Goal: Task Accomplishment & Management: Manage account settings

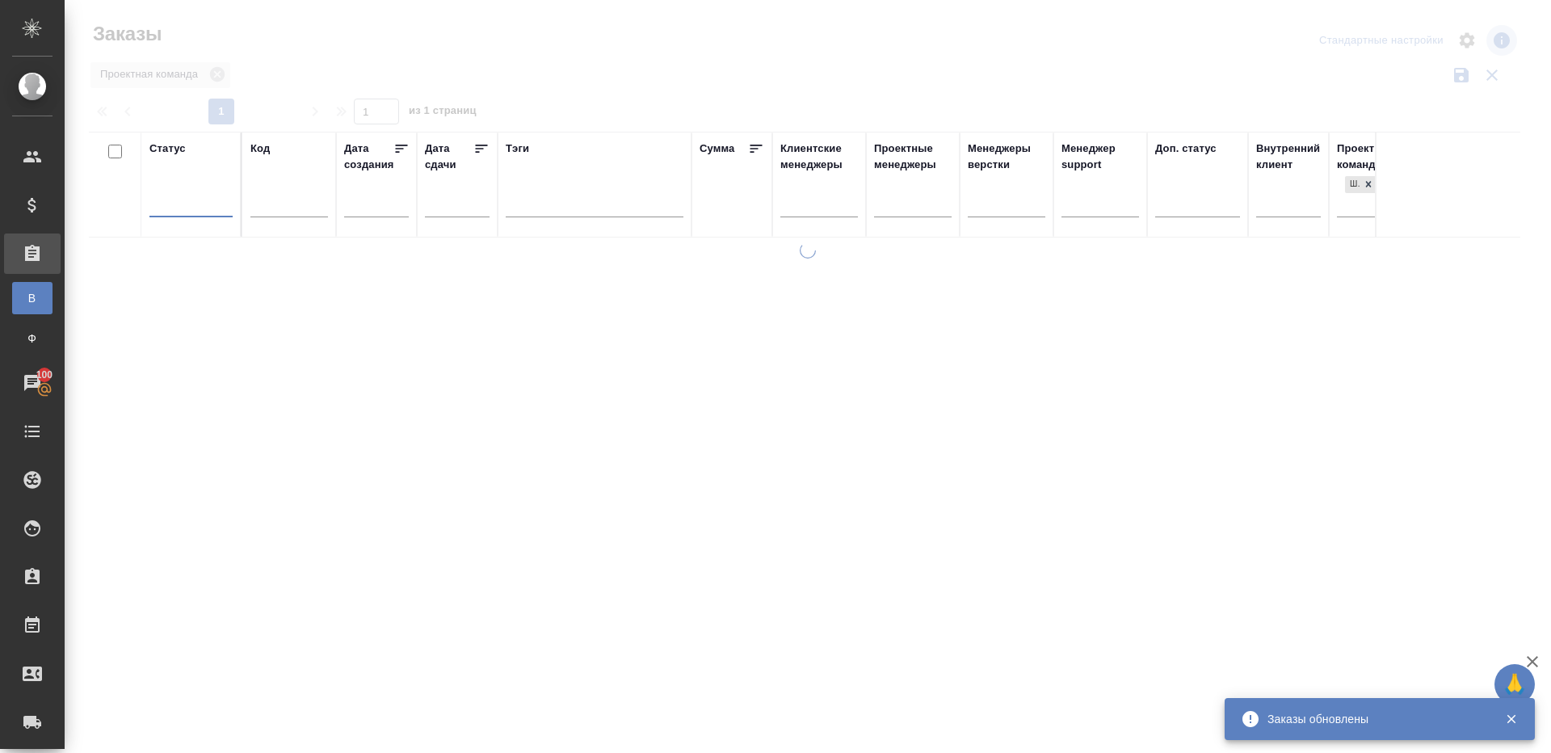
click at [653, 67] on div at bounding box center [808, 361] width 1486 height 722
click at [165, 203] on div at bounding box center [190, 200] width 83 height 23
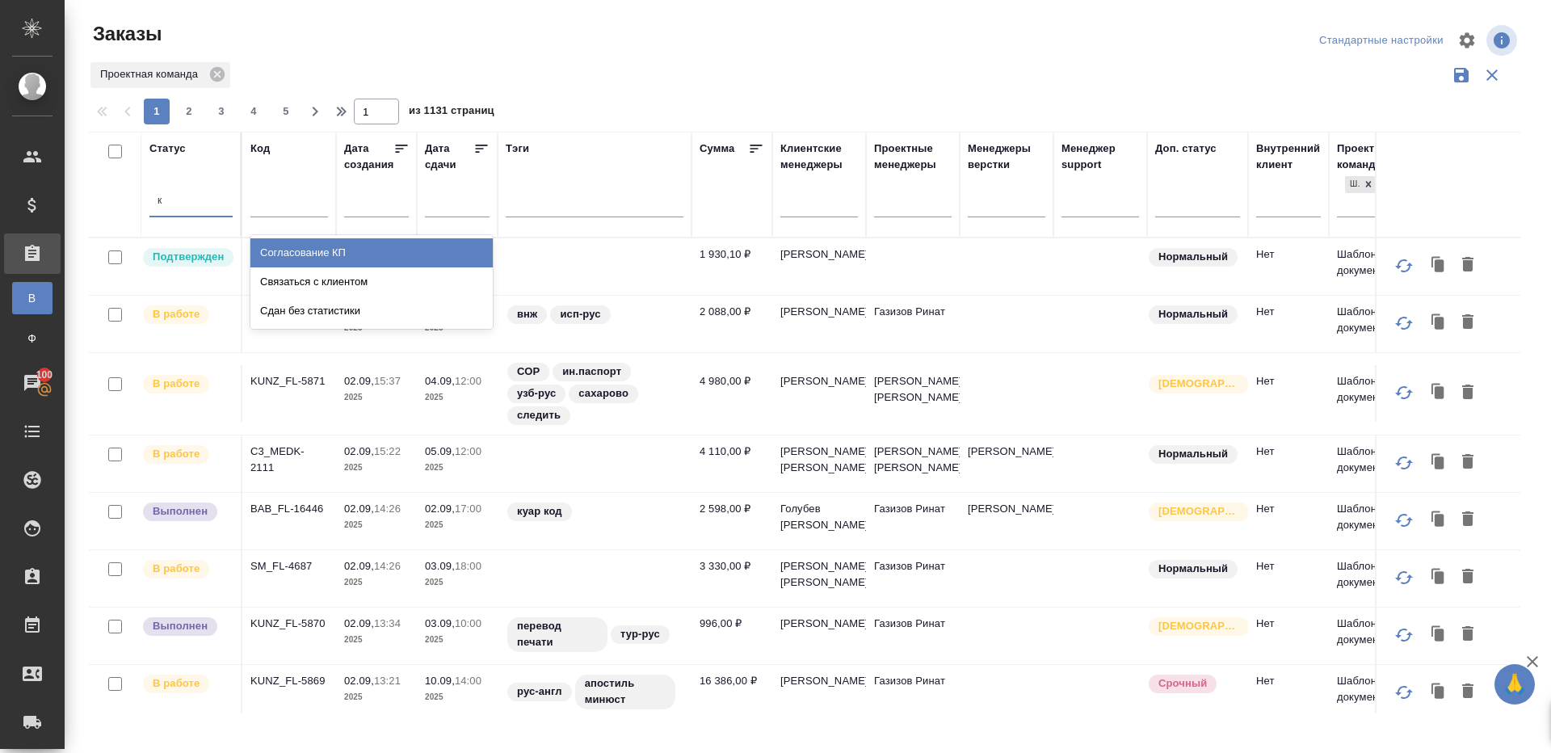
type input "к"
click at [573, 66] on div "Проектная команда" at bounding box center [804, 75] width 1431 height 31
click at [200, 192] on div at bounding box center [190, 200] width 83 height 23
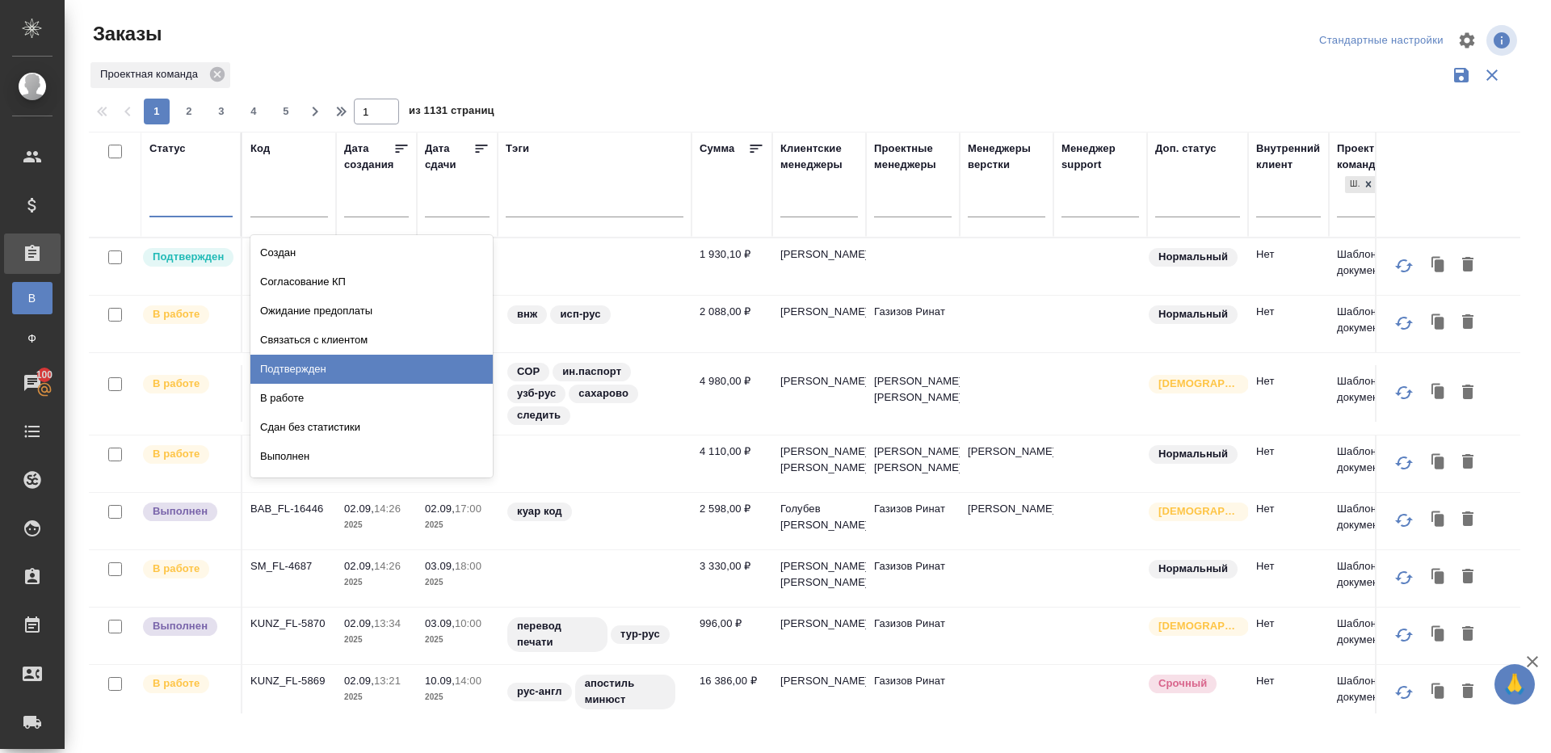
click at [321, 361] on div "Подтвержден" at bounding box center [371, 369] width 242 height 29
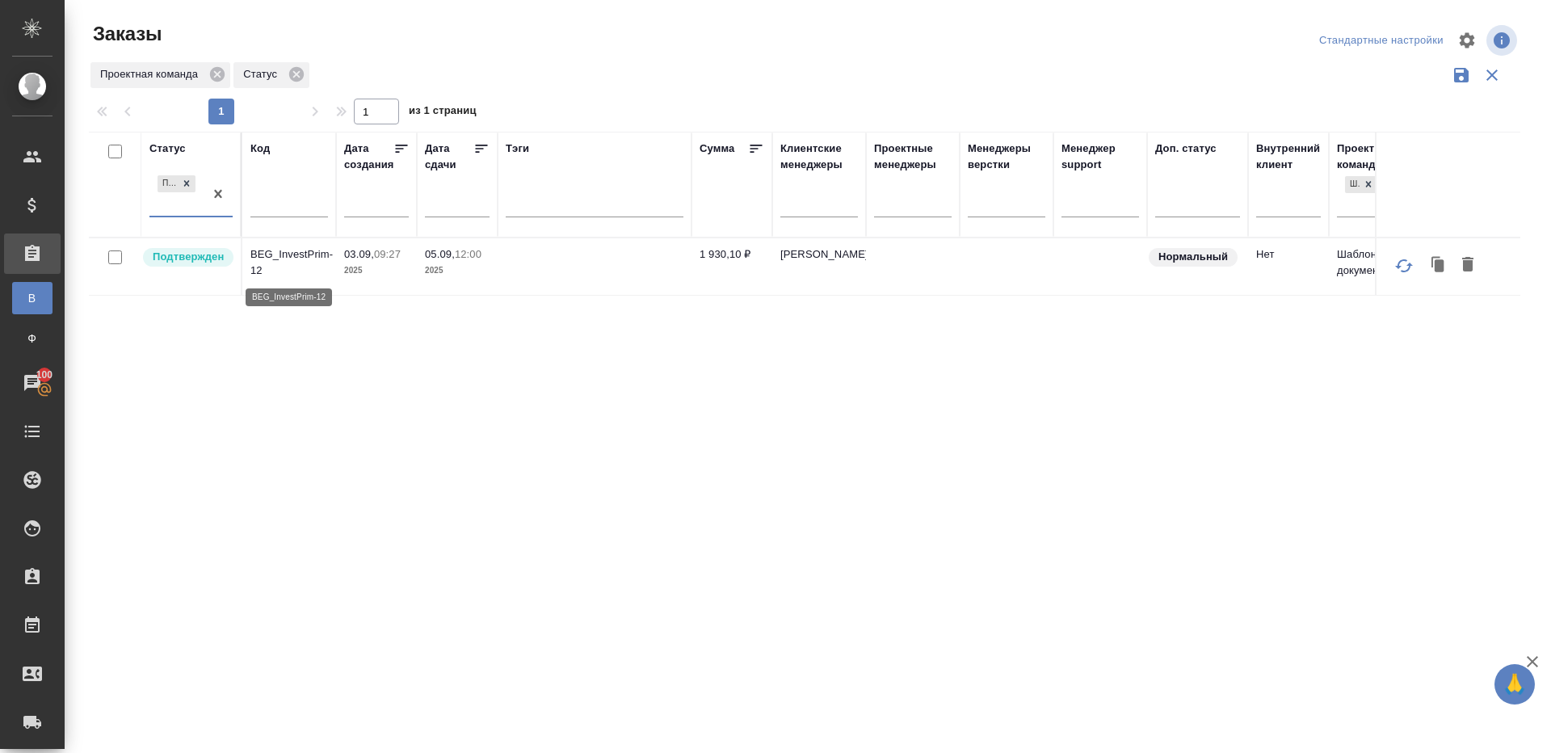
click at [296, 258] on p "BEG_InvestPrim-12" at bounding box center [289, 262] width 78 height 32
click at [304, 258] on p "KUNZ_FL-5874" at bounding box center [289, 256] width 78 height 16
click at [287, 257] on p "KUNZ_FL-5874" at bounding box center [289, 256] width 78 height 16
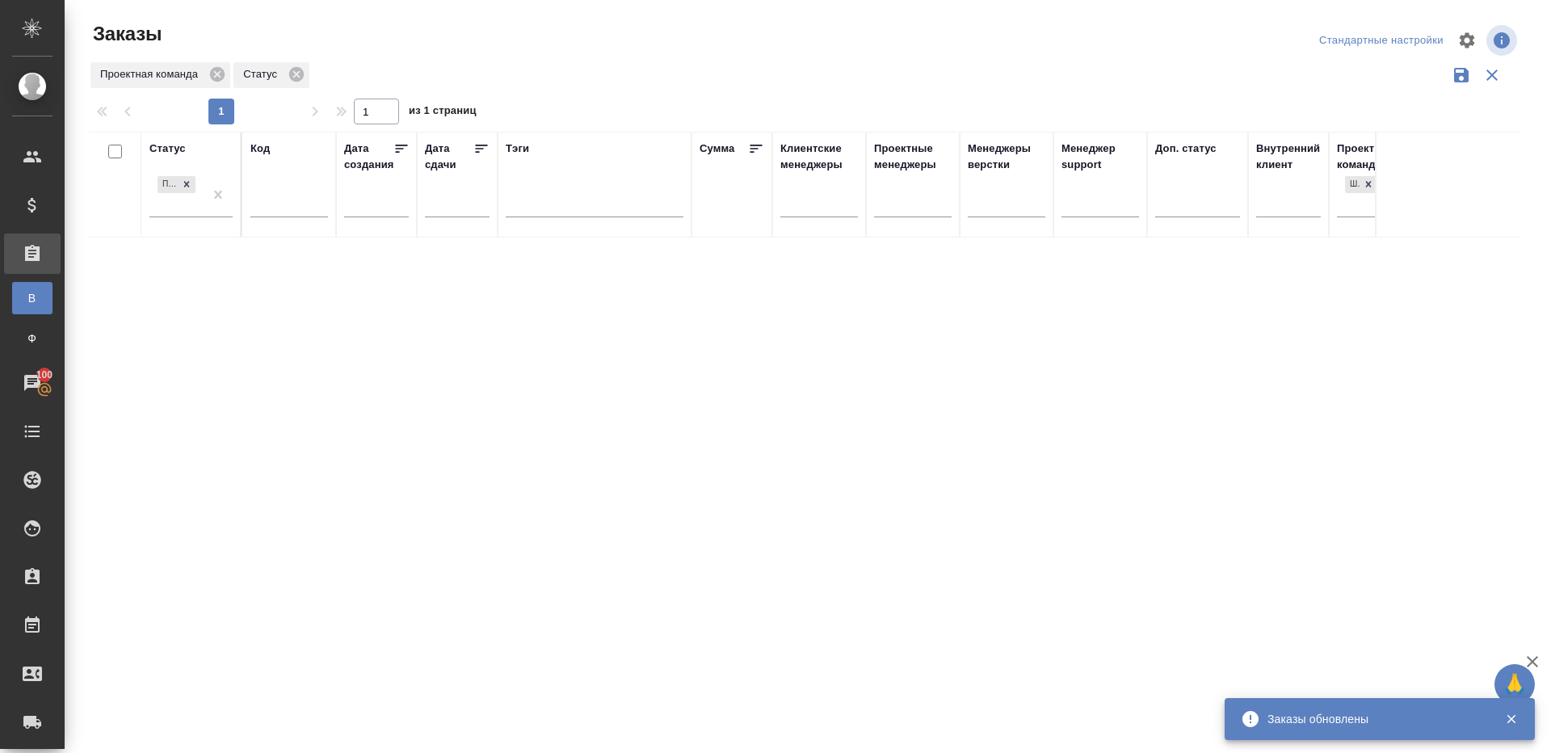
click at [527, 28] on div "Заказы" at bounding box center [329, 34] width 481 height 26
click at [930, 55] on div at bounding box center [810, 40] width 481 height 39
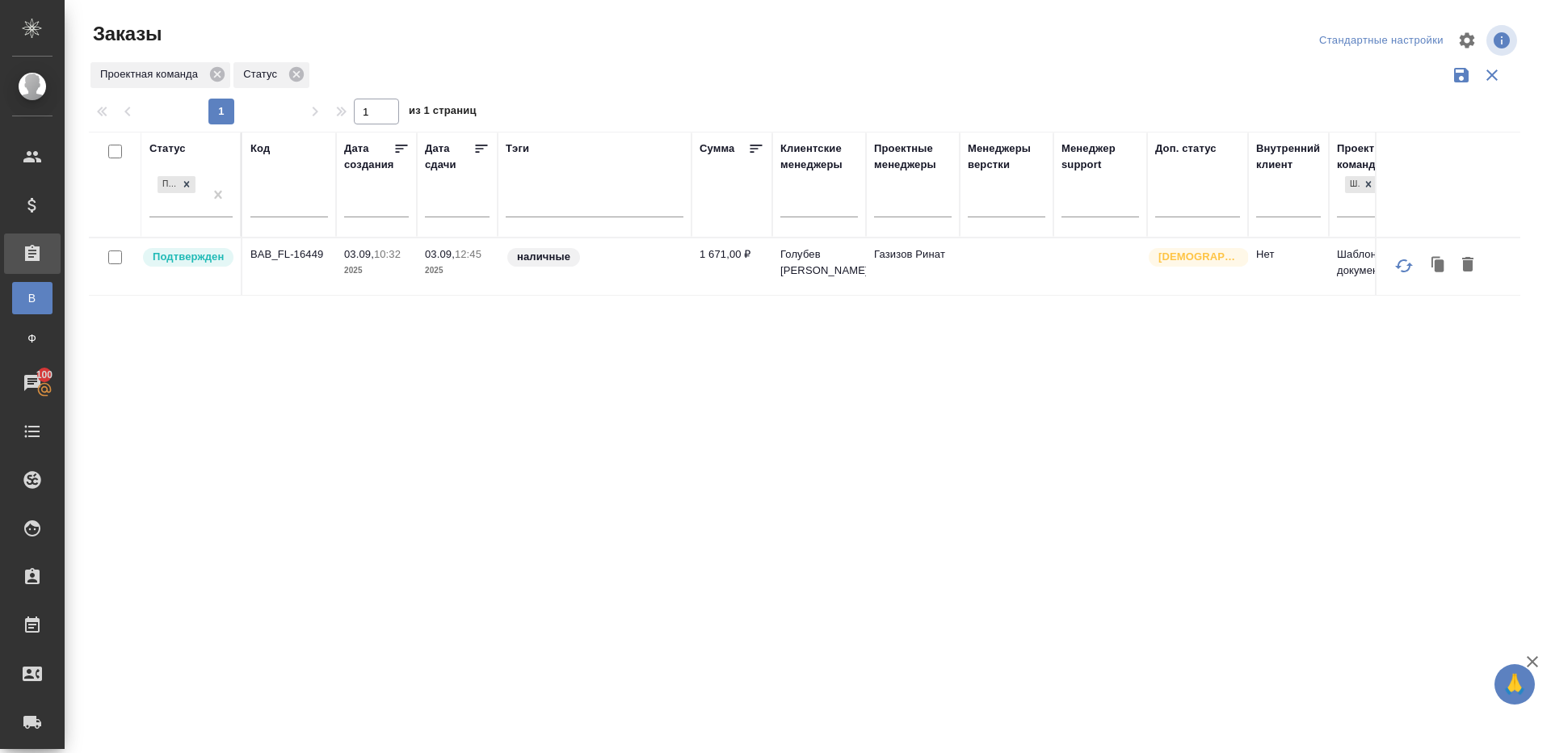
click at [308, 243] on td "BAB_FL-16449" at bounding box center [289, 266] width 94 height 57
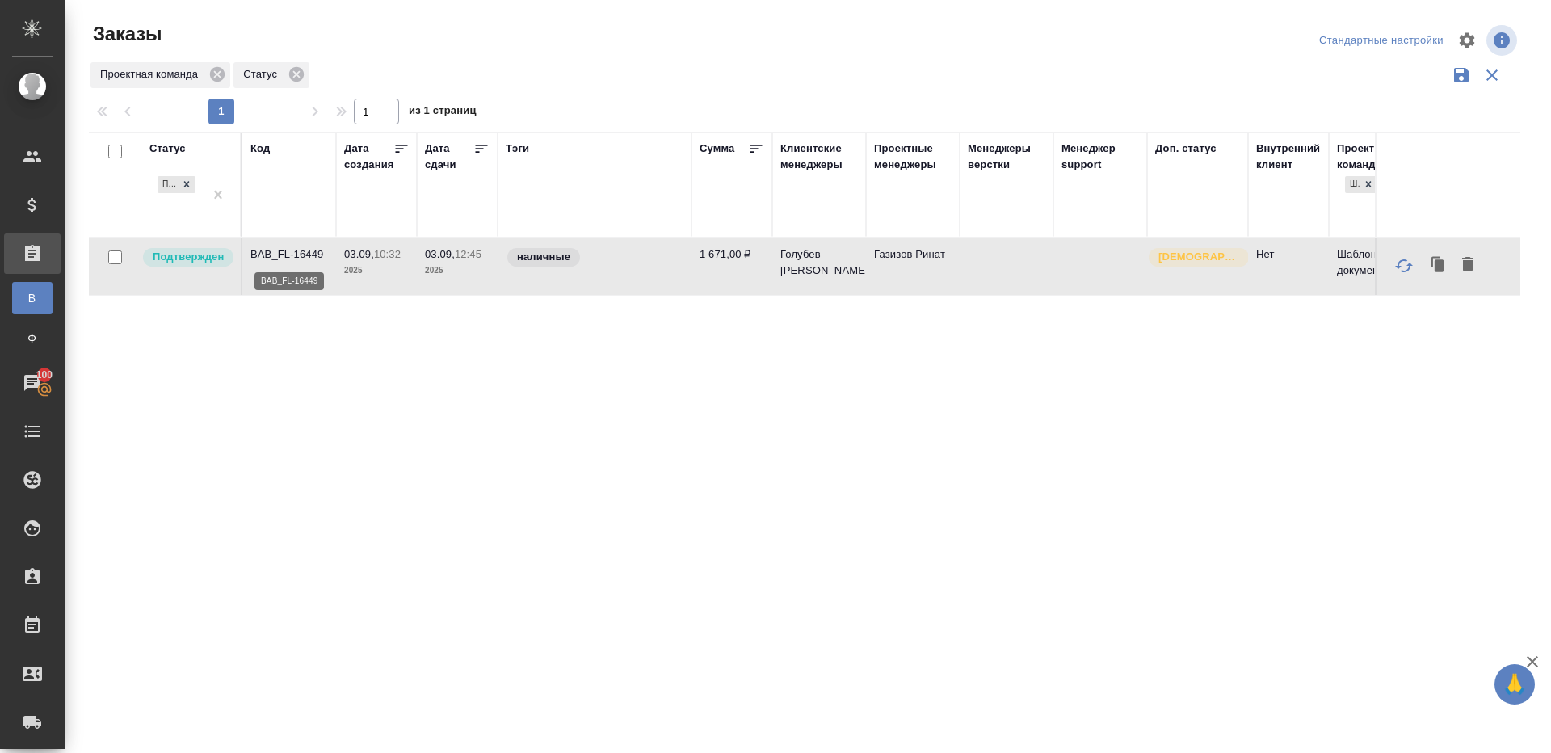
click at [301, 251] on p "BAB_FL-16449" at bounding box center [289, 254] width 78 height 16
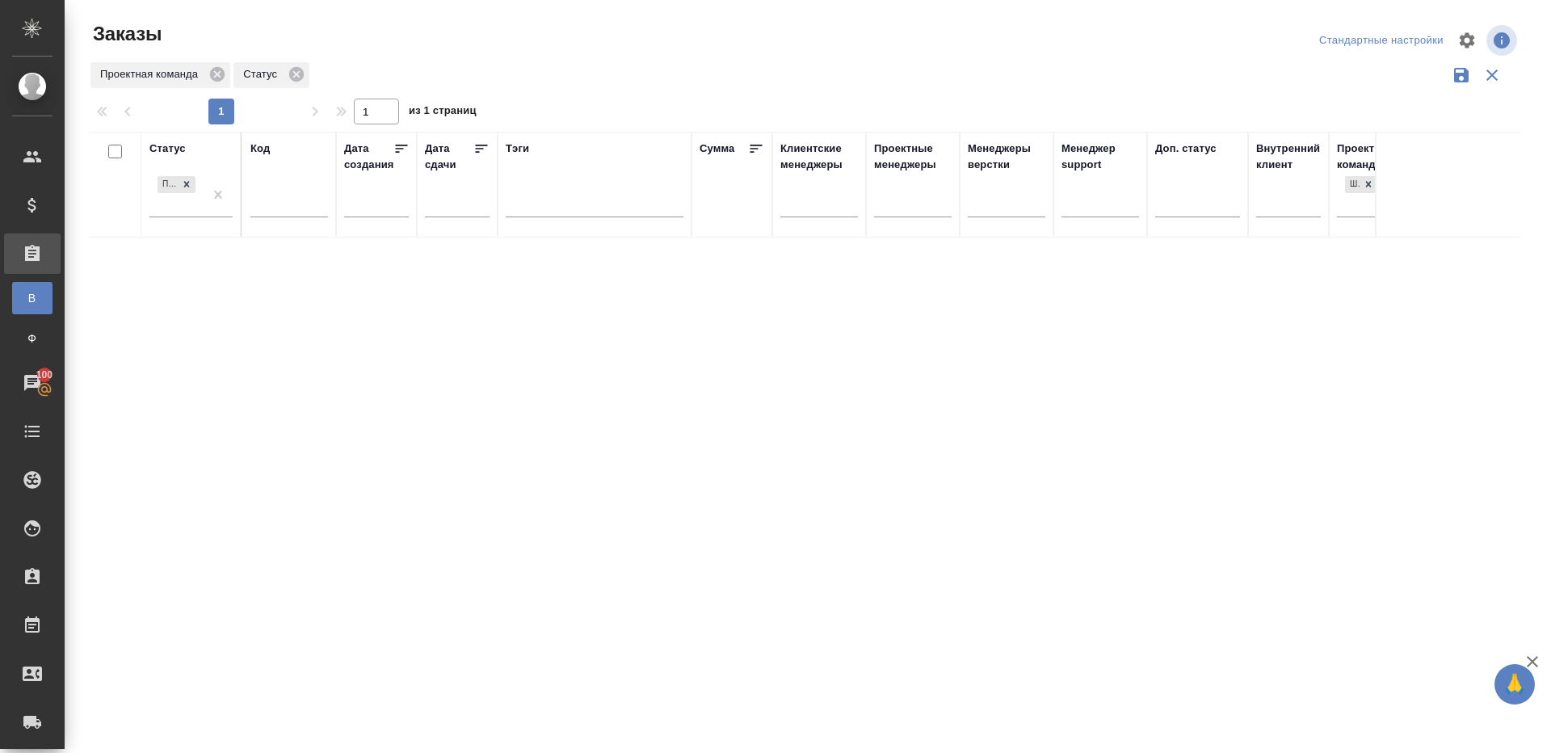
click at [1031, 69] on div "Проектная команда Статус" at bounding box center [804, 75] width 1431 height 31
click at [435, 506] on div "Статус Подтвержден Код Дата создания Дата сдачи Тэги Сумма Клиентские менеджеры…" at bounding box center [804, 423] width 1431 height 582
click at [1046, 35] on div at bounding box center [810, 40] width 481 height 39
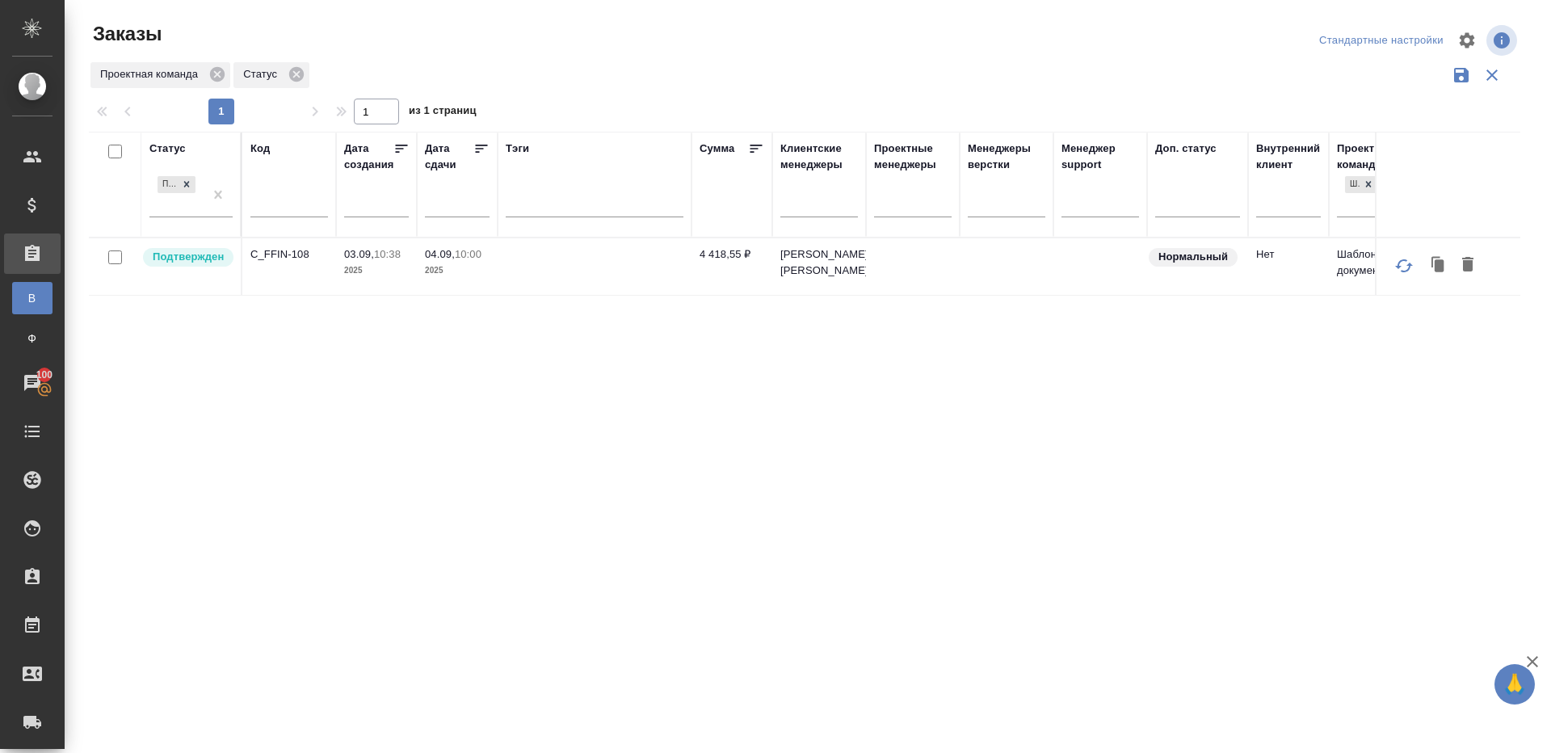
click at [485, 489] on div "Статус Подтвержден Код Дата создания Дата сдачи Тэги Сумма Клиентские менеджеры…" at bounding box center [804, 423] width 1431 height 582
click at [268, 254] on p "C_FFIN-108" at bounding box center [289, 254] width 78 height 16
click at [276, 253] on p "C_FFIN-108" at bounding box center [289, 254] width 78 height 16
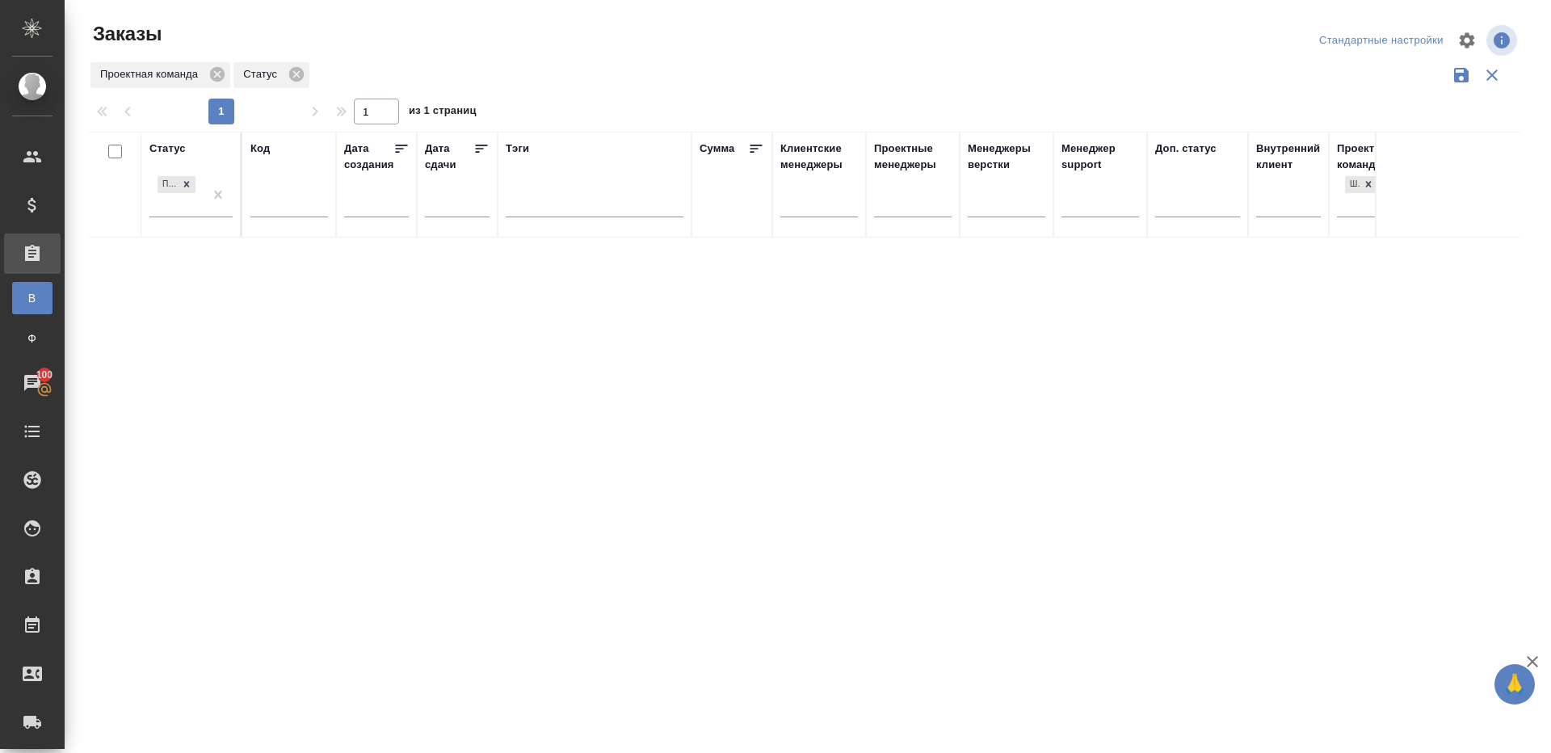
click at [876, 51] on div at bounding box center [810, 40] width 481 height 39
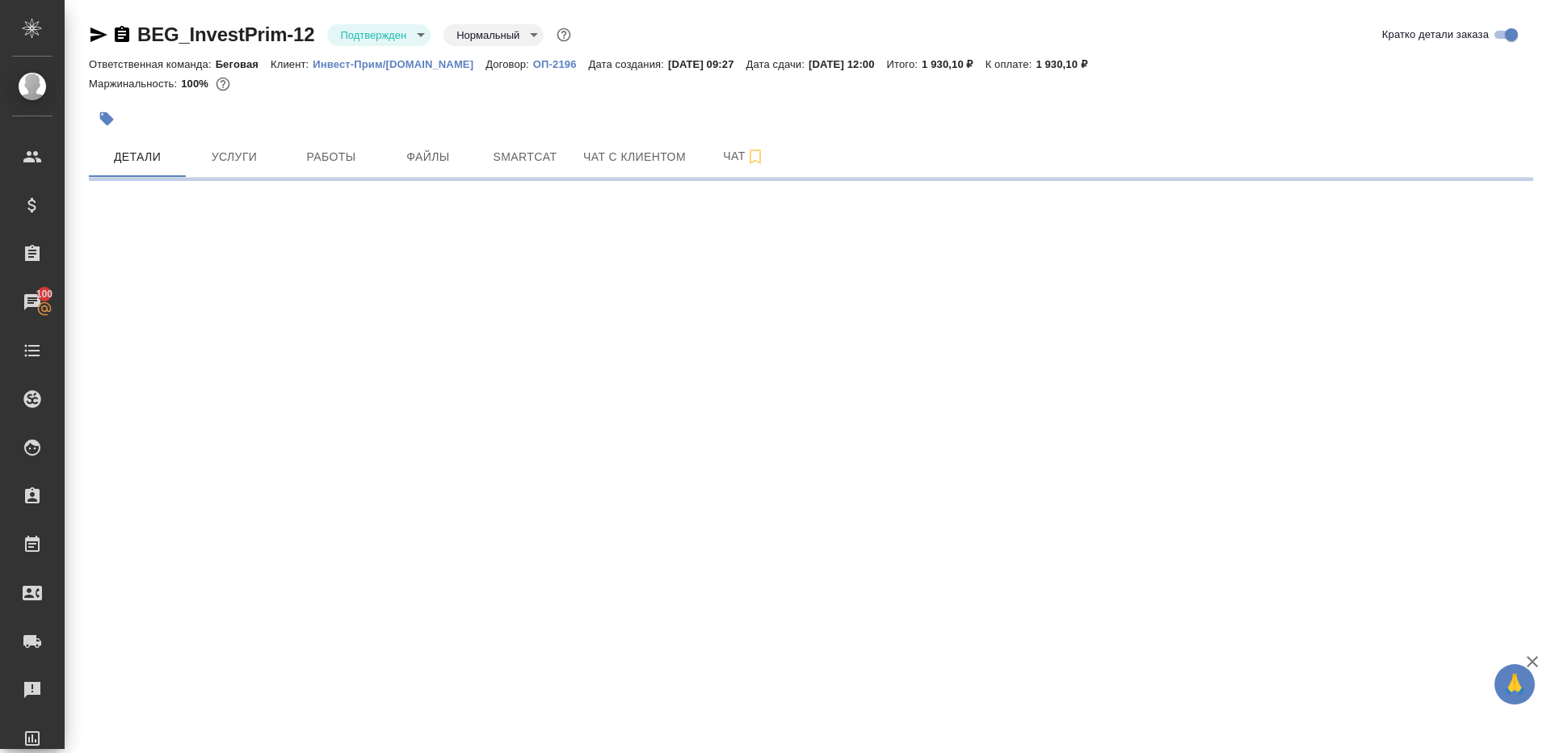
select select "RU"
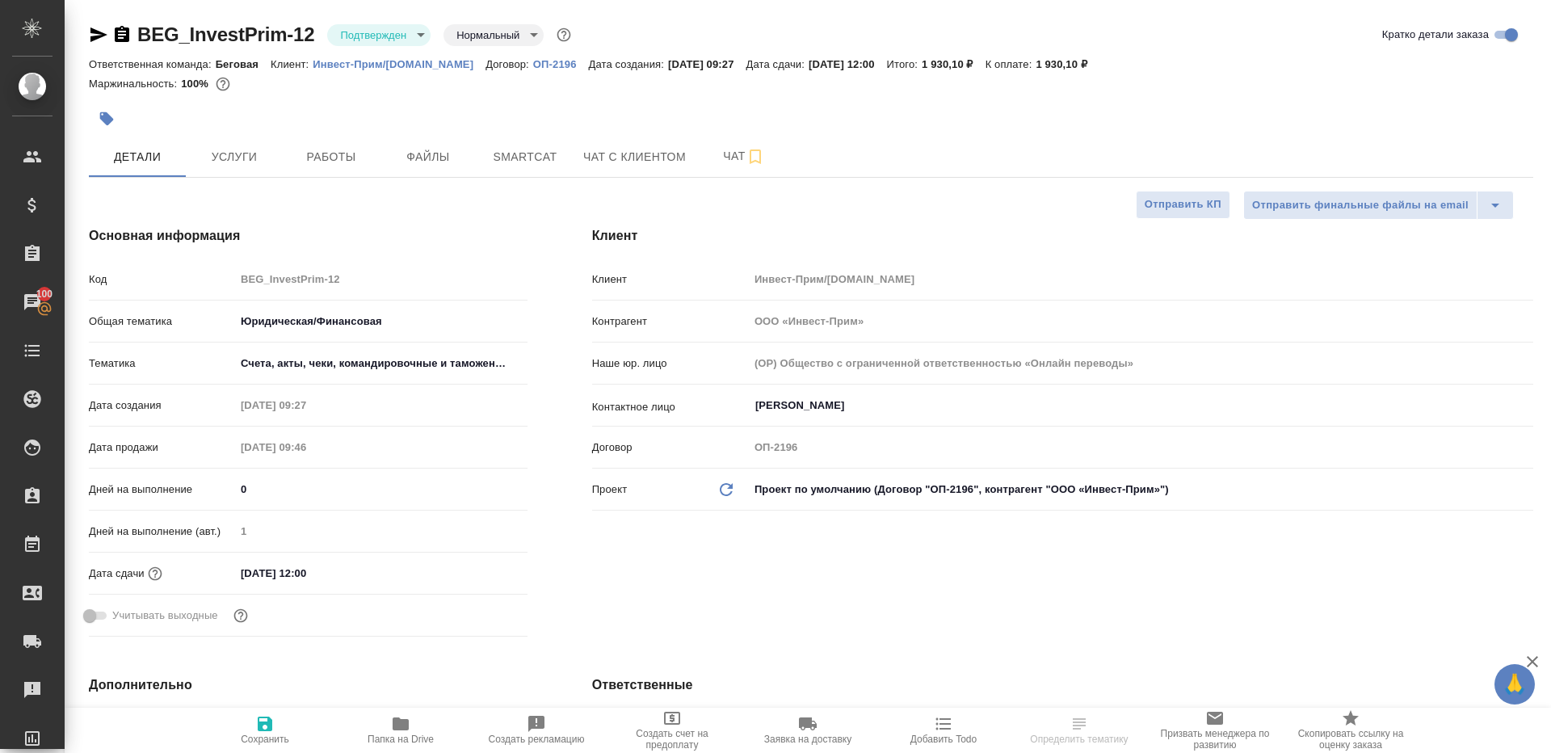
click at [355, 30] on body "🙏 .cls-1 fill:#fff; AWATERA Gazizov Rinat Клиенты Спецификации Заказы 100 Чаты …" at bounding box center [775, 376] width 1551 height 753
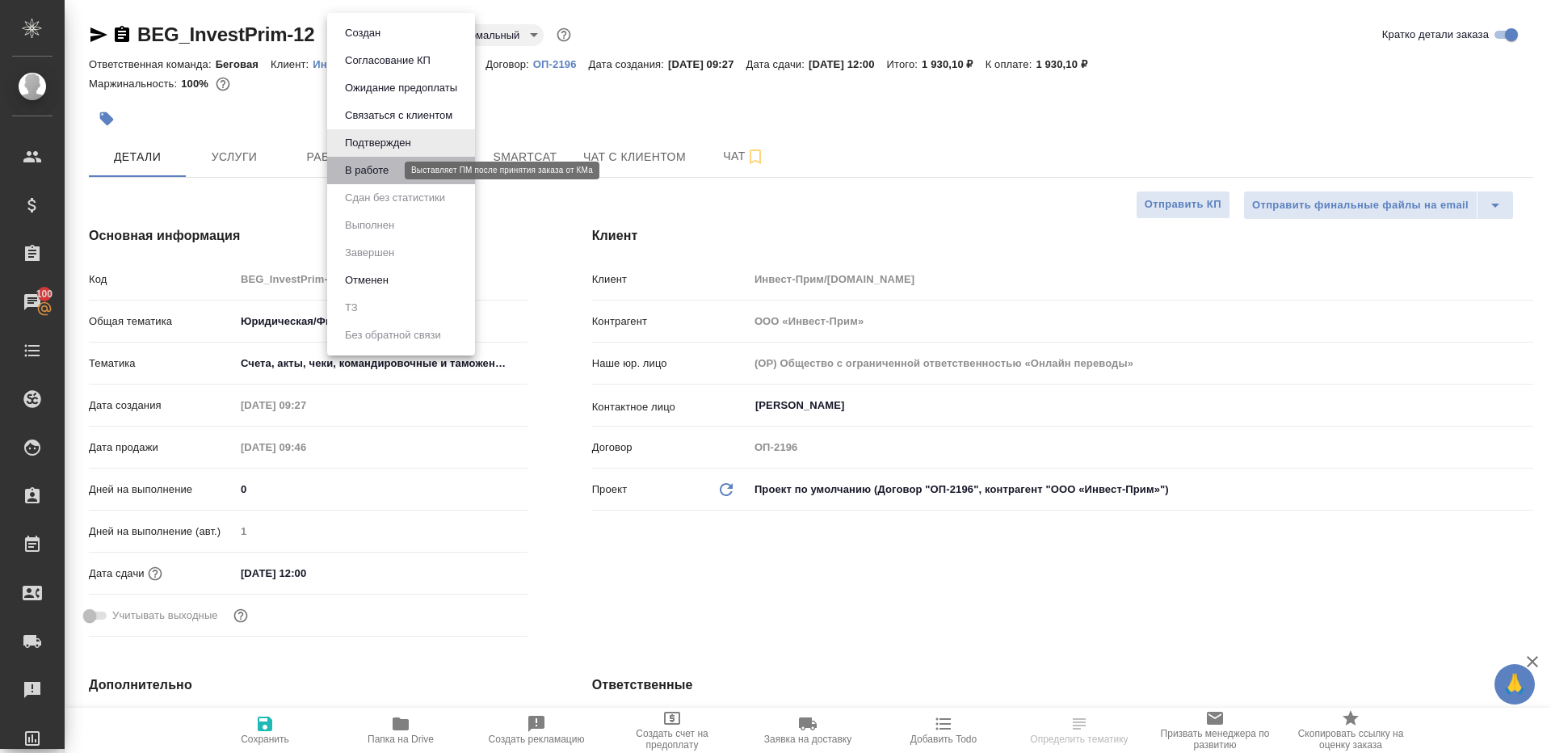
click at [384, 170] on button "В работе" at bounding box center [366, 171] width 53 height 18
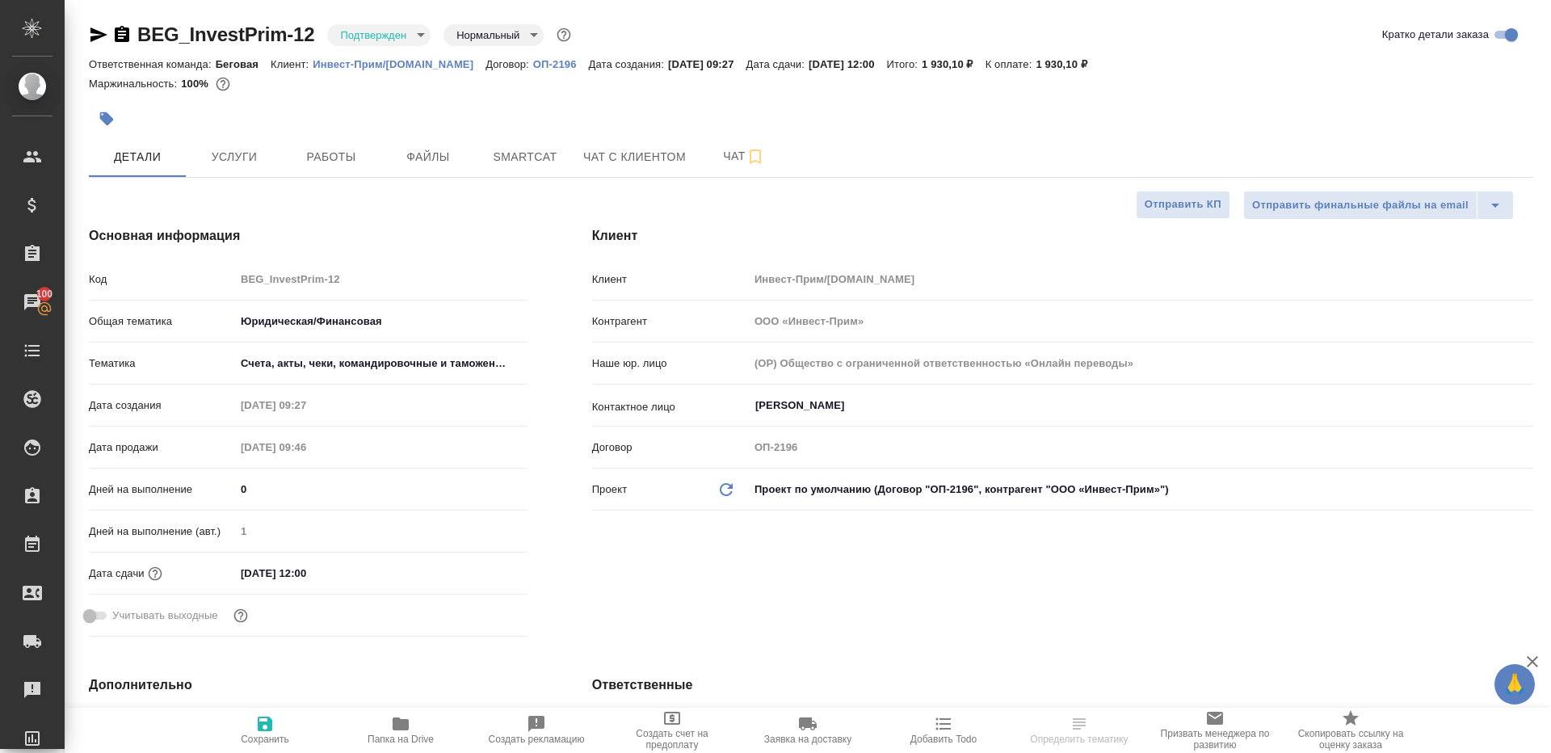
type textarea "x"
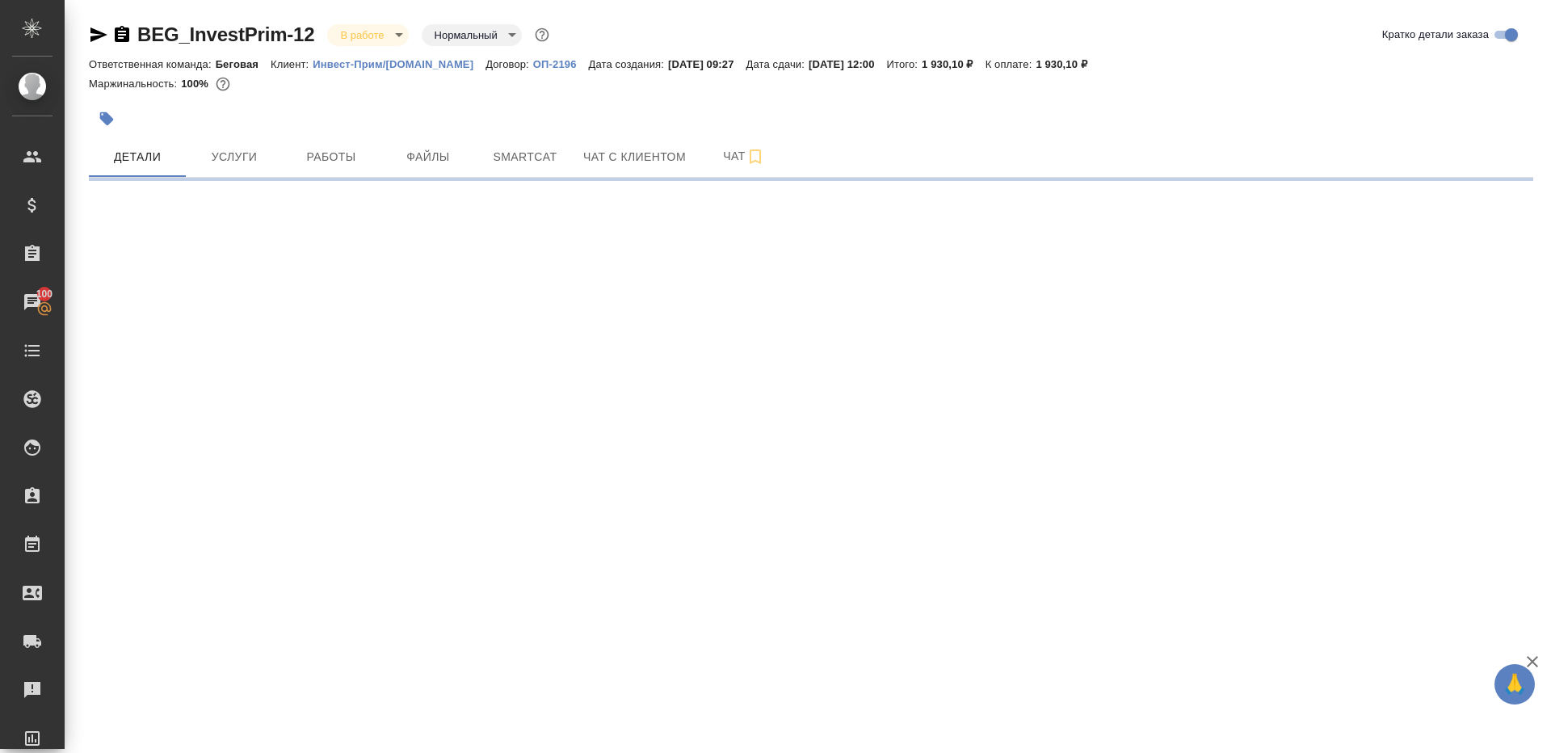
select select "RU"
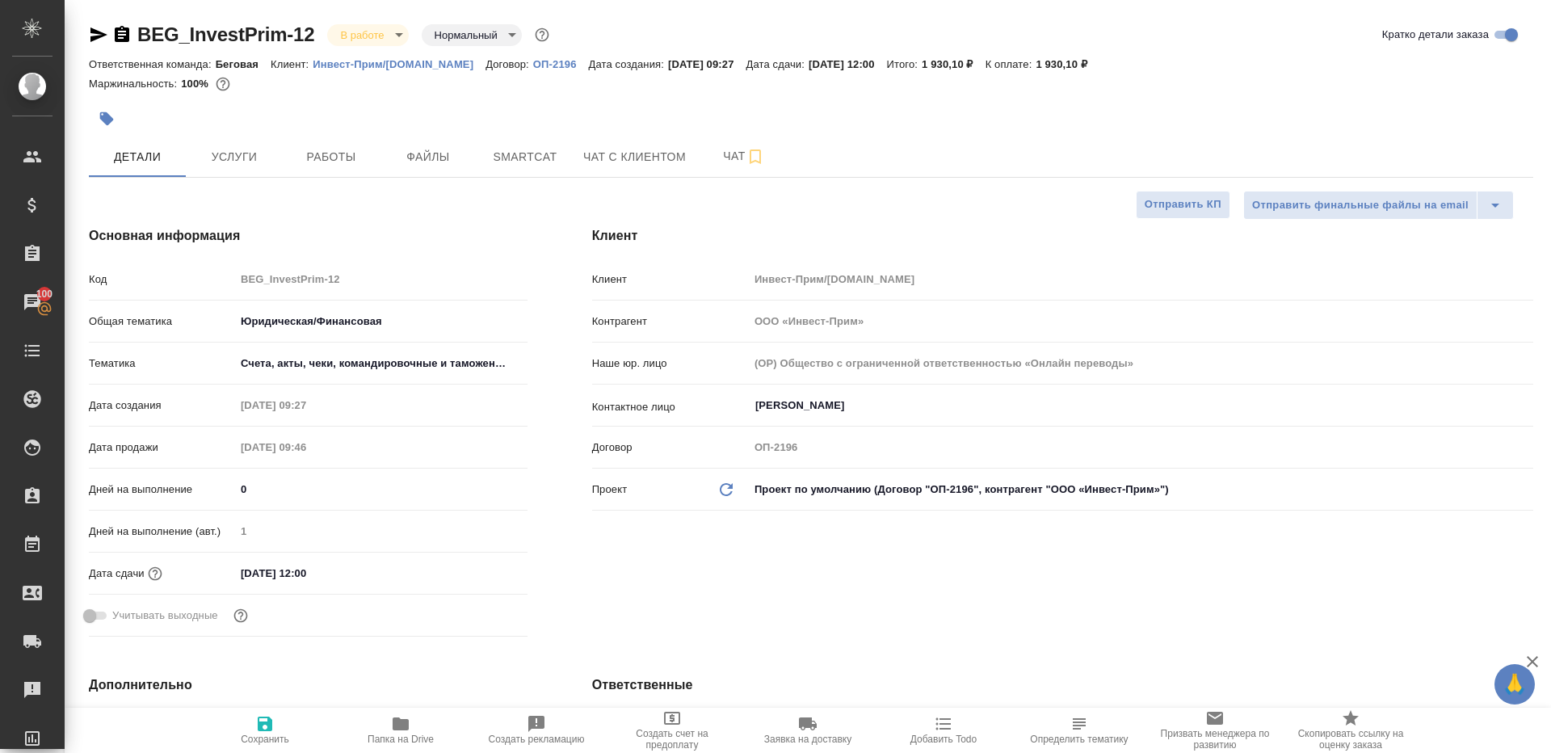
type textarea "x"
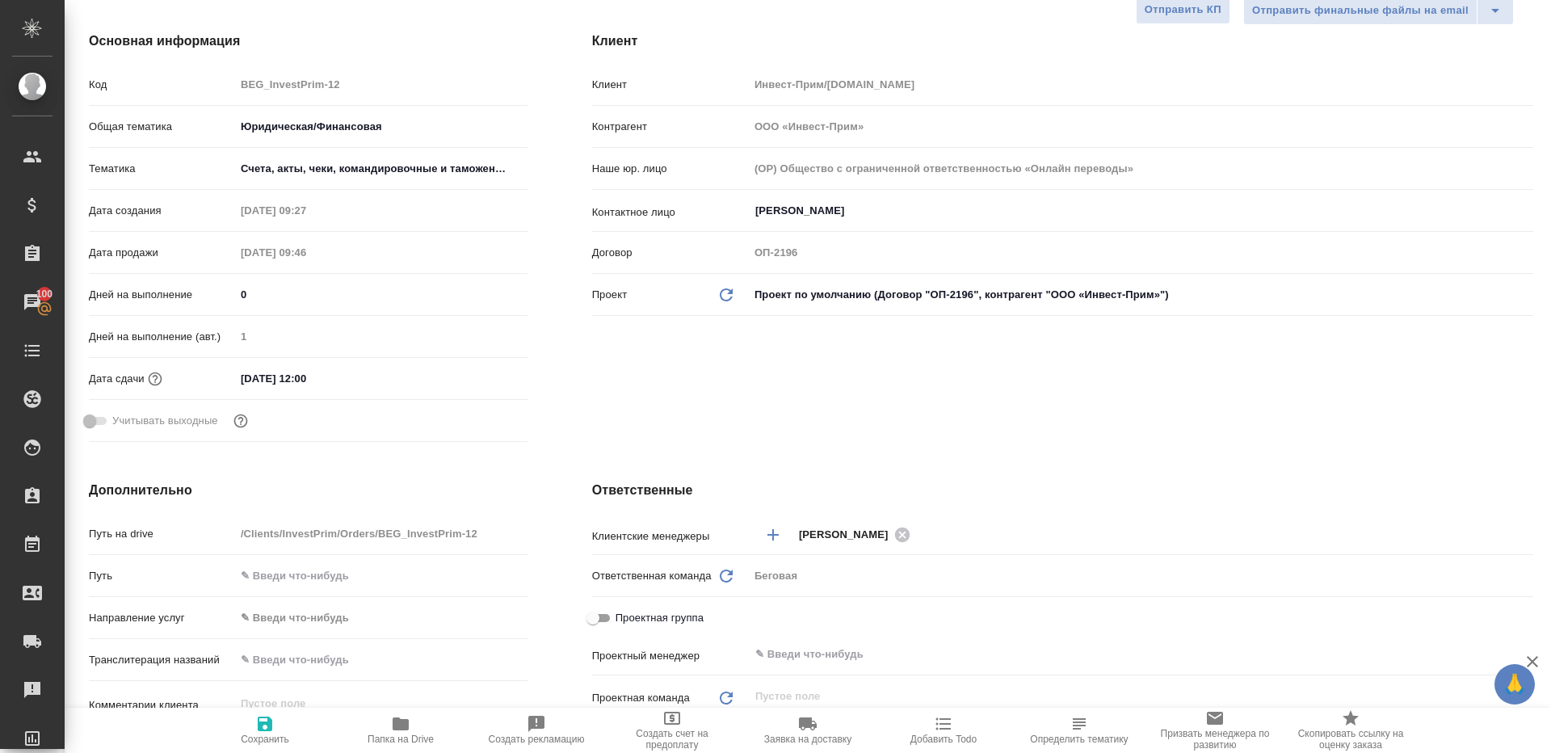
scroll to position [373, 0]
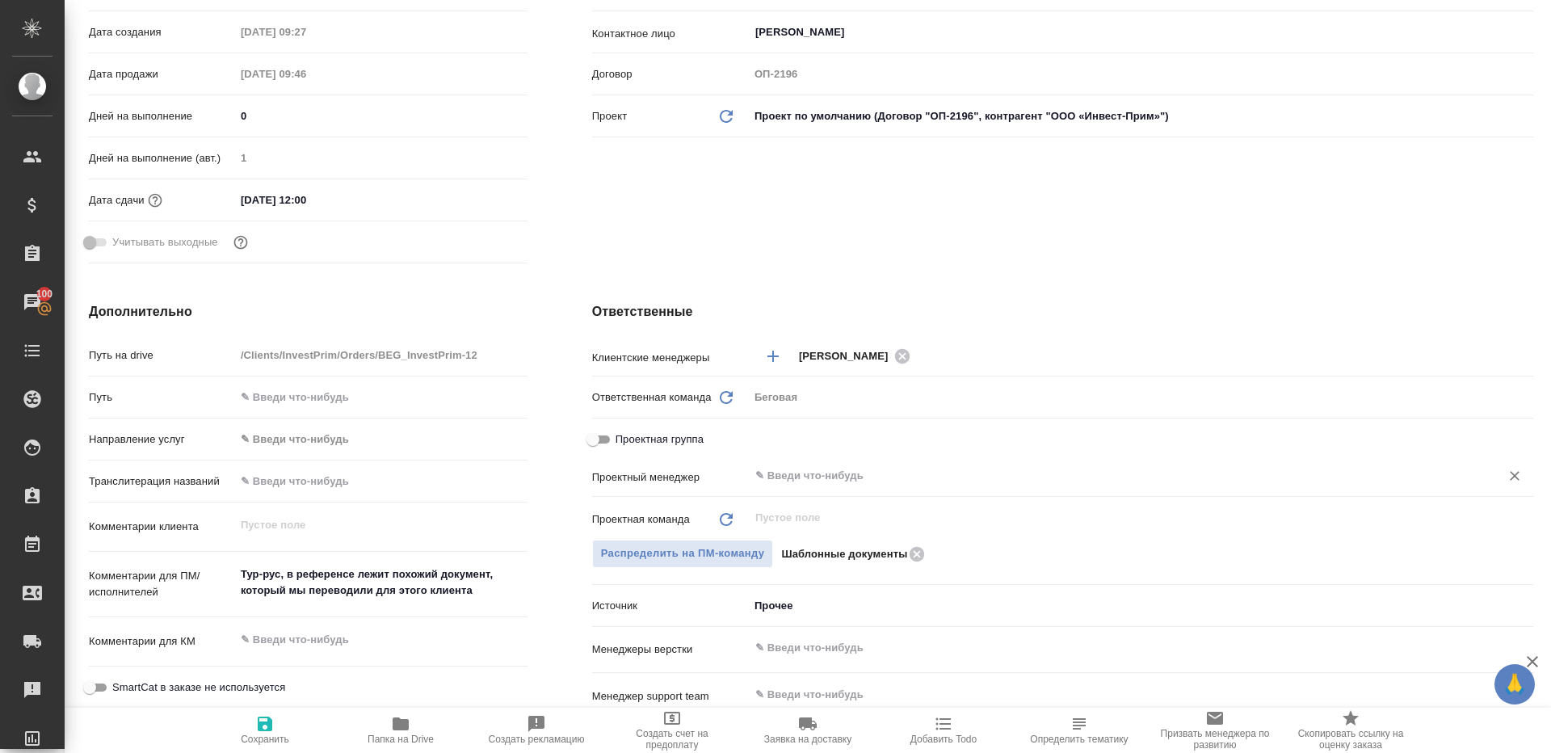
click at [812, 475] on input "text" at bounding box center [1114, 475] width 720 height 19
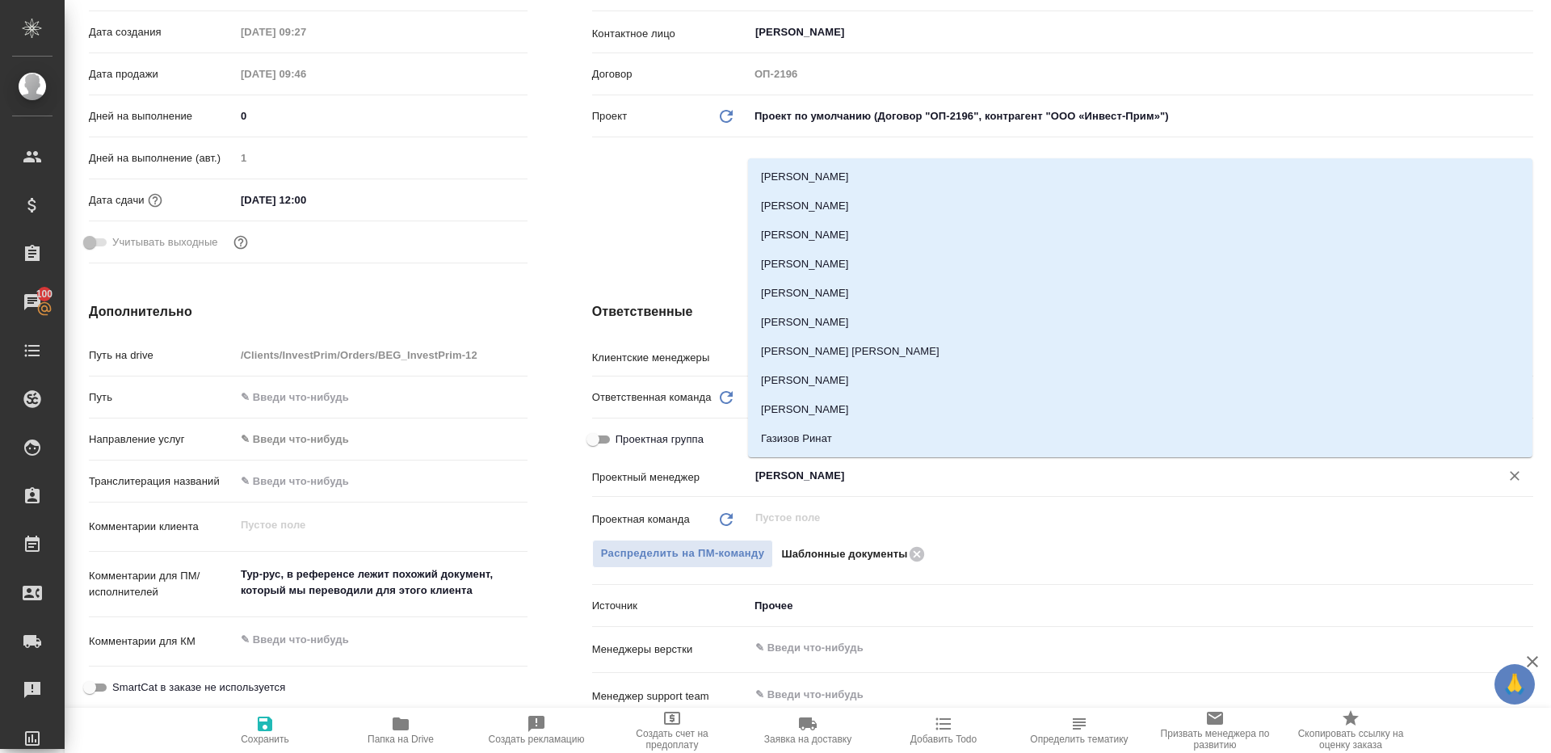
type input "ринат"
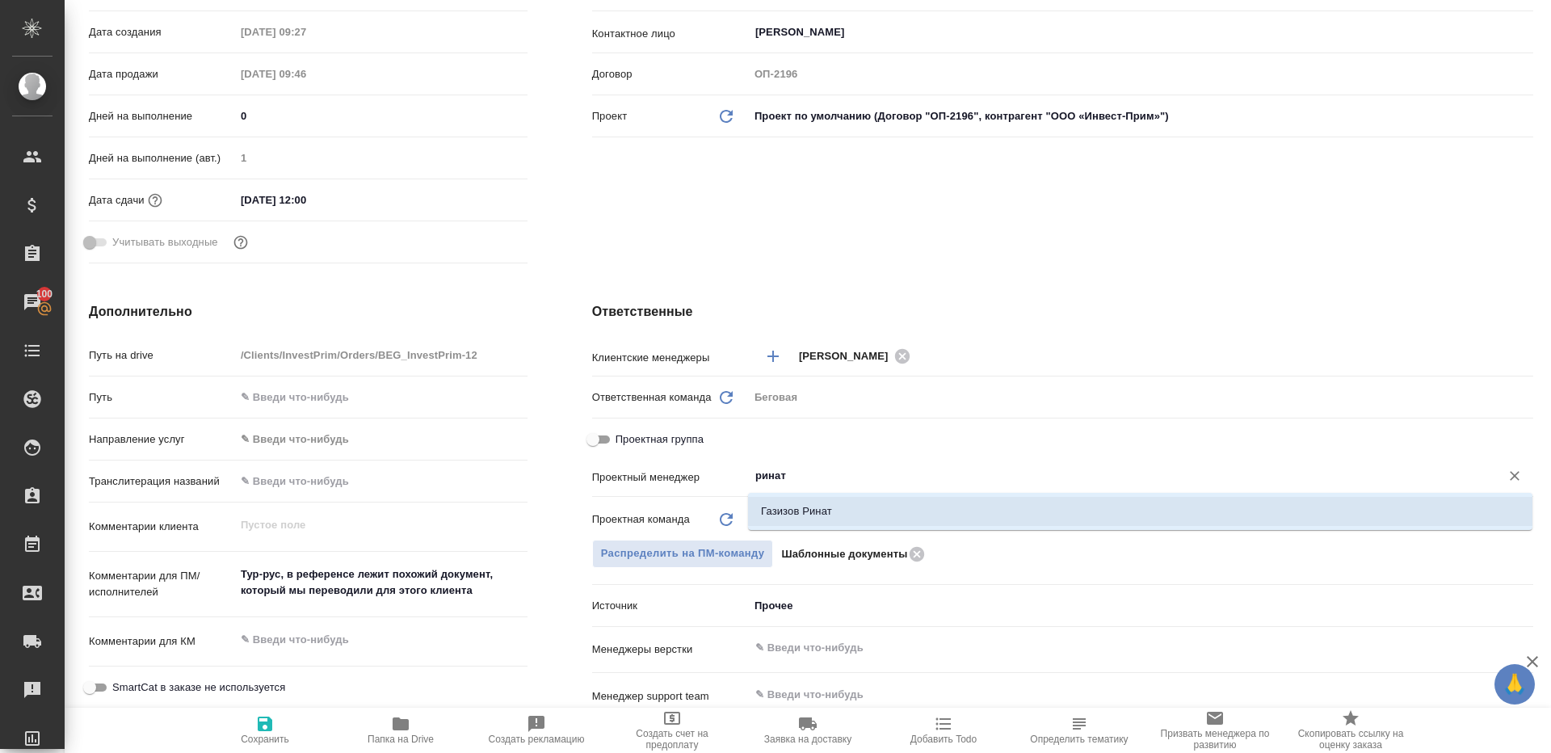
click at [823, 513] on li "Газизов Ринат" at bounding box center [1140, 511] width 784 height 29
type textarea "x"
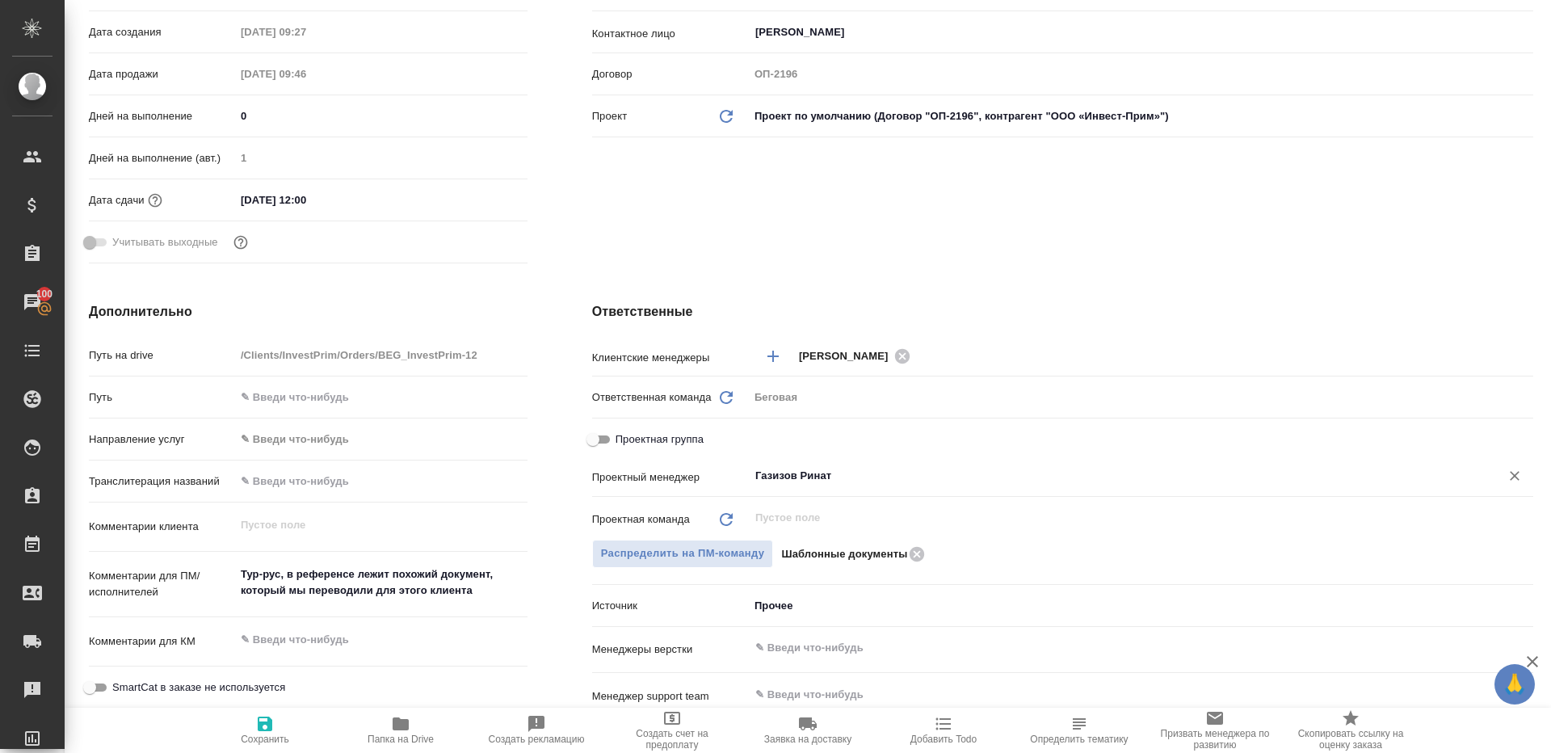
type input "Газизов Ринат"
click at [270, 720] on icon "button" at bounding box center [265, 723] width 15 height 15
type textarea "x"
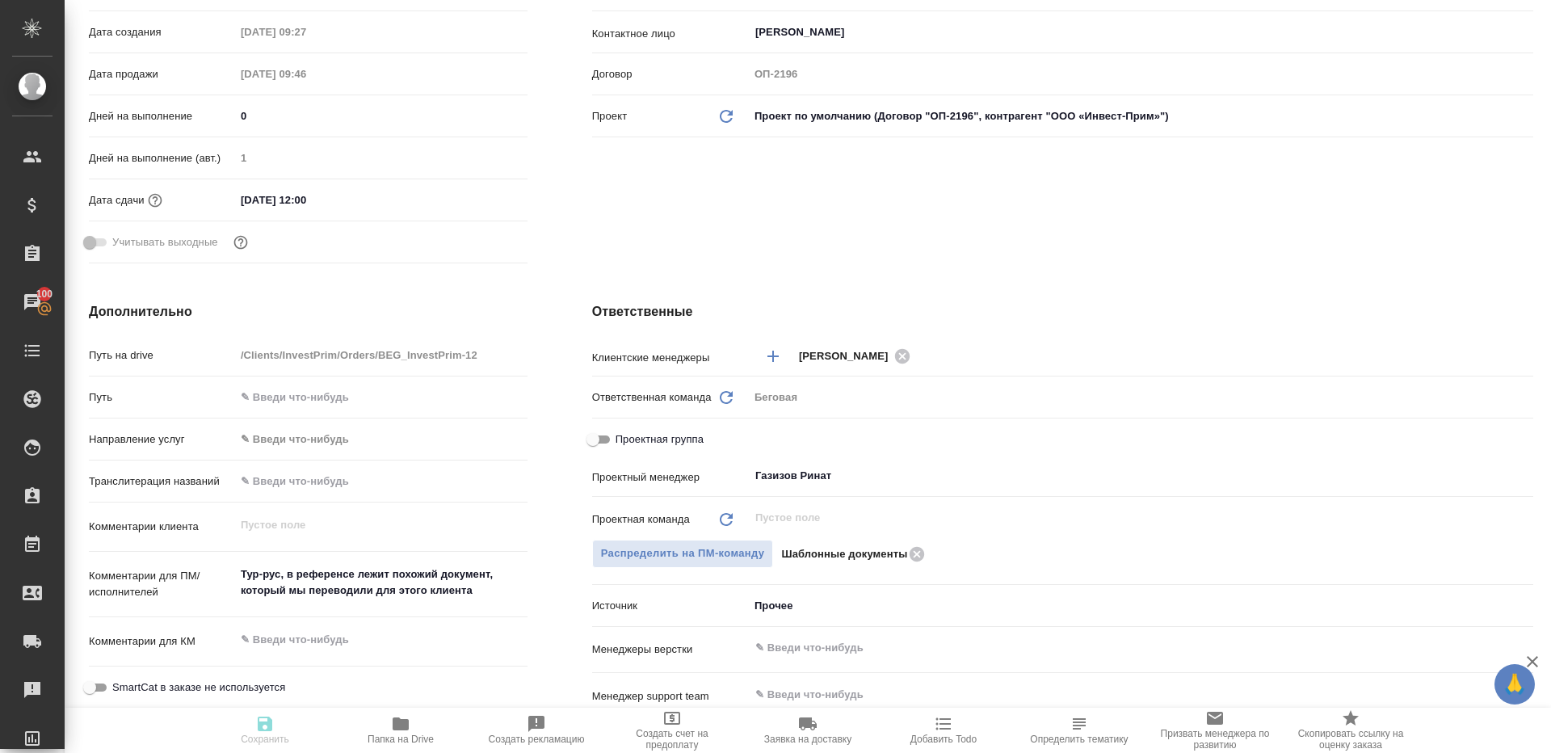
type textarea "x"
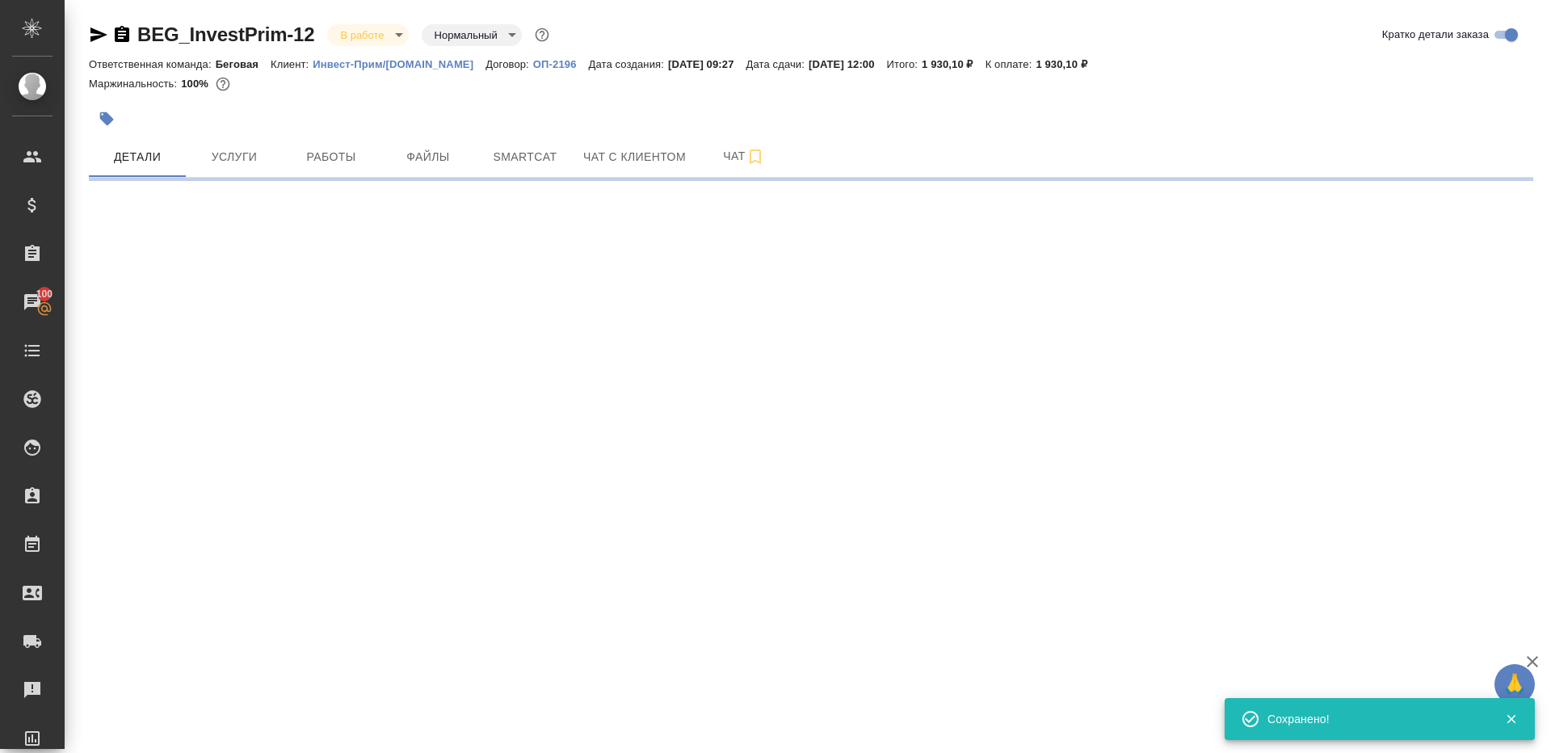
select select "RU"
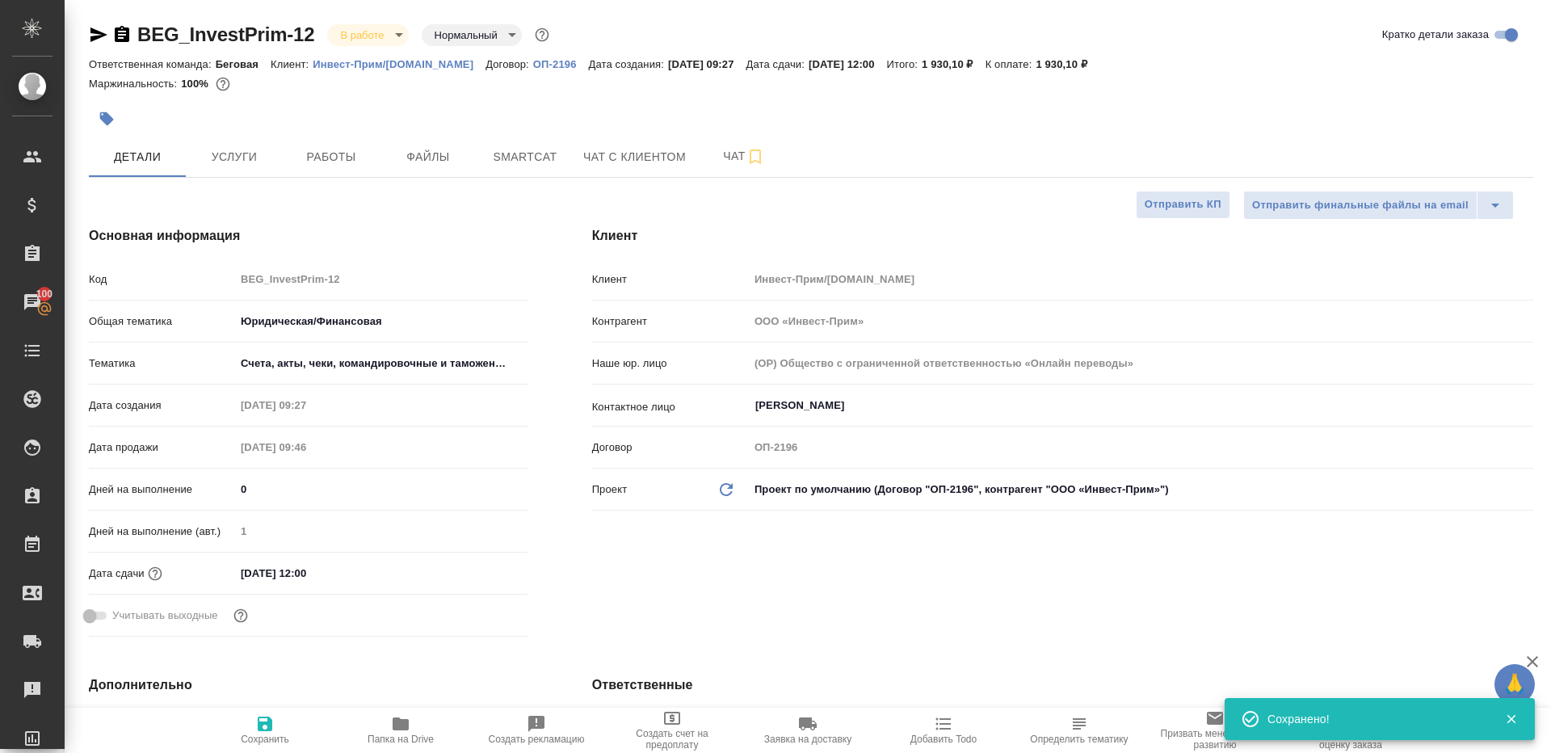
type textarea "x"
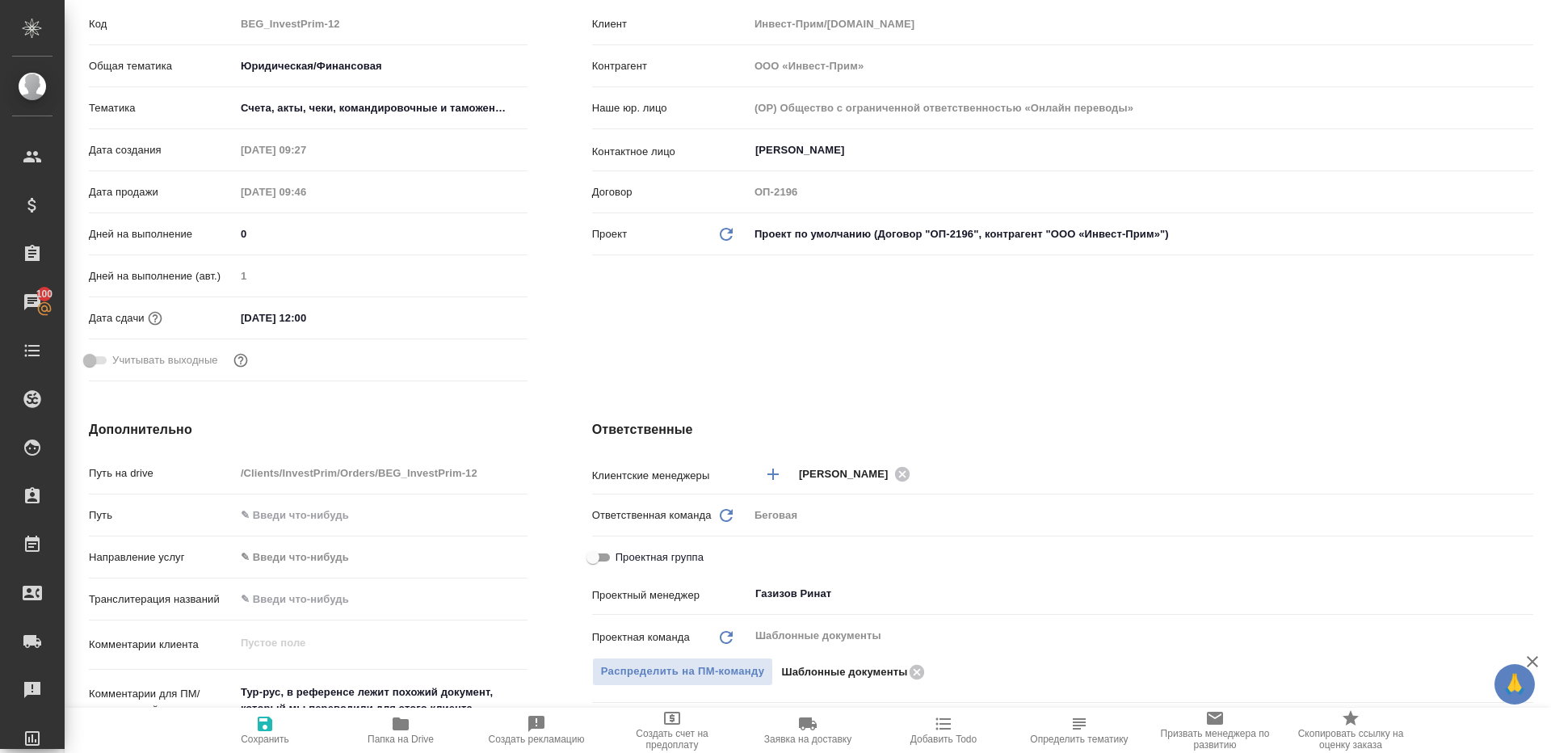
scroll to position [621, 0]
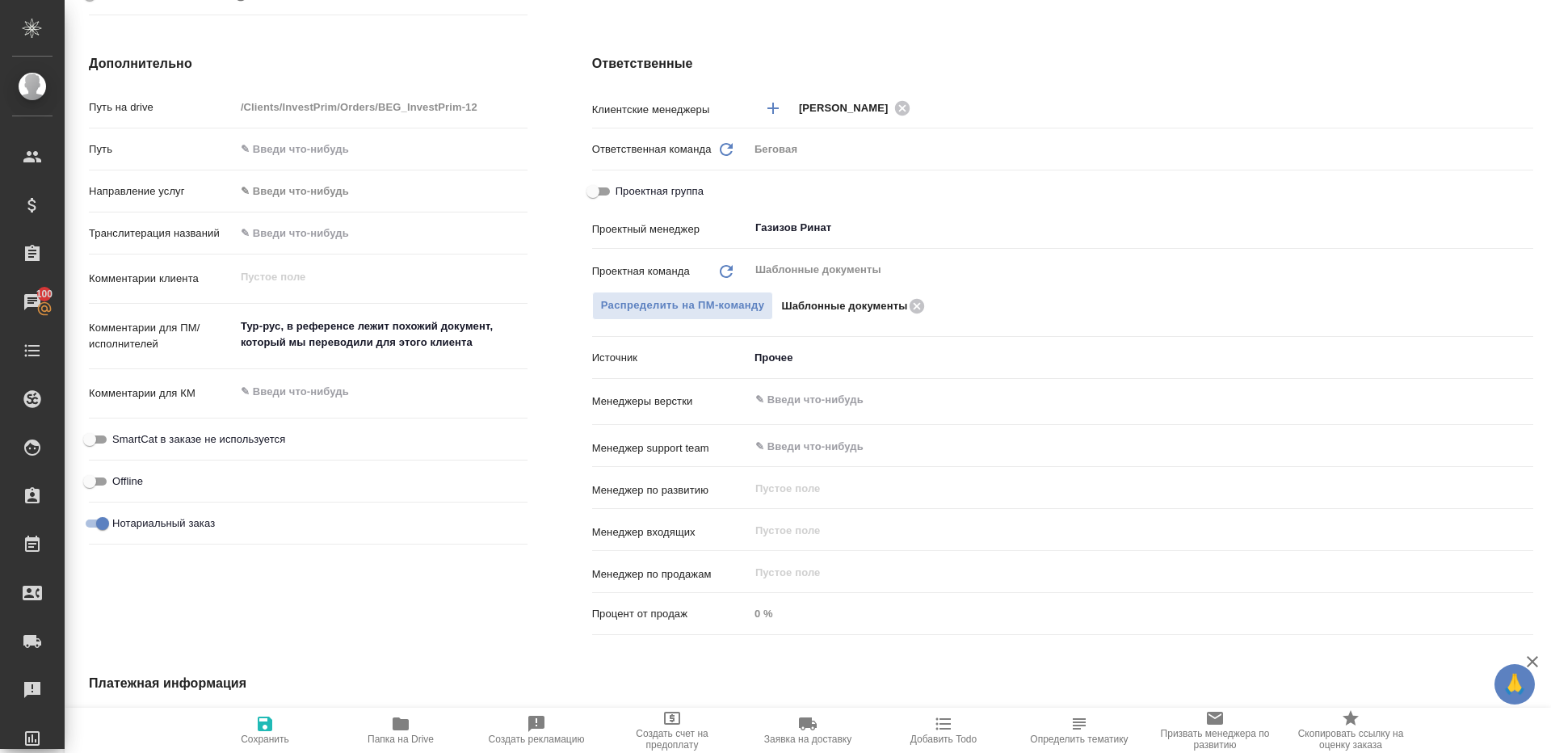
click at [418, 732] on span "Папка на Drive" at bounding box center [400, 729] width 116 height 31
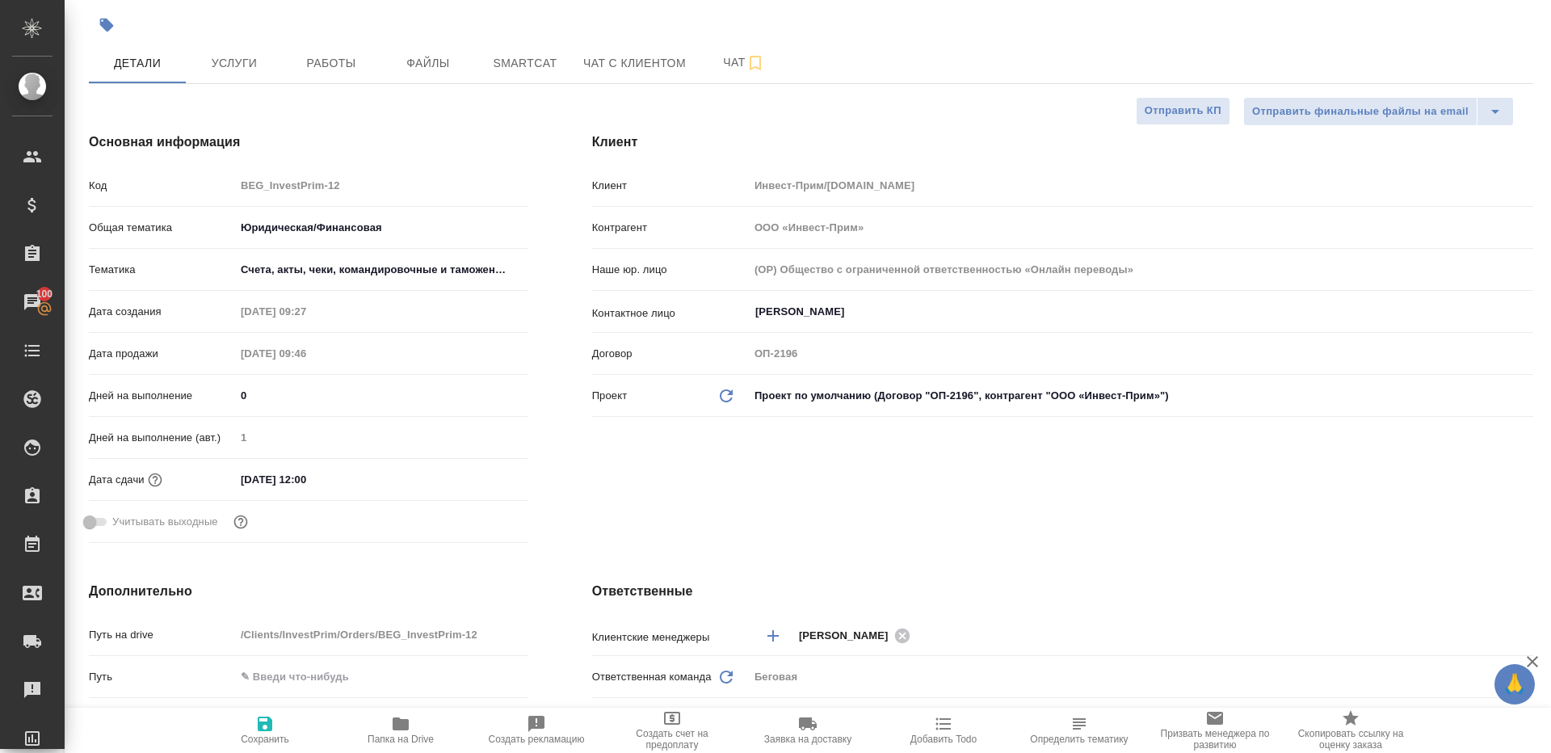
type textarea "x"
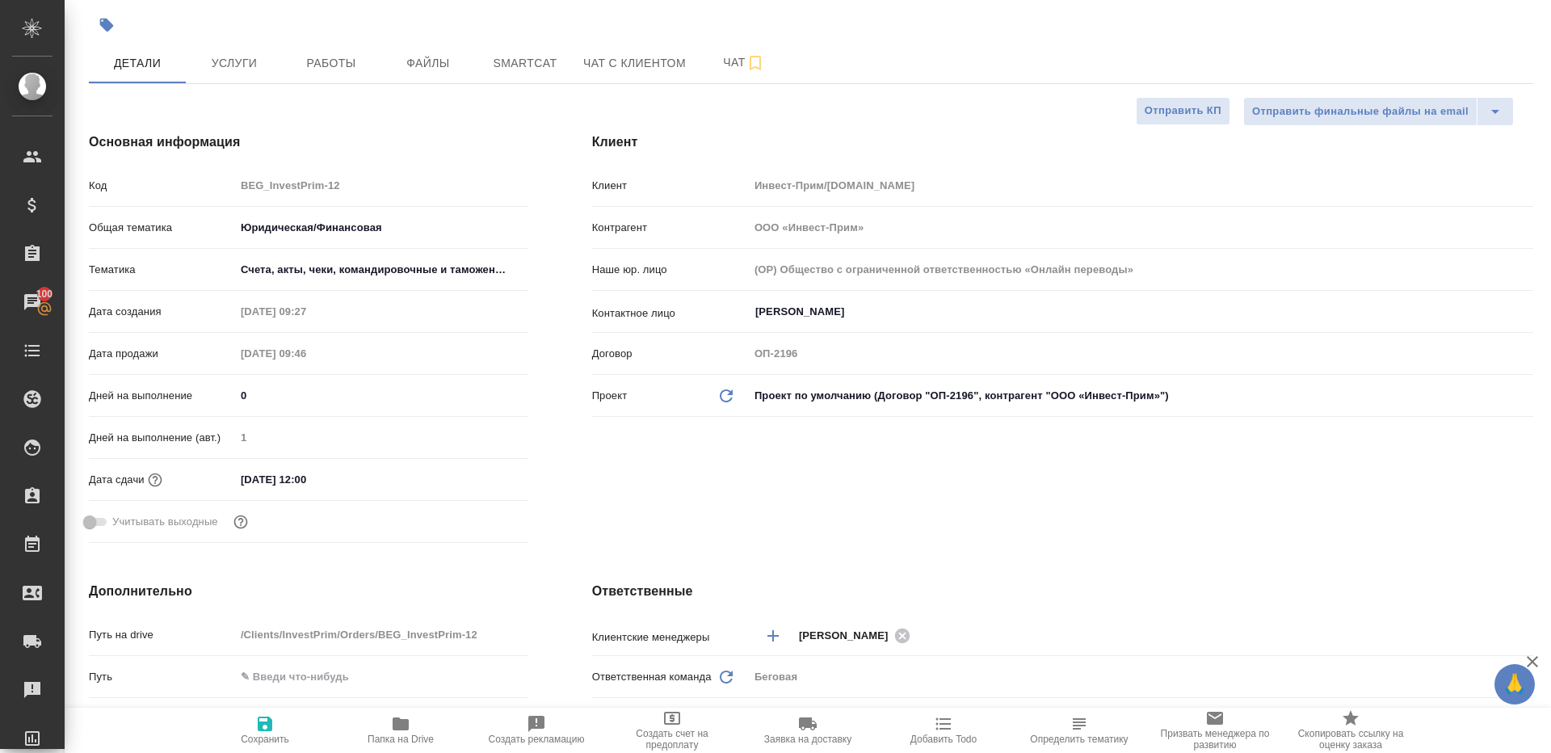
type textarea "x"
click at [329, 61] on span "Работы" at bounding box center [331, 63] width 78 height 20
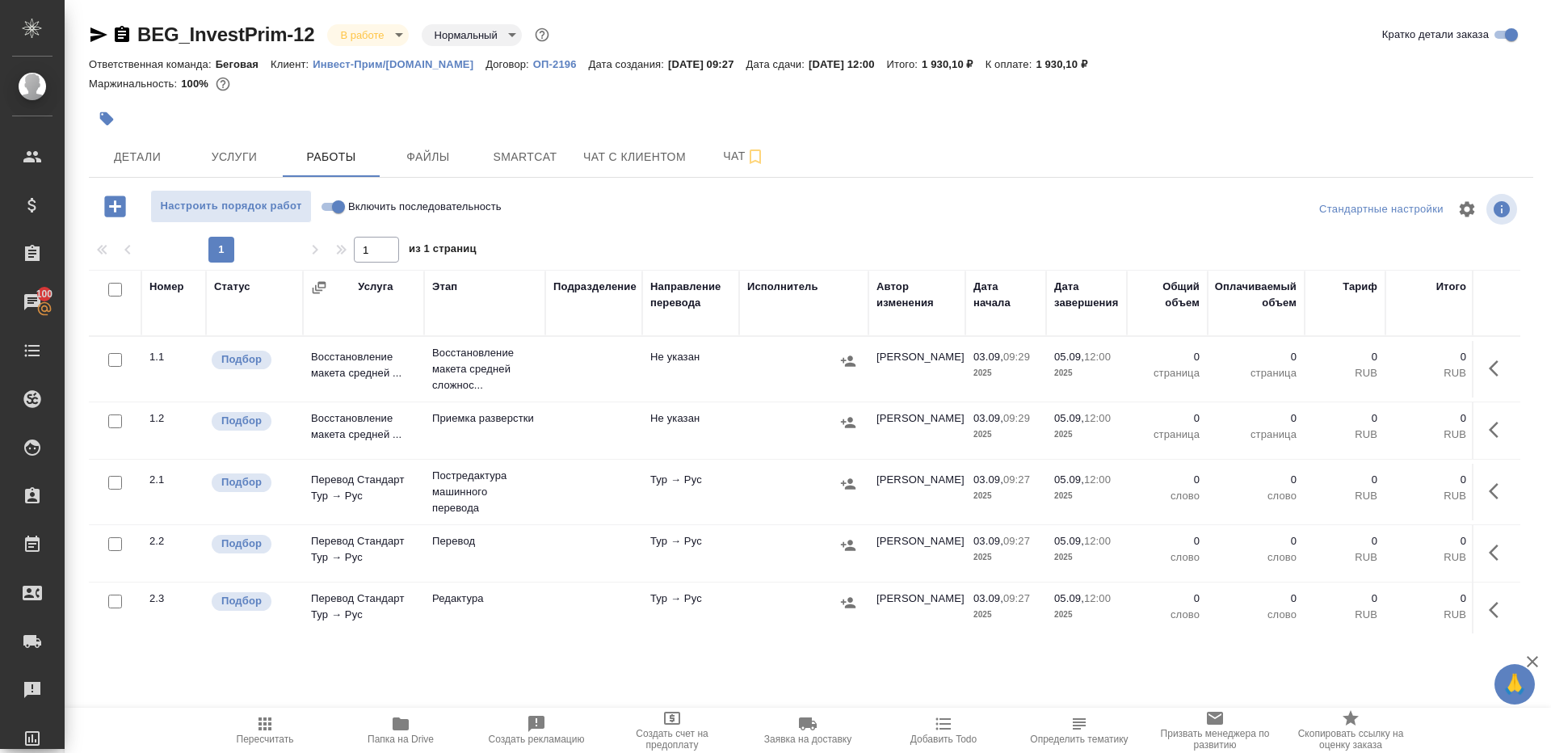
click at [328, 208] on input "Включить последовательность" at bounding box center [338, 206] width 58 height 19
checkbox input "true"
click at [103, 285] on div at bounding box center [110, 290] width 27 height 23
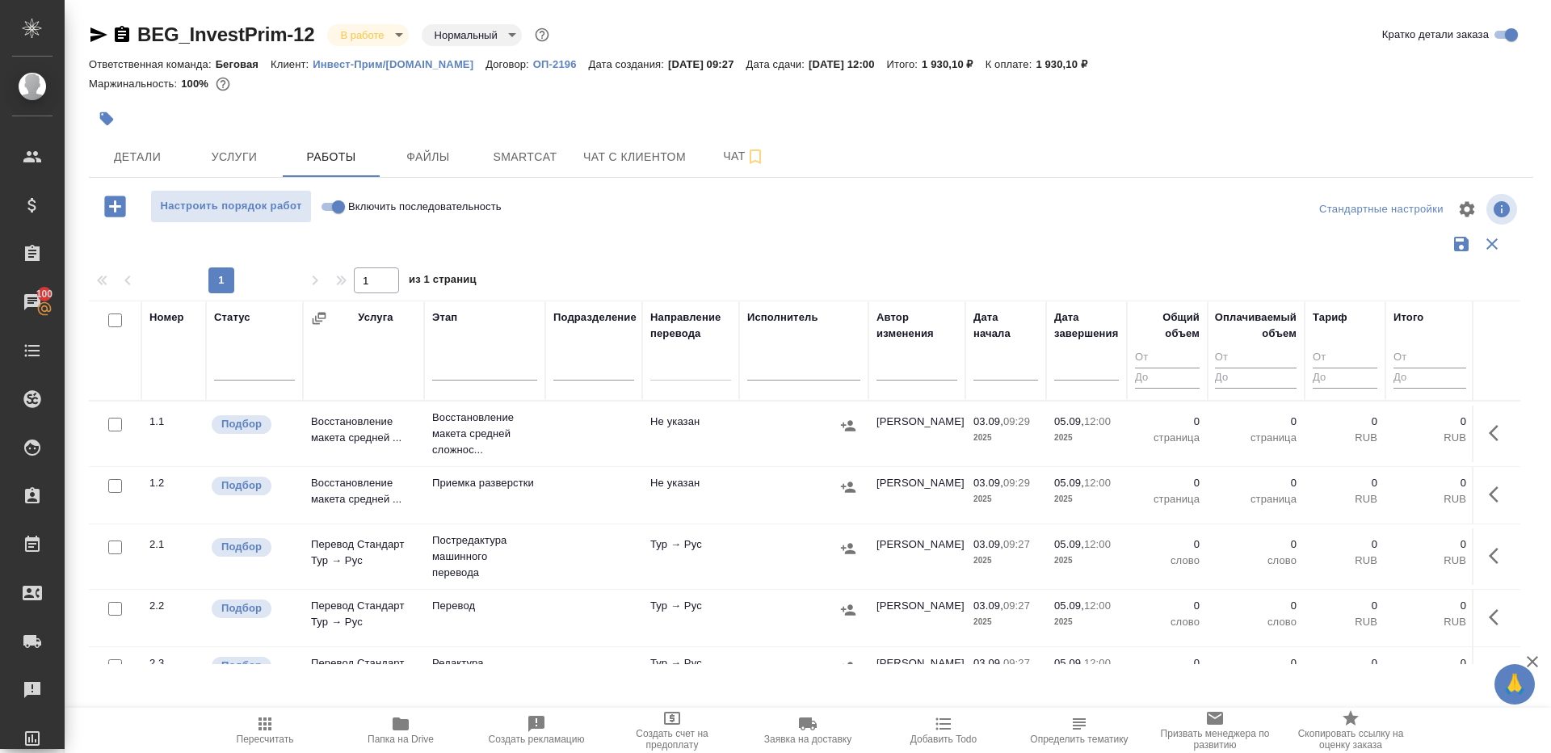
click at [214, 313] on div "Статус" at bounding box center [232, 317] width 36 height 16
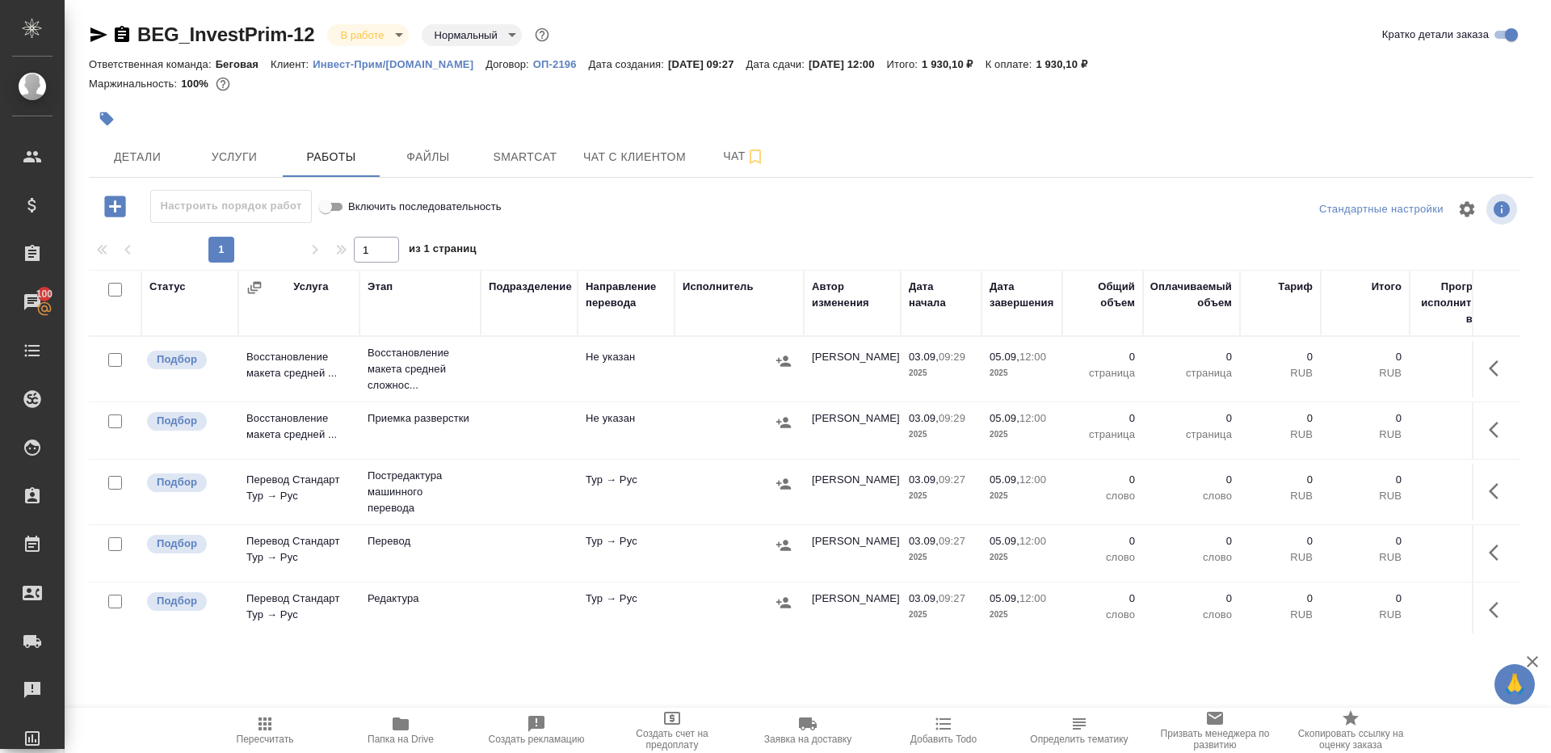
click at [110, 291] on input "checkbox" at bounding box center [115, 290] width 14 height 14
checkbox input "true"
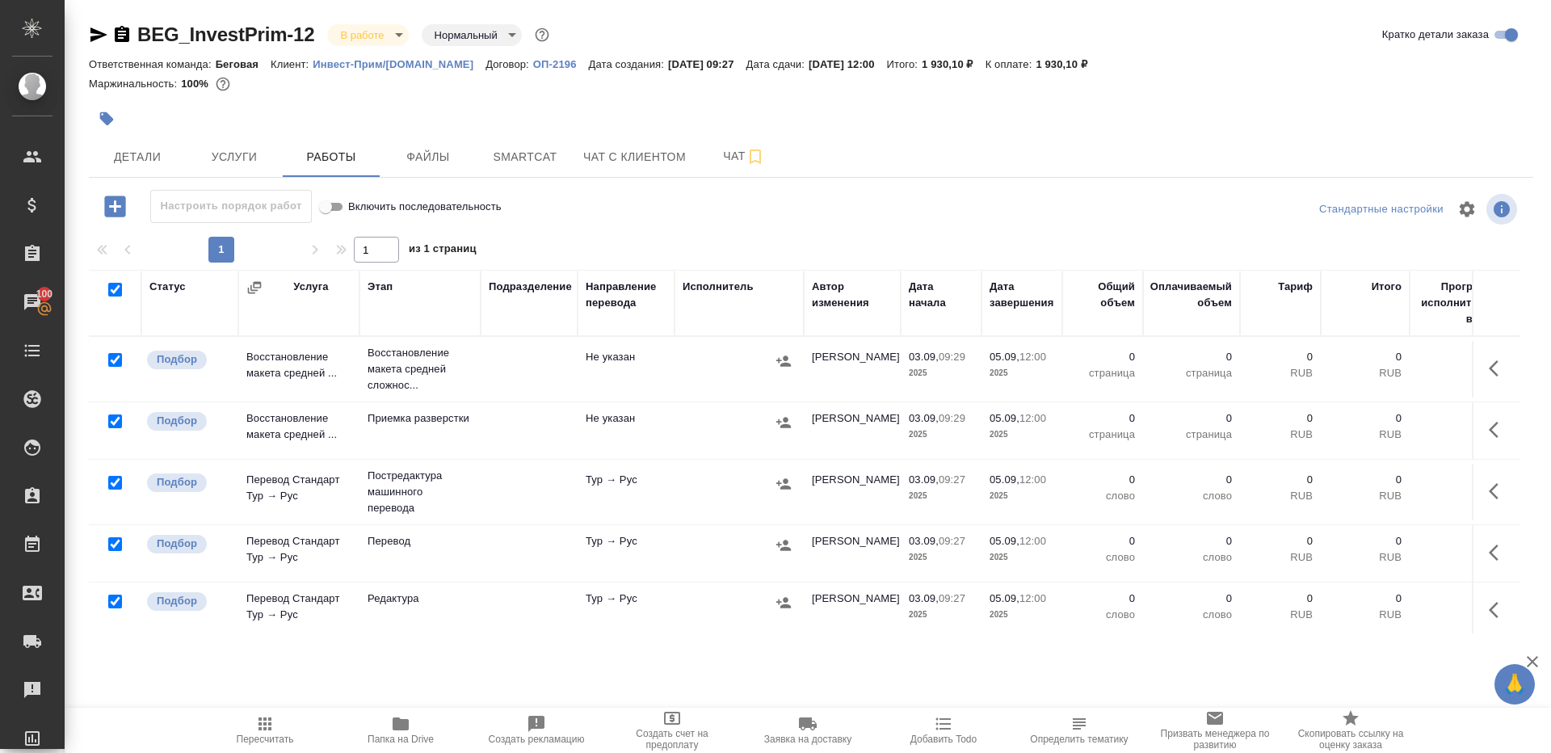
checkbox input "true"
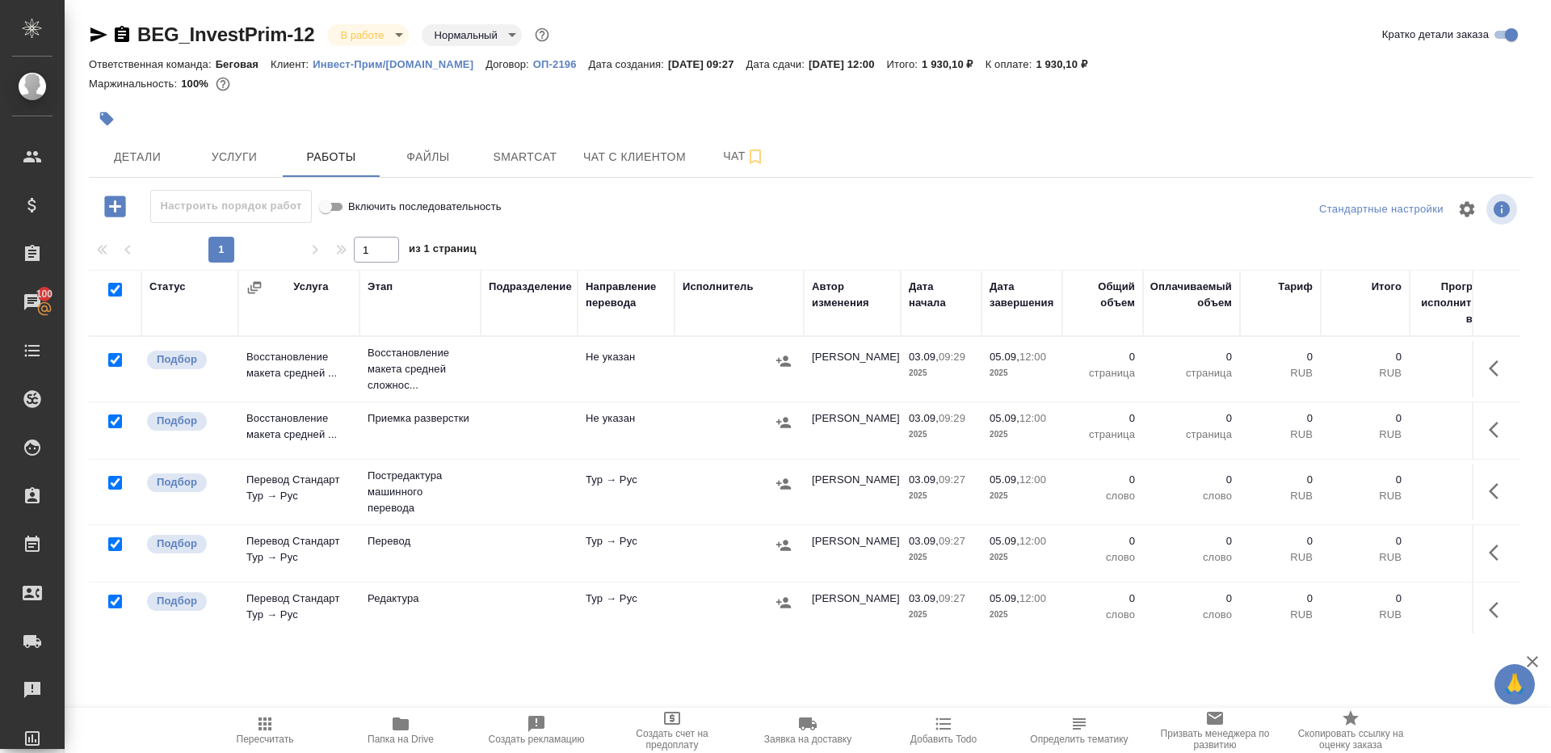
checkbox input "true"
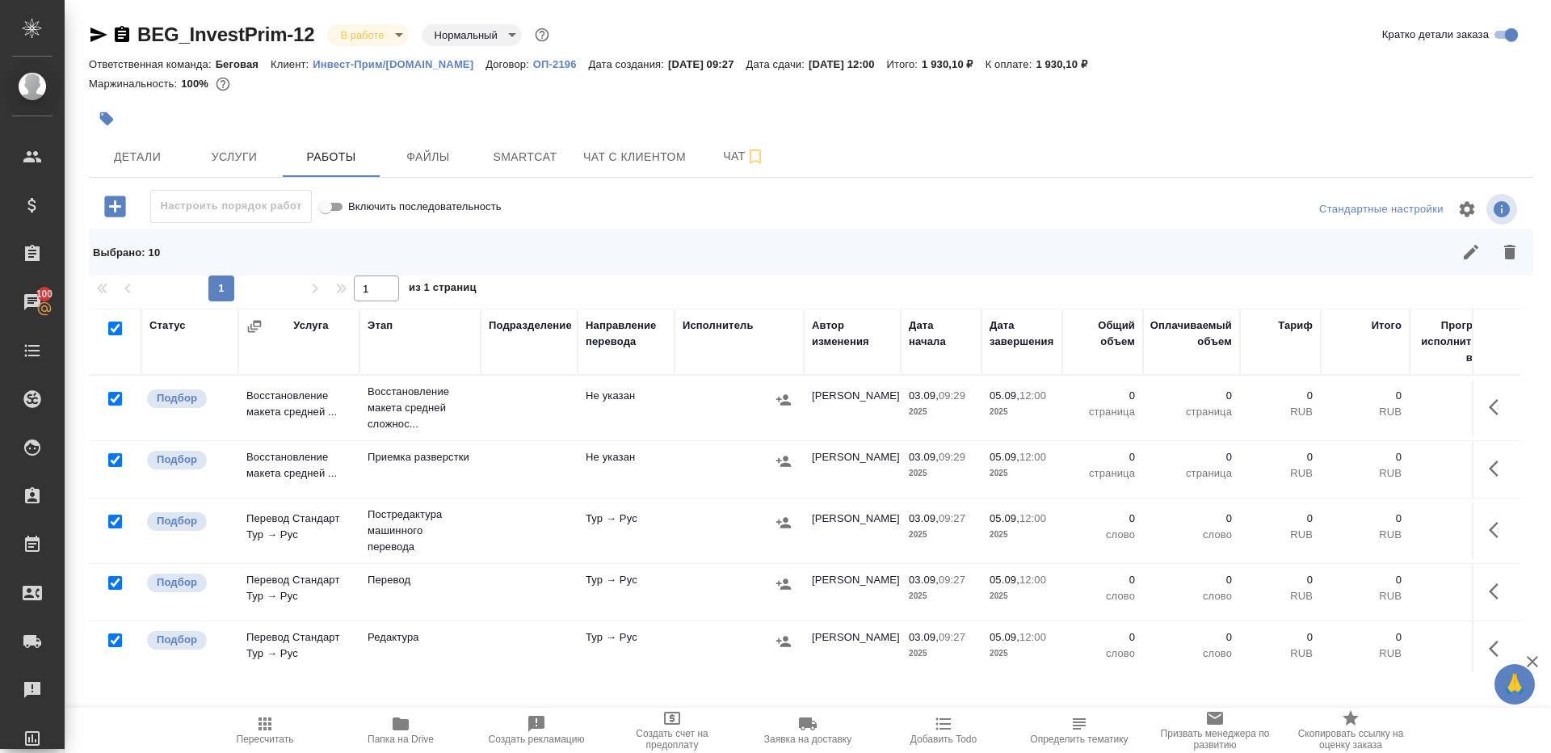
click at [111, 398] on input "checkbox" at bounding box center [115, 399] width 14 height 14
checkbox input "false"
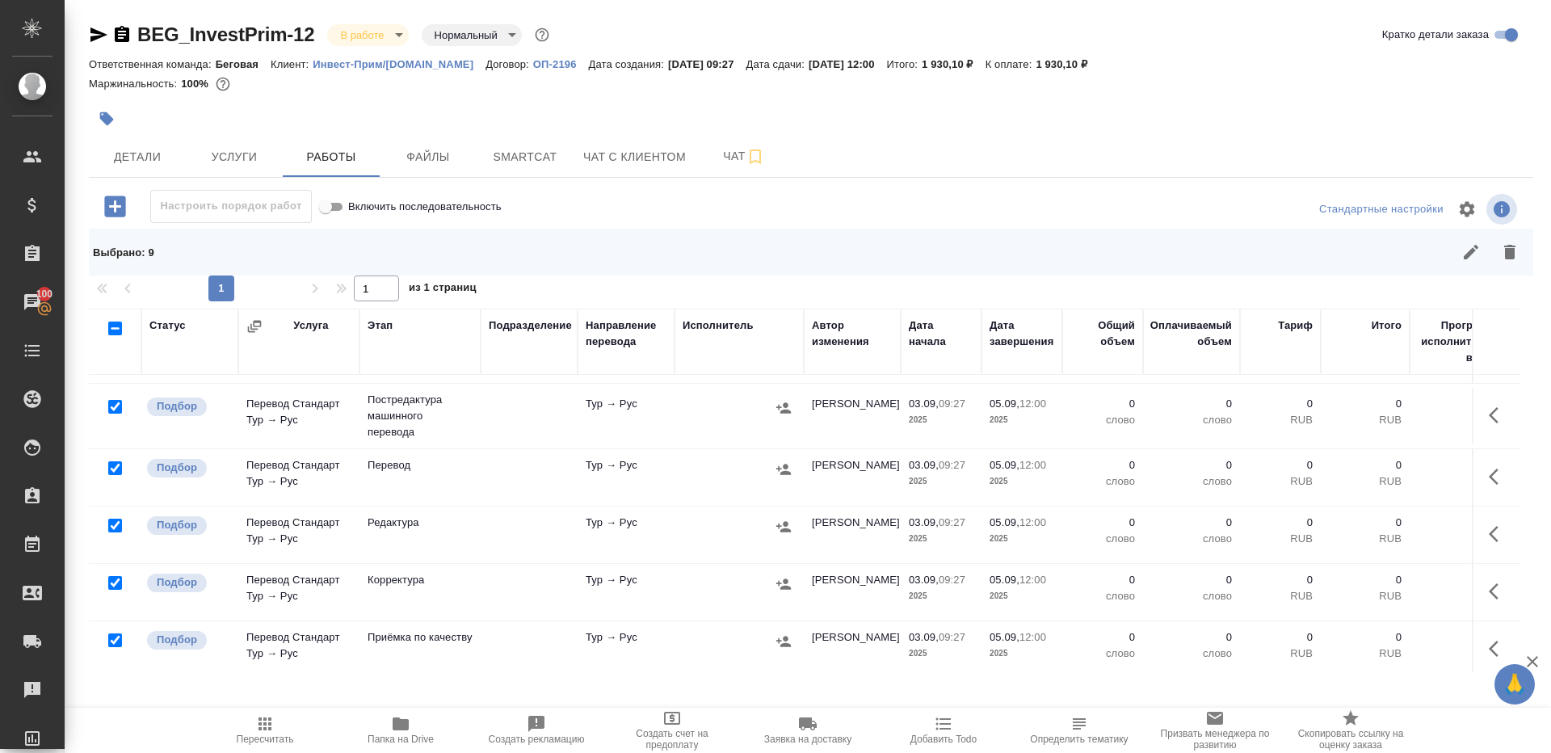
scroll to position [142, 0]
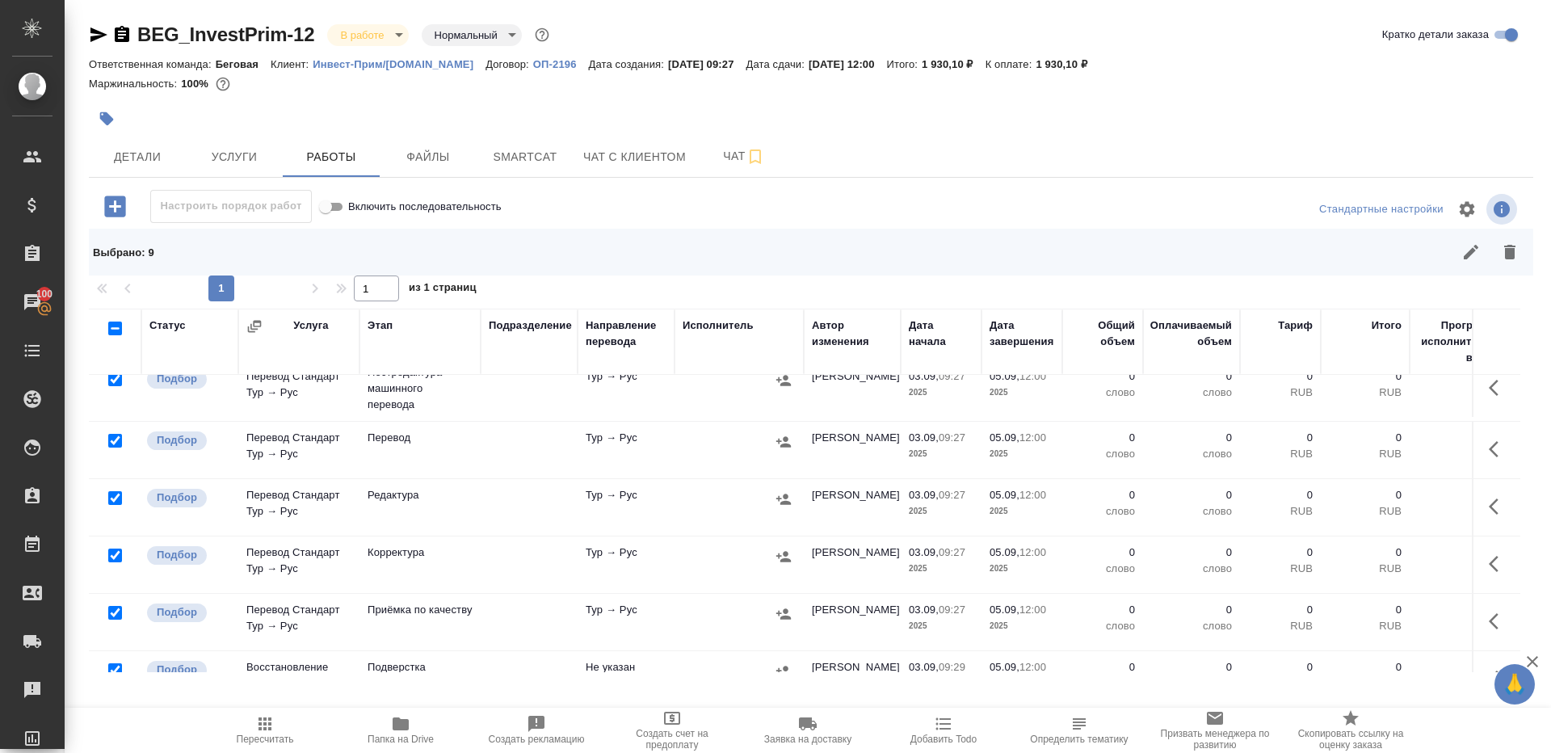
click at [111, 431] on div at bounding box center [115, 441] width 36 height 23
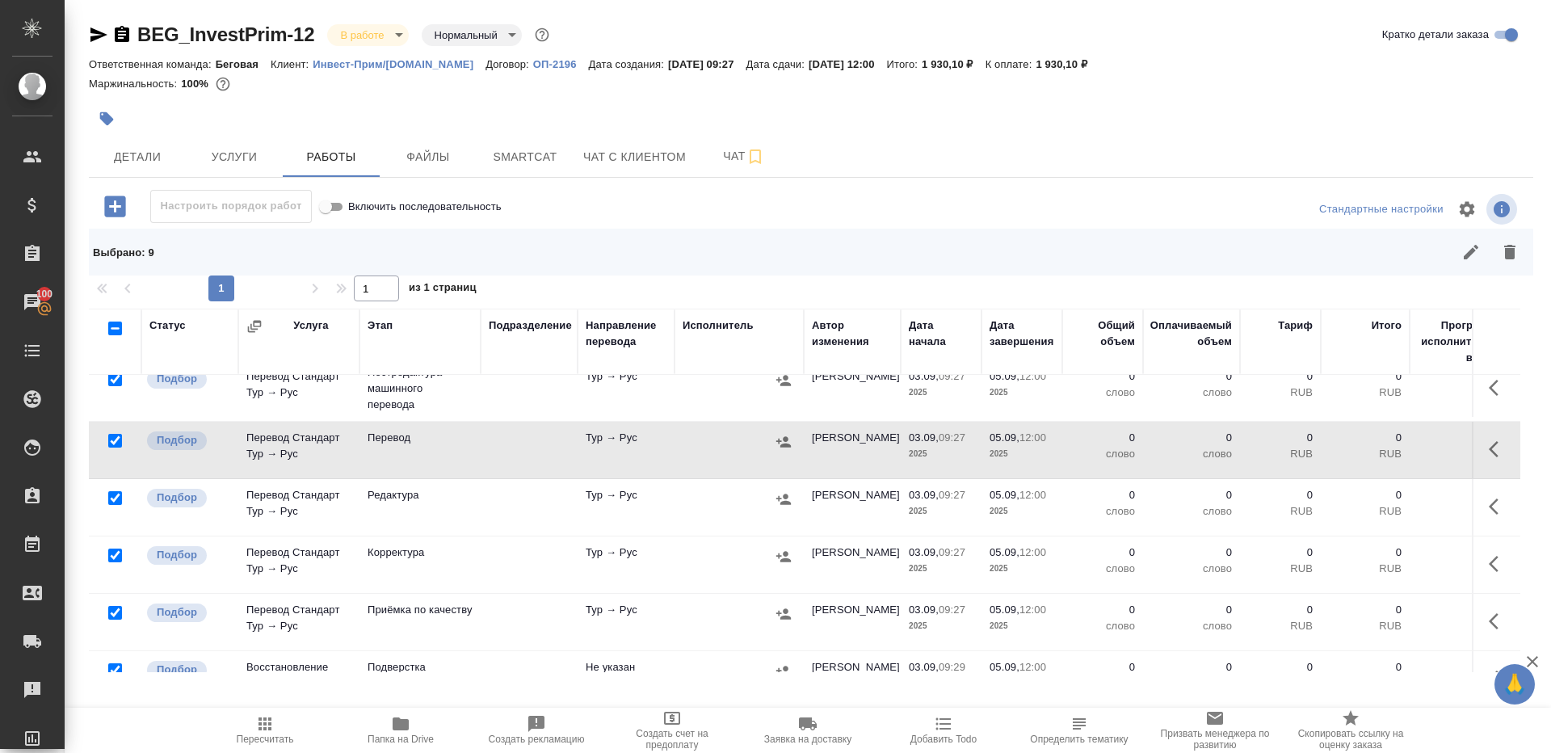
click at [111, 436] on input "checkbox" at bounding box center [115, 441] width 14 height 14
checkbox input "false"
click at [115, 607] on input "checkbox" at bounding box center [115, 613] width 14 height 14
checkbox input "false"
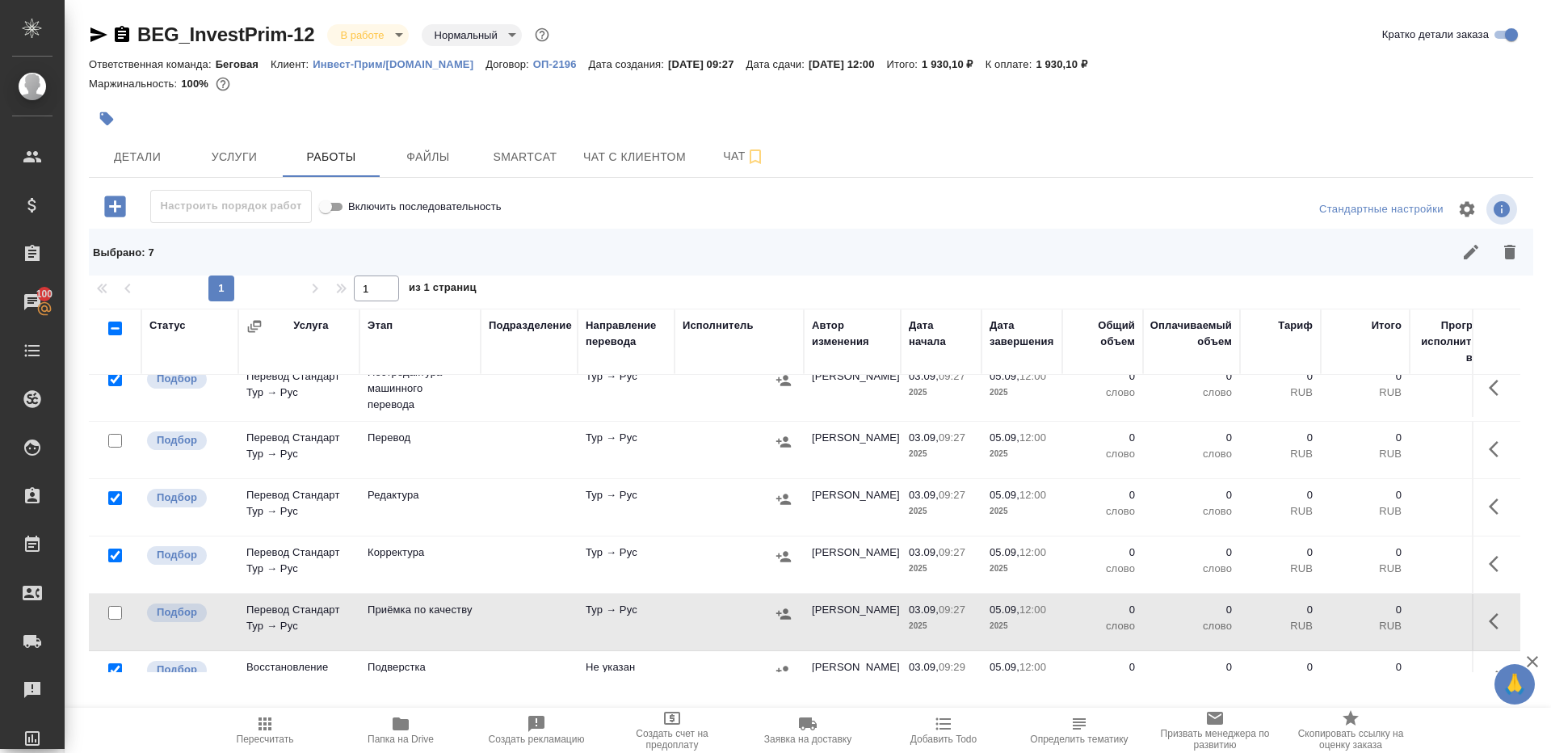
scroll to position [289, 0]
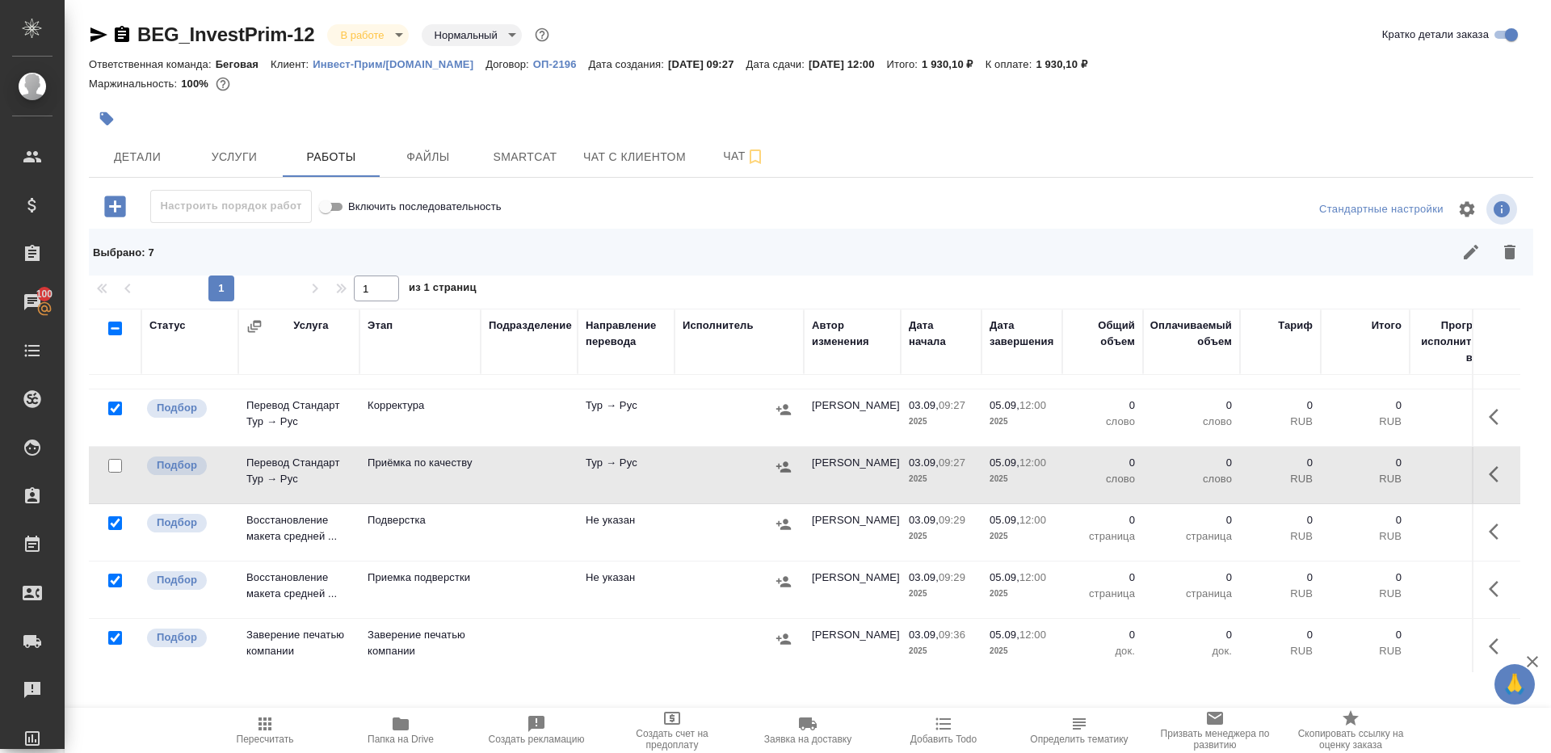
click at [111, 638] on input "checkbox" at bounding box center [115, 638] width 14 height 14
checkbox input "false"
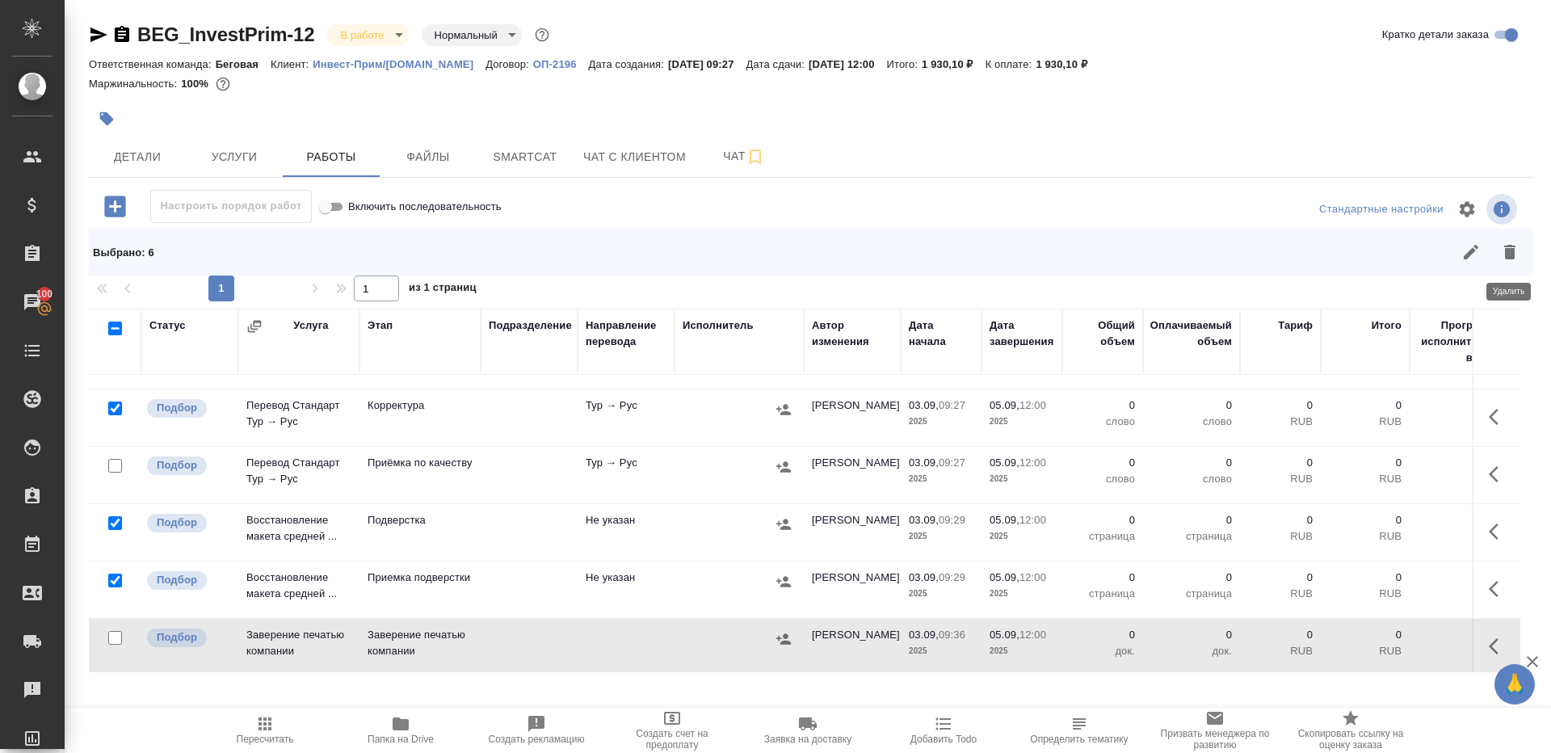
click at [1523, 251] on button "button" at bounding box center [1509, 252] width 39 height 39
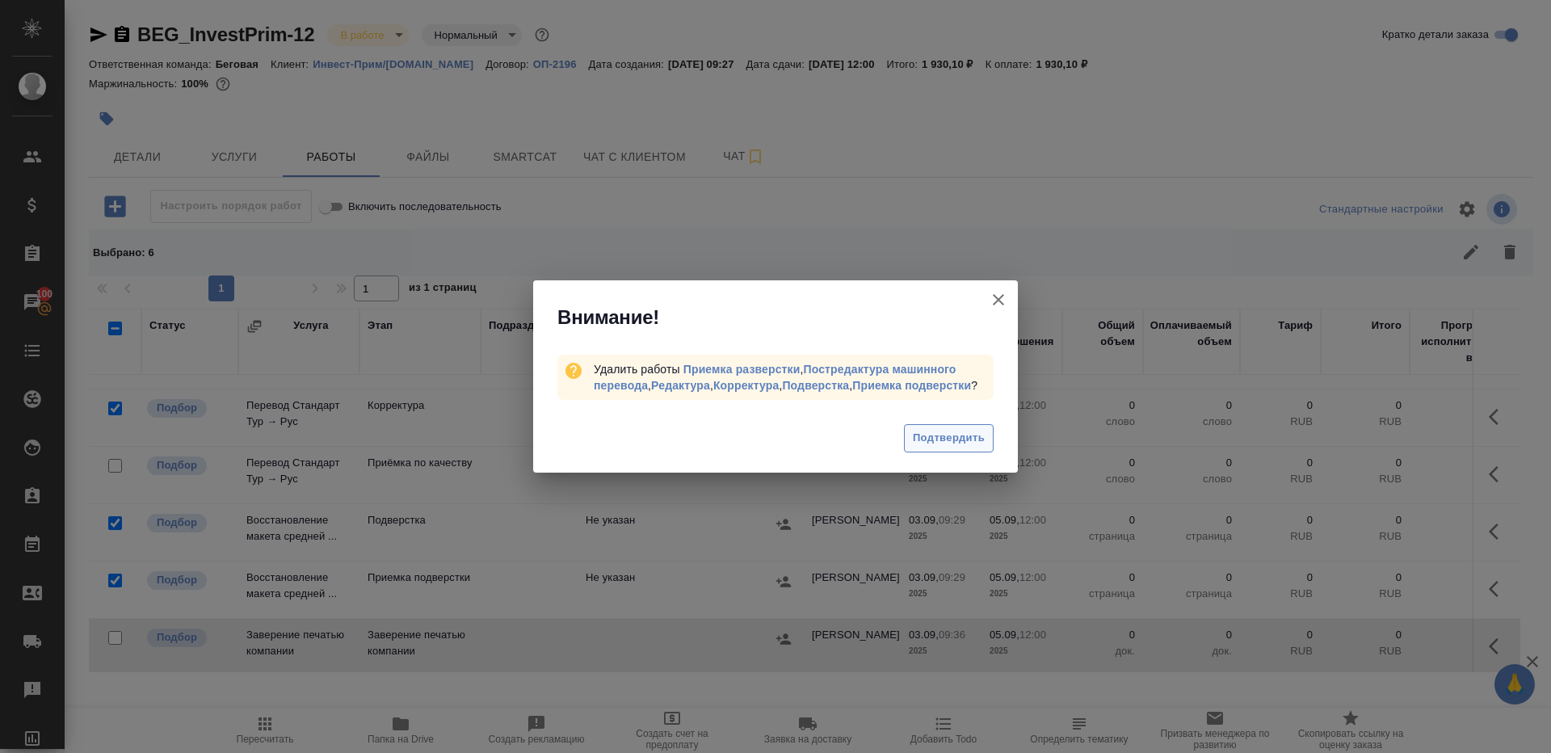
click at [943, 444] on span "Подтвердить" at bounding box center [949, 438] width 72 height 19
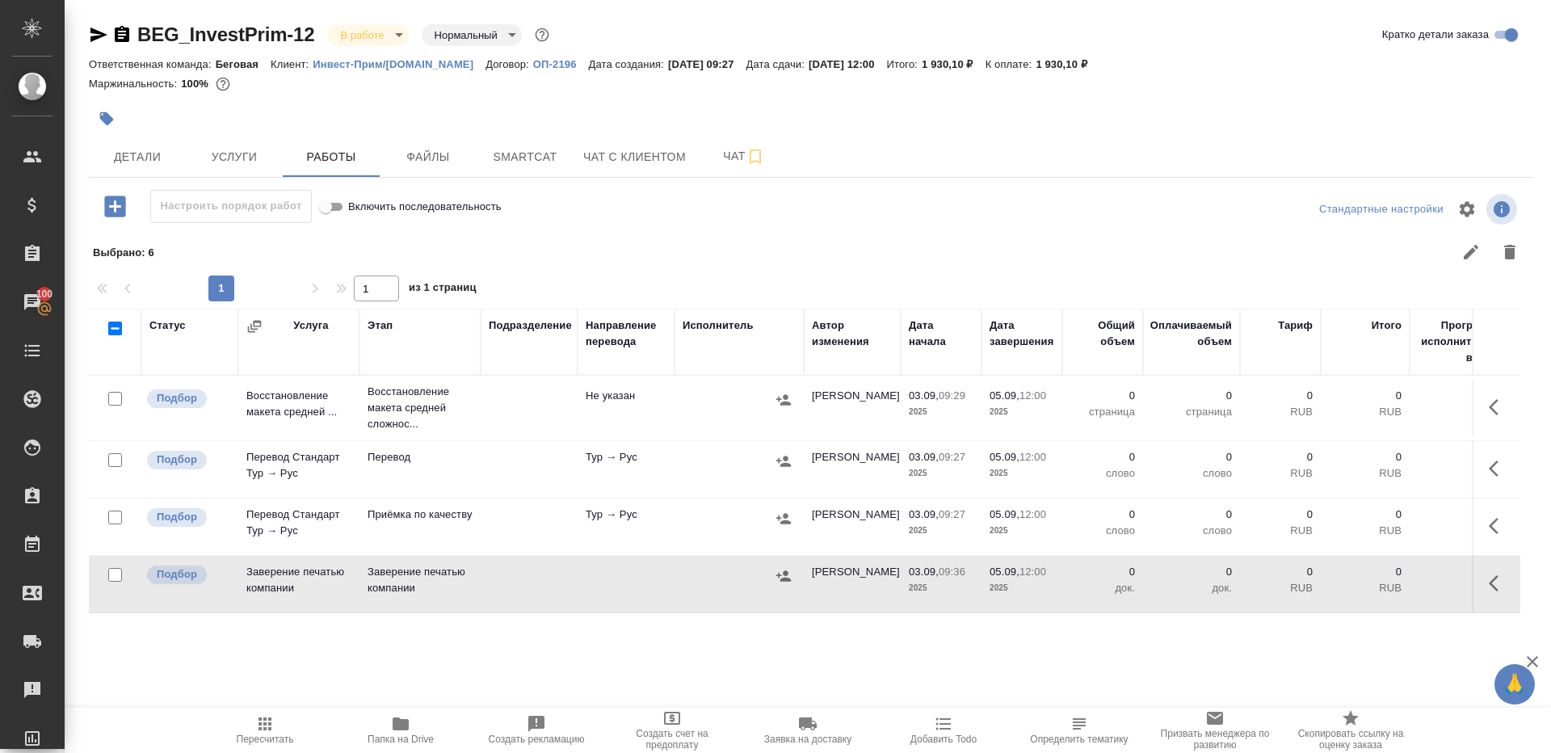
scroll to position [0, 0]
click at [1494, 399] on icon "button" at bounding box center [1498, 406] width 19 height 19
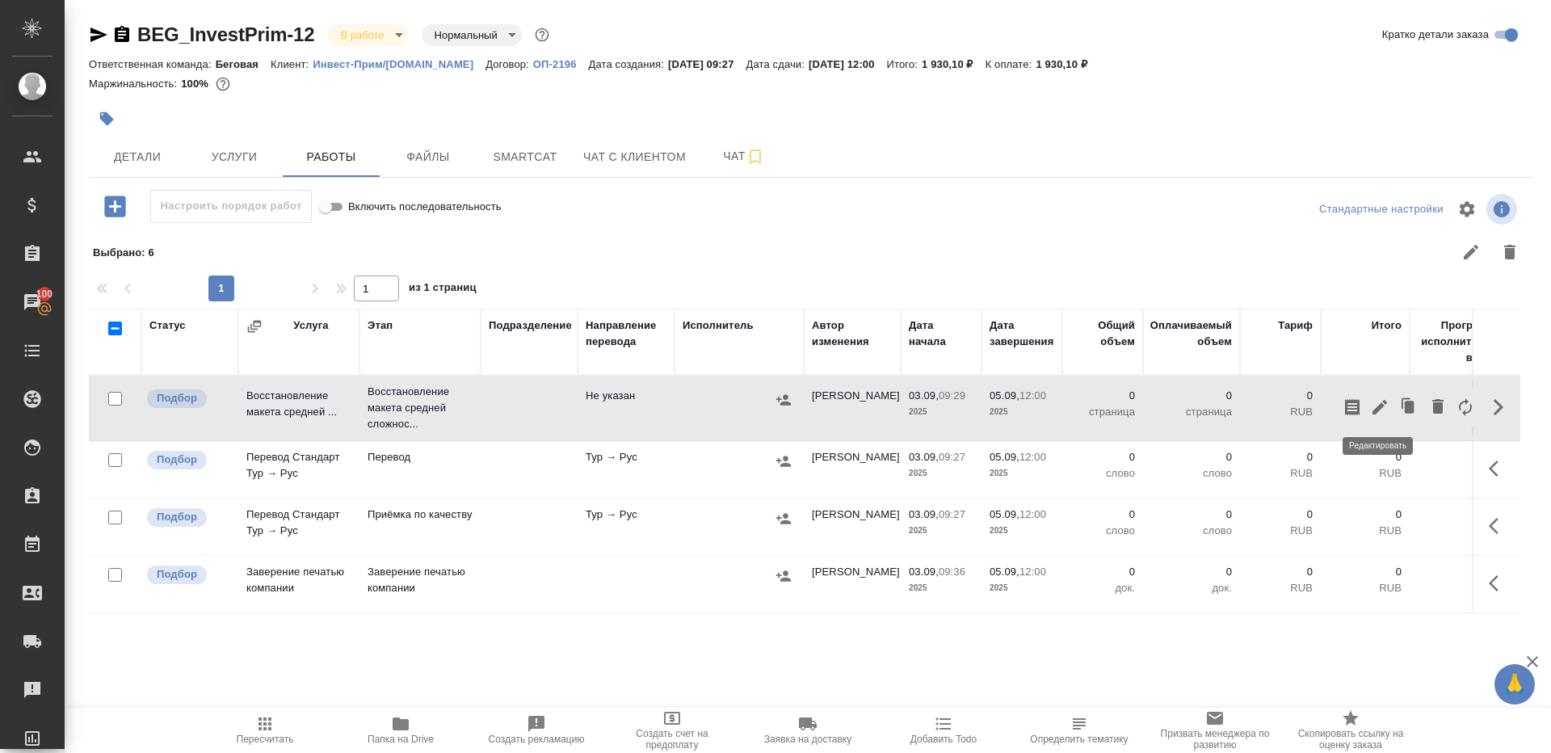
click at [1384, 401] on icon "button" at bounding box center [1379, 407] width 15 height 15
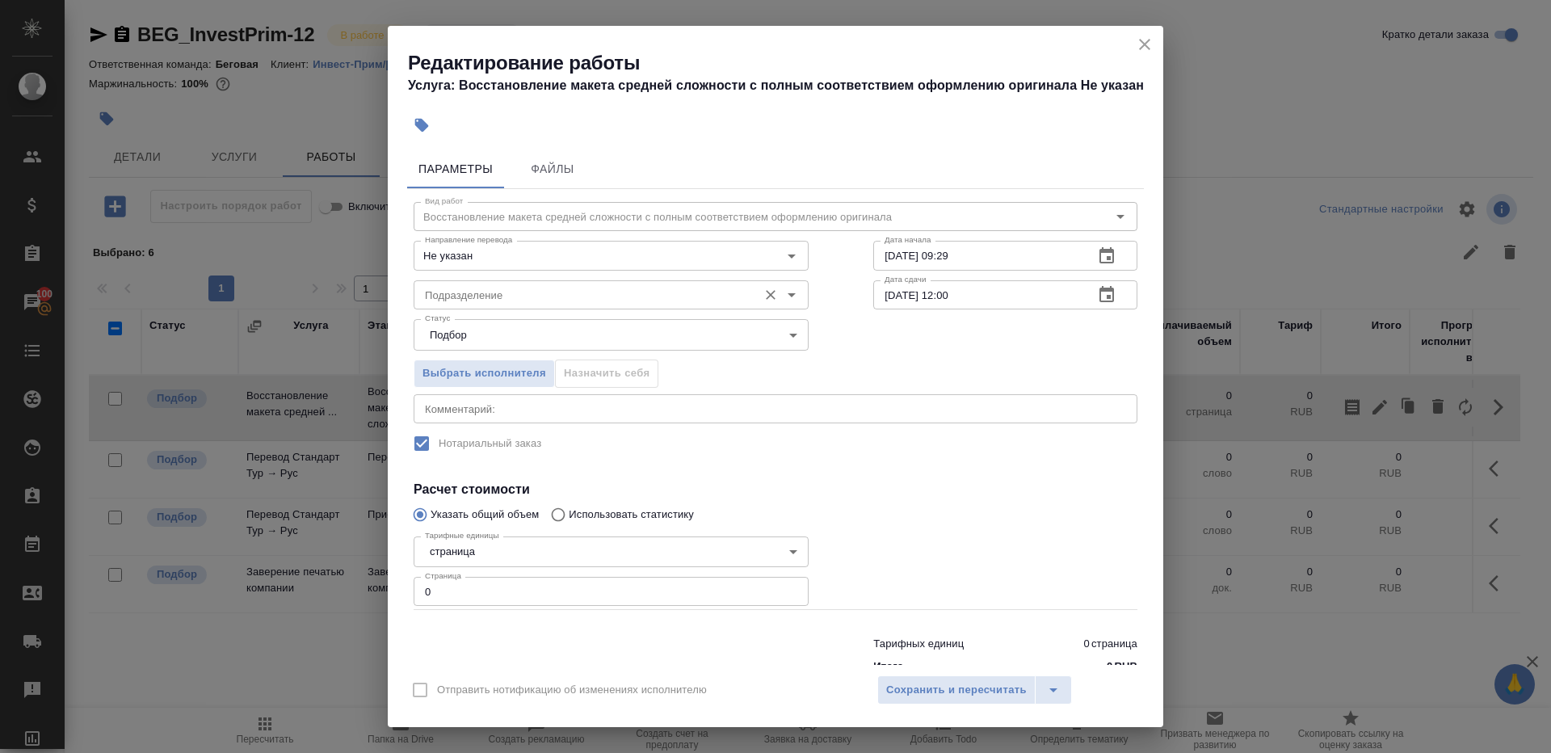
click at [567, 292] on input "Подразделение" at bounding box center [583, 294] width 331 height 19
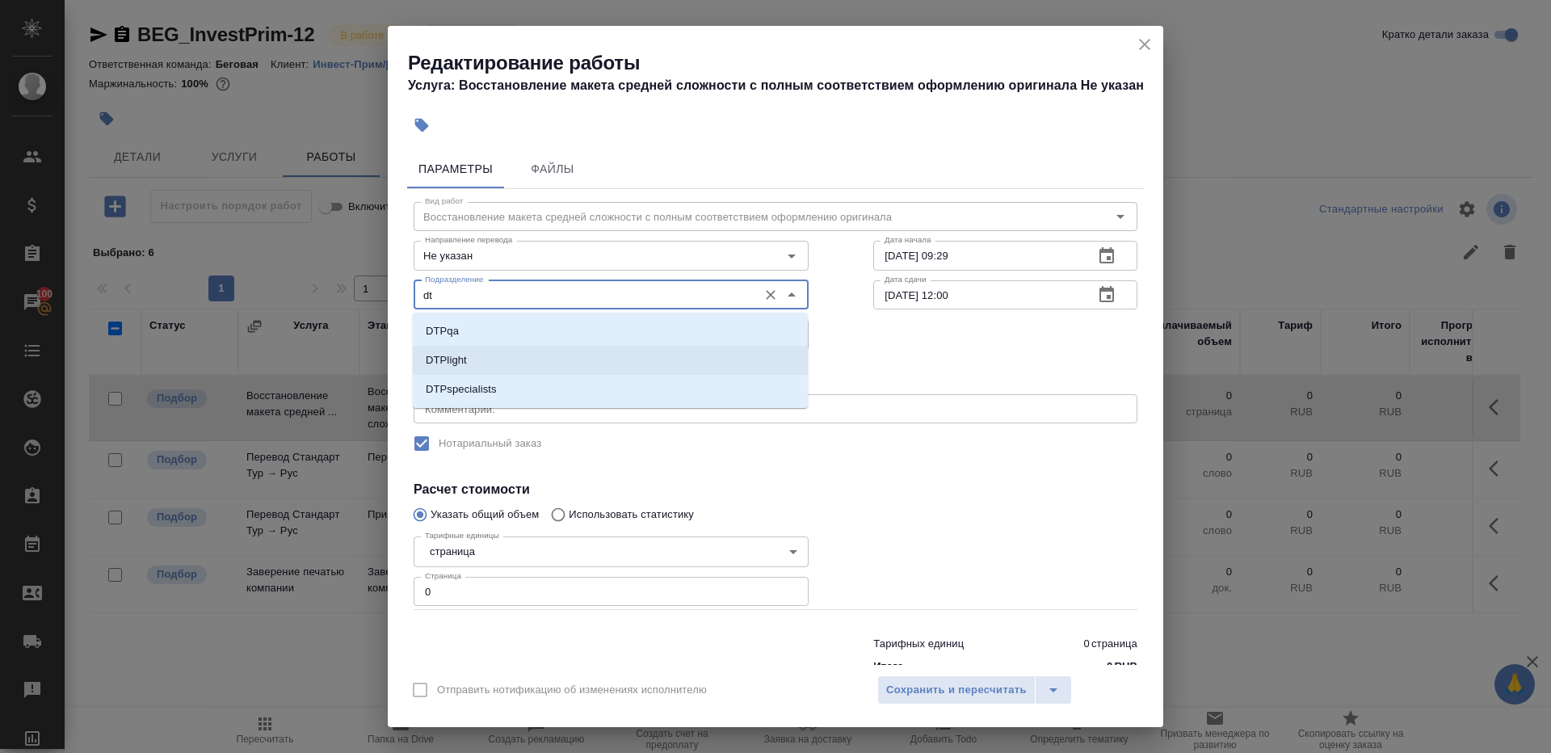
click at [531, 359] on li "DTPlight" at bounding box center [610, 360] width 395 height 29
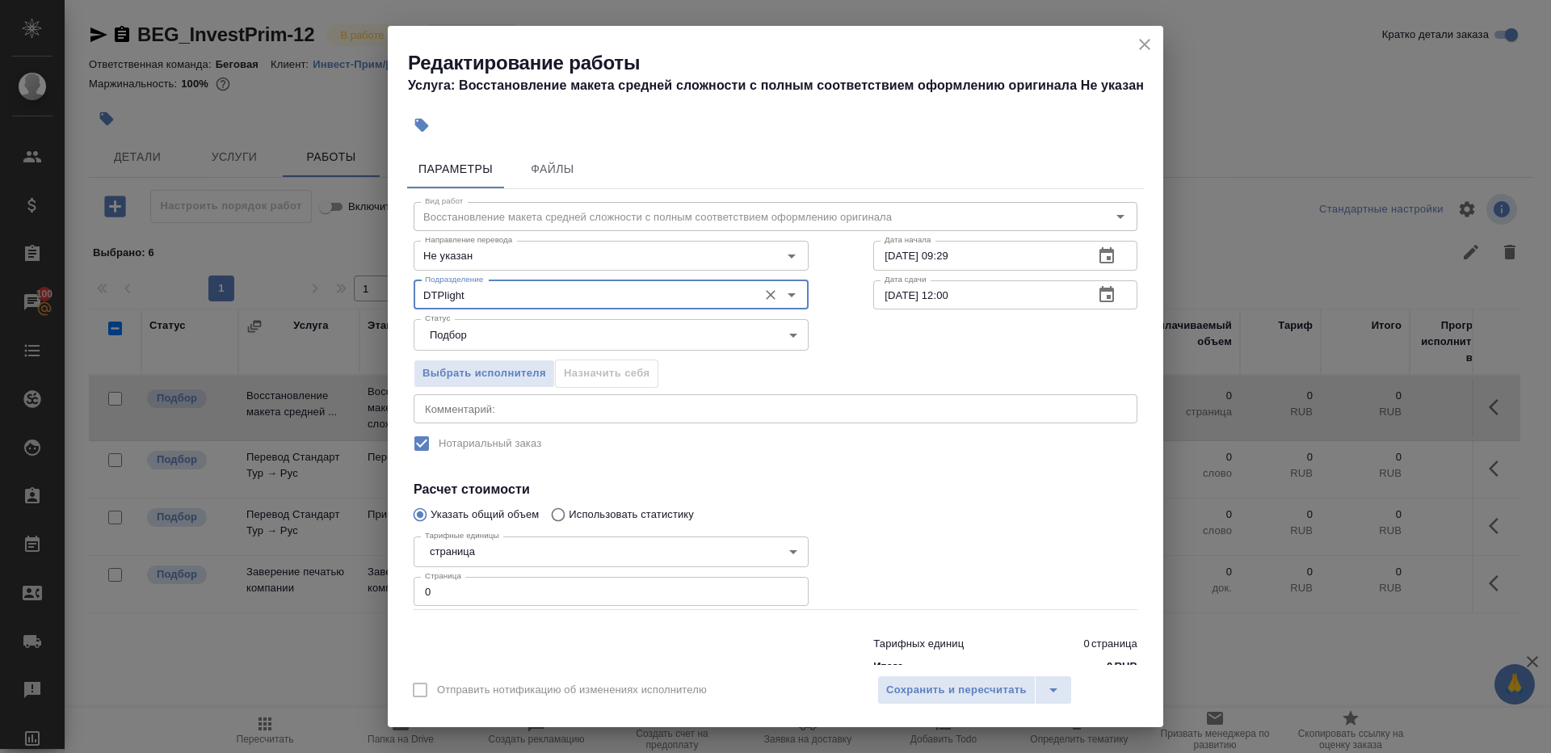
type input "DTPlight"
click at [493, 580] on input "0" at bounding box center [611, 591] width 395 height 29
type input "1"
click at [838, 527] on div "Тарифные единицы страница 5a8b1489cc6b4906c91bfdb2 Тарифные единицы Страница 1 …" at bounding box center [611, 570] width 460 height 145
click at [992, 262] on input "03.09.2025 09:29" at bounding box center [977, 255] width 208 height 29
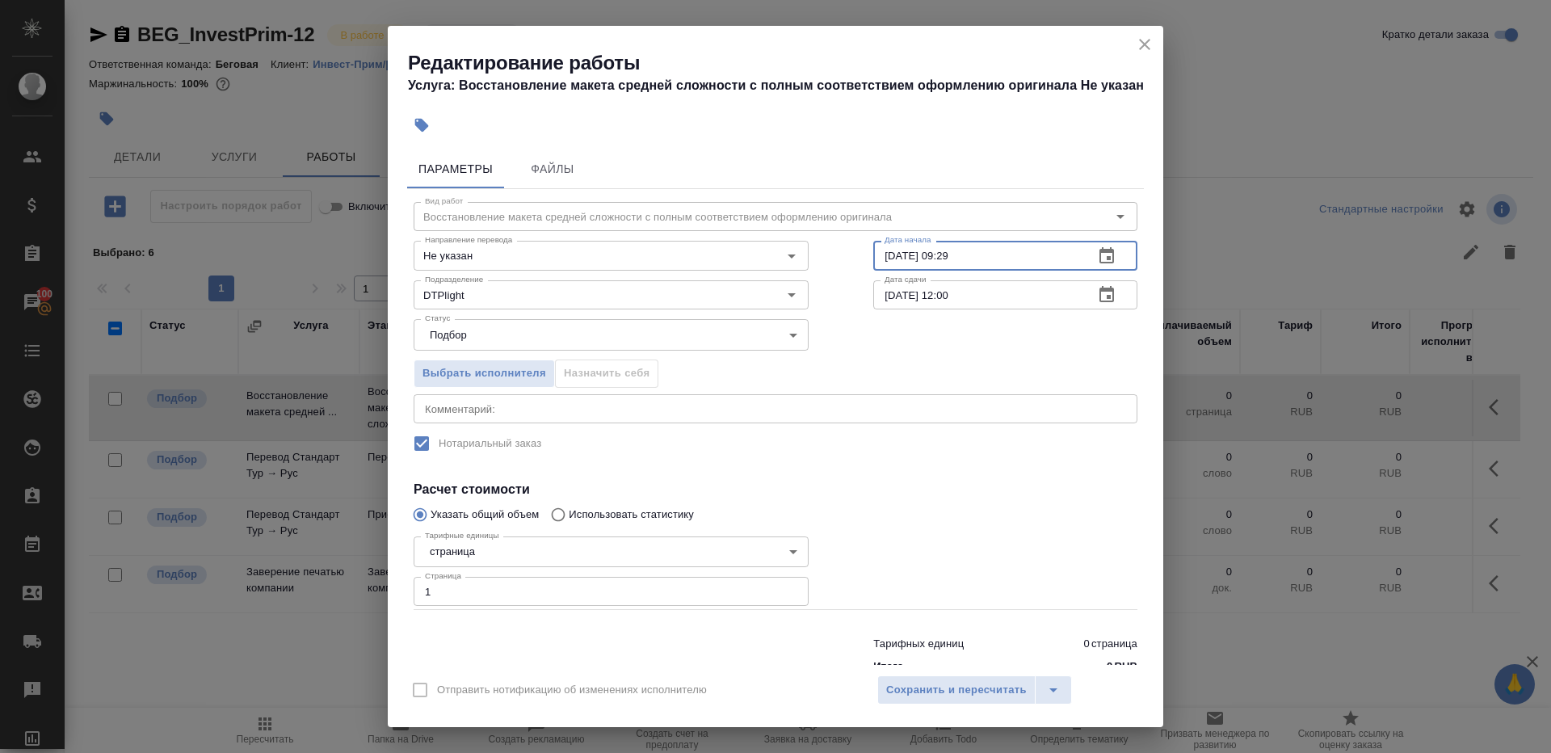
click at [989, 296] on input "05.09.2025 12:00" at bounding box center [977, 294] width 208 height 29
paste input "3.09.2025 09:29"
drag, startPoint x: 942, startPoint y: 294, endPoint x: 1143, endPoint y: 294, distance: 201.1
click at [1143, 294] on div "Вид работ Восстановление макета средней сложности с полным соответствием оформл…" at bounding box center [775, 435] width 737 height 492
type input "03.09.2025 12:00"
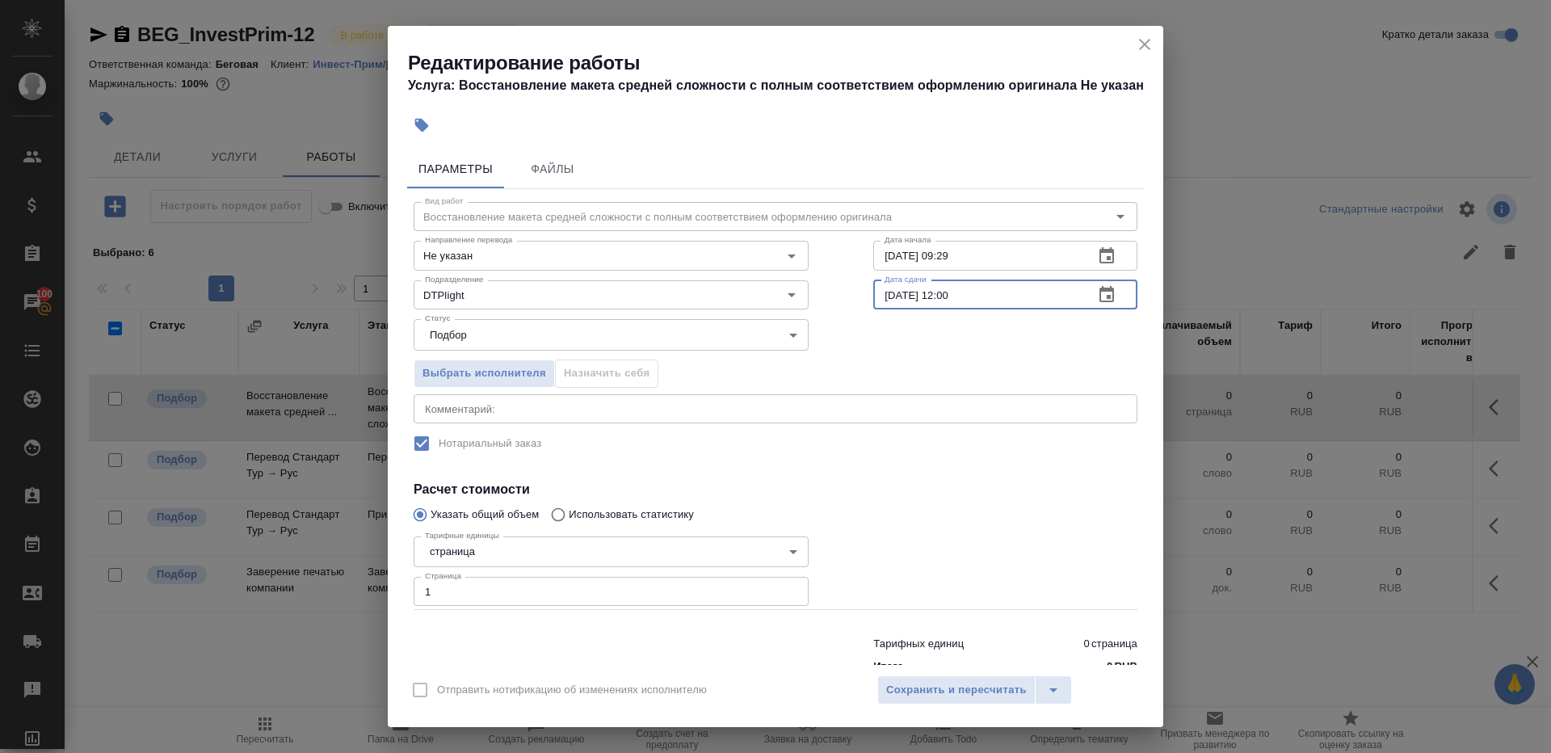
click at [1072, 431] on label "Нотариальный заказ" at bounding box center [765, 443] width 720 height 34
click at [985, 685] on span "Сохранить и пересчитать" at bounding box center [956, 690] width 141 height 19
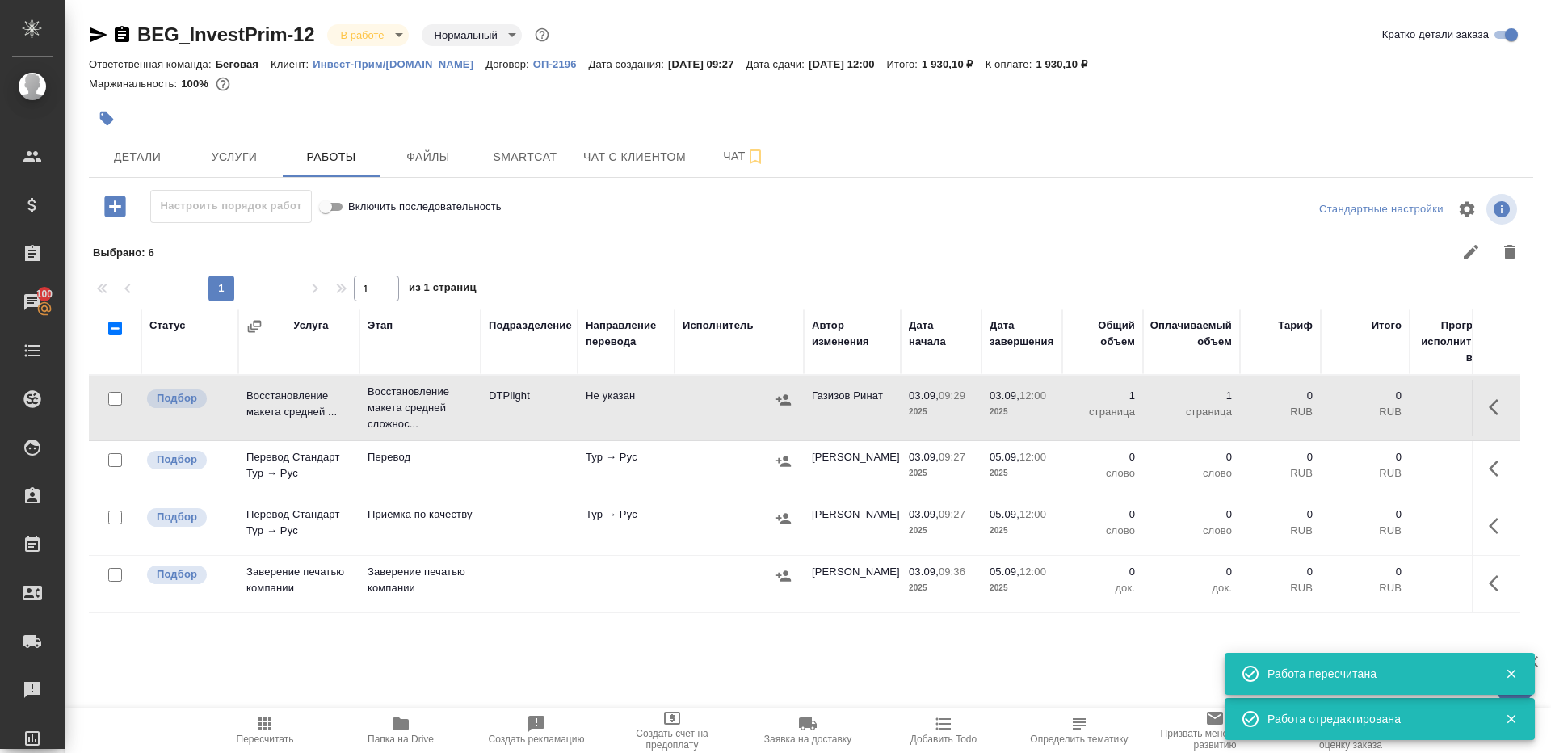
click at [1505, 463] on icon "button" at bounding box center [1498, 468] width 19 height 19
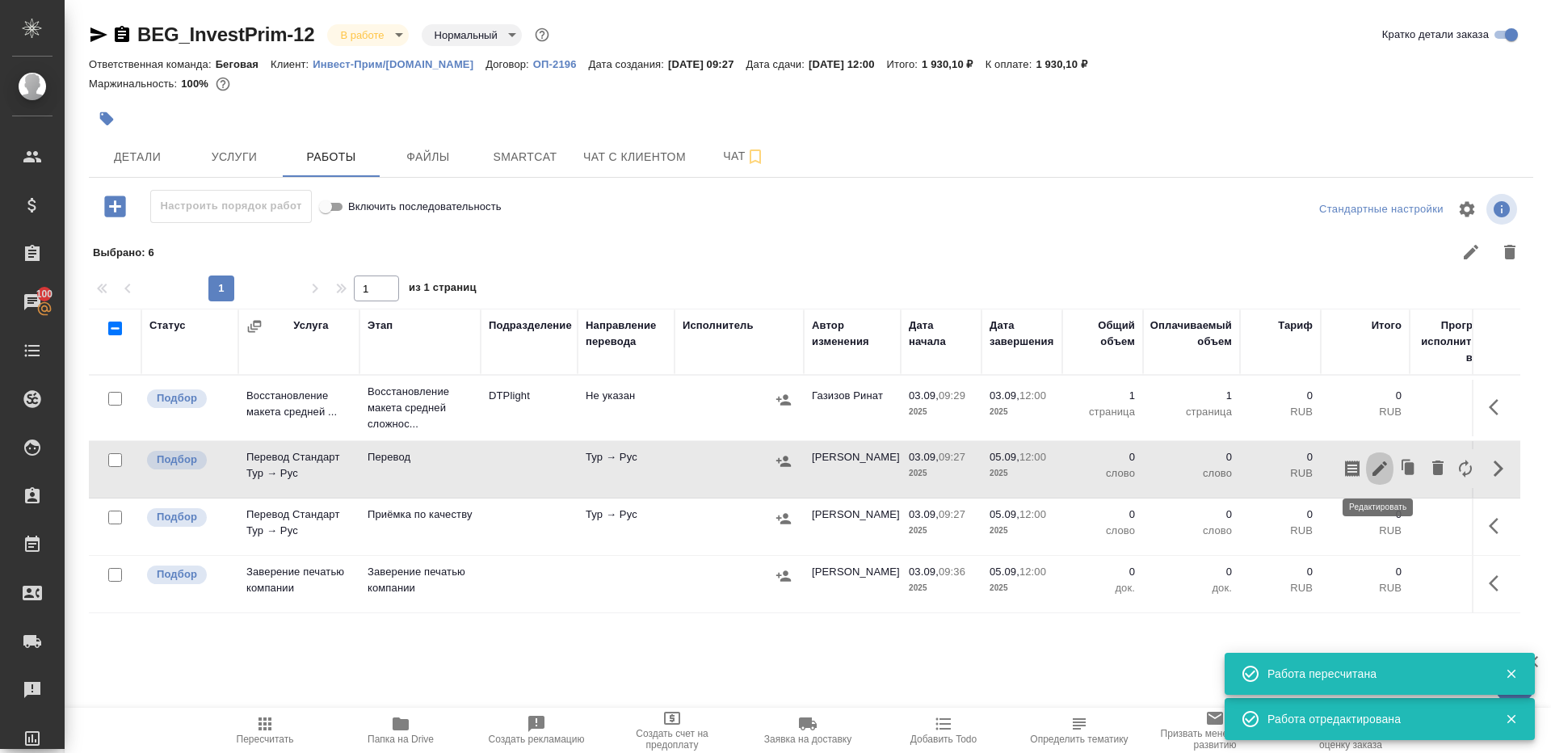
click at [1383, 460] on icon "button" at bounding box center [1379, 468] width 19 height 19
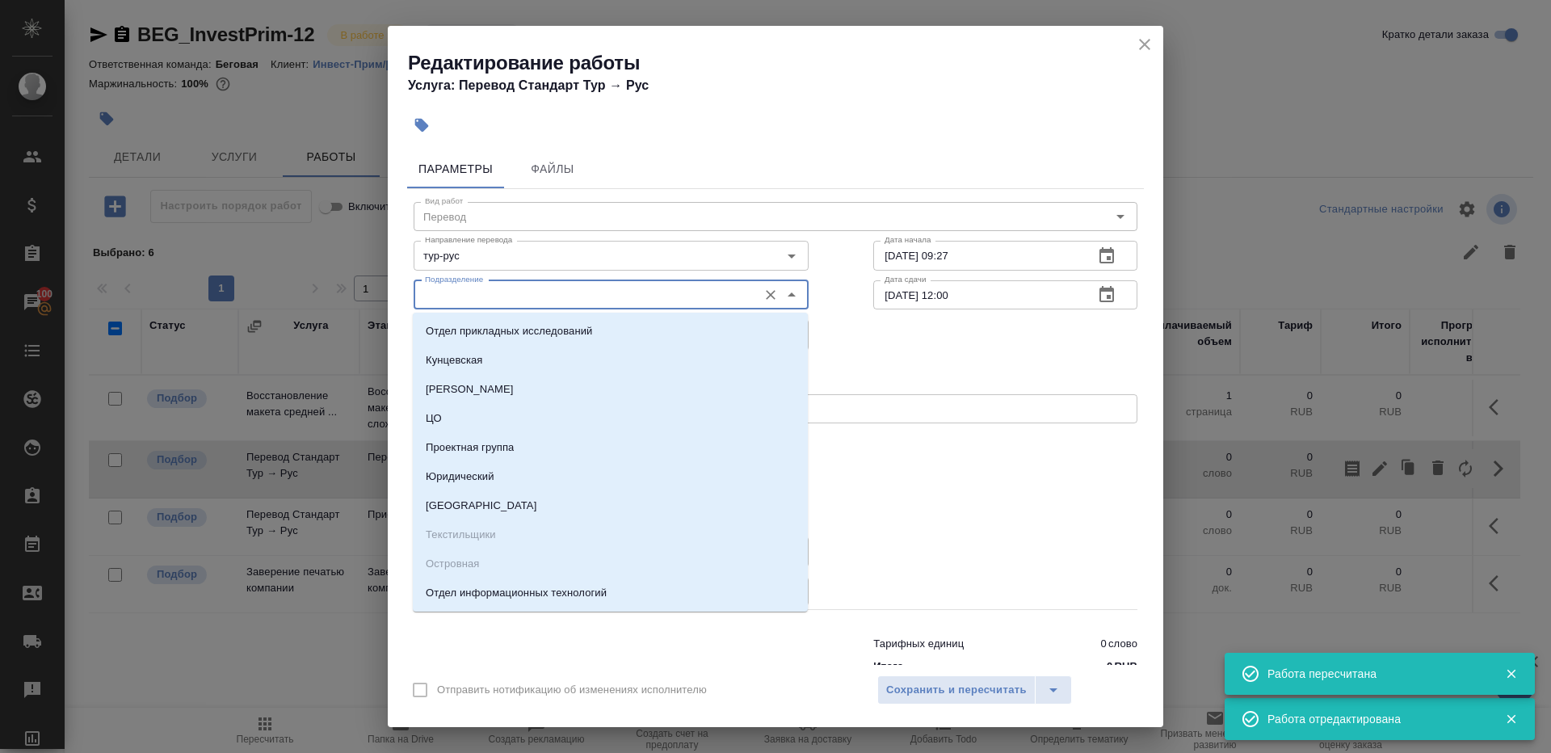
click at [504, 302] on input "Подразделение" at bounding box center [583, 294] width 331 height 19
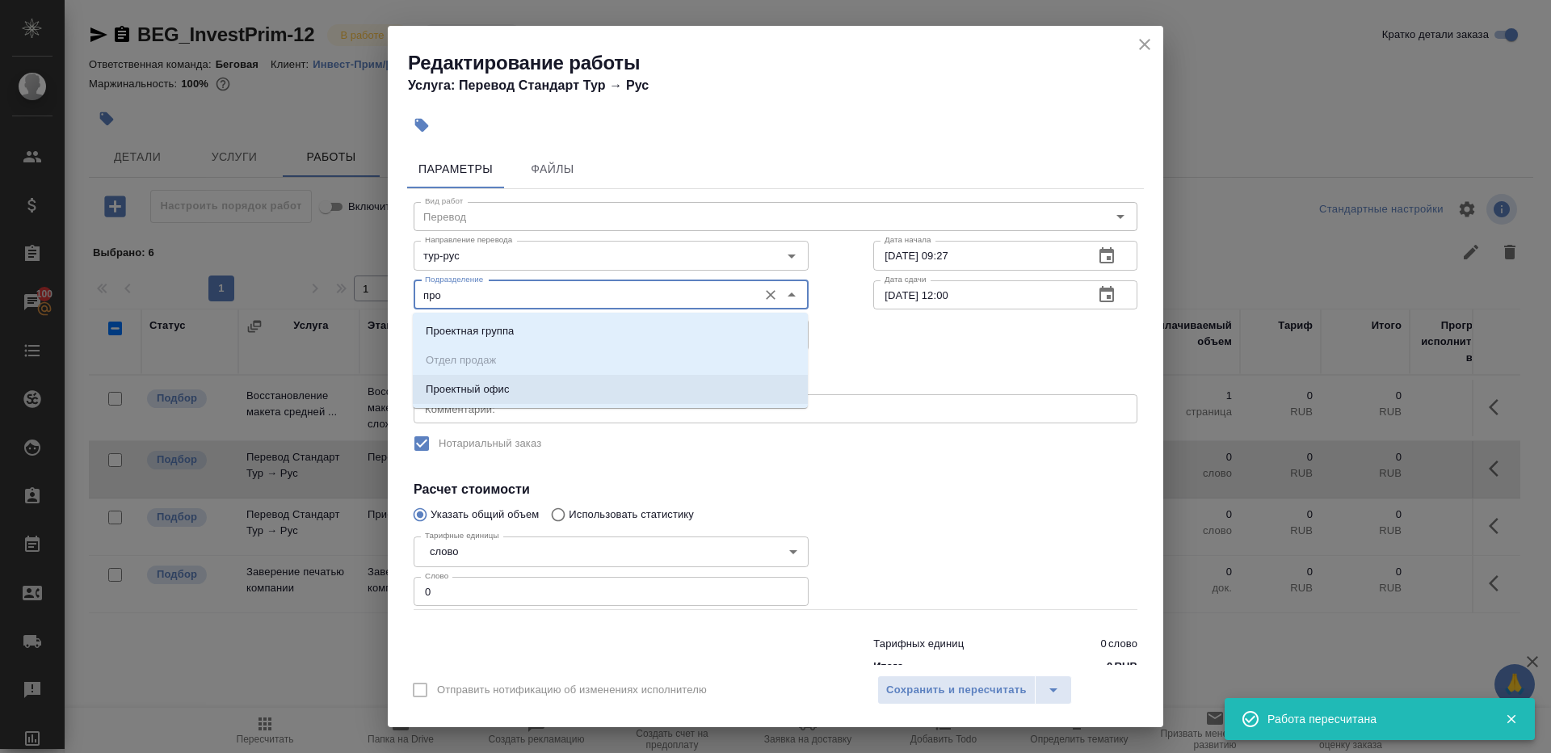
click at [516, 380] on li "Проектный офис" at bounding box center [610, 389] width 395 height 29
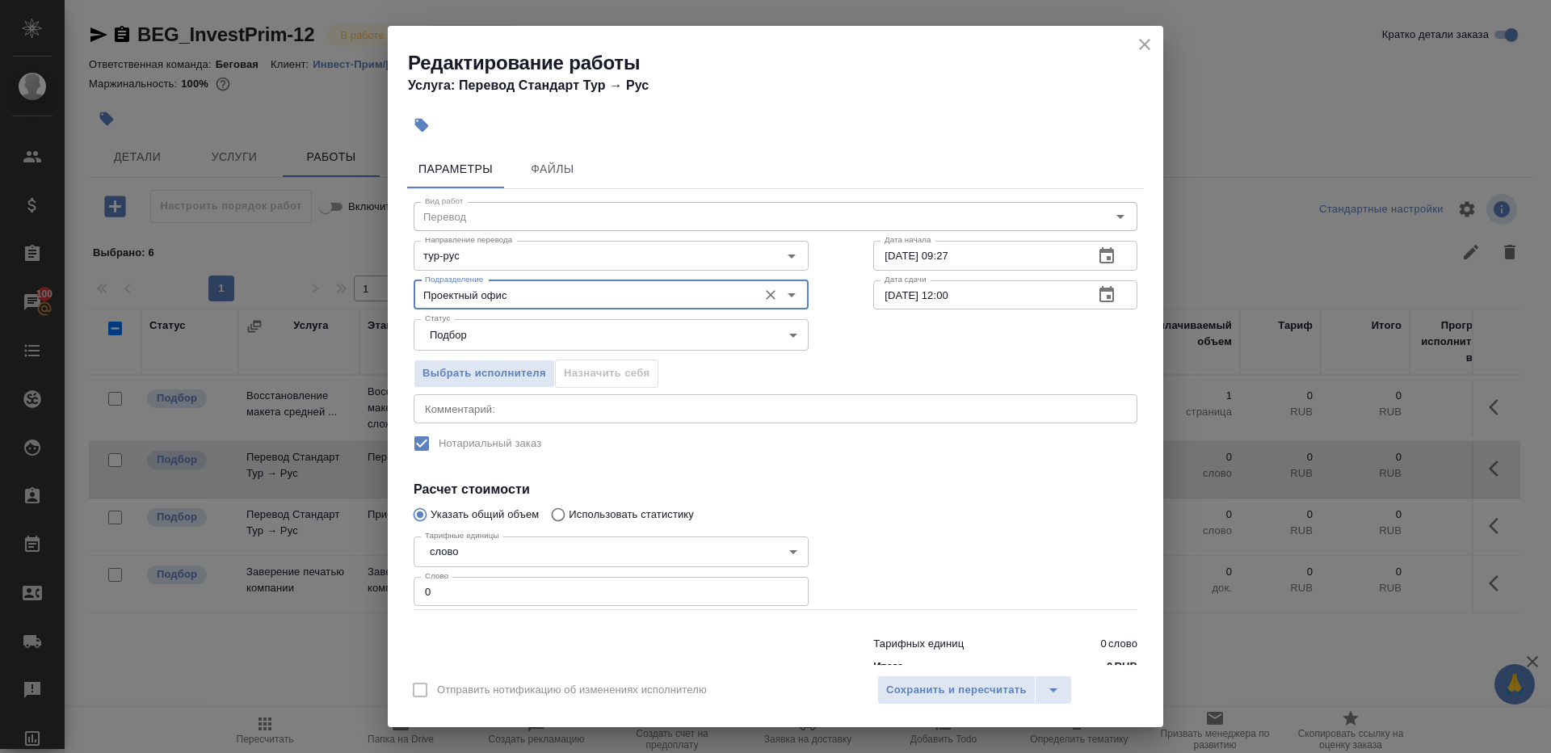
type input "Проектный офис"
click at [517, 600] on input "0" at bounding box center [611, 591] width 395 height 29
type input "1"
click at [884, 521] on div at bounding box center [1005, 570] width 329 height 145
click at [1001, 259] on input "03.09.2025 09:27" at bounding box center [977, 255] width 208 height 29
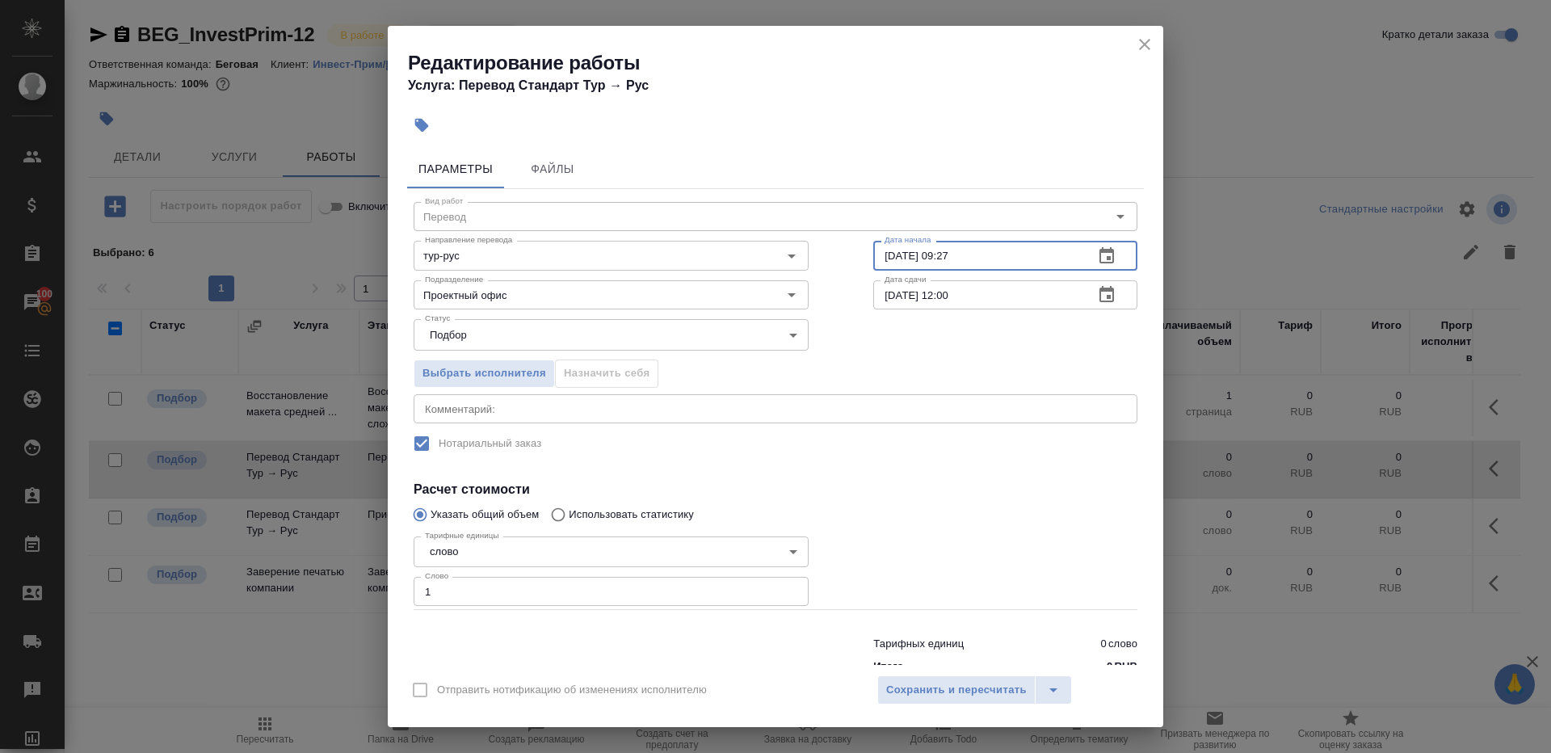
paste input "12:00"
type input "03.09.2025 12:00"
click at [1005, 292] on input "05.09.2025 12:00" at bounding box center [977, 294] width 208 height 29
click at [894, 292] on input "05.09.2025 12:00" at bounding box center [977, 294] width 208 height 29
click at [953, 292] on input "04.09.2025 12:00" at bounding box center [977, 294] width 208 height 29
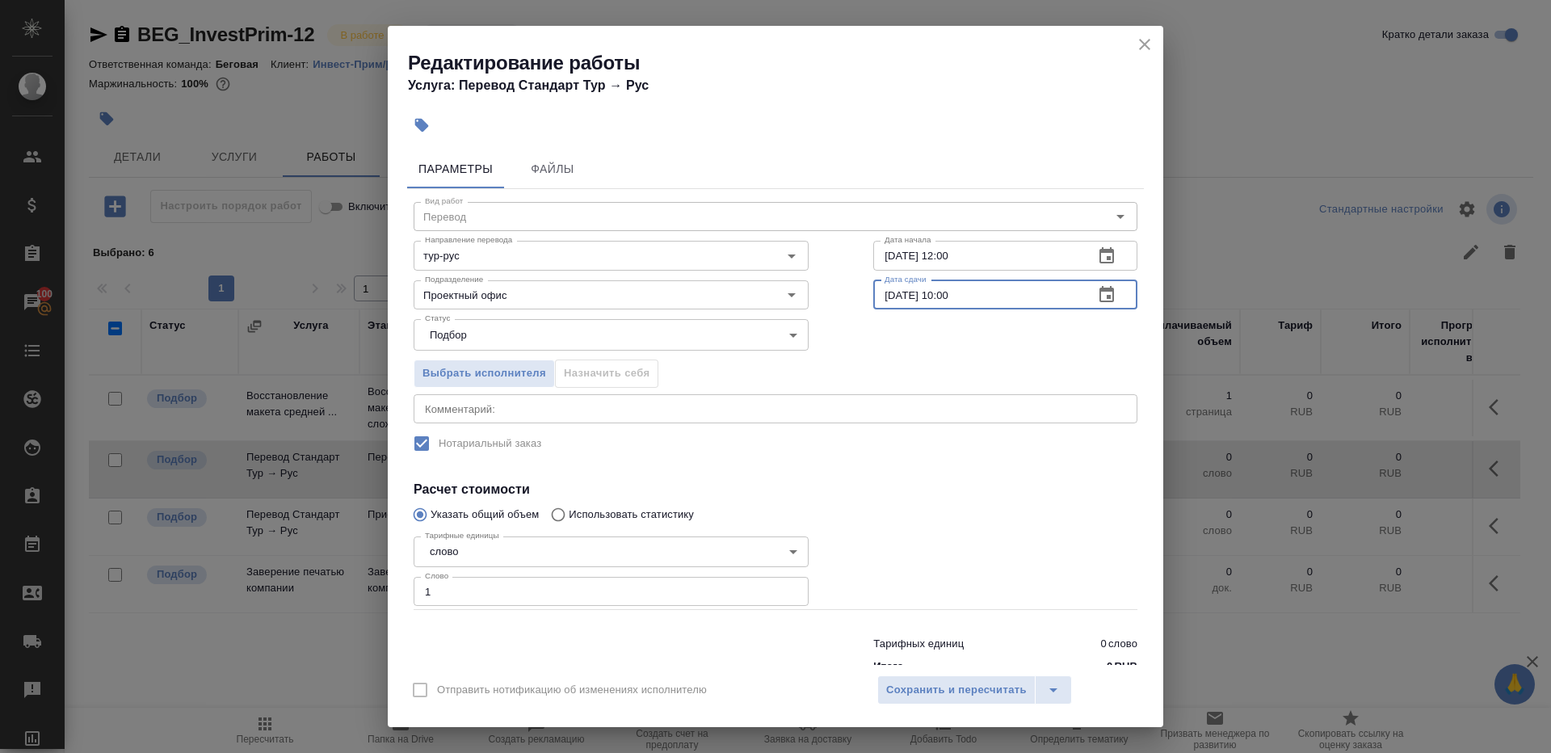
type input "04.09.2025 10:00"
click at [944, 502] on div at bounding box center [1005, 570] width 329 height 145
click at [947, 690] on span "Сохранить и пересчитать" at bounding box center [956, 690] width 141 height 19
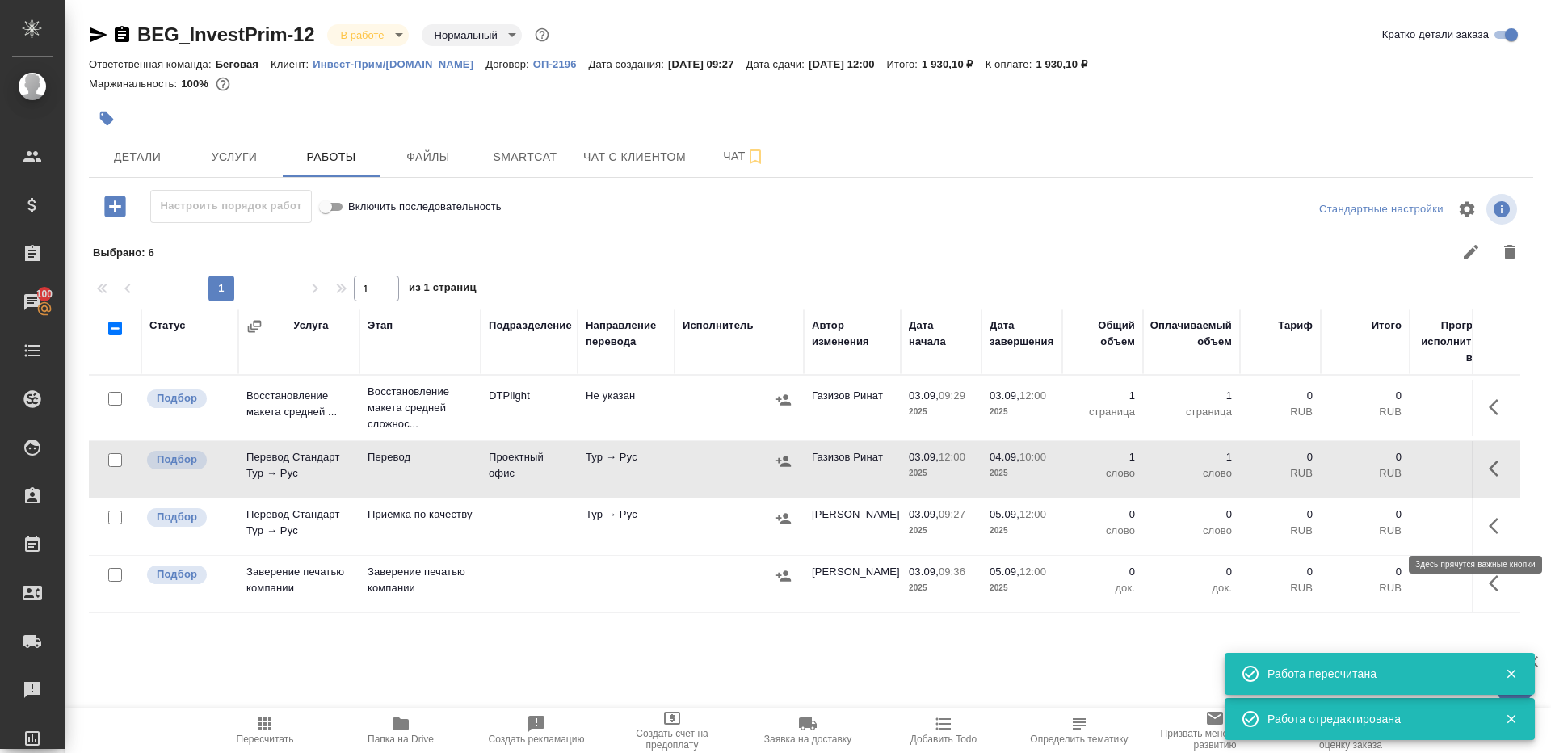
click at [1497, 528] on icon "button" at bounding box center [1498, 525] width 19 height 19
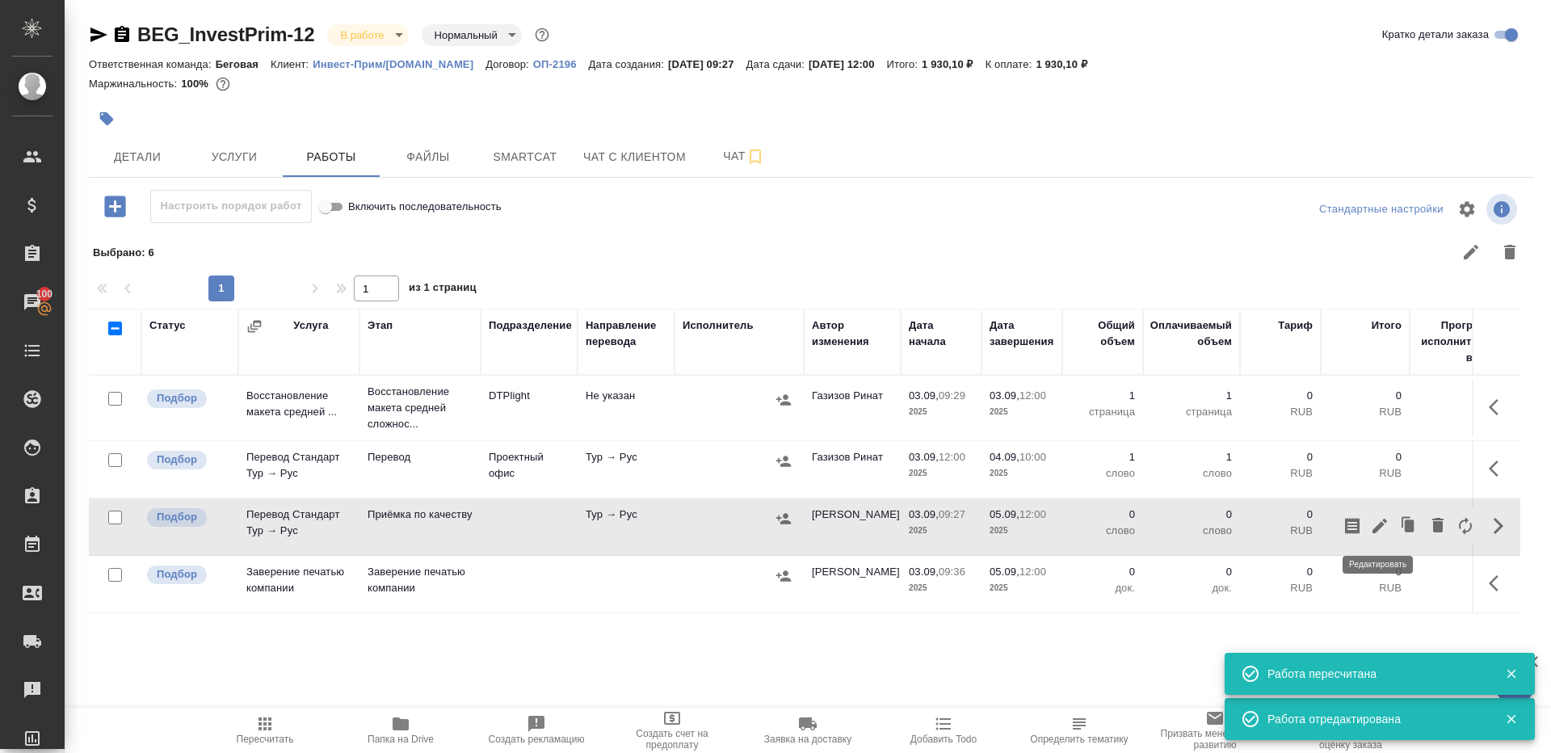
click at [1379, 523] on icon "button" at bounding box center [1379, 526] width 15 height 15
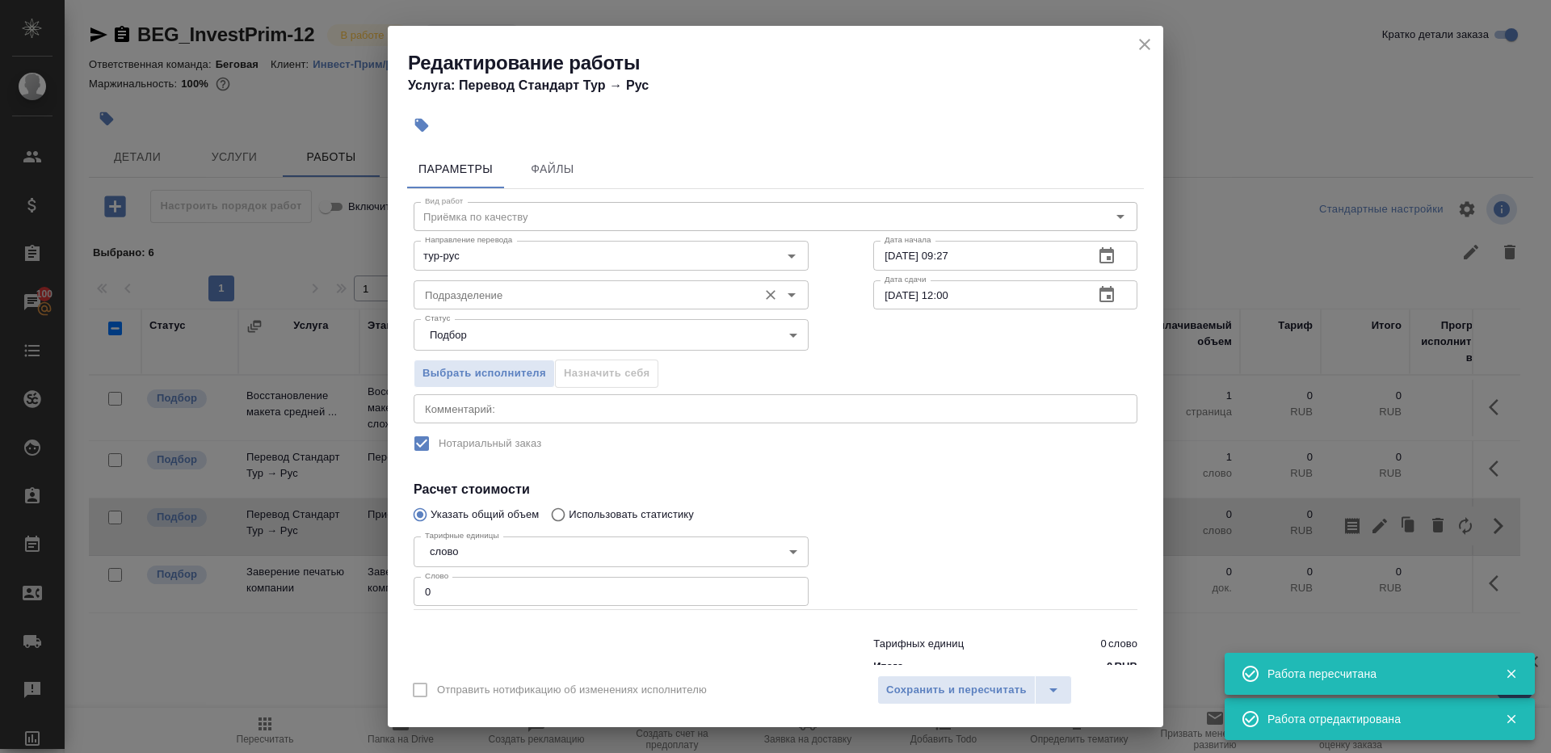
click at [664, 284] on div "Подразделение" at bounding box center [611, 294] width 395 height 29
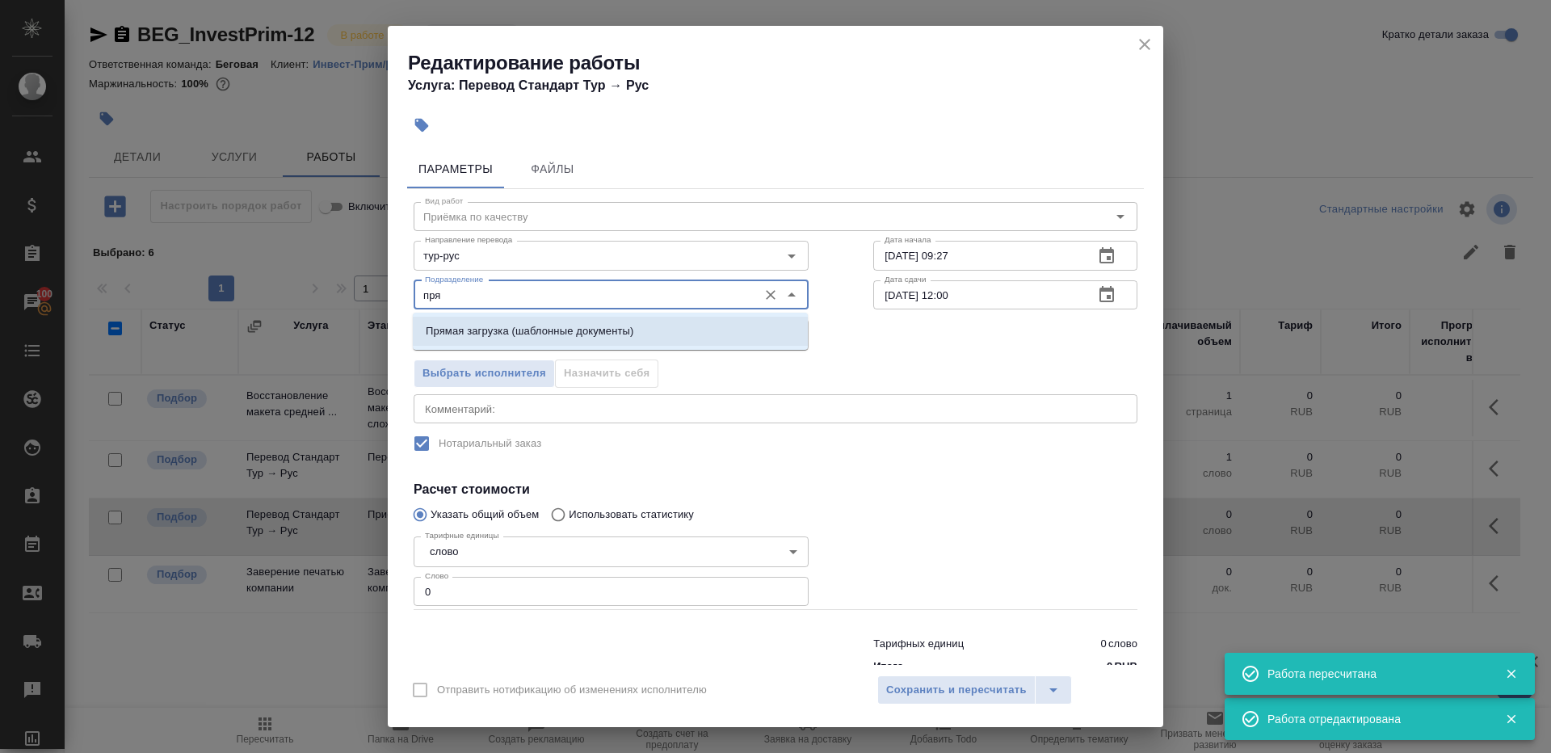
click at [708, 329] on li "Прямая загрузка (шаблонные документы)" at bounding box center [610, 331] width 395 height 29
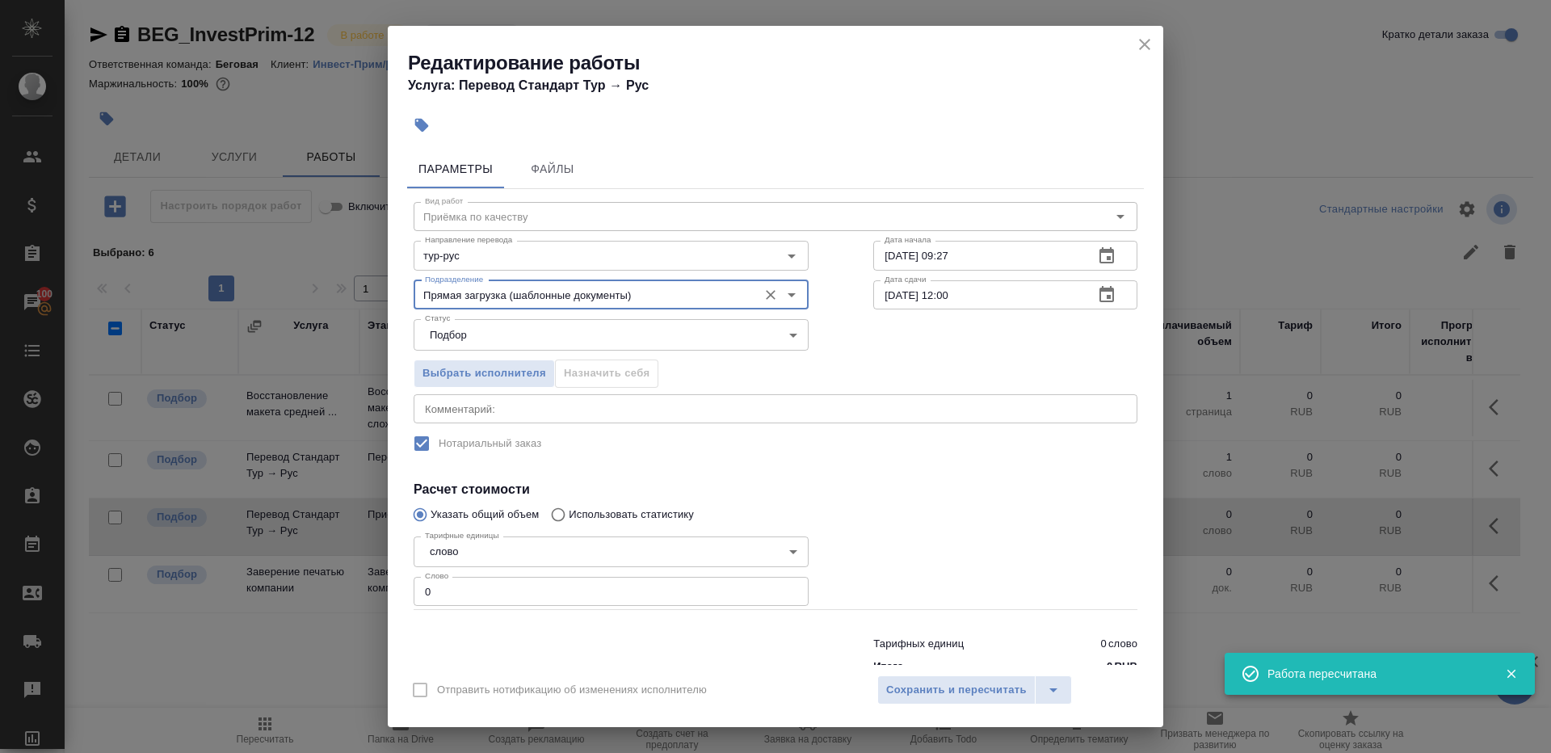
type input "Прямая загрузка (шаблонные документы)"
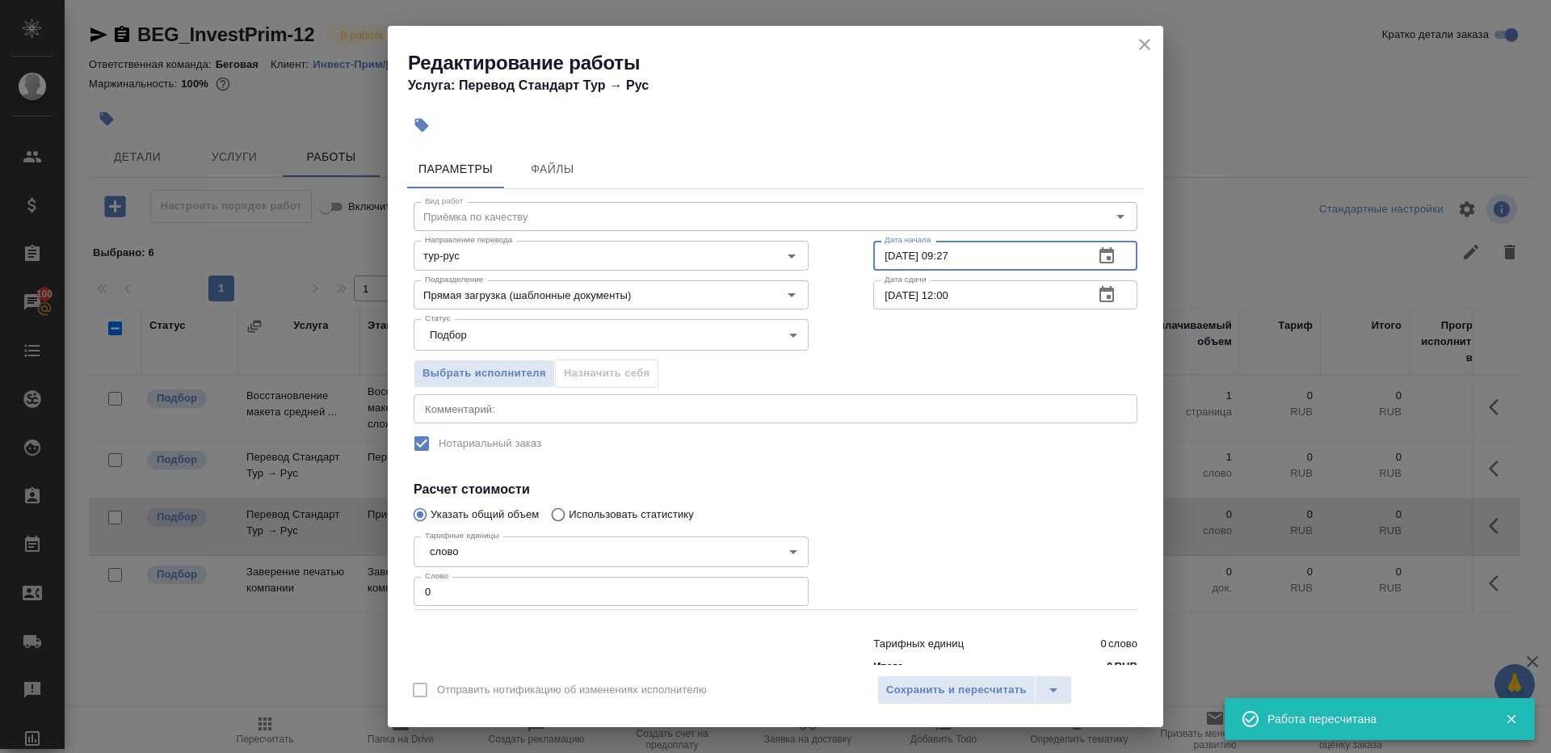
click at [997, 266] on input "03.09.2025 09:27" at bounding box center [977, 255] width 208 height 29
paste input "4.09.2025 10:00"
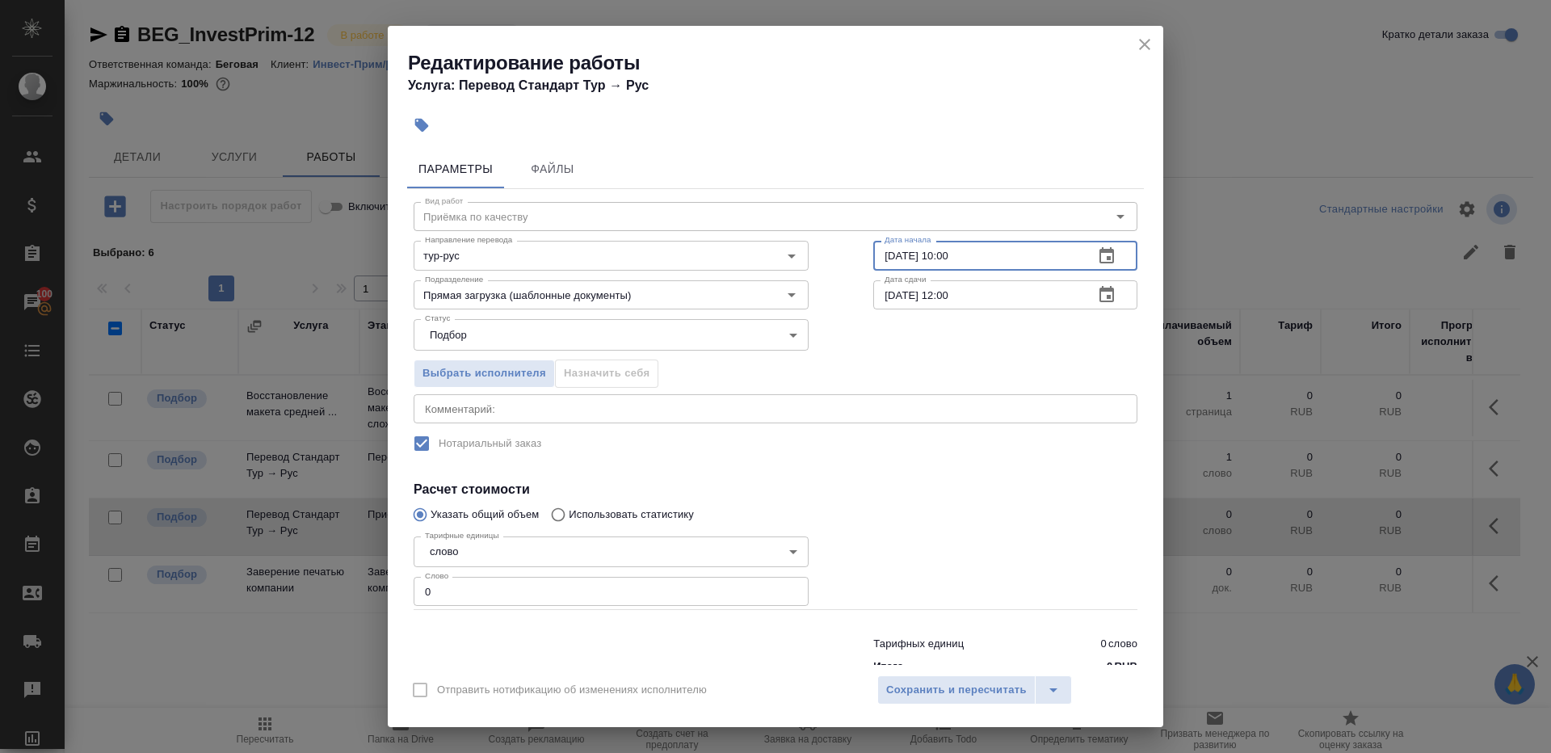
type input "04.09.2025 10:00"
click at [993, 310] on div "Статус Подбор recruiting Статус" at bounding box center [775, 332] width 788 height 105
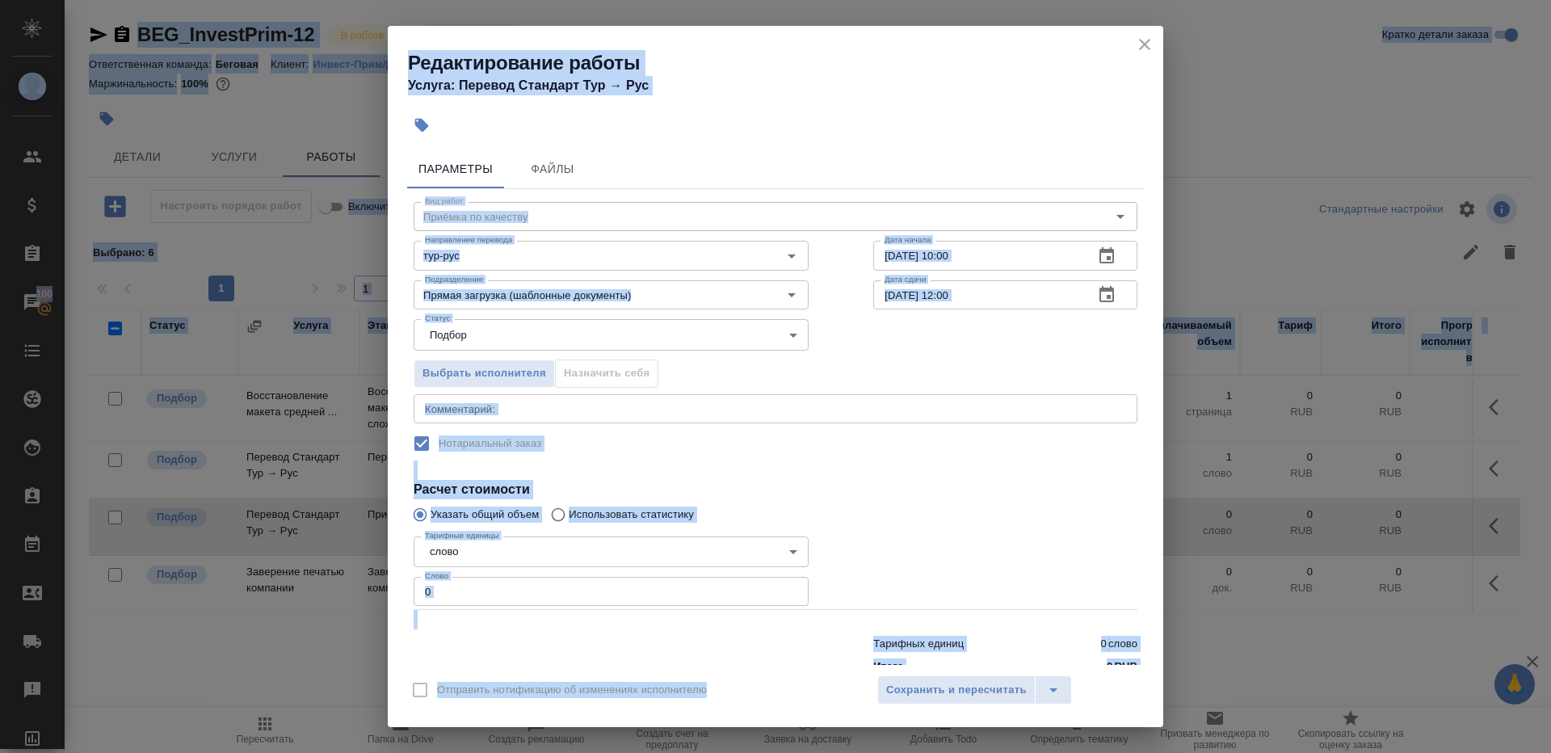
click at [985, 298] on input "05.09.2025 12:00" at bounding box center [977, 294] width 208 height 29
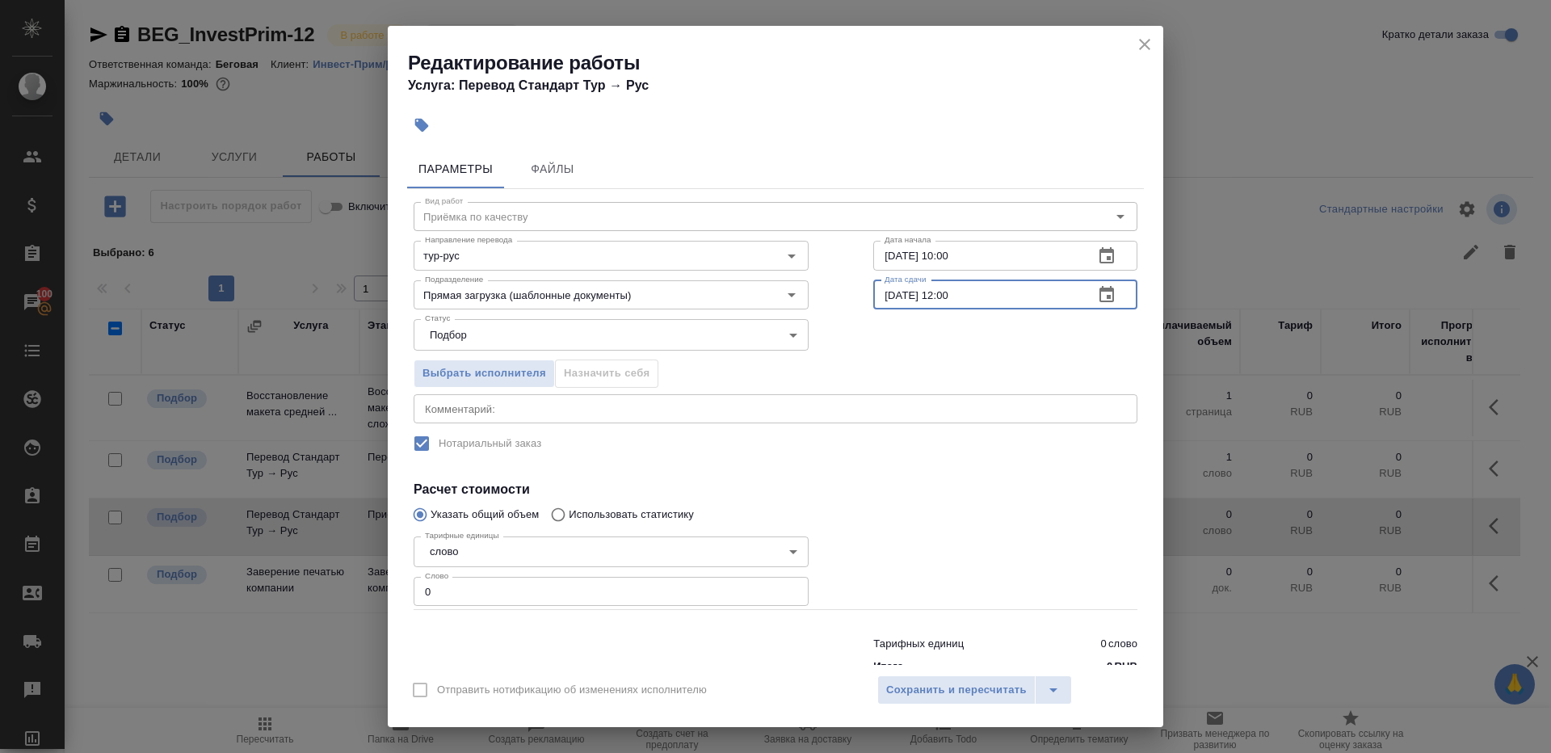
paste input "4.09.2025 10"
click at [948, 291] on input "04.09.2025 10:00" at bounding box center [977, 294] width 208 height 29
type input "04.09.2025 11:00"
click at [505, 590] on input "0" at bounding box center [611, 591] width 395 height 29
type input "1"
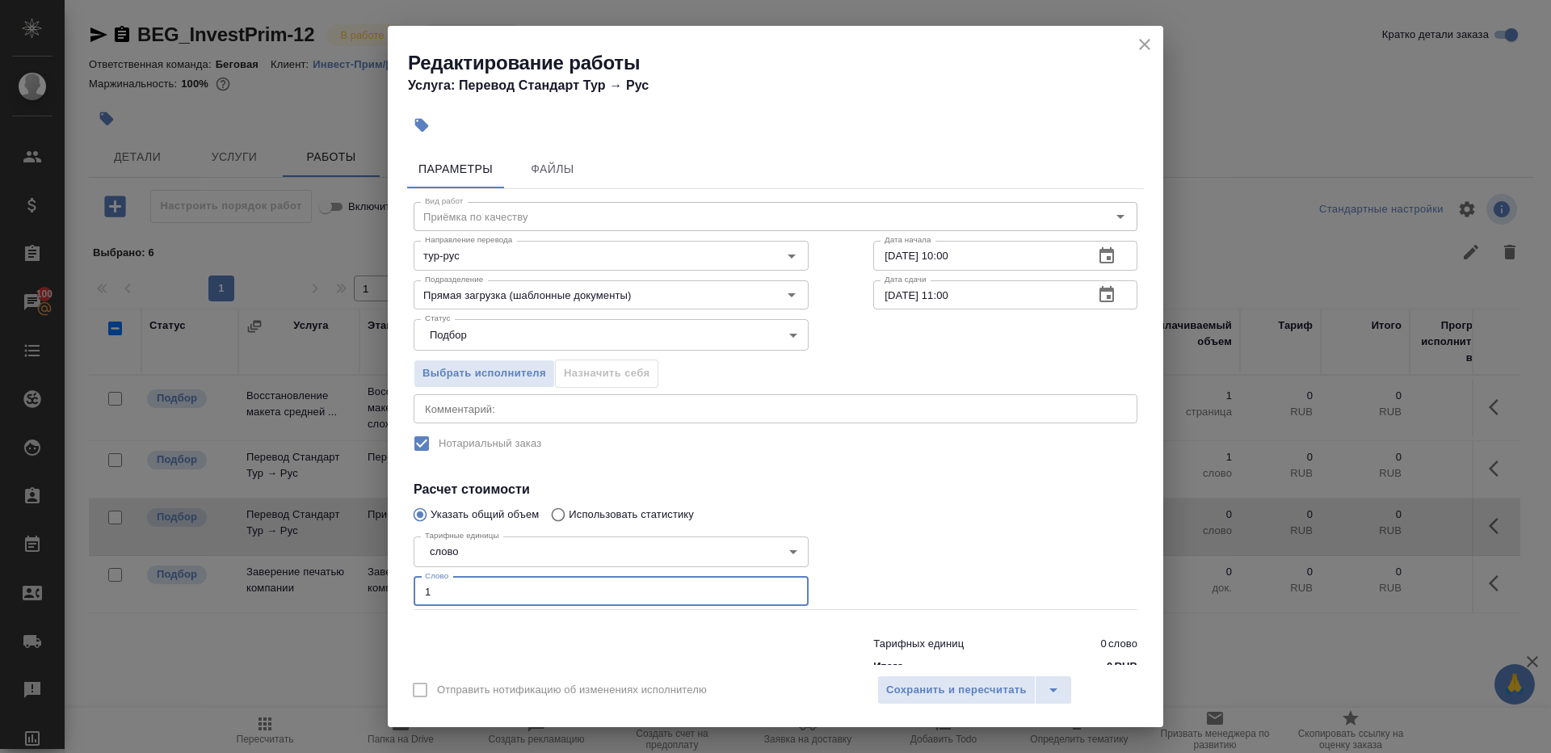
click at [944, 554] on div at bounding box center [1005, 570] width 329 height 145
click at [944, 672] on div "Отправить нотификацию об изменениях исполнителю Сохранить и пересчитать" at bounding box center [775, 696] width 775 height 62
click at [944, 678] on button "Сохранить и пересчитать" at bounding box center [956, 689] width 158 height 29
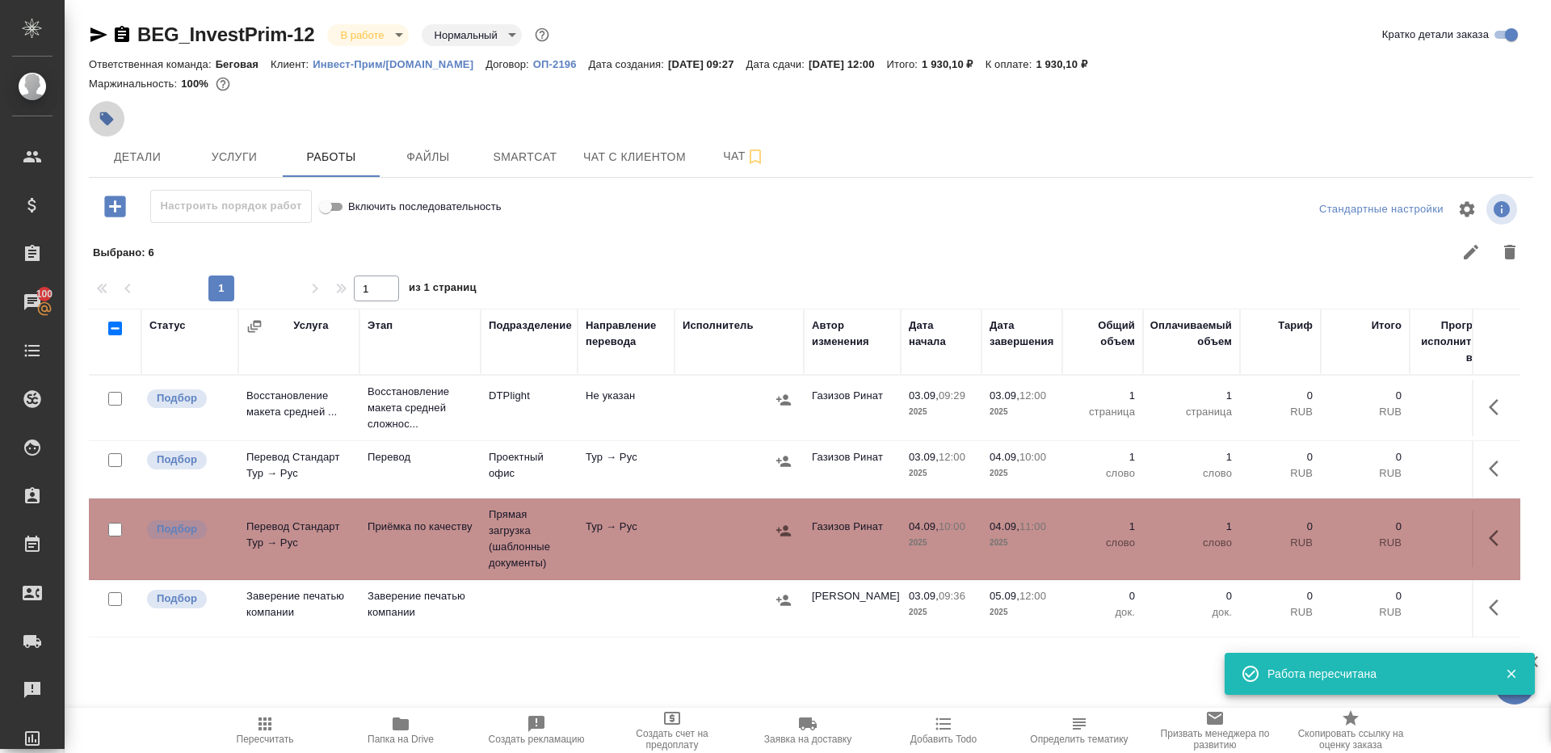
click at [100, 122] on icon "button" at bounding box center [107, 119] width 16 height 16
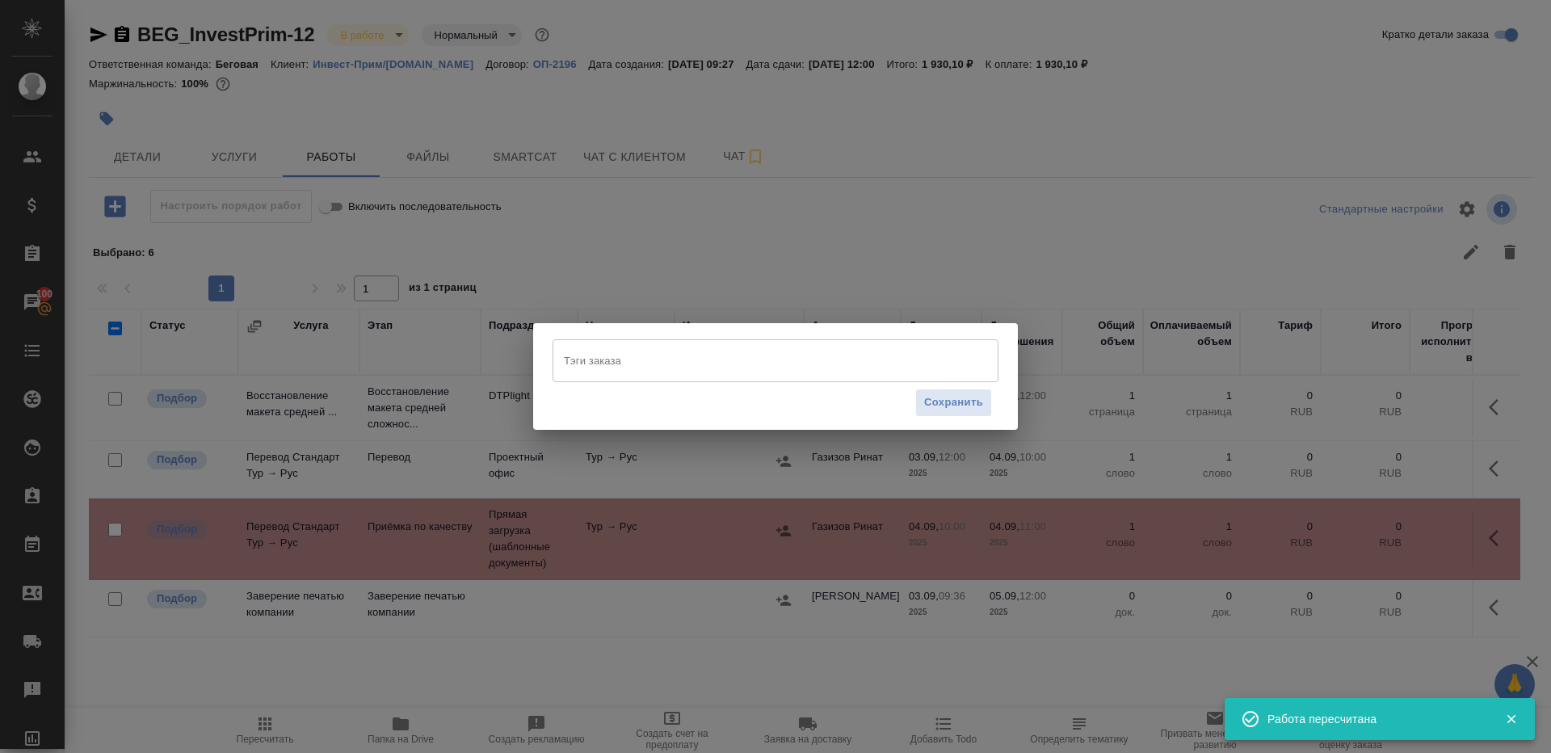
click at [594, 363] on input "Тэги заказа" at bounding box center [760, 359] width 401 height 27
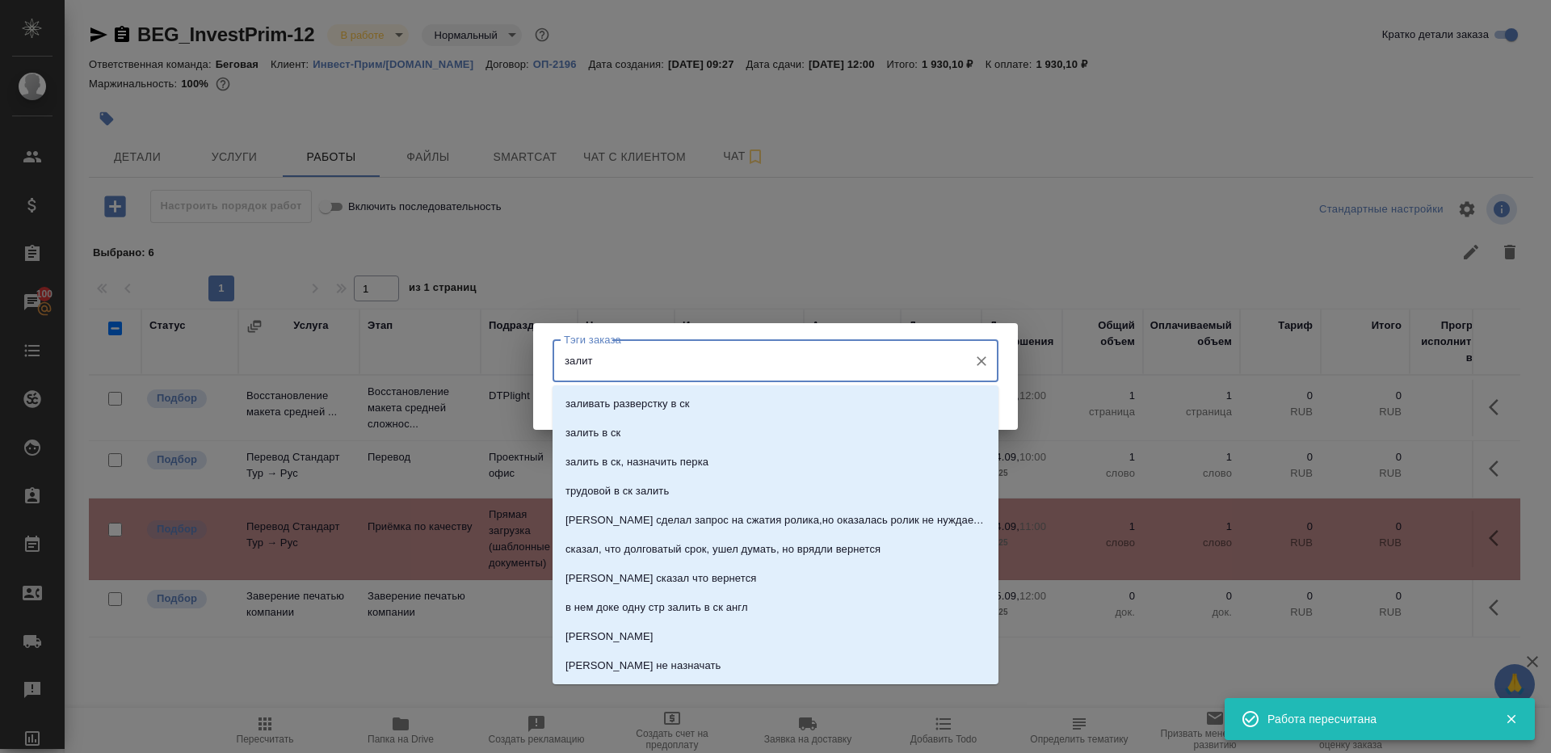
type input "залить"
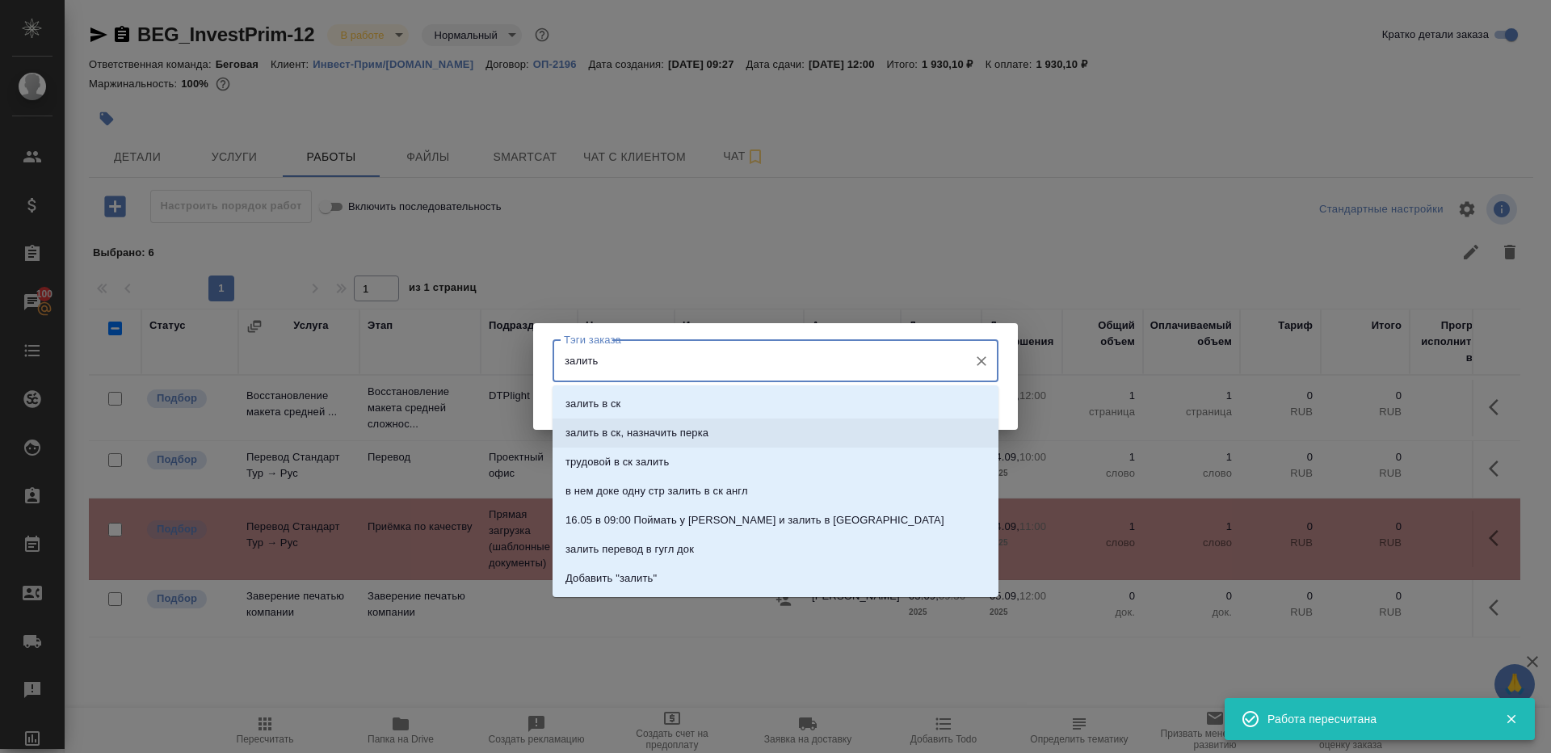
click at [628, 419] on li "залить в ск, назначить перка" at bounding box center [775, 432] width 446 height 29
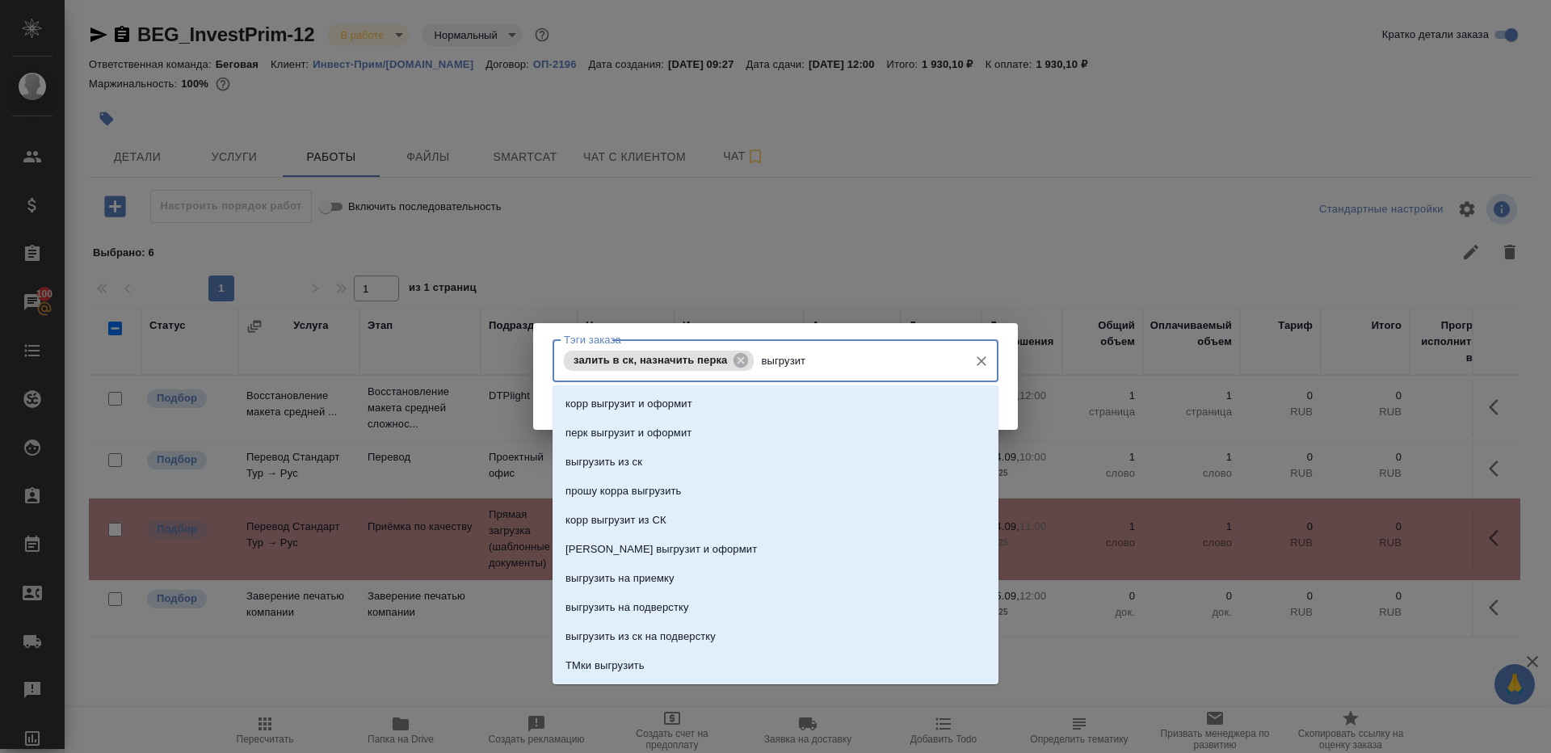
type input "выгрузить"
click at [626, 401] on p "выгрузить из ск" at bounding box center [603, 404] width 77 height 16
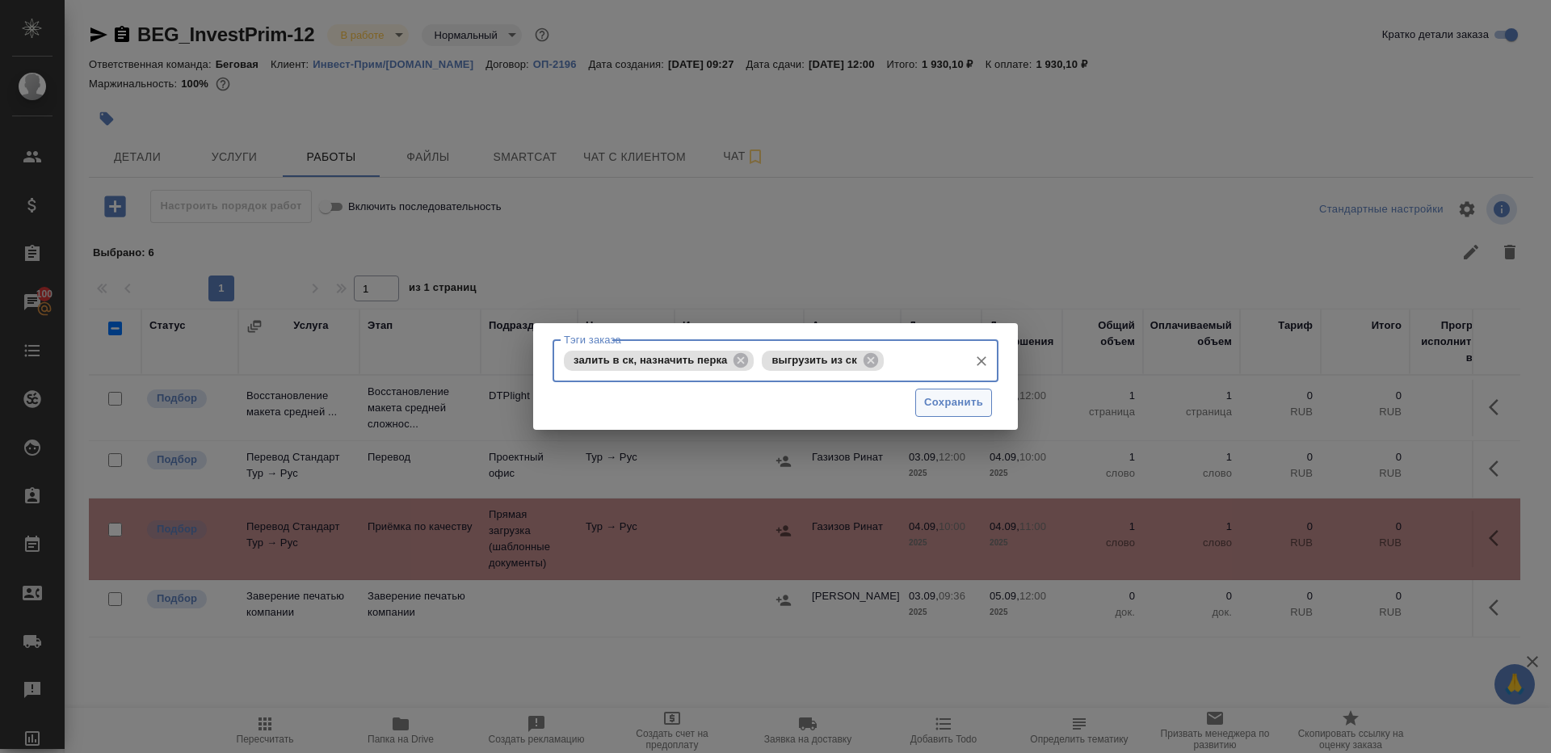
click at [979, 406] on span "Сохранить" at bounding box center [953, 402] width 59 height 19
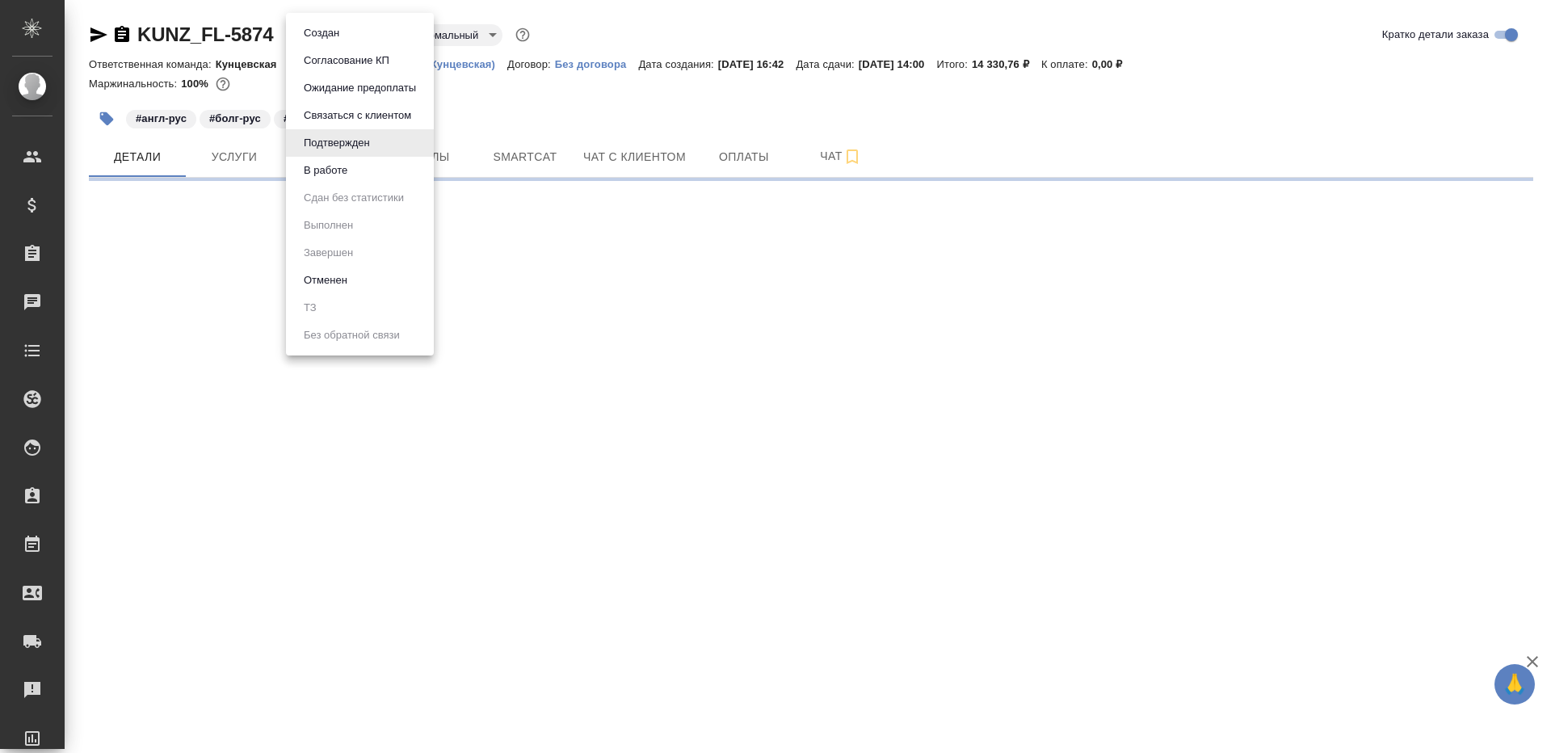
click at [309, 41] on body "🙏 .cls-1 fill:#fff; AWATERA Gazizov Rinat Клиенты Спецификации Заказы Чаты Todo…" at bounding box center [775, 376] width 1551 height 753
click at [322, 174] on button "В работе" at bounding box center [325, 171] width 53 height 18
select select "RU"
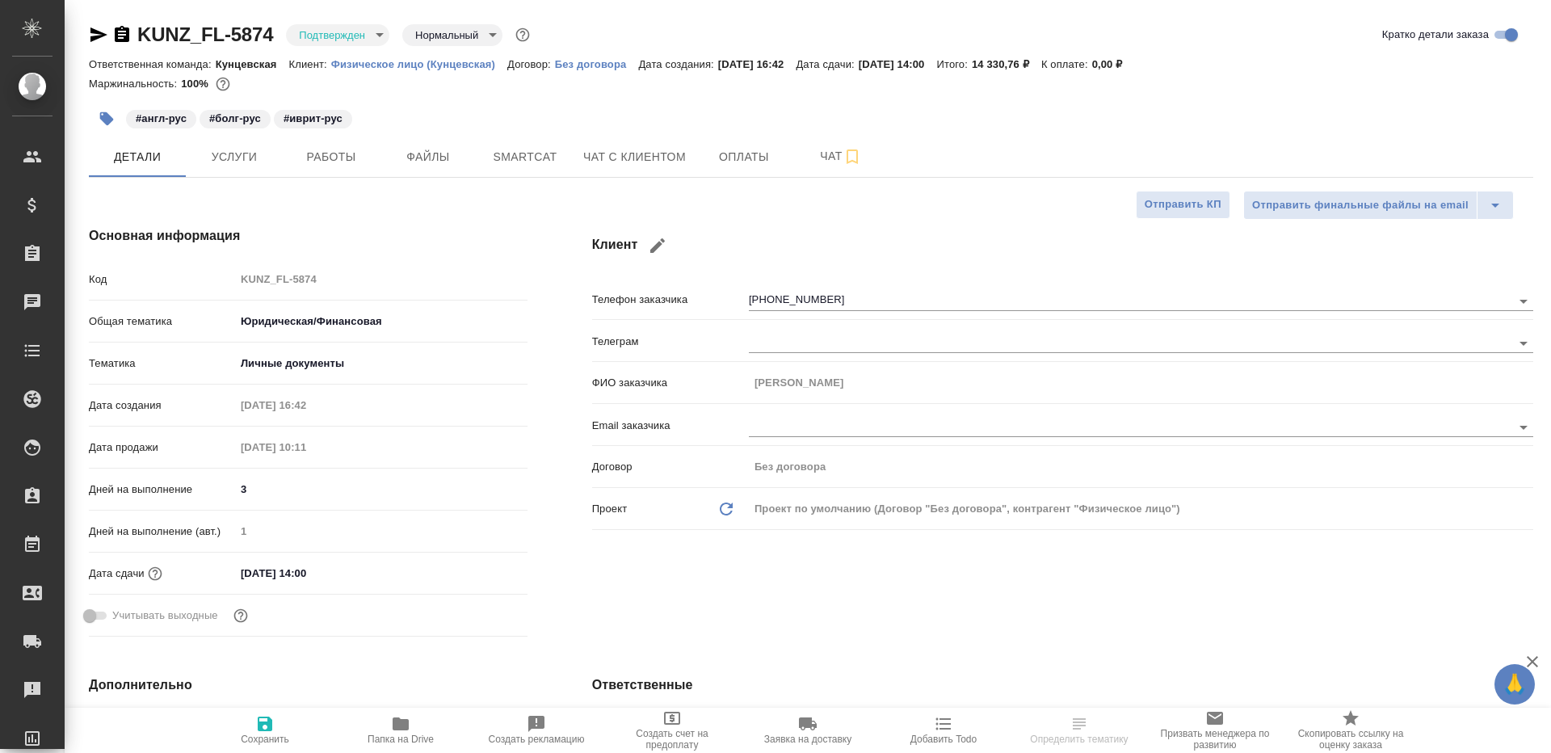
type textarea "x"
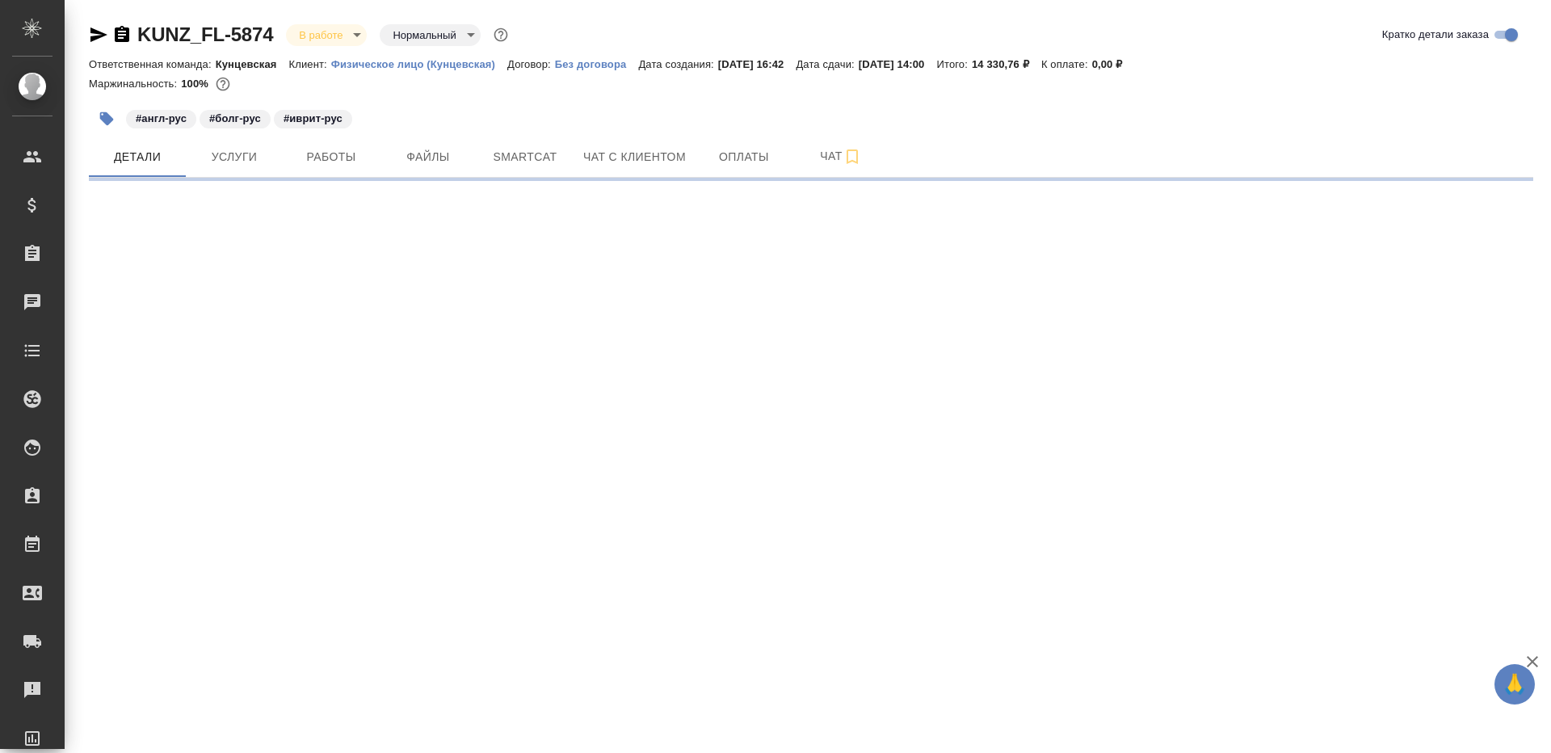
select select "RU"
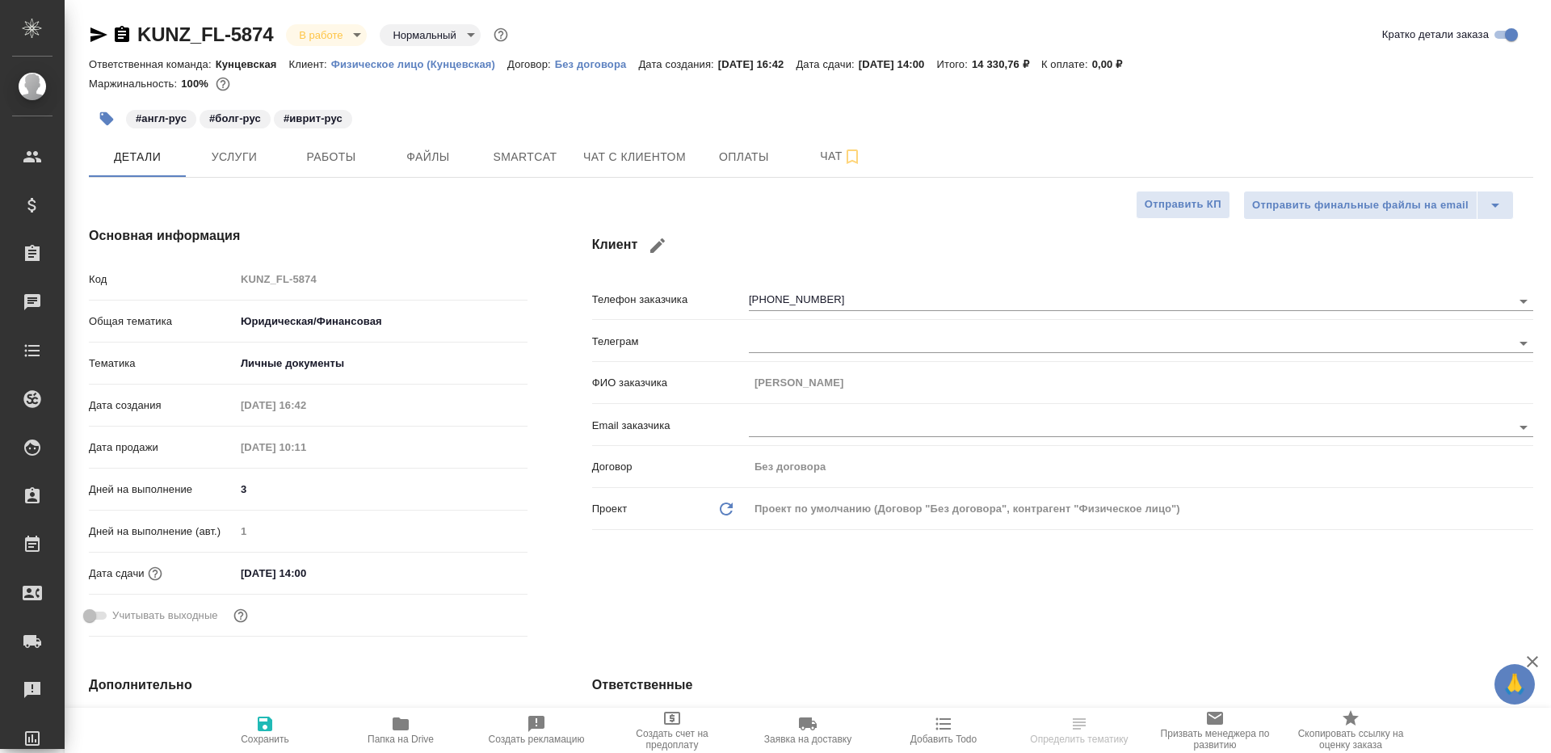
type textarea "x"
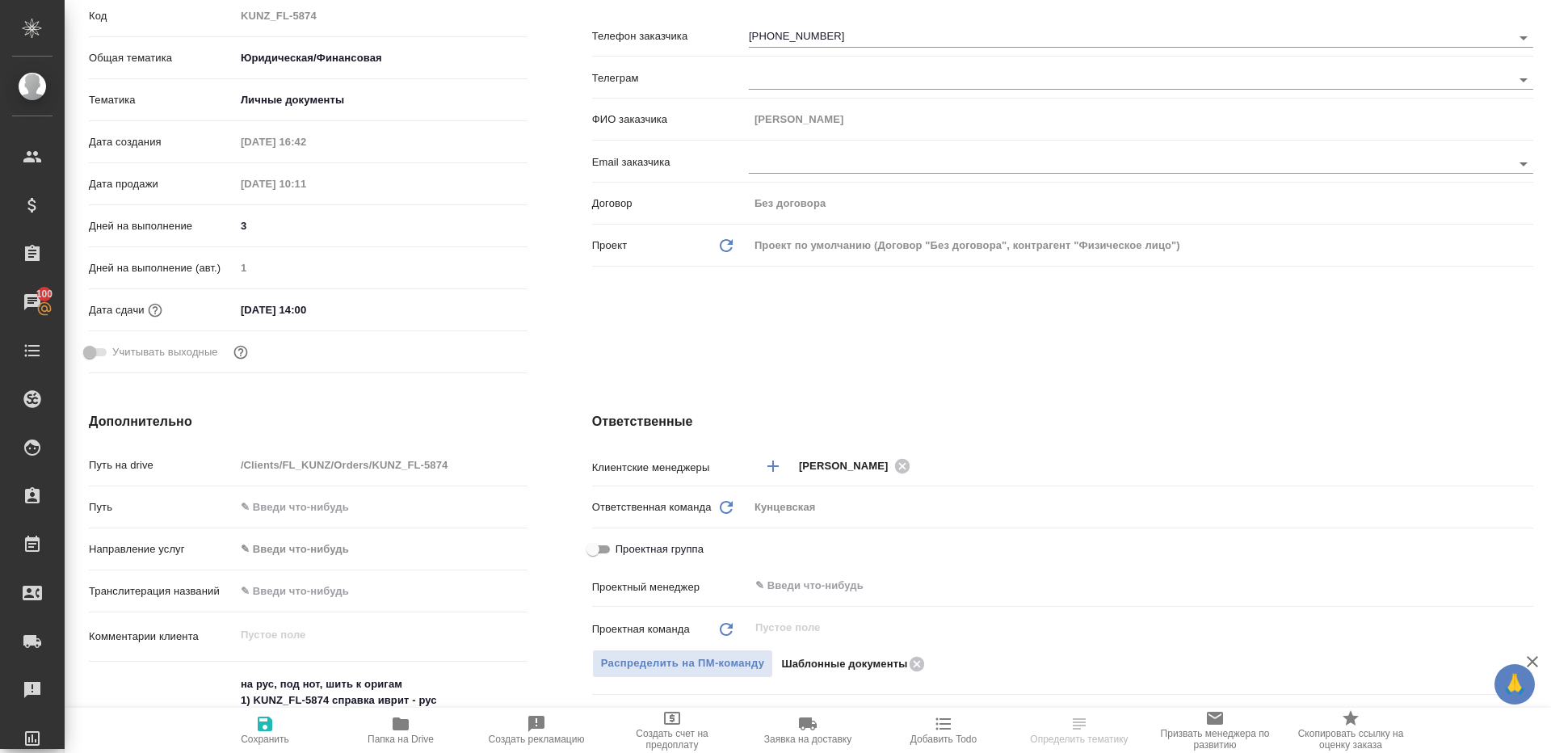
scroll to position [428, 0]
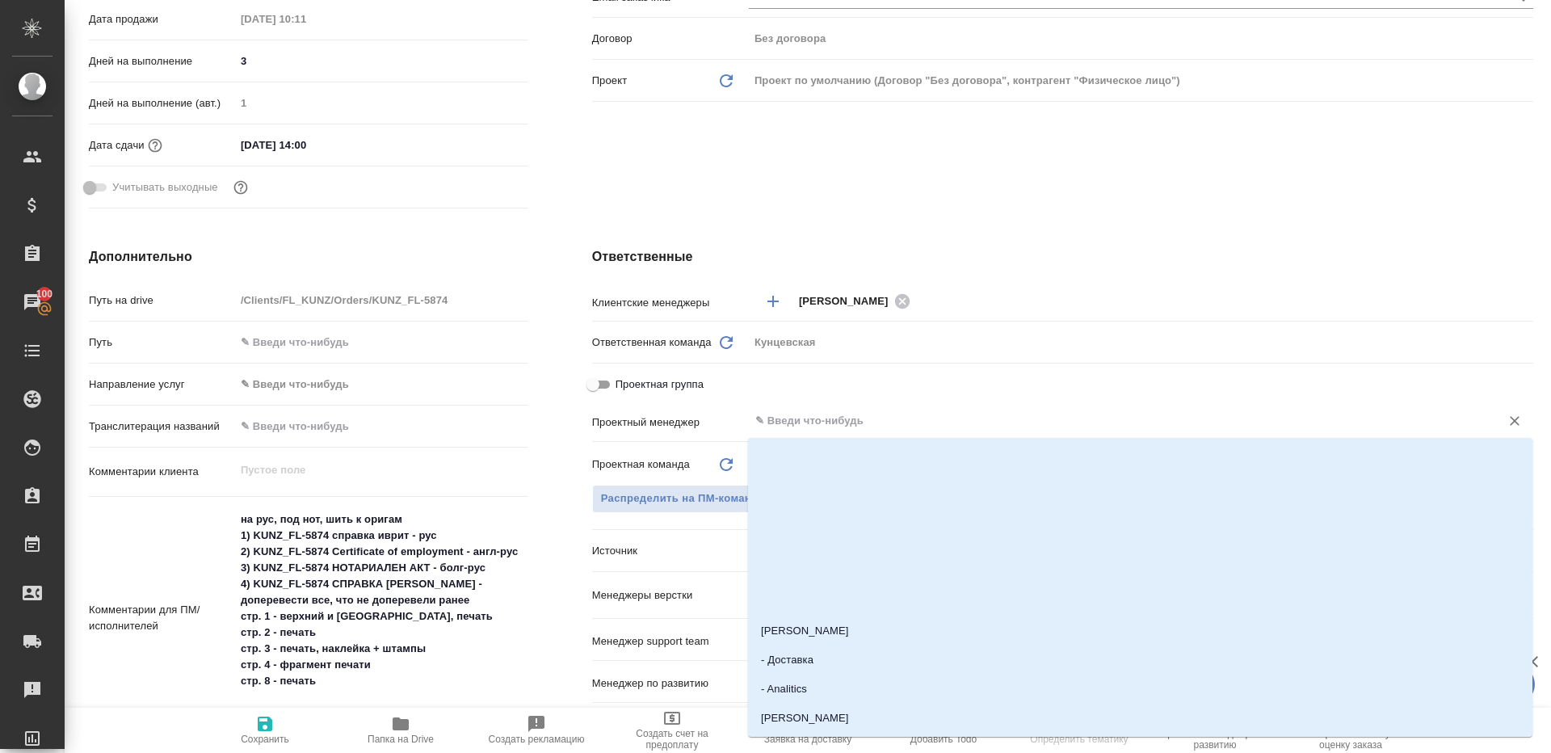
click at [817, 422] on input "text" at bounding box center [1114, 420] width 720 height 19
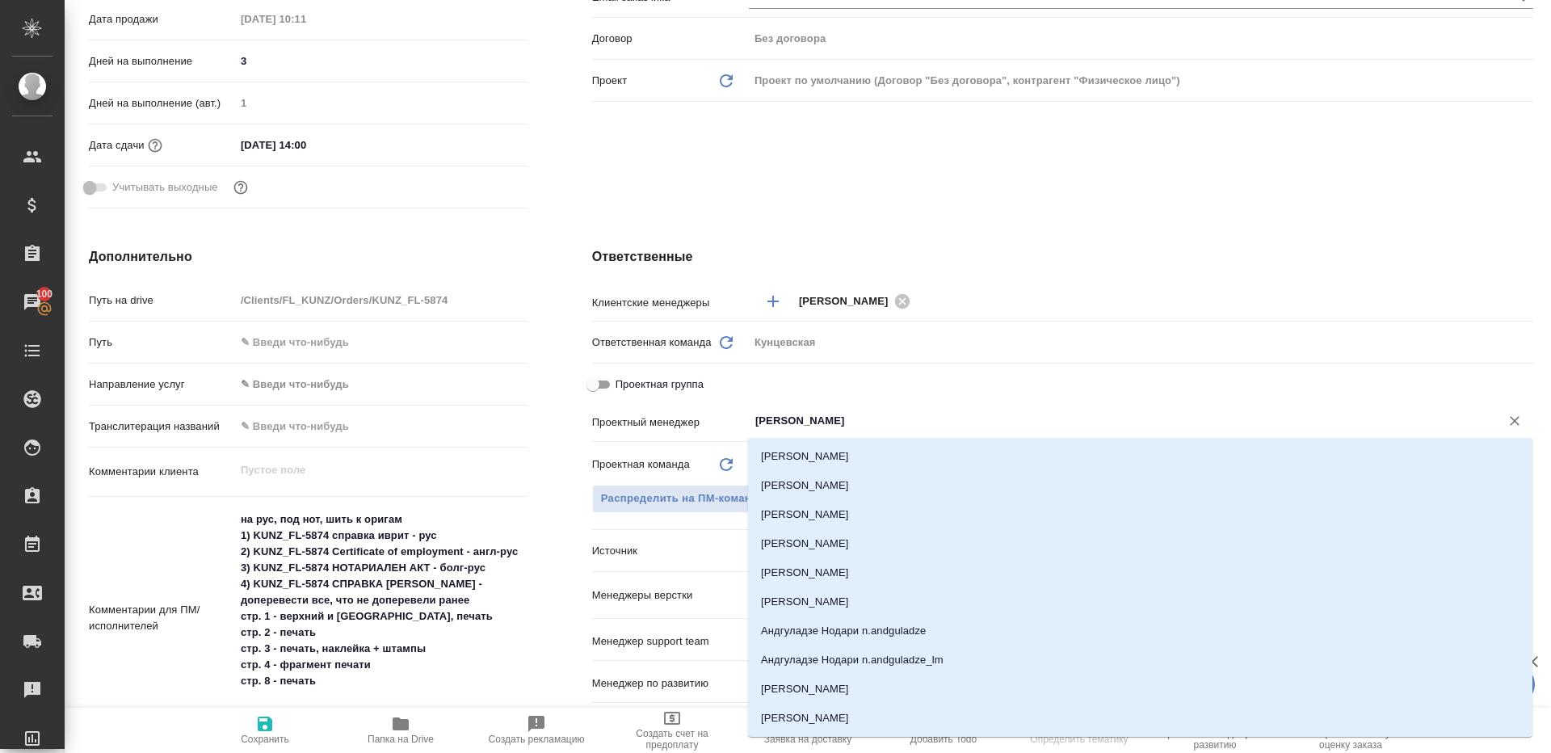
type input "ринат"
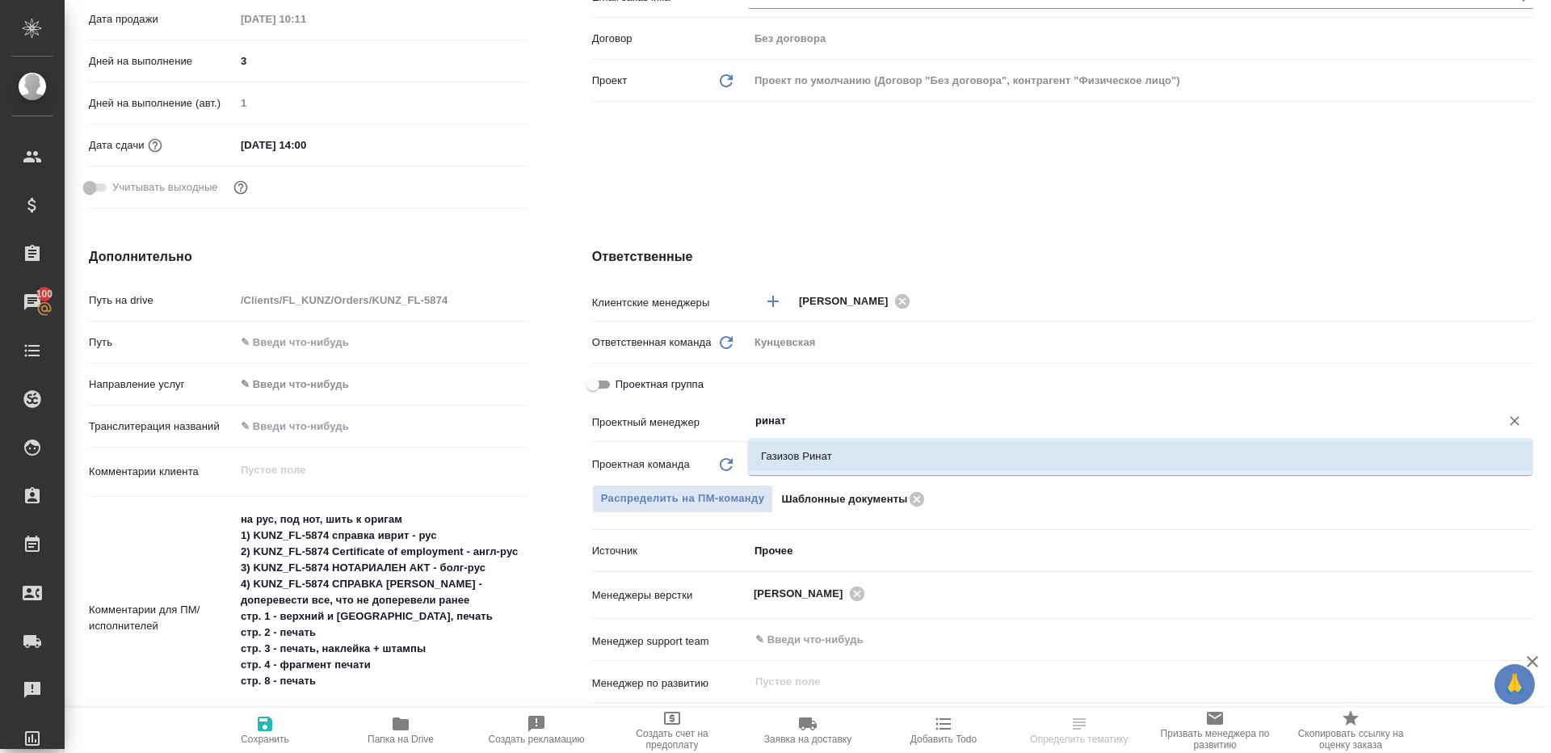
click at [829, 452] on li "Газизов Ринат" at bounding box center [1140, 456] width 784 height 29
type textarea "x"
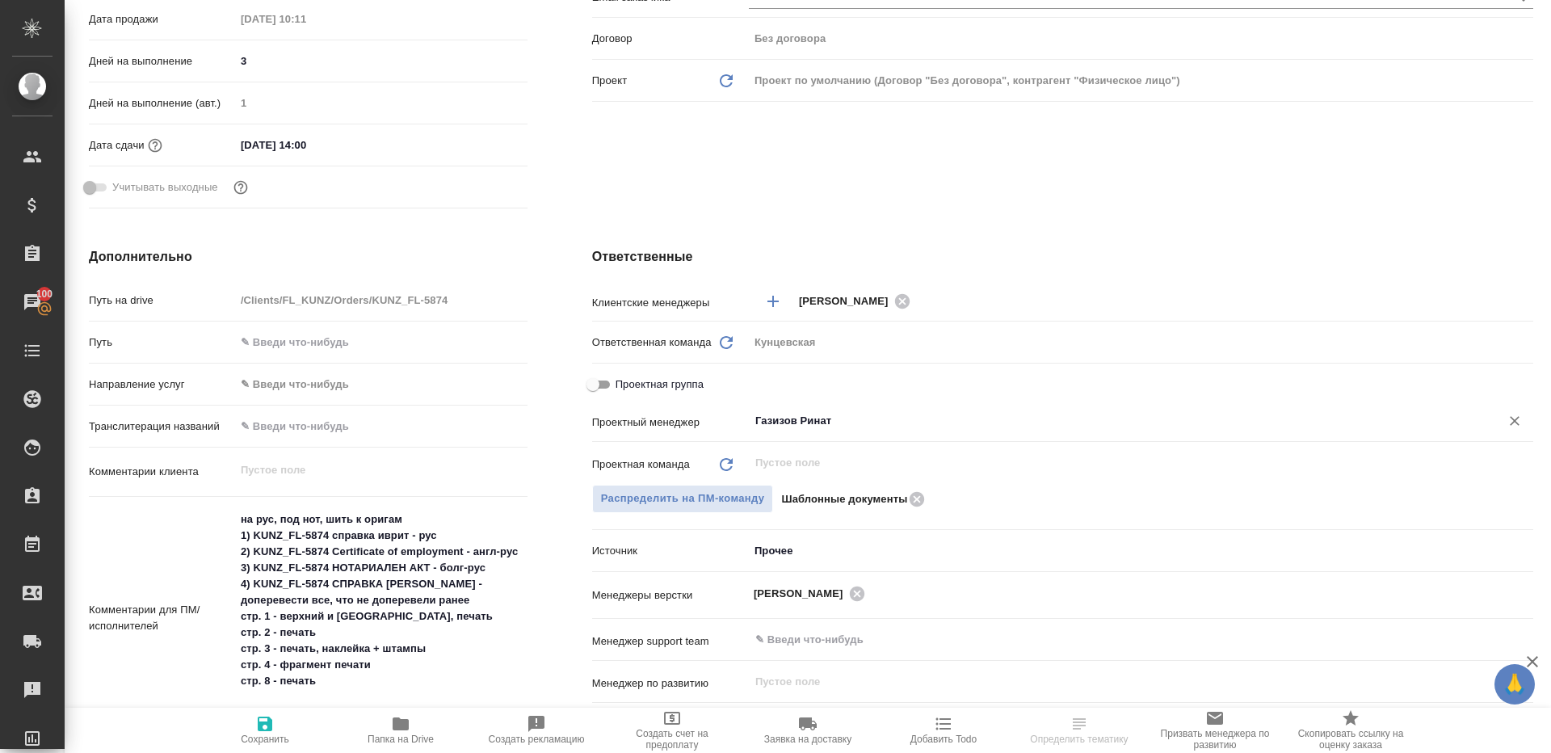
type input "Газизов Ринат"
click at [272, 730] on icon "button" at bounding box center [264, 723] width 19 height 19
type textarea "x"
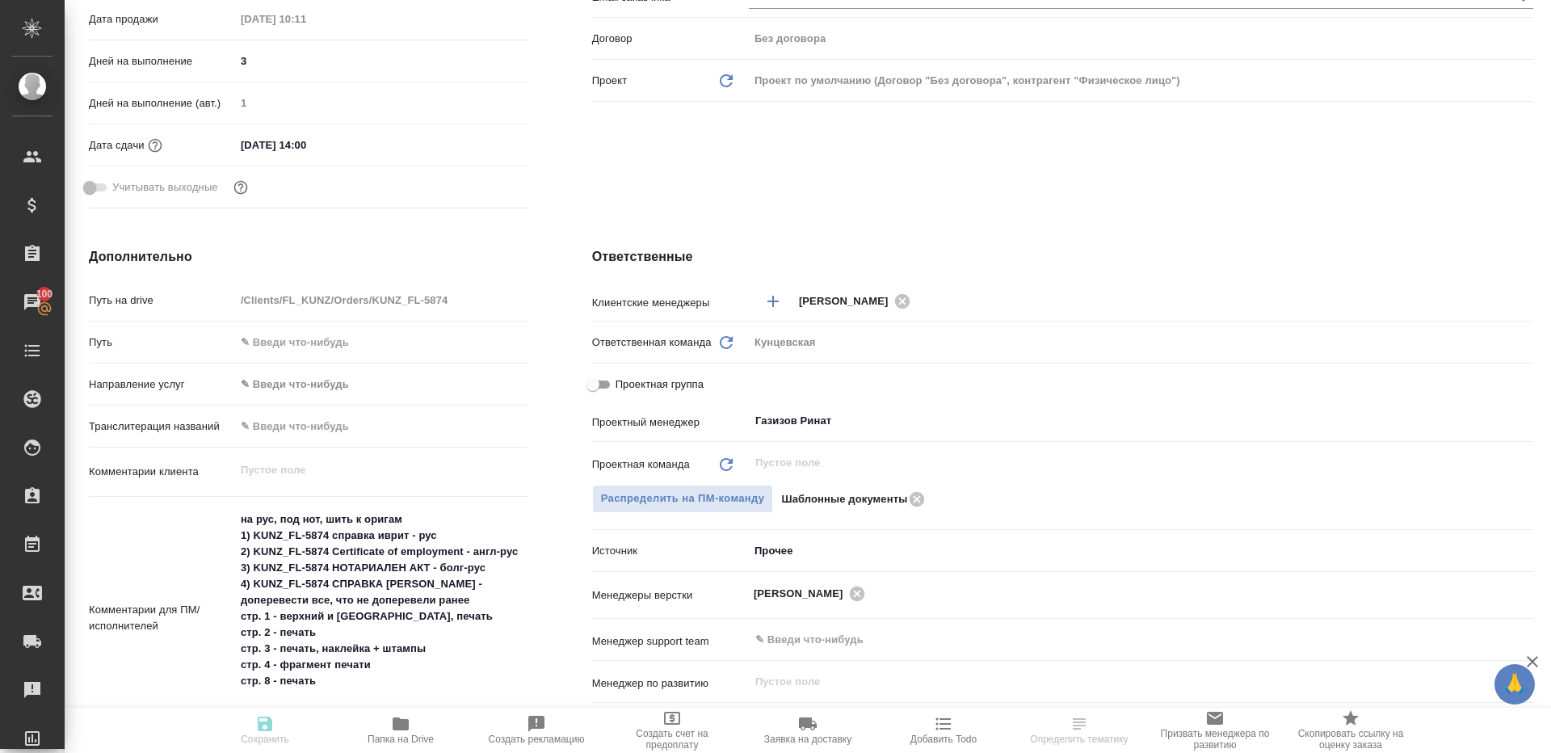
type textarea "x"
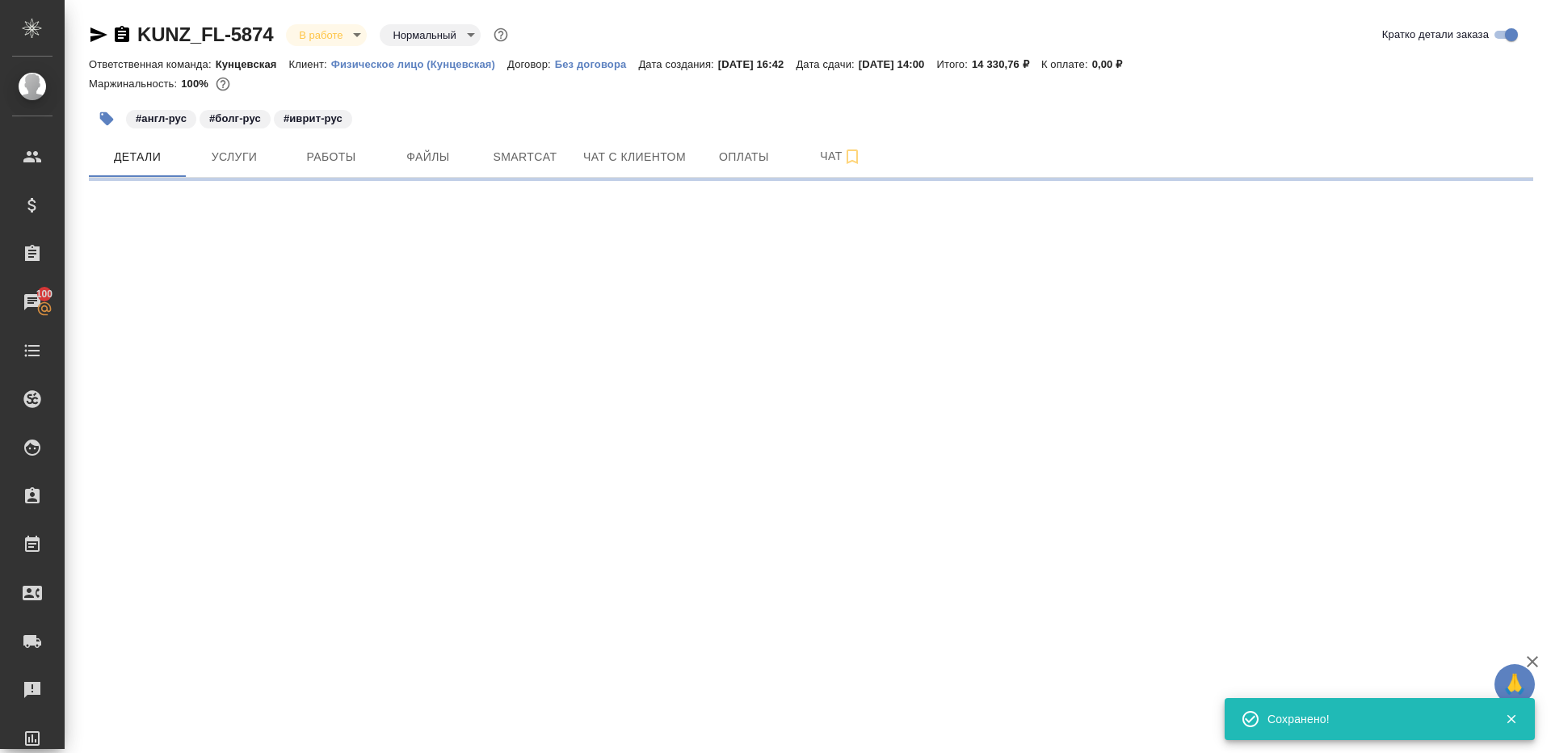
scroll to position [0, 0]
click at [349, 163] on span "Работы" at bounding box center [331, 157] width 78 height 20
select select "RU"
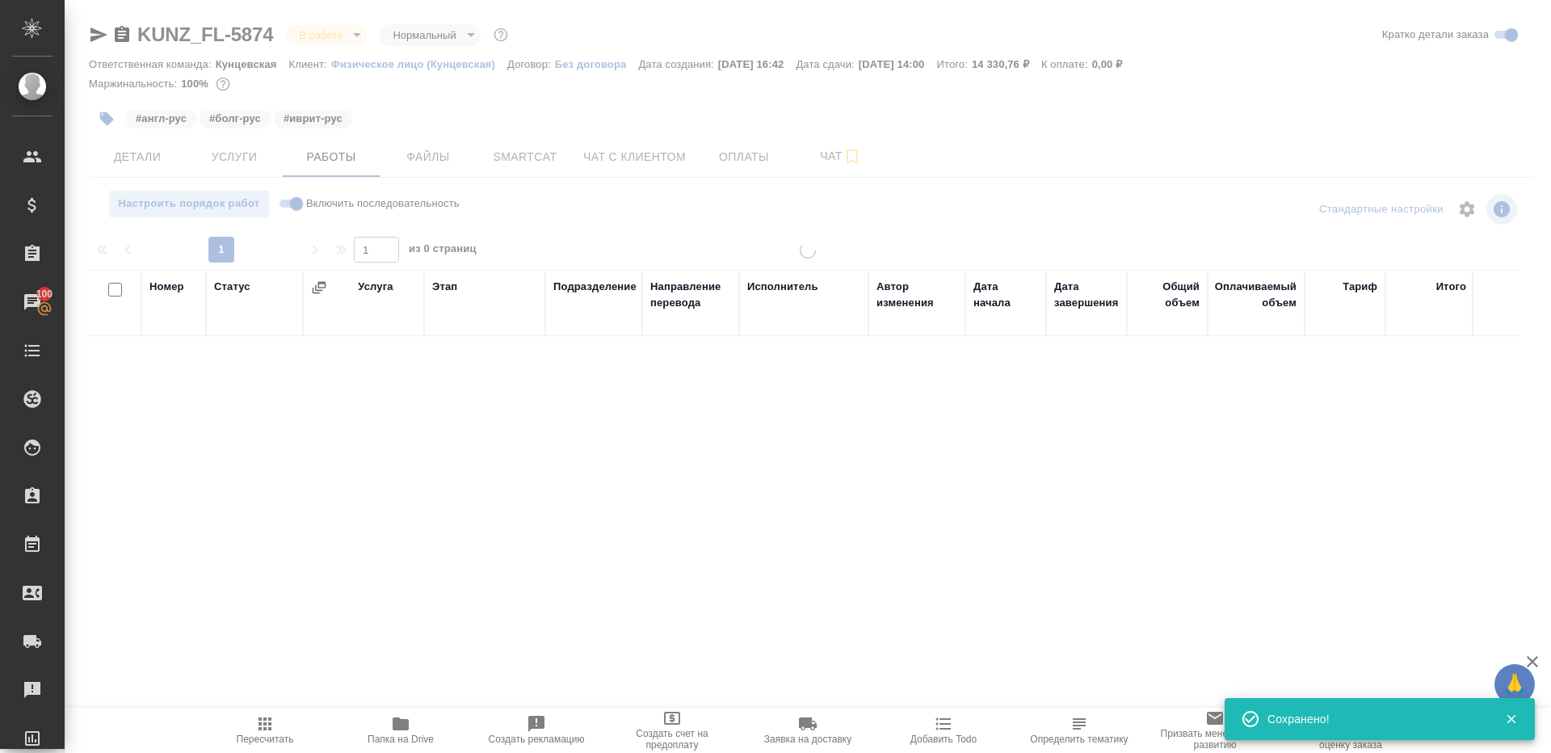
click at [720, 213] on div at bounding box center [810, 209] width 481 height 39
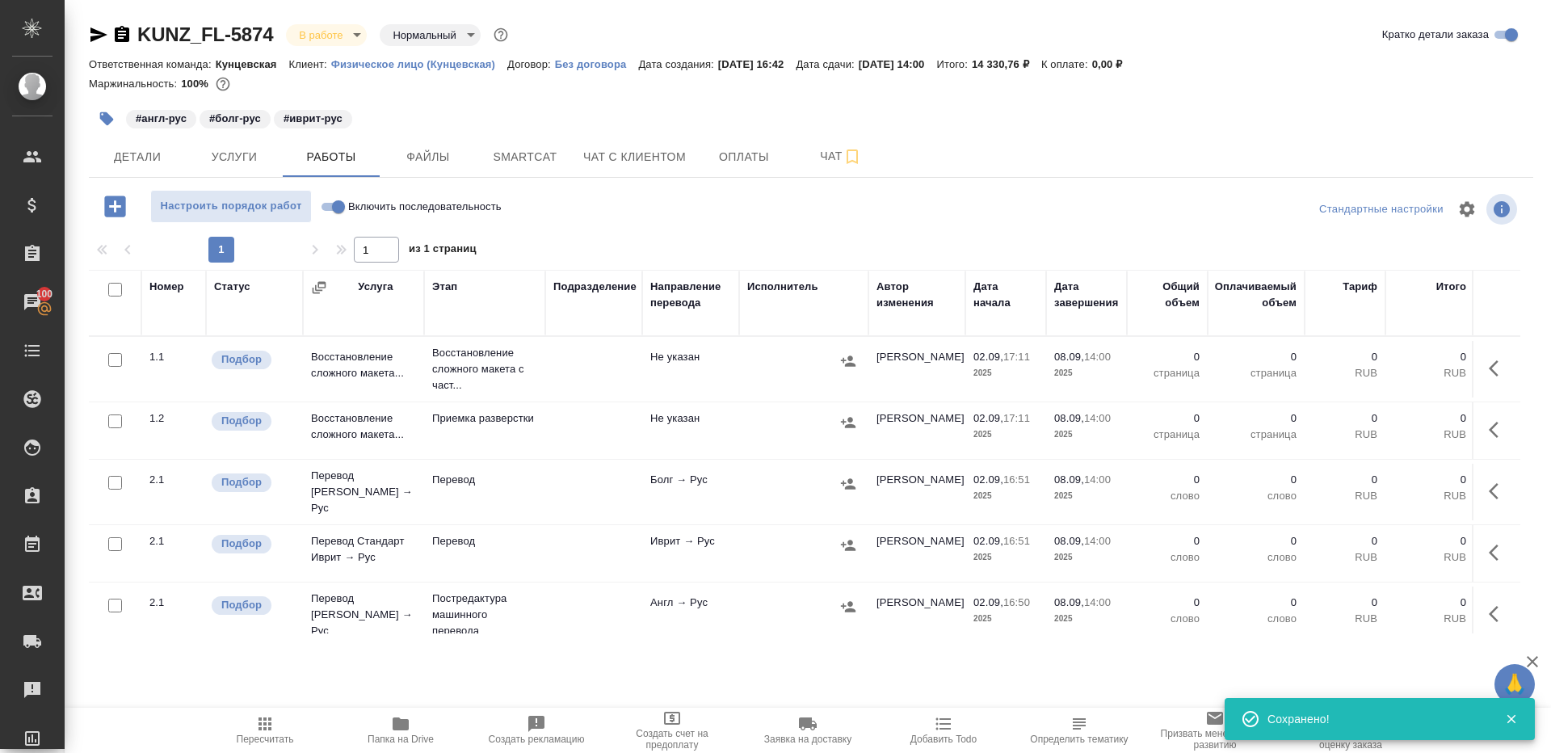
click at [422, 719] on span "Папка на Drive" at bounding box center [400, 729] width 116 height 31
click at [121, 286] on input "checkbox" at bounding box center [115, 290] width 14 height 14
checkbox input "true"
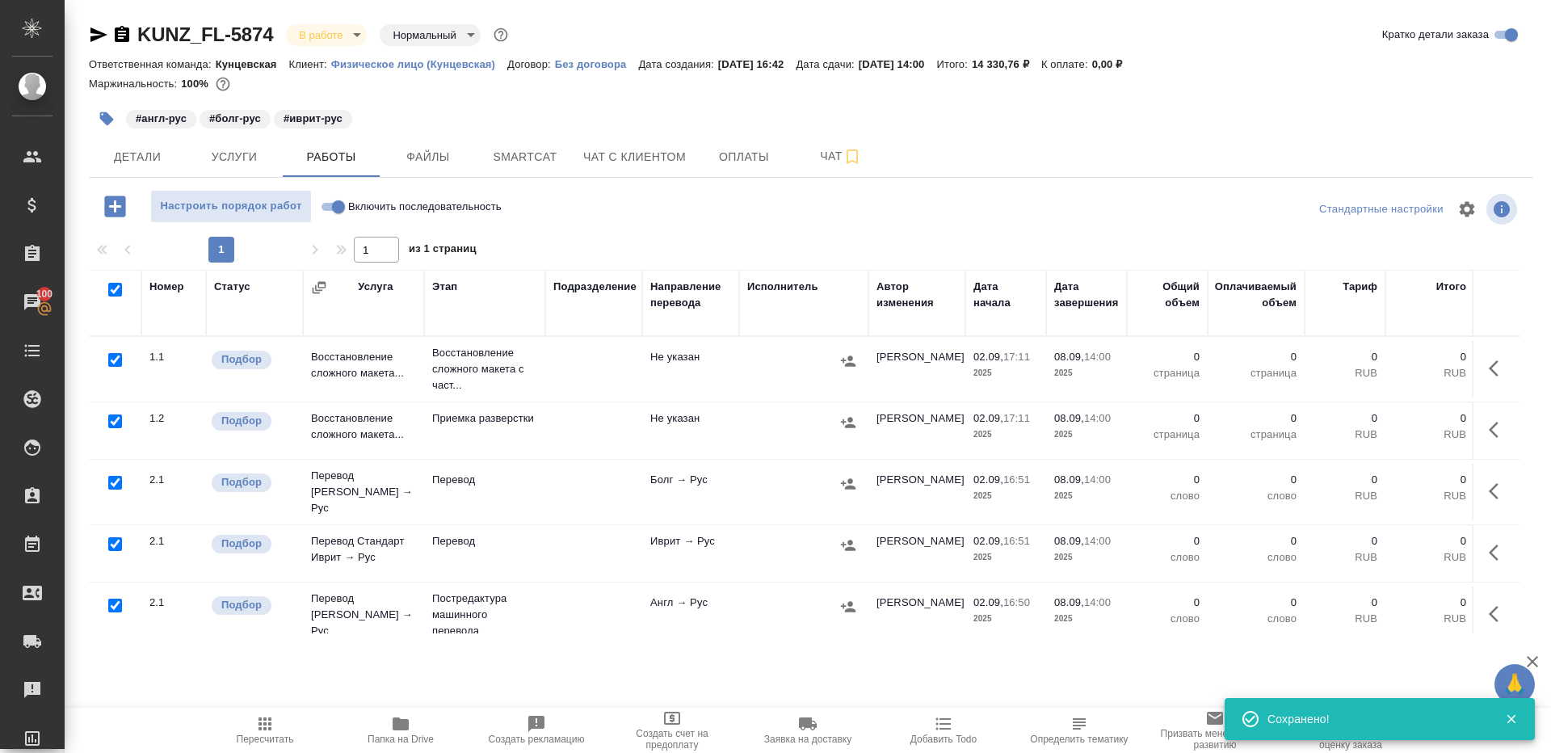
checkbox input "true"
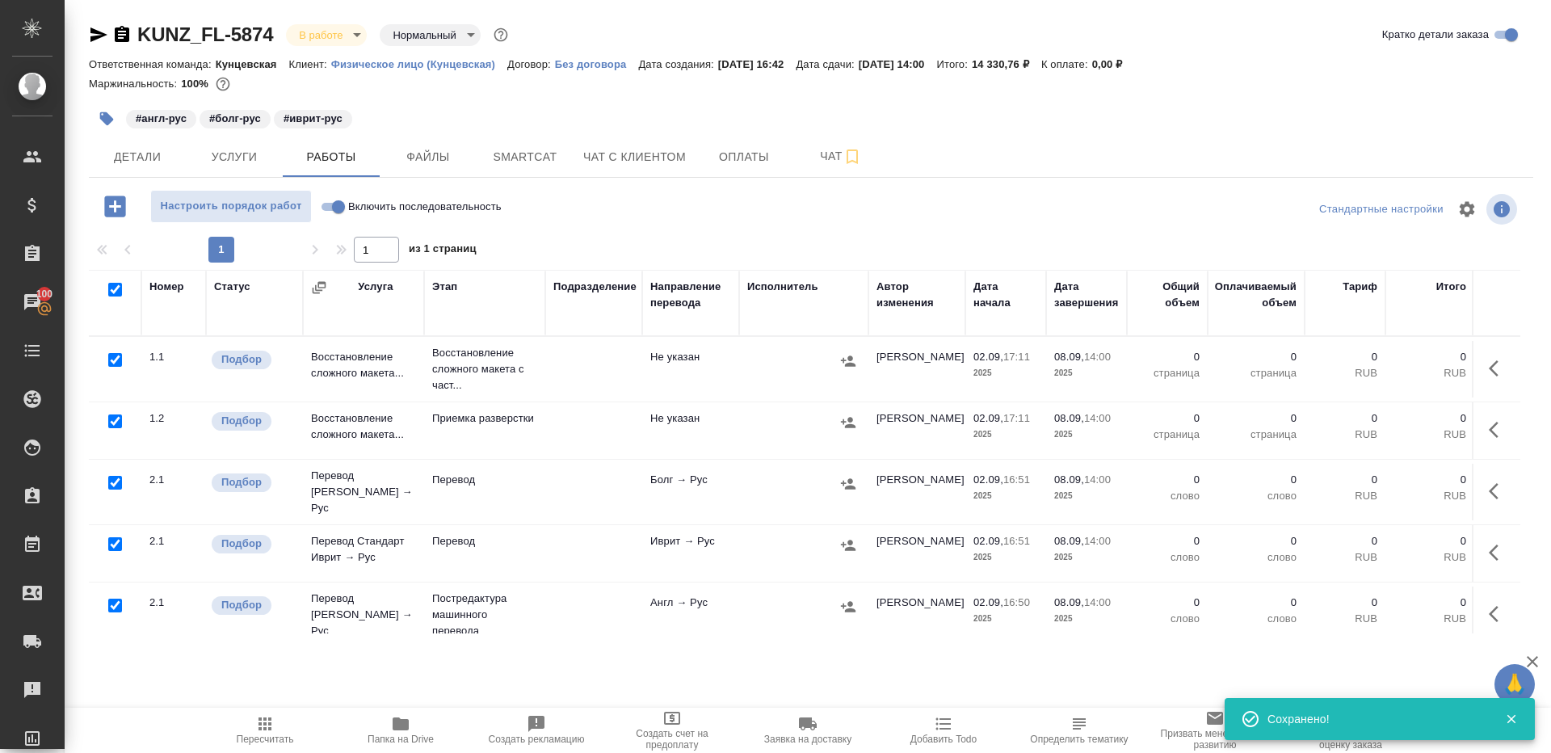
checkbox input "true"
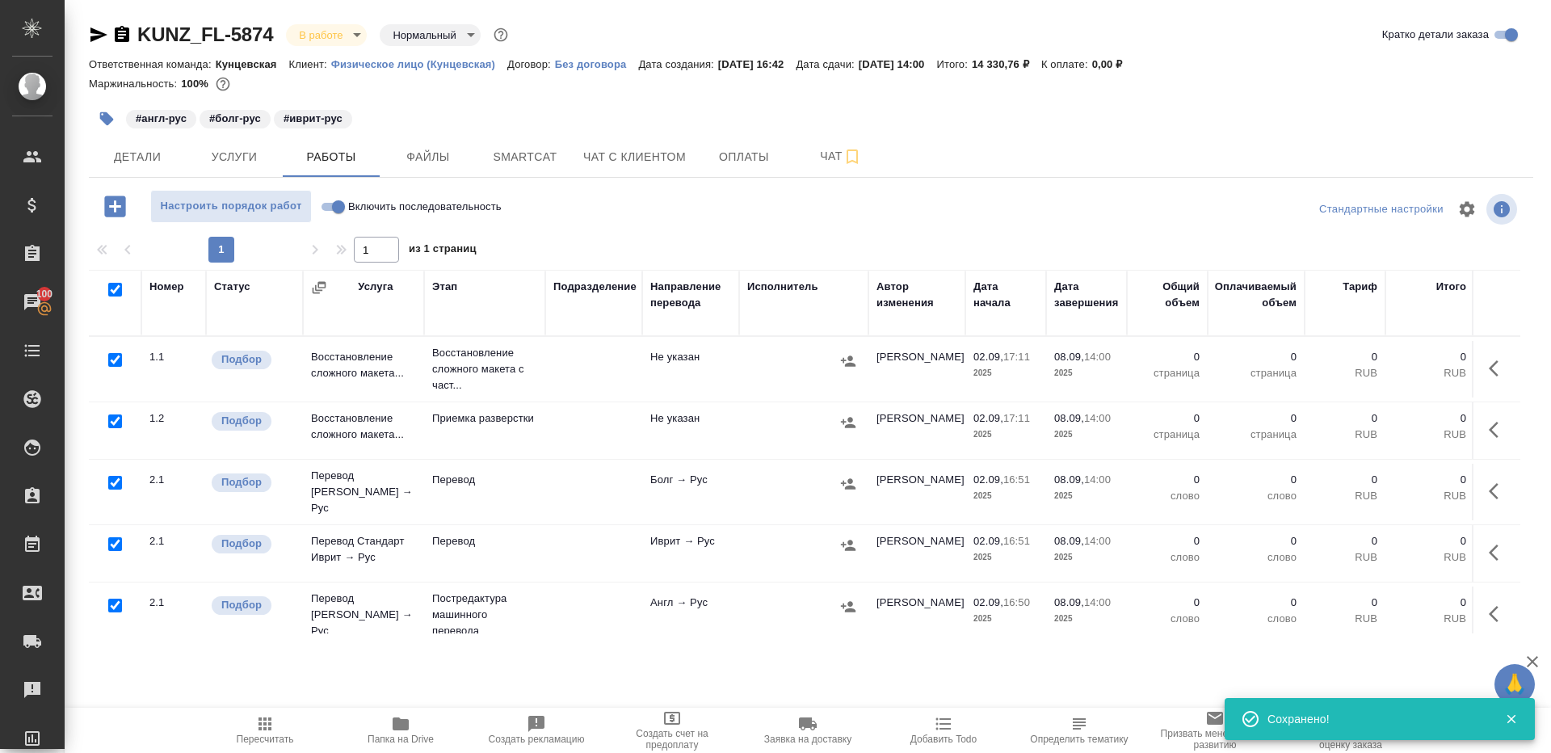
checkbox input "true"
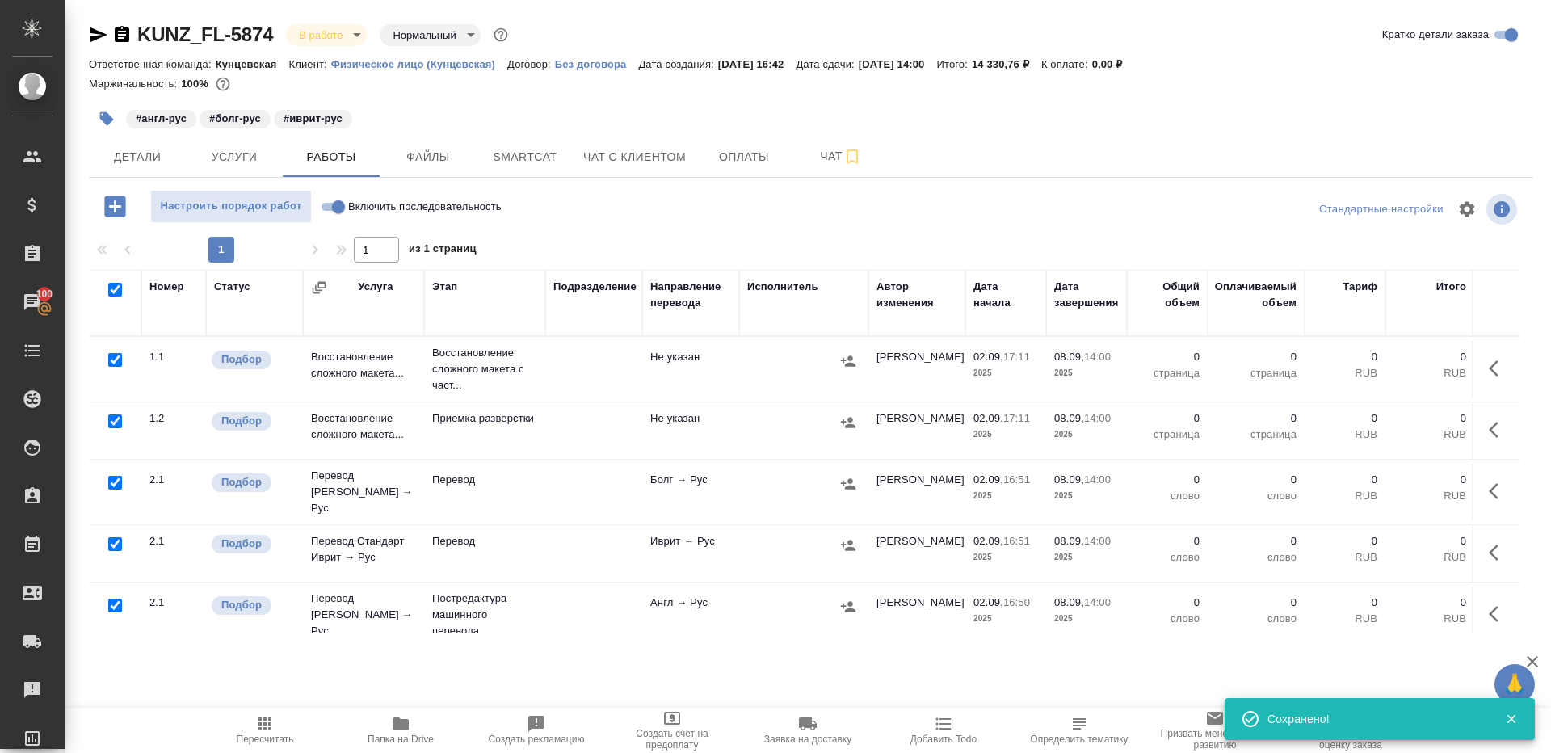
checkbox input "true"
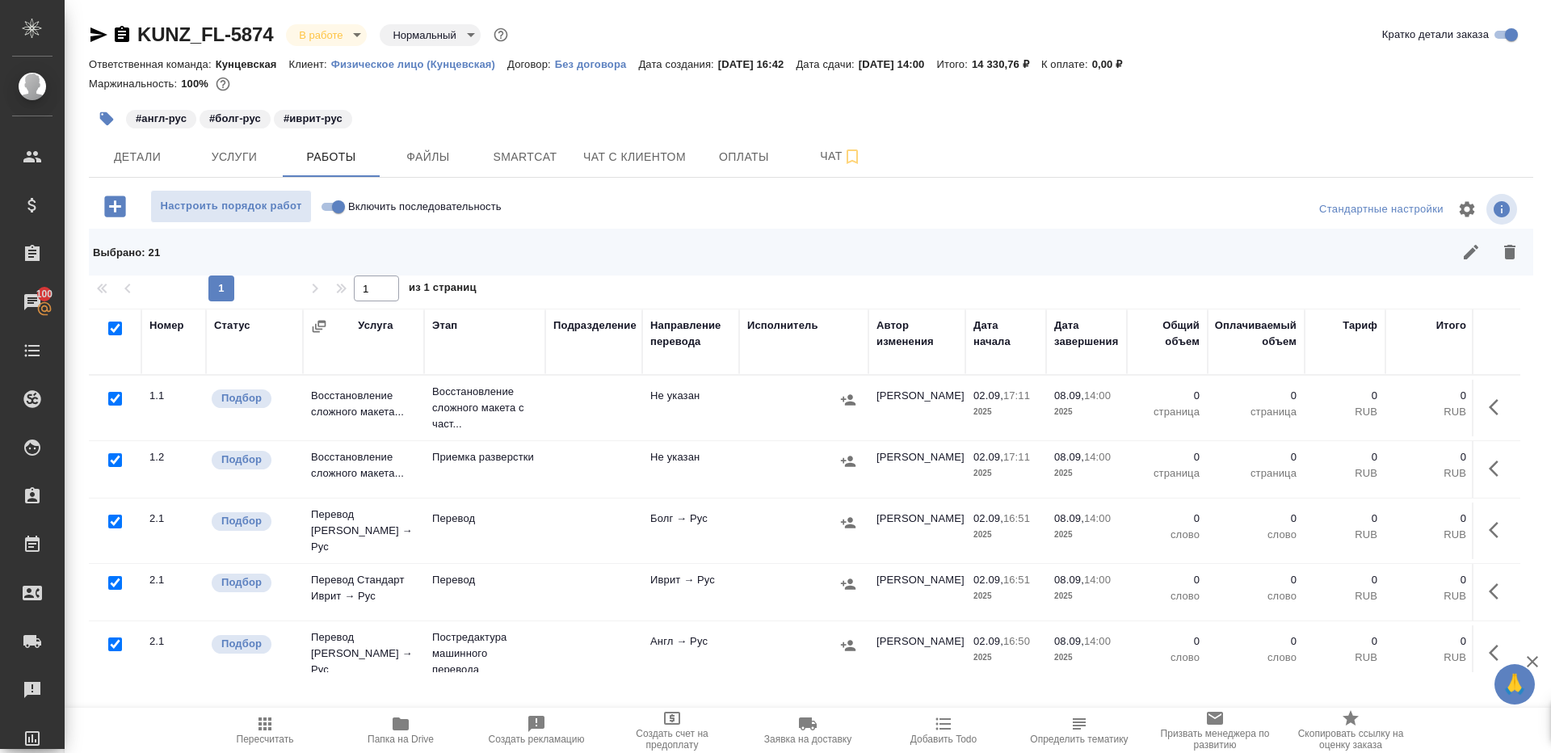
click at [345, 191] on label "Включить последовательность" at bounding box center [409, 206] width 186 height 33
click at [345, 197] on input "Включить последовательность" at bounding box center [338, 206] width 58 height 19
checkbox input "true"
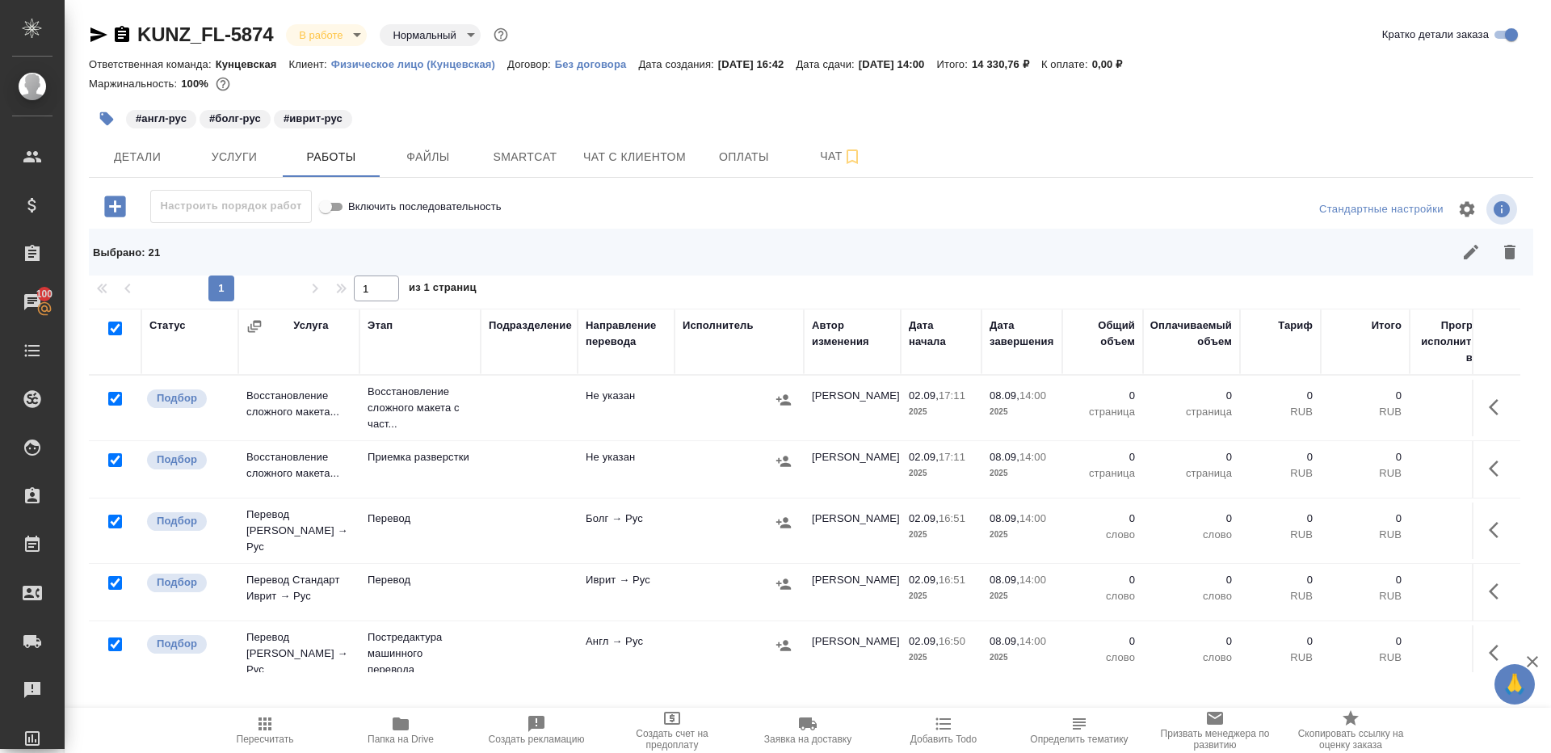
click at [107, 396] on div at bounding box center [115, 399] width 36 height 23
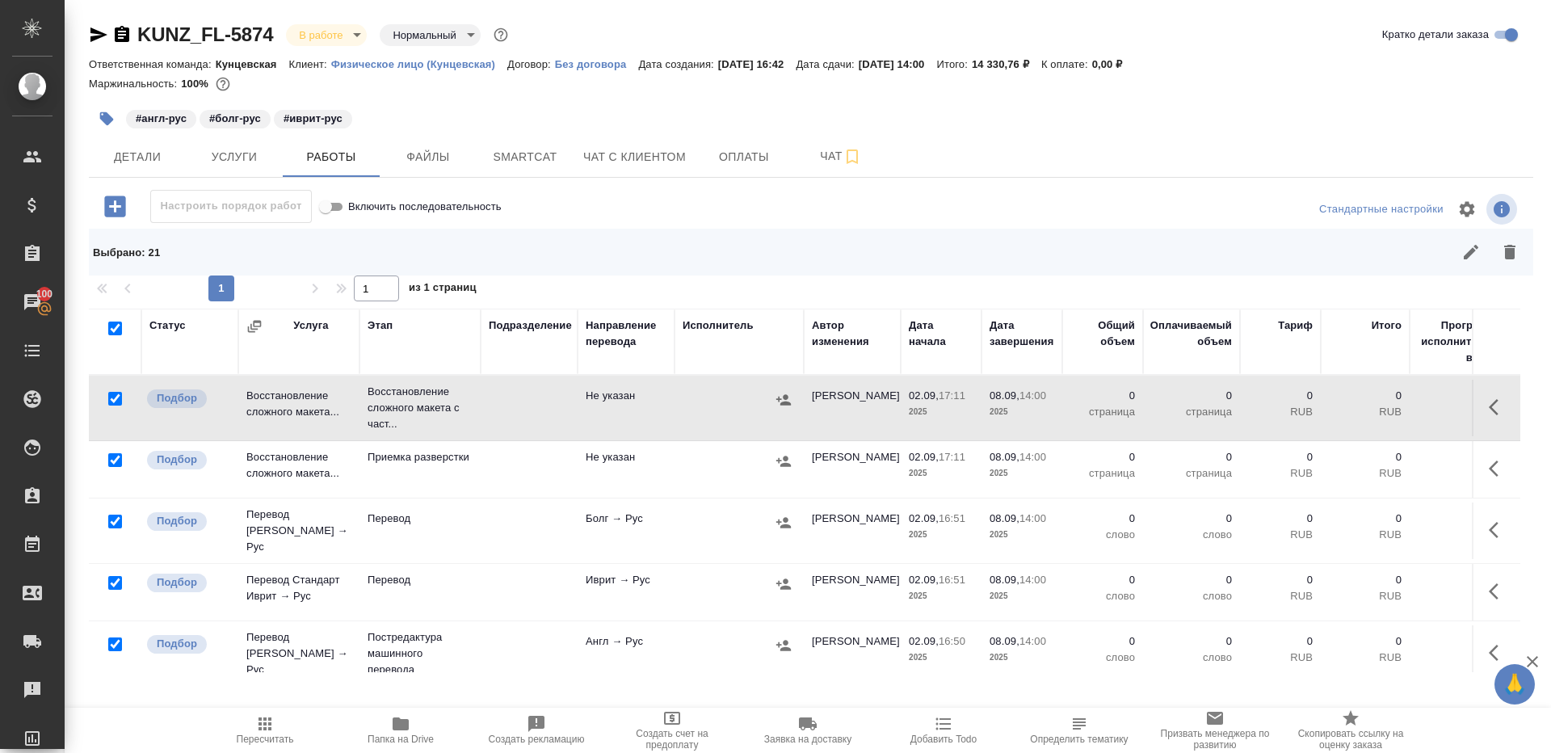
click at [111, 399] on input "checkbox" at bounding box center [115, 399] width 14 height 14
checkbox input "false"
click at [112, 521] on input "checkbox" at bounding box center [115, 521] width 14 height 14
checkbox input "false"
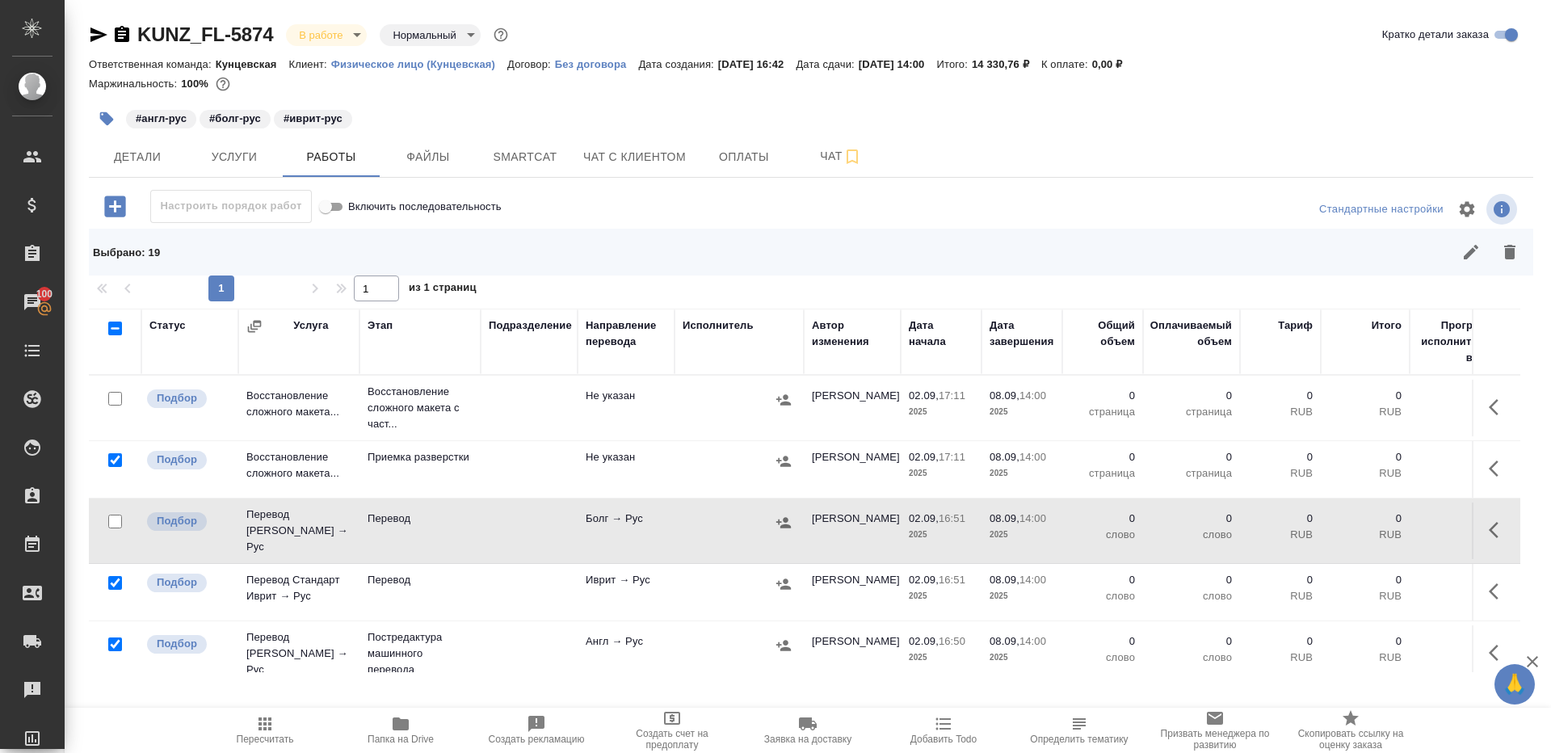
click at [119, 576] on input "checkbox" at bounding box center [115, 583] width 14 height 14
checkbox input "false"
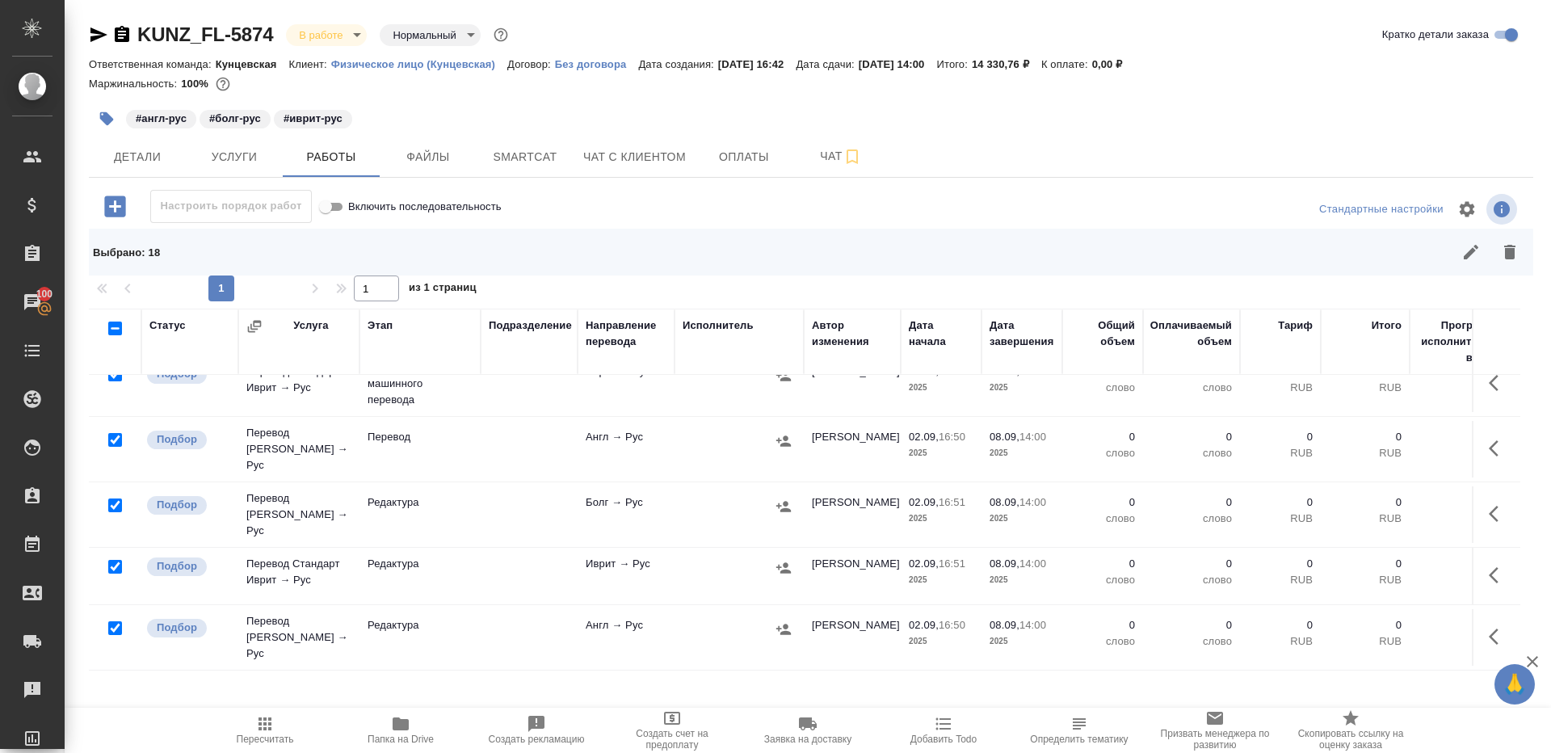
scroll to position [396, 0]
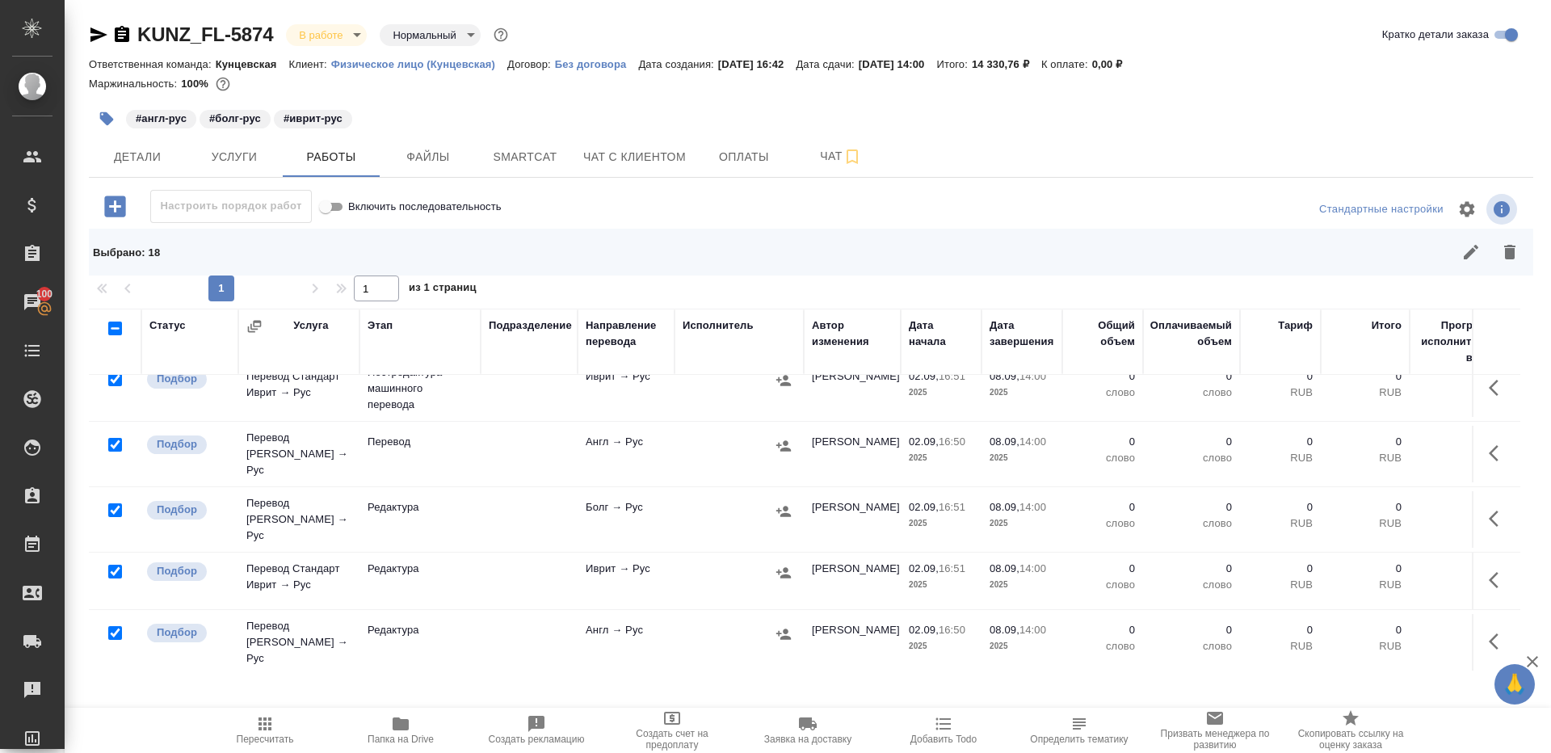
click at [111, 438] on input "checkbox" at bounding box center [115, 445] width 14 height 14
checkbox input "false"
click at [116, 502] on input "checkbox" at bounding box center [115, 509] width 14 height 14
checkbox input "false"
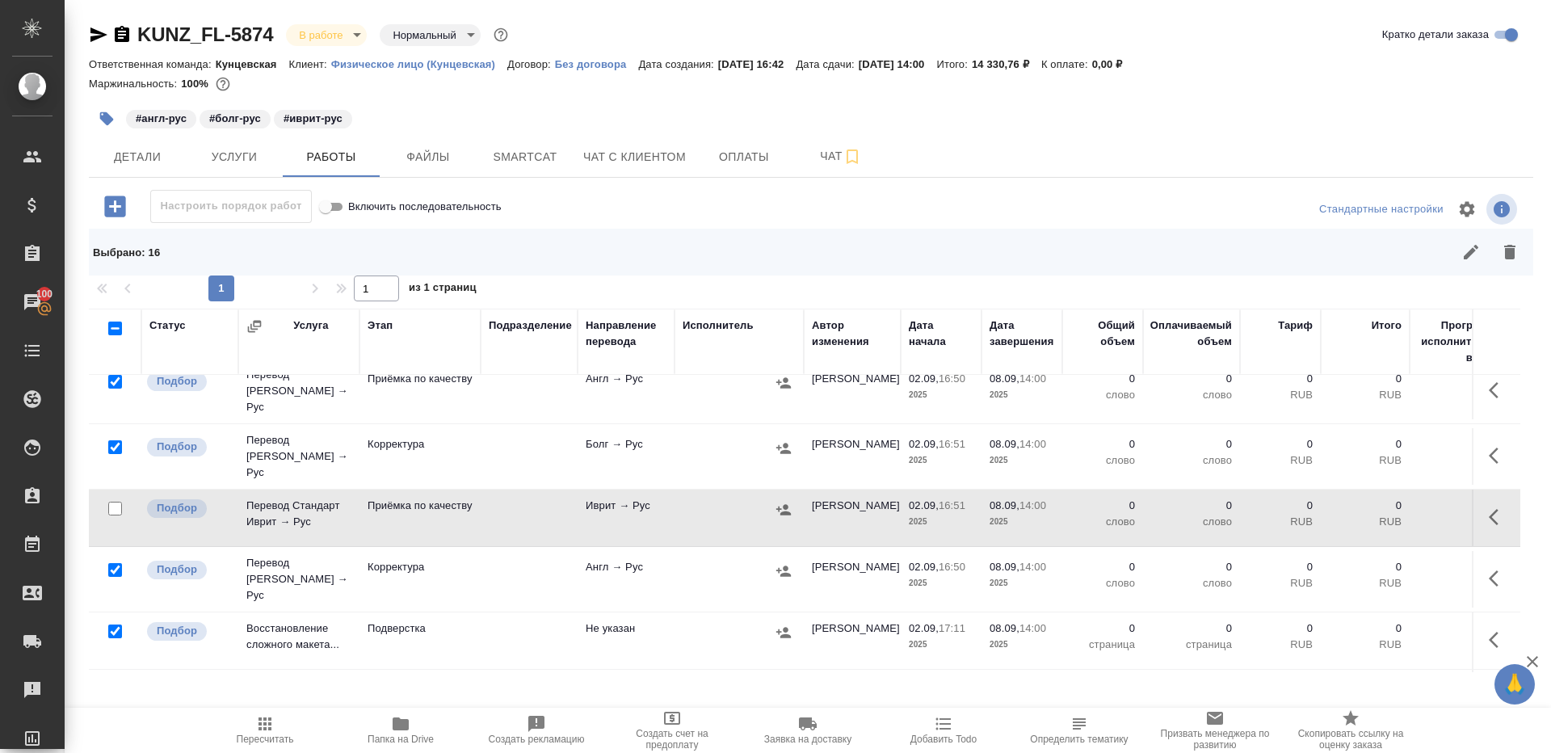
scroll to position [950, 0]
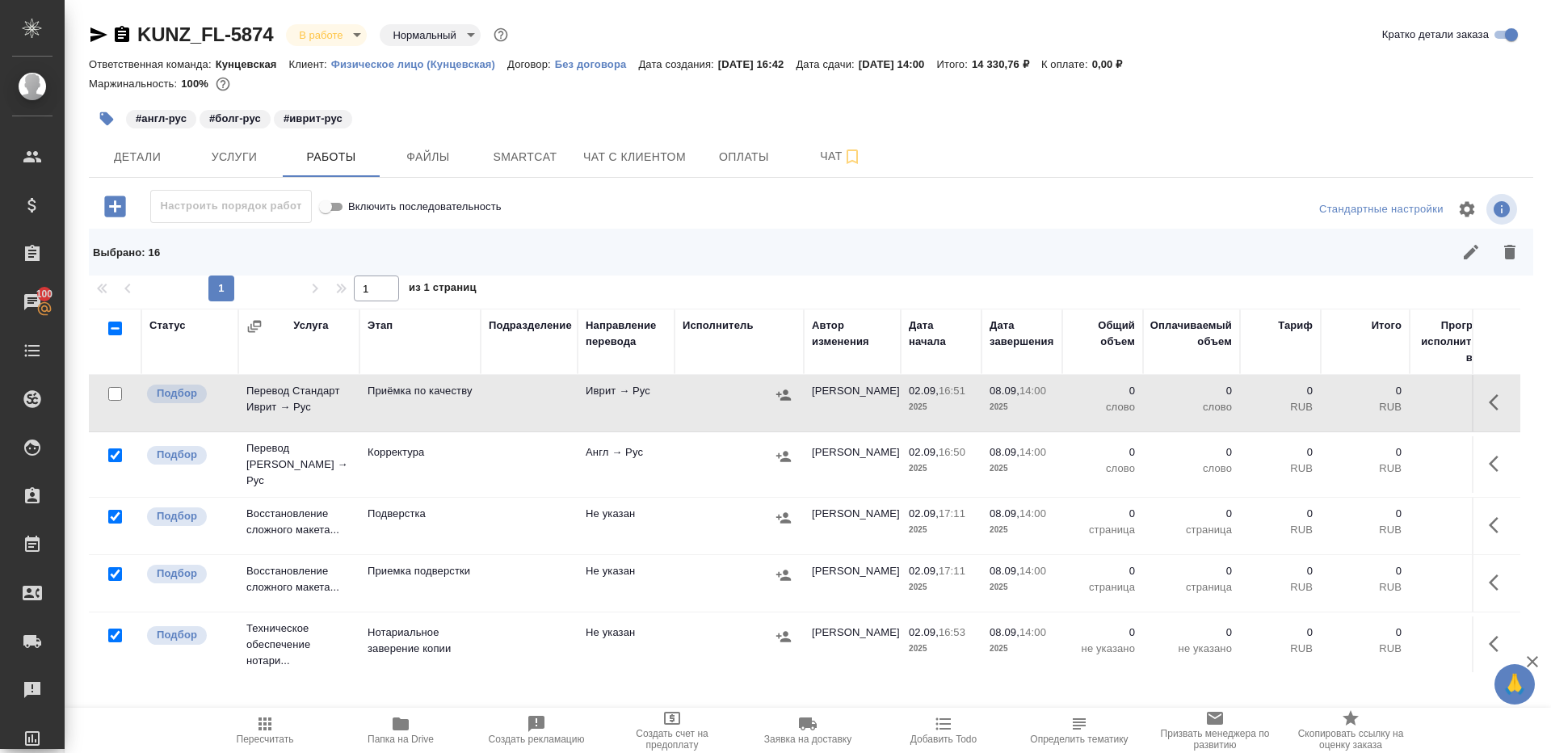
click at [119, 628] on input "checkbox" at bounding box center [115, 635] width 14 height 14
checkbox input "false"
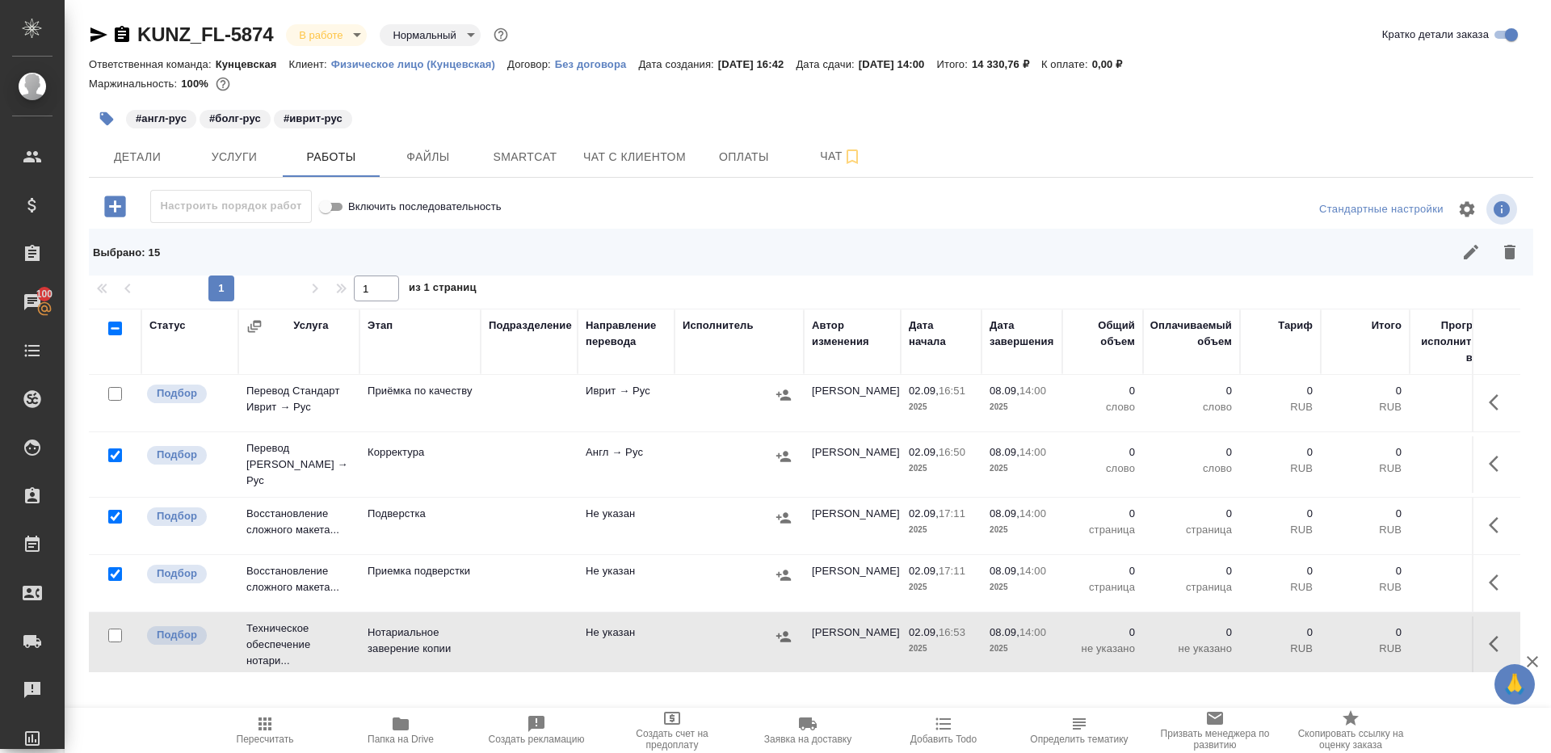
click at [114, 694] on input "checkbox" at bounding box center [115, 701] width 14 height 14
checkbox input "false"
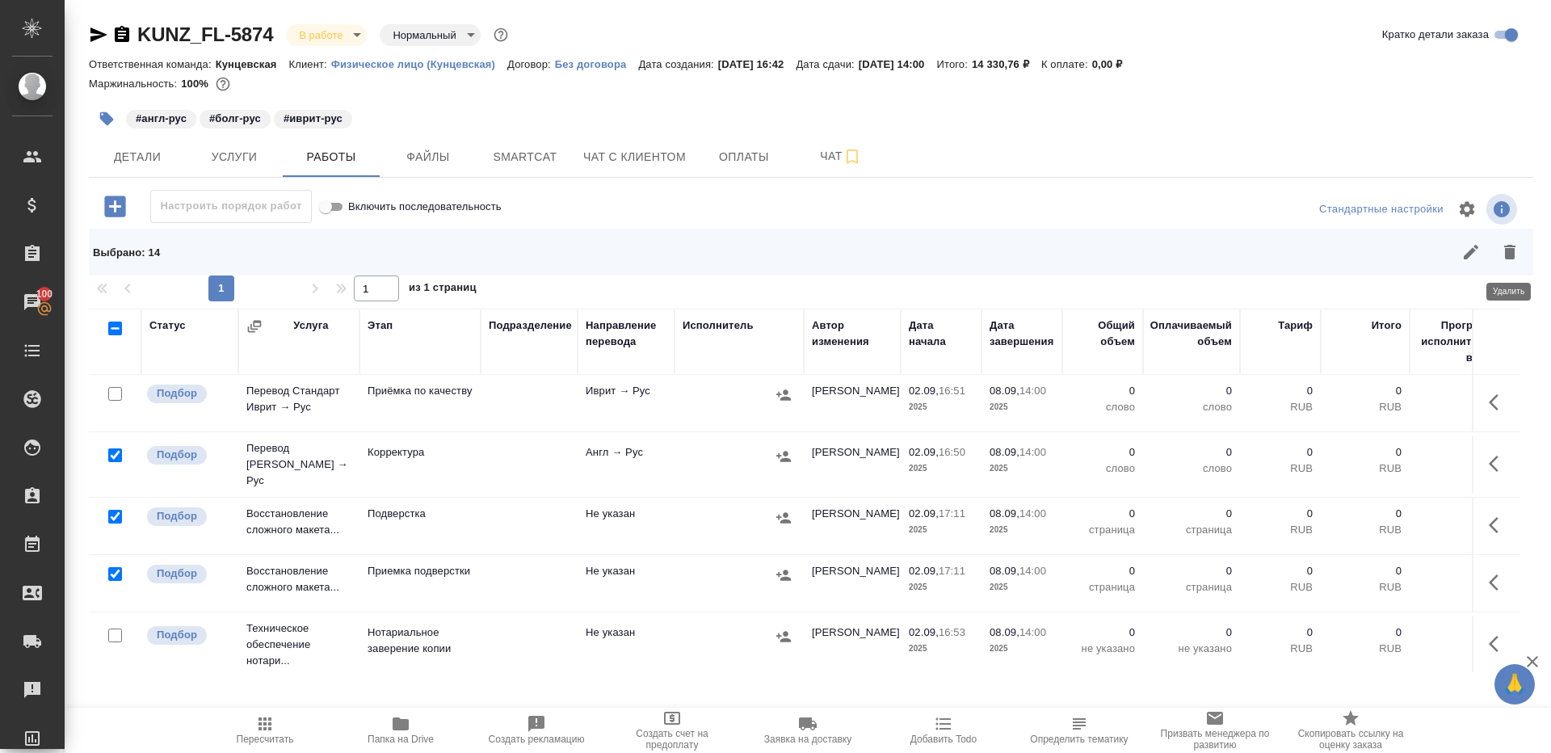
click at [1510, 257] on icon "button" at bounding box center [1509, 252] width 11 height 15
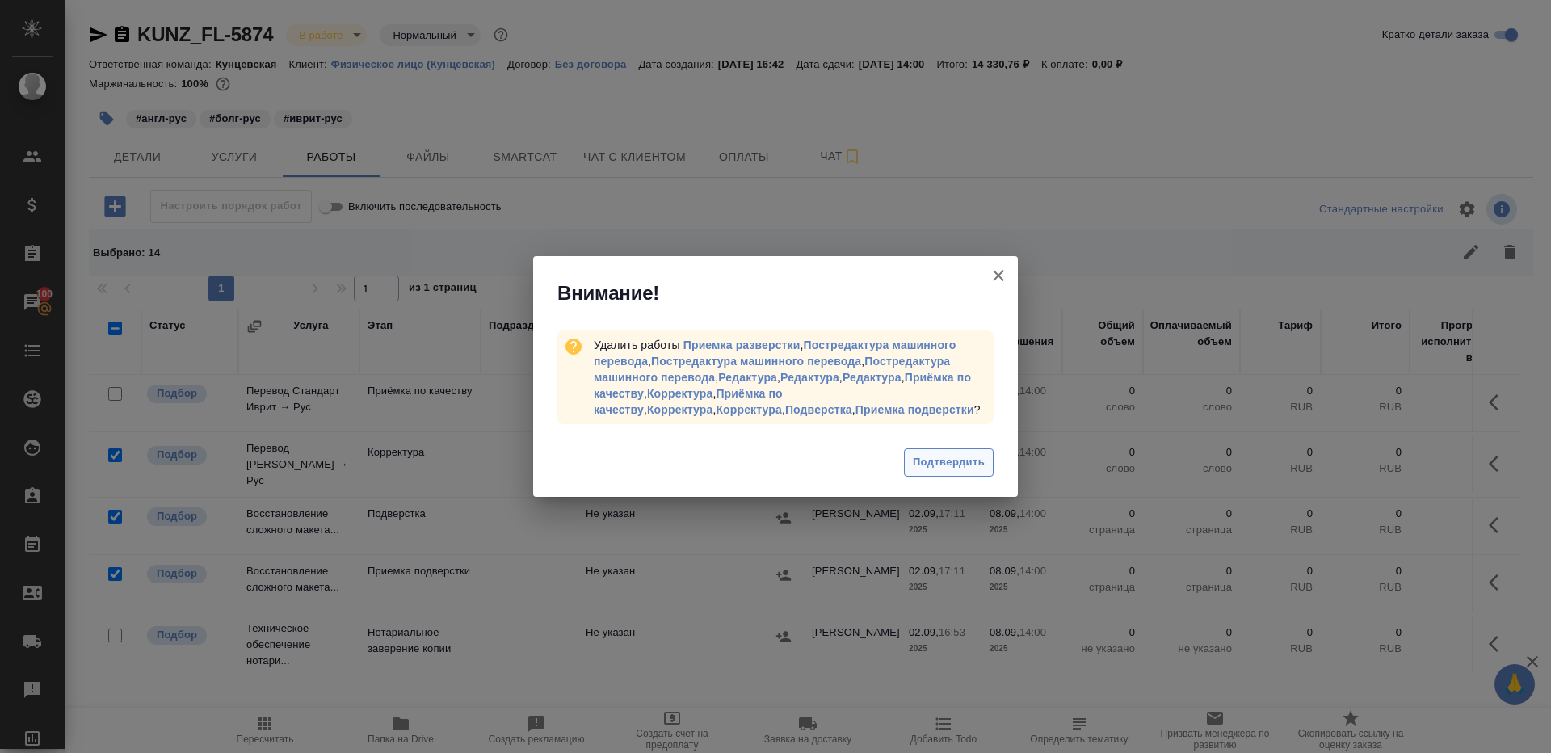
click at [971, 460] on span "Подтвердить" at bounding box center [949, 462] width 72 height 19
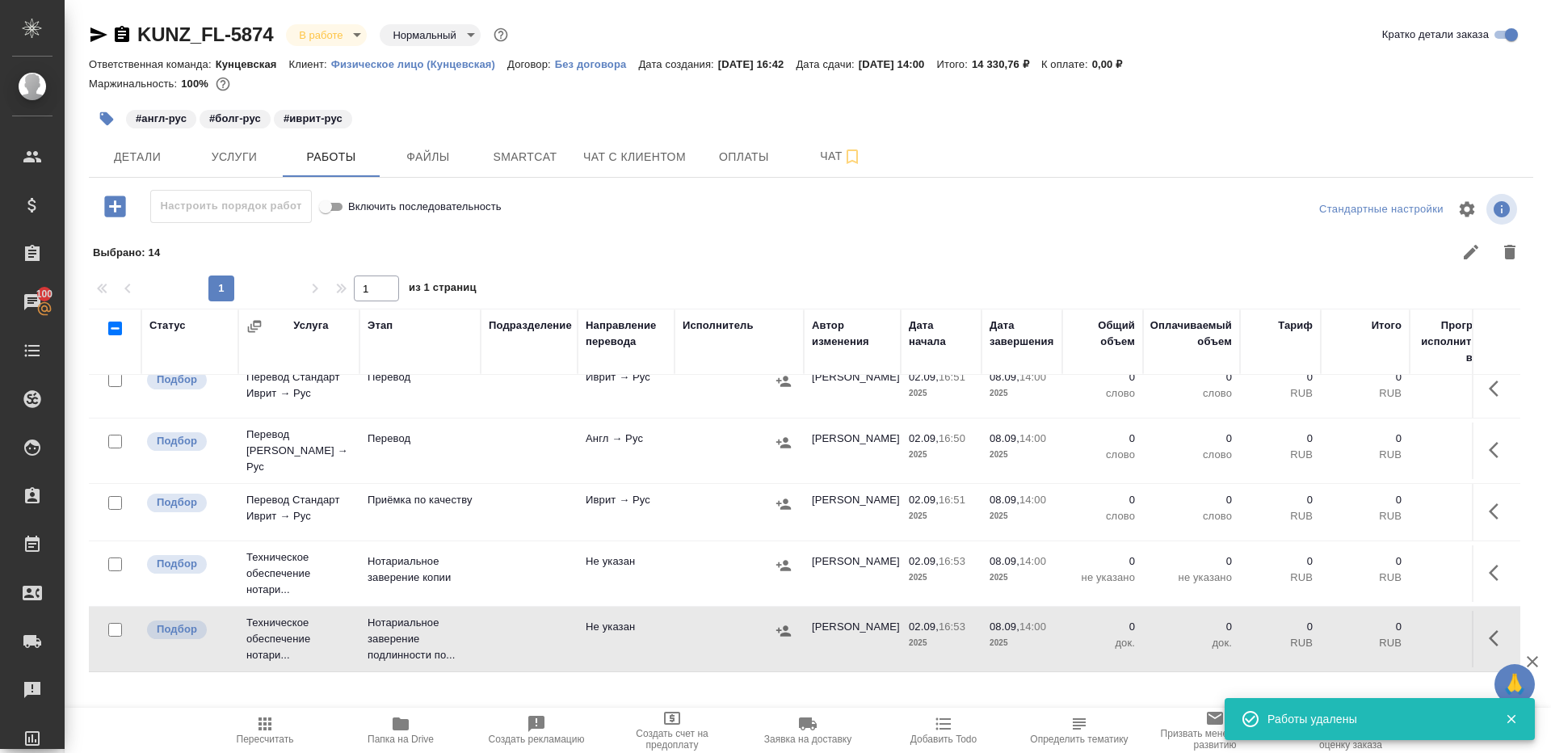
scroll to position [126, 0]
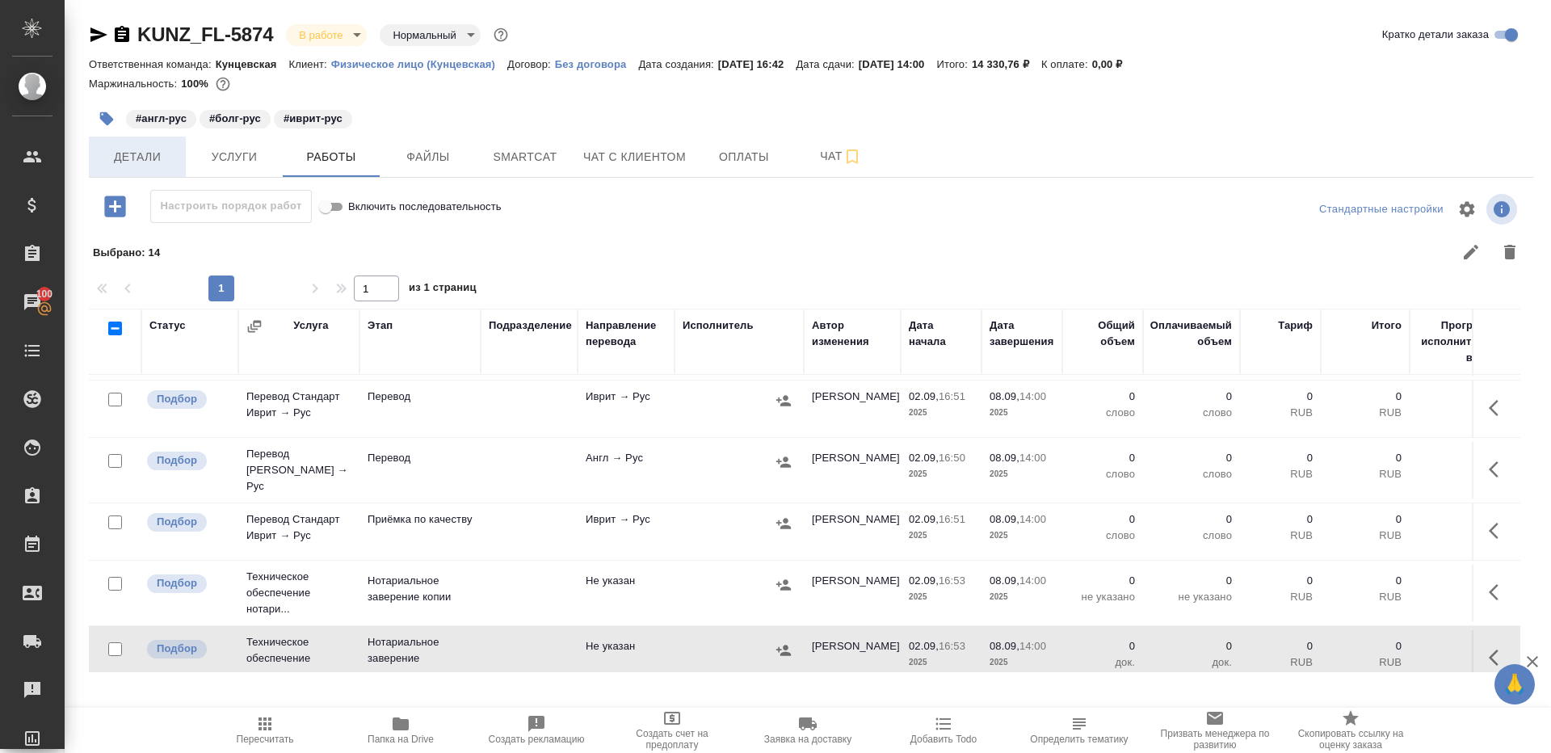
click at [137, 165] on span "Детали" at bounding box center [138, 157] width 78 height 20
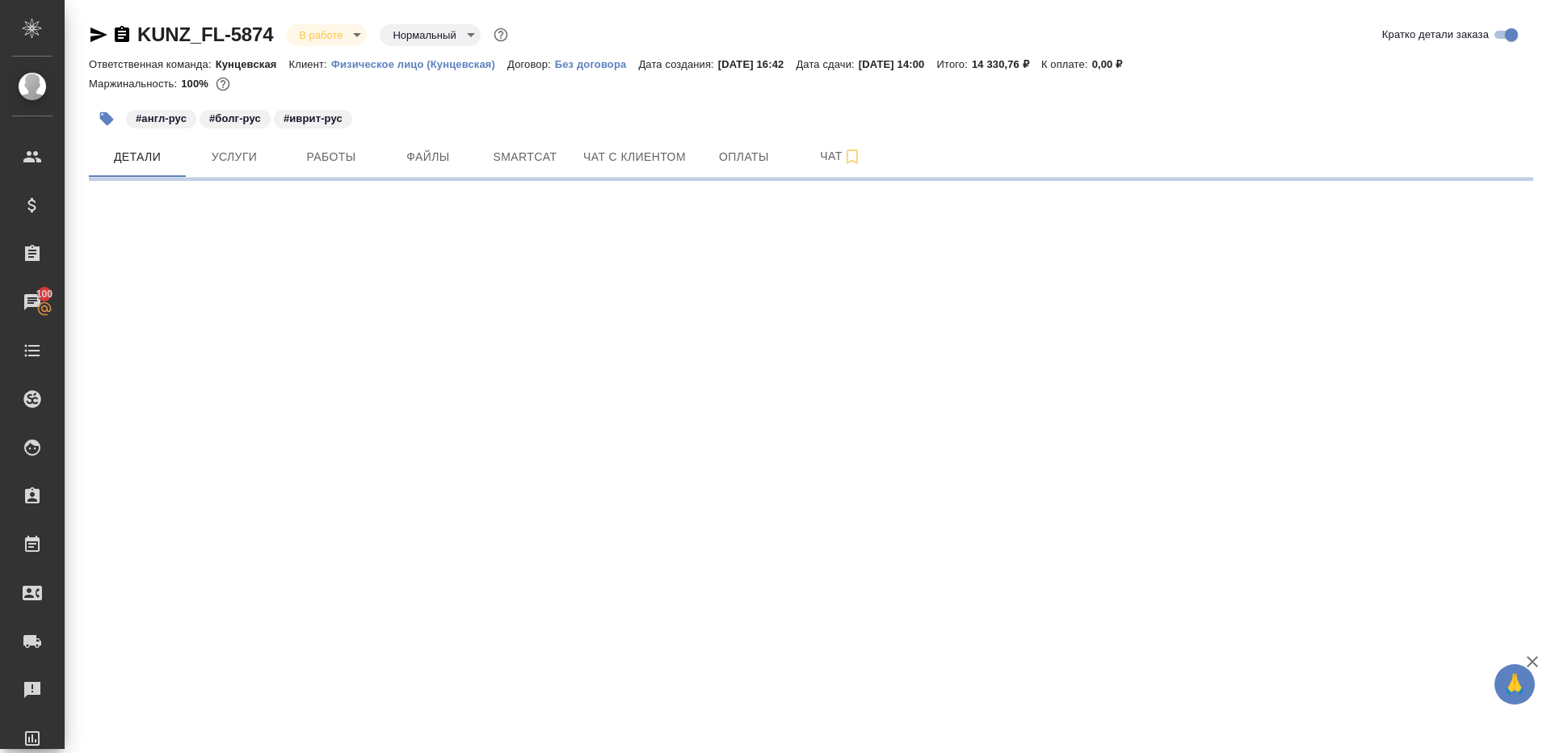
select select "RU"
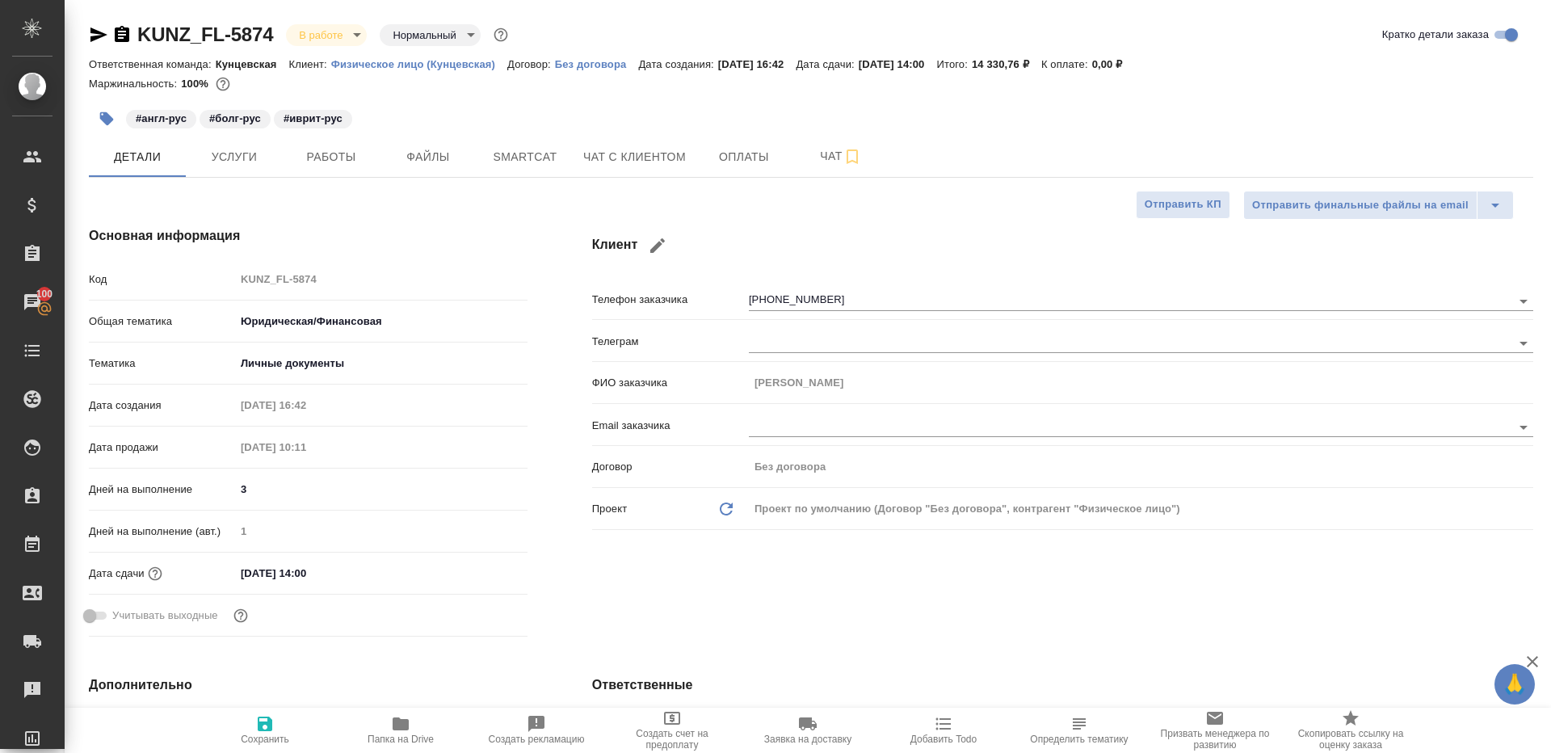
type textarea "x"
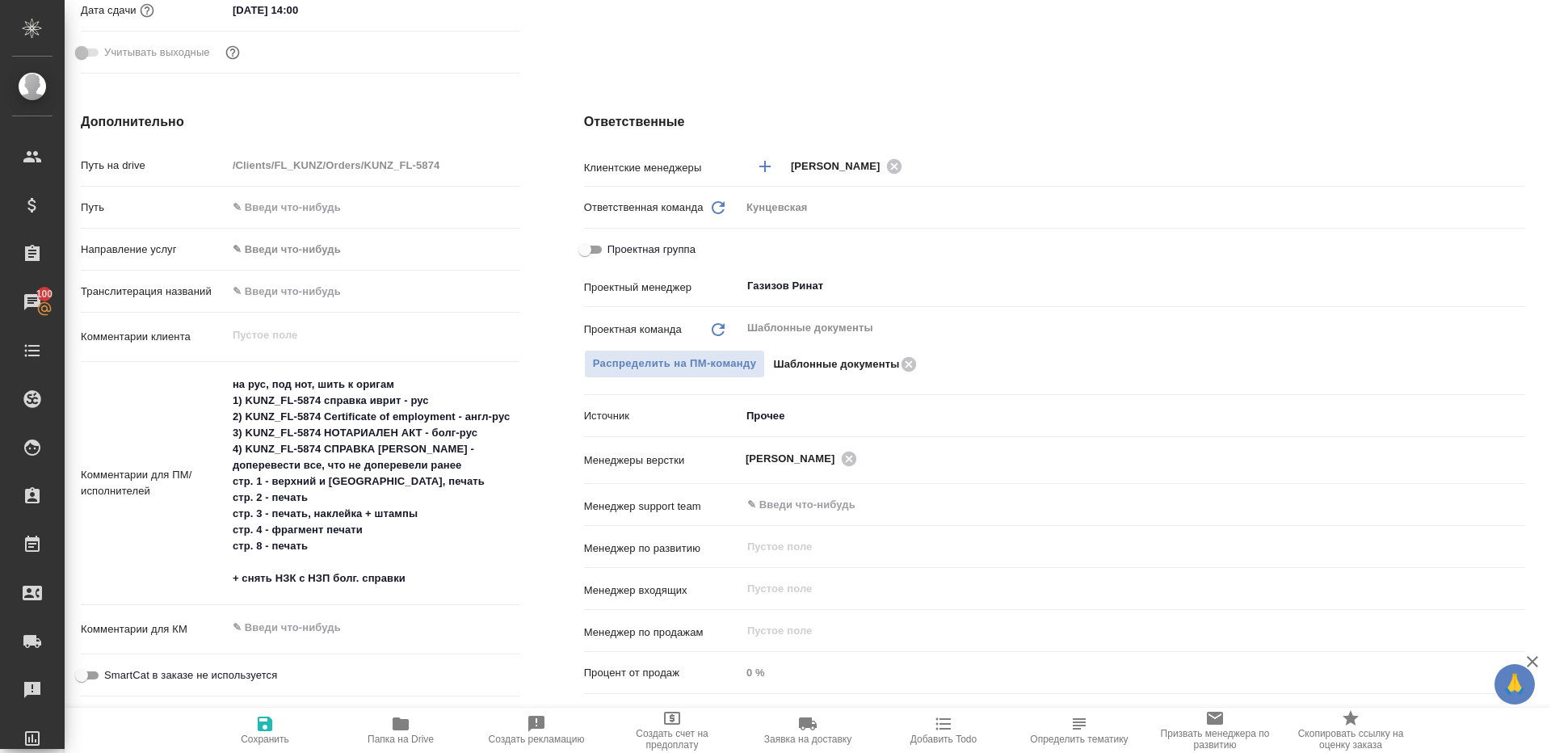
scroll to position [567, 8]
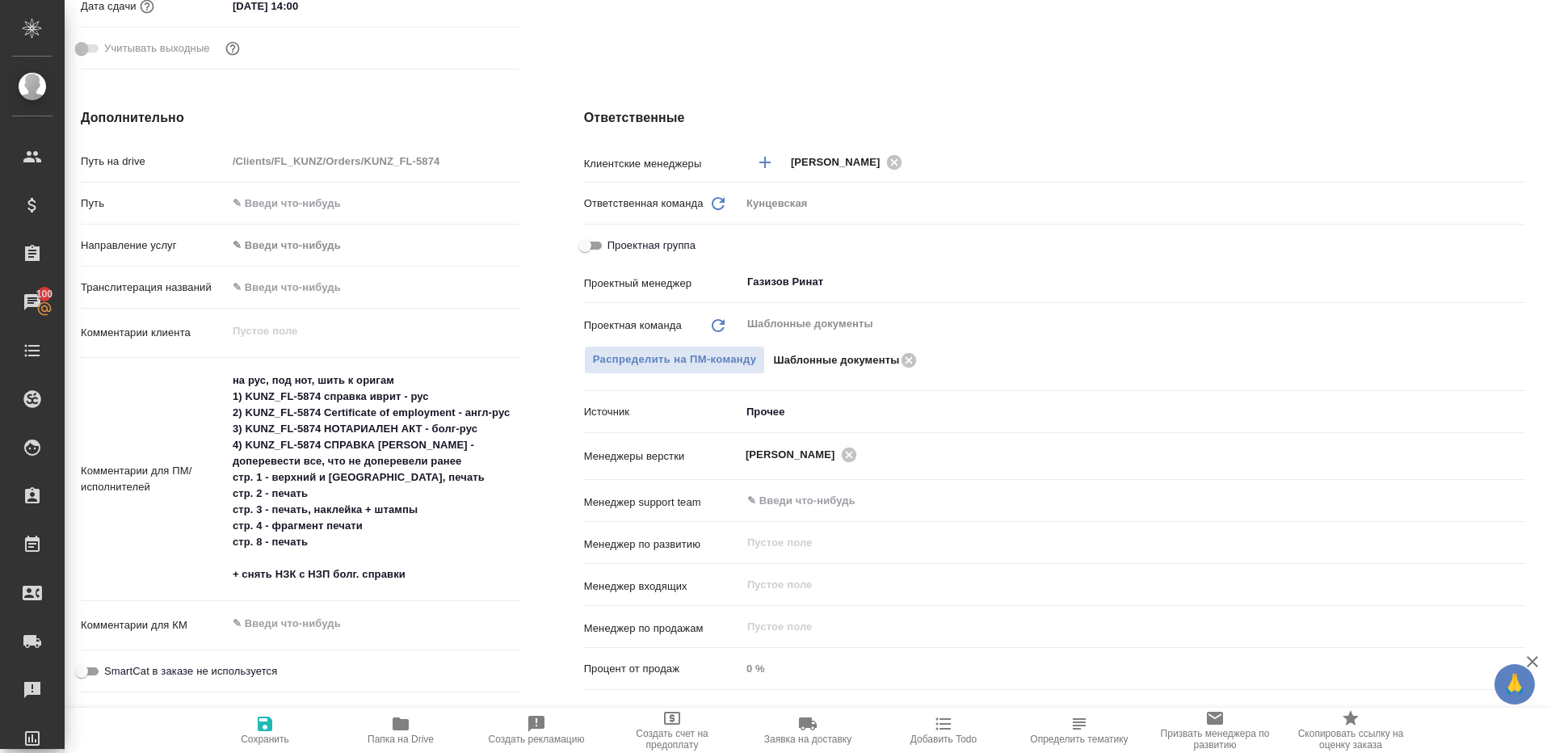
type textarea "x"
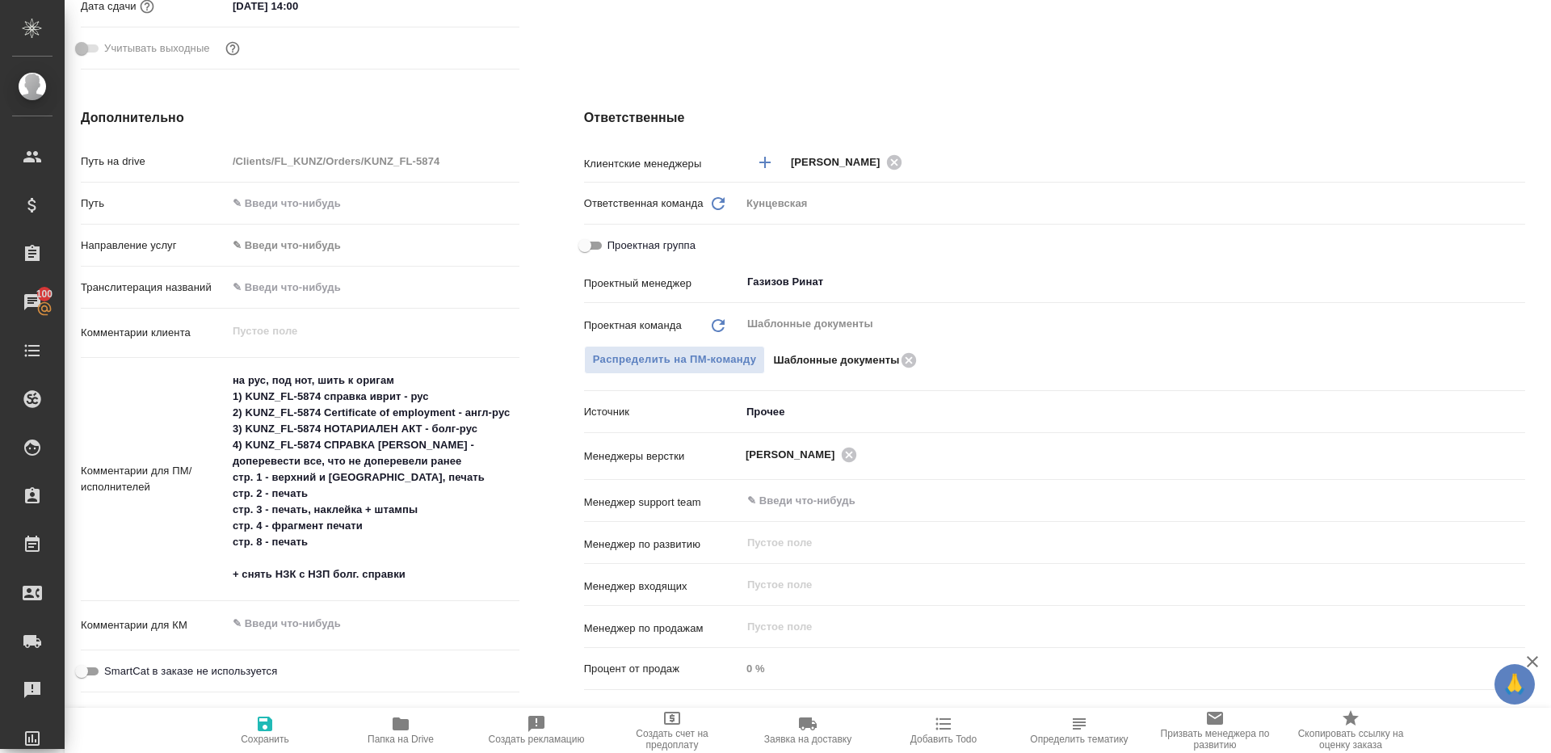
type textarea "x"
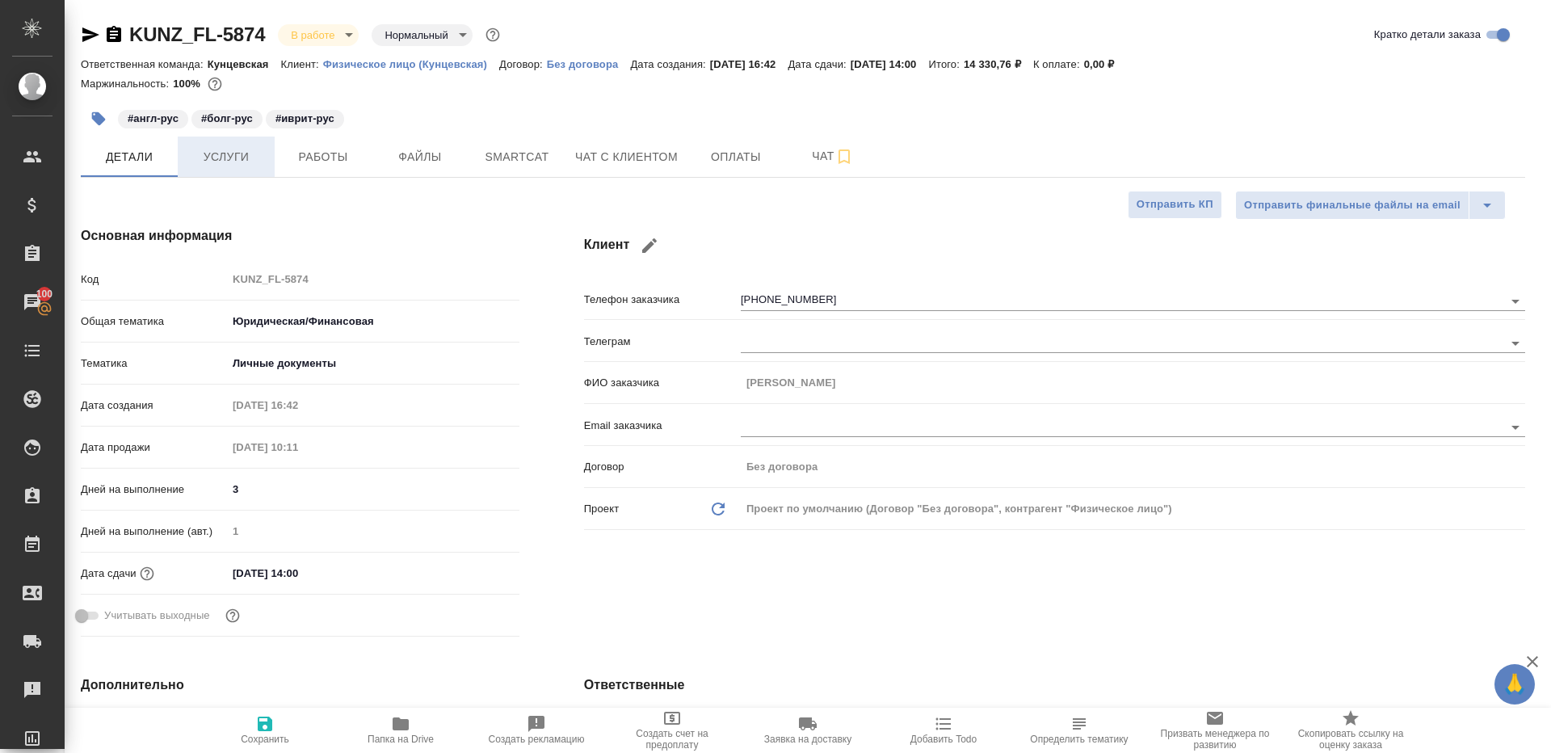
click at [305, 170] on button "Работы" at bounding box center [323, 156] width 97 height 40
click at [224, 168] on button "Услуги" at bounding box center [226, 156] width 97 height 40
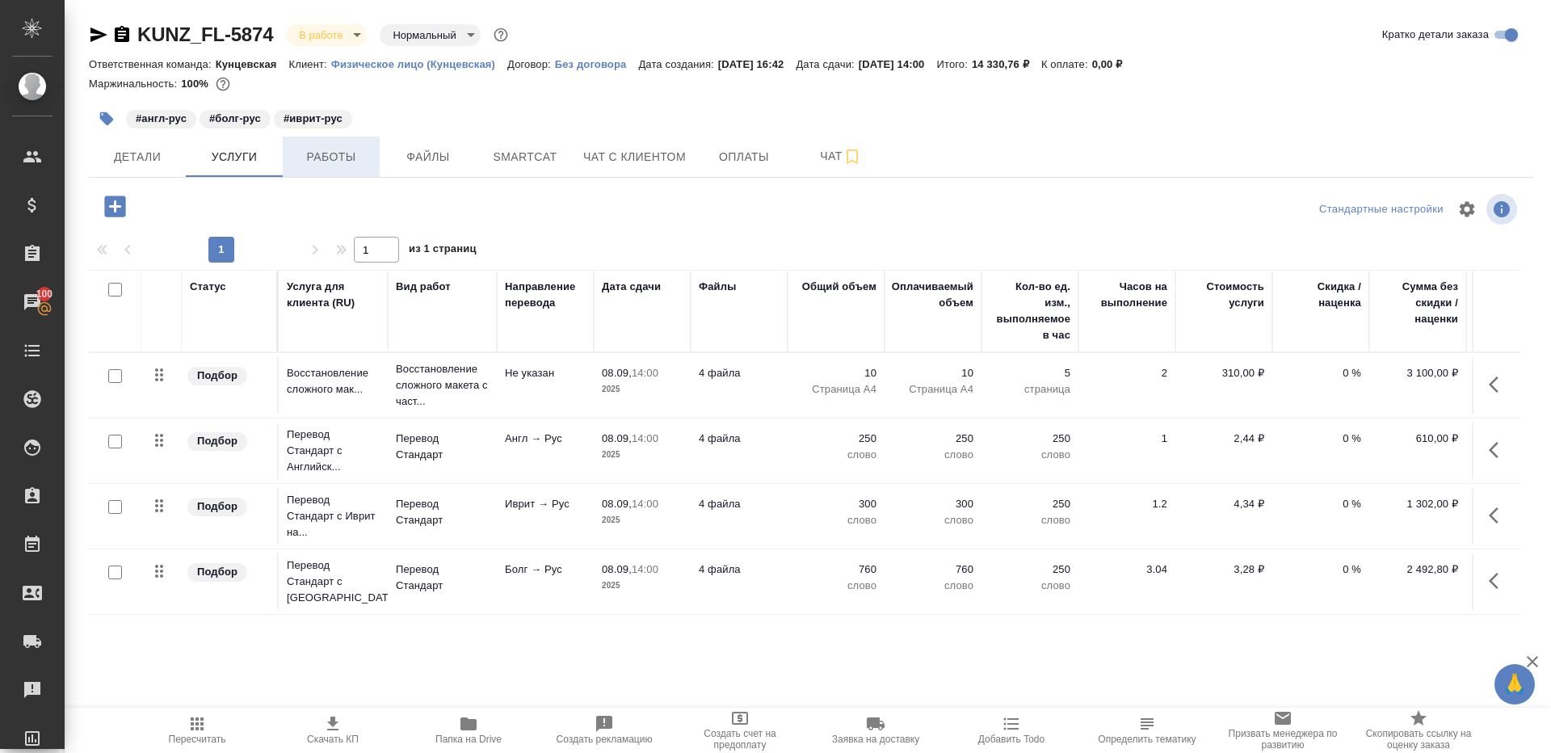
click at [292, 165] on span "Работы" at bounding box center [331, 157] width 78 height 20
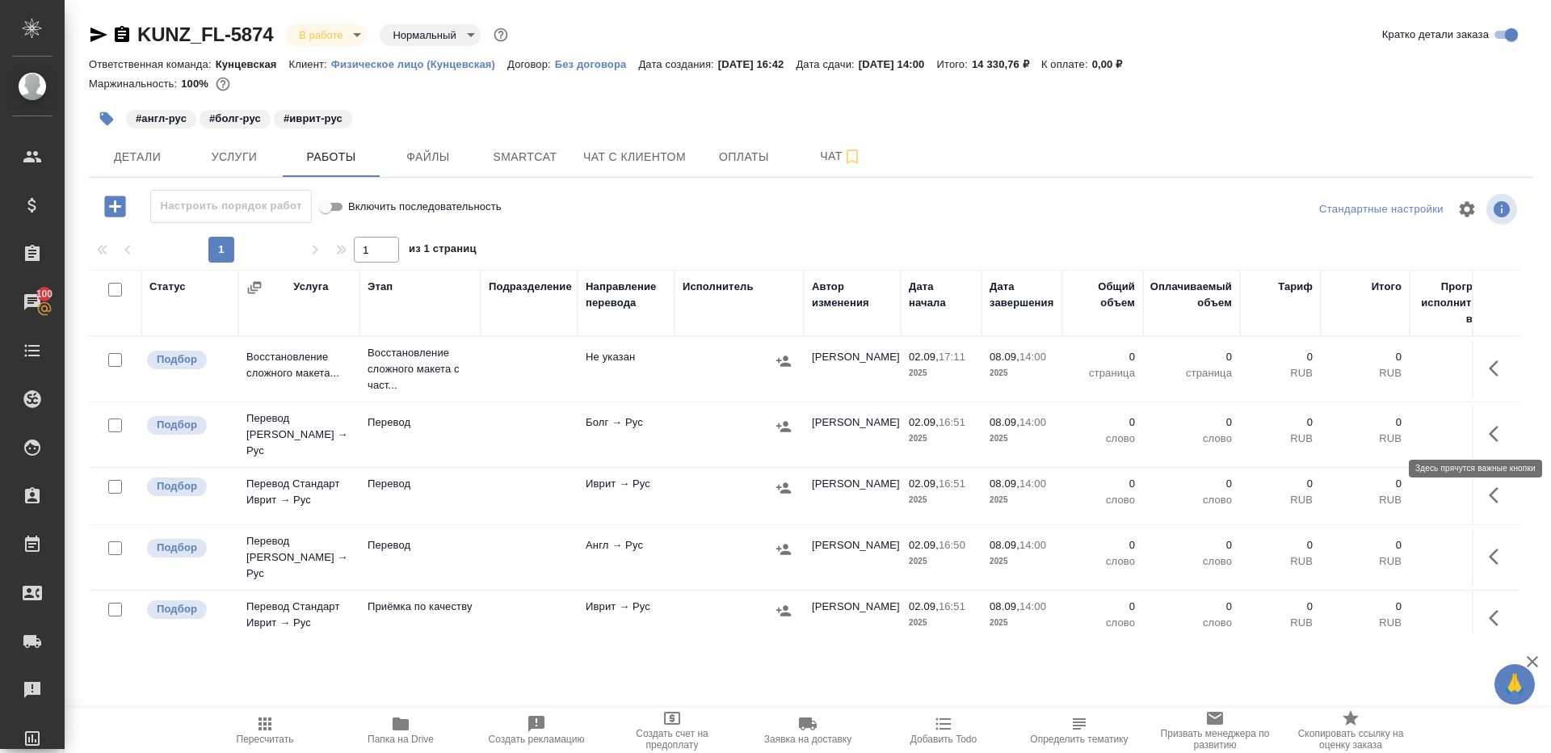
click at [1500, 424] on icon "button" at bounding box center [1498, 433] width 19 height 19
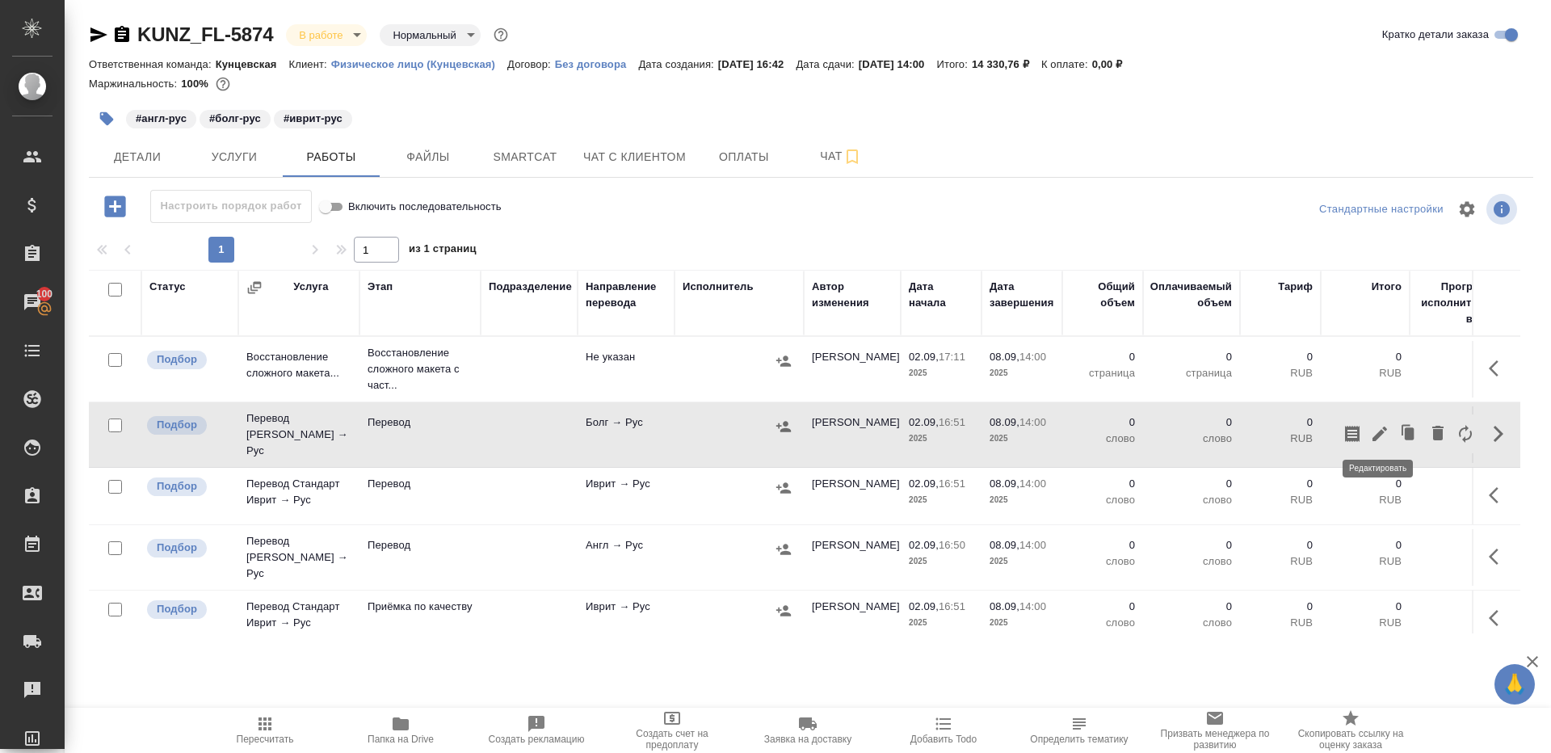
click at [1378, 428] on icon "button" at bounding box center [1379, 433] width 15 height 15
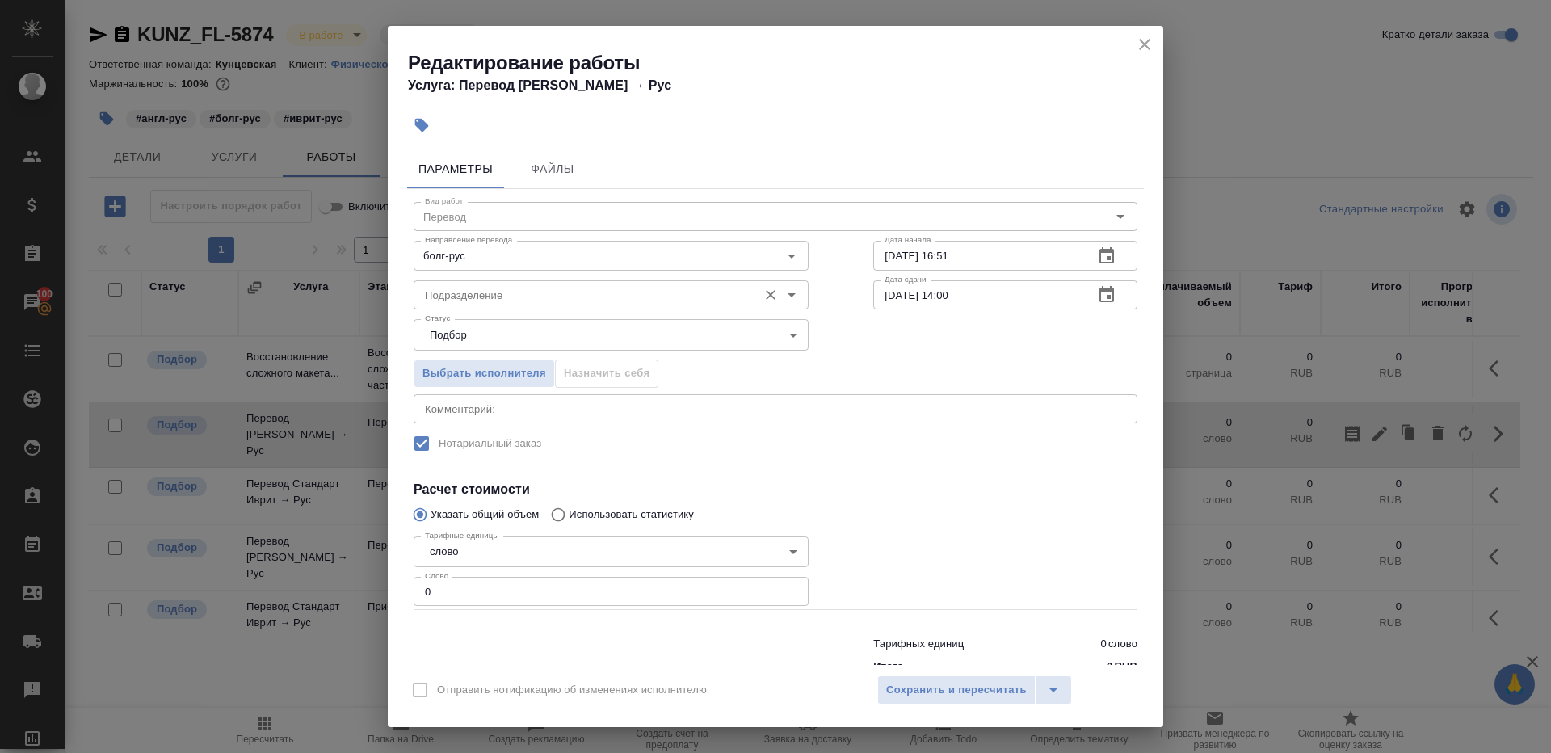
click at [484, 295] on input "Подразделение" at bounding box center [583, 294] width 331 height 19
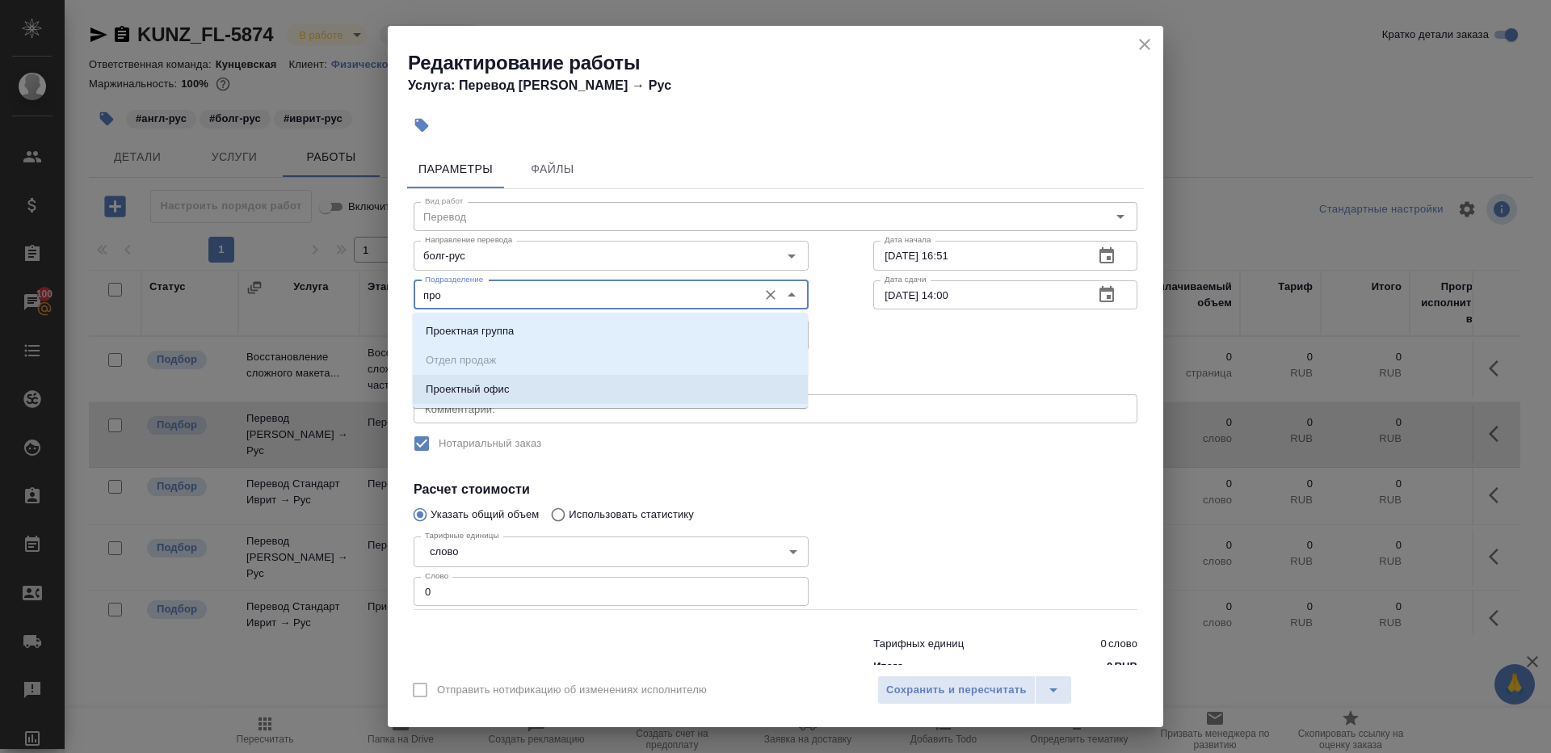
click at [519, 384] on li "Проектный офис" at bounding box center [610, 389] width 395 height 29
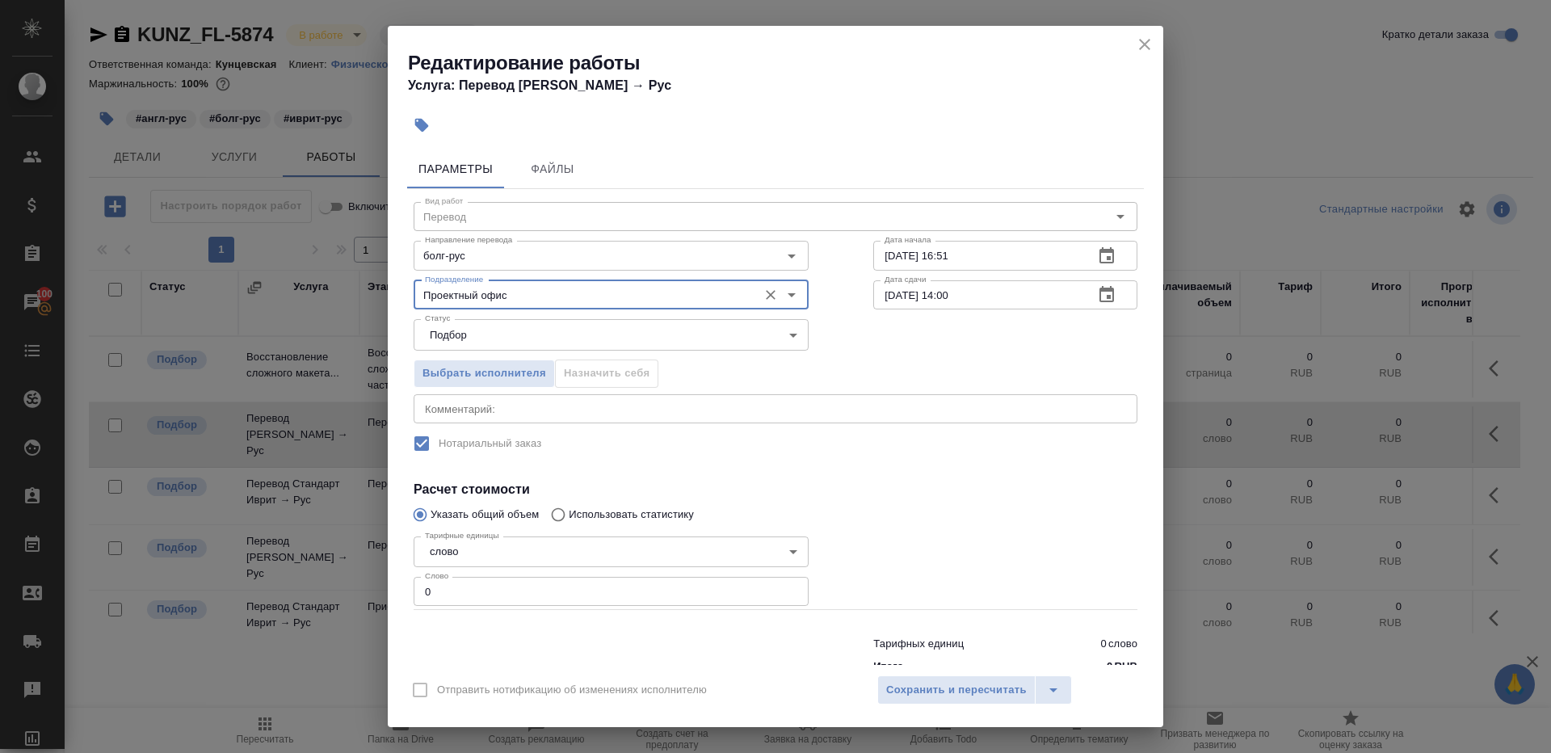
type input "Проектный офис"
click at [460, 589] on input "0" at bounding box center [611, 591] width 395 height 29
type input "1"
click at [975, 544] on div at bounding box center [1005, 570] width 329 height 145
click at [1112, 287] on icon "button" at bounding box center [1106, 294] width 19 height 19
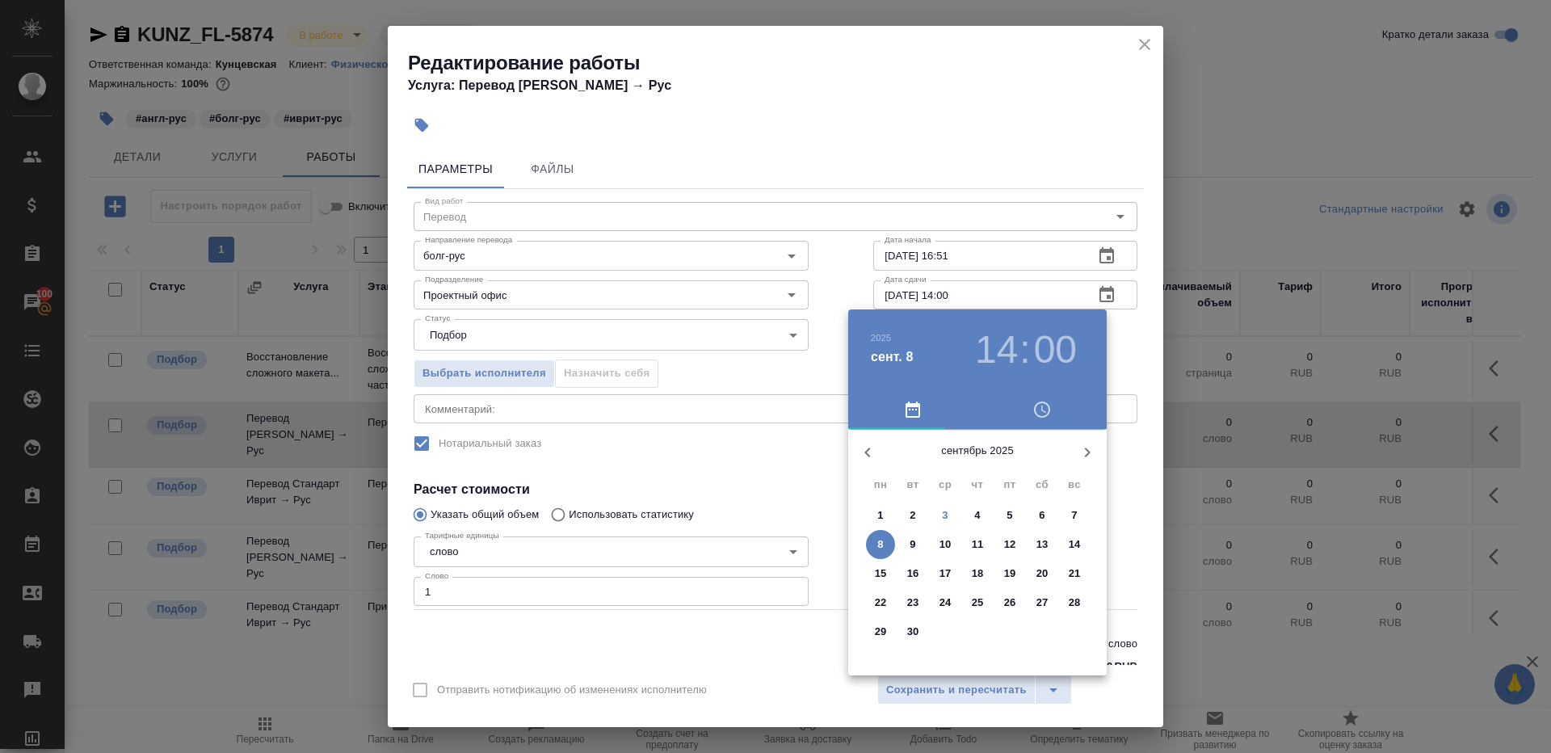
click at [873, 543] on span "8" at bounding box center [880, 544] width 29 height 16
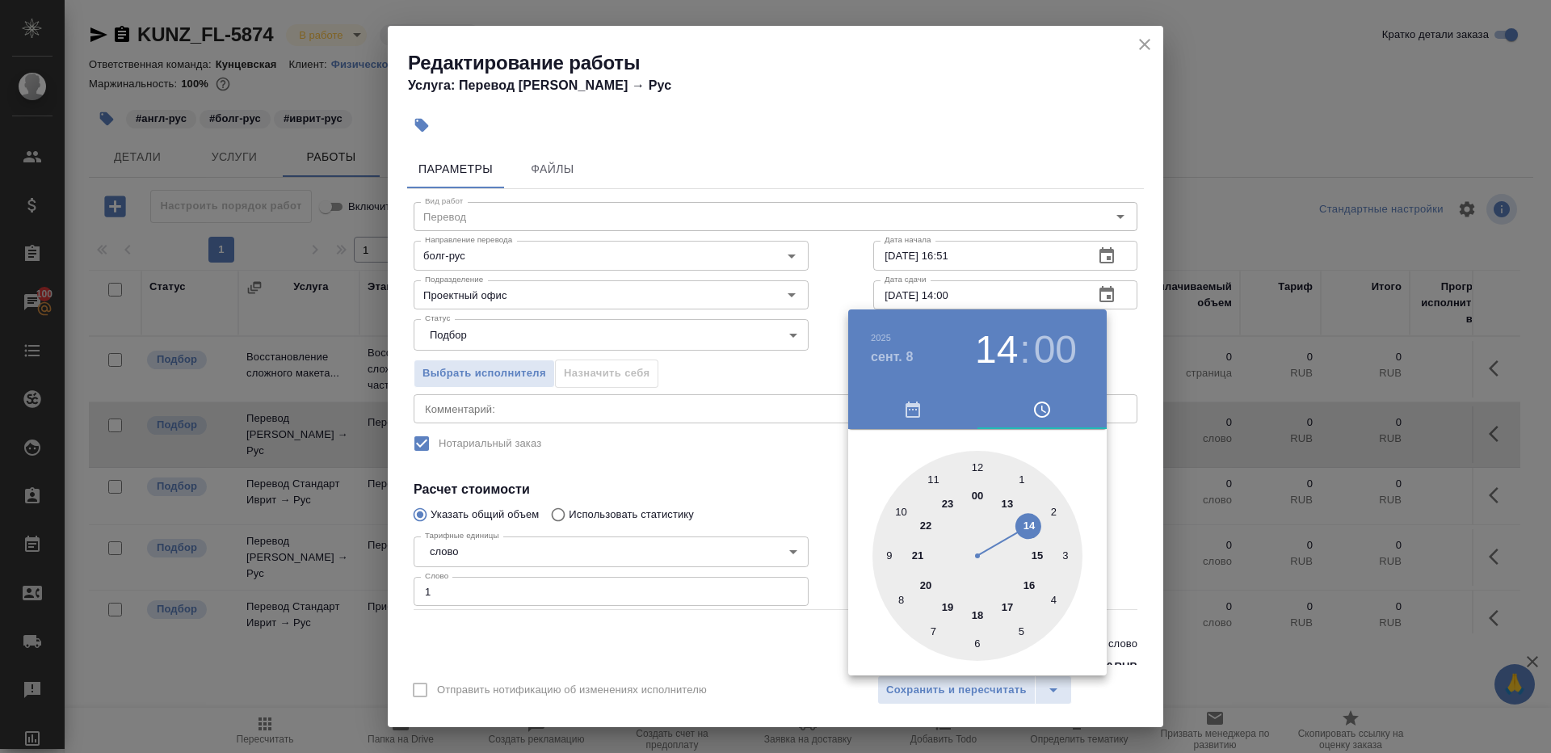
click at [803, 264] on div at bounding box center [775, 376] width 1551 height 753
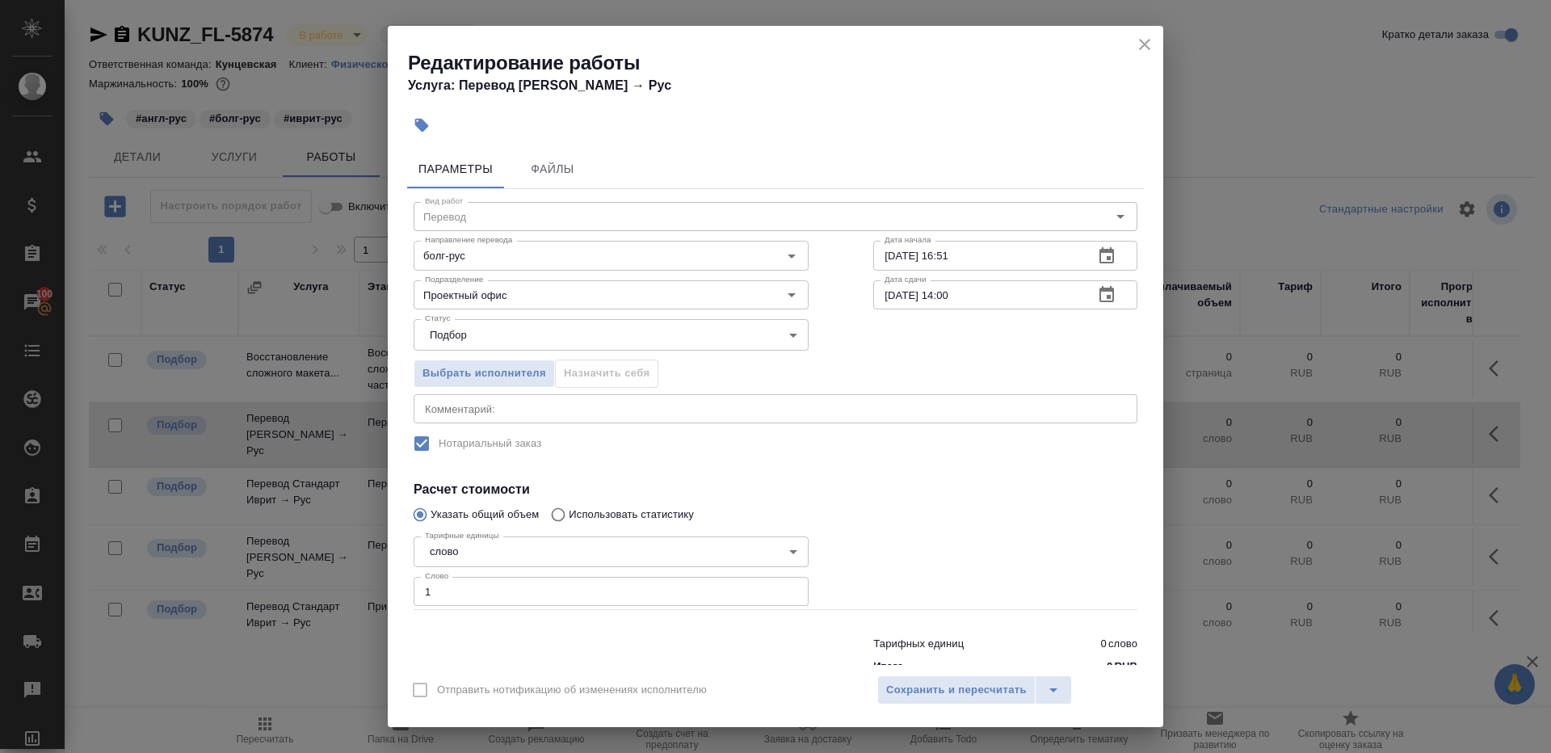
click at [952, 296] on input "08.09.2025 14:00" at bounding box center [977, 294] width 208 height 29
type input "08.09.2025 10:00"
click at [922, 560] on div at bounding box center [1005, 570] width 329 height 145
click at [921, 692] on span "Сохранить и пересчитать" at bounding box center [956, 690] width 141 height 19
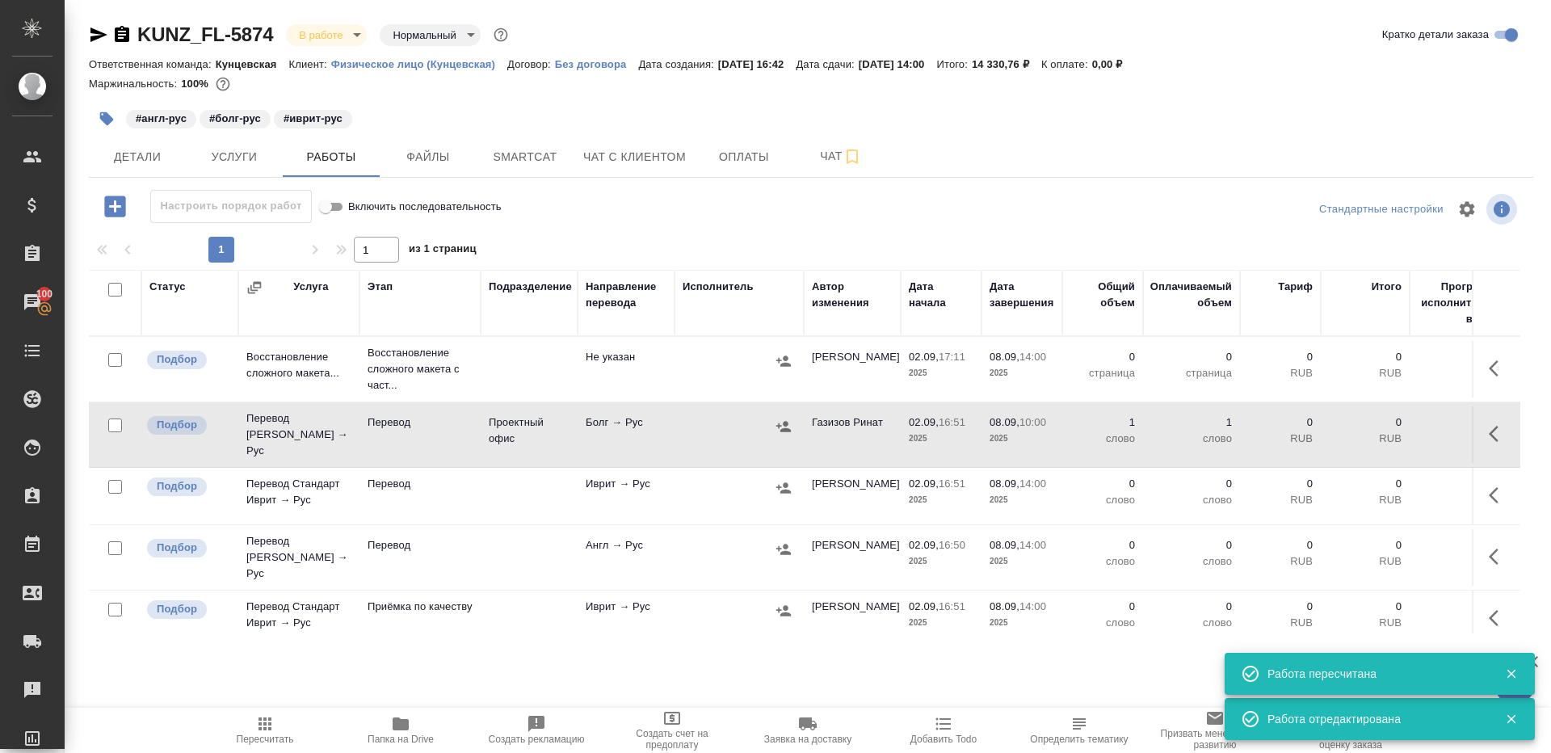
click at [1484, 542] on button "button" at bounding box center [1498, 556] width 39 height 39
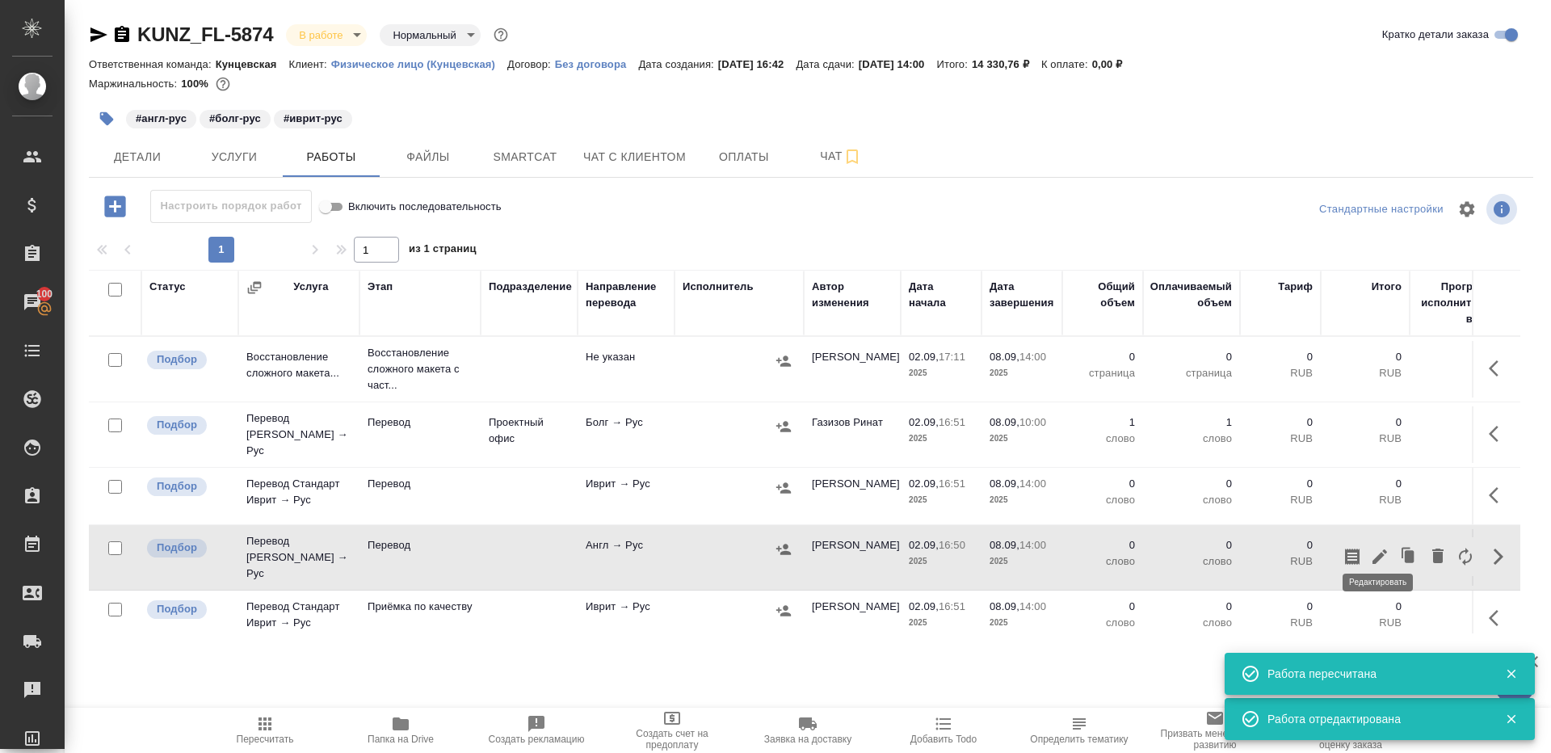
click at [1375, 547] on icon "button" at bounding box center [1379, 556] width 19 height 19
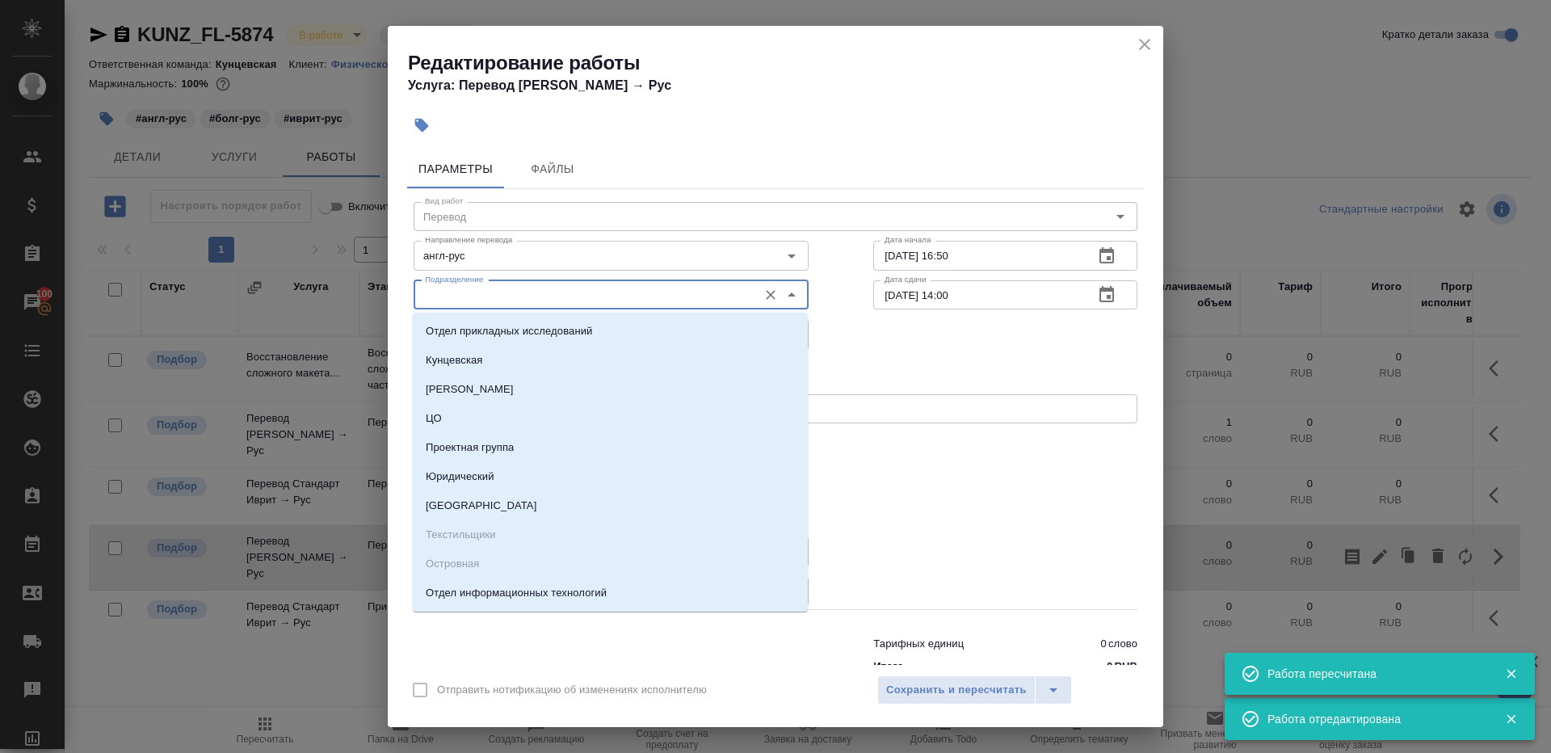
click at [552, 285] on input "Подразделение" at bounding box center [583, 294] width 331 height 19
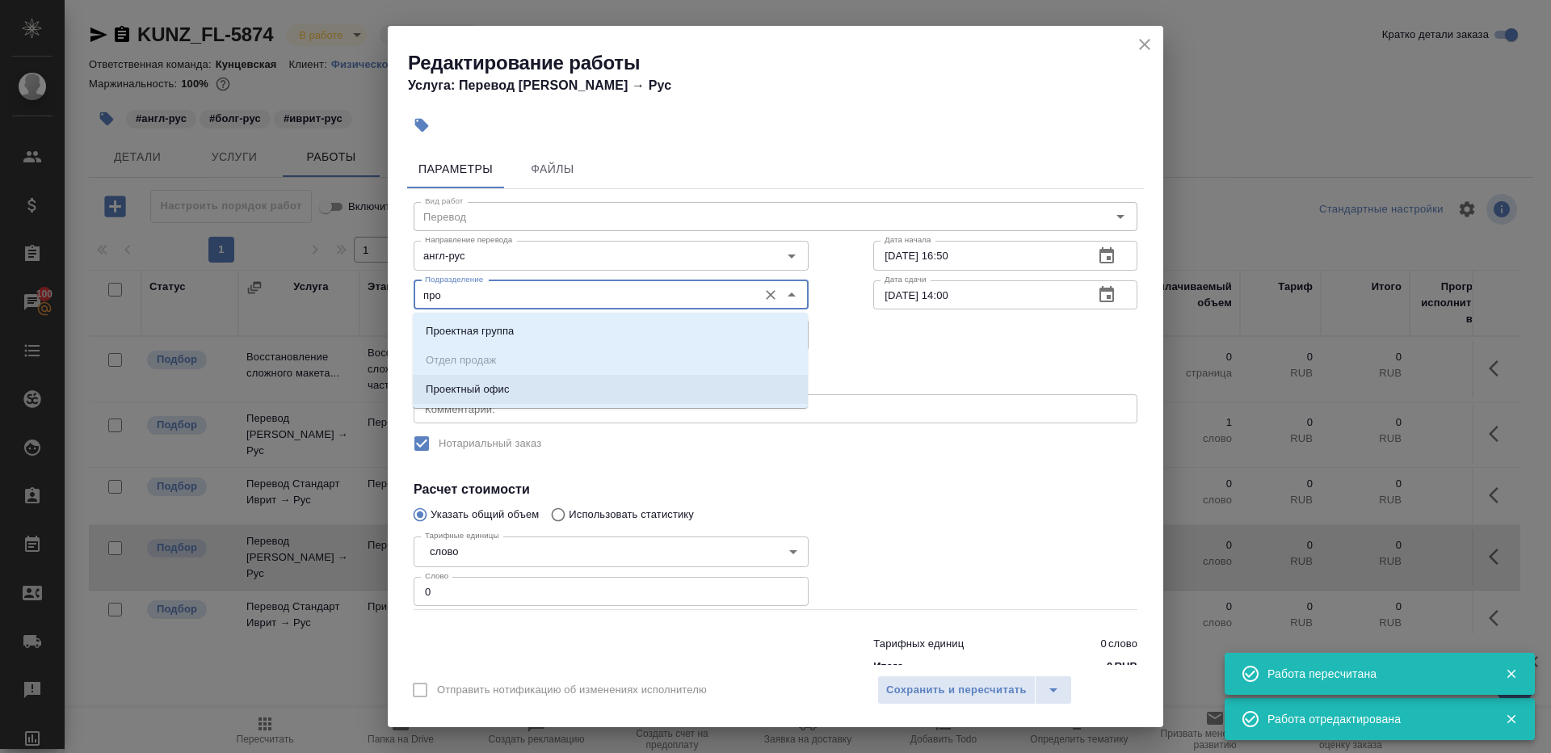
click at [541, 389] on li "Проектный офис" at bounding box center [610, 389] width 395 height 29
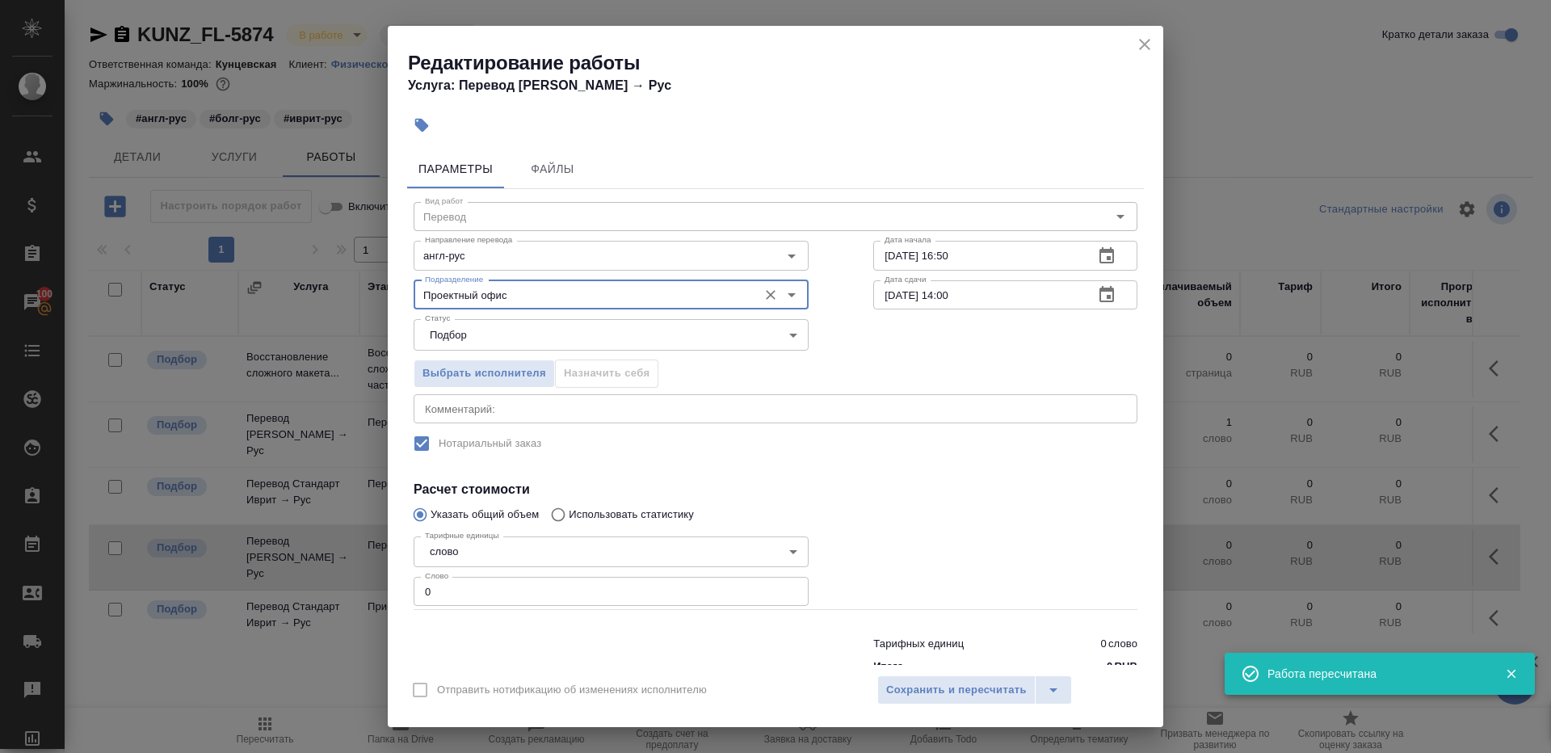
type input "Проектный офис"
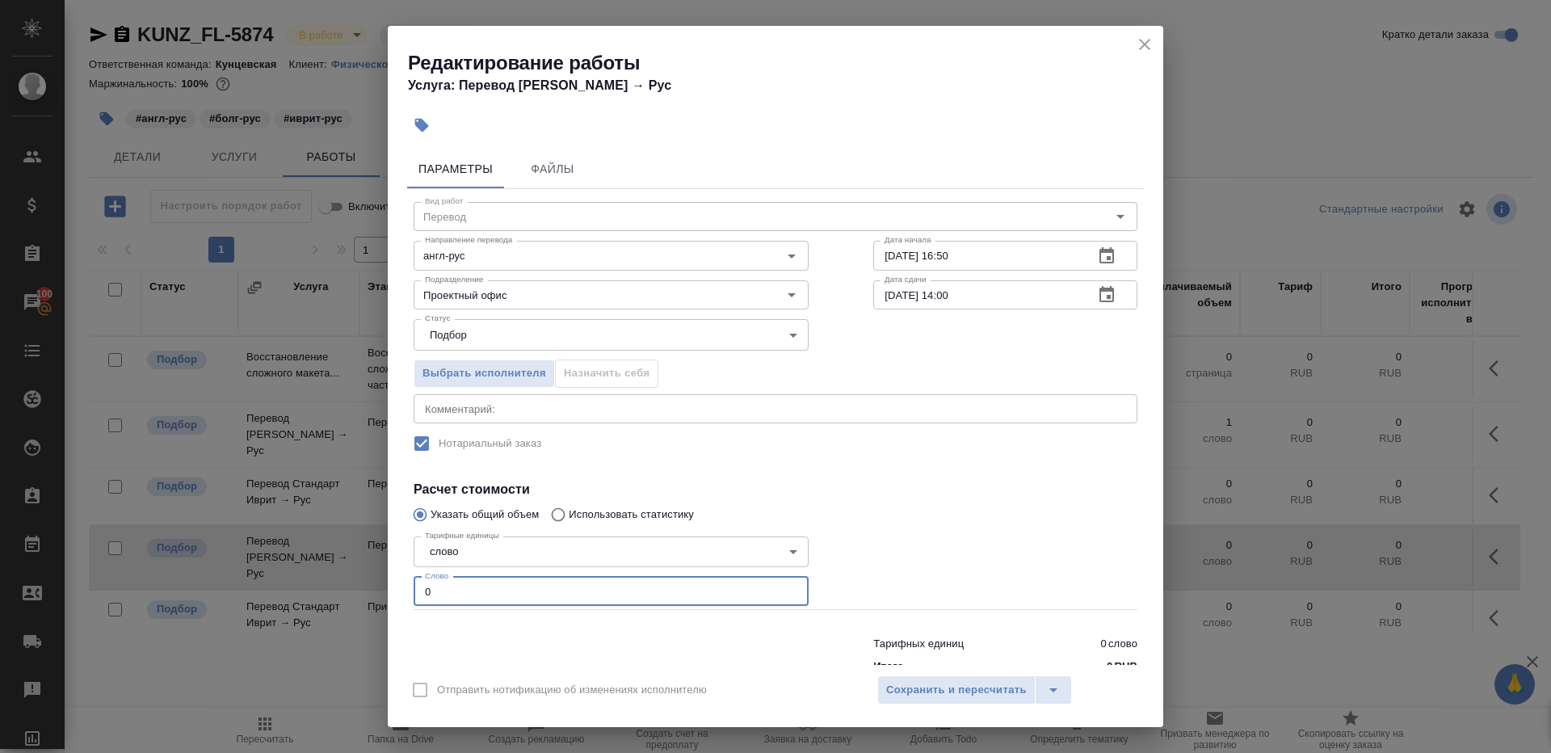
click at [485, 598] on input "0" at bounding box center [611, 591] width 395 height 29
type input "1"
click at [876, 535] on div at bounding box center [1005, 570] width 329 height 145
click at [997, 304] on input "08.09.2025 14:00" at bounding box center [977, 294] width 208 height 29
paste input "0"
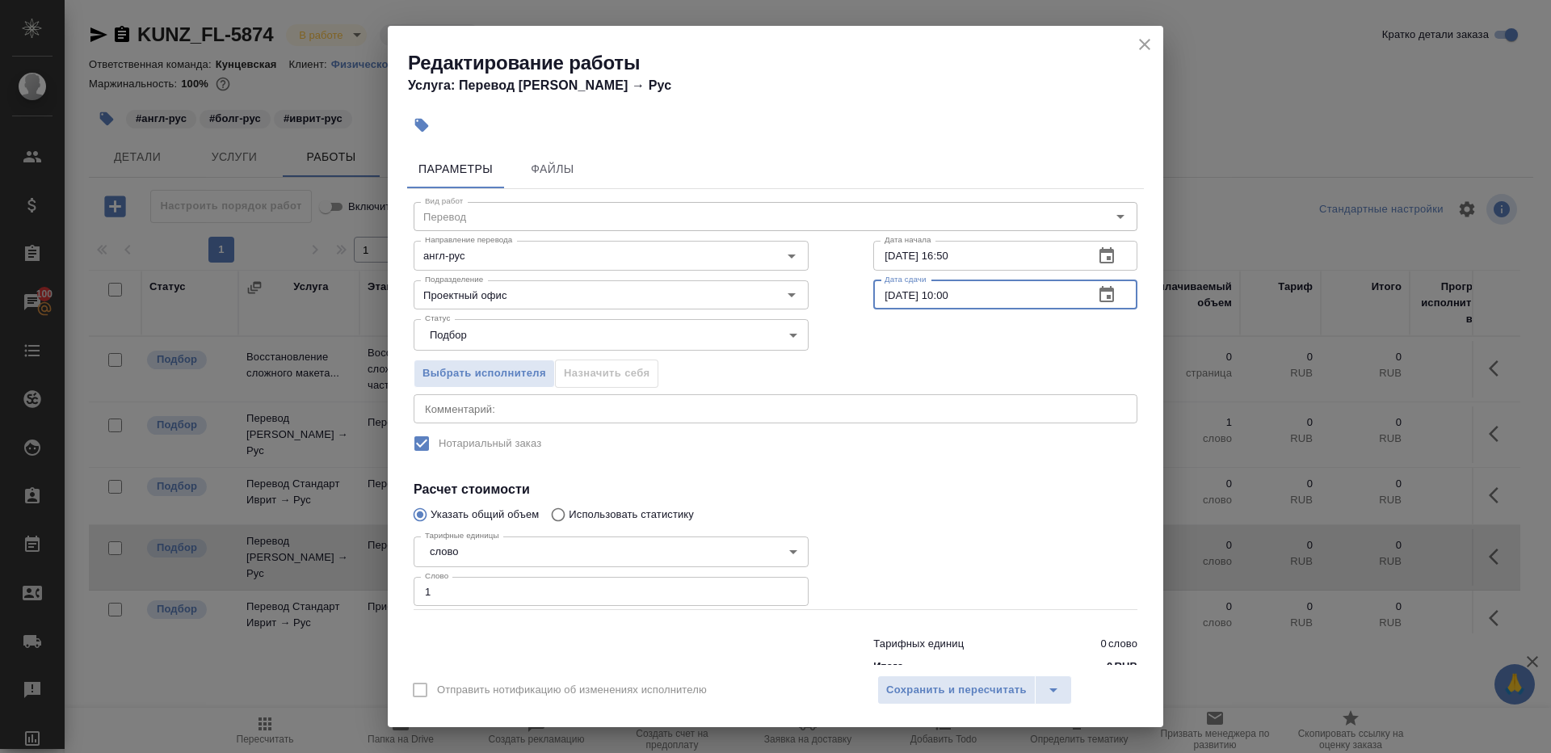
type input "08.09.2025 10:00"
click at [938, 527] on div at bounding box center [1005, 570] width 329 height 145
click at [945, 684] on span "Сохранить и пересчитать" at bounding box center [956, 690] width 141 height 19
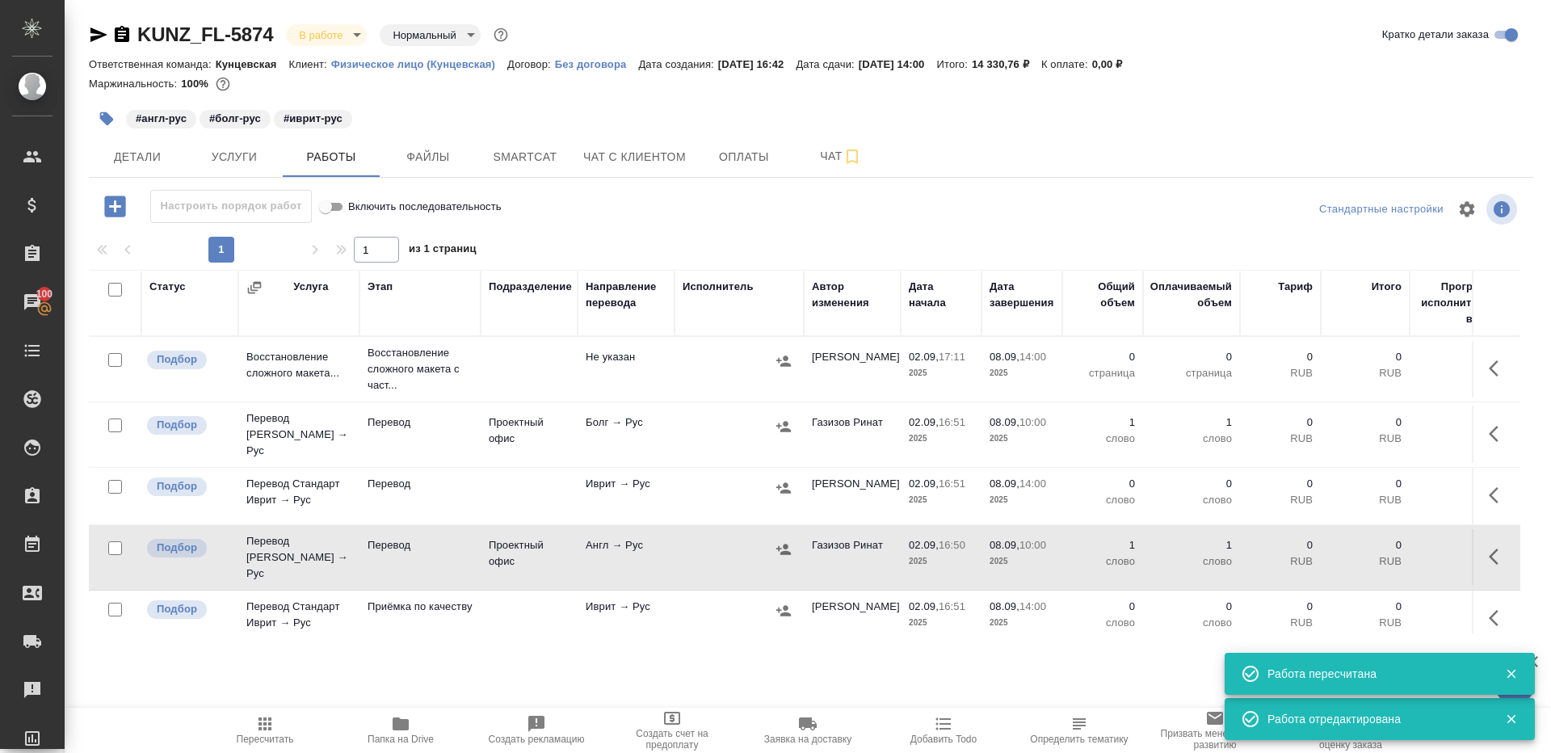
click at [108, 355] on input "checkbox" at bounding box center [115, 360] width 14 height 14
checkbox input "true"
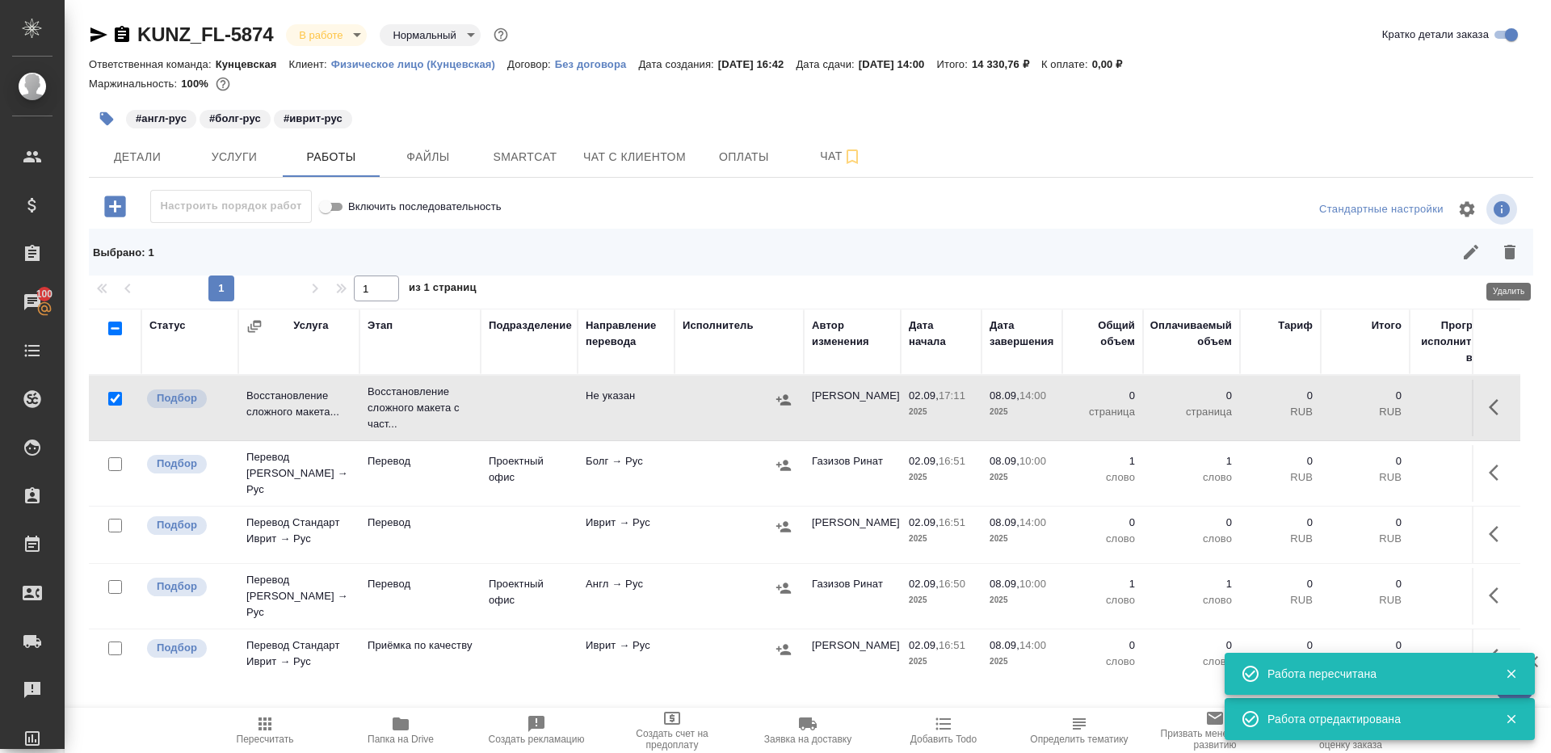
click at [1506, 252] on icon "button" at bounding box center [1509, 252] width 11 height 15
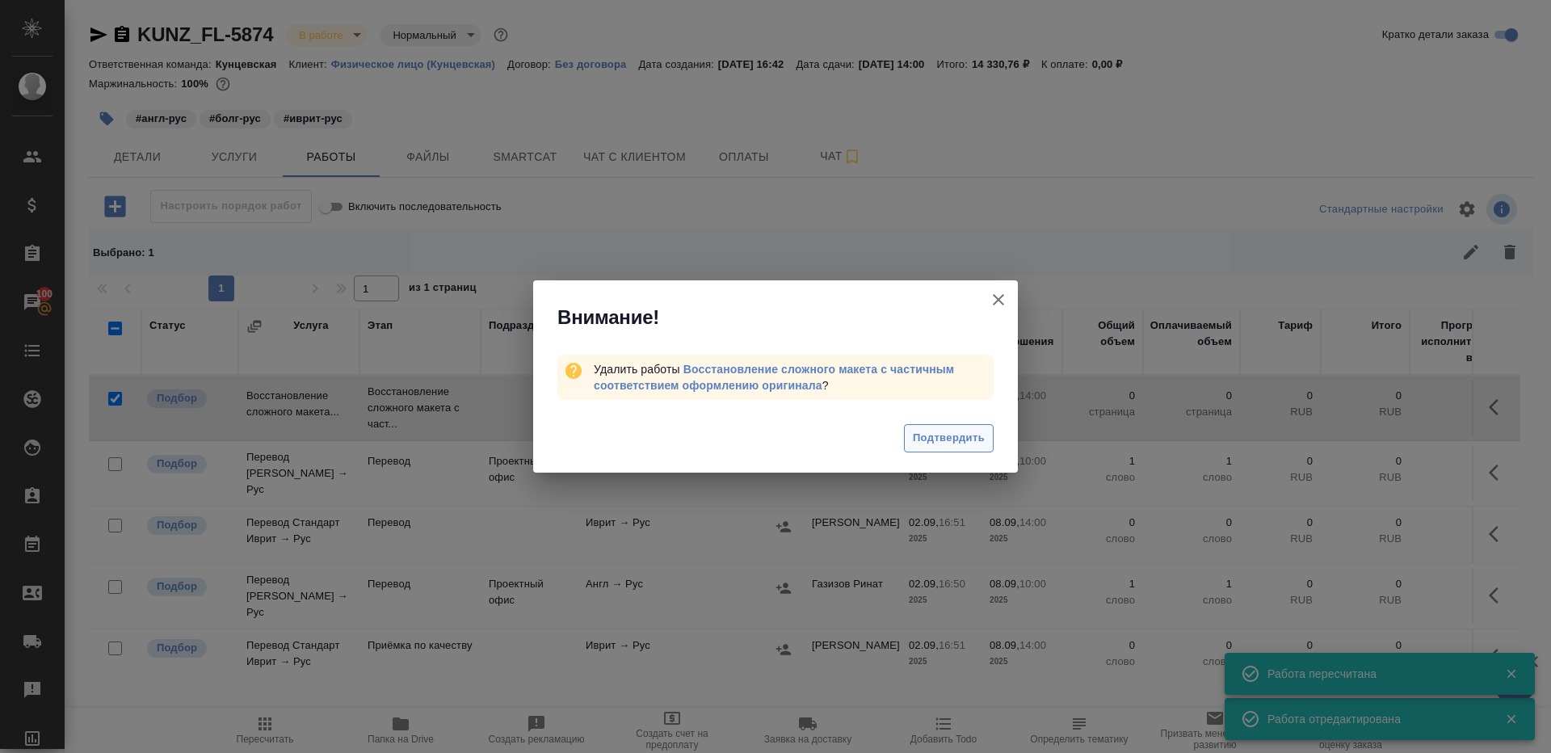
click at [934, 445] on span "Подтвердить" at bounding box center [949, 438] width 72 height 19
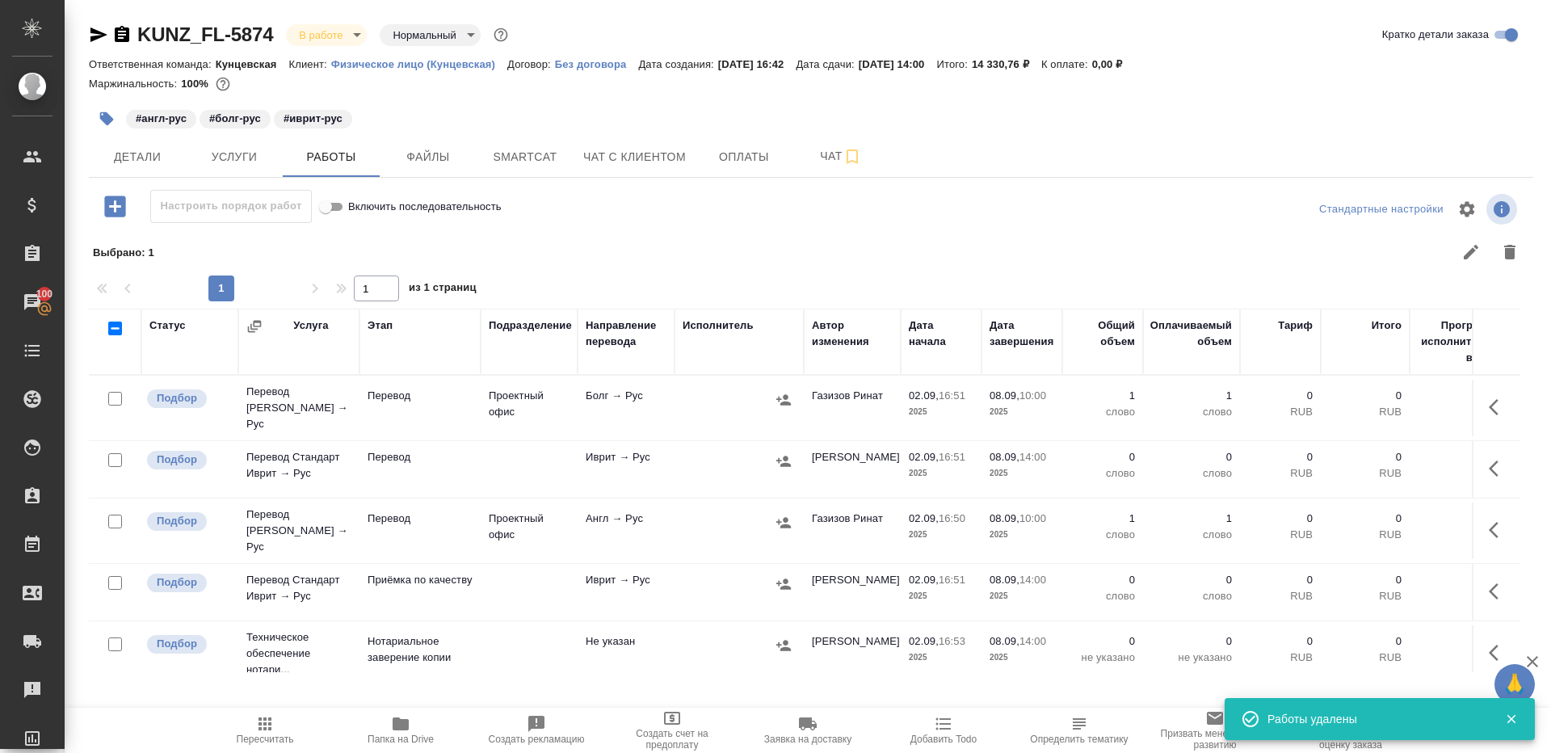
drag, startPoint x: 1501, startPoint y: 561, endPoint x: 1489, endPoint y: 561, distance: 12.1
click at [1501, 572] on button "button" at bounding box center [1498, 591] width 39 height 39
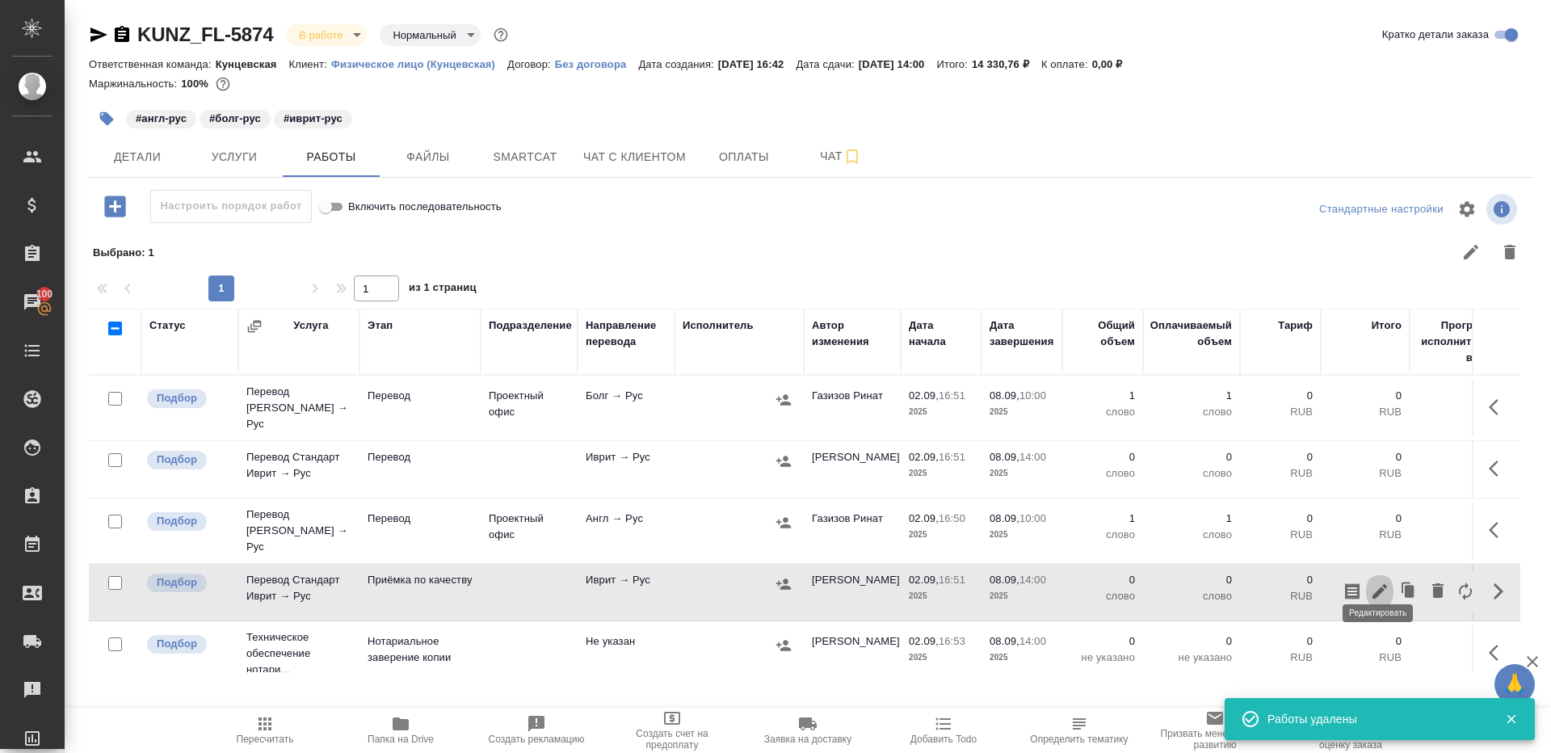
click at [1379, 582] on icon "button" at bounding box center [1379, 591] width 19 height 19
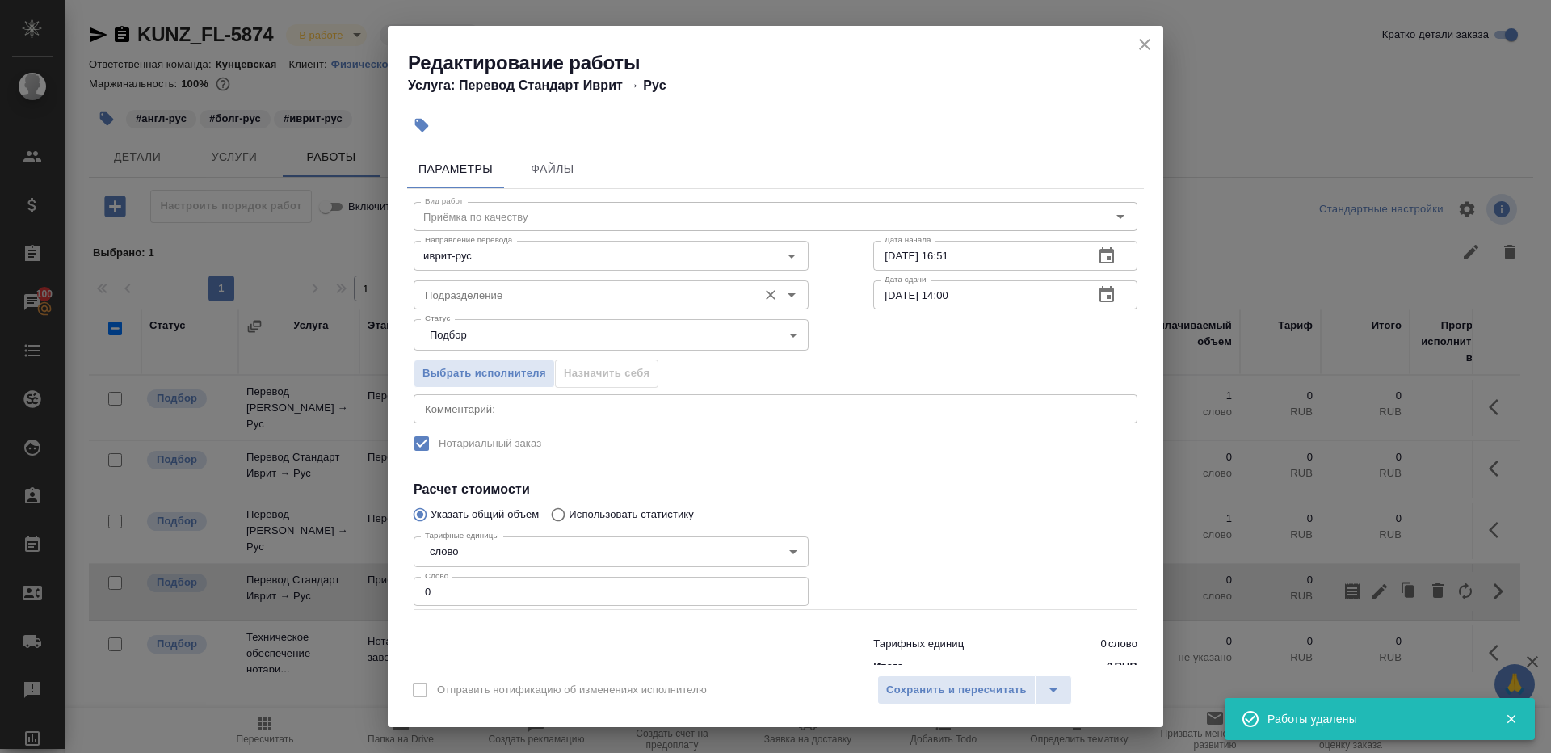
click at [556, 280] on div "Подразделение" at bounding box center [611, 294] width 395 height 29
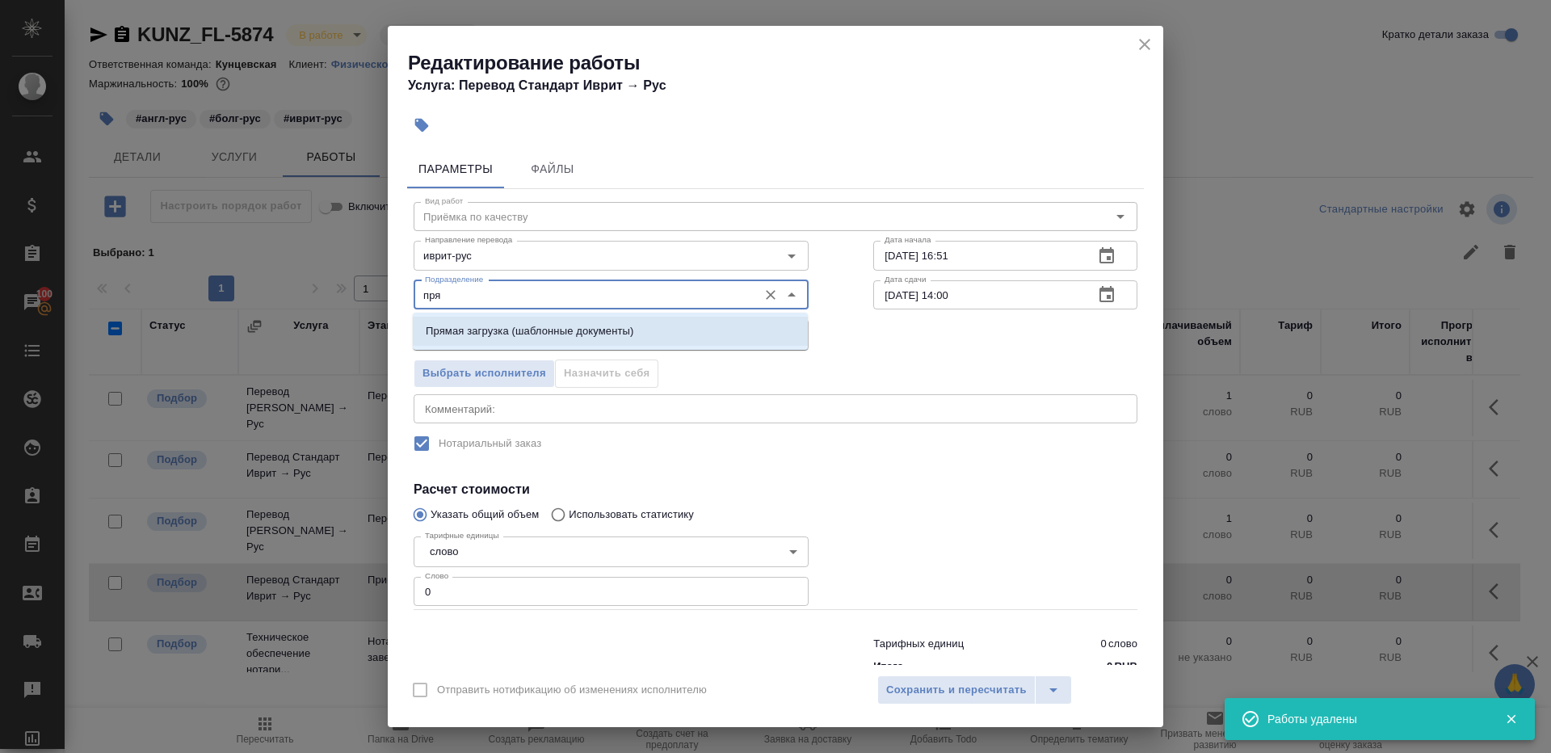
click at [597, 320] on li "Прямая загрузка (шаблонные документы)" at bounding box center [610, 331] width 395 height 29
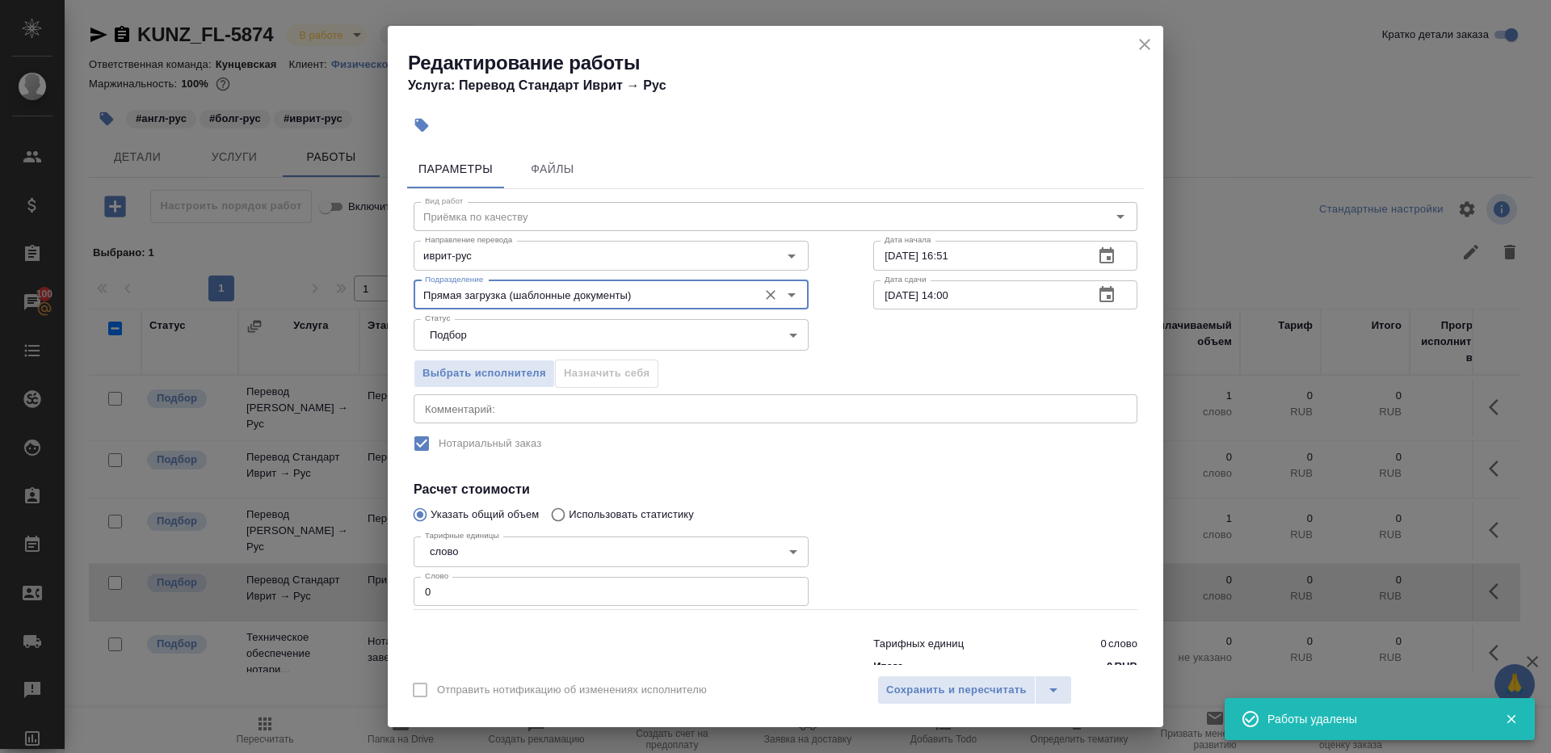
type input "Прямая загрузка (шаблонные документы)"
click at [963, 266] on input "02.09.2025 16:51" at bounding box center [977, 255] width 208 height 29
paste input "8.09.2025 10:00"
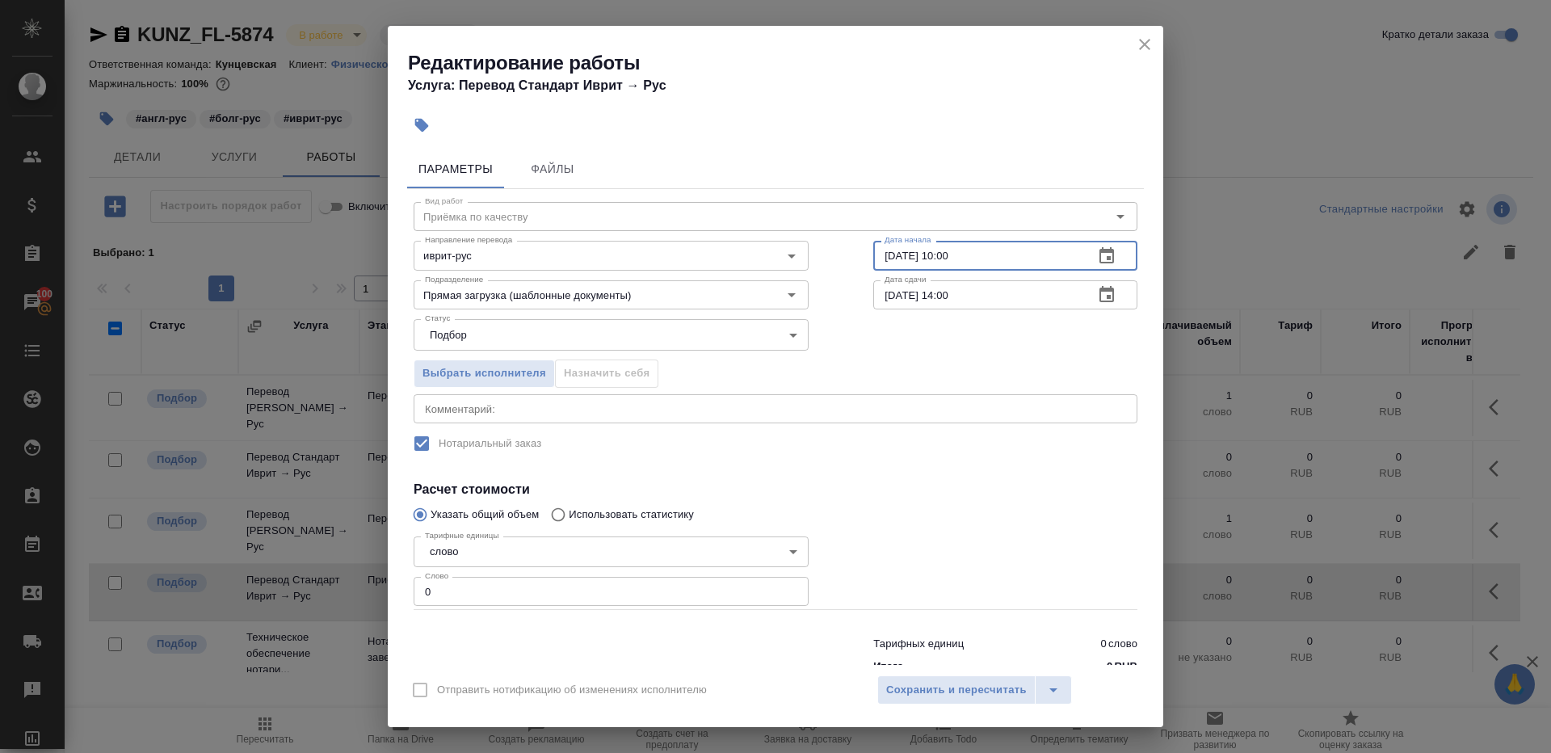
type input "08.09.2025 10:00"
click at [494, 600] on input "0" at bounding box center [611, 591] width 395 height 29
type input "1"
click at [939, 695] on span "Сохранить и пересчитать" at bounding box center [956, 690] width 141 height 19
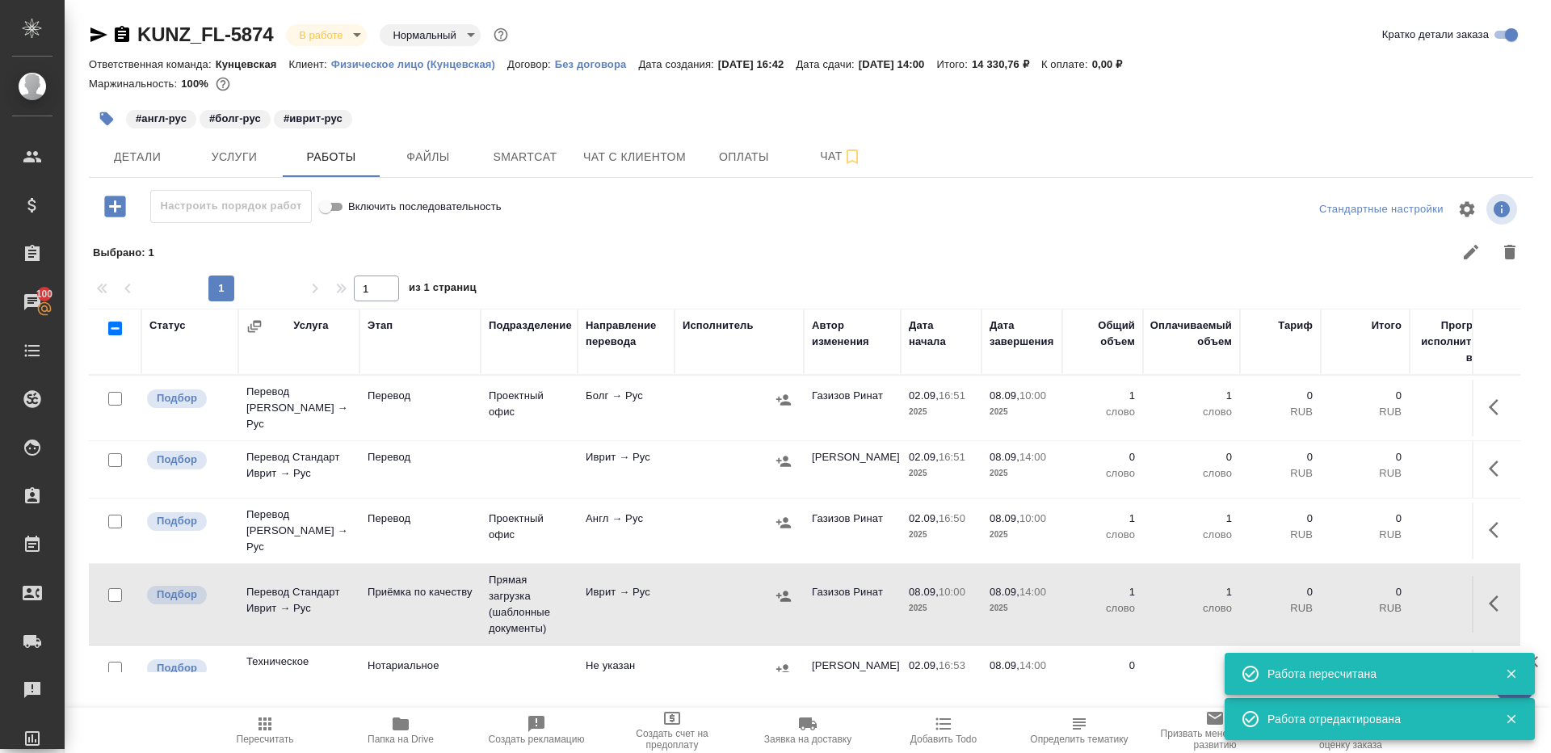
click at [1478, 461] on td at bounding box center [1496, 469] width 48 height 57
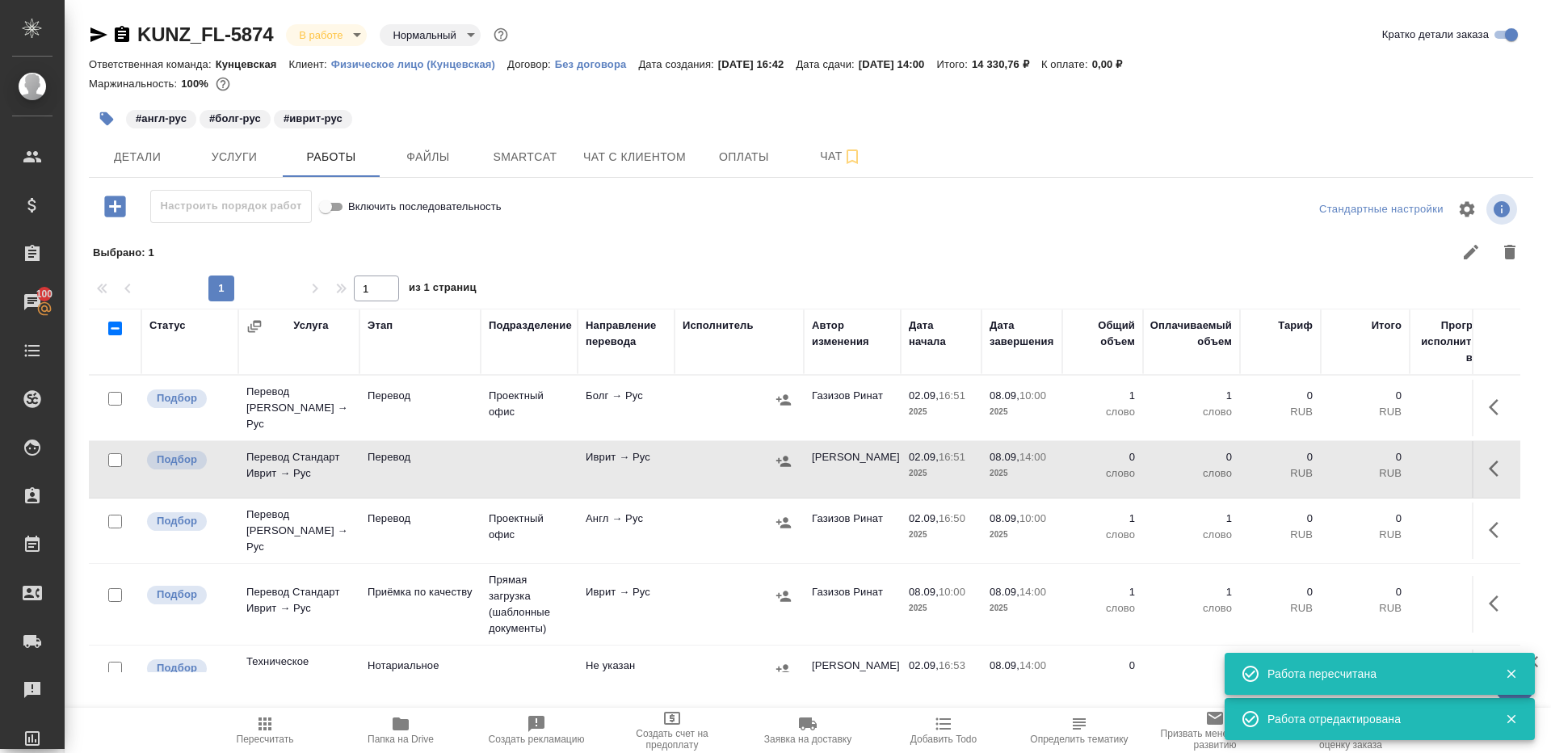
click at [1489, 459] on icon "button" at bounding box center [1498, 468] width 19 height 19
click at [1380, 459] on icon "button" at bounding box center [1379, 468] width 19 height 19
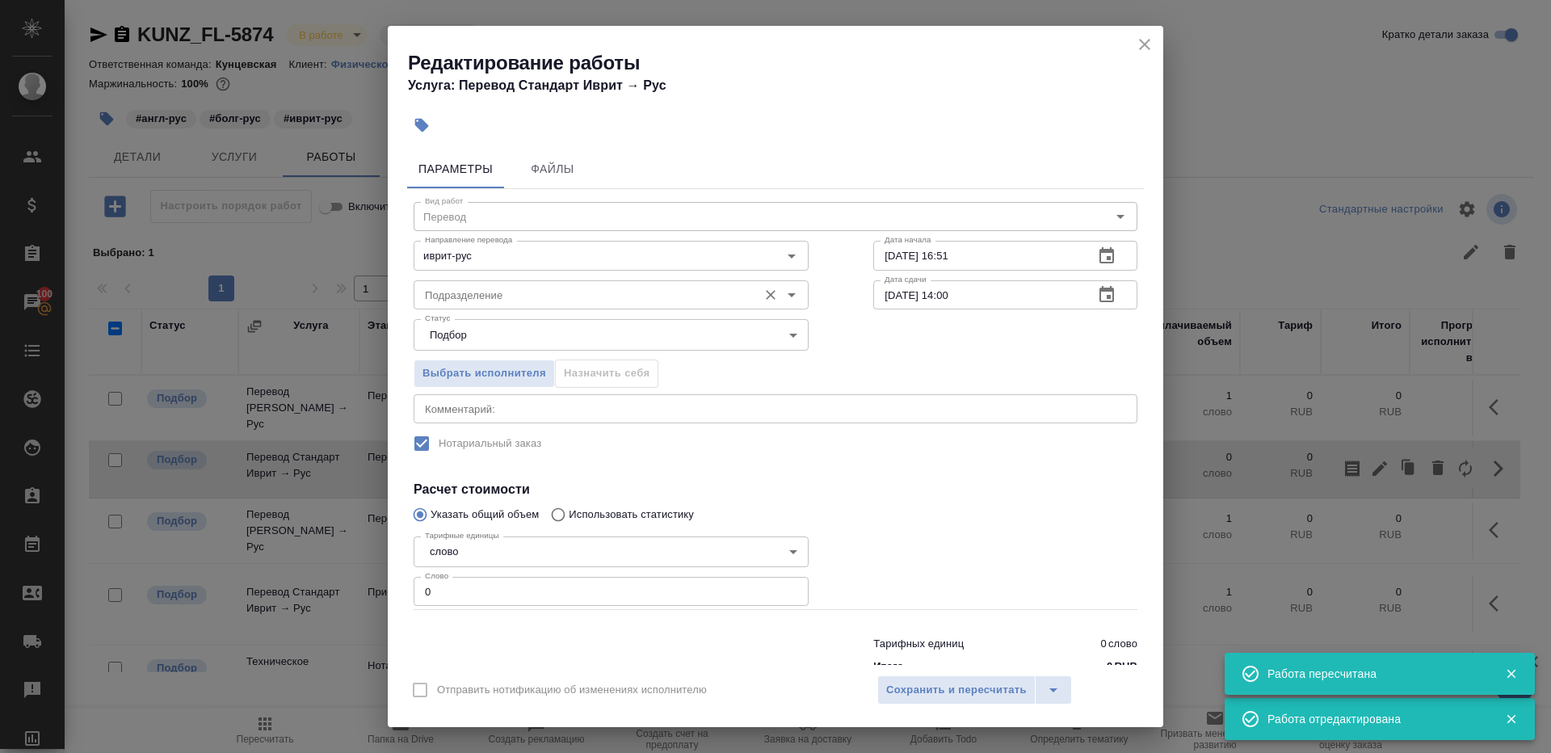
click at [558, 285] on input "Подразделение" at bounding box center [583, 294] width 331 height 19
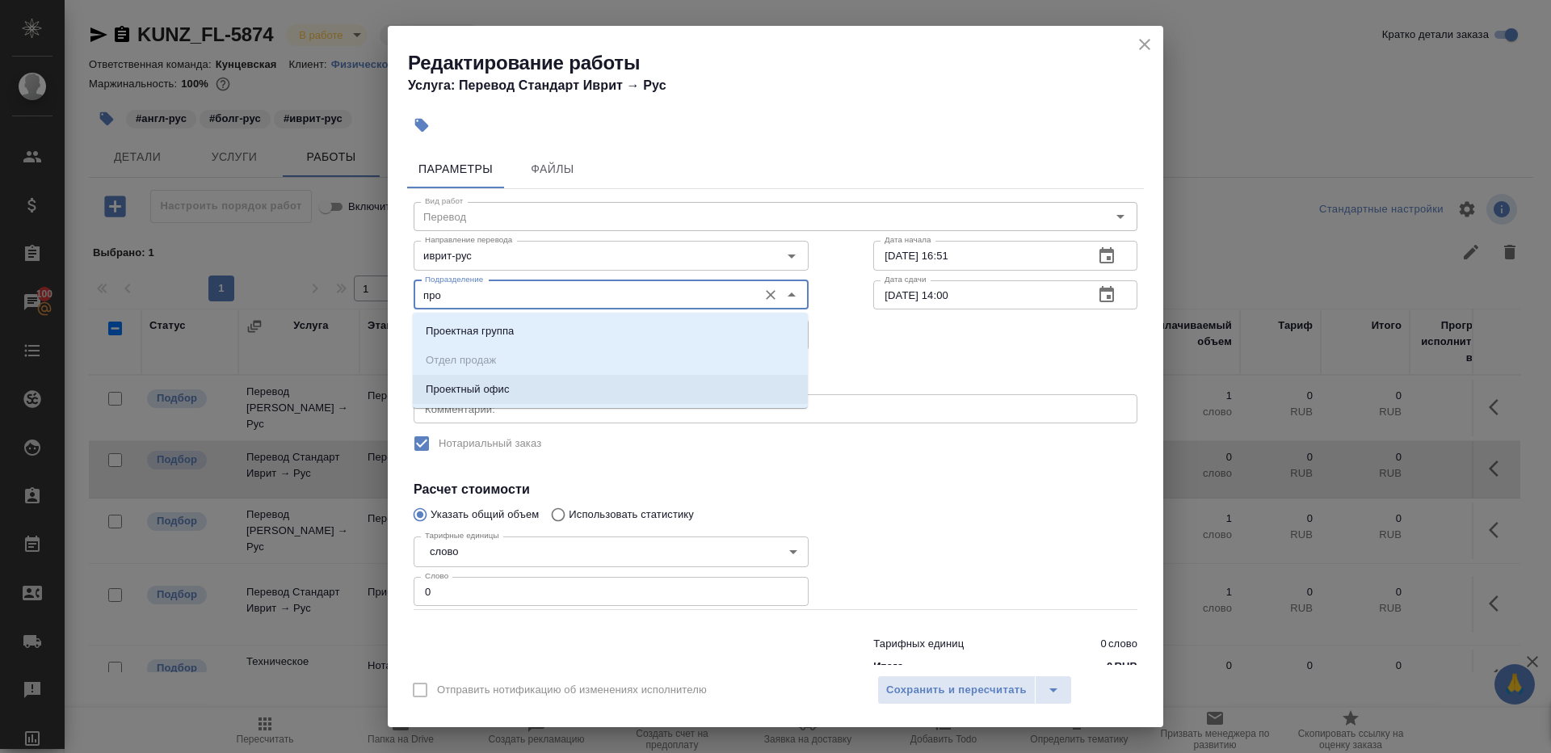
click at [558, 393] on li "Проектный офис" at bounding box center [610, 389] width 395 height 29
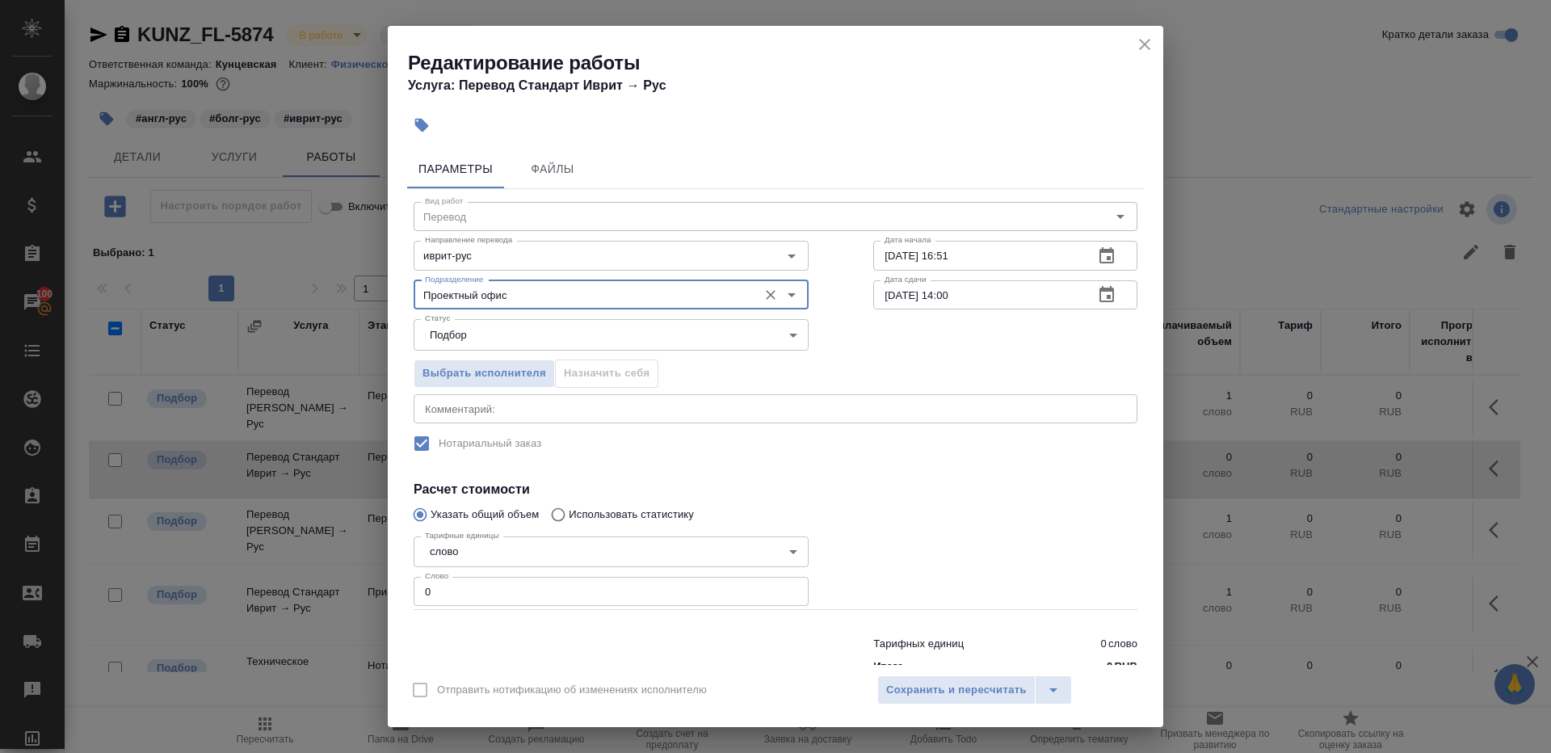
type input "Проектный офис"
click at [511, 591] on input "0" at bounding box center [611, 591] width 395 height 29
type input "300"
click at [896, 292] on input "08.09.2025 14:00" at bounding box center [977, 294] width 208 height 29
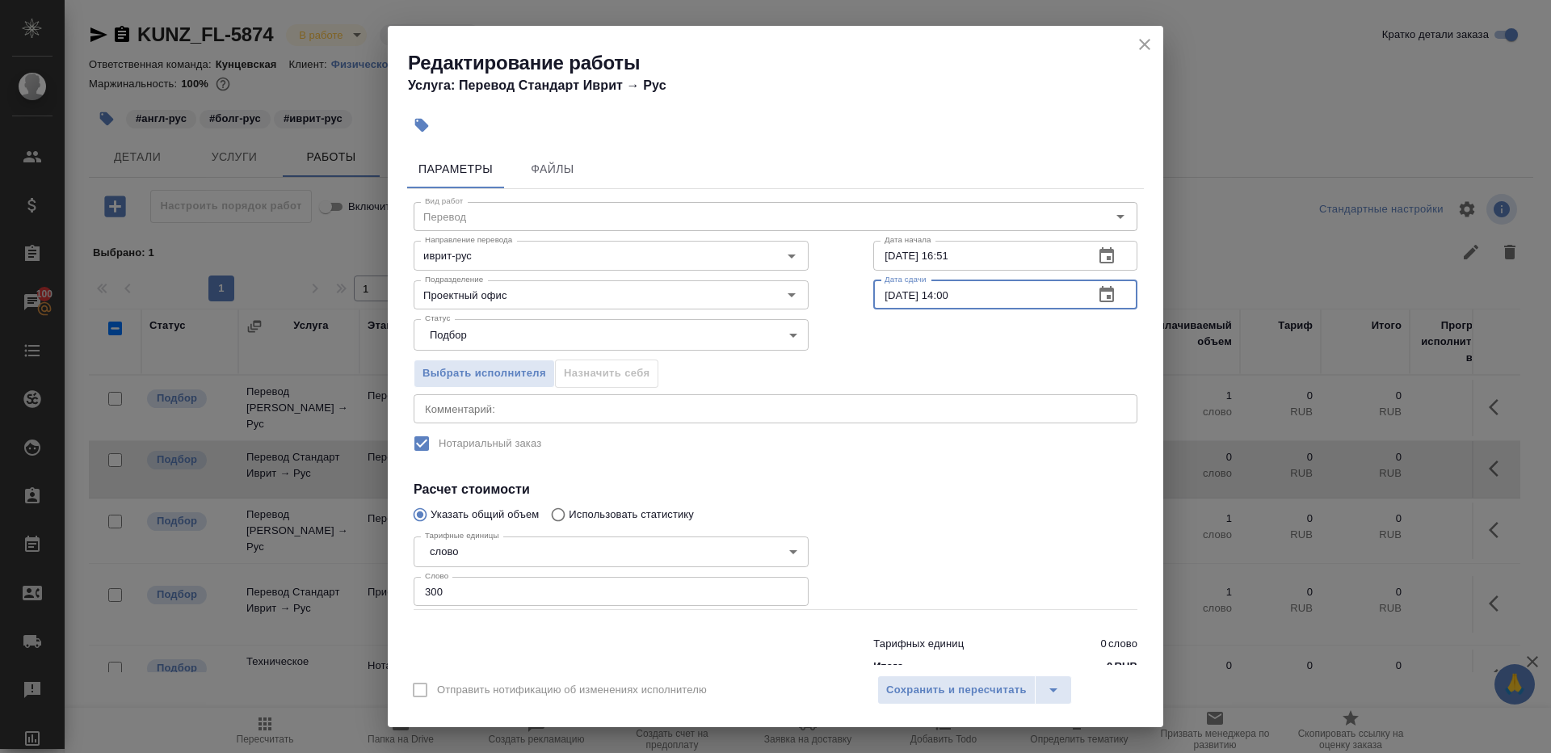
drag, startPoint x: 953, startPoint y: 293, endPoint x: 954, endPoint y: 382, distance: 88.8
click at [953, 293] on input "05.09.2025 14:00" at bounding box center [977, 294] width 208 height 29
type input "05.09.2025 10:00"
click at [940, 685] on span "Сохранить и пересчитать" at bounding box center [956, 690] width 141 height 19
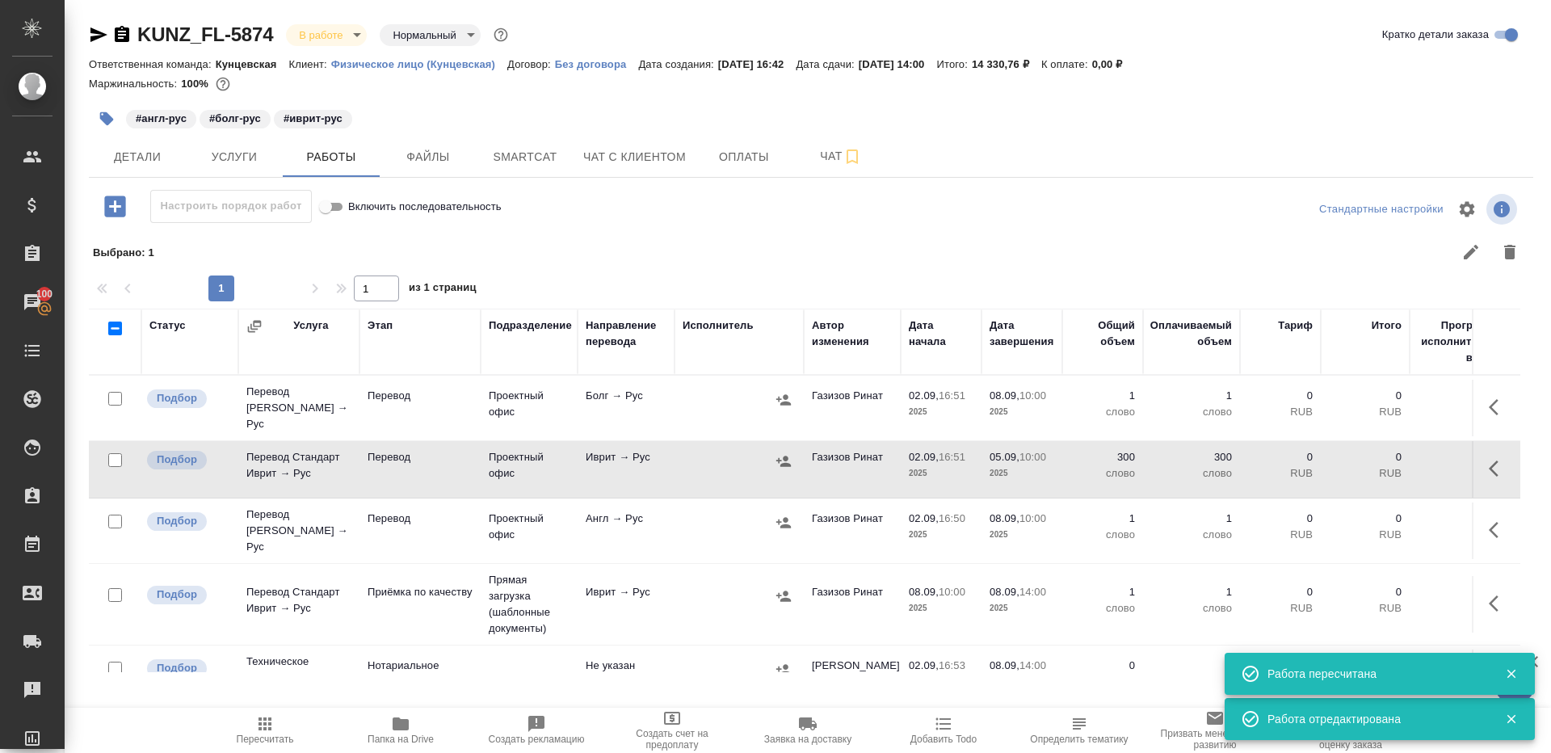
click at [786, 457] on icon "button" at bounding box center [783, 461] width 15 height 10
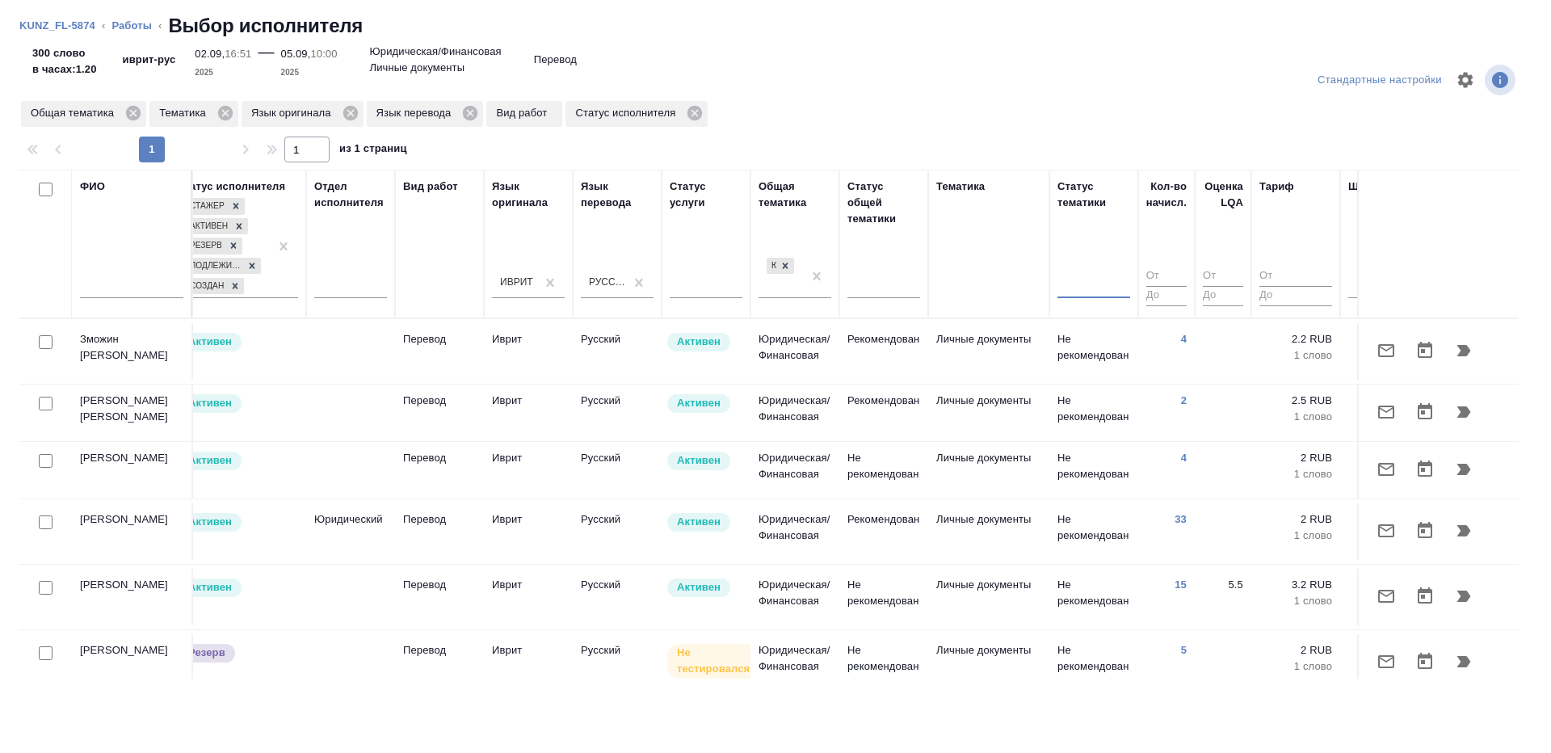
scroll to position [0, 847]
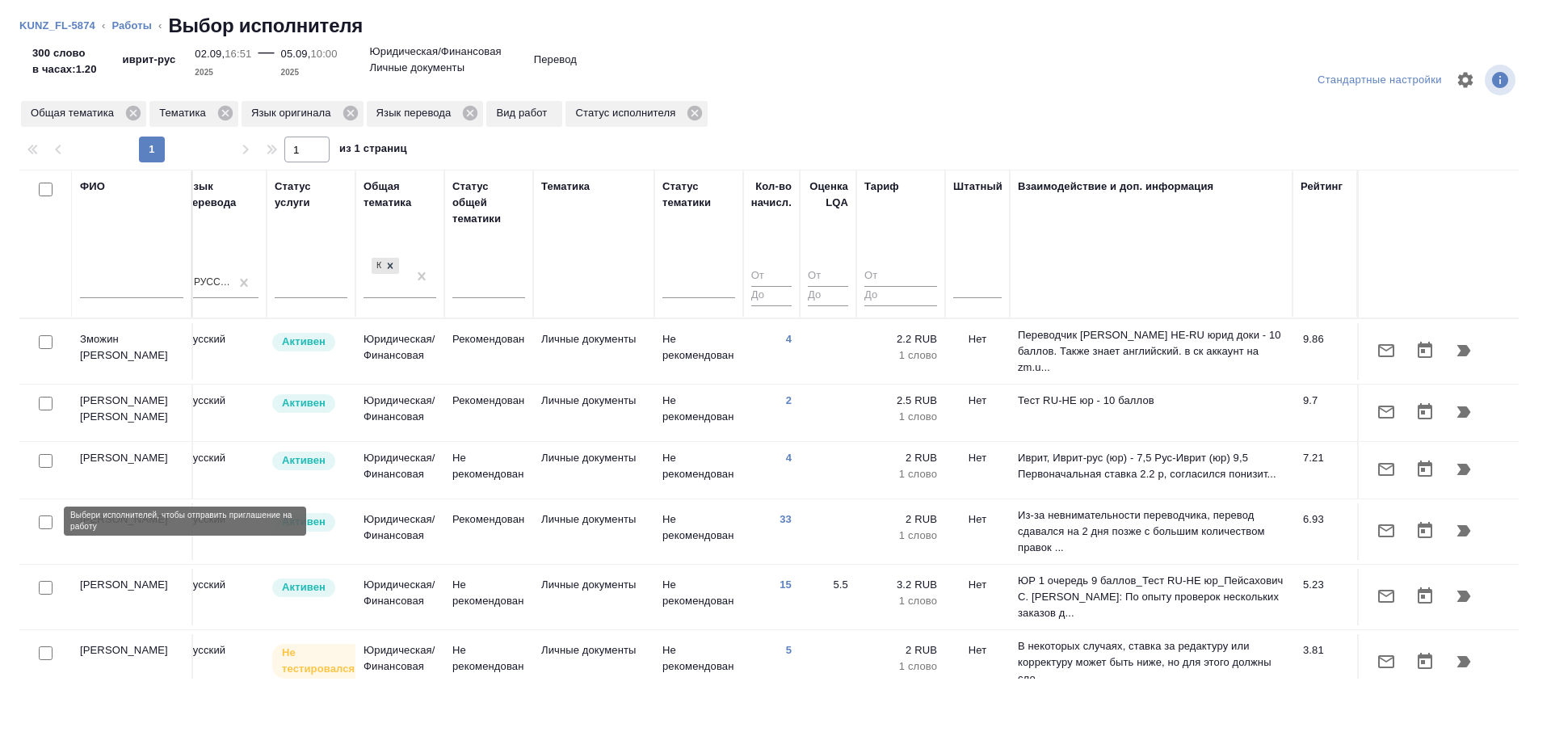
click at [44, 520] on input "checkbox" at bounding box center [46, 522] width 14 height 14
checkbox input "true"
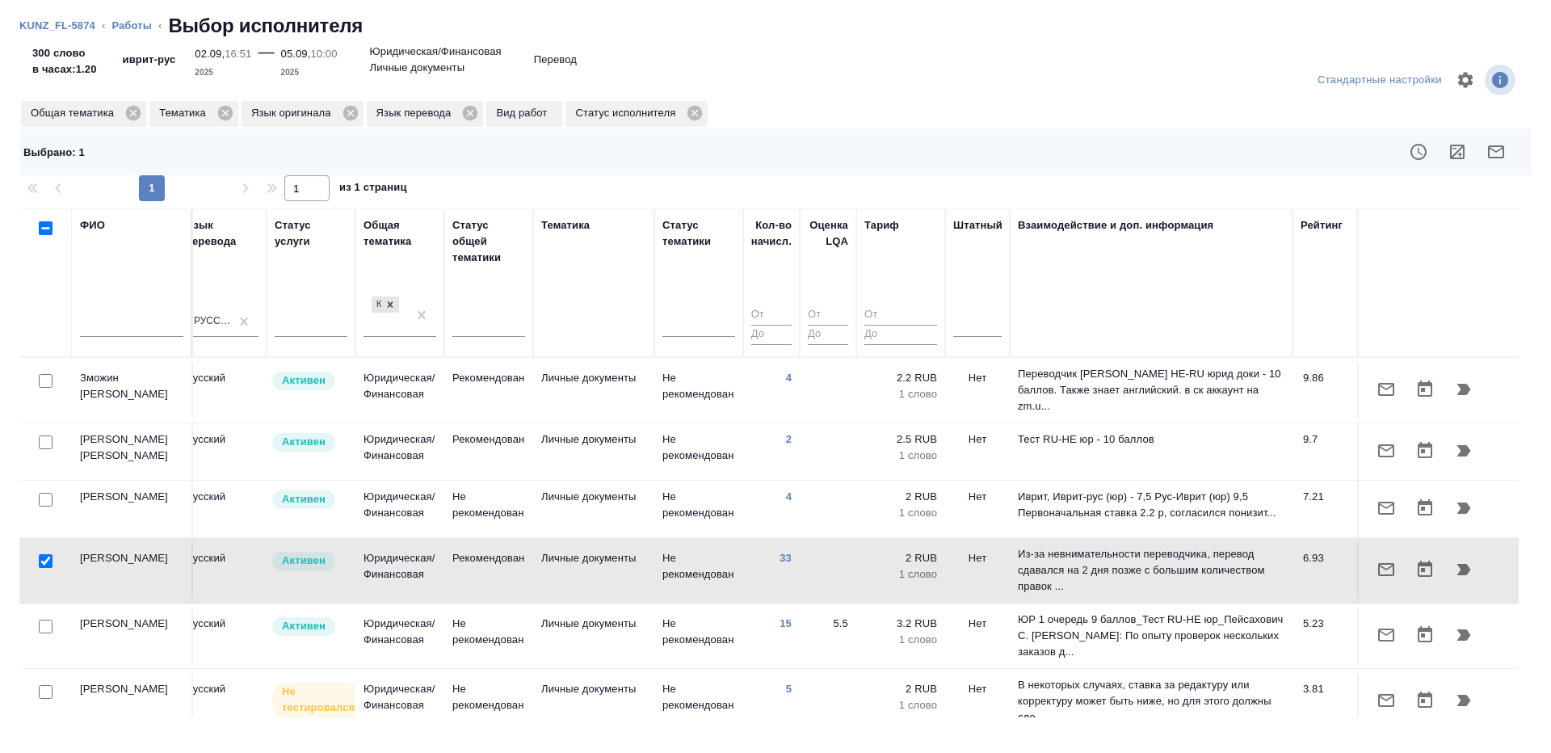
click at [1505, 153] on icon "button" at bounding box center [1495, 151] width 19 height 19
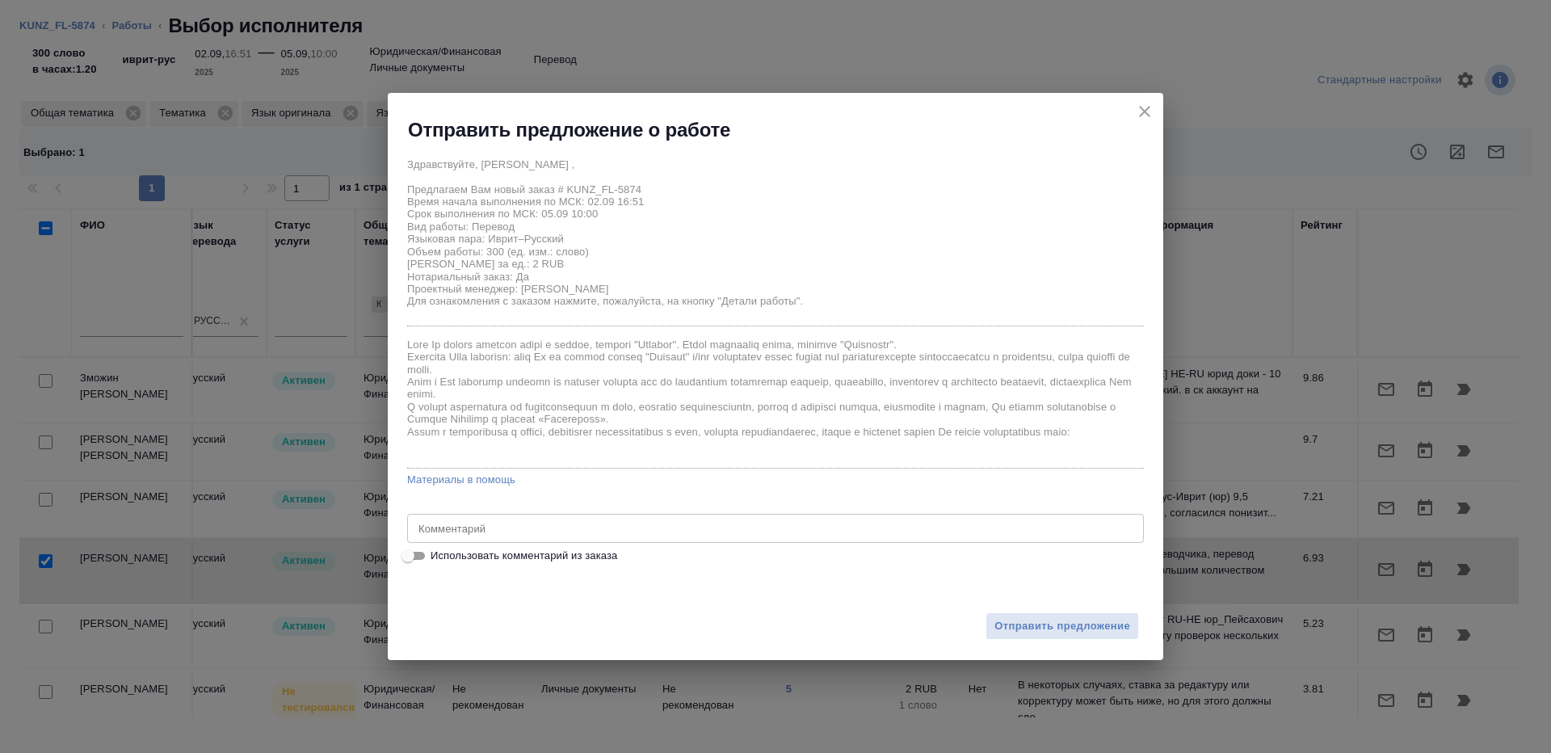
click at [416, 556] on input "Использовать комментарий из заказа" at bounding box center [408, 555] width 58 height 19
checkbox input "true"
type textarea "на рус, под нот, шить к оригам 1) KUNZ_FL-5874 справка иврит - рус 2) KUNZ_FL-5…"
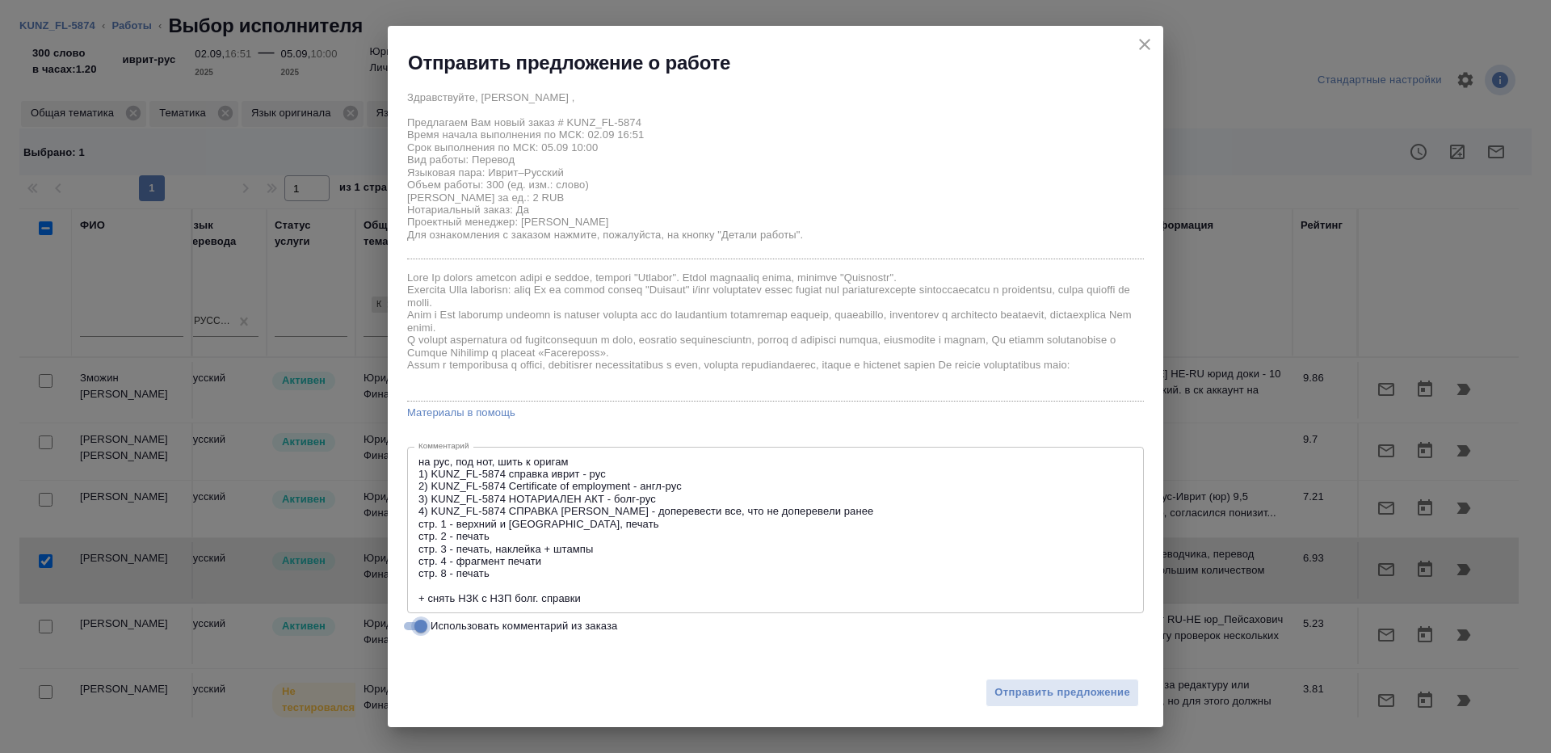
click at [412, 628] on input "Использовать комментарий из заказа" at bounding box center [421, 625] width 58 height 19
checkbox input "false"
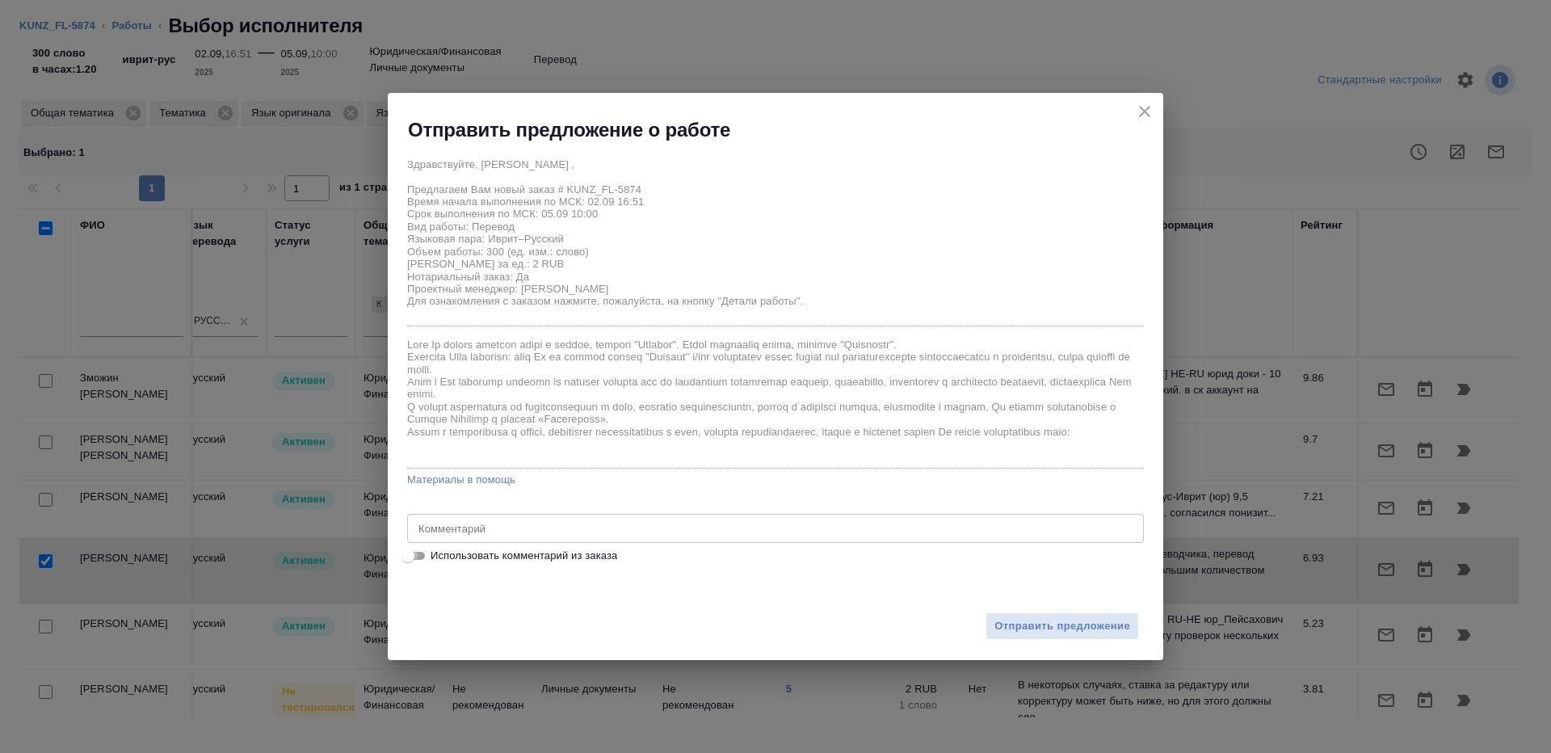
click at [409, 553] on input "Использовать комментарий из заказа" at bounding box center [408, 555] width 58 height 19
checkbox input "true"
type textarea "на рус, под нот, шить к оригам 1) KUNZ_FL-5874 справка иврит - рус 2) KUNZ_FL-5…"
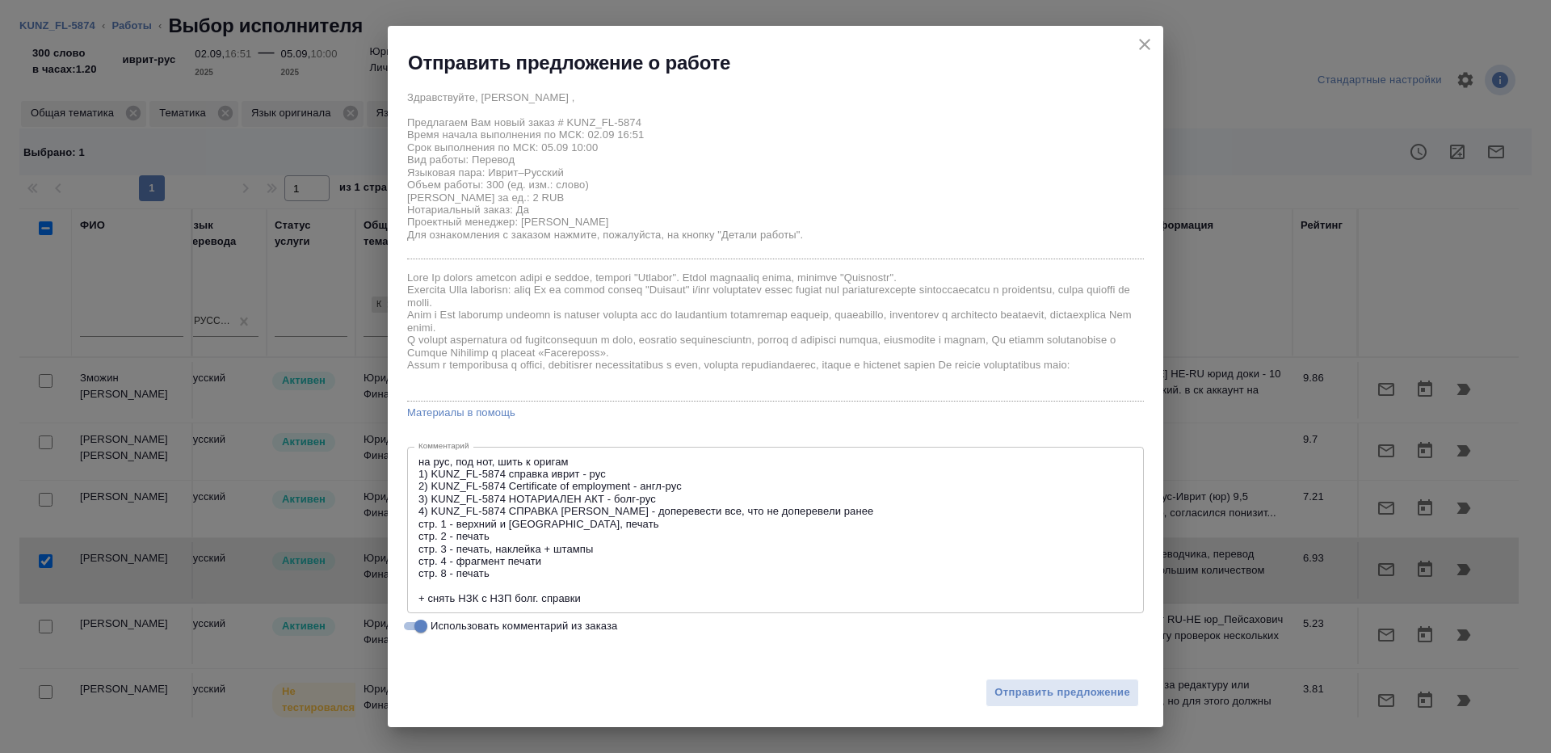
click at [409, 628] on input "Использовать комментарий из заказа" at bounding box center [421, 625] width 58 height 19
checkbox input "false"
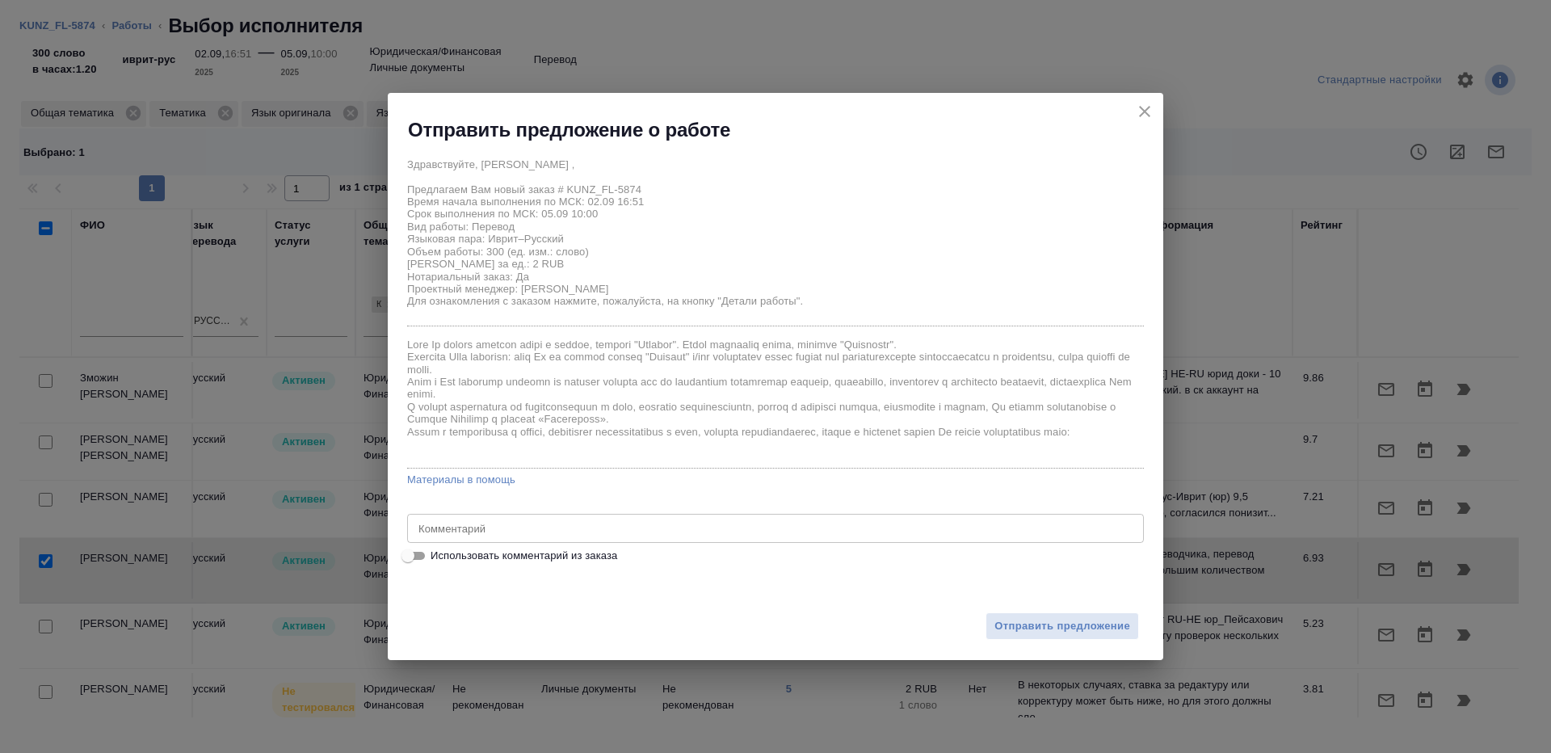
click at [463, 535] on div "x Комментарий" at bounding box center [775, 528] width 737 height 29
type textarea "на перевод с листа из папки на фриланс"
click at [988, 613] on button "Отправить предложение" at bounding box center [1061, 626] width 153 height 28
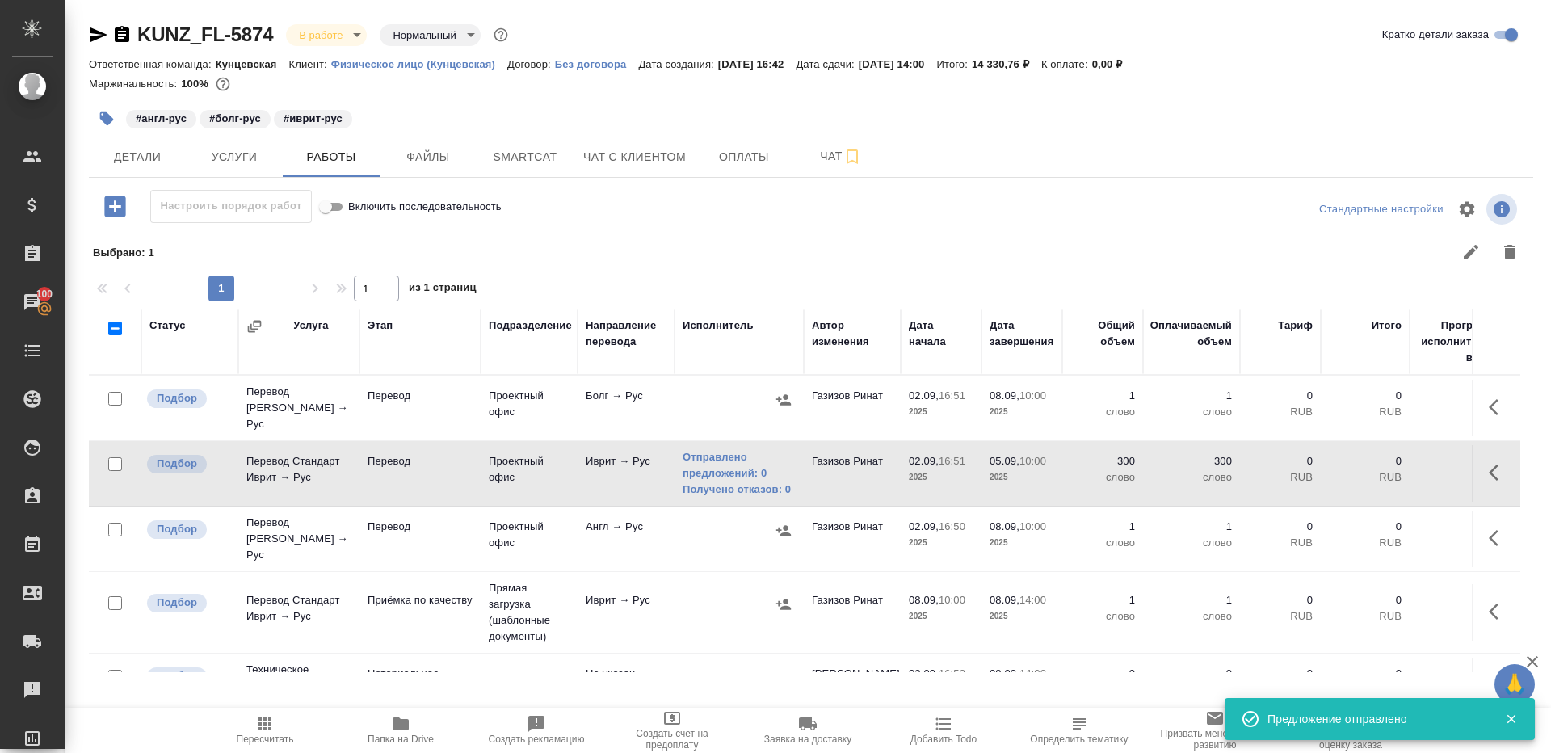
click at [661, 393] on td "Болг → Рус" at bounding box center [625, 408] width 97 height 57
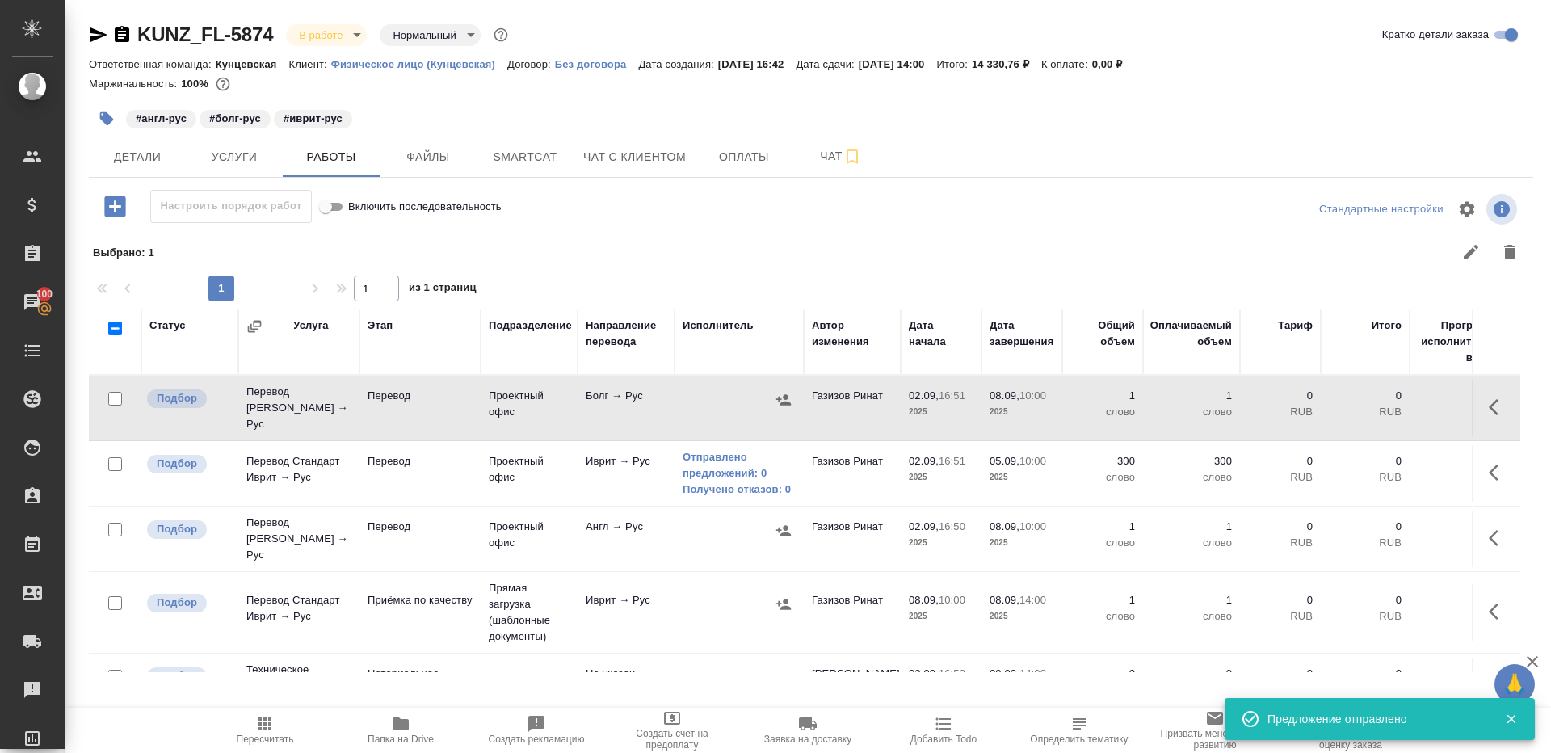
click at [661, 393] on td "Болг → Рус" at bounding box center [625, 408] width 97 height 57
click at [594, 538] on td "Англ → Рус" at bounding box center [625, 538] width 97 height 57
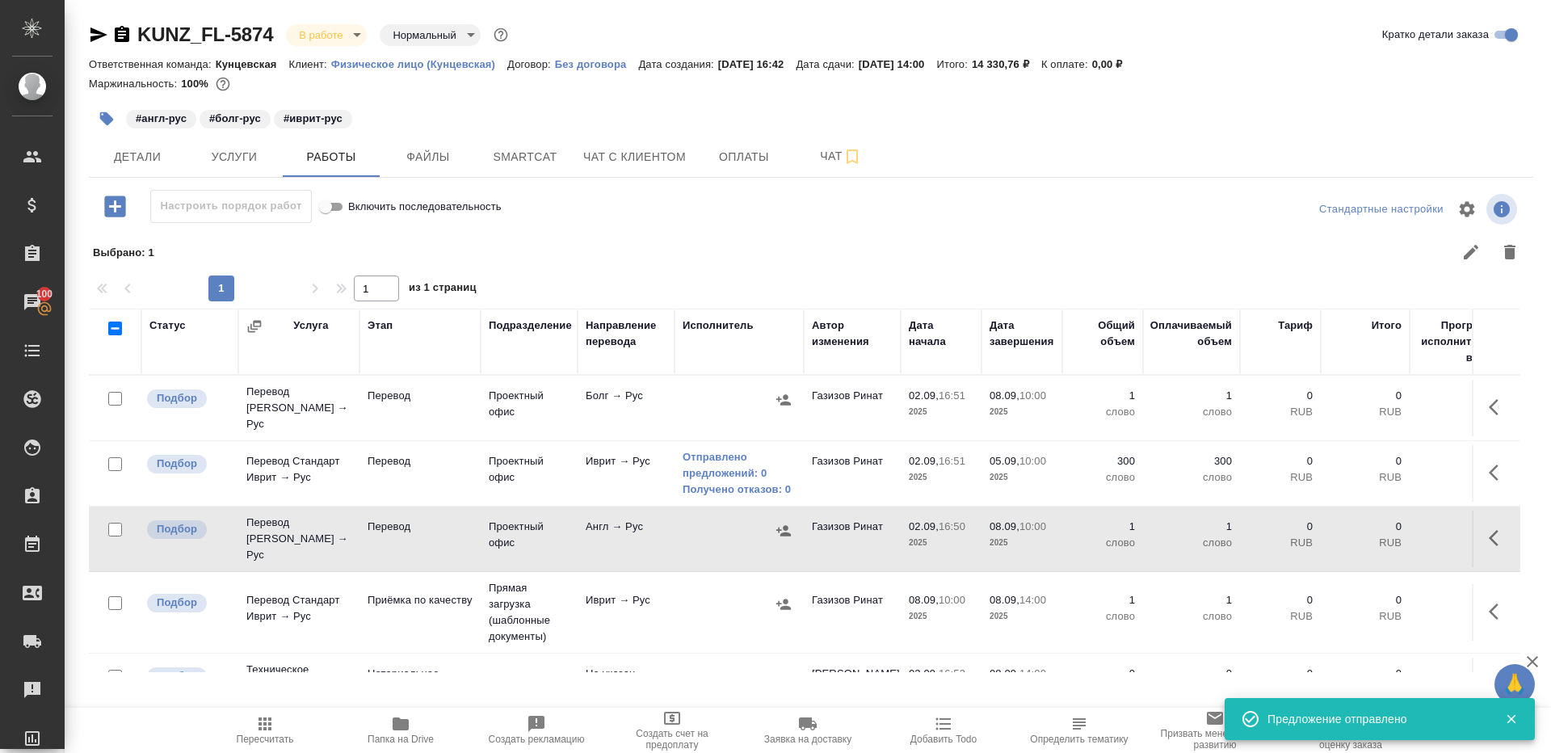
click at [594, 538] on td "Англ → Рус" at bounding box center [625, 538] width 97 height 57
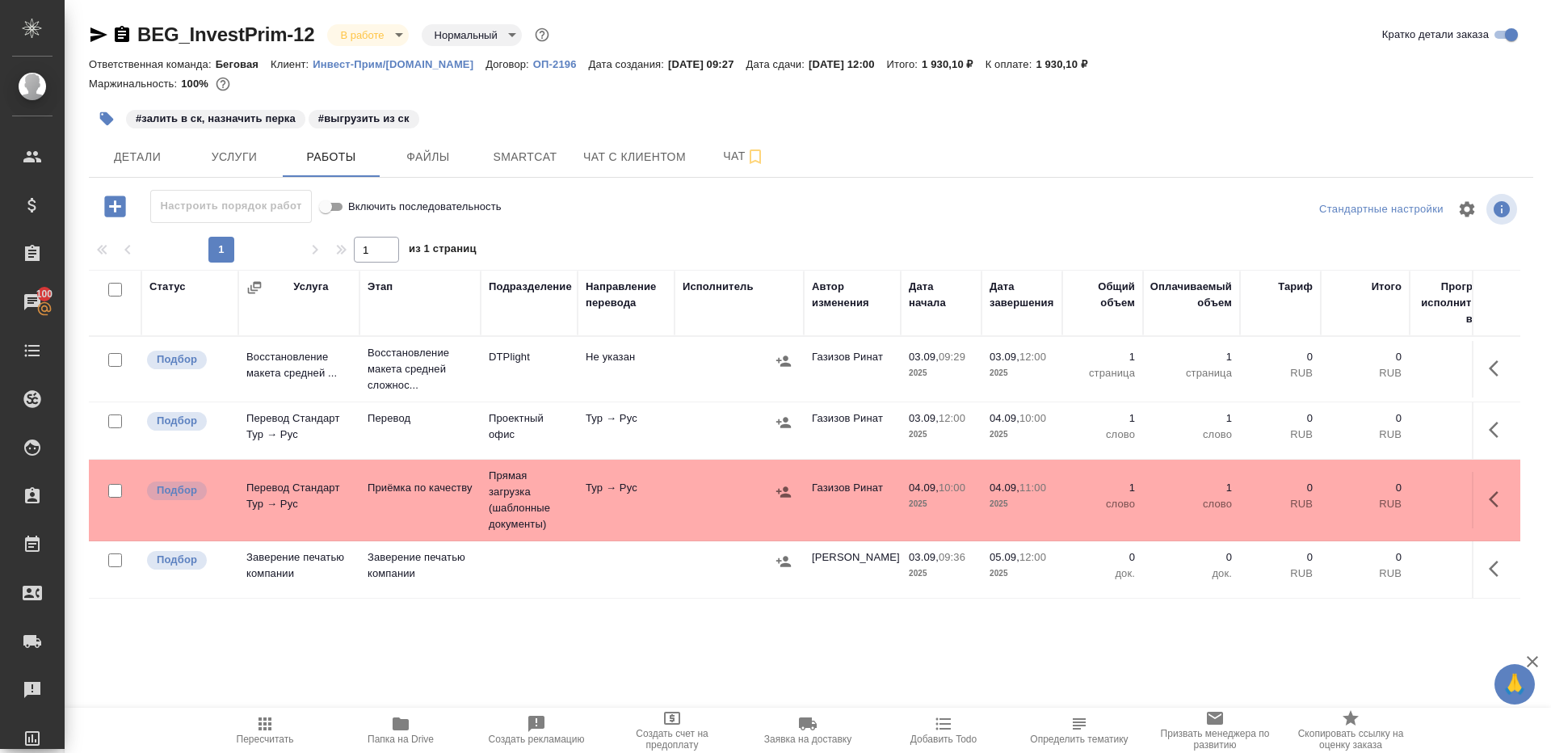
click at [248, 724] on span "Пересчитать" at bounding box center [265, 729] width 116 height 31
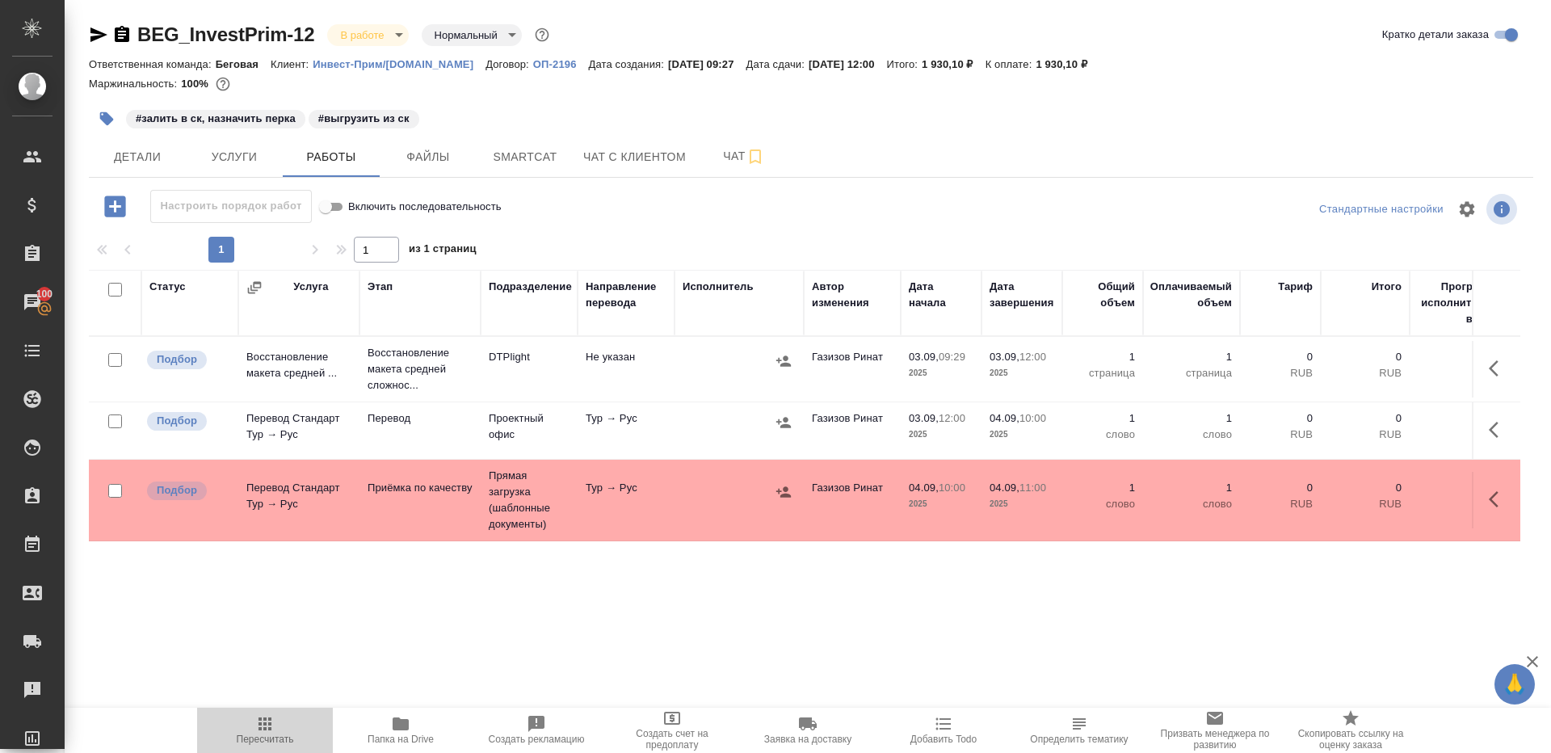
click at [256, 742] on span "Пересчитать" at bounding box center [265, 738] width 57 height 11
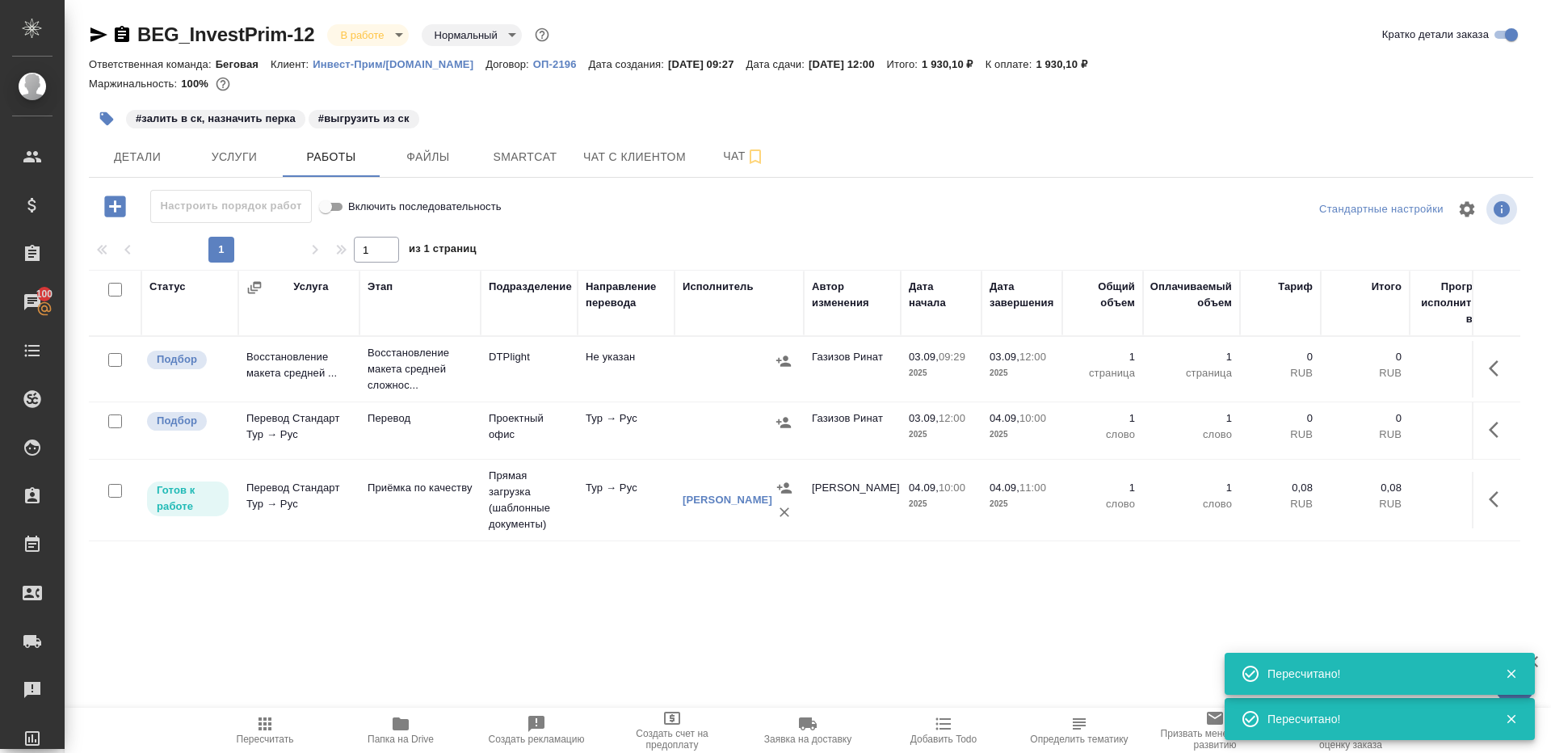
click at [261, 719] on icon "button" at bounding box center [264, 723] width 13 height 13
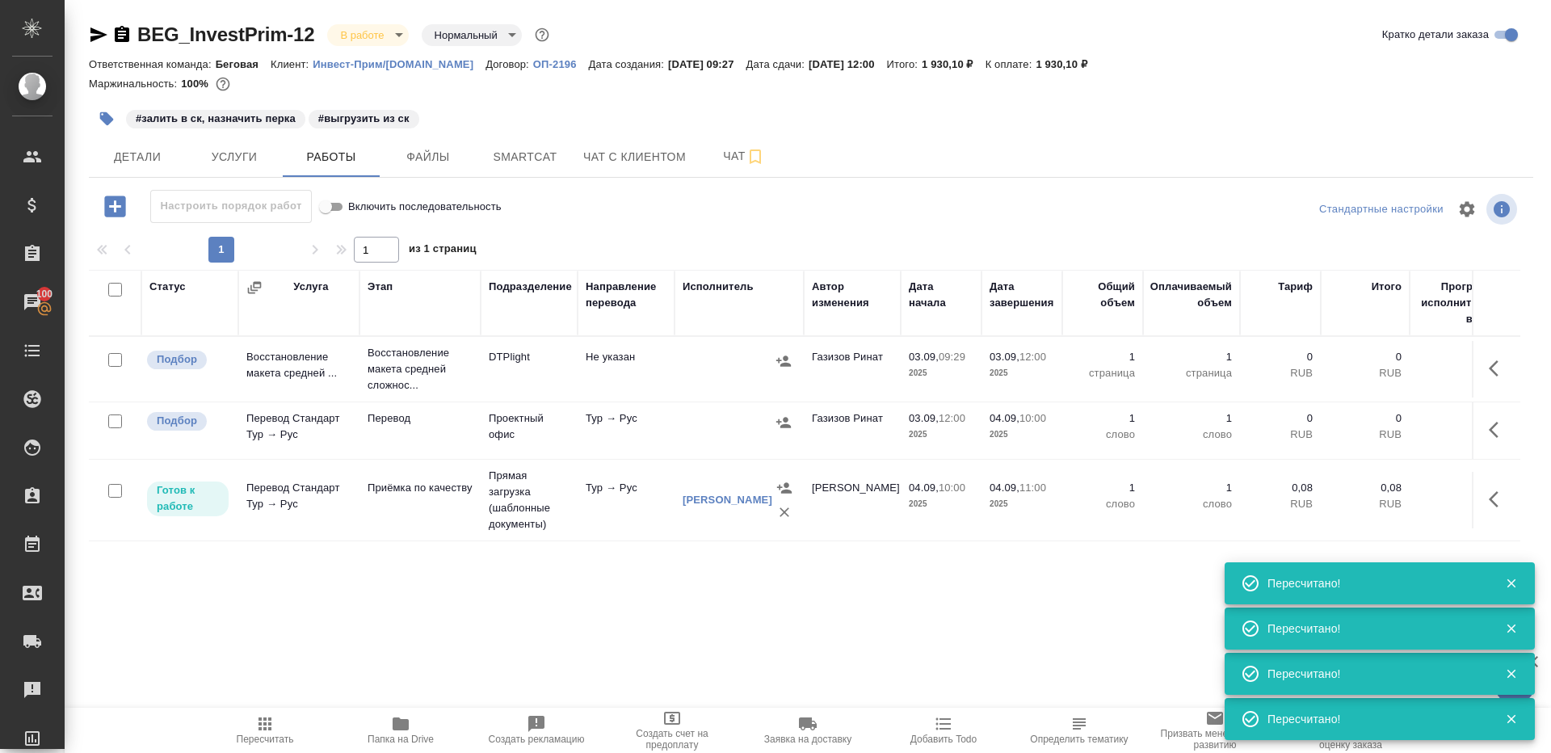
click at [599, 577] on div "Статус Услуга Этап Подразделение Направление перевода Исполнитель Автор изменен…" at bounding box center [804, 451] width 1431 height 363
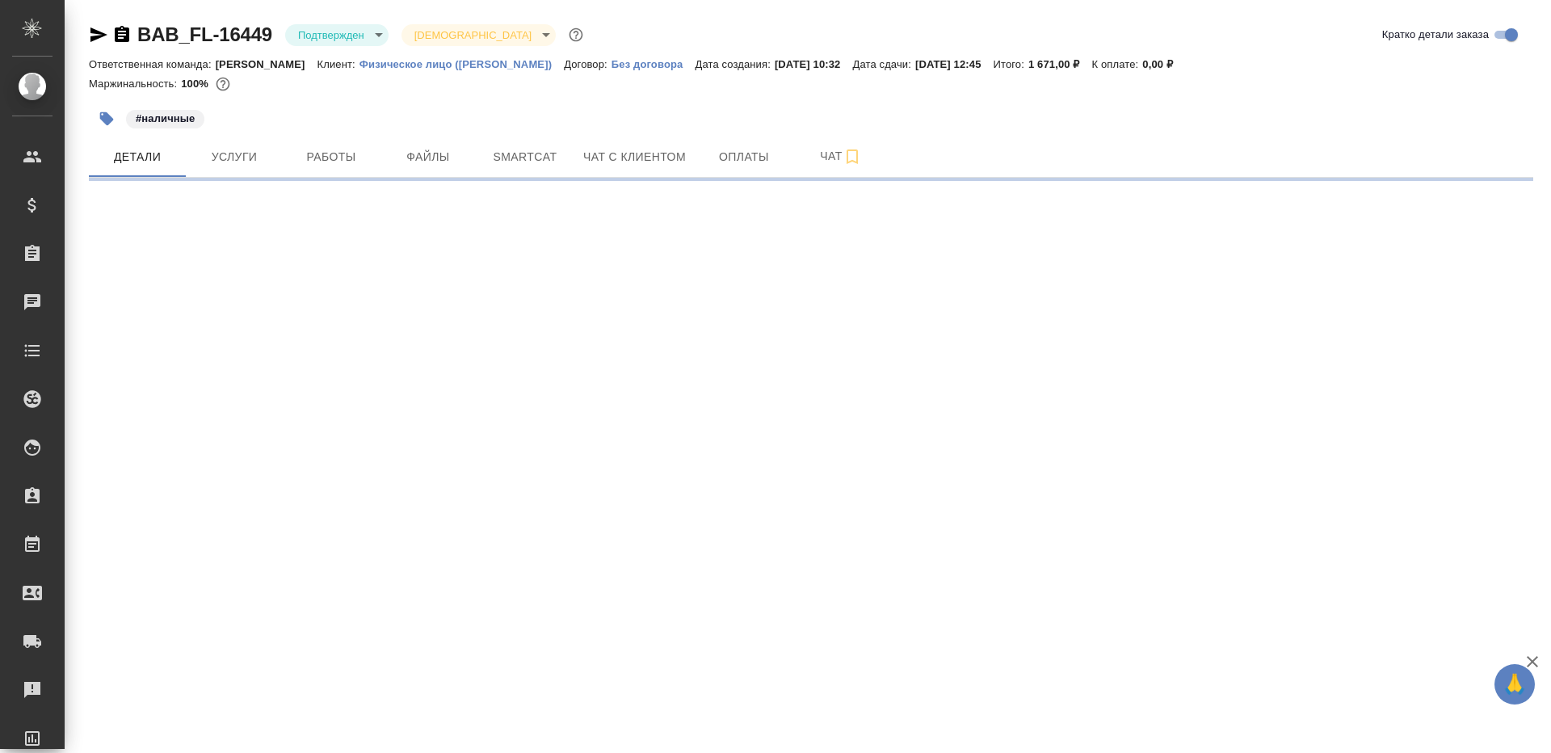
click at [355, 32] on body "🙏 .cls-1 fill:#fff; AWATERA [PERSON_NAME] Клиенты Спецификации Заказы Чаты Todo…" at bounding box center [775, 376] width 1551 height 753
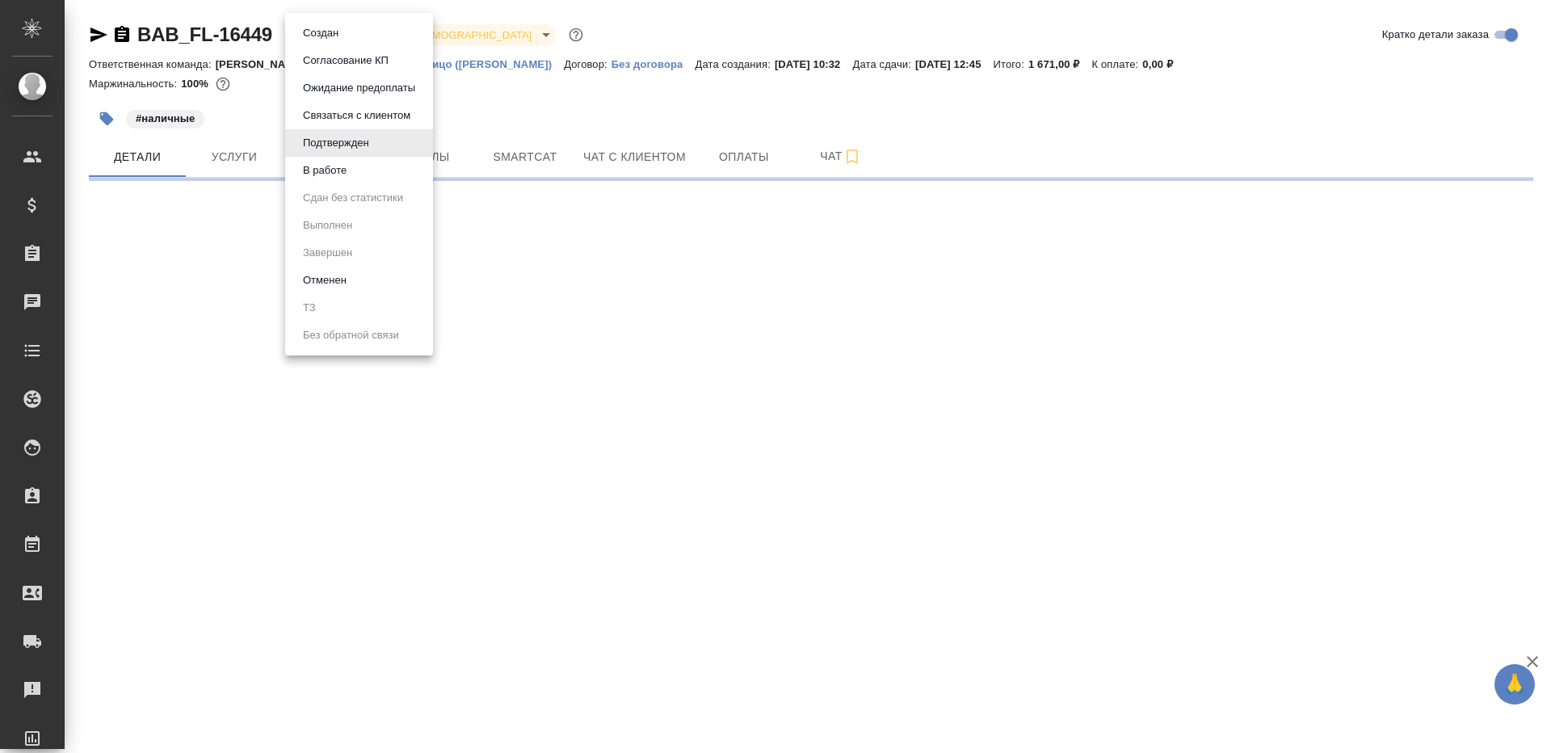
click at [363, 186] on ul "Создан Согласование КП Ожидание предоплаты Связаться с клиентом Подтвержден В р…" at bounding box center [359, 184] width 148 height 342
click at [363, 169] on li "В работе" at bounding box center [359, 170] width 148 height 27
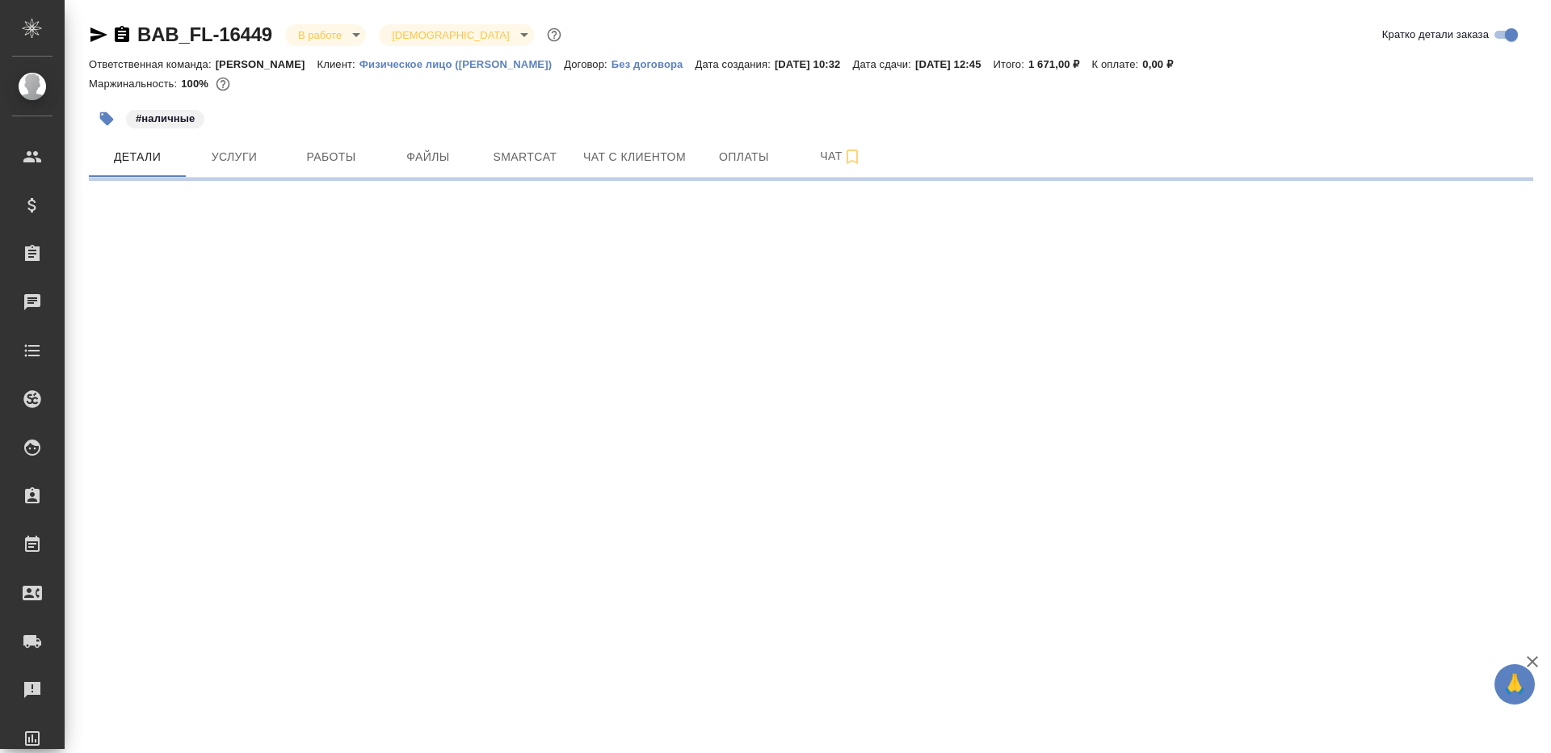
select select "RU"
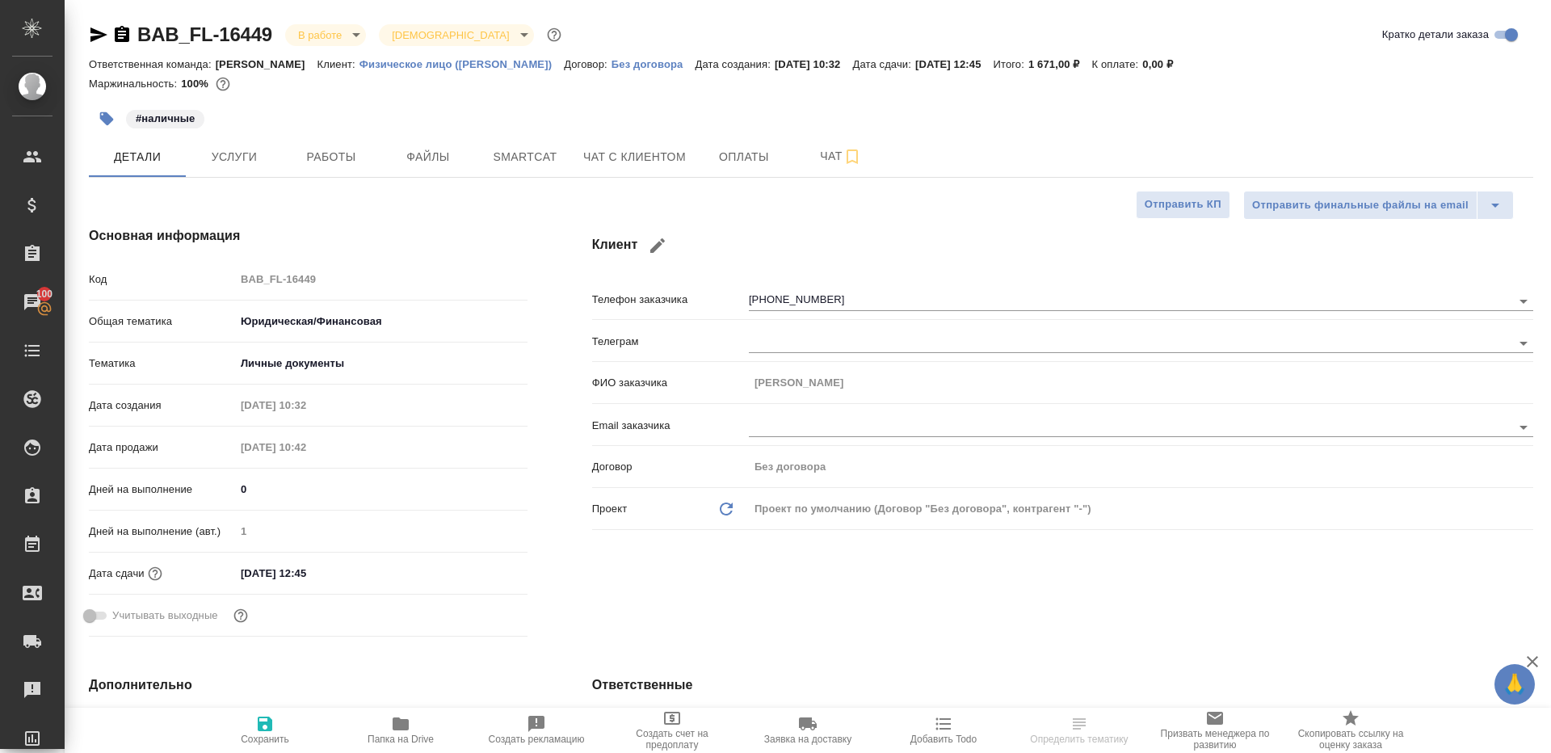
type textarea "x"
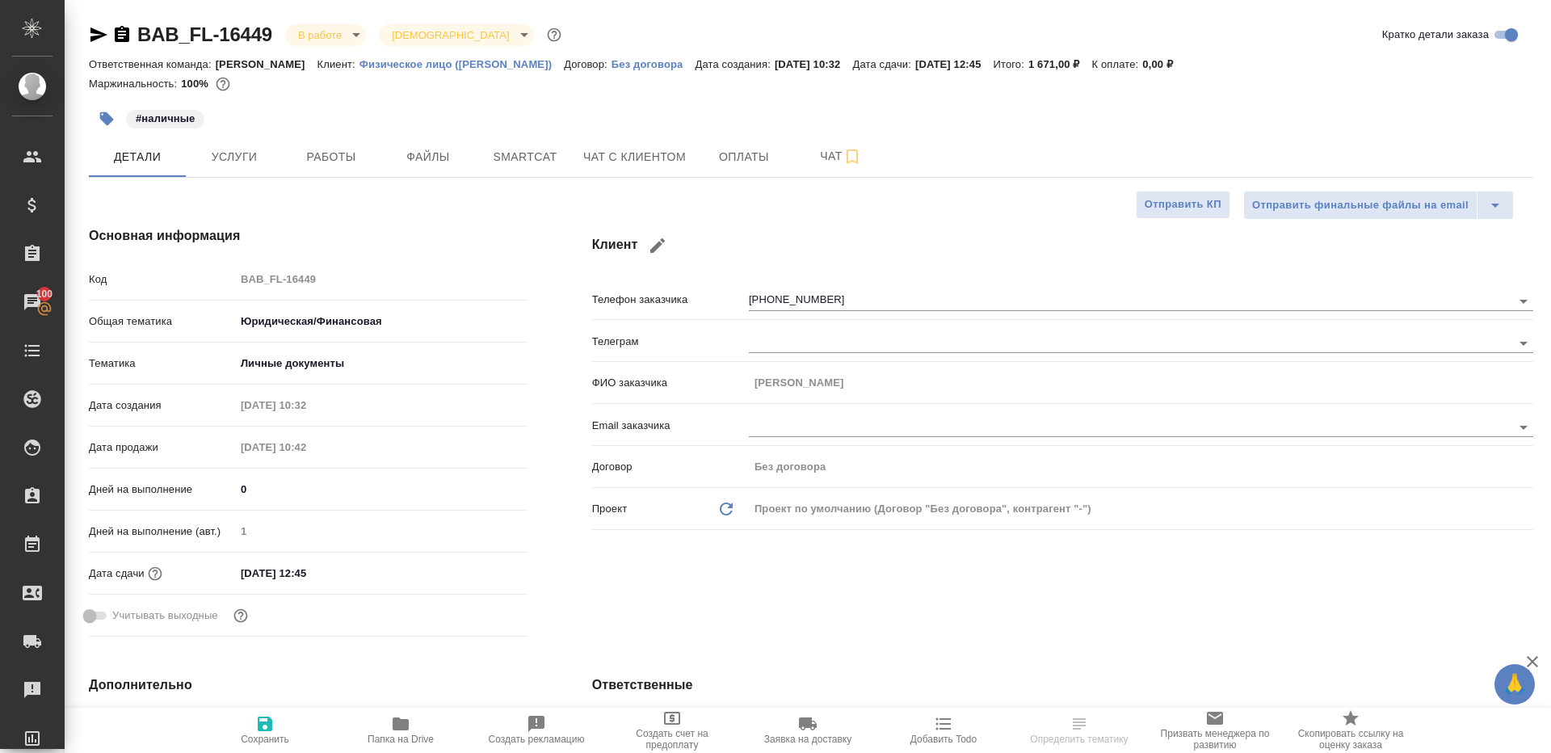
type textarea "x"
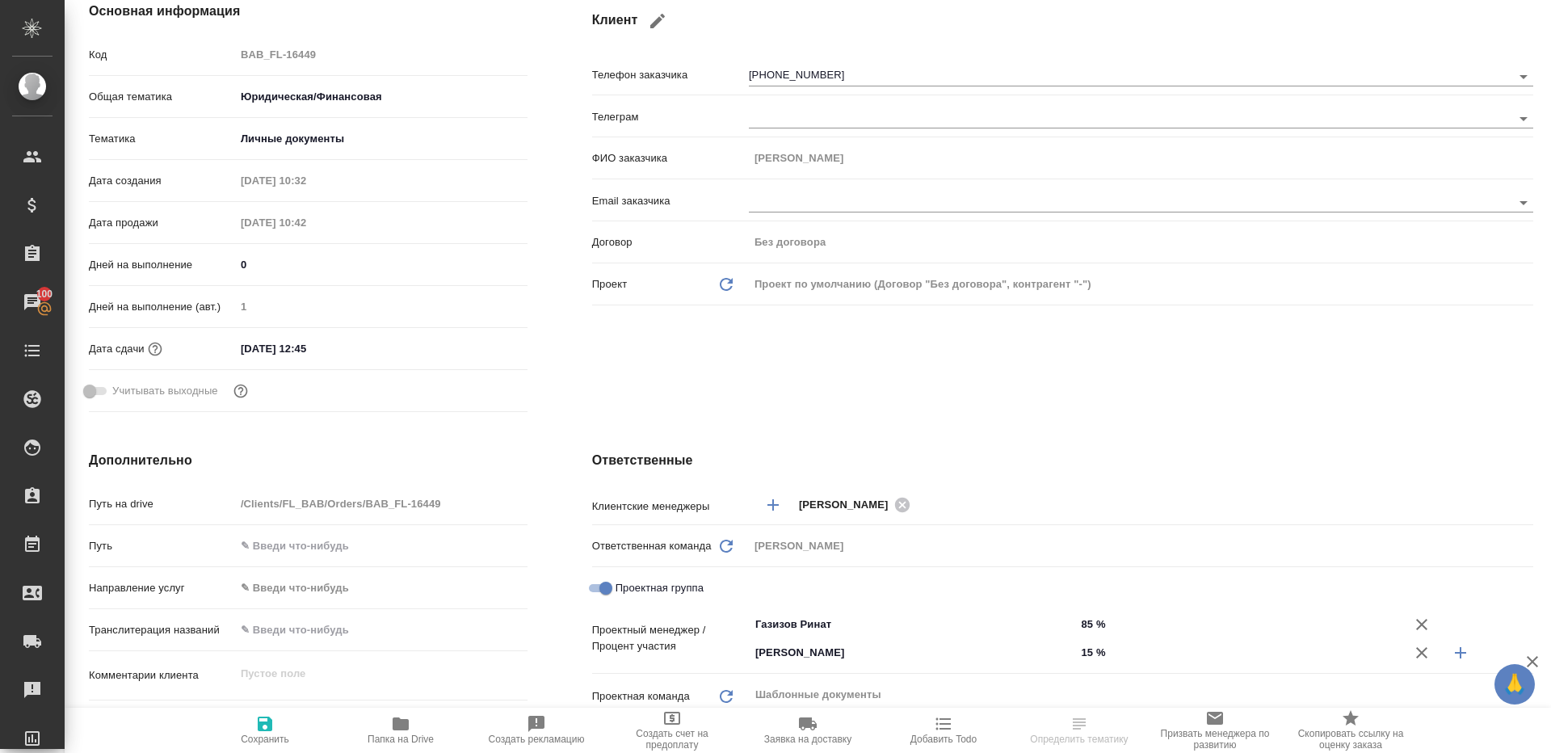
scroll to position [491, 0]
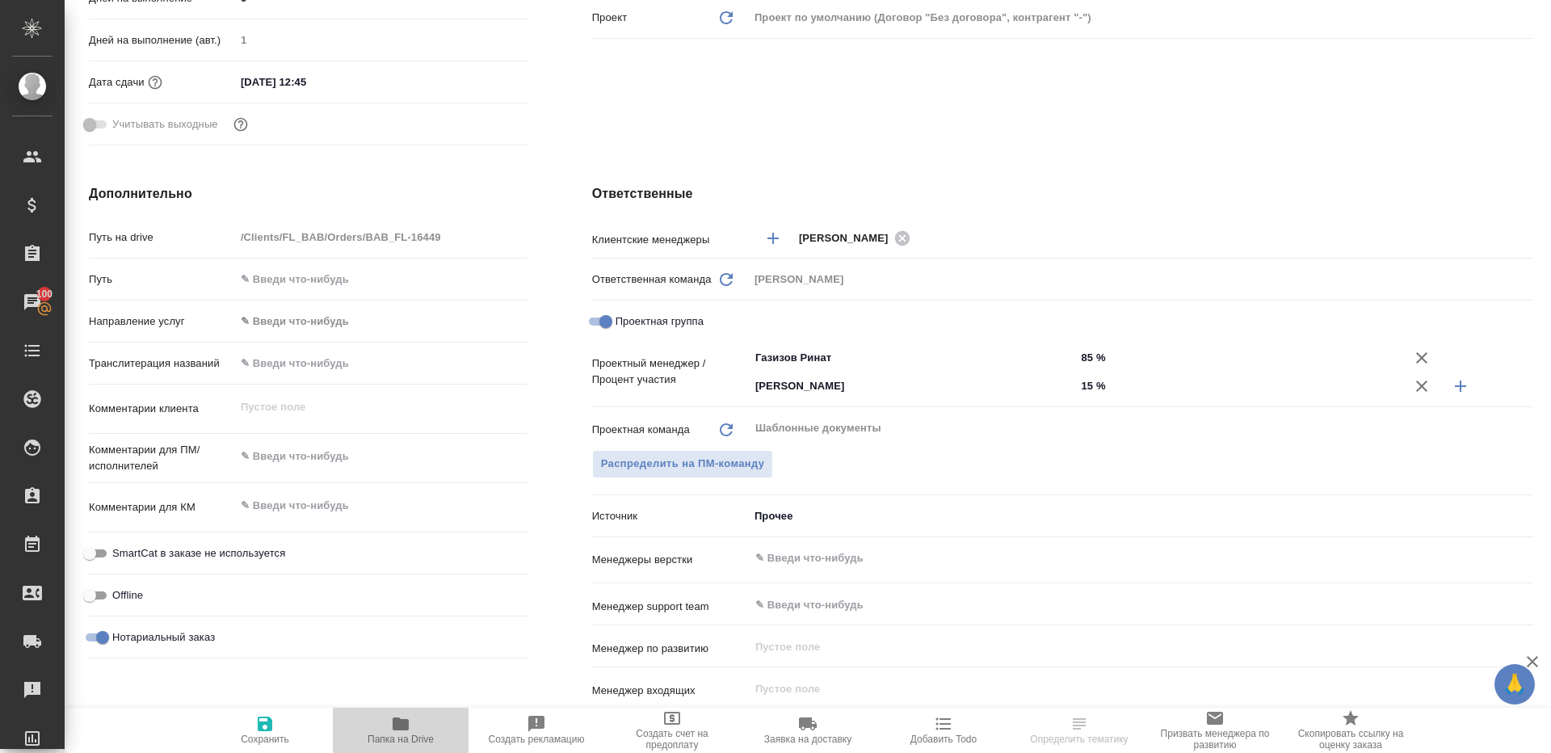
click at [393, 725] on icon "button" at bounding box center [401, 723] width 16 height 13
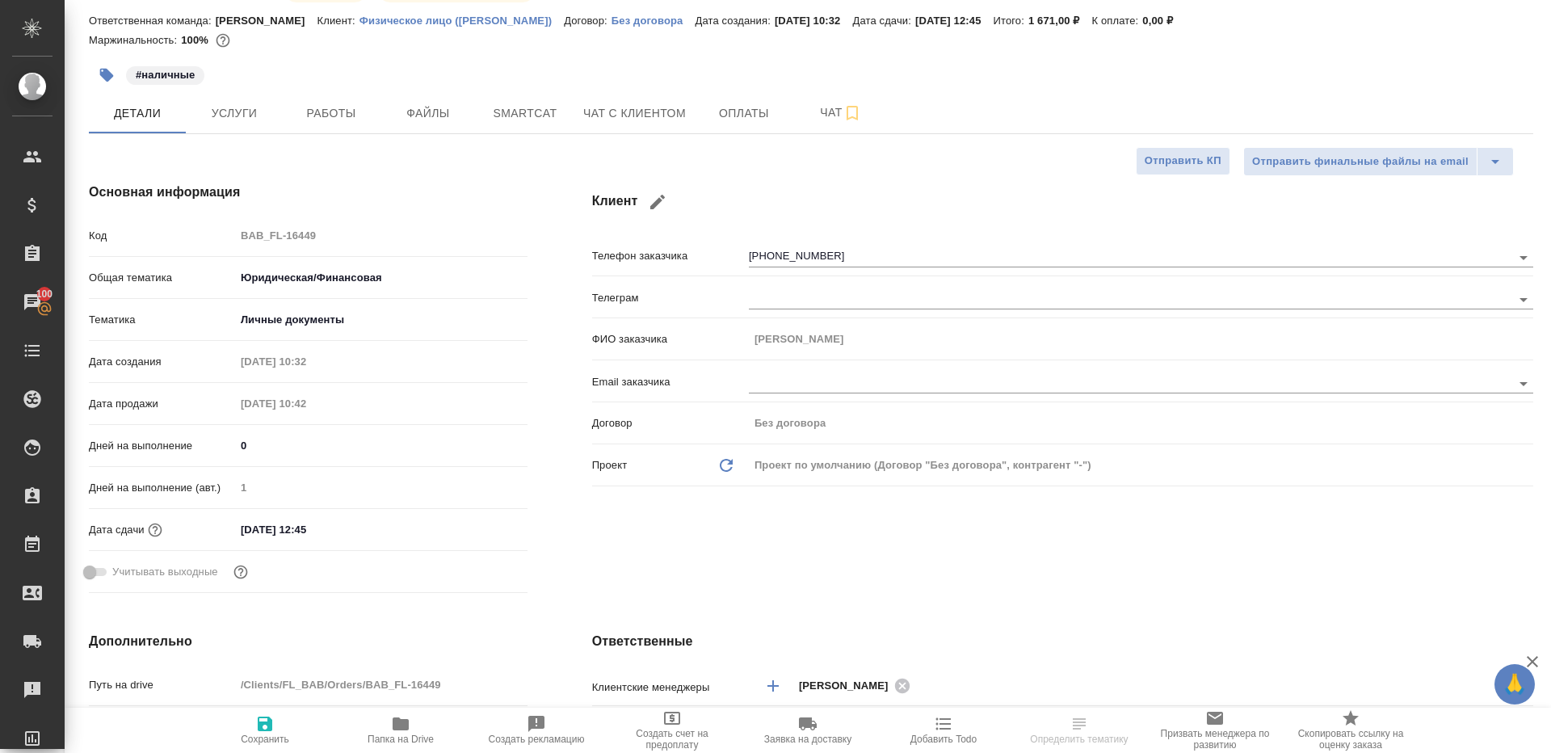
scroll to position [0, 0]
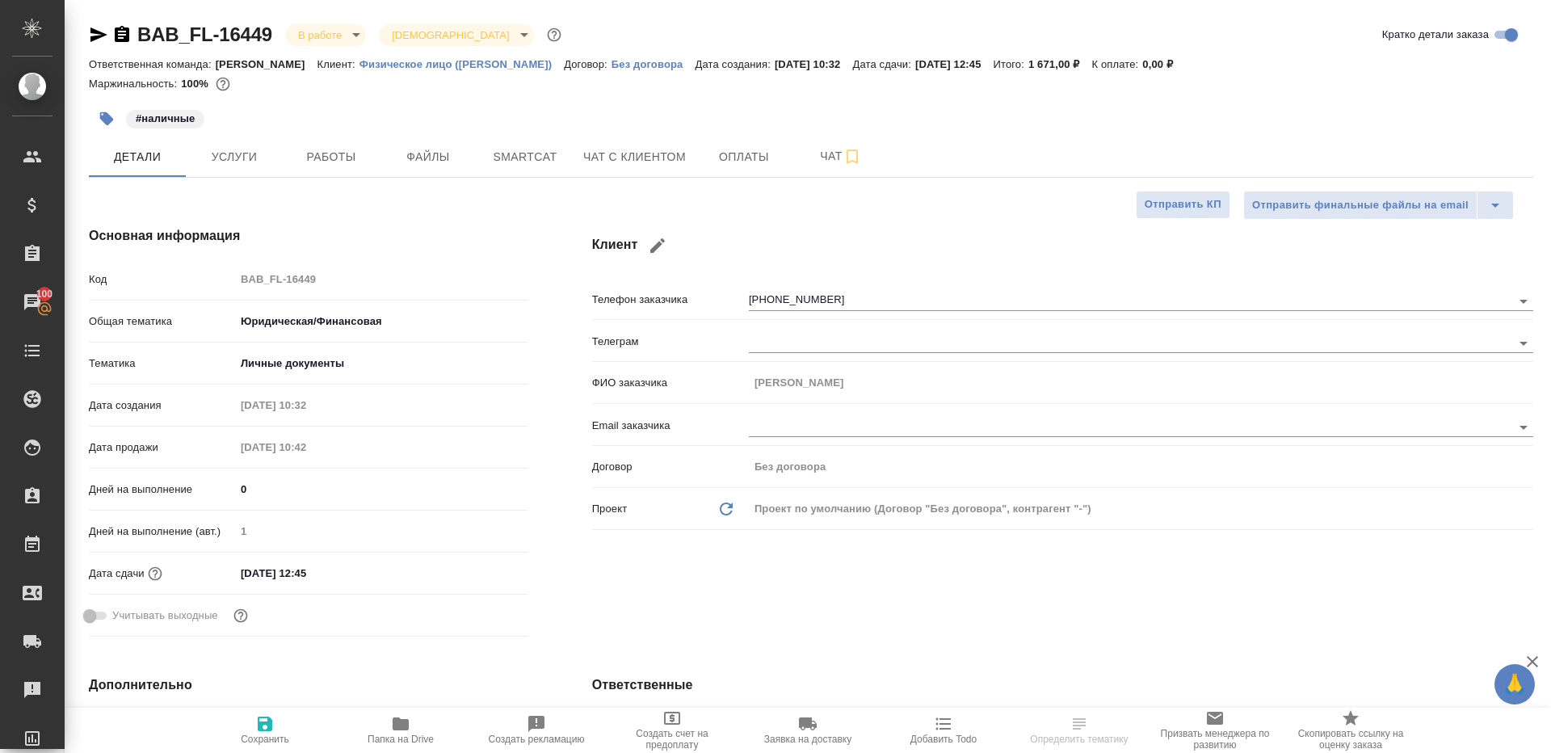
type textarea "x"
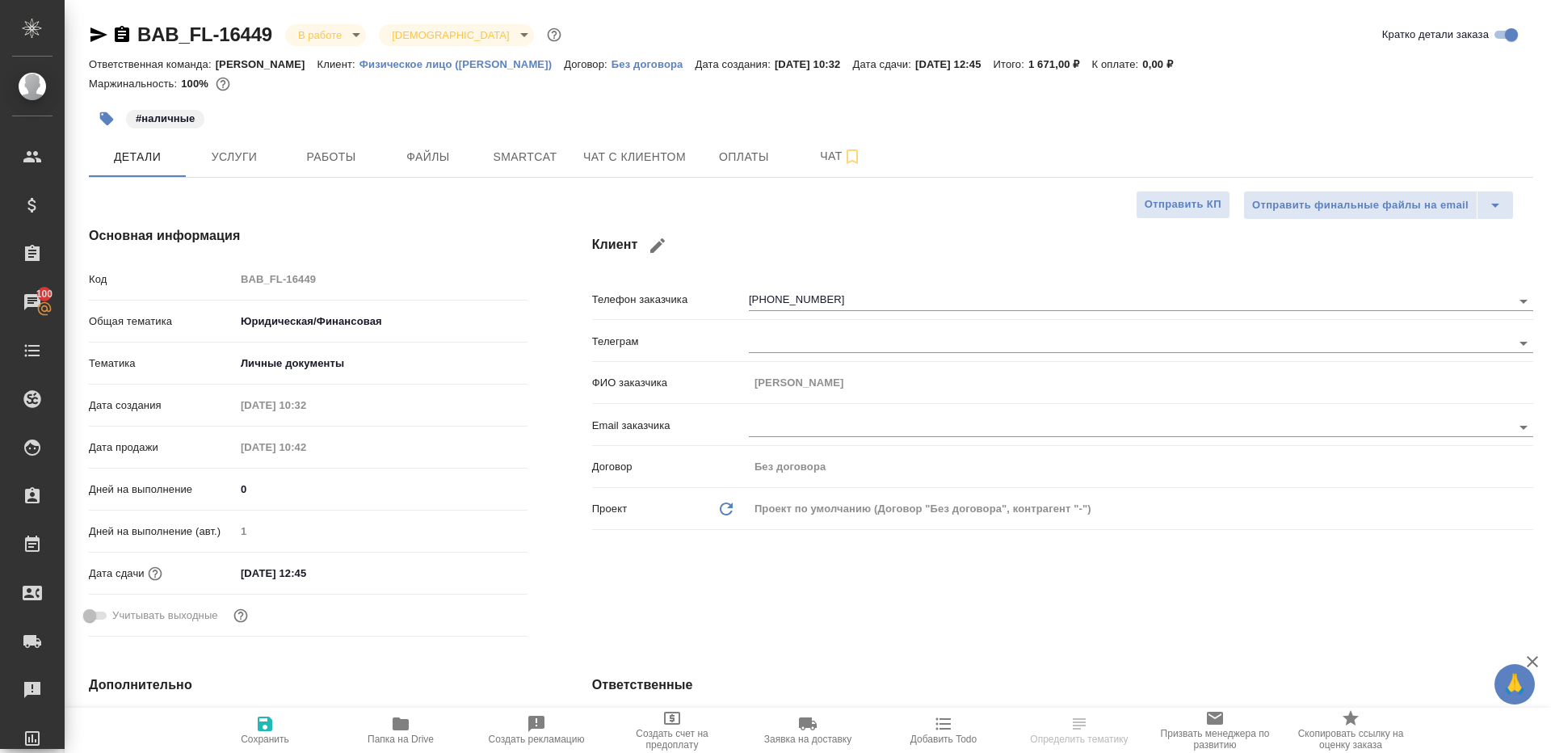
type textarea "x"
drag, startPoint x: 304, startPoint y: 141, endPoint x: 396, endPoint y: 185, distance: 101.1
click at [305, 141] on button "Работы" at bounding box center [331, 156] width 97 height 40
type textarea "x"
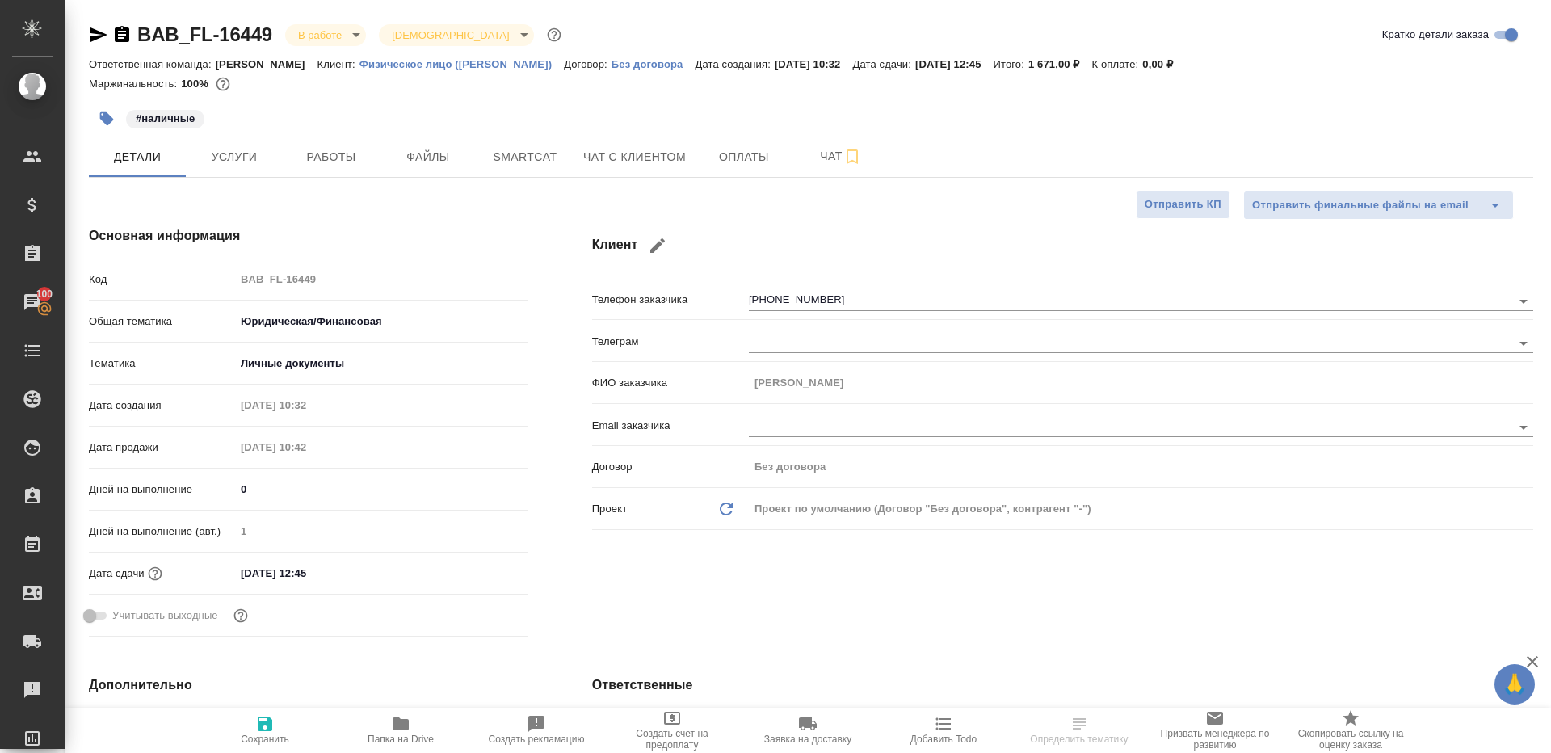
type textarea "x"
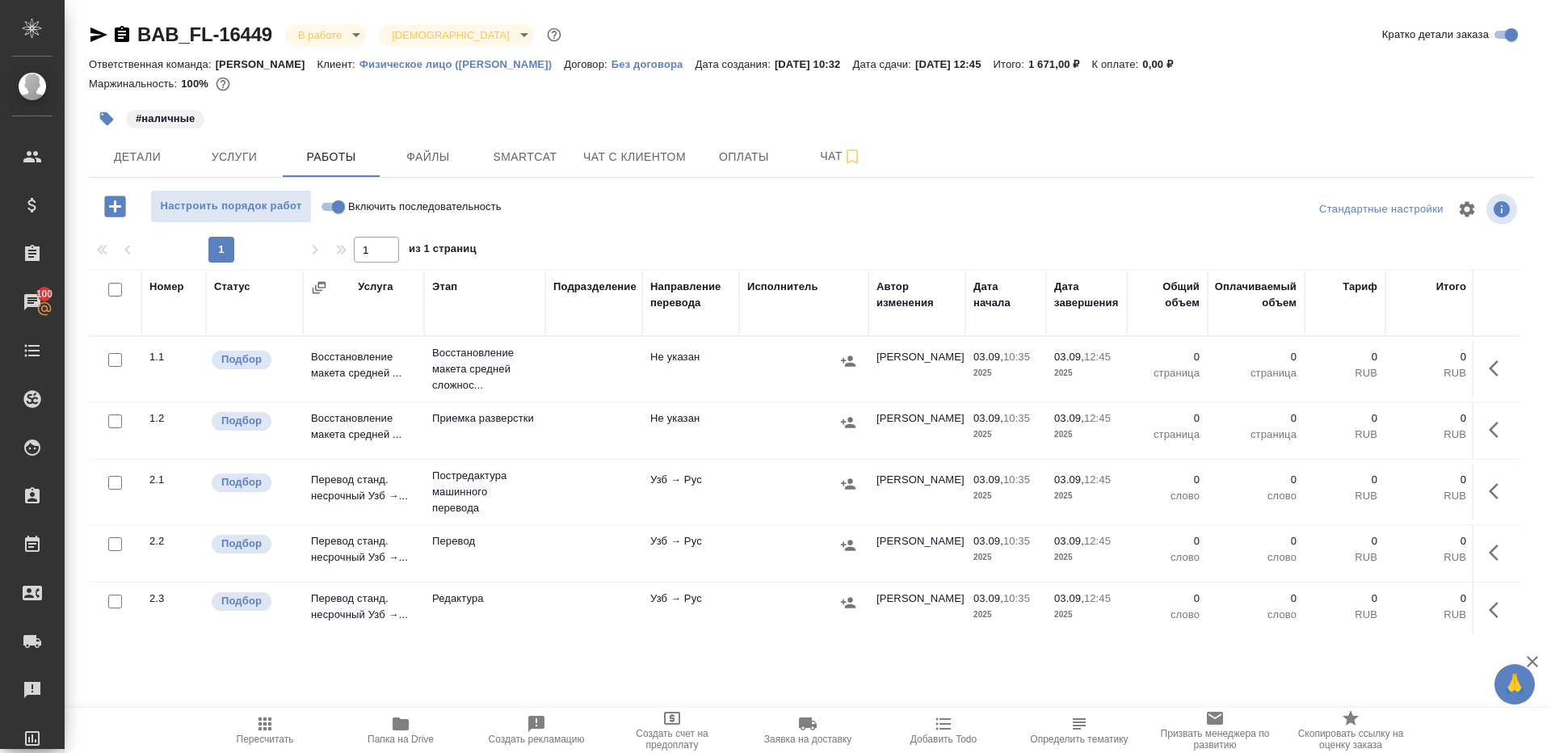
click at [114, 289] on input "checkbox" at bounding box center [115, 290] width 14 height 14
checkbox input "true"
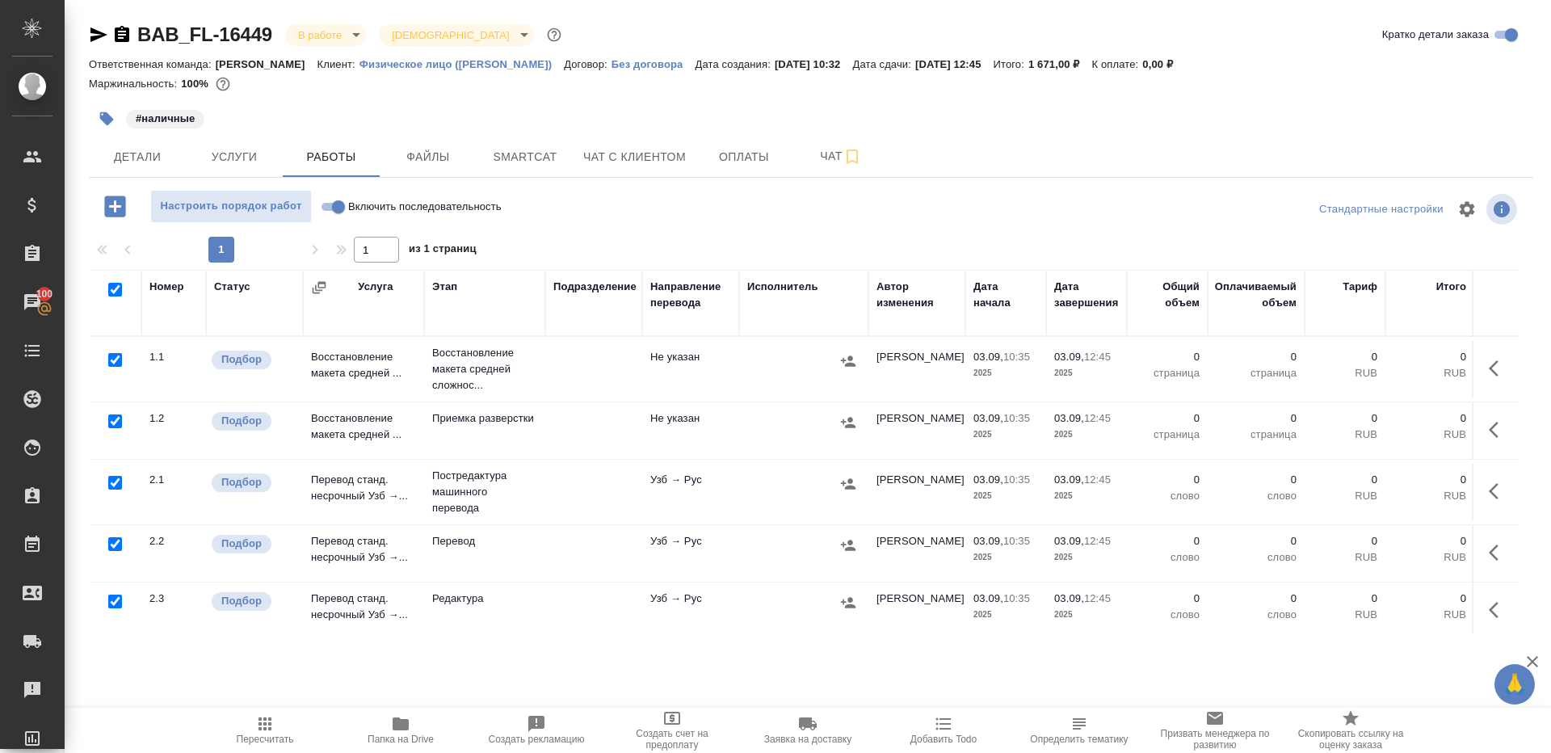
checkbox input "true"
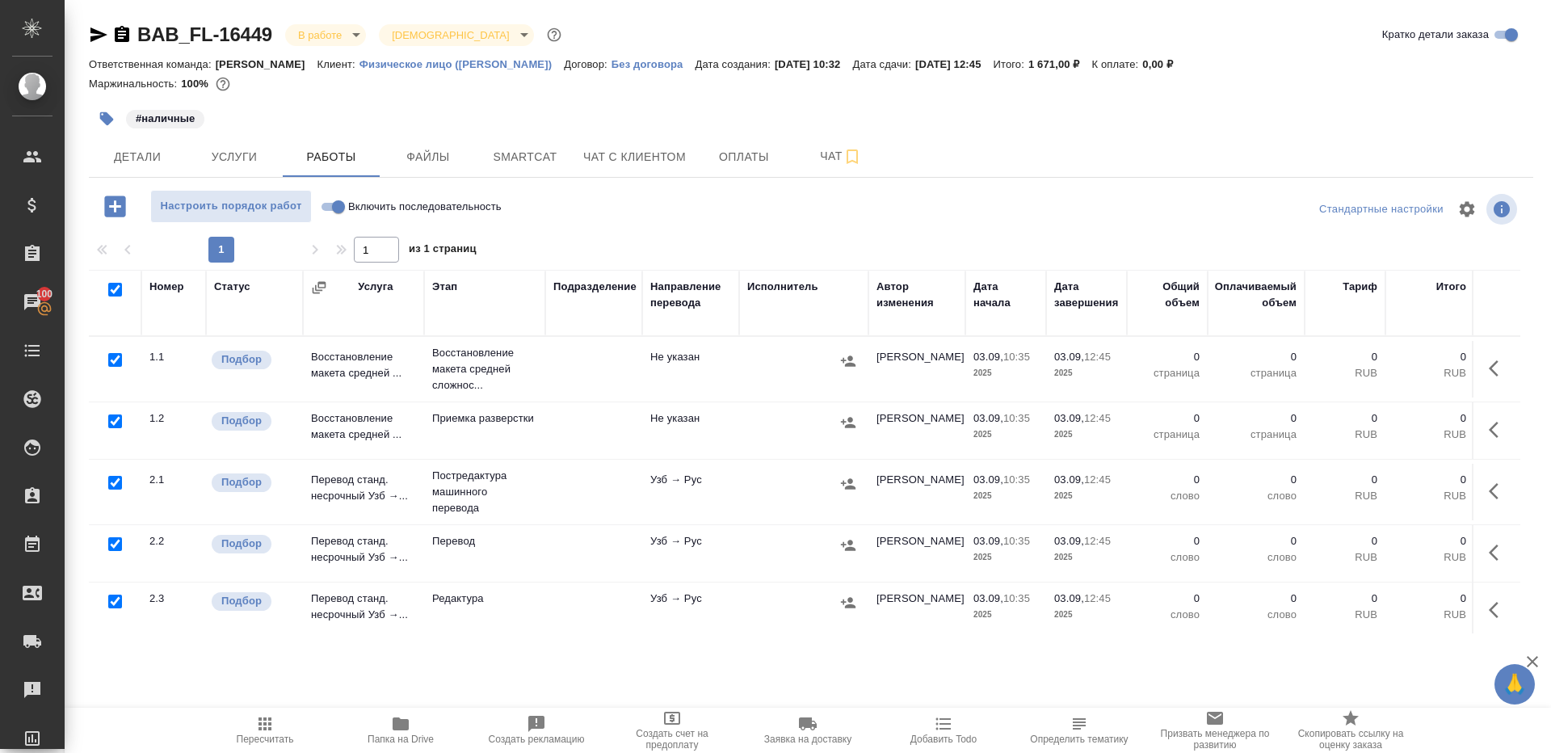
checkbox input "true"
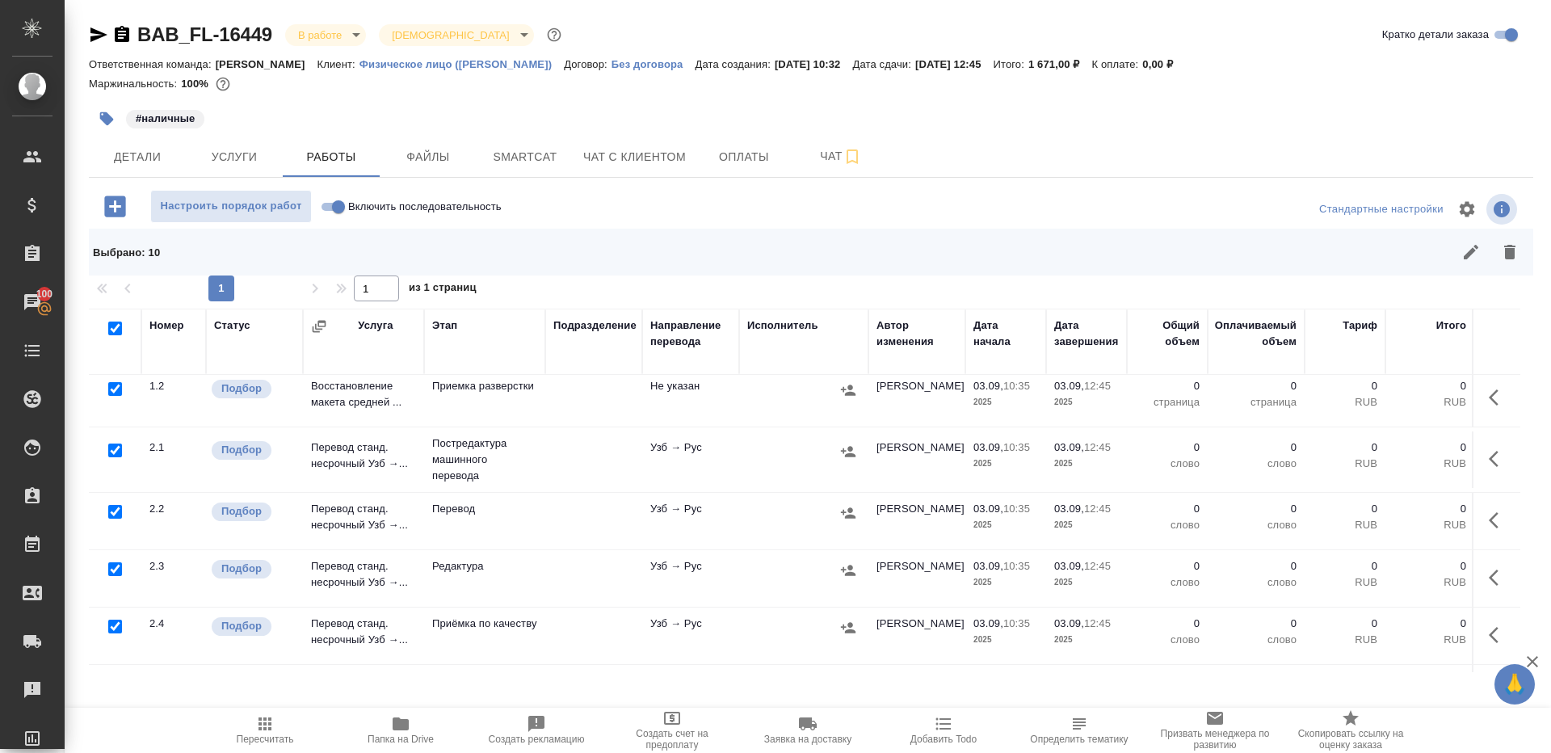
scroll to position [75, 0]
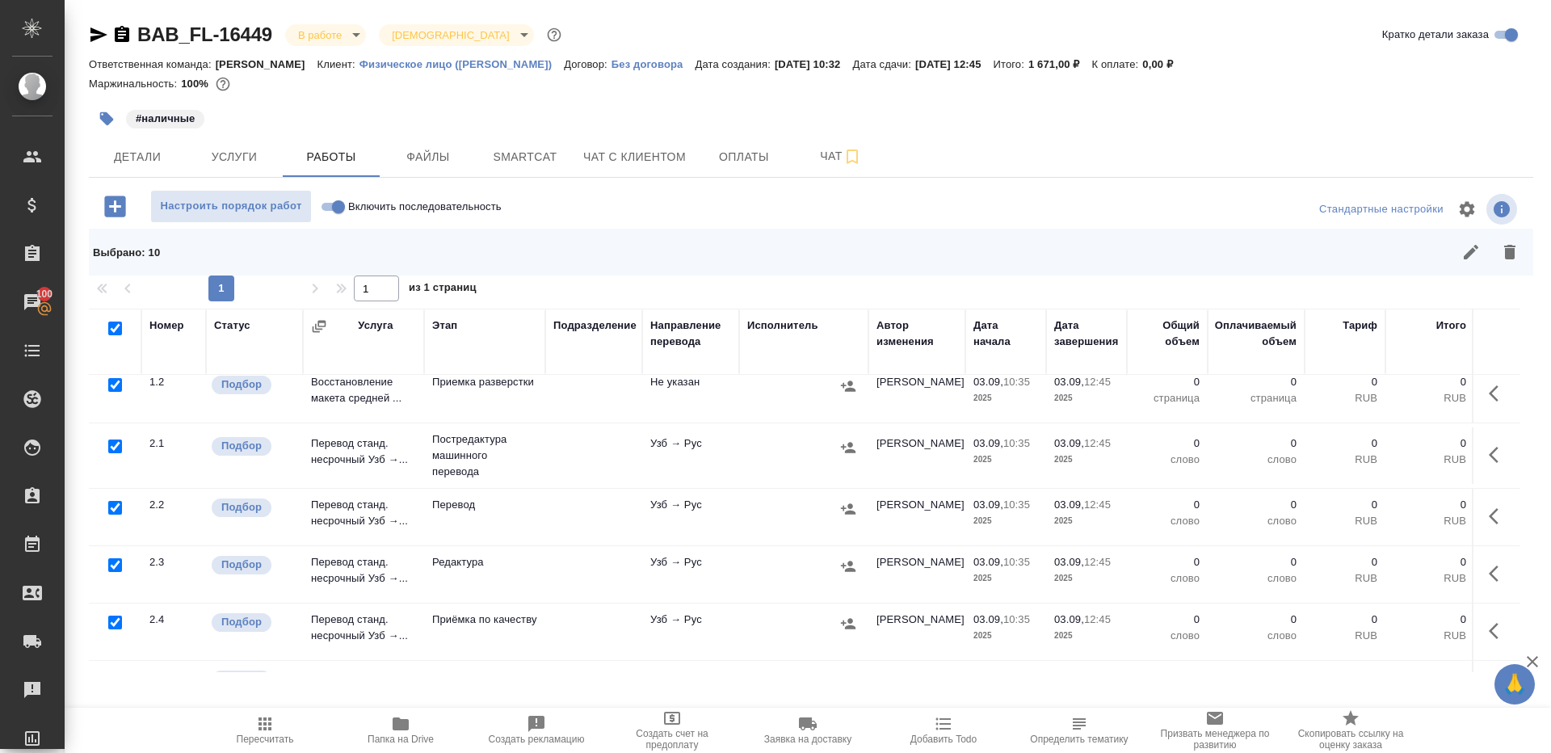
click at [112, 506] on input "checkbox" at bounding box center [115, 508] width 14 height 14
checkbox input "false"
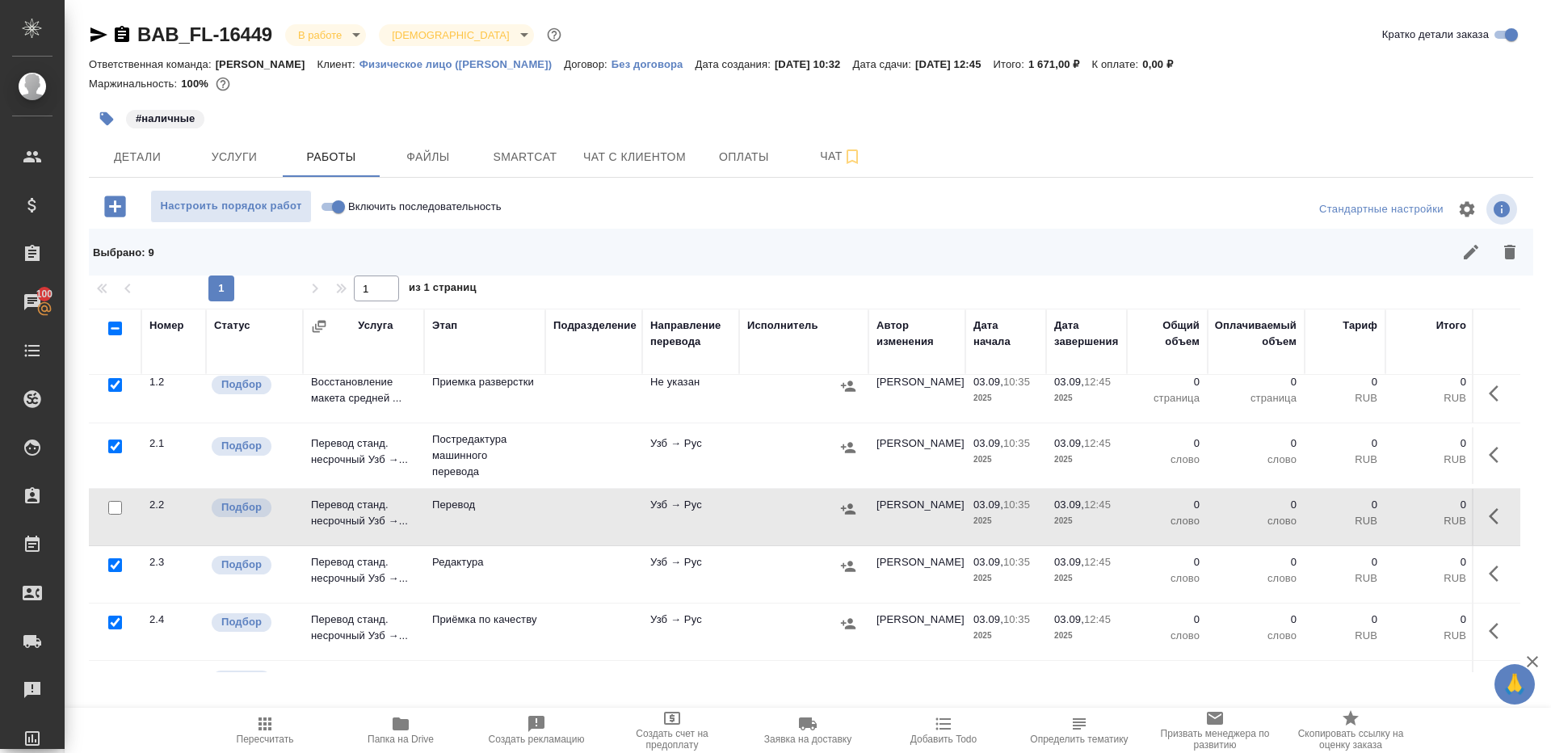
click at [113, 617] on input "checkbox" at bounding box center [115, 622] width 14 height 14
checkbox input "false"
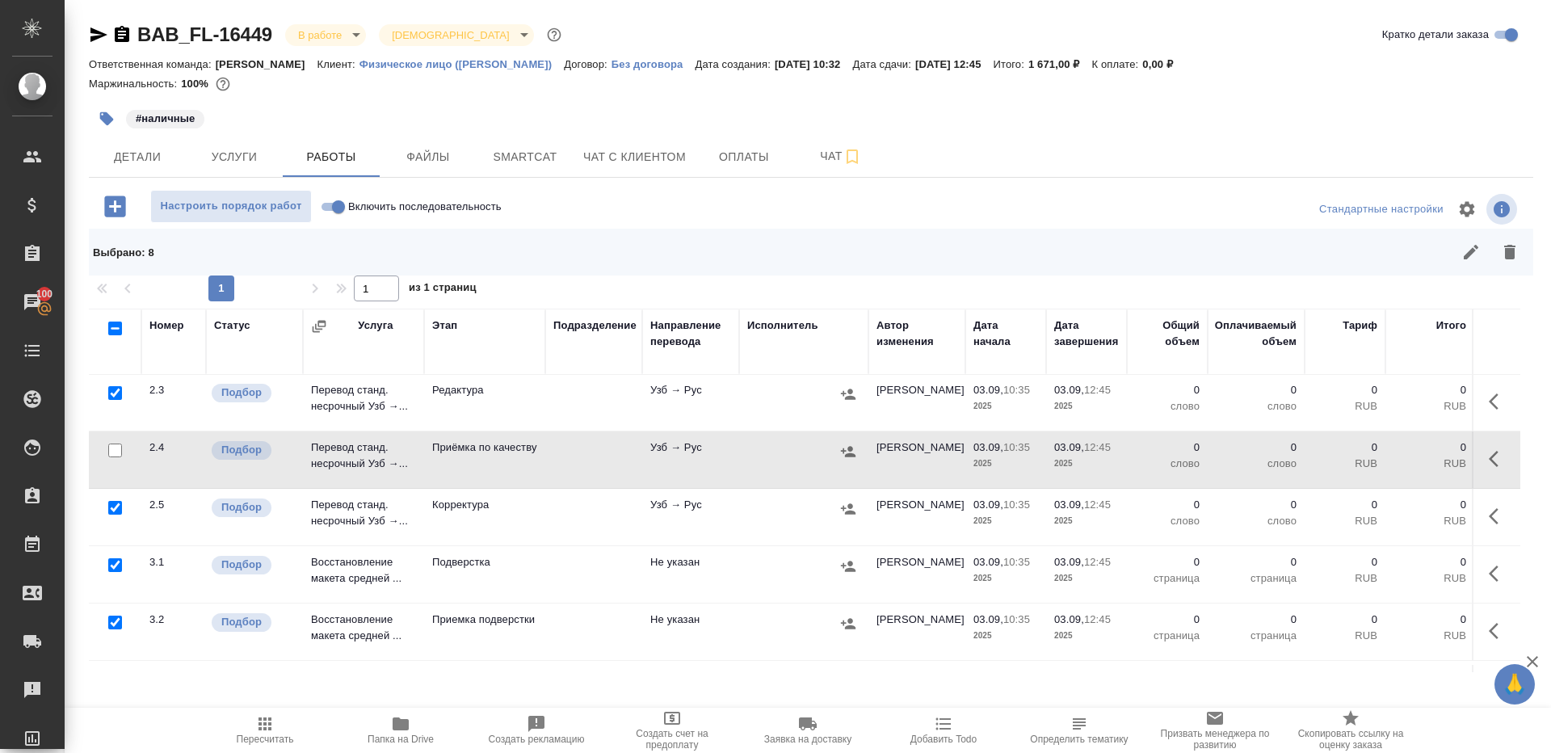
scroll to position [297, 0]
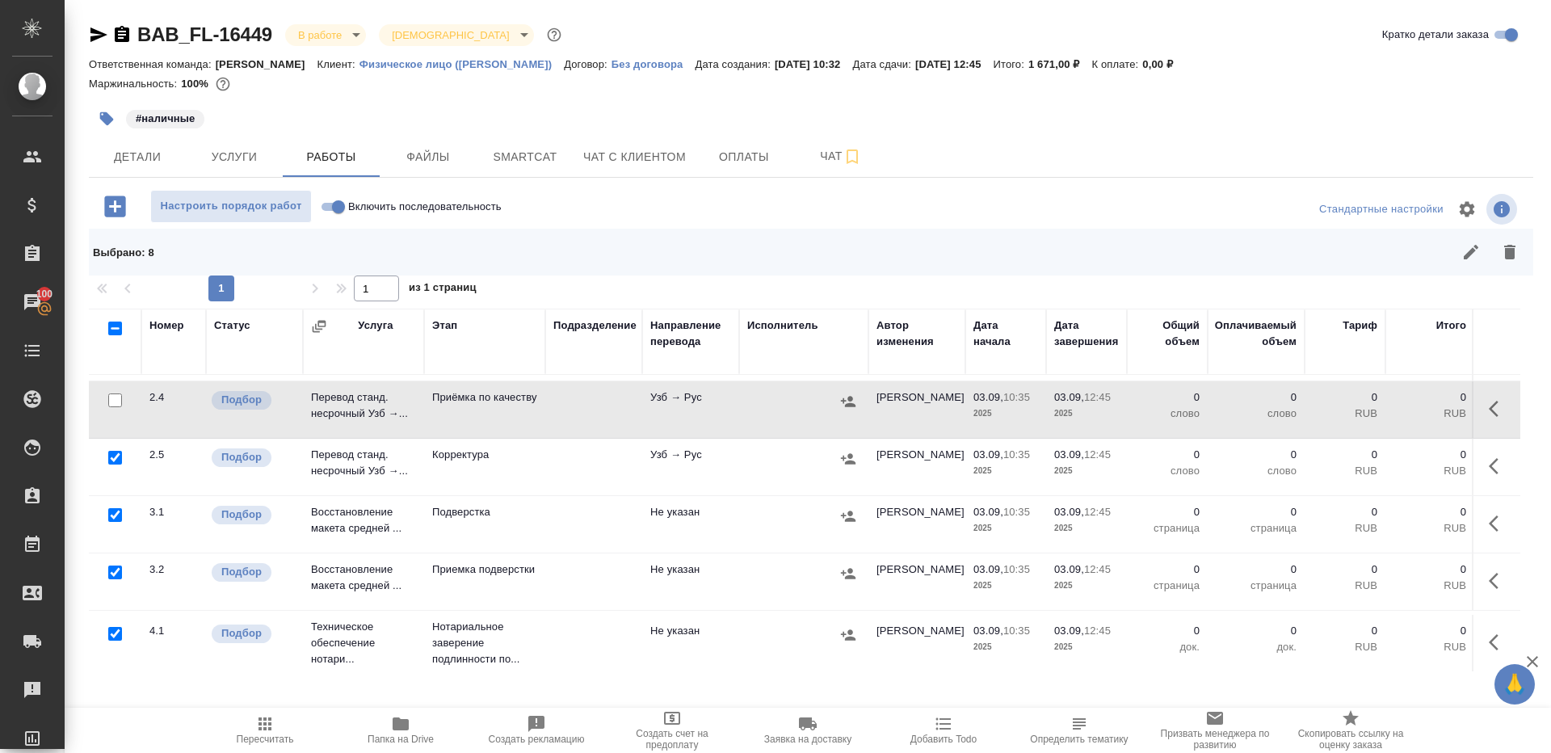
click at [108, 634] on input "checkbox" at bounding box center [115, 634] width 14 height 14
checkbox input "false"
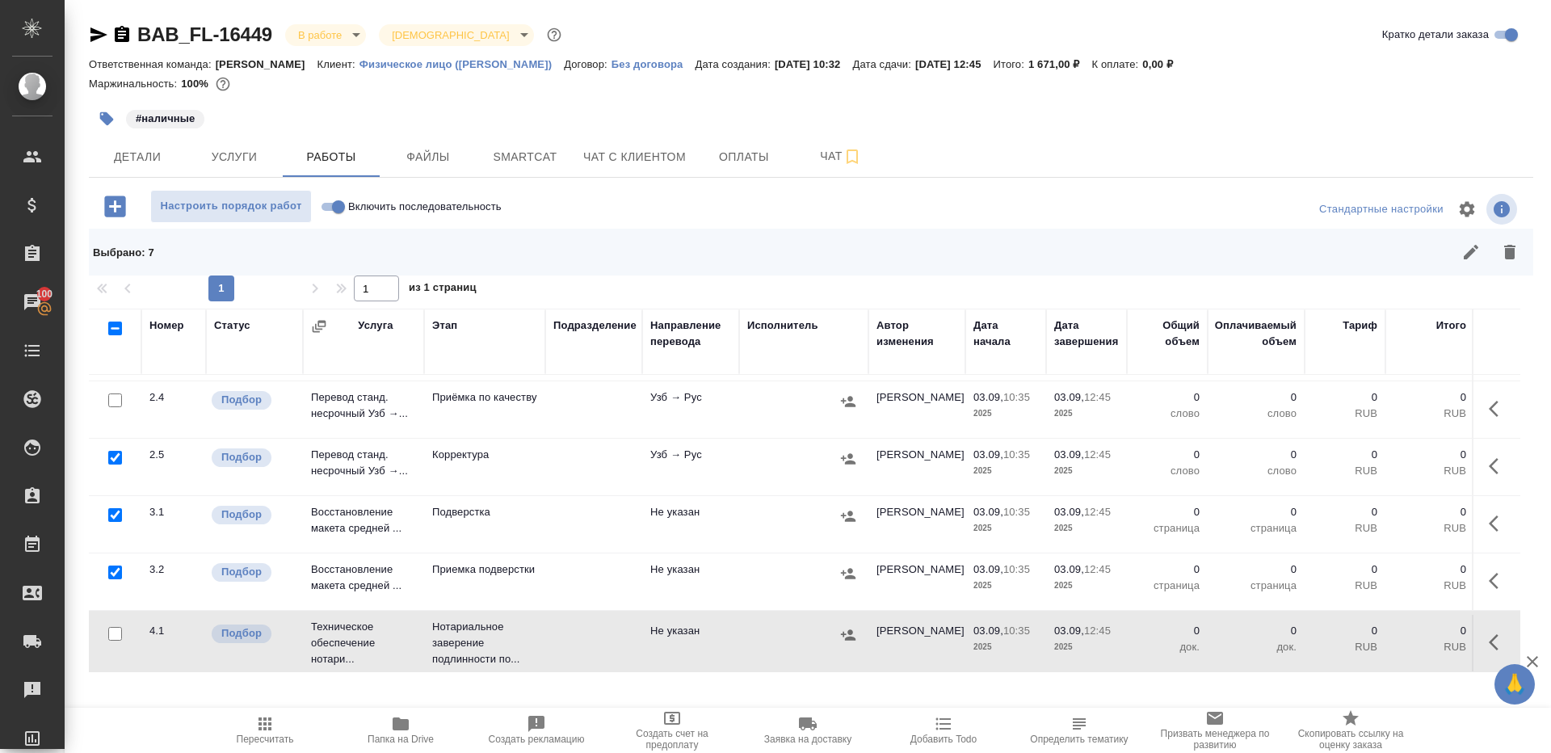
scroll to position [0, 0]
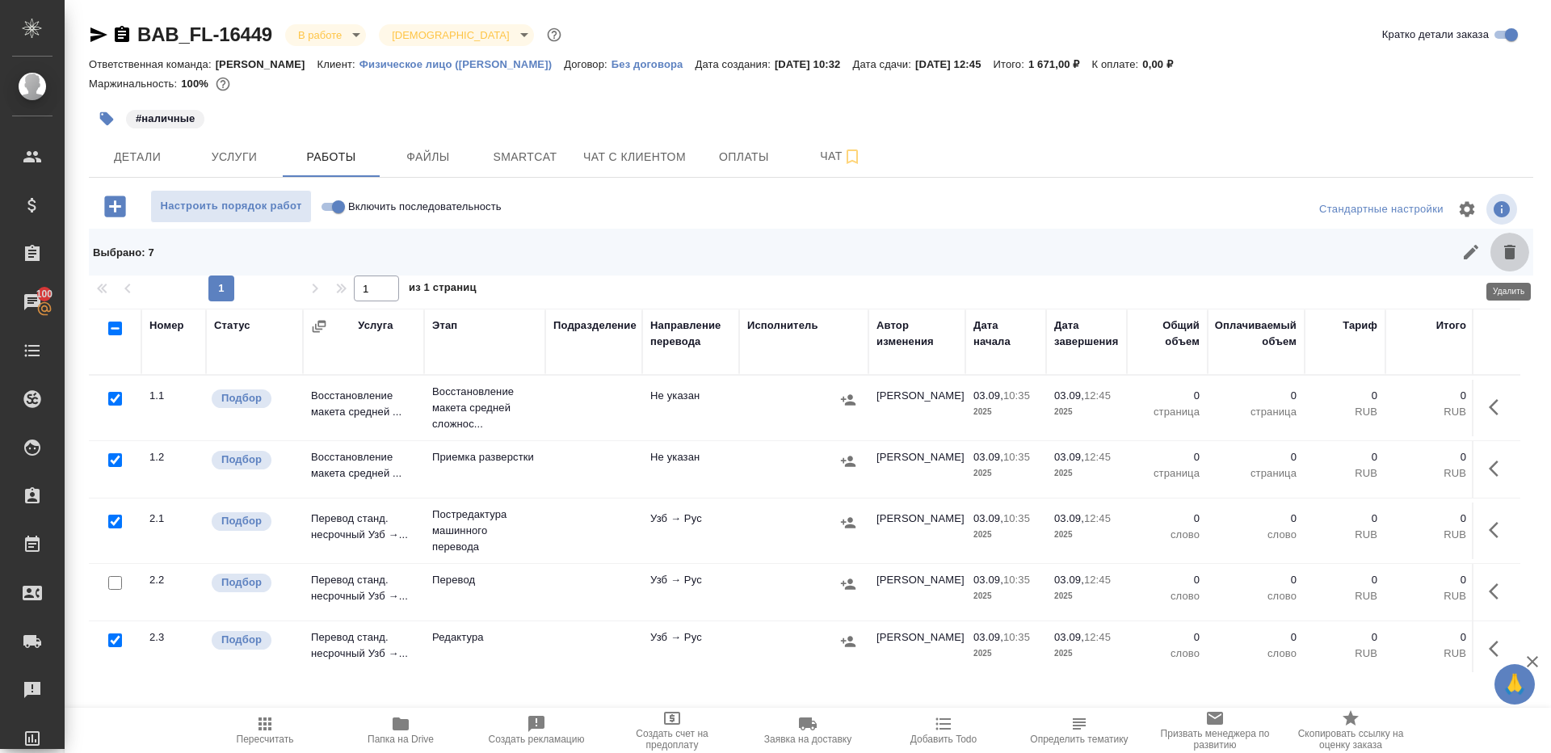
click at [1502, 251] on icon "button" at bounding box center [1509, 251] width 19 height 19
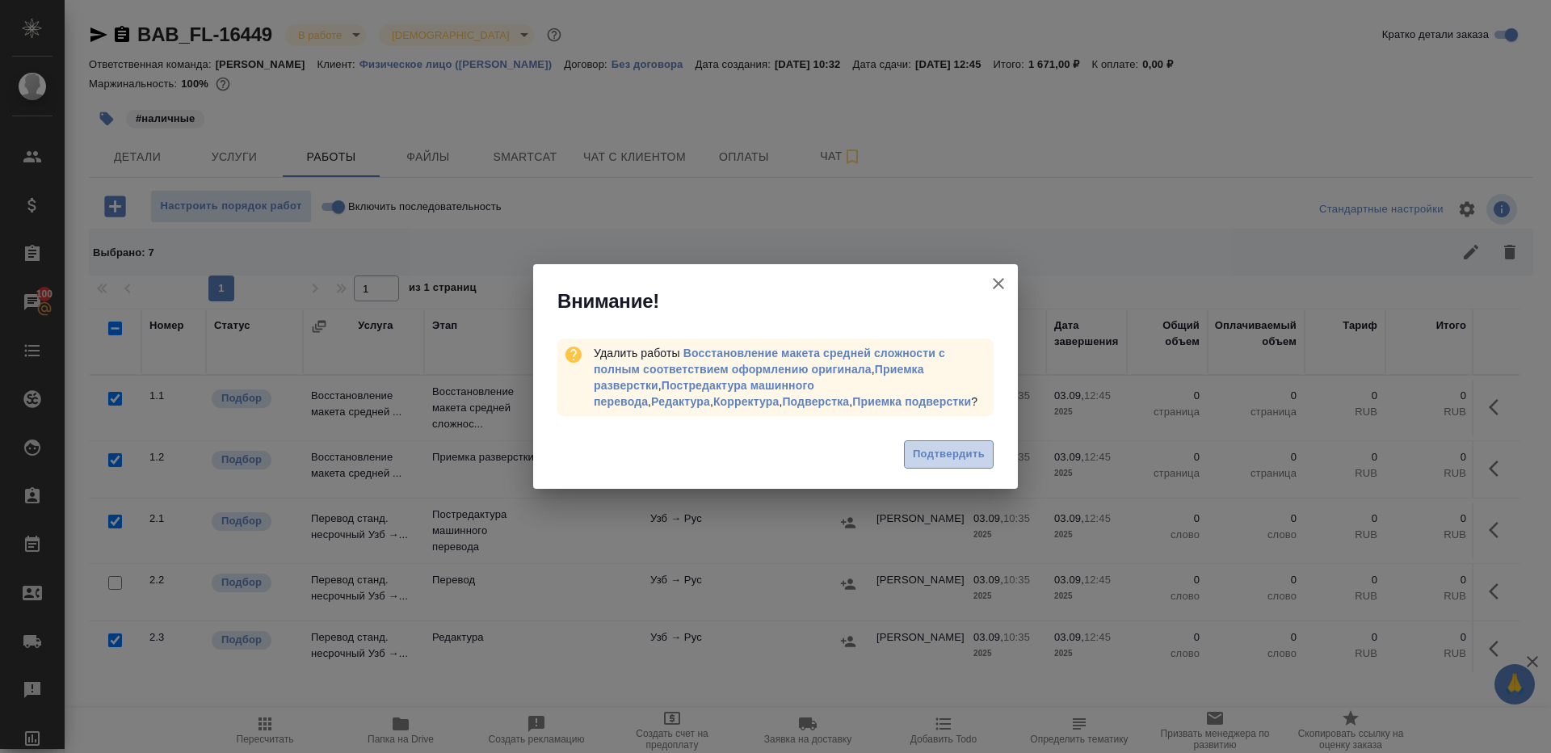
click at [943, 460] on span "Подтвердить" at bounding box center [949, 454] width 72 height 19
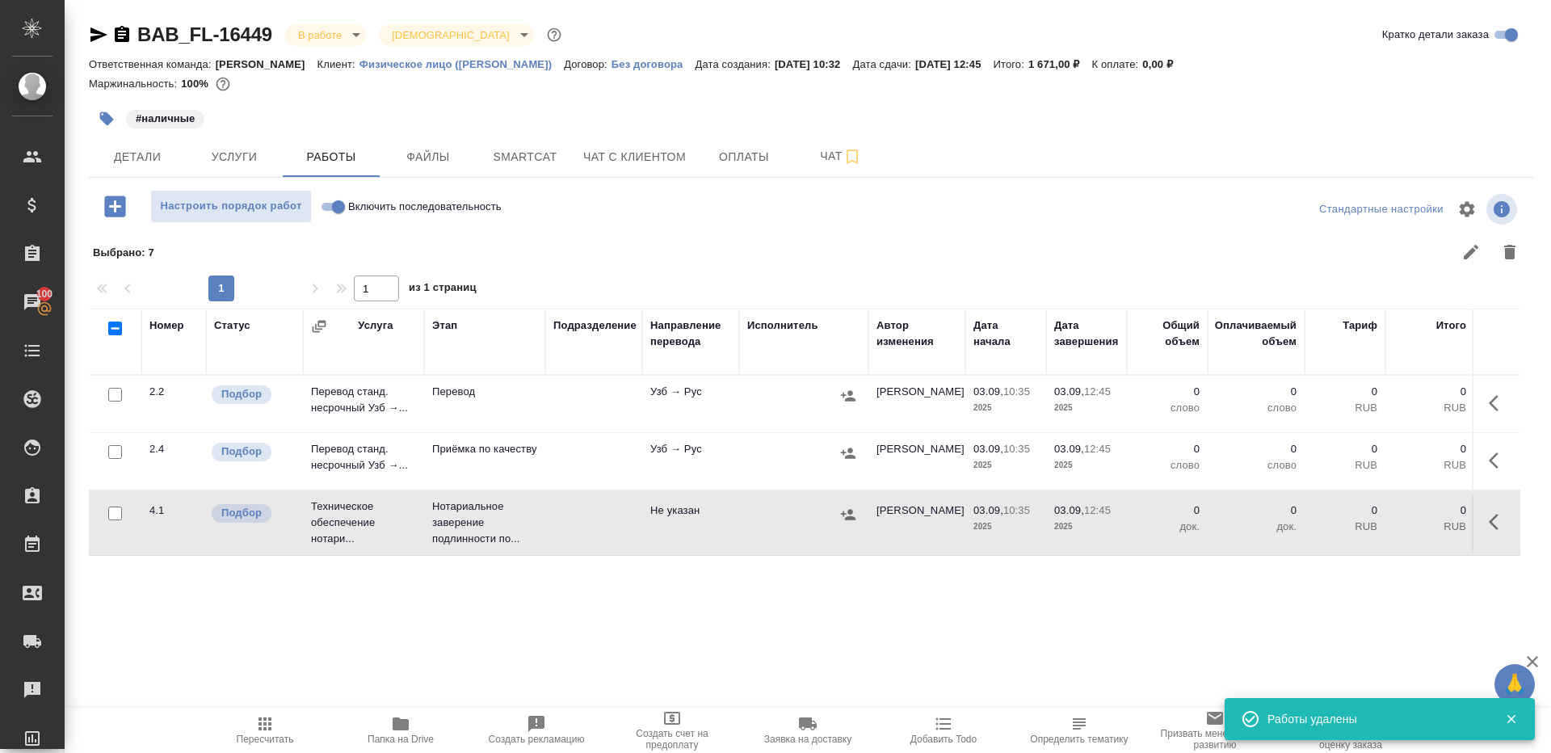
click at [335, 194] on label "Включить последовательность" at bounding box center [409, 206] width 186 height 33
click at [335, 197] on input "Включить последовательность" at bounding box center [338, 206] width 58 height 19
checkbox input "true"
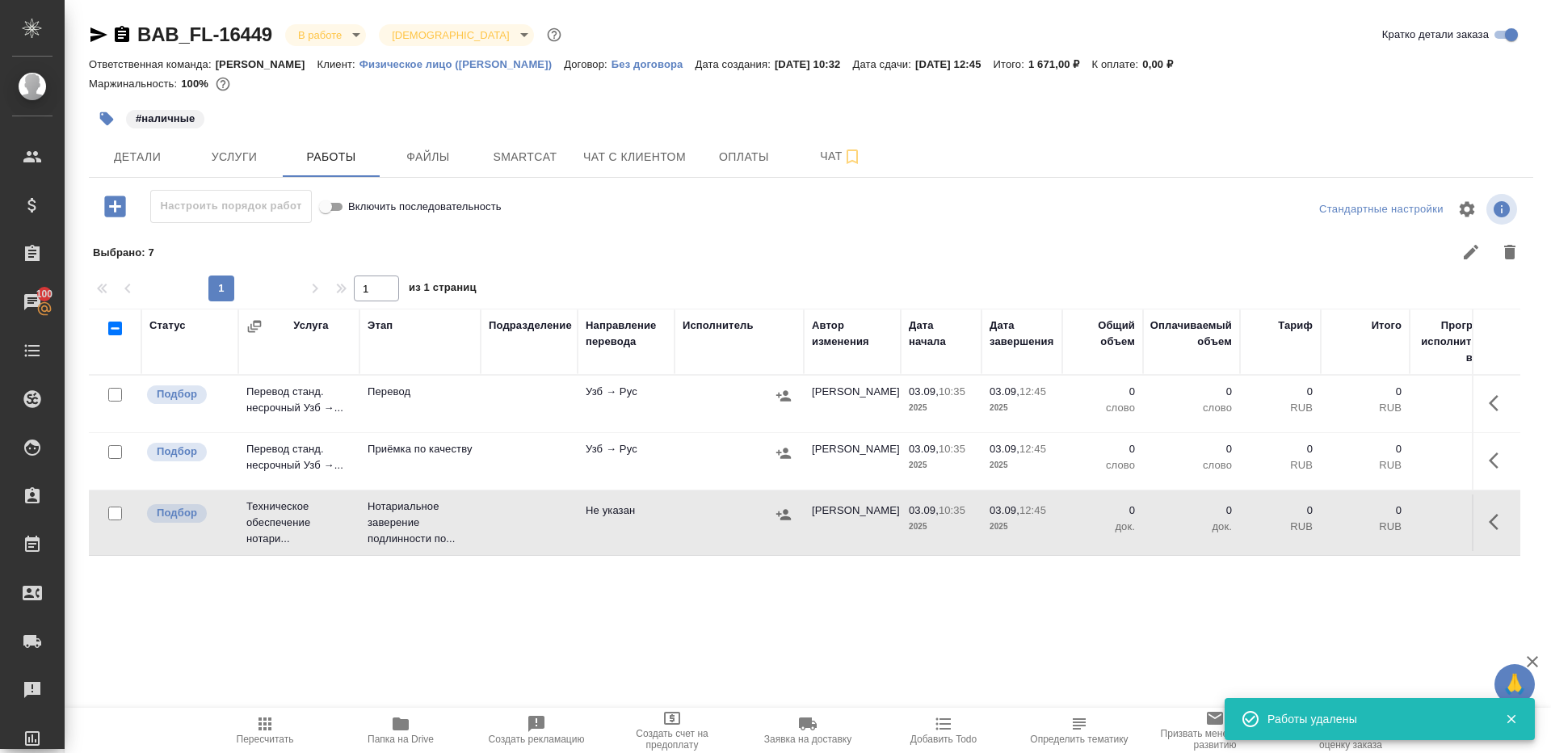
click at [1513, 393] on button "button" at bounding box center [1498, 403] width 39 height 39
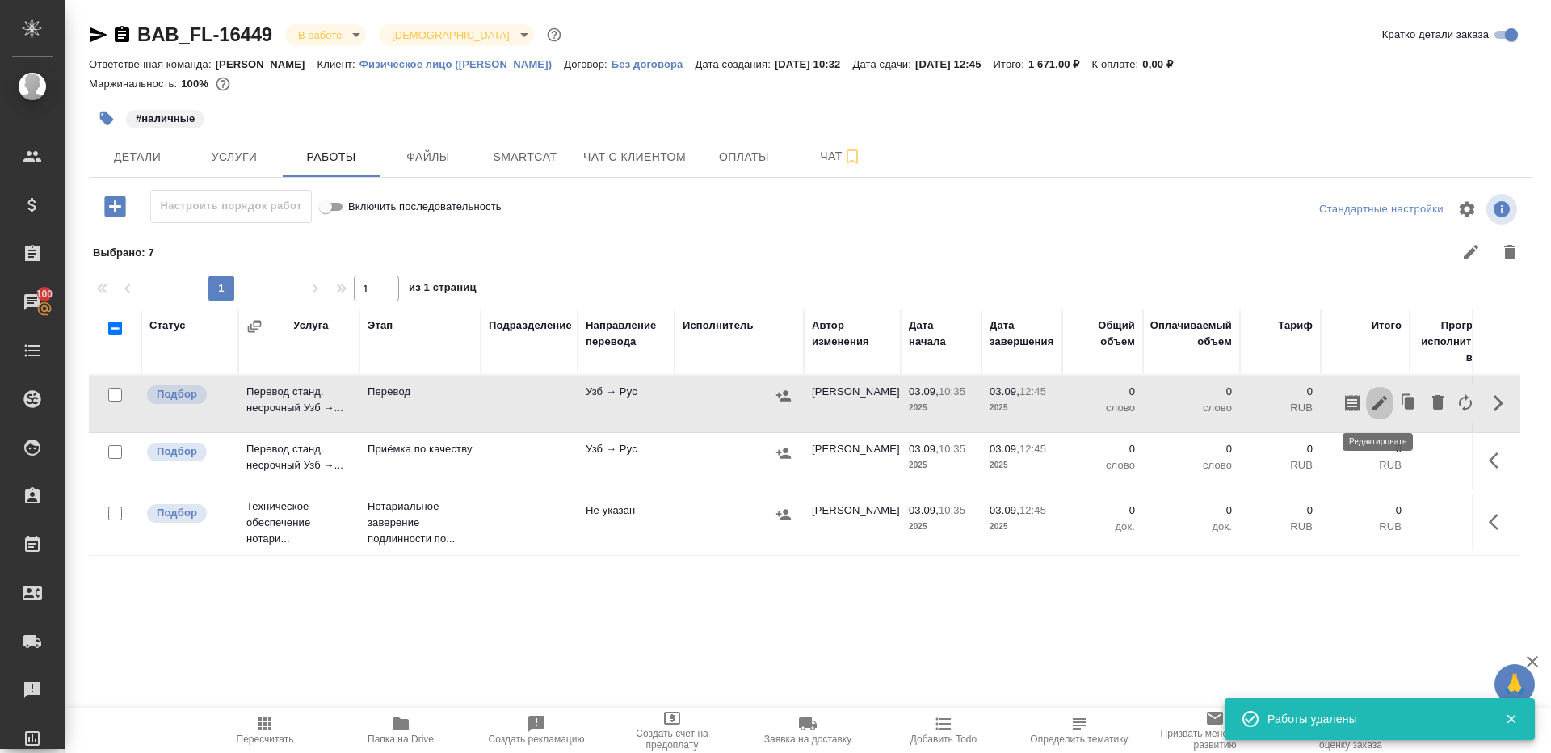
click at [1371, 395] on icon "button" at bounding box center [1379, 402] width 19 height 19
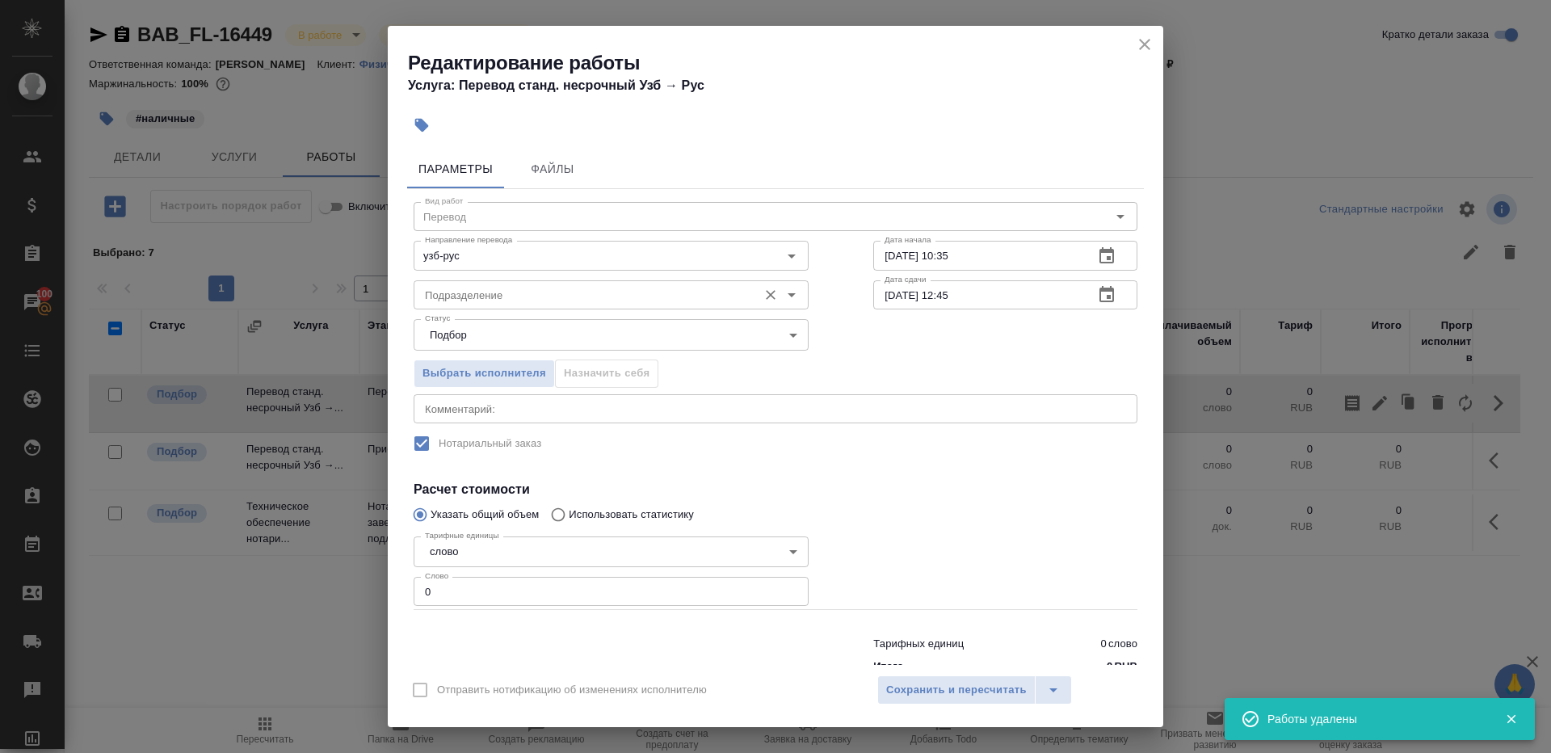
click at [486, 283] on div "Подразделение" at bounding box center [611, 294] width 395 height 29
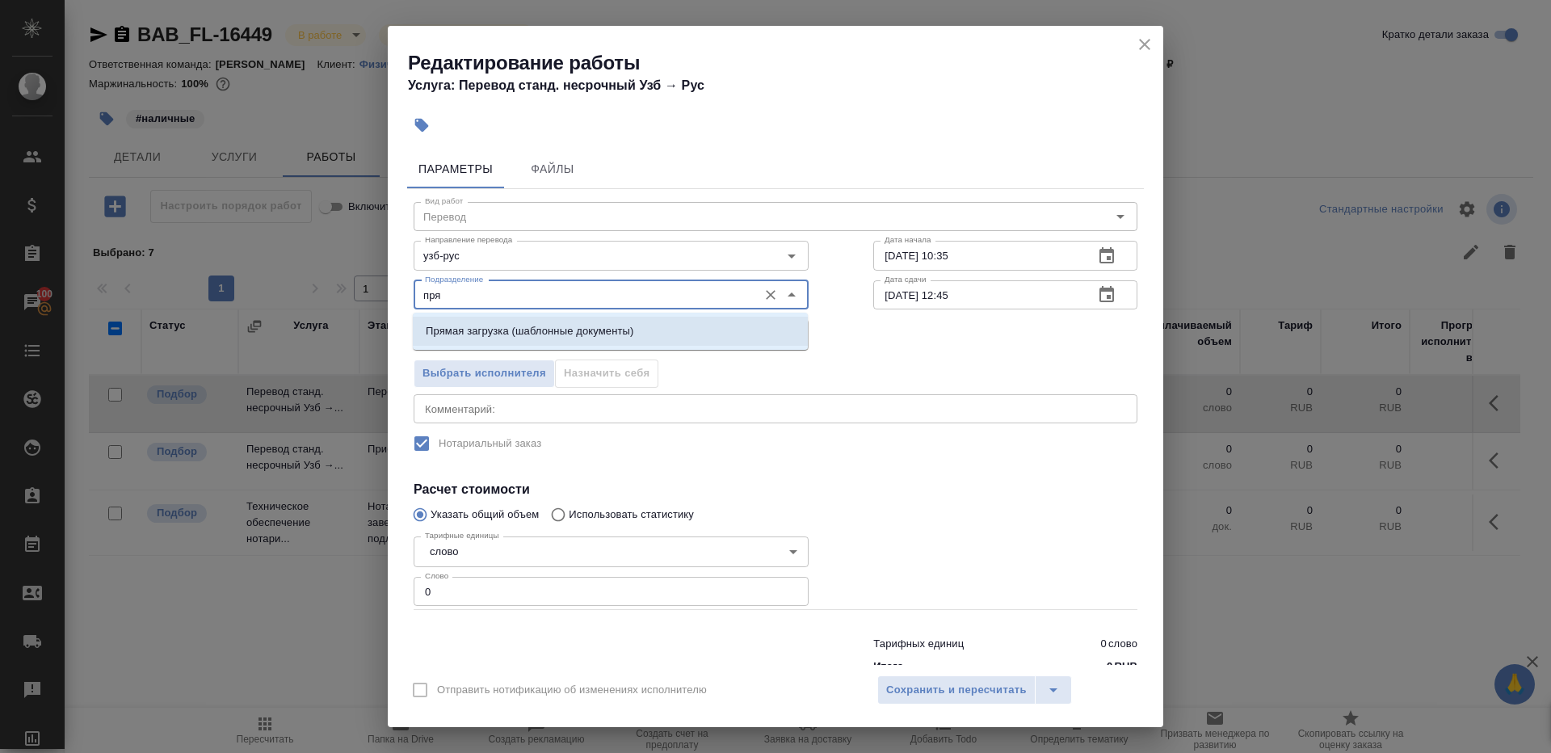
click at [527, 324] on p "Прямая загрузка (шаблонные документы)" at bounding box center [530, 331] width 208 height 16
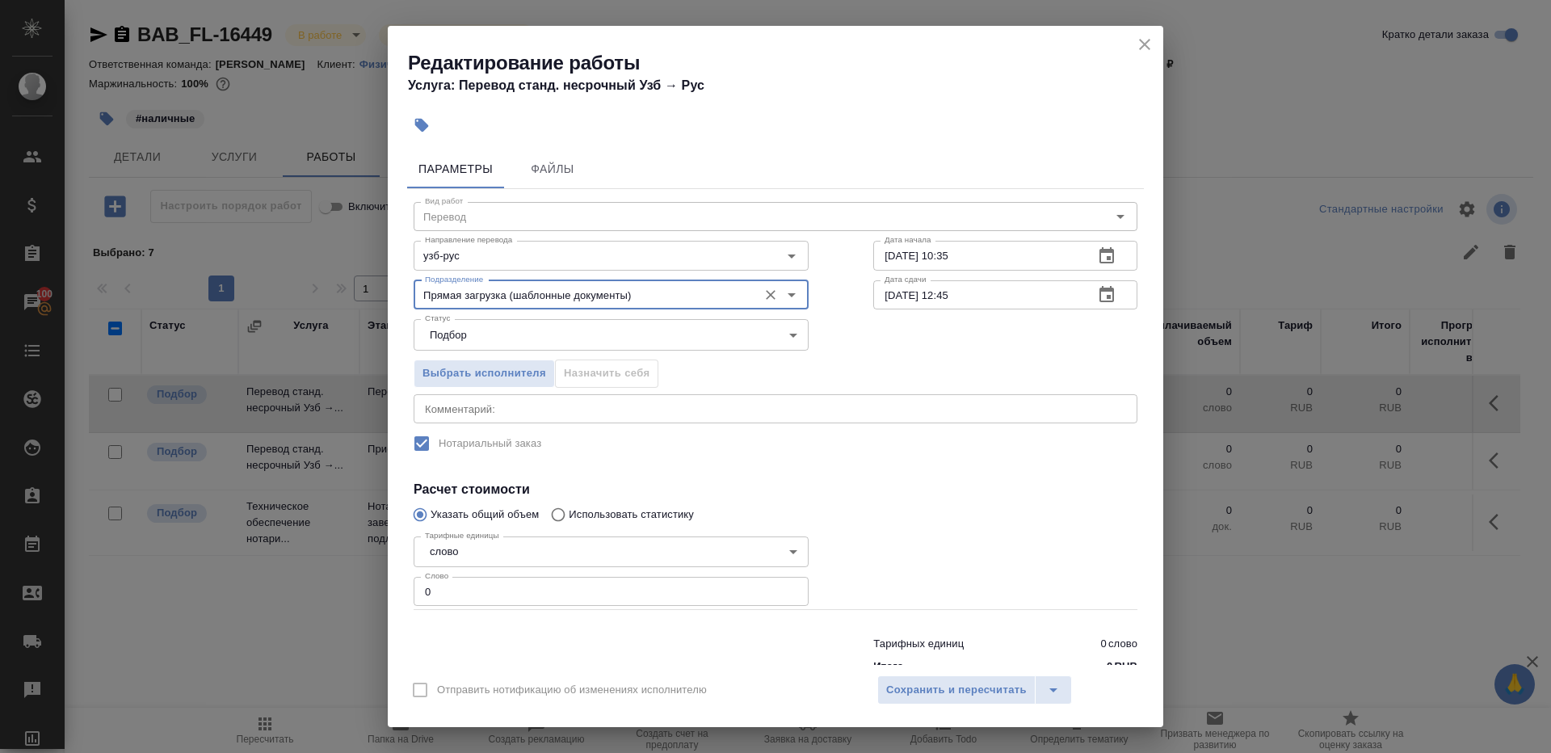
type input "Прямая загрузка (шаблонные документы)"
click at [505, 606] on div "Тарифных единиц 0 слово Итого 0 RUB" at bounding box center [775, 652] width 788 height 110
click at [611, 579] on input "0" at bounding box center [611, 591] width 395 height 29
type input "1"
click at [888, 546] on div at bounding box center [1005, 570] width 329 height 145
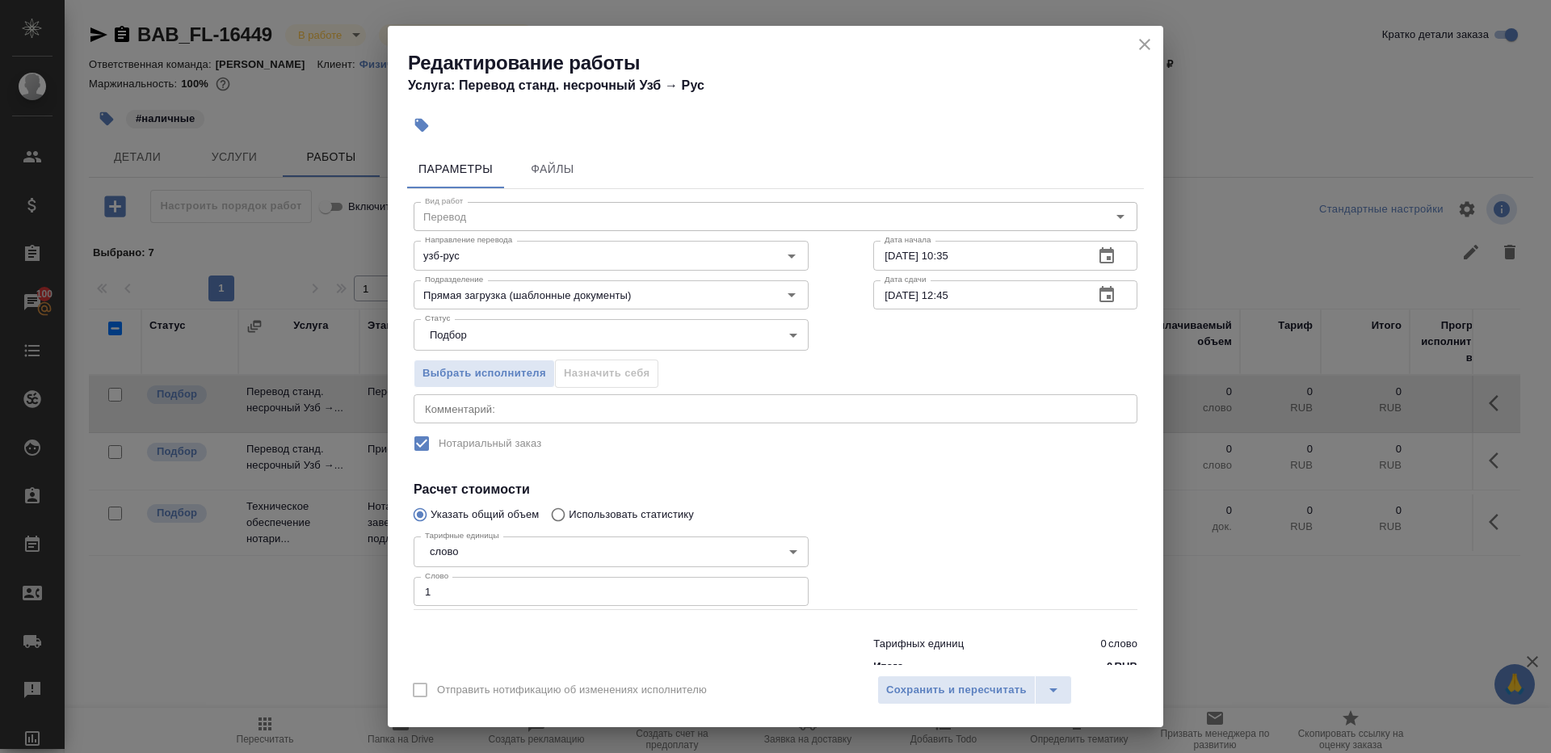
click at [962, 291] on input "03.09.2025 12:45" at bounding box center [977, 294] width 208 height 29
click at [999, 276] on div "Дата сдачи 03.09.2025 12:35 Дата сдачи" at bounding box center [1005, 292] width 329 height 103
click at [999, 300] on input "03.09.2025 12:35" at bounding box center [977, 294] width 208 height 29
type input "03.09.2025 12:30"
click at [985, 394] on div "x Комментарий:" at bounding box center [776, 408] width 724 height 29
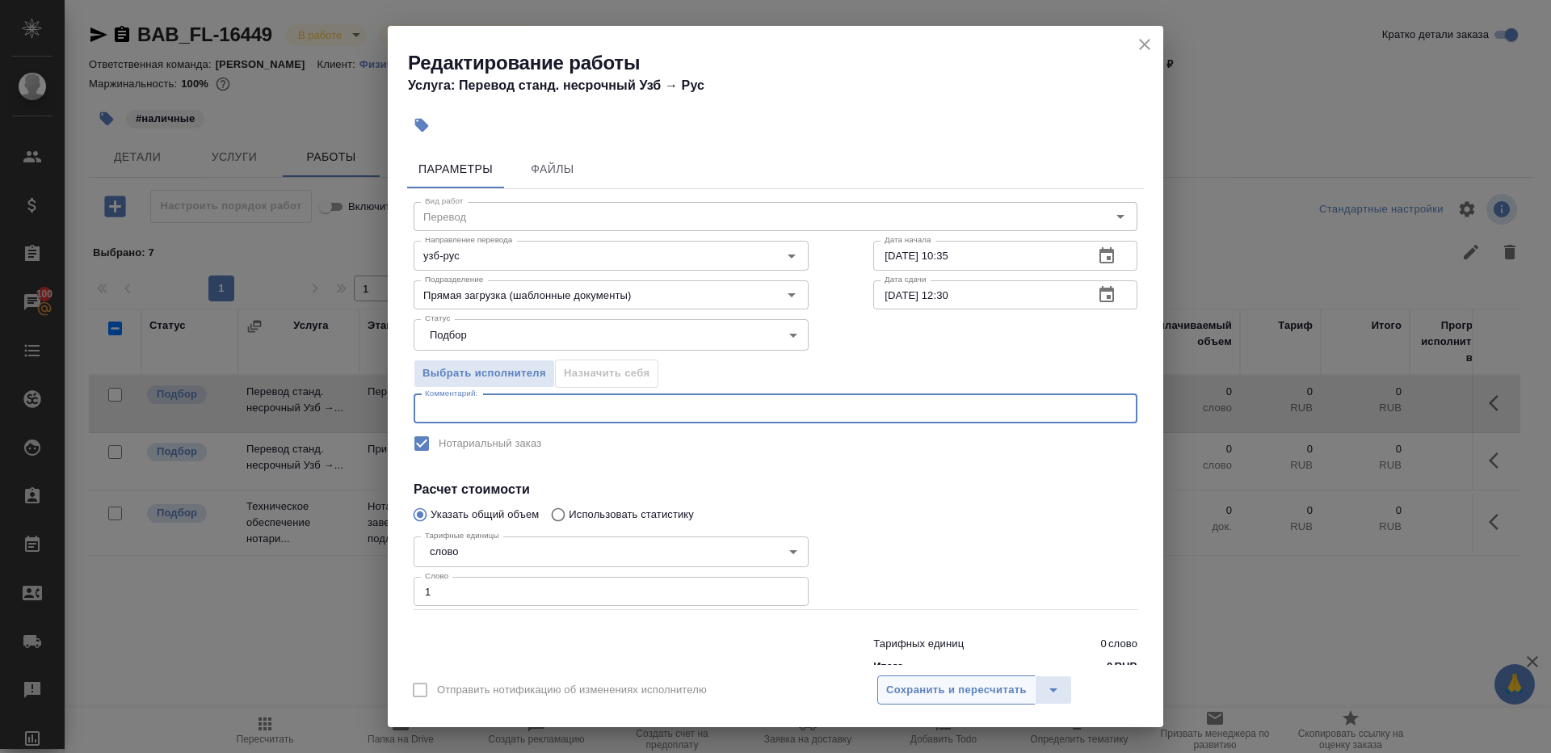
click at [980, 686] on span "Сохранить и пересчитать" at bounding box center [956, 690] width 141 height 19
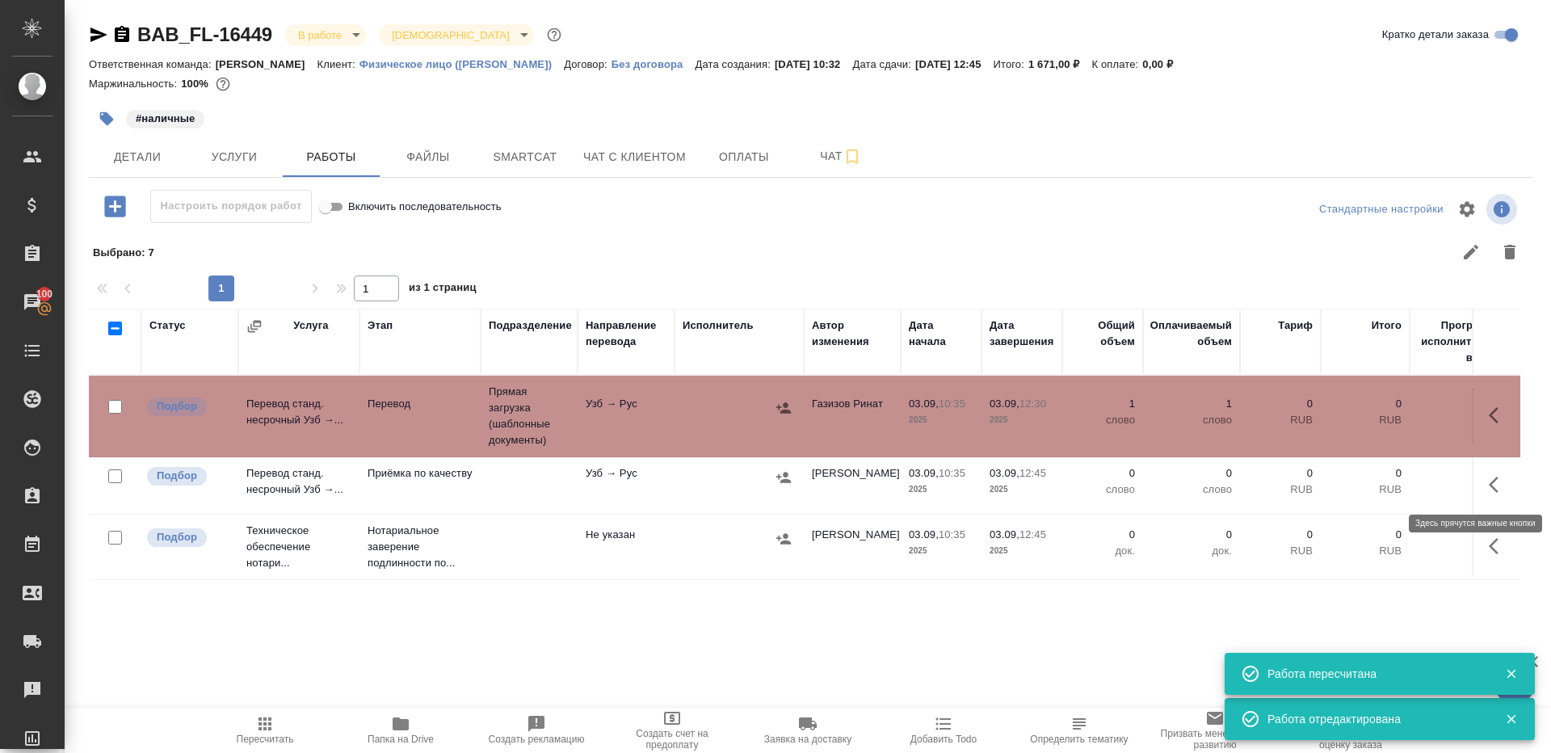
click at [1501, 479] on icon "button" at bounding box center [1498, 484] width 19 height 19
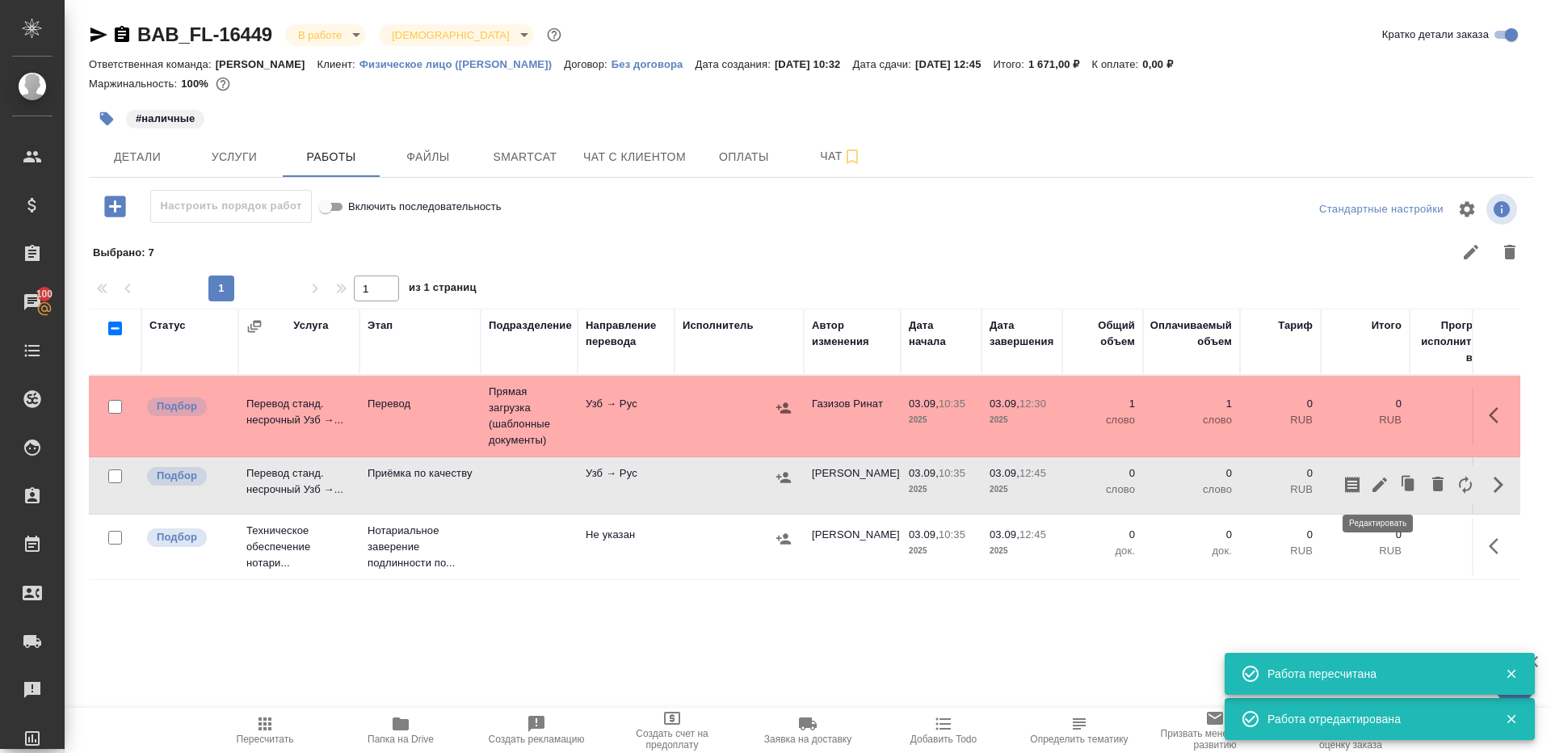
click at [1370, 479] on icon "button" at bounding box center [1379, 484] width 19 height 19
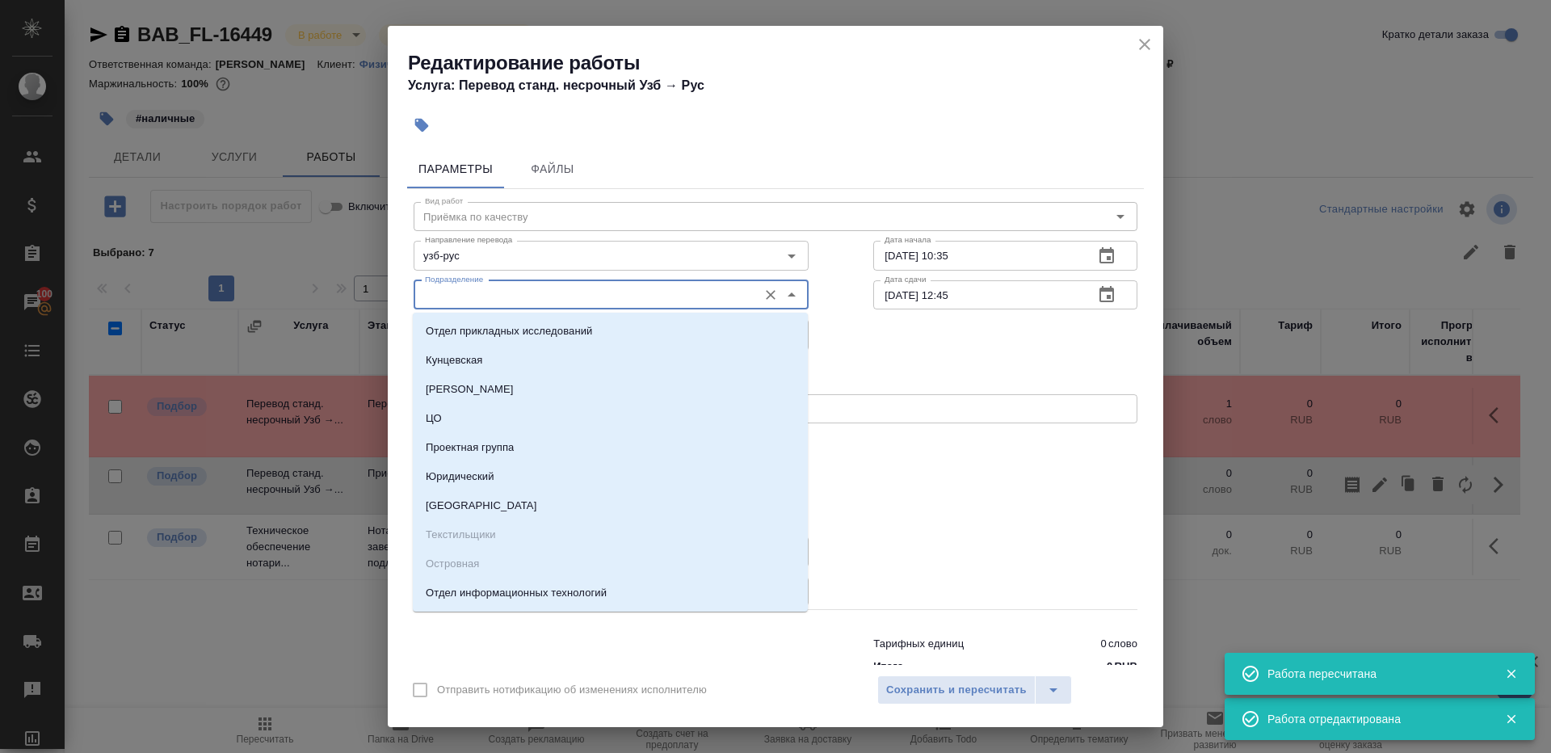
click at [506, 296] on input "Подразделение" at bounding box center [583, 294] width 331 height 19
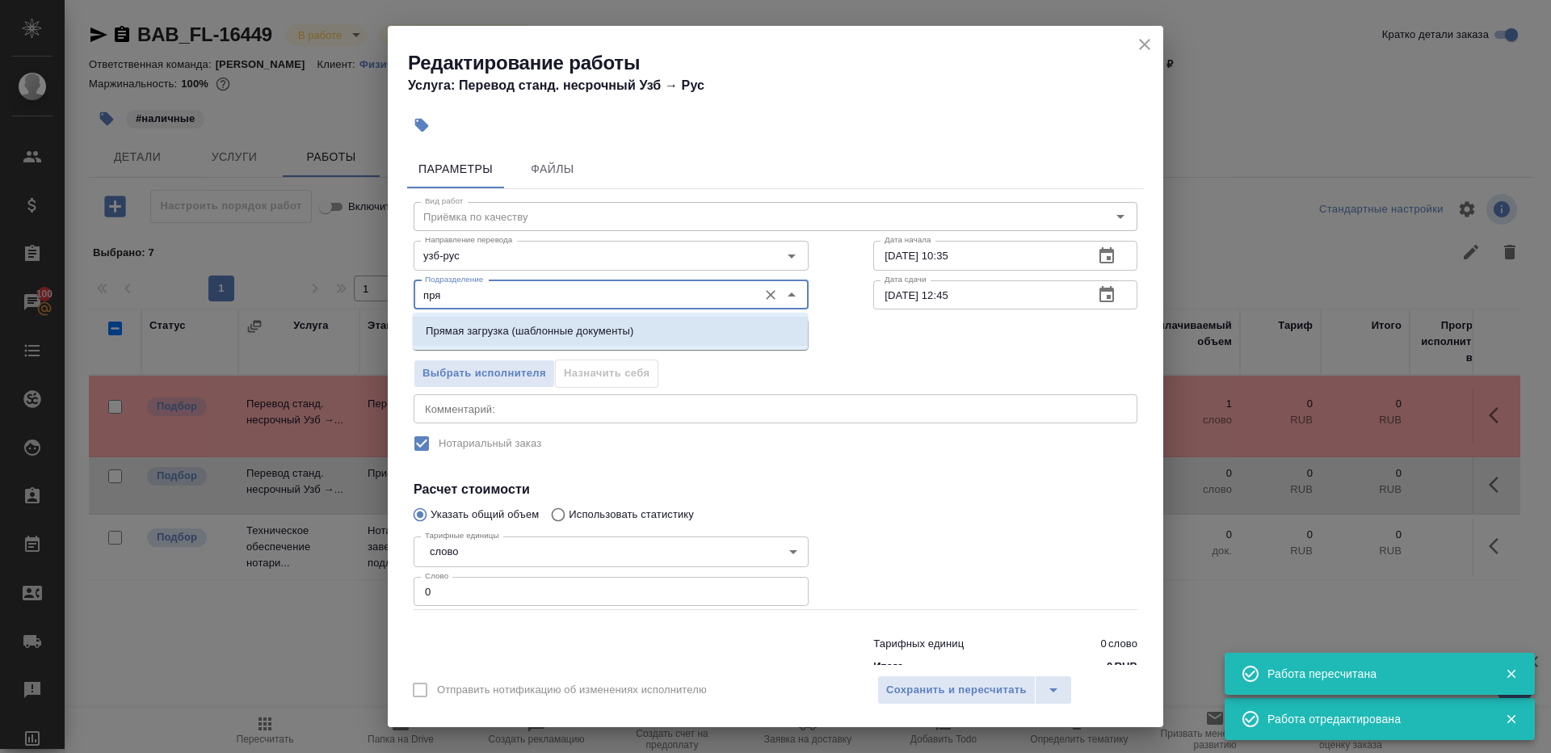
click at [566, 320] on li "Прямая загрузка (шаблонные документы)" at bounding box center [610, 331] width 395 height 29
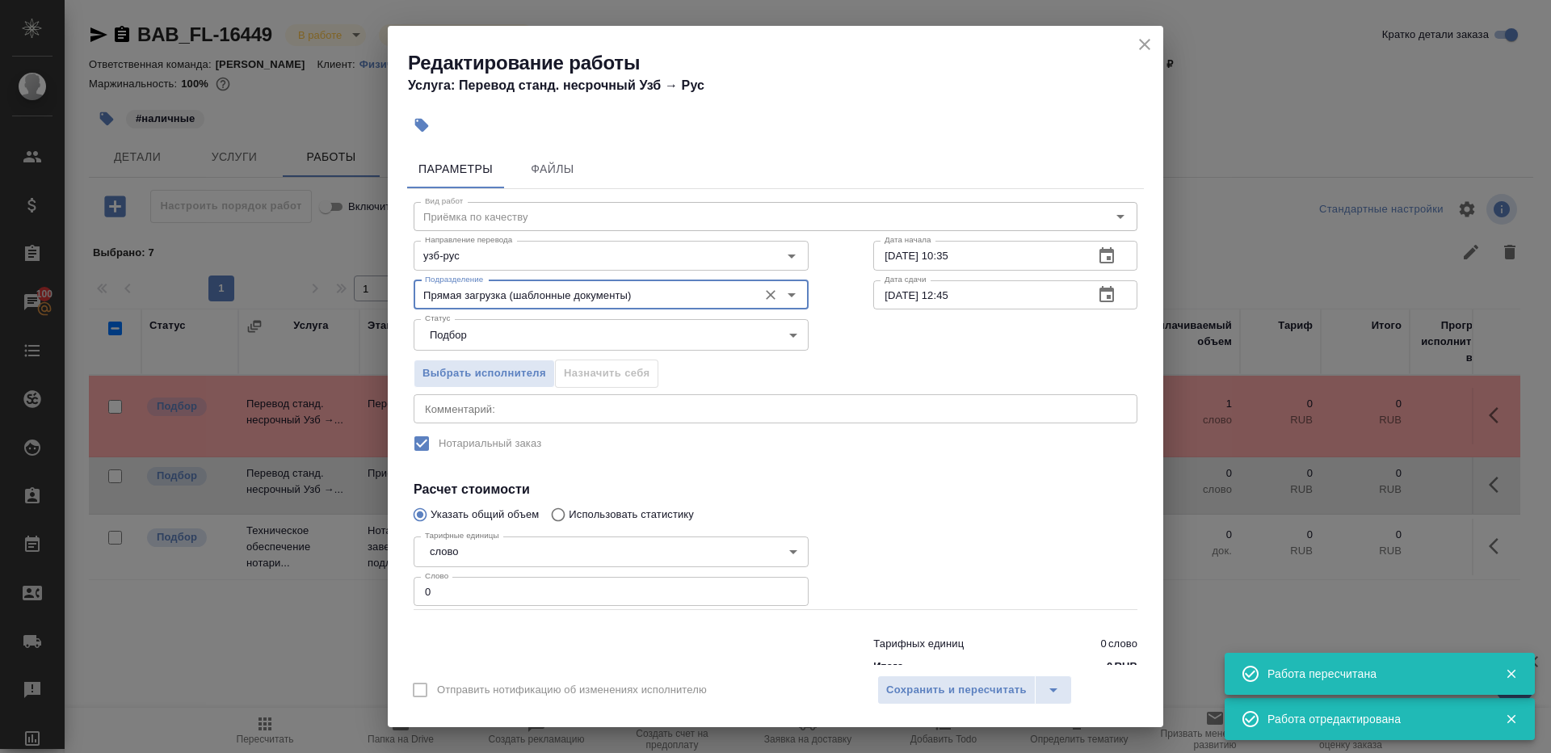
type input "Прямая загрузка (шаблонные документы)"
click at [976, 257] on input "03.09.2025 10:35" at bounding box center [977, 255] width 208 height 29
paste input "2:30"
type input "03.09.2025 12:30"
click at [525, 584] on input "0" at bounding box center [611, 591] width 395 height 29
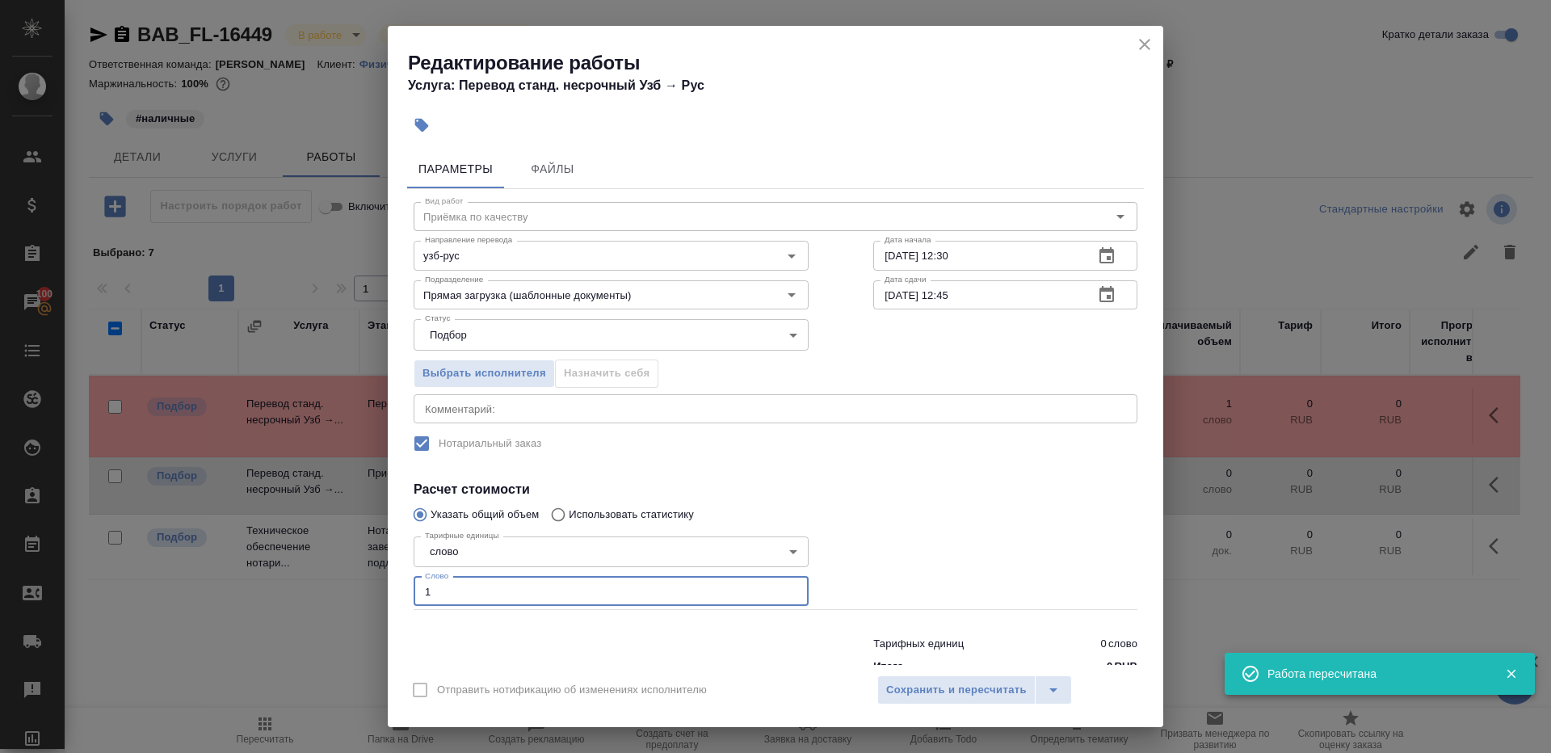
type input "1"
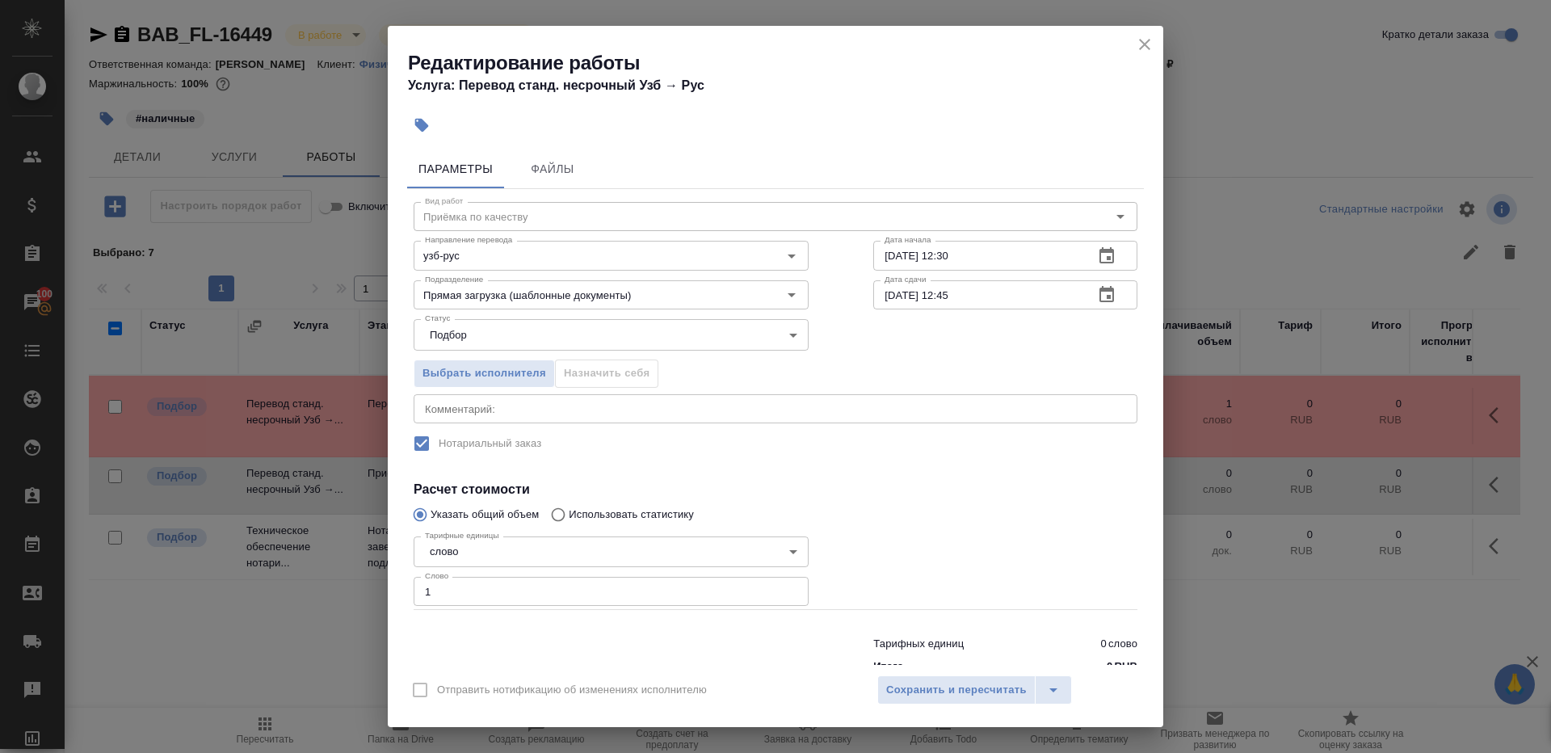
click at [909, 550] on div at bounding box center [1005, 570] width 329 height 145
click at [932, 687] on span "Сохранить и пересчитать" at bounding box center [956, 690] width 141 height 19
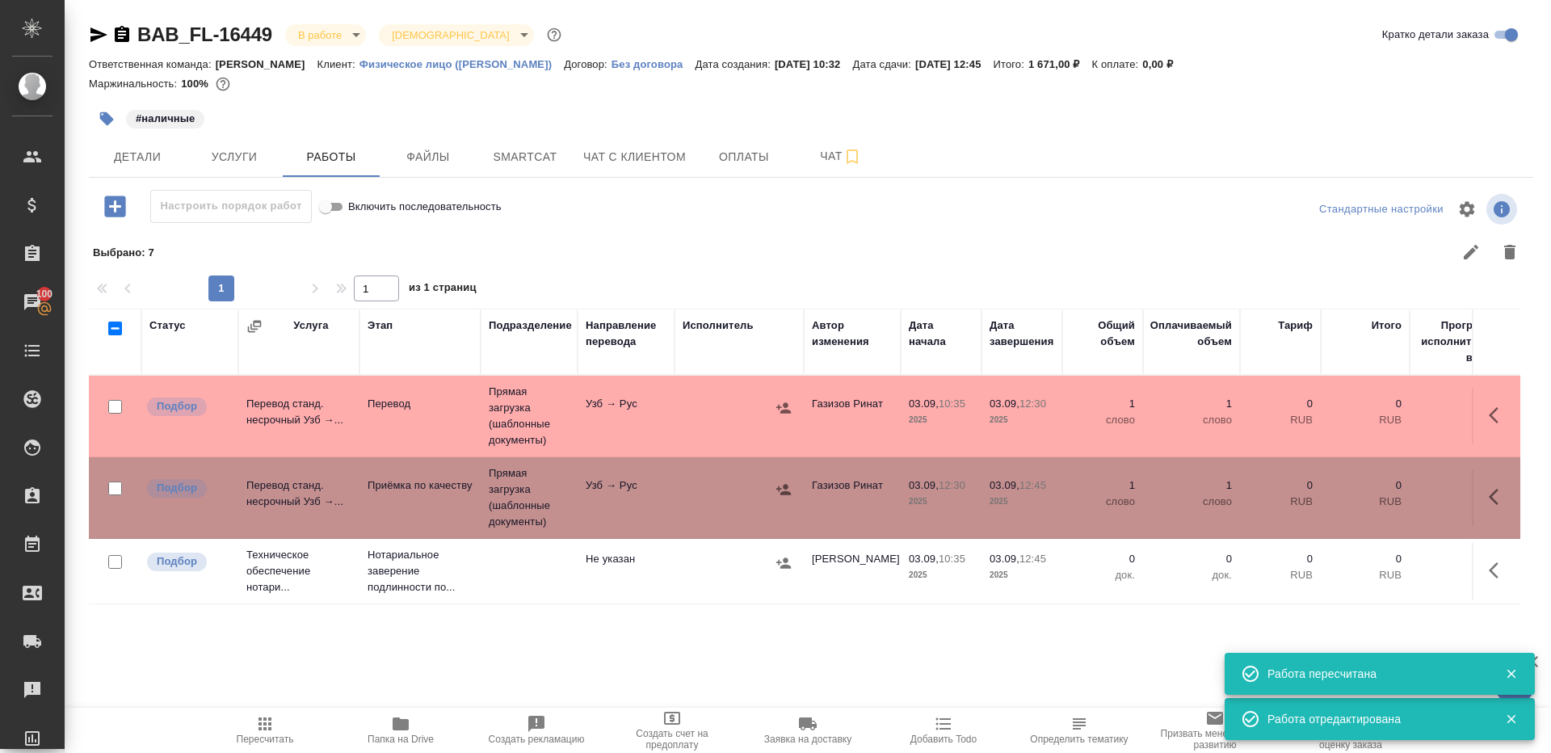
click at [640, 415] on td "Узб → Рус" at bounding box center [625, 416] width 97 height 57
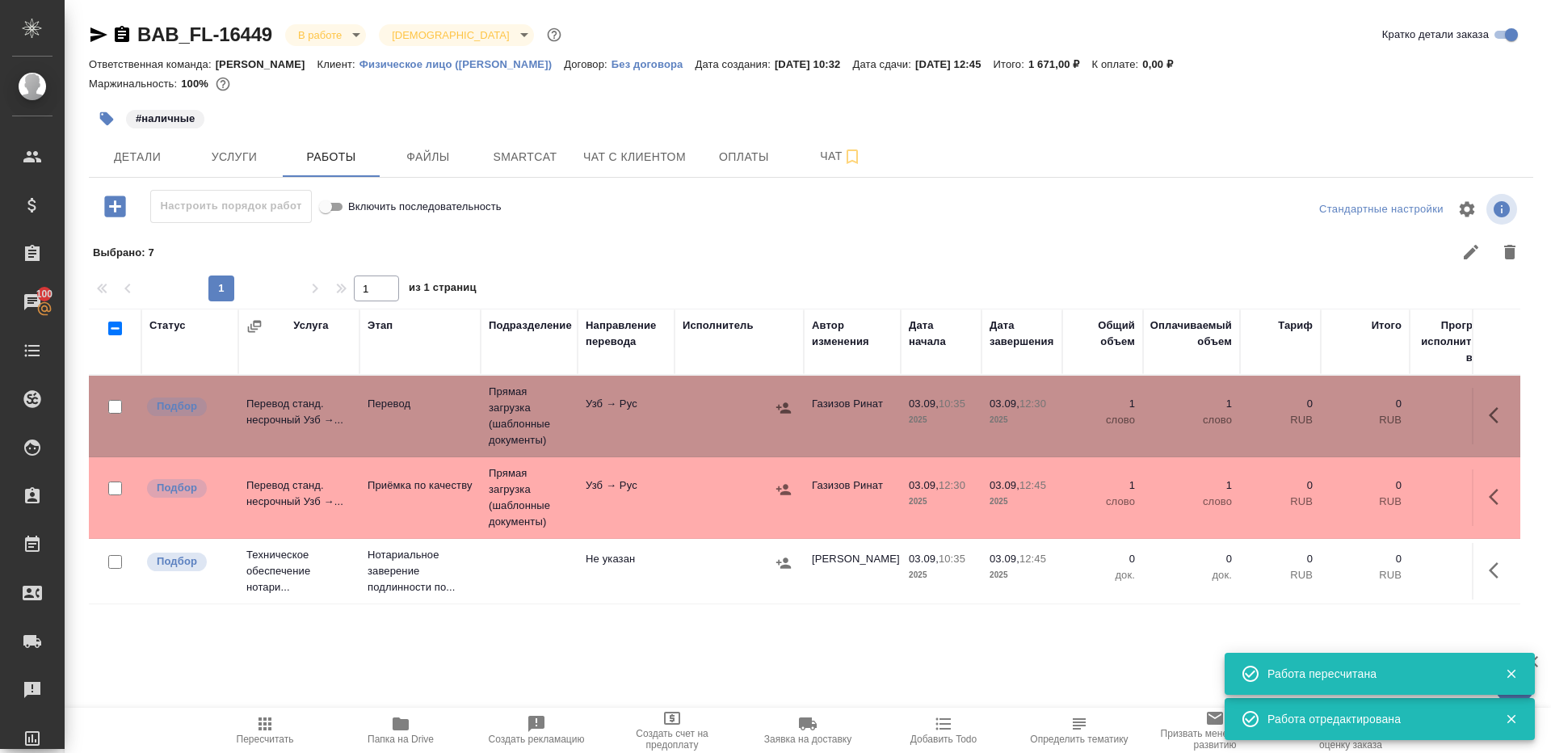
click at [607, 511] on td "Узб → Рус" at bounding box center [625, 497] width 97 height 57
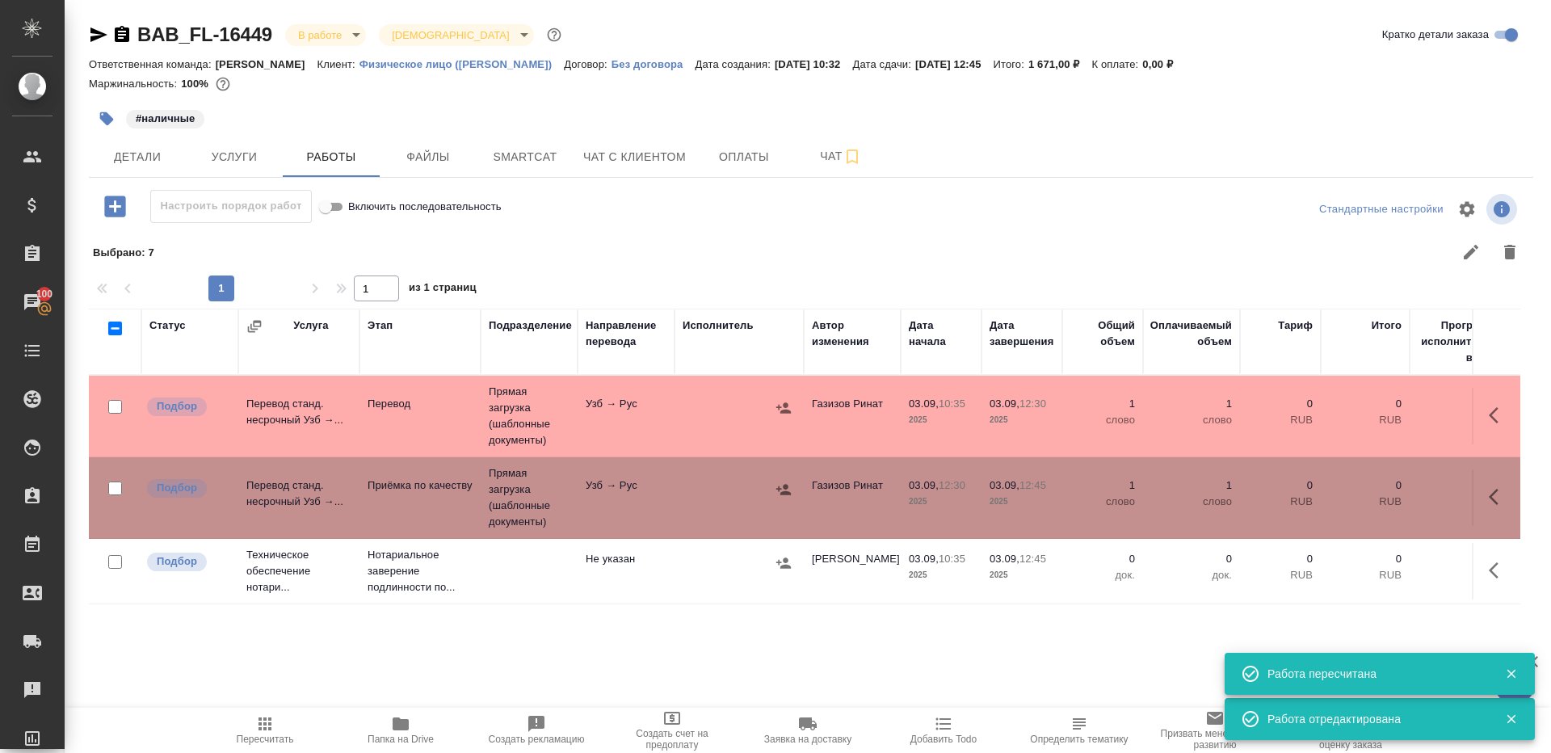
click at [607, 511] on td "Узб → Рус" at bounding box center [625, 497] width 97 height 57
click at [257, 724] on icon "button" at bounding box center [264, 723] width 19 height 19
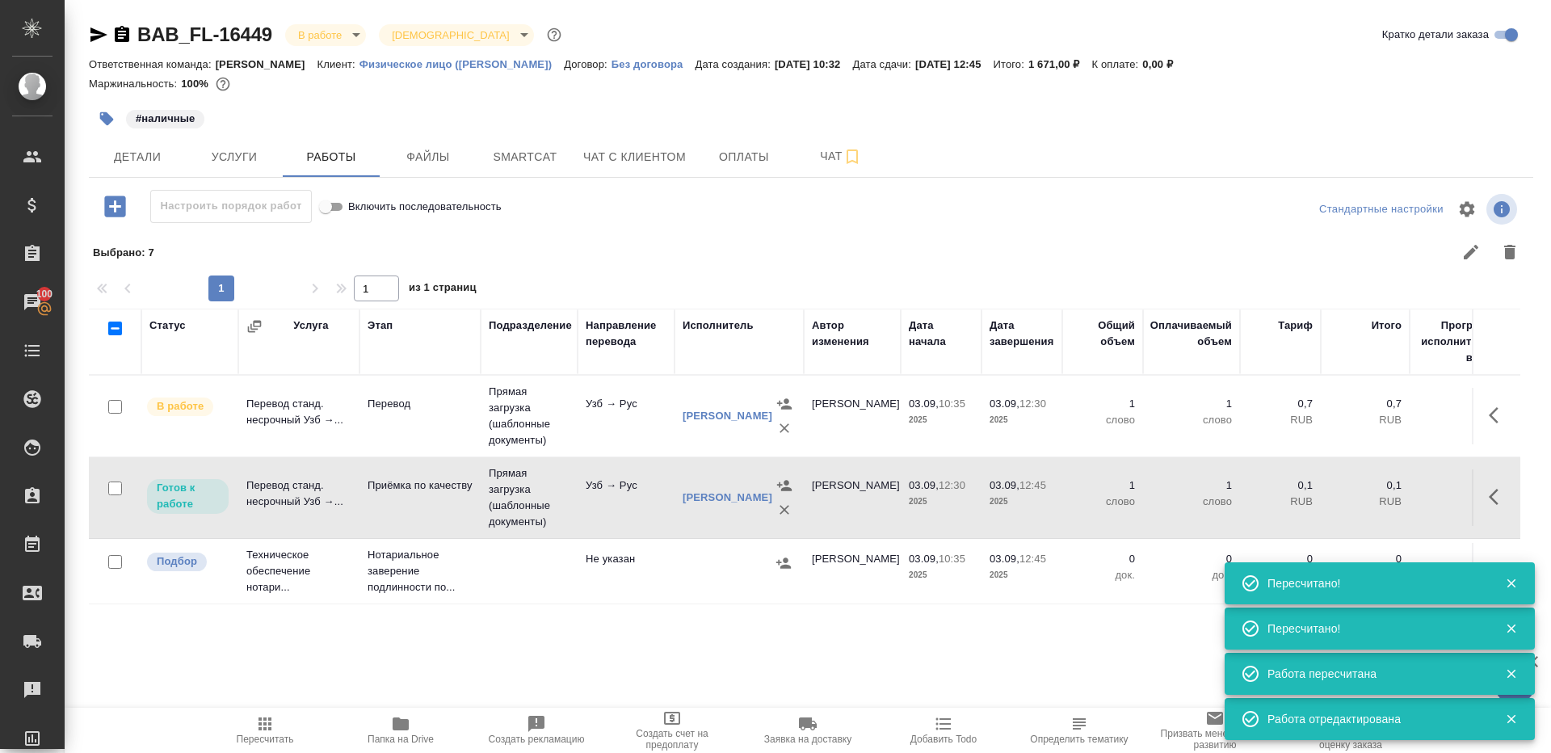
click at [749, 249] on div at bounding box center [954, 252] width 1148 height 39
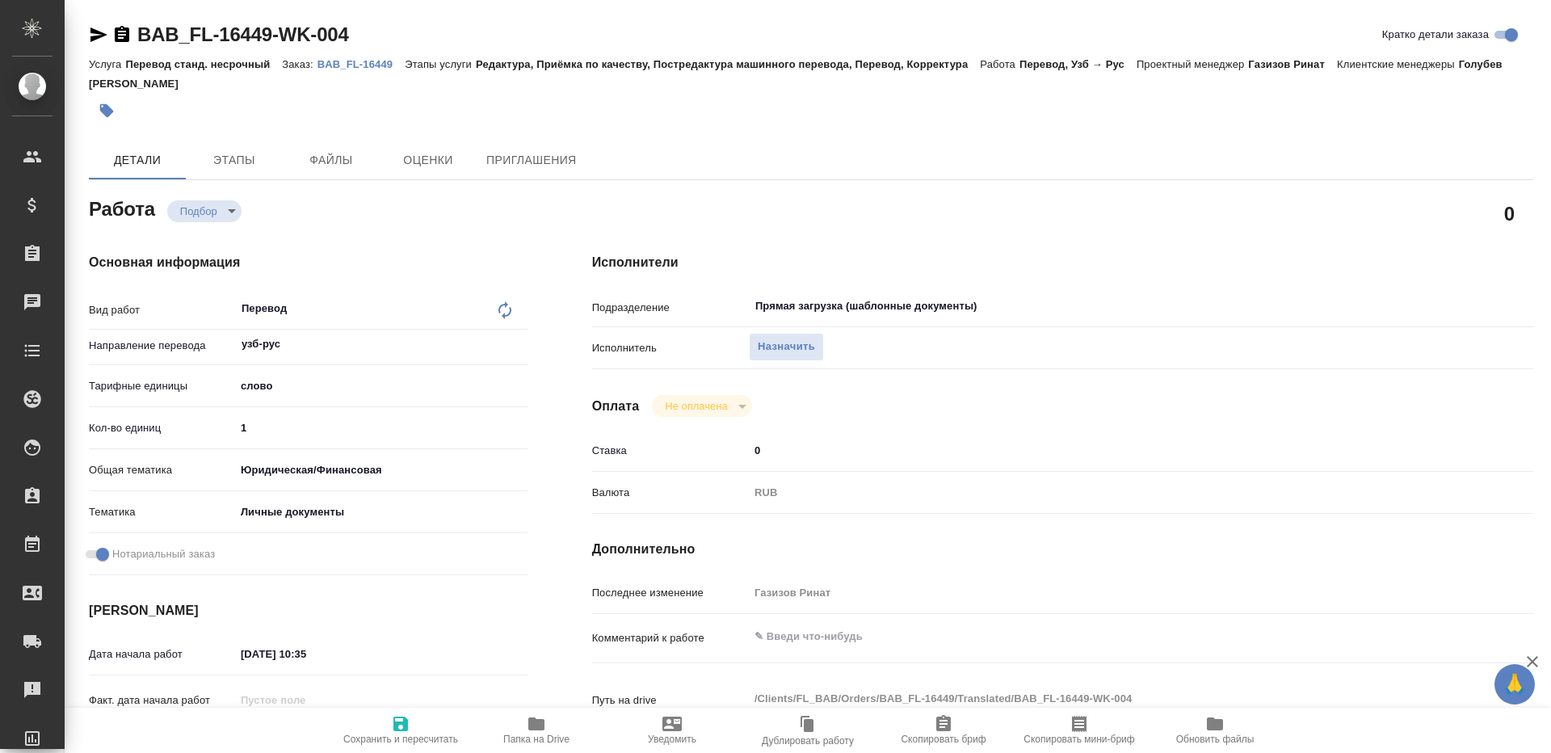
type textarea "x"
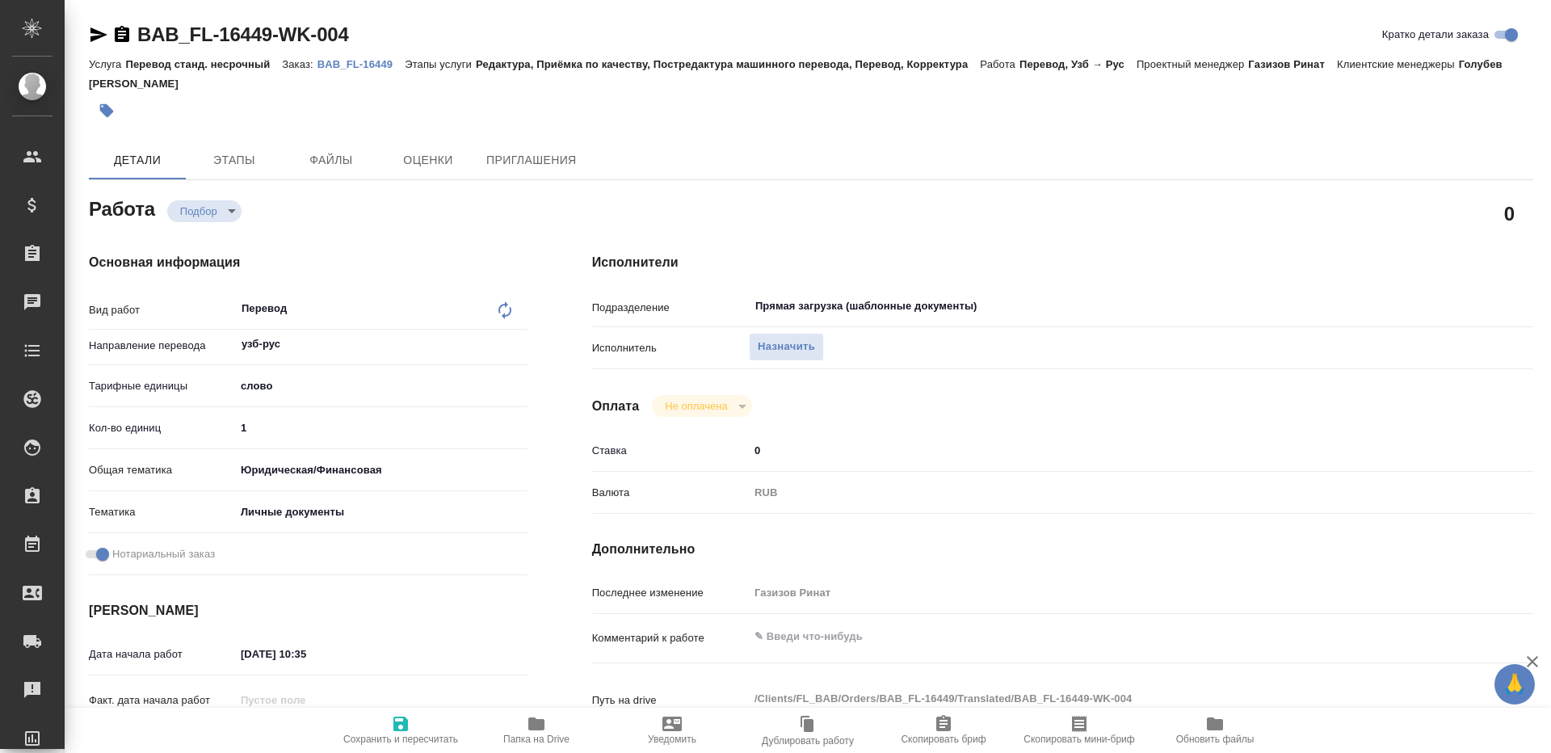
type textarea "x"
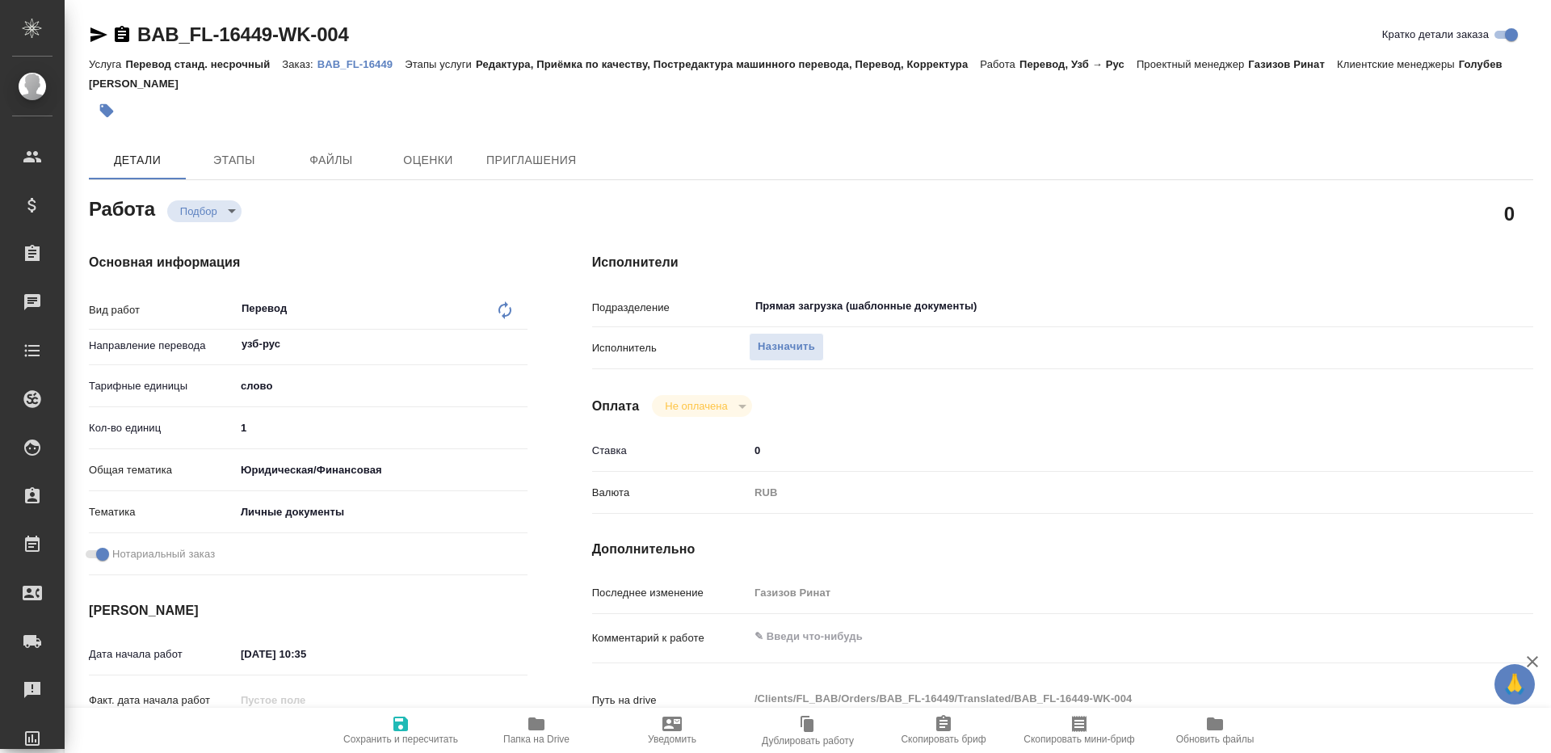
type textarea "x"
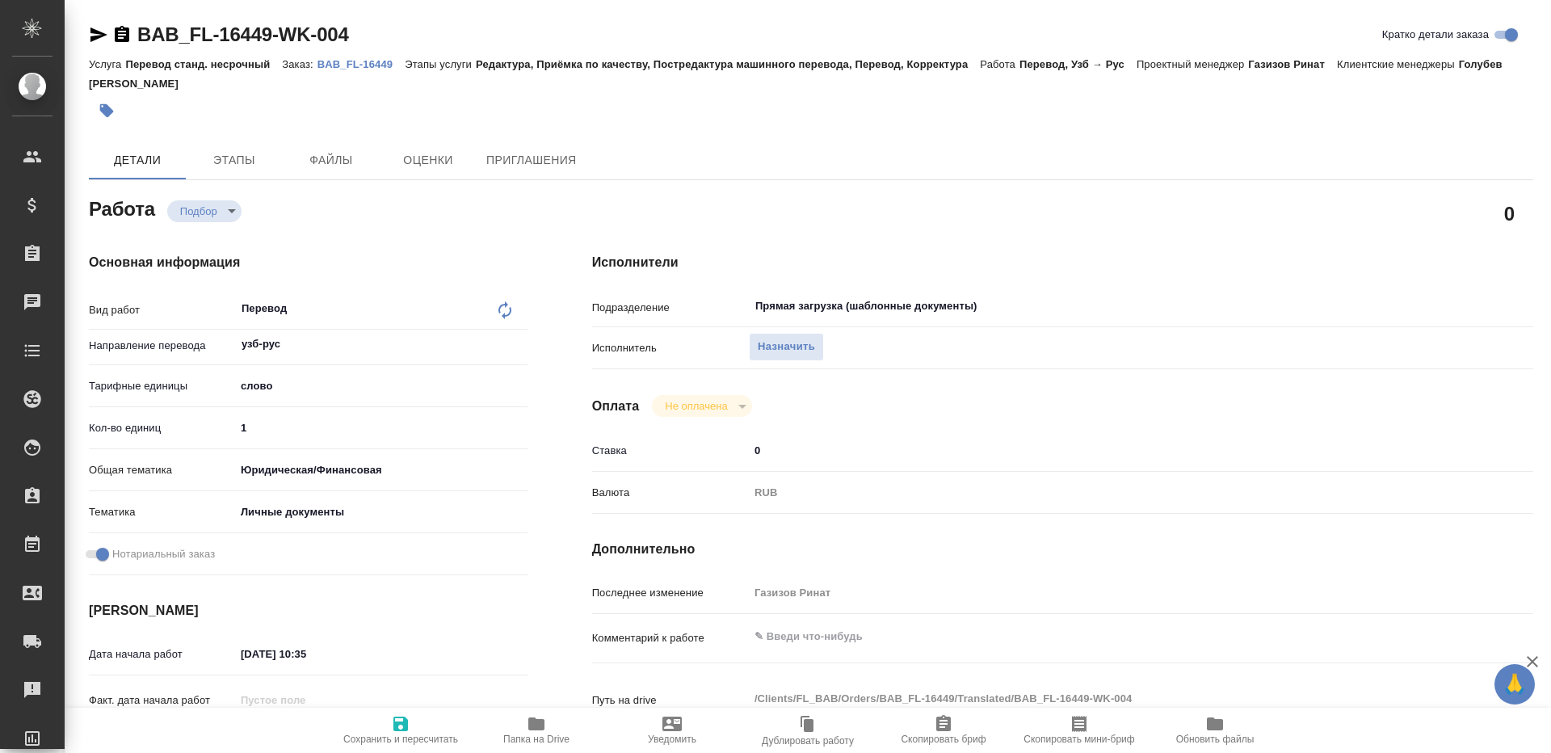
type textarea "x"
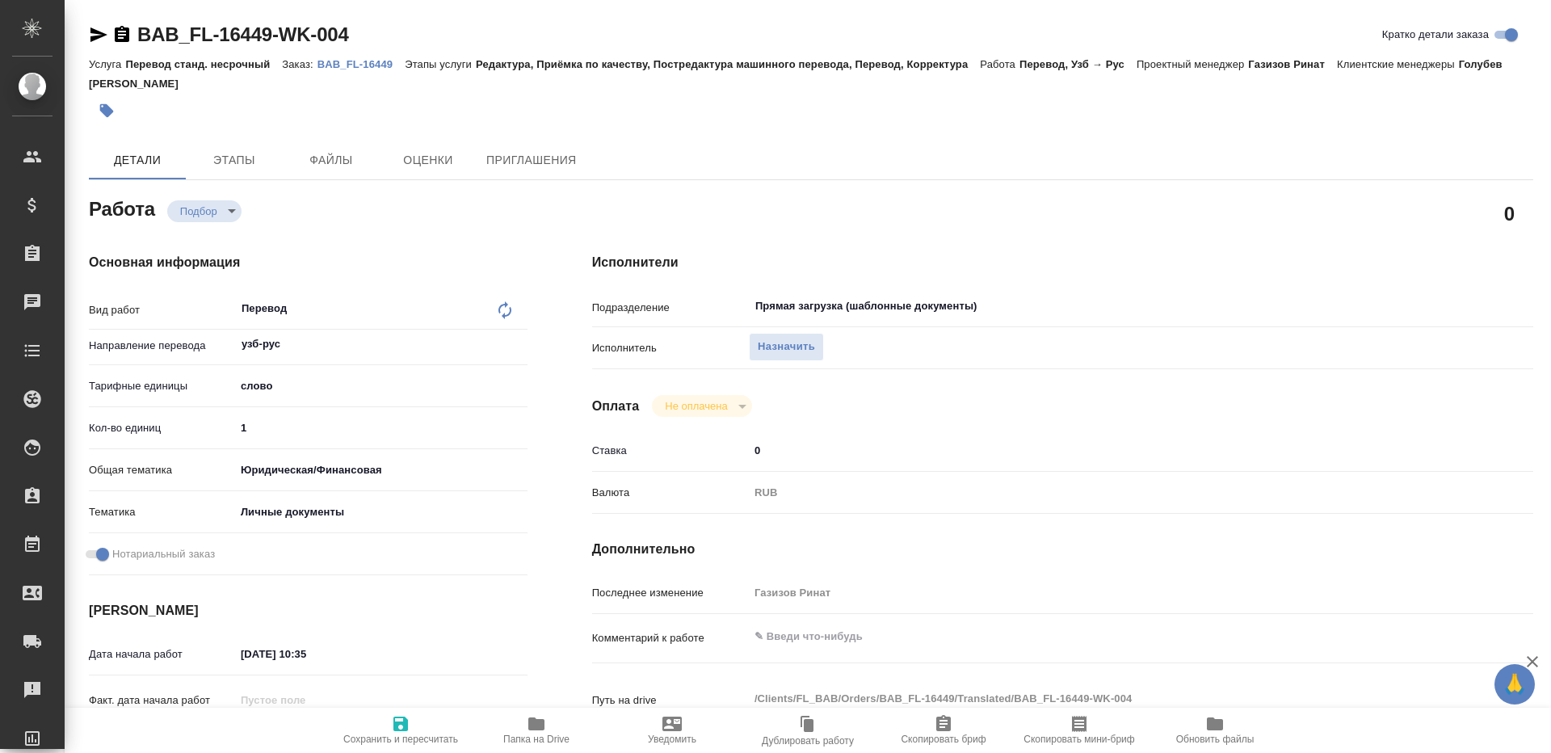
type textarea "x"
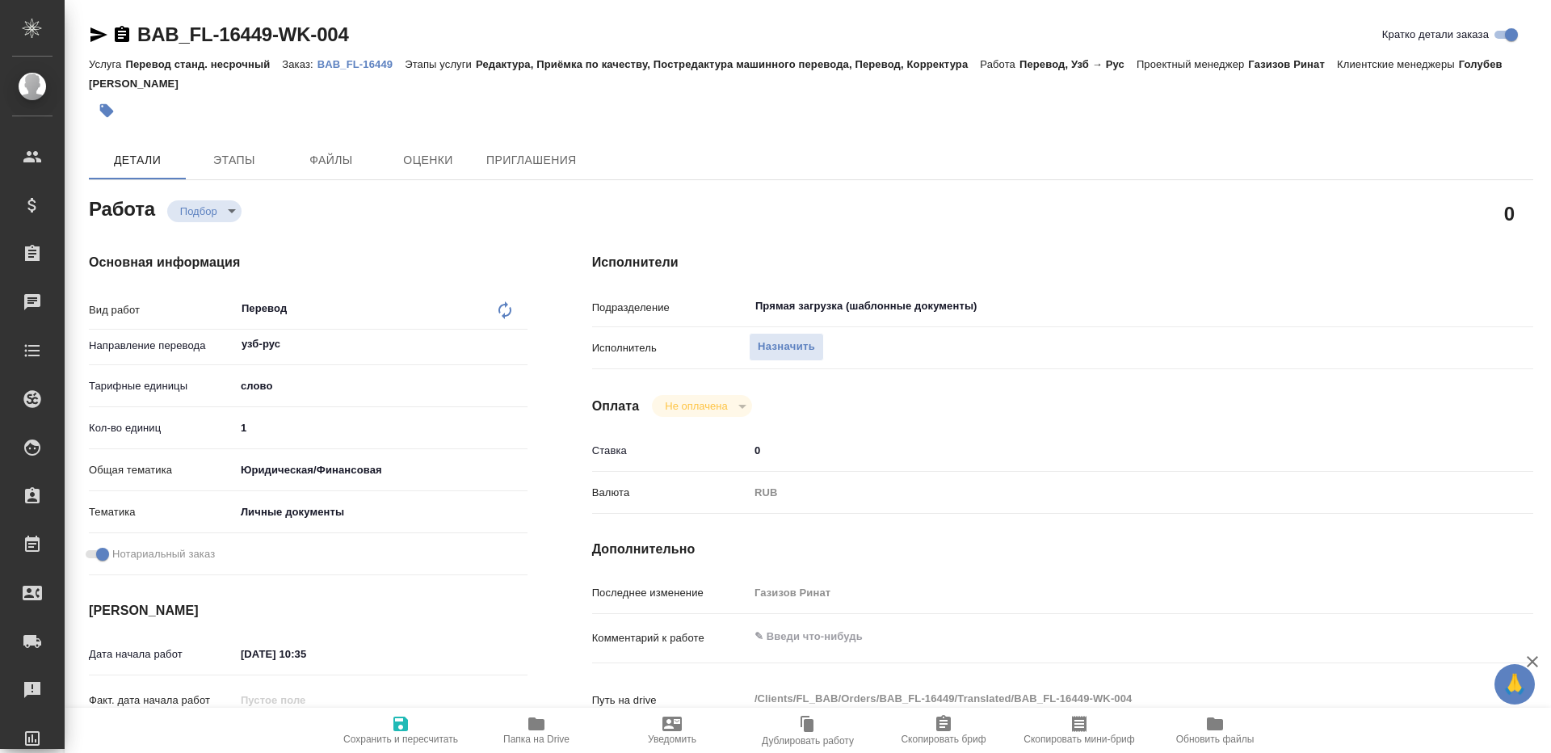
type textarea "x"
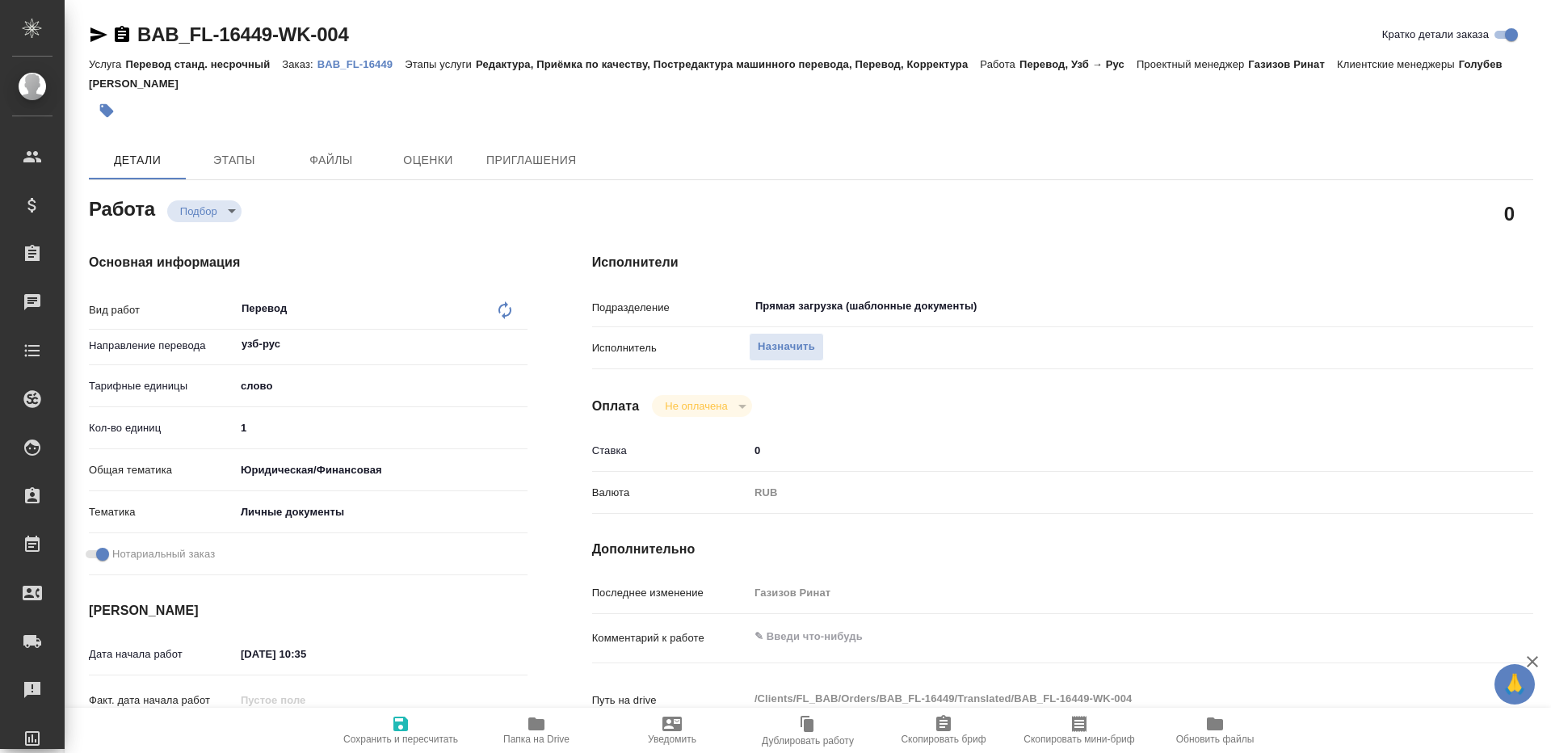
type textarea "x"
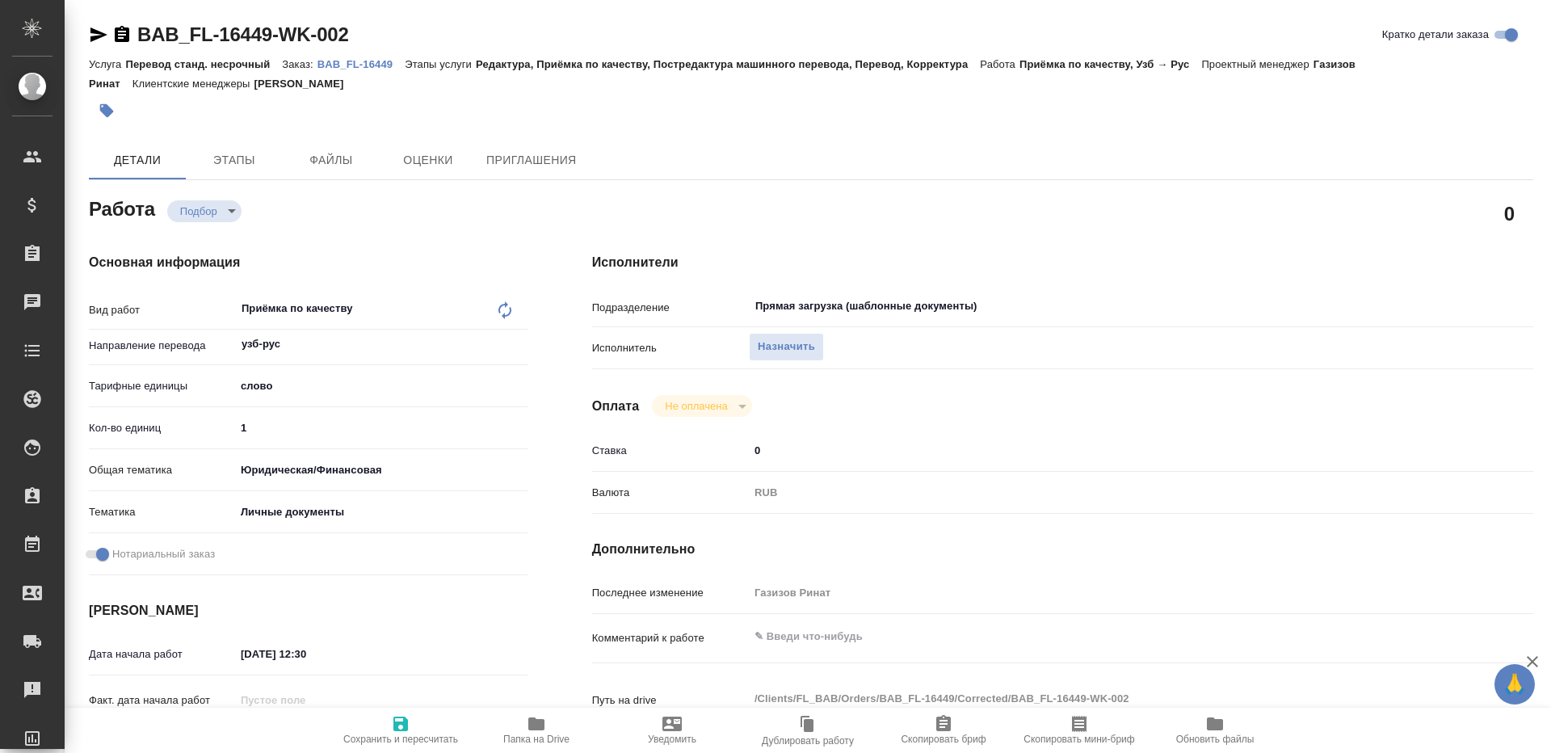
type textarea "x"
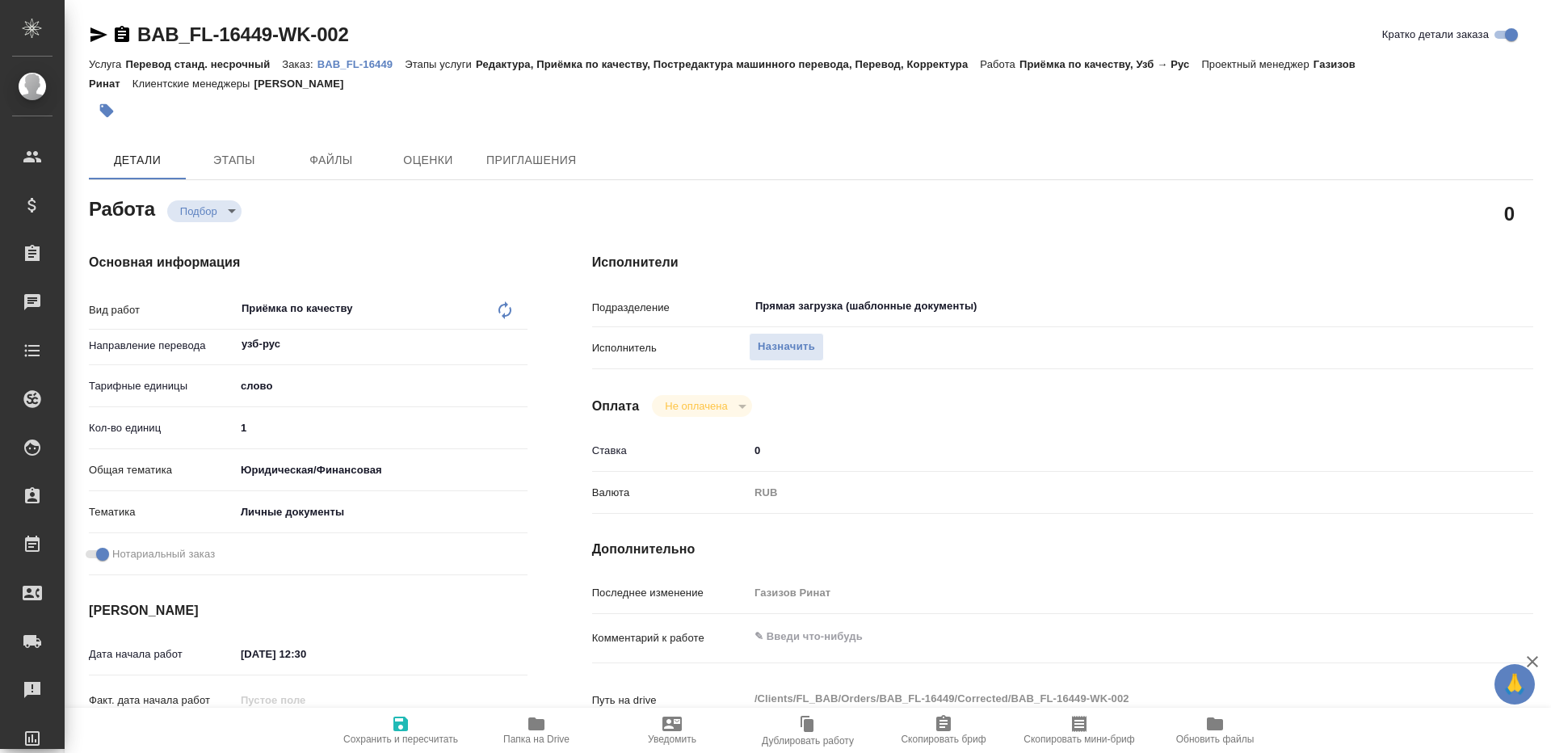
type textarea "x"
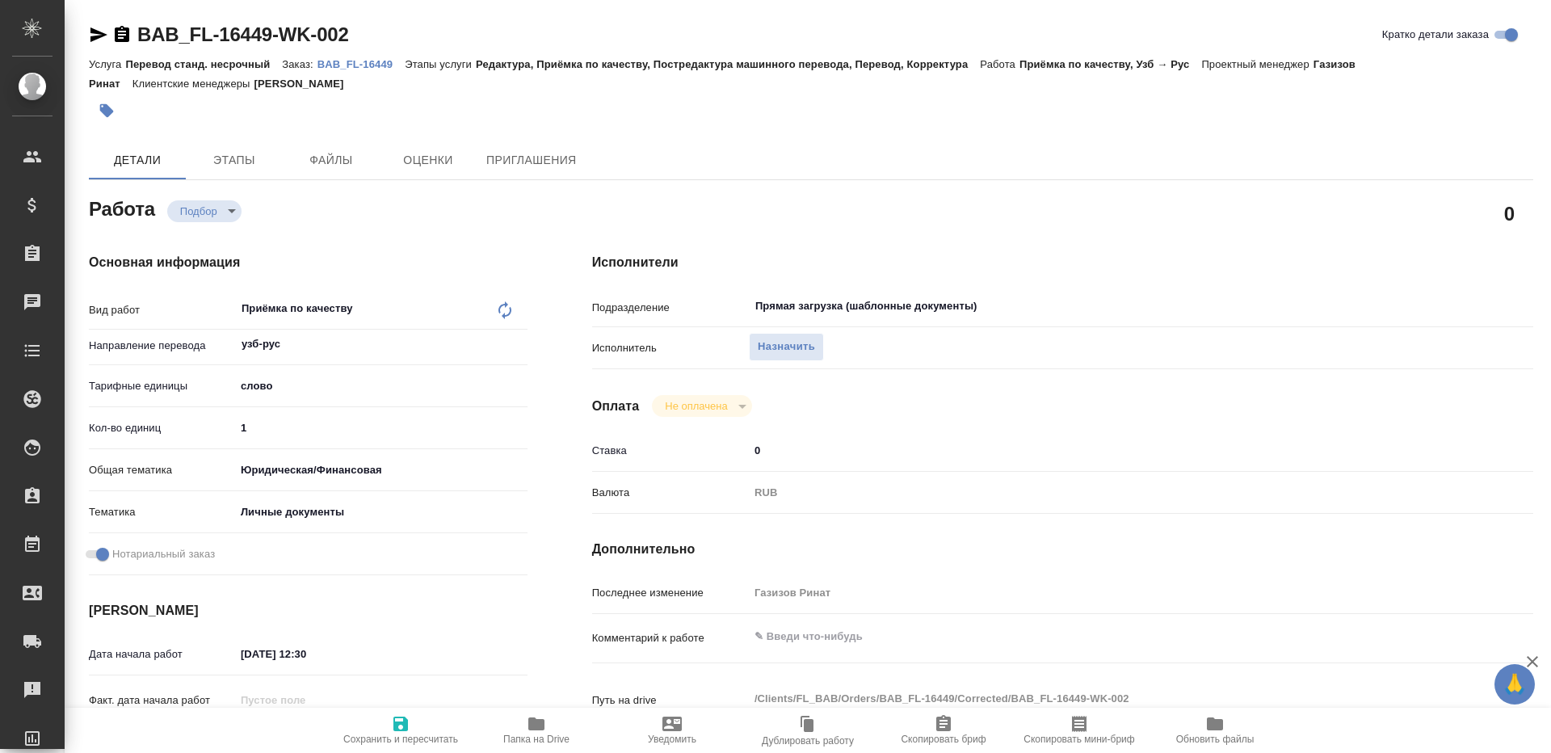
type textarea "x"
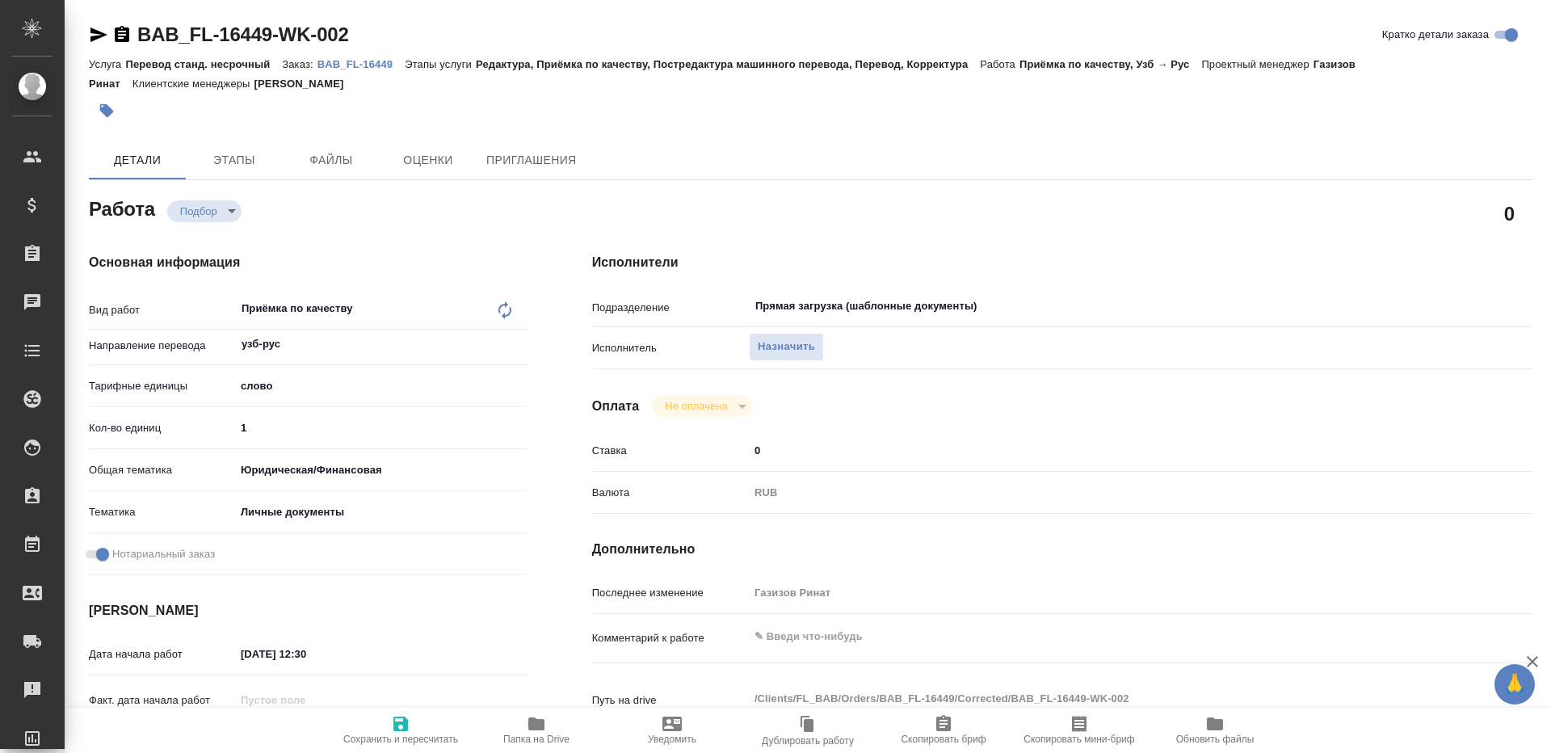
type textarea "x"
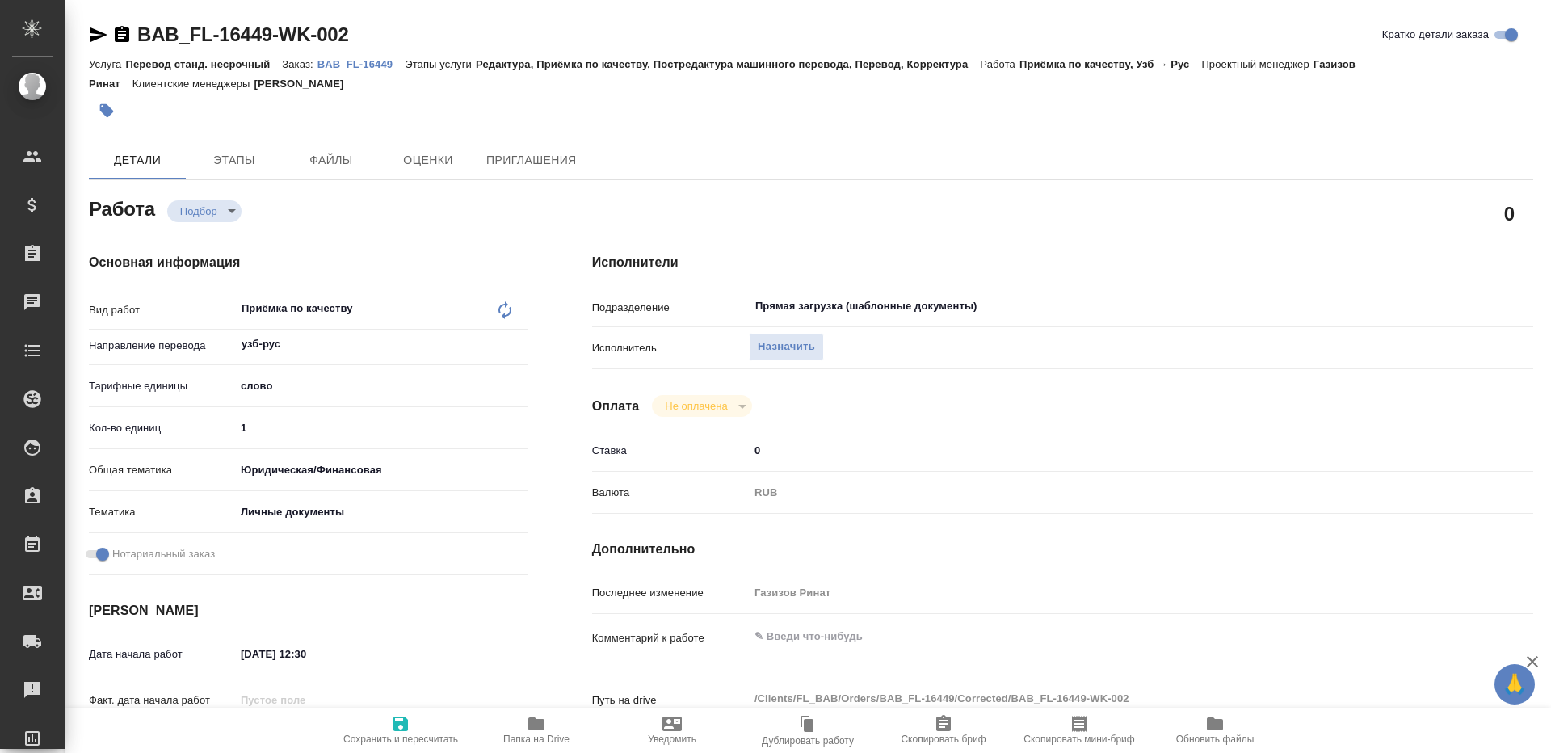
type textarea "x"
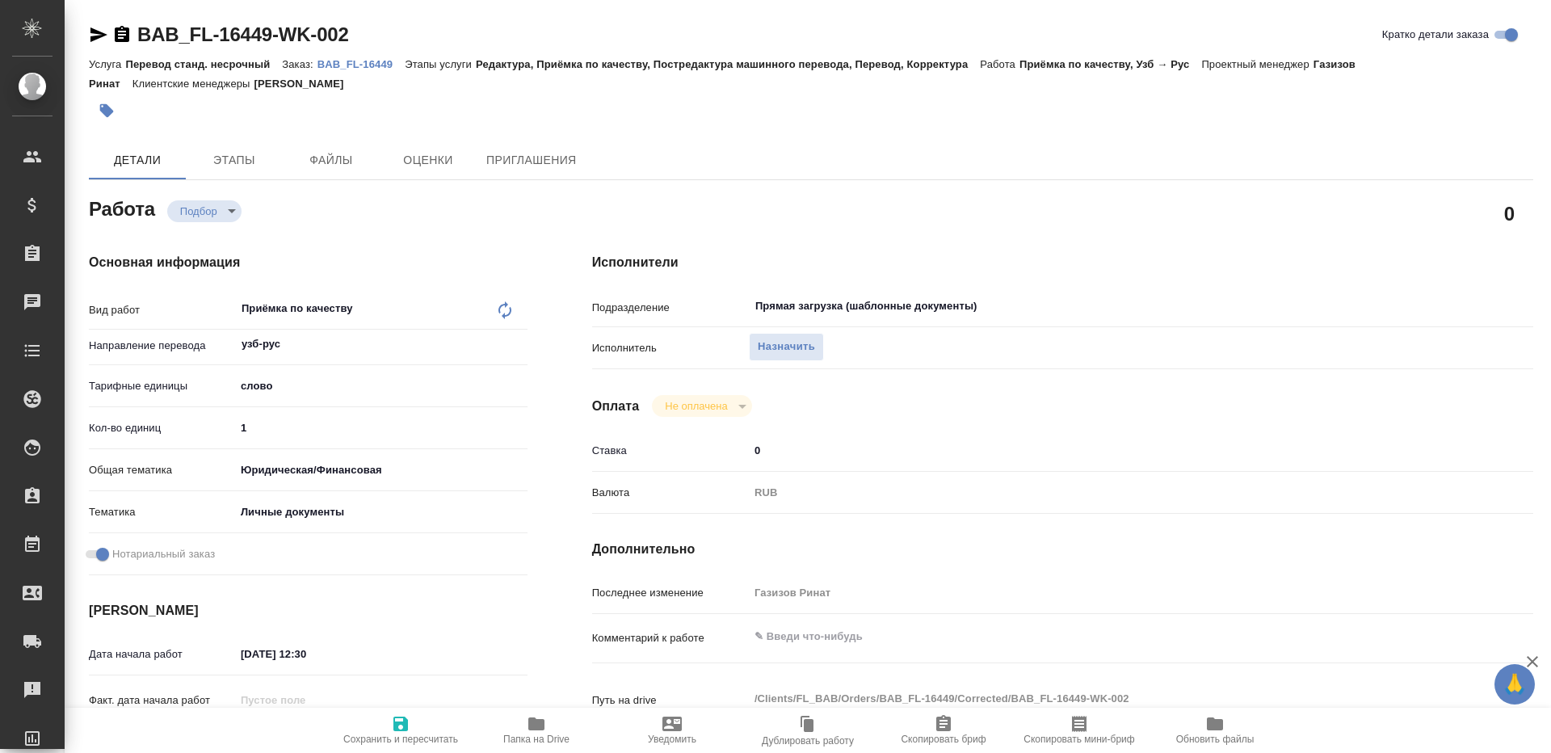
type textarea "x"
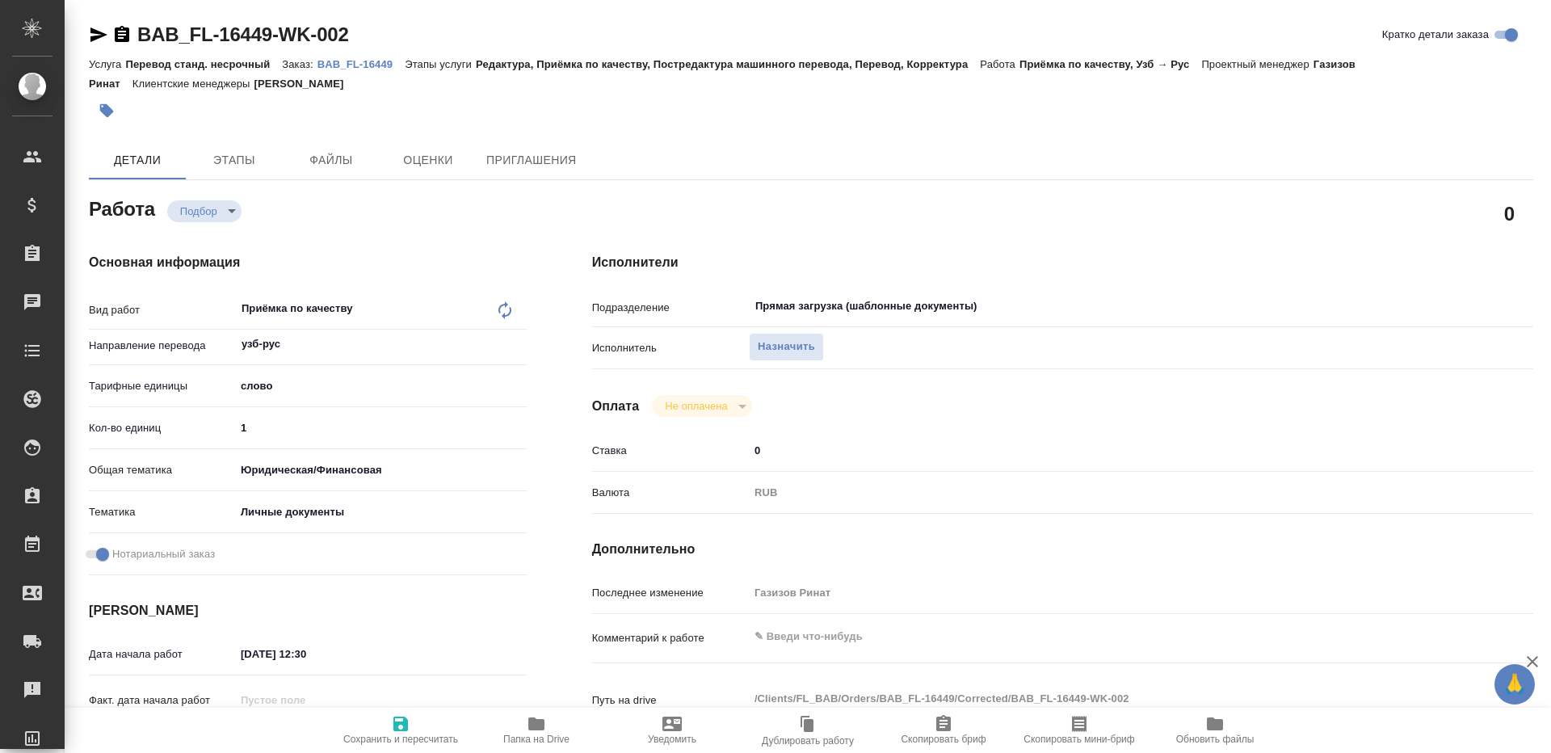
type textarea "x"
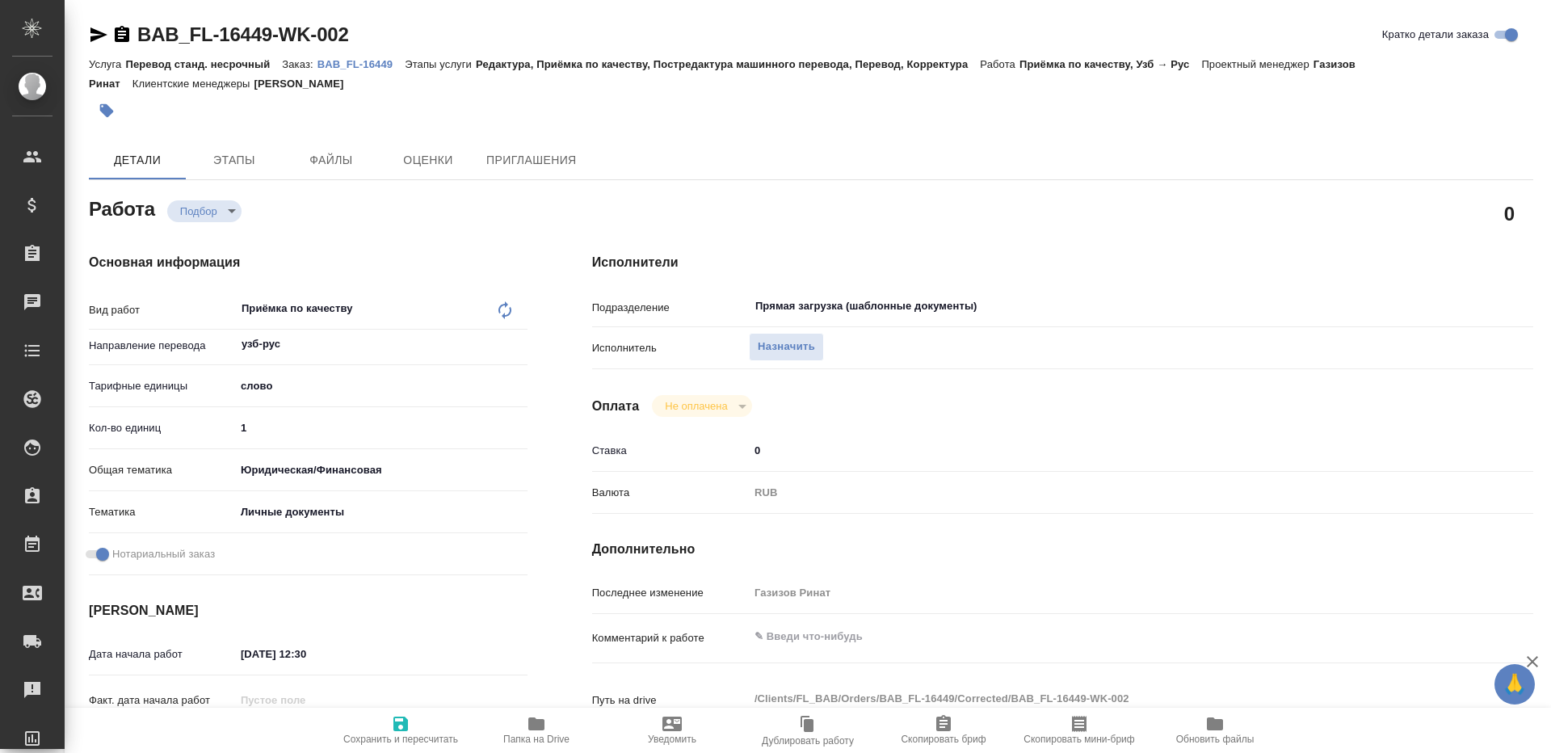
type textarea "x"
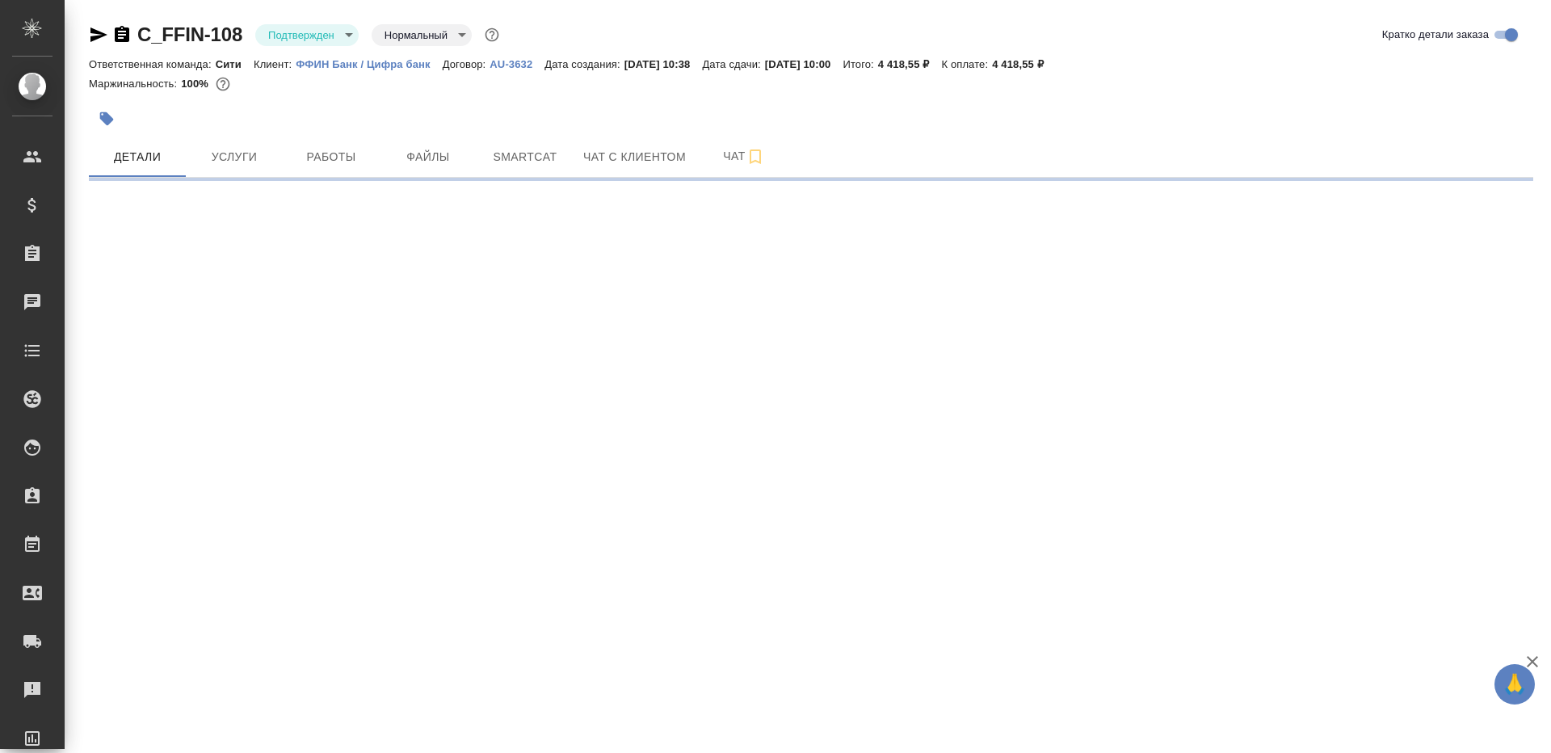
select select "RU"
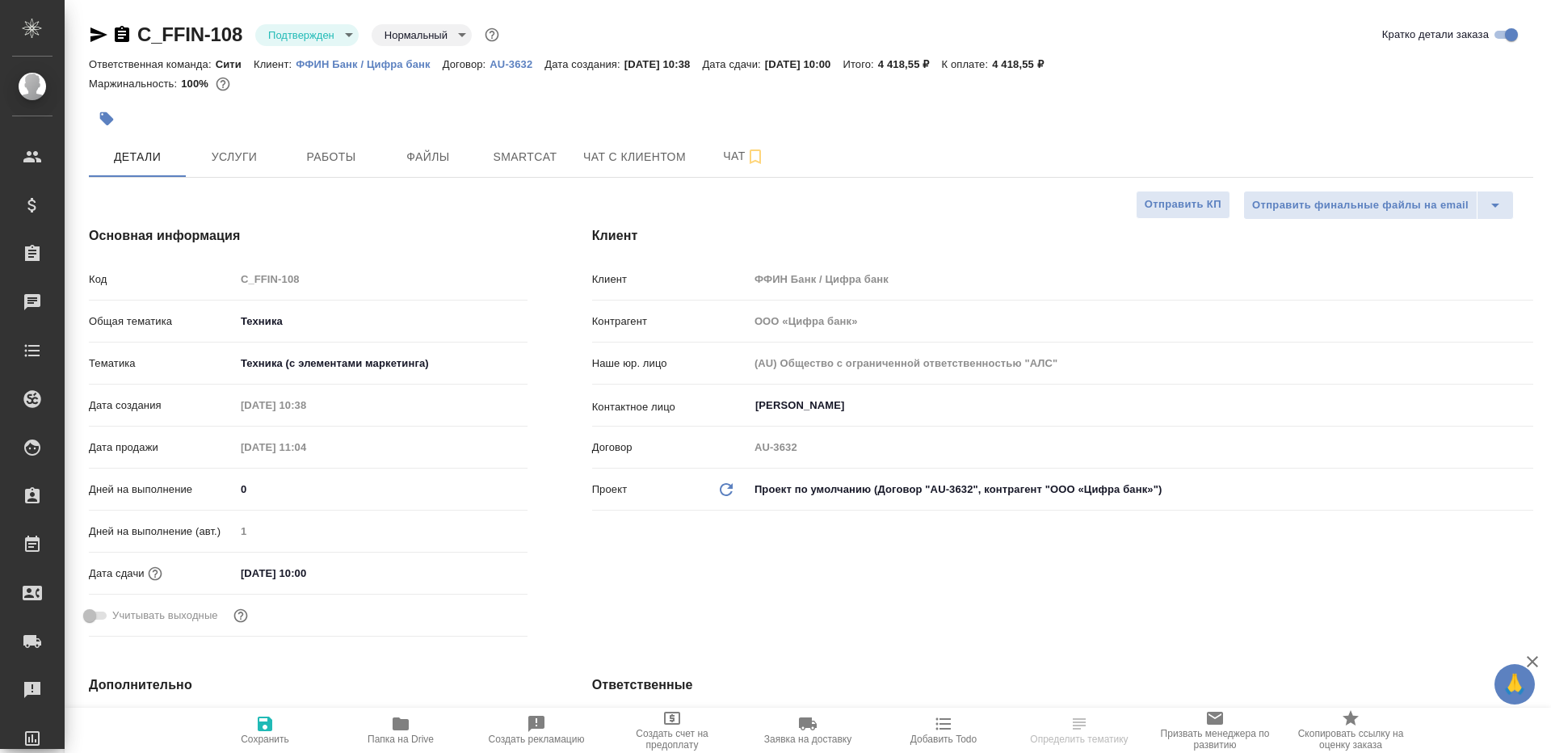
type textarea "x"
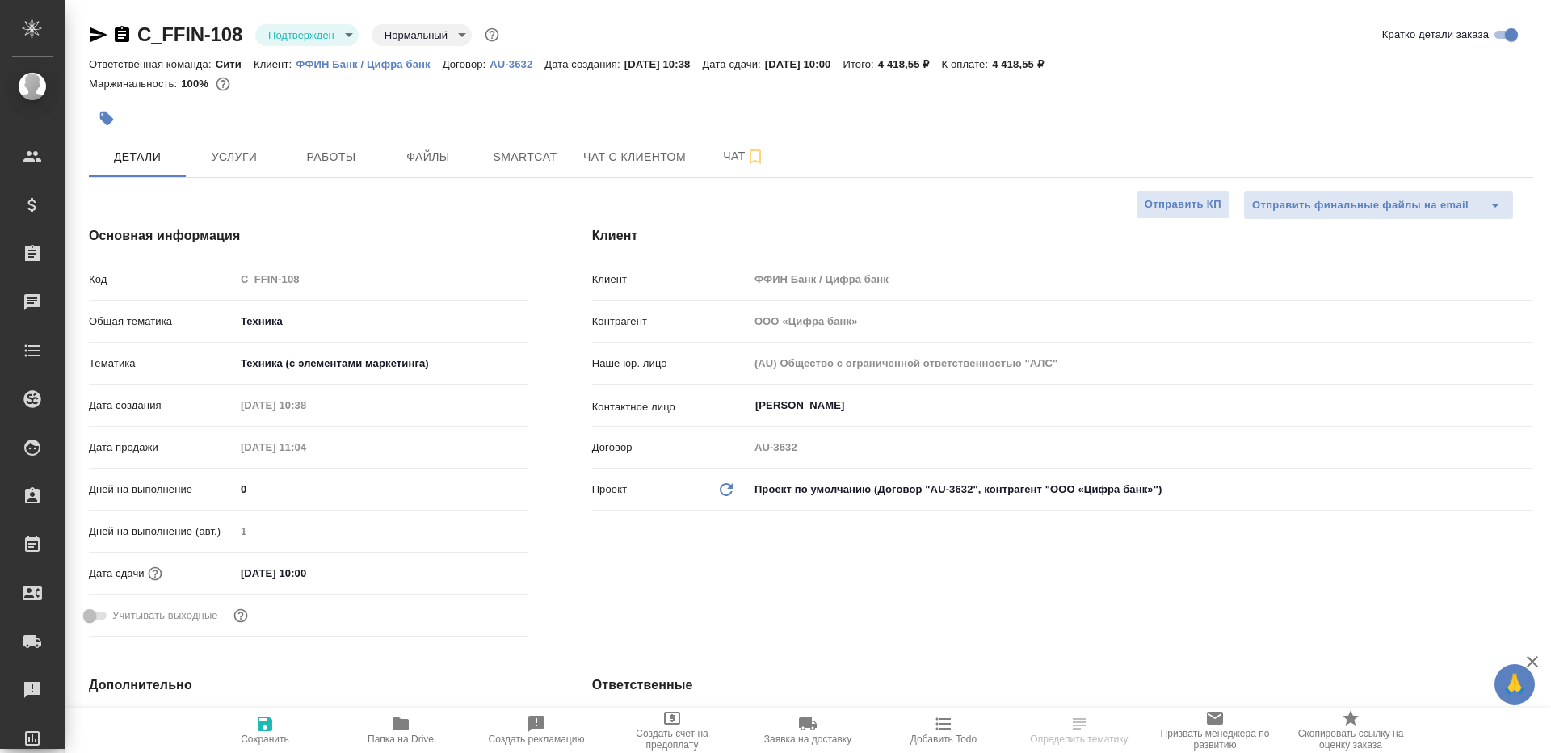
type textarea "x"
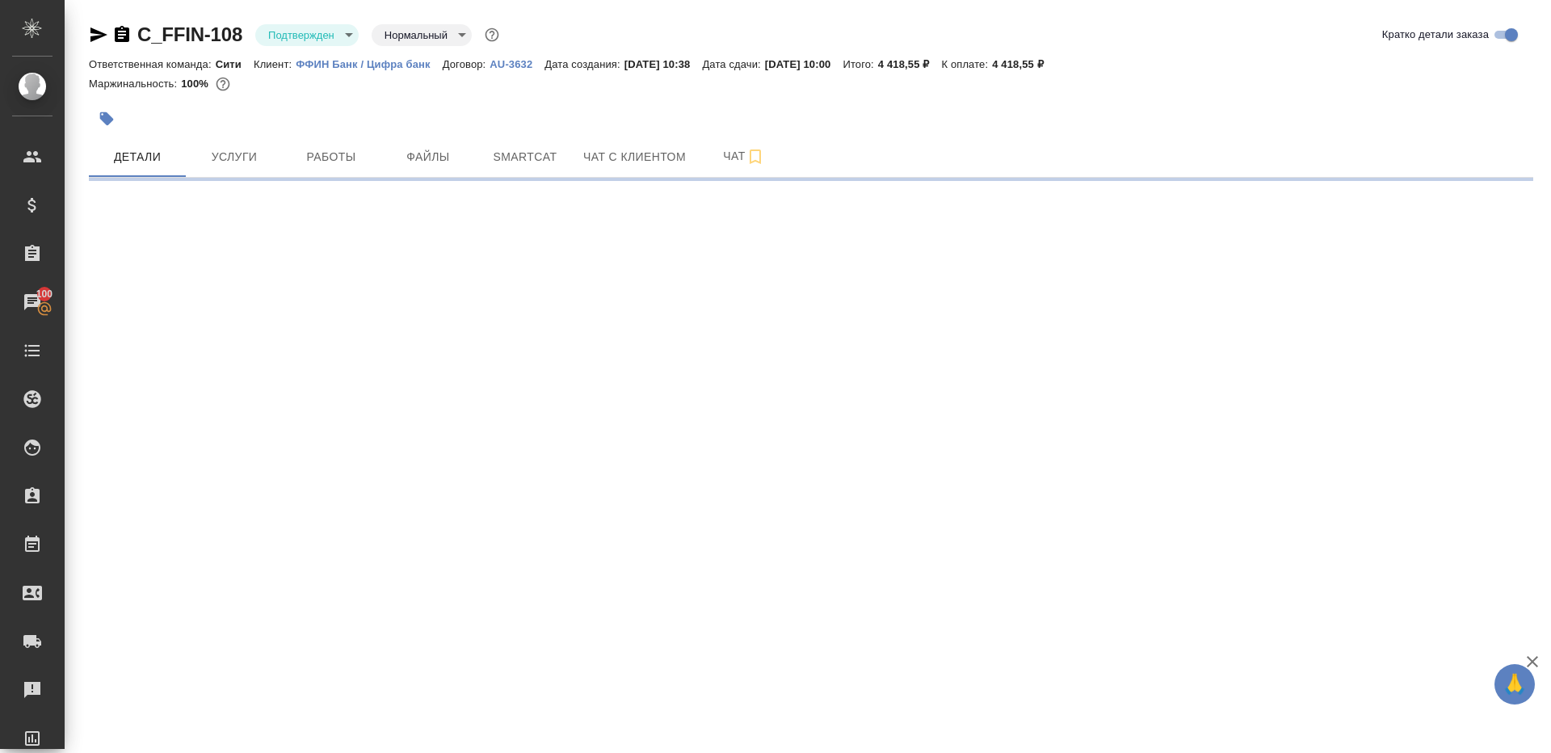
select select "RU"
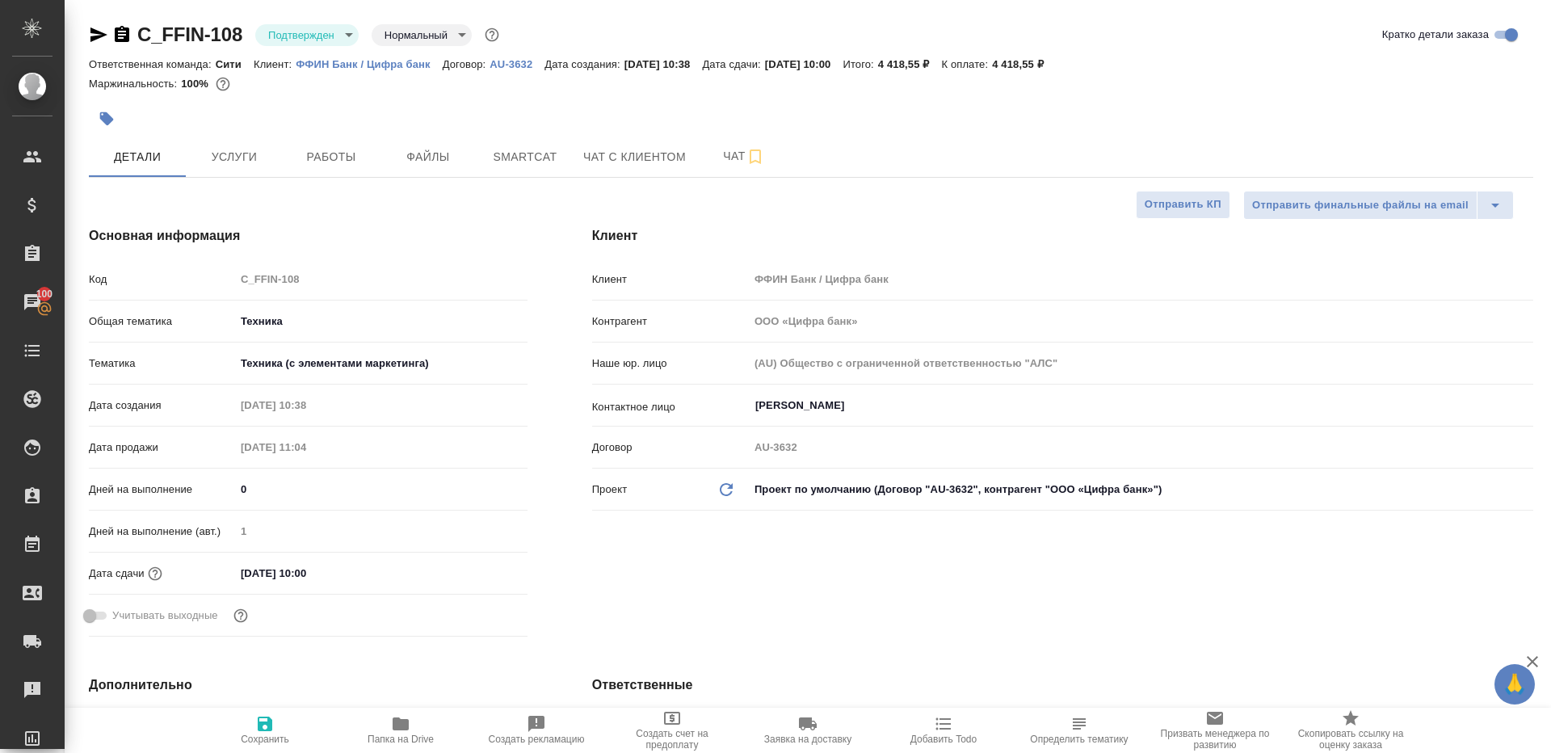
type textarea "x"
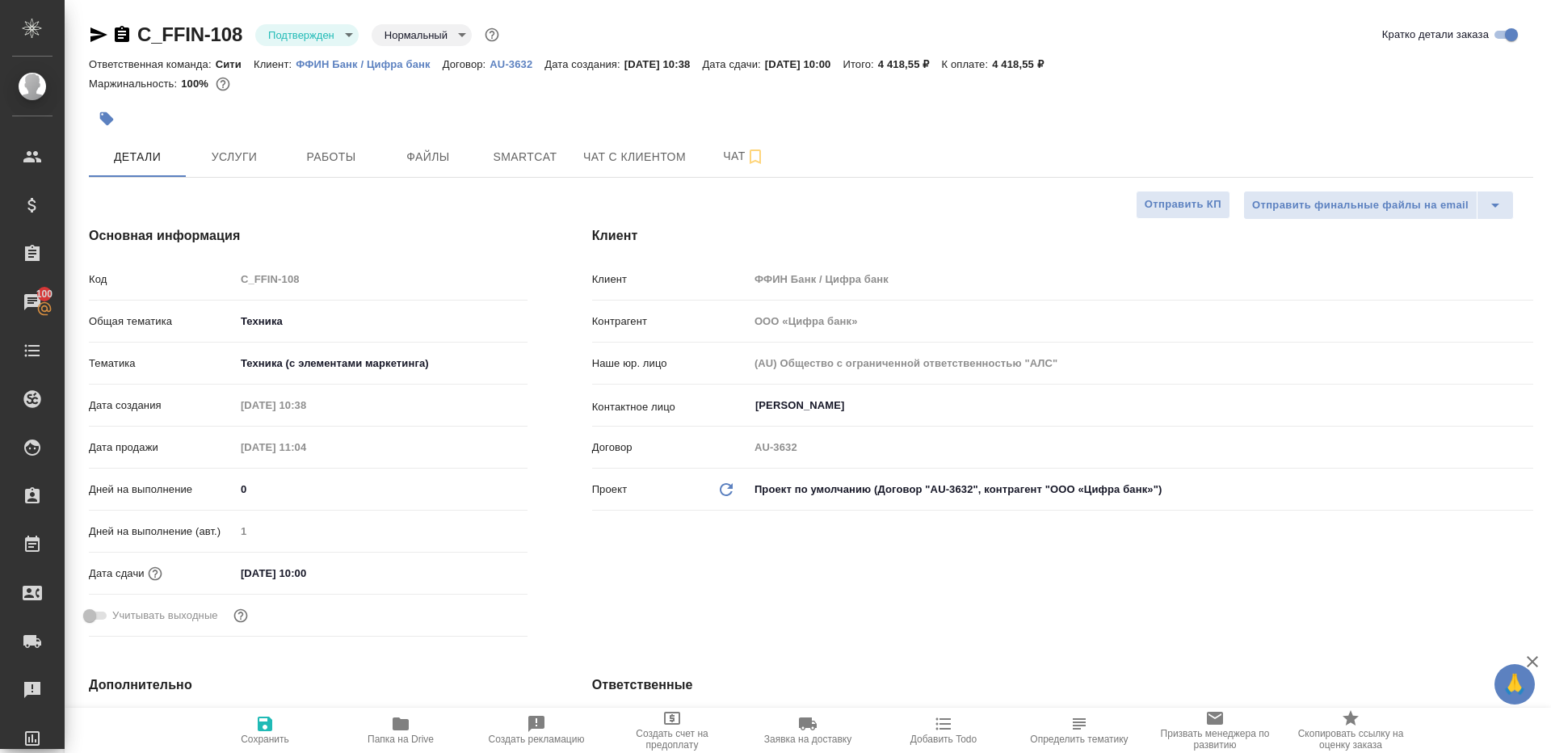
type textarea "x"
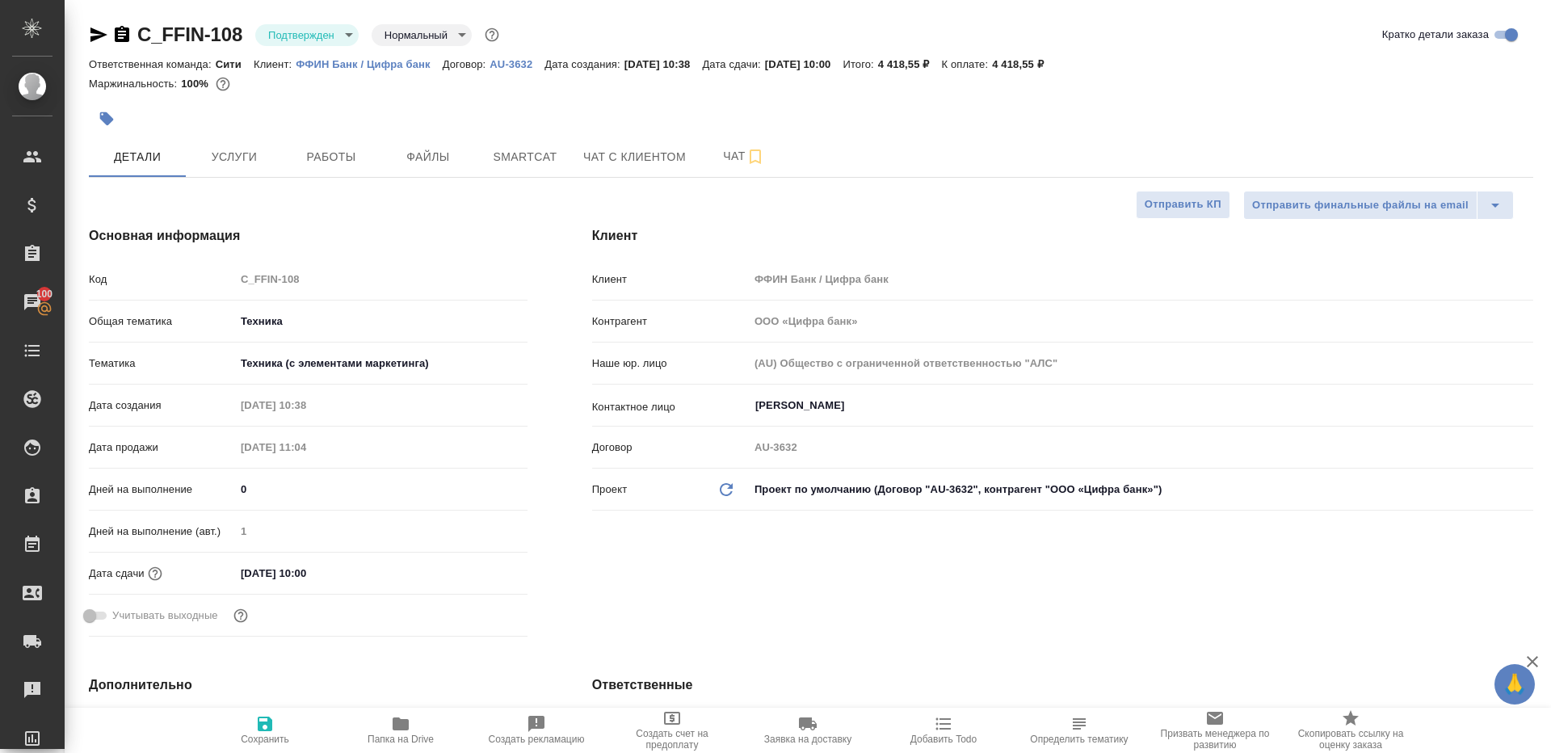
type textarea "x"
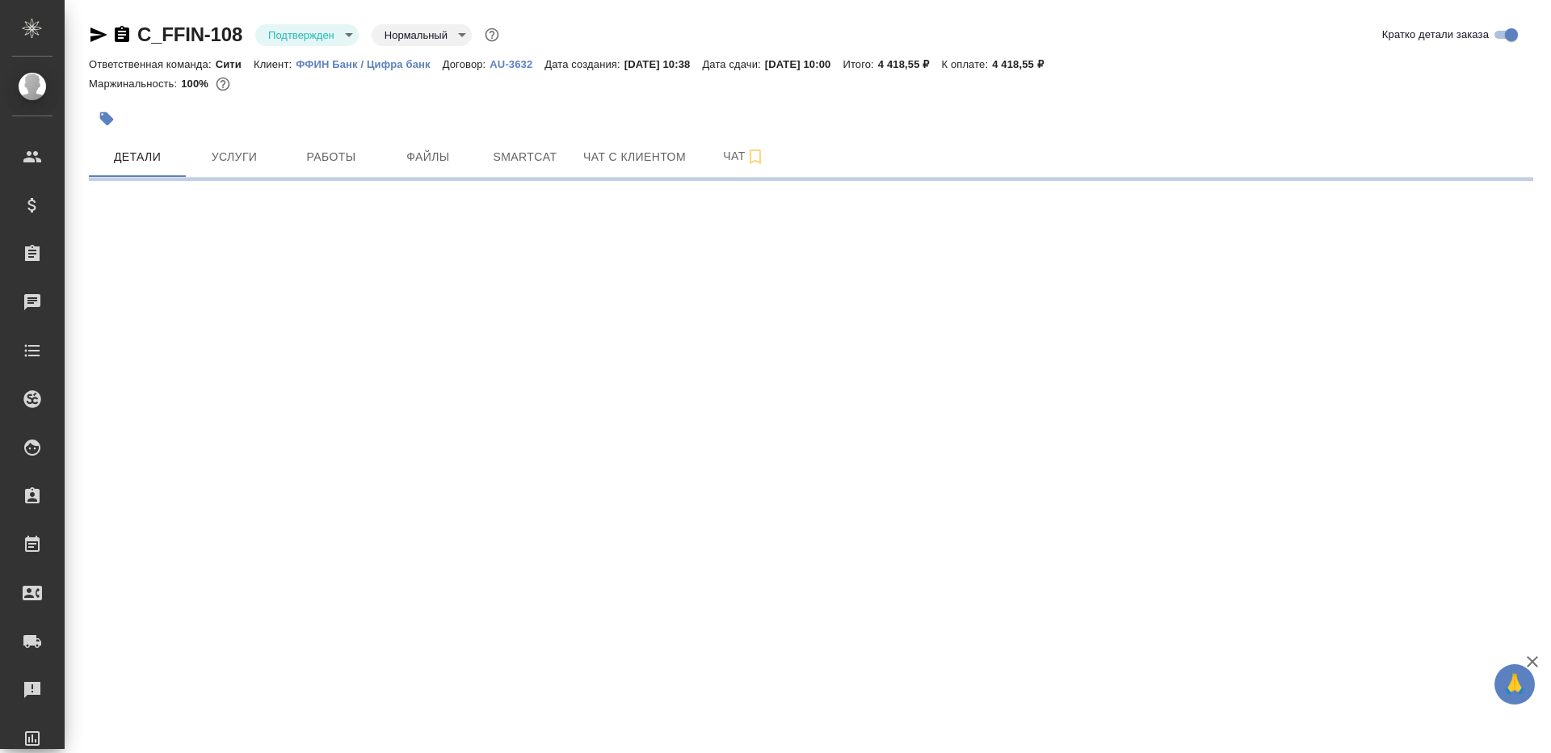
select select "RU"
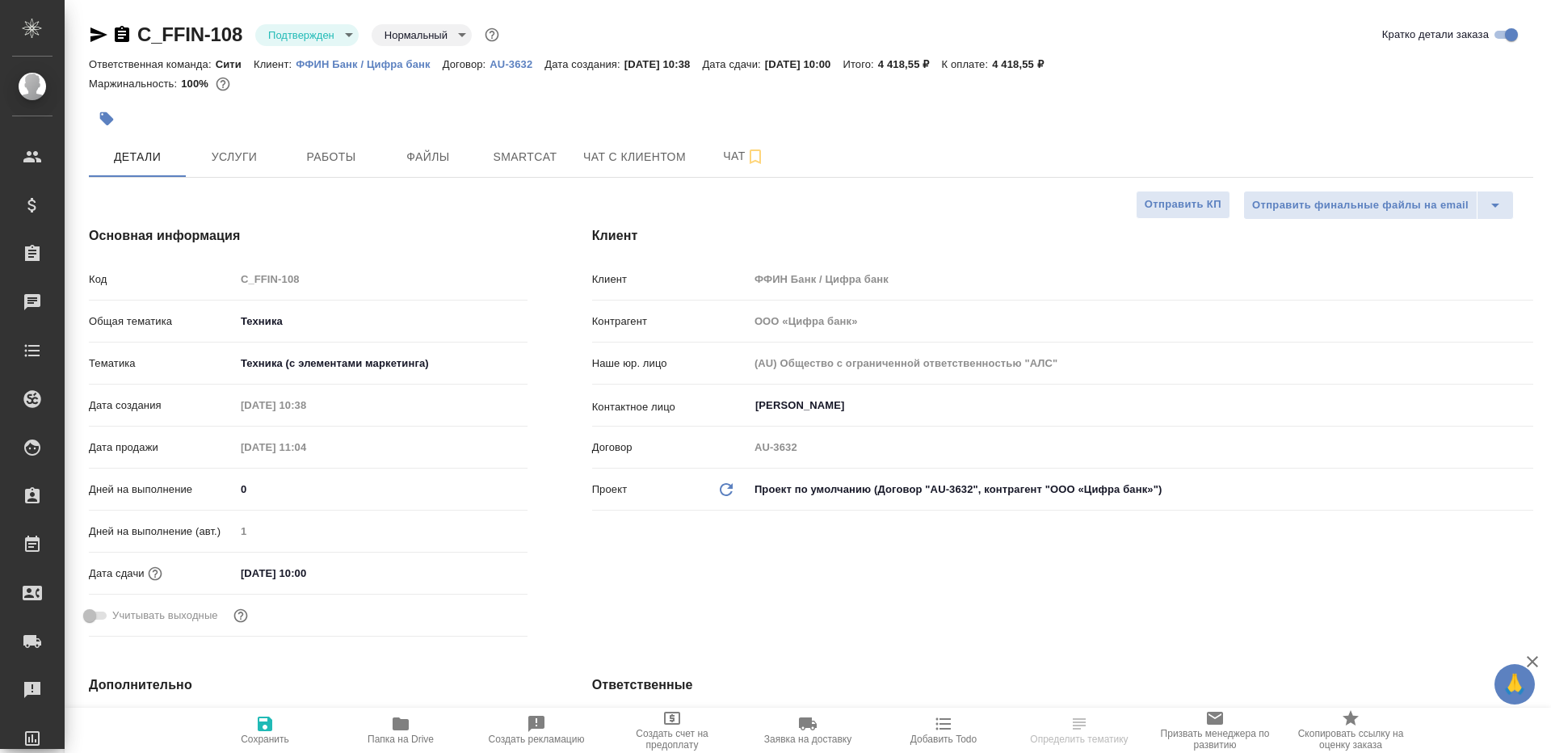
click at [321, 33] on body "🙏 .cls-1 fill:#fff; AWATERA [PERSON_NAME] Клиенты Спецификации Заказы Чаты Todo…" at bounding box center [775, 376] width 1551 height 753
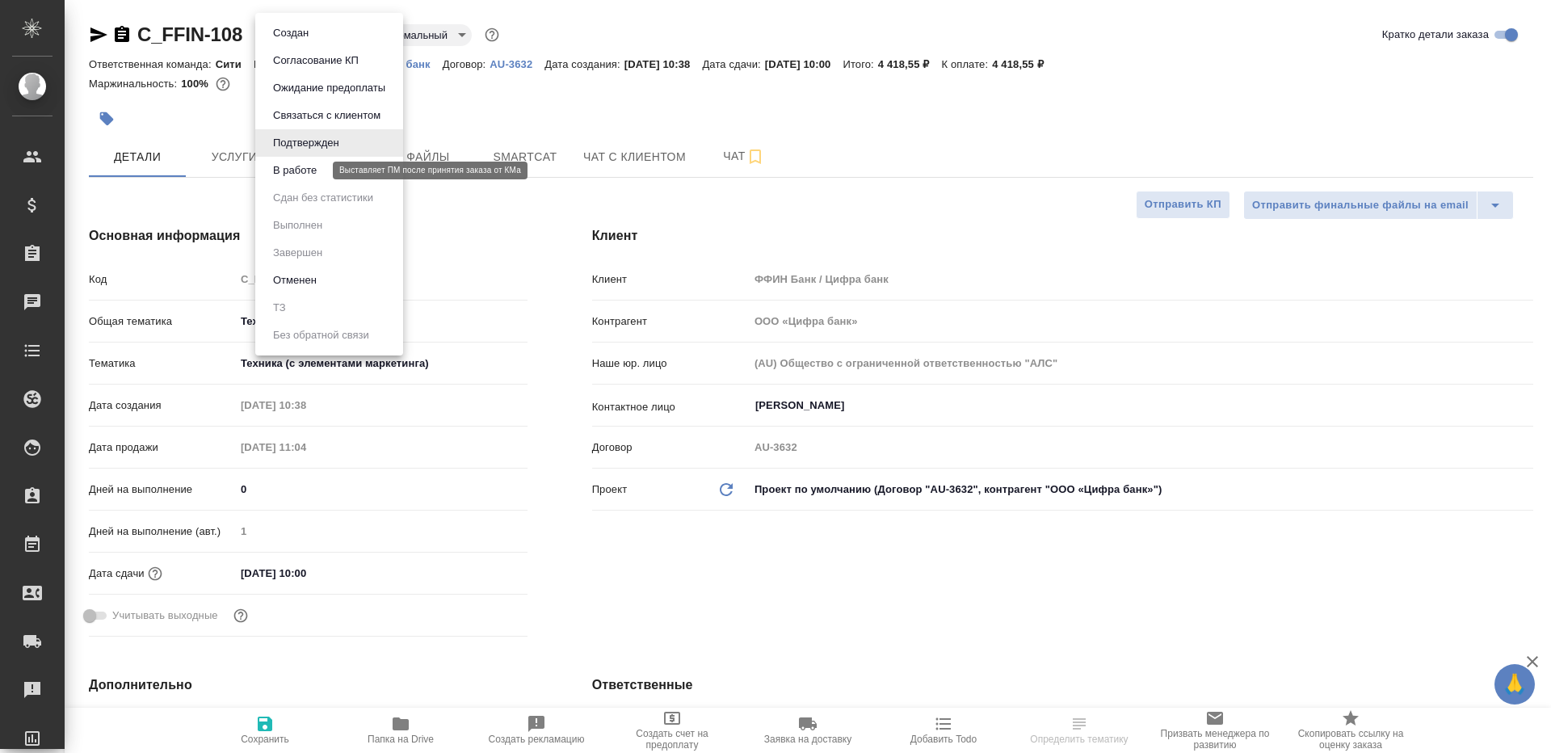
click at [318, 175] on button "В работе" at bounding box center [294, 171] width 53 height 18
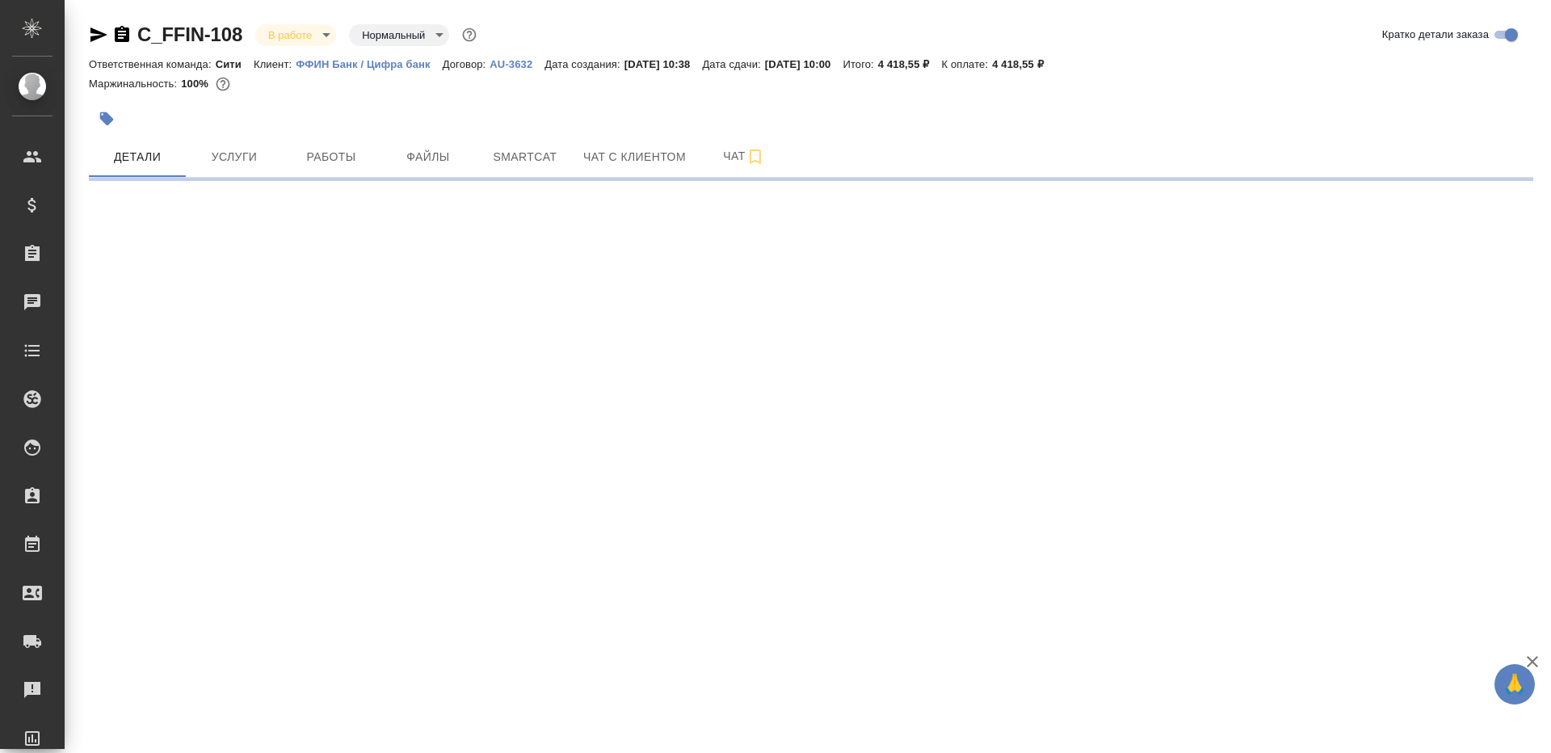
select select "RU"
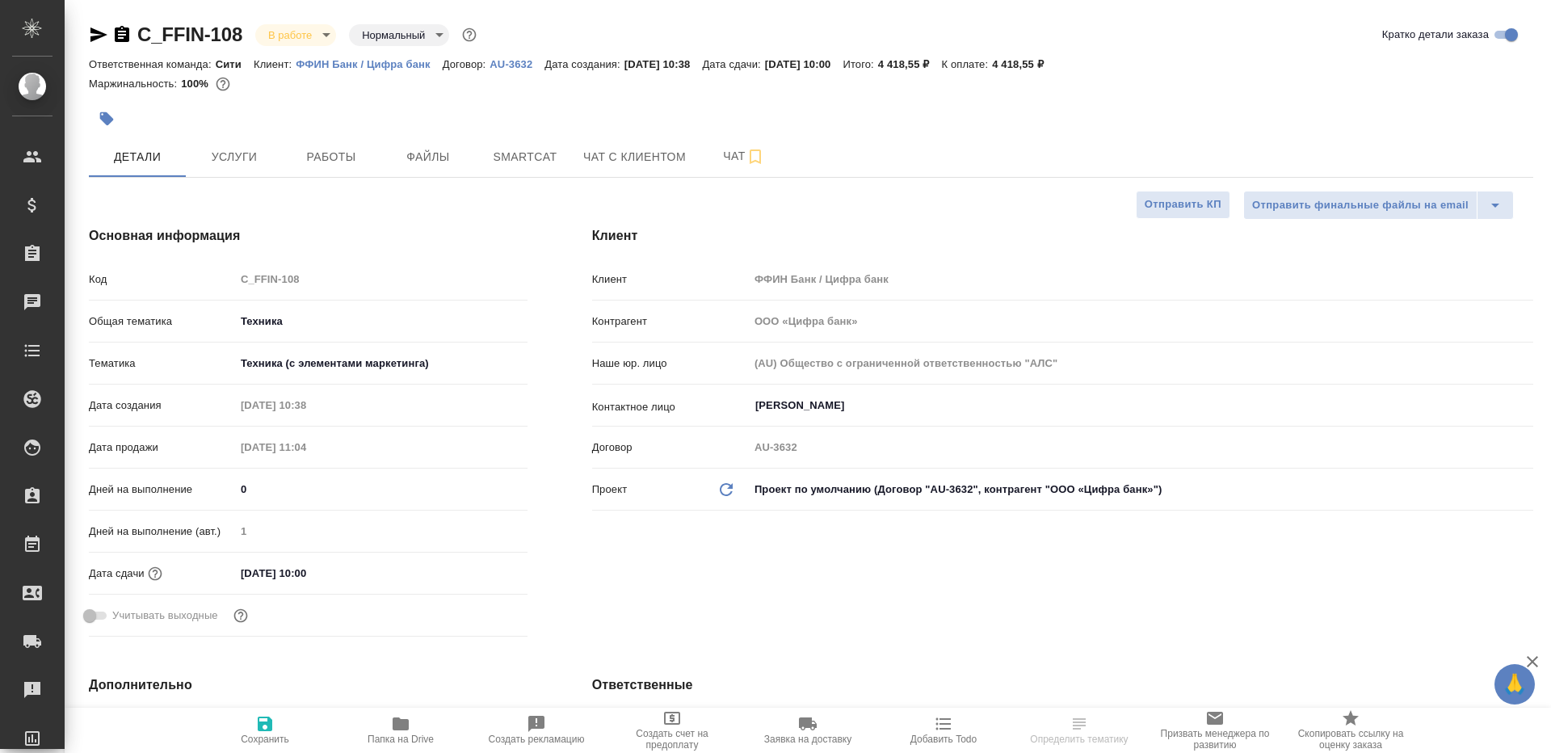
type textarea "x"
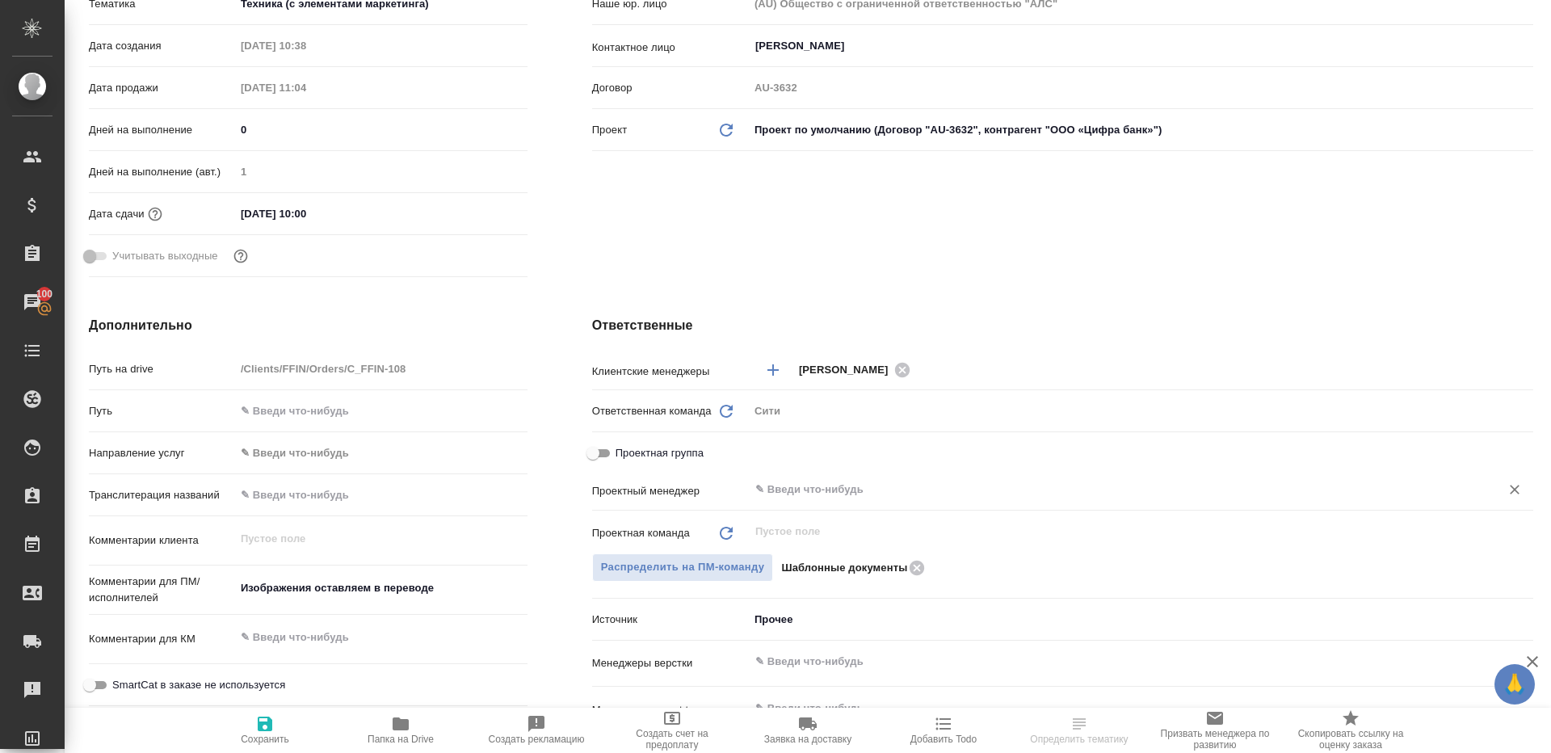
click at [824, 484] on input "text" at bounding box center [1114, 489] width 720 height 19
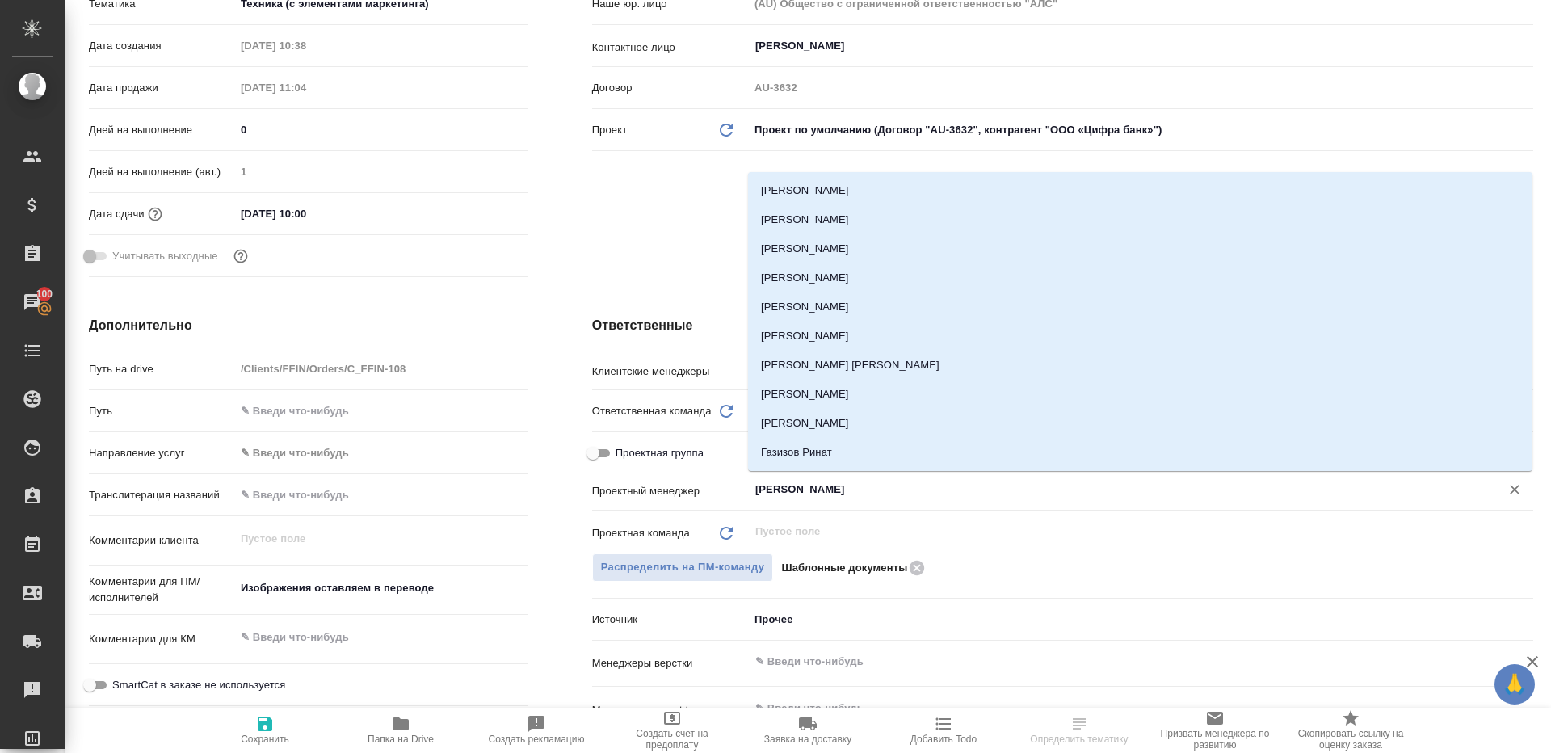
type input "ринат"
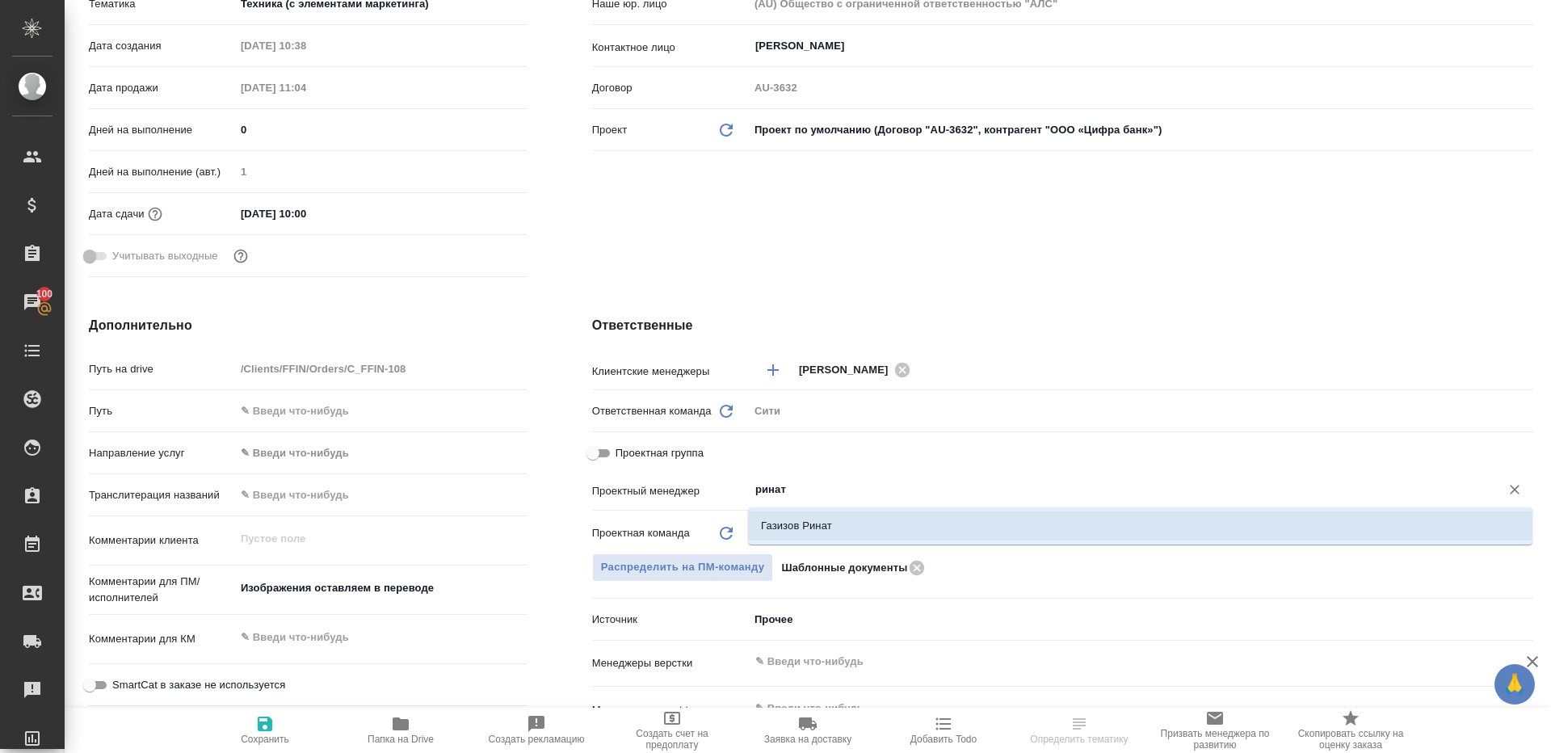
click at [786, 520] on li "Газизов Ринат" at bounding box center [1140, 525] width 784 height 29
type textarea "x"
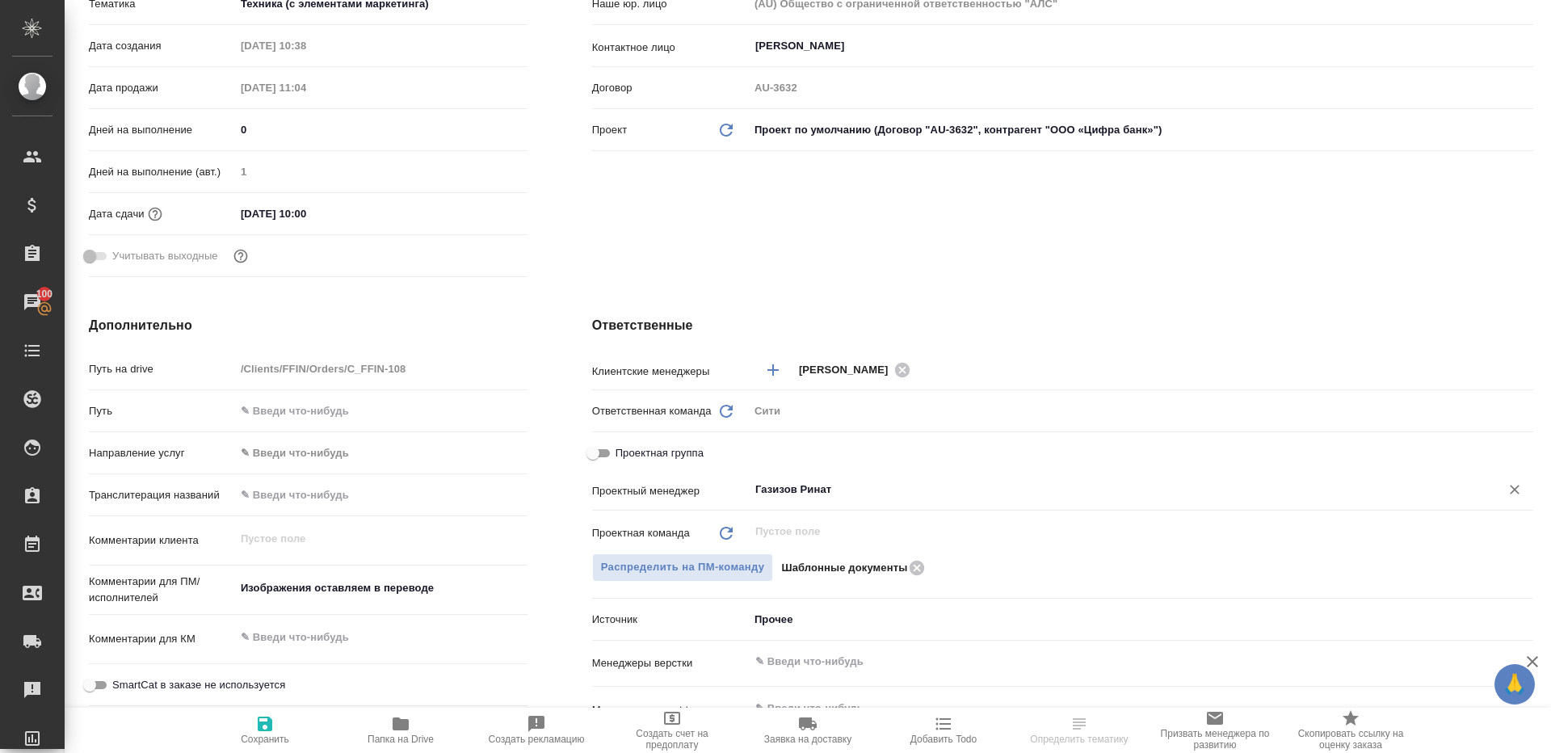
type input "Газизов Ринат"
click at [274, 724] on icon "button" at bounding box center [264, 723] width 19 height 19
type textarea "x"
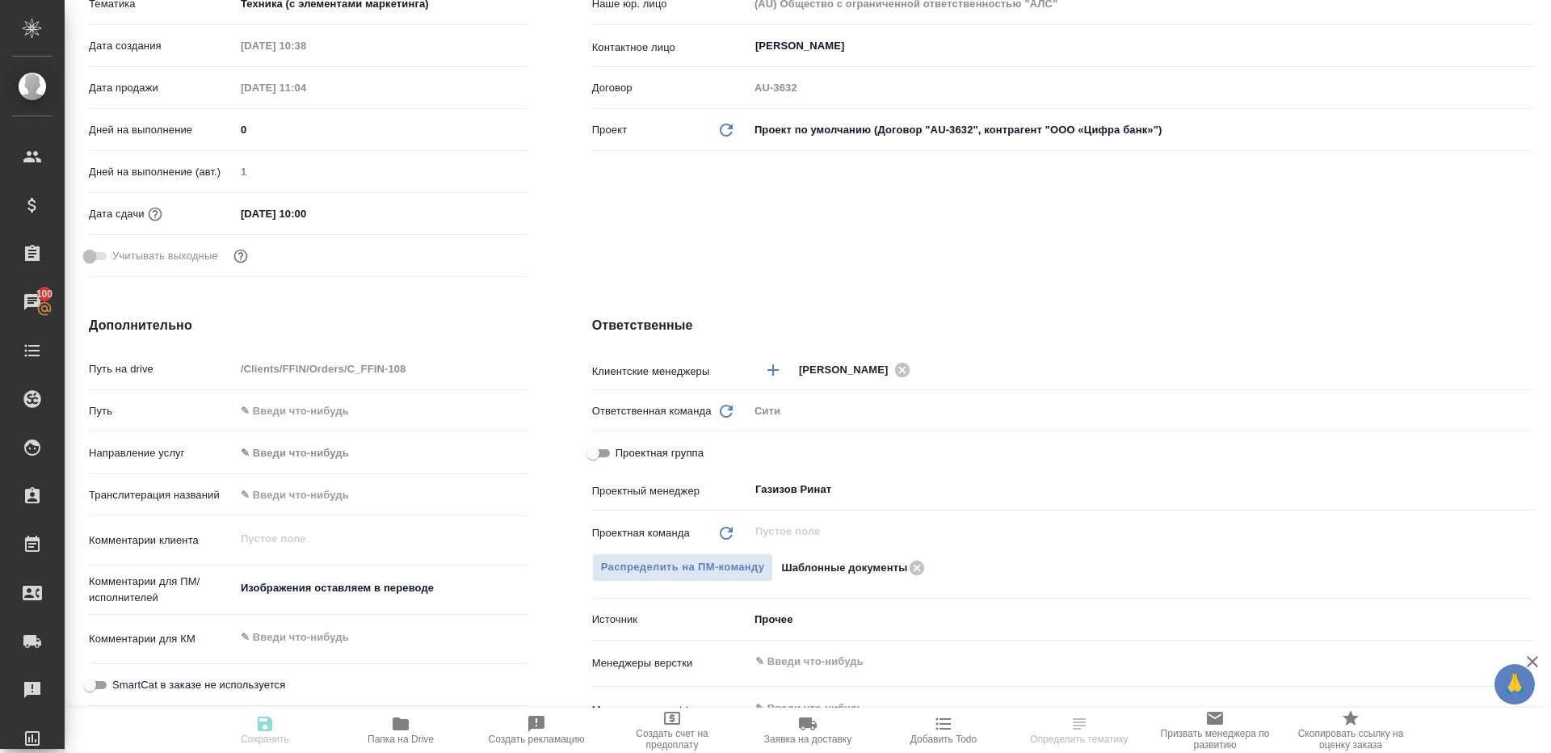
type textarea "x"
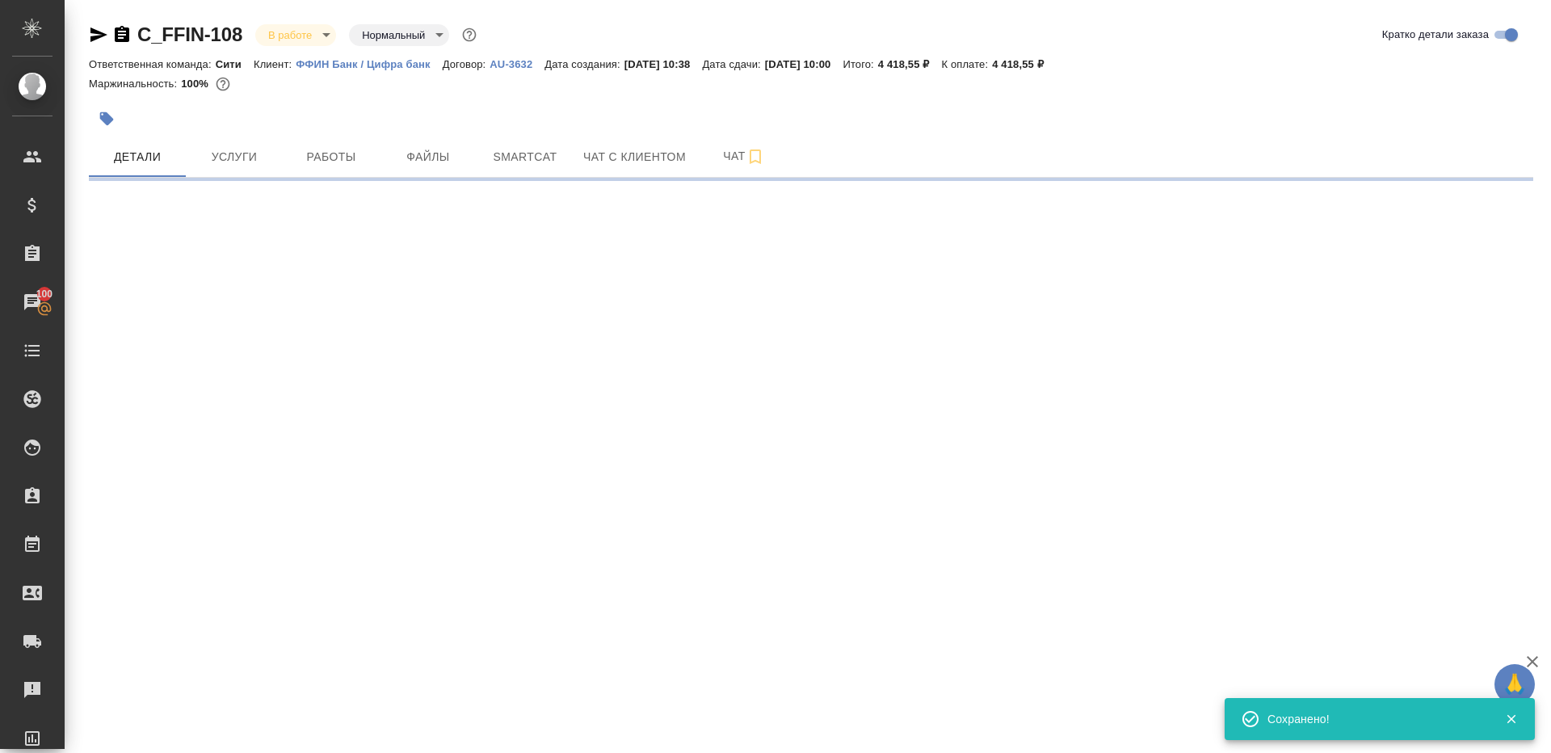
select select "RU"
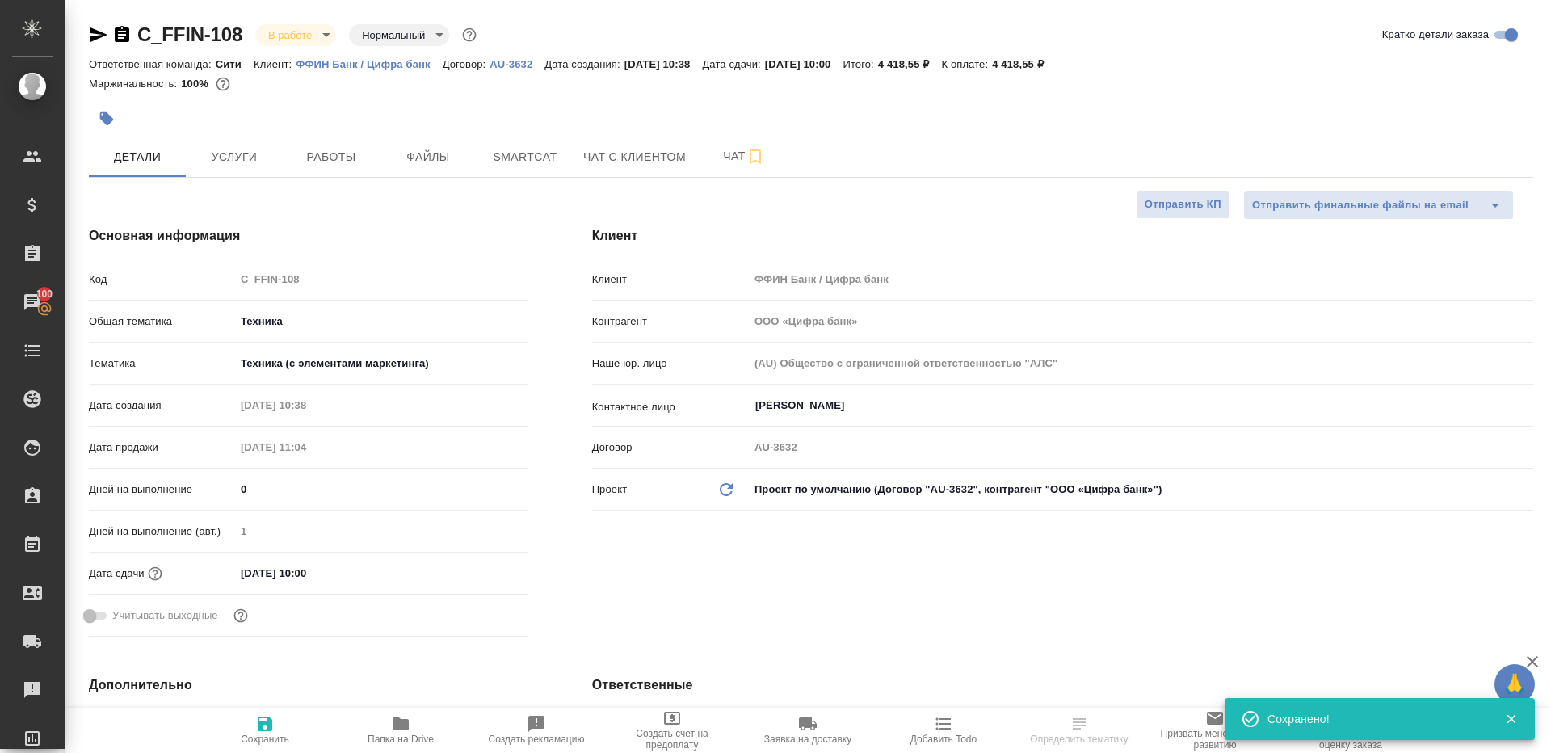
type textarea "x"
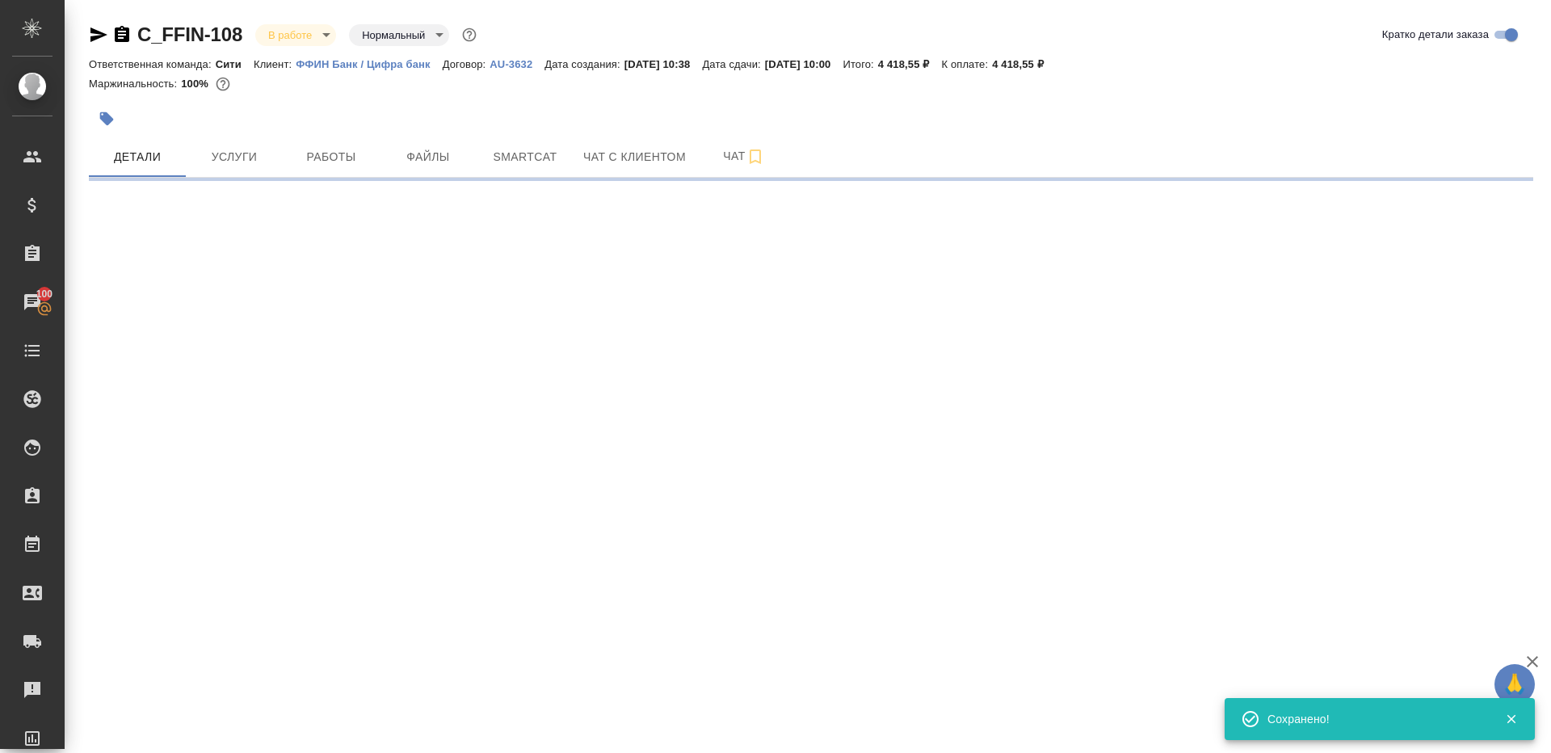
select select "RU"
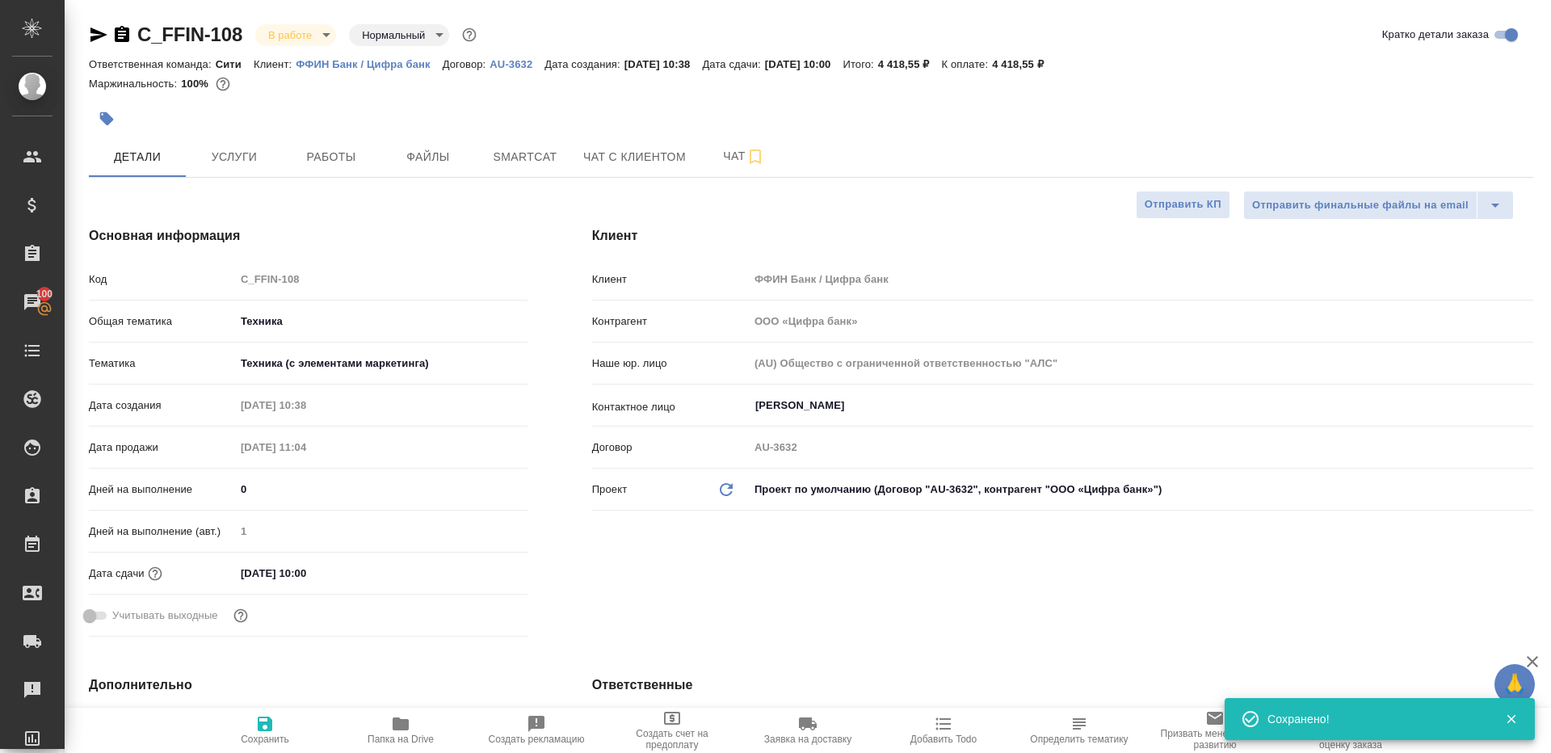
type textarea "x"
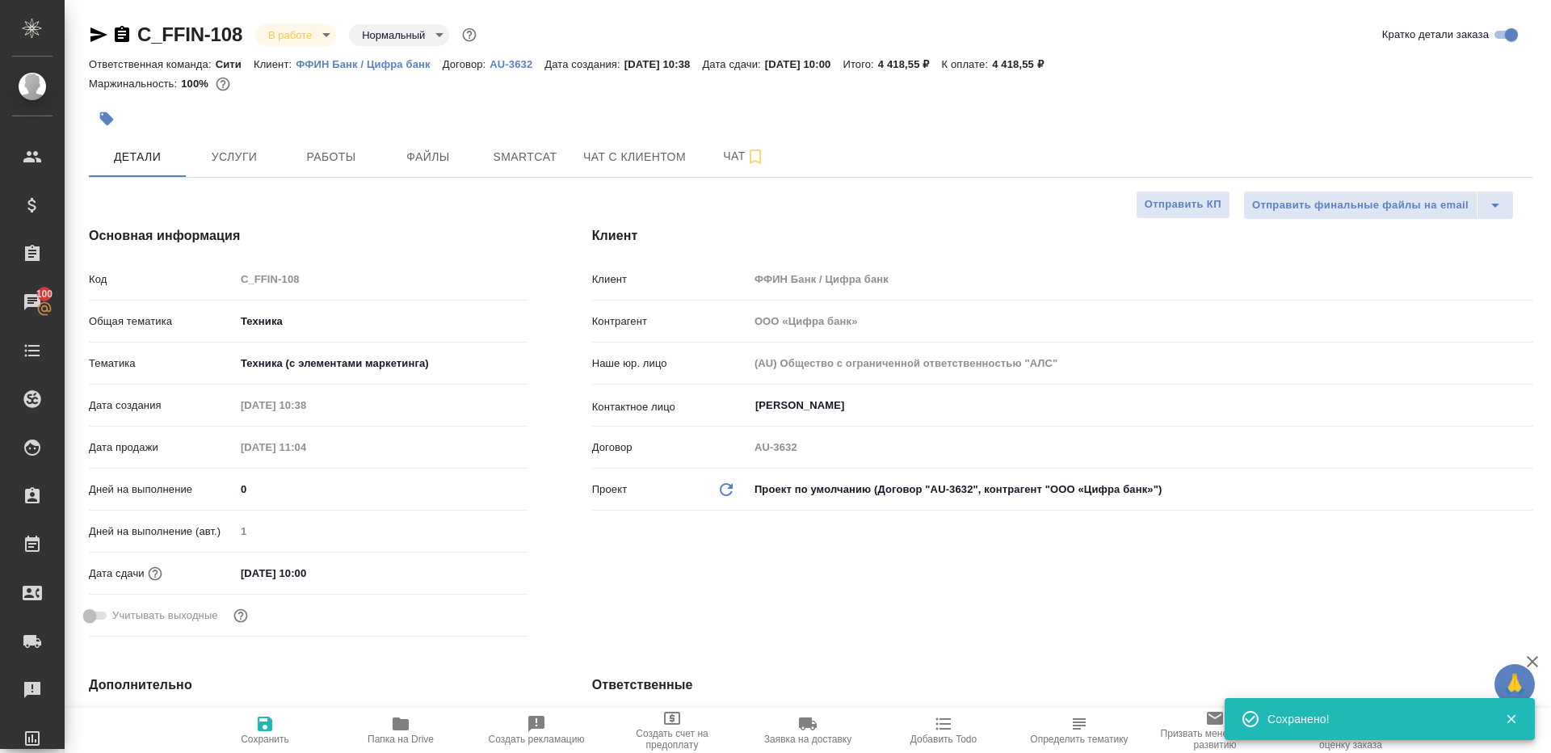
type textarea "x"
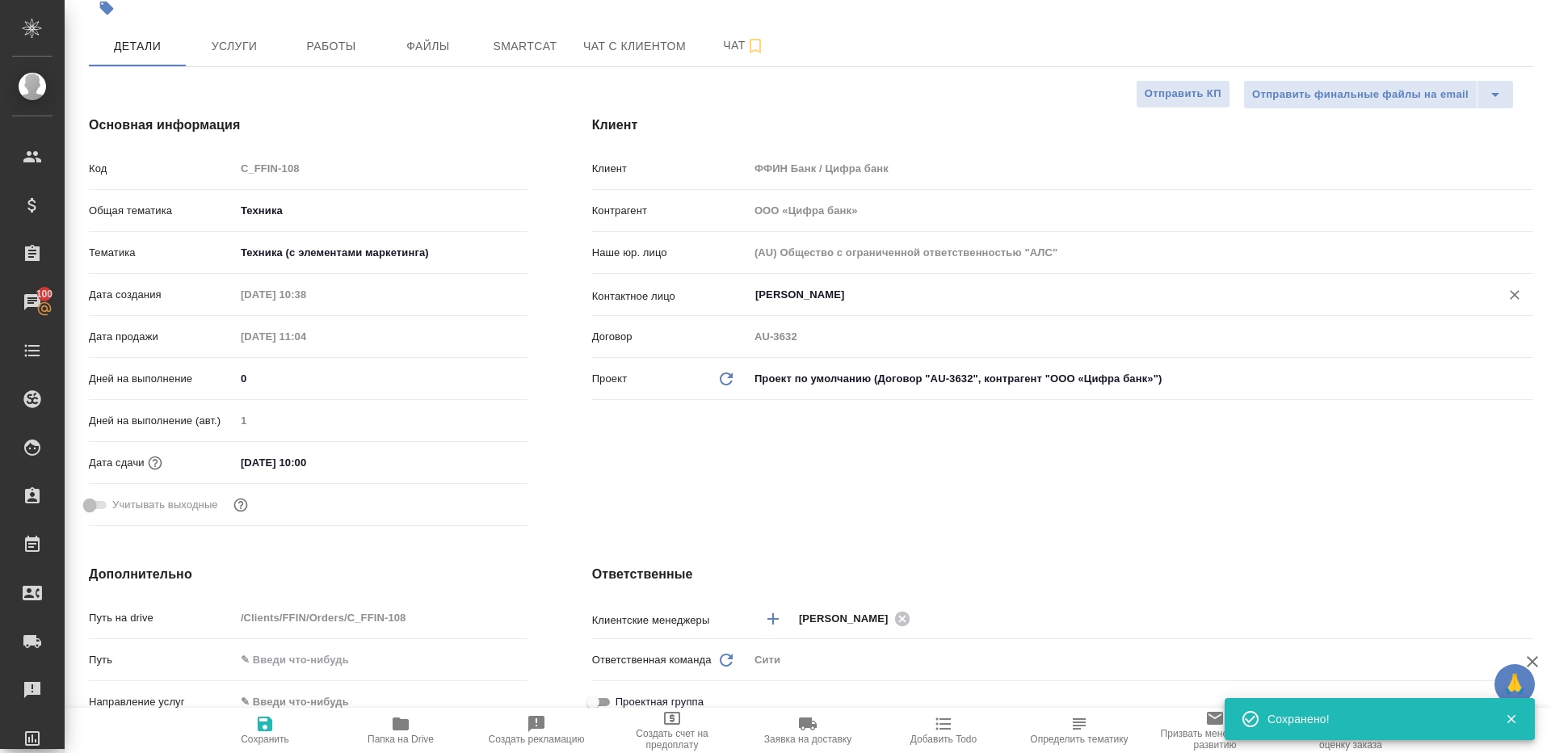
scroll to position [174, 0]
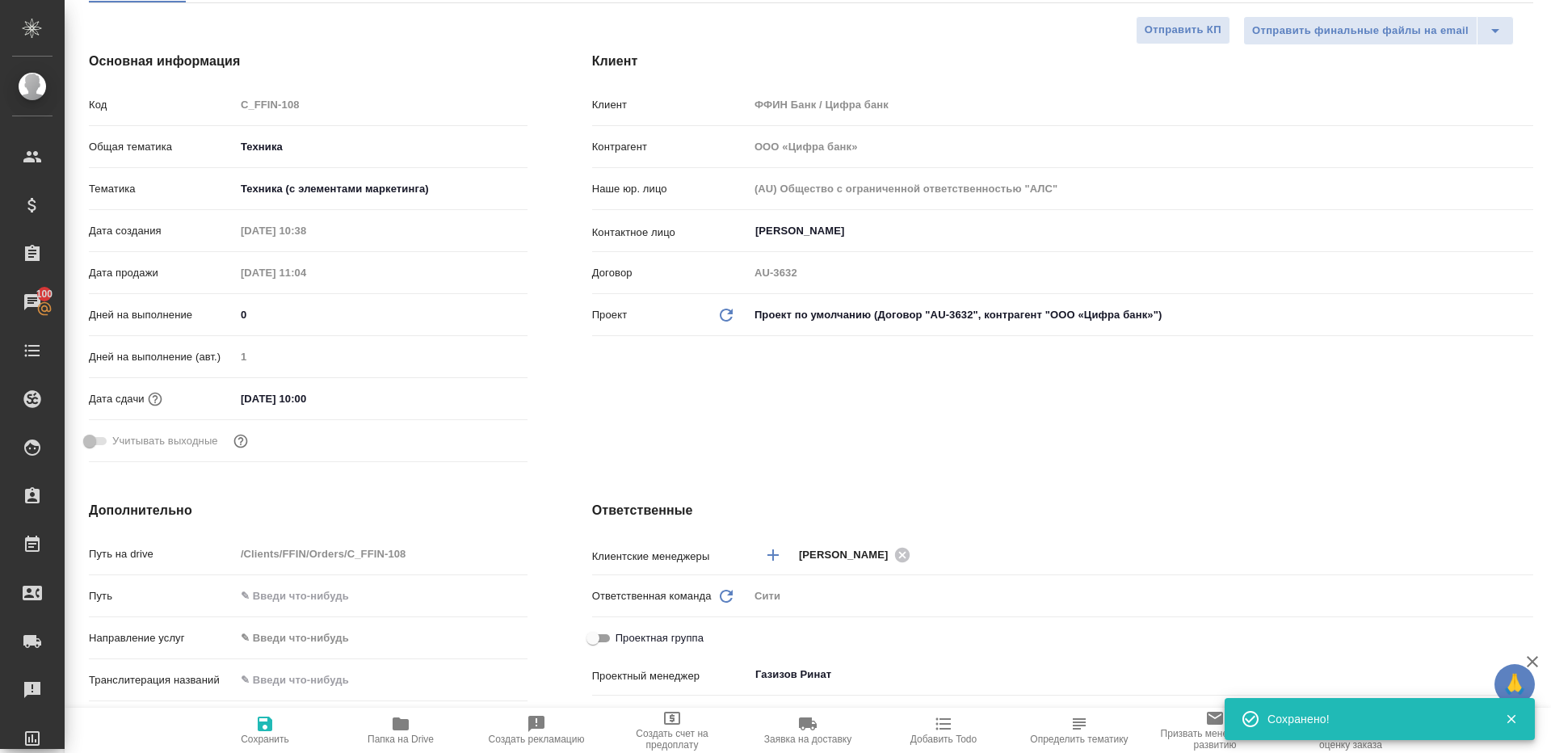
click at [412, 729] on span "Папка на Drive" at bounding box center [400, 729] width 116 height 31
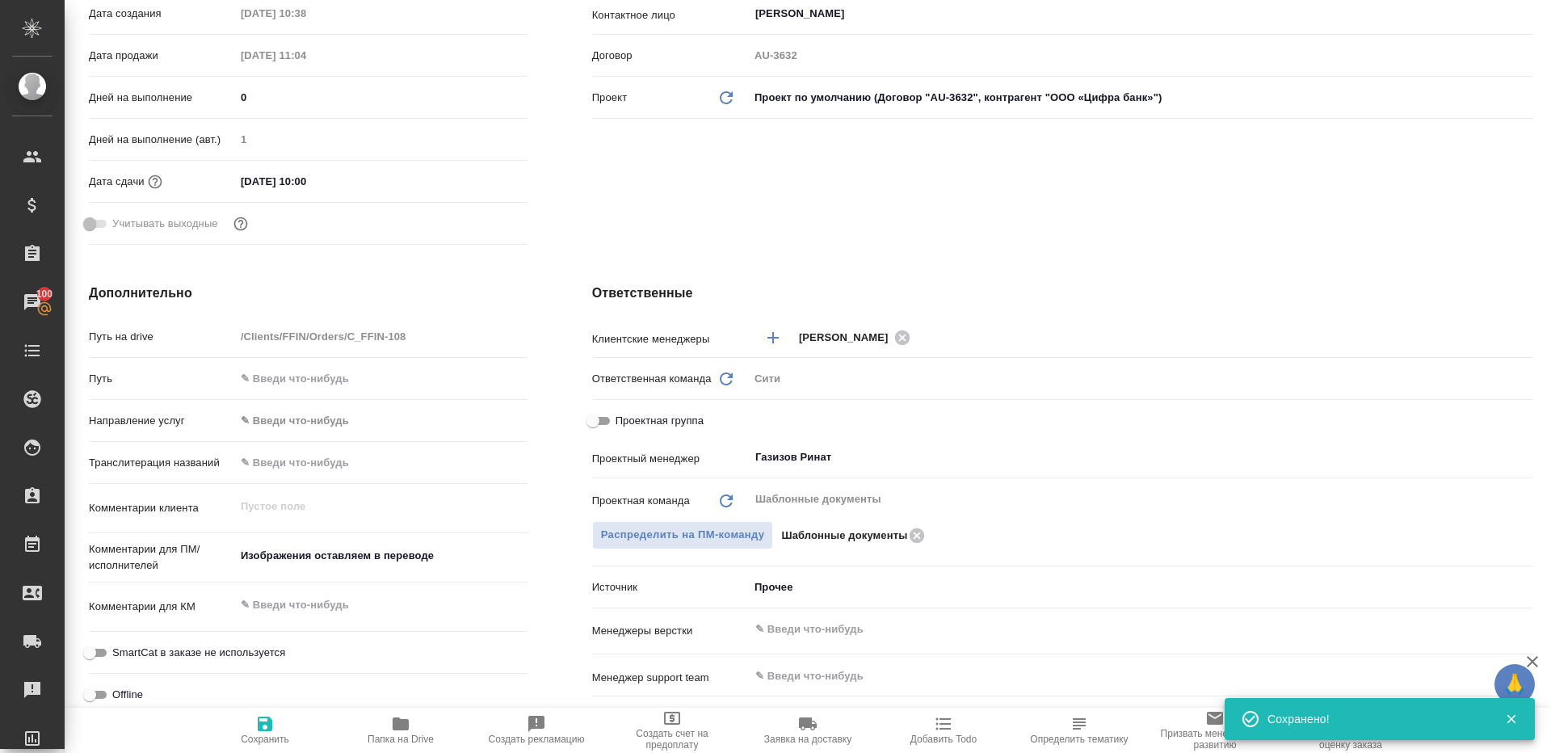
scroll to position [0, 0]
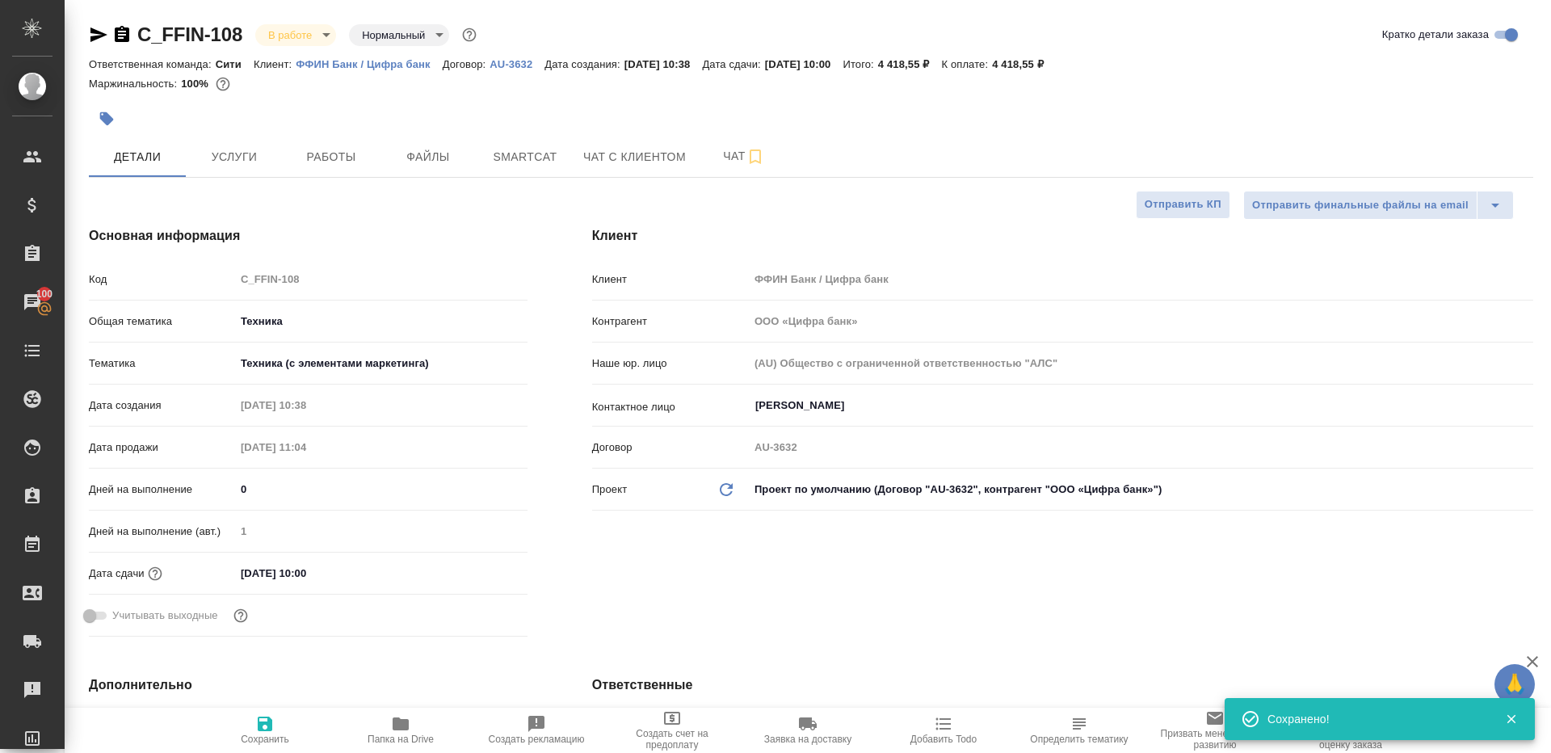
type textarea "x"
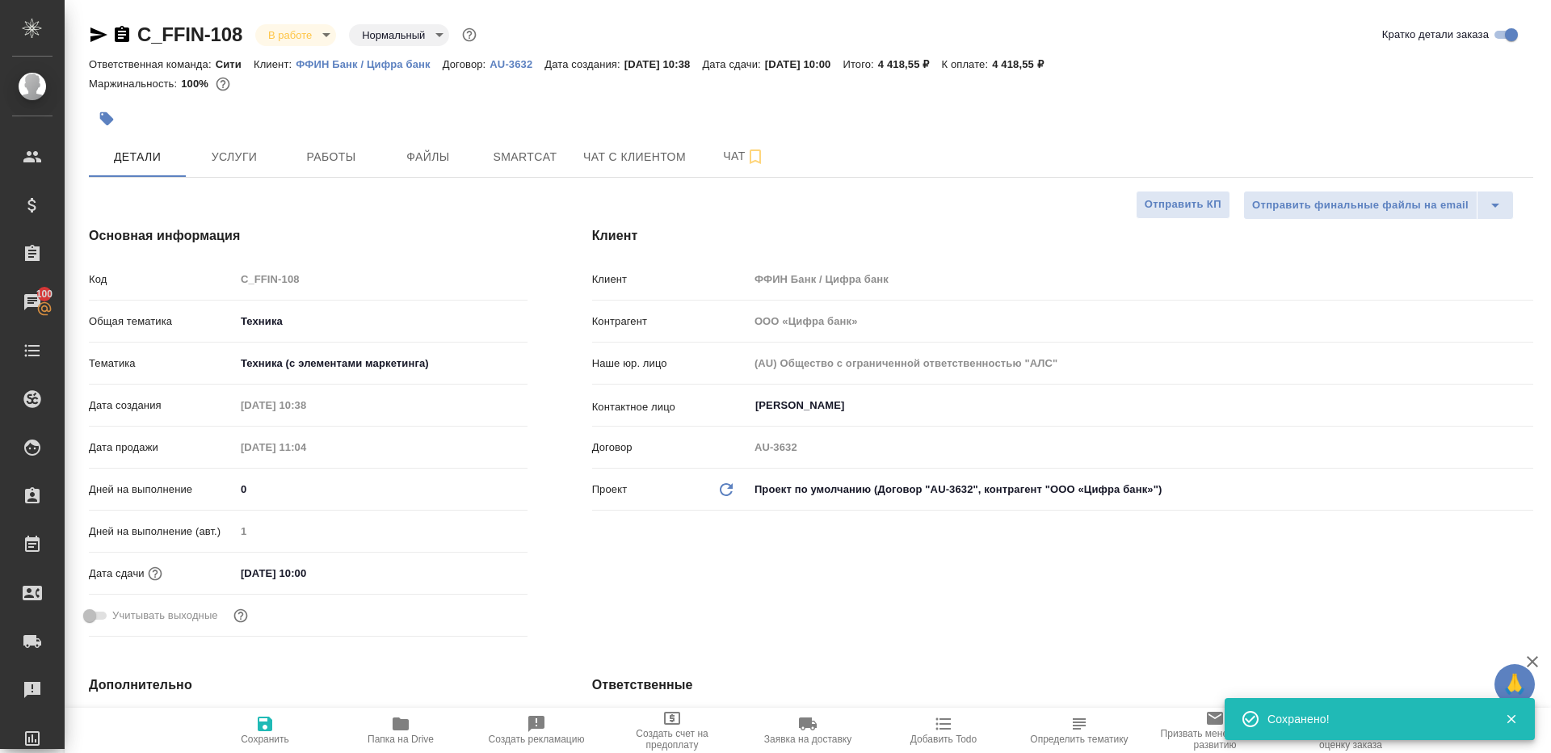
type textarea "x"
click at [304, 151] on span "Работы" at bounding box center [331, 157] width 78 height 20
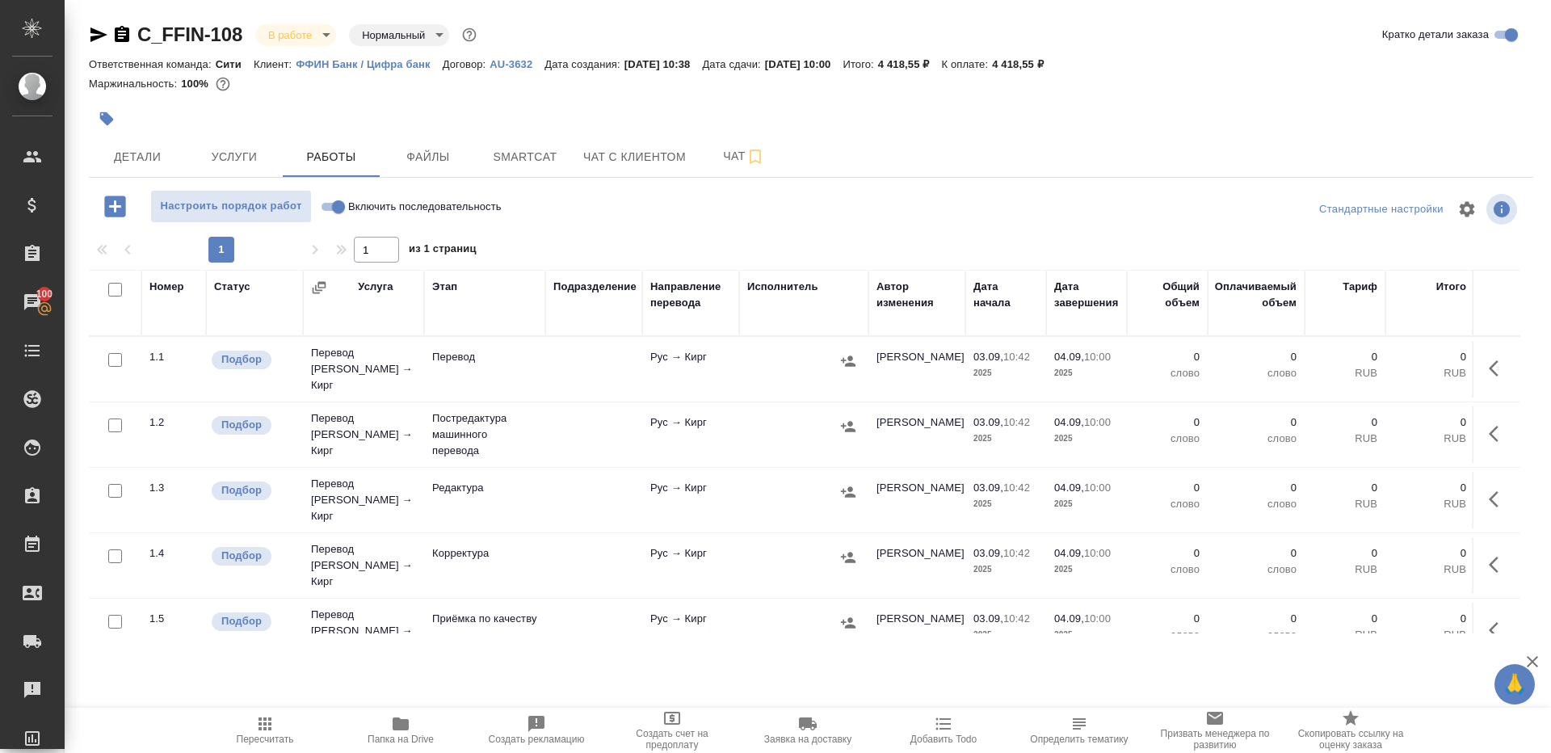
click at [336, 209] on input "Включить последовательность" at bounding box center [338, 206] width 58 height 19
checkbox input "true"
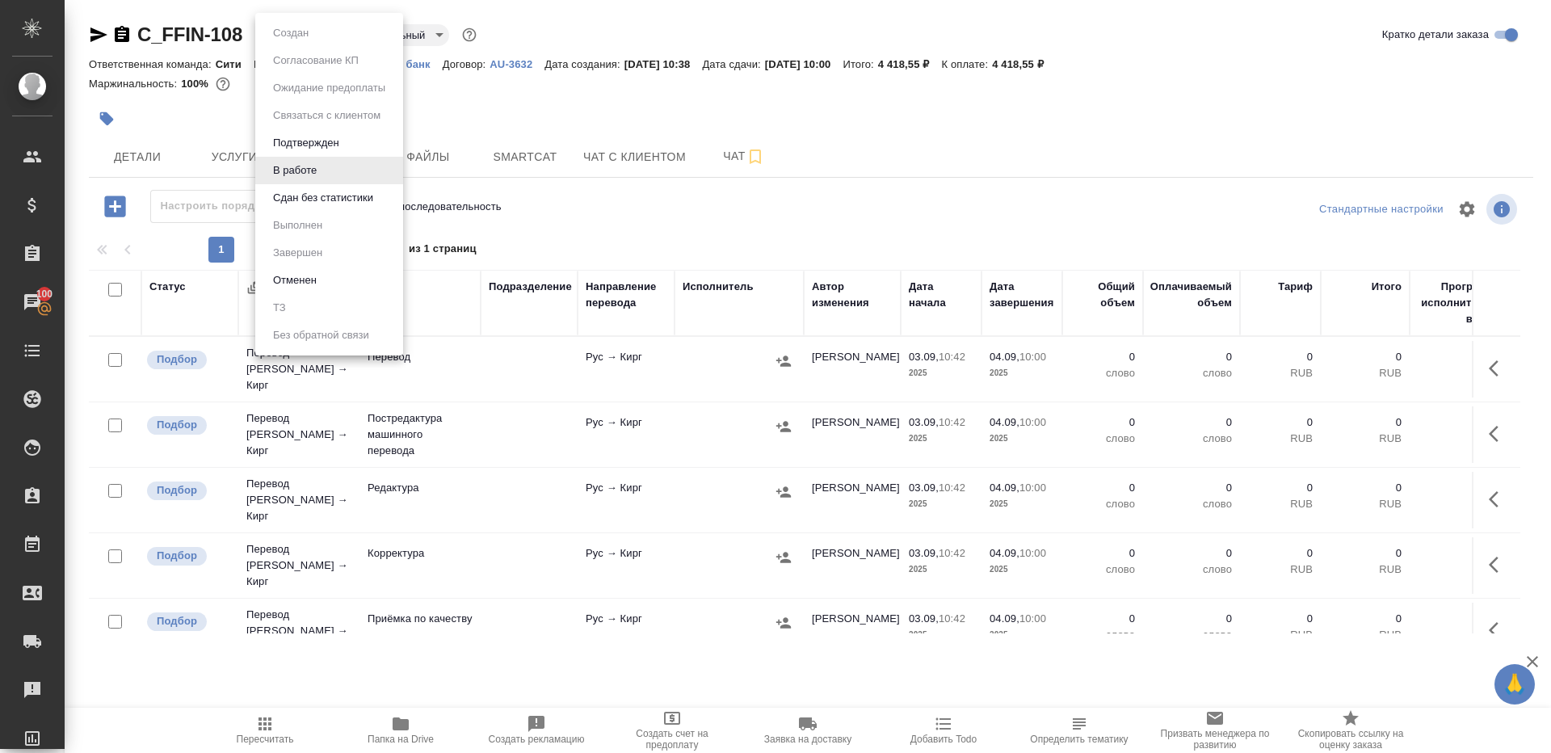
click at [298, 30] on body "🙏 .cls-1 fill:#fff; AWATERA Gazizov Rinat Клиенты Спецификации Заказы 100 Чаты …" at bounding box center [775, 376] width 1551 height 753
click at [318, 145] on button "Подтвержден" at bounding box center [306, 143] width 76 height 18
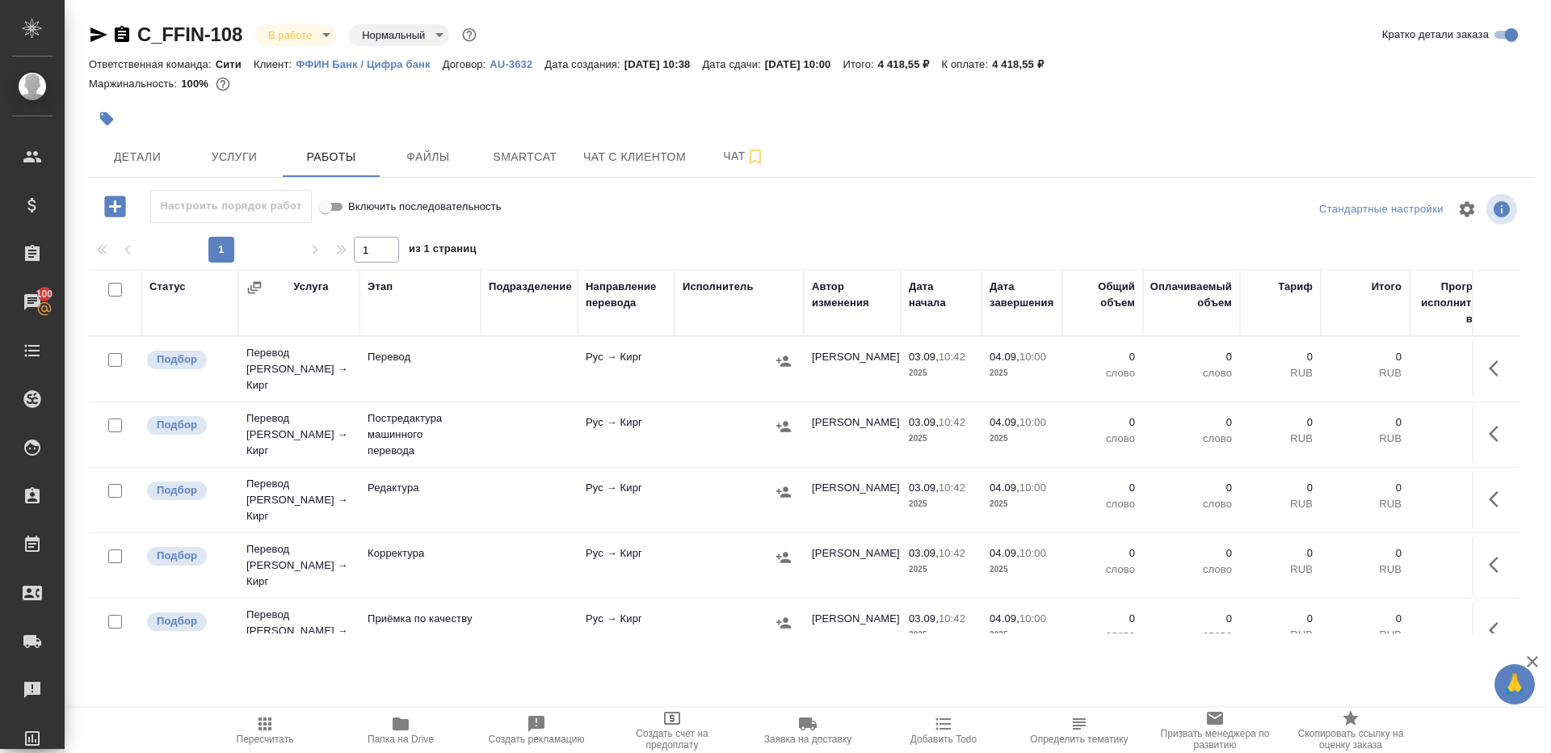
click at [95, 31] on icon "button" at bounding box center [98, 34] width 17 height 15
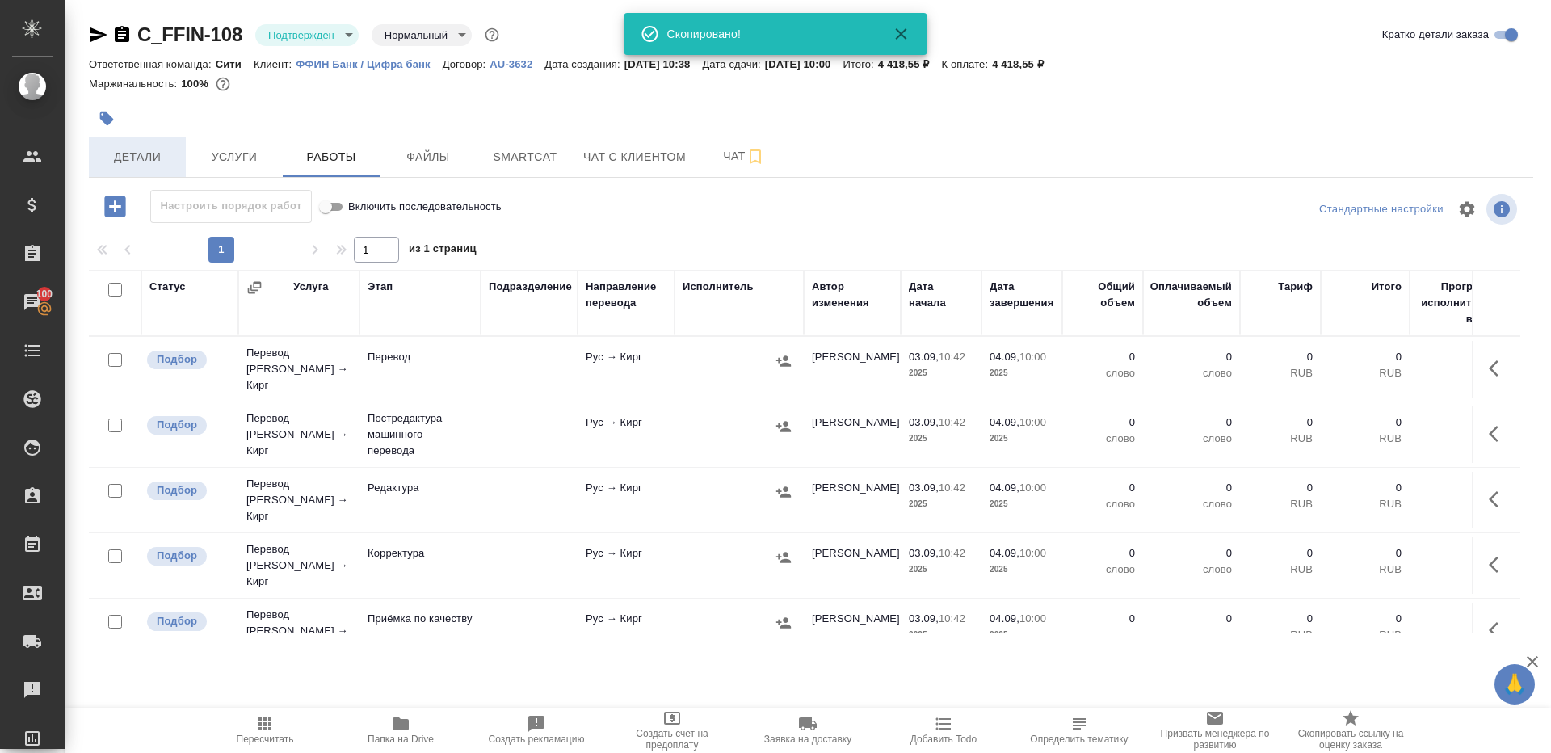
click at [111, 161] on span "Детали" at bounding box center [138, 157] width 78 height 20
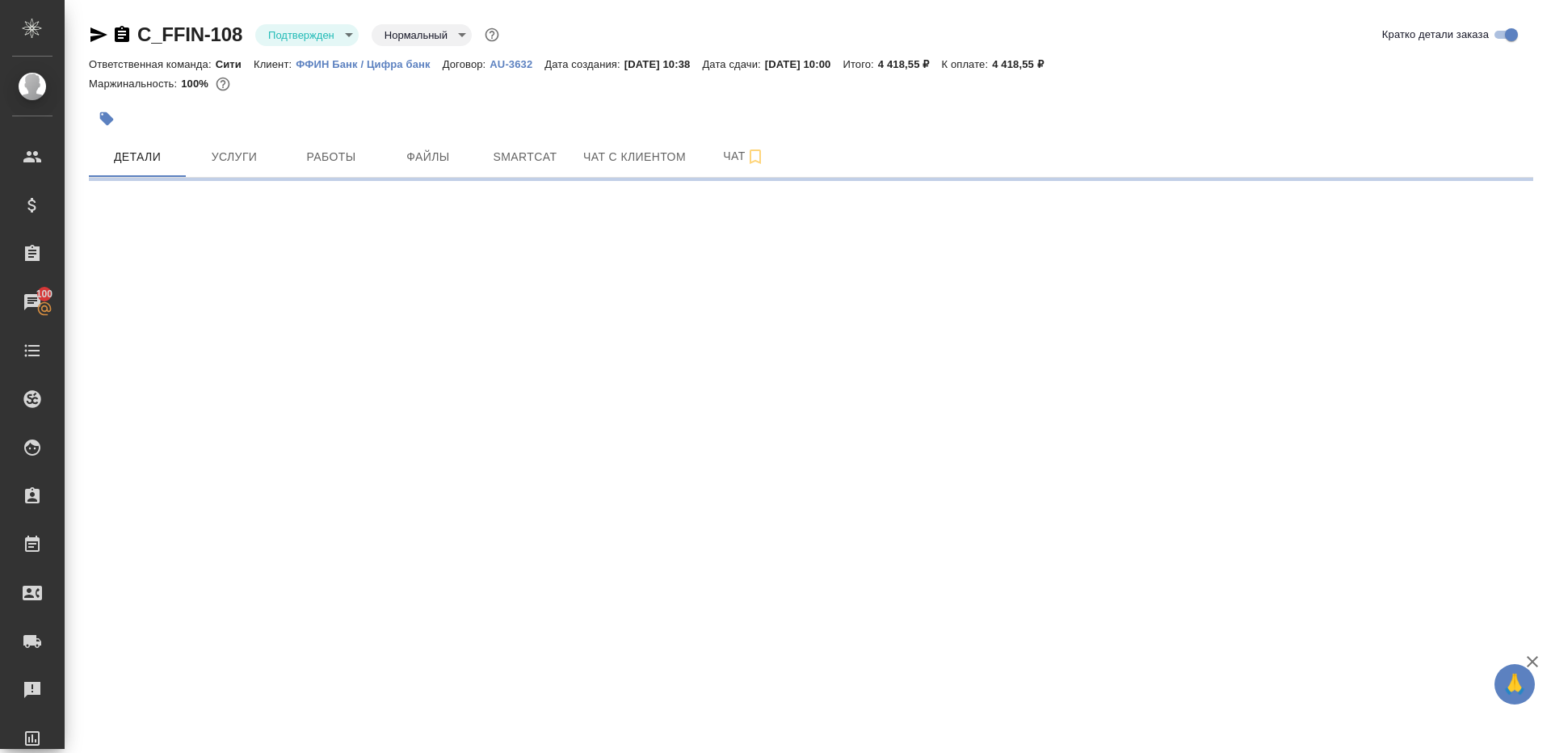
select select "RU"
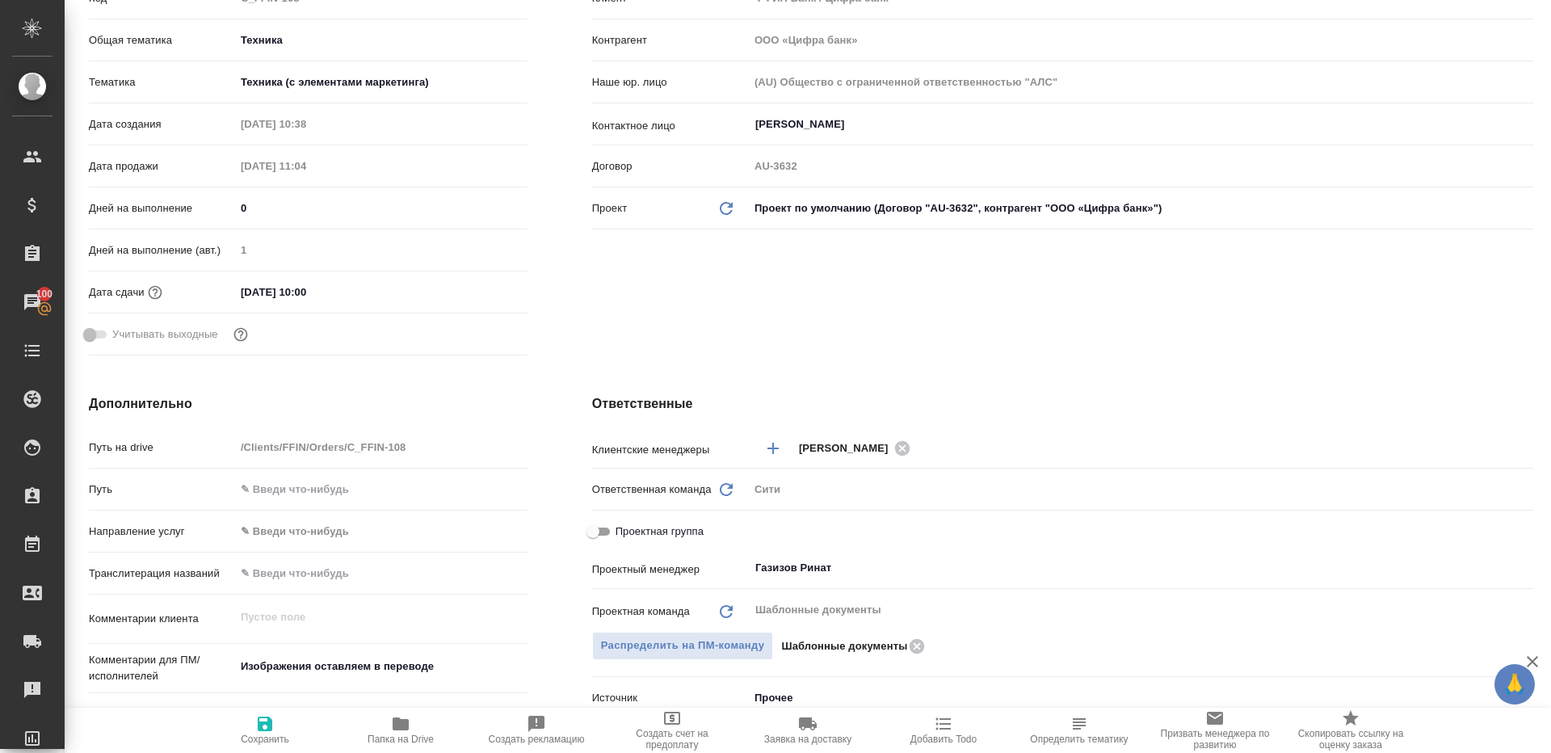
scroll to position [489, 0]
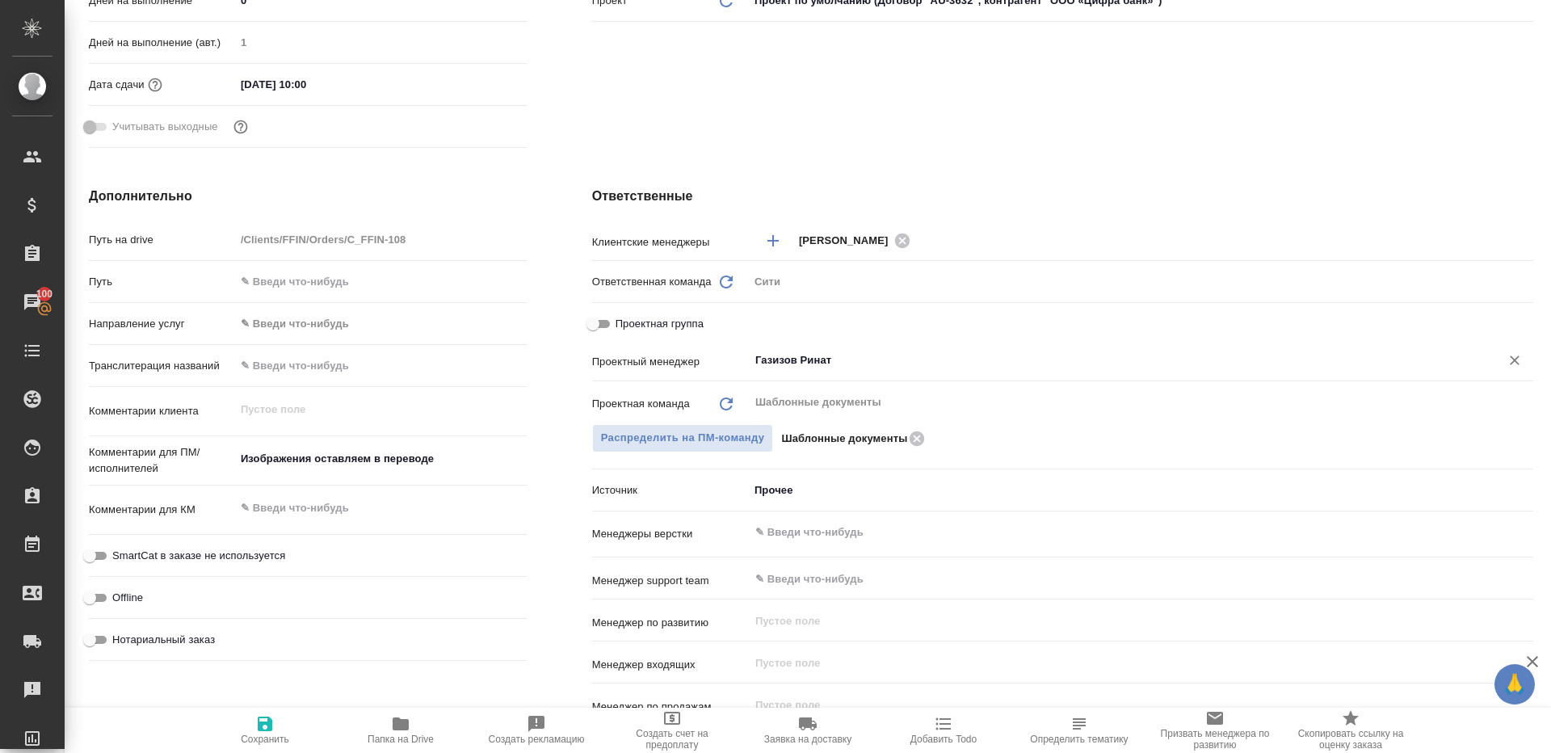
click at [846, 371] on div "Газизов Ринат ​" at bounding box center [1141, 360] width 784 height 29
click at [923, 434] on icon at bounding box center [916, 437] width 15 height 15
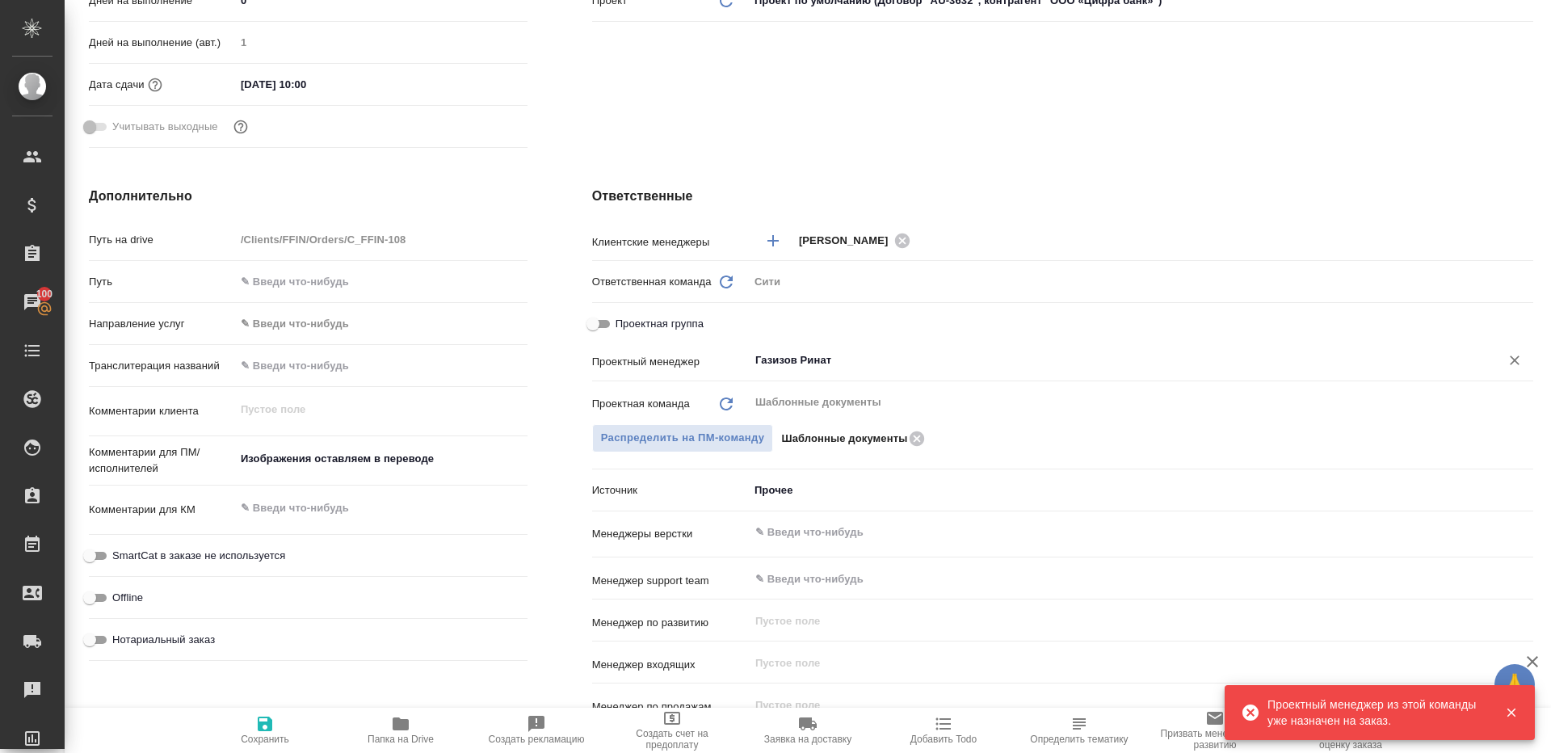
click at [857, 346] on div "Газизов Ринат ​" at bounding box center [1141, 360] width 784 height 29
click at [1519, 357] on icon "Очистить" at bounding box center [1514, 360] width 16 height 16
type textarea "x"
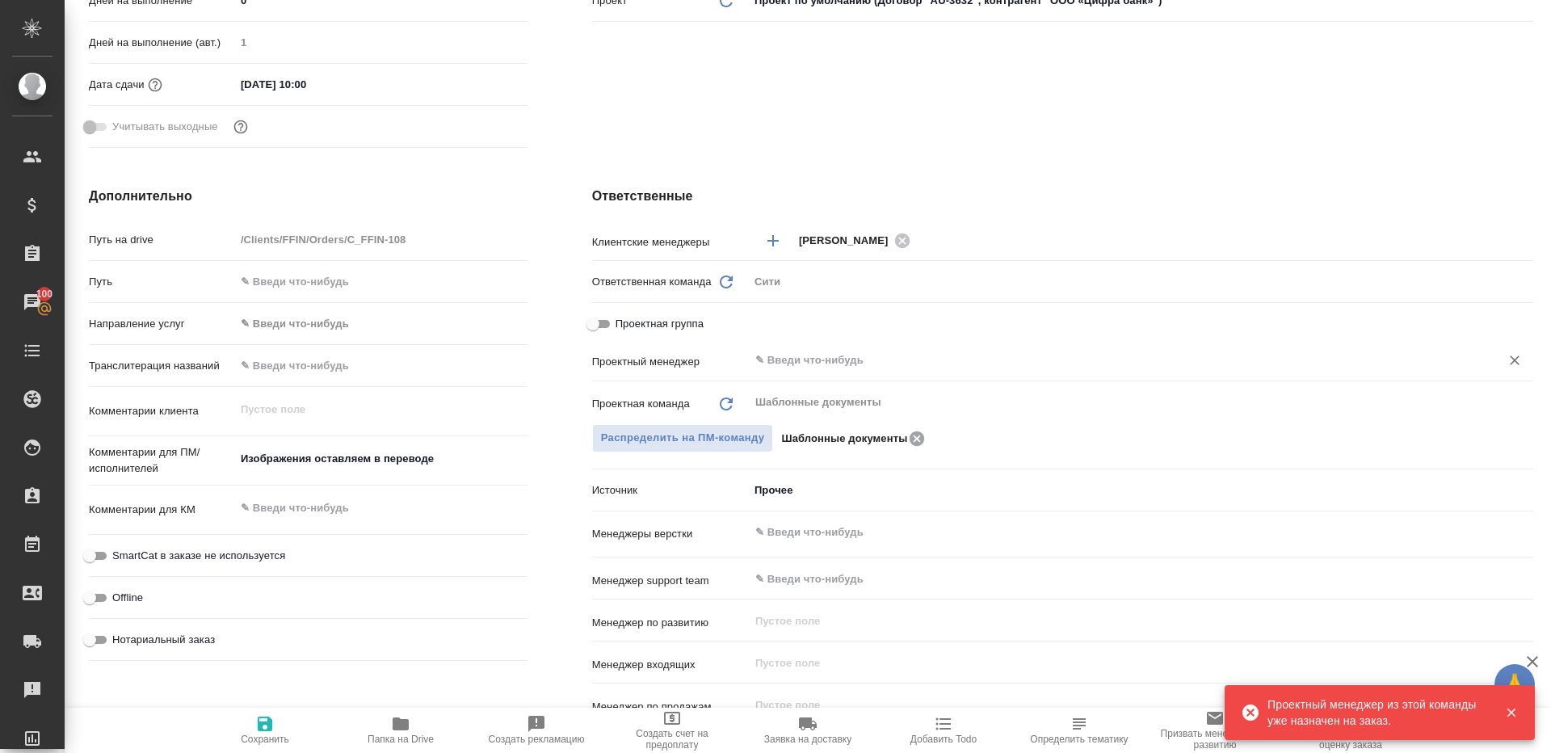
click at [917, 435] on icon at bounding box center [916, 439] width 19 height 18
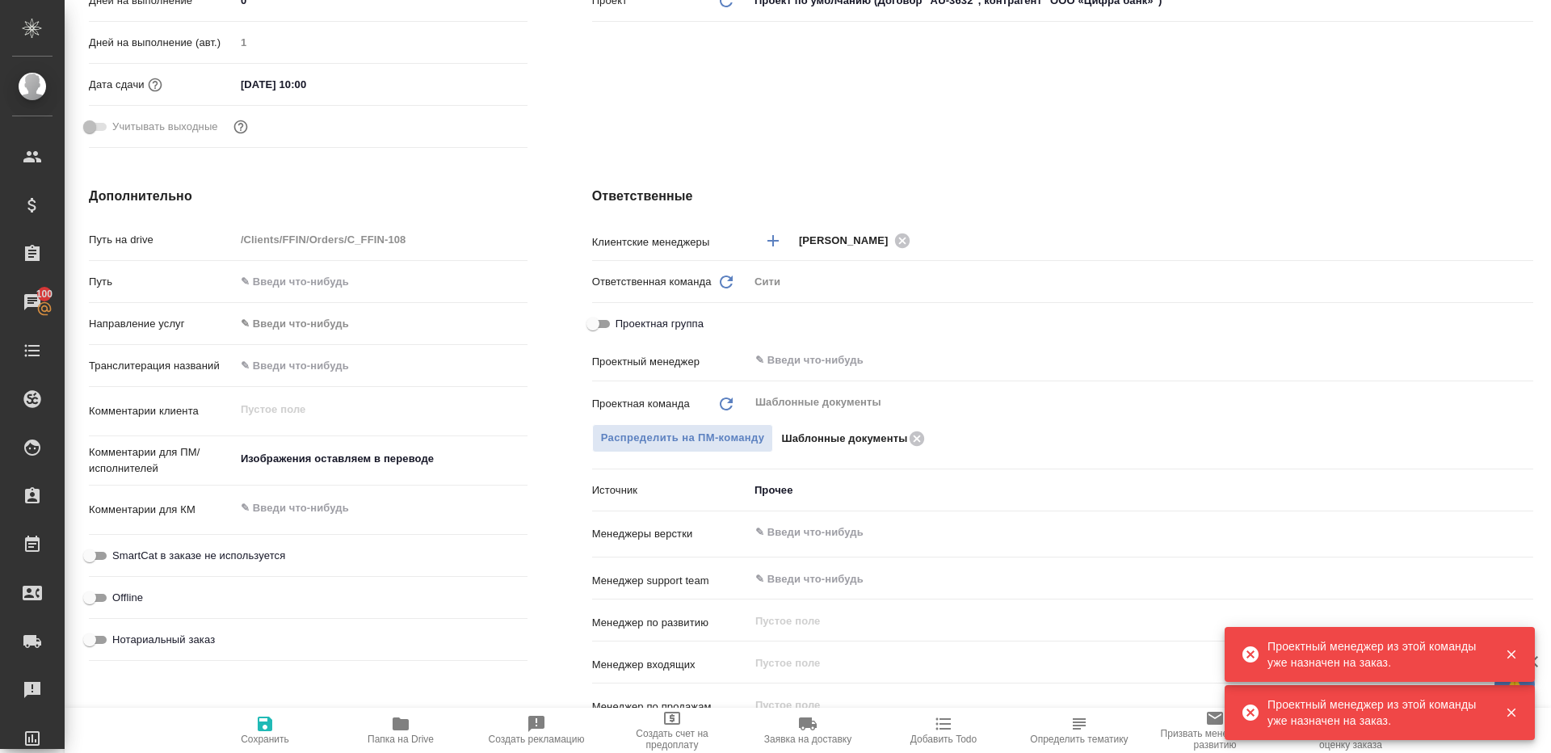
click at [268, 726] on icon "button" at bounding box center [265, 723] width 15 height 15
type textarea "x"
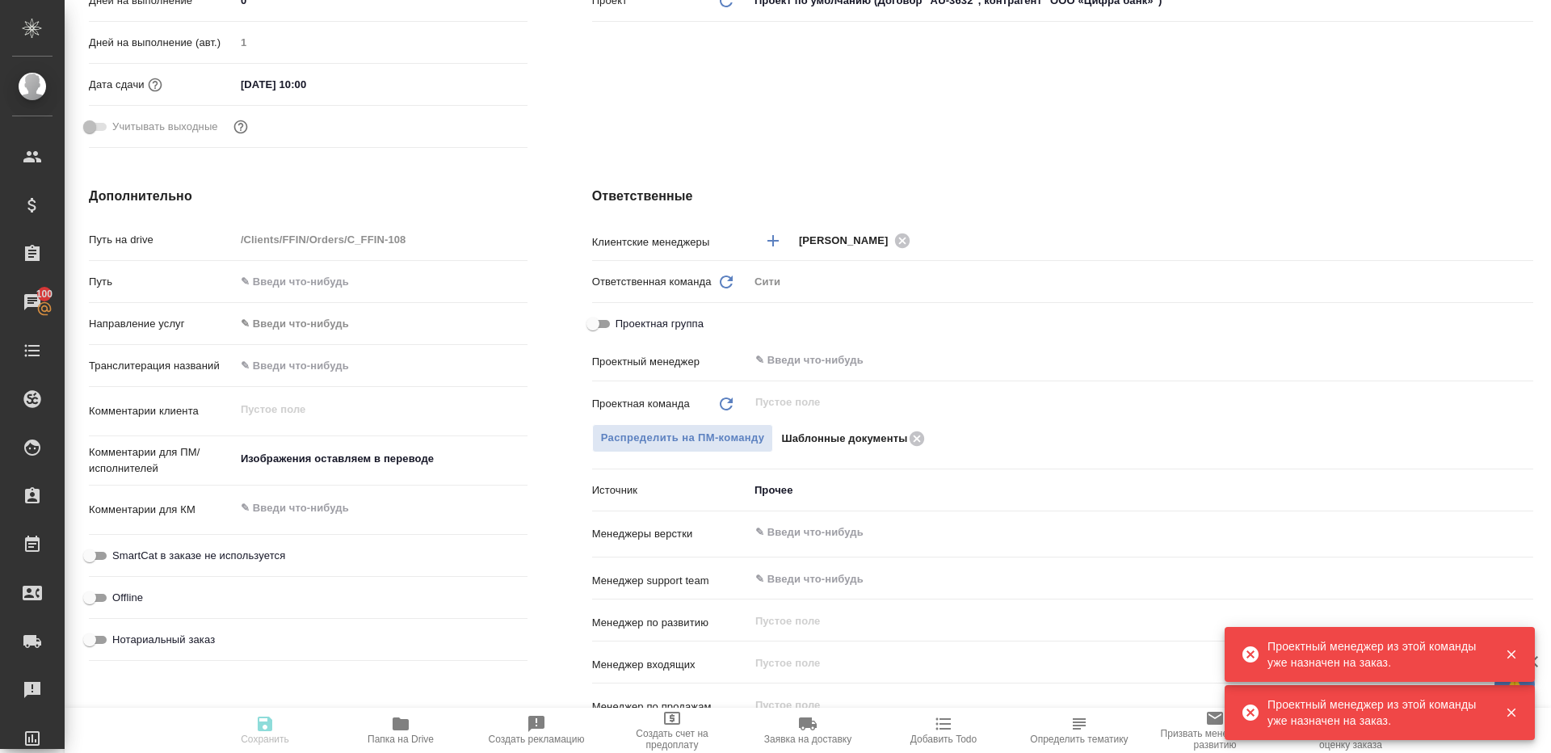
type textarea "x"
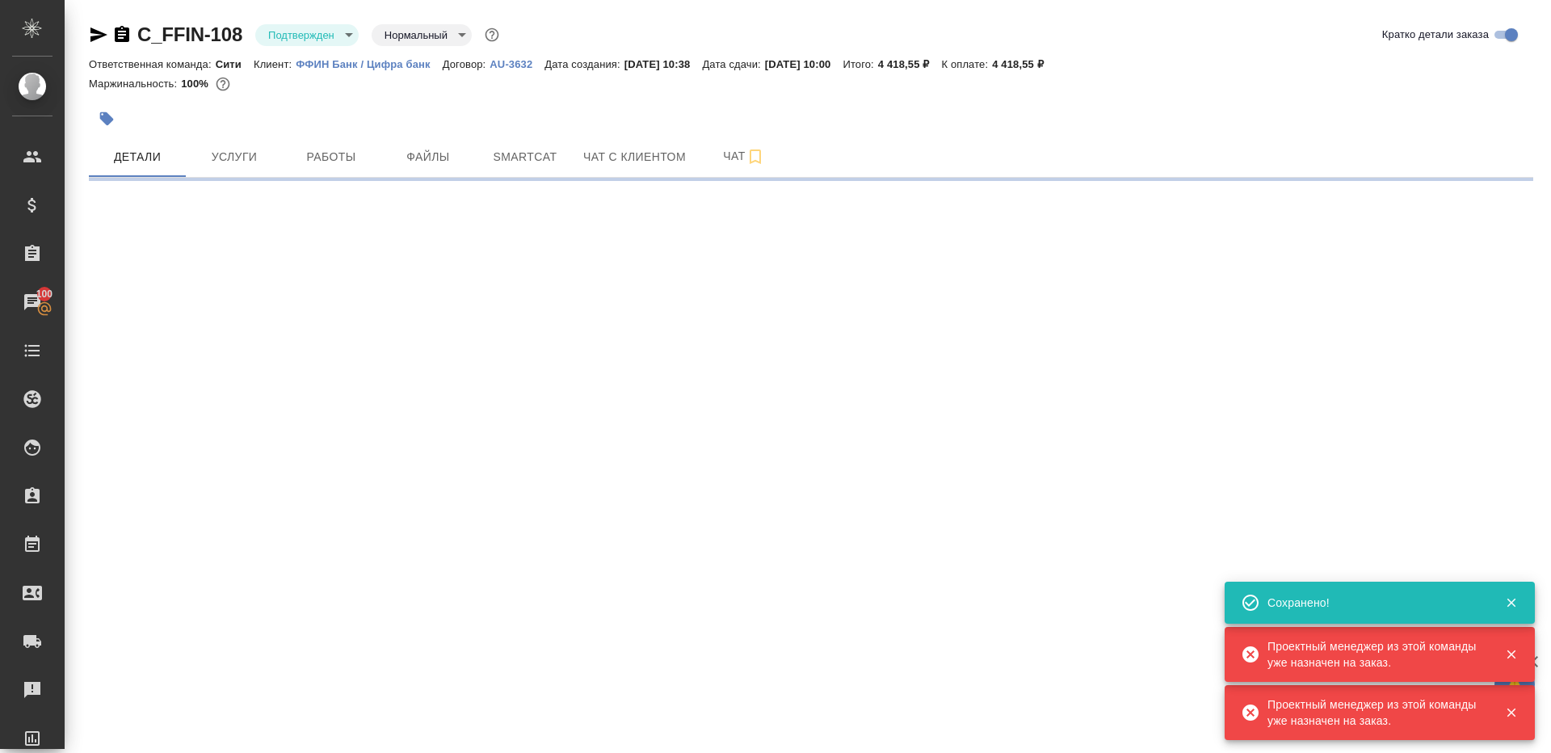
scroll to position [0, 0]
select select "RU"
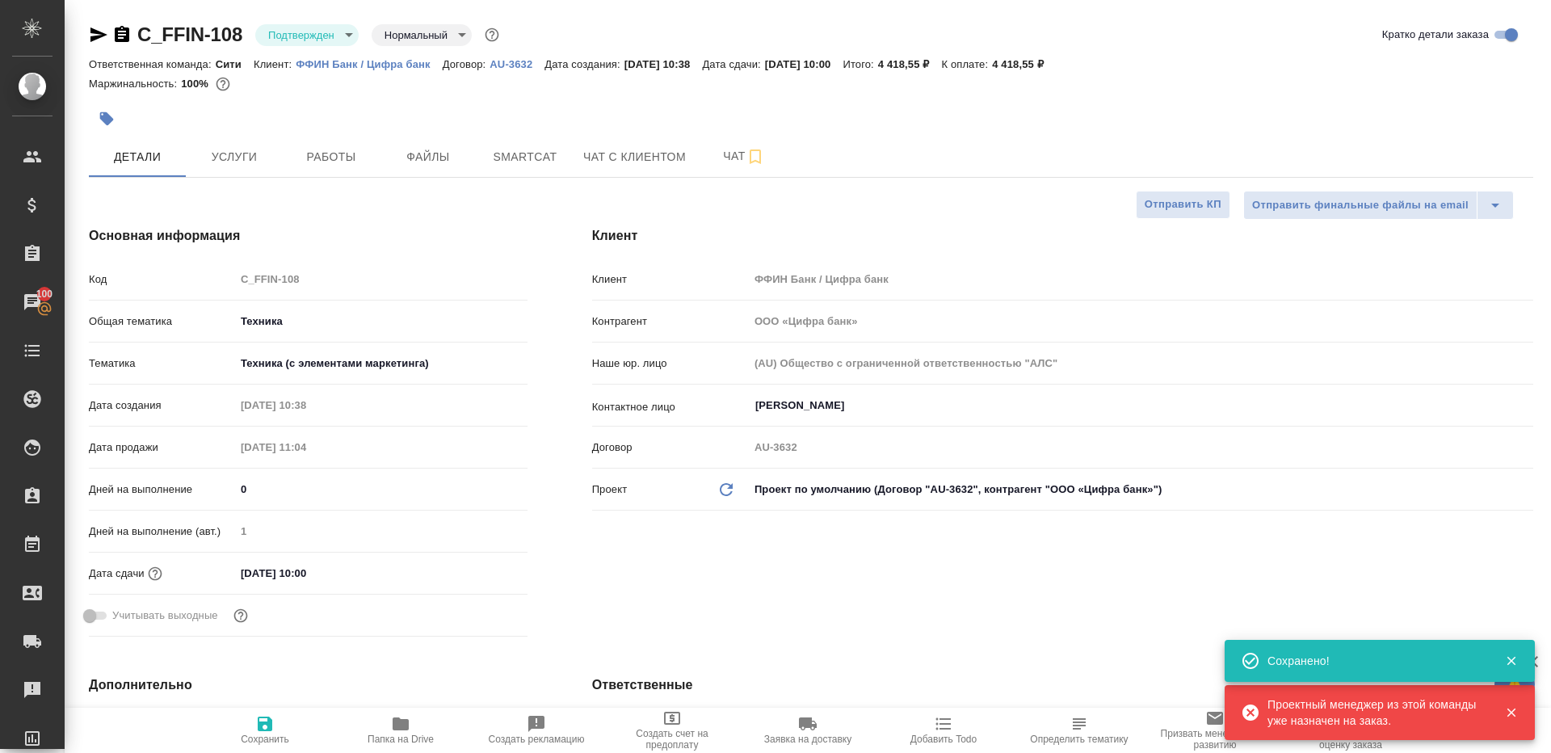
type textarea "x"
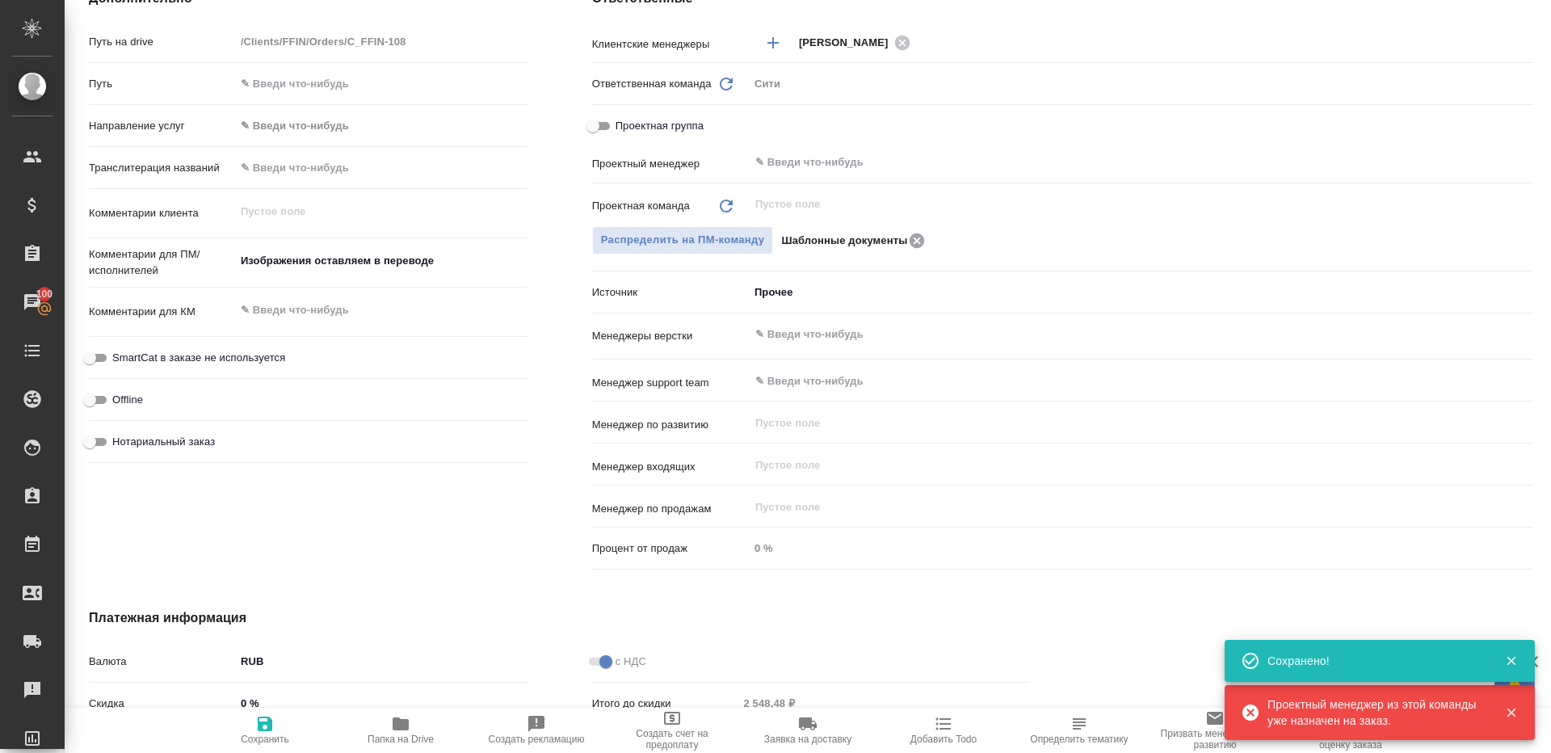
click at [913, 242] on icon at bounding box center [916, 240] width 15 height 15
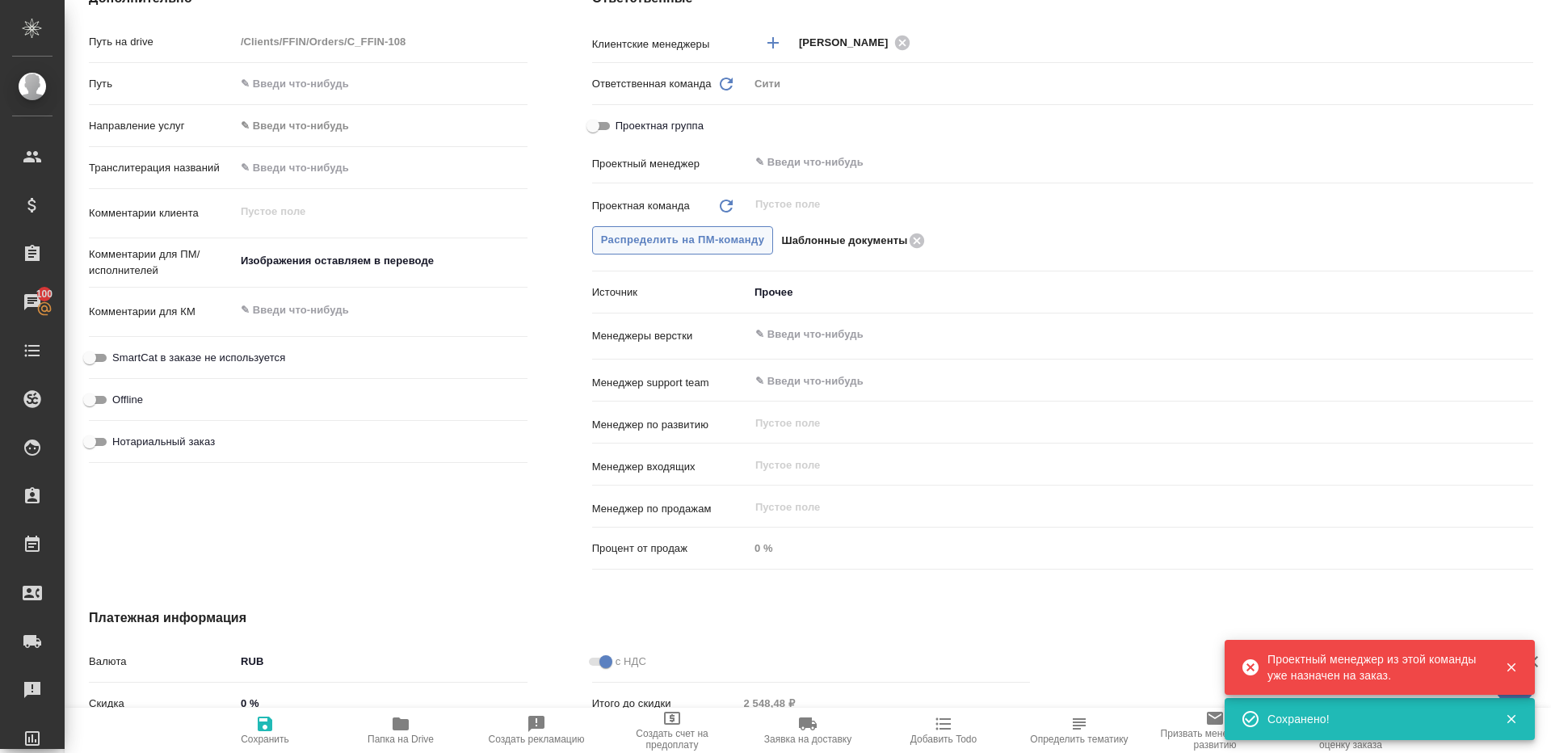
click at [660, 233] on span "Распределить на ПМ-команду" at bounding box center [683, 240] width 164 height 19
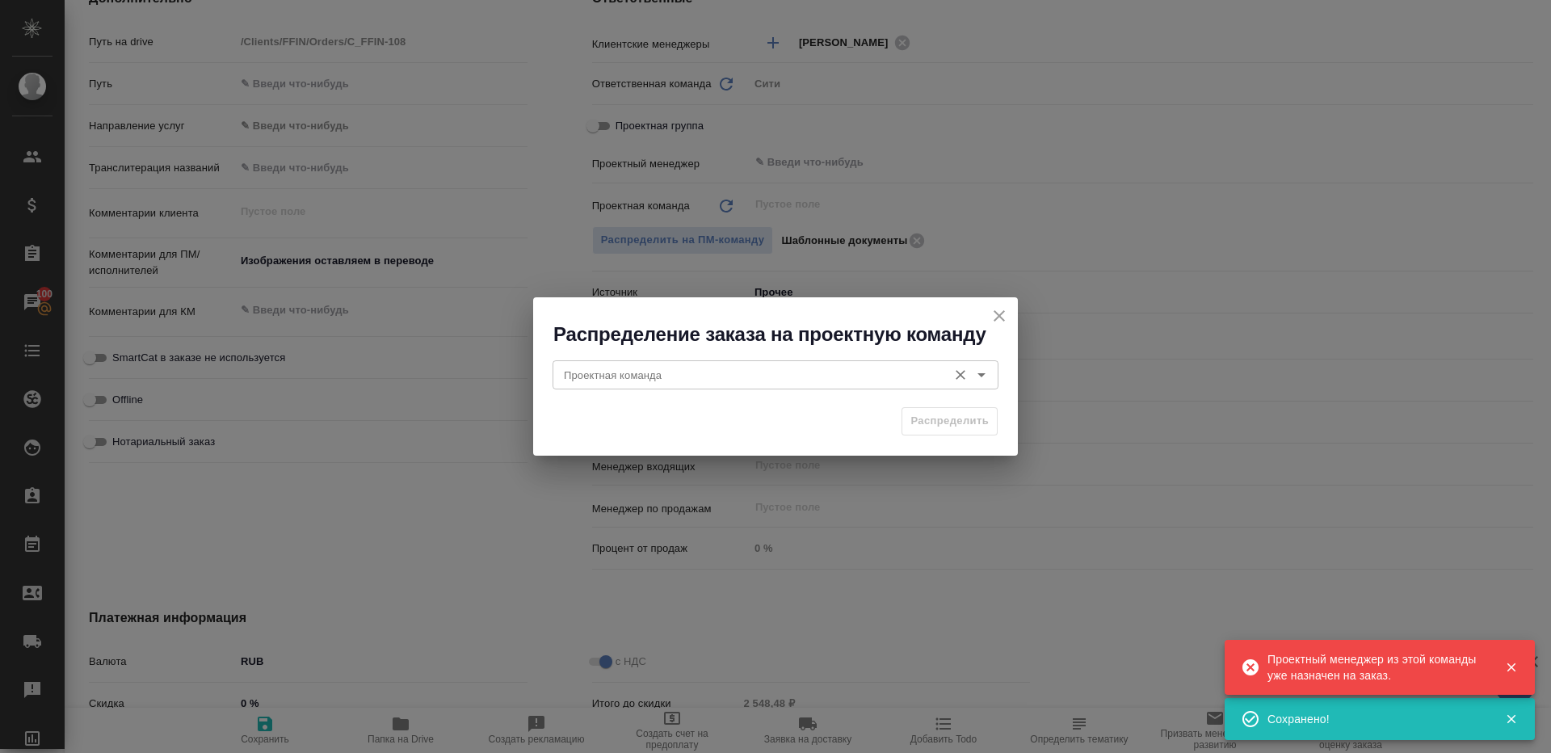
click at [669, 366] on input "Проектная команда" at bounding box center [748, 374] width 382 height 19
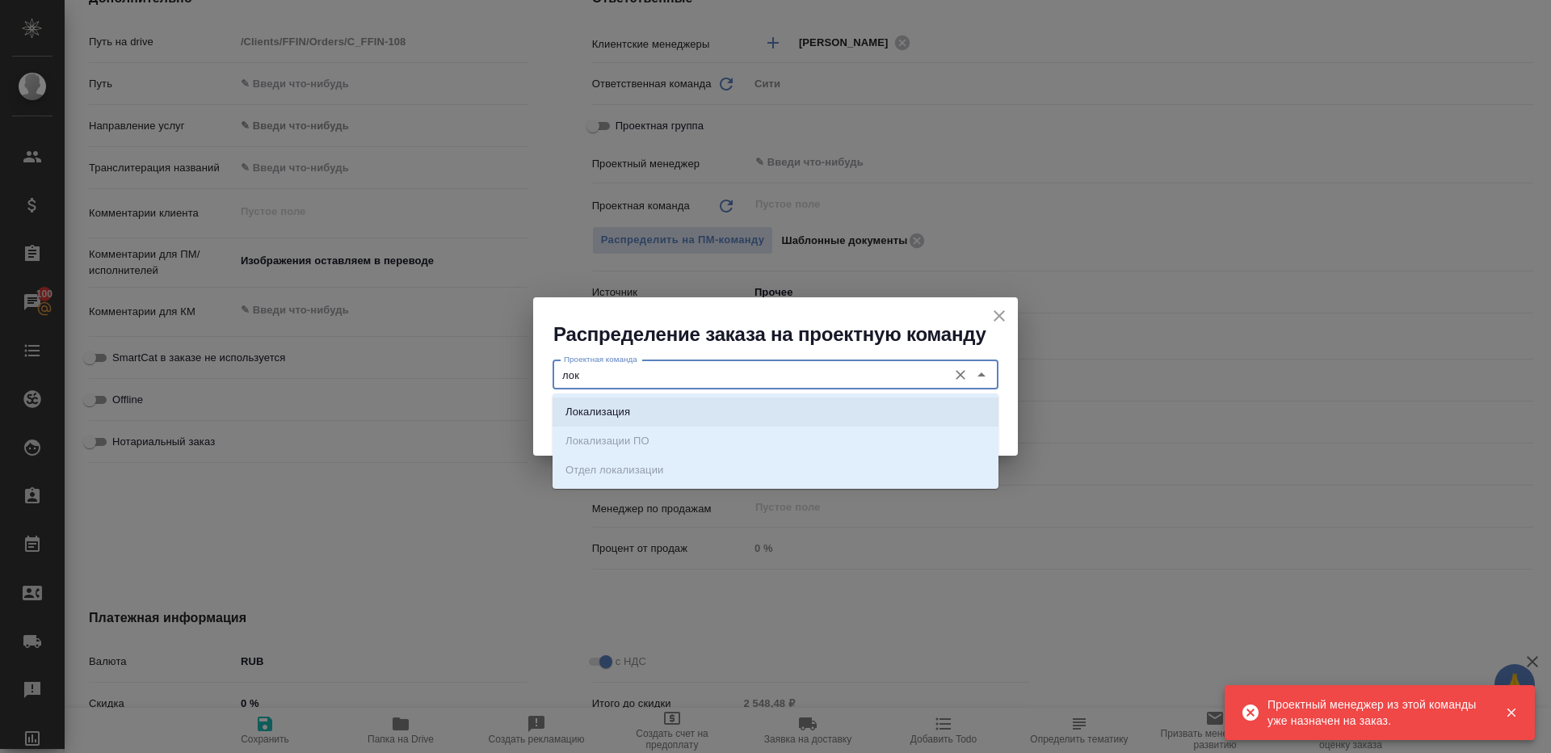
click at [674, 410] on li "Локализация" at bounding box center [775, 411] width 446 height 29
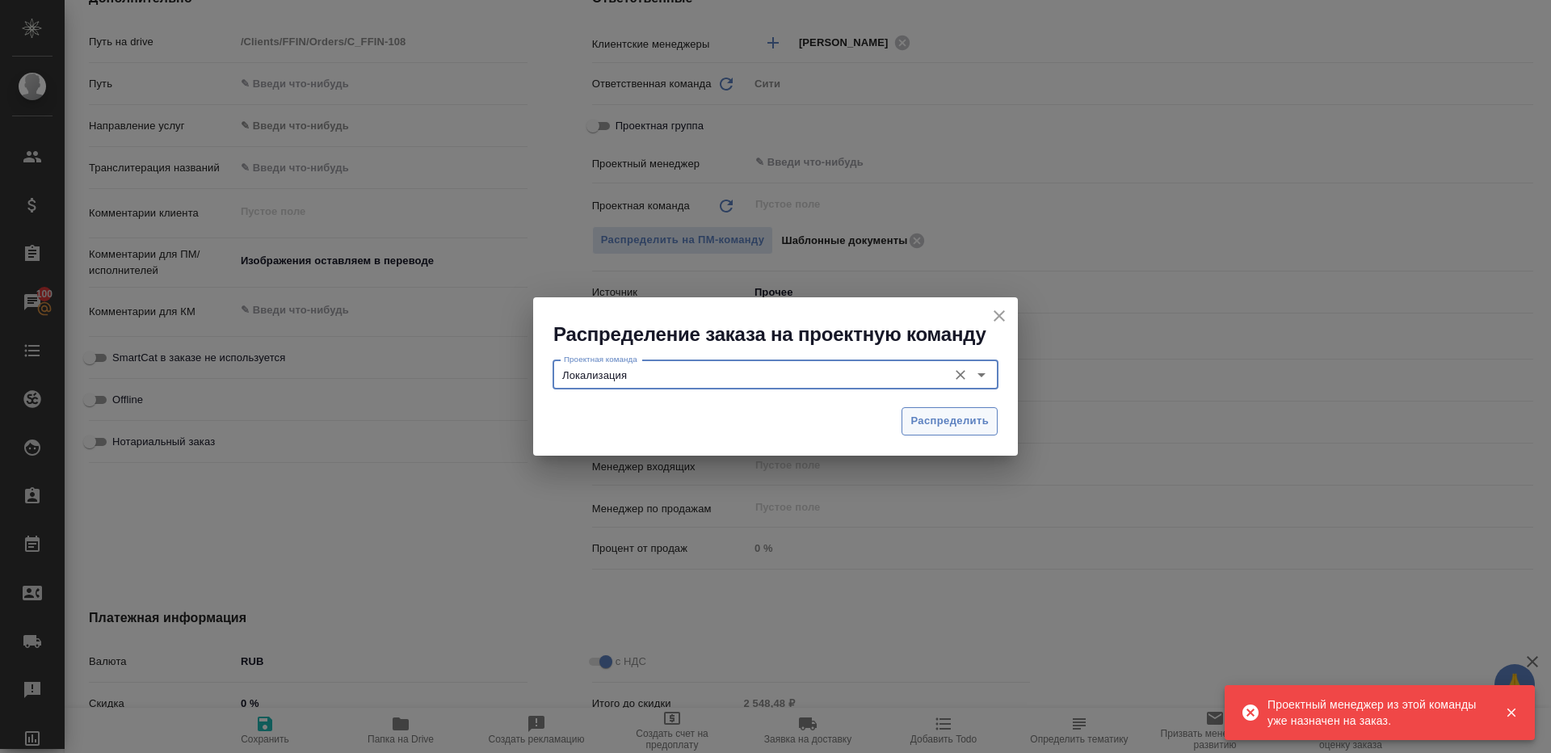
type input "Локализация"
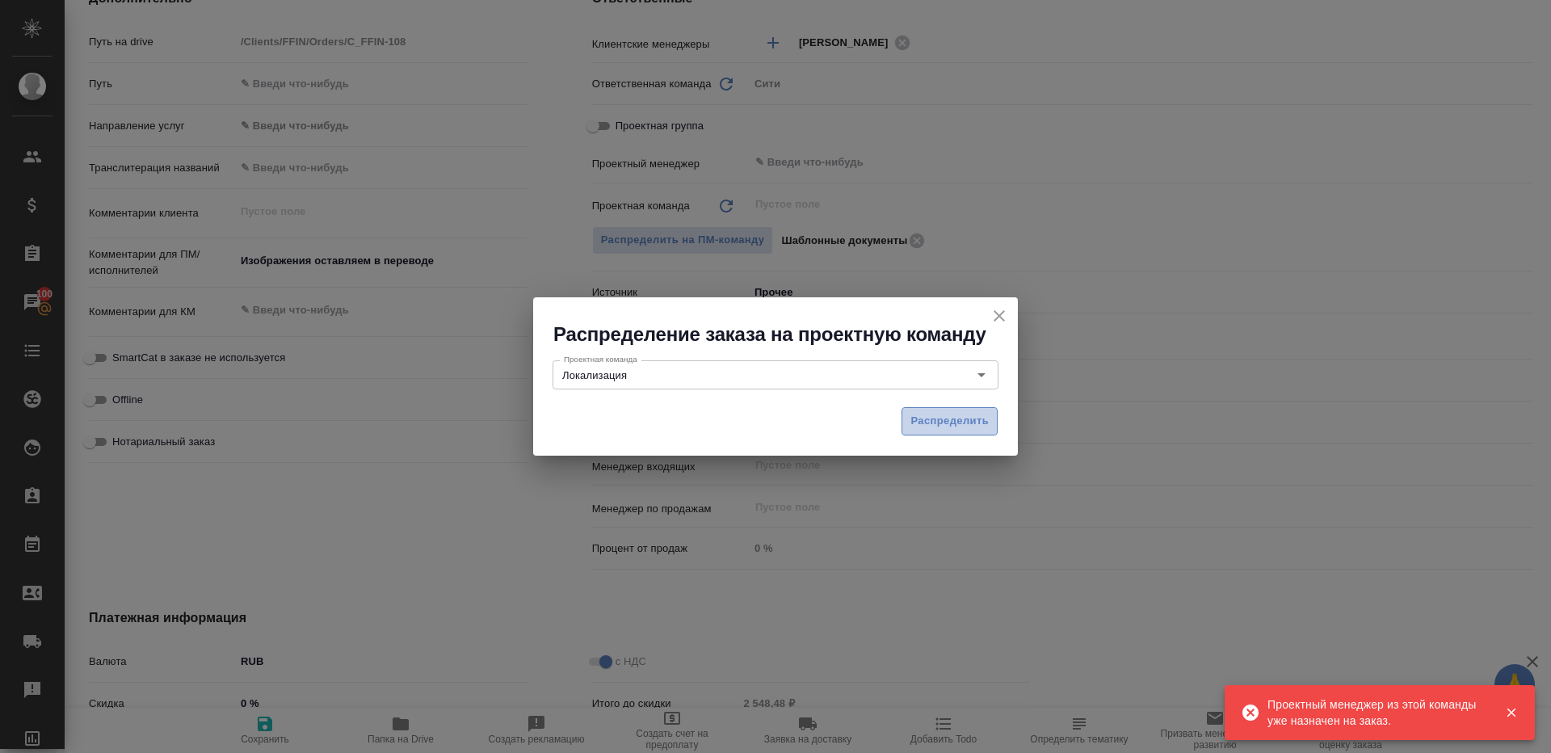
click at [921, 414] on span "Распределить" at bounding box center [949, 421] width 78 height 19
type textarea "x"
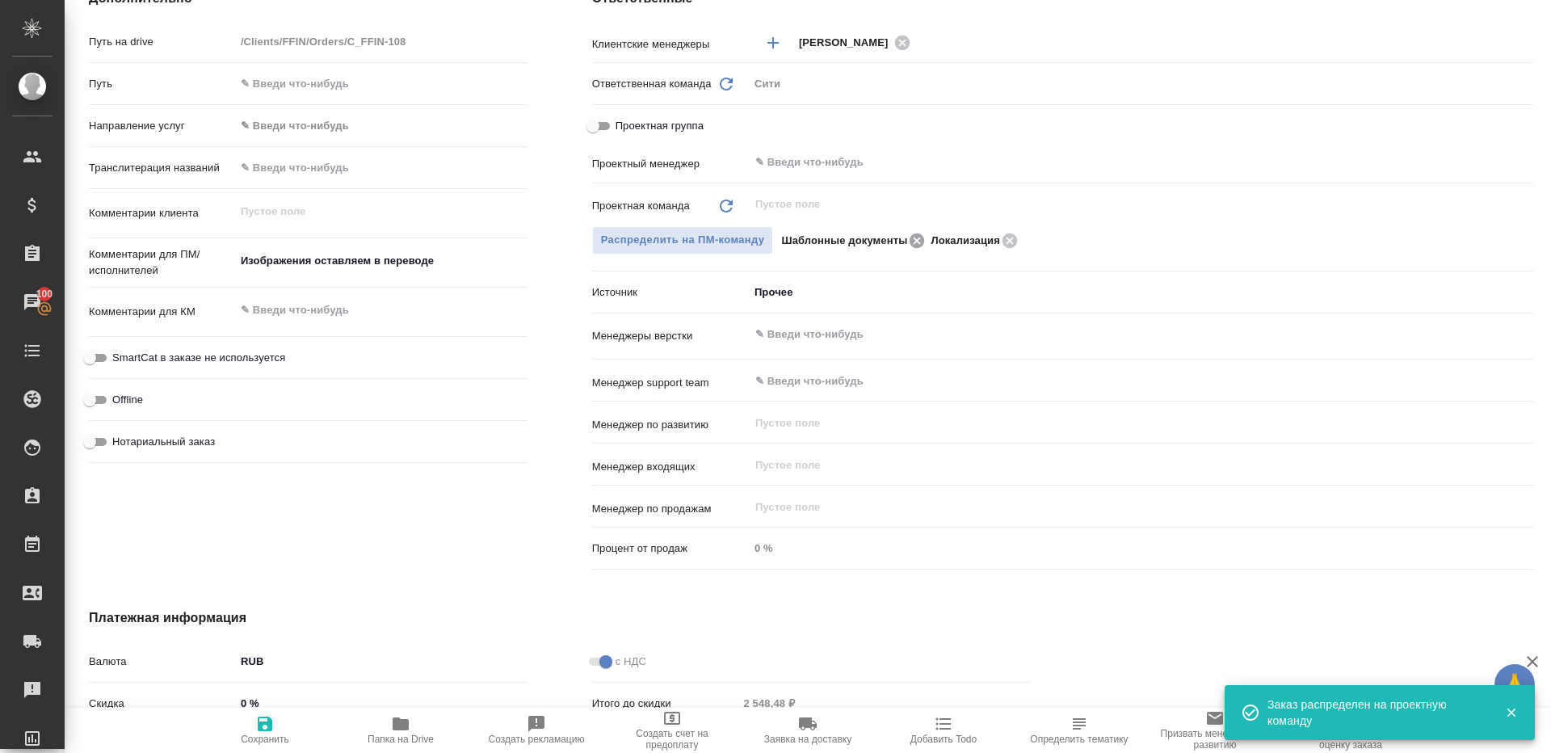
click at [912, 241] on icon at bounding box center [916, 240] width 15 height 15
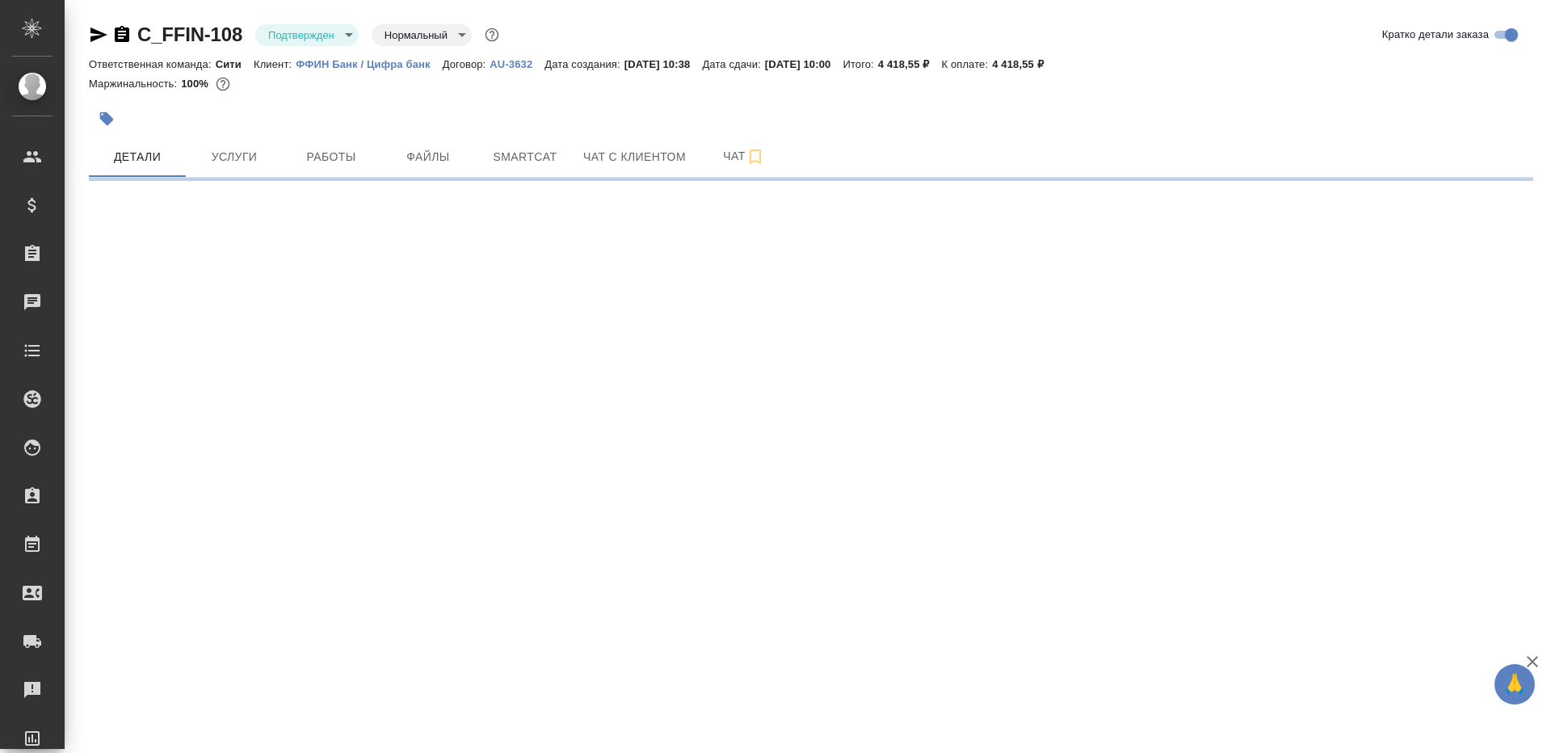
select select "RU"
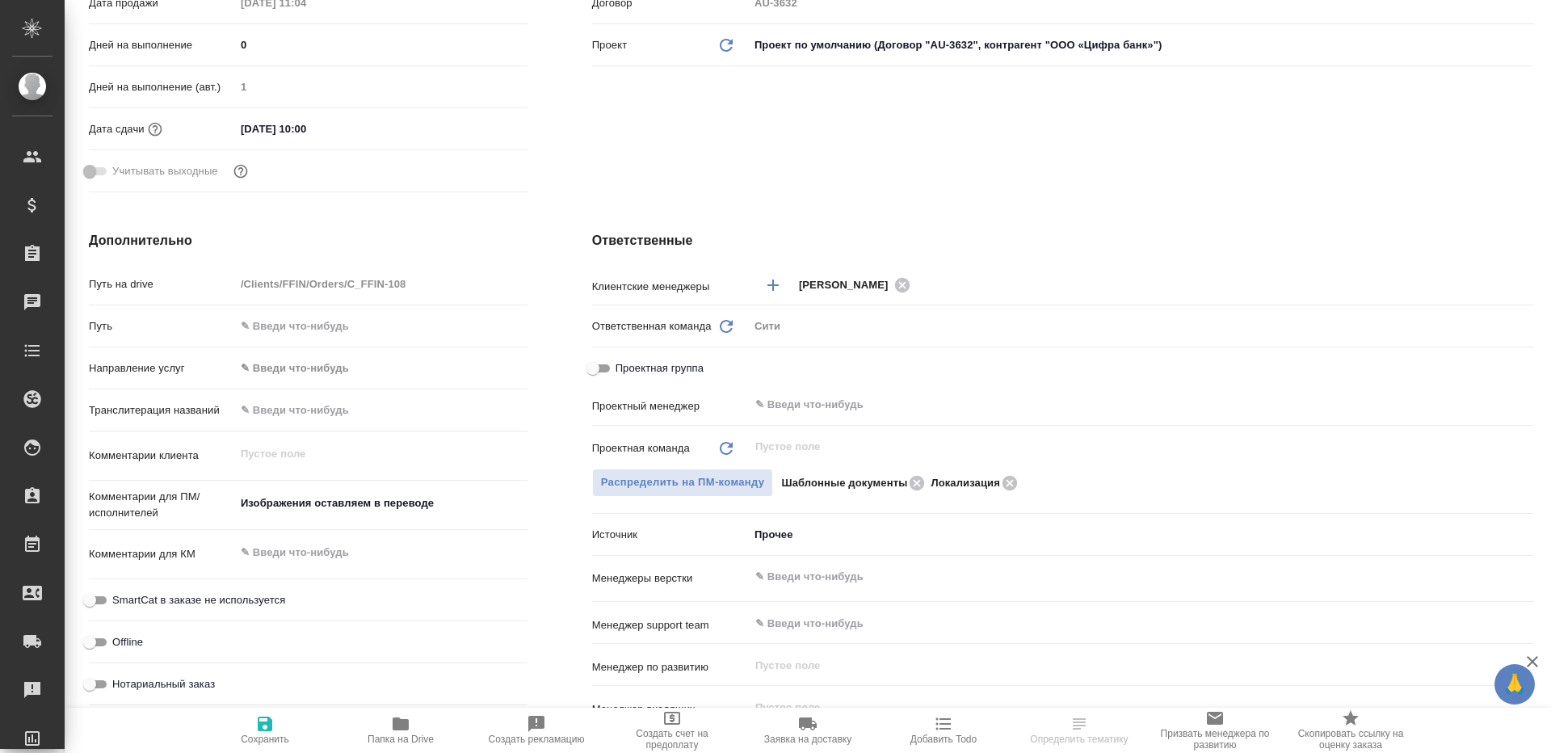
scroll to position [599, 0]
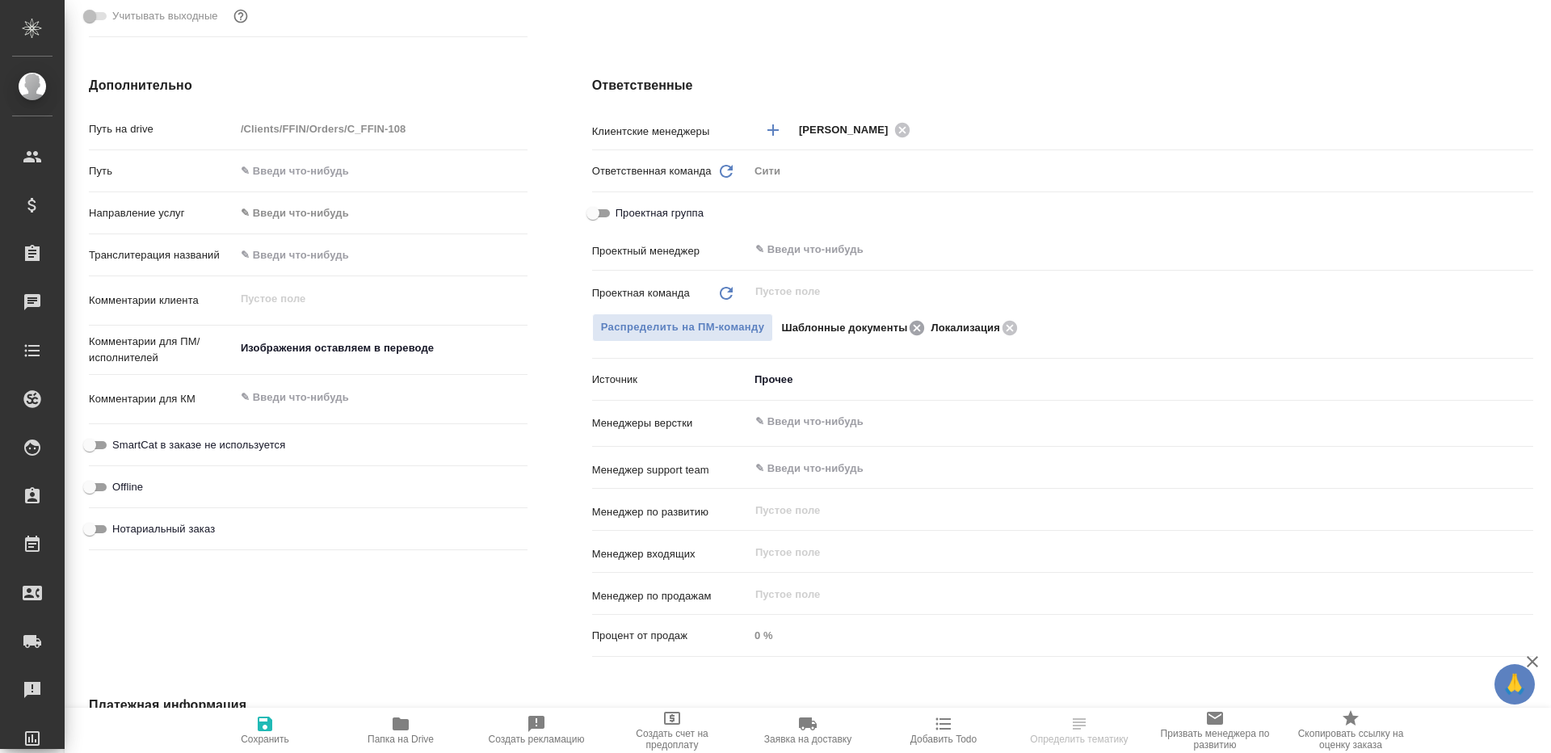
click at [913, 329] on icon at bounding box center [916, 327] width 15 height 15
type textarea "x"
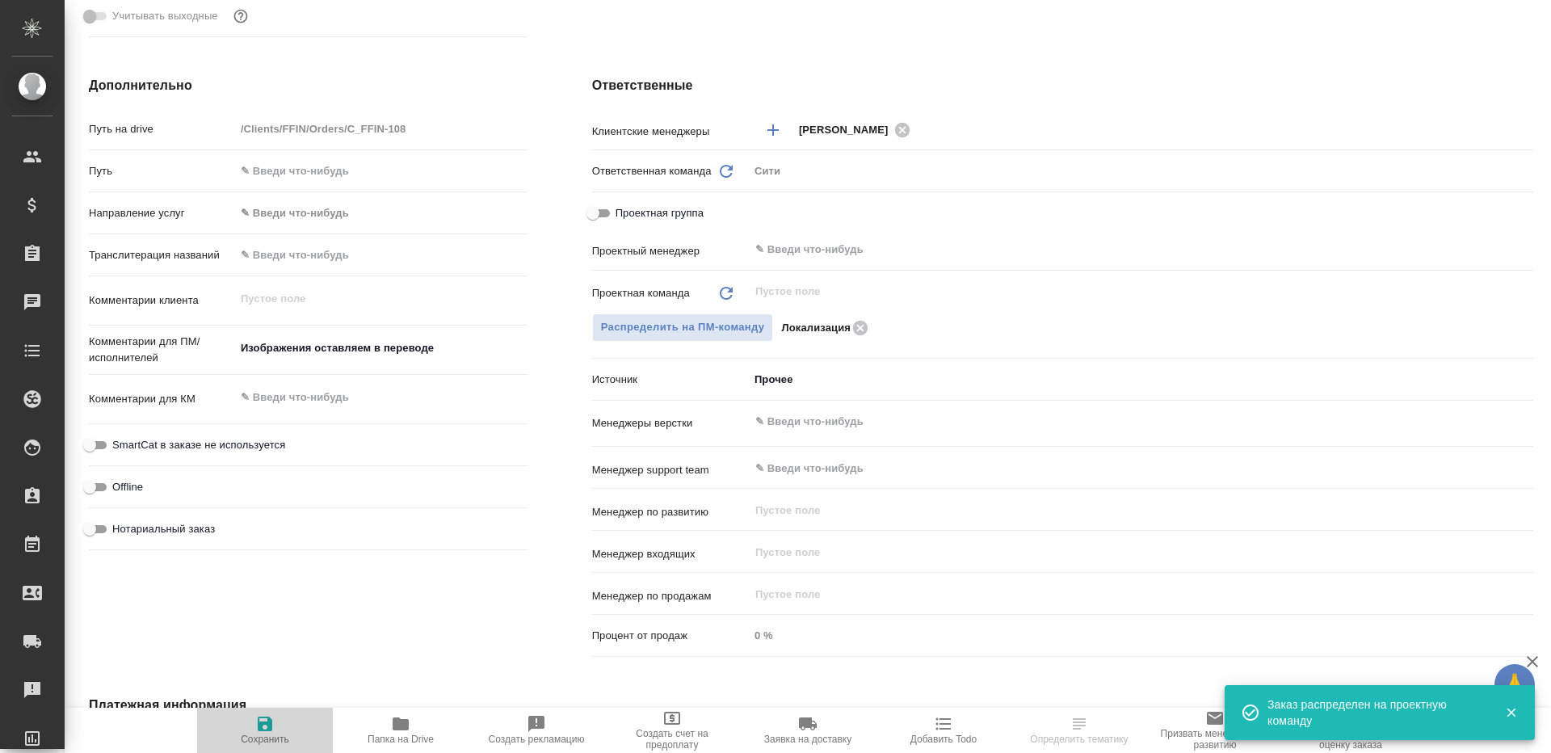
click at [253, 741] on span "Сохранить" at bounding box center [265, 738] width 48 height 11
type textarea "x"
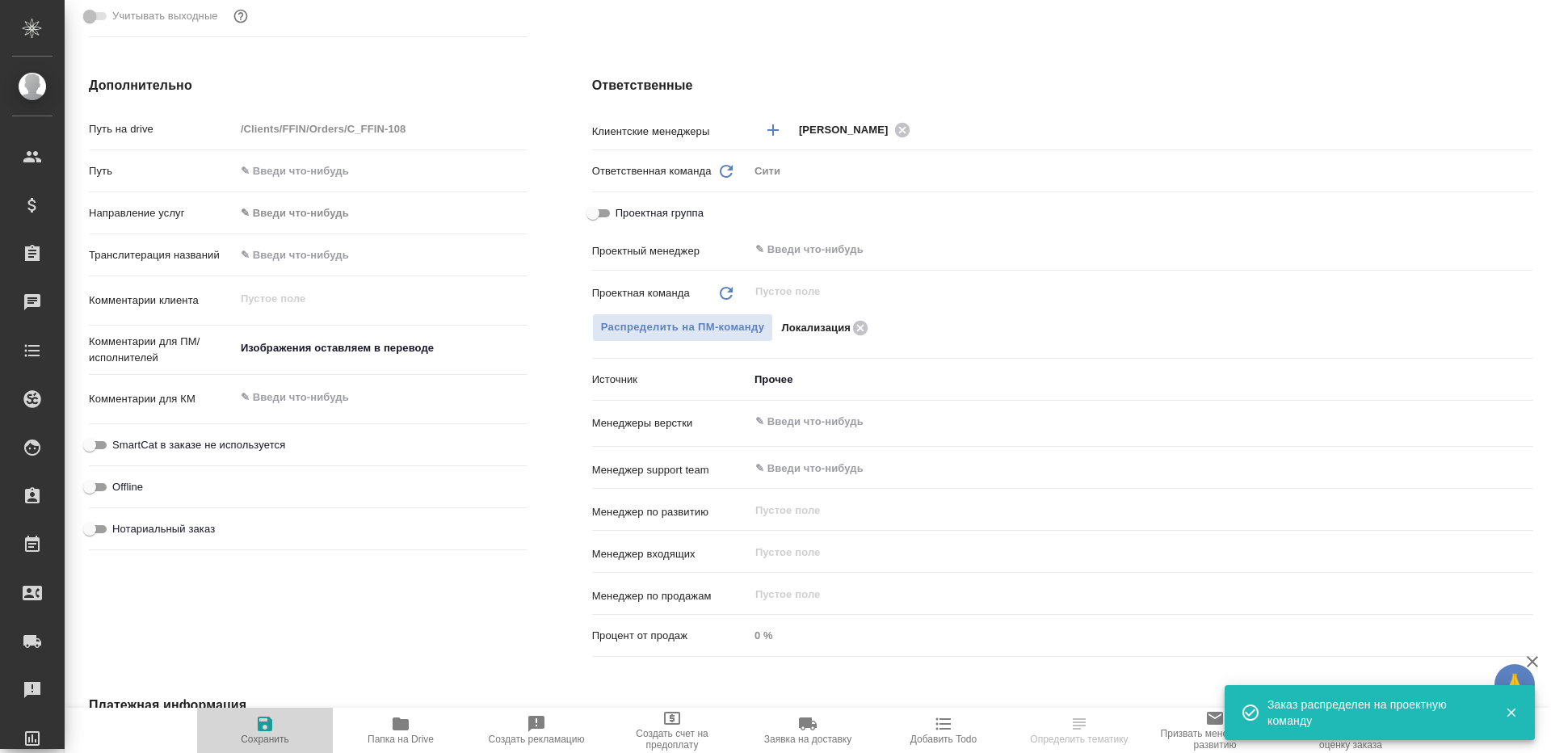
type textarea "x"
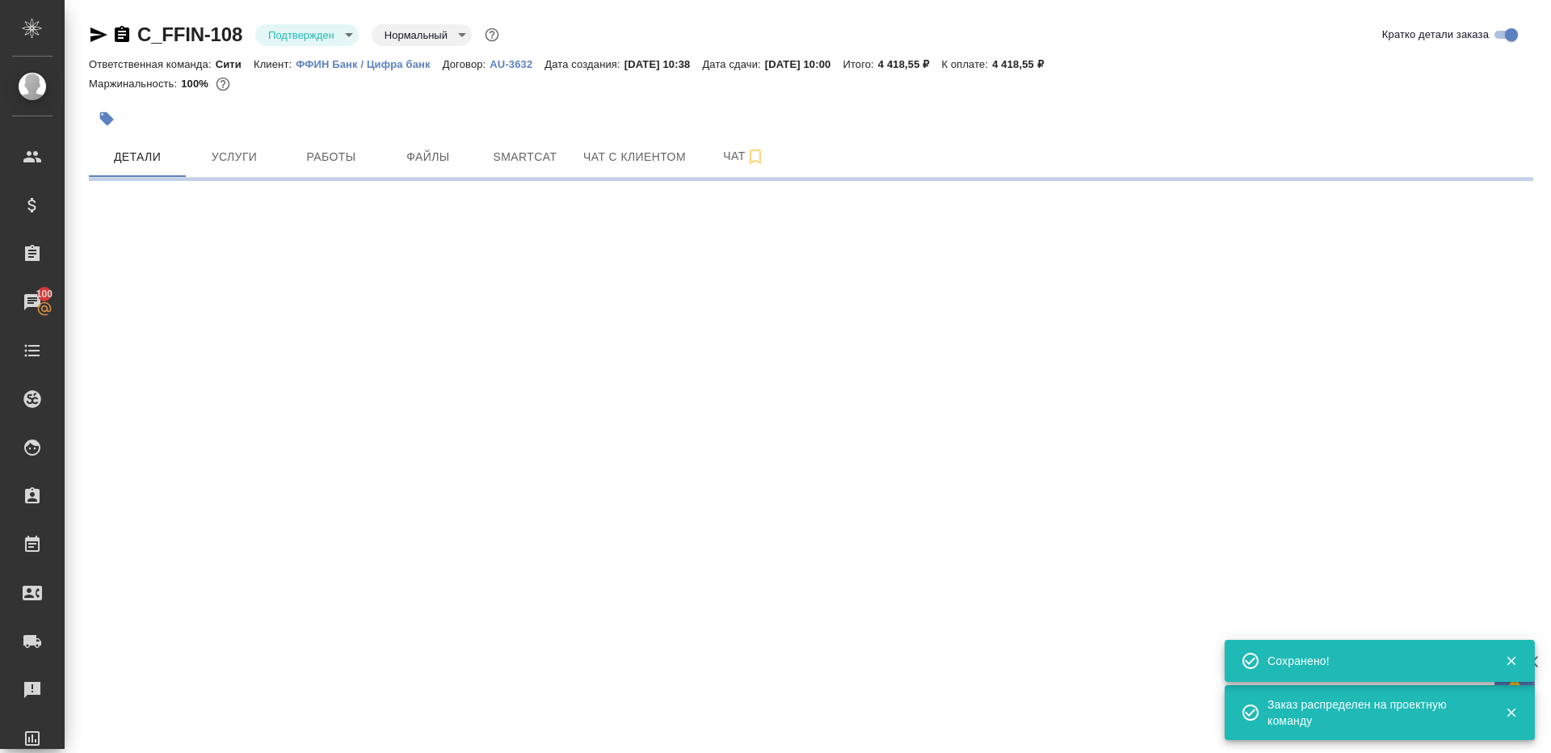
select select "RU"
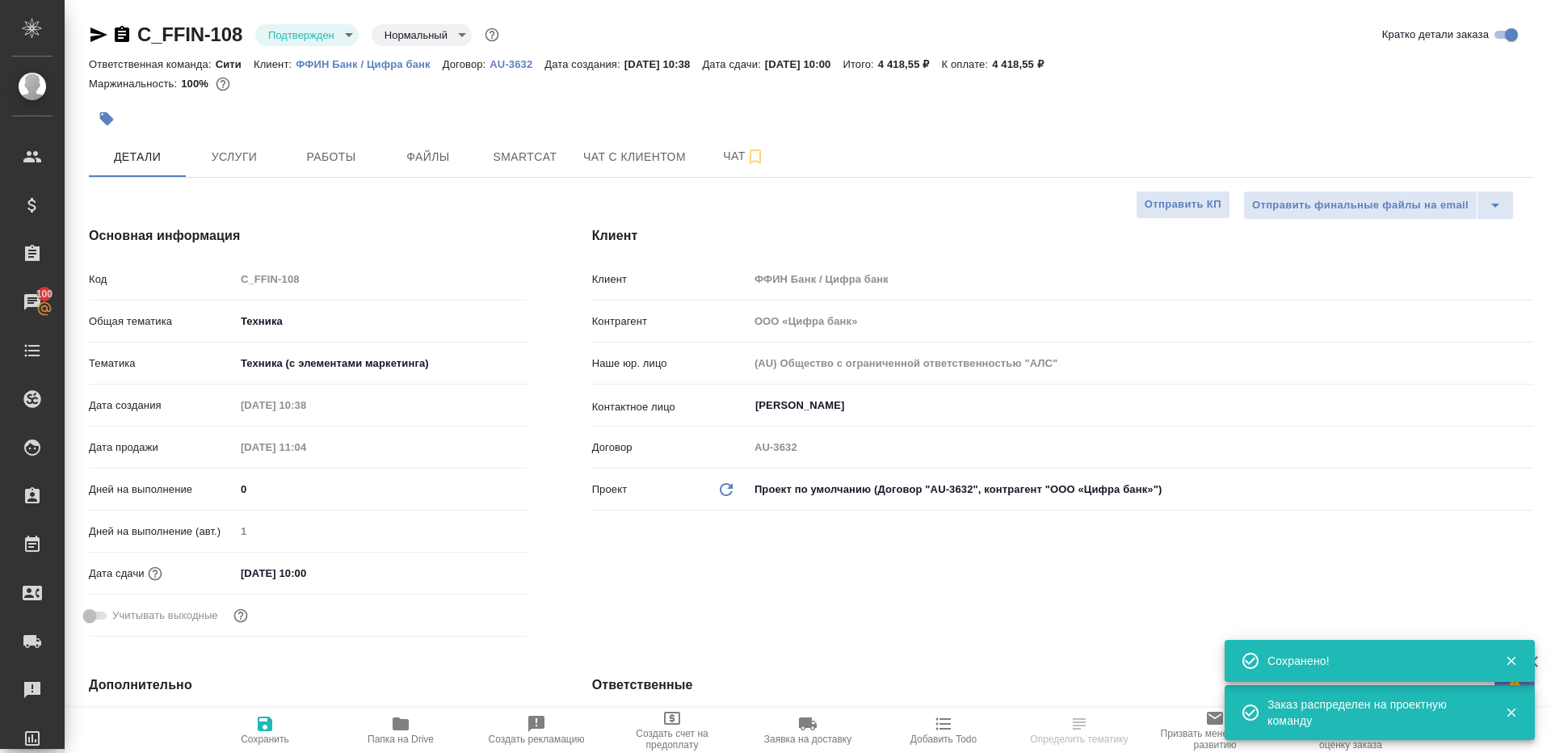
type textarea "x"
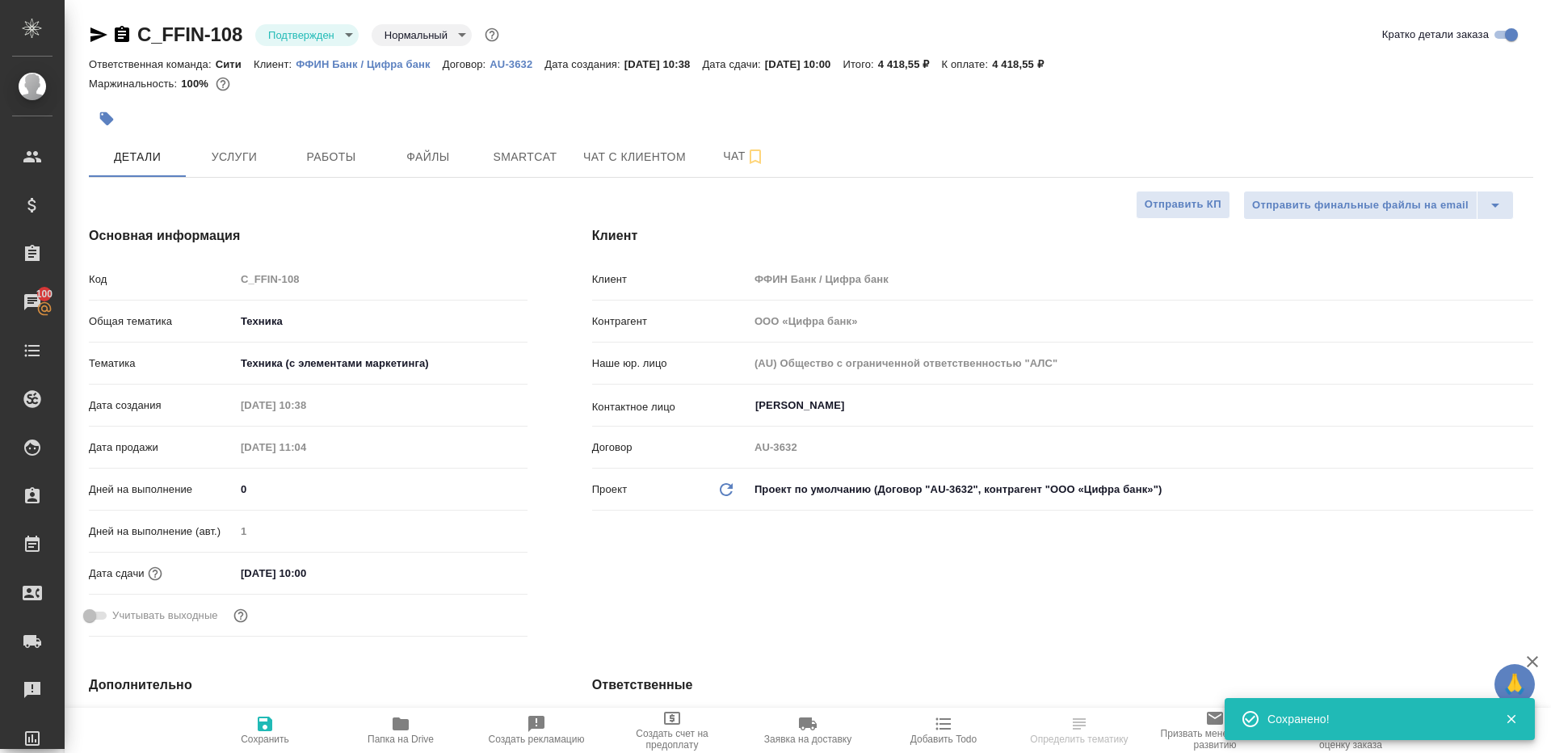
select select "RU"
type textarea "x"
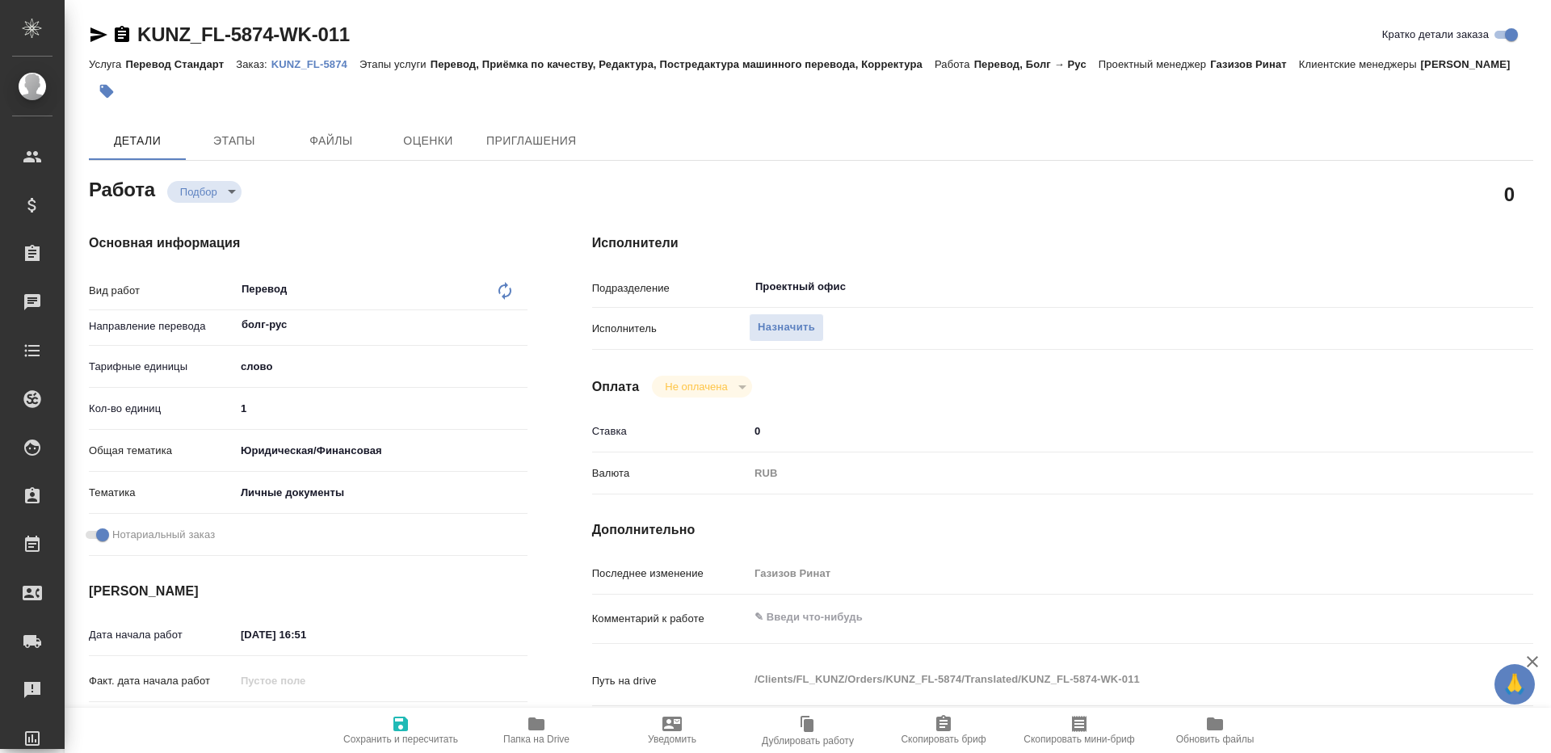
type textarea "x"
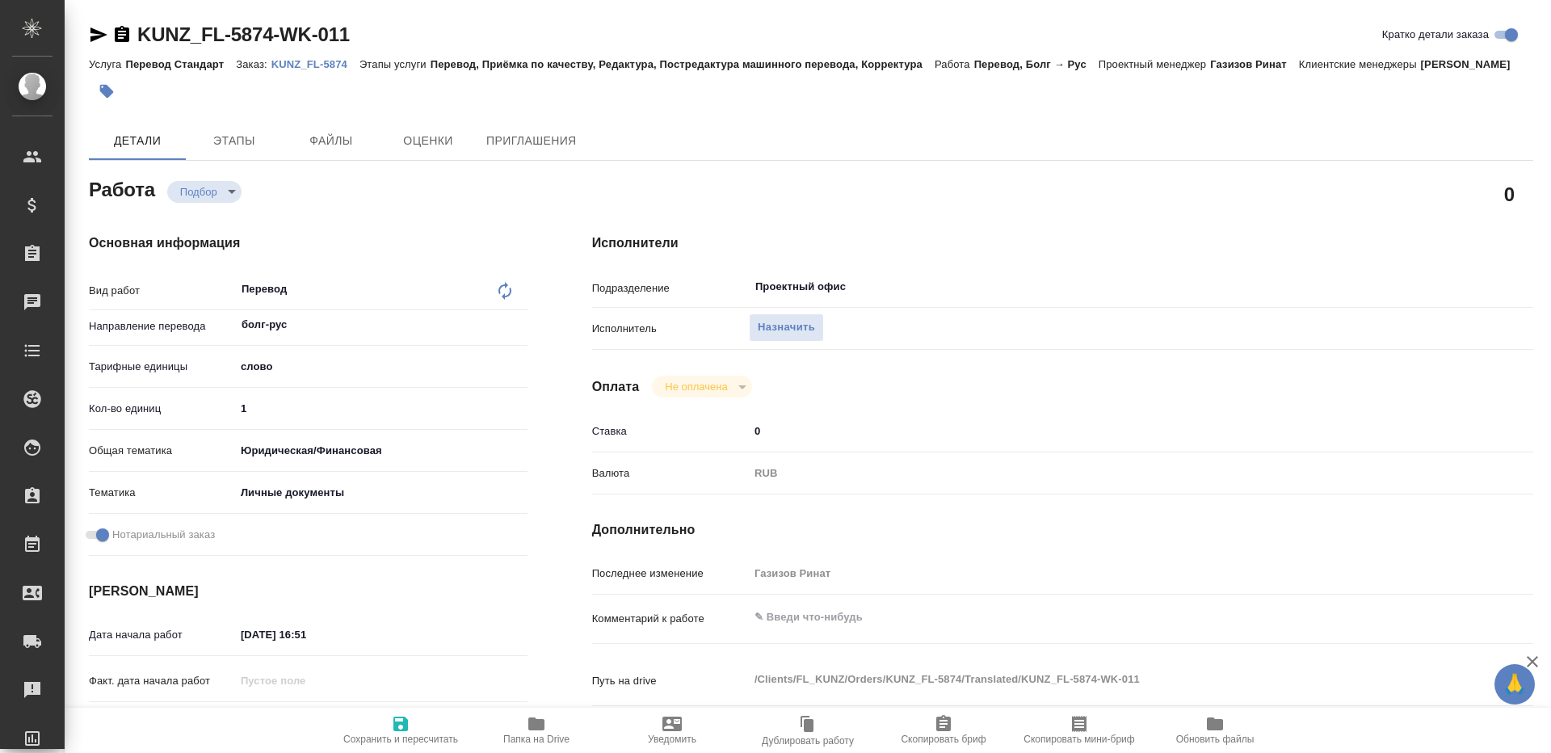
type textarea "x"
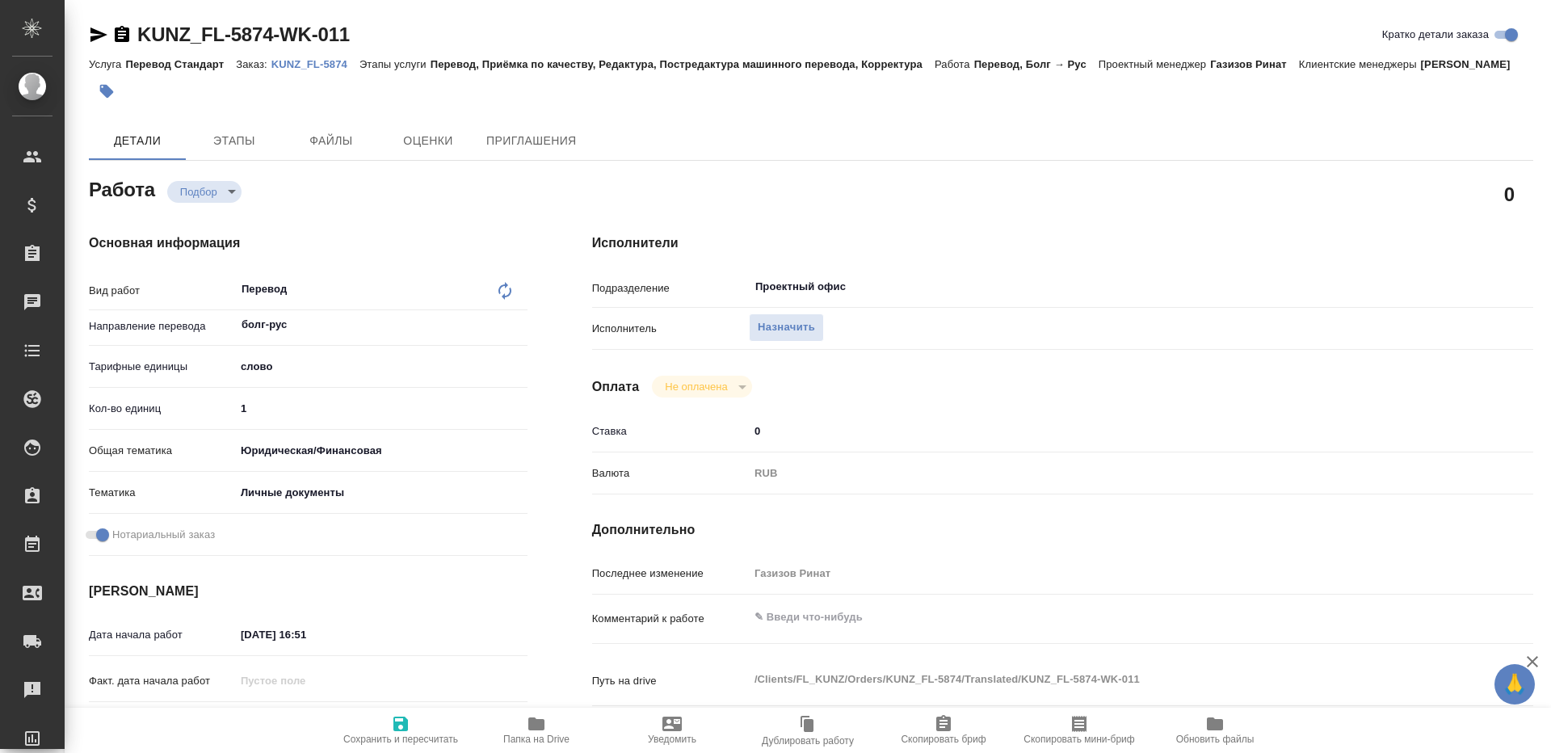
type textarea "x"
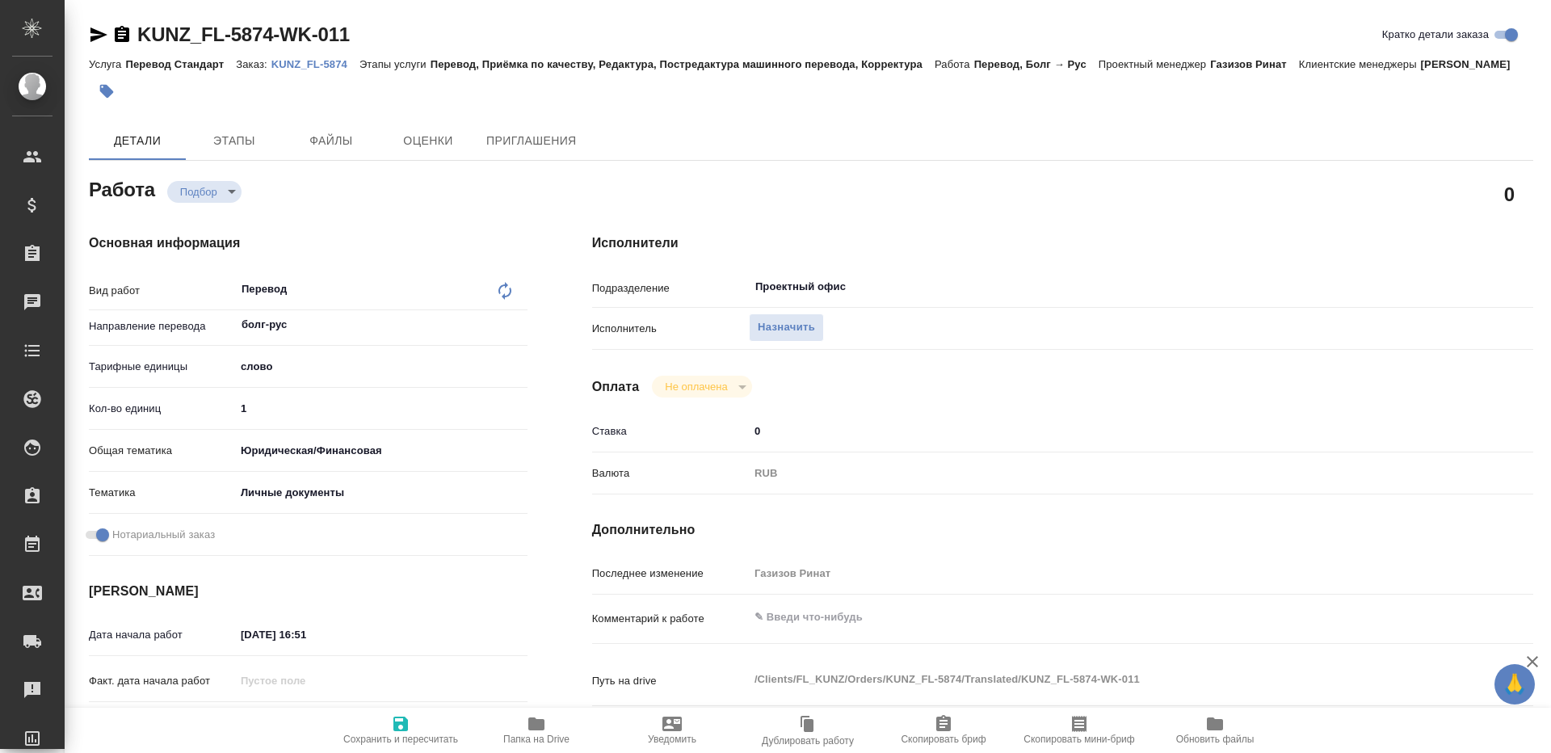
type textarea "x"
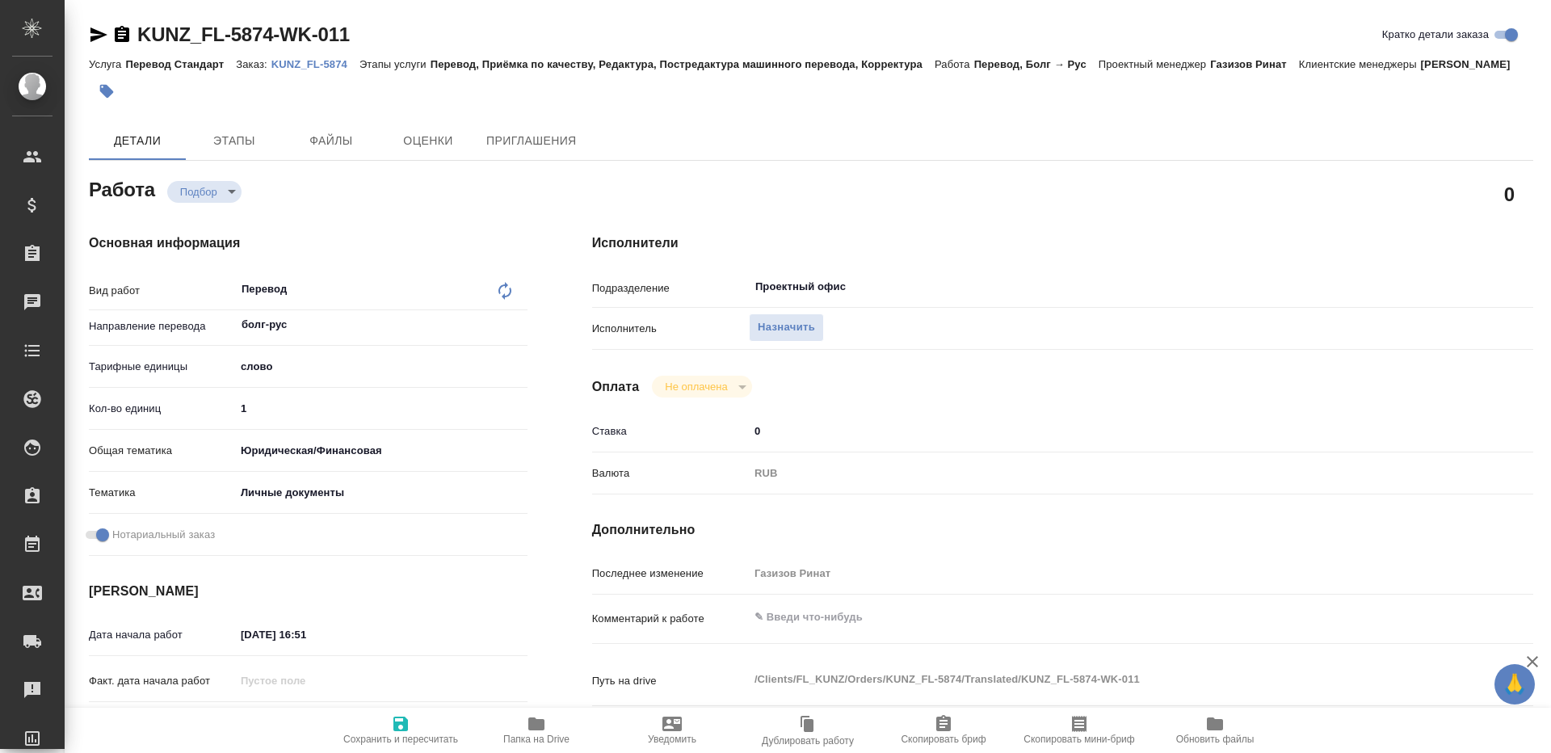
type textarea "x"
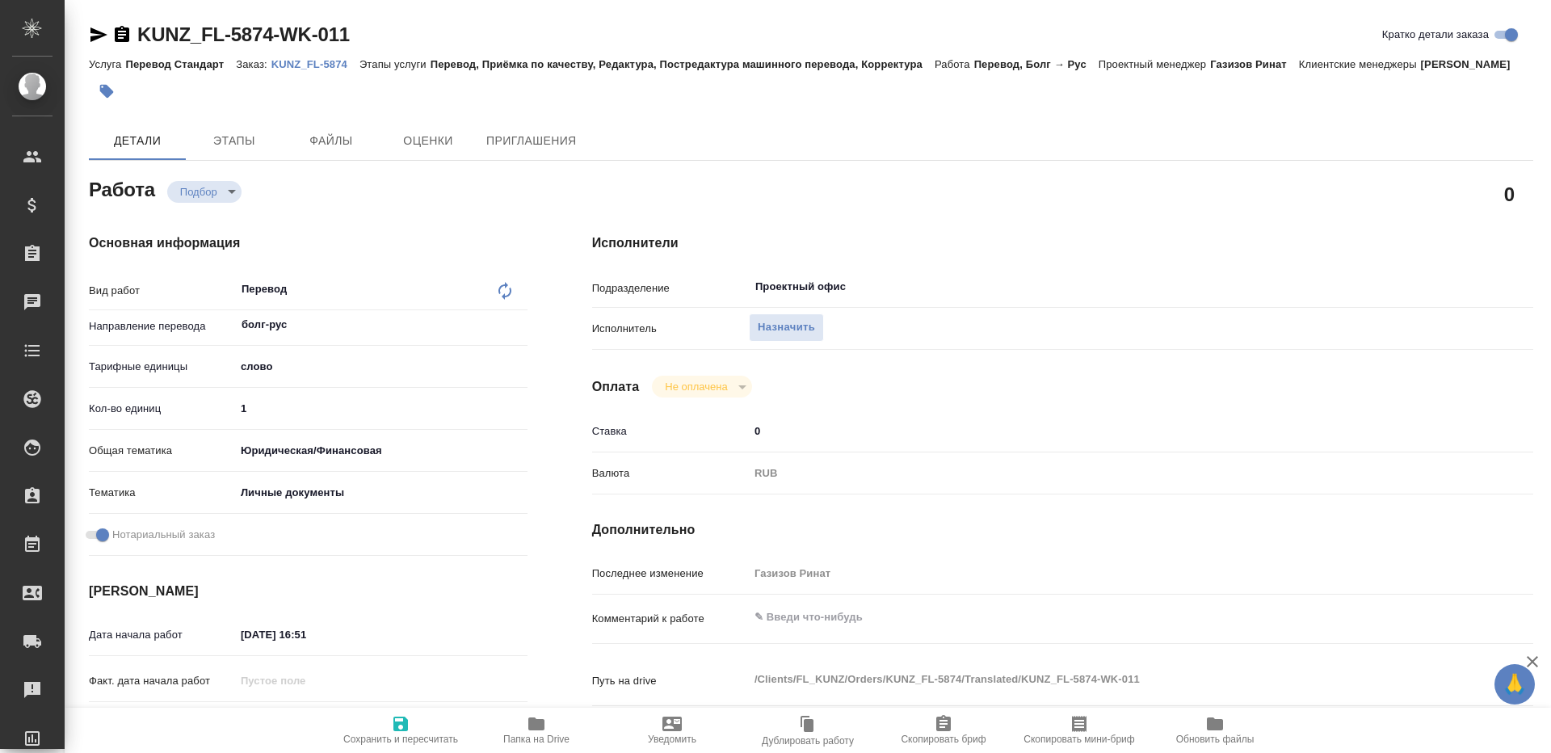
type textarea "x"
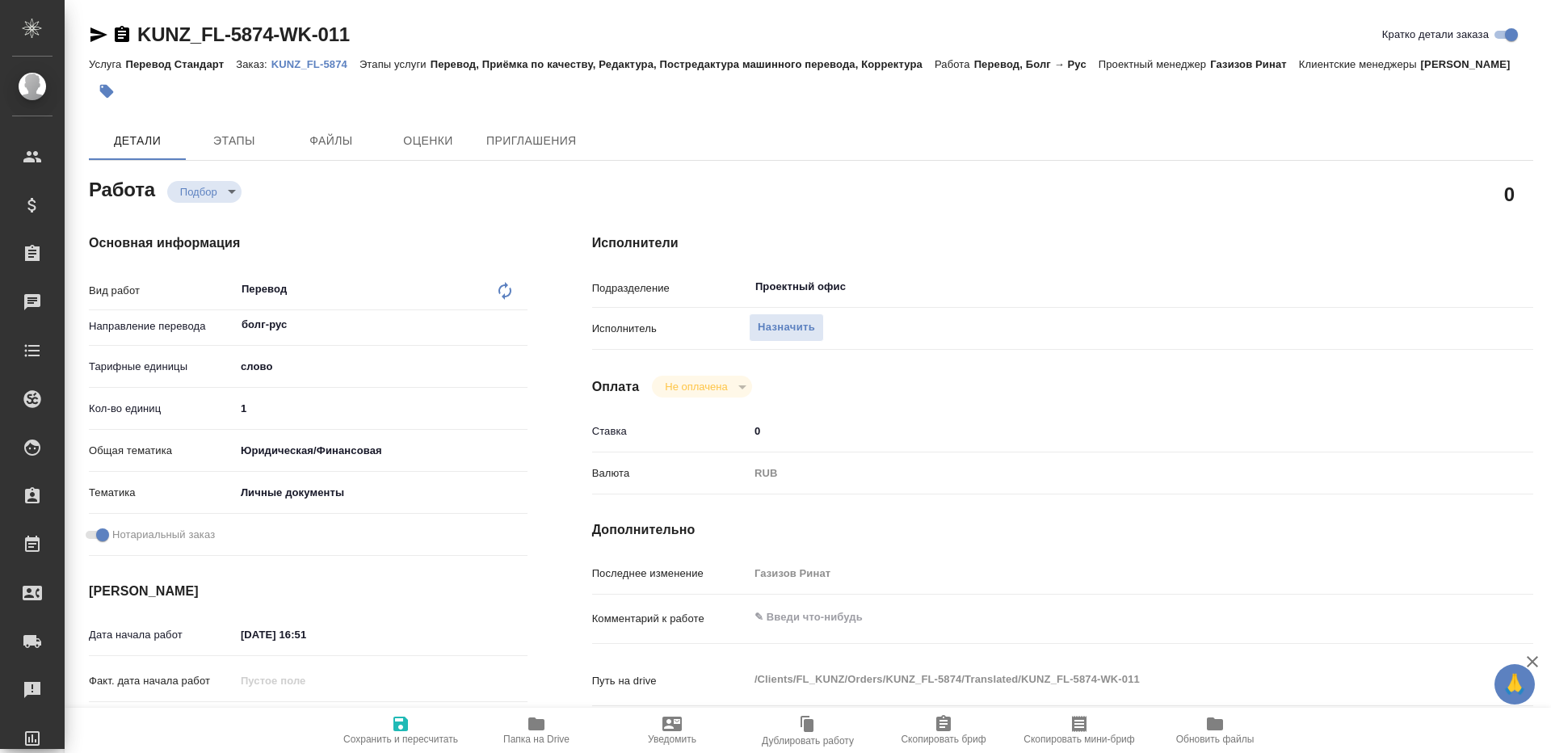
type textarea "x"
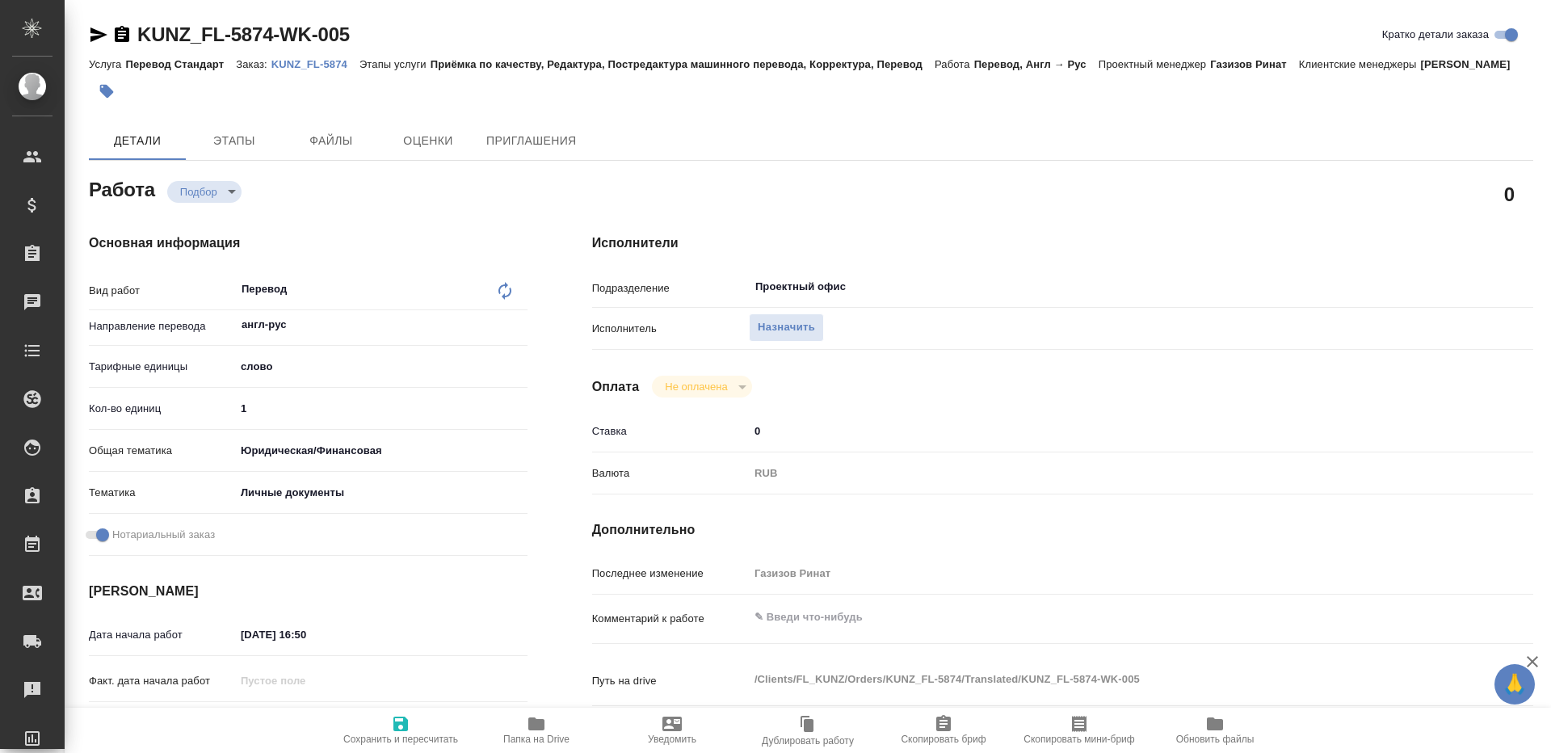
type textarea "x"
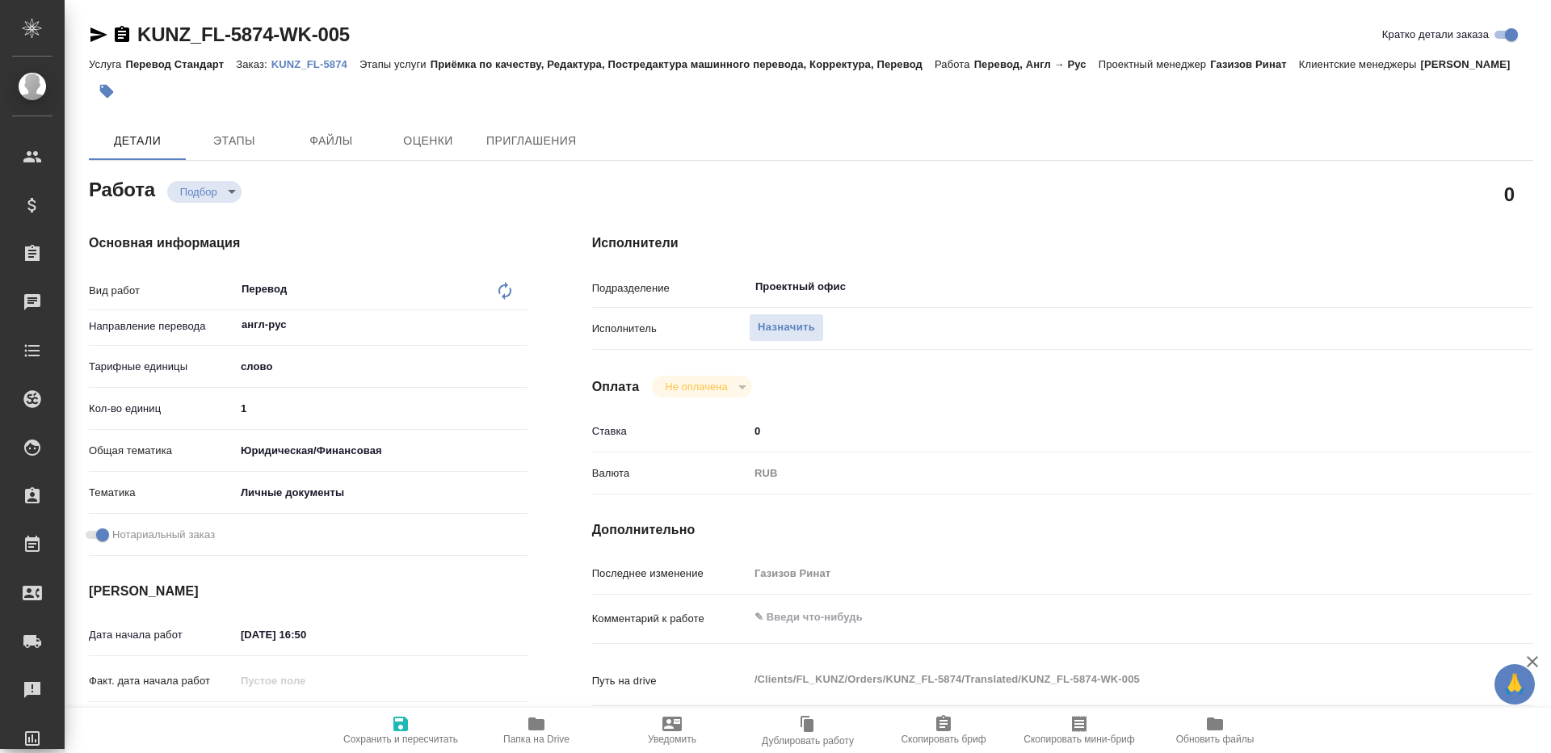
type textarea "x"
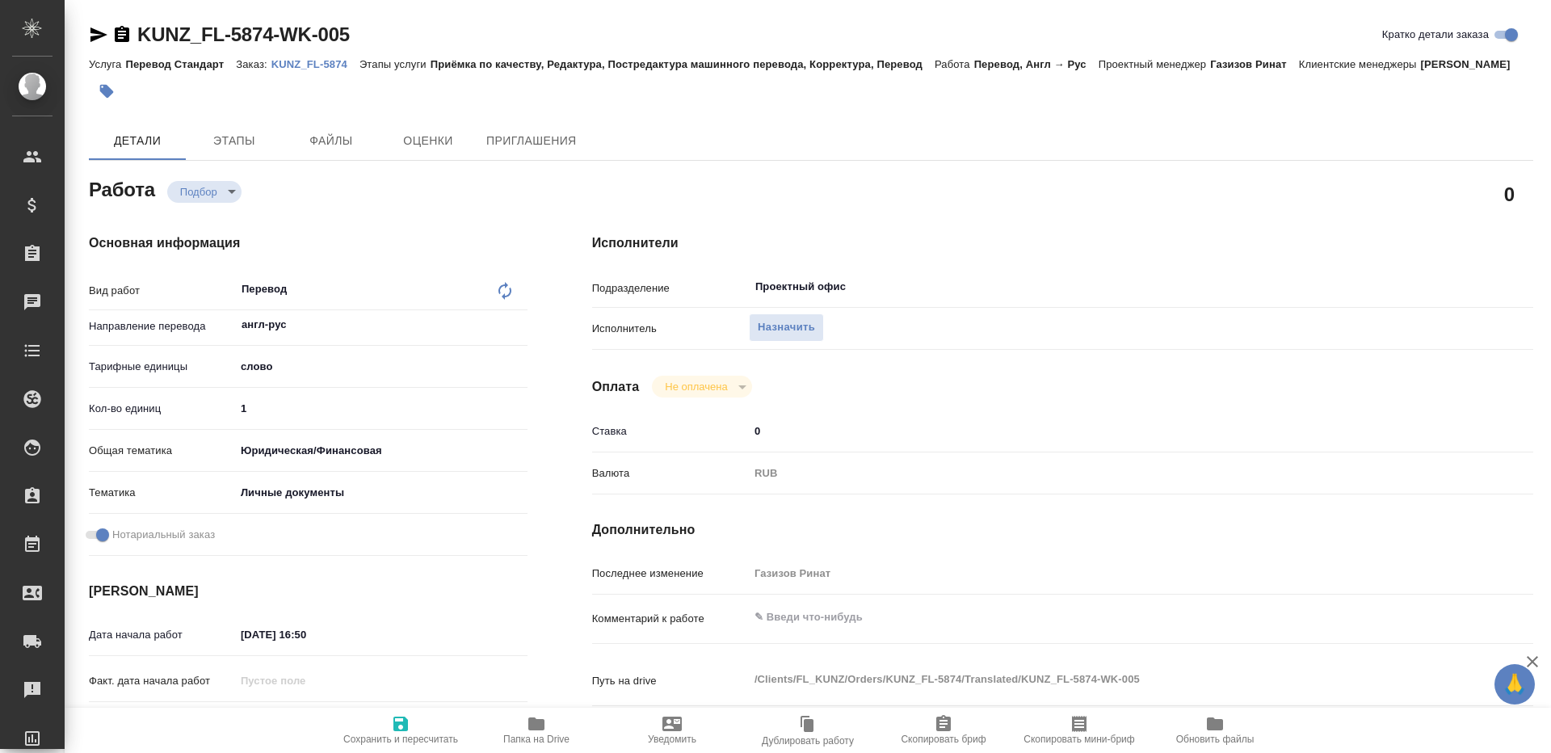
type textarea "x"
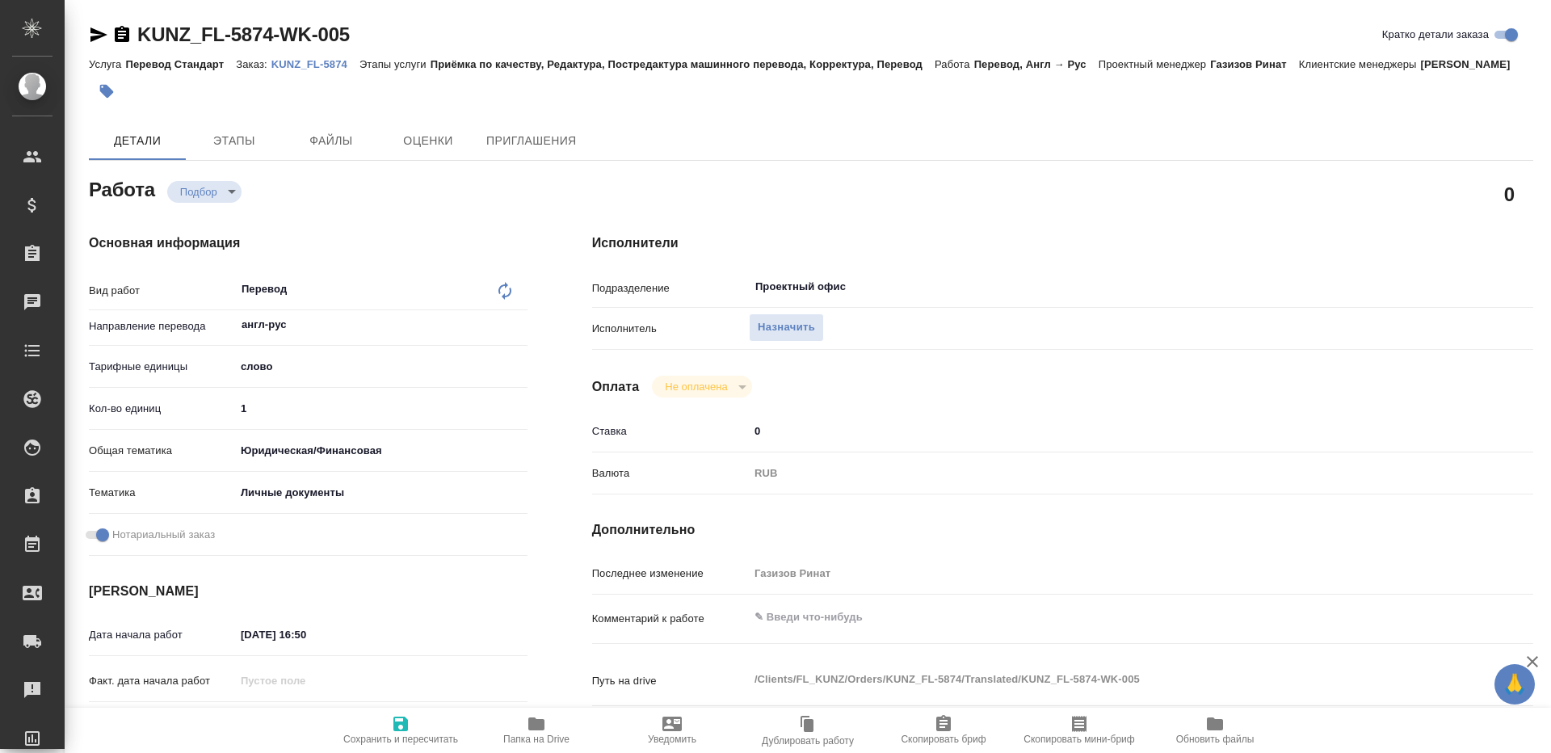
type textarea "x"
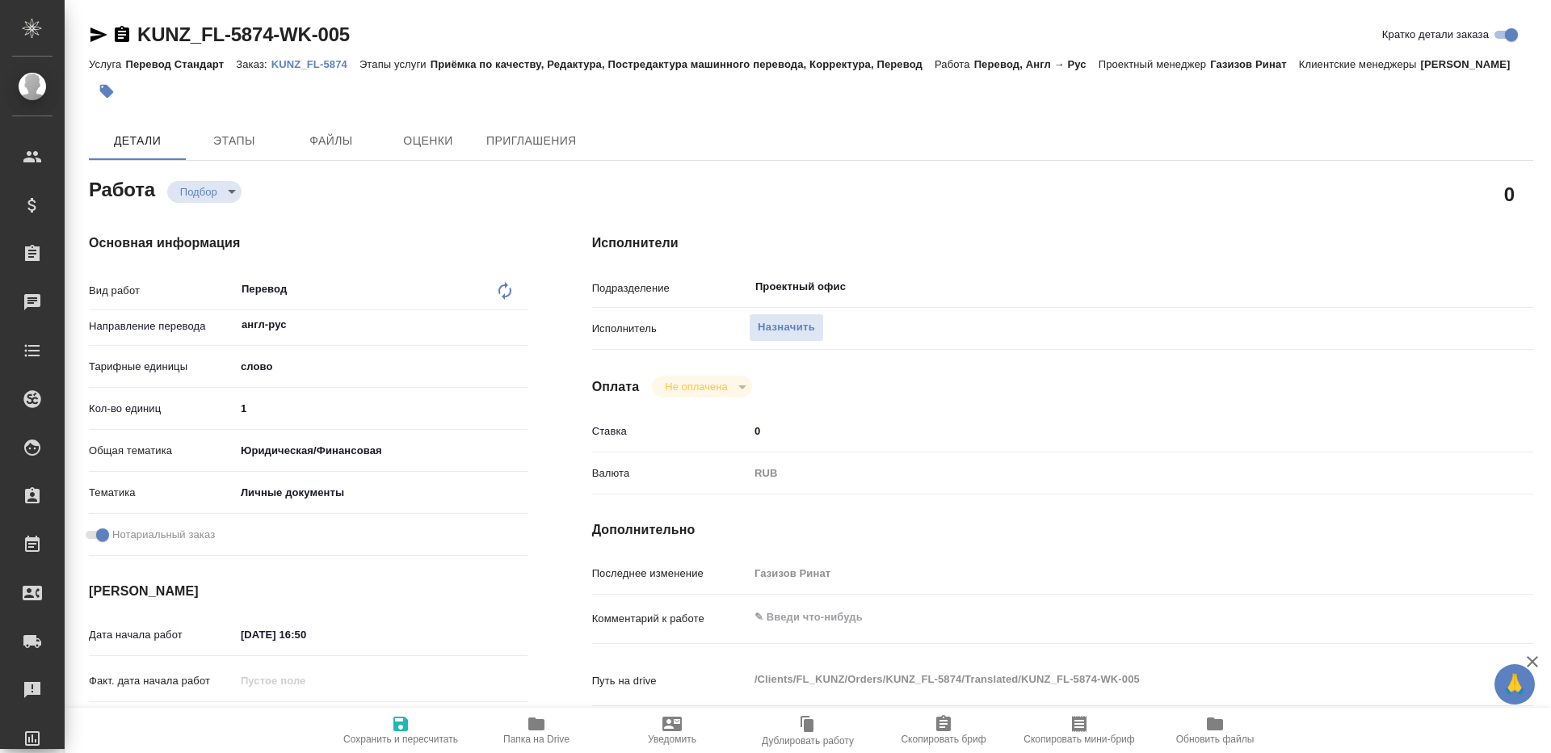
type textarea "x"
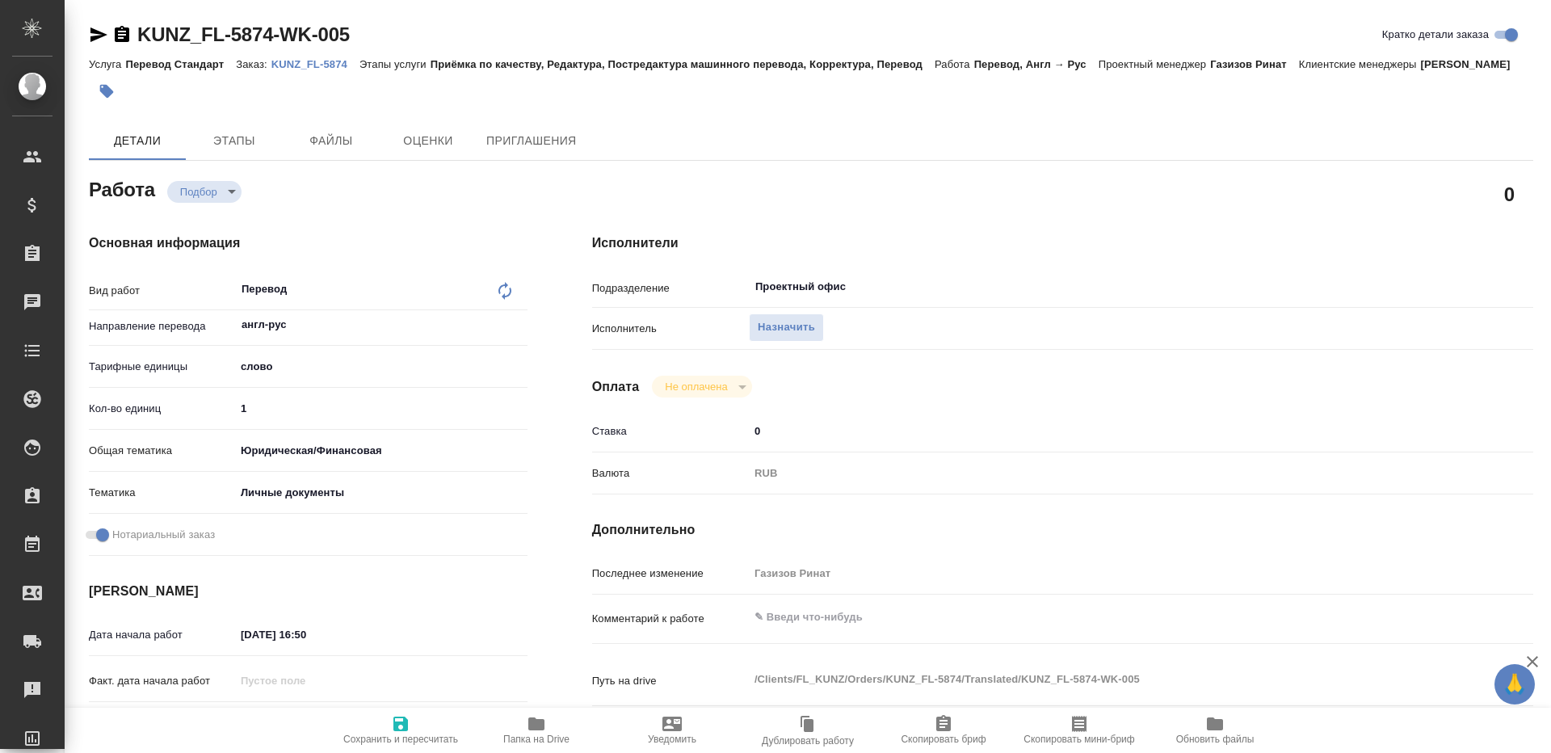
type textarea "x"
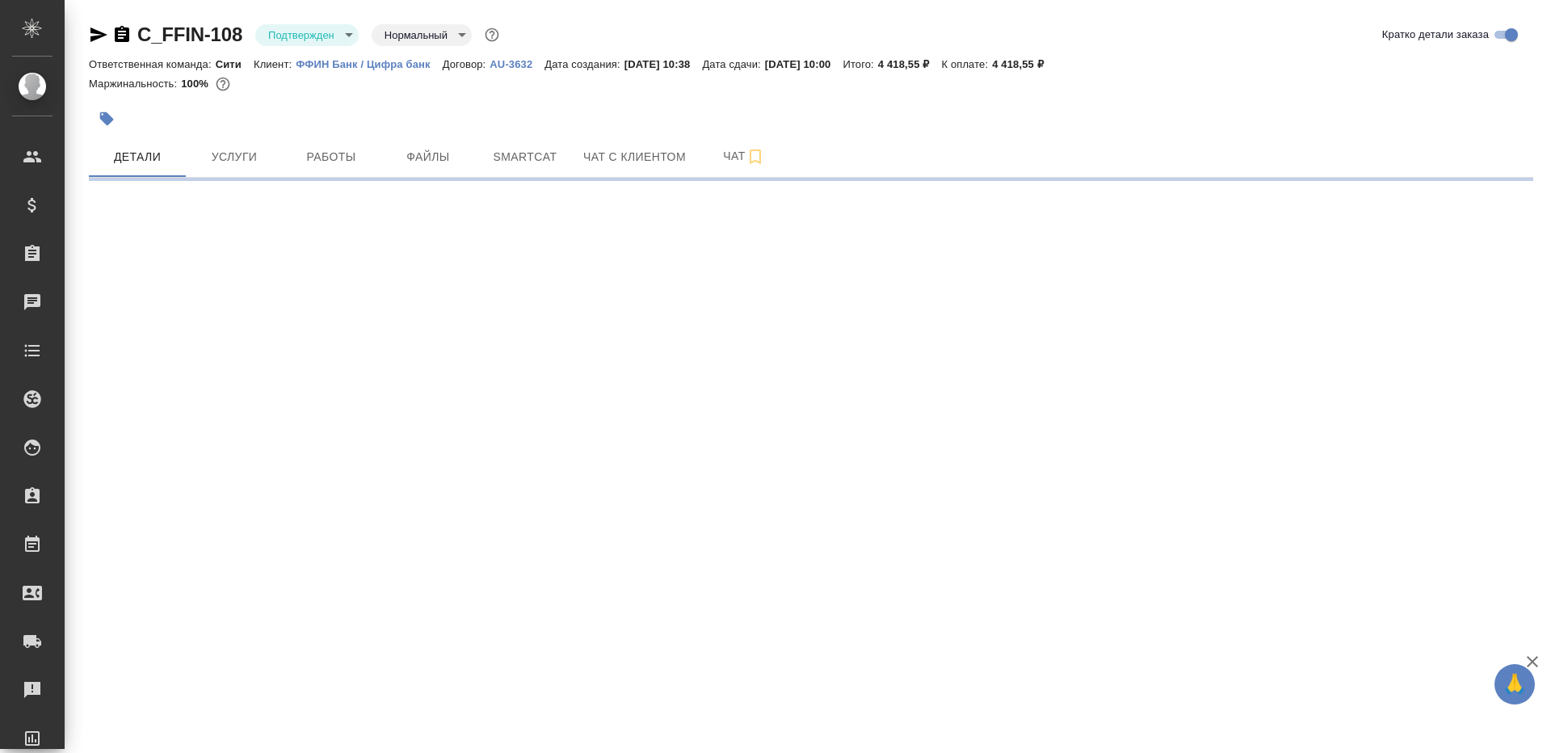
select select "RU"
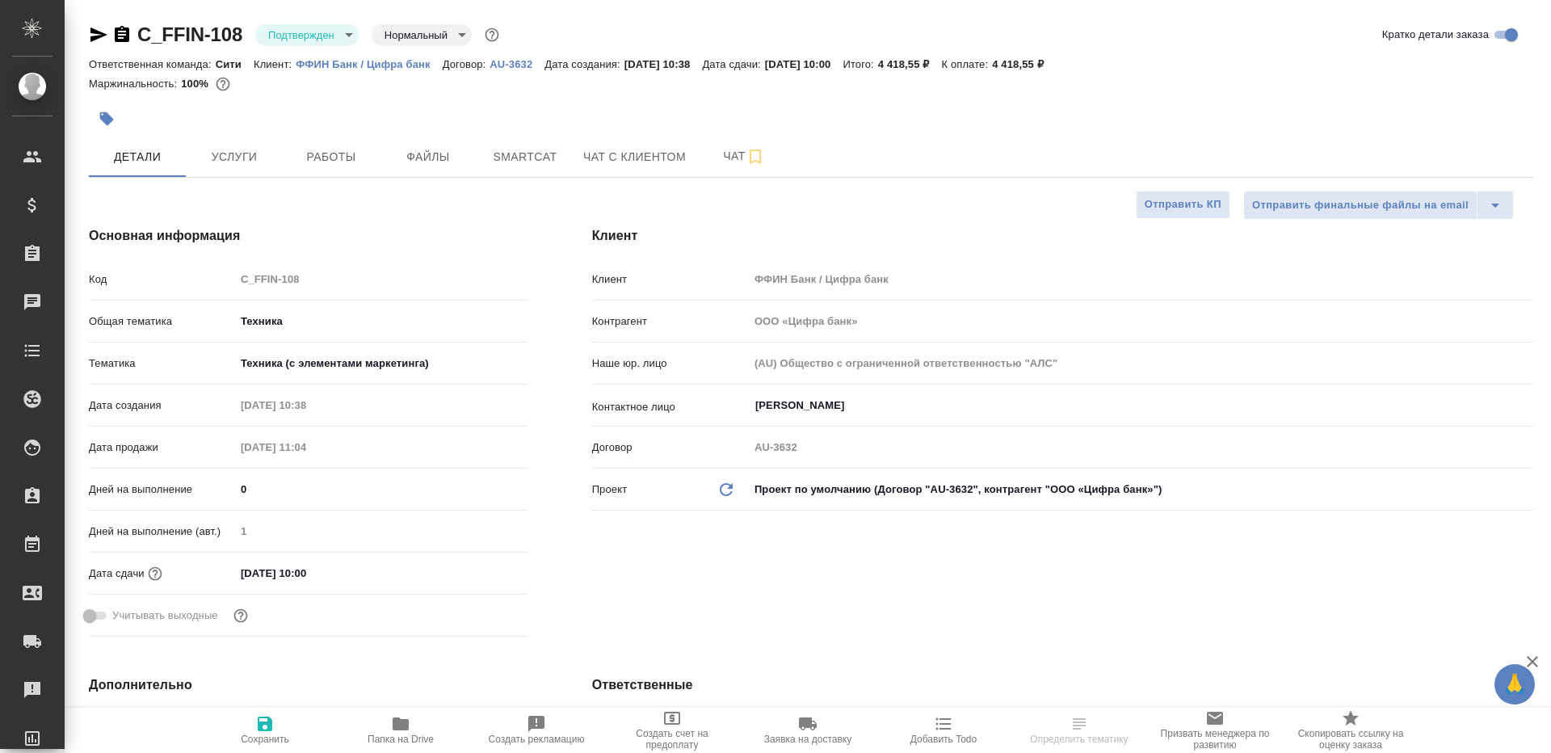
type textarea "x"
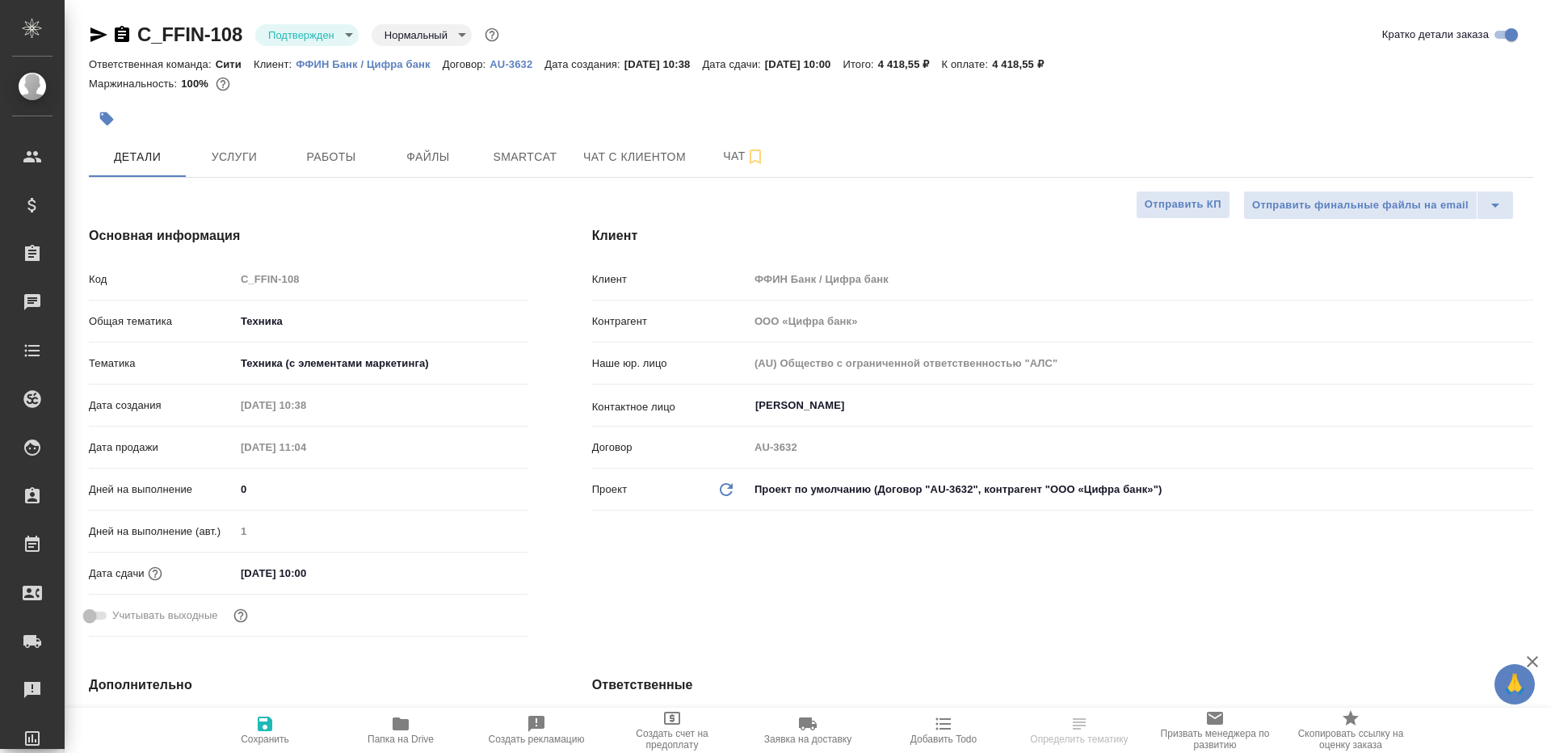
type textarea "x"
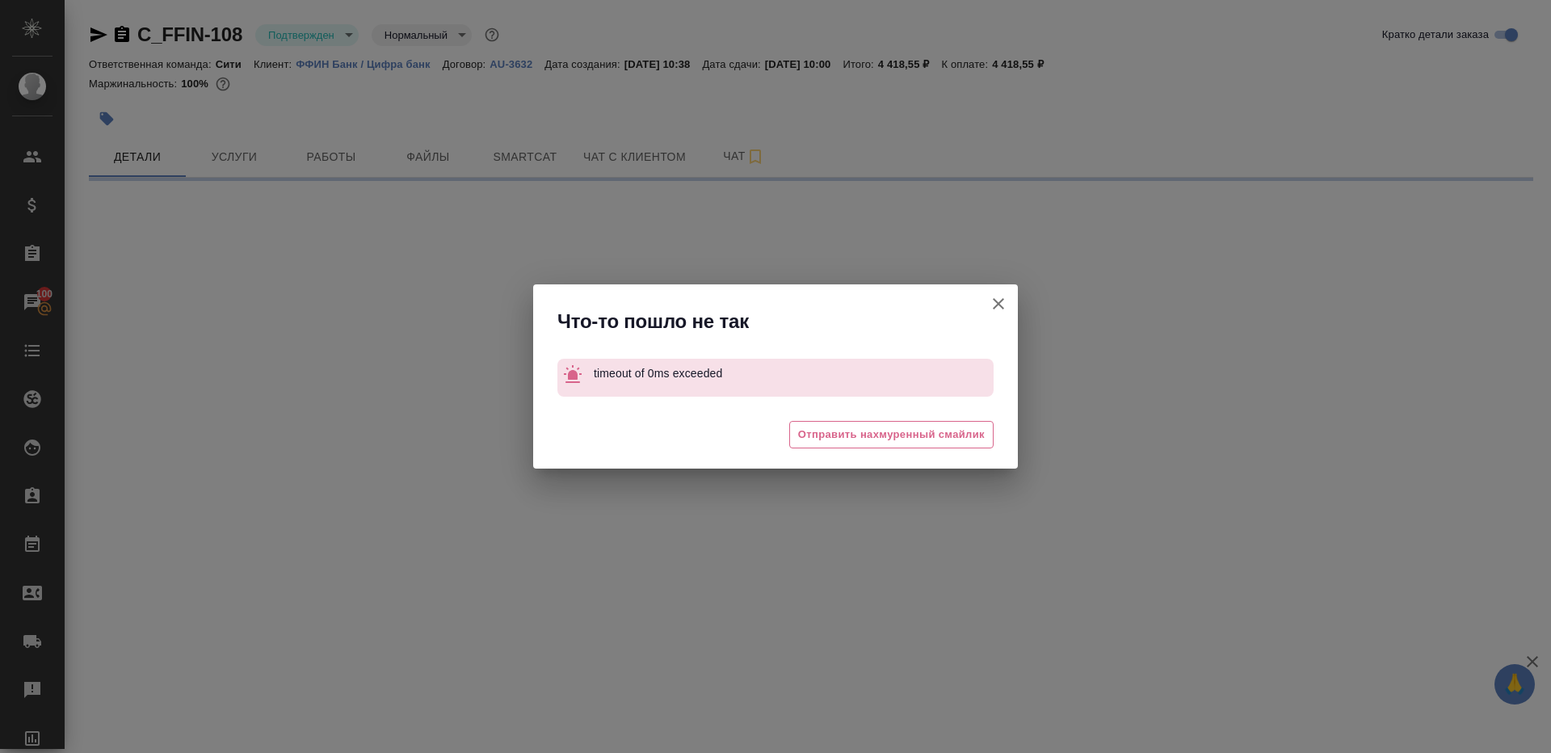
select select "RU"
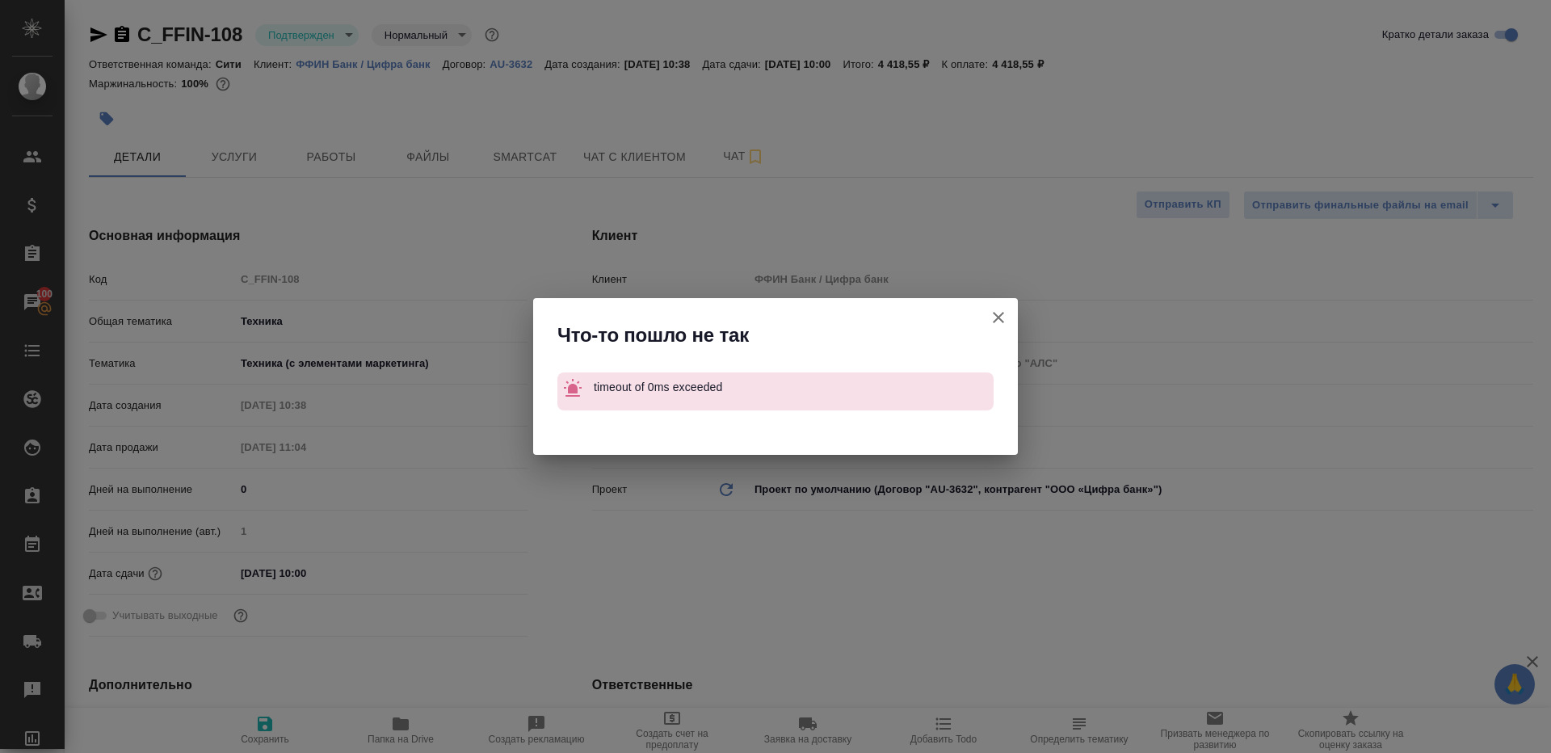
type textarea "x"
click at [994, 311] on icon "button" at bounding box center [998, 317] width 19 height 19
type textarea "x"
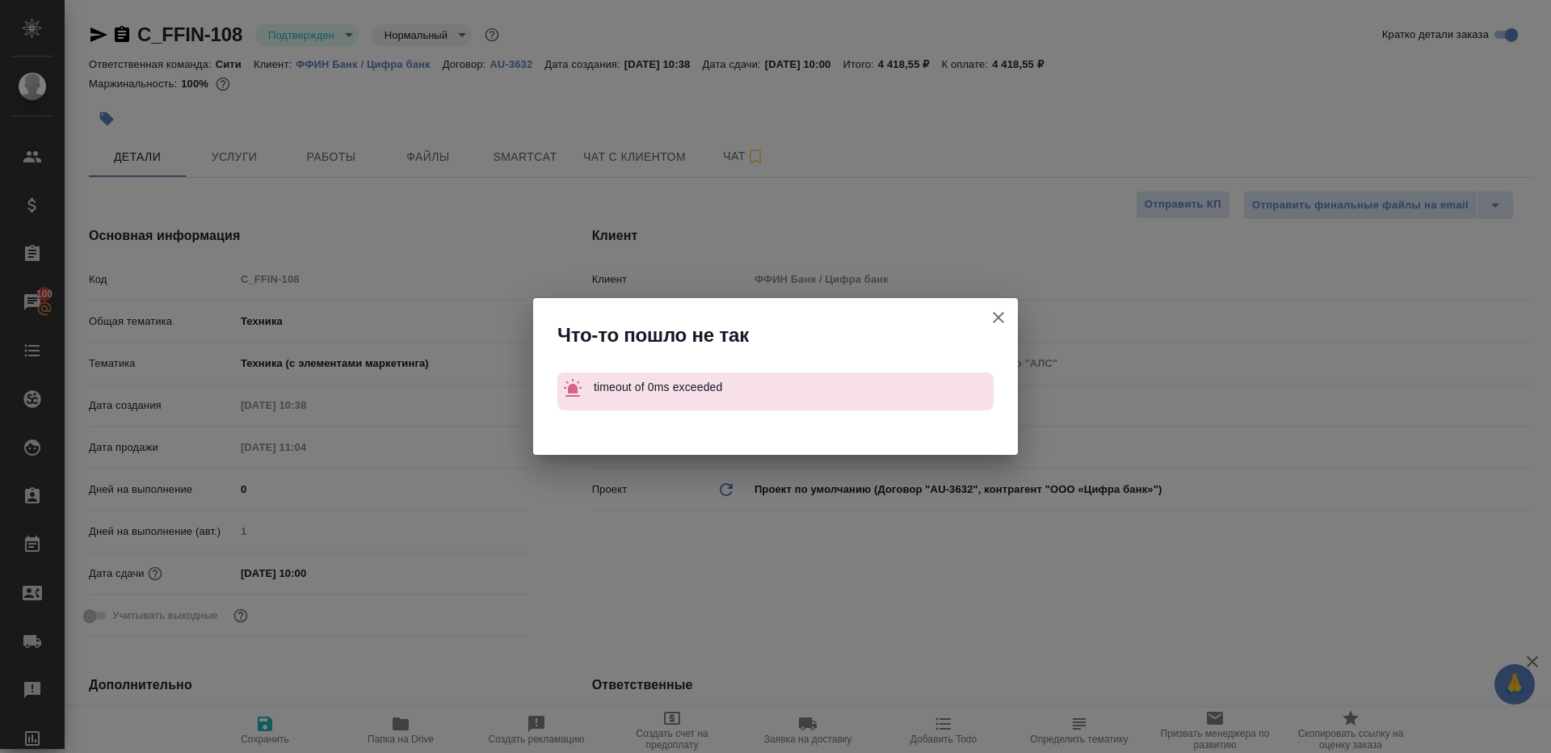
type textarea "x"
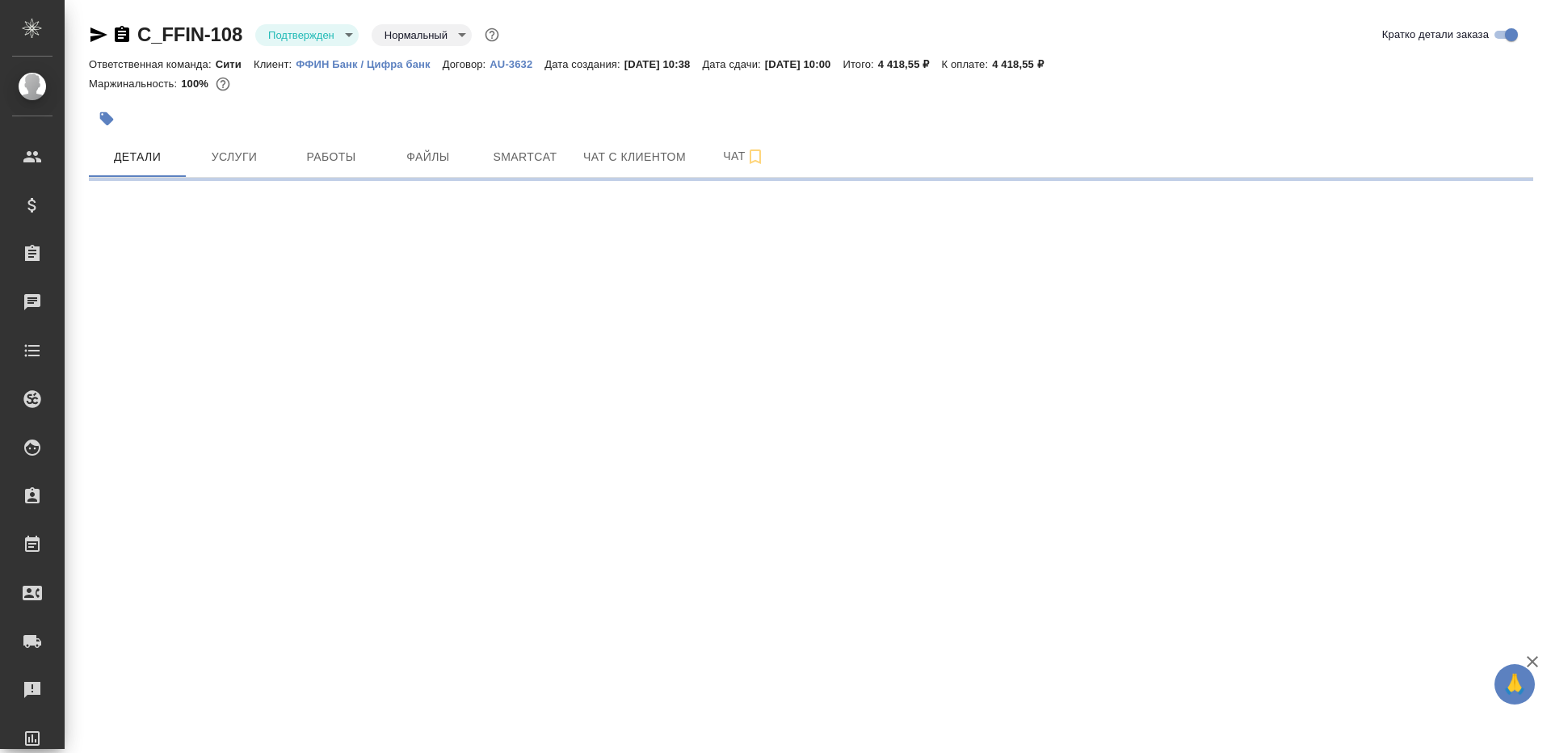
select select "RU"
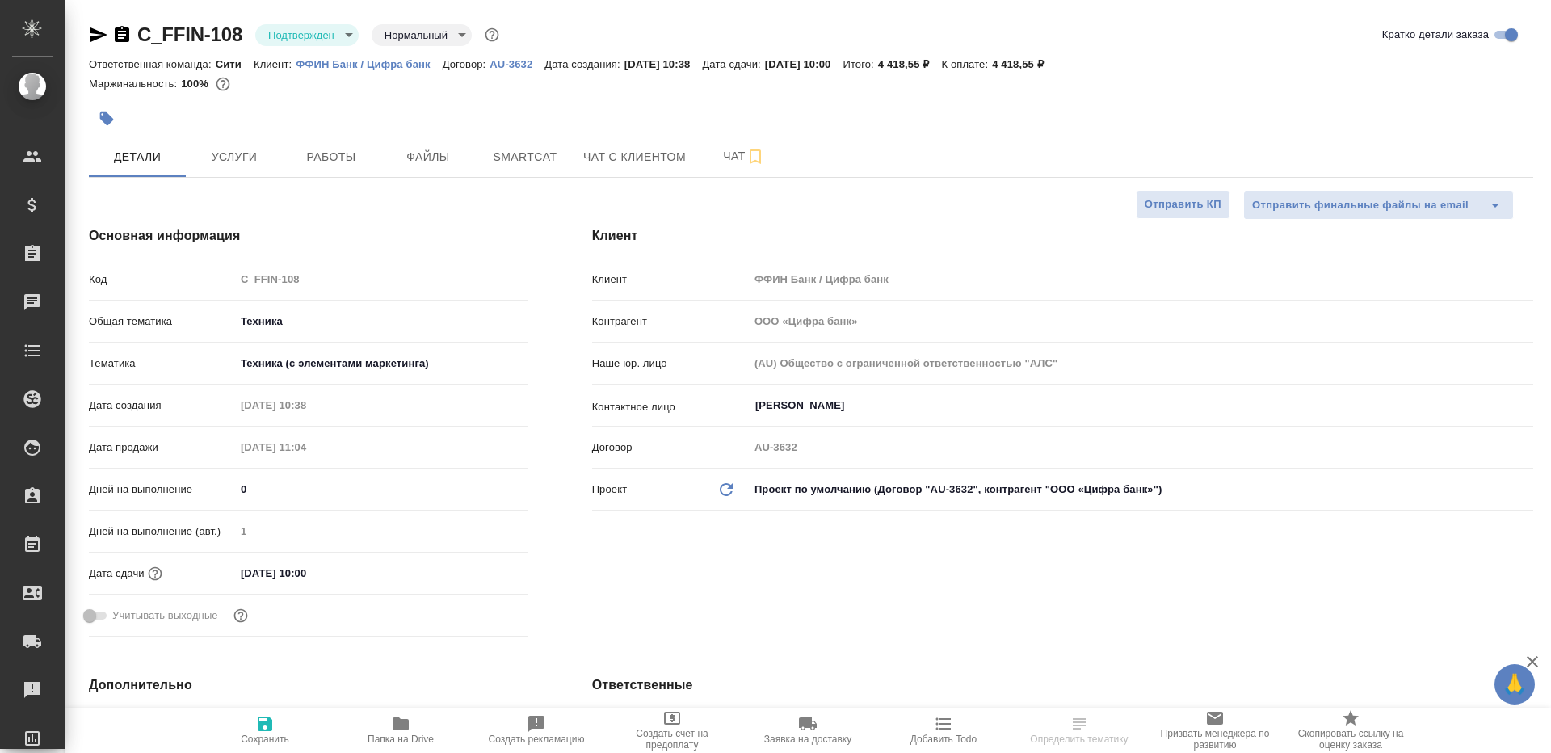
type textarea "x"
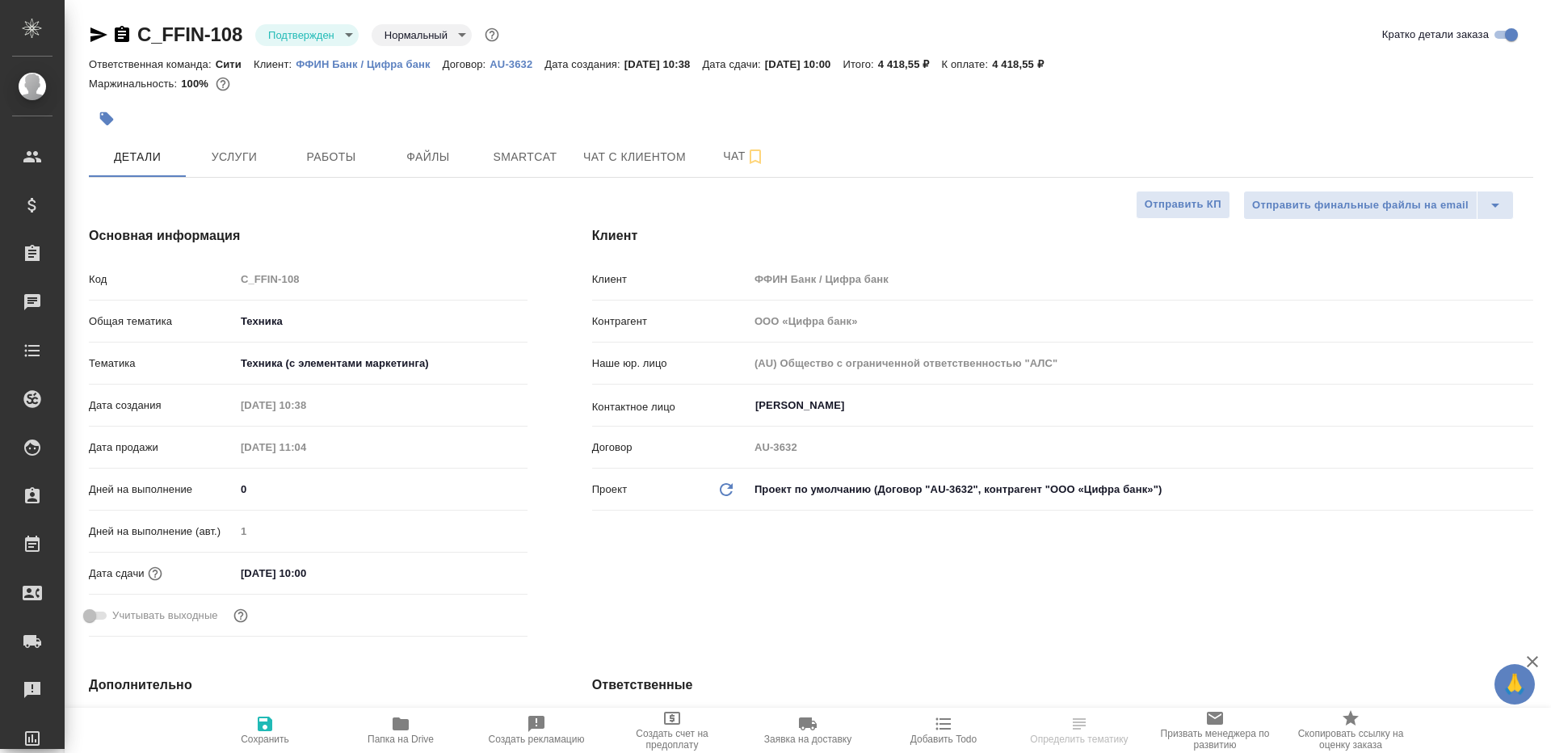
type textarea "x"
select select "RU"
type textarea "x"
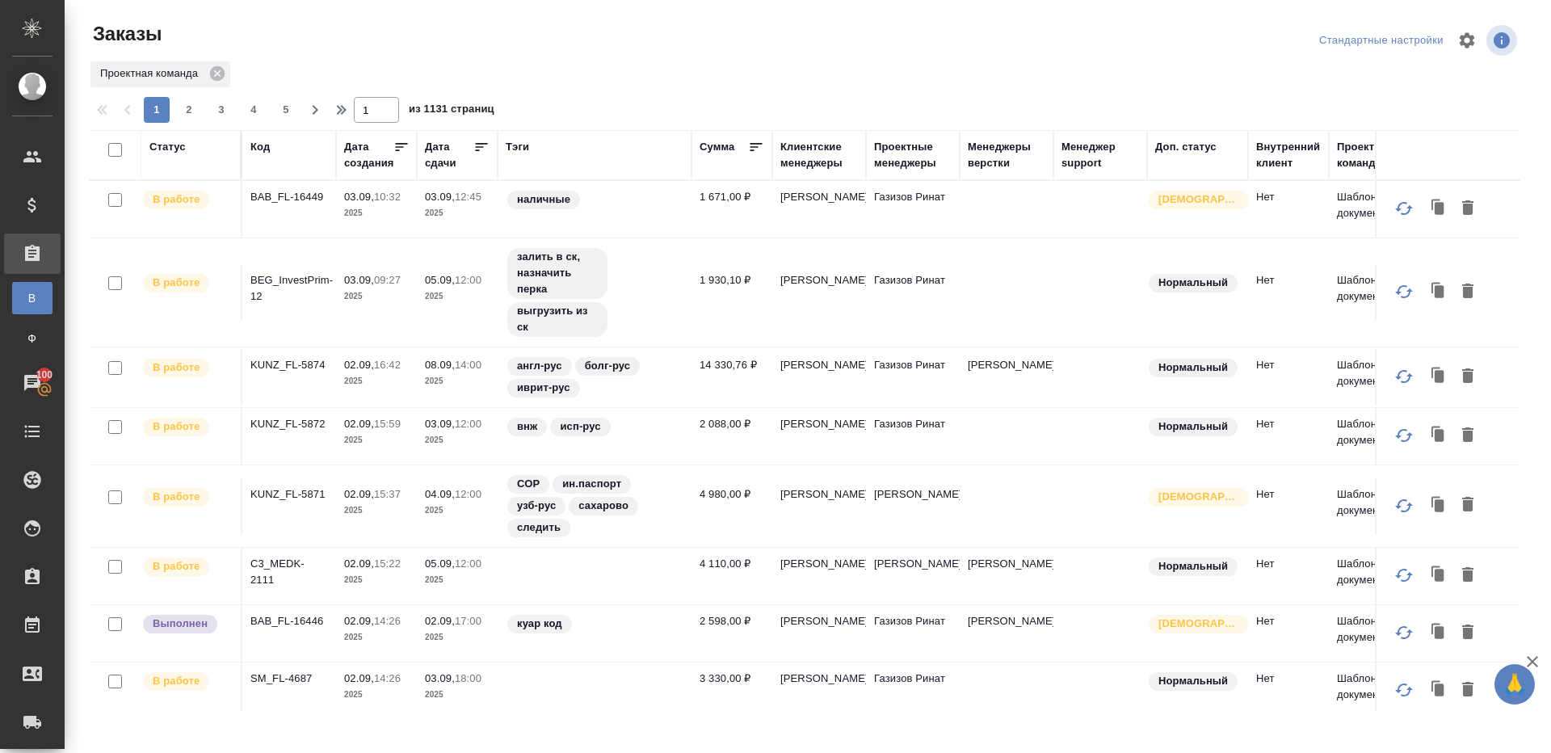
click at [510, 139] on div "Тэги" at bounding box center [517, 147] width 23 height 16
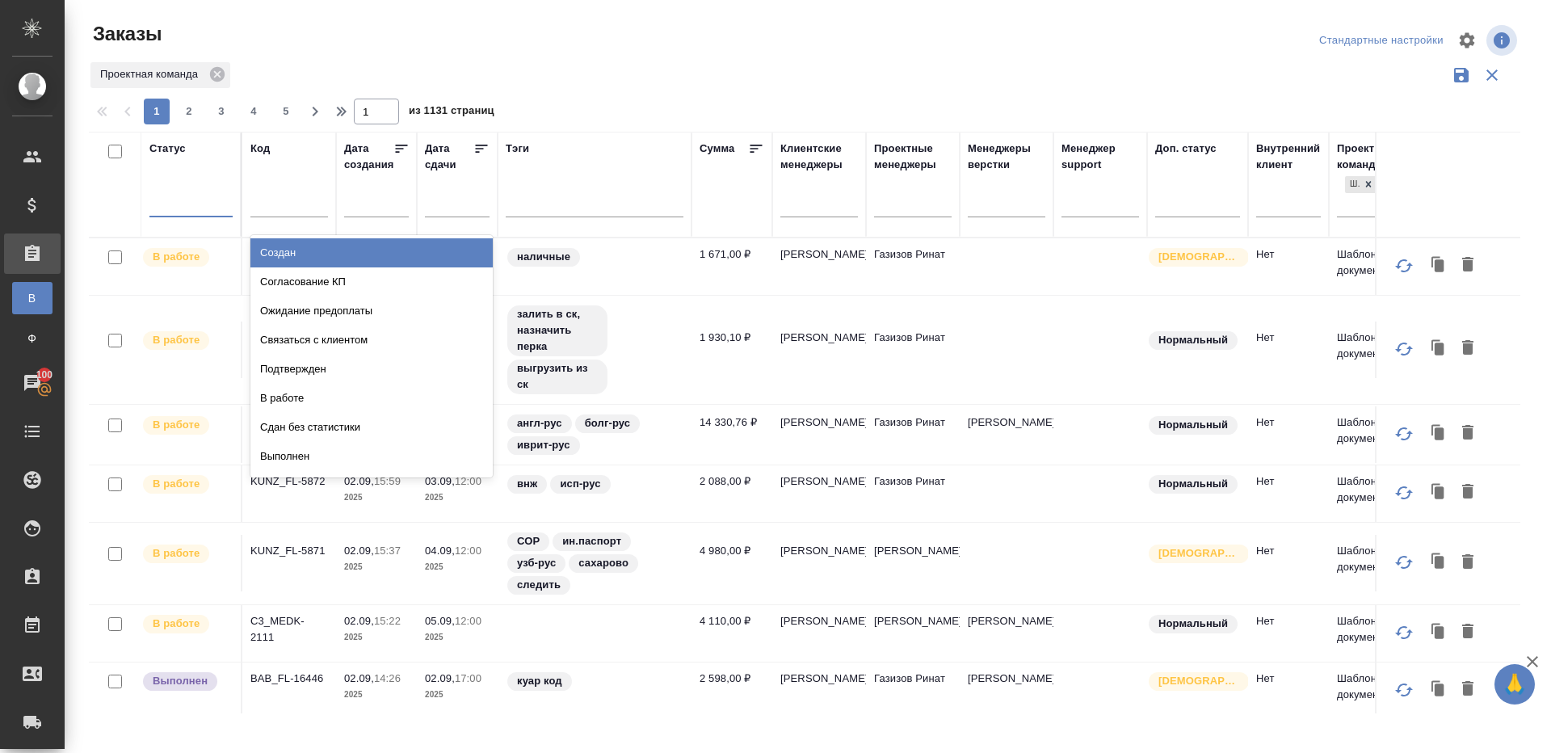
click at [209, 196] on div at bounding box center [190, 200] width 83 height 23
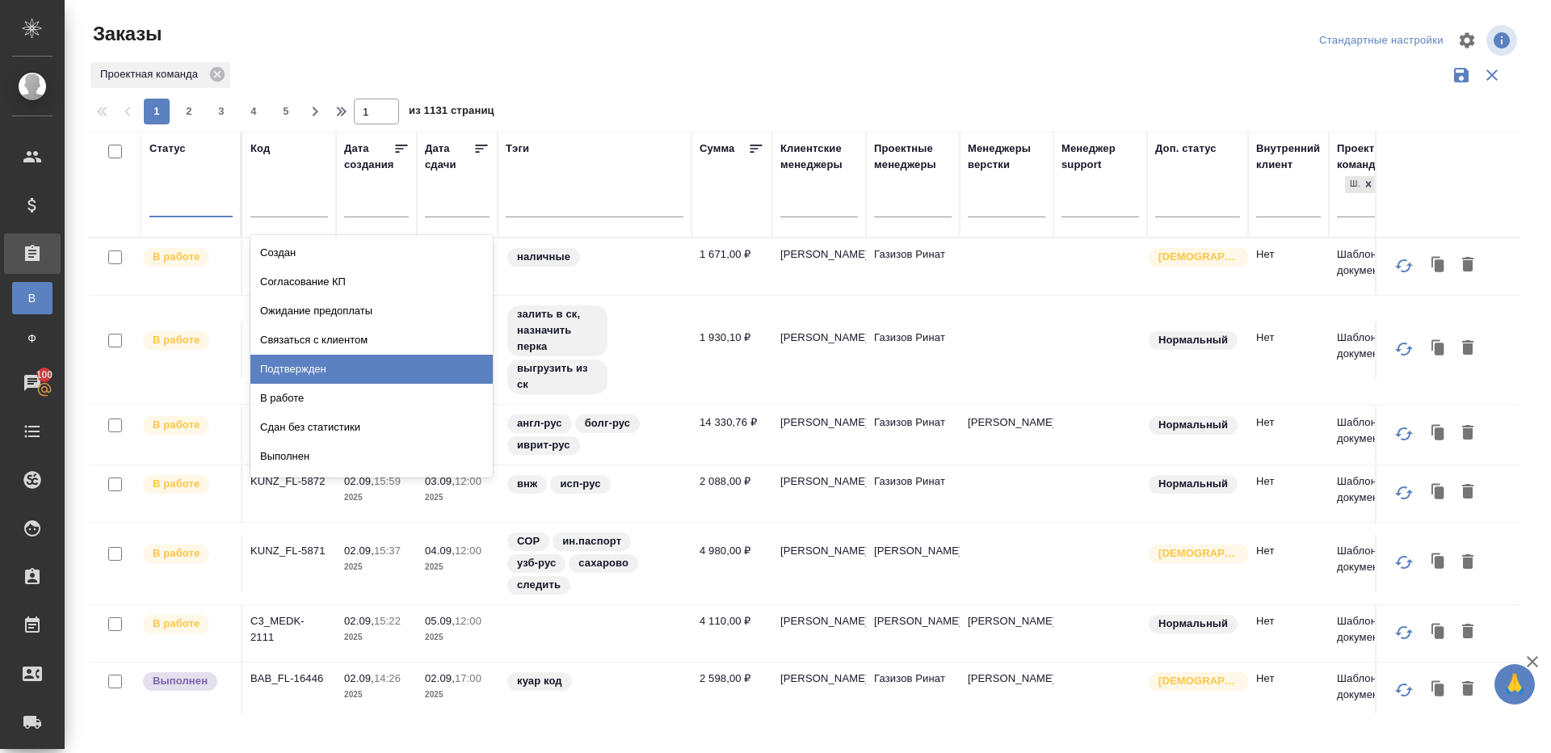
click at [418, 370] on div "Подтвержден" at bounding box center [371, 369] width 242 height 29
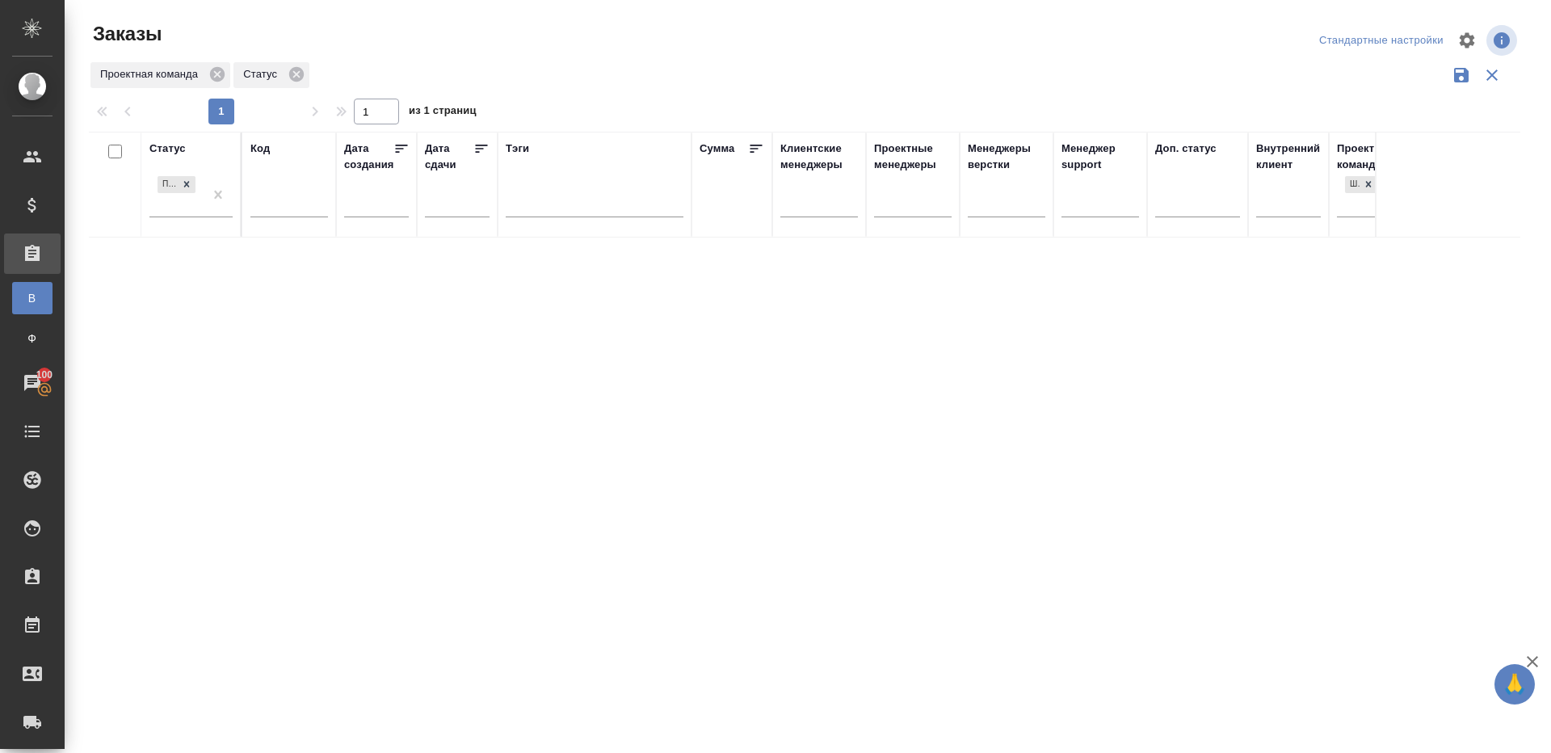
click at [805, 92] on div at bounding box center [811, 94] width 1444 height 8
click at [987, 72] on div "Проектная команда Статус" at bounding box center [804, 75] width 1431 height 31
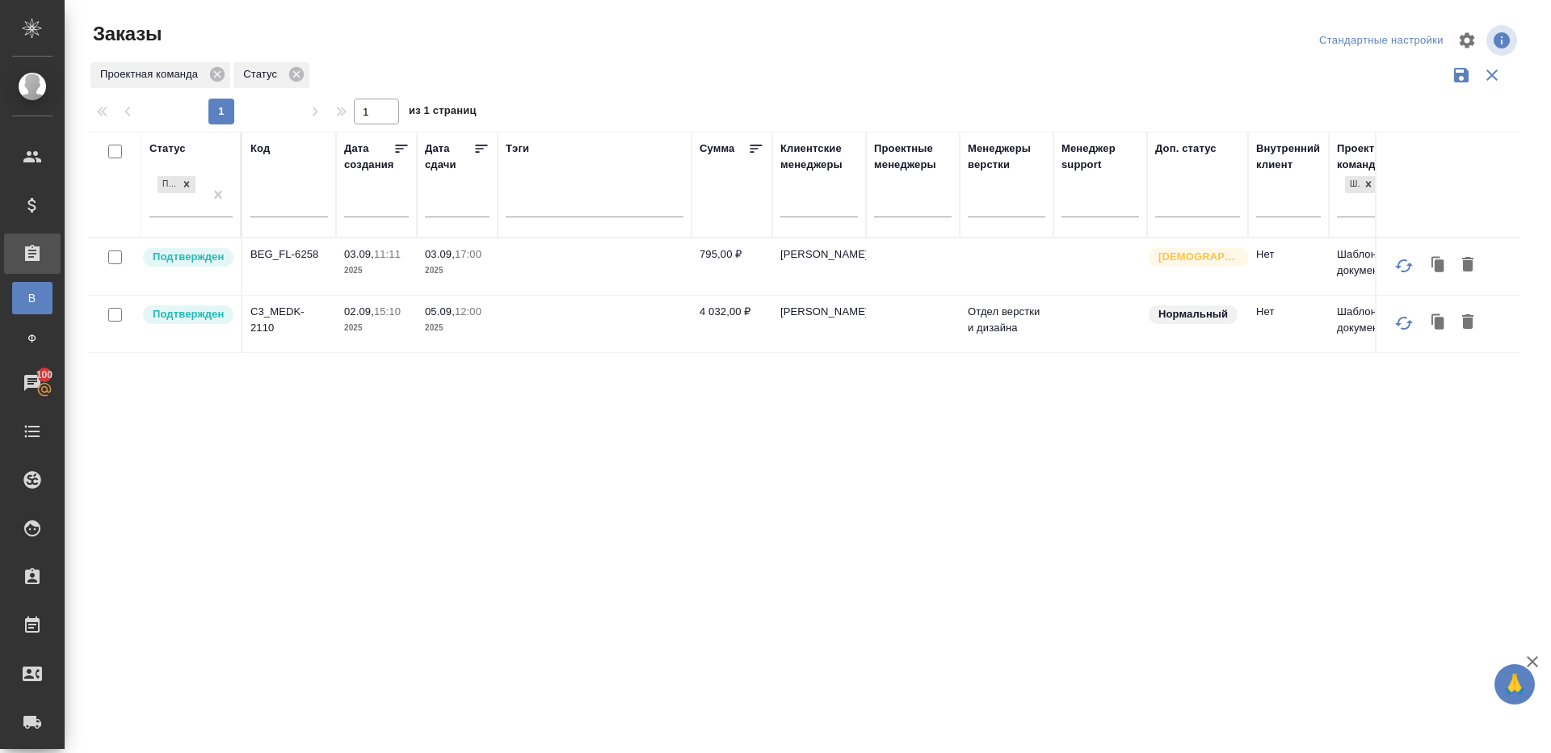
click at [983, 430] on div "Статус Подтвержден Код Дата создания Дата сдачи Тэги Сумма Клиентские менеджеры…" at bounding box center [804, 423] width 1431 height 582
click at [287, 254] on p "BEG_FL-6258" at bounding box center [289, 254] width 78 height 16
click at [287, 308] on p "C3_MEDK-2110" at bounding box center [289, 320] width 78 height 32
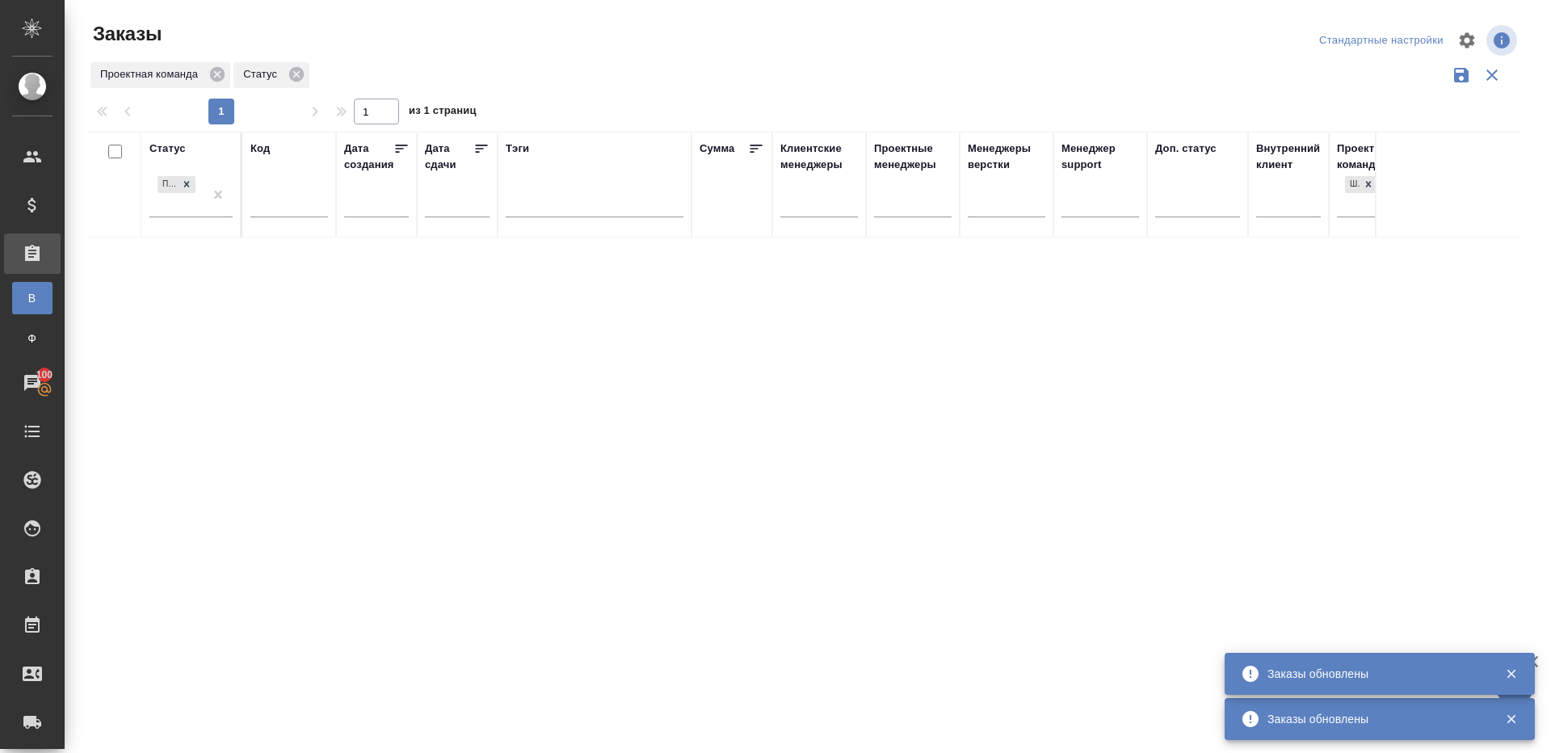
click at [958, 373] on div "Статус Подтвержден Код Дата создания Дата сдачи Тэги Сумма Клиентские менеджеры…" at bounding box center [804, 423] width 1431 height 582
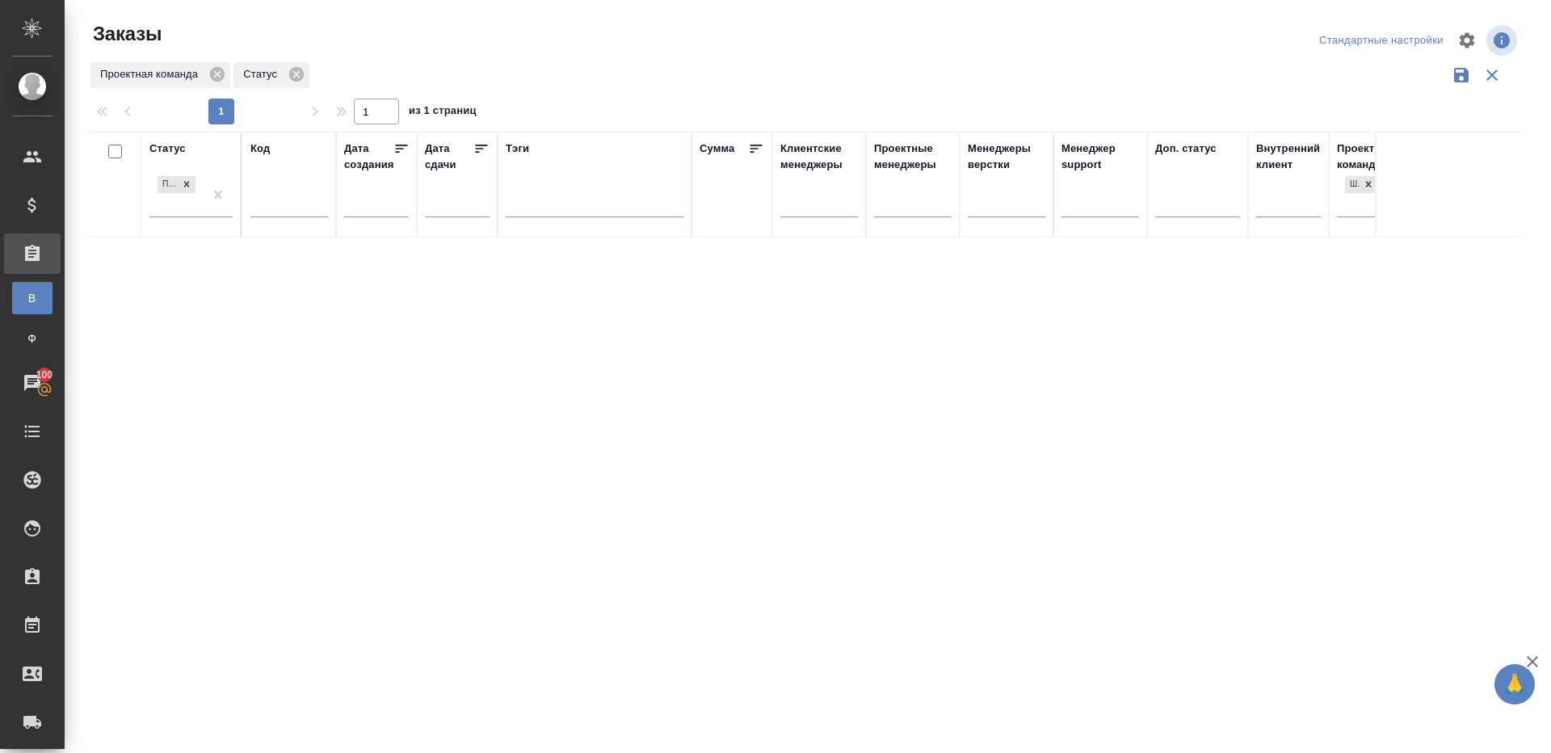
click at [1113, 31] on div "Стандартные настройки" at bounding box center [1286, 40] width 468 height 39
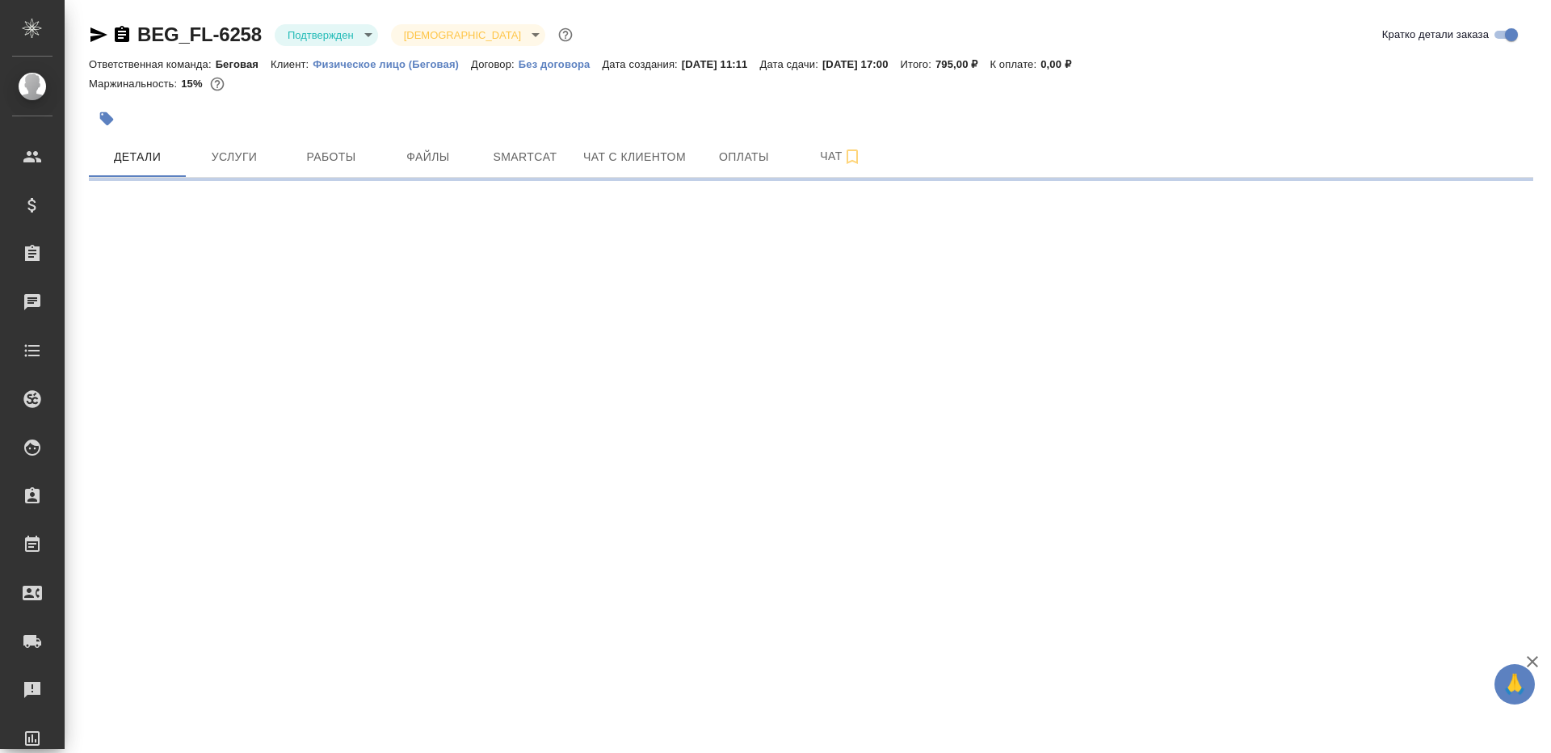
select select "RU"
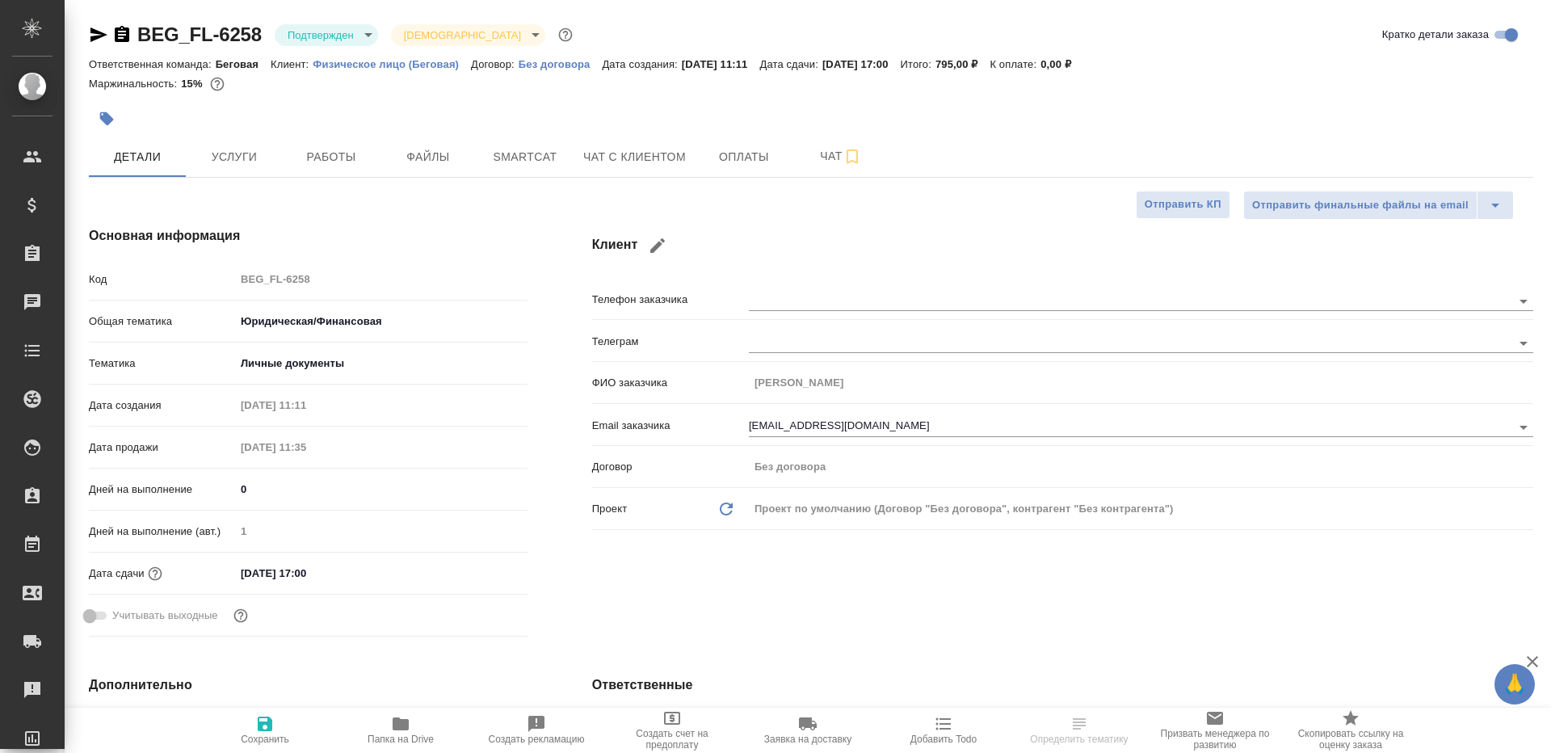
type textarea "x"
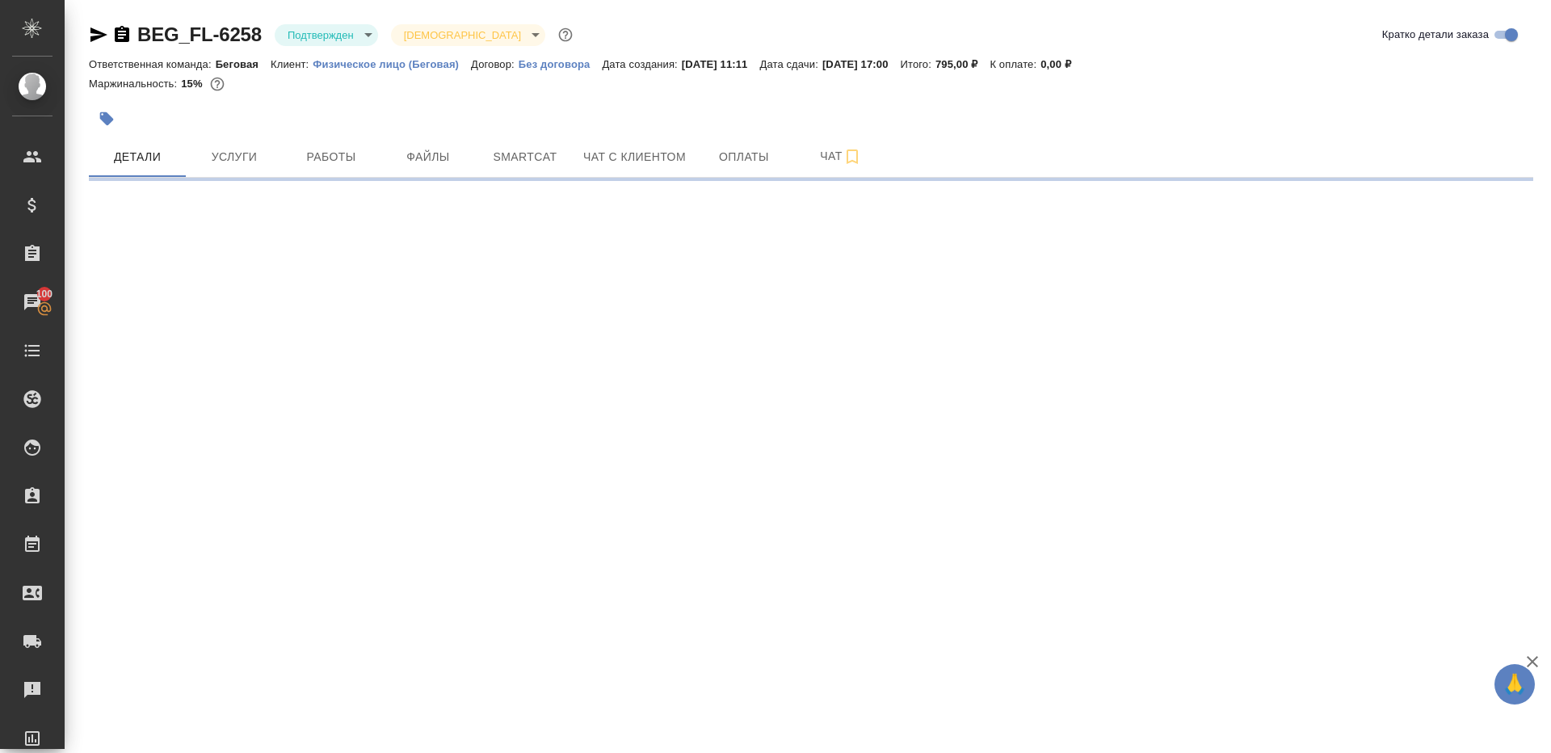
select select "RU"
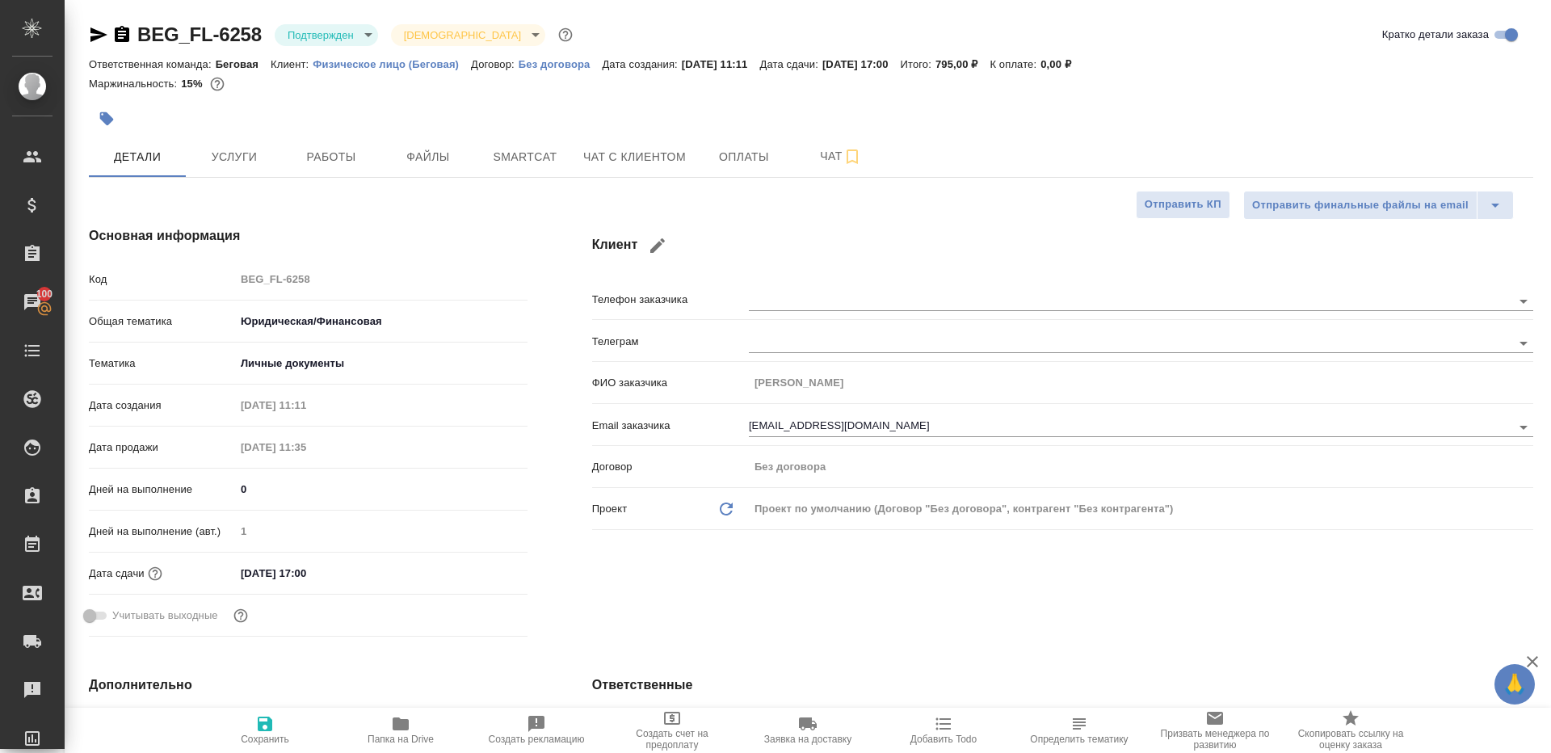
type textarea "x"
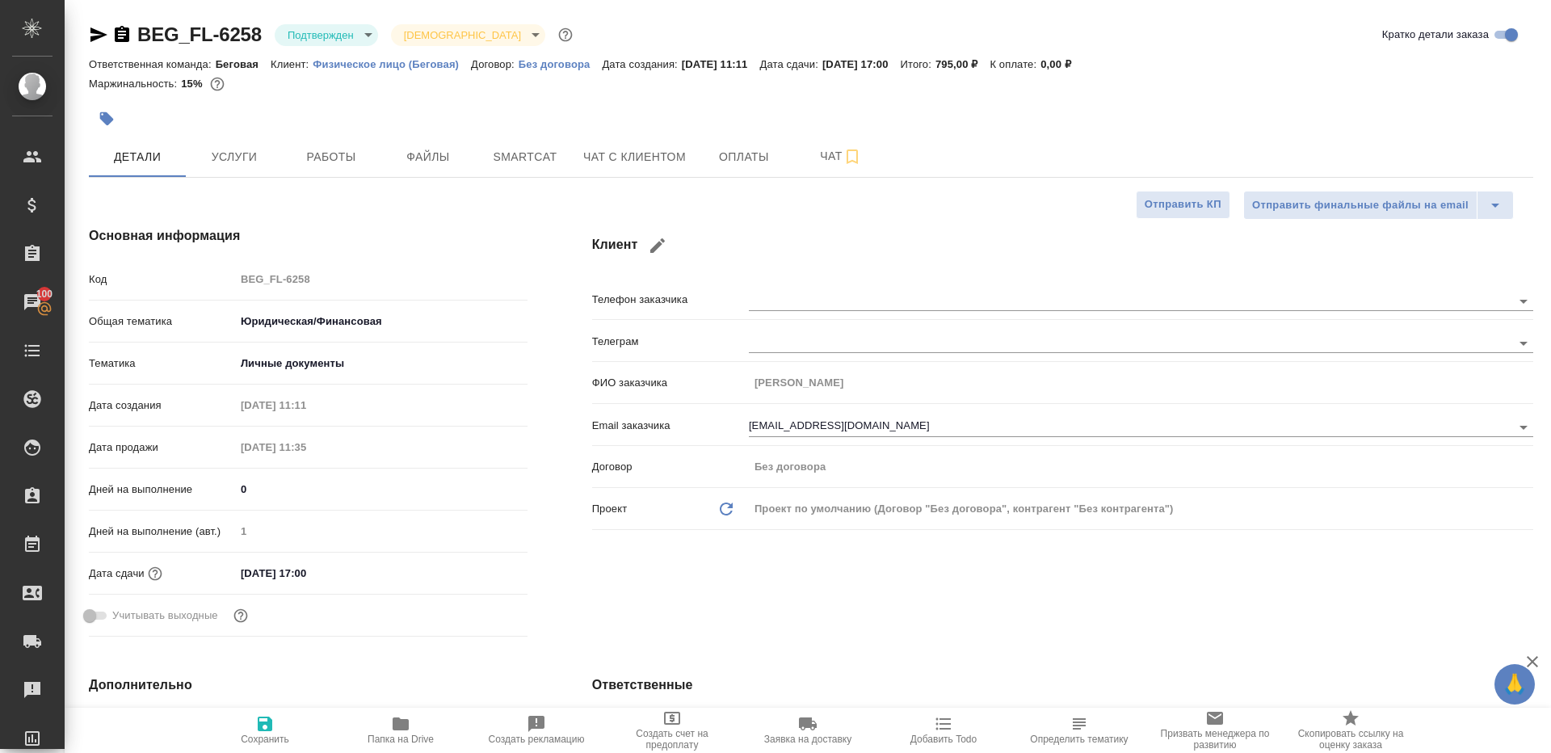
type textarea "x"
click at [336, 36] on body "🙏 .cls-1 fill:#fff; AWATERA Gazizov Rinat Клиенты Спецификации Заказы 100 Чаты …" at bounding box center [775, 376] width 1551 height 753
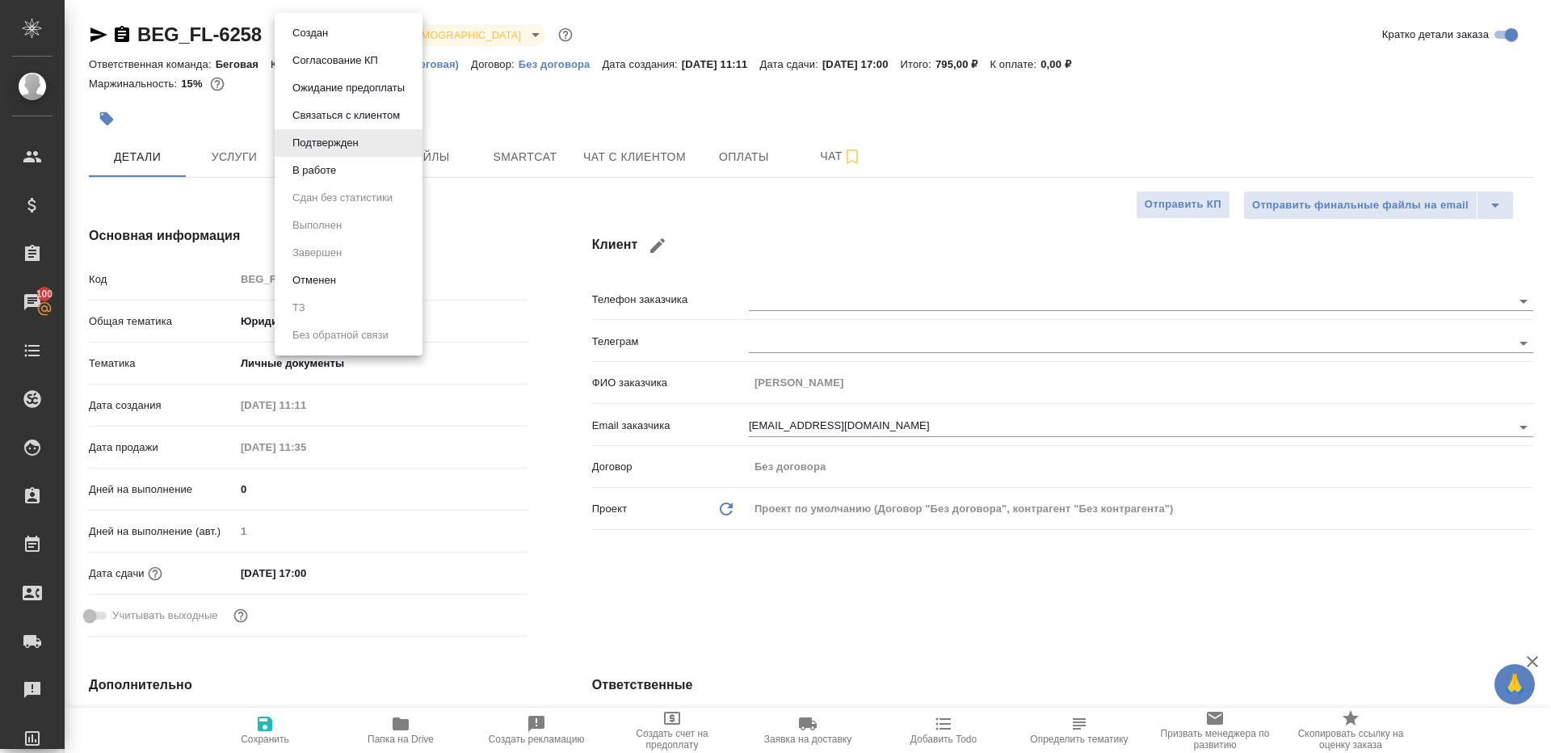
click at [384, 186] on ul "Создан Согласование КП Ожидание предоплаты Связаться с клиентом Подтвержден В р…" at bounding box center [349, 184] width 148 height 342
click at [384, 175] on li "В работе" at bounding box center [349, 170] width 148 height 27
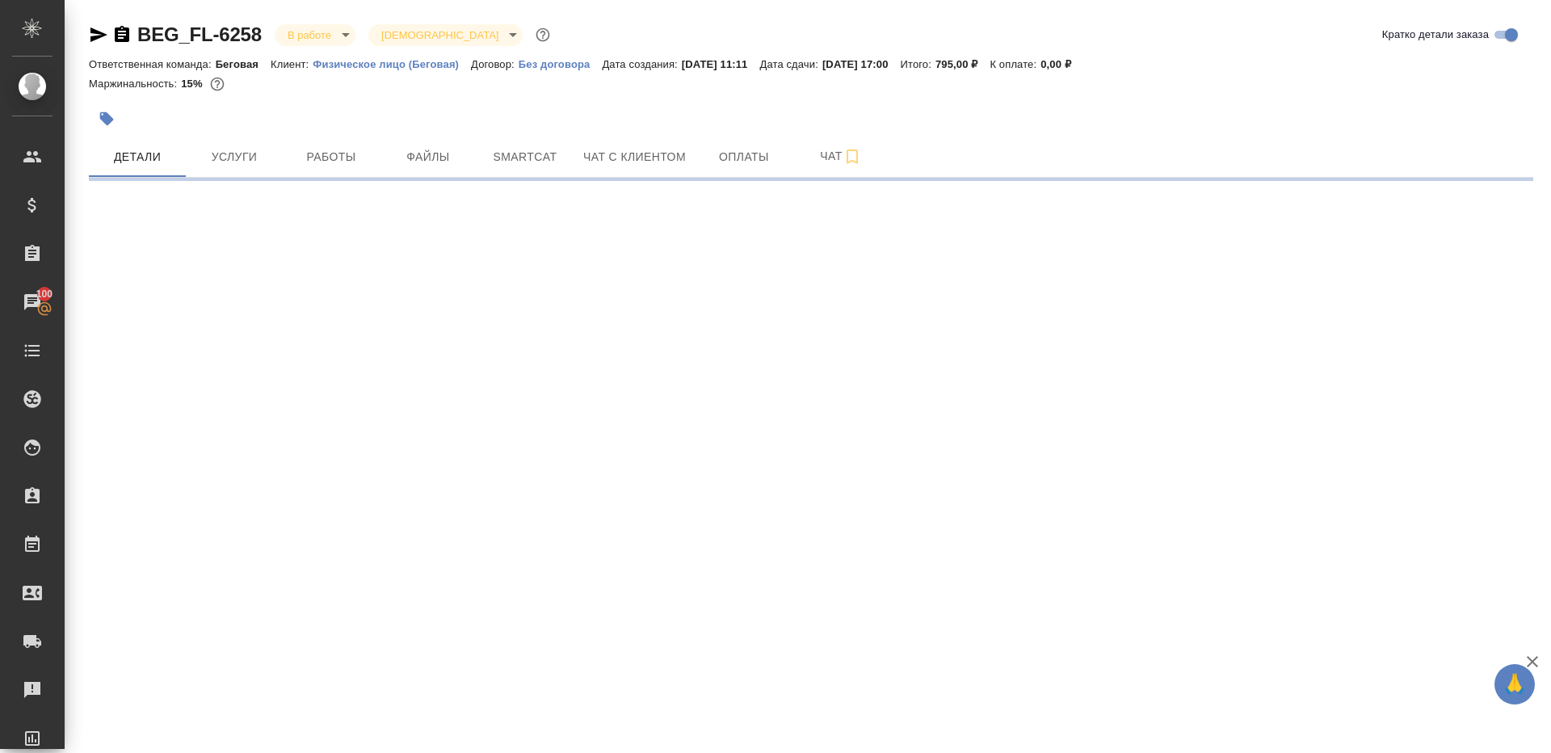
select select "RU"
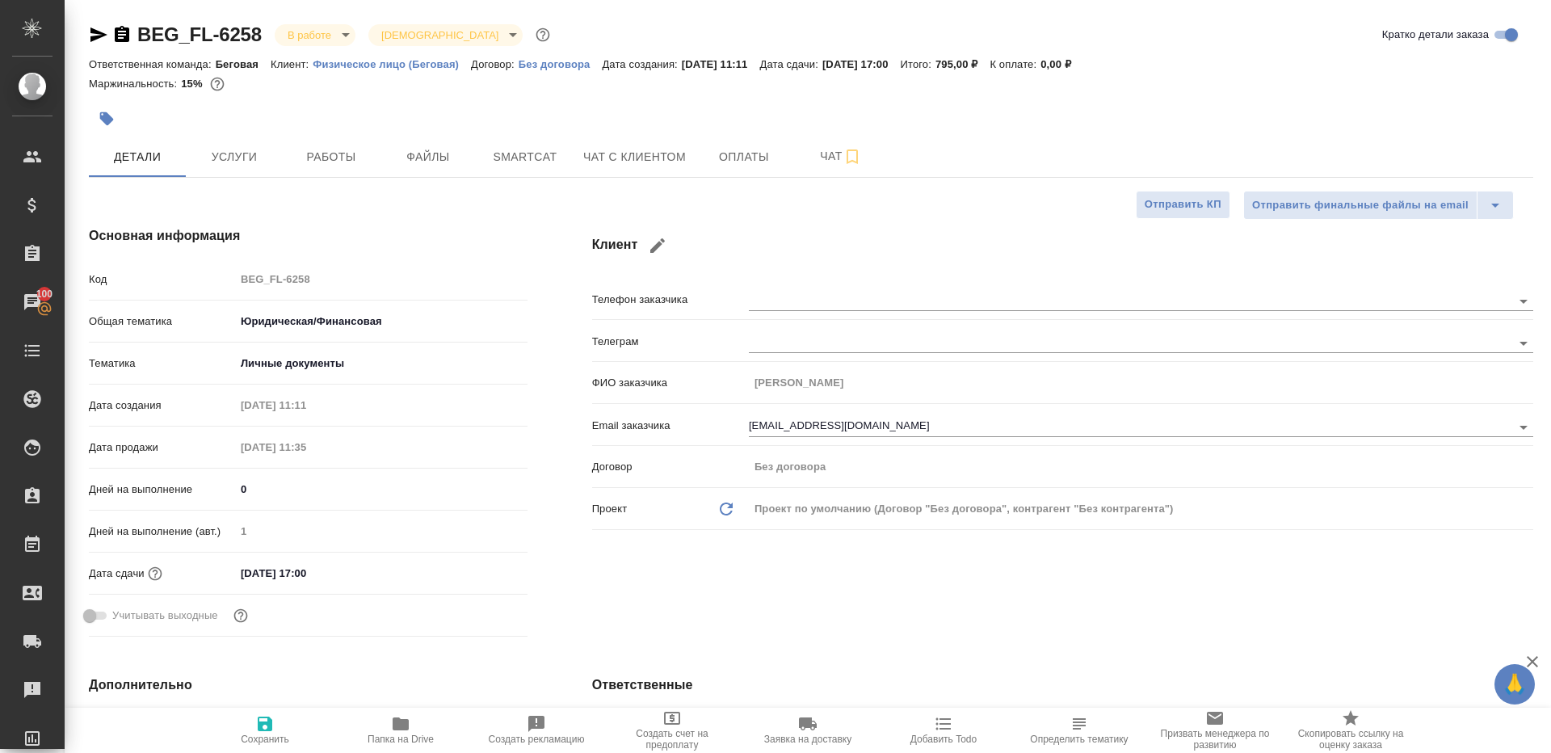
type textarea "x"
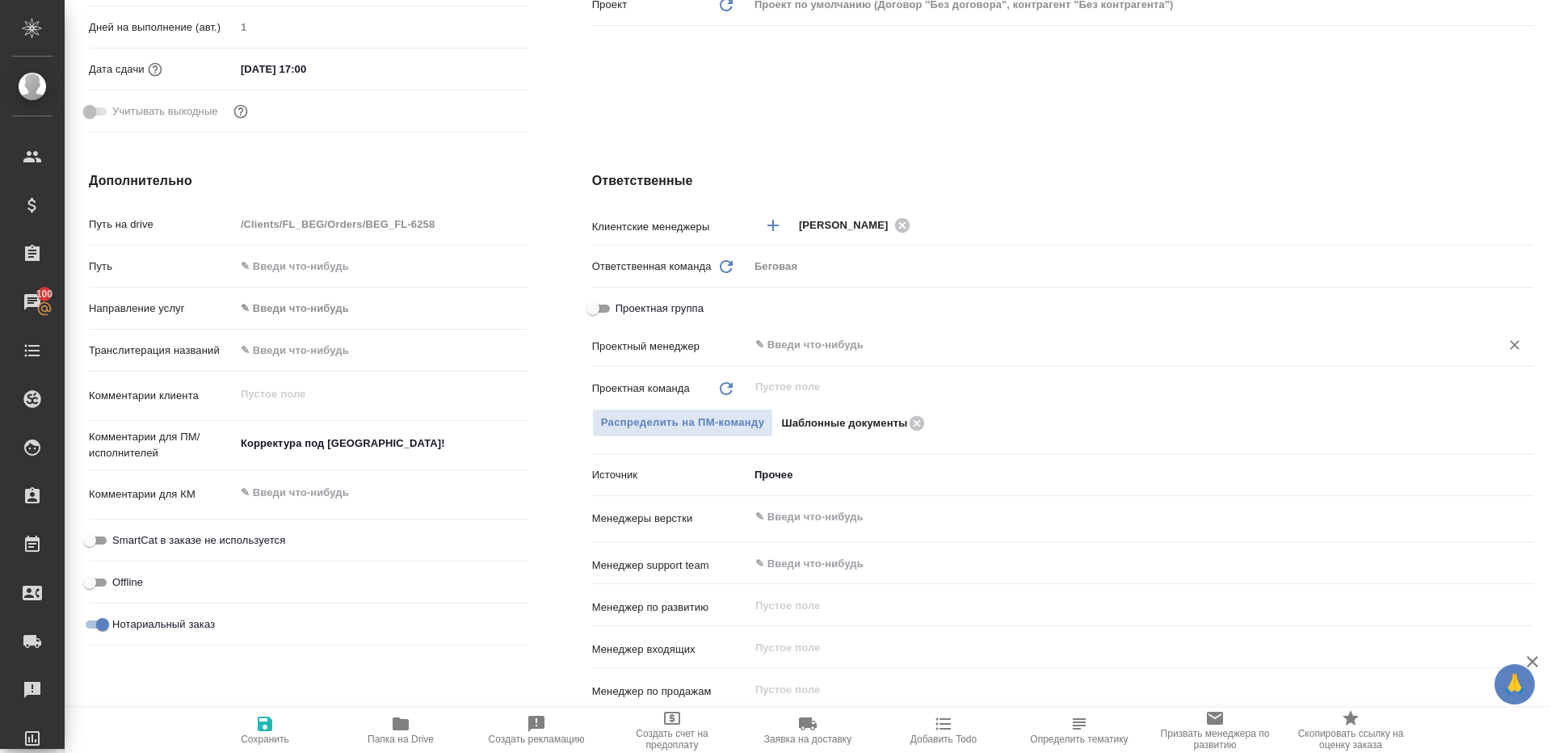
click at [775, 356] on div "​" at bounding box center [1141, 344] width 784 height 29
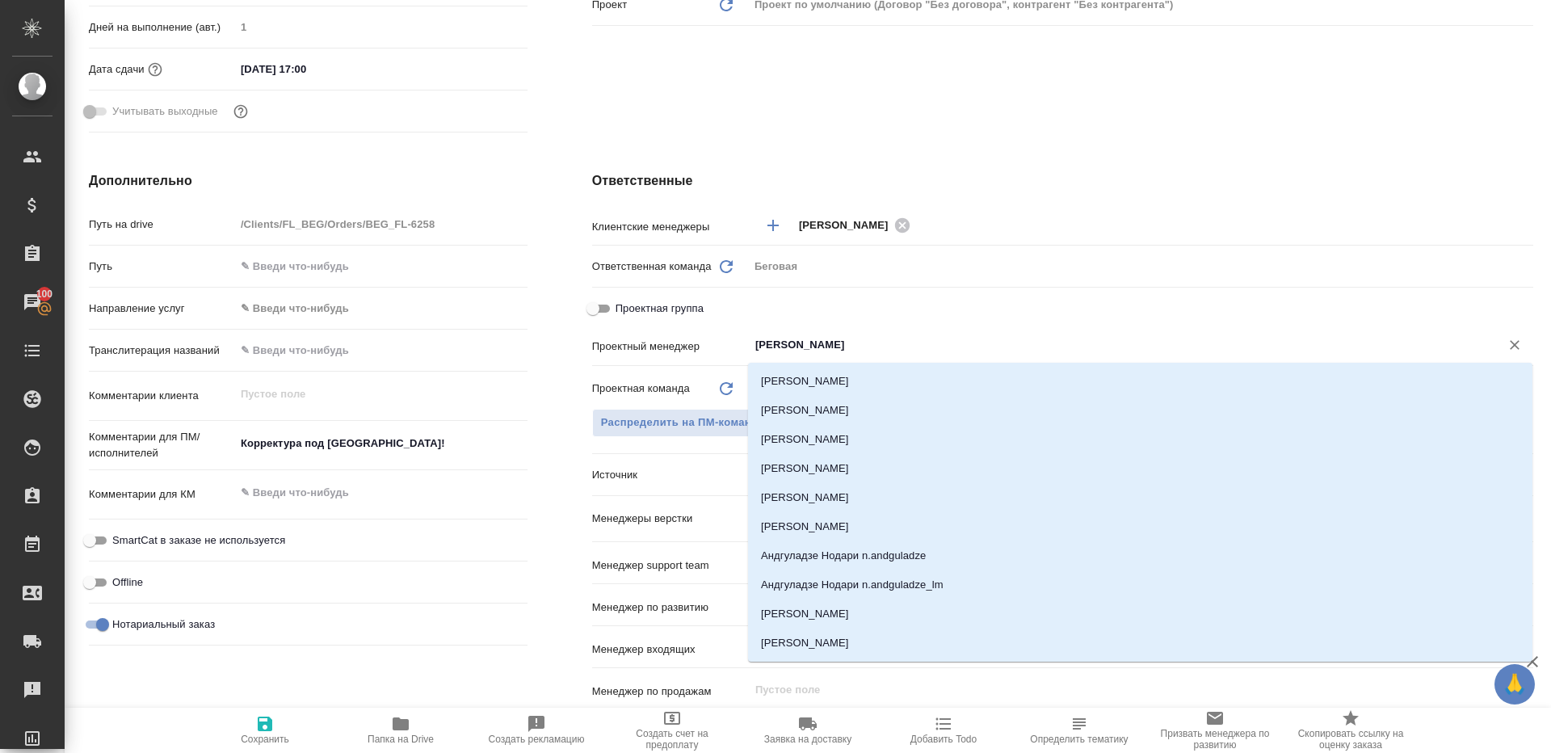
type input "ринат"
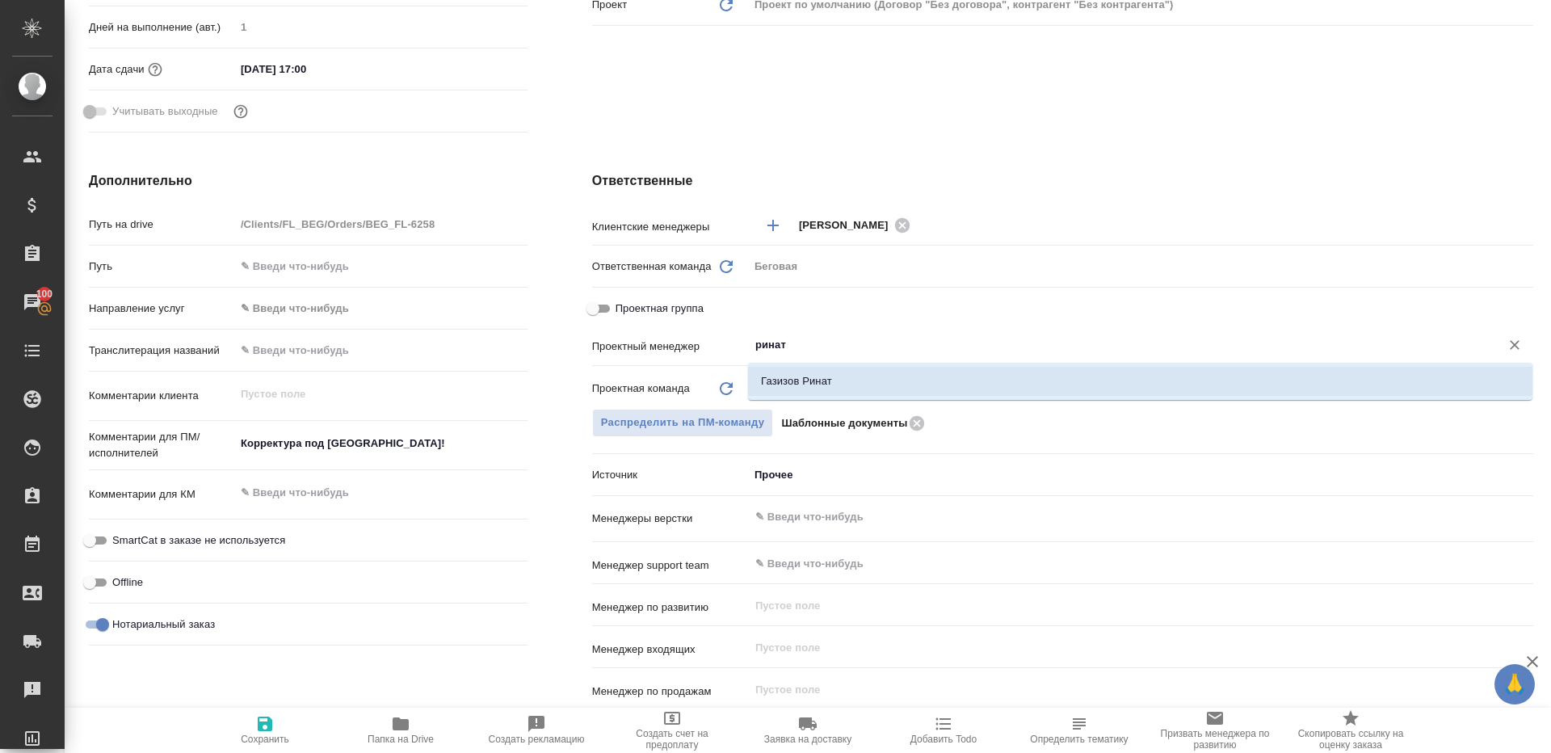
click at [802, 380] on li "Газизов Ринат" at bounding box center [1140, 381] width 784 height 29
type textarea "x"
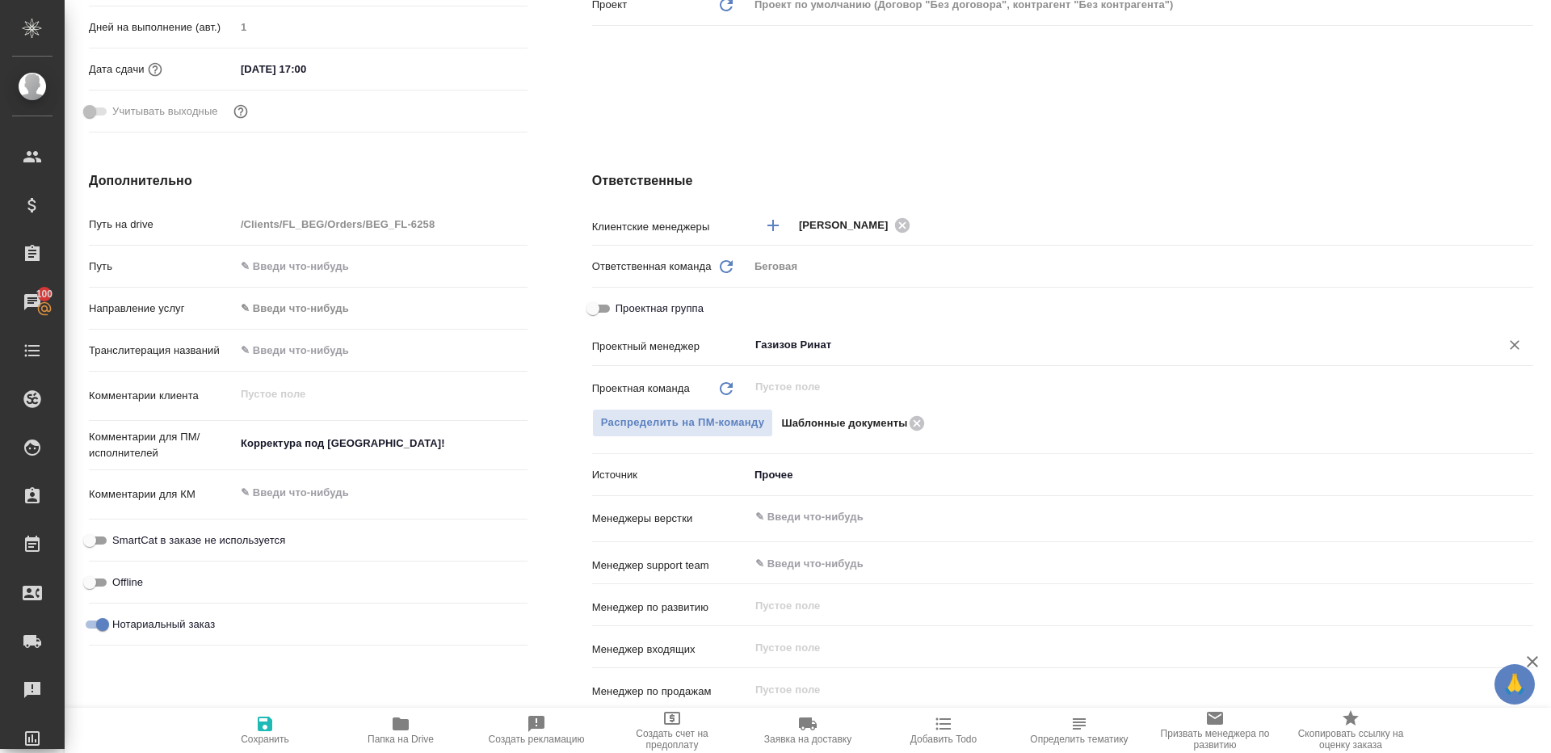
type input "Газизов Ринат"
click at [265, 728] on icon "button" at bounding box center [264, 723] width 19 height 19
type textarea "x"
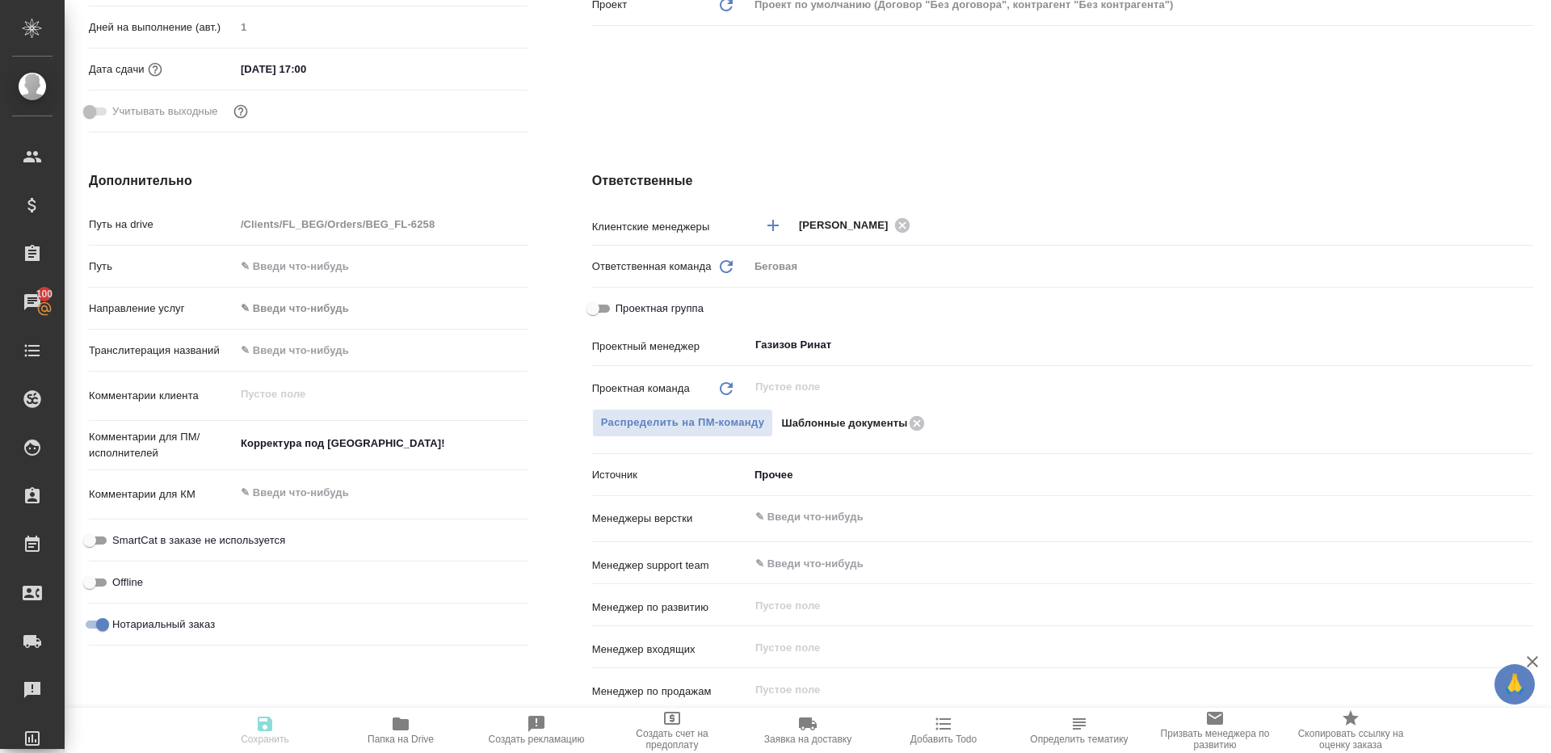
type textarea "x"
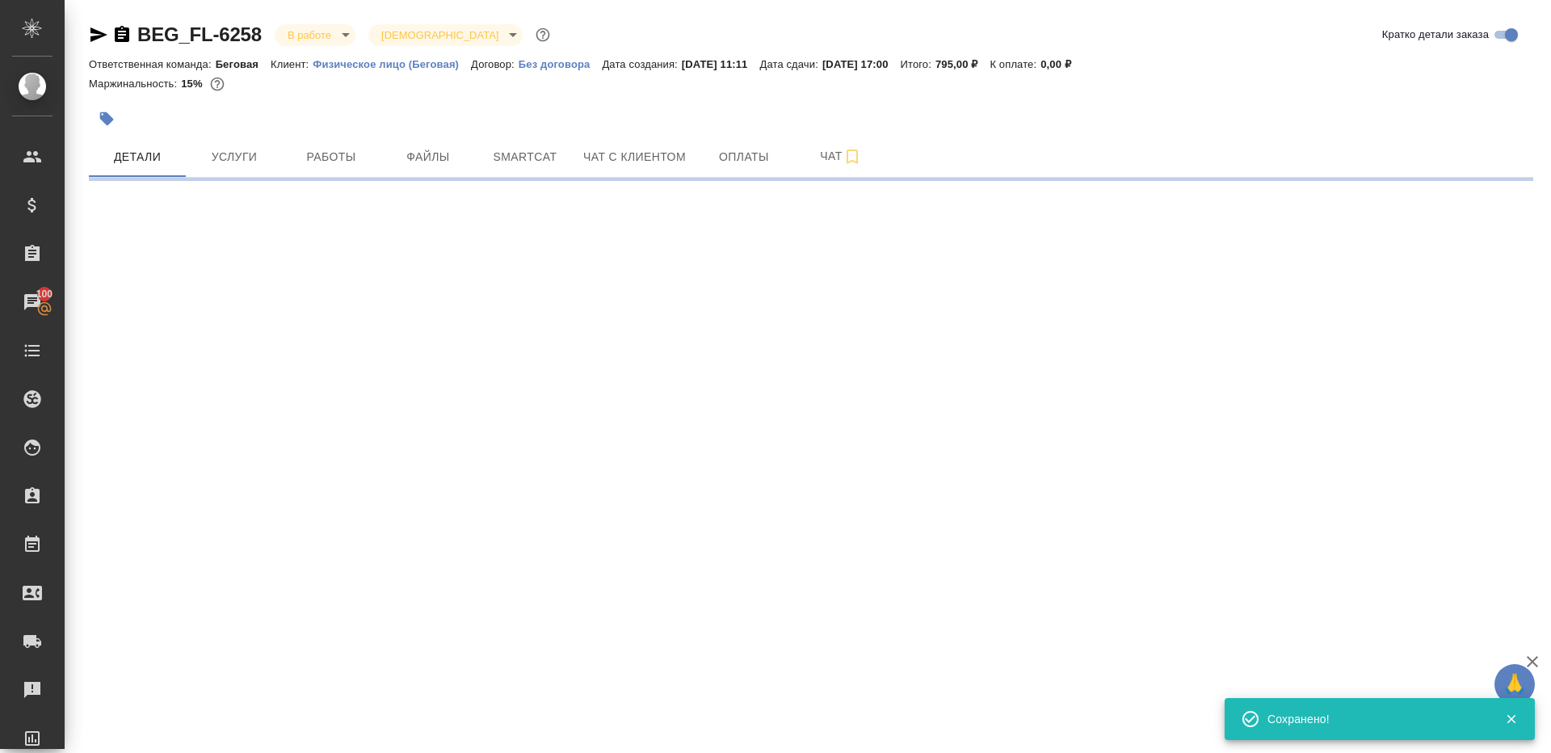
scroll to position [0, 0]
select select "RU"
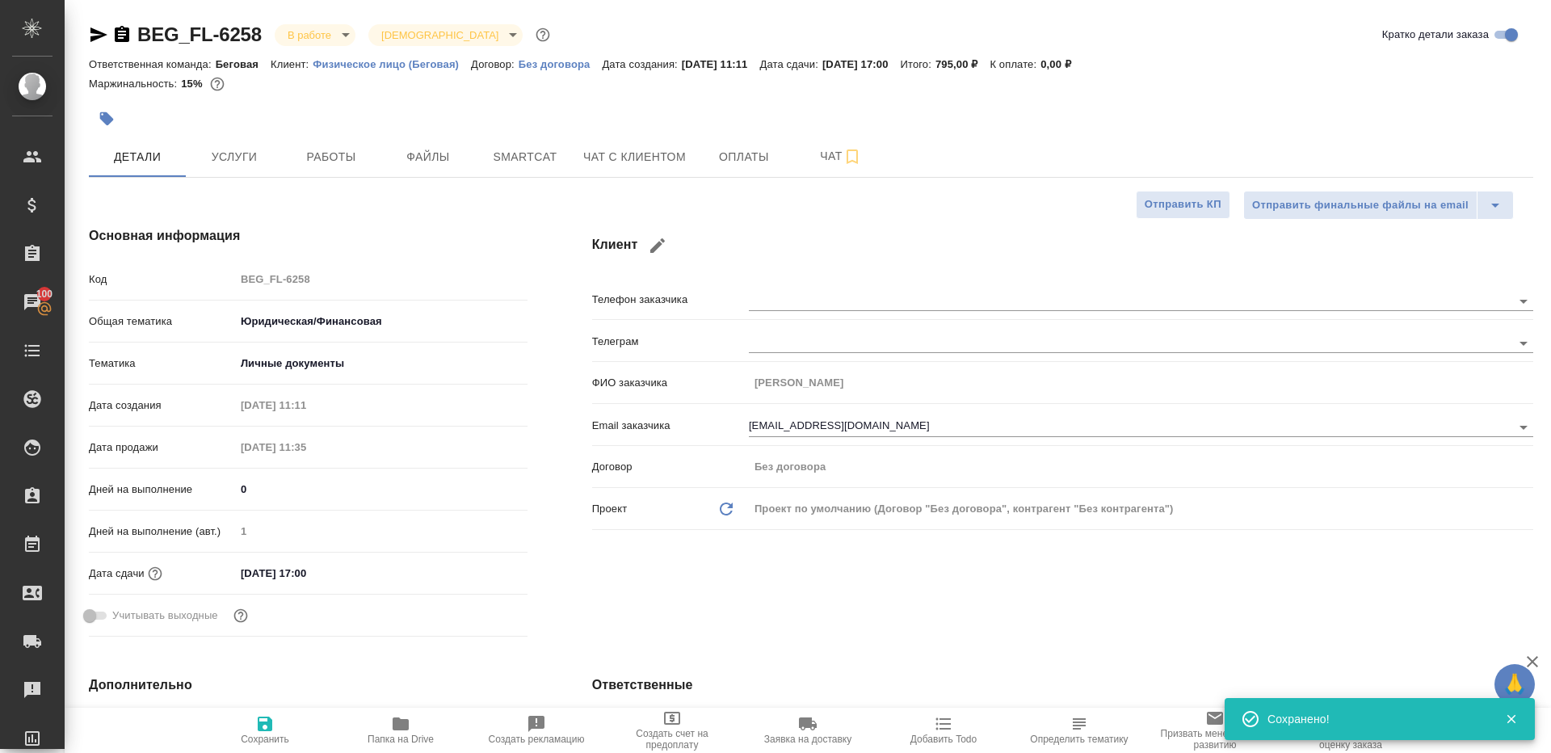
type textarea "x"
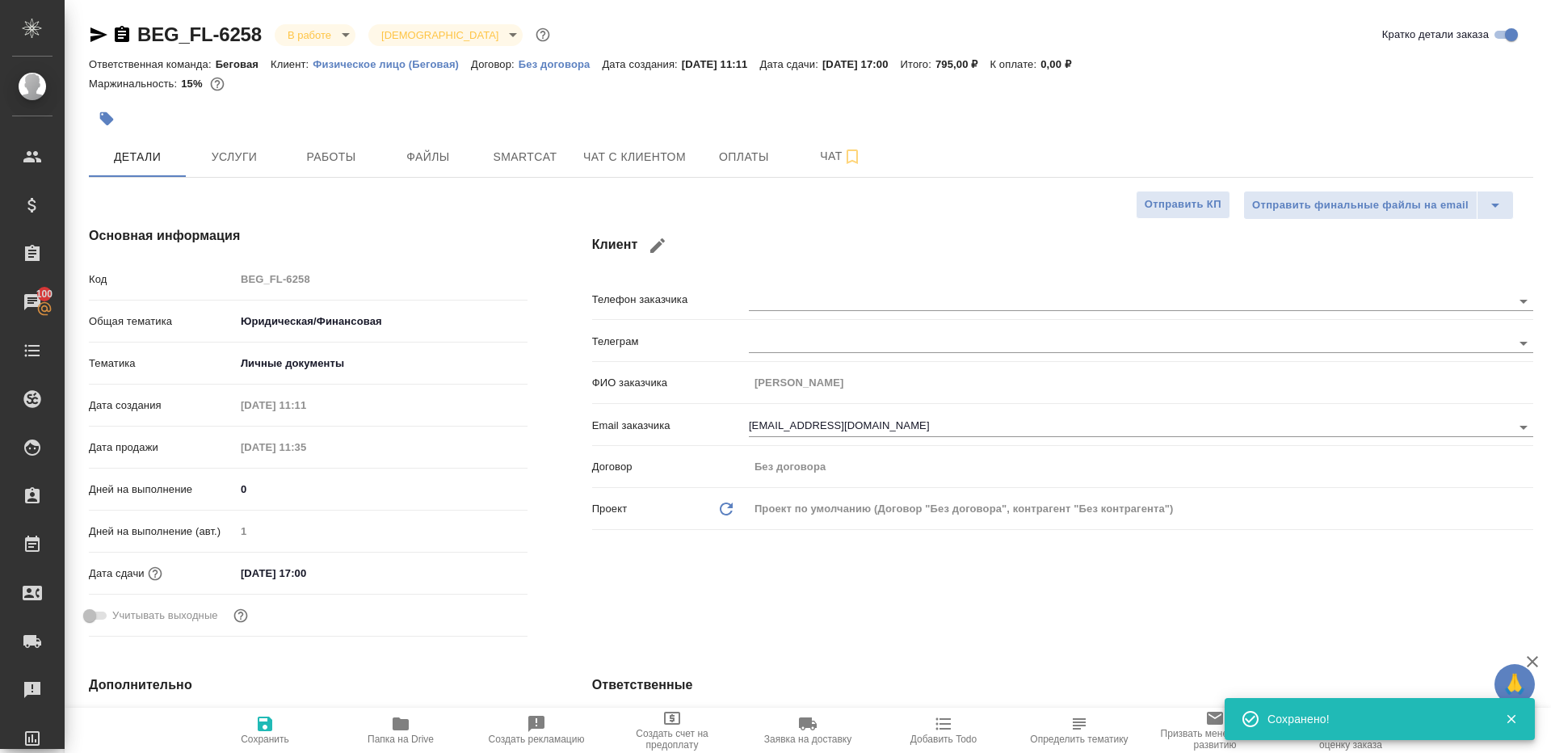
type textarea "x"
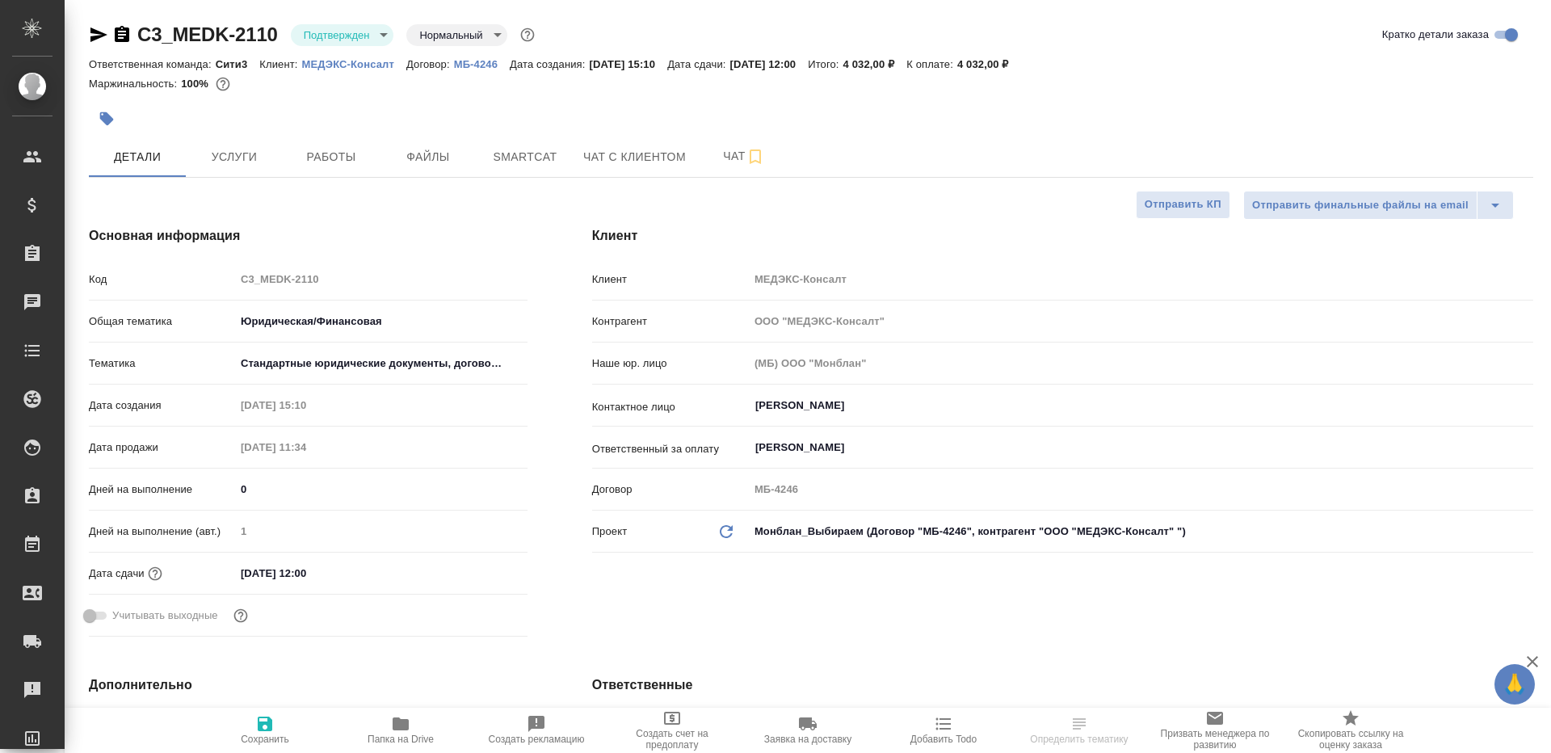
select select "RU"
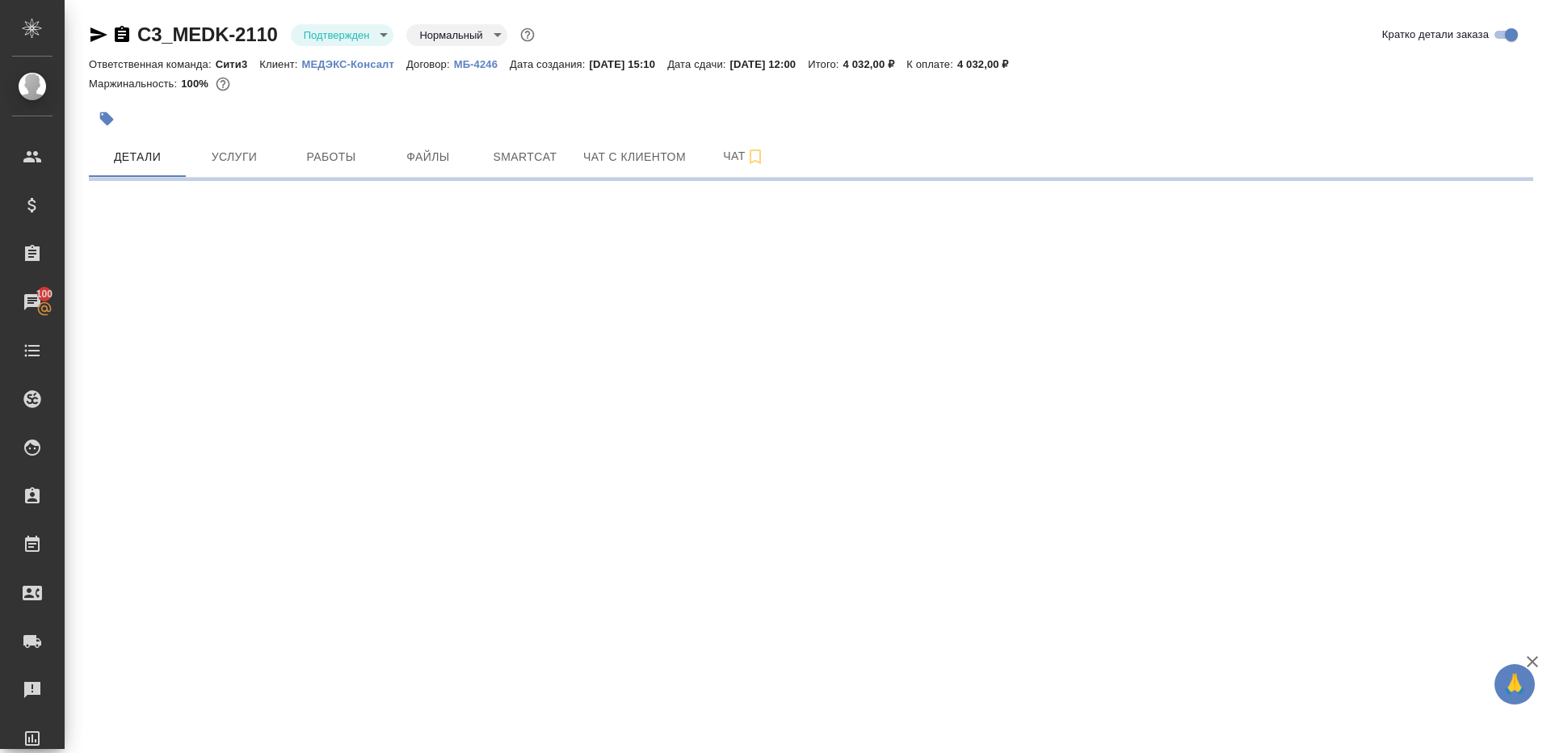
select select "RU"
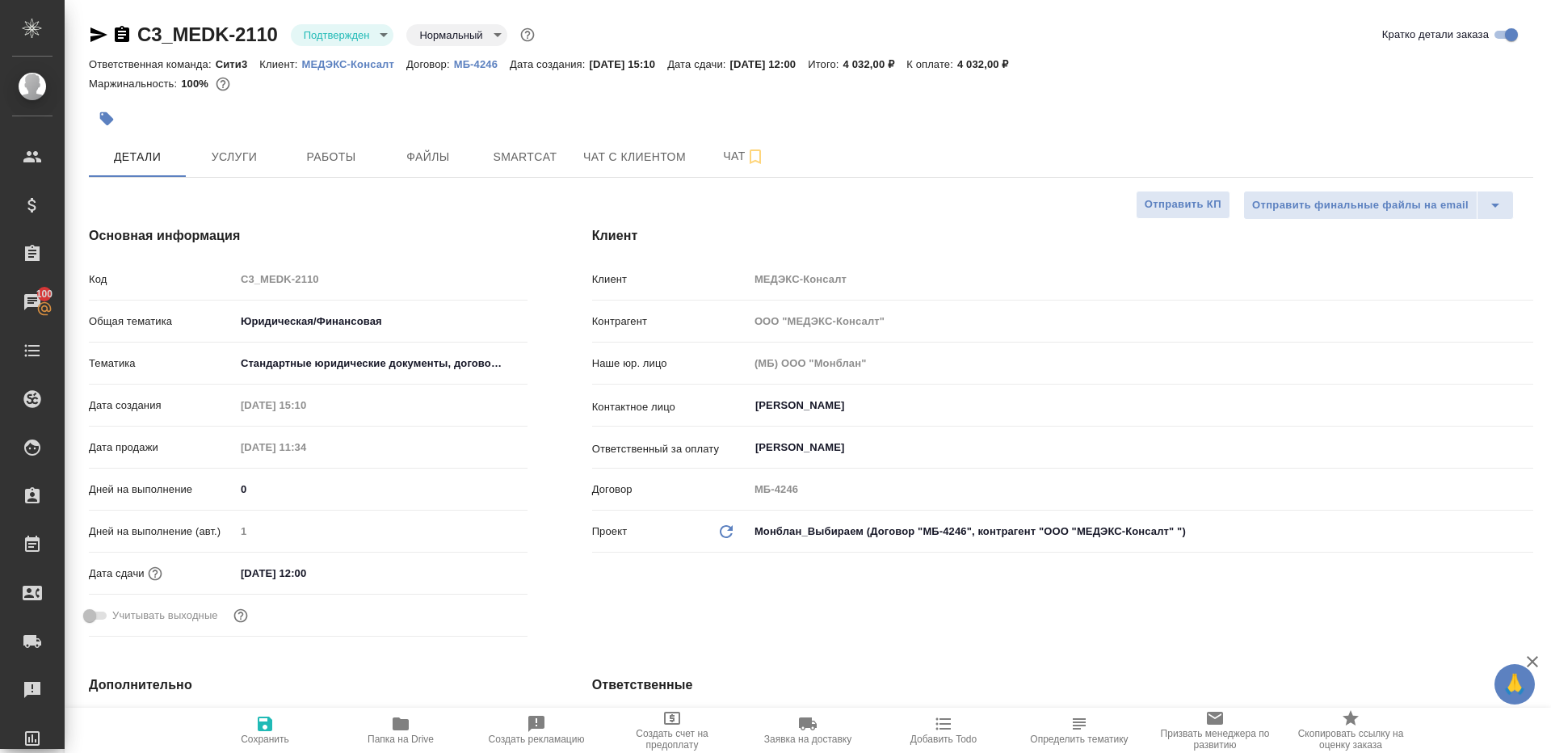
type textarea "x"
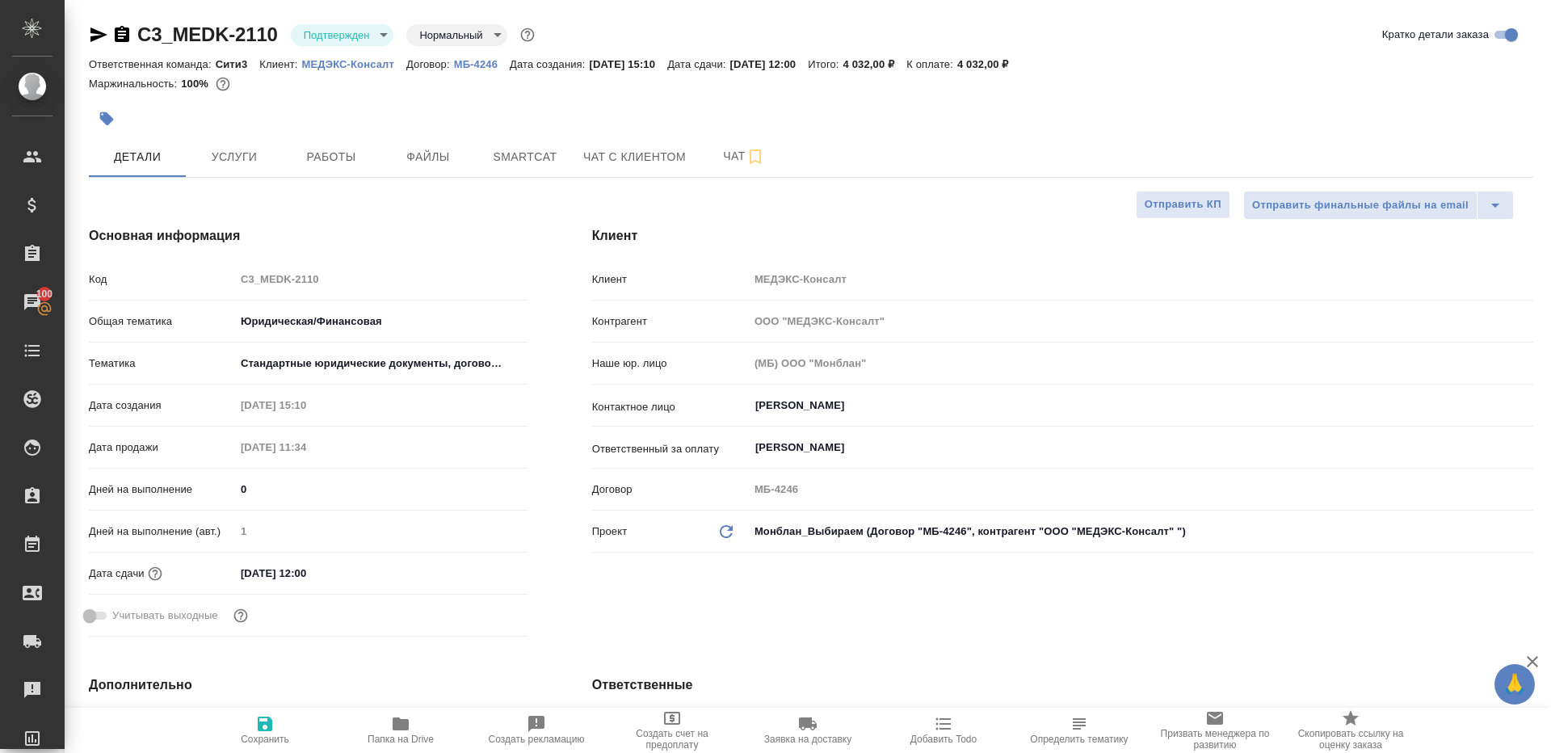
type textarea "x"
click at [354, 44] on body "🙏 .cls-1 fill:#fff; AWATERA [PERSON_NAME] Клиенты Спецификации Заказы 100 Чаты …" at bounding box center [775, 376] width 1551 height 753
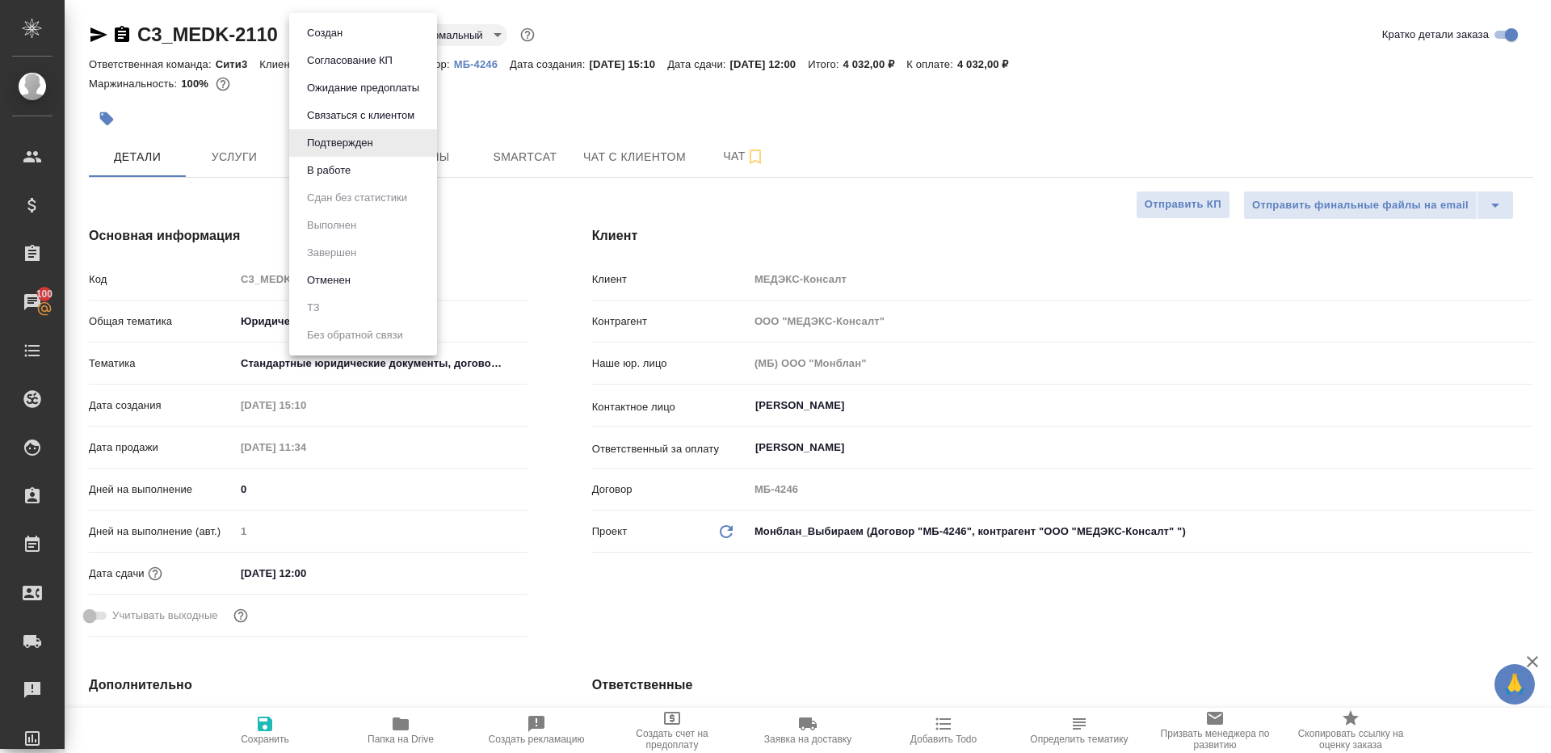
click at [367, 172] on li "В работе" at bounding box center [363, 170] width 148 height 27
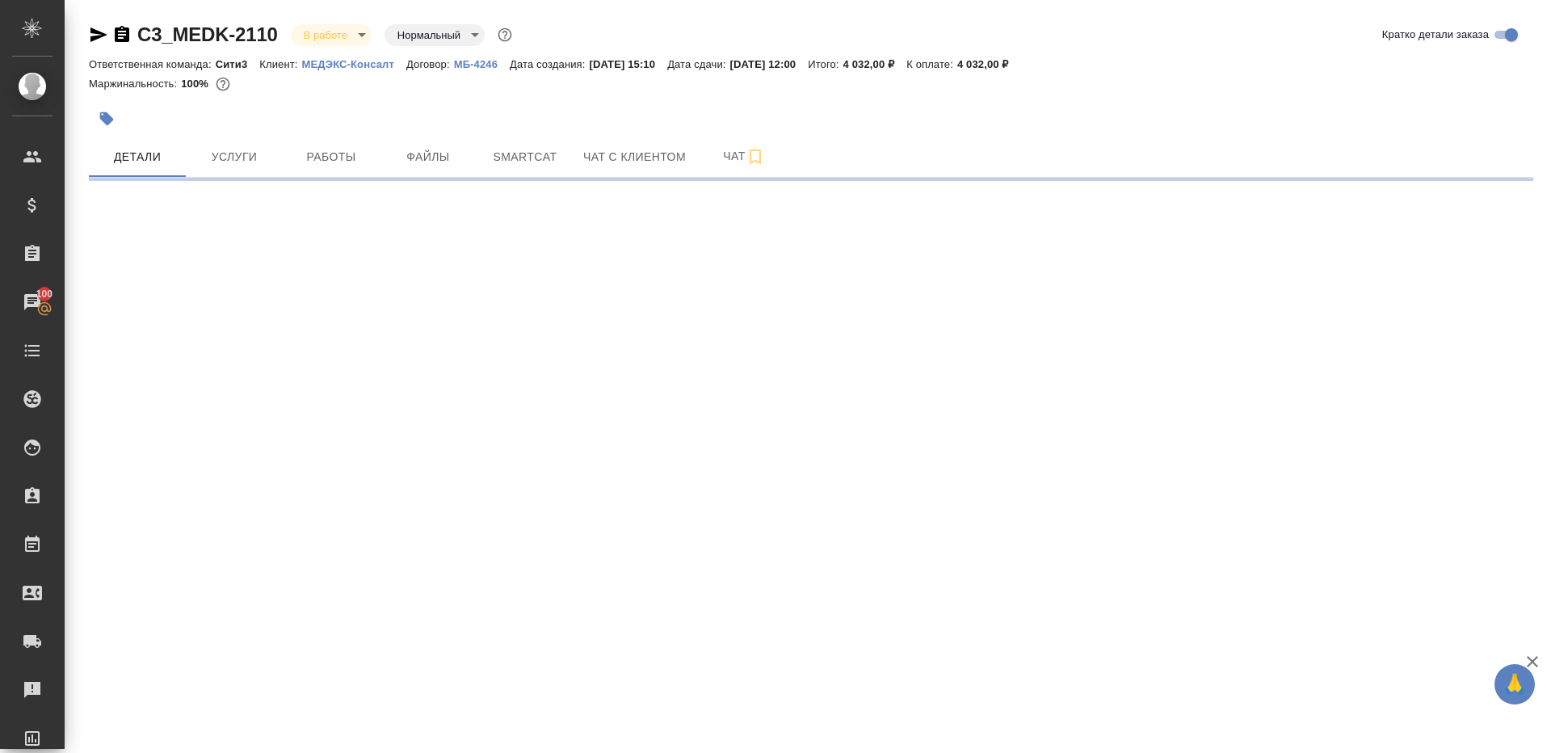
select select "RU"
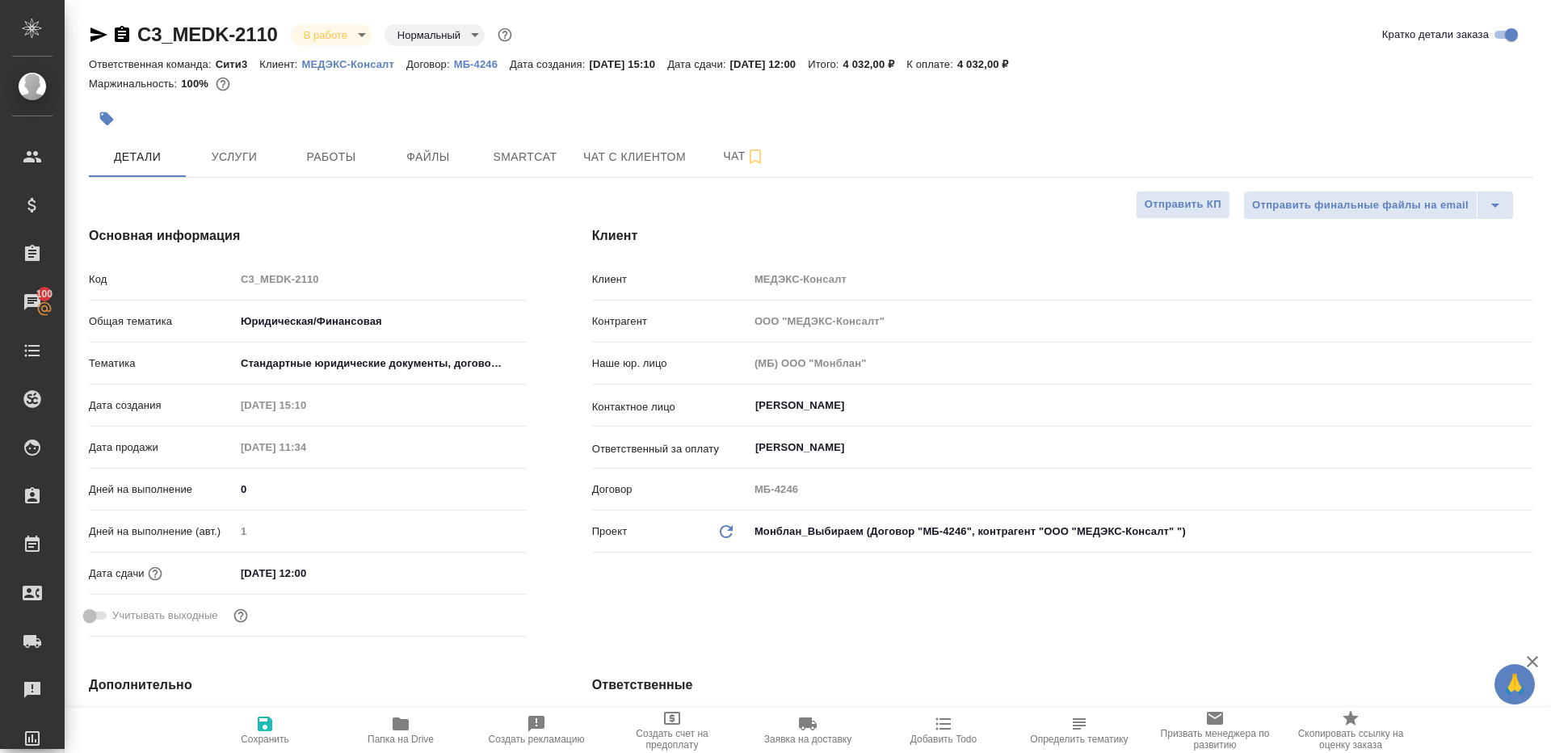
type textarea "x"
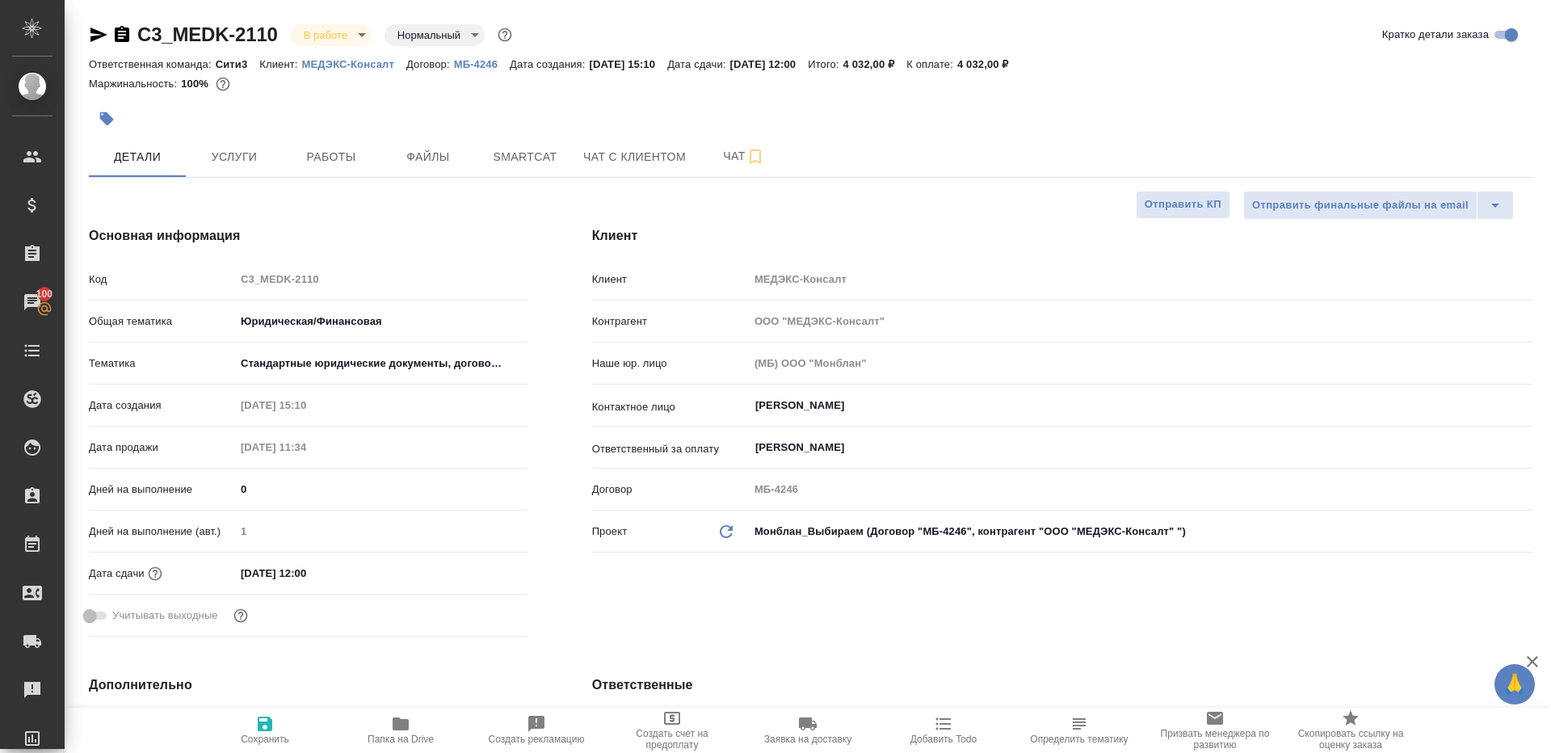
type textarea "x"
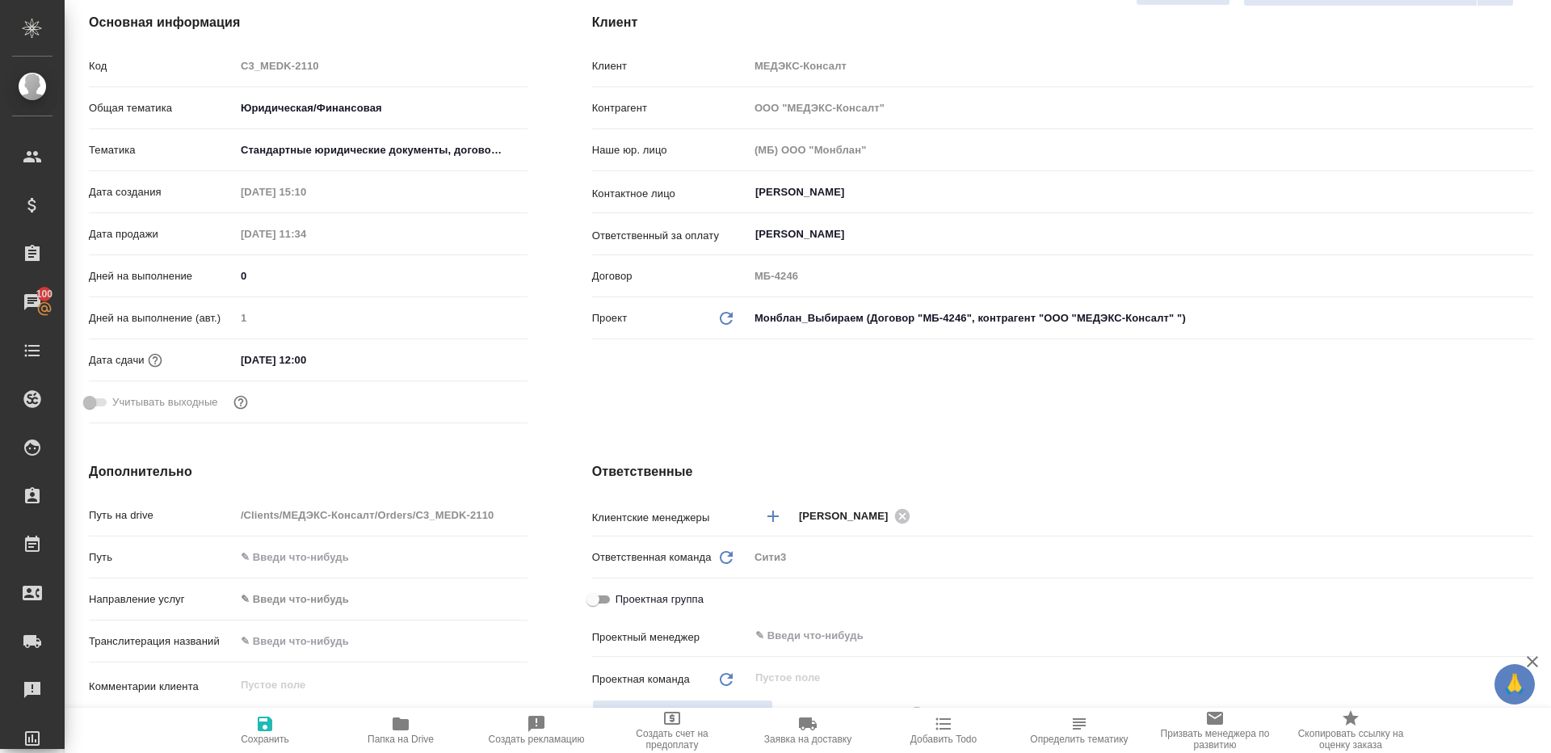
scroll to position [393, 0]
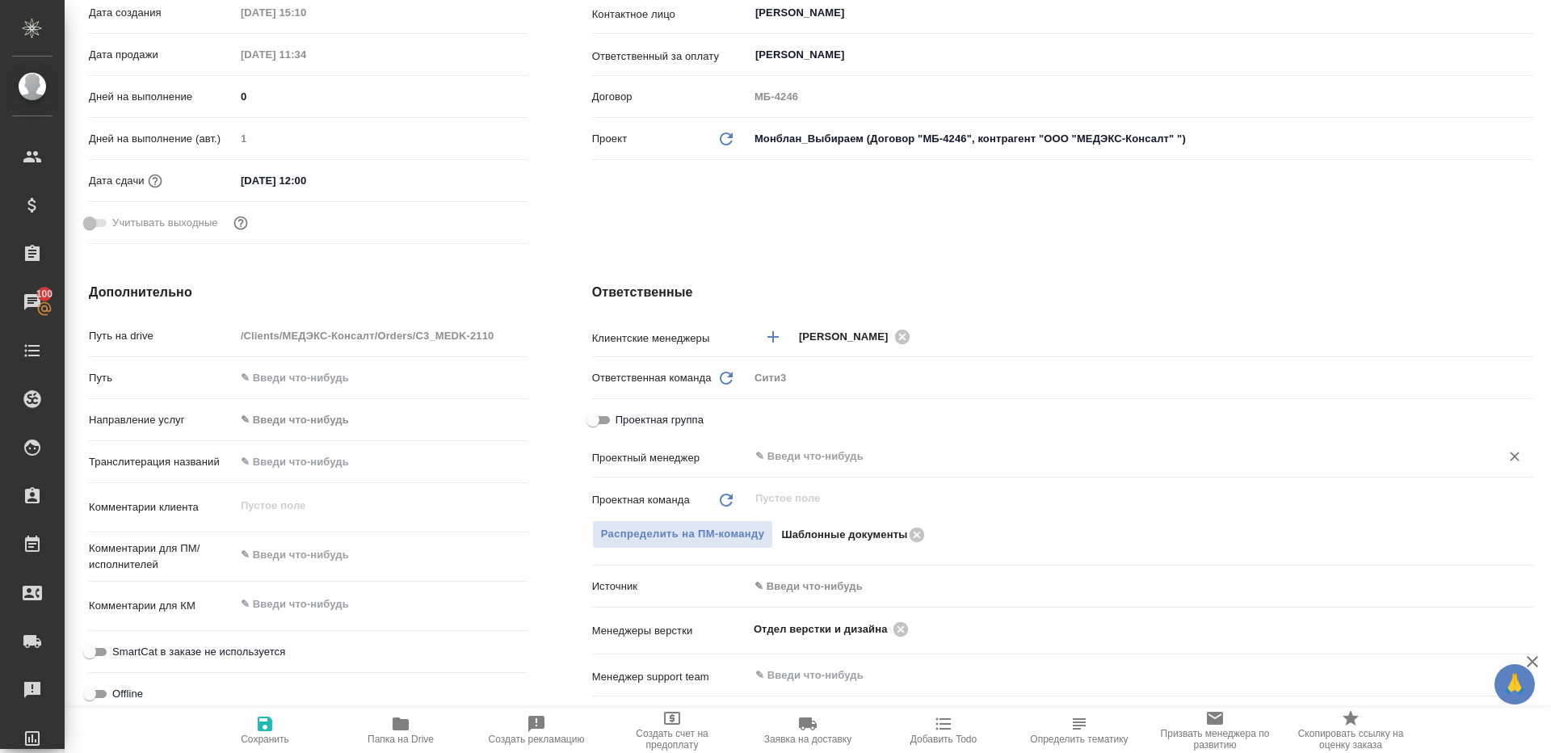
click at [824, 444] on div "​" at bounding box center [1141, 456] width 784 height 29
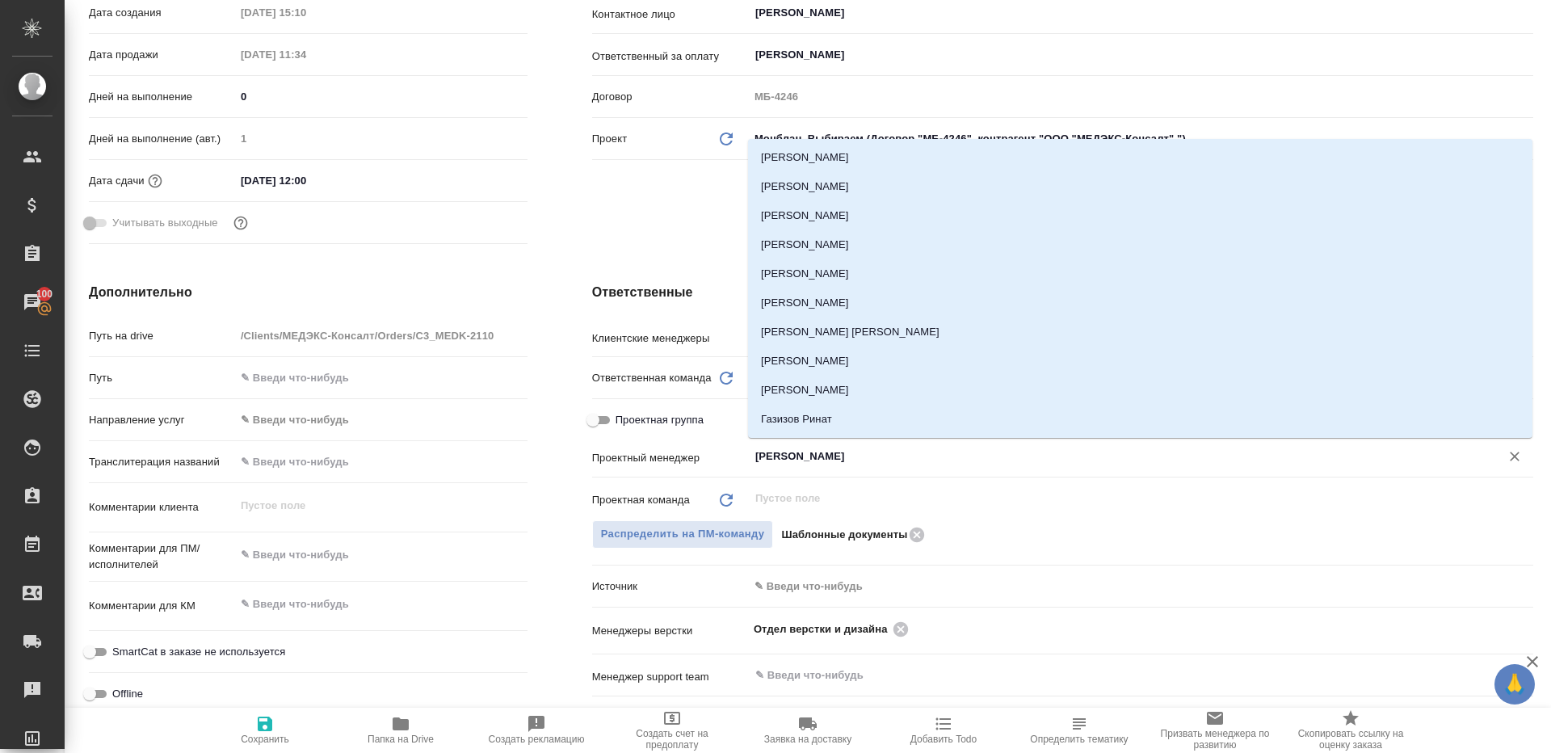
type input "ринат"
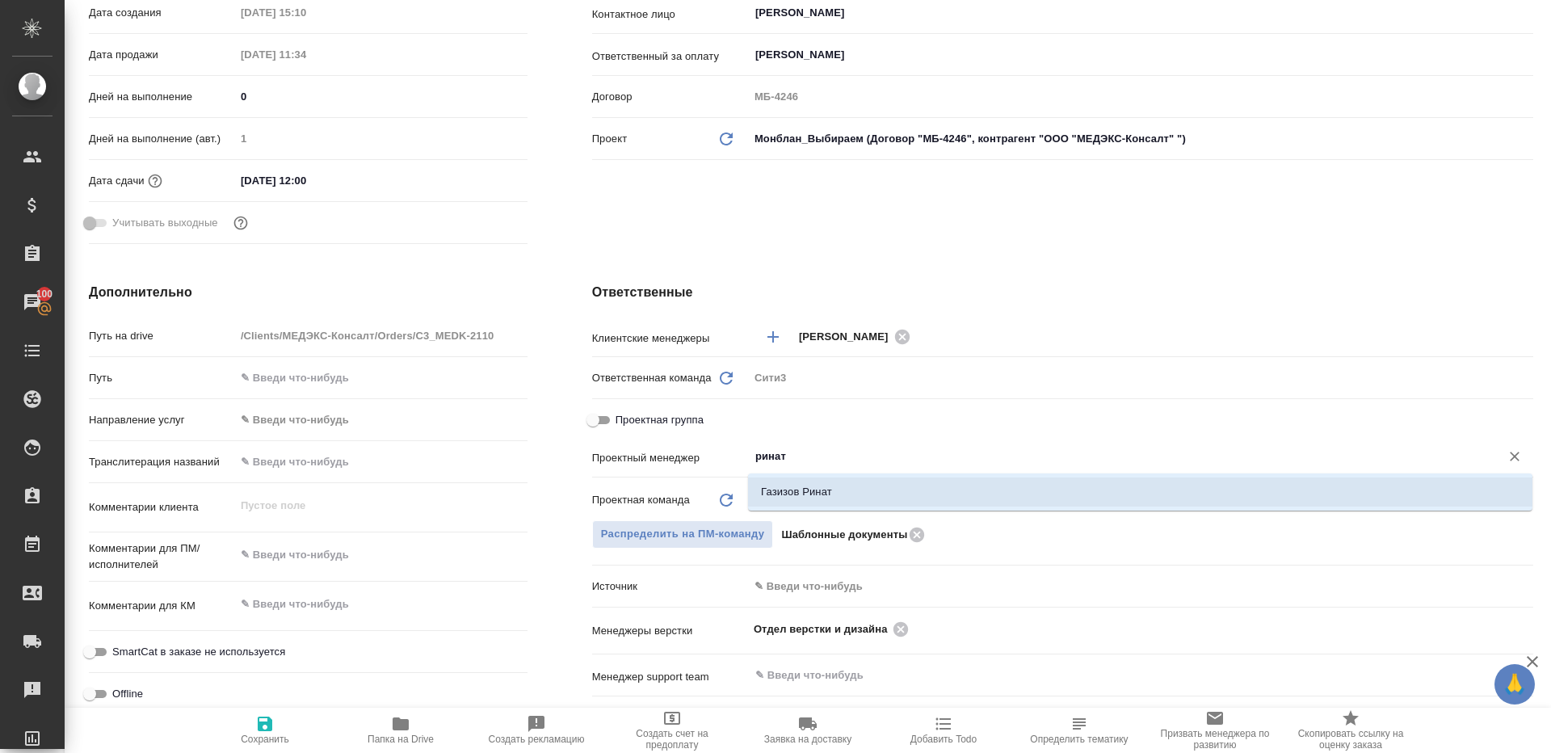
click at [828, 479] on li "Газизов Ринат" at bounding box center [1140, 491] width 784 height 29
type textarea "x"
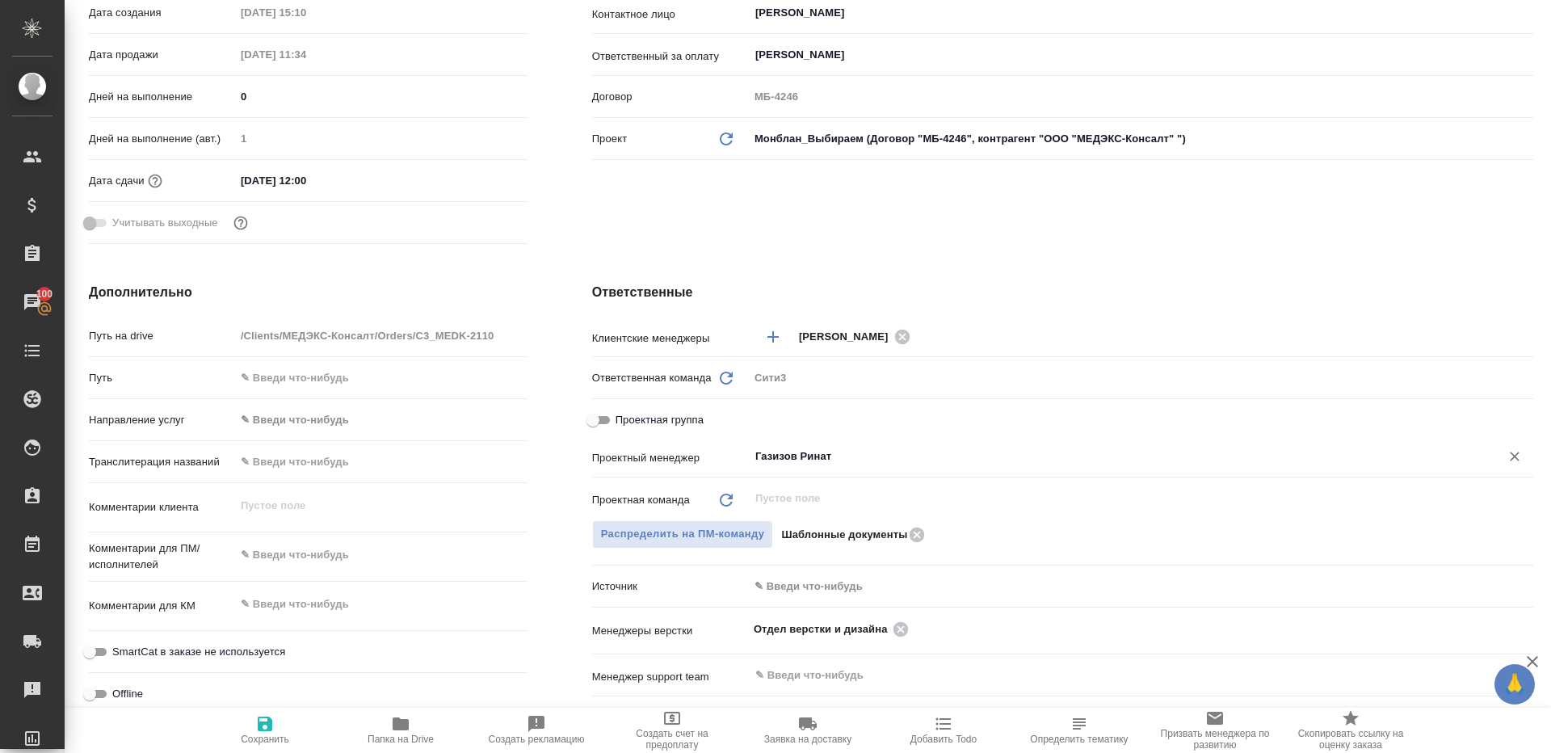
type input "Газизов Ринат"
click at [271, 717] on icon "button" at bounding box center [264, 723] width 19 height 19
type textarea "x"
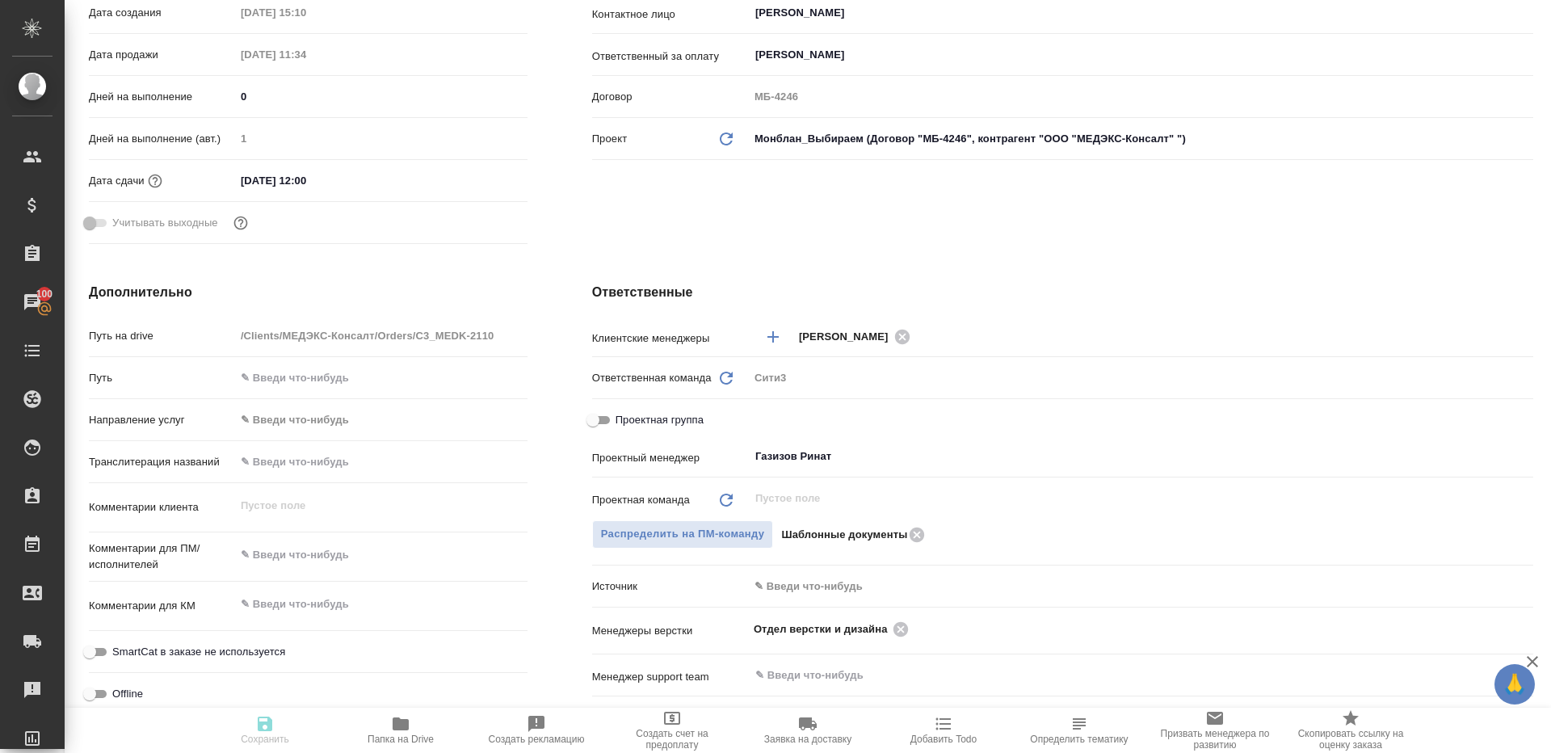
type textarea "x"
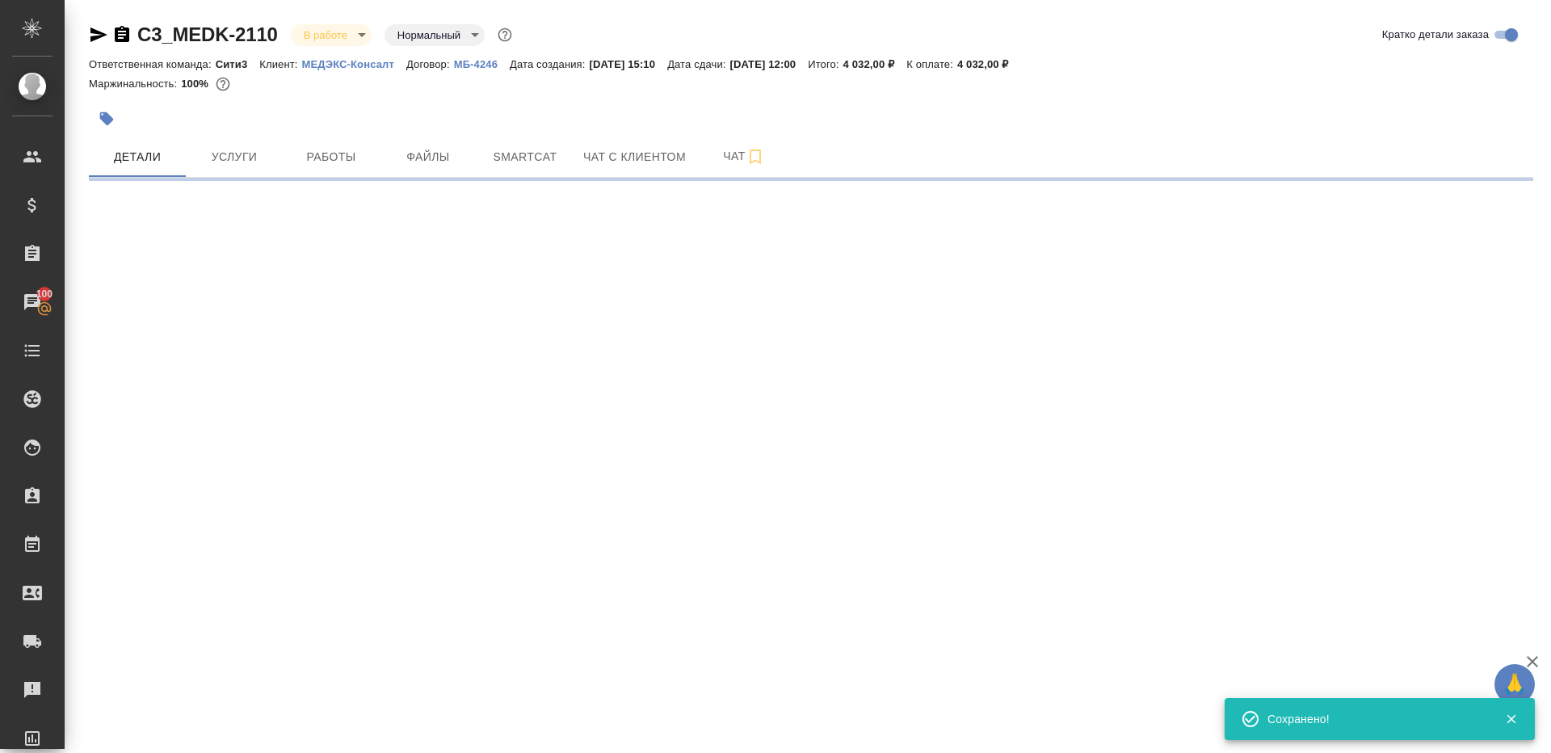
select select "RU"
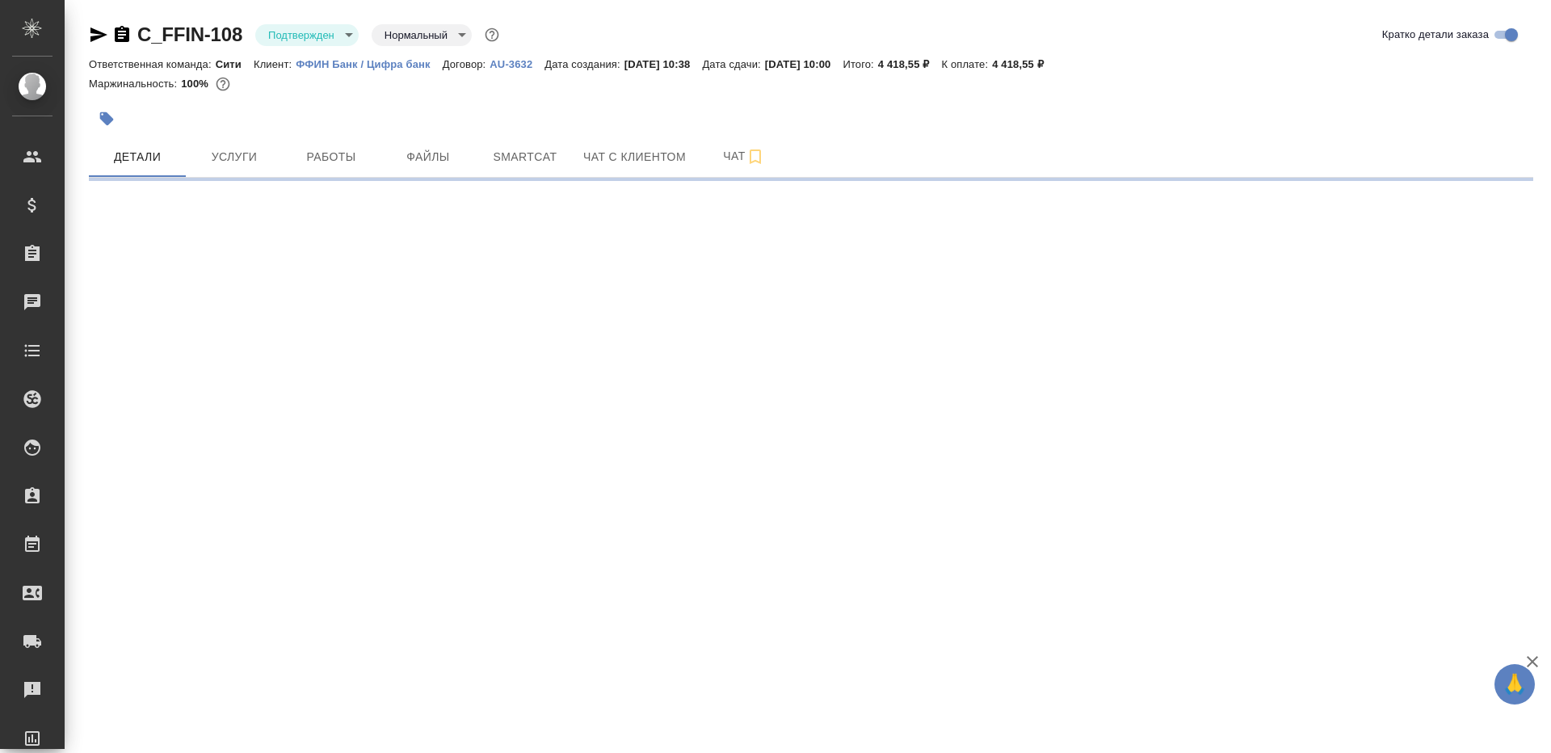
select select "RU"
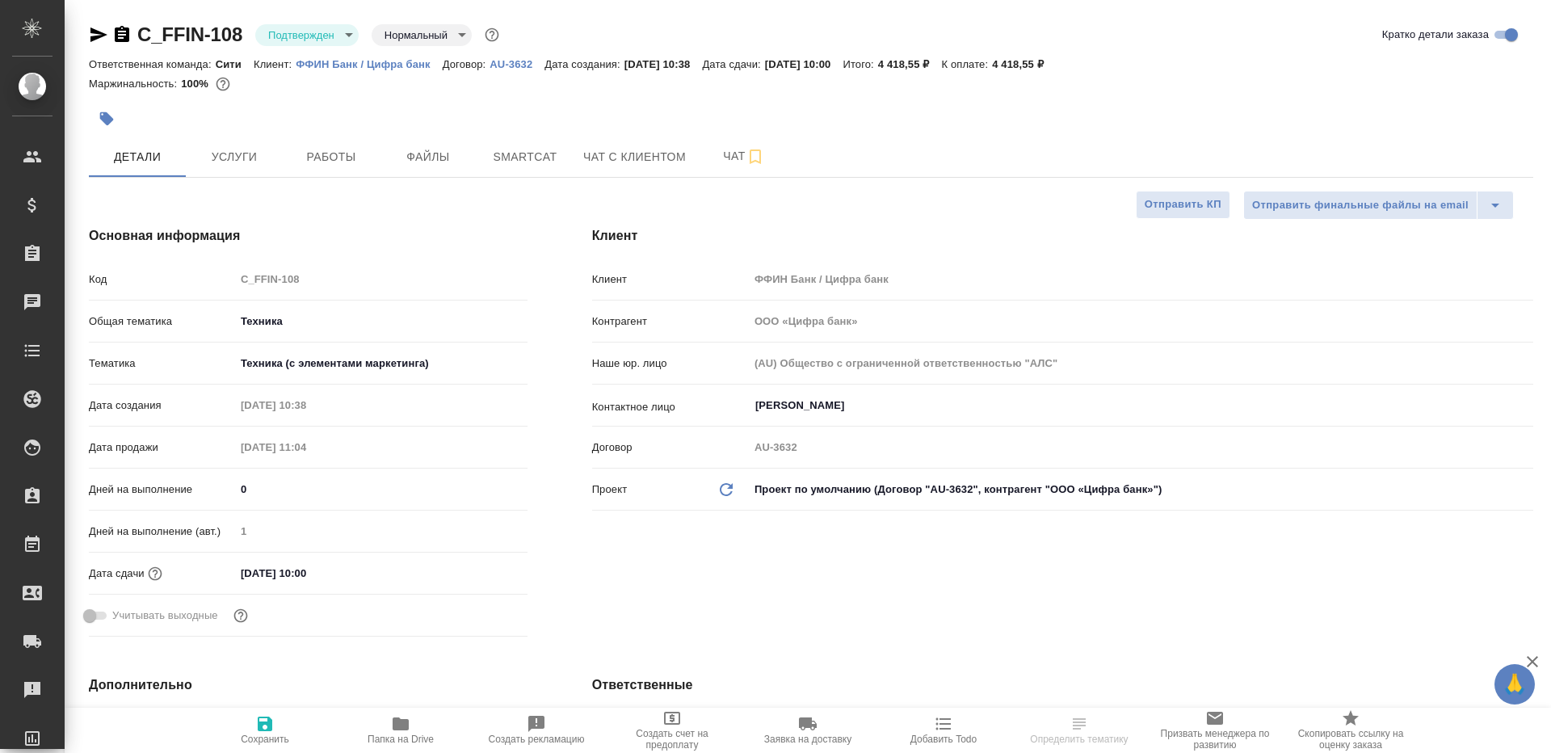
type textarea "x"
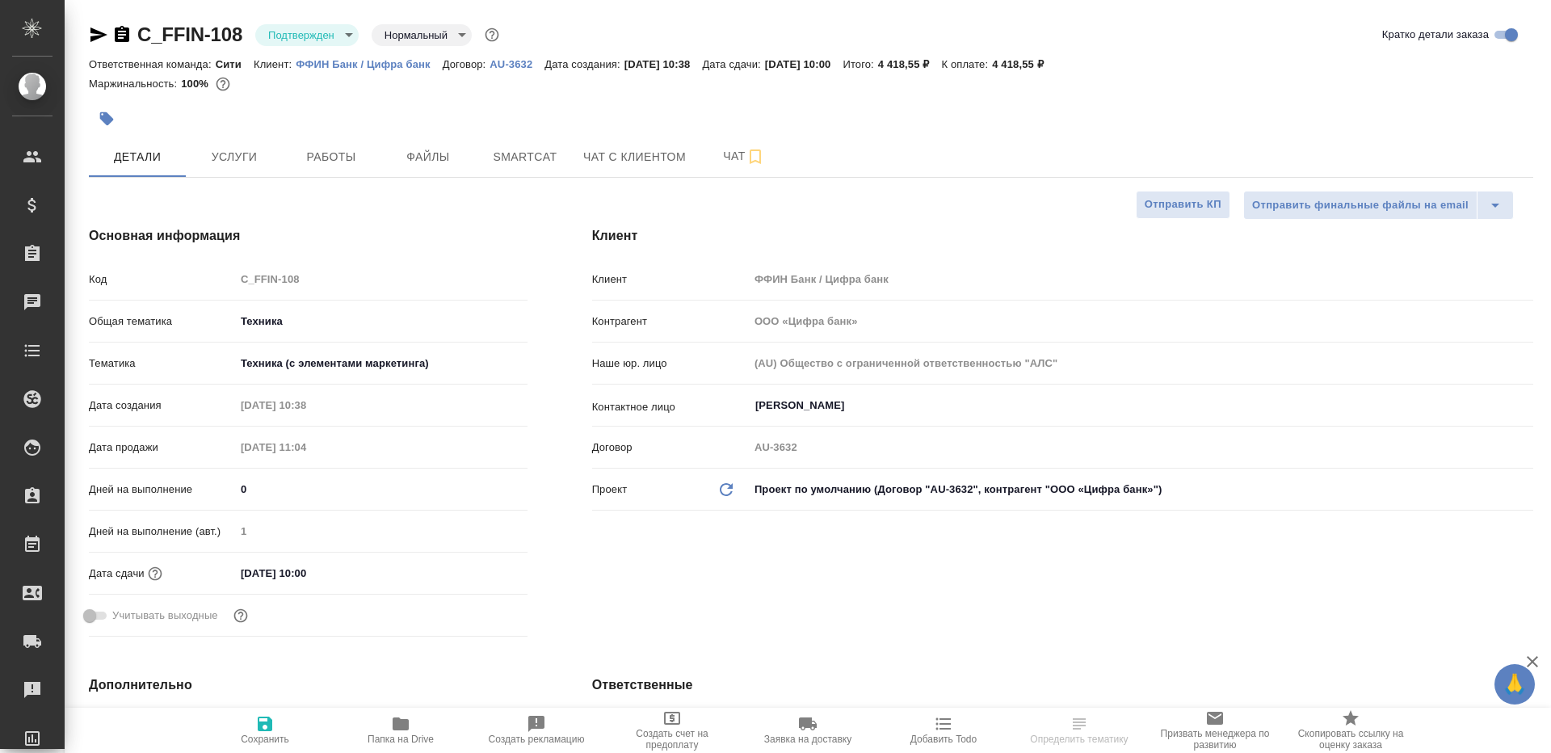
type textarea "x"
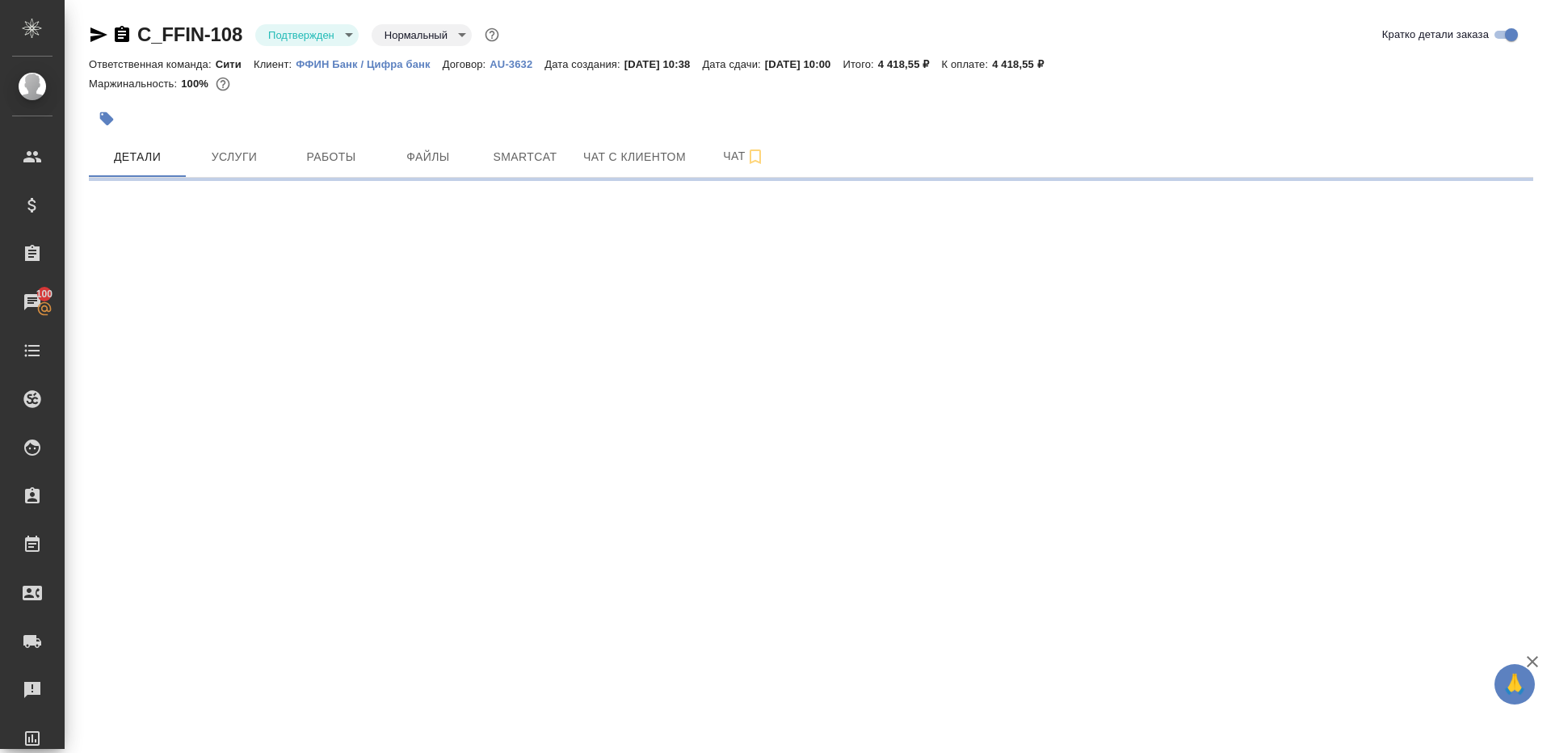
select select "RU"
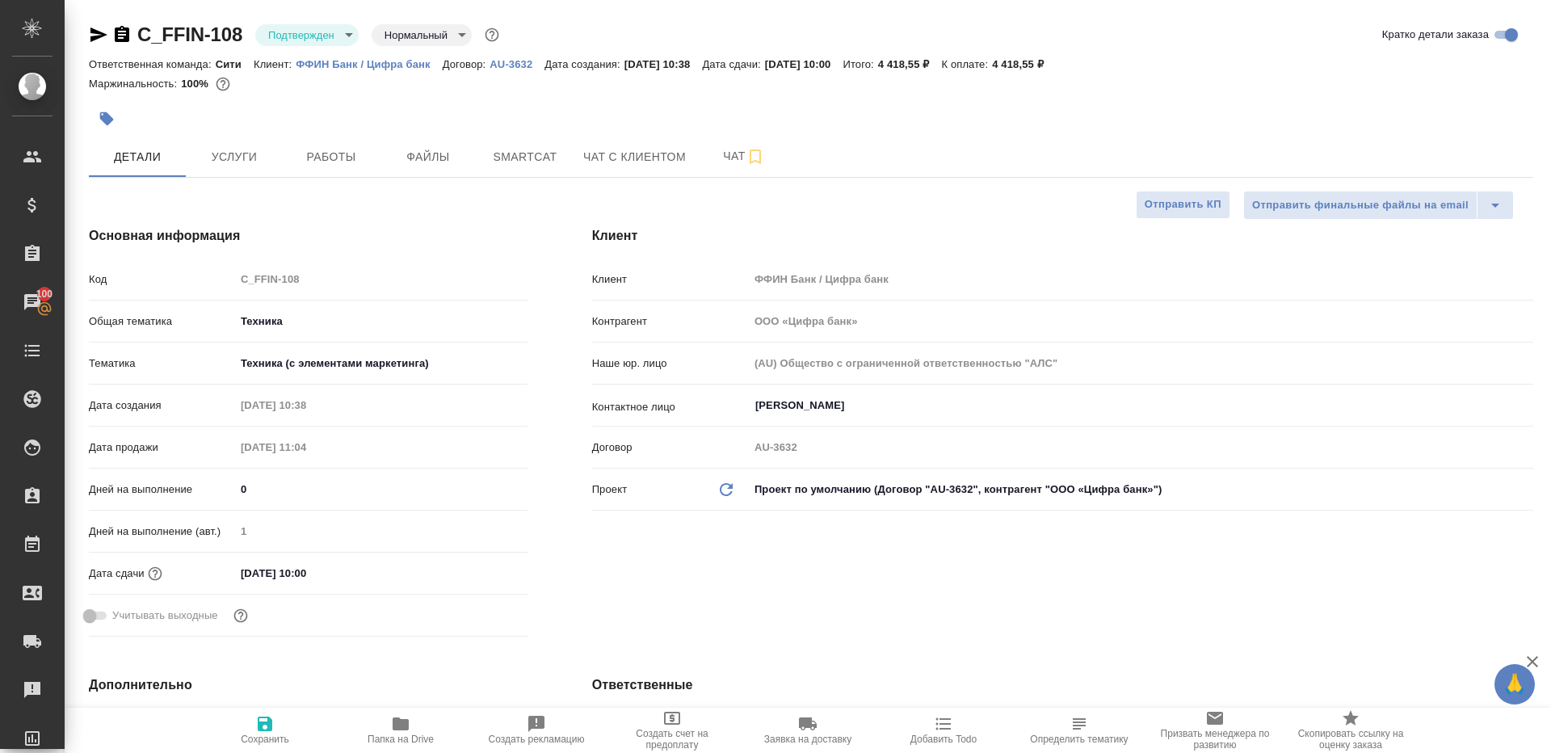
type textarea "x"
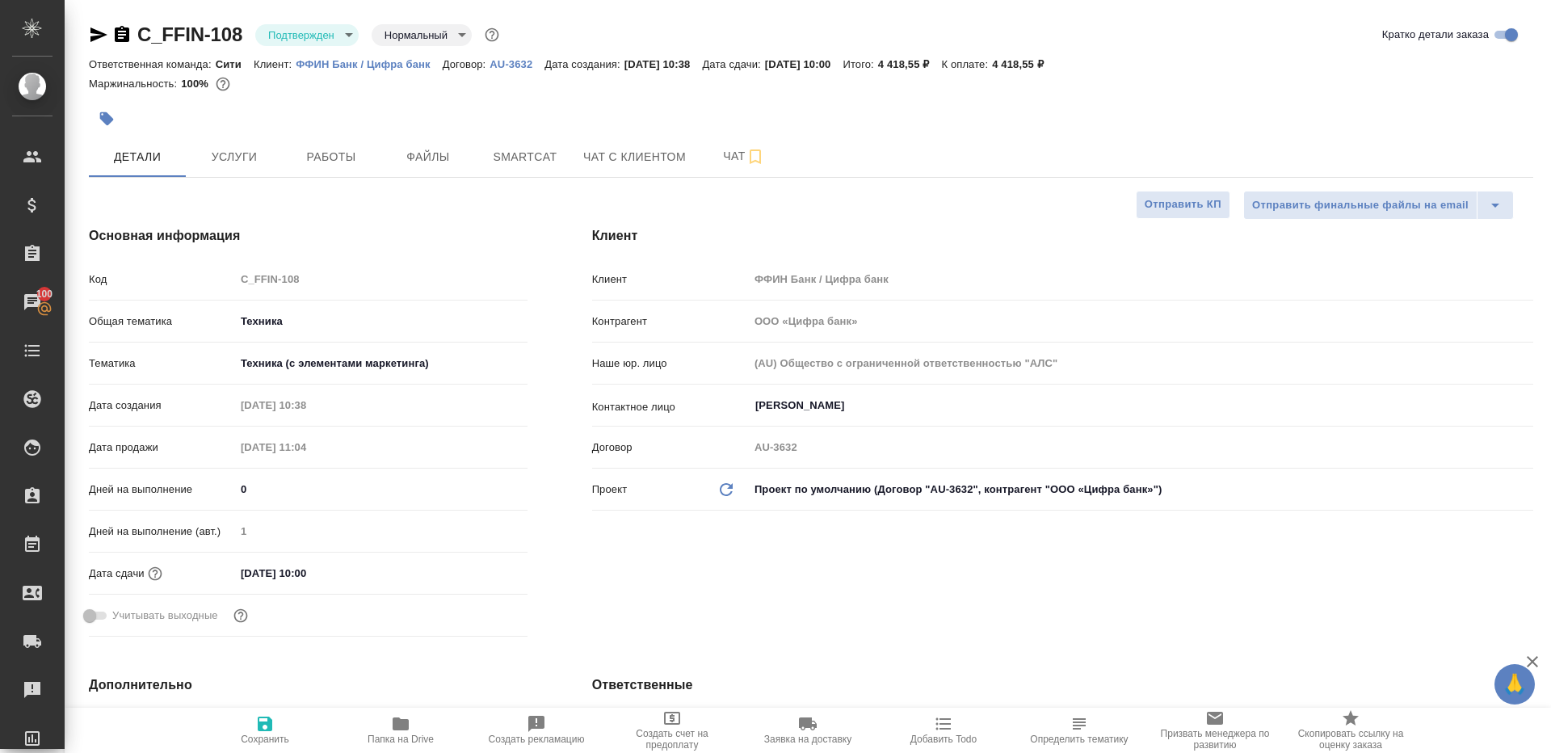
type textarea "x"
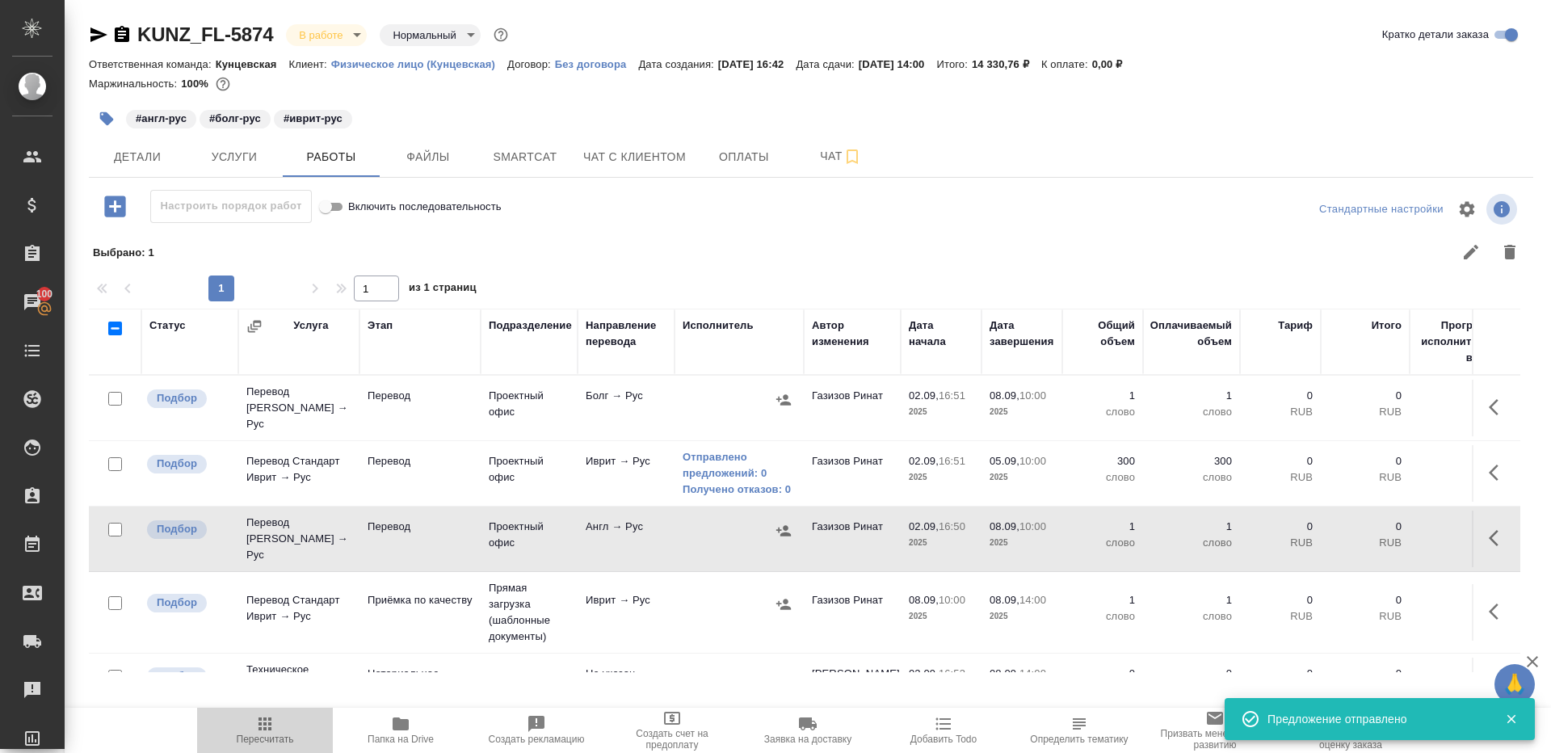
click at [253, 734] on span "Пересчитать" at bounding box center [265, 738] width 57 height 11
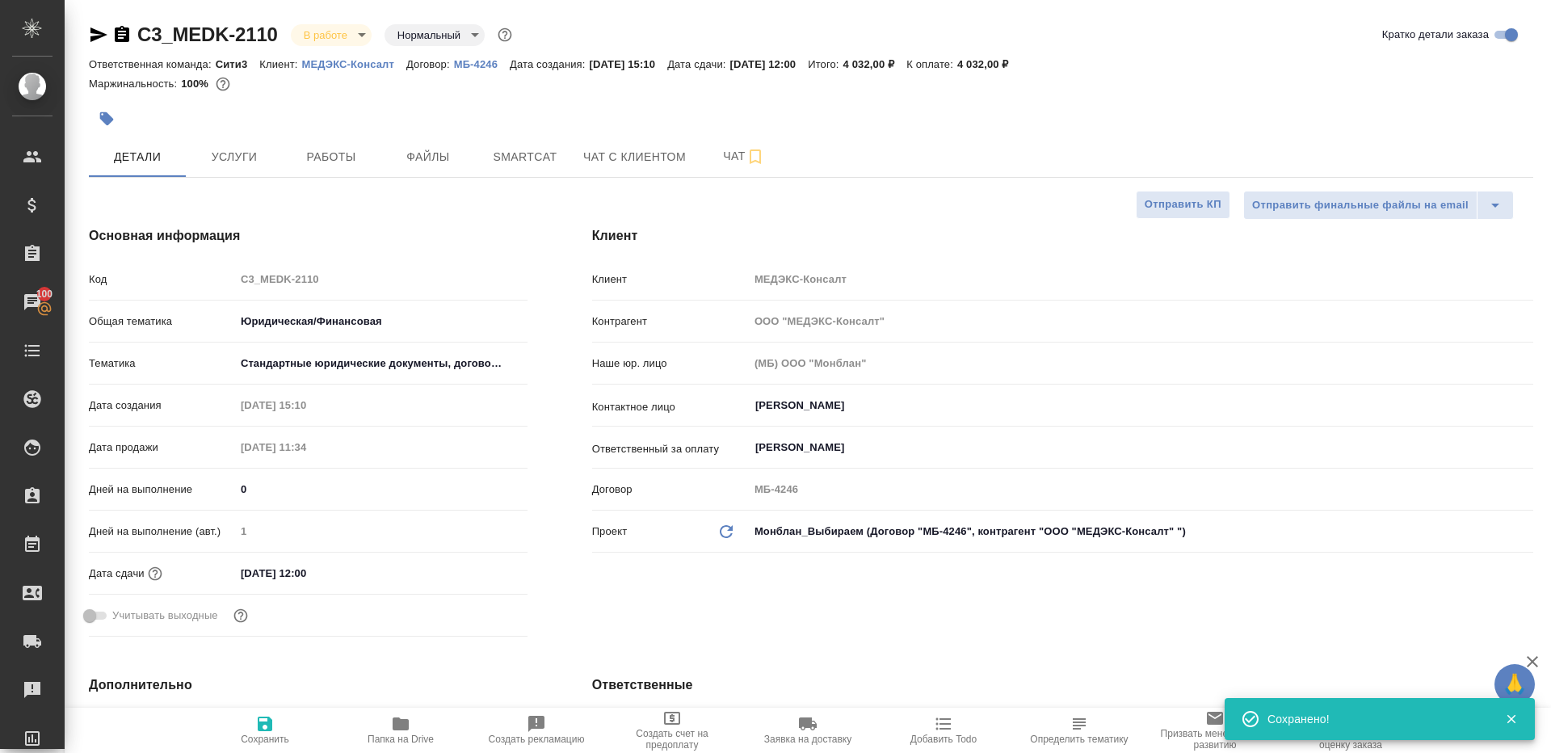
select select "RU"
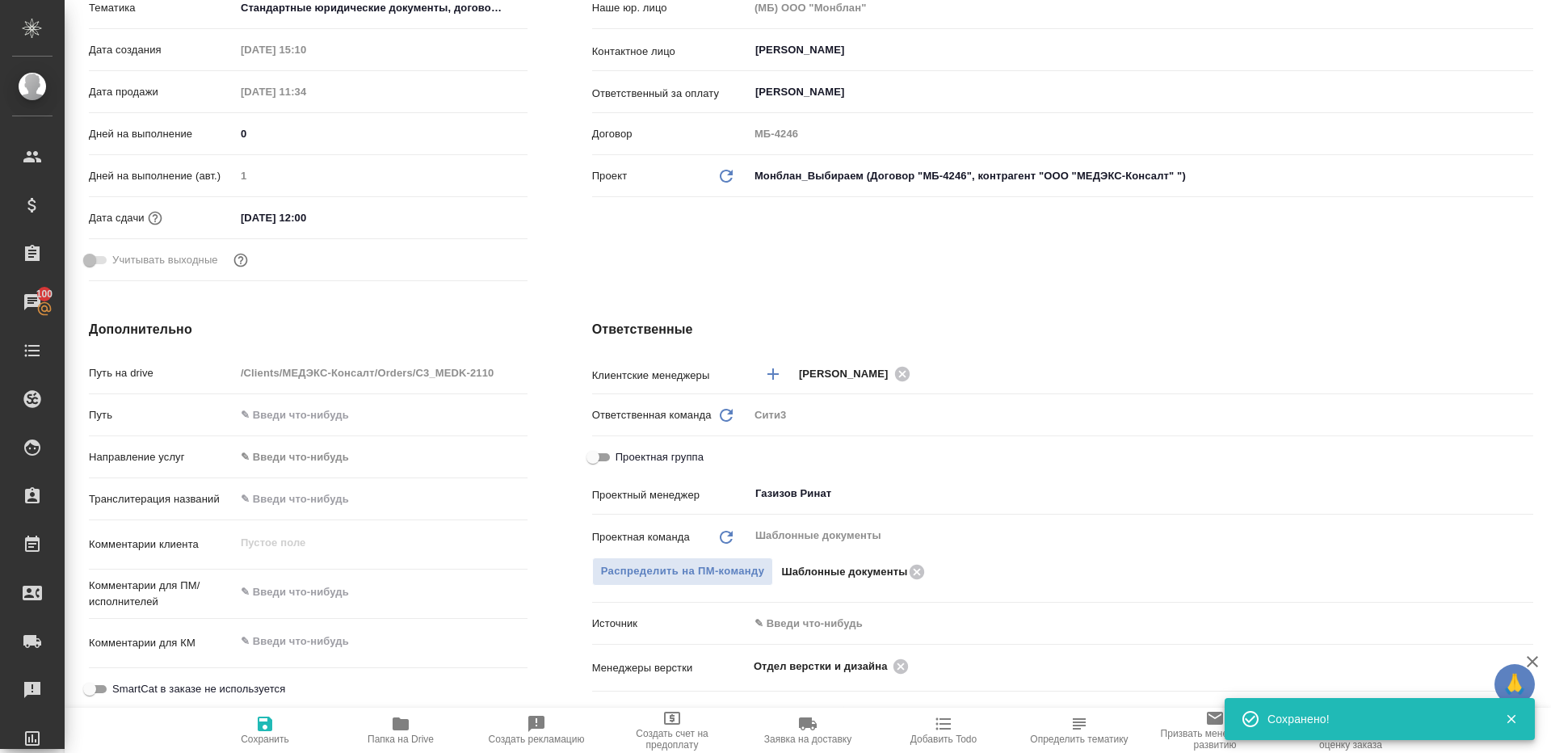
scroll to position [592, 0]
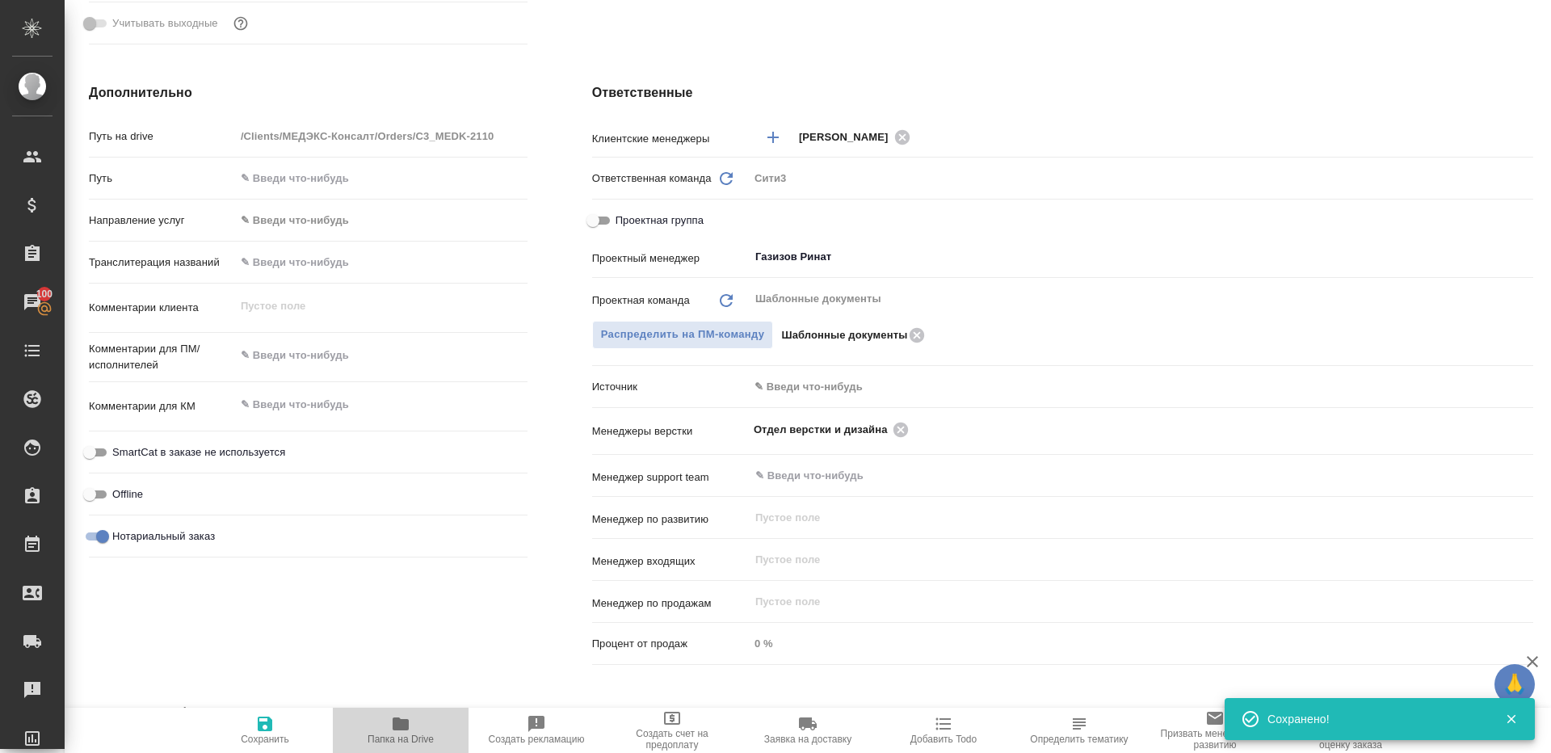
click at [422, 719] on span "Папка на Drive" at bounding box center [400, 729] width 116 height 31
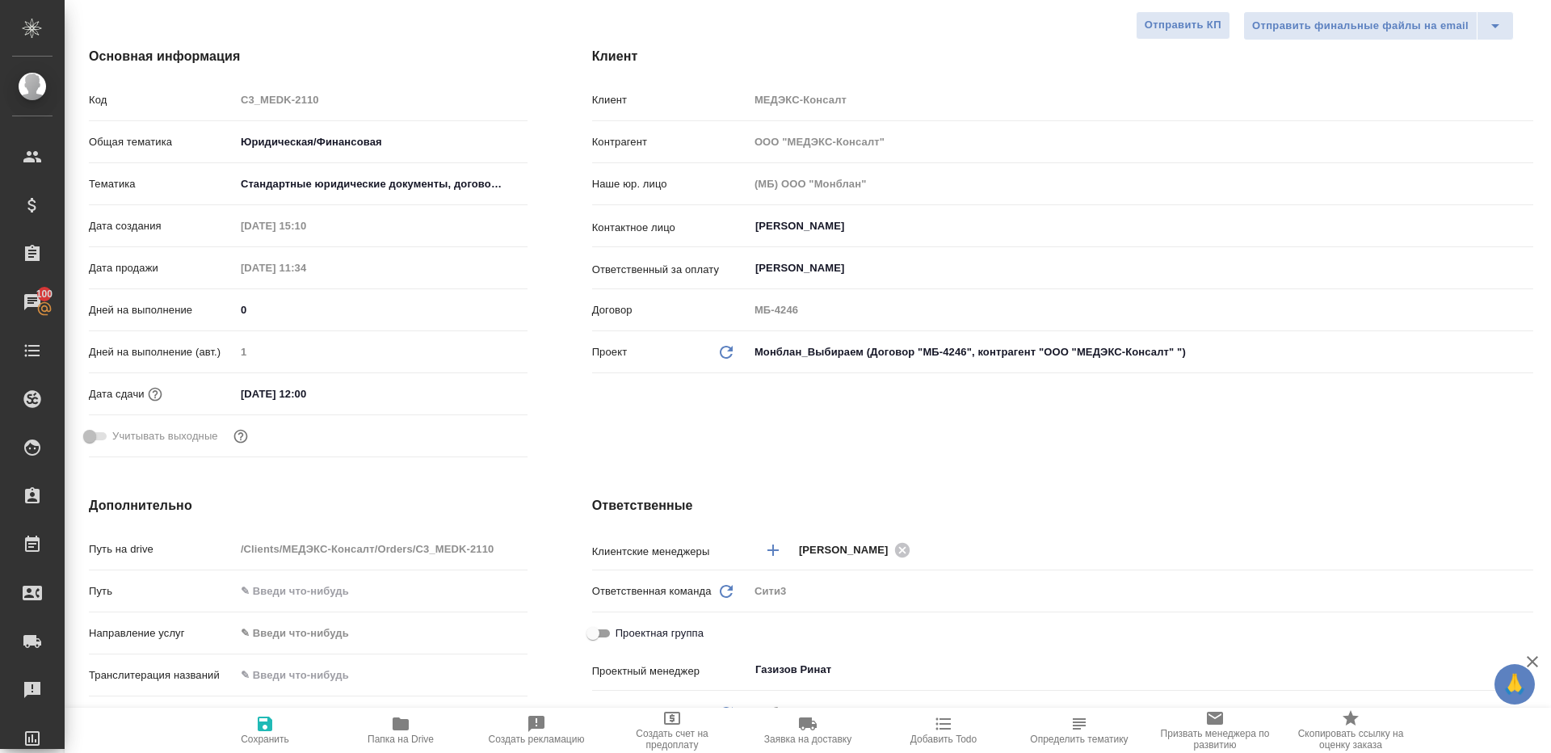
scroll to position [0, 0]
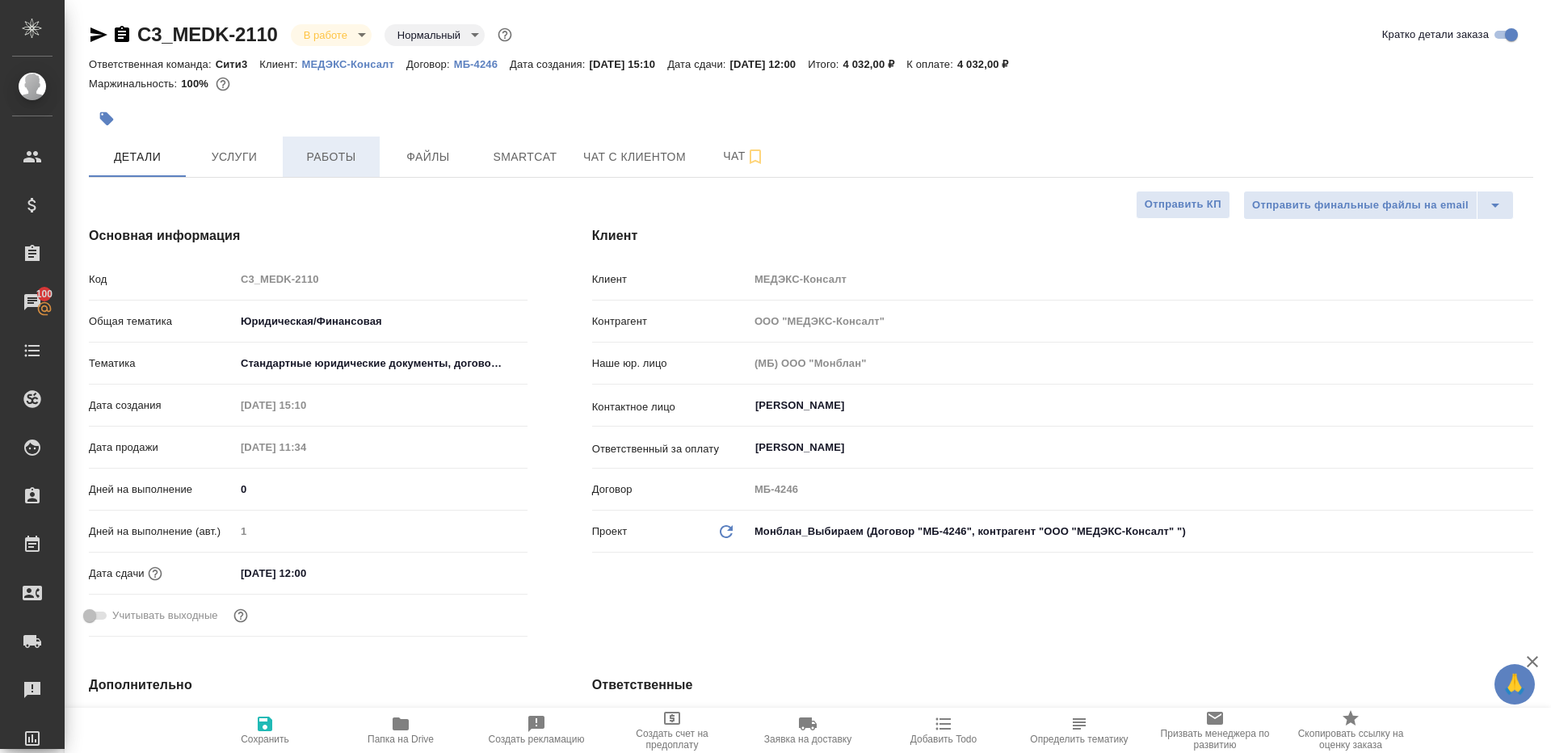
click at [342, 158] on span "Работы" at bounding box center [331, 157] width 78 height 20
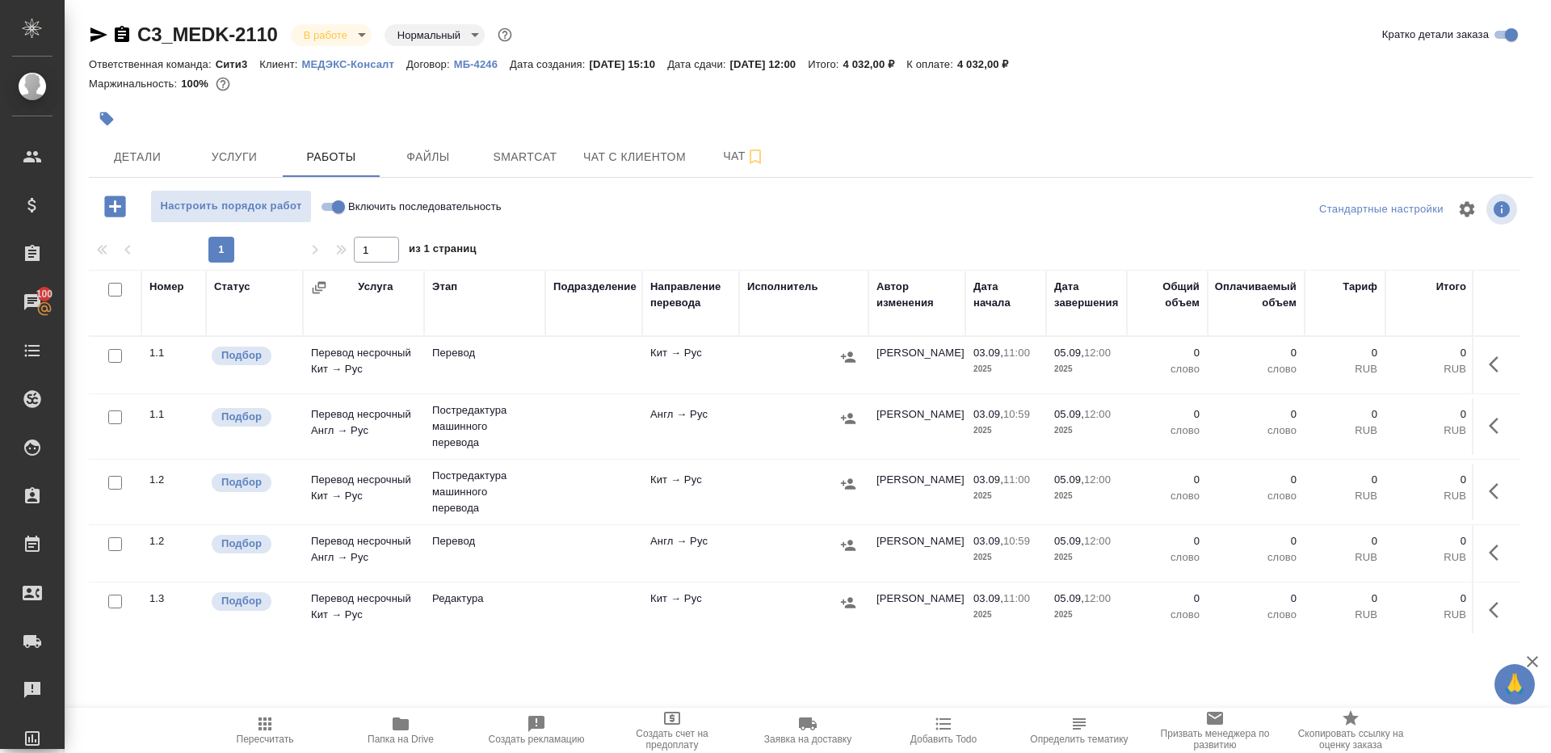
click at [579, 246] on div "1 1 из 1 страниц" at bounding box center [811, 250] width 1444 height 26
click at [326, 212] on input "Включить последовательность" at bounding box center [338, 206] width 58 height 19
checkbox input "true"
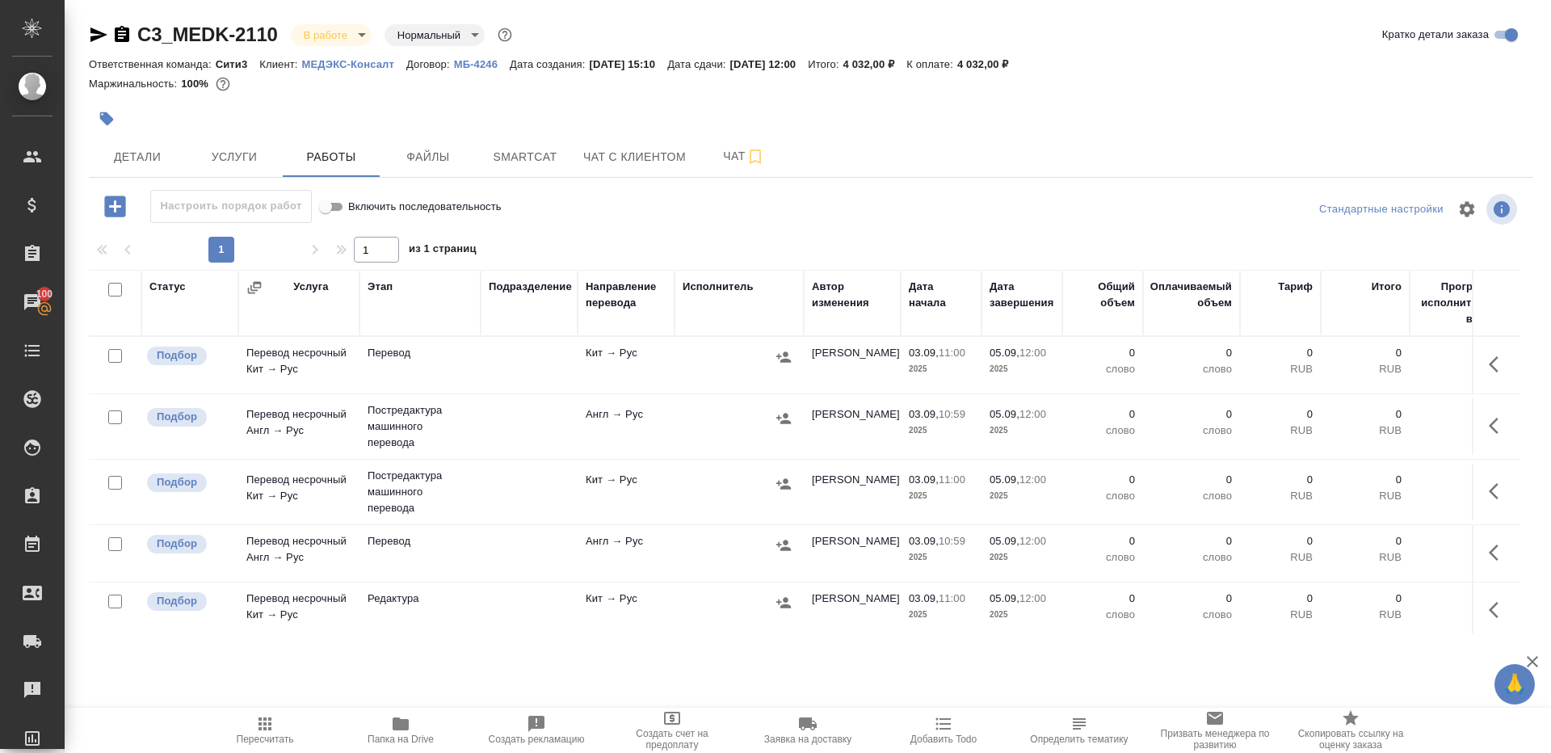
click at [115, 288] on input "checkbox" at bounding box center [115, 290] width 14 height 14
checkbox input "true"
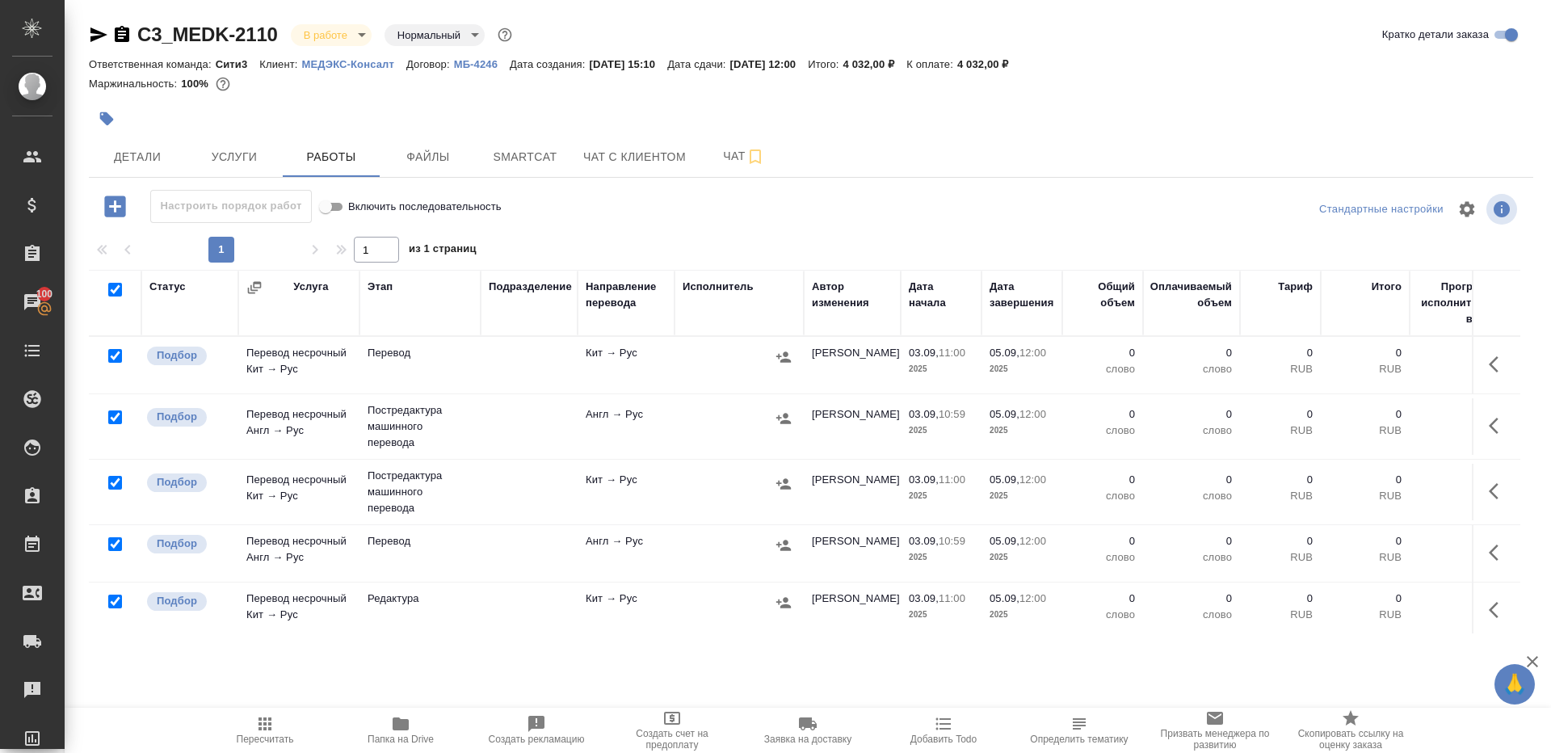
checkbox input "true"
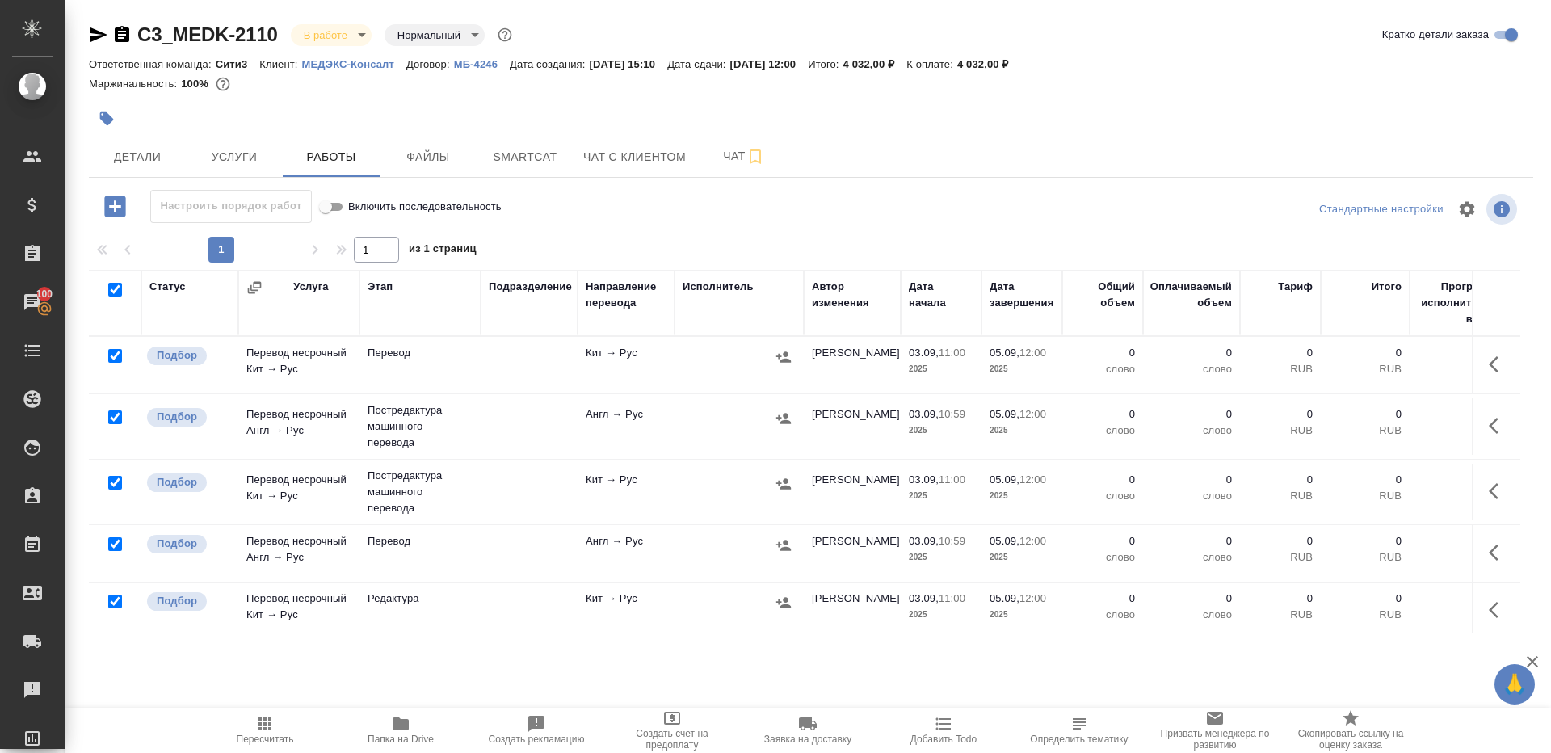
checkbox input "true"
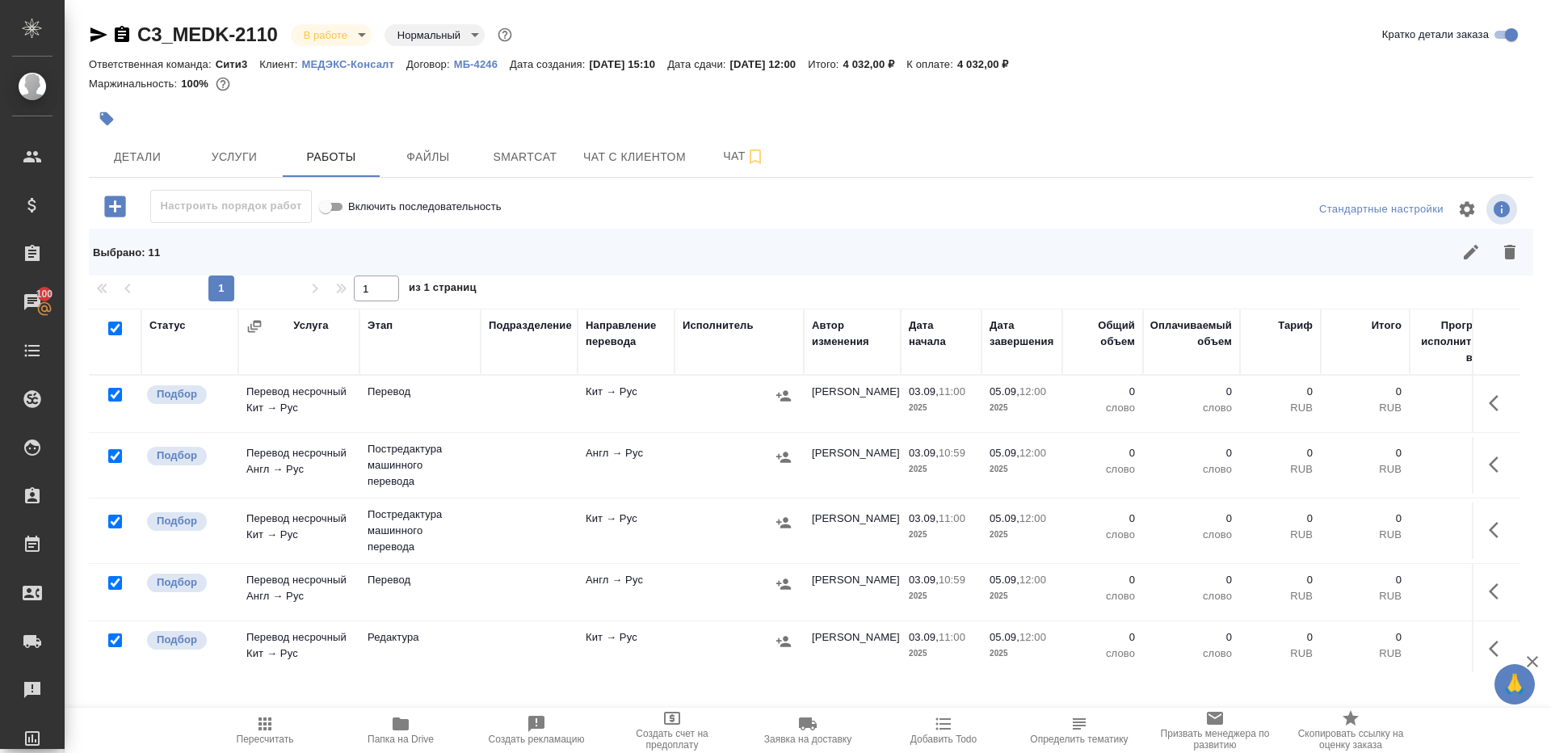
click at [115, 395] on input "checkbox" at bounding box center [115, 395] width 14 height 14
checkbox input "false"
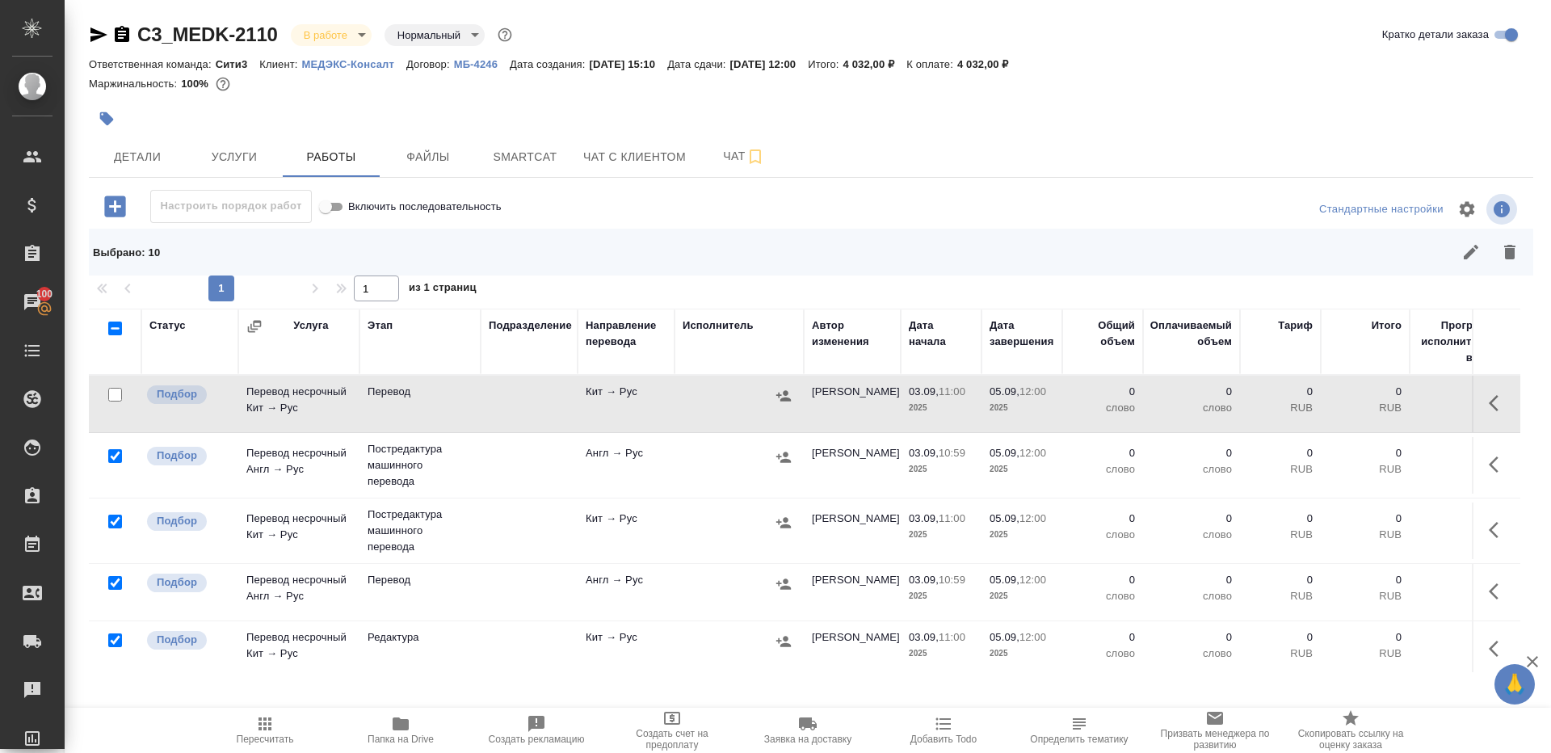
scroll to position [127, 0]
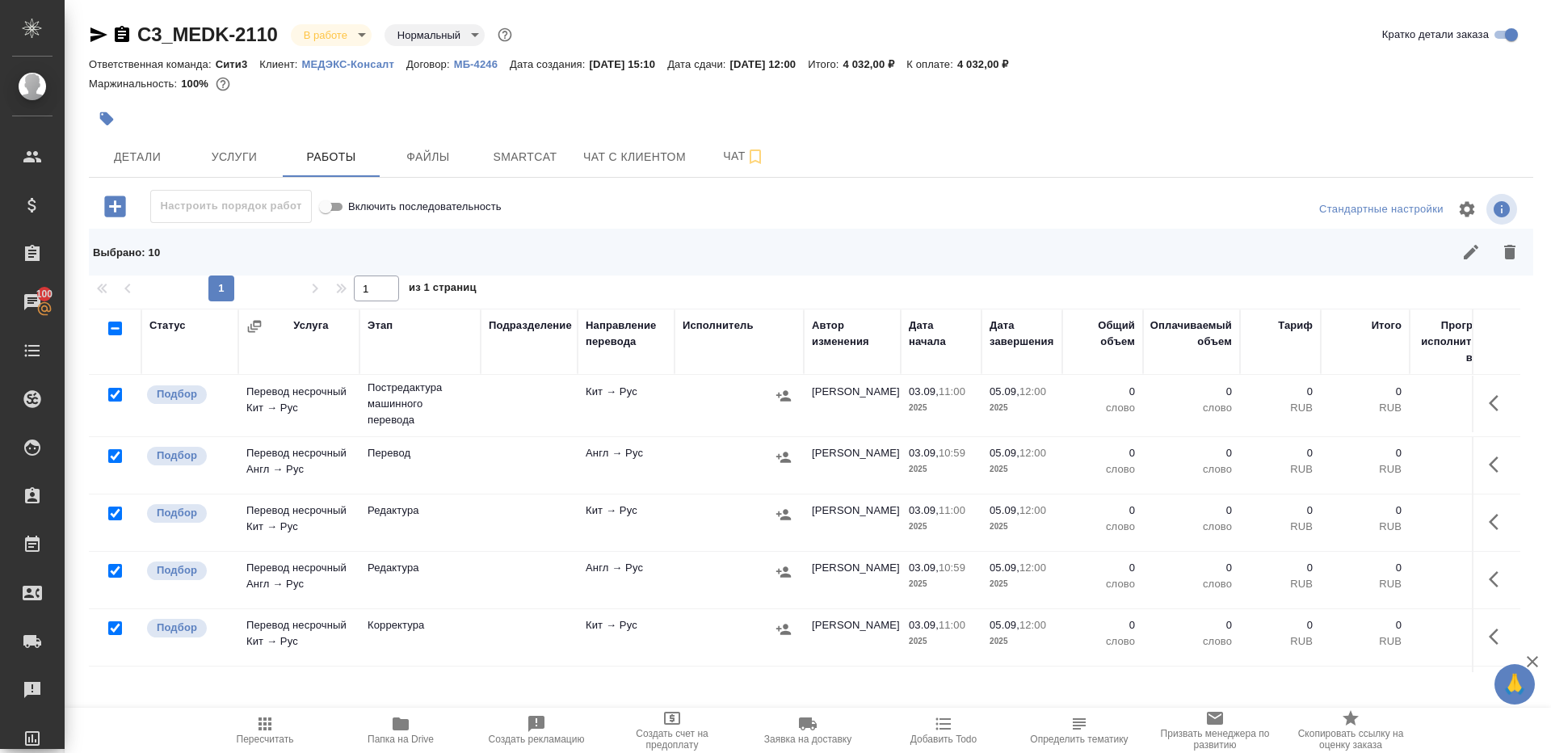
click at [119, 456] on input "checkbox" at bounding box center [115, 456] width 14 height 14
checkbox input "false"
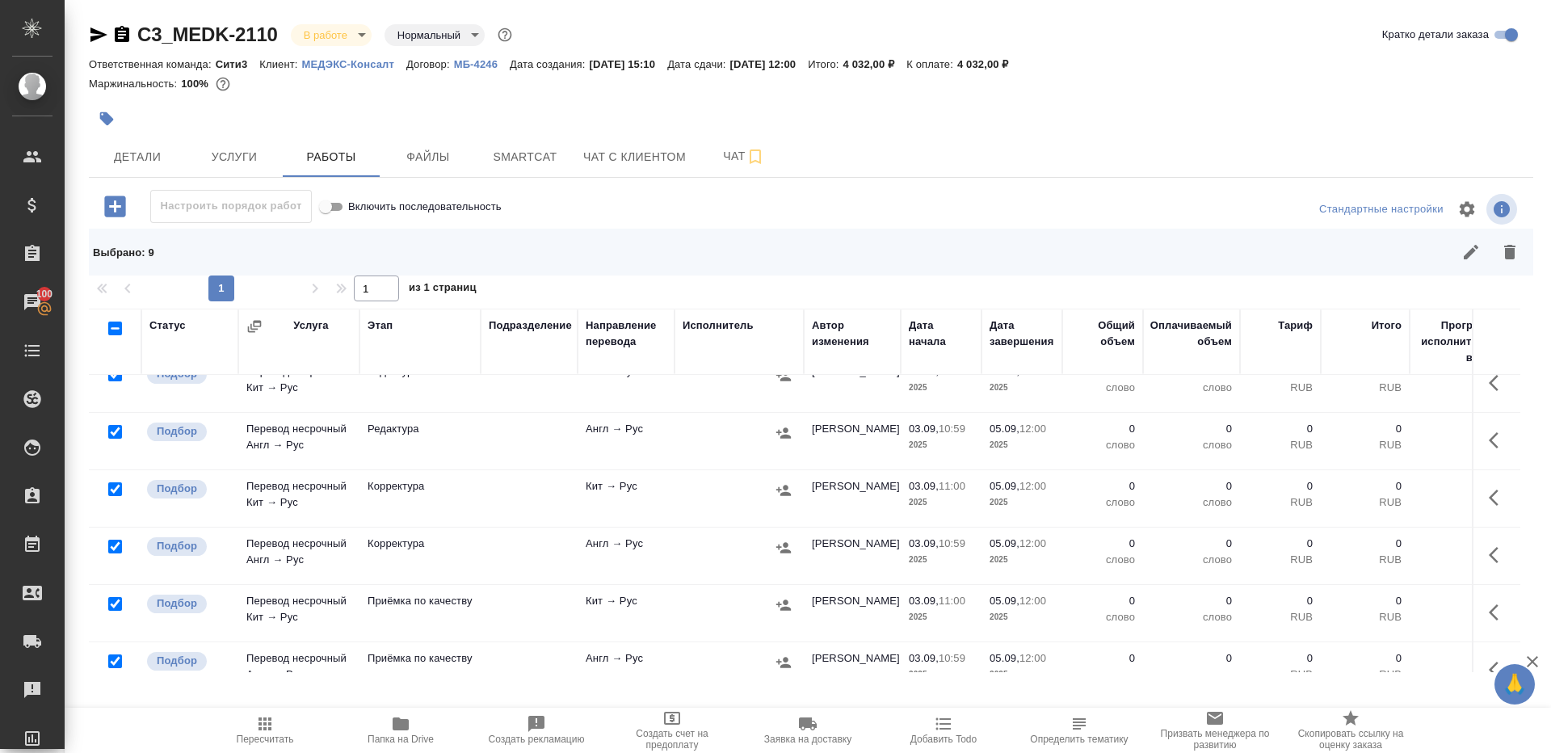
scroll to position [352, 0]
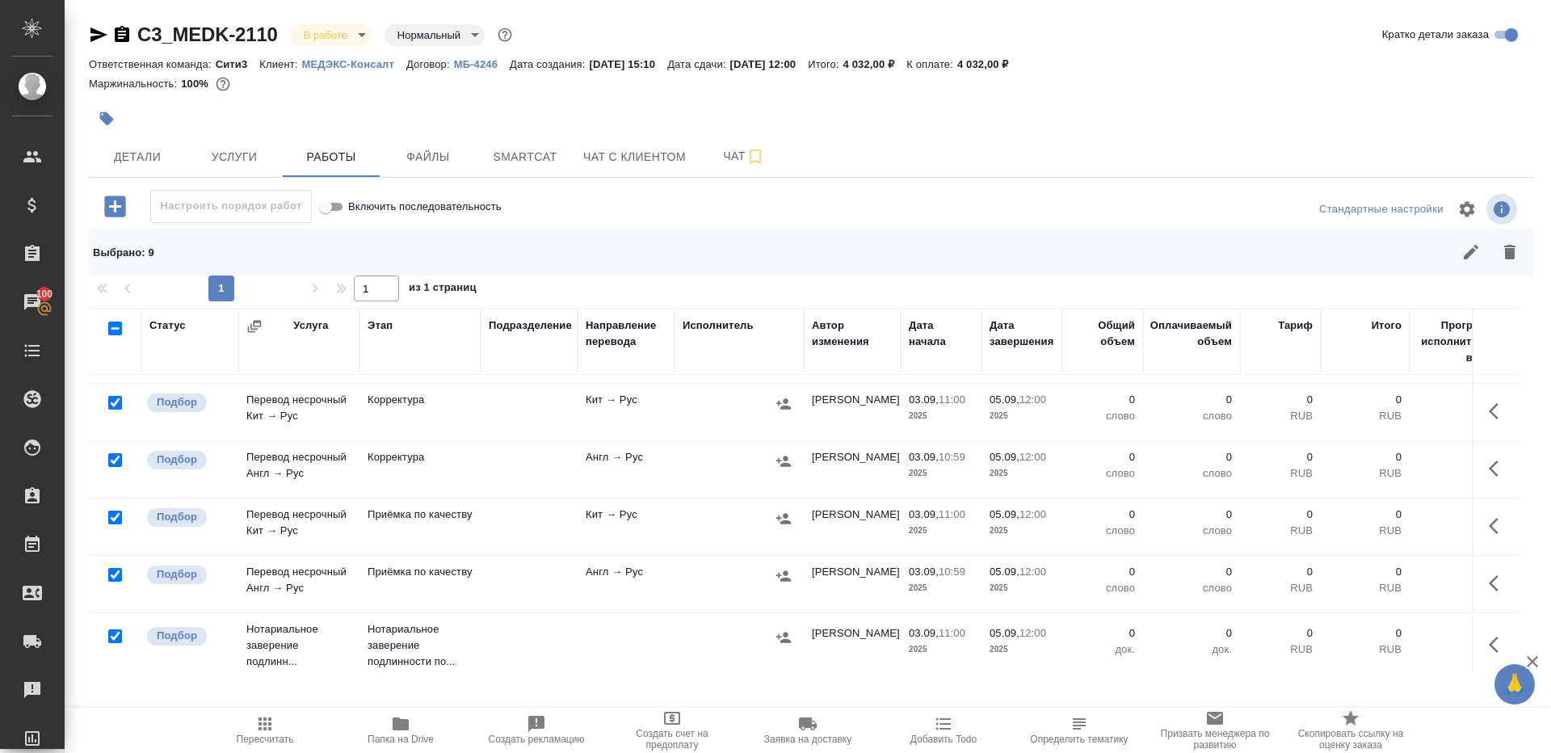
click at [111, 514] on input "checkbox" at bounding box center [115, 517] width 14 height 14
checkbox input "false"
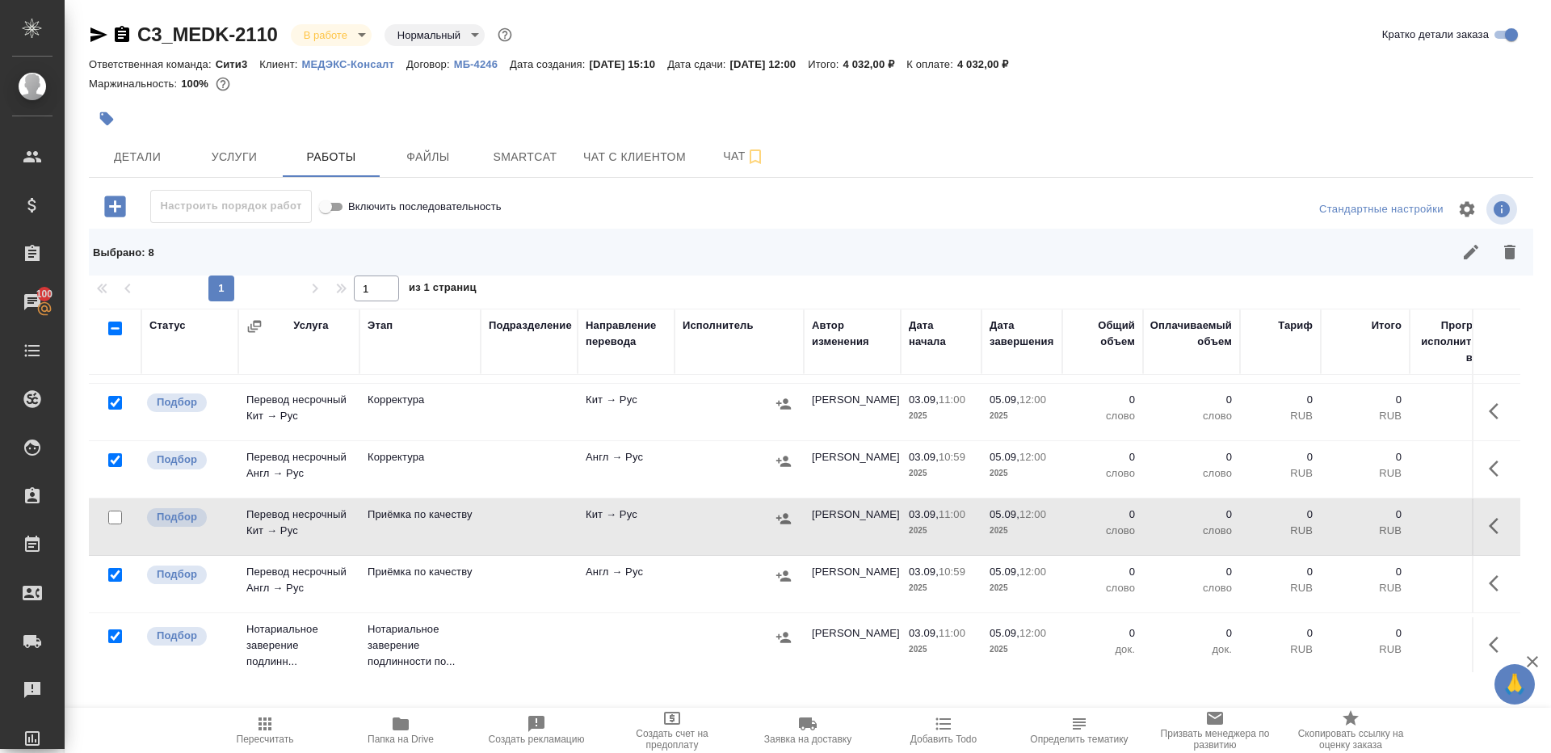
scroll to position [355, 0]
click at [111, 629] on input "checkbox" at bounding box center [115, 634] width 14 height 14
checkbox input "false"
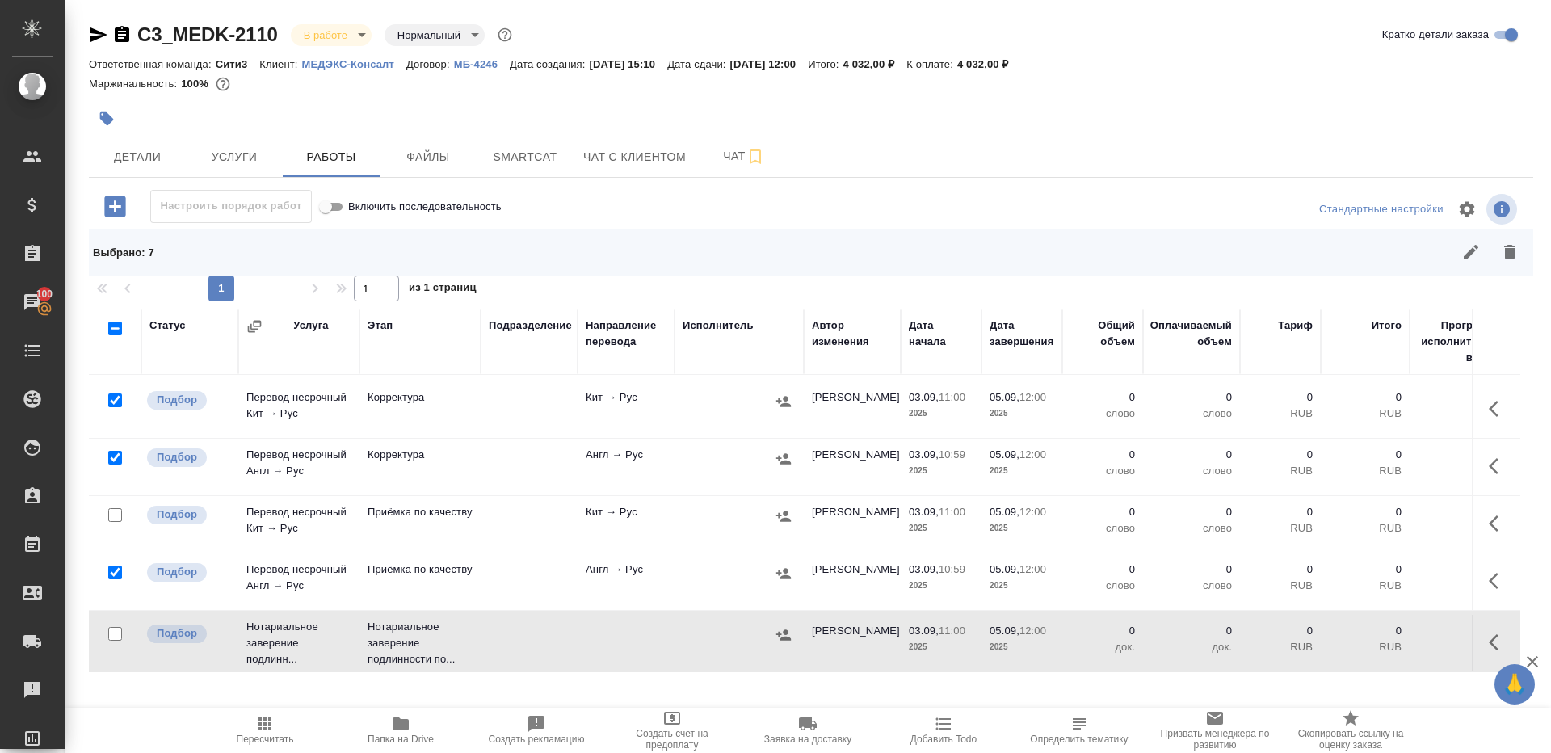
click at [1502, 273] on div "Выбрано : 7" at bounding box center [811, 252] width 1444 height 47
drag, startPoint x: 1505, startPoint y: 253, endPoint x: 1308, endPoint y: 313, distance: 206.9
click at [1505, 253] on icon "button" at bounding box center [1509, 252] width 11 height 15
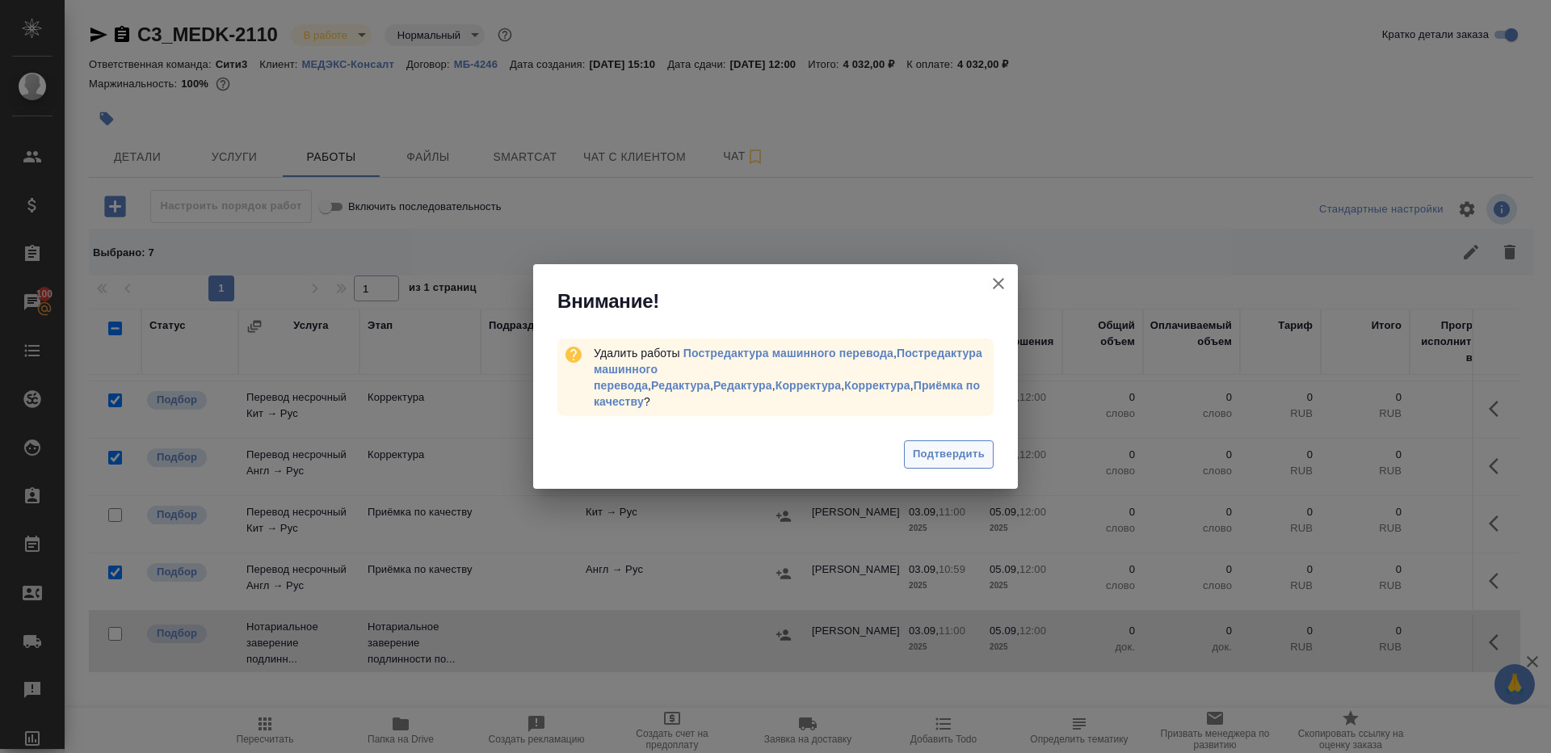
click at [927, 451] on span "Подтвердить" at bounding box center [949, 454] width 72 height 19
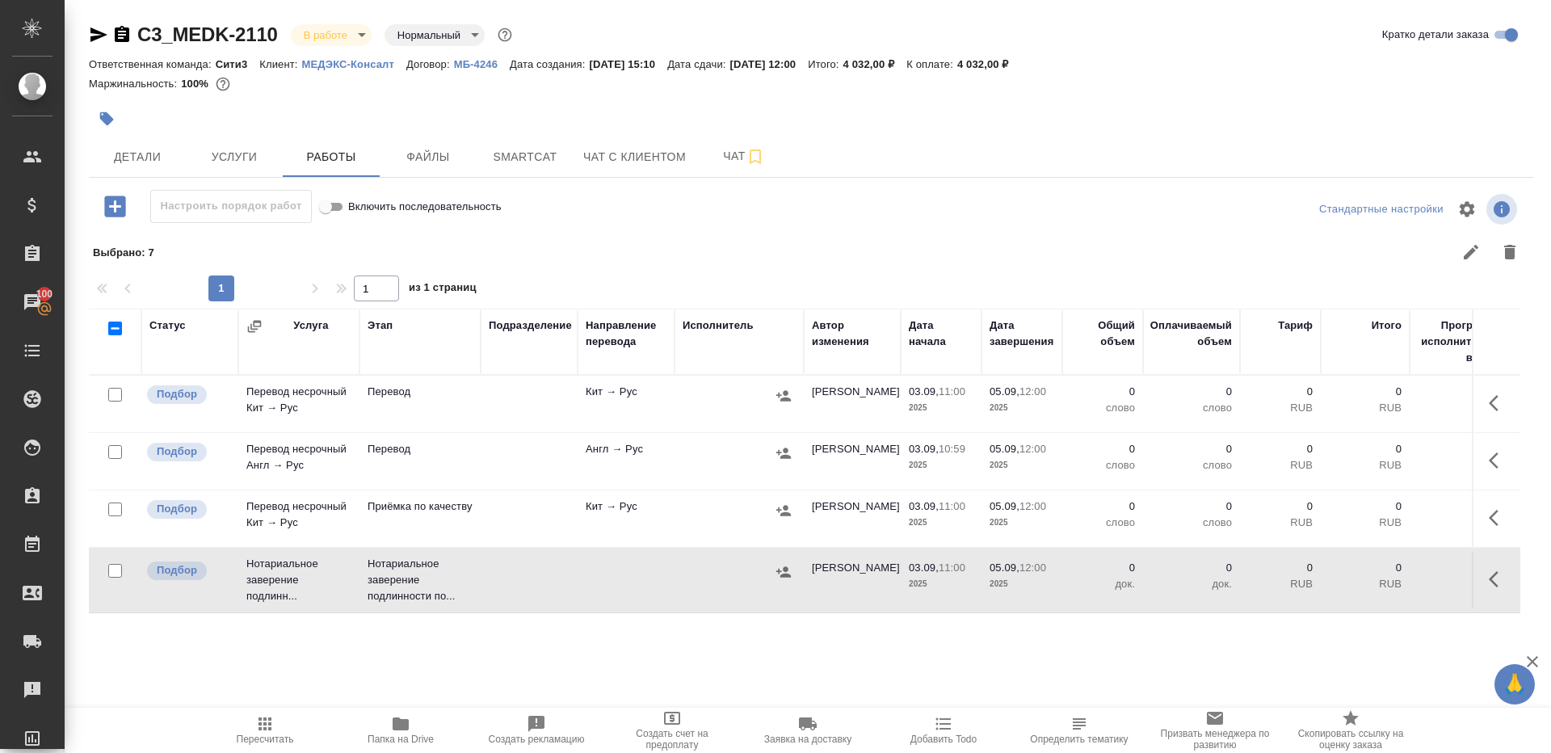
scroll to position [0, 0]
click at [1508, 400] on button "button" at bounding box center [1498, 403] width 39 height 39
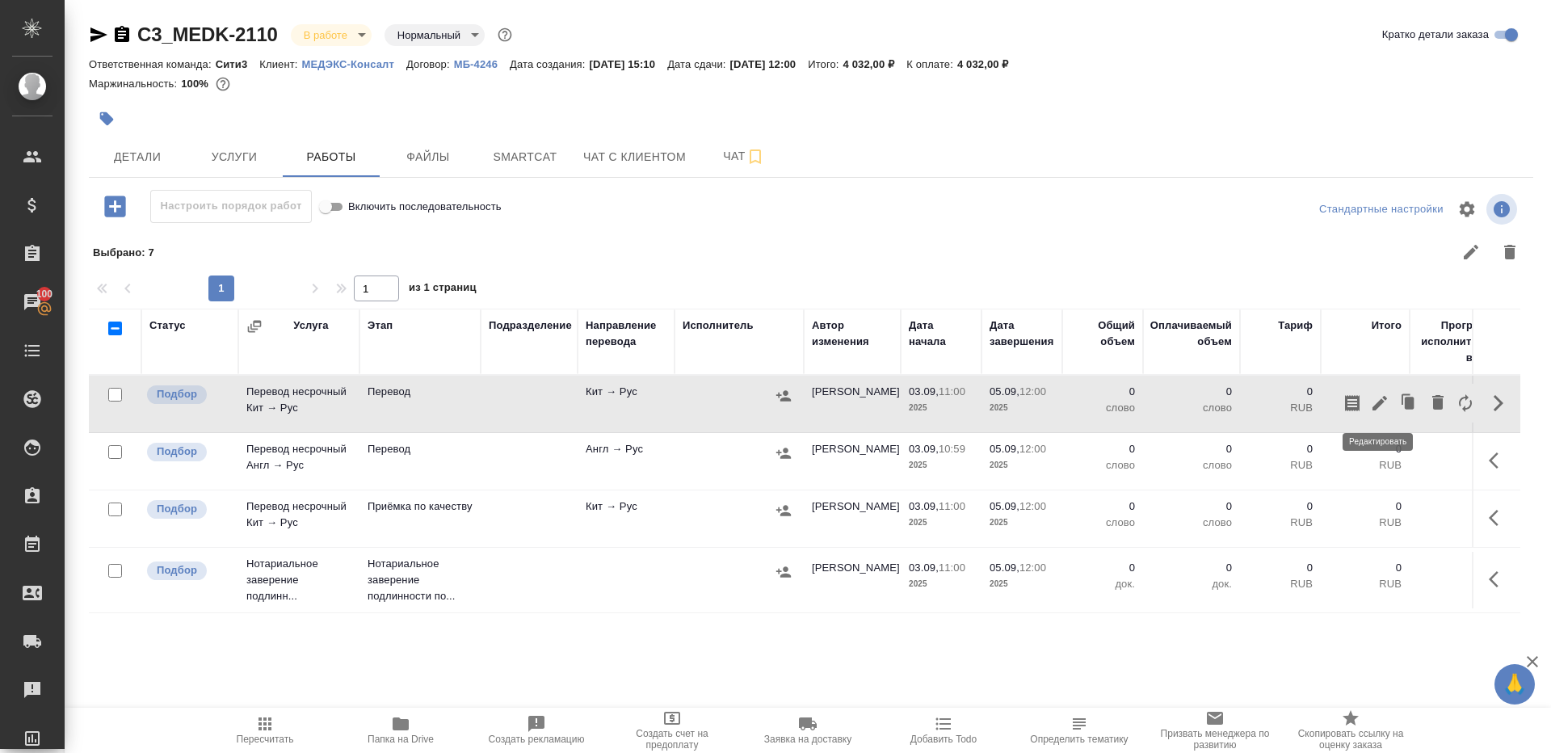
click at [1373, 394] on icon "button" at bounding box center [1379, 402] width 19 height 19
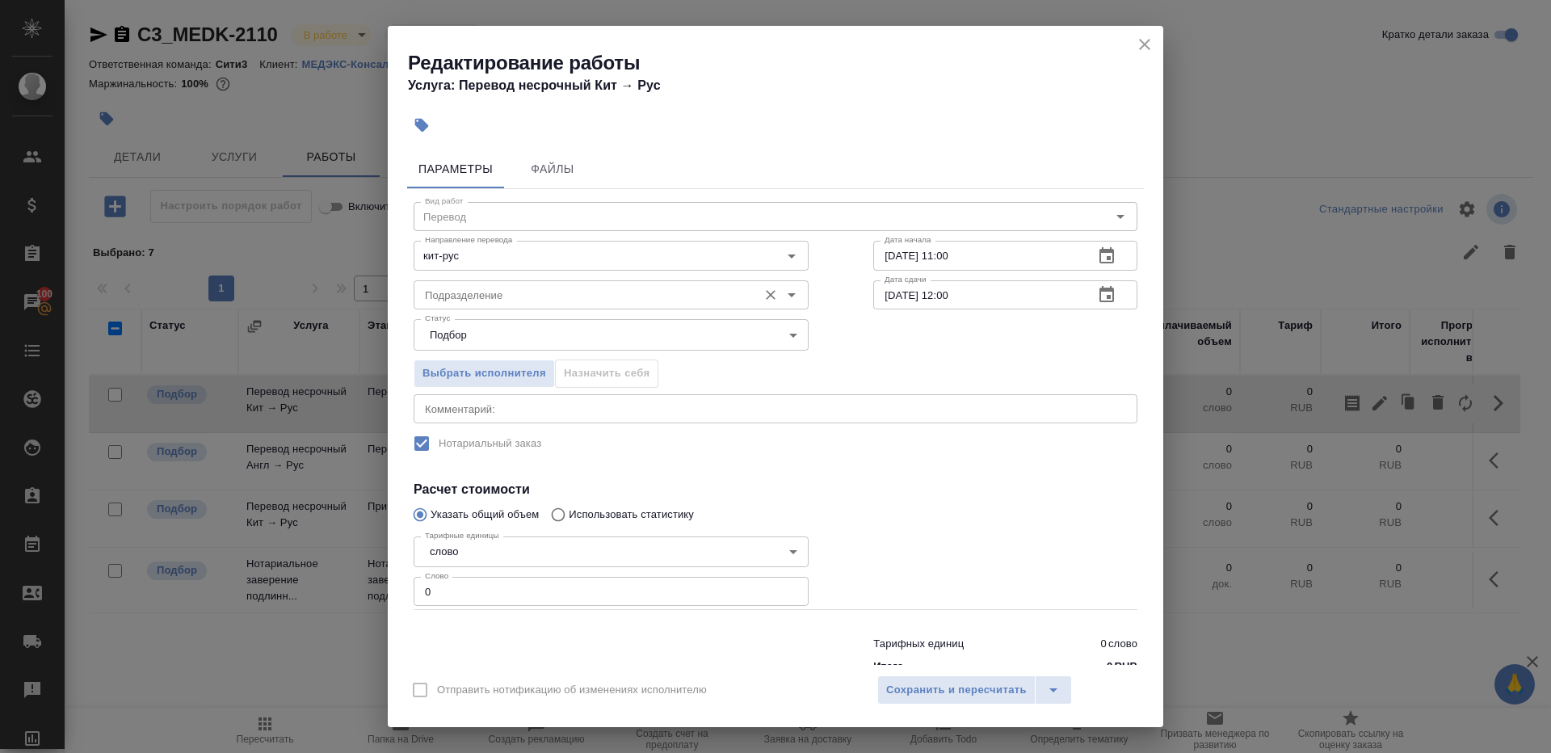
click at [507, 276] on div "Подразделение Подразделение" at bounding box center [611, 293] width 395 height 39
click at [507, 291] on input "Подразделение" at bounding box center [583, 294] width 331 height 19
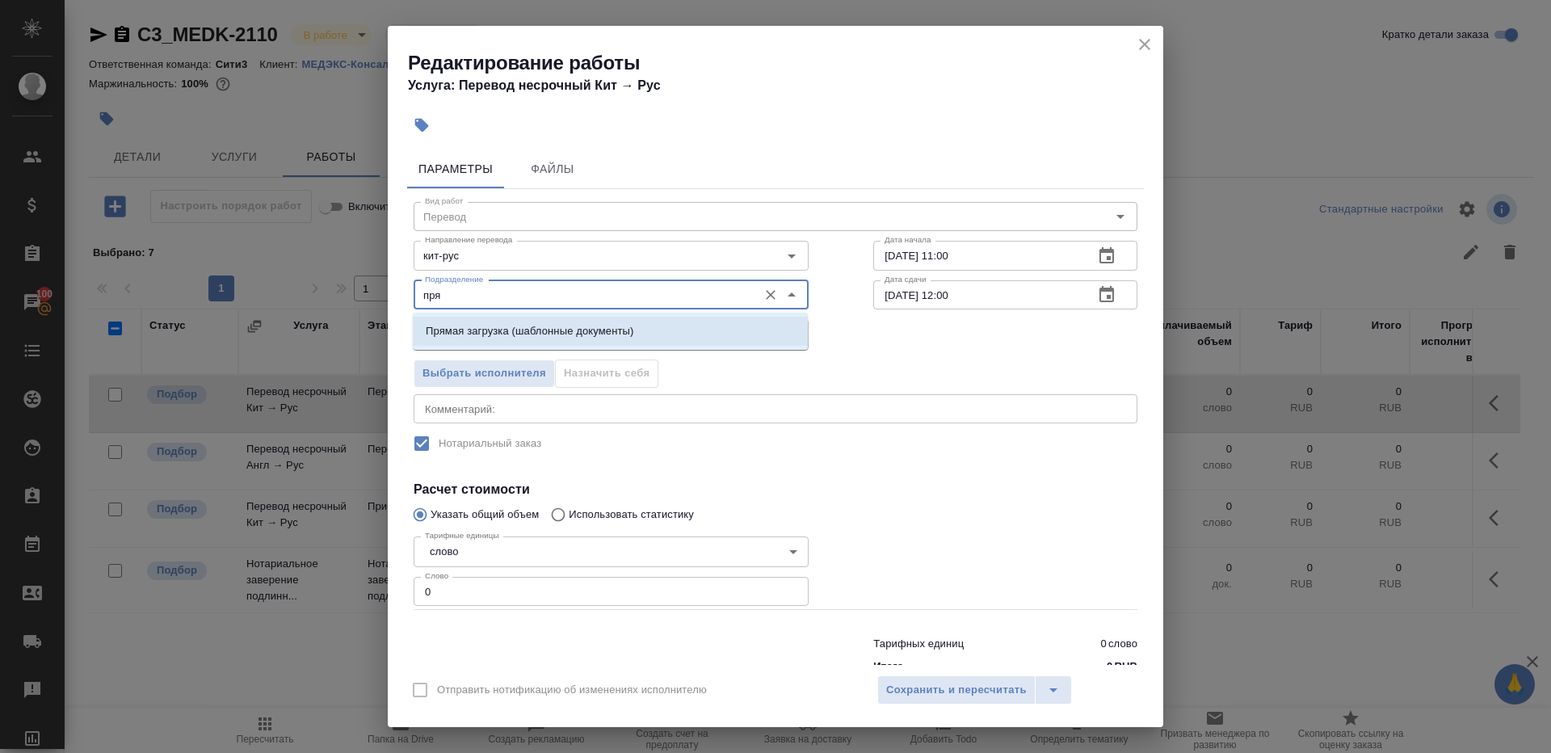
click at [532, 333] on p "Прямая загрузка (шаблонные документы)" at bounding box center [530, 331] width 208 height 16
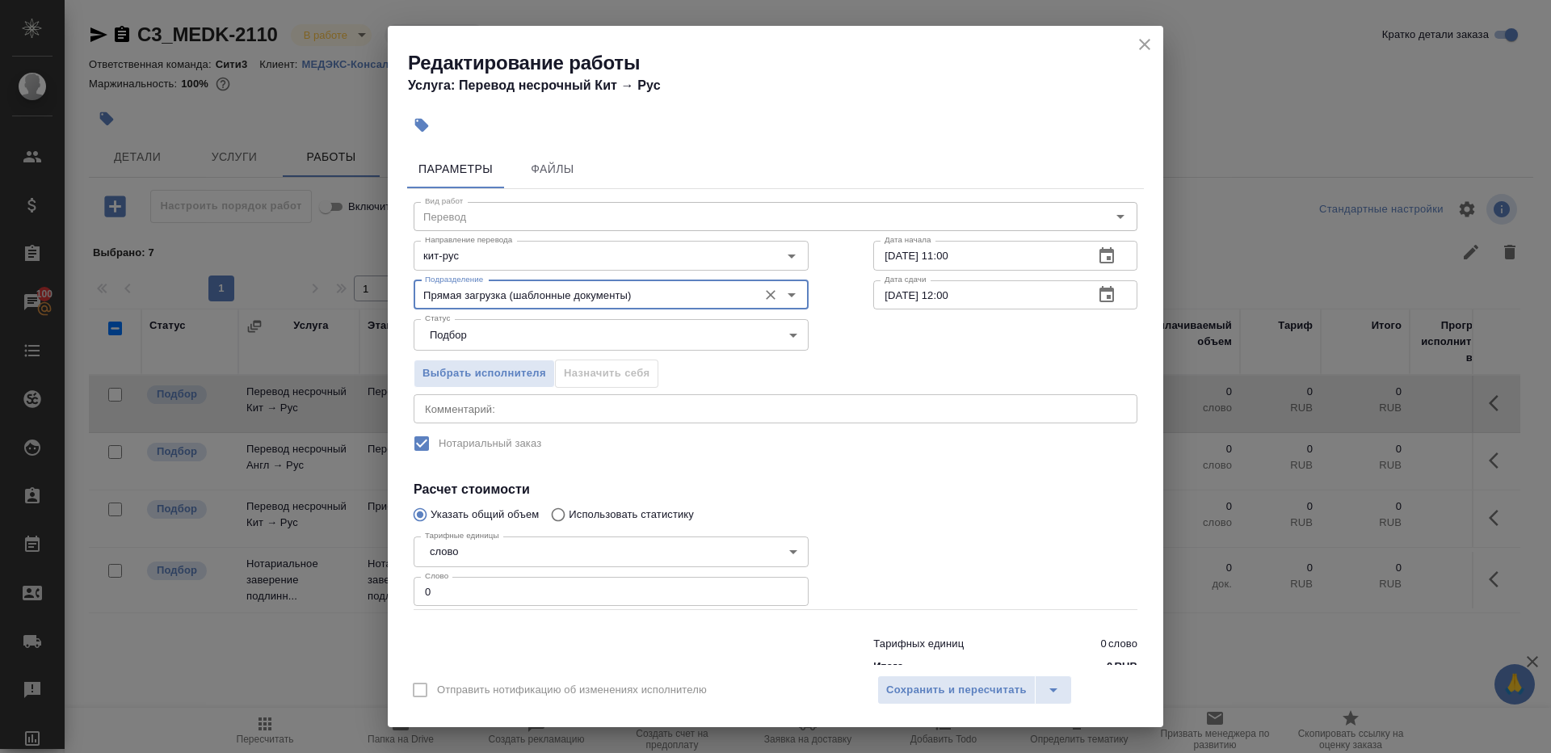
type input "Прямая загрузка (шаблонные документы)"
click at [486, 590] on input "0" at bounding box center [611, 591] width 395 height 29
type input "1"
click at [873, 540] on div at bounding box center [1005, 570] width 329 height 145
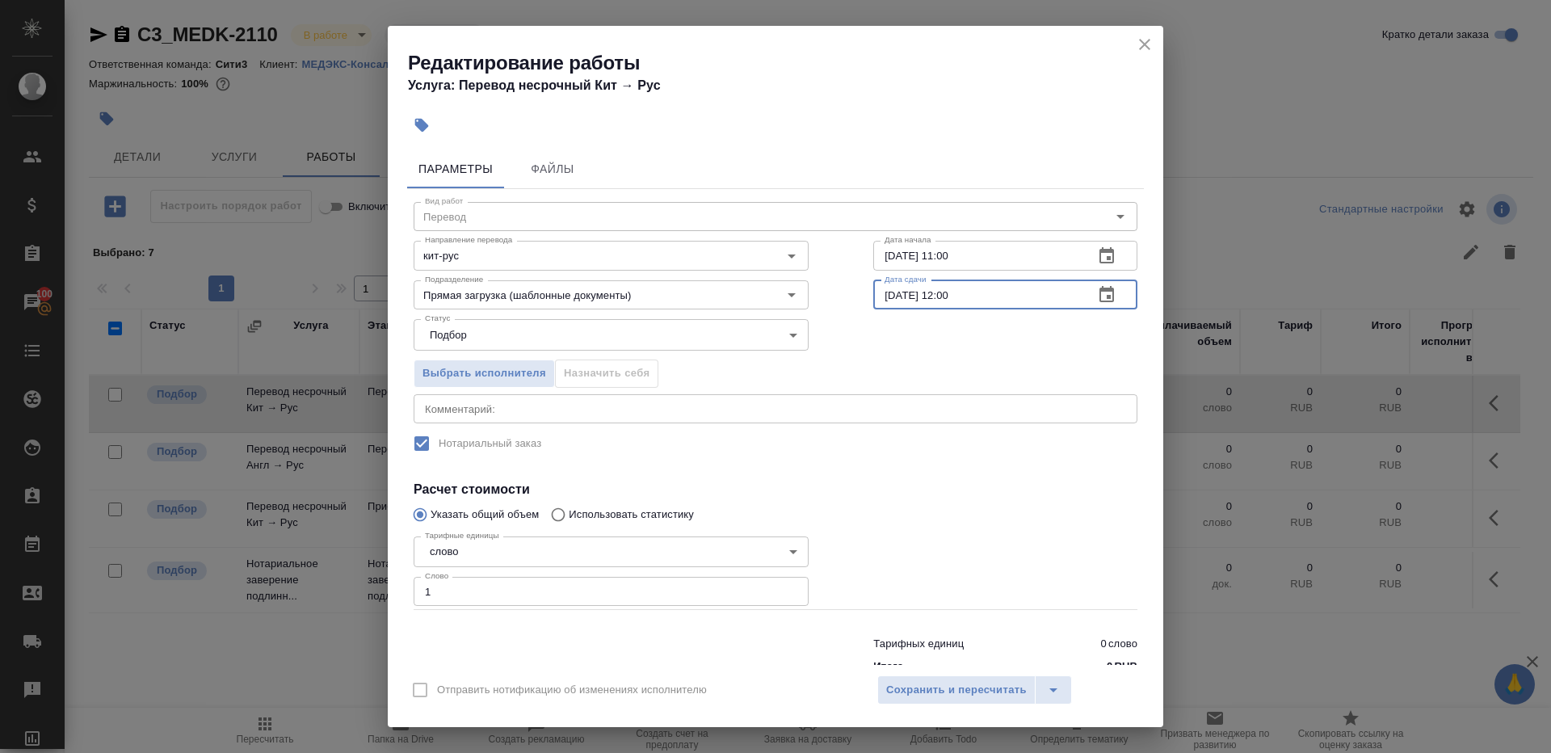
click at [951, 295] on input "05.09.2025 12:00" at bounding box center [977, 294] width 208 height 29
type input "05.09.2025 10:00"
click at [927, 469] on div "Вид работ Перевод Вид работ Направление перевода кит-рус Направление перевода Д…" at bounding box center [775, 435] width 737 height 492
click at [937, 677] on button "Сохранить и пересчитать" at bounding box center [956, 689] width 158 height 29
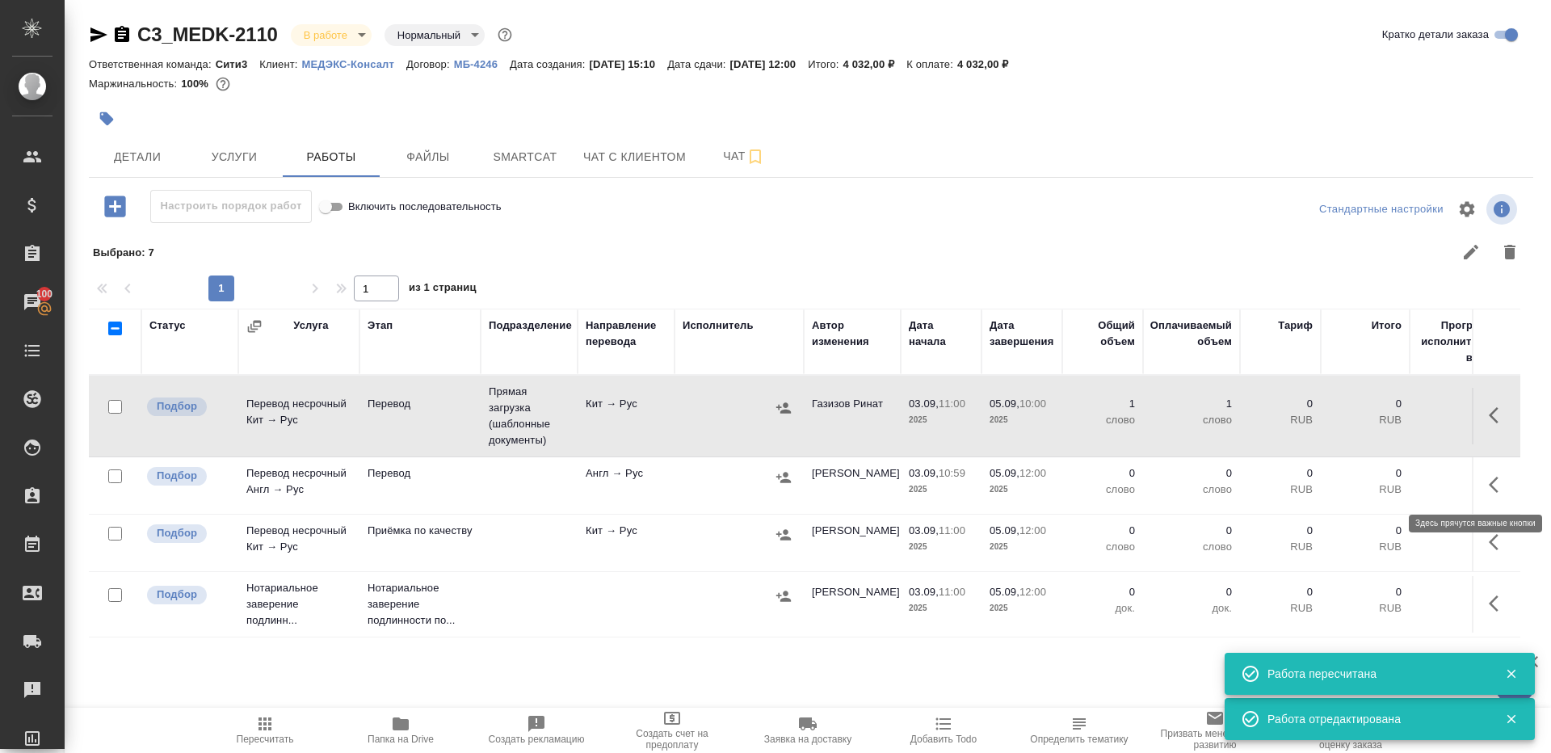
click at [1502, 492] on icon "button" at bounding box center [1498, 484] width 19 height 19
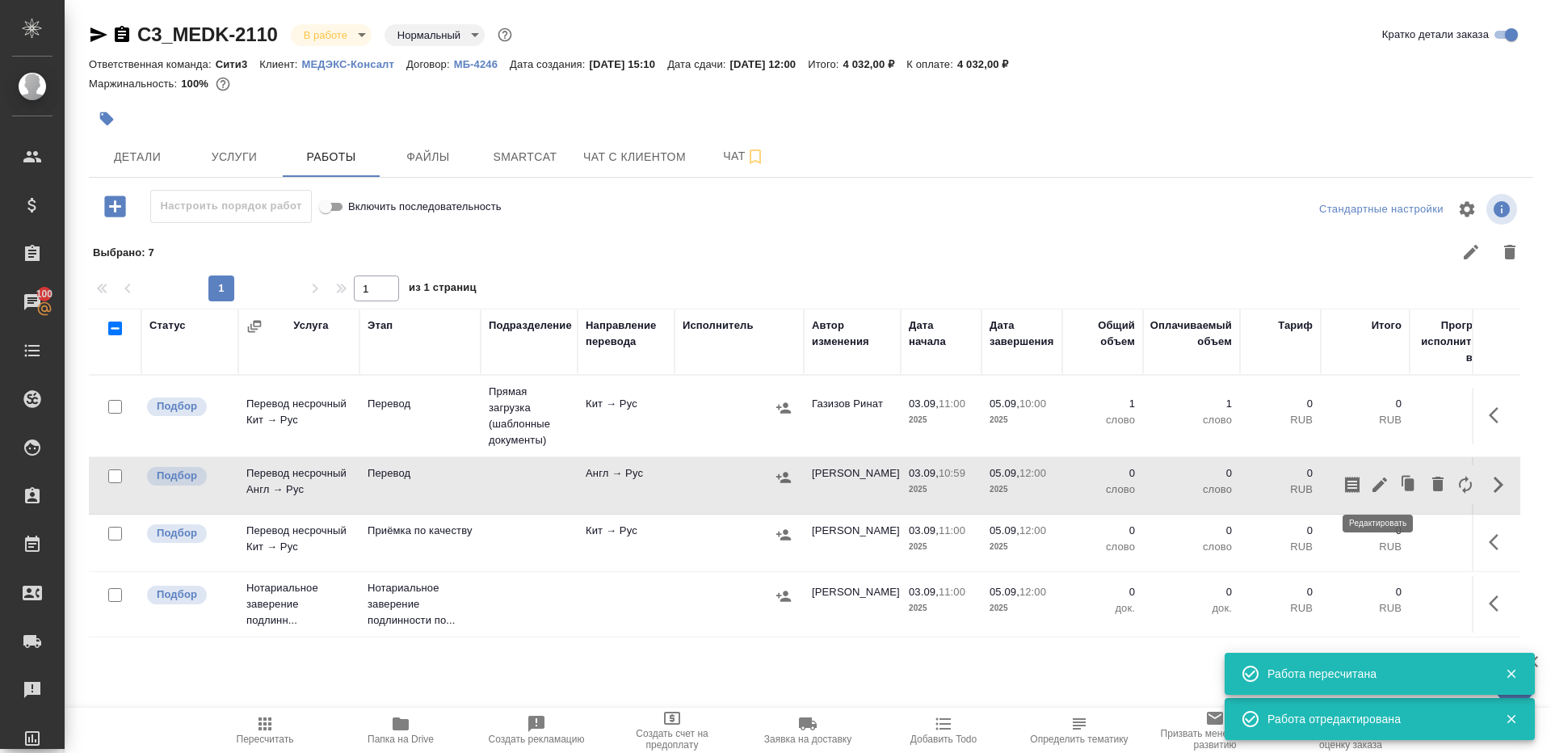
click at [1384, 485] on icon "button" at bounding box center [1379, 484] width 19 height 19
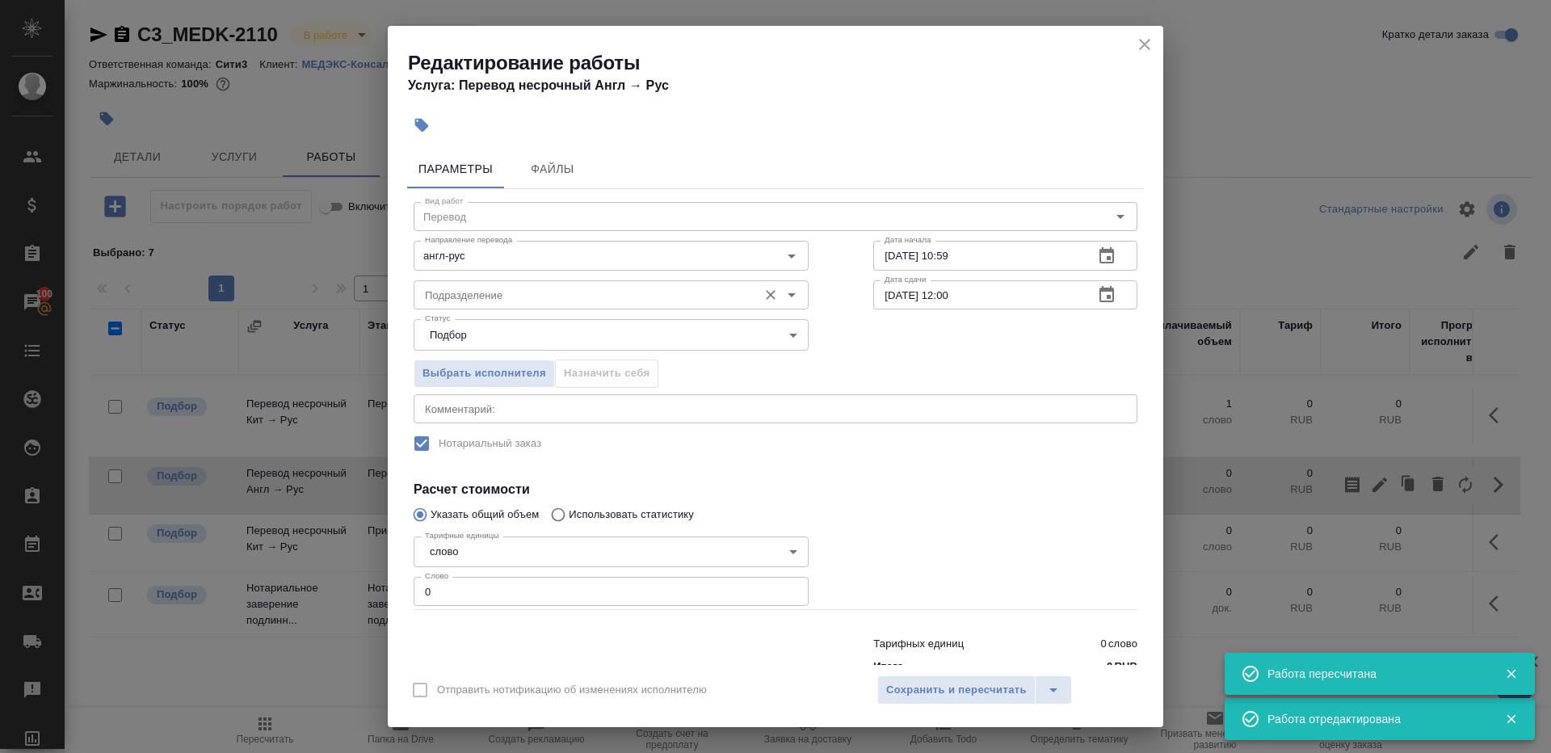
click at [519, 288] on input "Подразделение" at bounding box center [583, 294] width 331 height 19
click at [552, 353] on div "Выбрать исполнителя Назначить себя" at bounding box center [611, 370] width 460 height 99
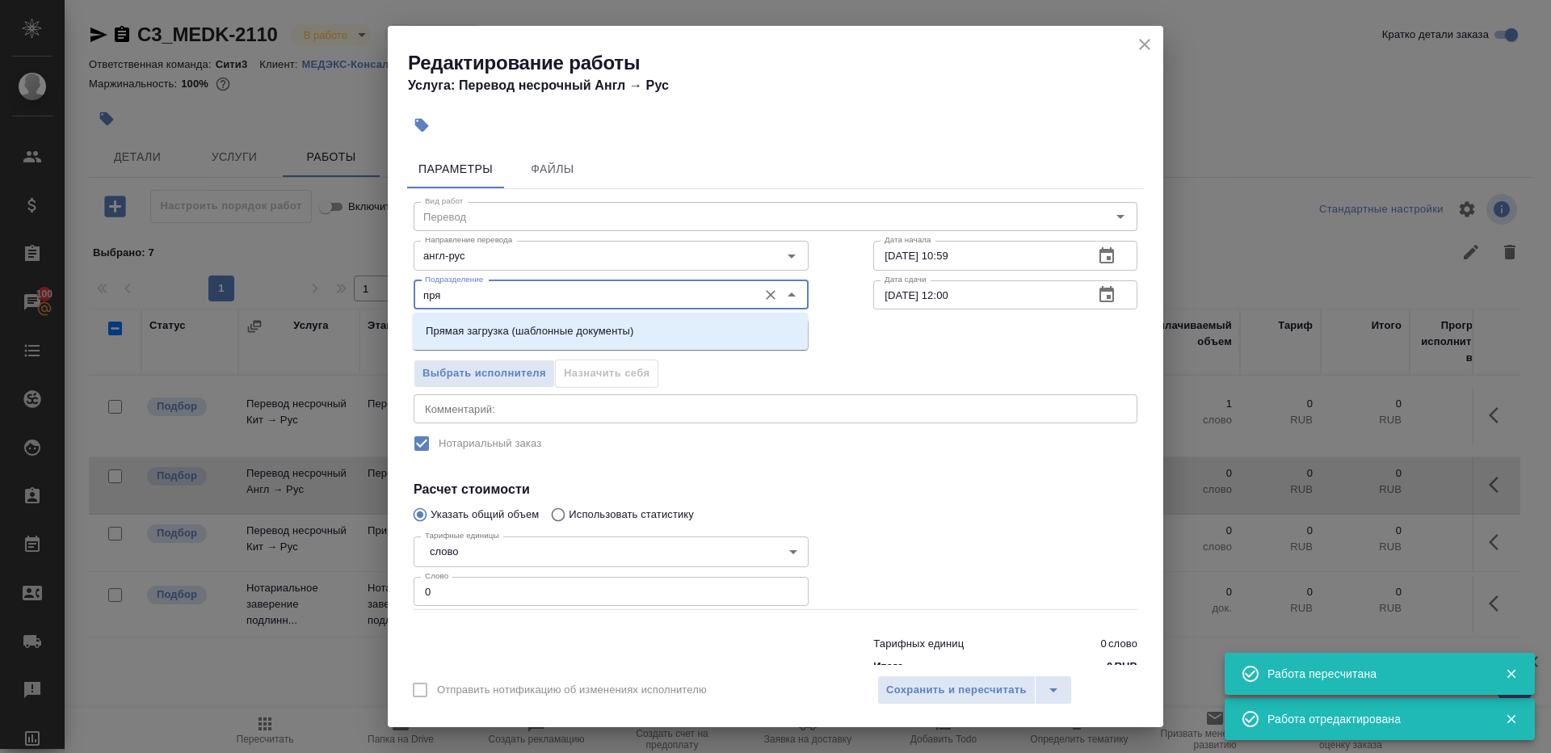
click at [582, 302] on input "пря" at bounding box center [583, 294] width 331 height 19
click at [582, 321] on li "Прямая загрузка (шаблонные документы)" at bounding box center [610, 331] width 395 height 29
type input "Прямая загрузка (шаблонные документы)"
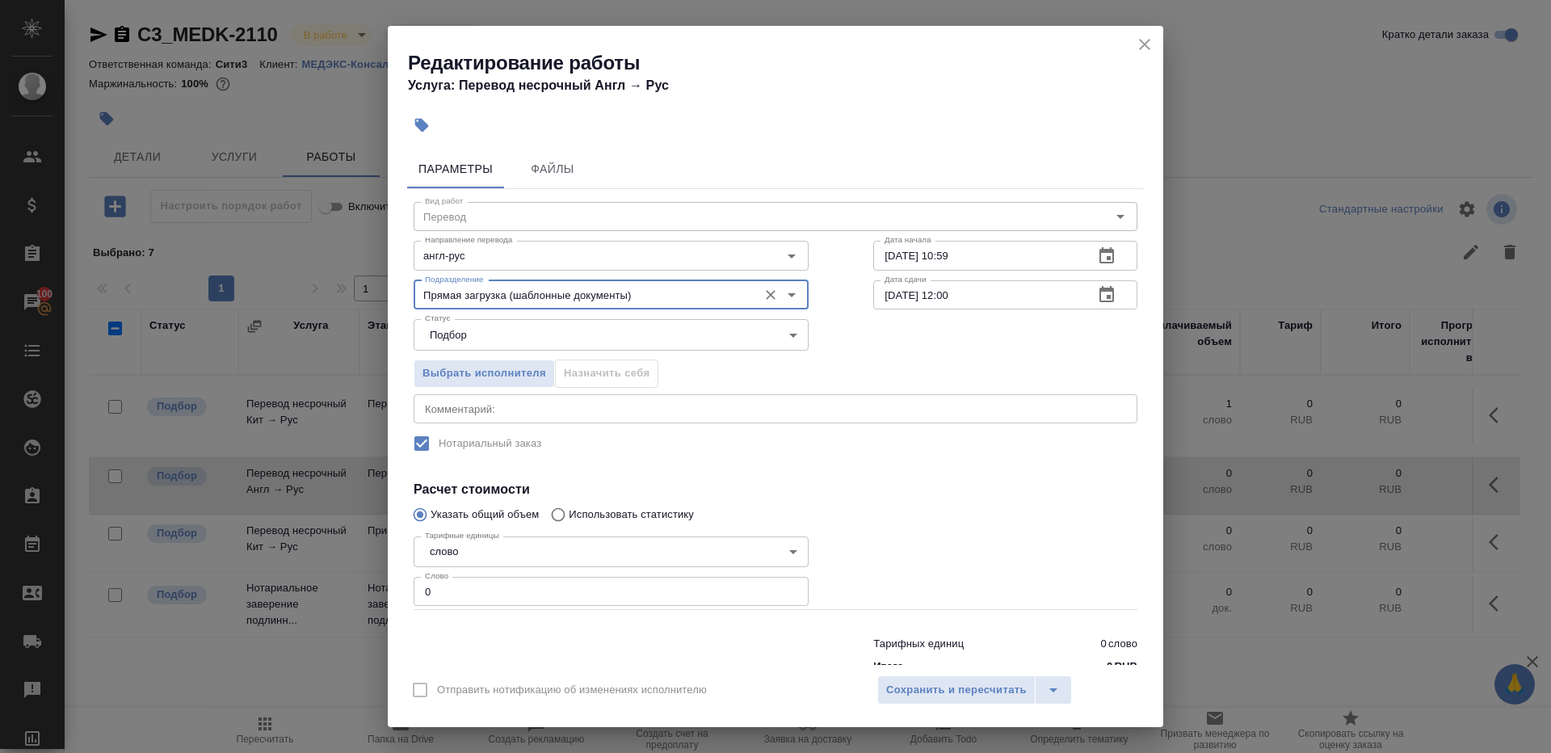
click at [1016, 283] on input "05.09.2025 12:00" at bounding box center [977, 294] width 208 height 29
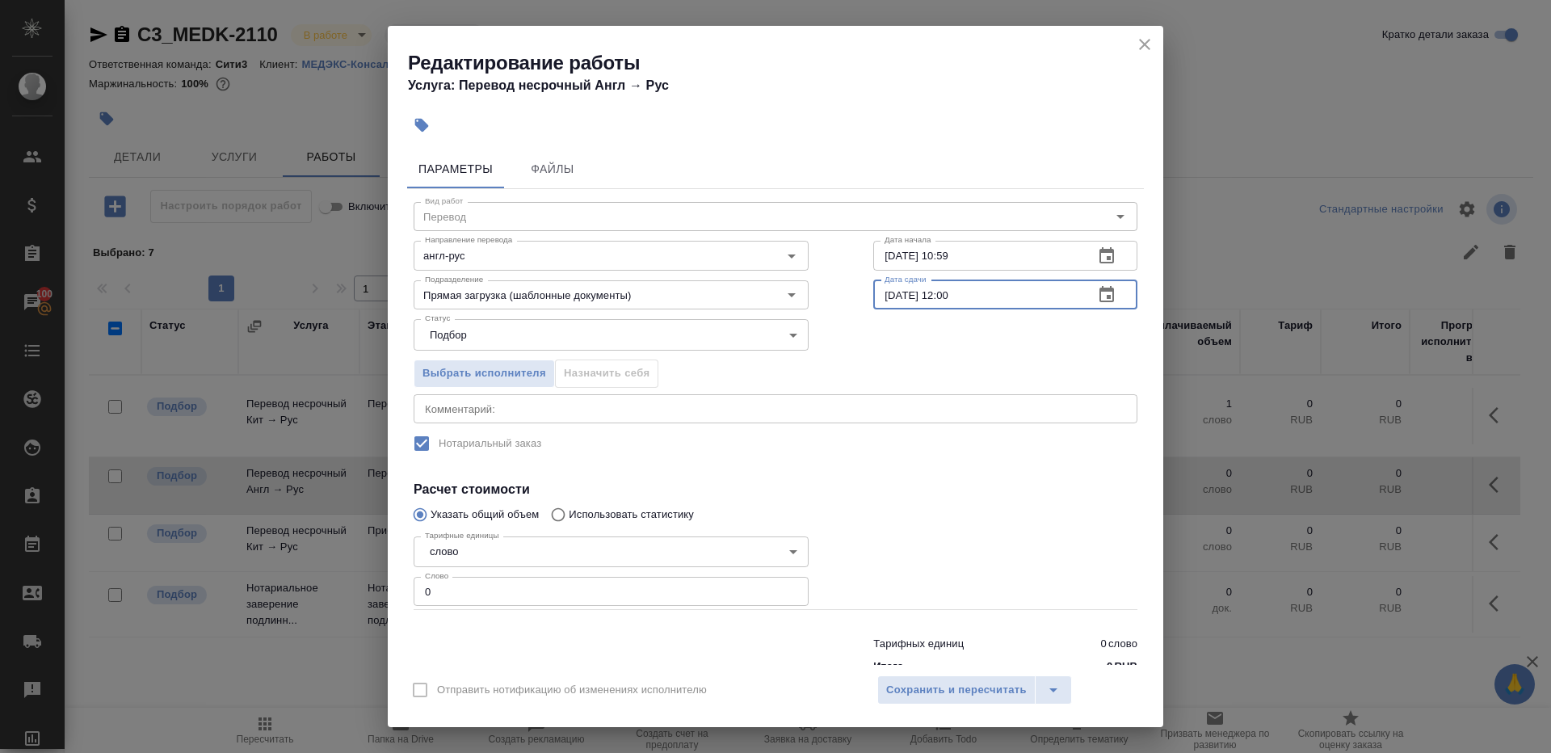
paste input "0"
type input "05.09.2025 10:00"
click at [499, 589] on input "0" at bounding box center [611, 591] width 395 height 29
type input "1"
click at [1005, 559] on div at bounding box center [1005, 570] width 329 height 145
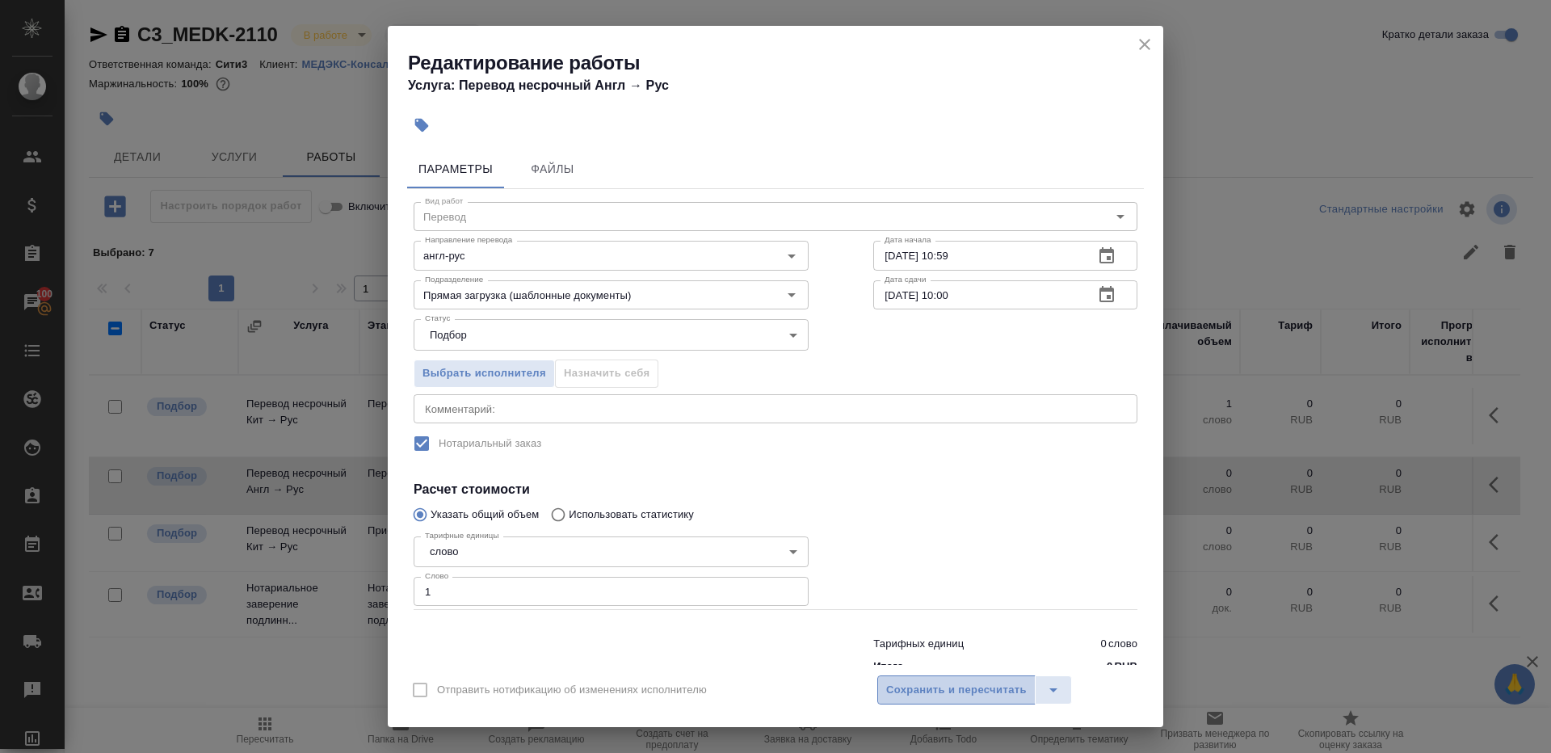
click at [1005, 691] on span "Сохранить и пересчитать" at bounding box center [956, 690] width 141 height 19
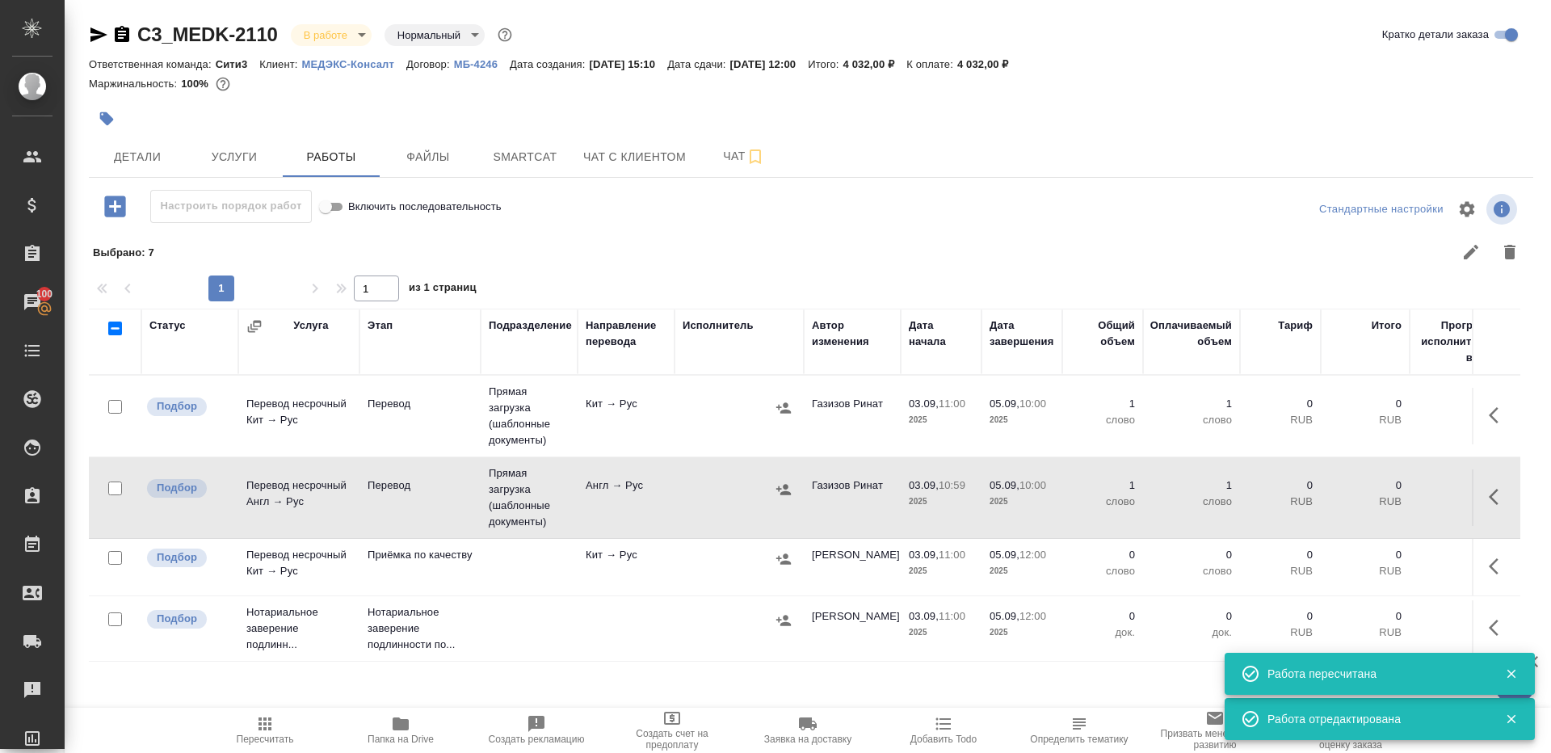
click at [1497, 567] on icon "button" at bounding box center [1498, 565] width 19 height 19
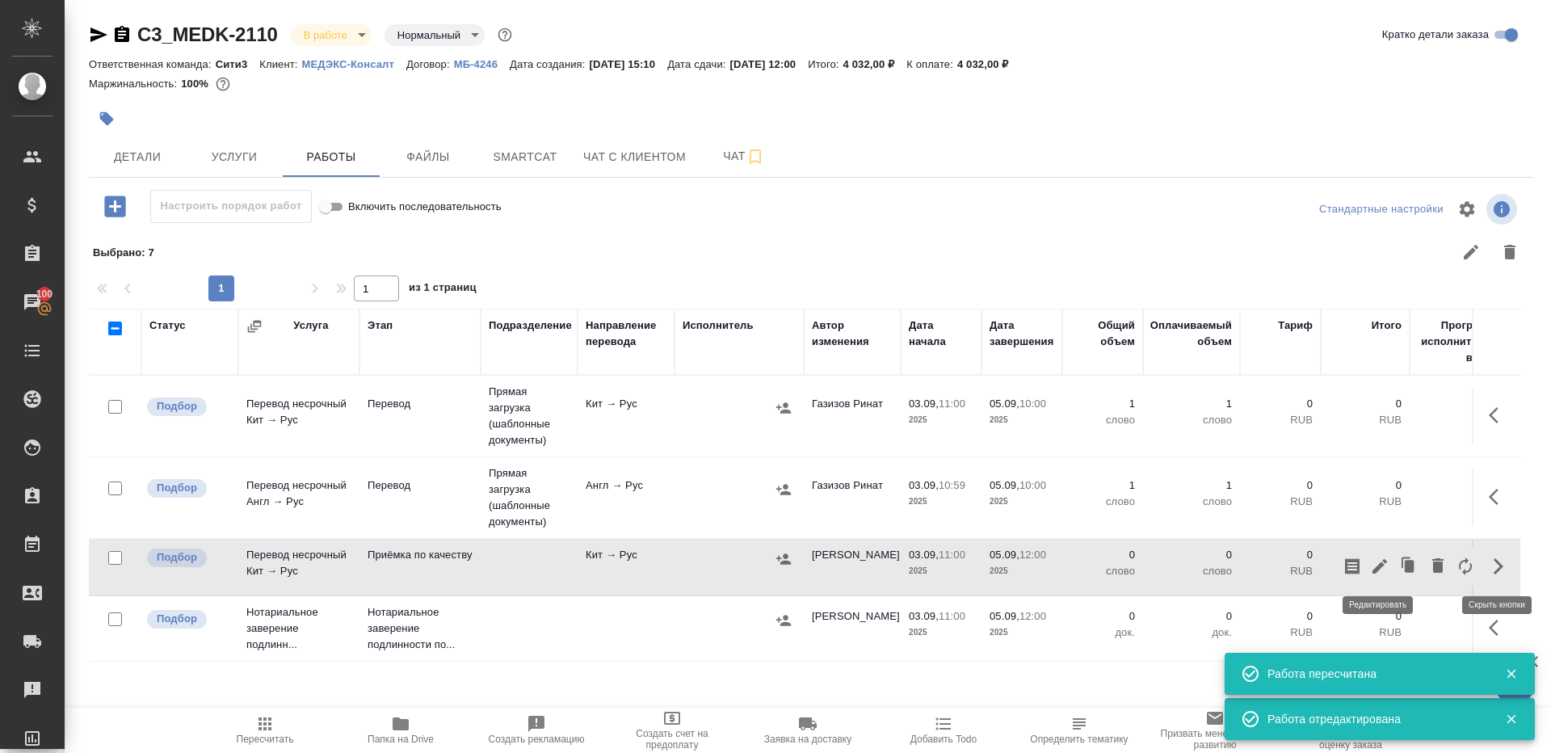
click at [1370, 564] on icon "button" at bounding box center [1379, 565] width 19 height 19
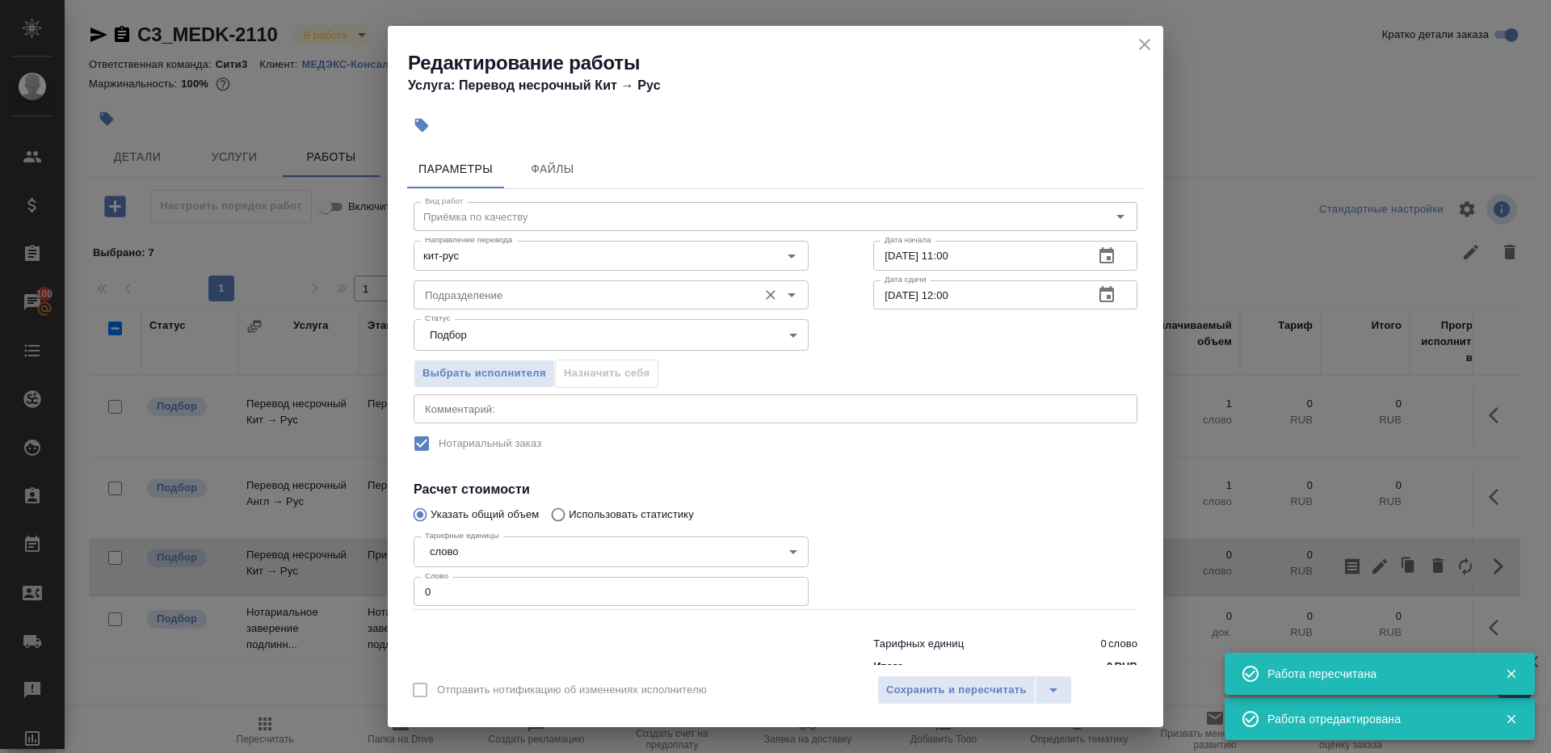
click at [633, 300] on input "Подразделение" at bounding box center [583, 294] width 331 height 19
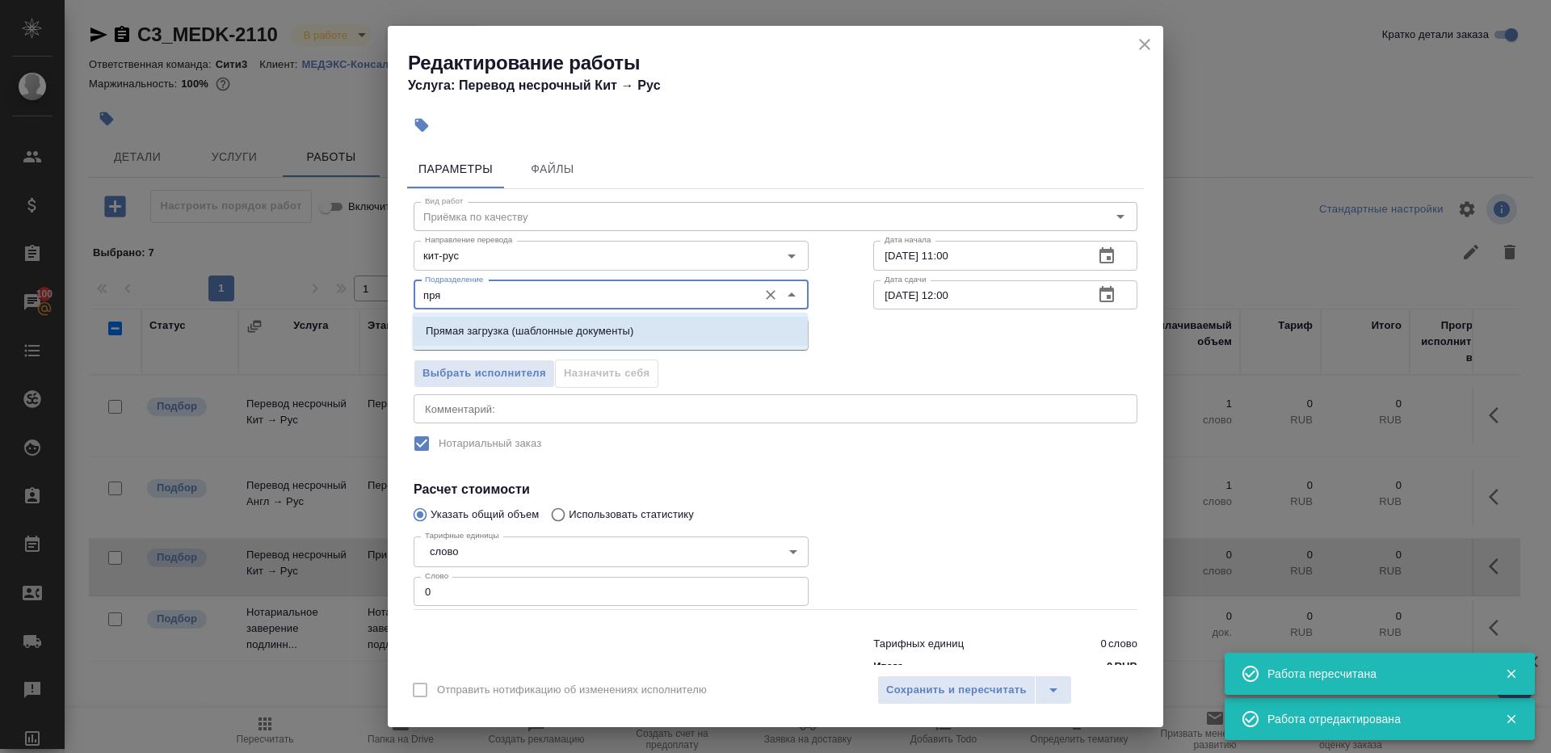
click at [680, 322] on li "Прямая загрузка (шаблонные документы)" at bounding box center [610, 331] width 395 height 29
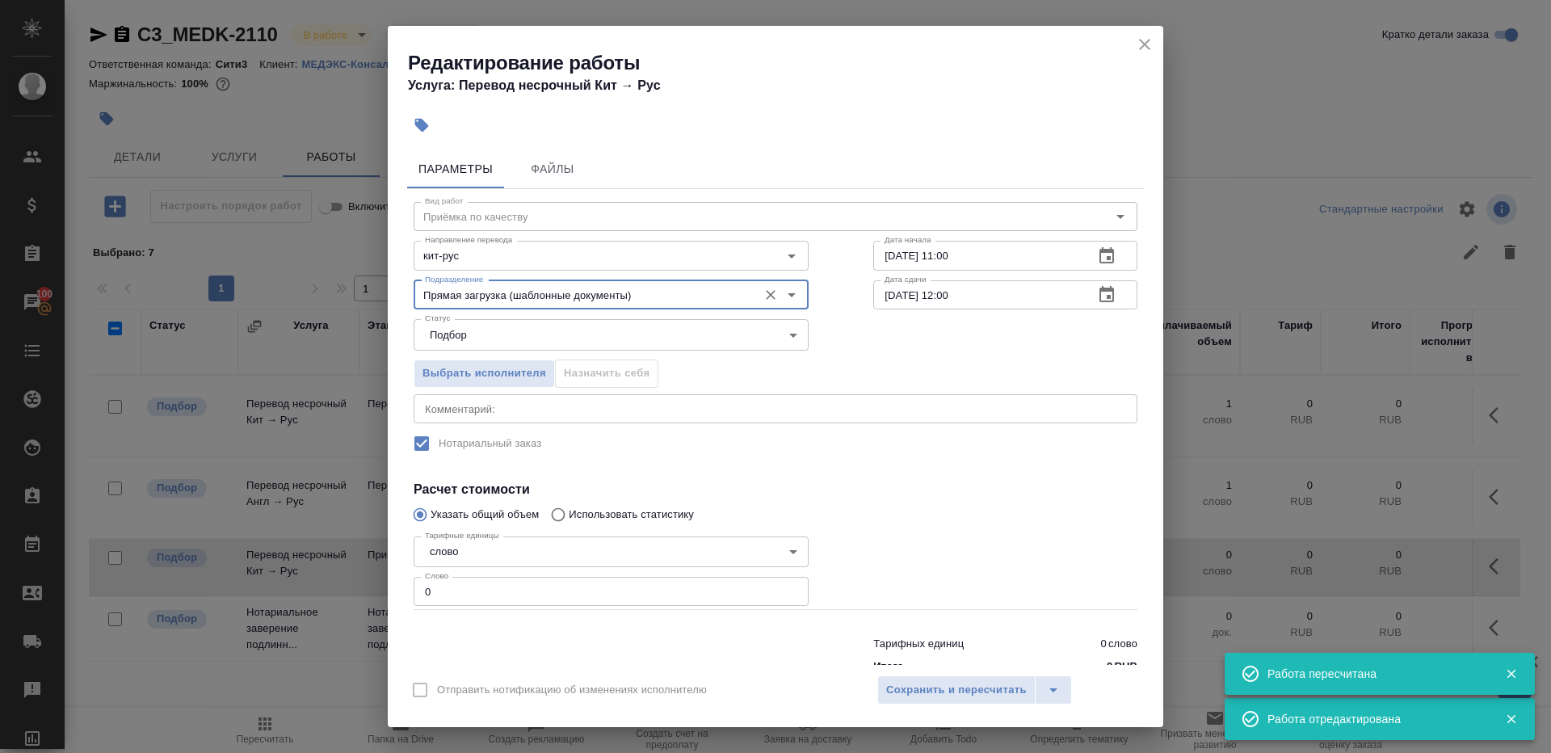
type input "Прямая загрузка (шаблонные документы)"
click at [947, 256] on input "03.09.2025 11:00" at bounding box center [977, 255] width 208 height 29
paste input "5.09.2025 10"
type input "05.09.2025 10:00"
click at [522, 597] on input "0" at bounding box center [611, 591] width 395 height 29
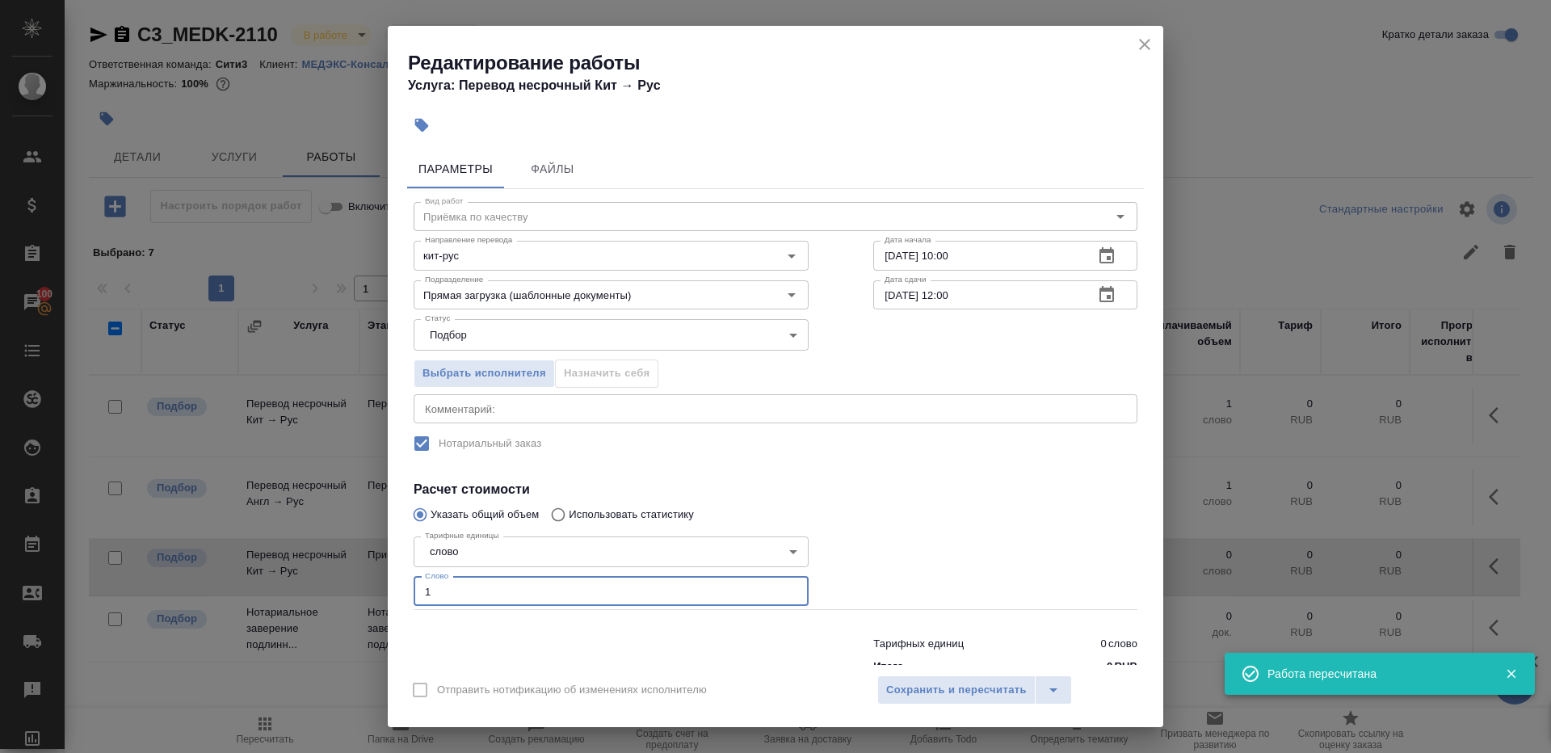
type input "1"
click at [969, 579] on div at bounding box center [1005, 570] width 329 height 145
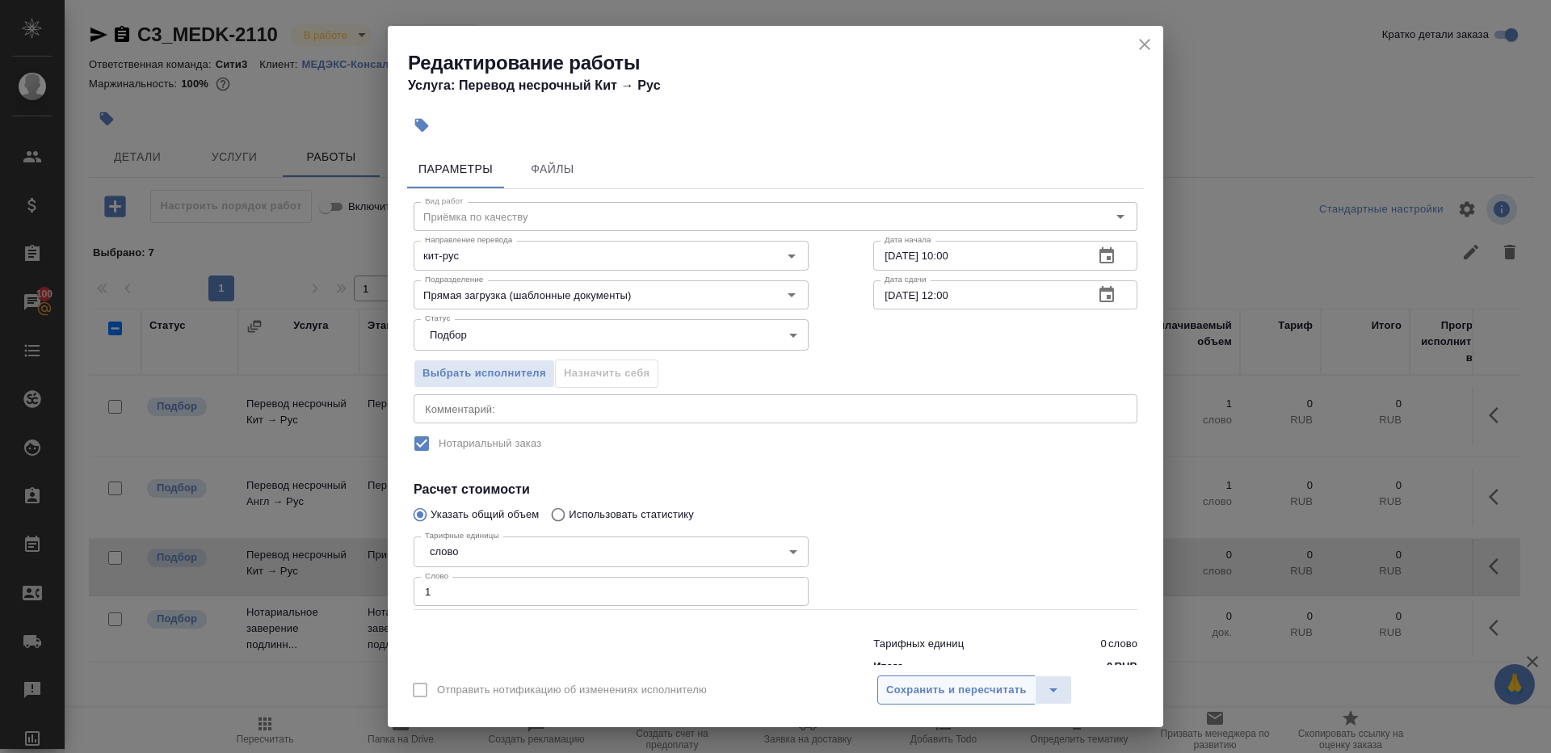
click at [969, 687] on span "Сохранить и пересчитать" at bounding box center [956, 690] width 141 height 19
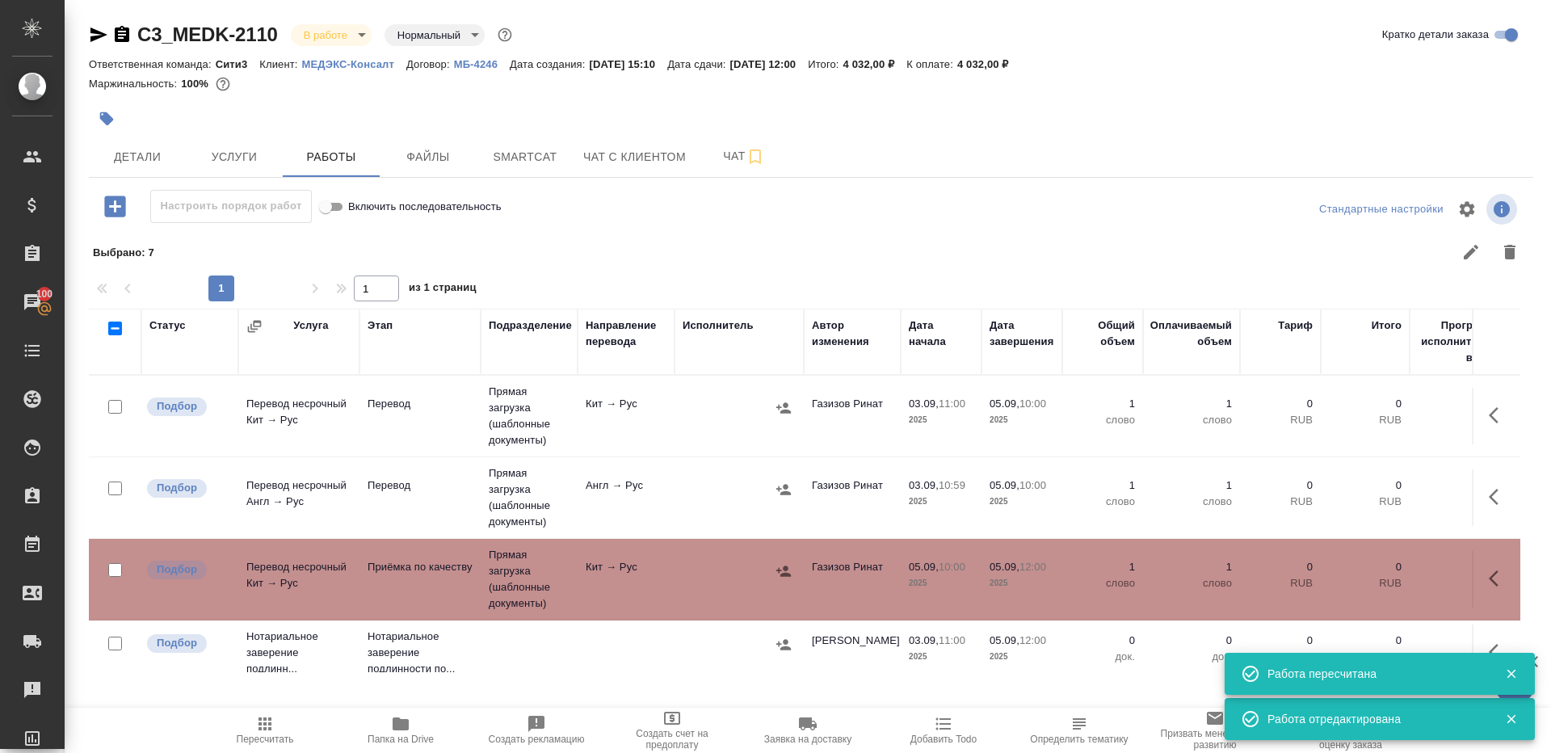
click at [688, 393] on td at bounding box center [738, 416] width 129 height 57
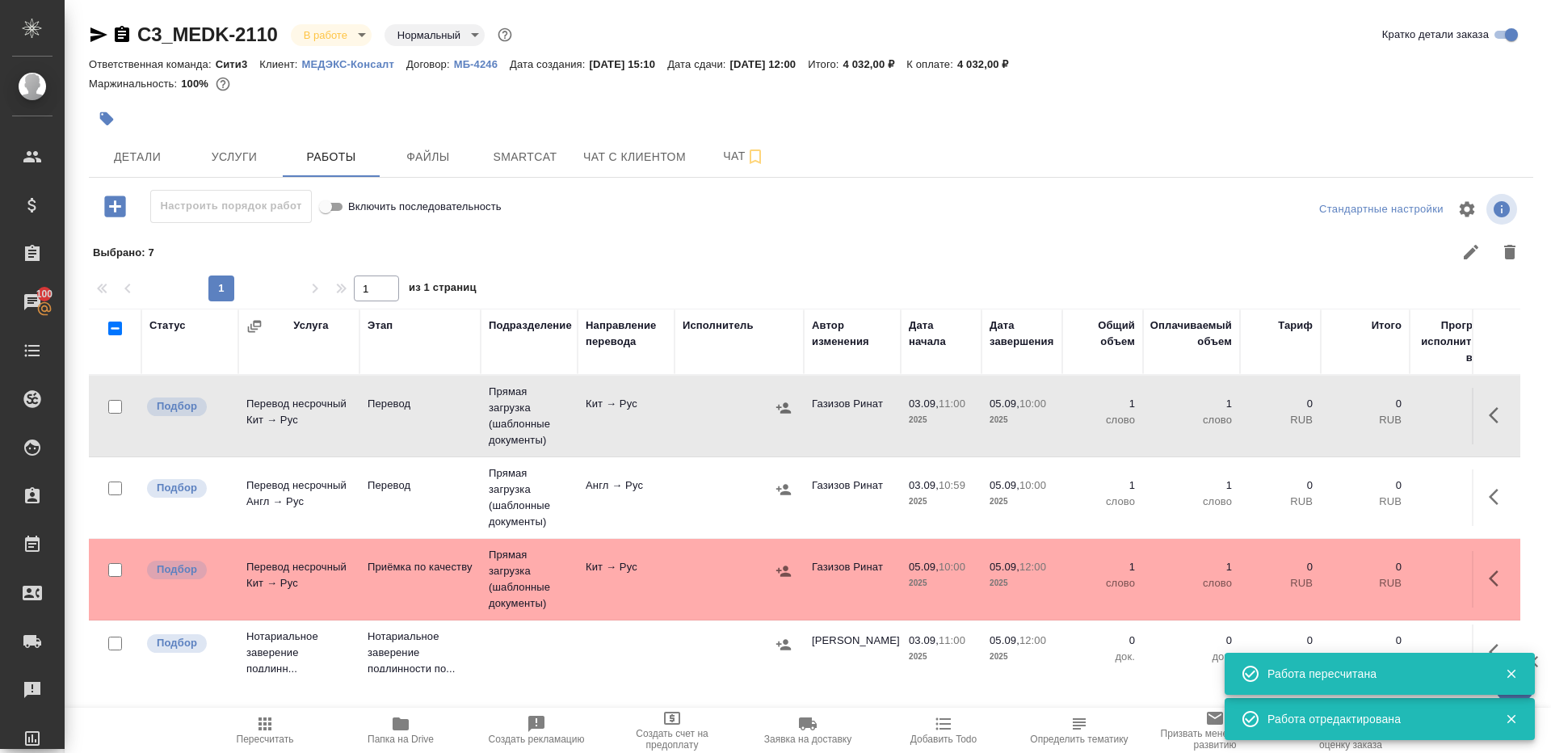
click at [556, 502] on td "Прямая загрузка (шаблонные документы)" at bounding box center [529, 497] width 97 height 81
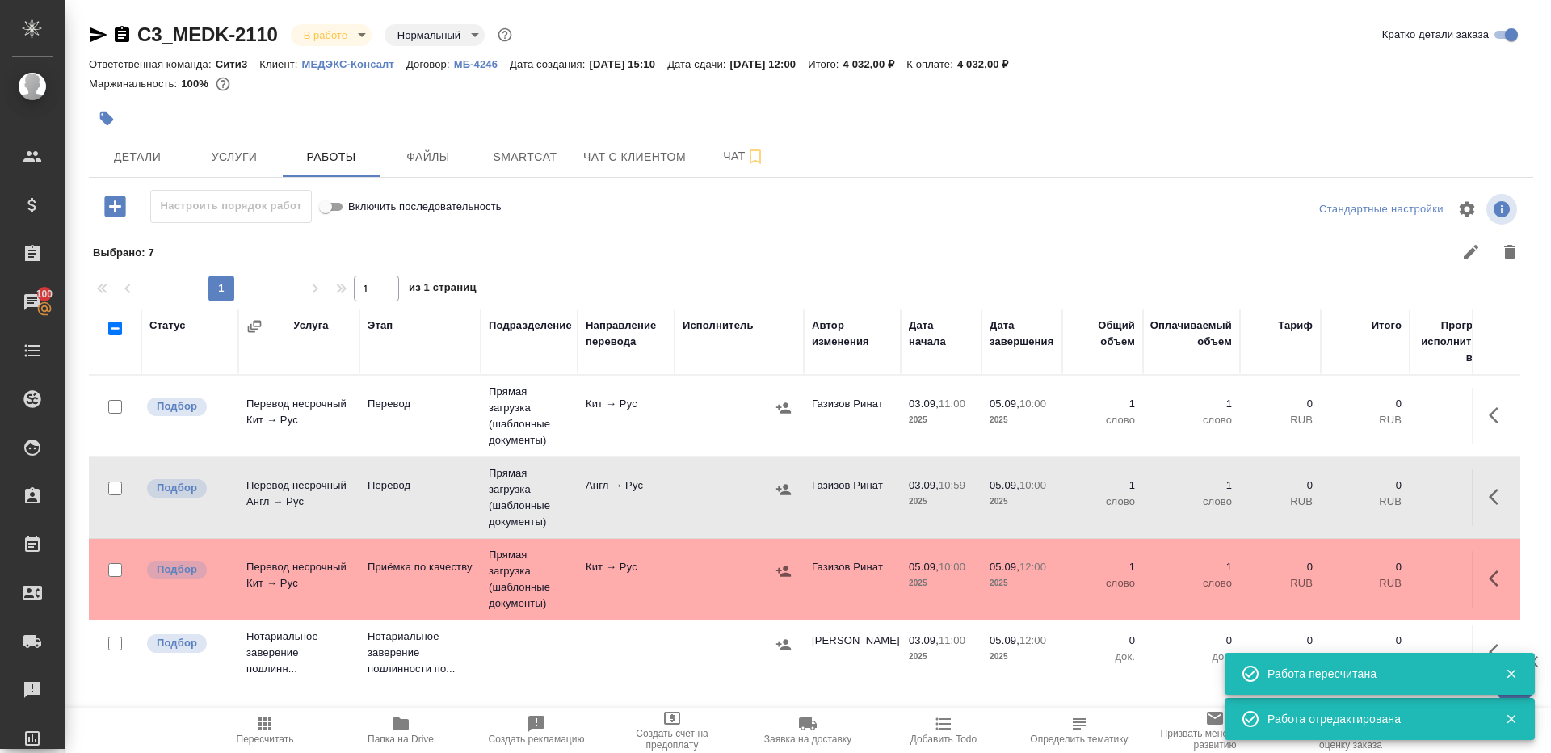
click at [556, 502] on td "Прямая загрузка (шаблонные документы)" at bounding box center [529, 497] width 97 height 81
click at [269, 745] on button "Пересчитать" at bounding box center [265, 730] width 136 height 45
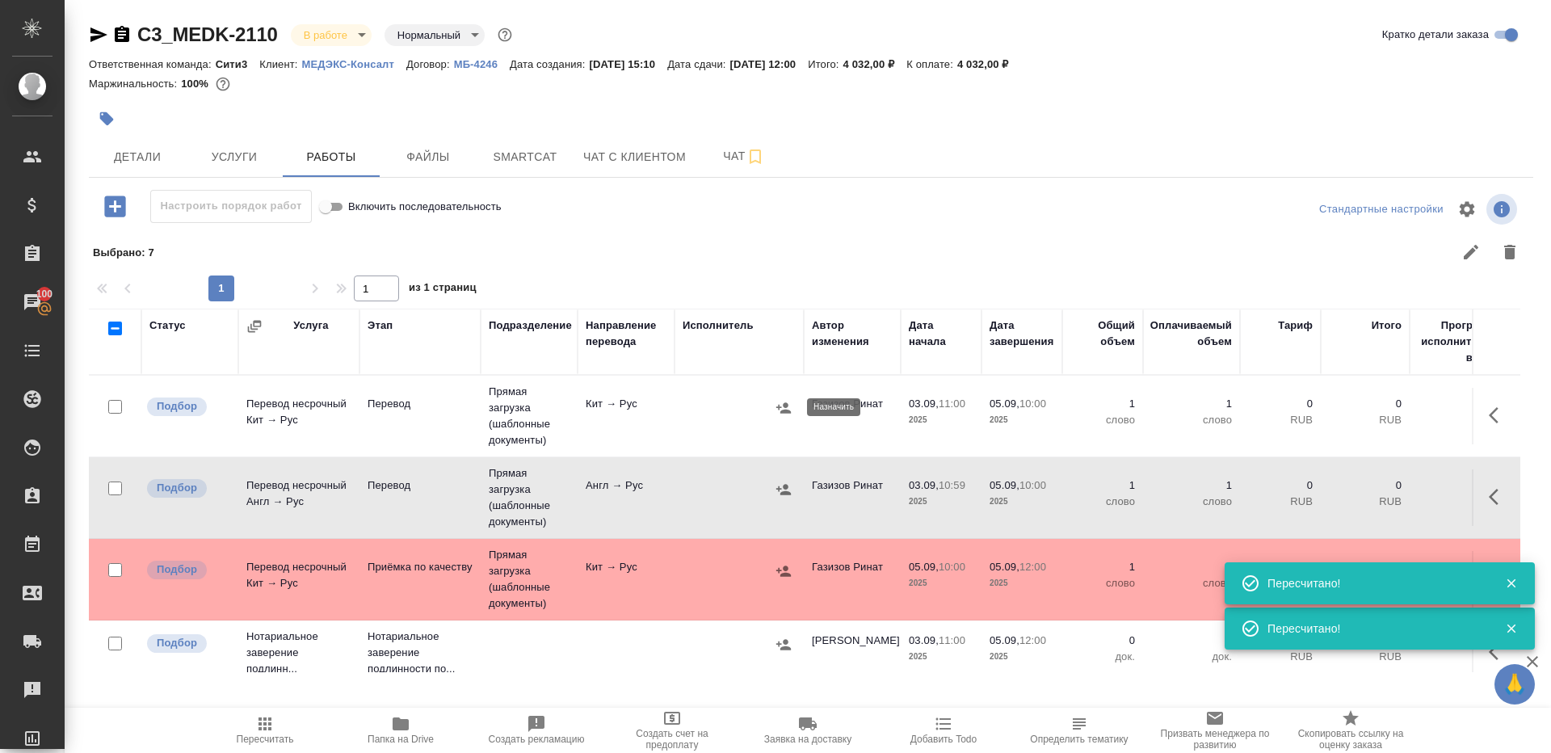
click at [786, 407] on icon "button" at bounding box center [783, 408] width 16 height 16
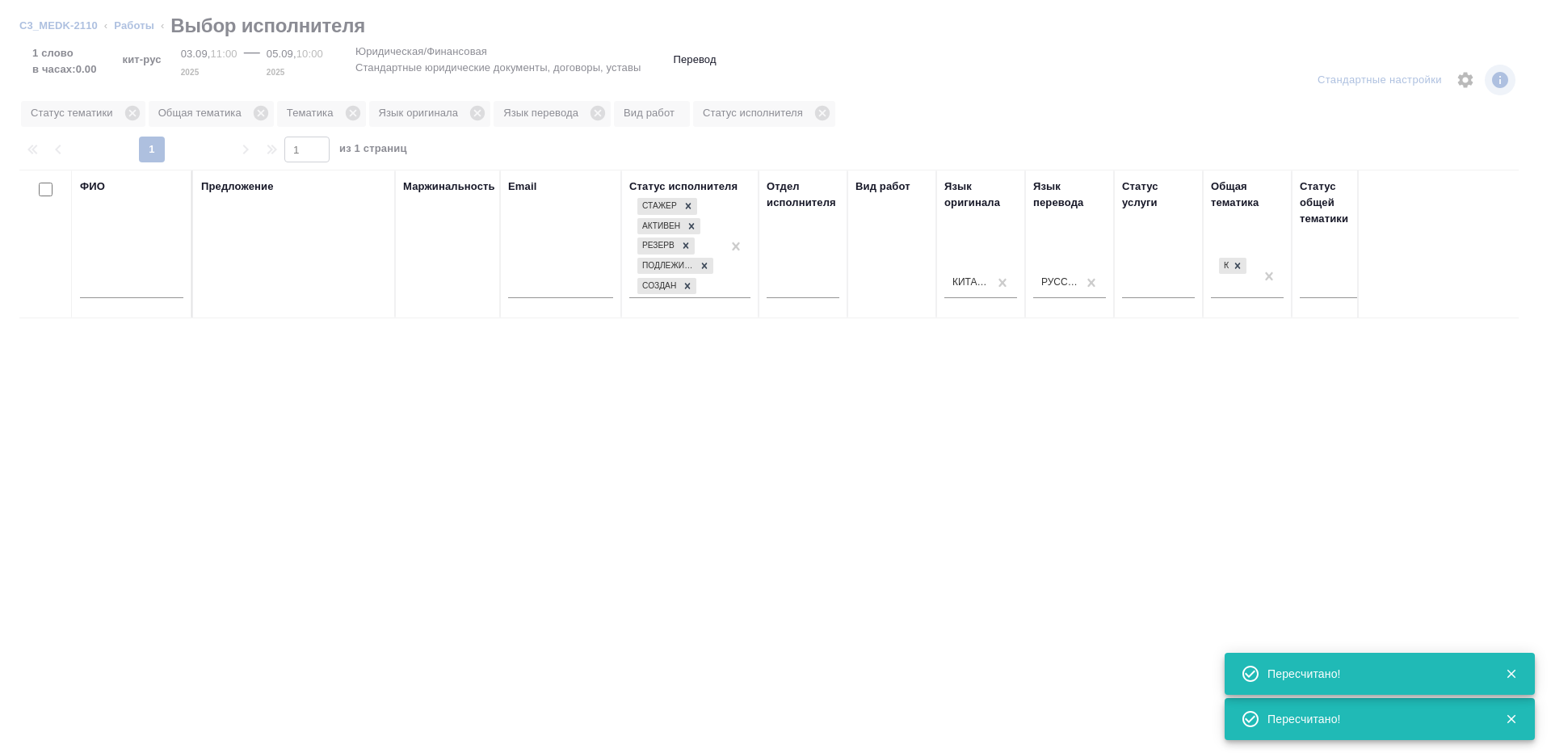
click at [141, 274] on div at bounding box center [131, 290] width 103 height 40
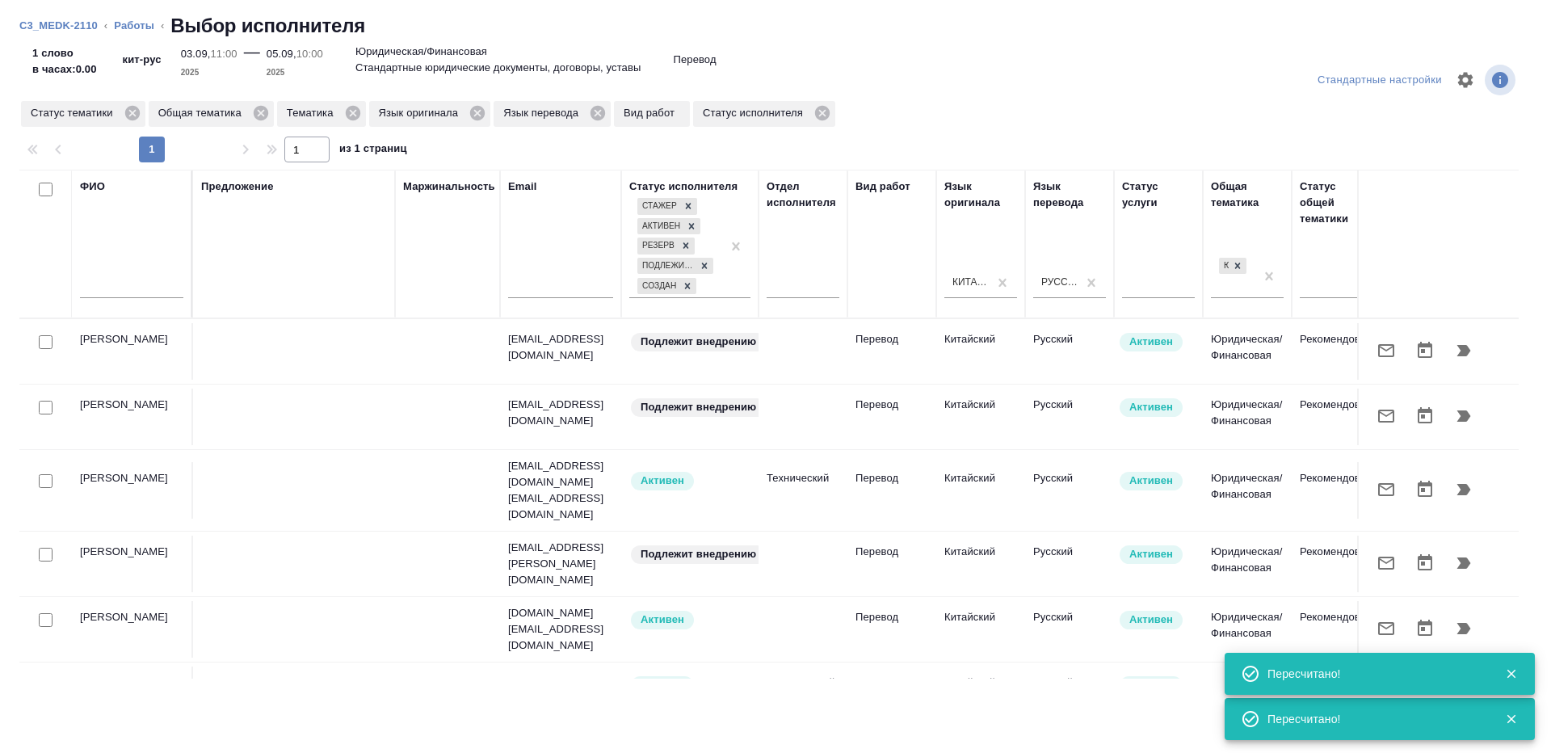
click at [141, 274] on div at bounding box center [131, 290] width 103 height 40
click at [141, 282] on input "text" at bounding box center [131, 288] width 103 height 20
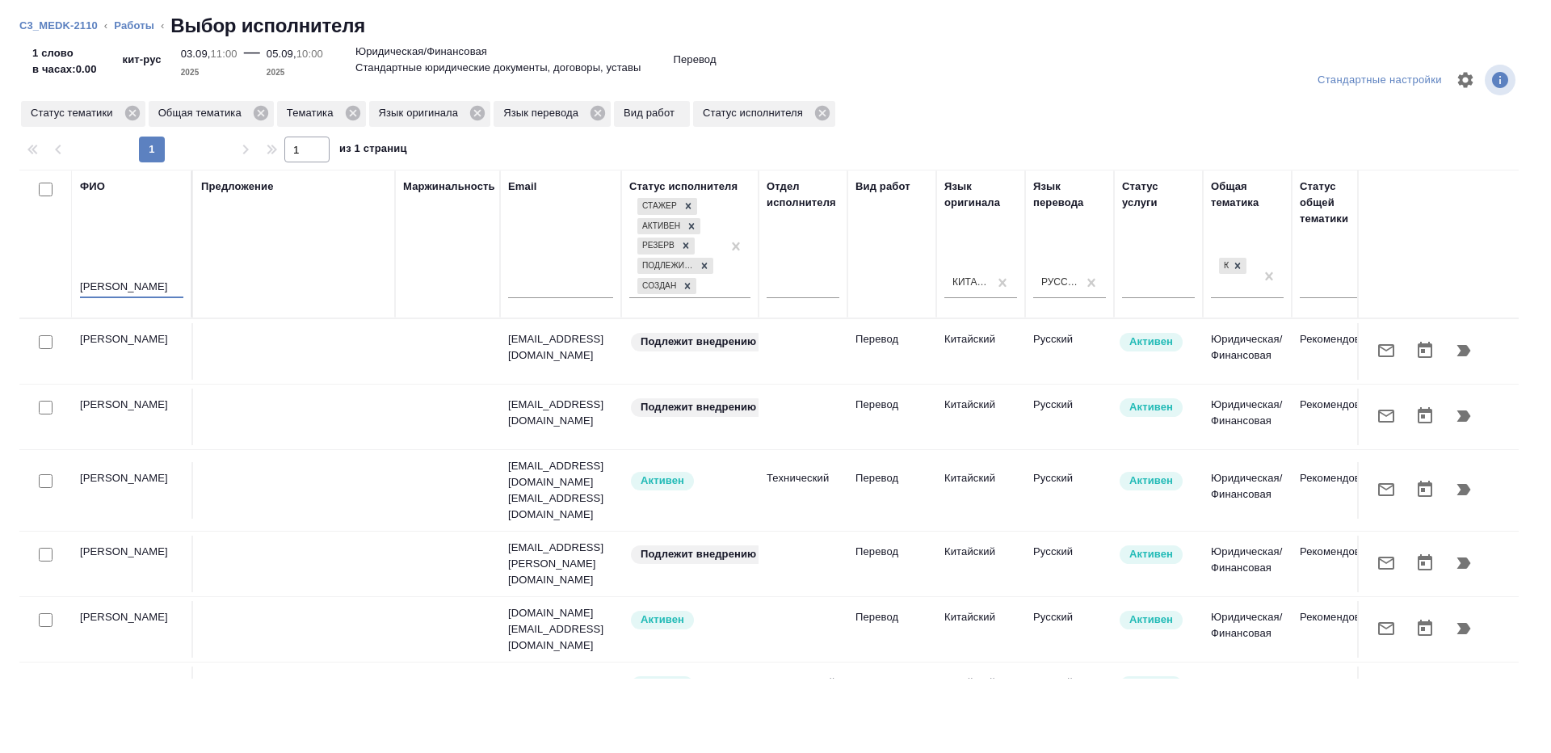
type input "шувалова"
click at [262, 262] on div "Предложение" at bounding box center [294, 243] width 186 height 131
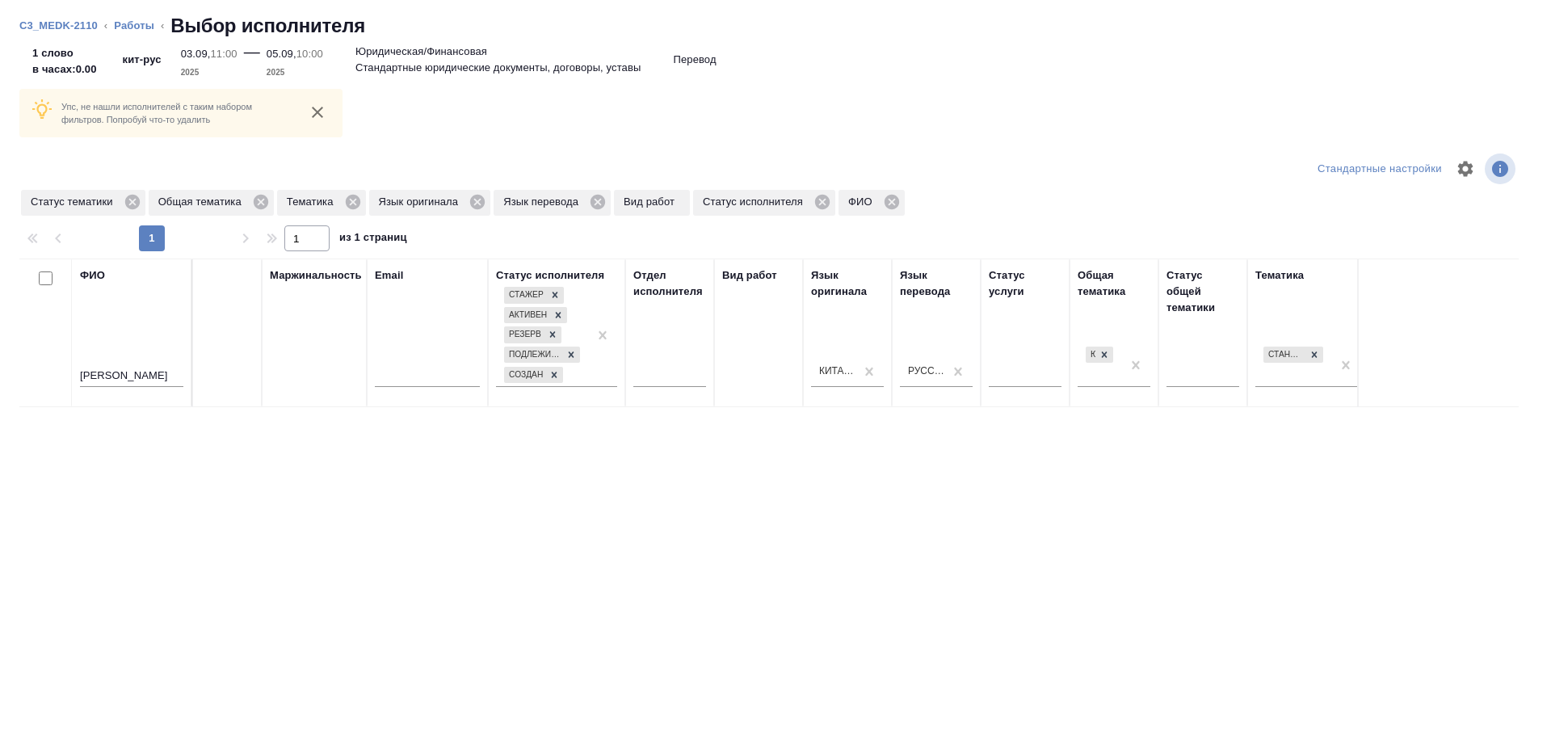
scroll to position [0, 331]
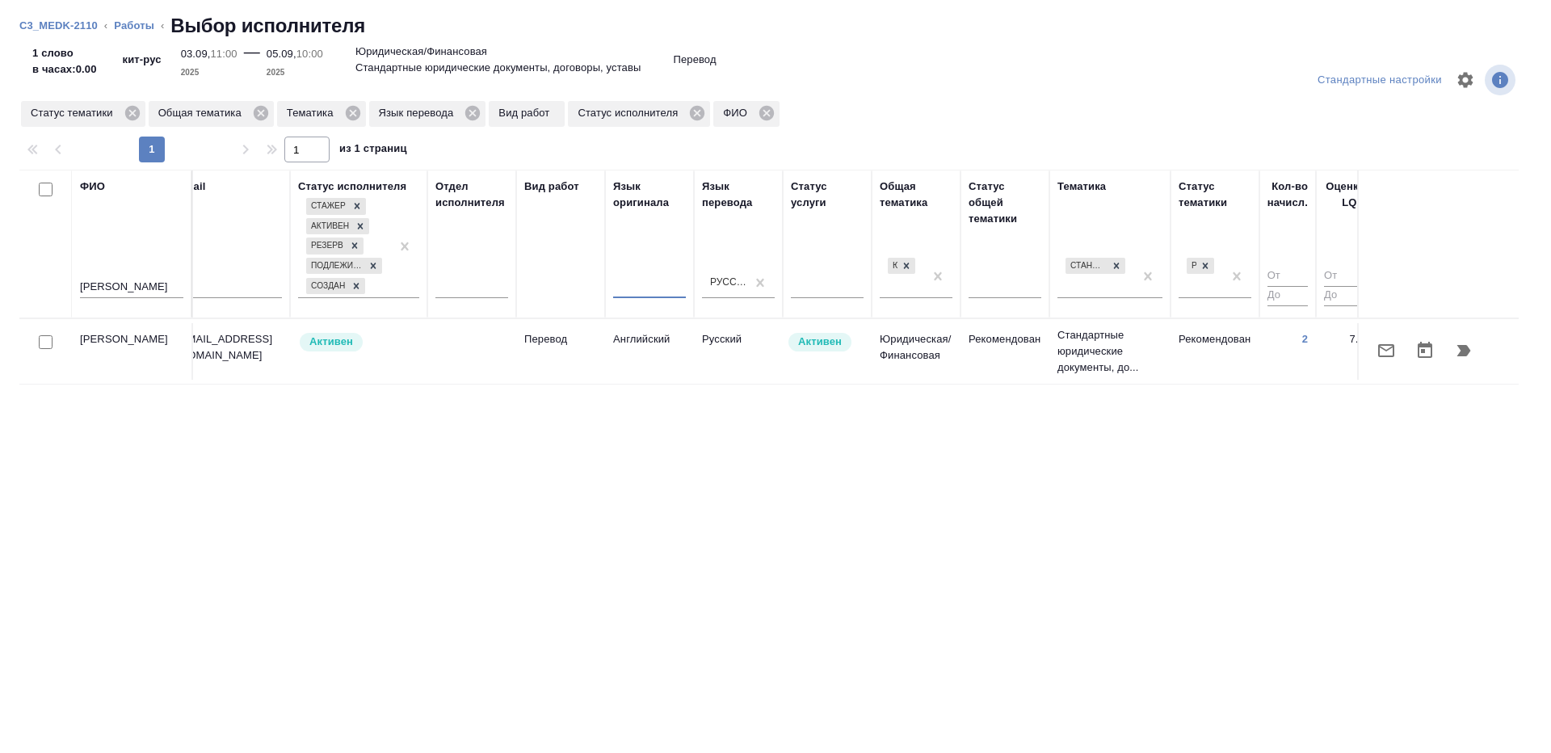
click at [1070, 374] on p "Стандартные юридические документы, до..." at bounding box center [1109, 351] width 105 height 48
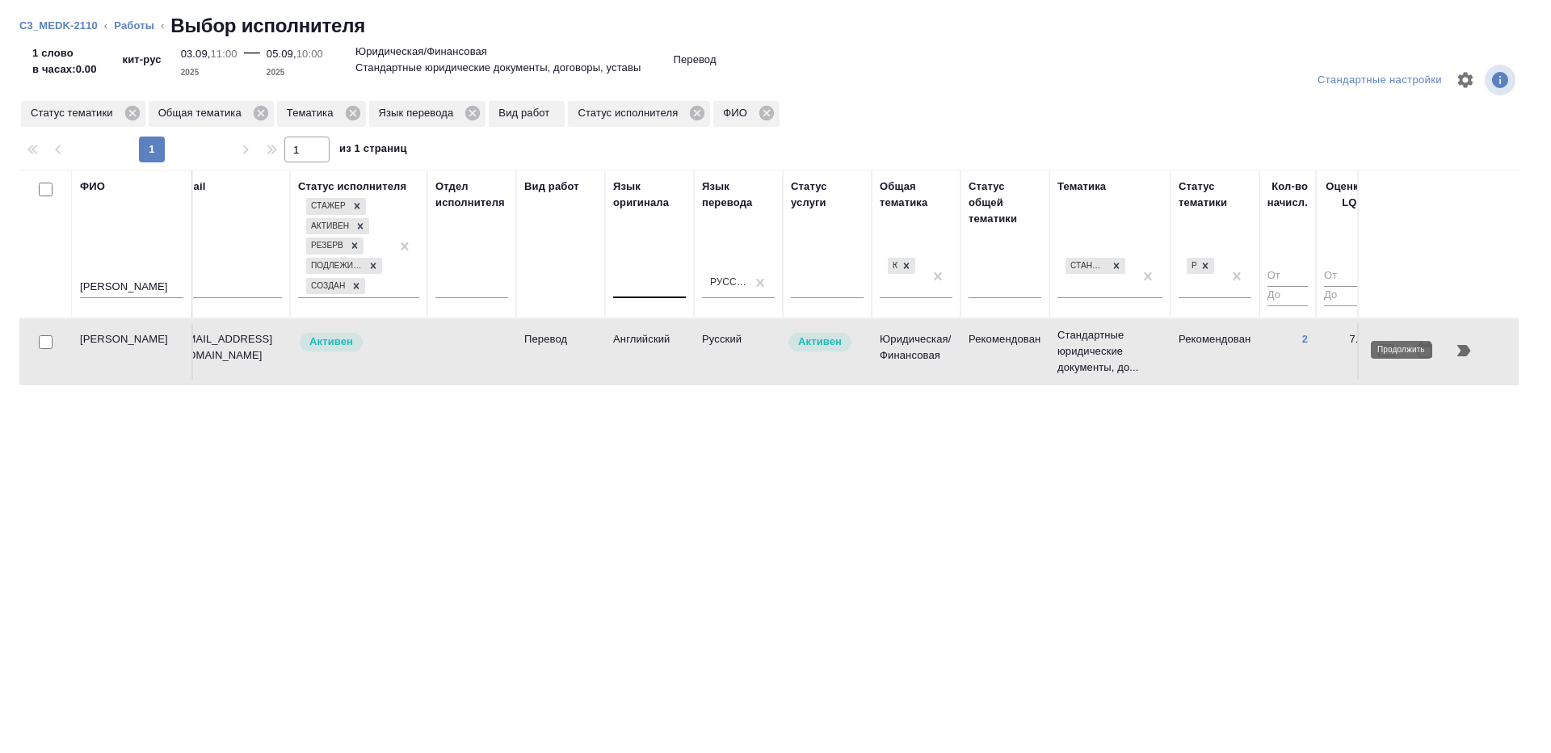
click at [1457, 343] on icon "button" at bounding box center [1463, 350] width 19 height 19
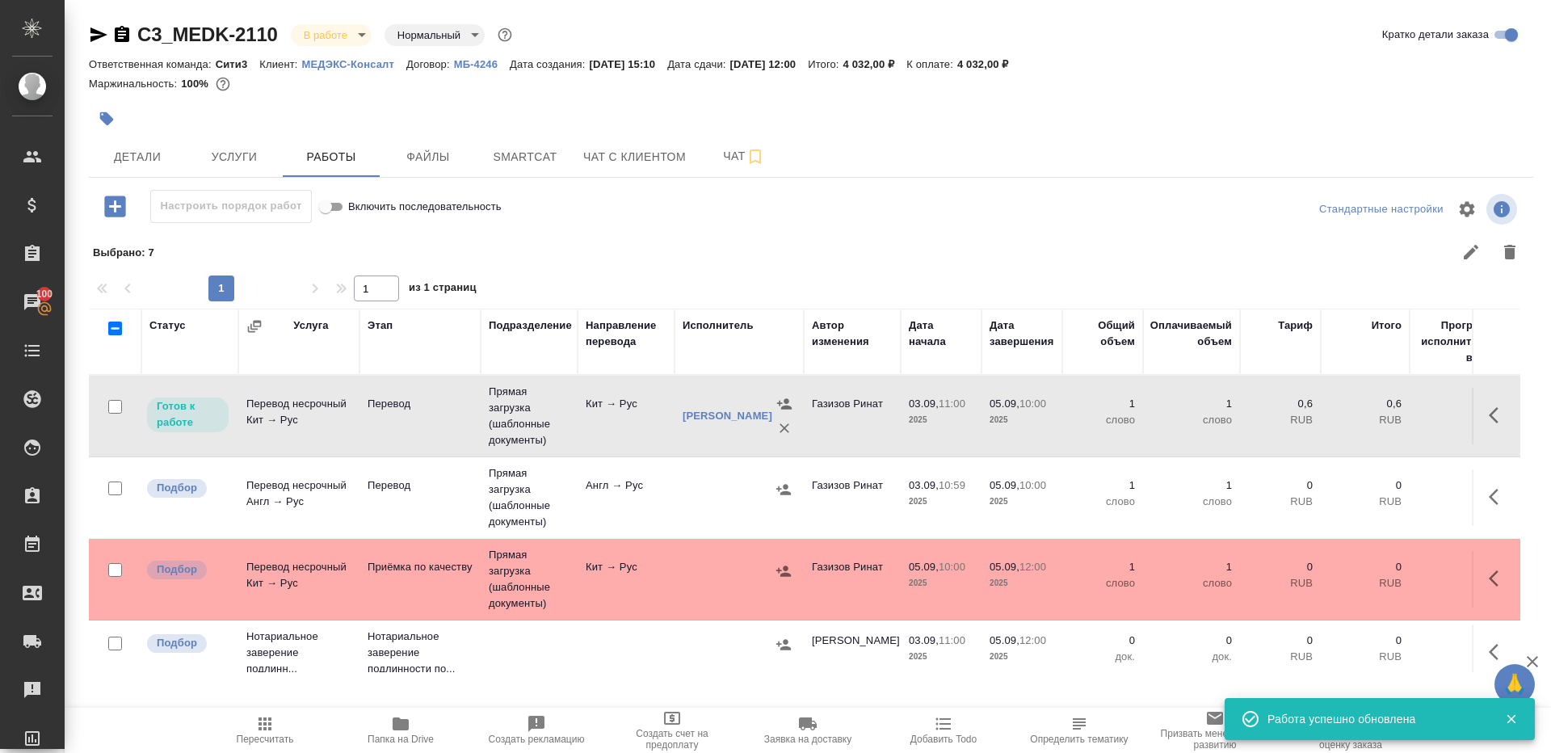
click at [774, 493] on button "button" at bounding box center [783, 489] width 24 height 24
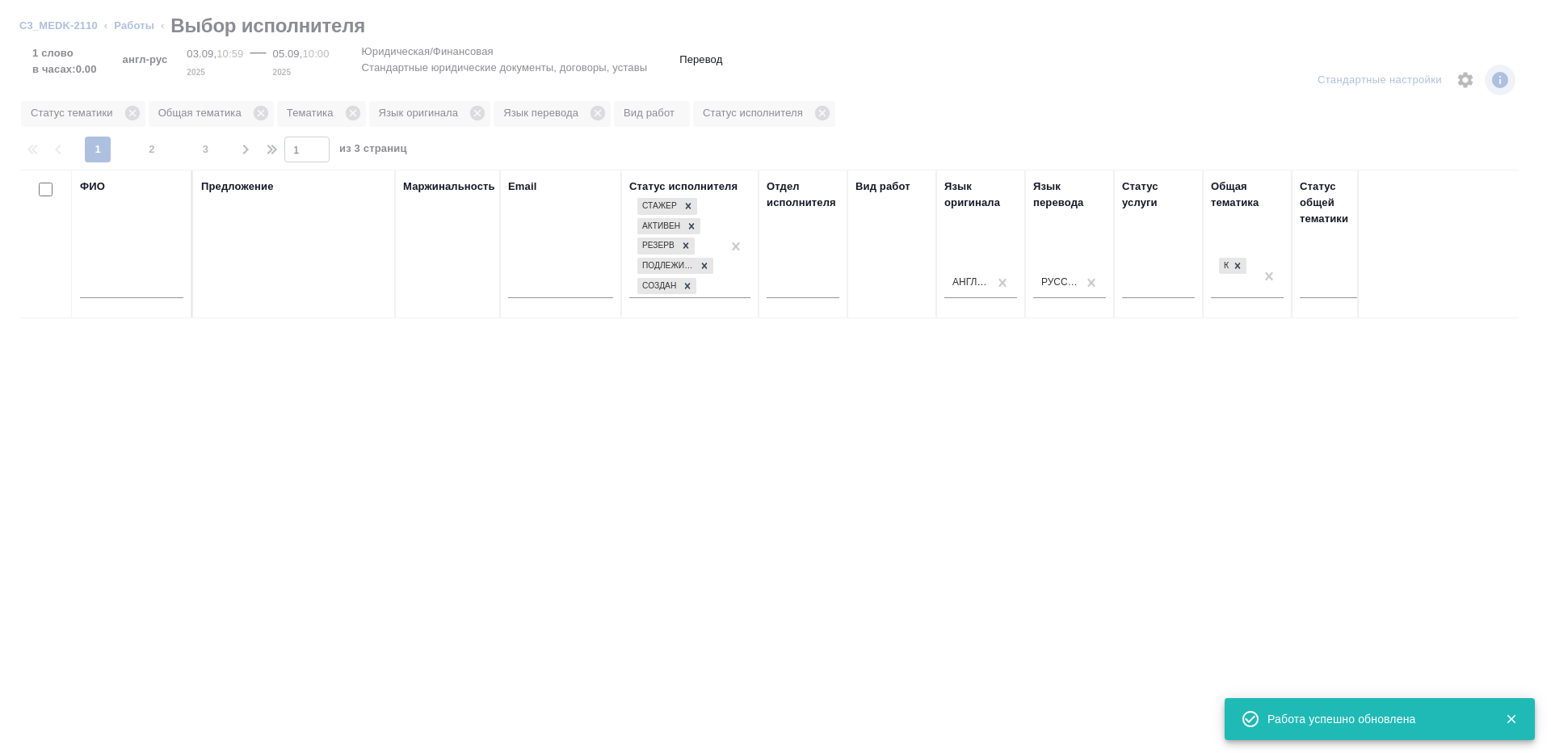
click at [126, 296] on input "text" at bounding box center [131, 288] width 103 height 20
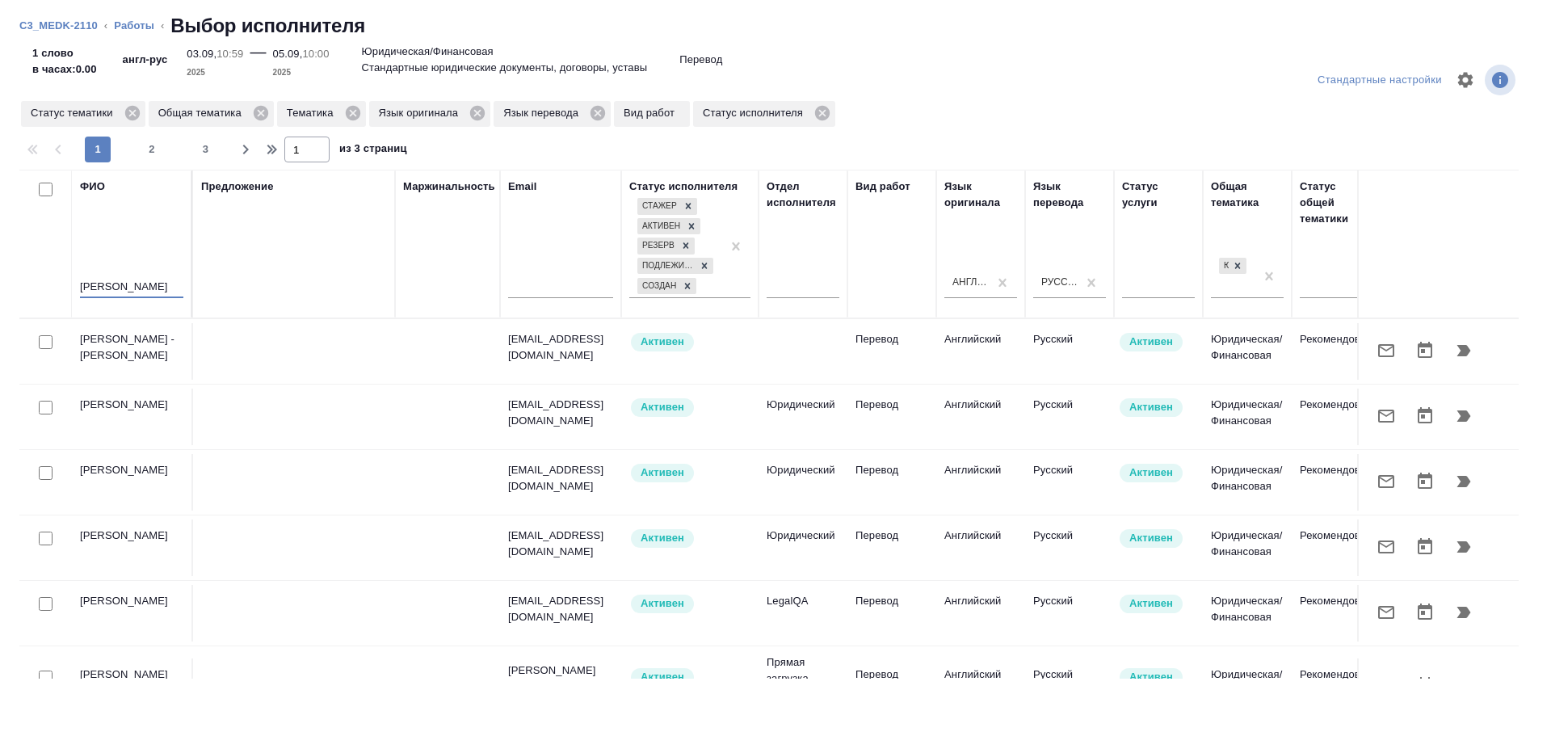
type input "шувалова"
click at [224, 274] on div "Предложение" at bounding box center [294, 243] width 186 height 131
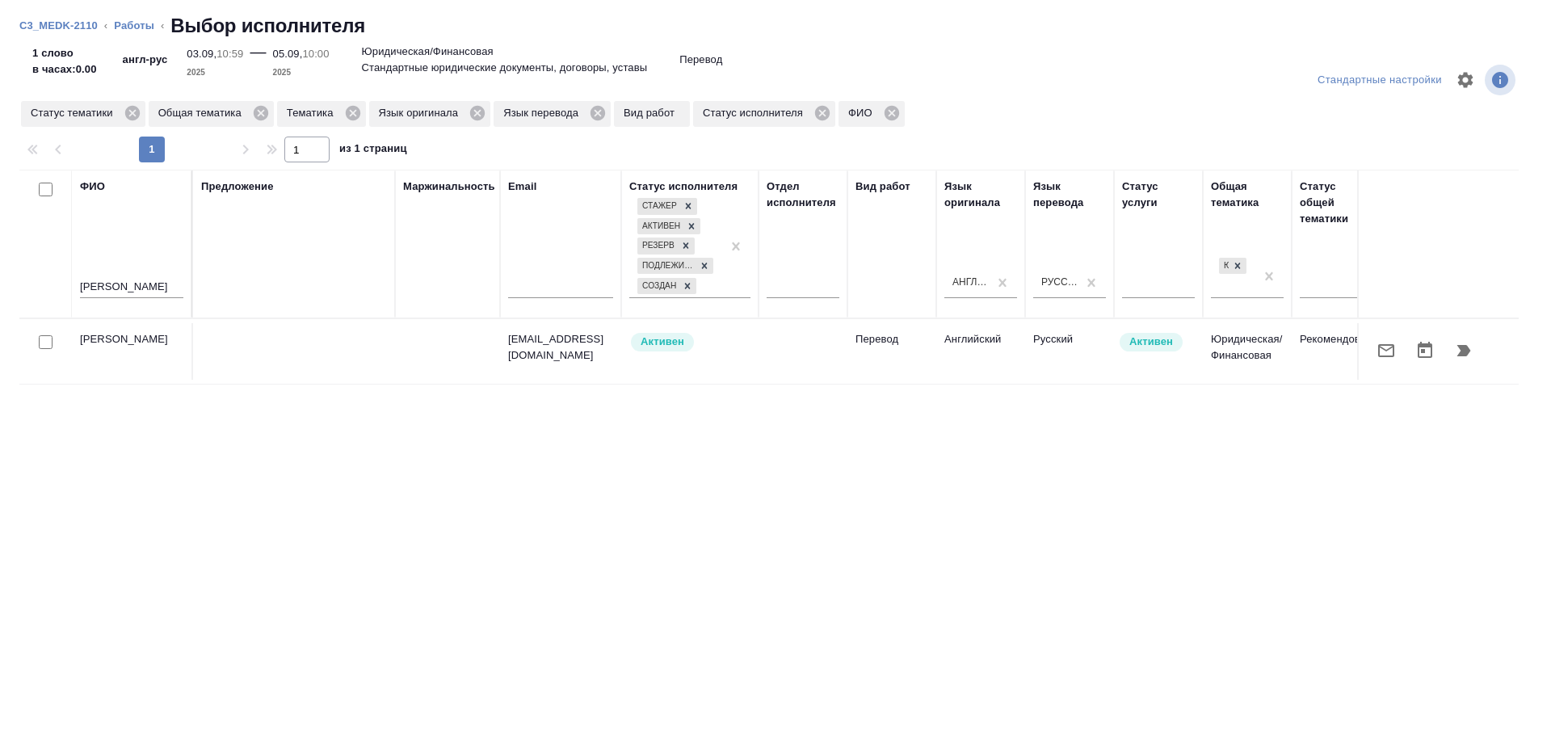
click at [1000, 325] on td "Английский" at bounding box center [980, 351] width 89 height 57
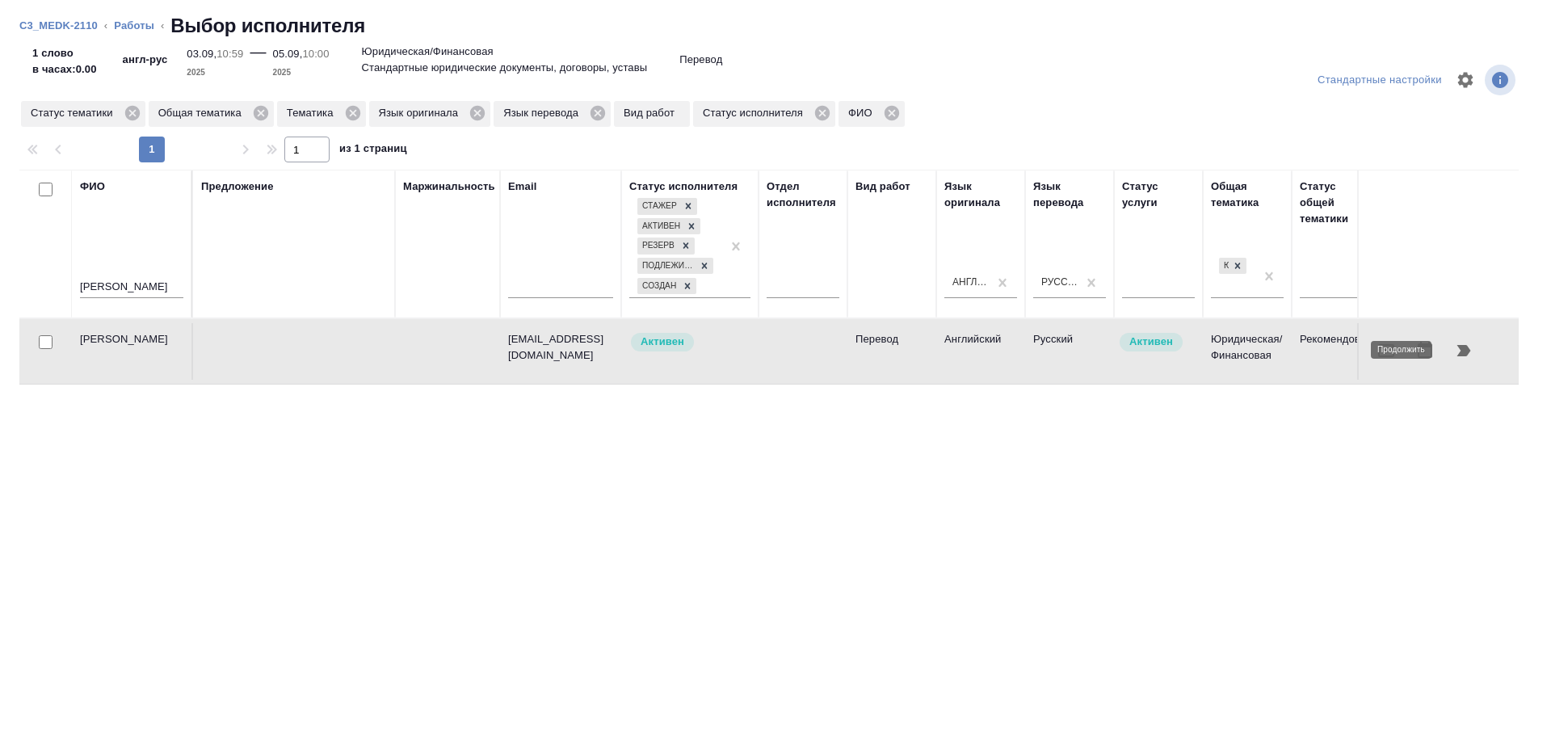
click at [1457, 359] on button "button" at bounding box center [1463, 350] width 39 height 39
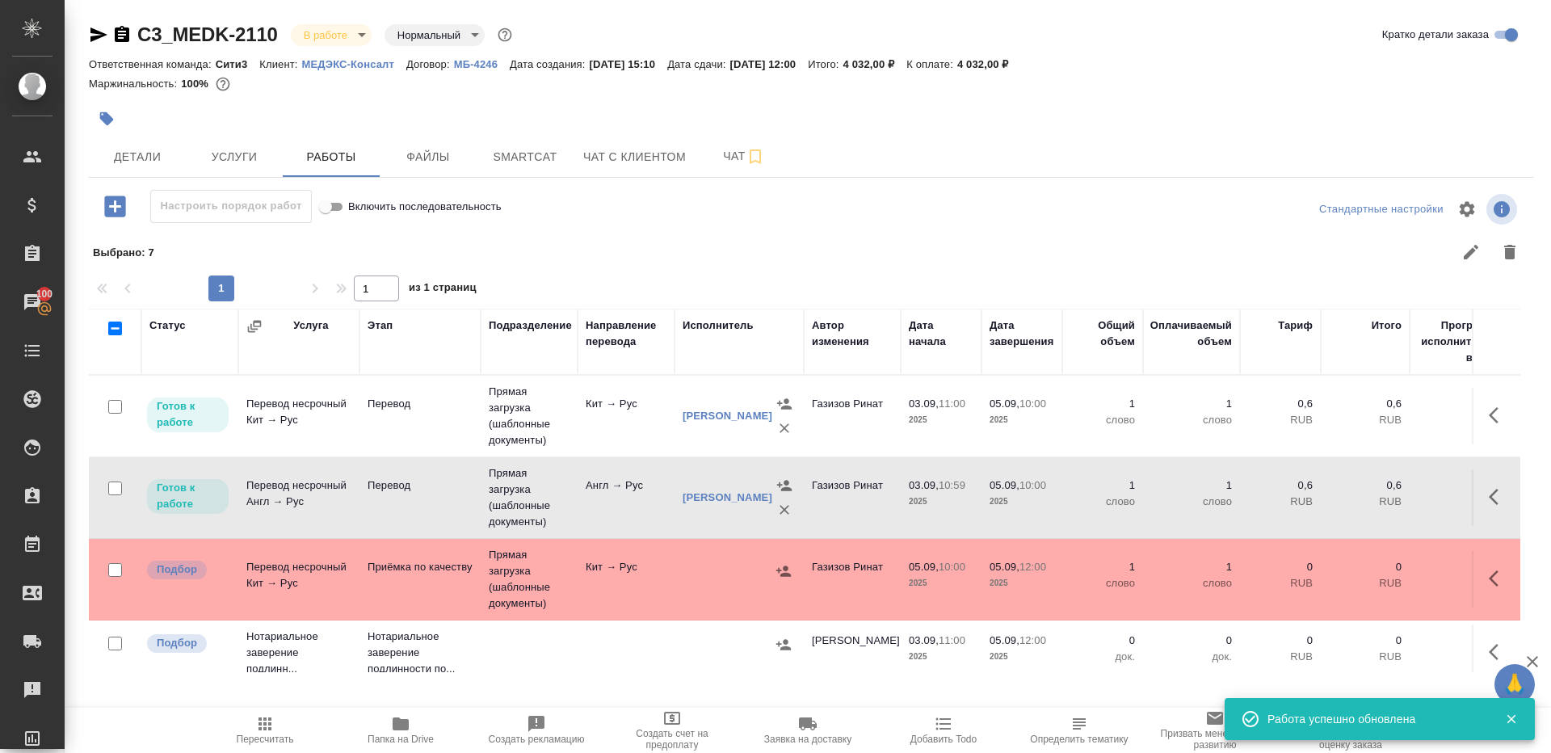
click at [262, 731] on icon "button" at bounding box center [264, 723] width 19 height 19
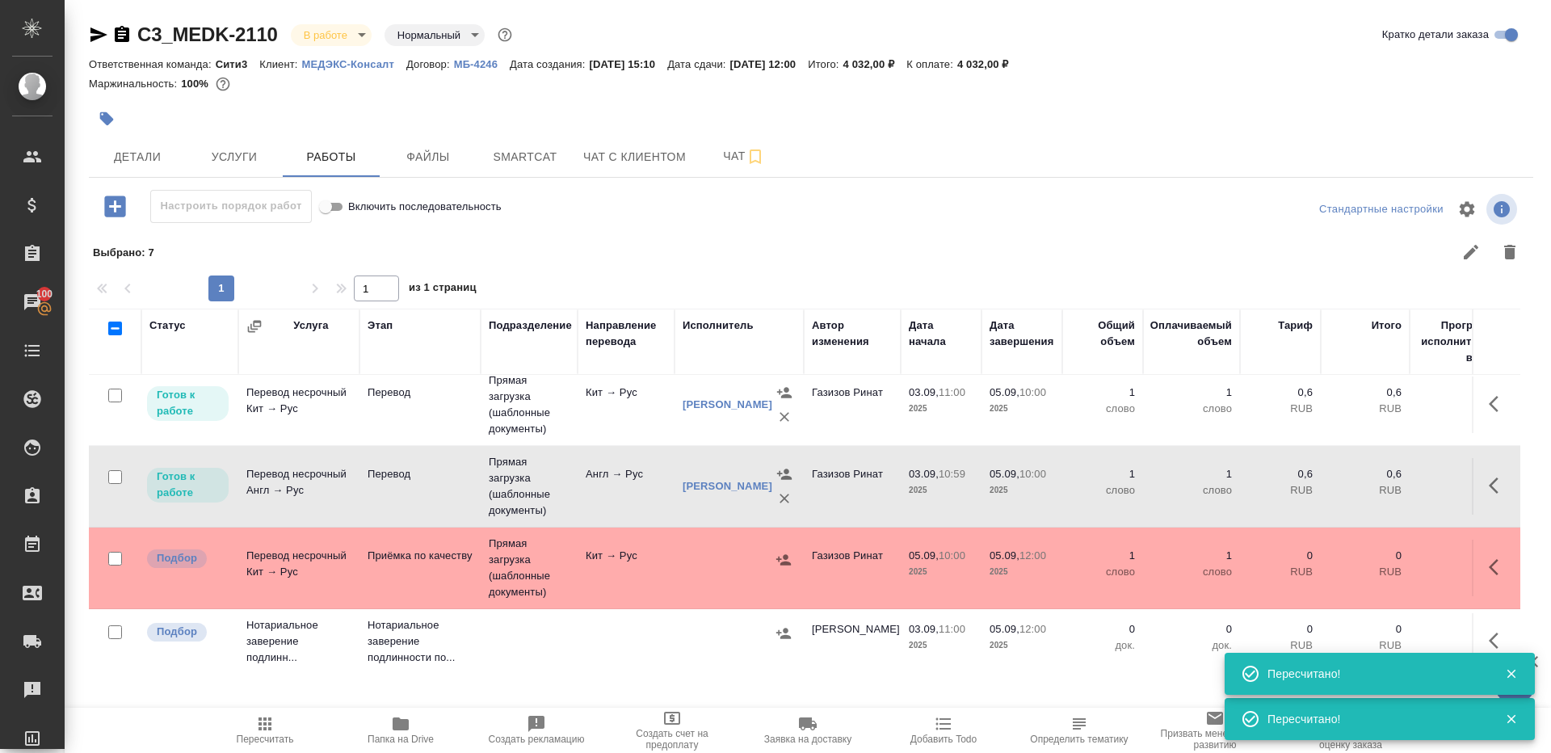
scroll to position [0, 0]
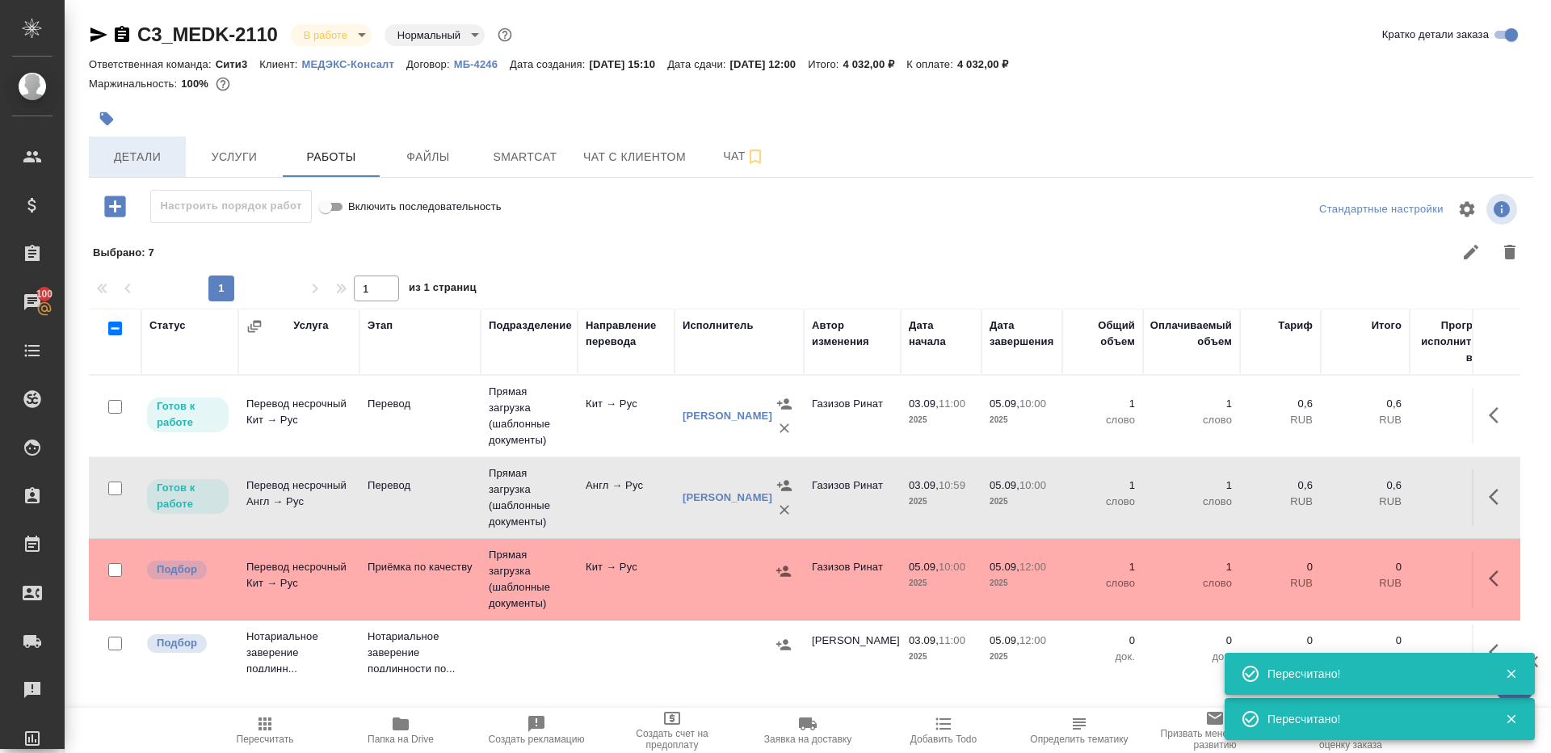
click at [145, 152] on span "Детали" at bounding box center [138, 157] width 78 height 20
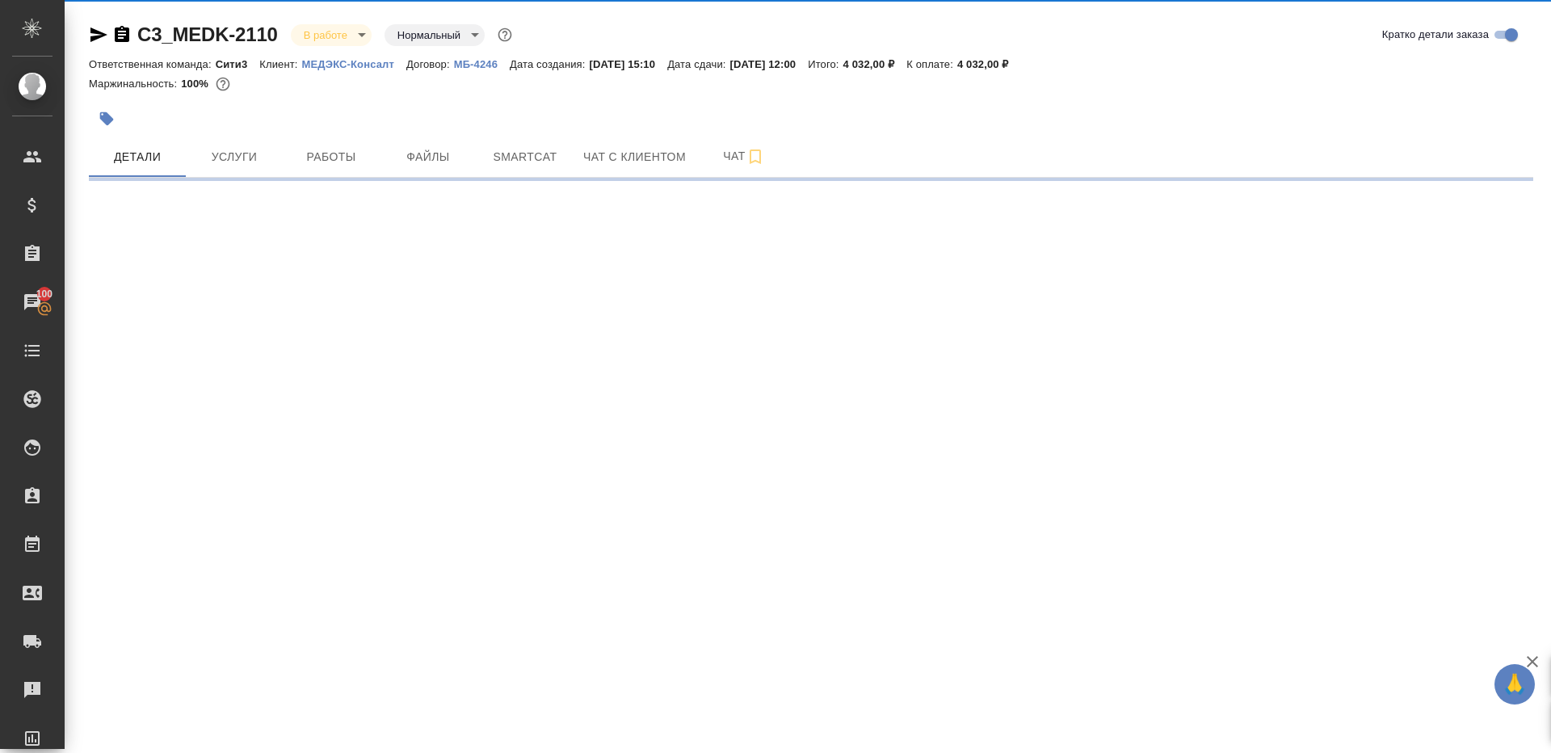
select select "RU"
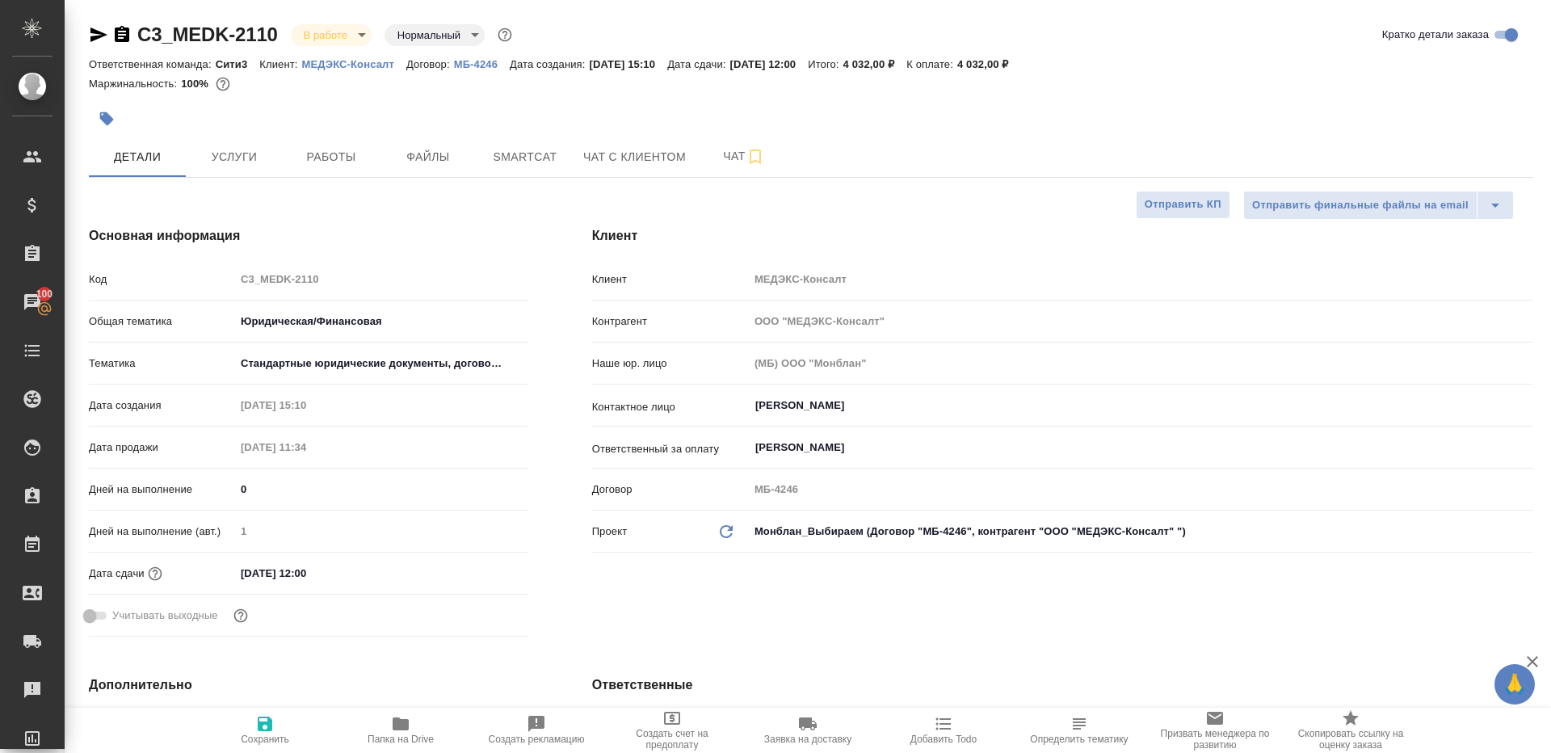
type textarea "x"
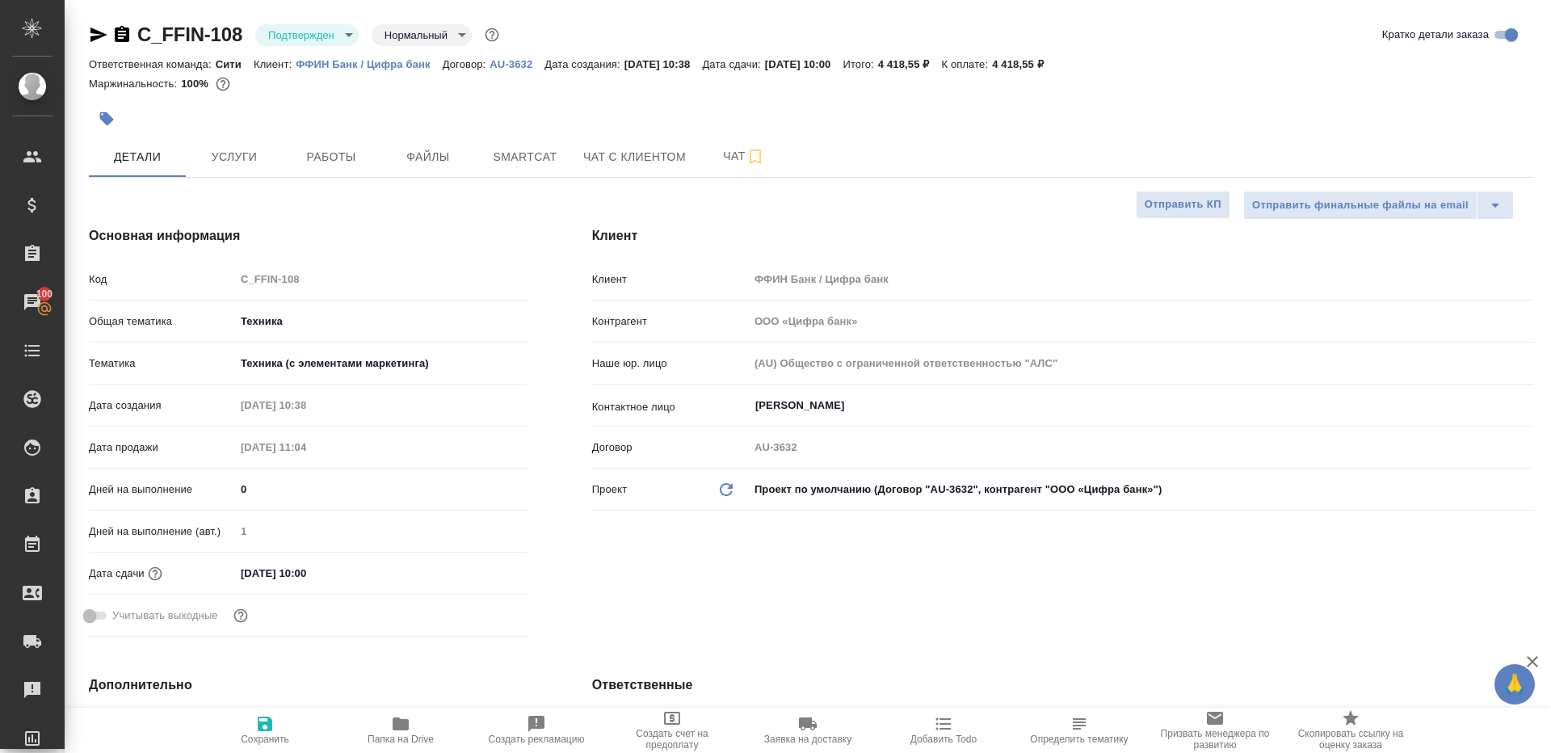
select select "RU"
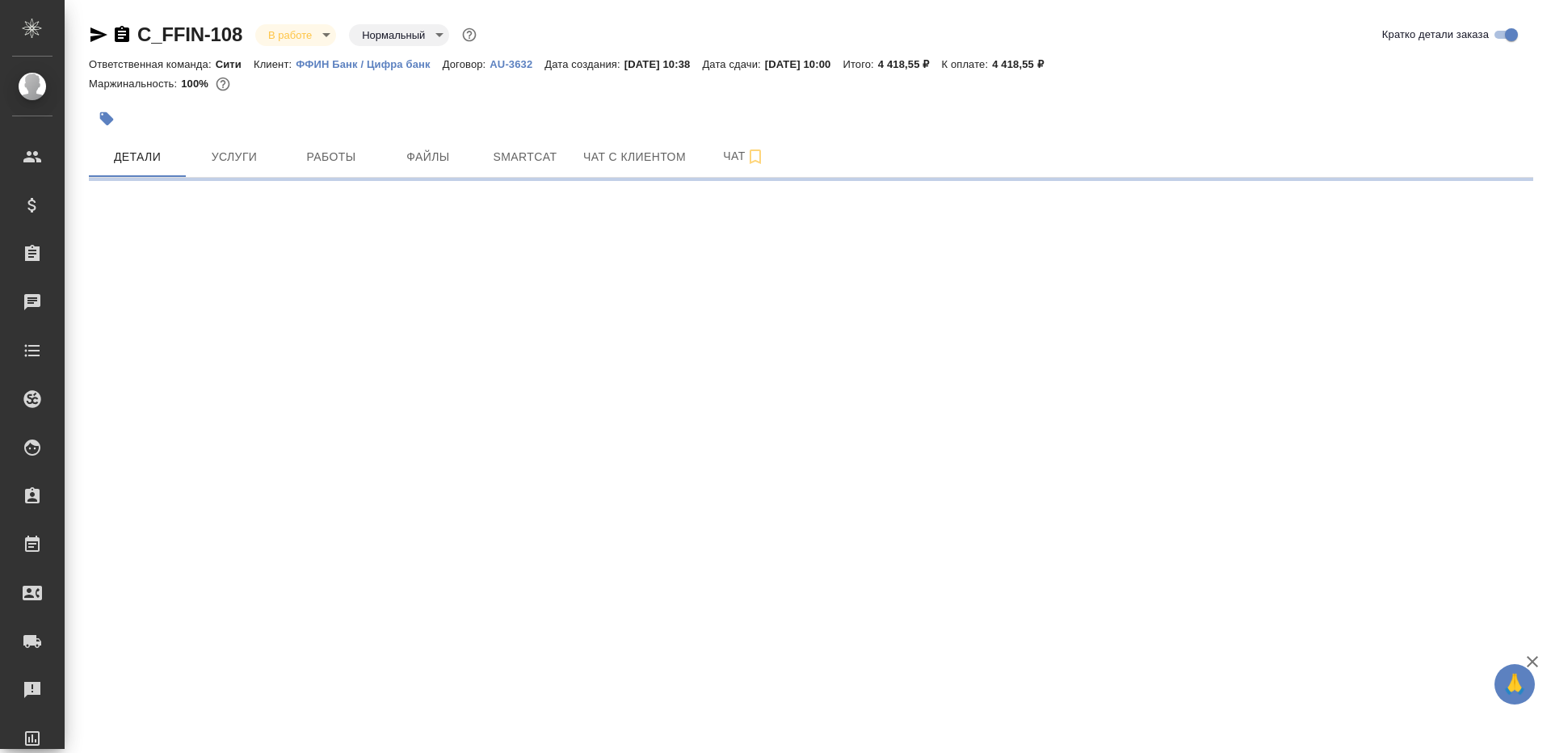
select select "RU"
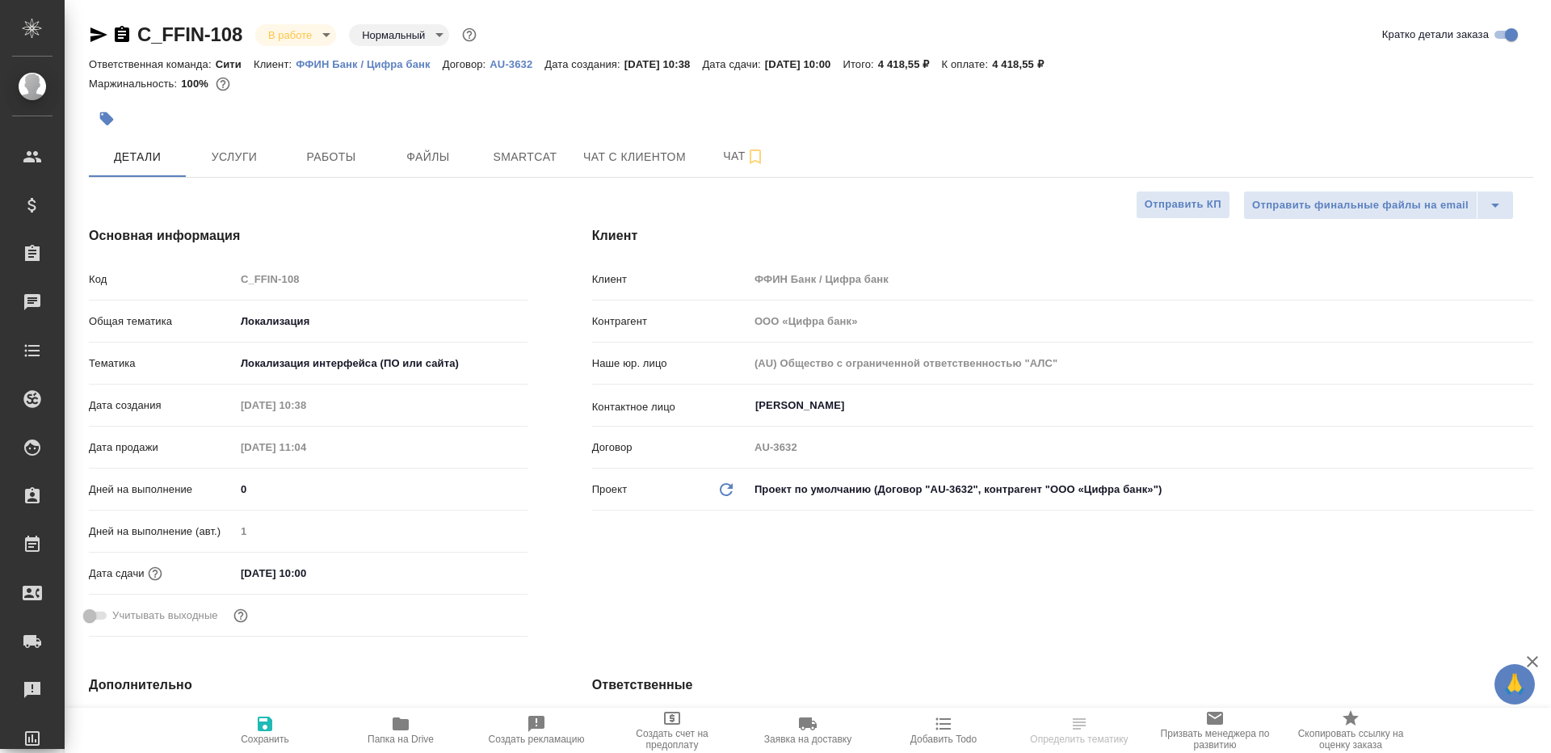
type textarea "x"
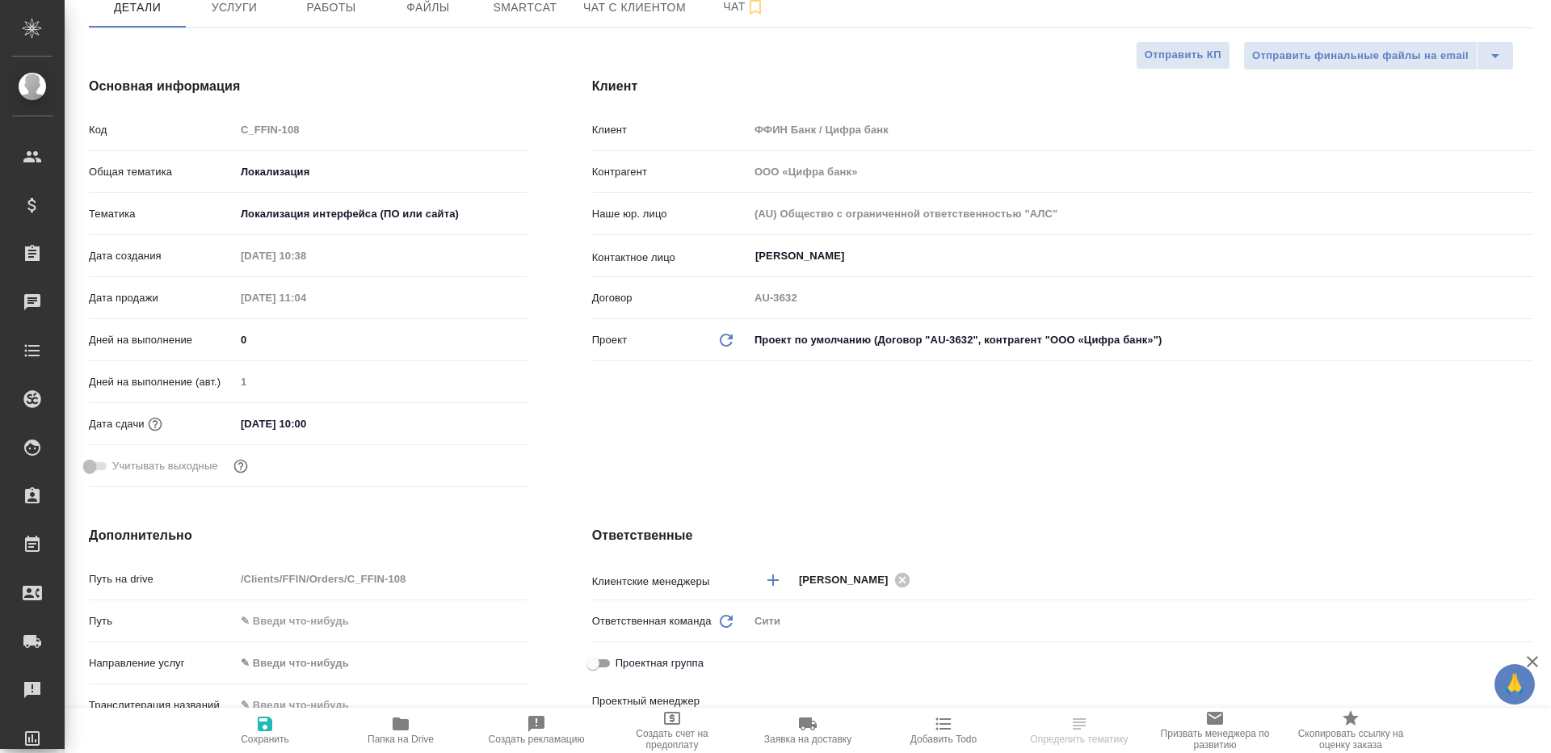
type textarea "x"
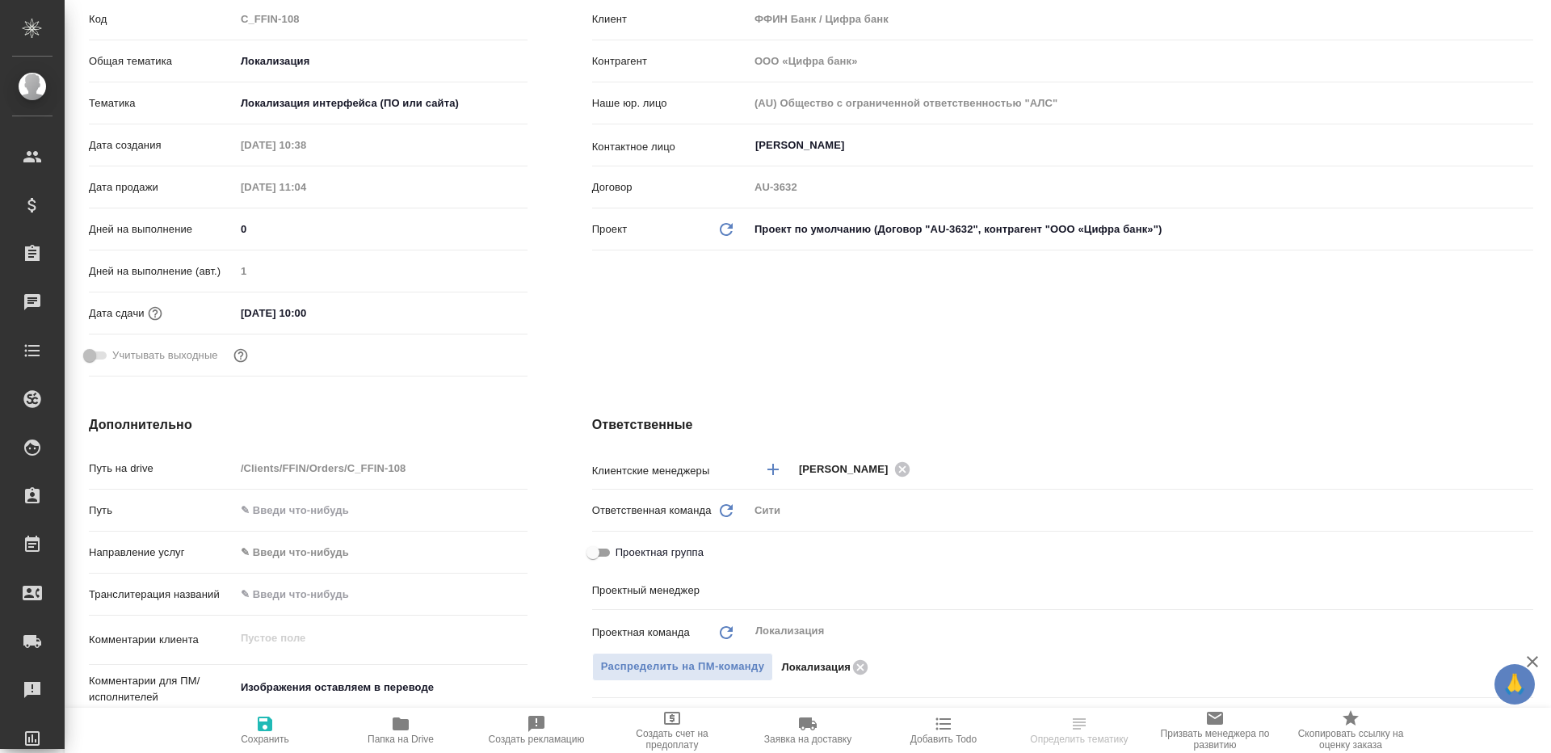
type input "Муталимов Марк"
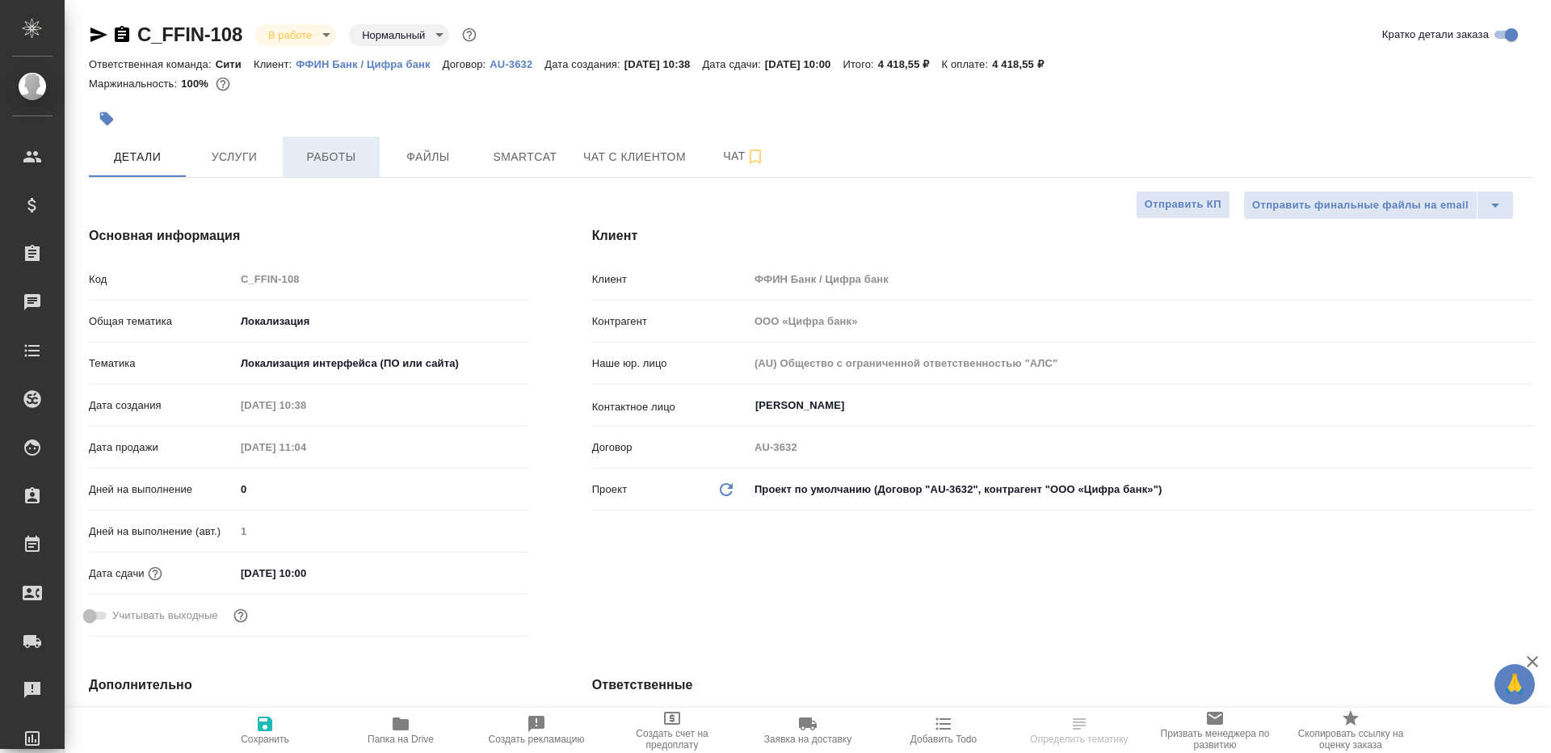
click at [318, 157] on span "Работы" at bounding box center [331, 157] width 78 height 20
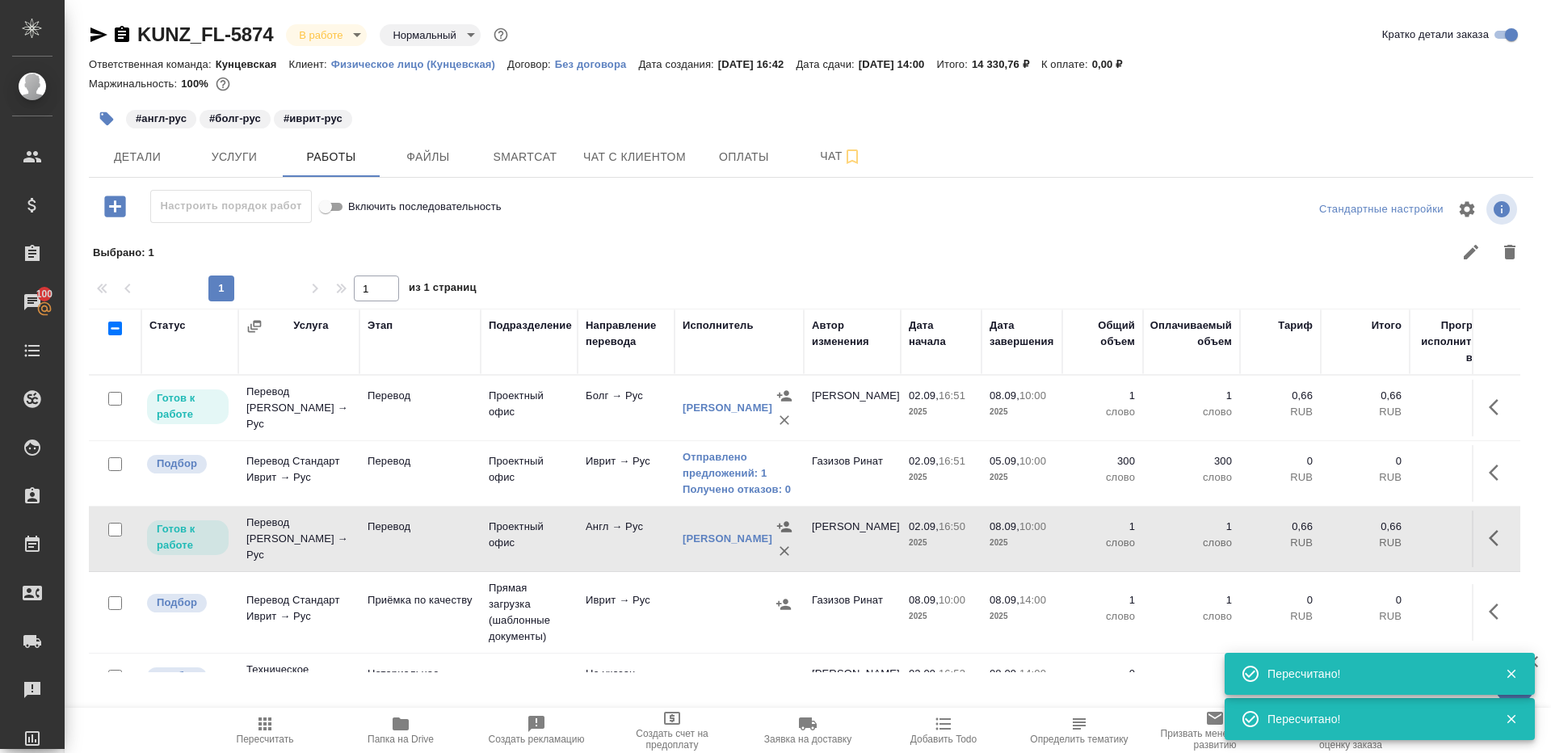
click at [248, 747] on button "Пересчитать" at bounding box center [265, 730] width 136 height 45
click at [385, 719] on span "Папка на Drive" at bounding box center [400, 729] width 116 height 31
click at [694, 479] on link "Отправлено предложений: 1" at bounding box center [738, 465] width 113 height 32
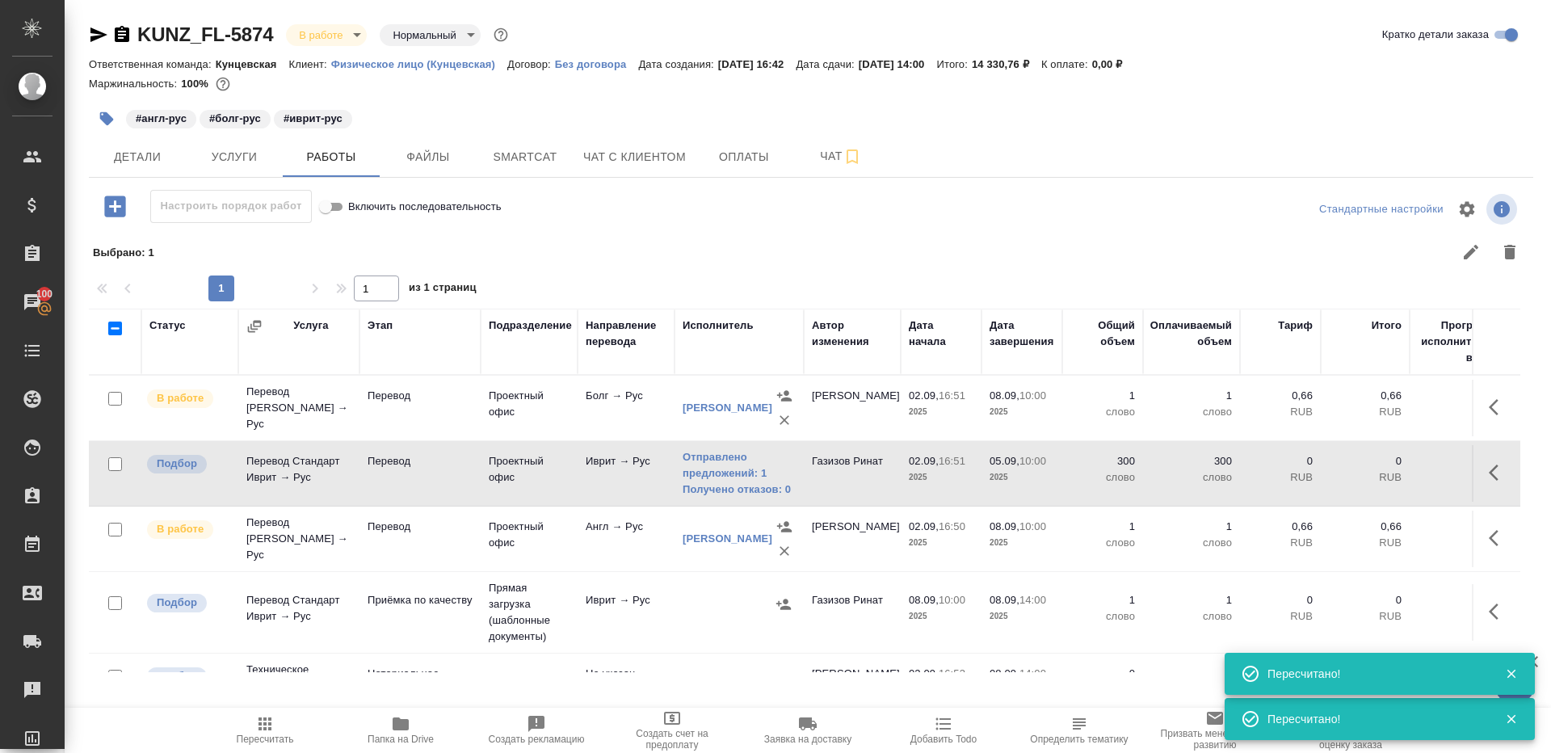
click at [235, 729] on span "Пересчитать" at bounding box center [265, 729] width 116 height 31
click at [165, 173] on button "Детали" at bounding box center [137, 156] width 97 height 40
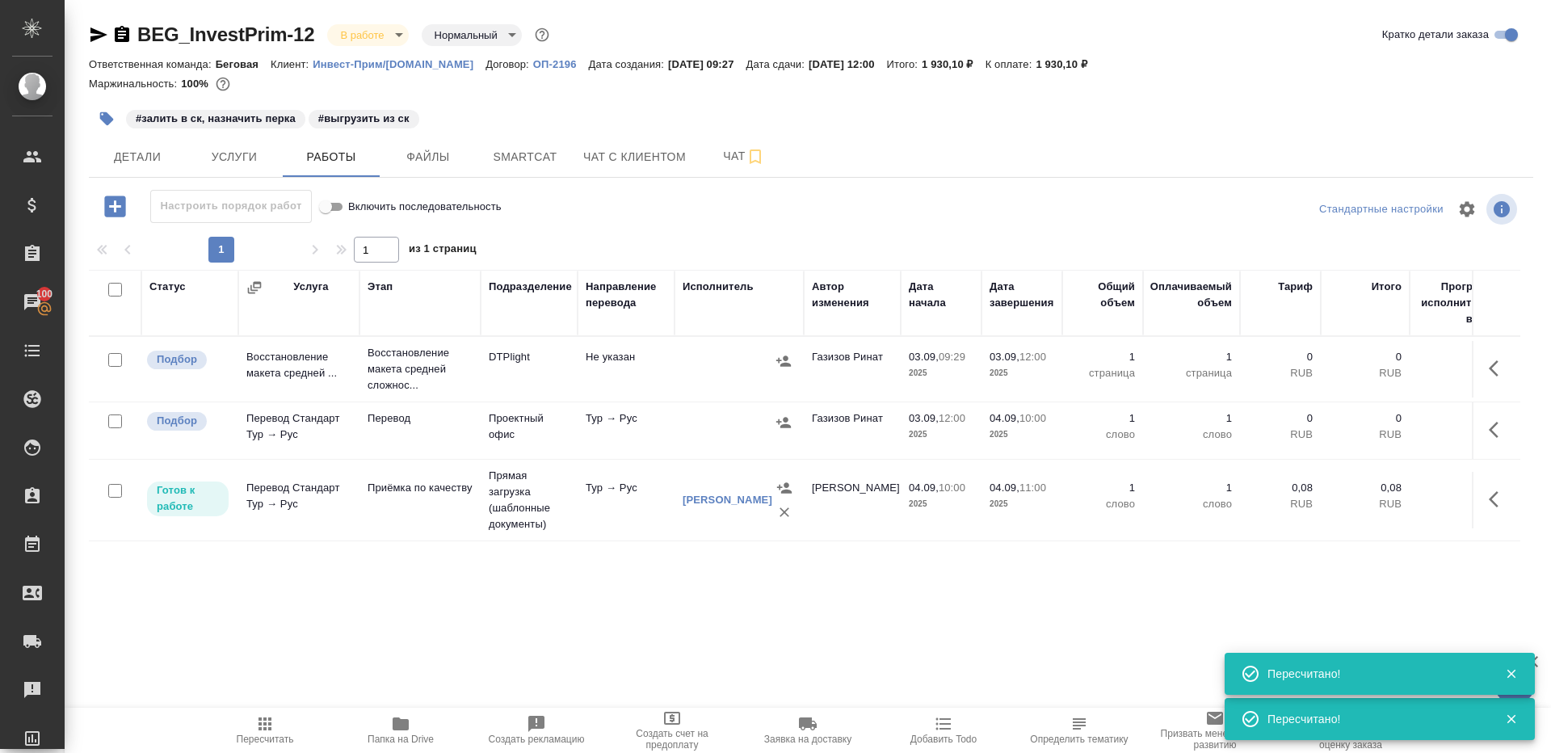
click at [246, 732] on span "Пересчитать" at bounding box center [265, 729] width 116 height 31
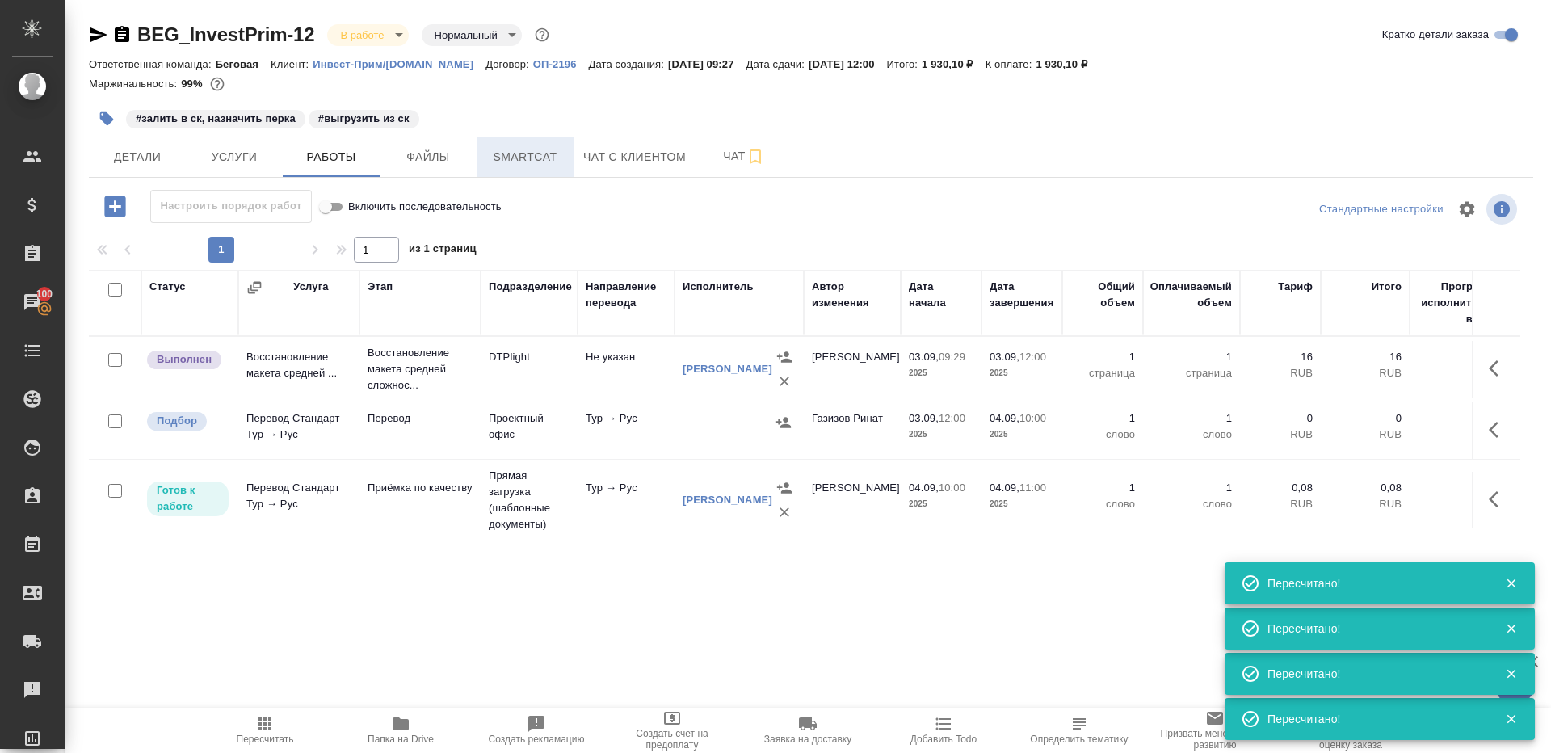
click at [526, 148] on span "Smartcat" at bounding box center [525, 157] width 78 height 20
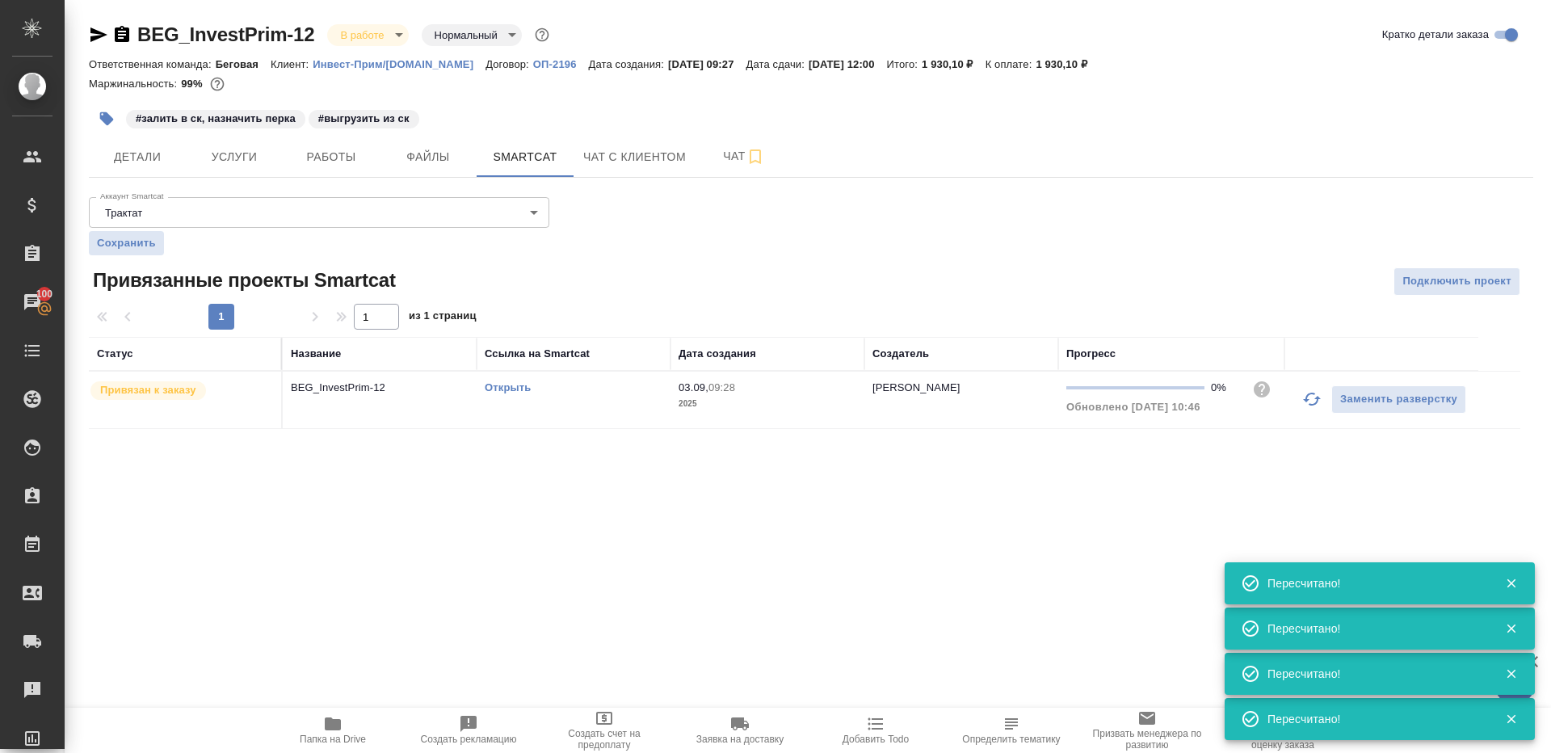
click at [503, 385] on link "Открыть" at bounding box center [508, 387] width 46 height 12
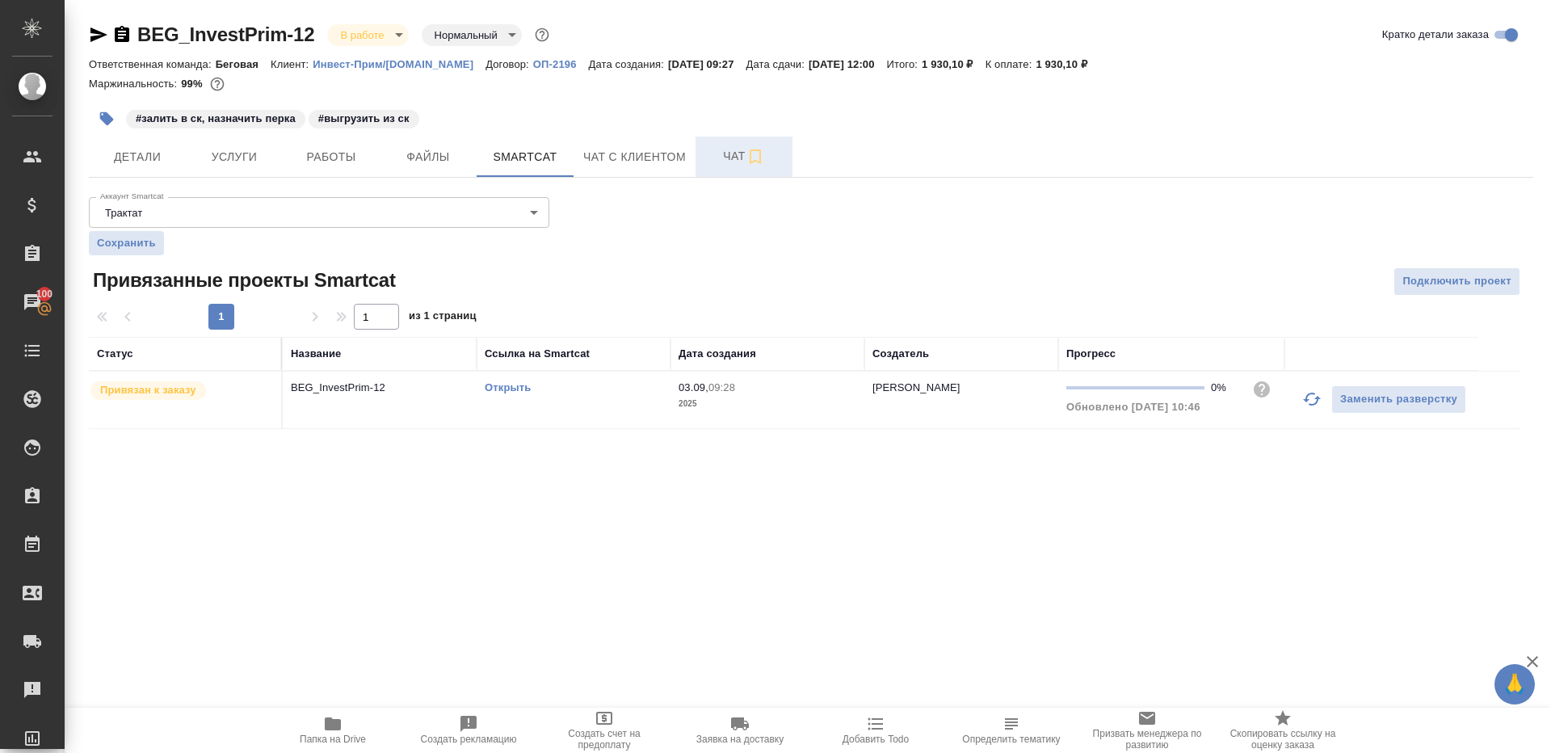
click at [713, 155] on span "Чат" at bounding box center [744, 156] width 78 height 20
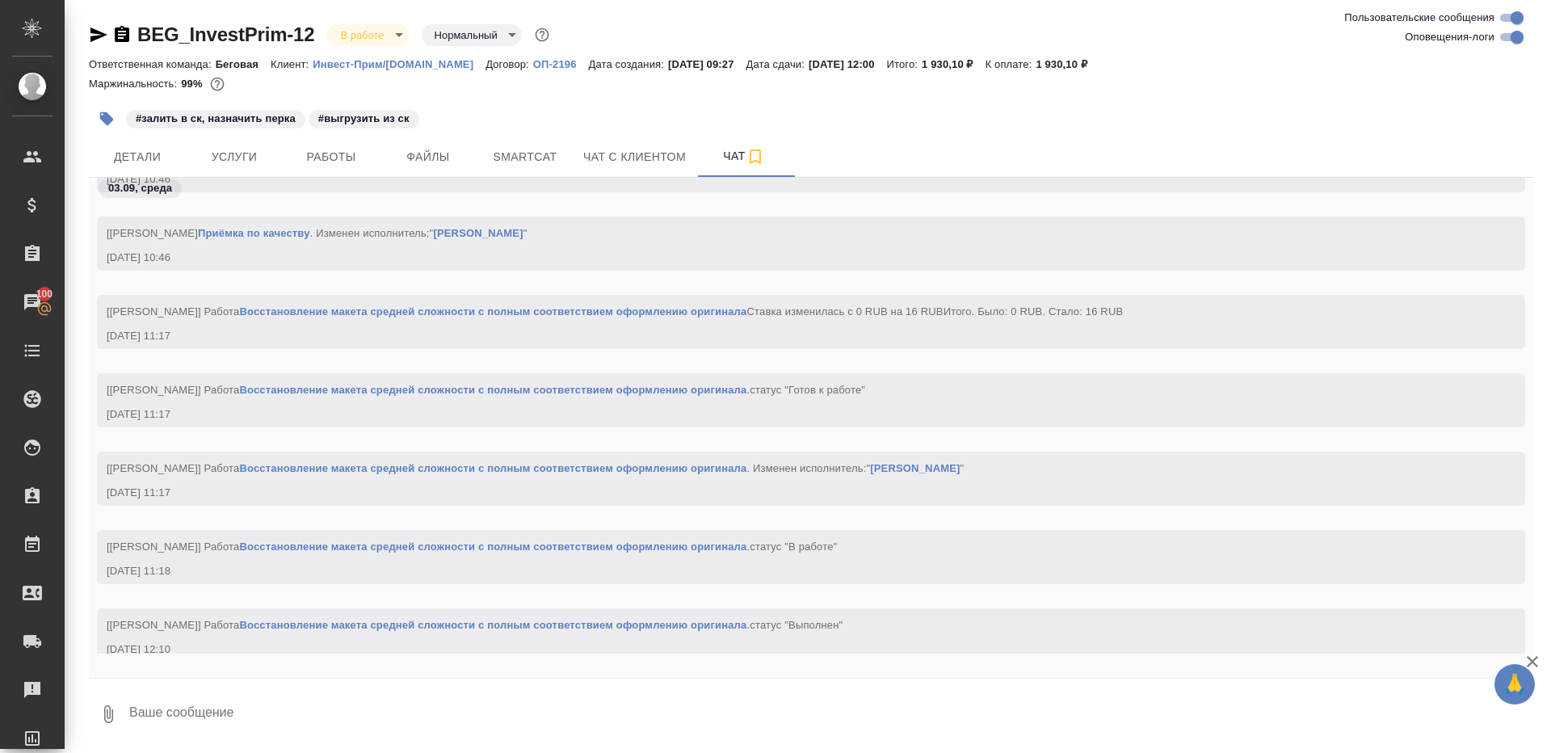
scroll to position [2018, 0]
click at [332, 155] on span "Работы" at bounding box center [331, 157] width 78 height 20
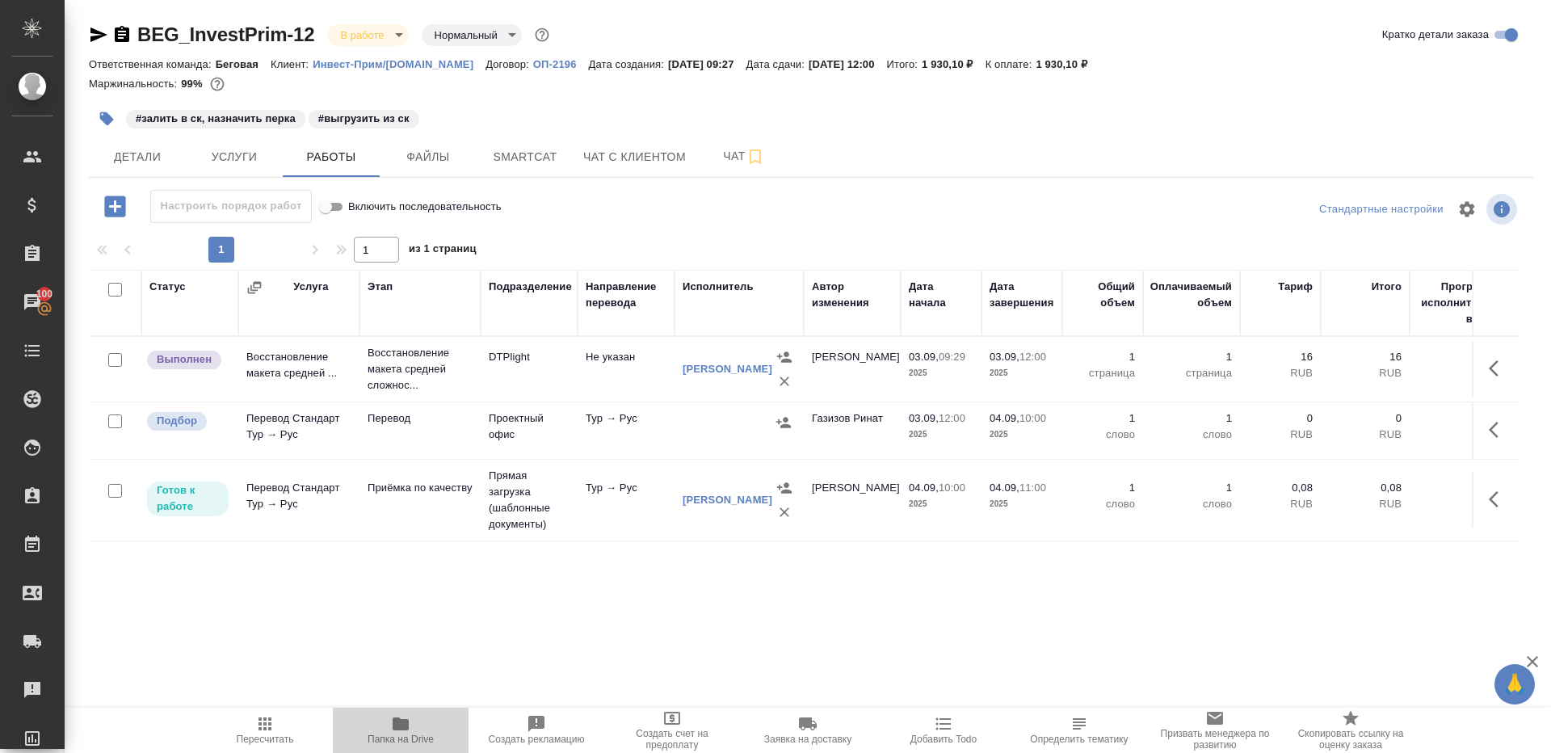
click at [401, 730] on icon "button" at bounding box center [400, 723] width 19 height 19
click at [491, 160] on span "Smartcat" at bounding box center [525, 157] width 78 height 20
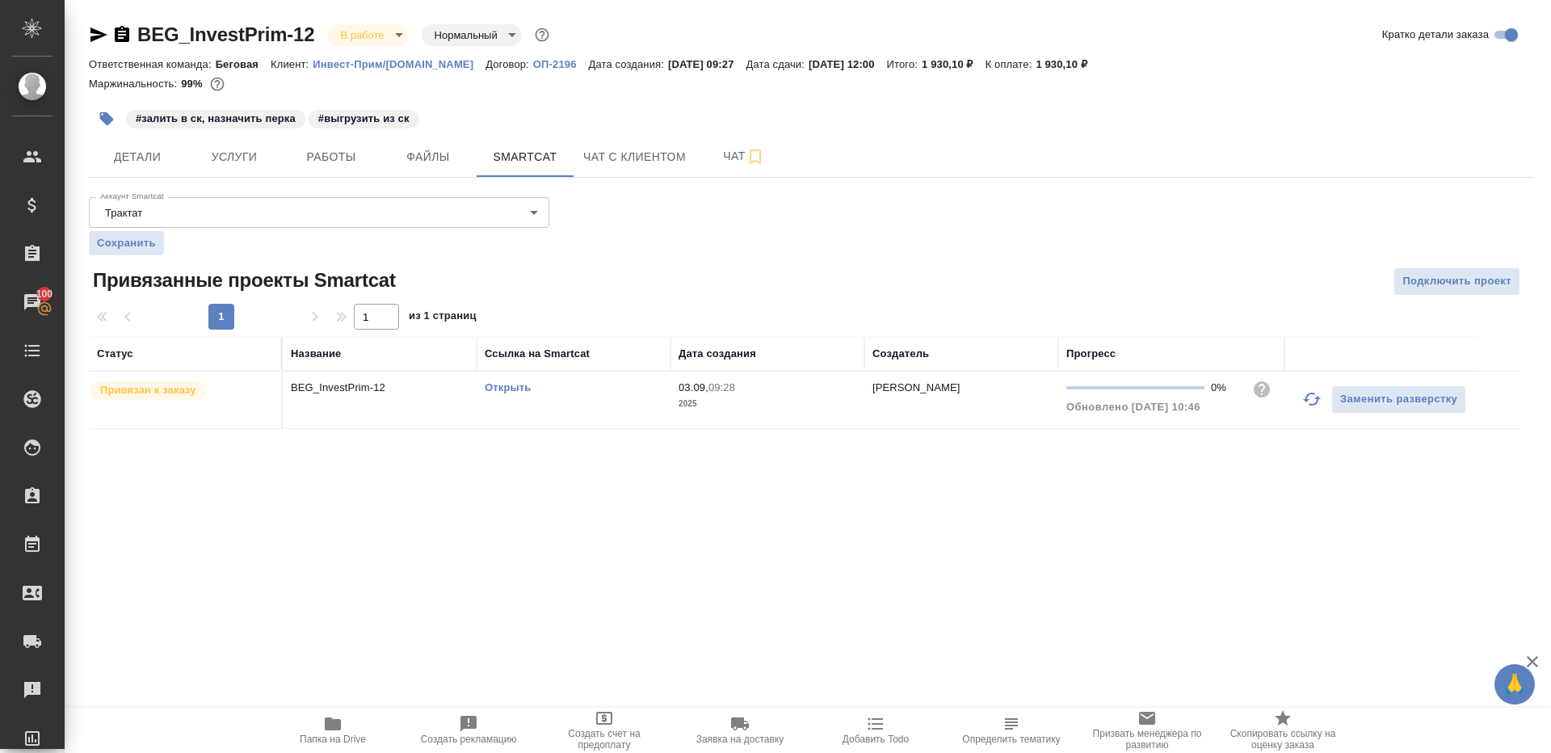
click at [510, 384] on link "Открыть" at bounding box center [508, 387] width 46 height 12
click at [101, 38] on icon "button" at bounding box center [98, 34] width 19 height 19
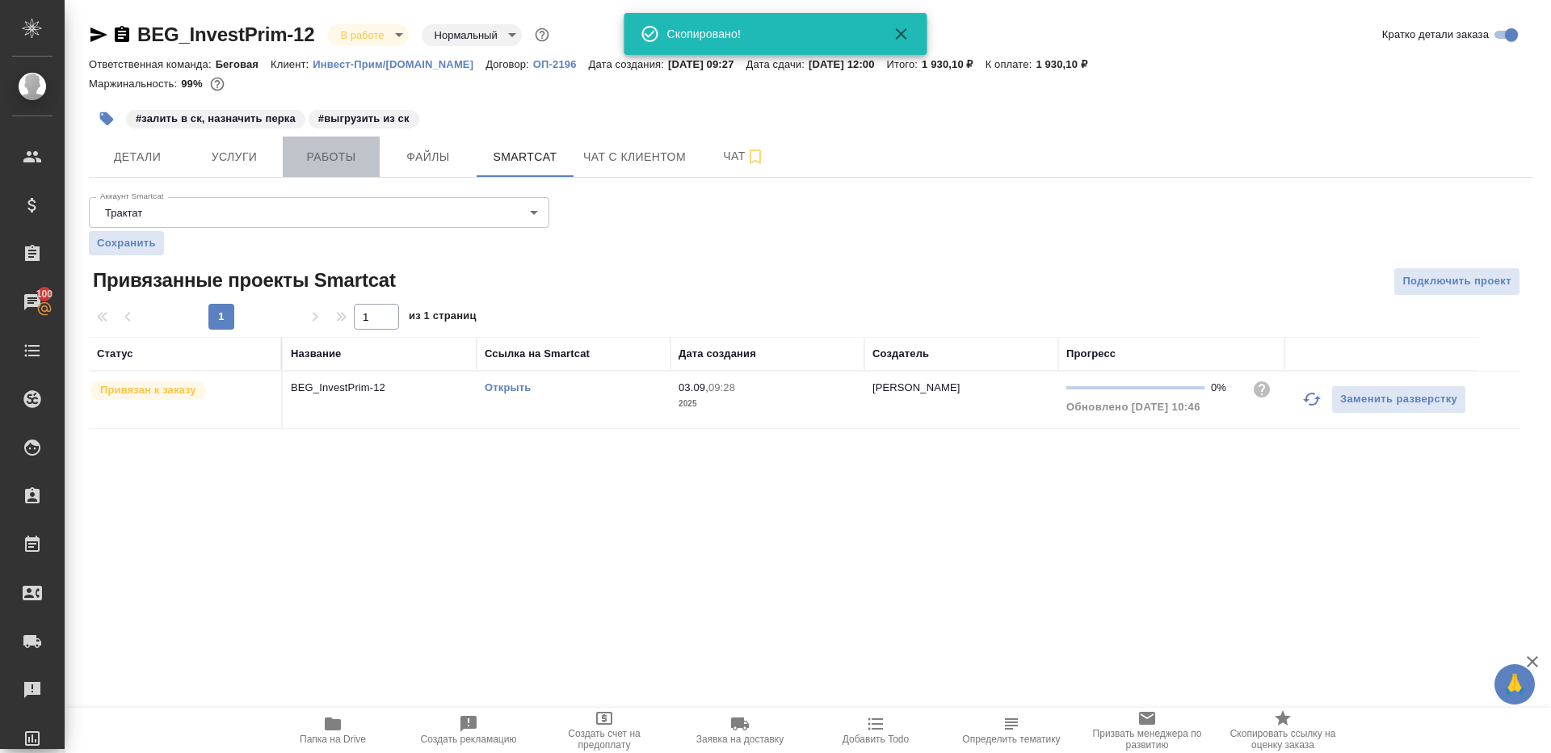
click at [315, 153] on span "Работы" at bounding box center [331, 157] width 78 height 20
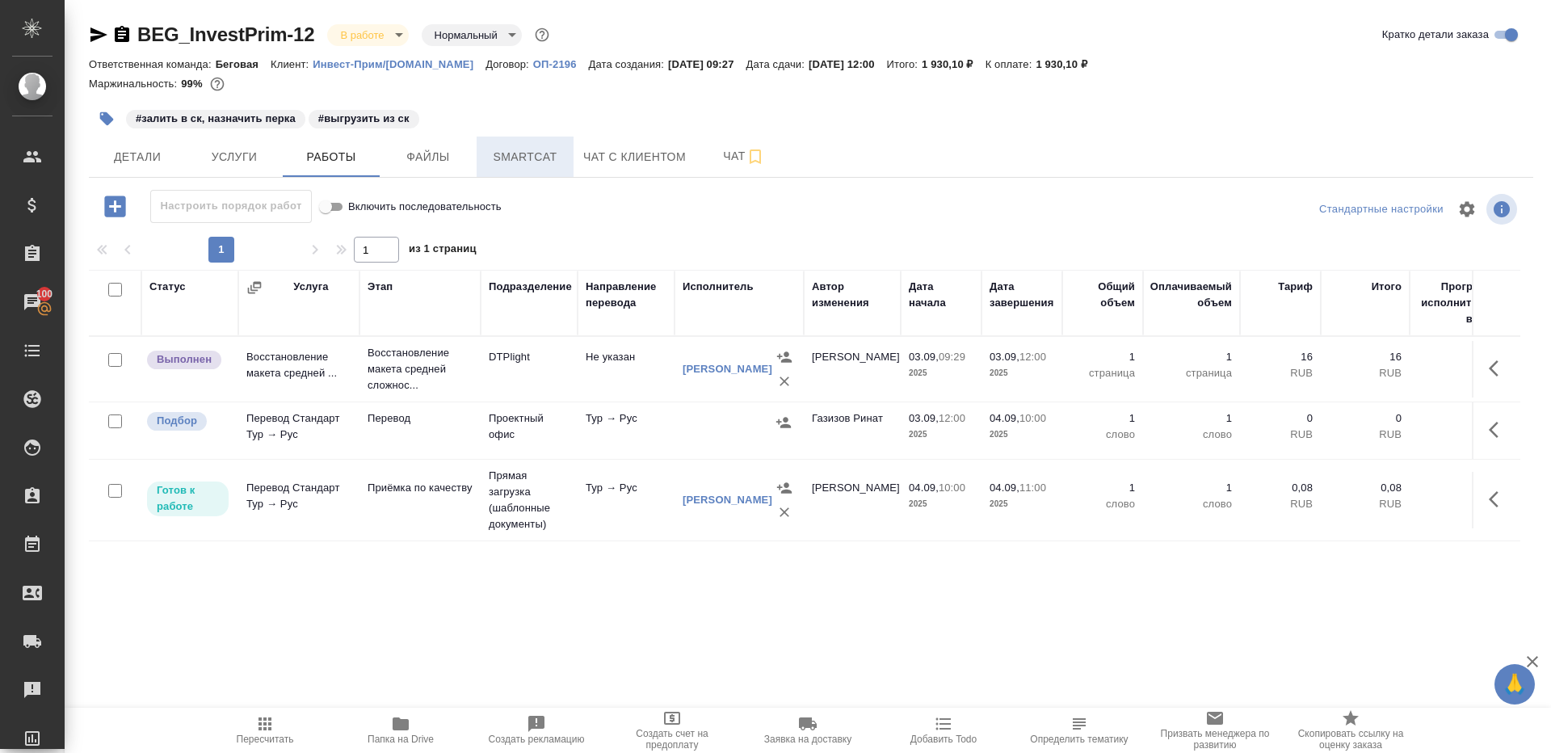
click at [550, 156] on span "Smartcat" at bounding box center [525, 157] width 78 height 20
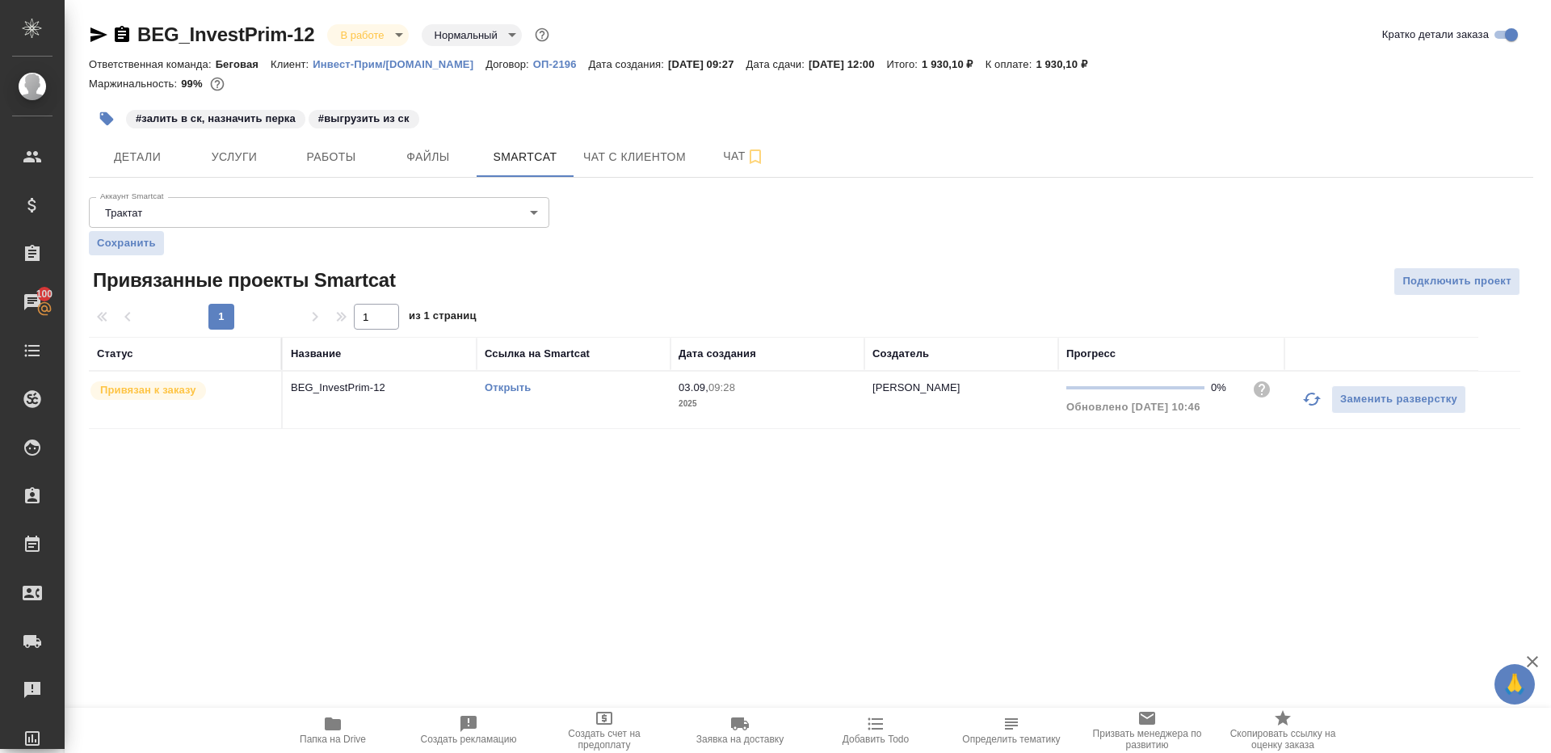
click at [511, 386] on link "Открыть" at bounding box center [508, 387] width 46 height 12
click at [514, 381] on link "Открыть" at bounding box center [508, 387] width 46 height 12
click at [95, 31] on icon "button" at bounding box center [98, 34] width 17 height 15
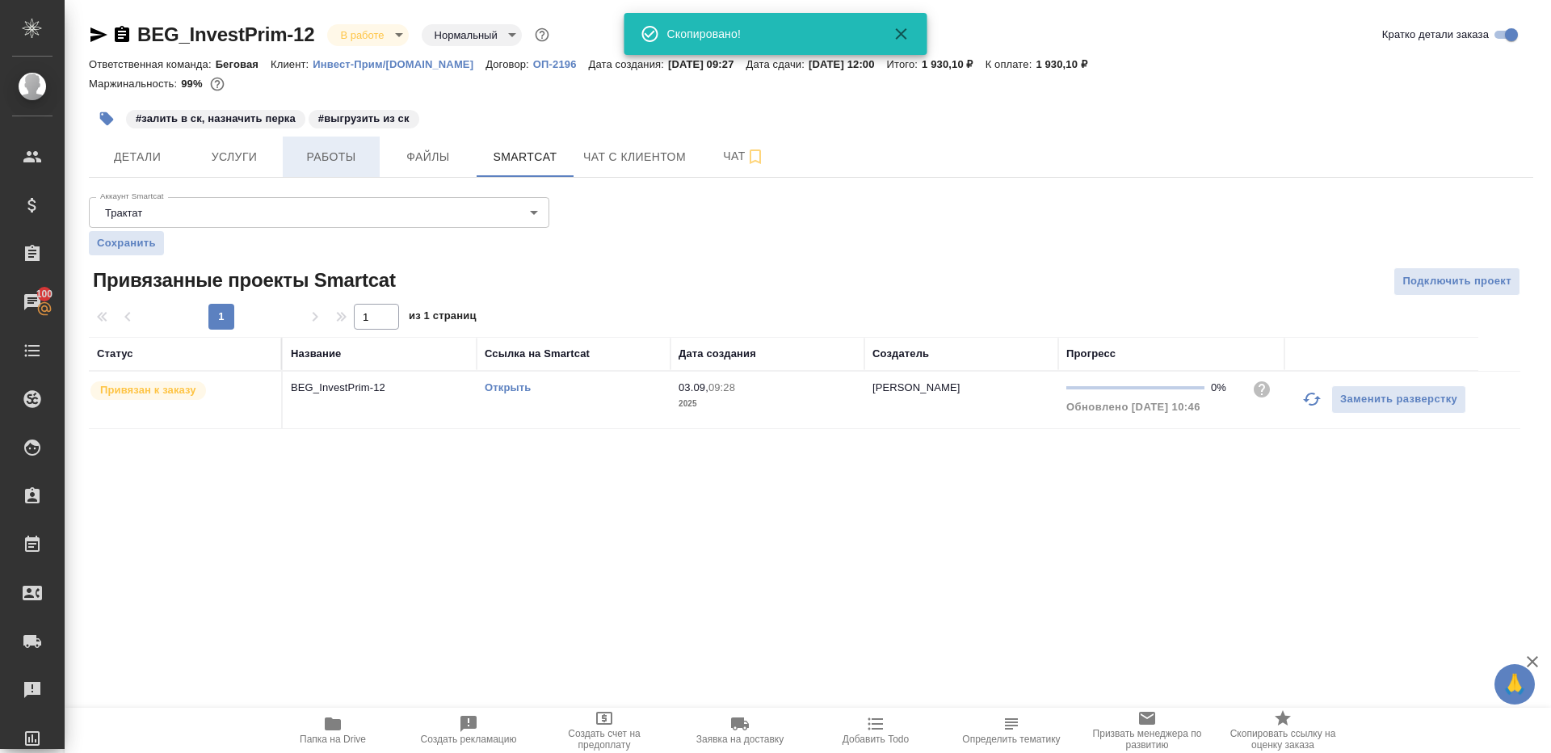
click at [306, 138] on button "Работы" at bounding box center [331, 156] width 97 height 40
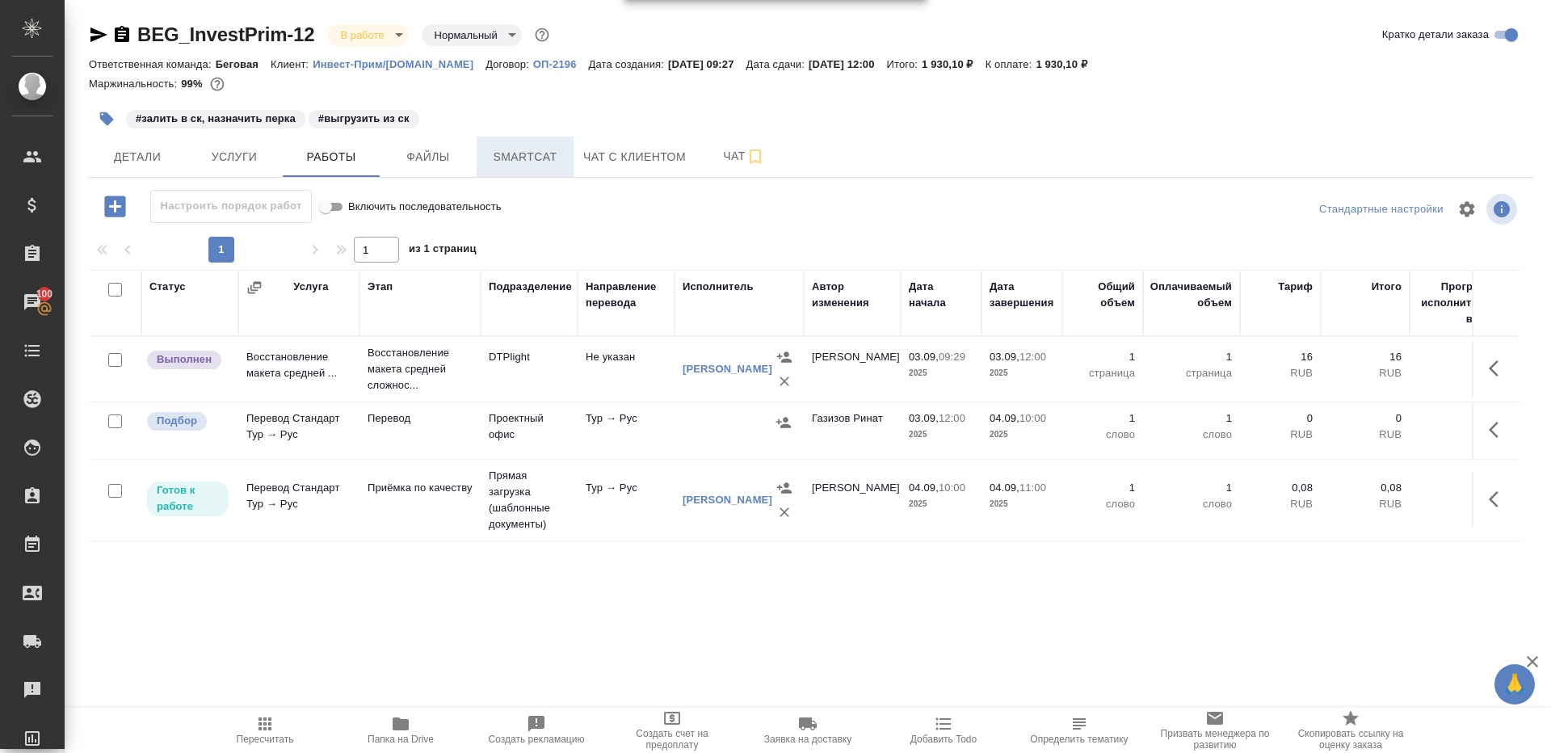
click at [508, 152] on span "Smartcat" at bounding box center [525, 157] width 78 height 20
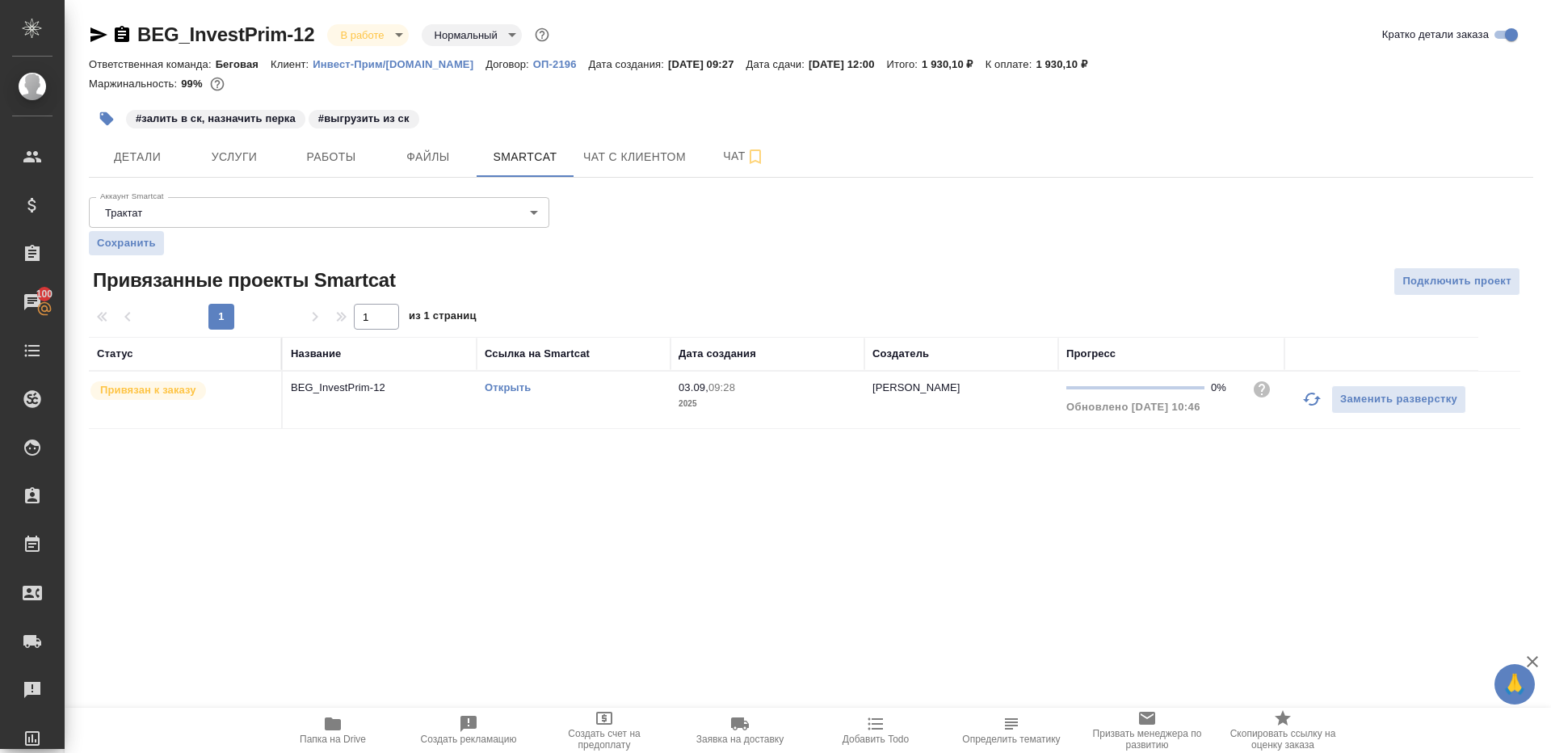
click at [503, 386] on link "Открыть" at bounding box center [508, 387] width 46 height 12
click at [494, 389] on link "Открыть" at bounding box center [508, 387] width 46 height 12
click at [510, 388] on link "Открыть" at bounding box center [508, 387] width 46 height 12
click at [338, 165] on span "Работы" at bounding box center [331, 157] width 78 height 20
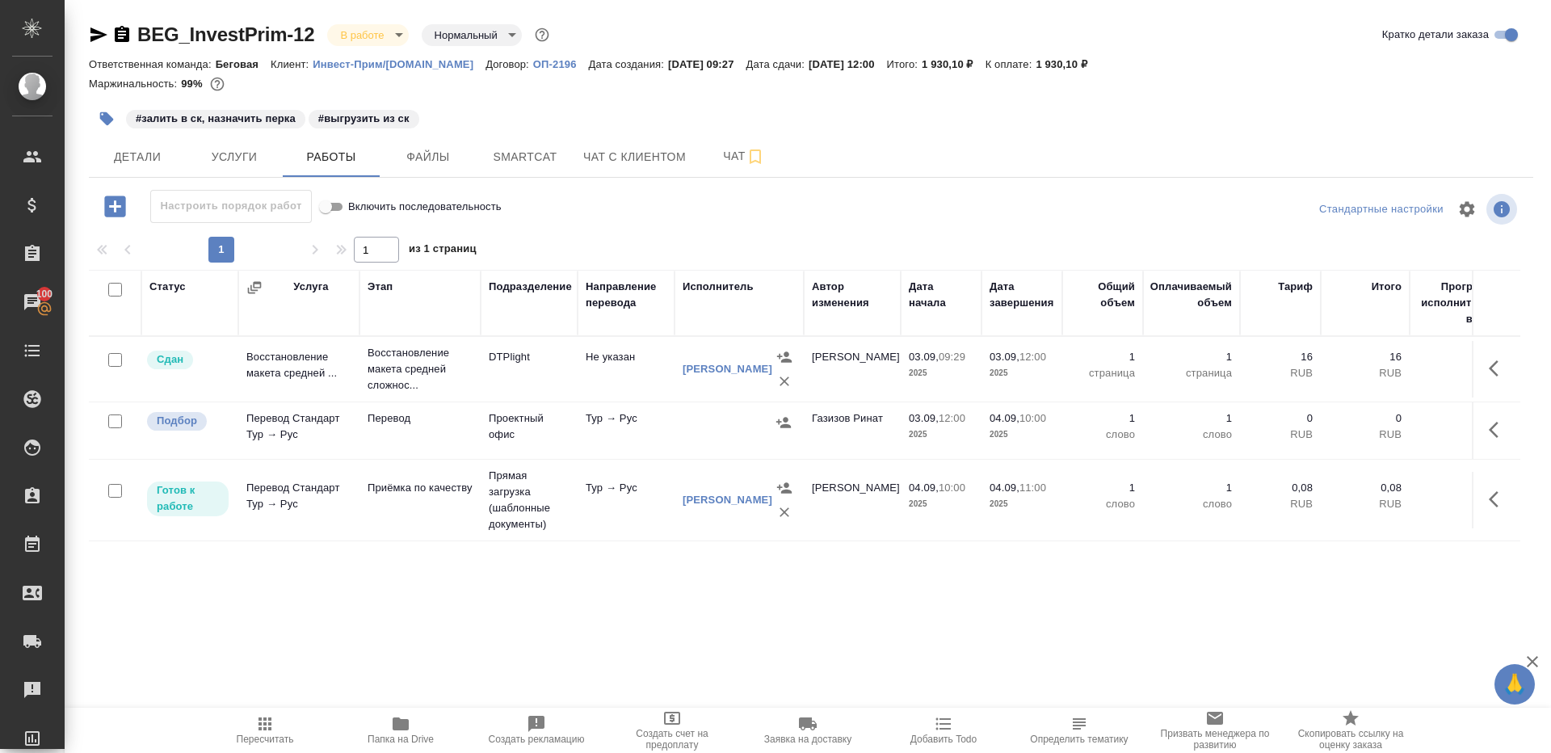
click at [1509, 432] on button "button" at bounding box center [1498, 429] width 39 height 39
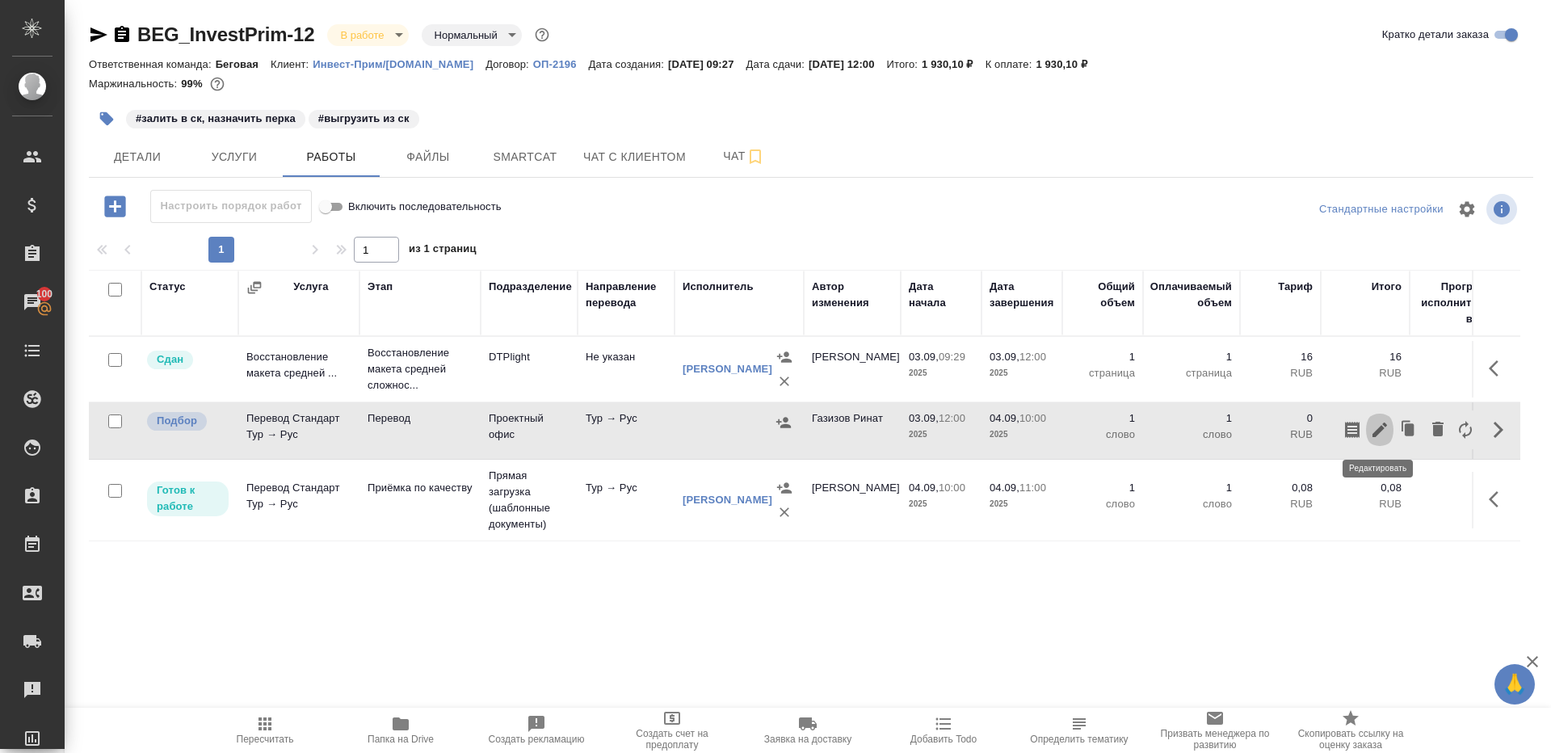
click at [1373, 427] on icon "button" at bounding box center [1379, 429] width 19 height 19
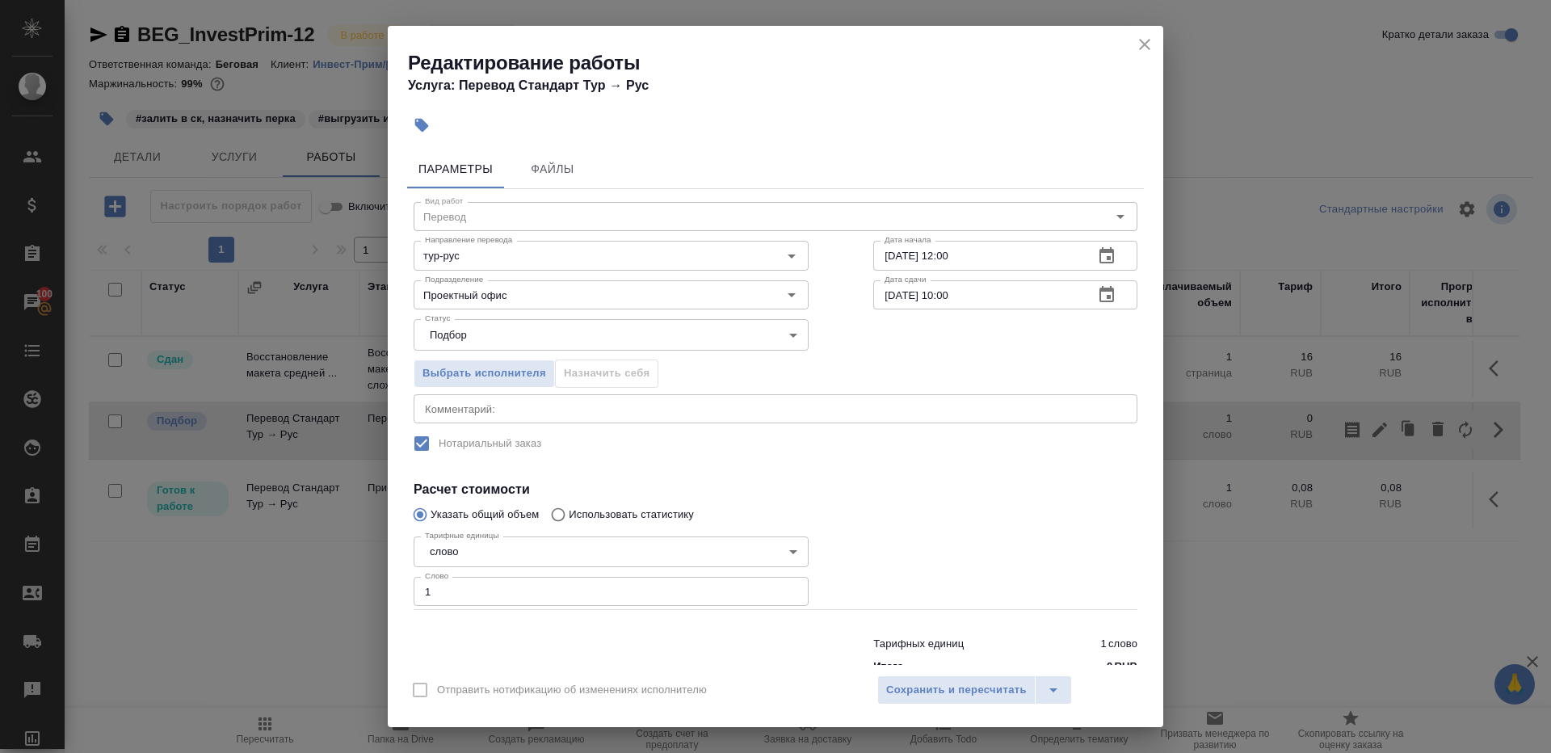
click at [624, 602] on input "1" at bounding box center [611, 591] width 395 height 29
paste input "23.6"
type input "123.6"
click at [880, 547] on div at bounding box center [1005, 570] width 329 height 145
click at [936, 697] on span "Сохранить и пересчитать" at bounding box center [956, 690] width 141 height 19
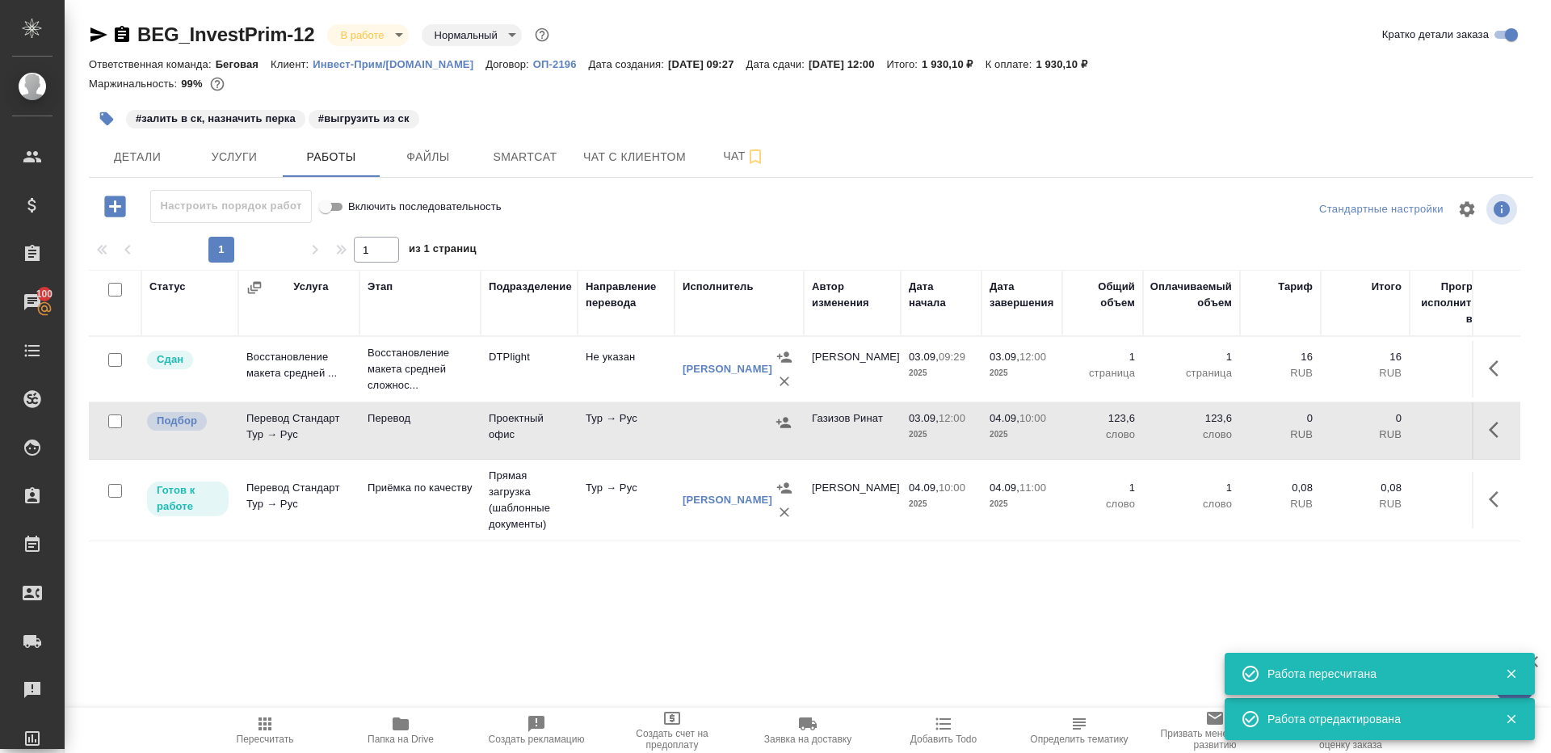
click at [784, 429] on icon "button" at bounding box center [783, 422] width 16 height 16
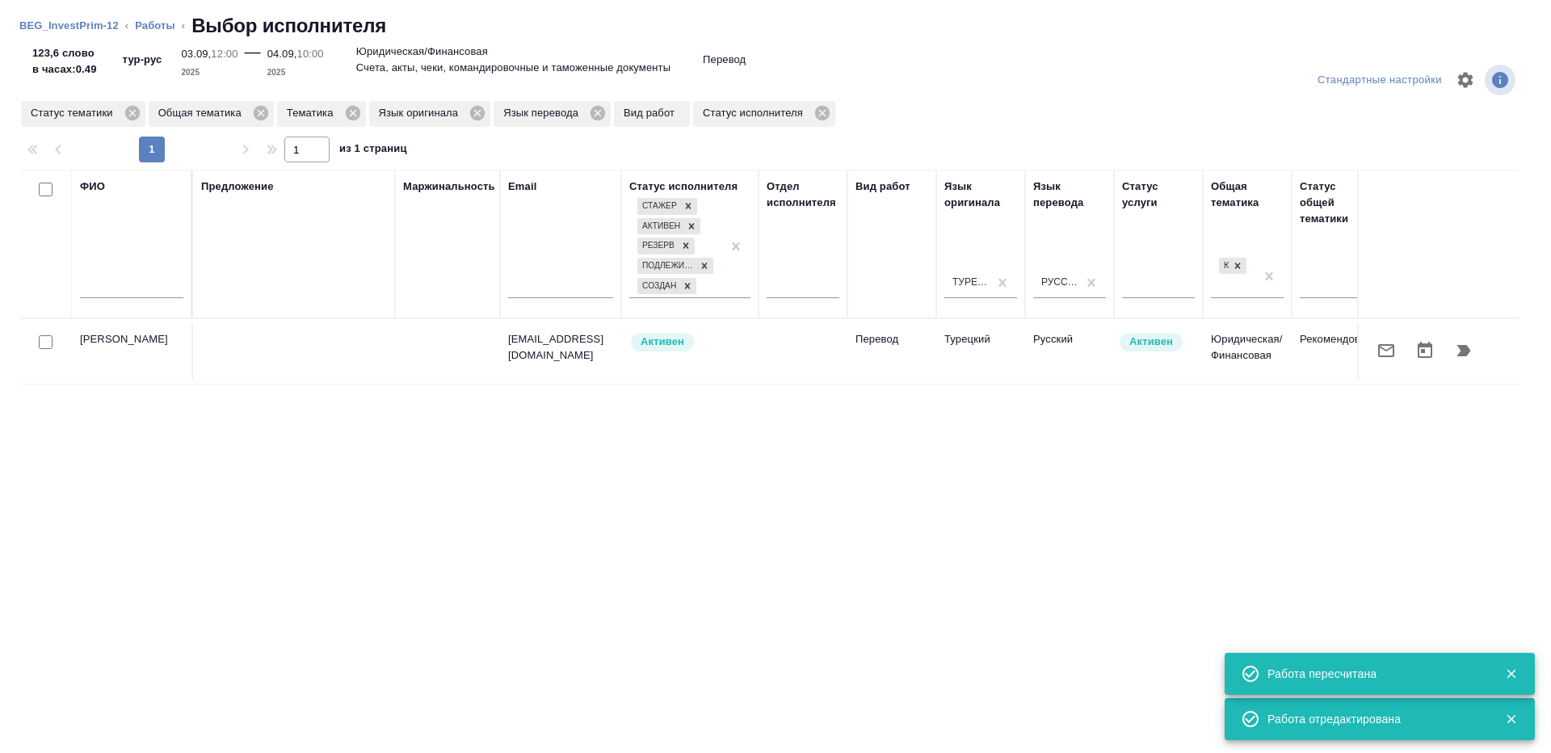
click at [242, 342] on td at bounding box center [294, 351] width 202 height 57
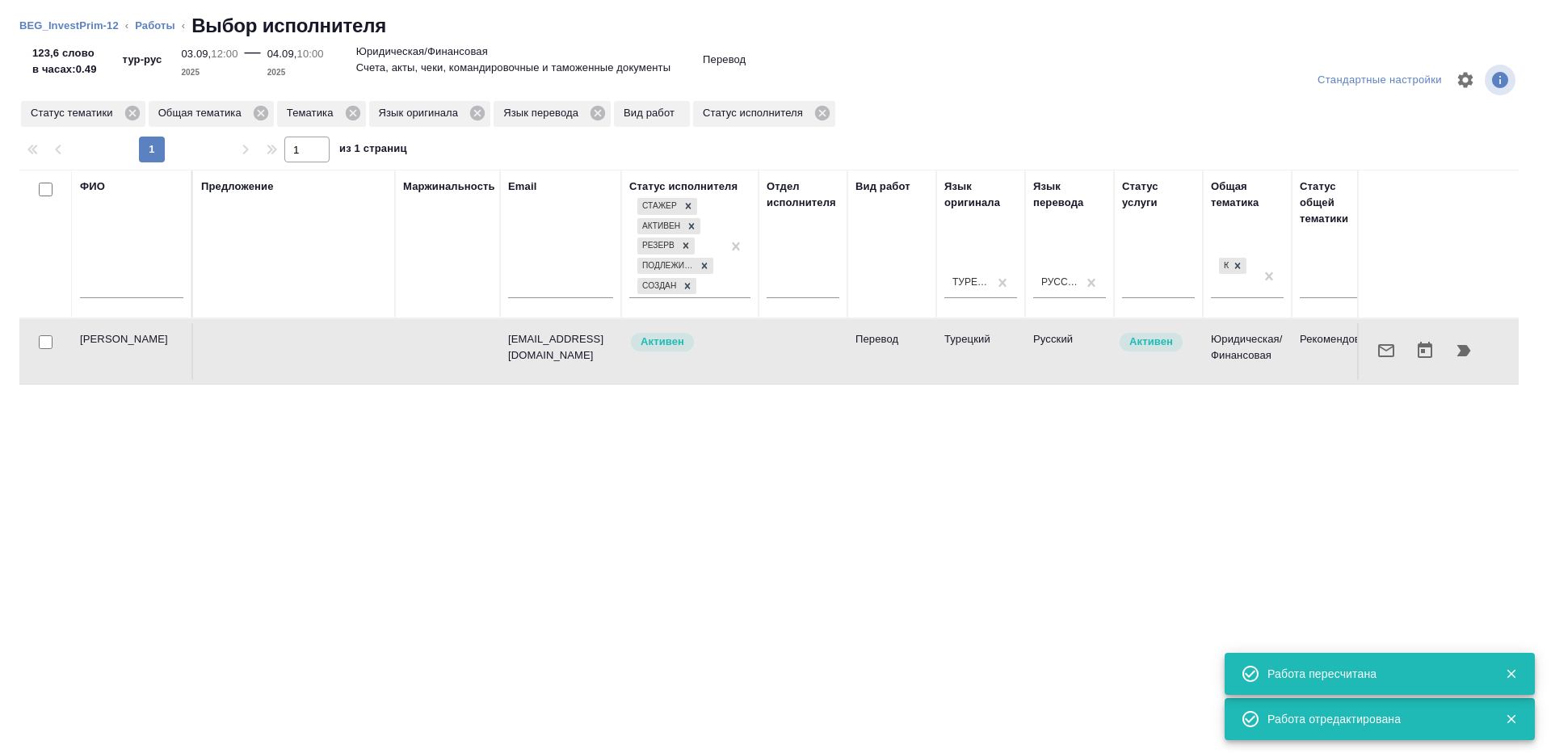
click at [44, 339] on input "checkbox" at bounding box center [46, 342] width 14 height 14
checkbox input "true"
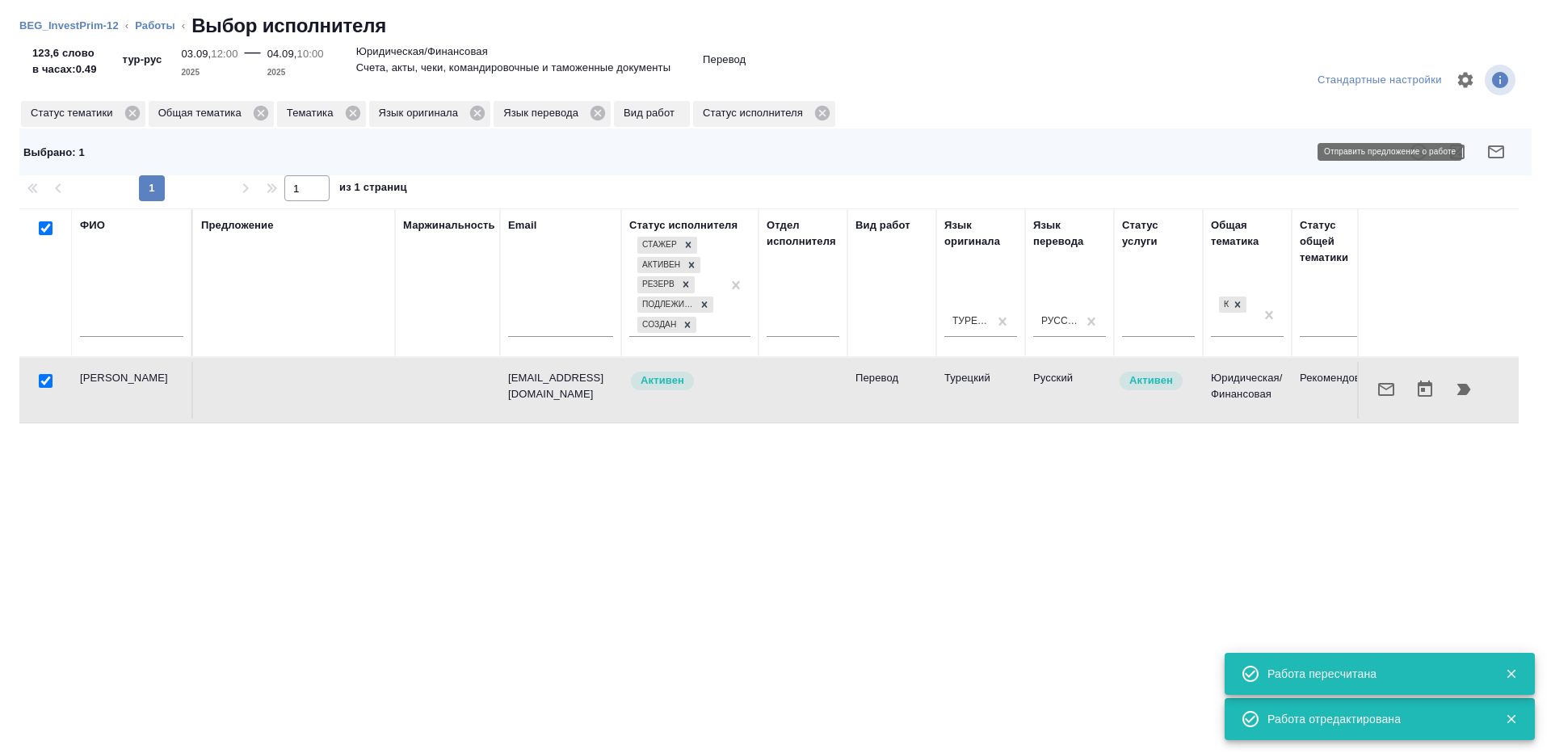
click at [1487, 165] on button "button" at bounding box center [1495, 151] width 39 height 39
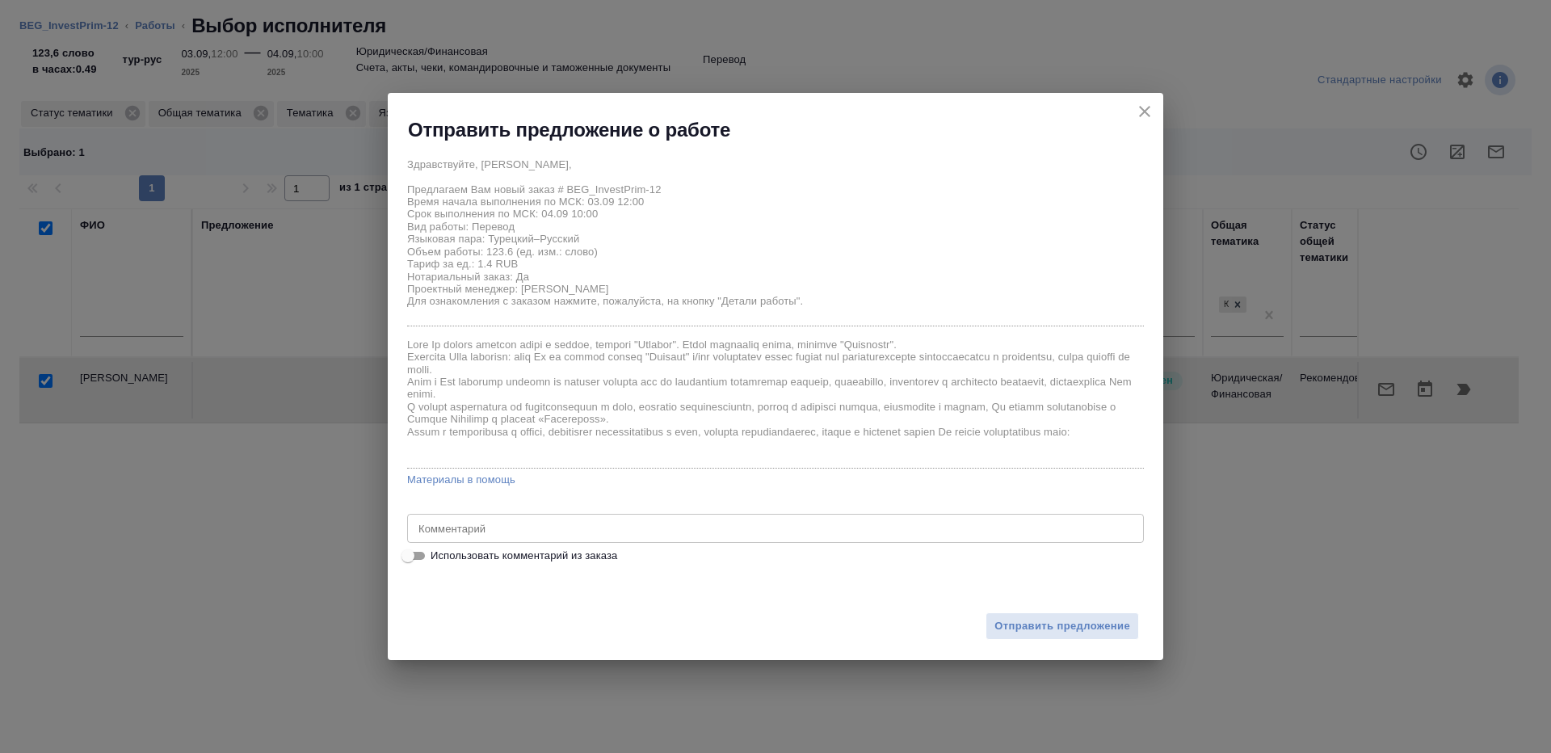
click at [437, 550] on span "Использовать комментарий из заказа" at bounding box center [523, 556] width 187 height 16
click at [437, 550] on input "Использовать комментарий из заказа" at bounding box center [408, 555] width 58 height 19
checkbox input "true"
type textarea "Тур-рус, в референсе лежит похожий документ, который мы переводили для этого кл…"
click at [414, 556] on input "Использовать комментарий из заказа" at bounding box center [421, 555] width 58 height 19
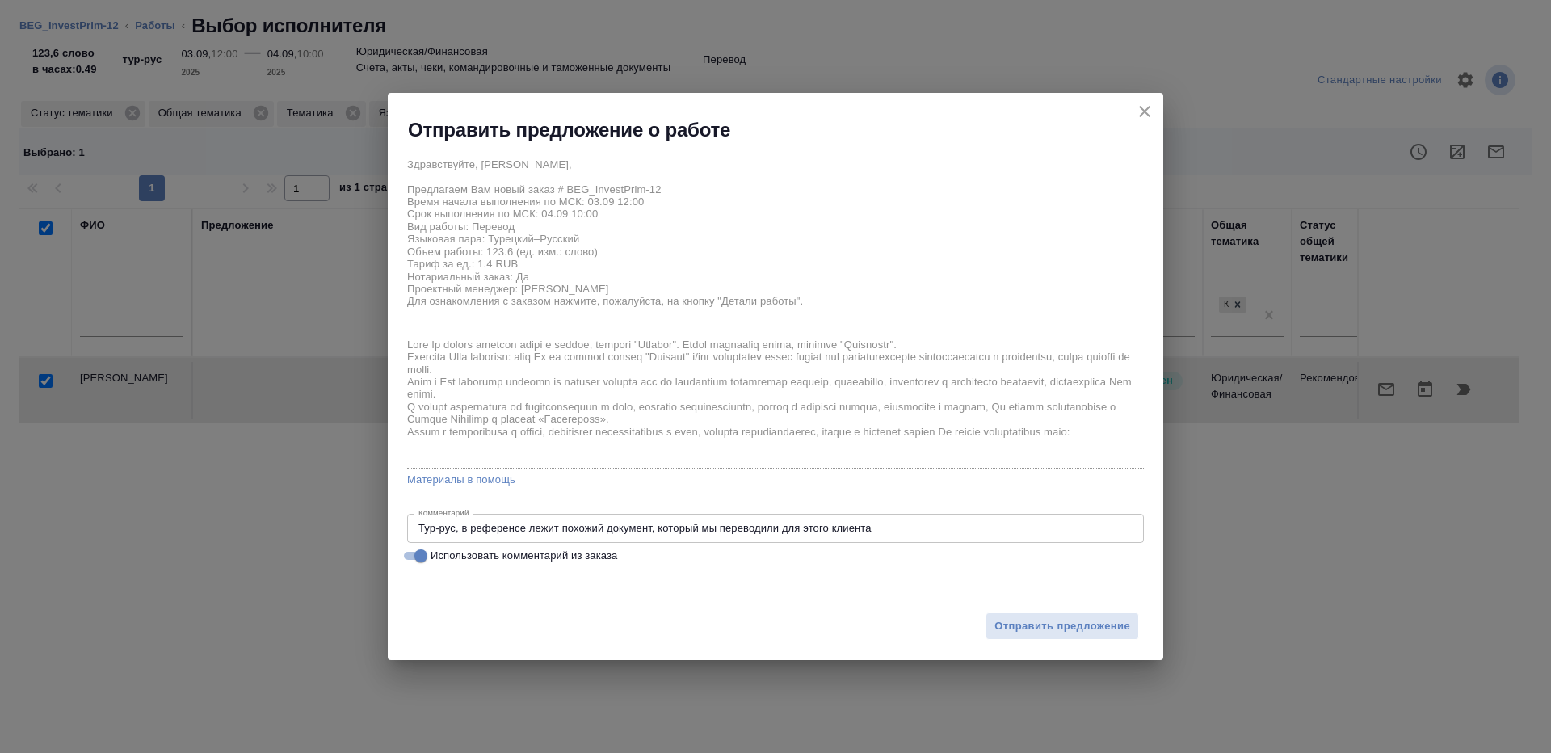
checkbox input "false"
click at [496, 533] on textarea at bounding box center [775, 528] width 714 height 12
type textarea "будет в смарткате, простба при переводе сверяться с оригиналом"
click at [1105, 623] on span "Отправить предложение" at bounding box center [1062, 626] width 136 height 19
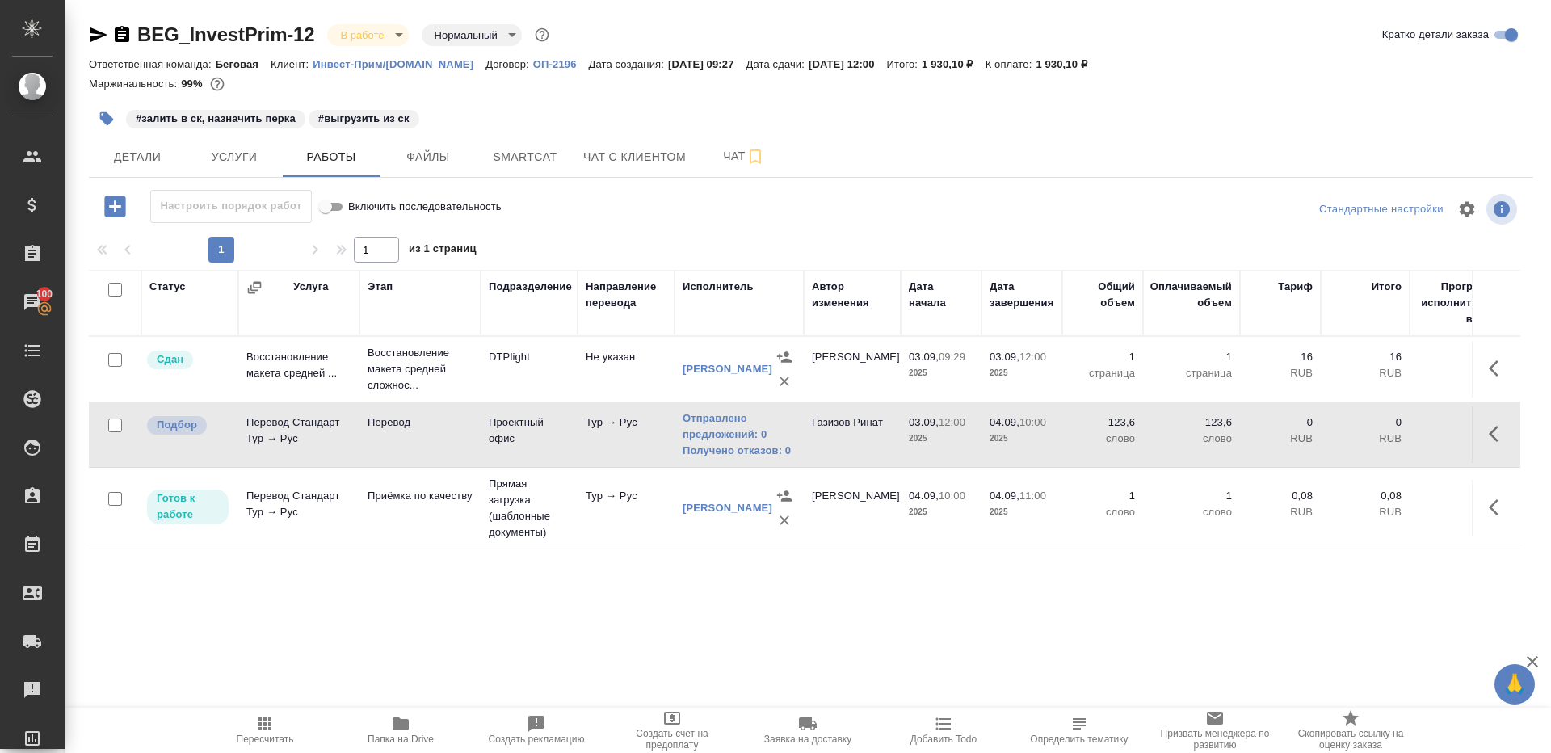
click at [266, 716] on icon "button" at bounding box center [264, 723] width 19 height 19
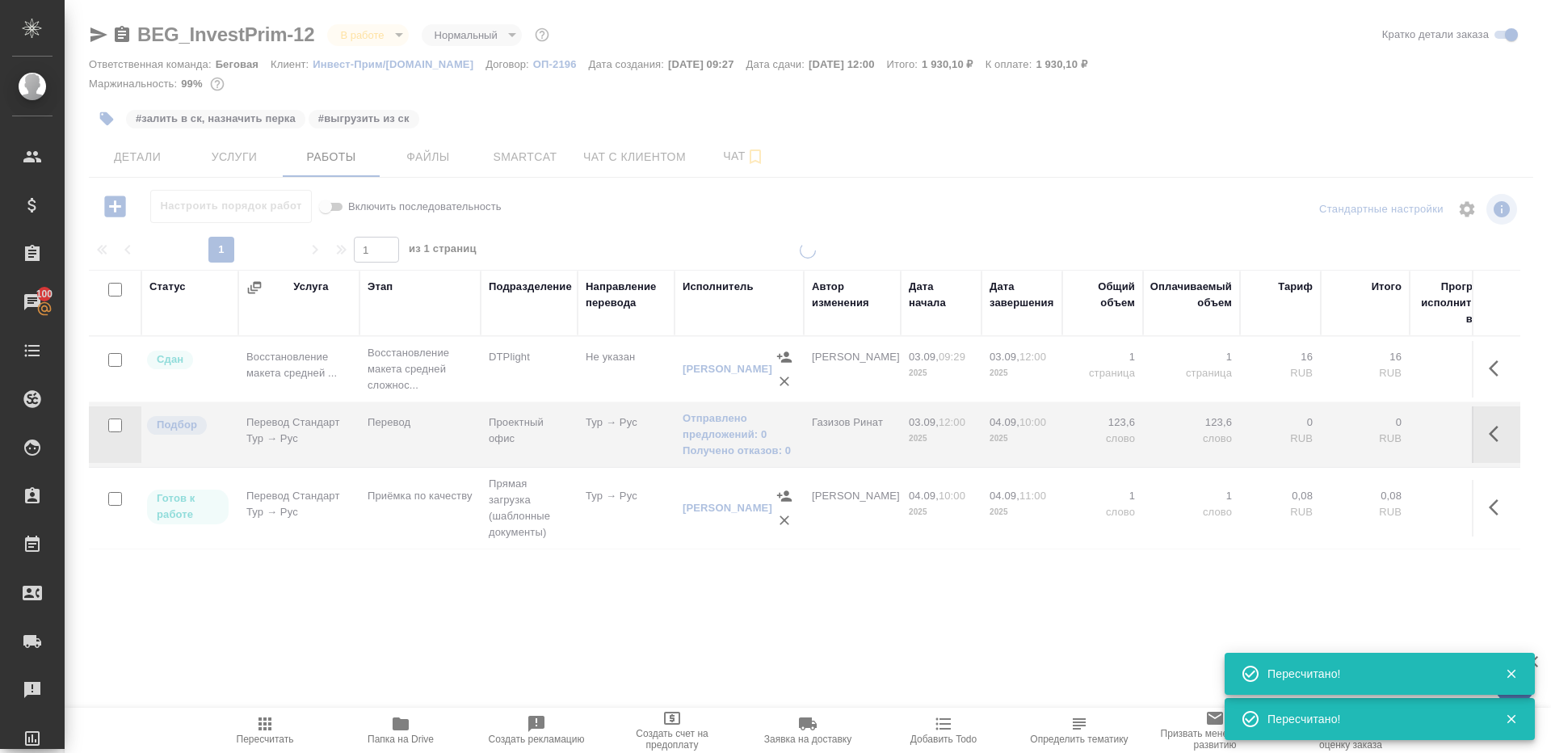
click at [411, 591] on div at bounding box center [808, 458] width 1486 height 432
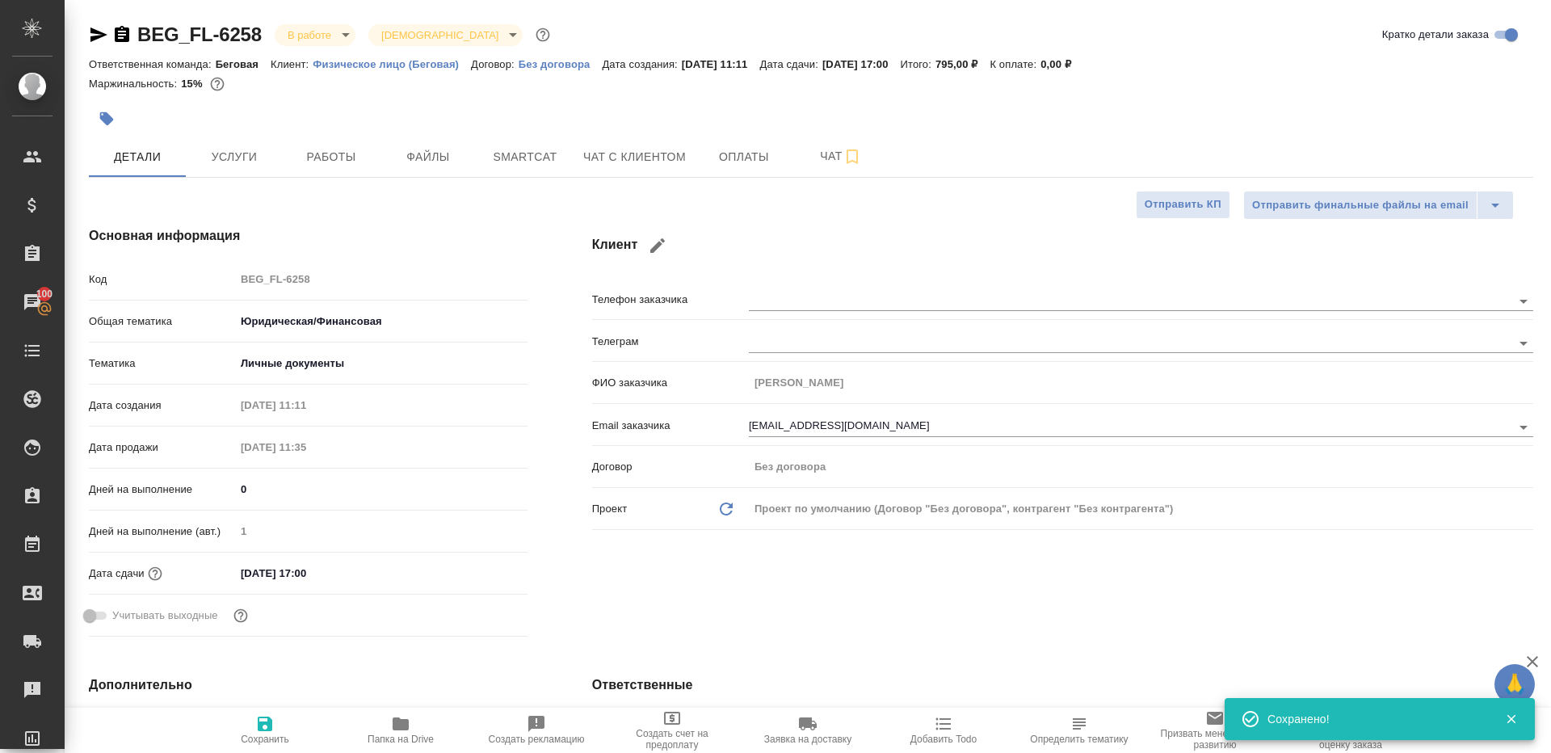
select select "RU"
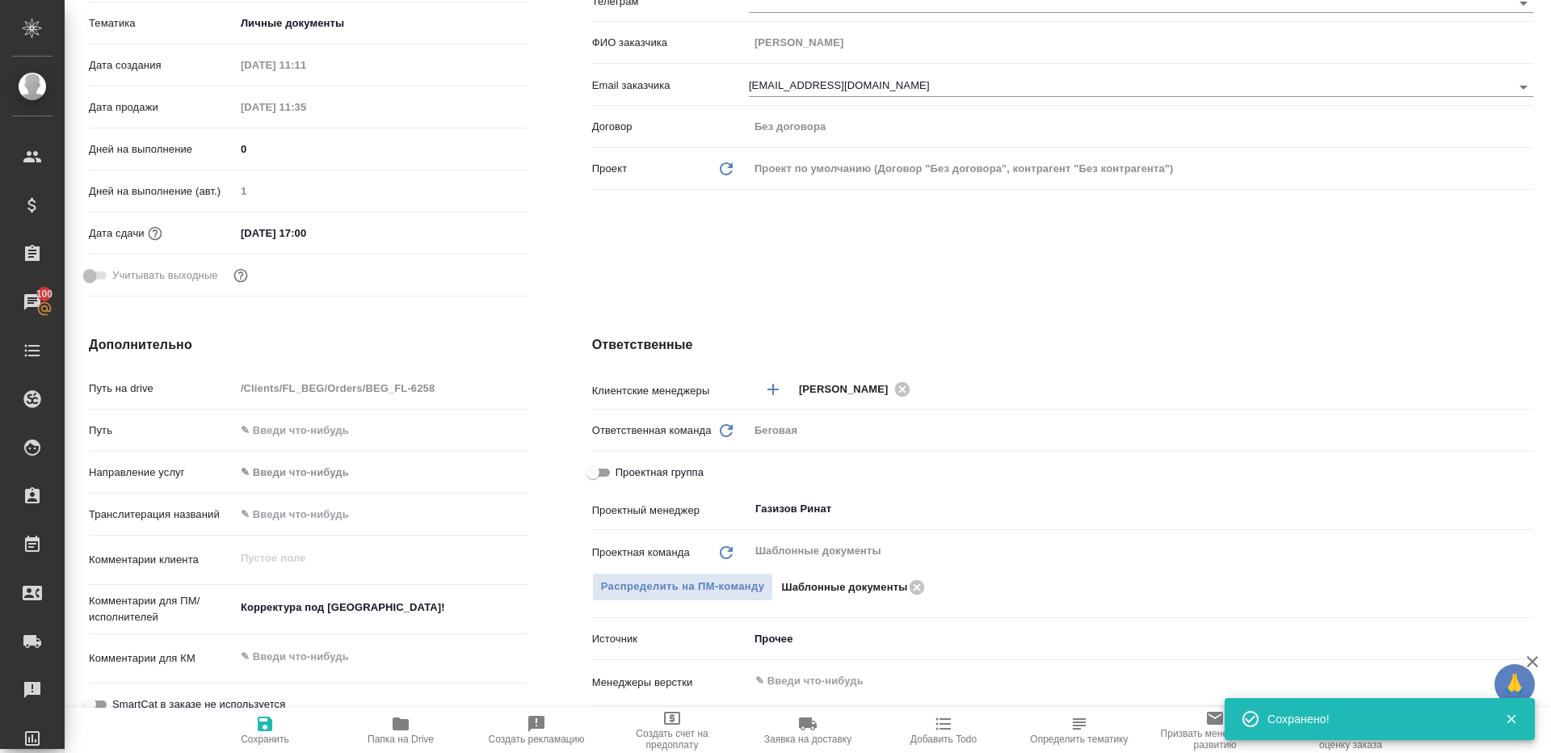
scroll to position [376, 0]
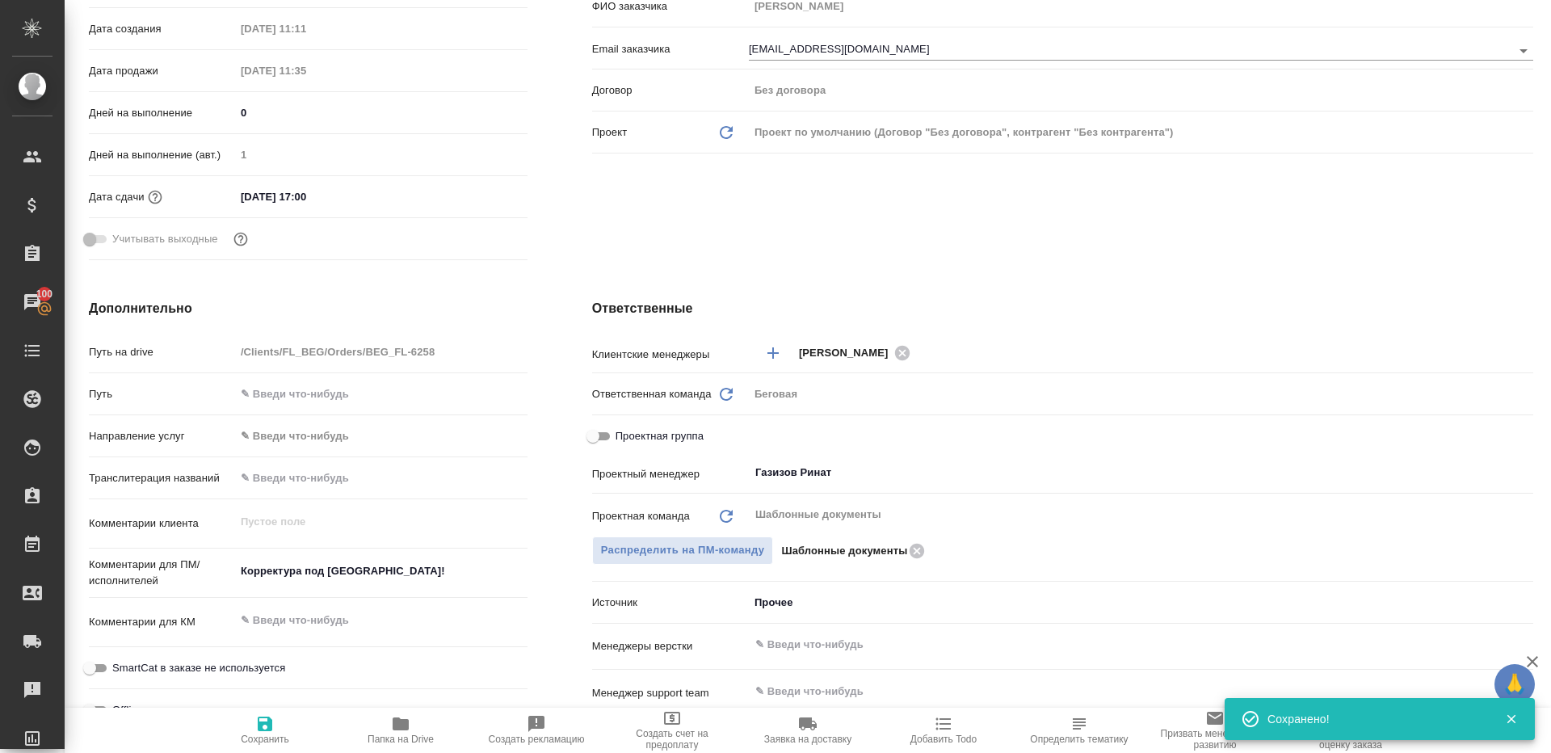
click at [384, 720] on span "Папка на Drive" at bounding box center [400, 729] width 116 height 31
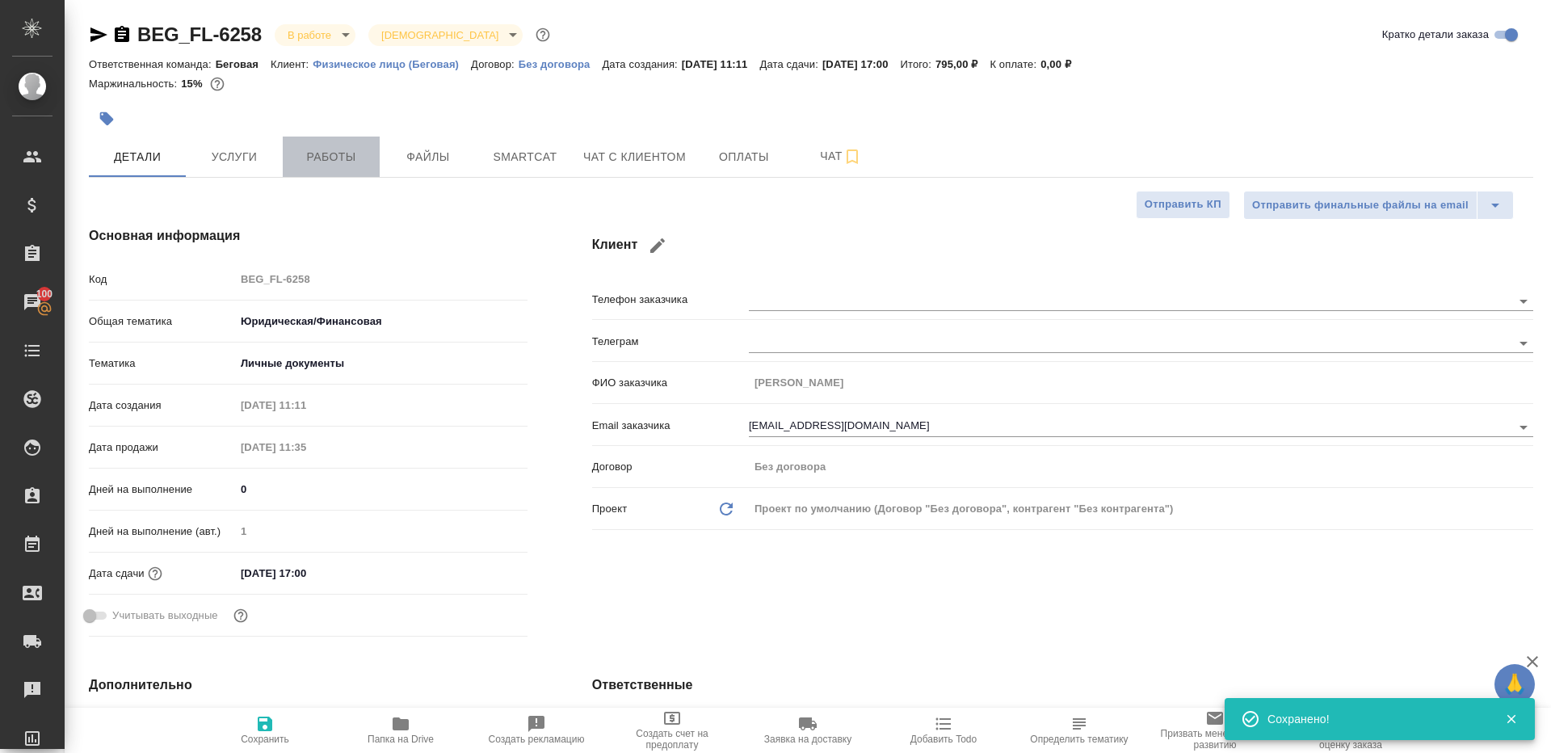
click at [314, 152] on span "Работы" at bounding box center [331, 157] width 78 height 20
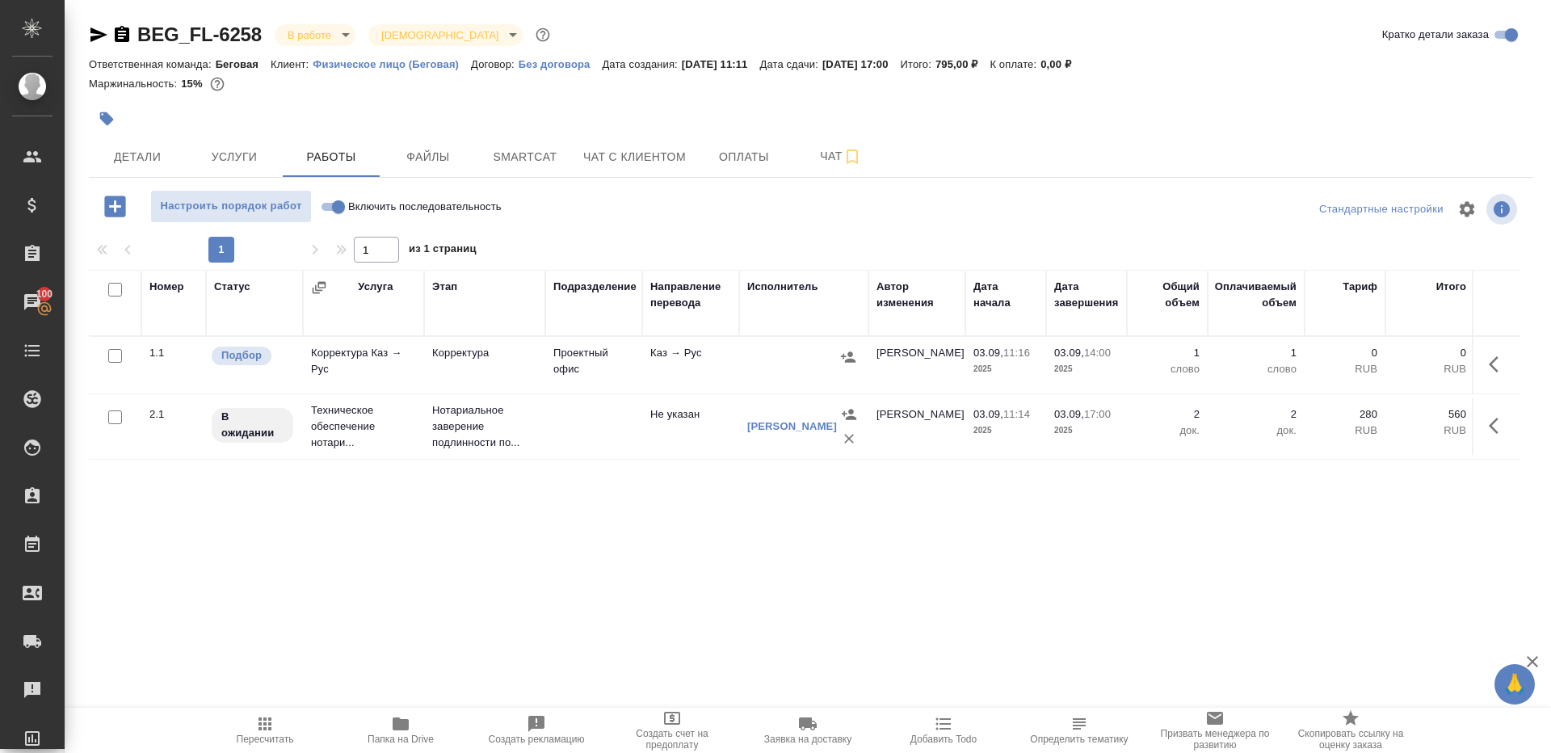
click at [329, 204] on input "Включить последовательность" at bounding box center [338, 206] width 58 height 19
checkbox input "true"
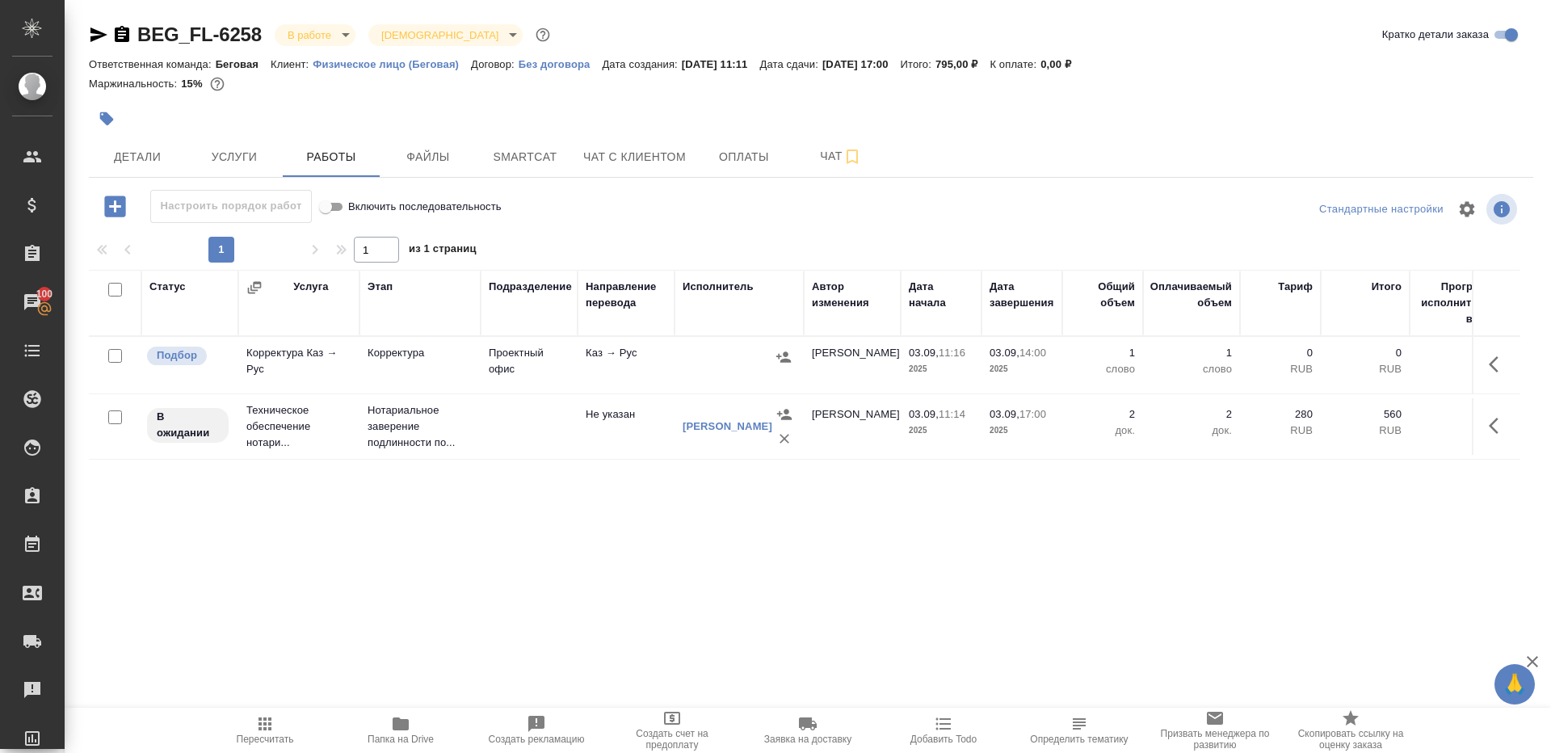
click at [515, 360] on td "Проектный офис" at bounding box center [529, 365] width 97 height 57
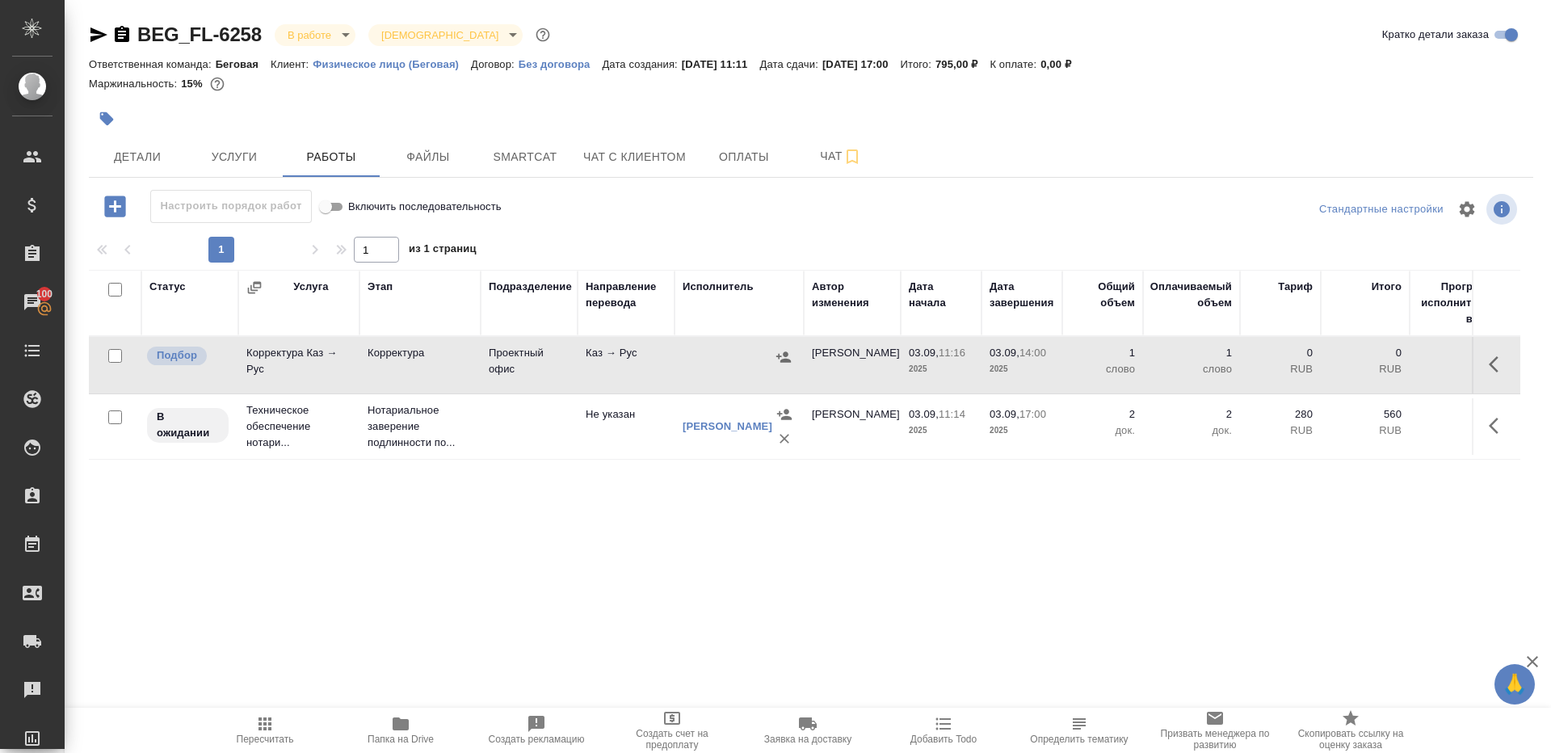
click at [262, 719] on icon "button" at bounding box center [264, 723] width 19 height 19
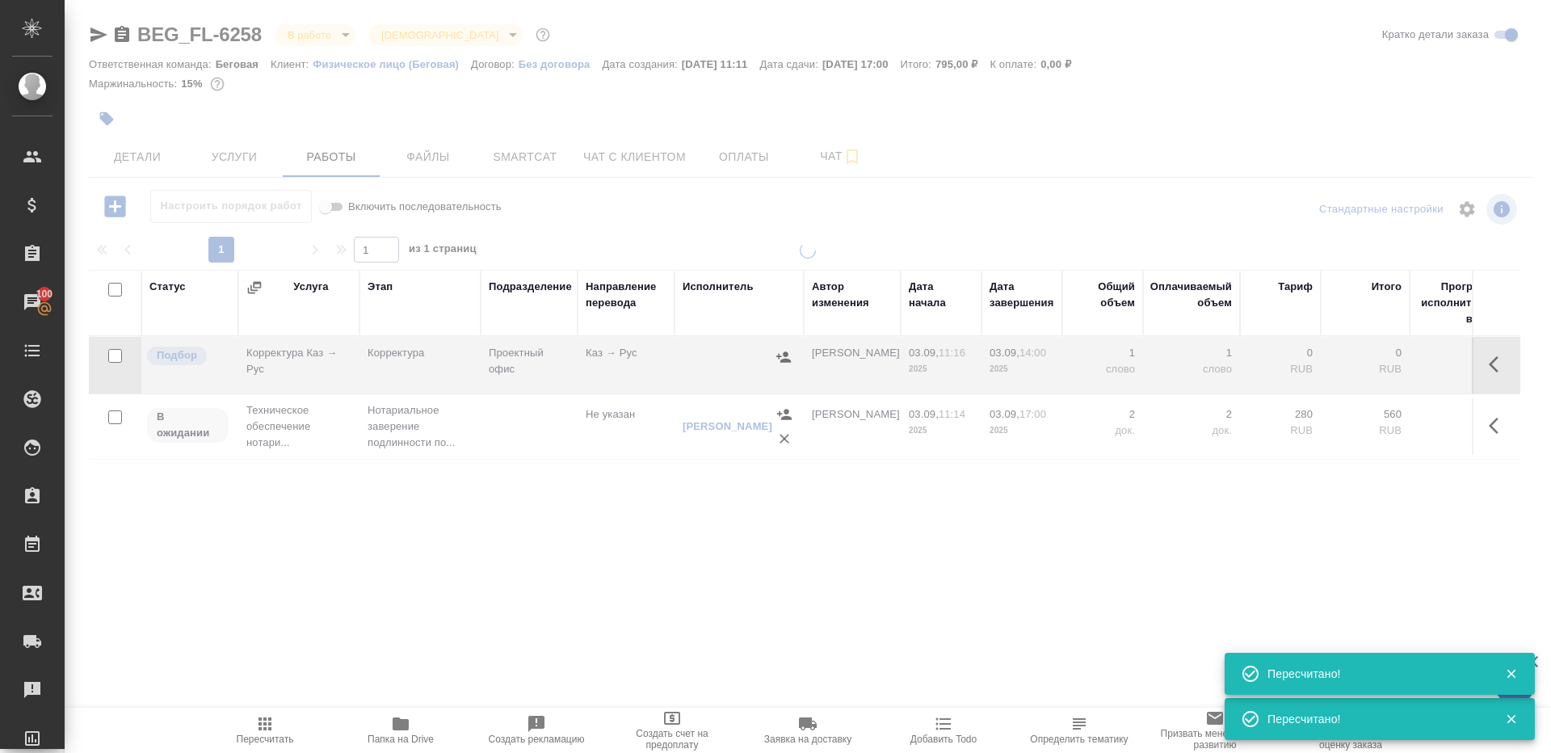
click at [317, 603] on div at bounding box center [808, 458] width 1486 height 432
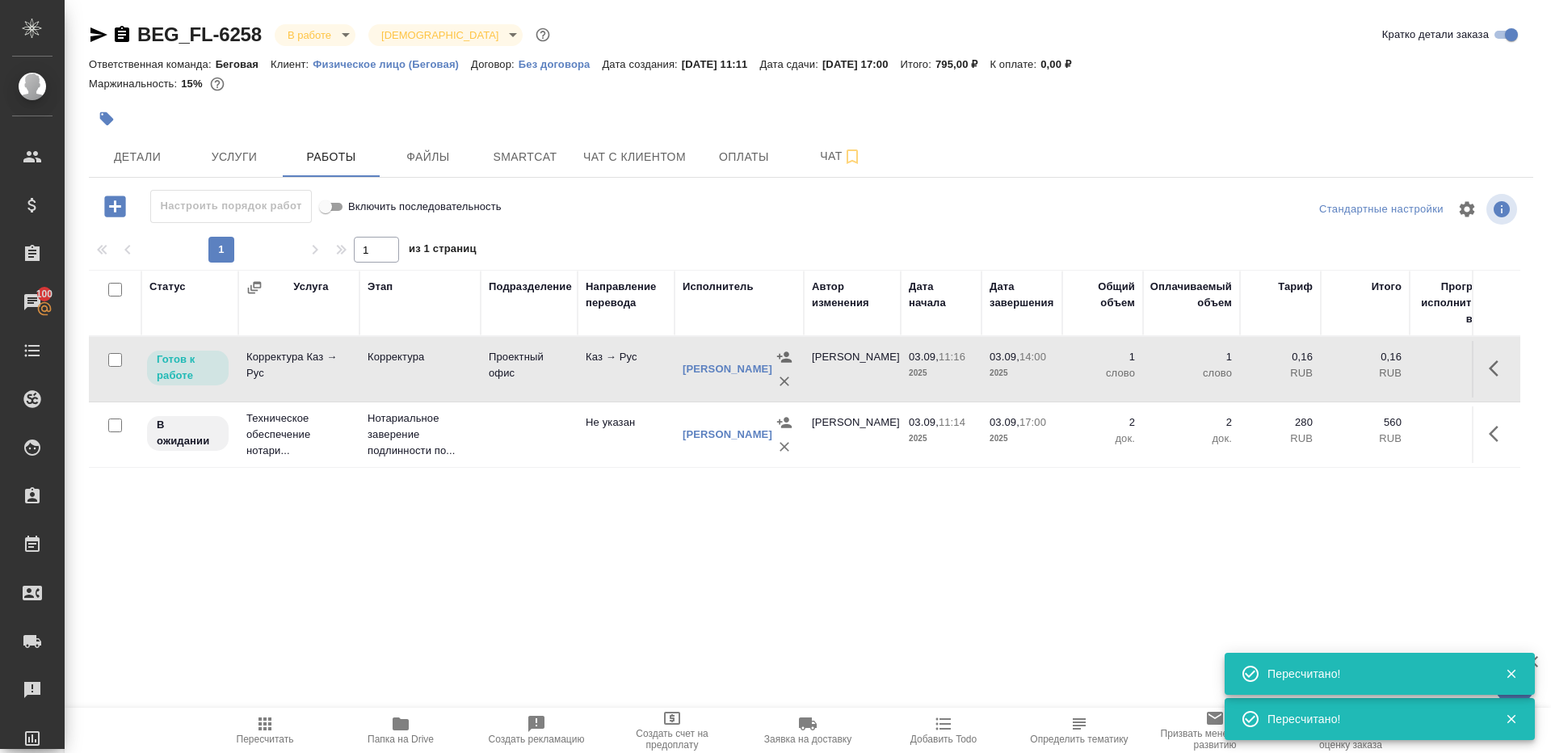
click at [84, 117] on div "BEG_FL-6258 В работе inProgress Святая троица holyTrinity Кратко детали заказа …" at bounding box center [811, 337] width 1462 height 674
click at [120, 149] on span "Детали" at bounding box center [138, 157] width 78 height 20
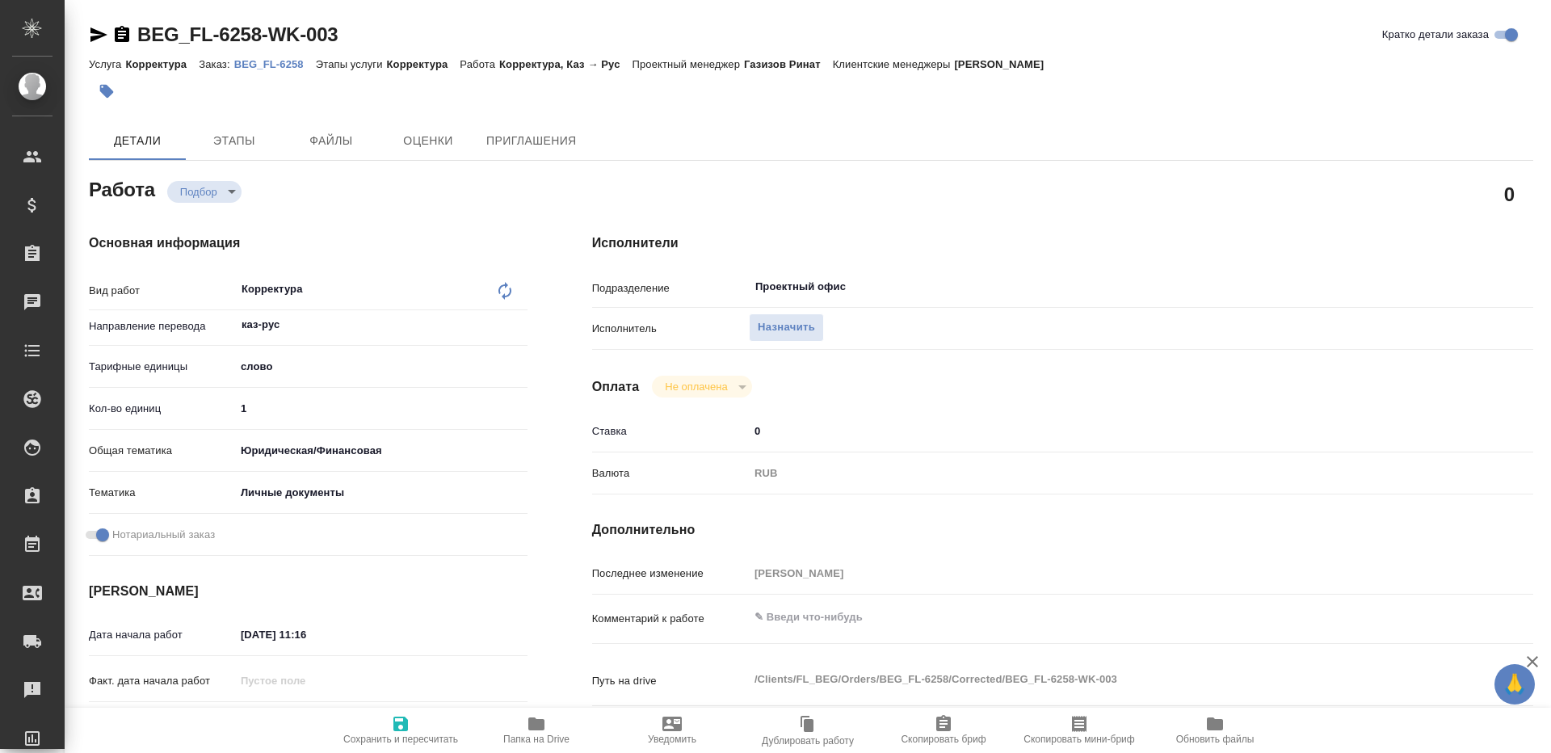
type textarea "x"
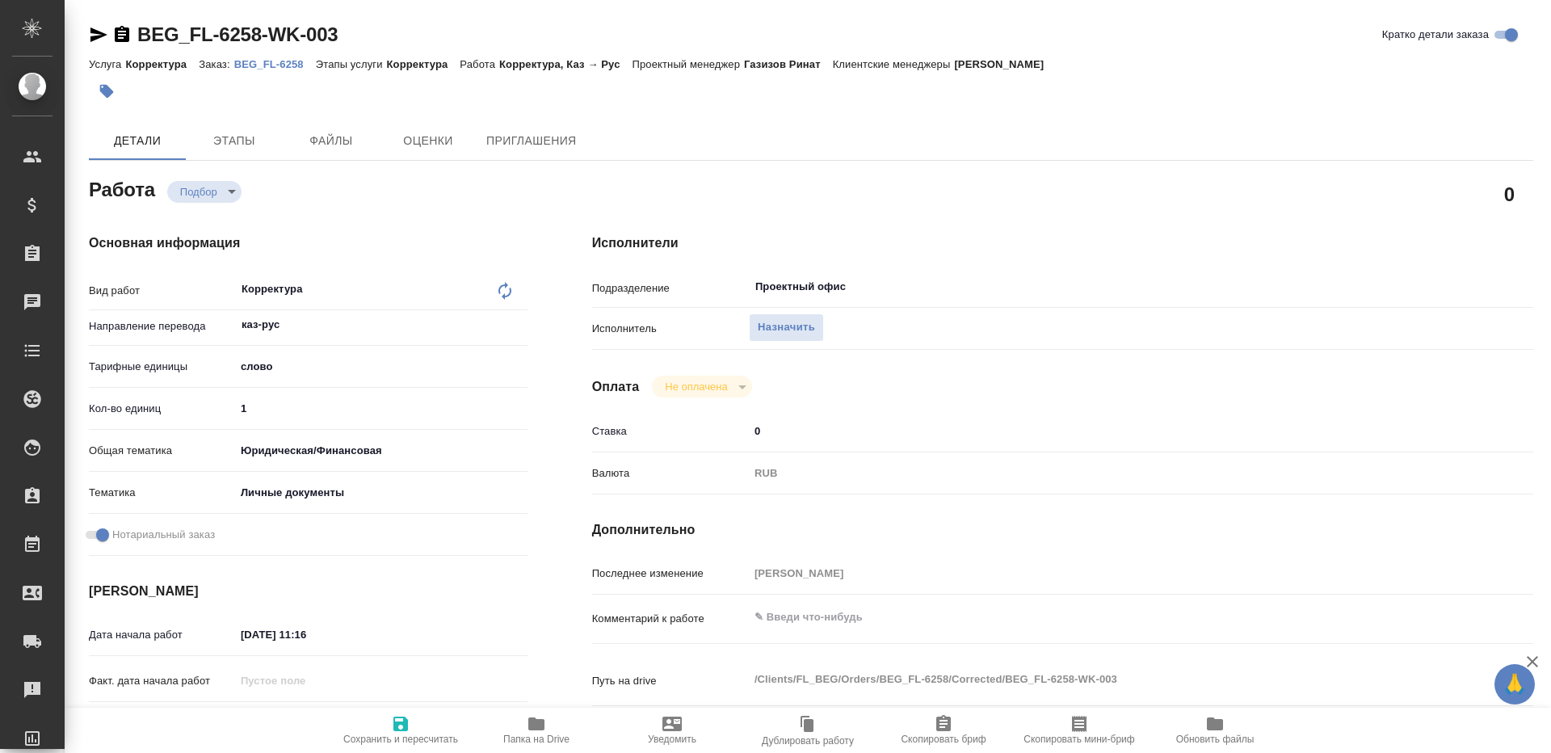
type textarea "x"
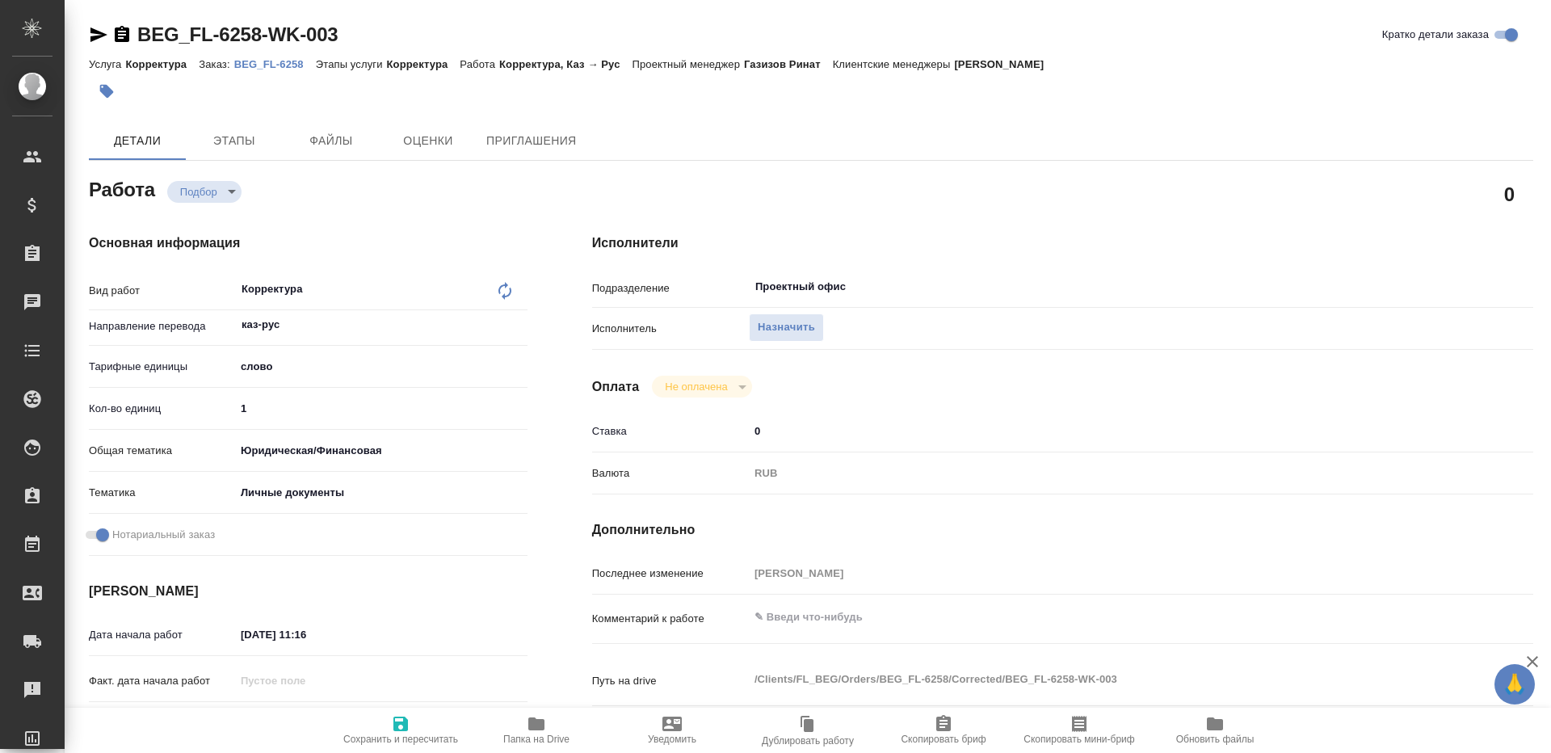
type textarea "x"
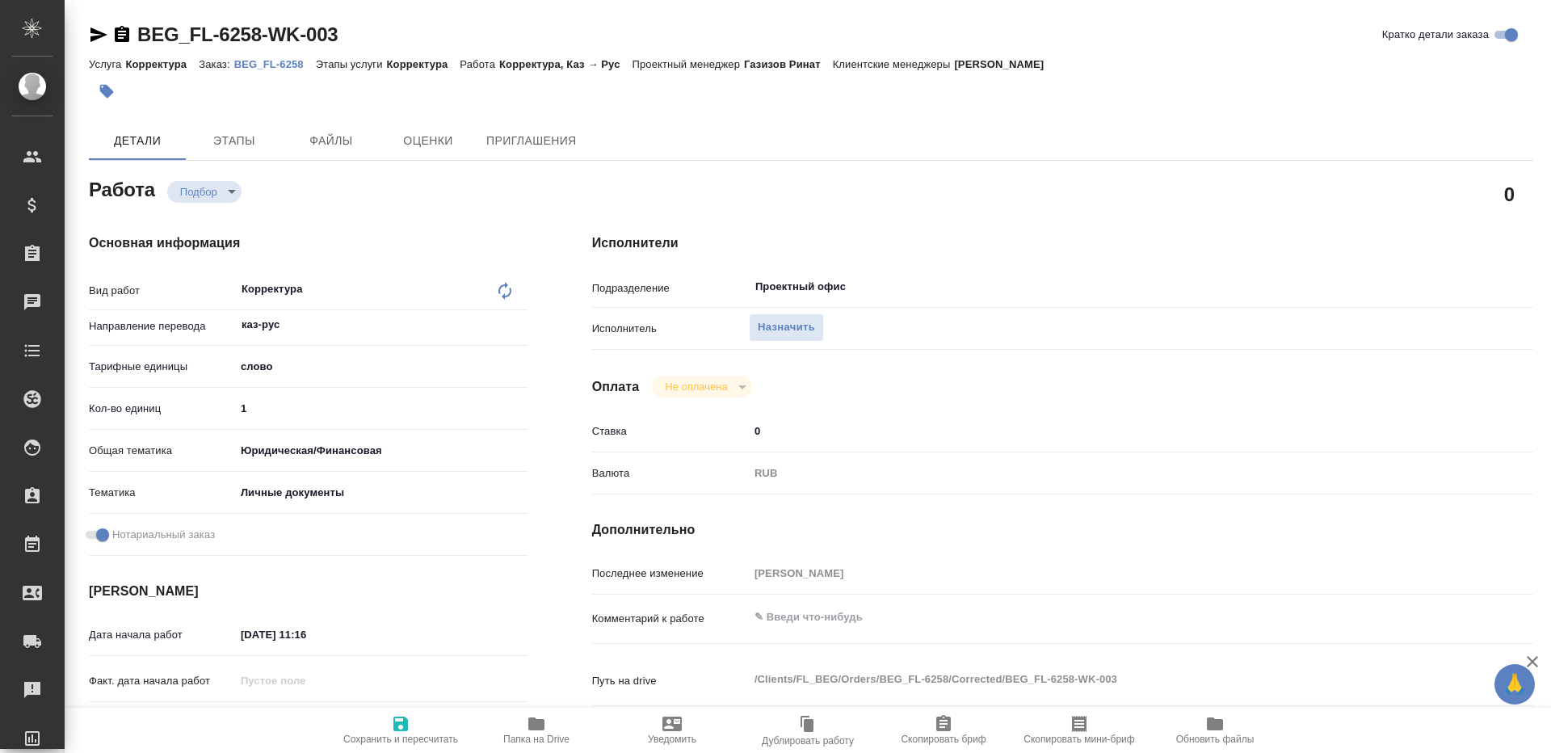
type textarea "x"
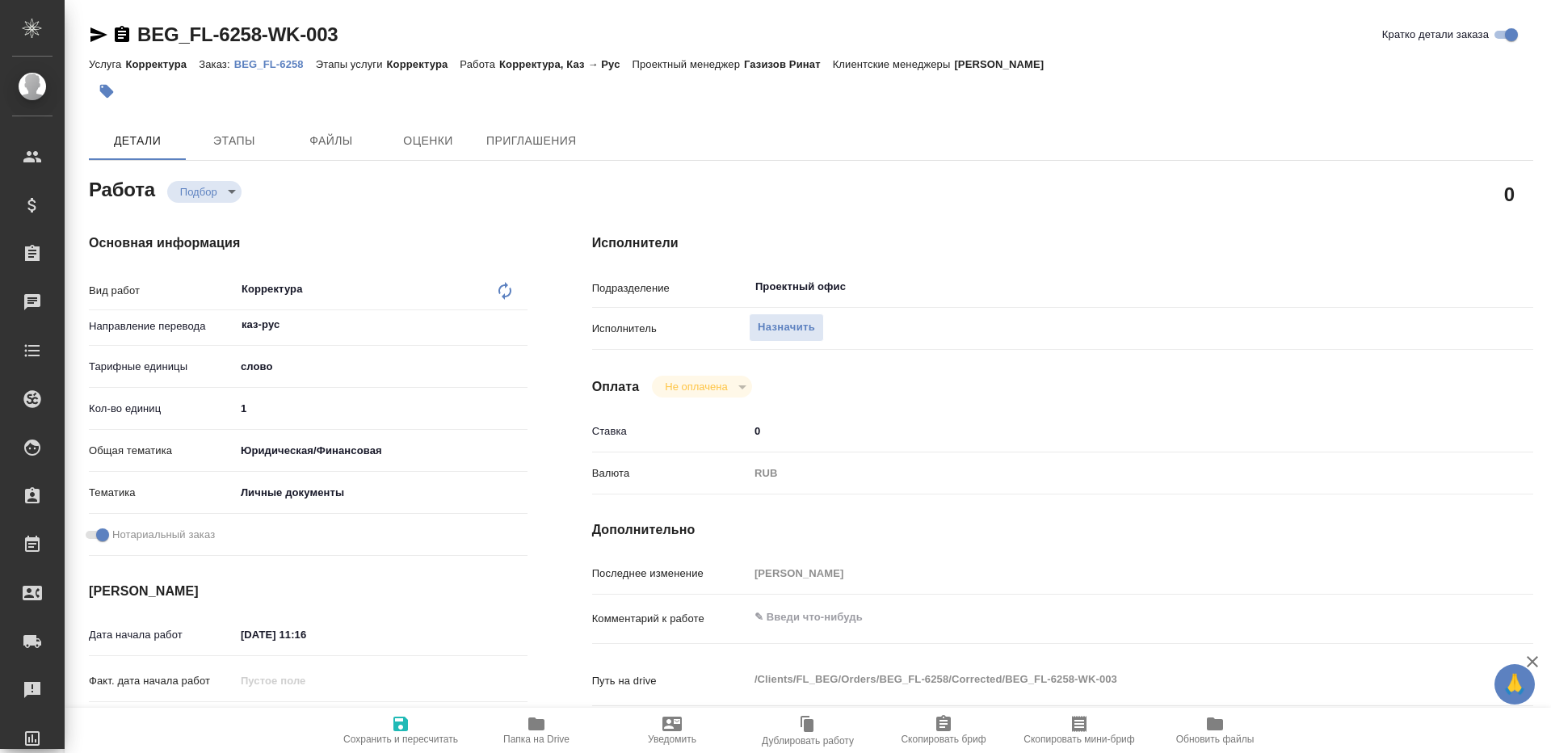
type textarea "x"
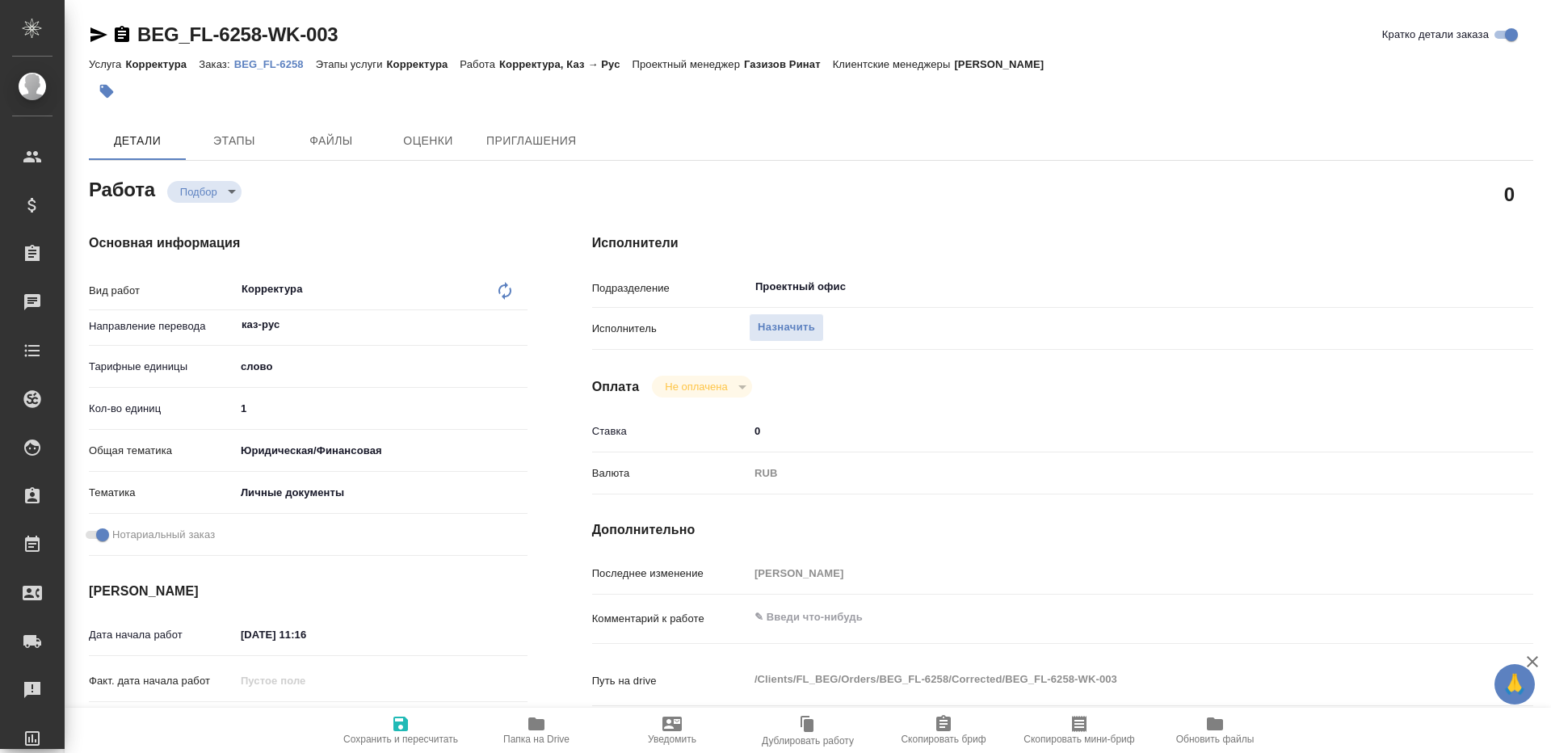
type textarea "x"
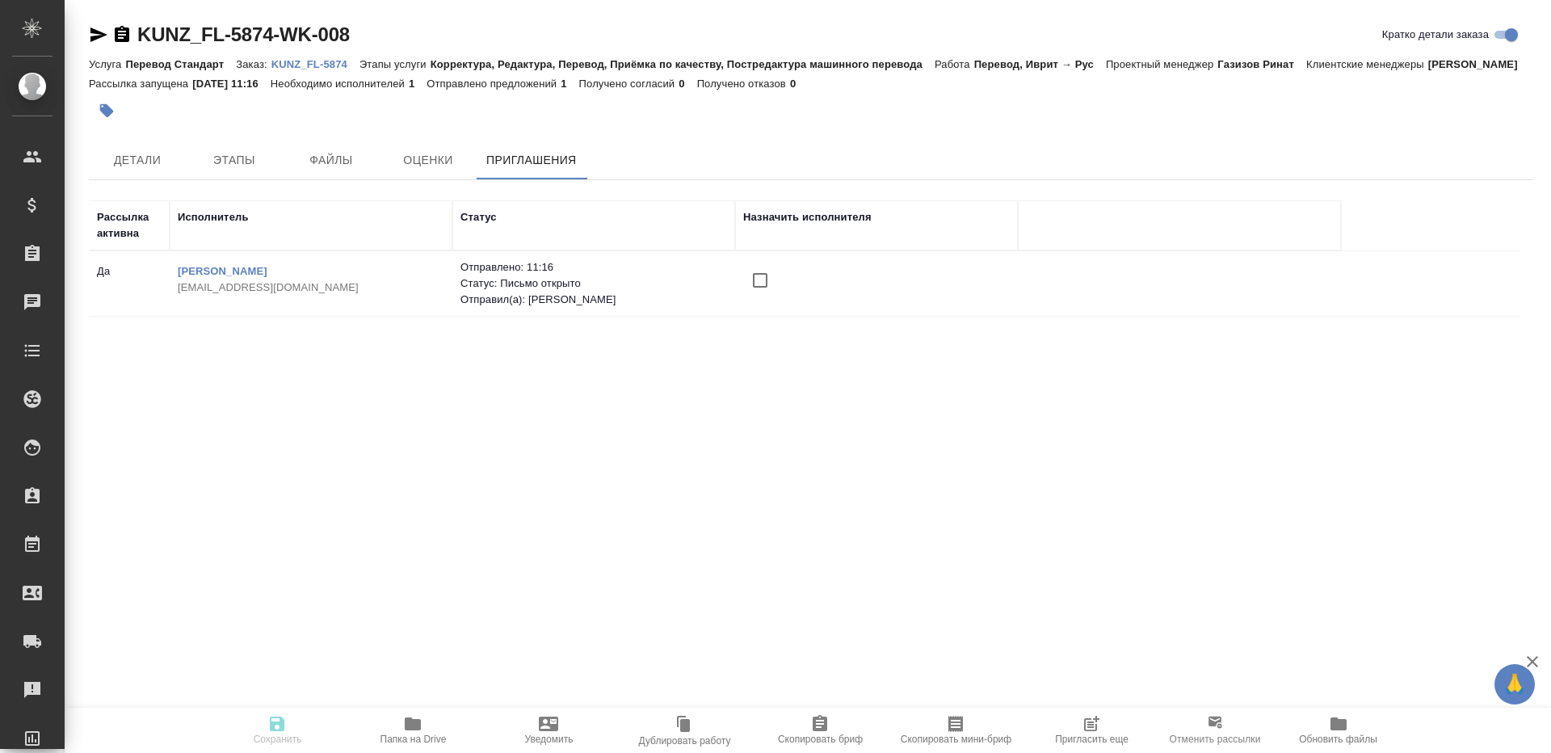
click at [767, 291] on input "checkbox" at bounding box center [760, 280] width 34 height 34
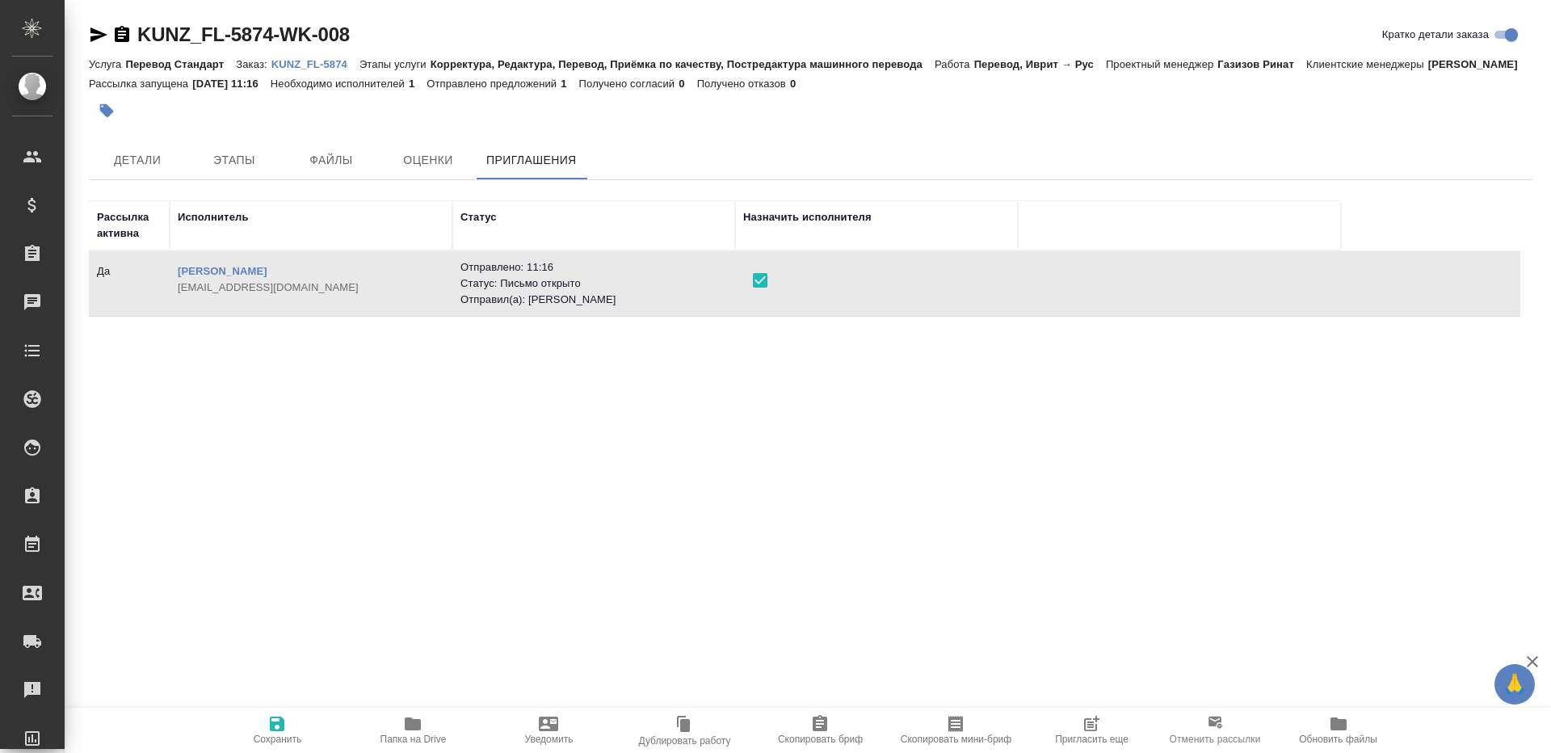
click at [277, 730] on icon "button" at bounding box center [277, 723] width 15 height 15
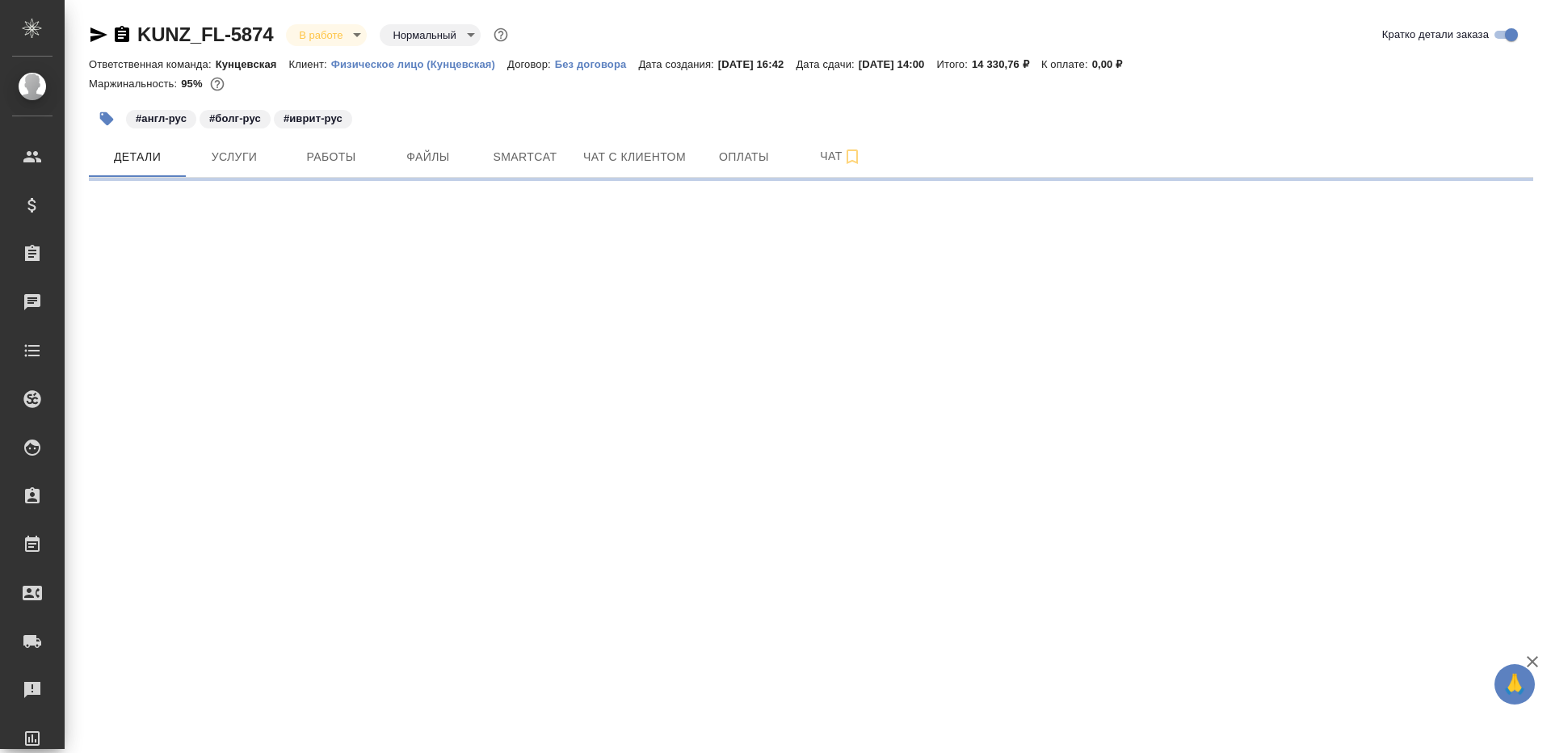
select select "RU"
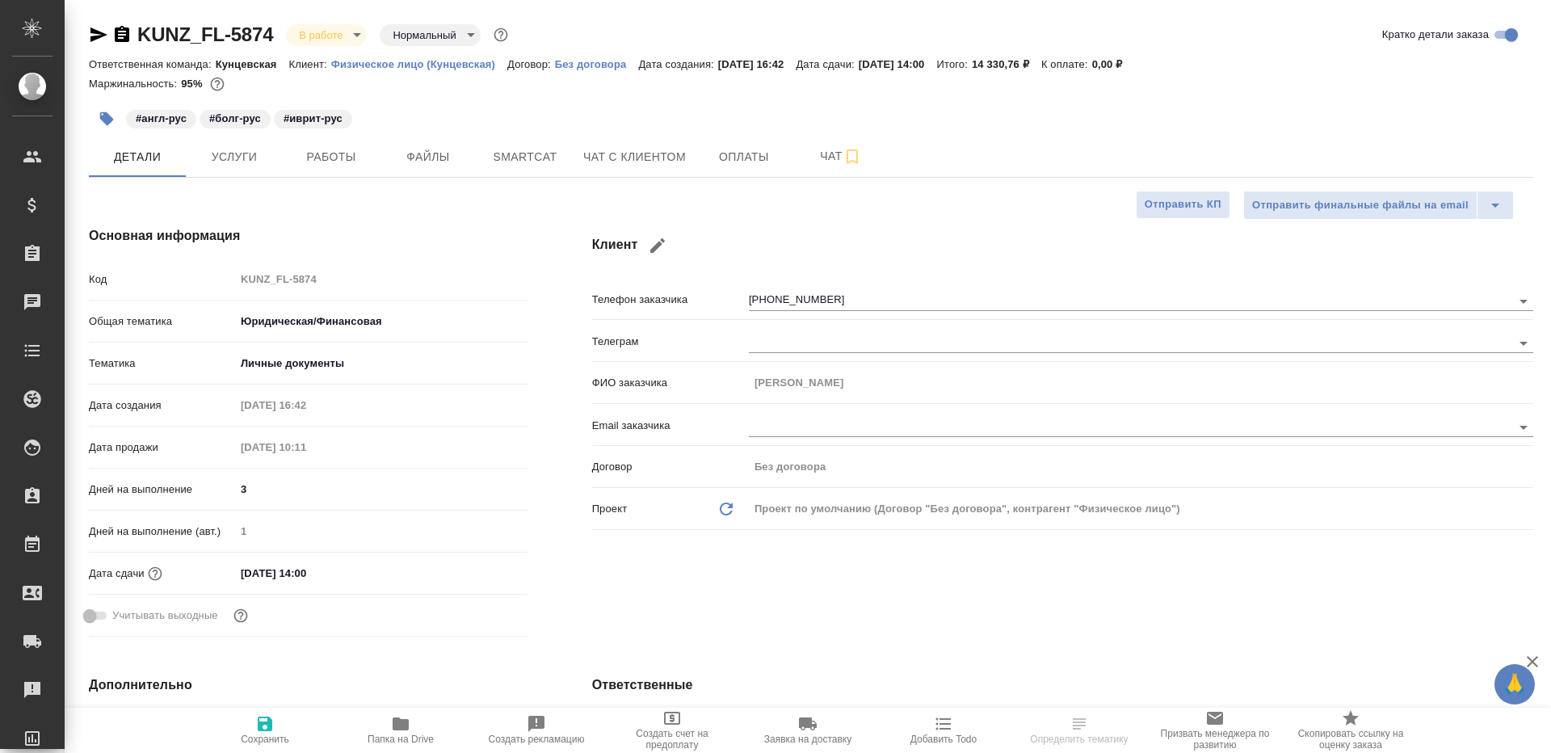
type textarea "x"
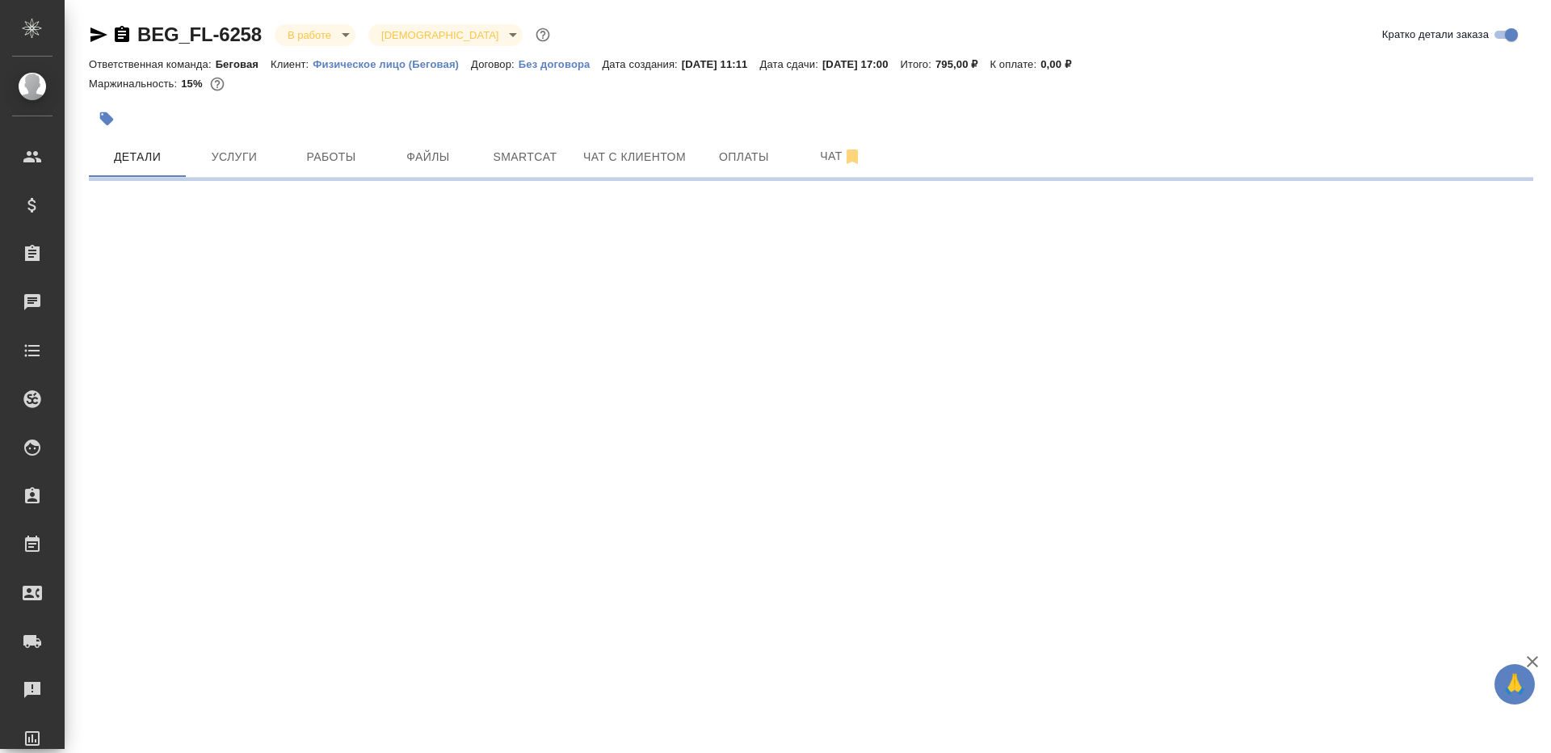
select select "RU"
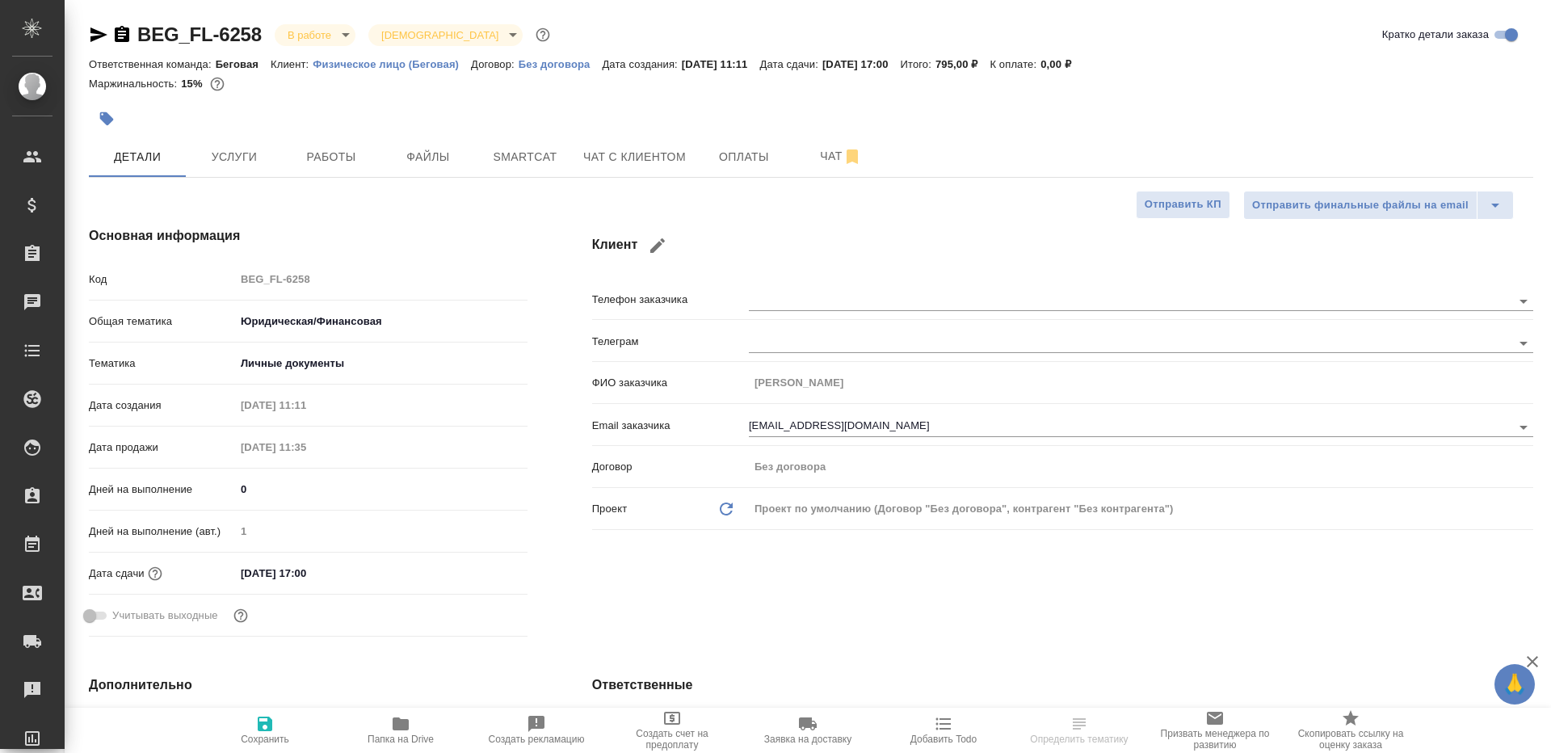
type textarea "x"
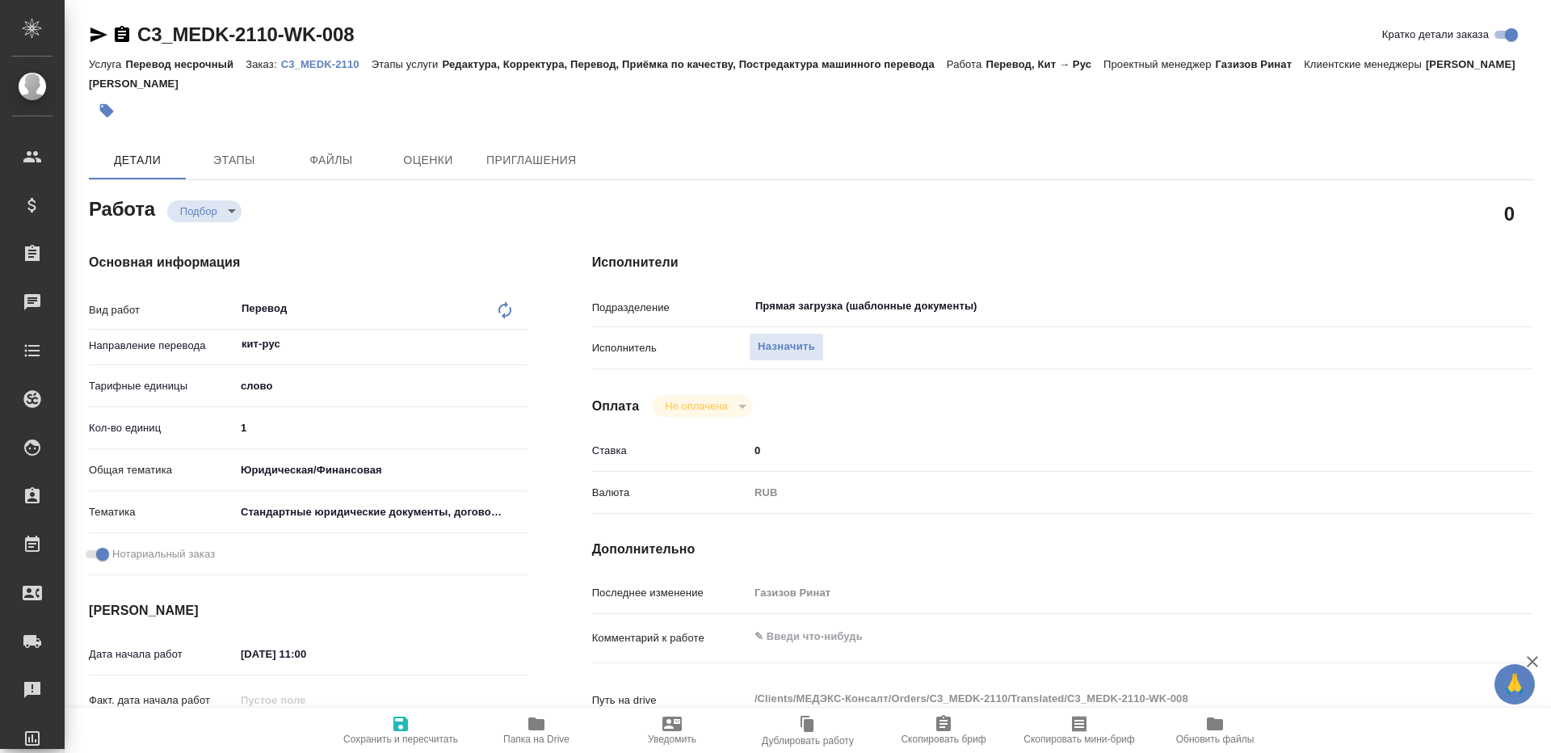
type textarea "x"
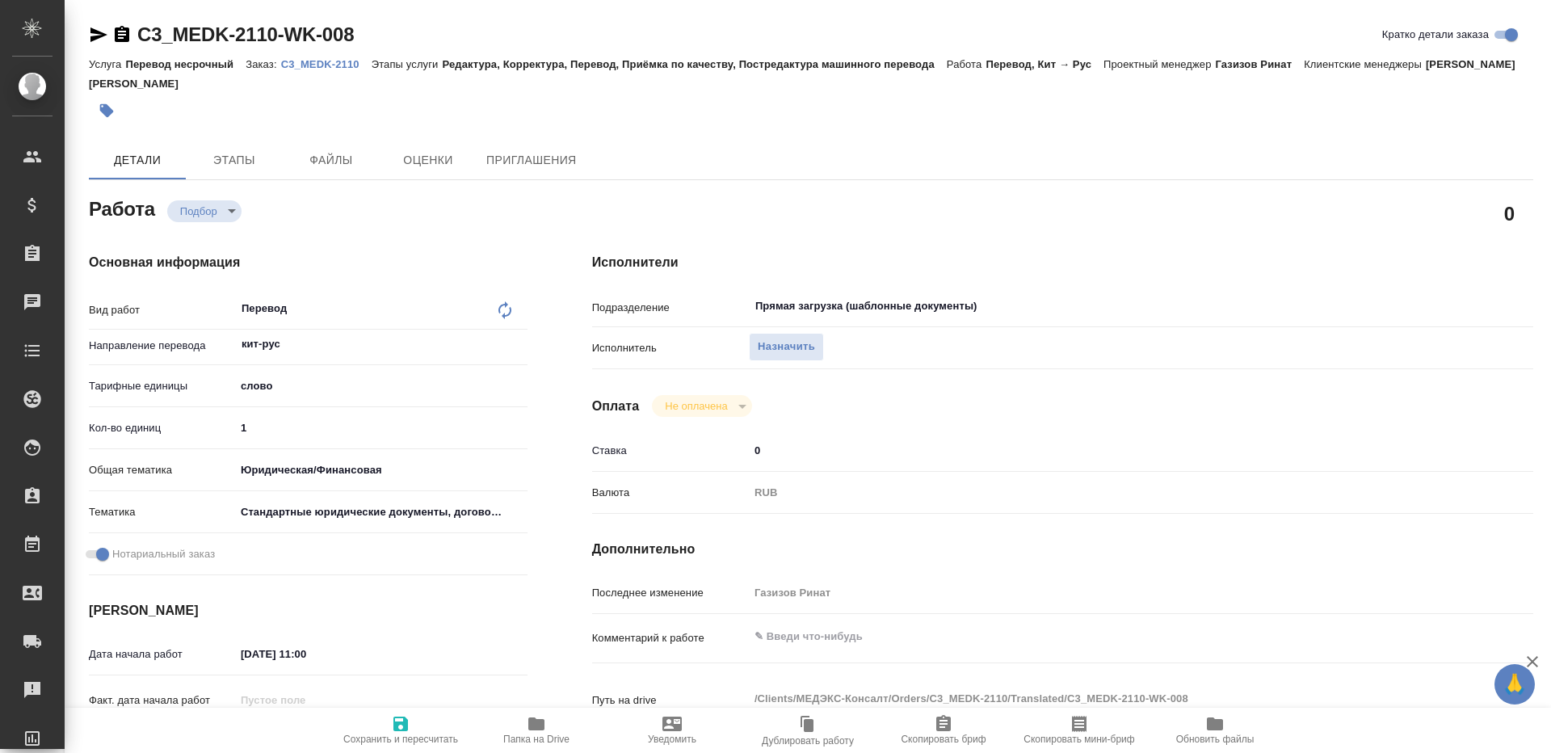
type textarea "x"
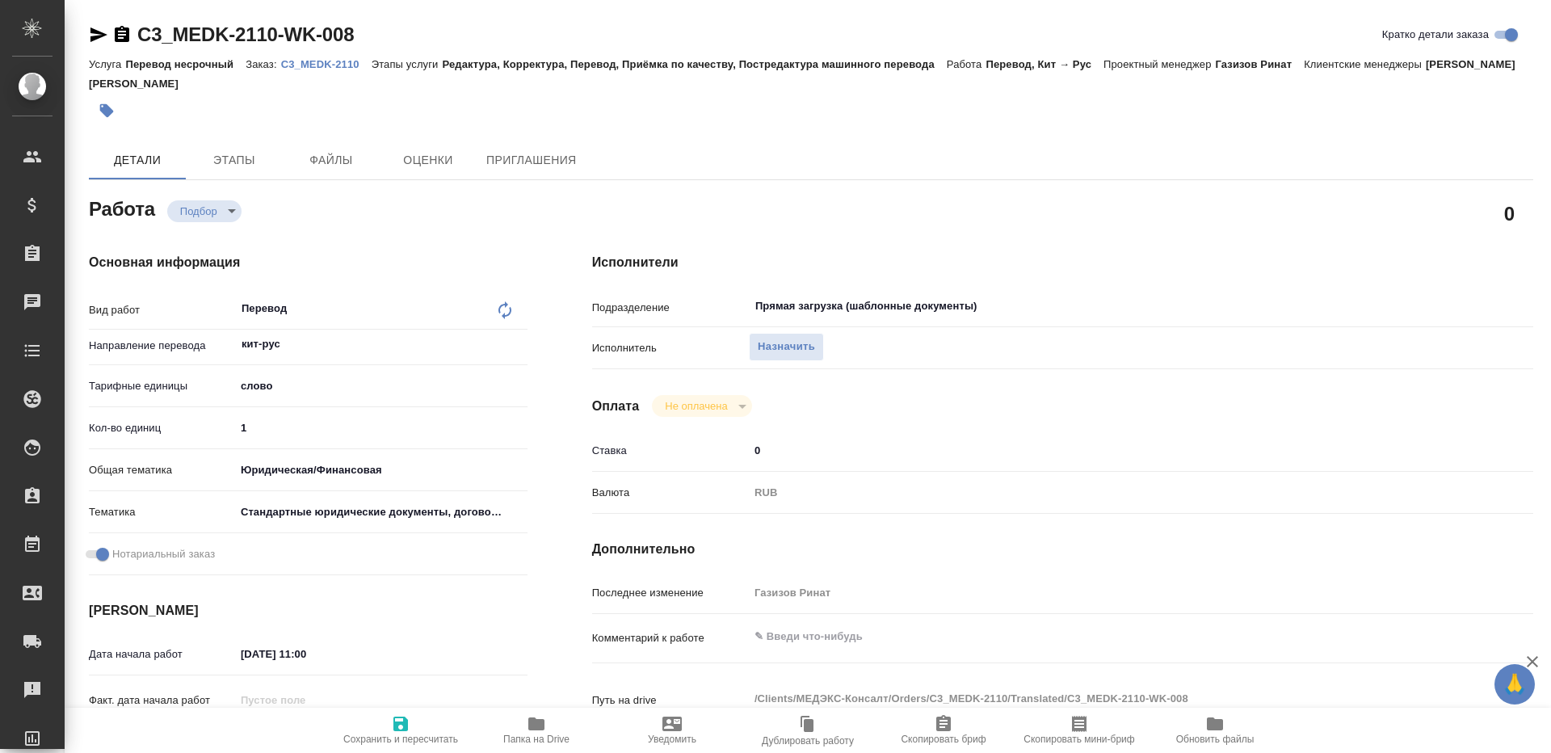
type textarea "x"
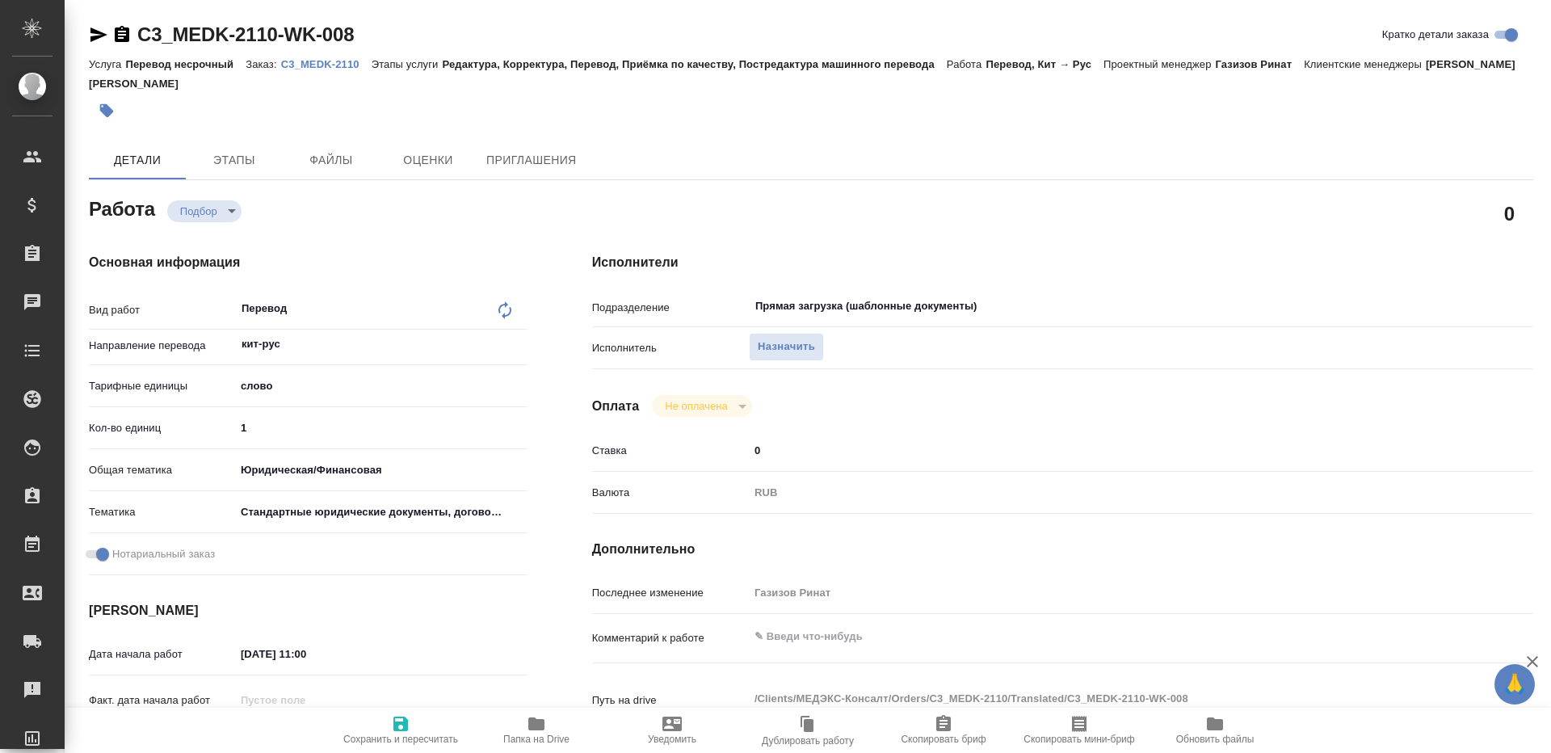
type textarea "x"
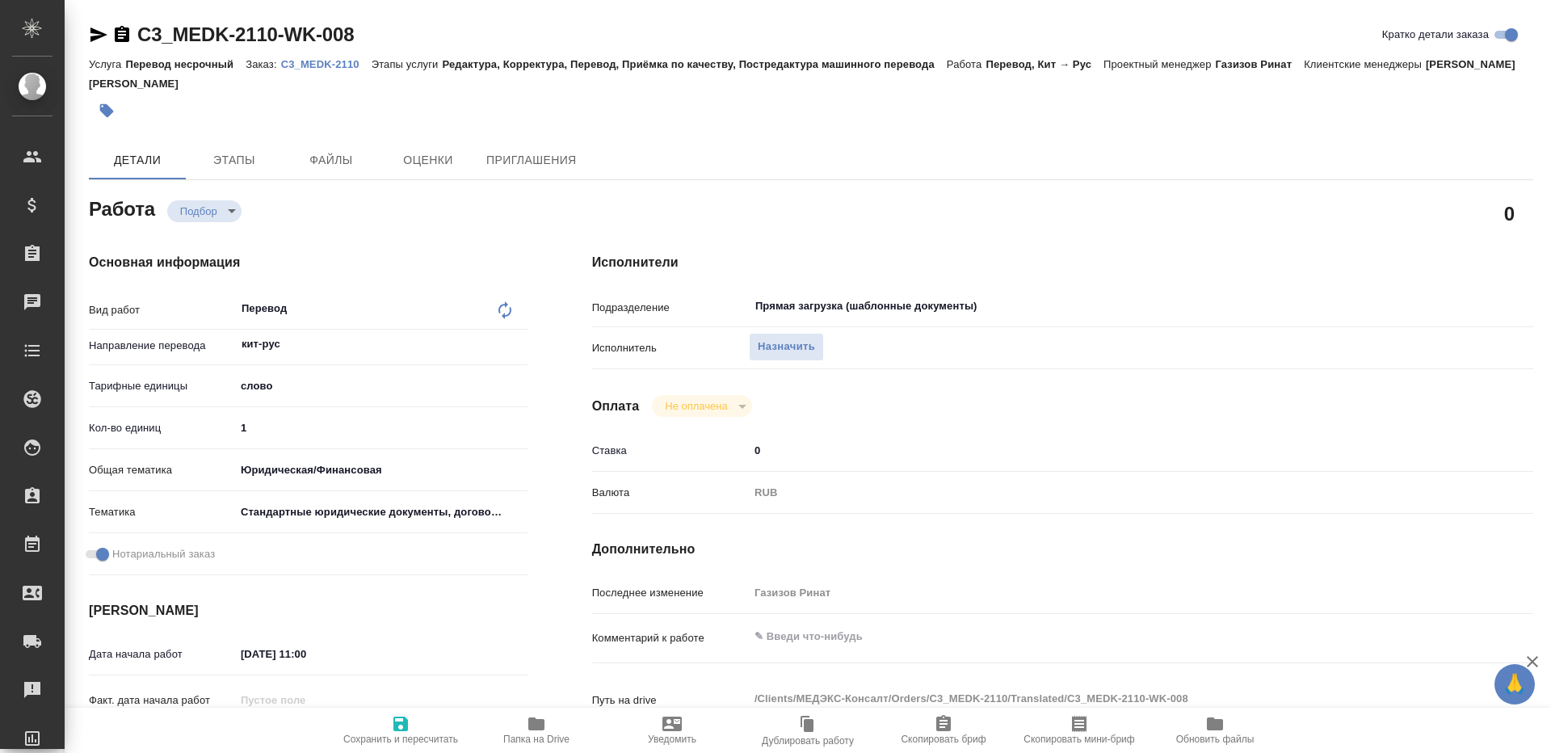
type textarea "x"
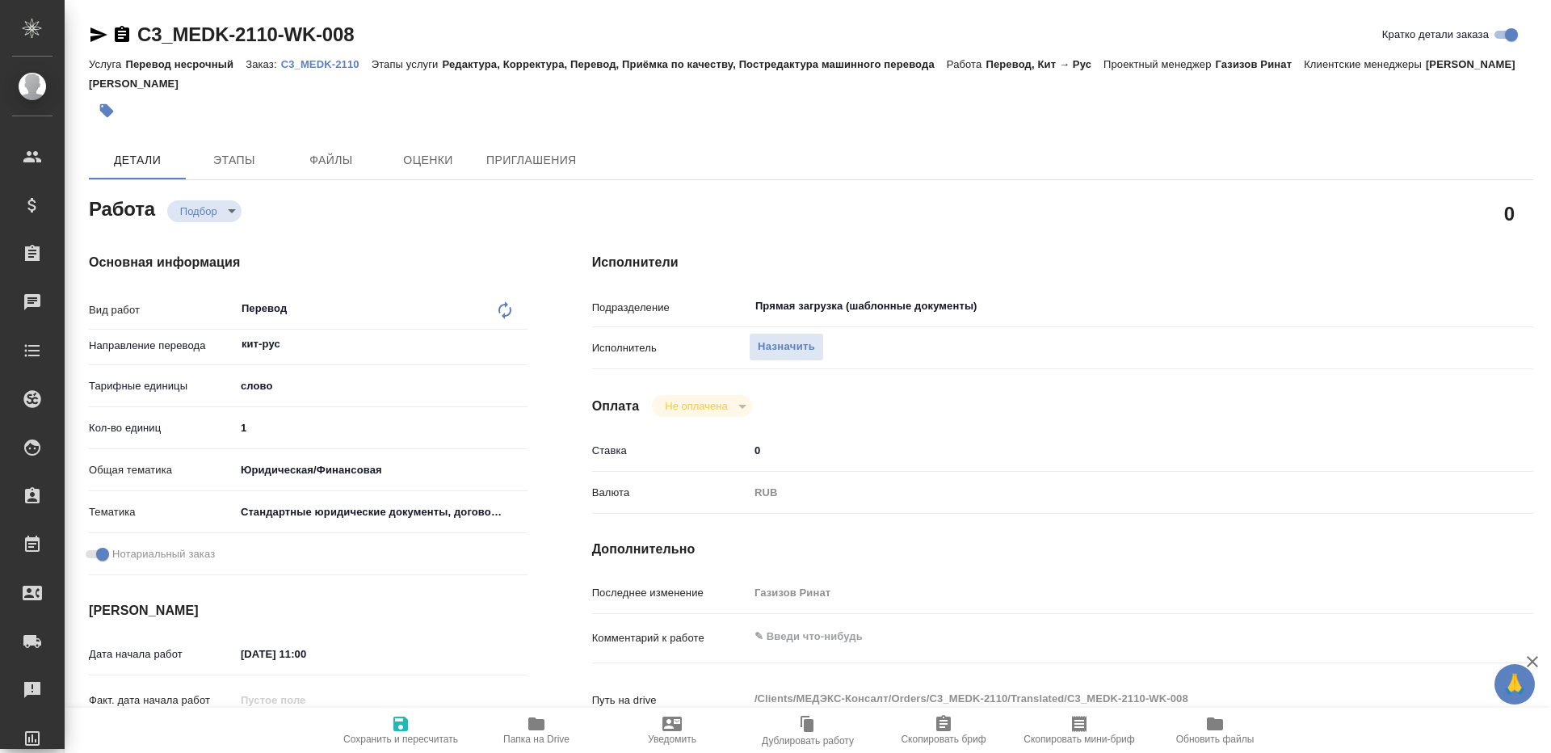
type textarea "x"
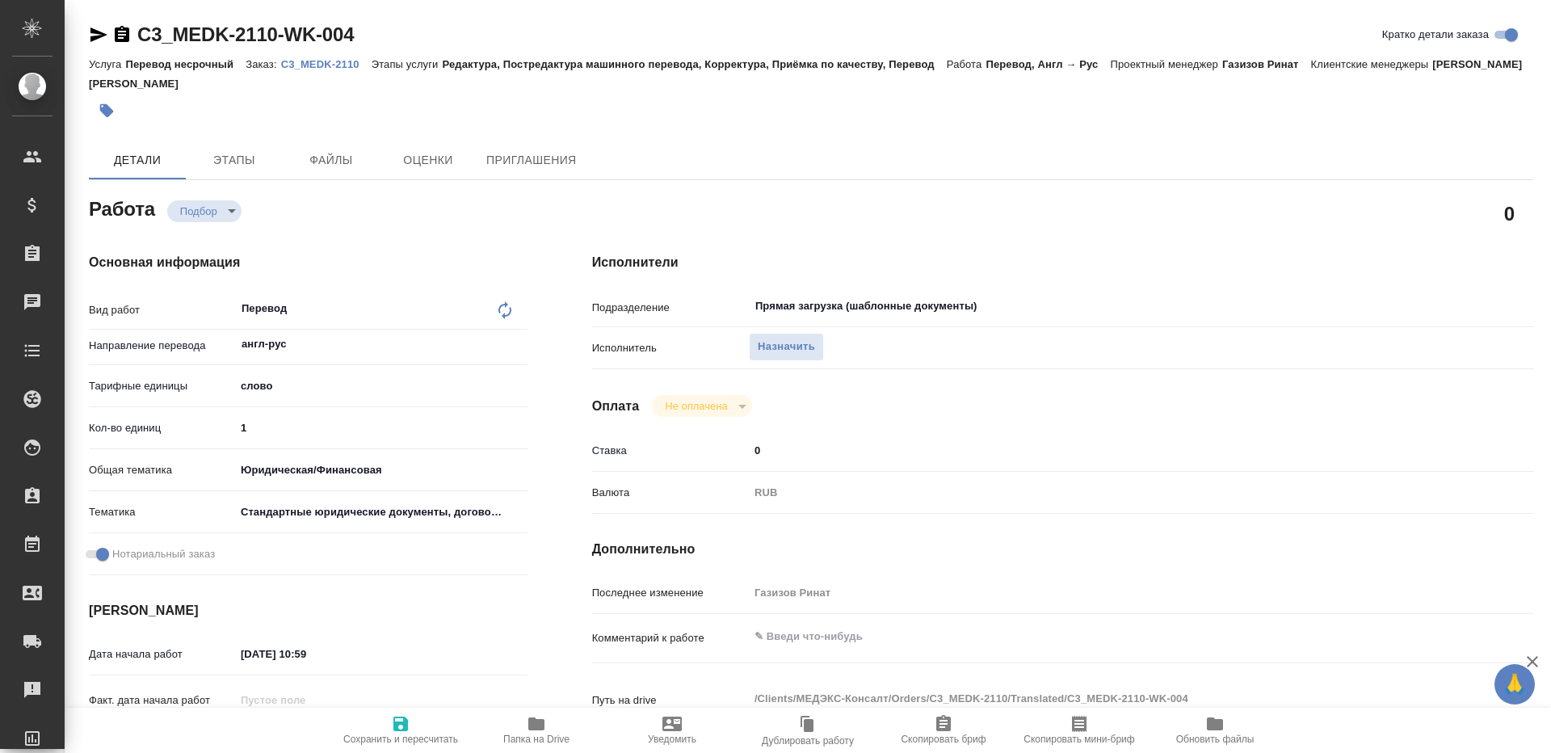
type textarea "x"
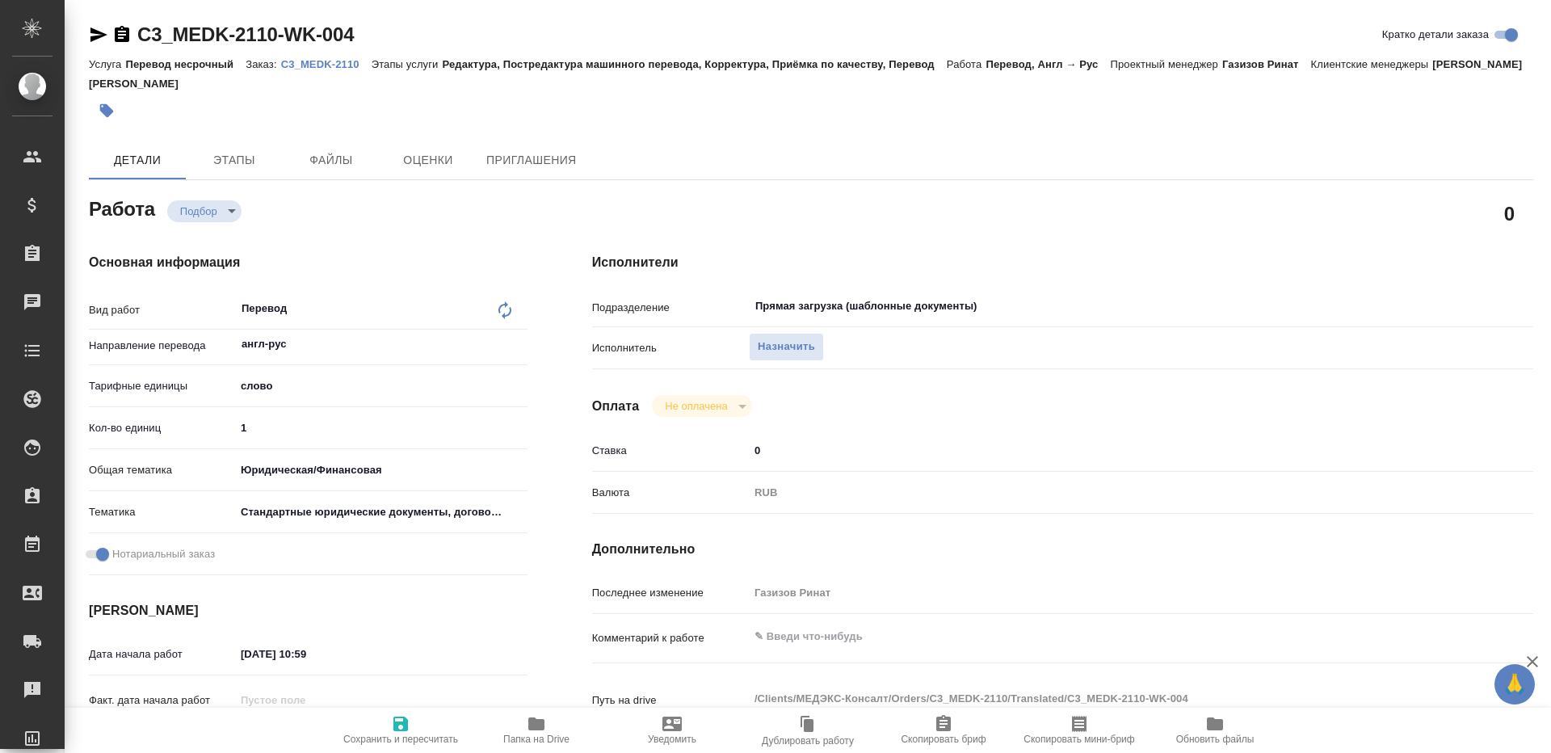
type textarea "x"
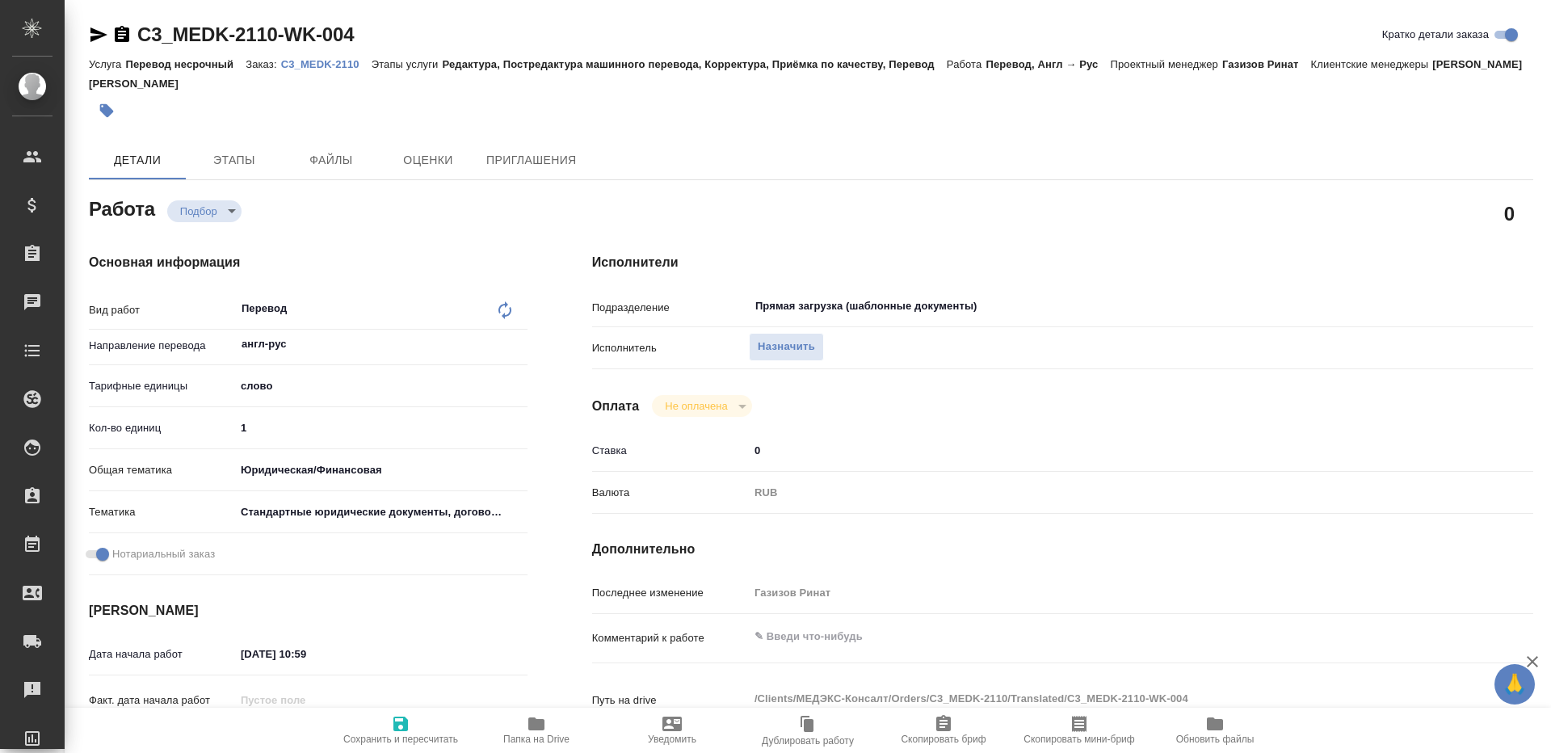
type textarea "x"
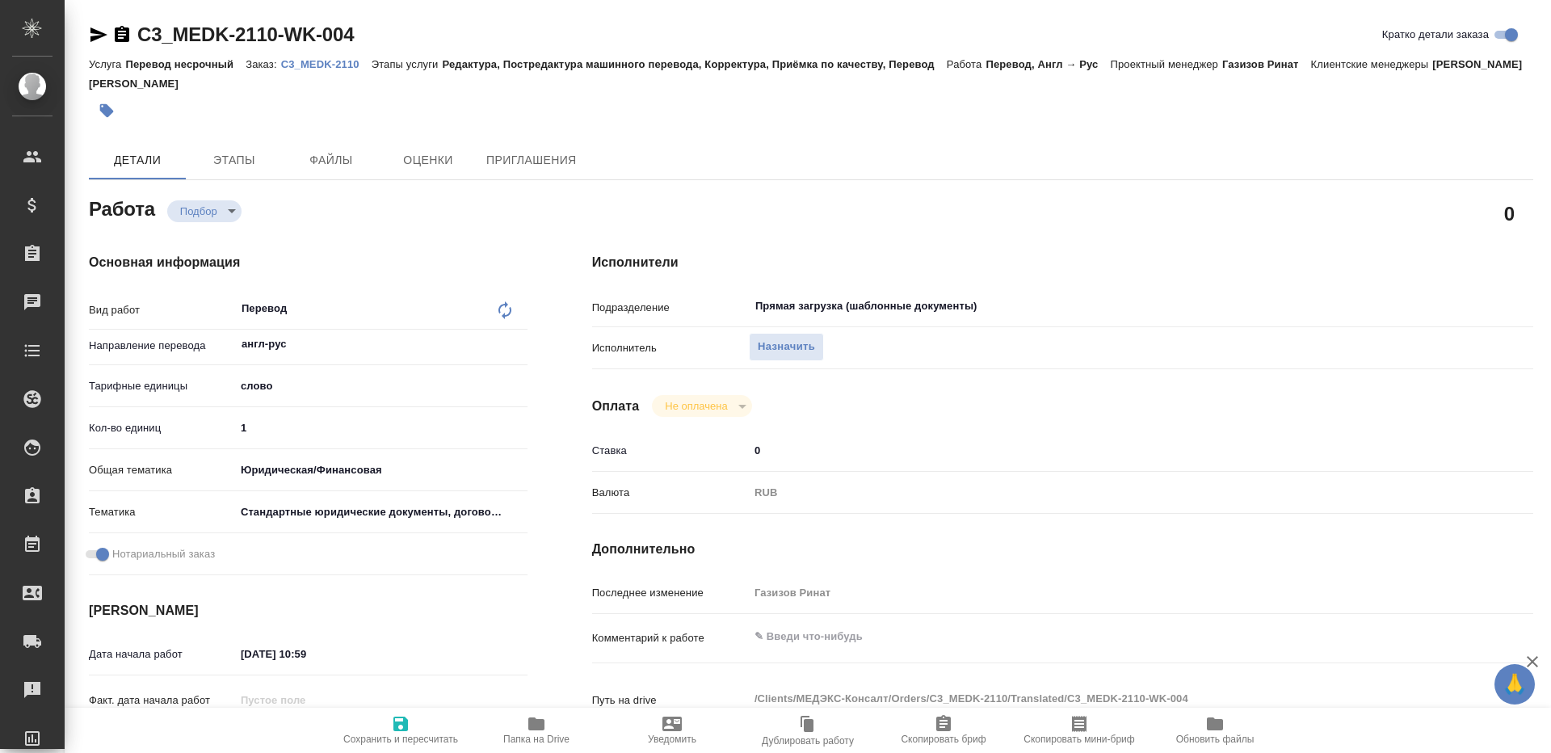
type textarea "x"
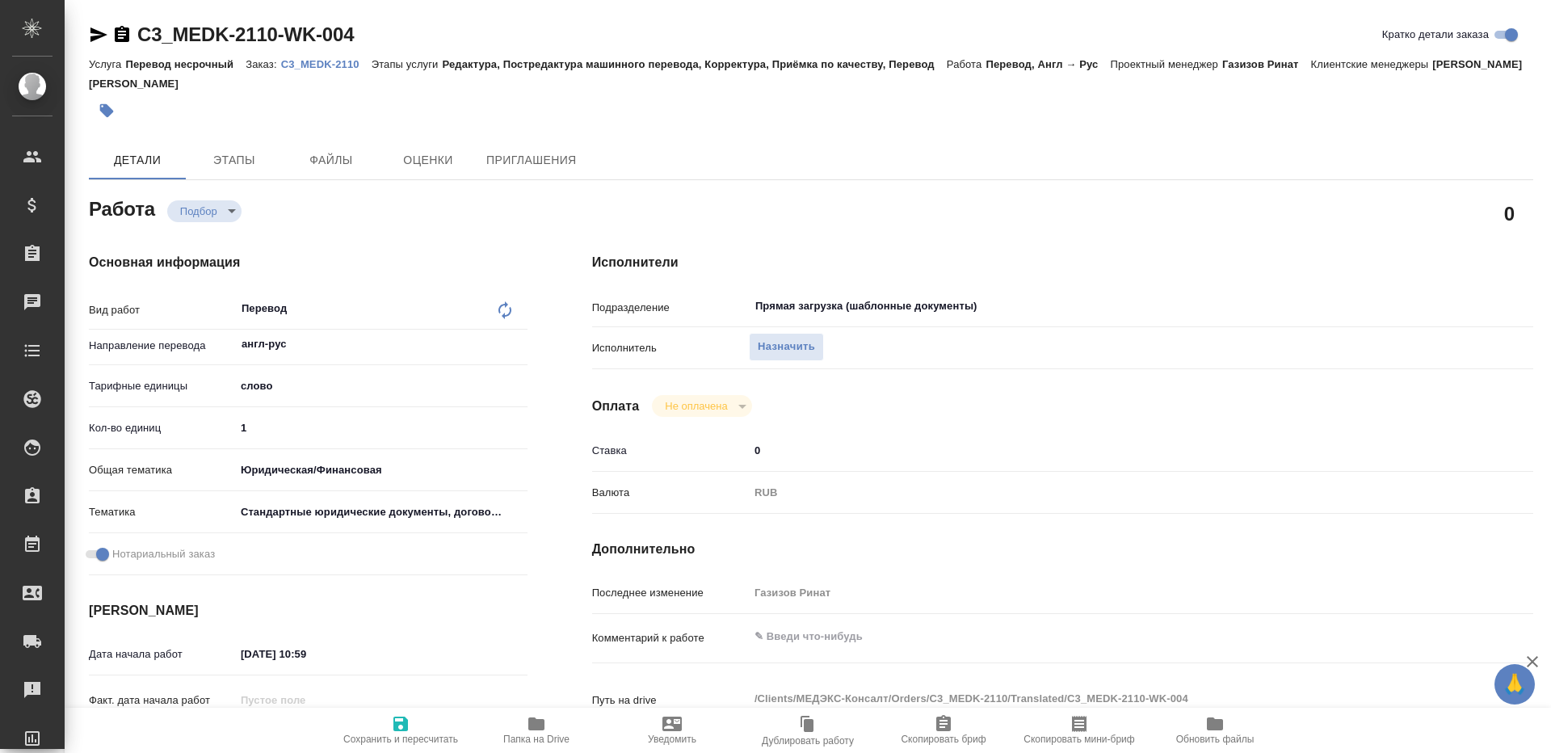
type textarea "x"
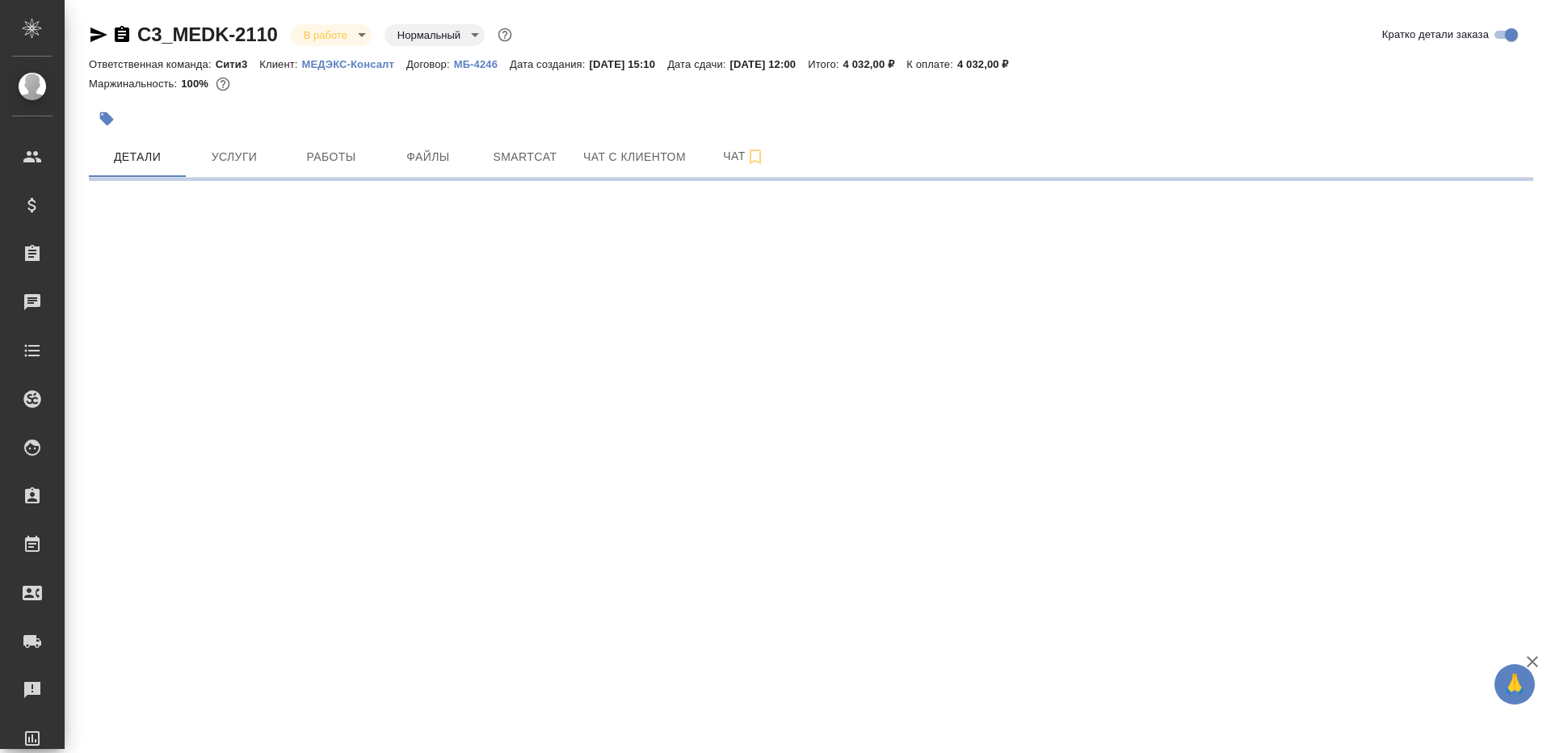
select select "RU"
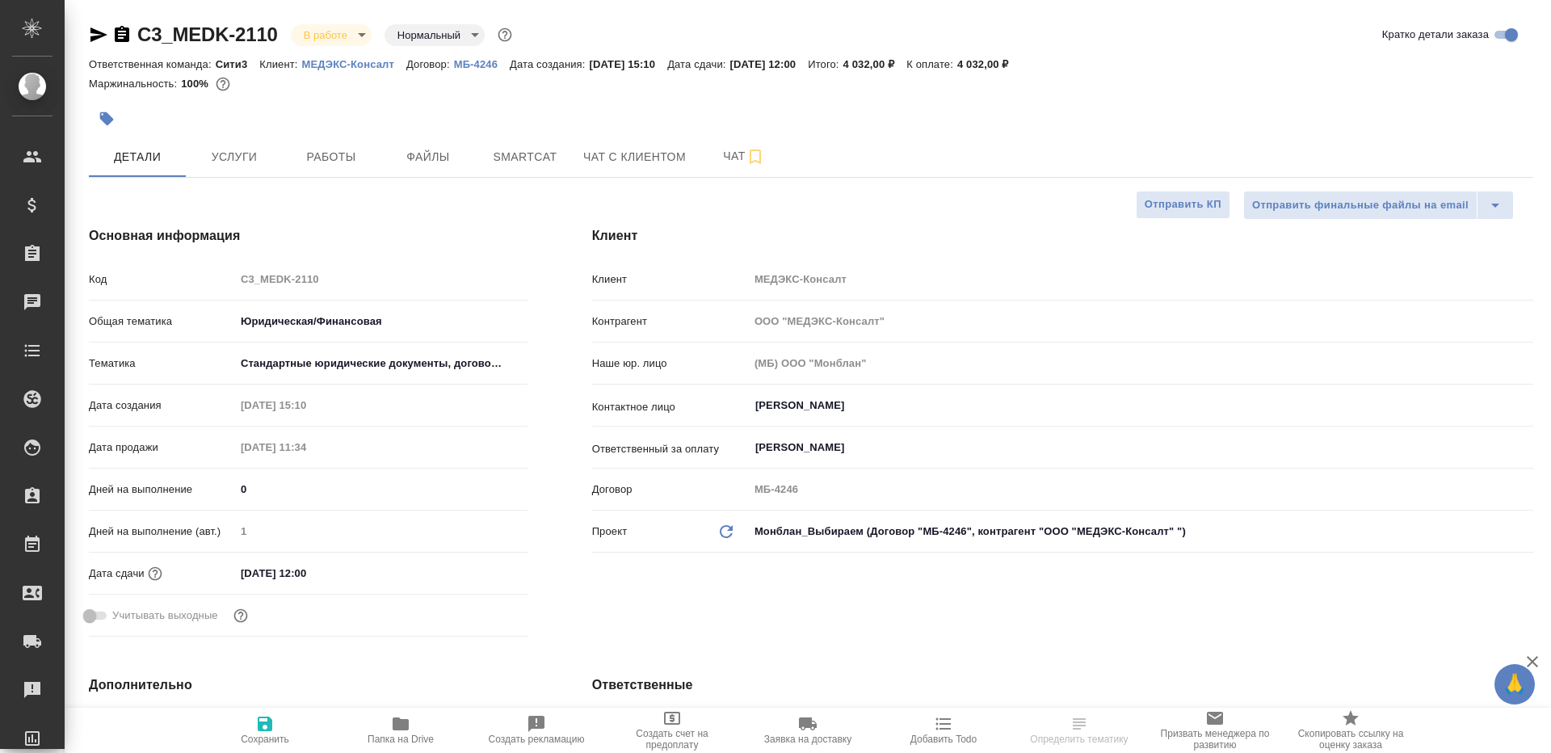
type textarea "x"
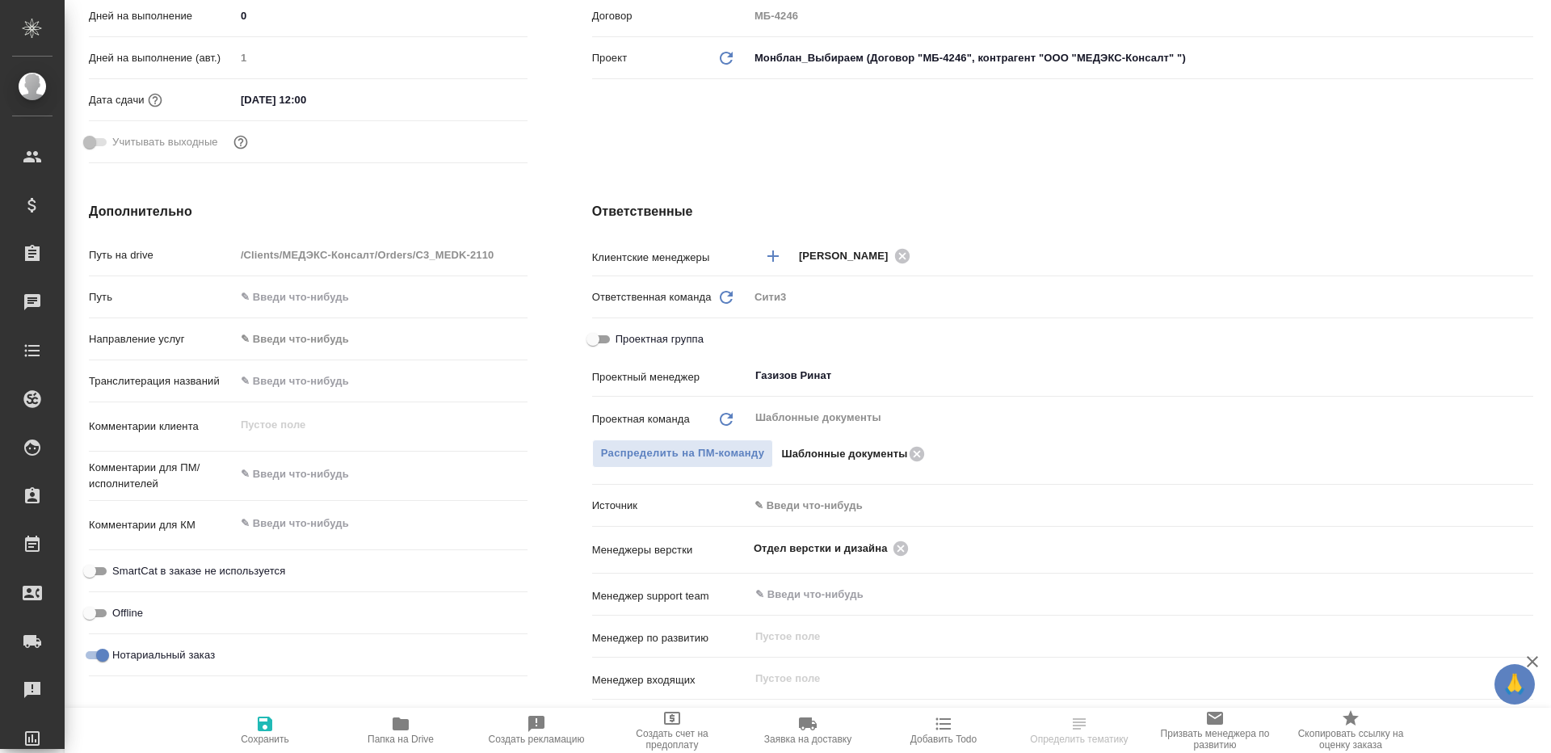
type textarea "x"
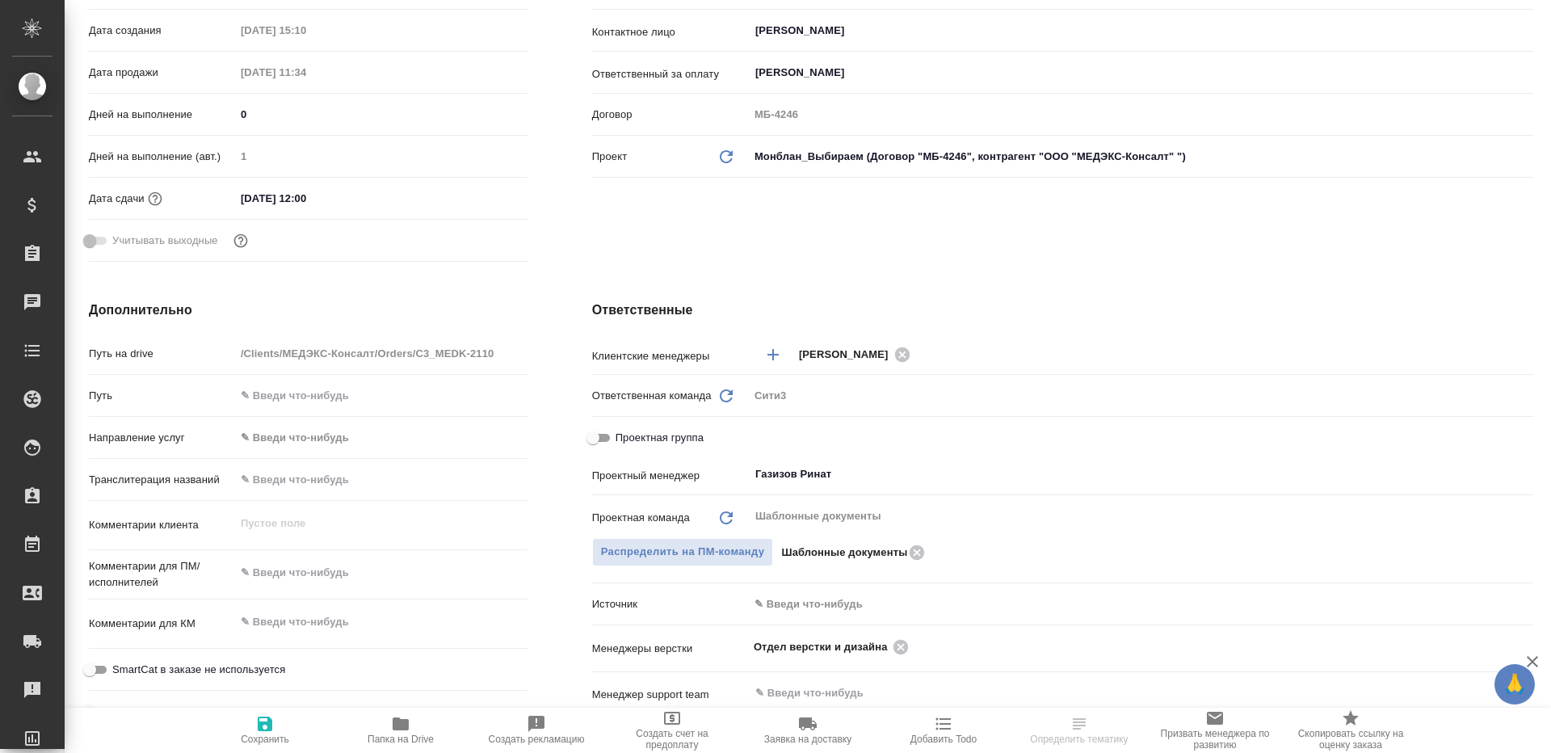
scroll to position [82, 0]
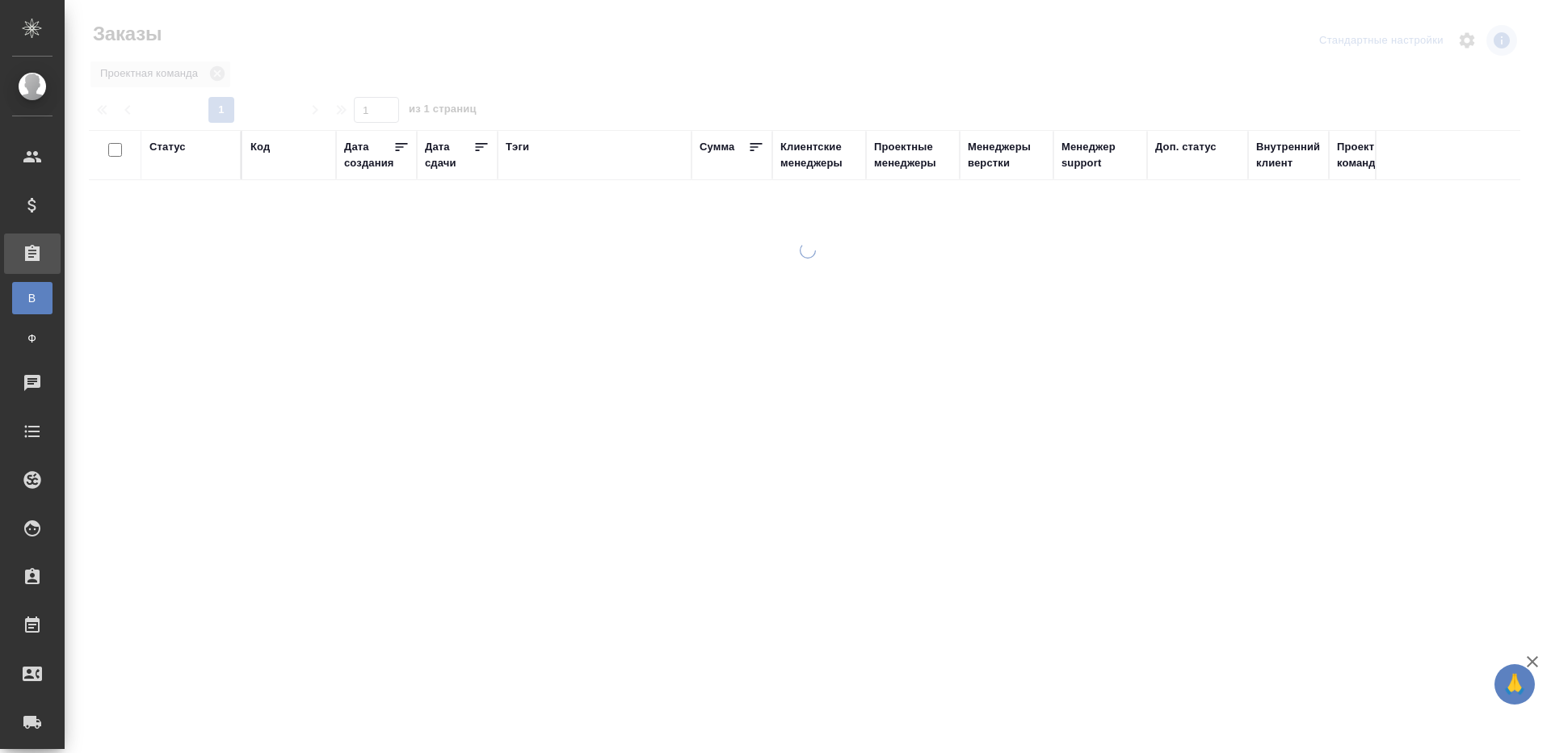
click at [521, 146] on div "Тэги" at bounding box center [517, 147] width 23 height 16
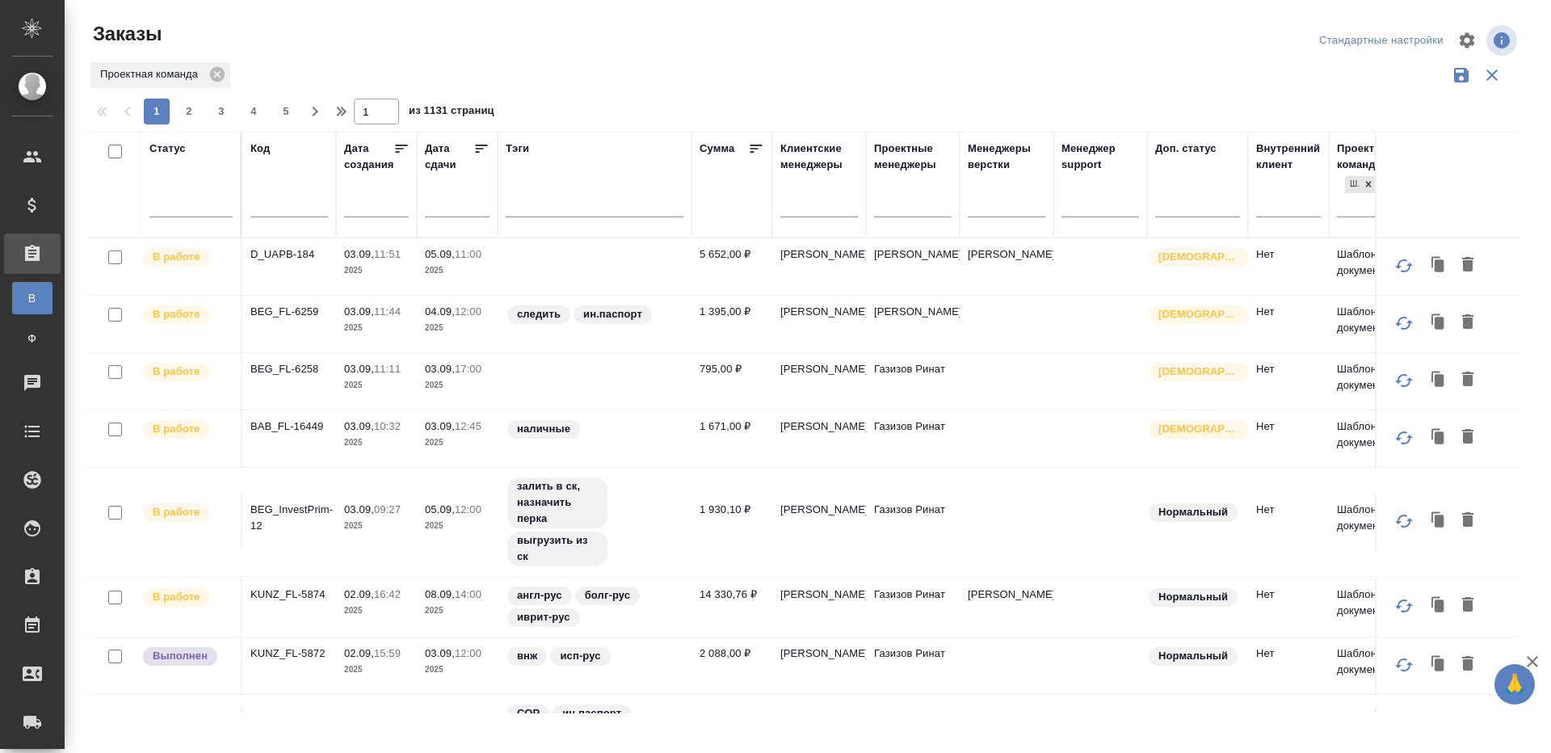
click at [268, 204] on input "text" at bounding box center [289, 206] width 78 height 20
paste input "V_FL-862"
type input "V_FL-862"
click at [778, 73] on div "Проектная команда" at bounding box center [804, 75] width 1431 height 31
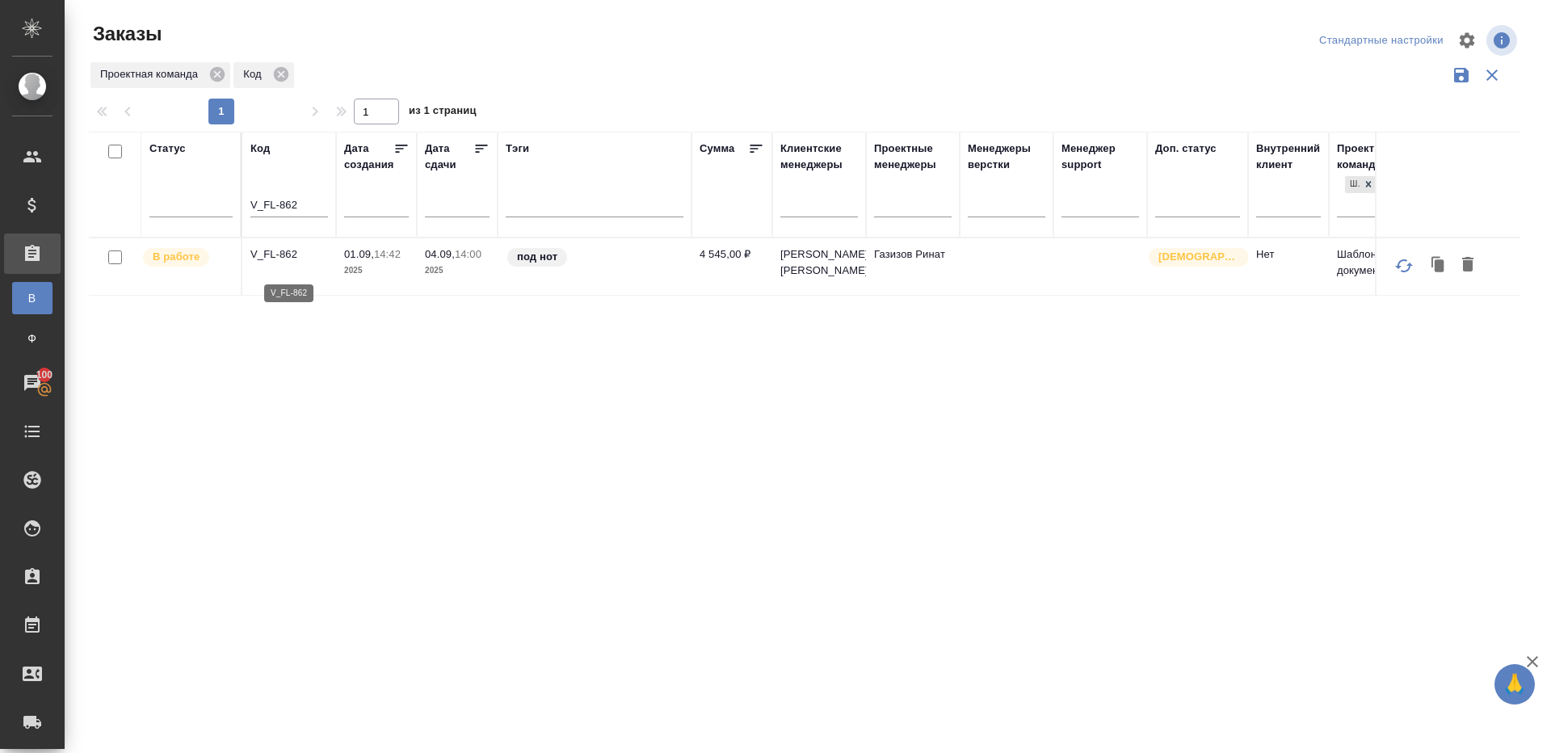
click at [280, 262] on p "V_FL-862" at bounding box center [289, 254] width 78 height 16
click at [160, 205] on div at bounding box center [190, 200] width 83 height 23
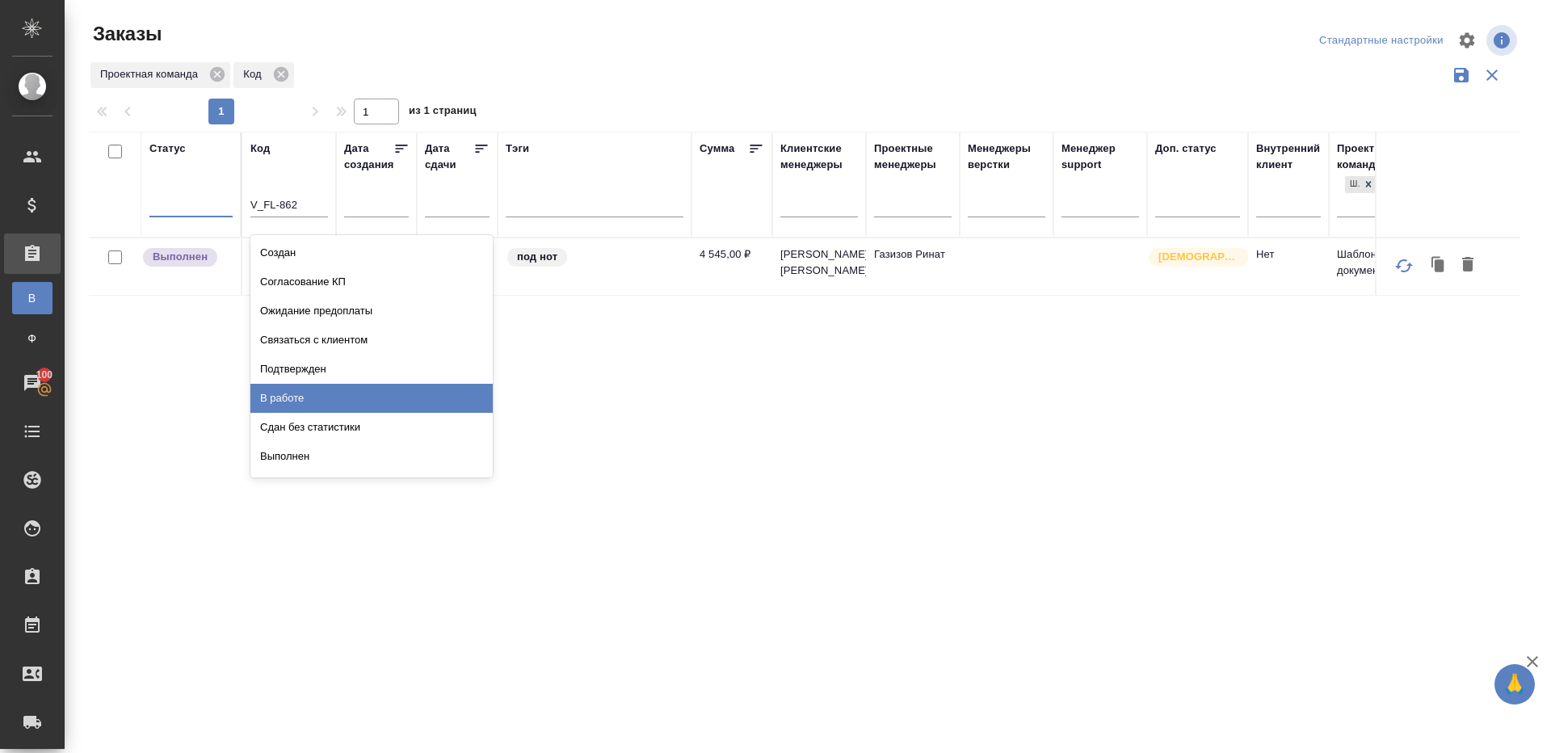
click at [296, 390] on div "В работе" at bounding box center [371, 398] width 242 height 29
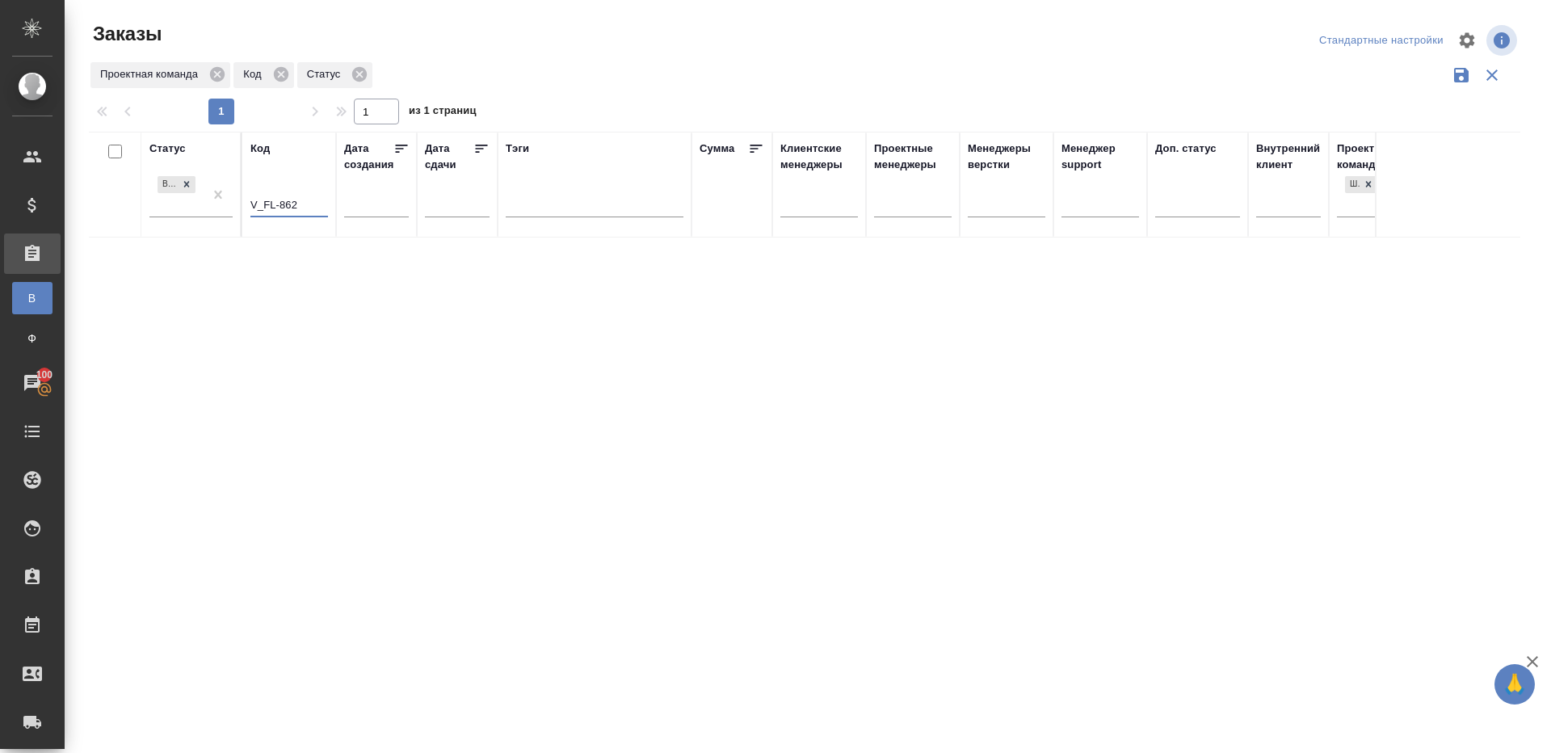
drag, startPoint x: 307, startPoint y: 199, endPoint x: 103, endPoint y: 199, distance: 203.5
click at [113, 199] on tr "Статус В работе Код V_FL-862 Дата создания Дата сдачи Тэги Сумма Клиентские мен…" at bounding box center [875, 185] width 1572 height 106
click at [481, 151] on icon at bounding box center [481, 149] width 16 height 16
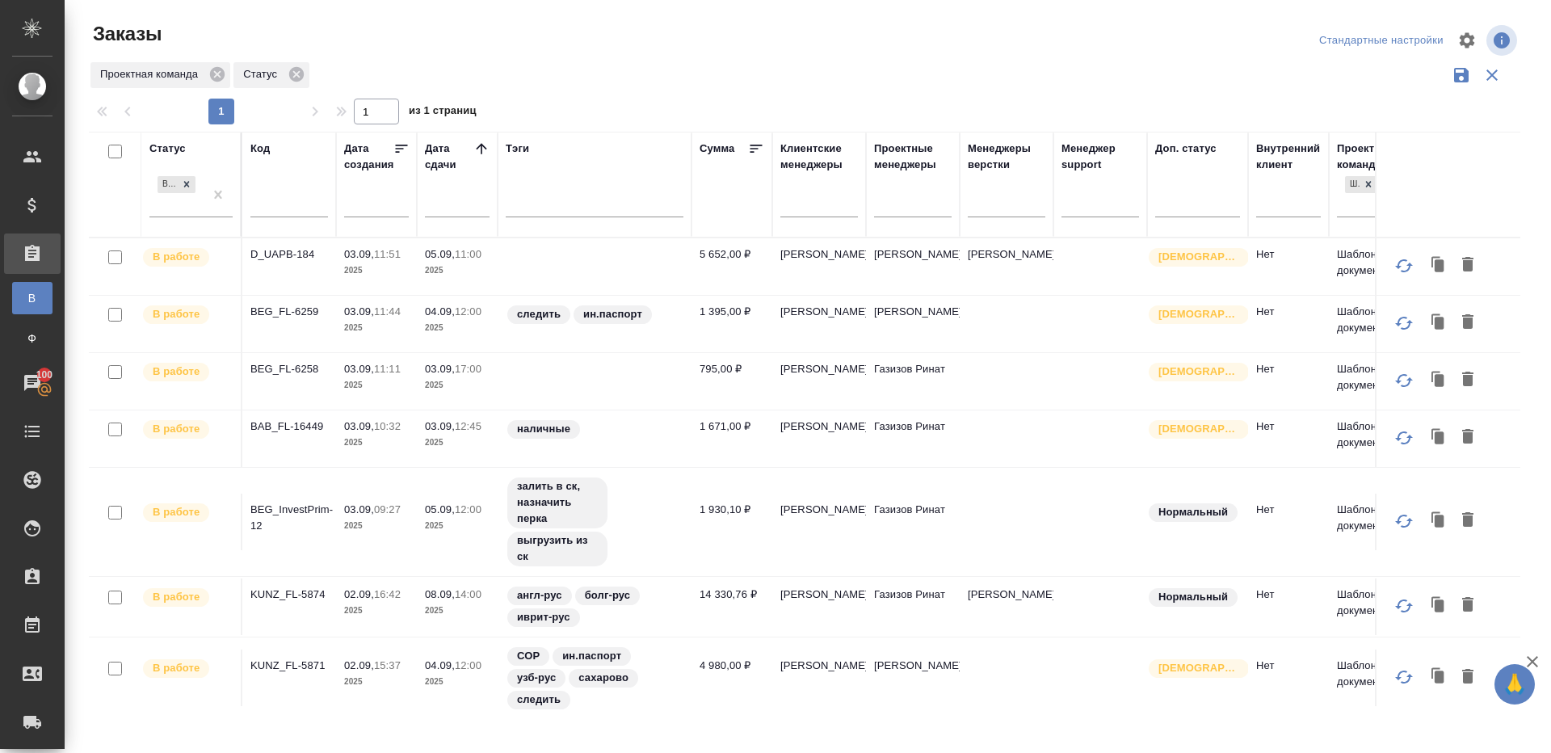
click at [707, 91] on div "Заказы Стандартные настройки Проектная команда Статус 1 1 из 1 страниц Статус В…" at bounding box center [811, 361] width 1462 height 722
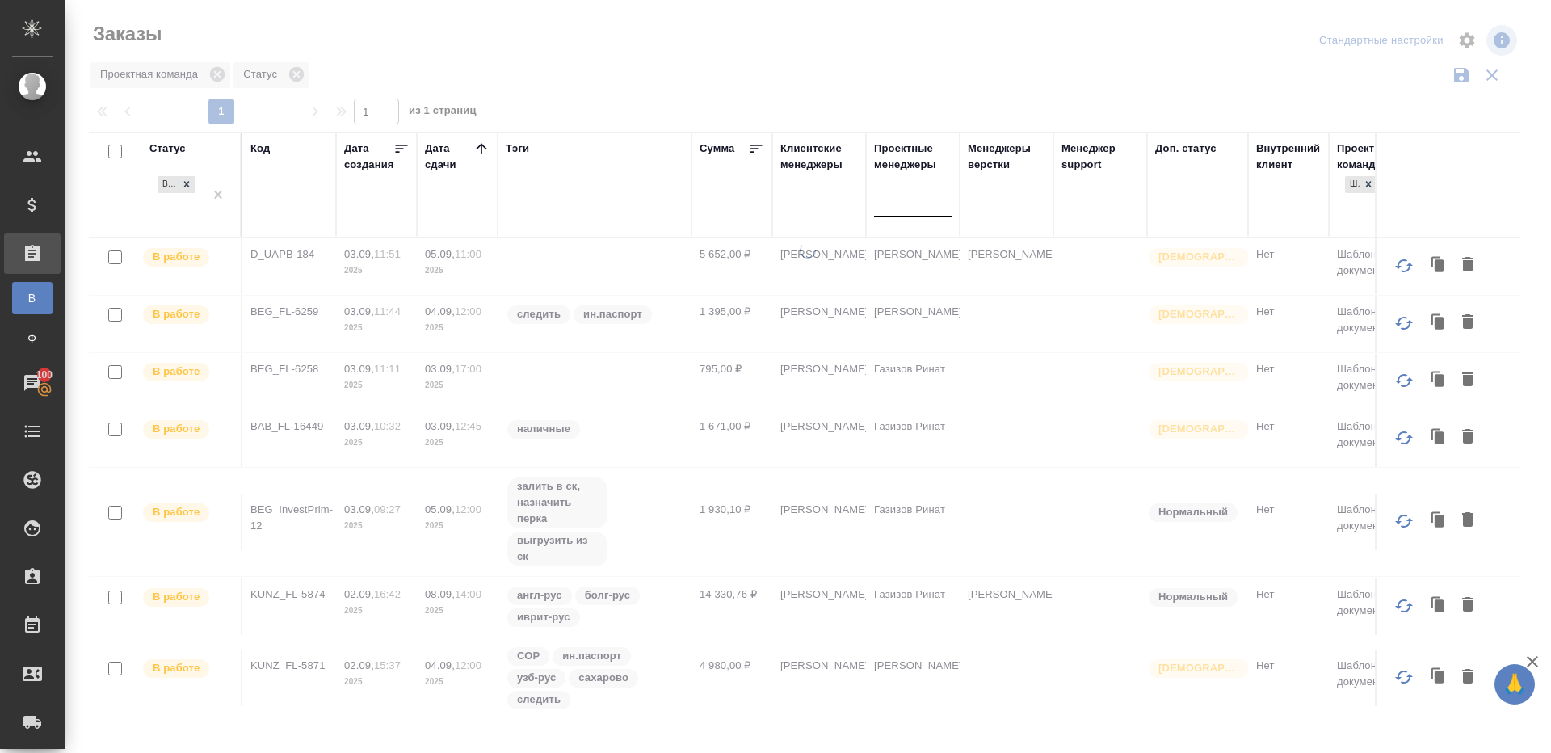
click at [896, 200] on div at bounding box center [913, 200] width 78 height 23
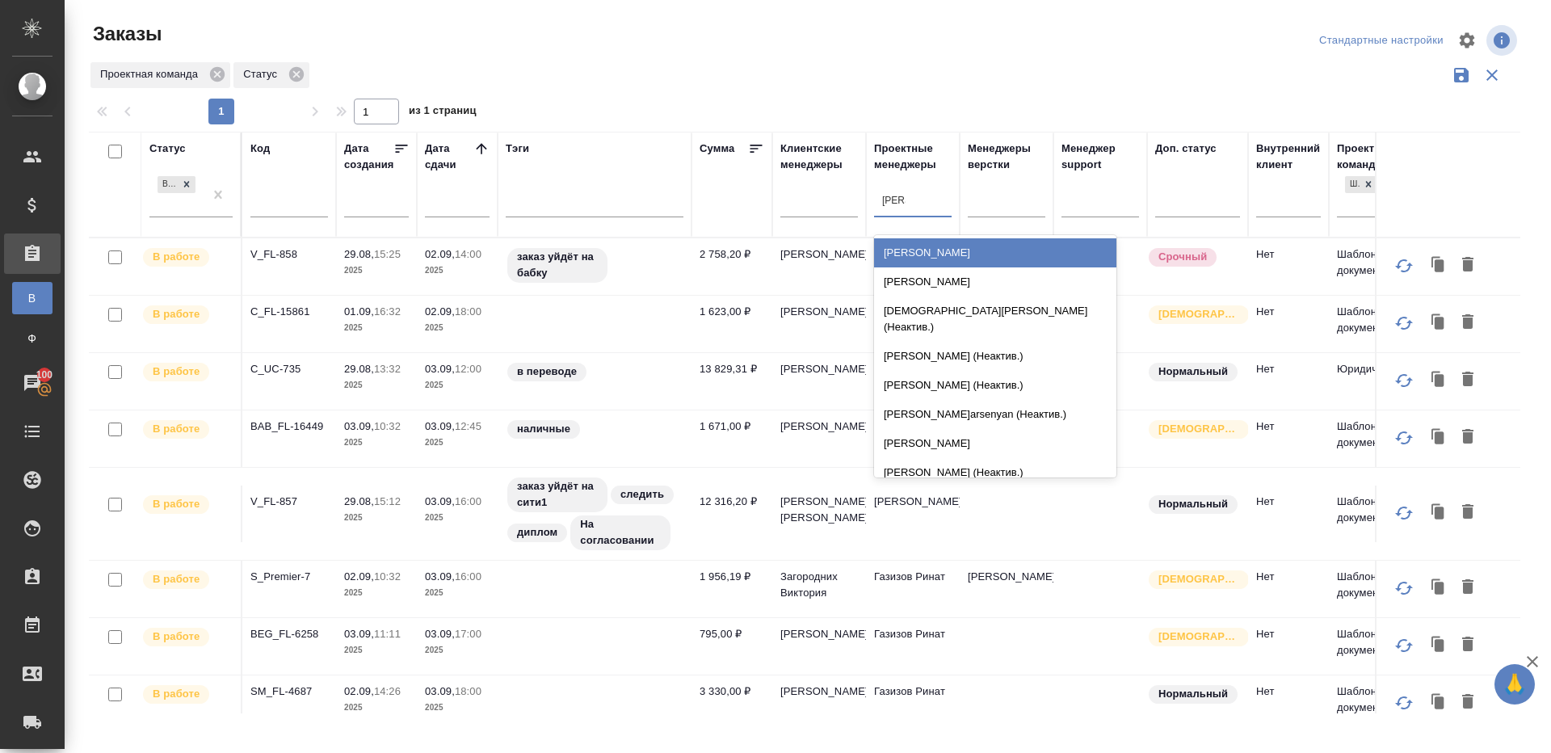
type input "ринат"
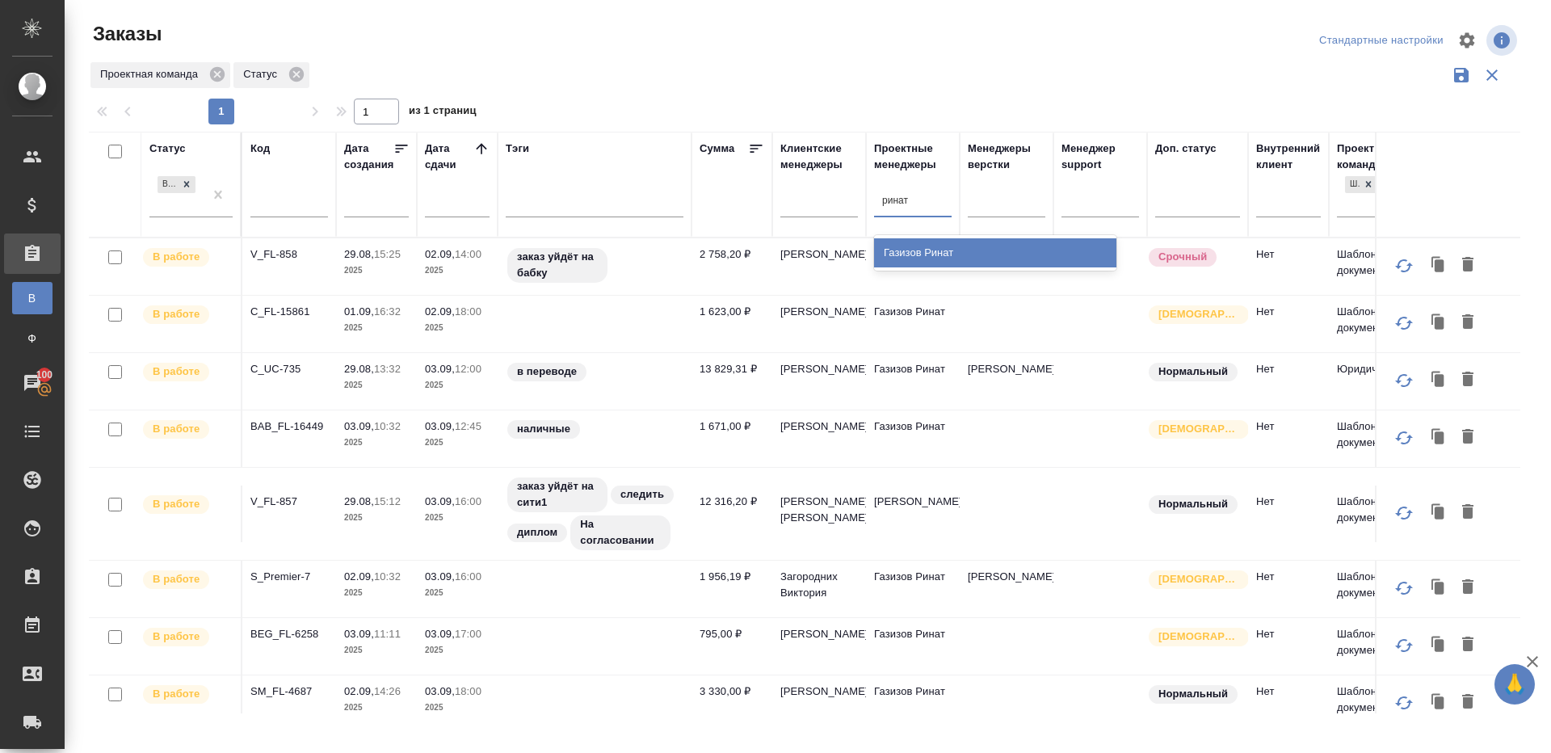
click at [915, 259] on div "Газизов Ринат" at bounding box center [995, 252] width 242 height 29
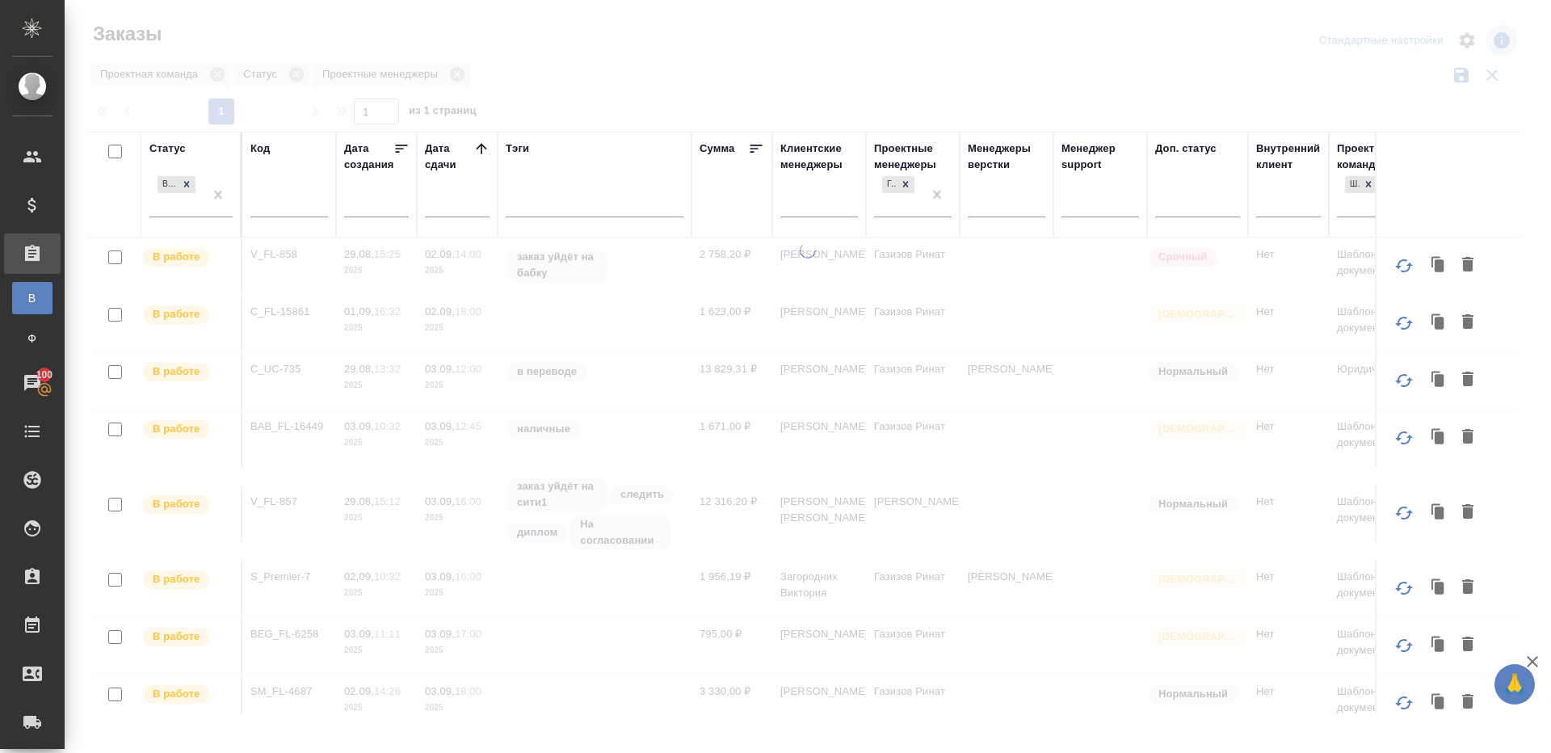
click at [948, 81] on div at bounding box center [808, 361] width 1486 height 722
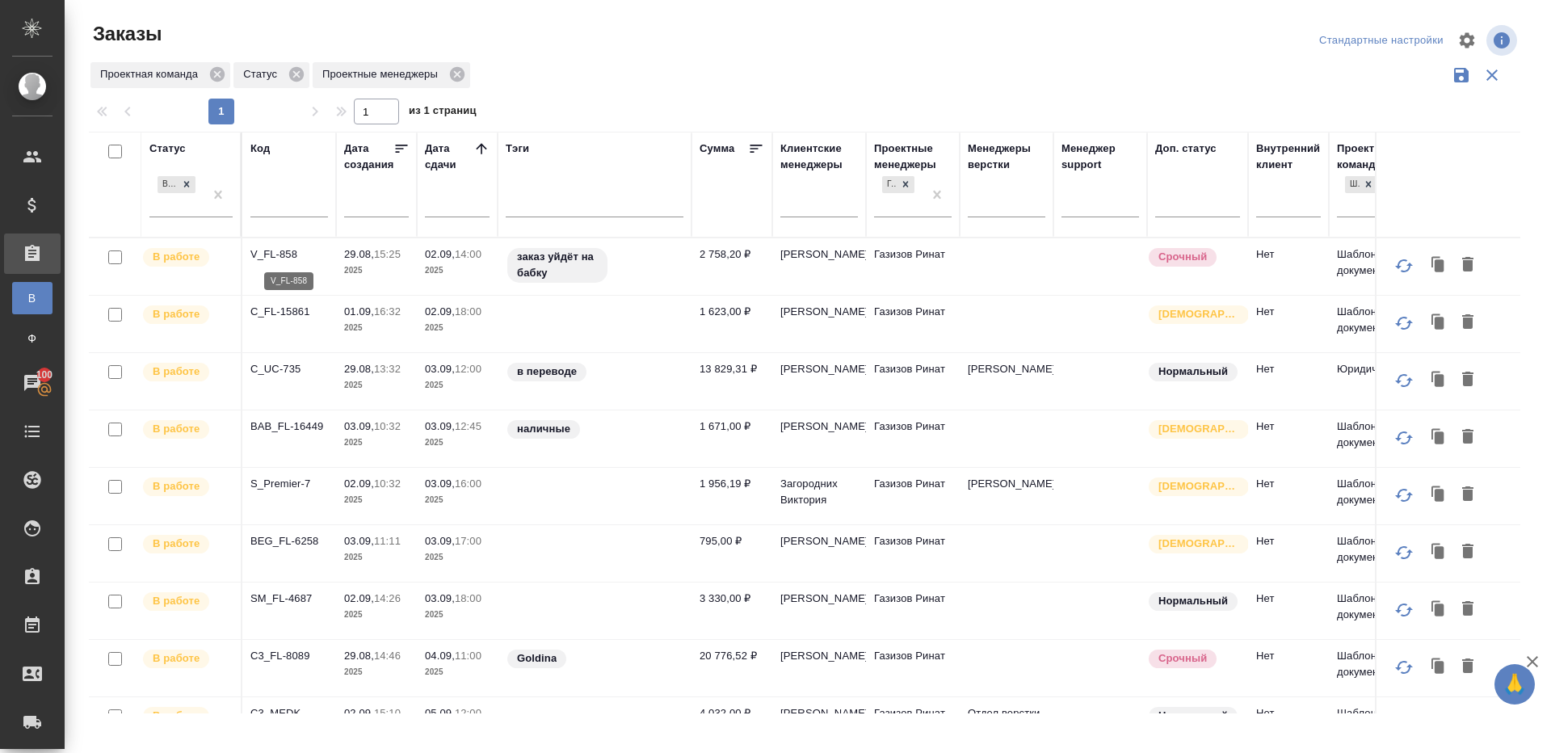
click at [284, 246] on p "V_FL-858" at bounding box center [289, 254] width 78 height 16
click at [279, 309] on p "C_FL-15861" at bounding box center [289, 312] width 78 height 16
click at [277, 372] on p "C_UC-735" at bounding box center [289, 369] width 78 height 16
click at [279, 423] on p "BAB_FL-16449" at bounding box center [289, 426] width 78 height 16
click at [279, 486] on p "S_Premier-7" at bounding box center [289, 484] width 78 height 16
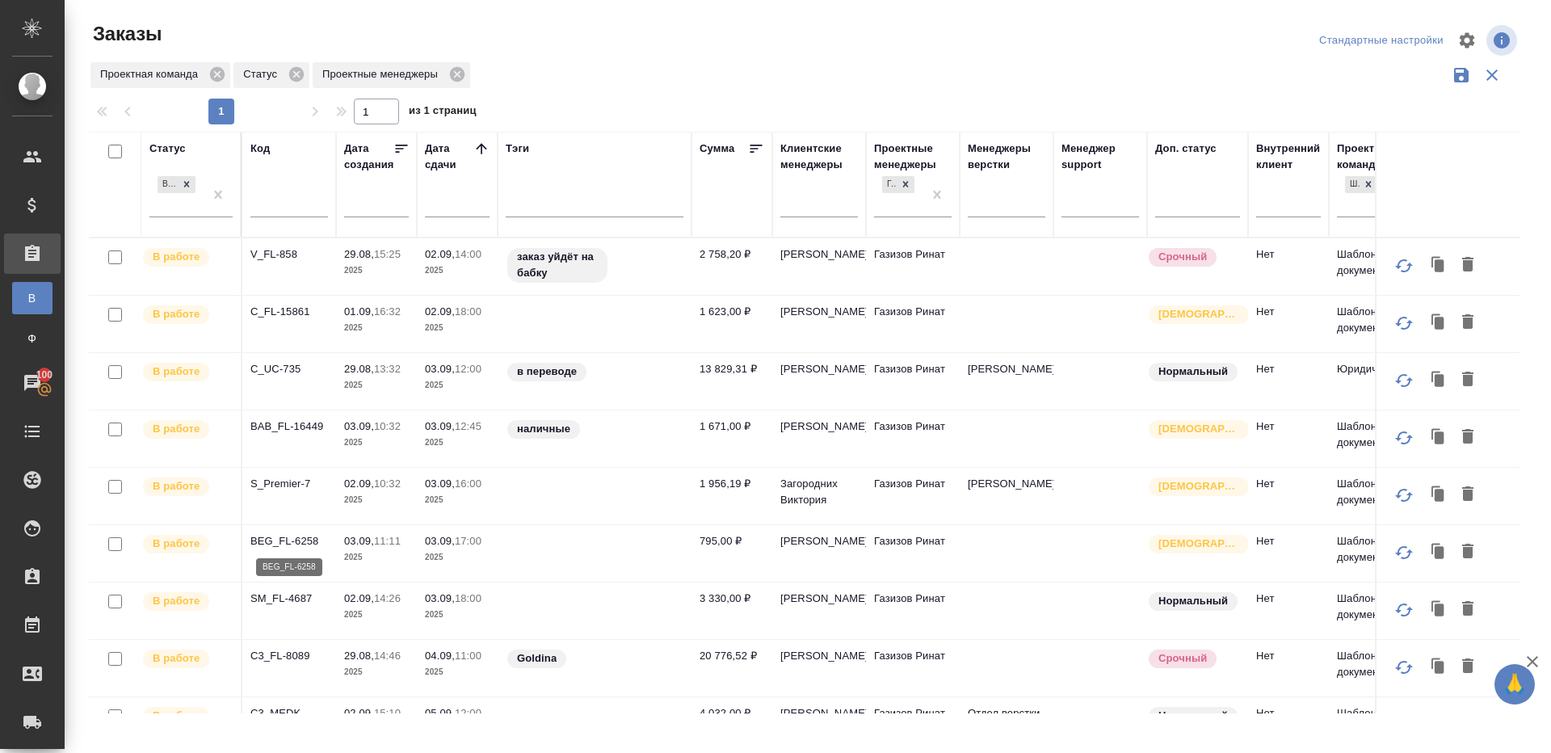
click at [283, 536] on p "BEG_FL-6258" at bounding box center [289, 541] width 78 height 16
click at [283, 596] on p "SM_FL-4687" at bounding box center [289, 598] width 78 height 16
click at [283, 653] on p "C3_FL-8089" at bounding box center [289, 656] width 78 height 16
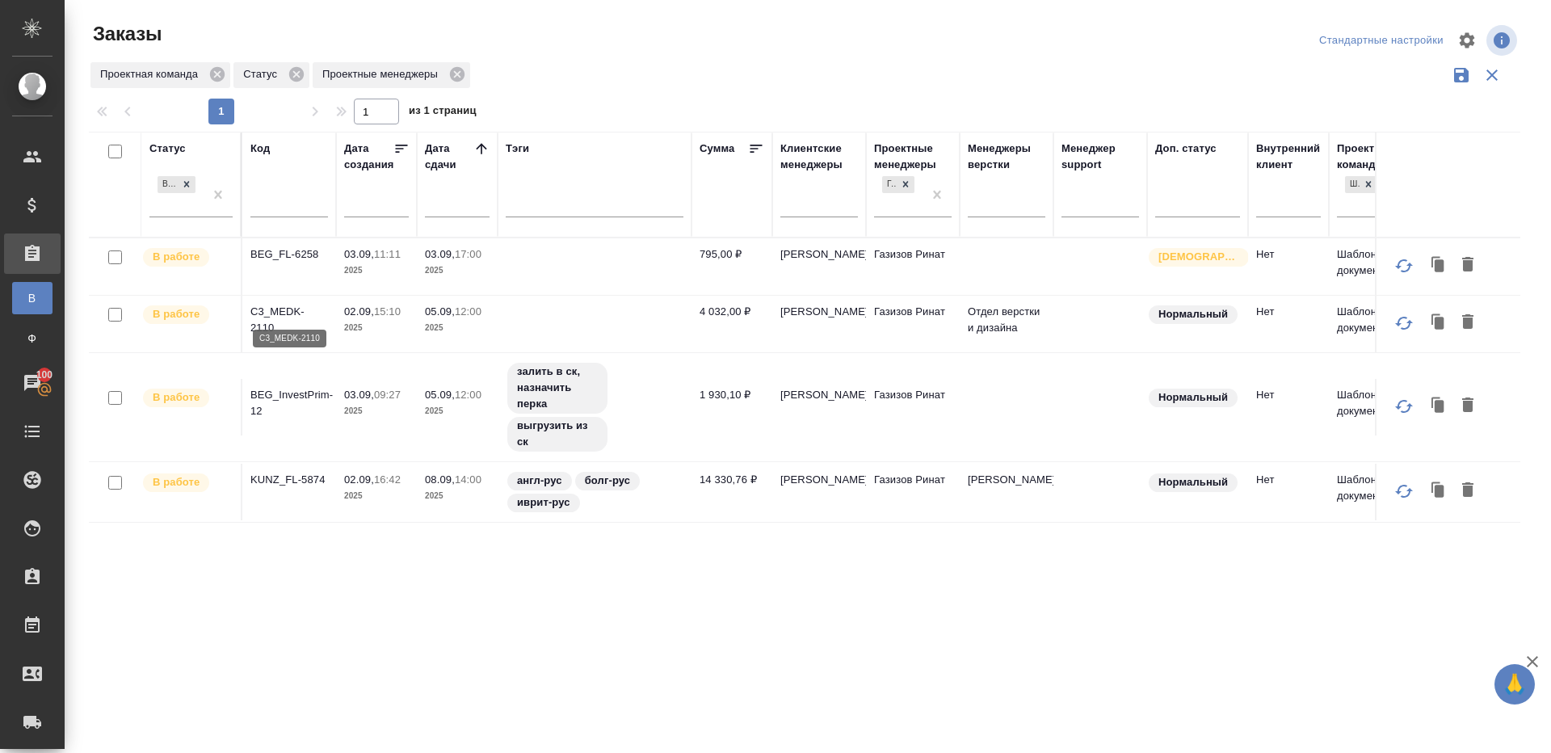
click at [297, 309] on p "C3_MEDK-2110" at bounding box center [289, 320] width 78 height 32
click at [297, 388] on p "BEG_InvestPrim-12" at bounding box center [289, 403] width 78 height 32
click at [296, 480] on p "KUNZ_FL-5874" at bounding box center [289, 480] width 78 height 16
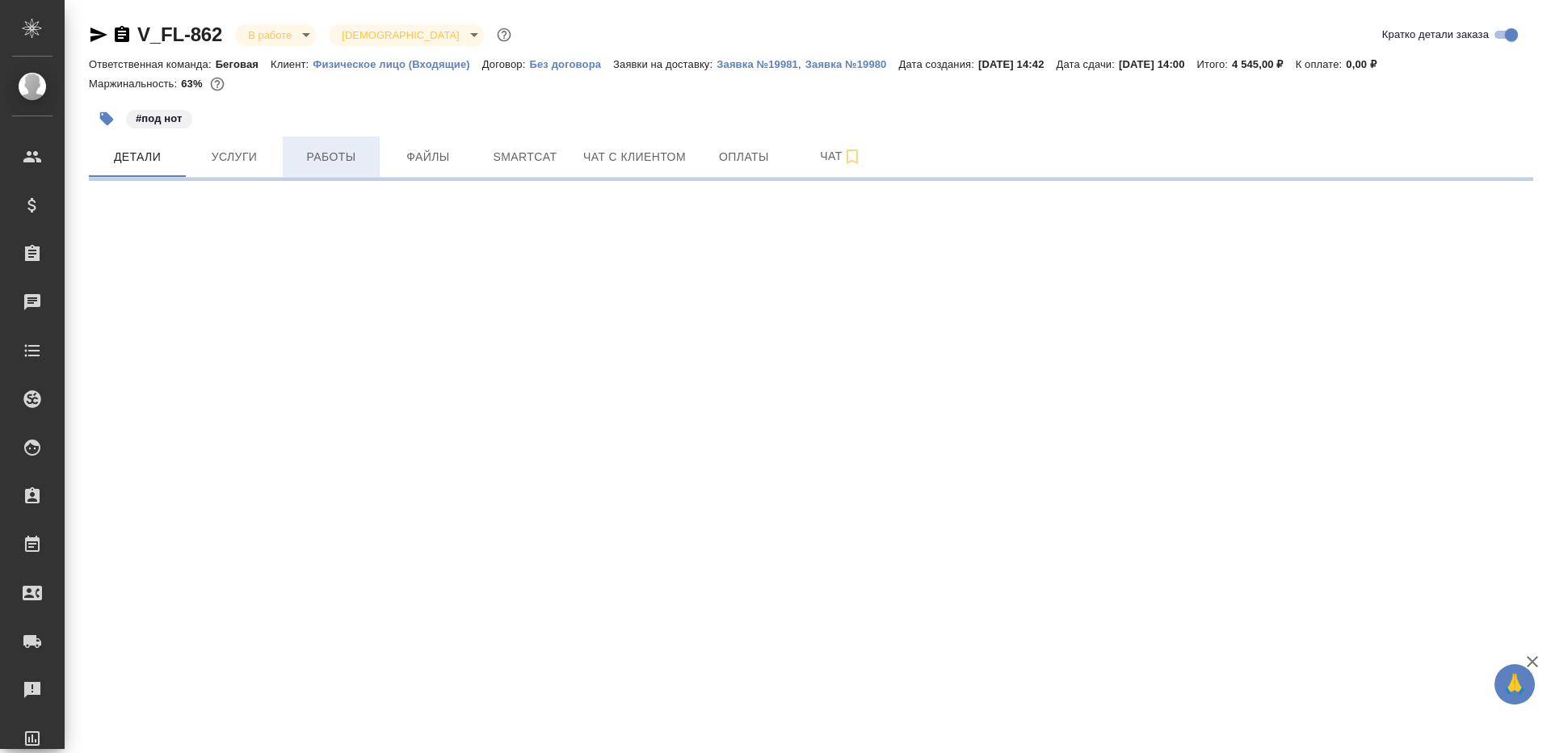
select select "RU"
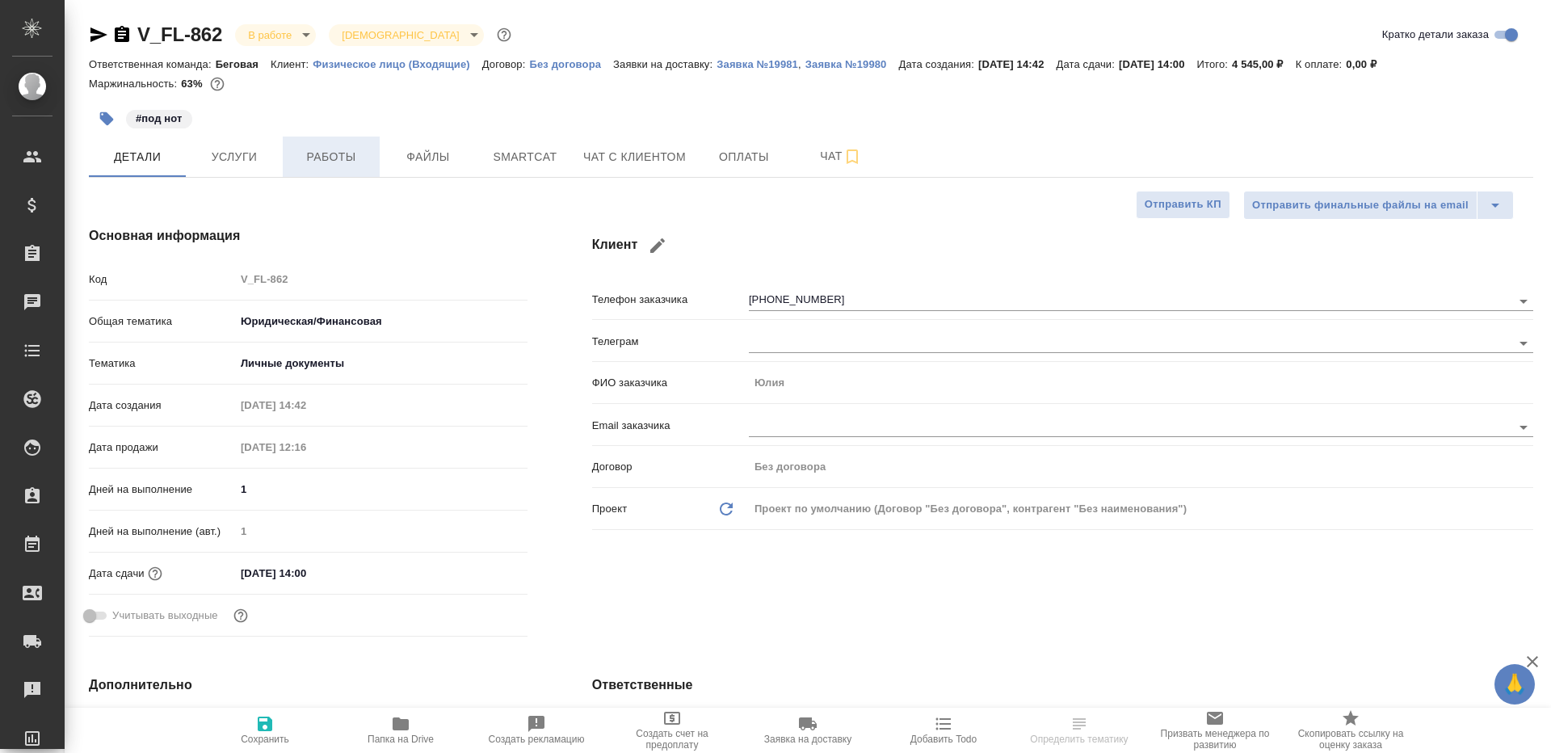
type textarea "x"
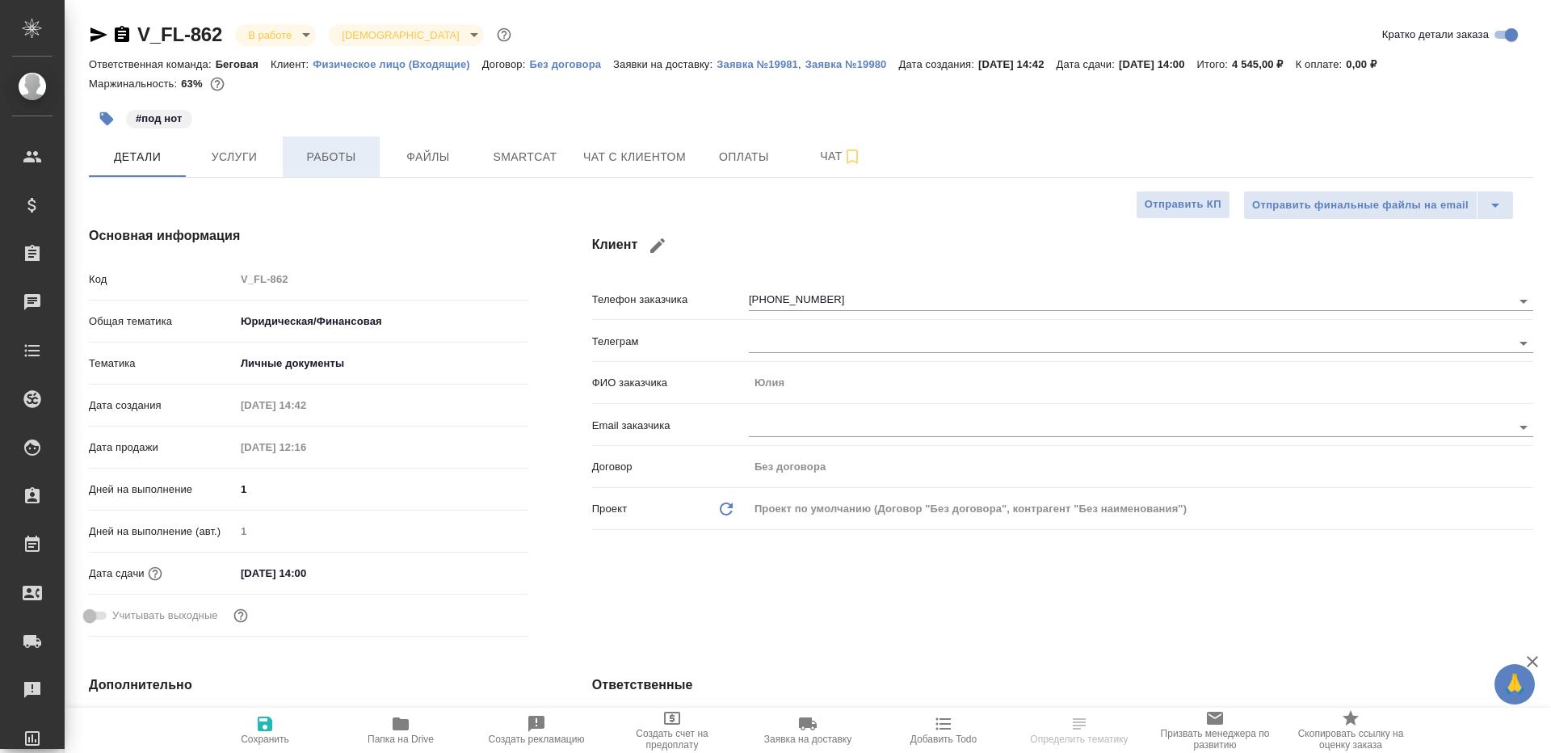
type textarea "x"
click at [281, 155] on button "Услуги" at bounding box center [234, 156] width 97 height 40
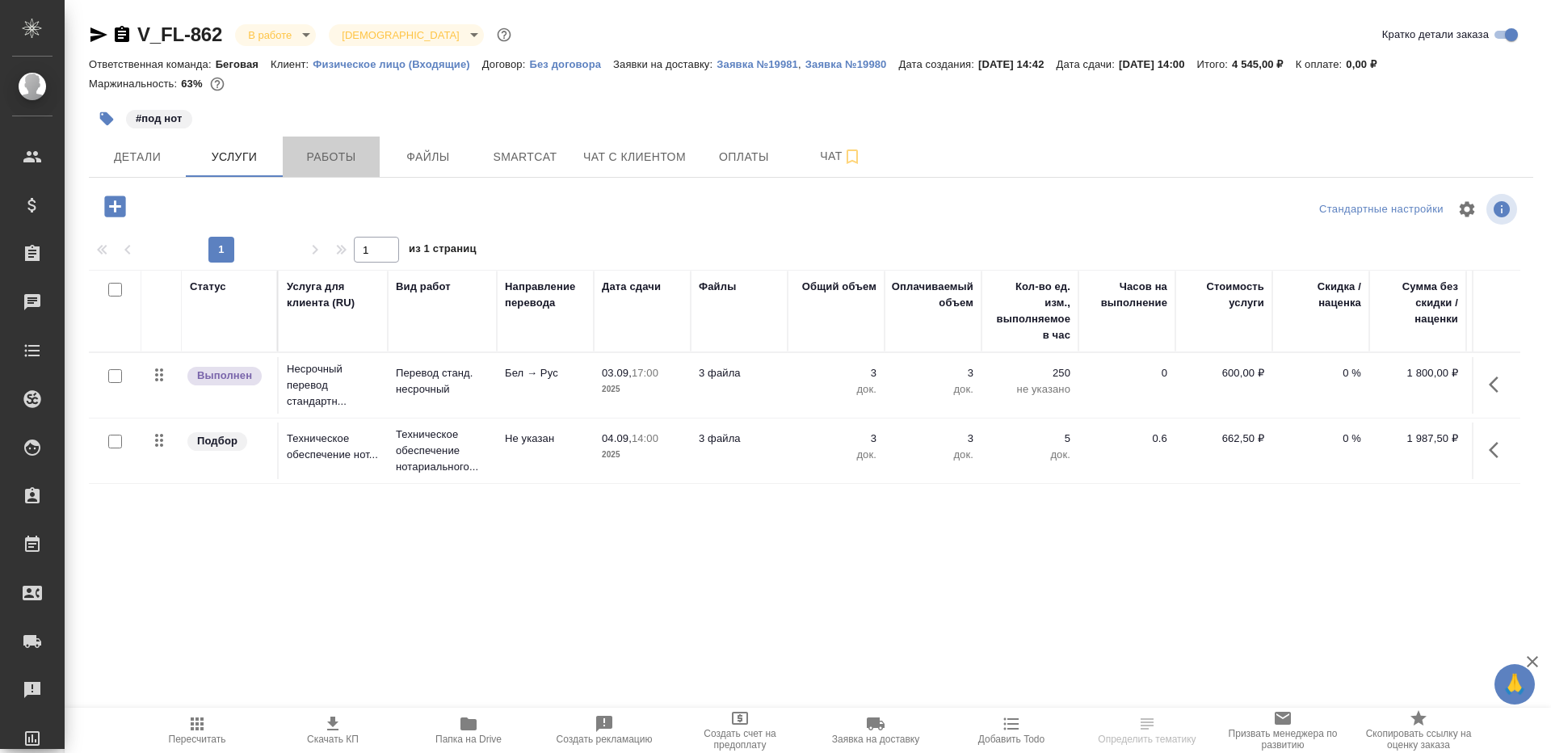
click at [332, 162] on span "Работы" at bounding box center [331, 157] width 78 height 20
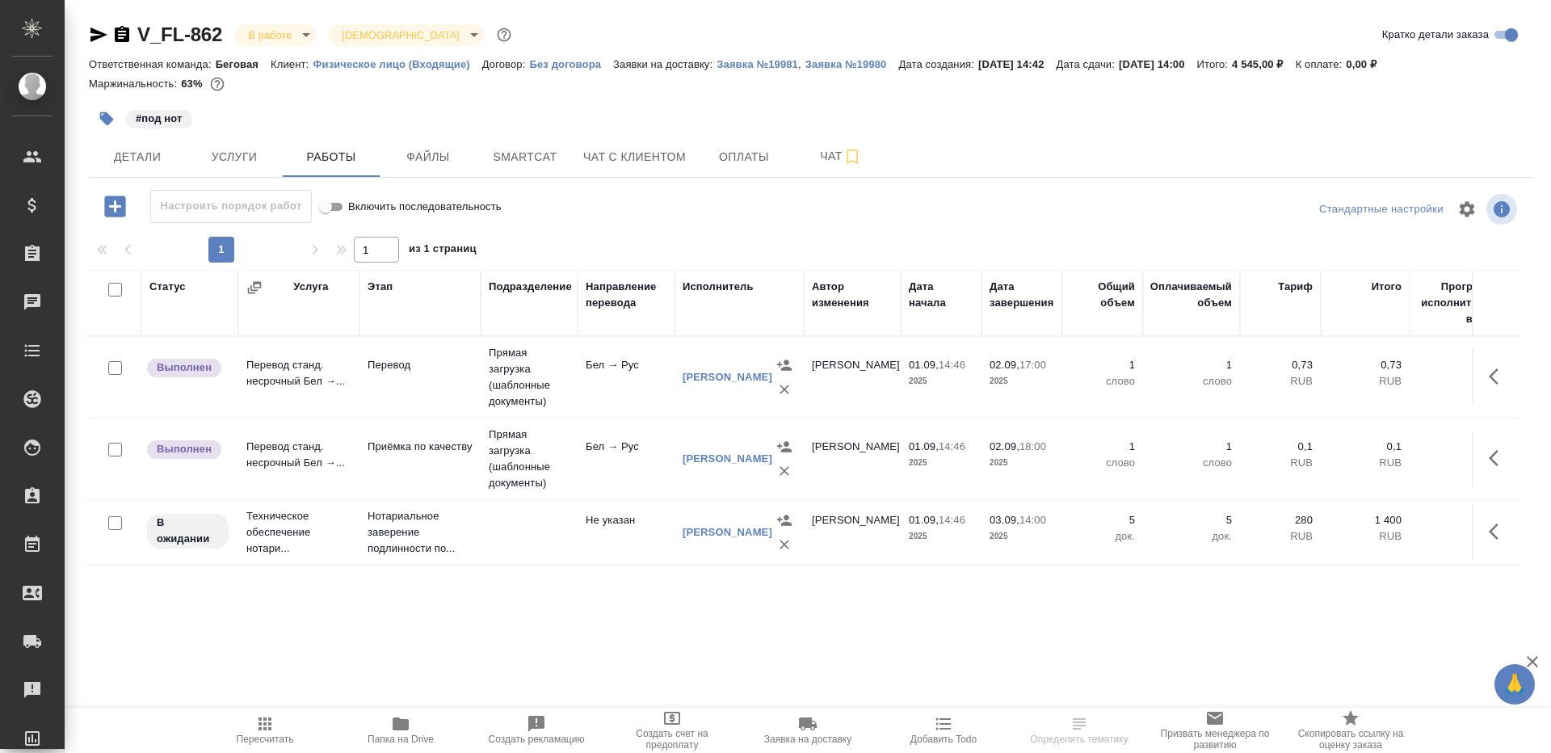
click at [1504, 369] on icon "button" at bounding box center [1498, 376] width 19 height 19
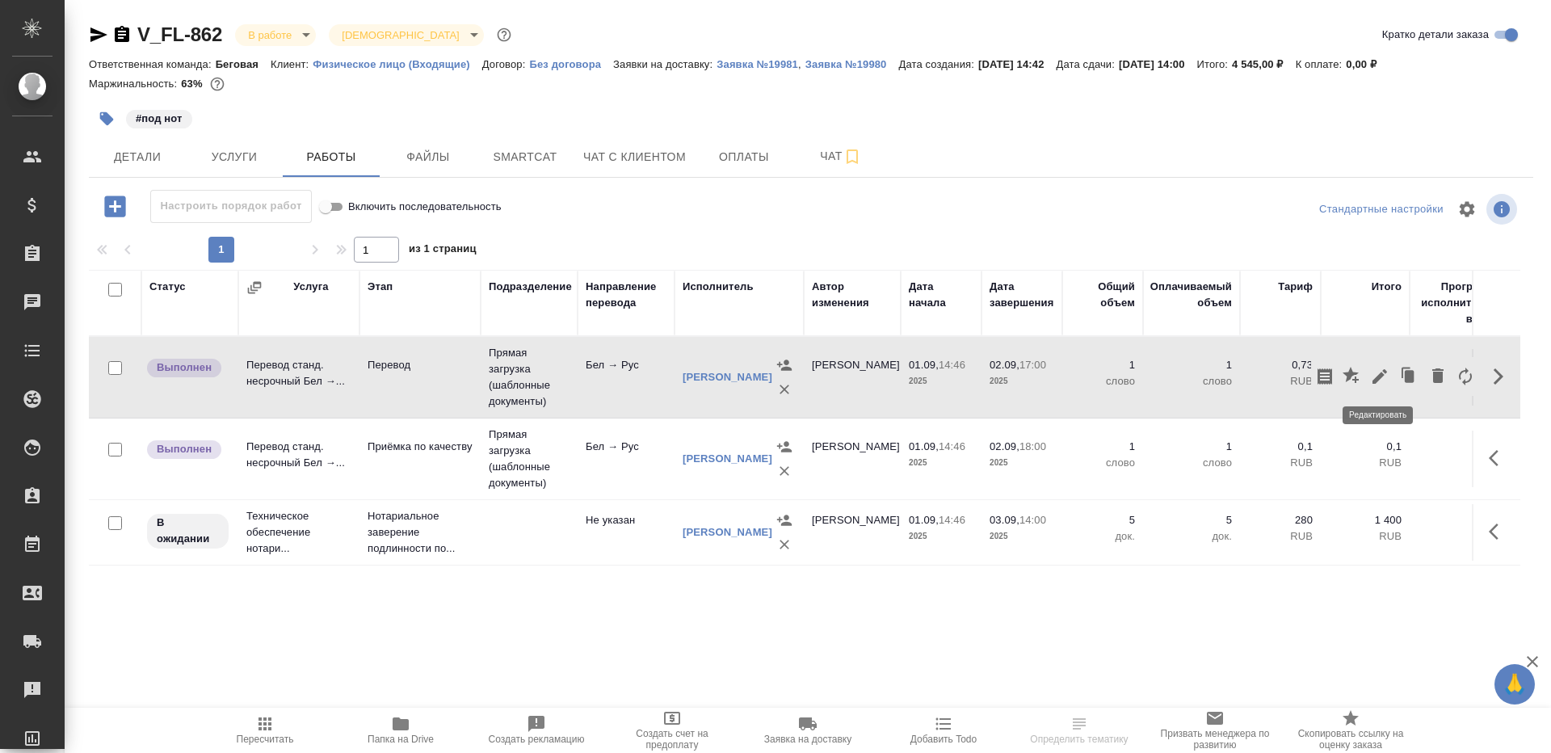
click at [1377, 369] on icon "button" at bounding box center [1379, 376] width 19 height 19
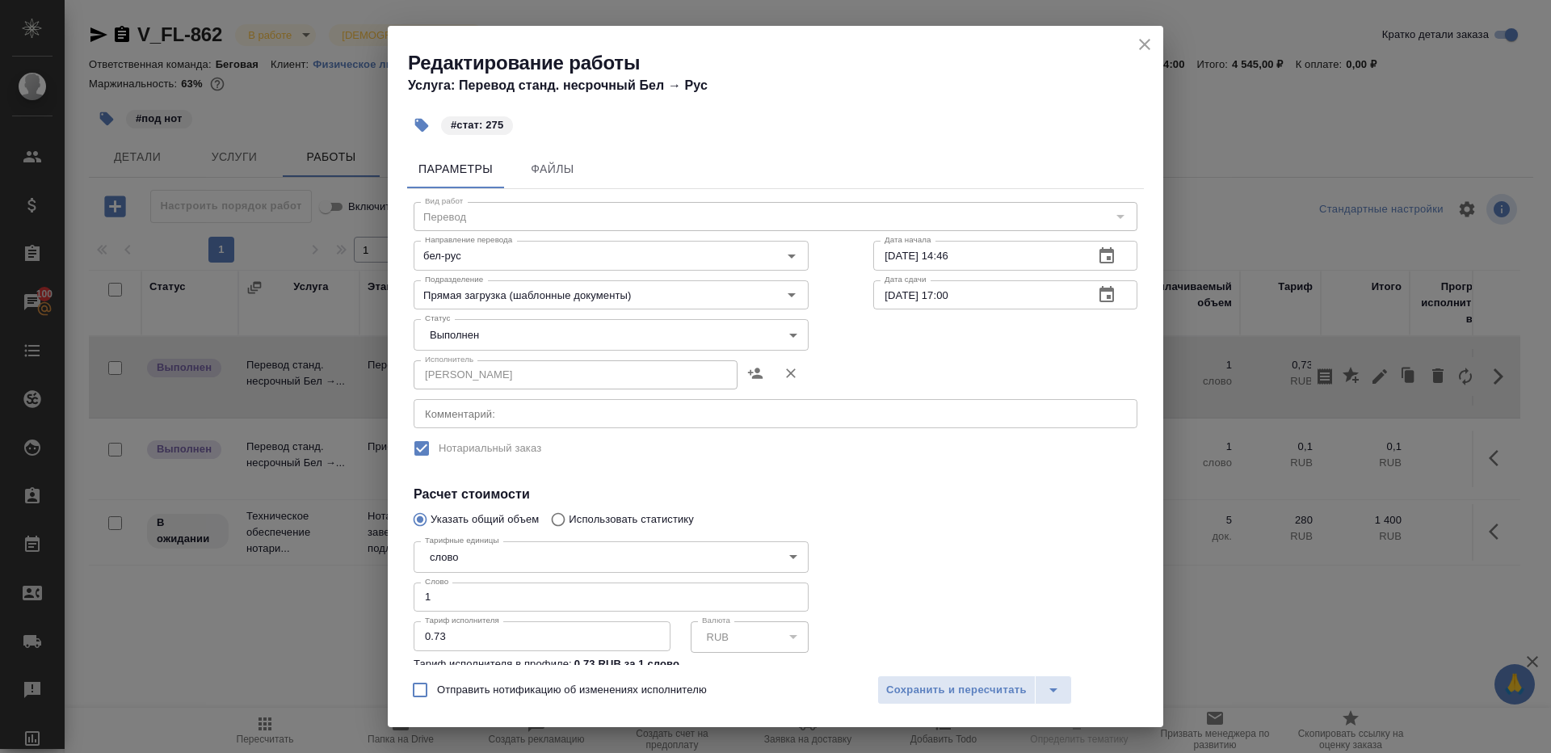
click at [487, 323] on body "🙏 .cls-1 fill:#fff; AWATERA [PERSON_NAME] Клиенты Спецификации Заказы 100 Чаты …" at bounding box center [775, 376] width 1551 height 753
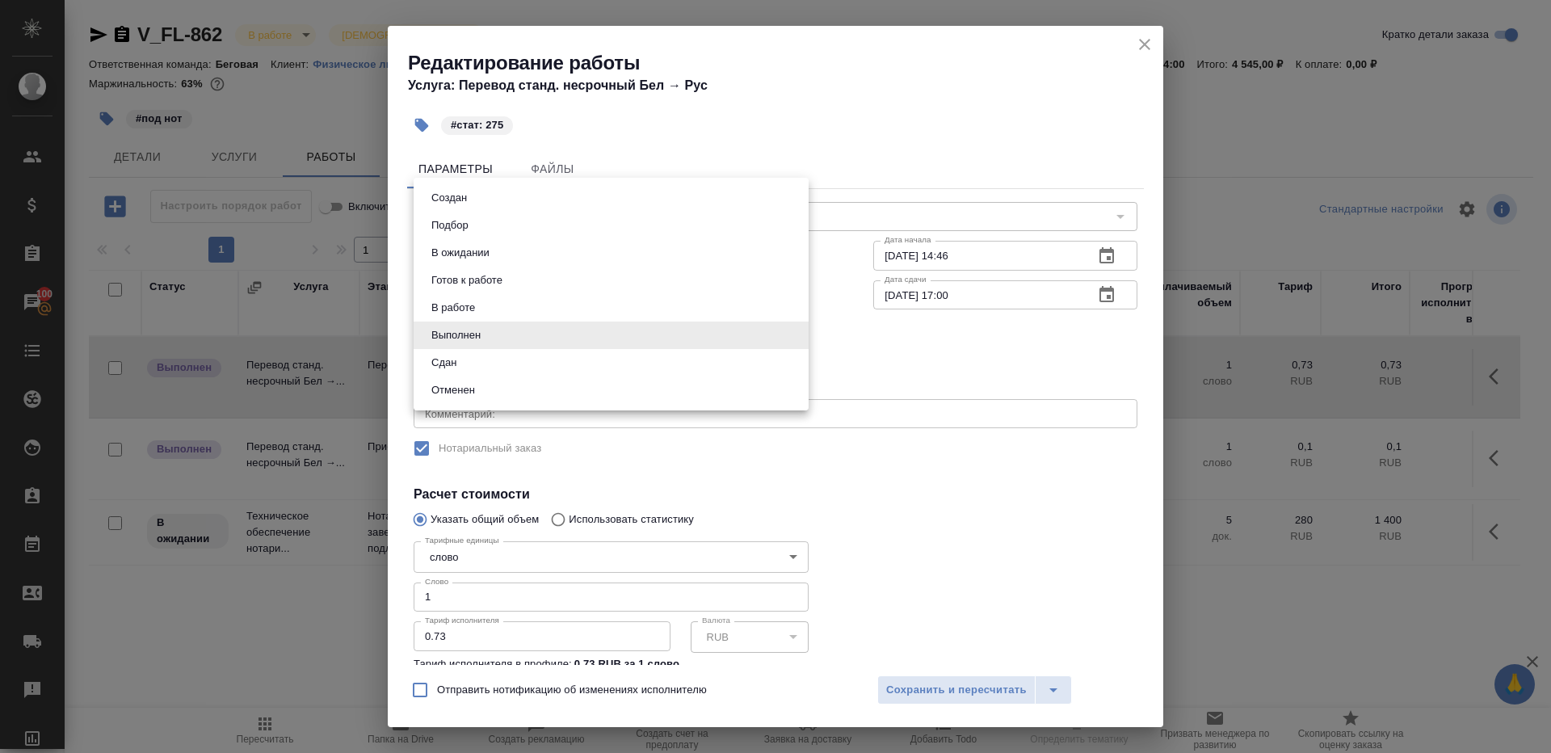
click at [476, 370] on li "Сдан" at bounding box center [611, 362] width 395 height 27
type input "closed"
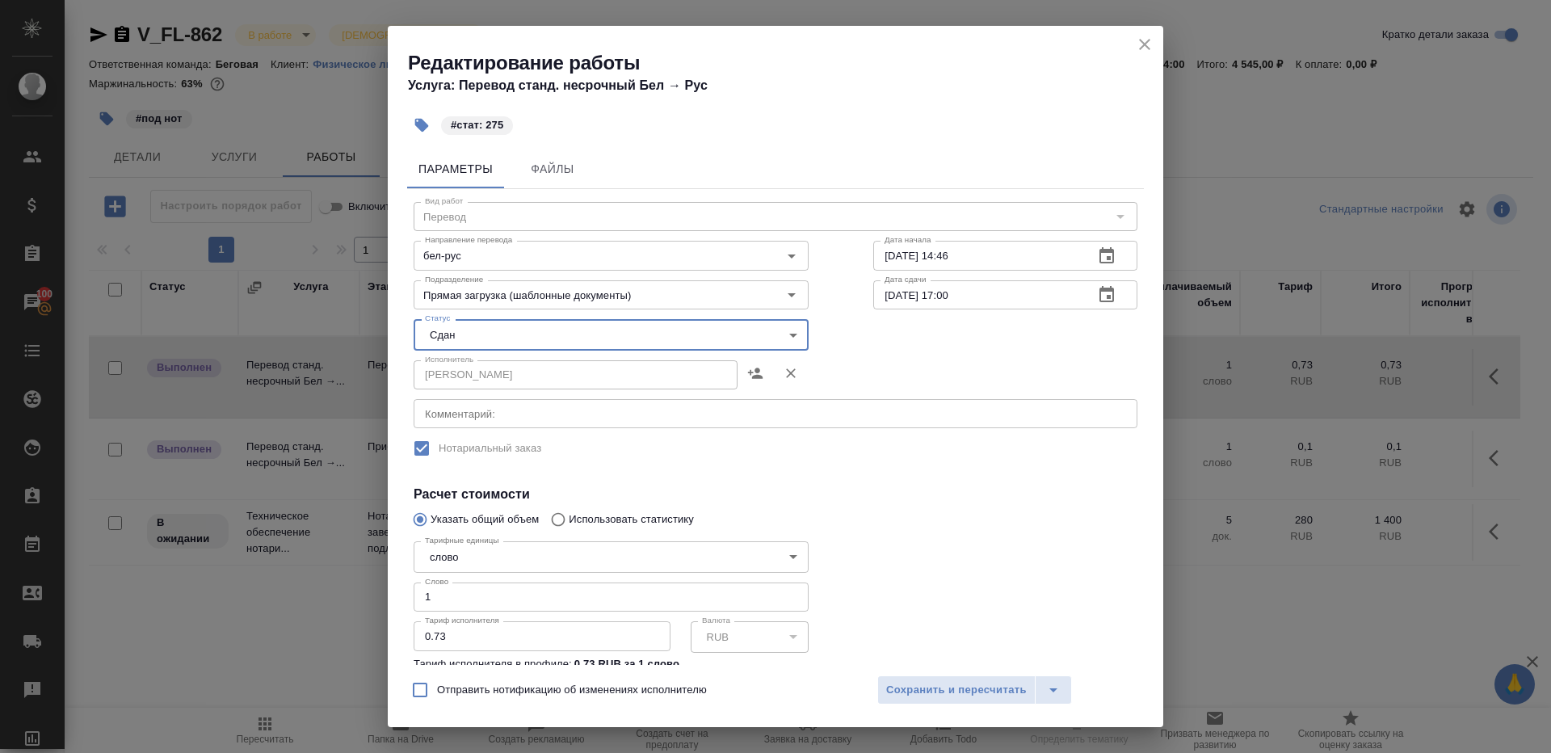
drag, startPoint x: 460, startPoint y: 603, endPoint x: 319, endPoint y: 555, distance: 148.4
click at [336, 565] on div "Редактирование работы Услуга: Перевод станд. несрочный Бел → Рус #стат: 275 Пар…" at bounding box center [775, 376] width 1551 height 753
type input "275"
click at [938, 678] on button "Сохранить и пересчитать" at bounding box center [956, 689] width 158 height 29
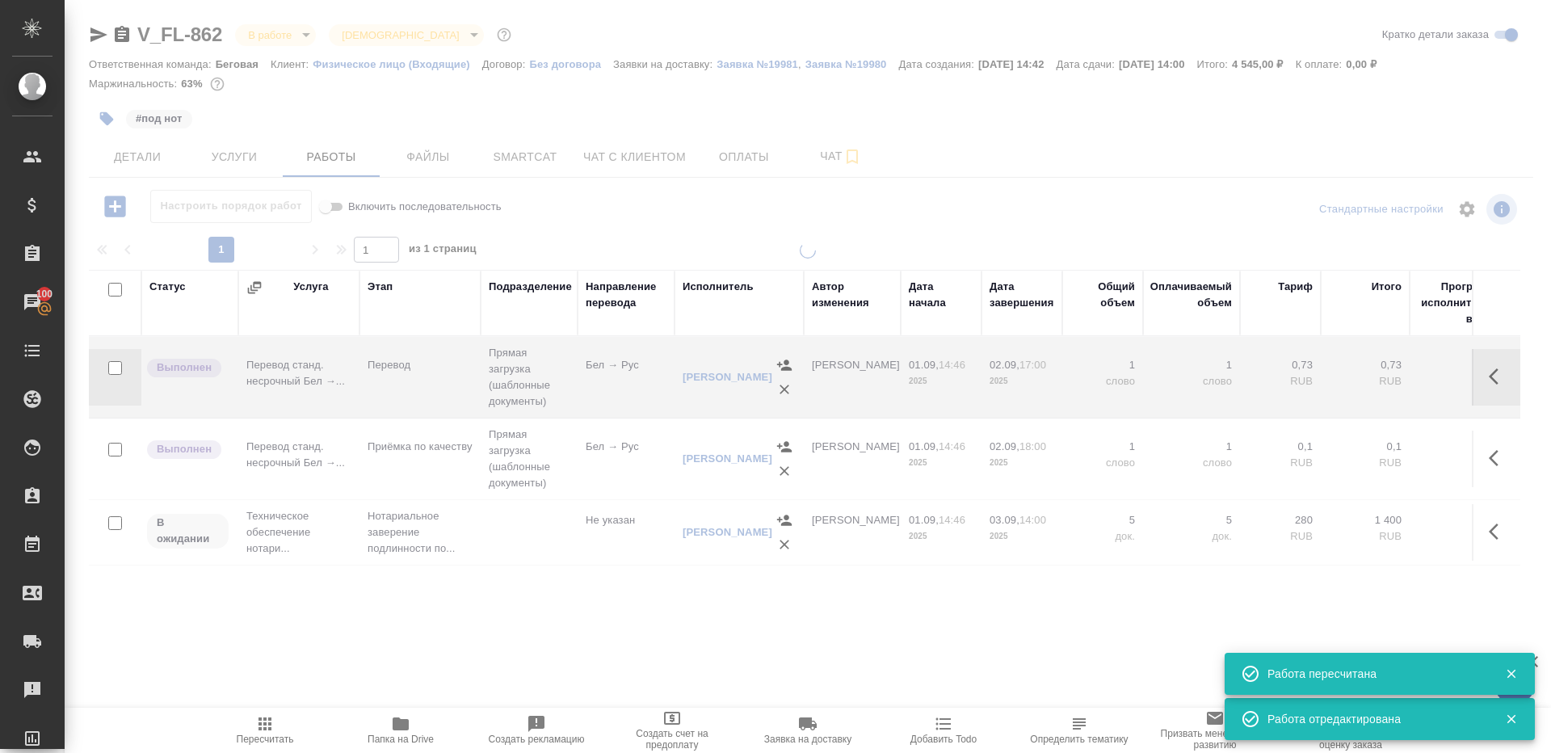
click at [1509, 451] on button "button" at bounding box center [1498, 458] width 39 height 39
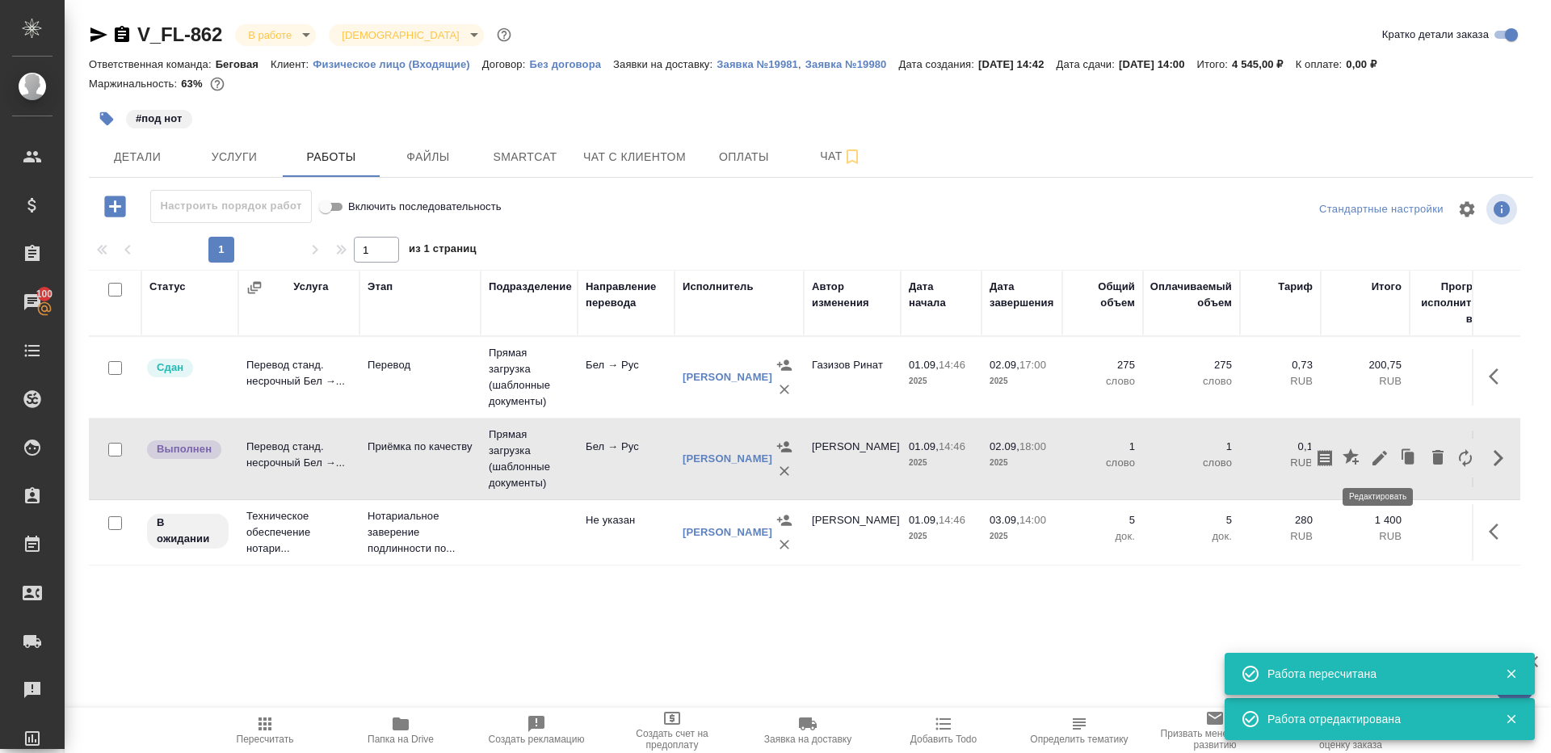
click at [1376, 453] on icon "button" at bounding box center [1379, 457] width 19 height 19
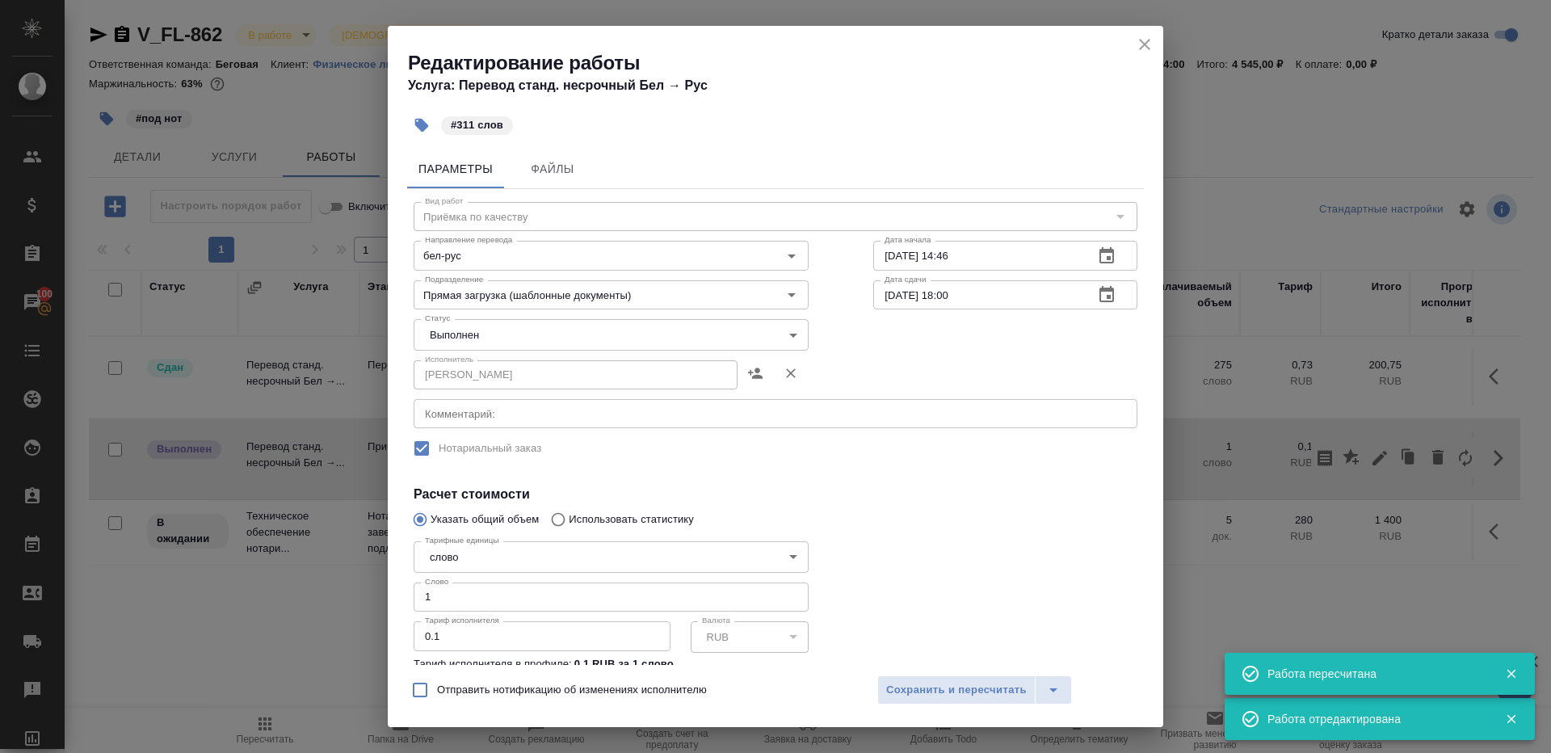
click at [534, 339] on body "🙏 .cls-1 fill:#fff; AWATERA [PERSON_NAME] Клиенты Спецификации Заказы 100 Чаты …" at bounding box center [775, 376] width 1551 height 753
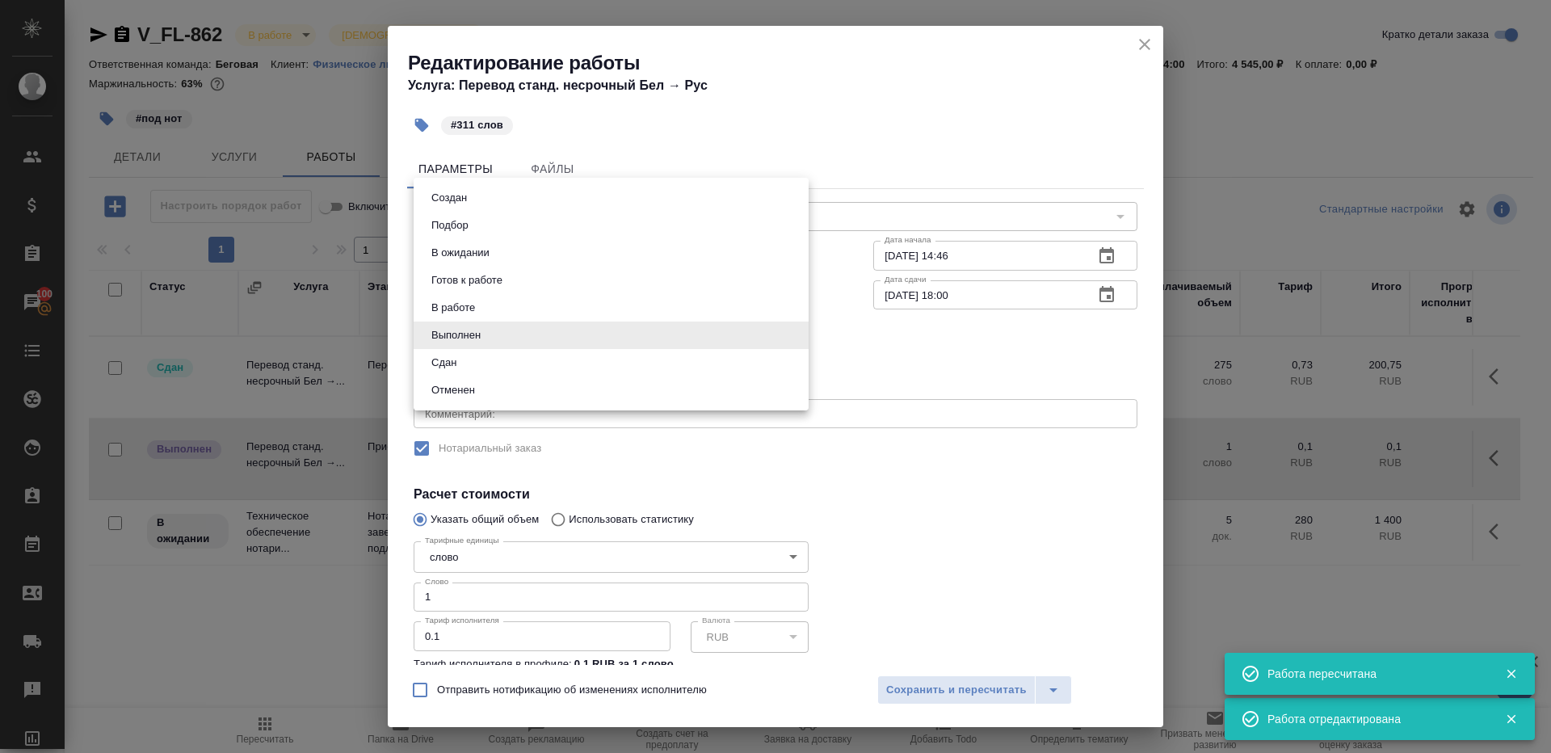
click at [462, 367] on li "Сдан" at bounding box center [611, 362] width 395 height 27
type input "closed"
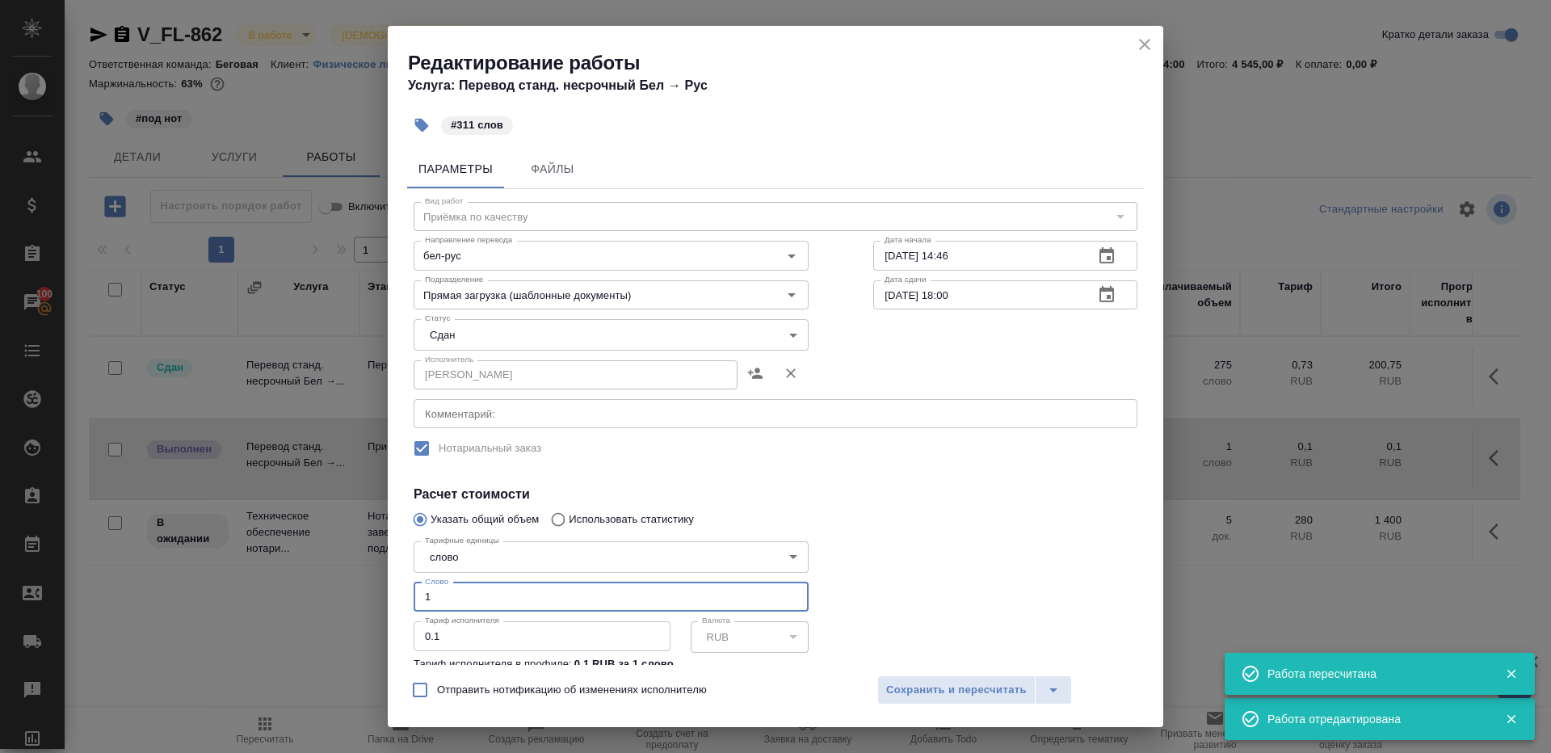
drag, startPoint x: 455, startPoint y: 603, endPoint x: 120, endPoint y: 482, distance: 355.4
click at [120, 482] on div "Редактирование работы Услуга: Перевод станд. несрочный Бел → Рус #311 слов Пара…" at bounding box center [775, 376] width 1551 height 753
type input "311"
click at [913, 691] on span "Сохранить и пересчитать" at bounding box center [956, 690] width 141 height 19
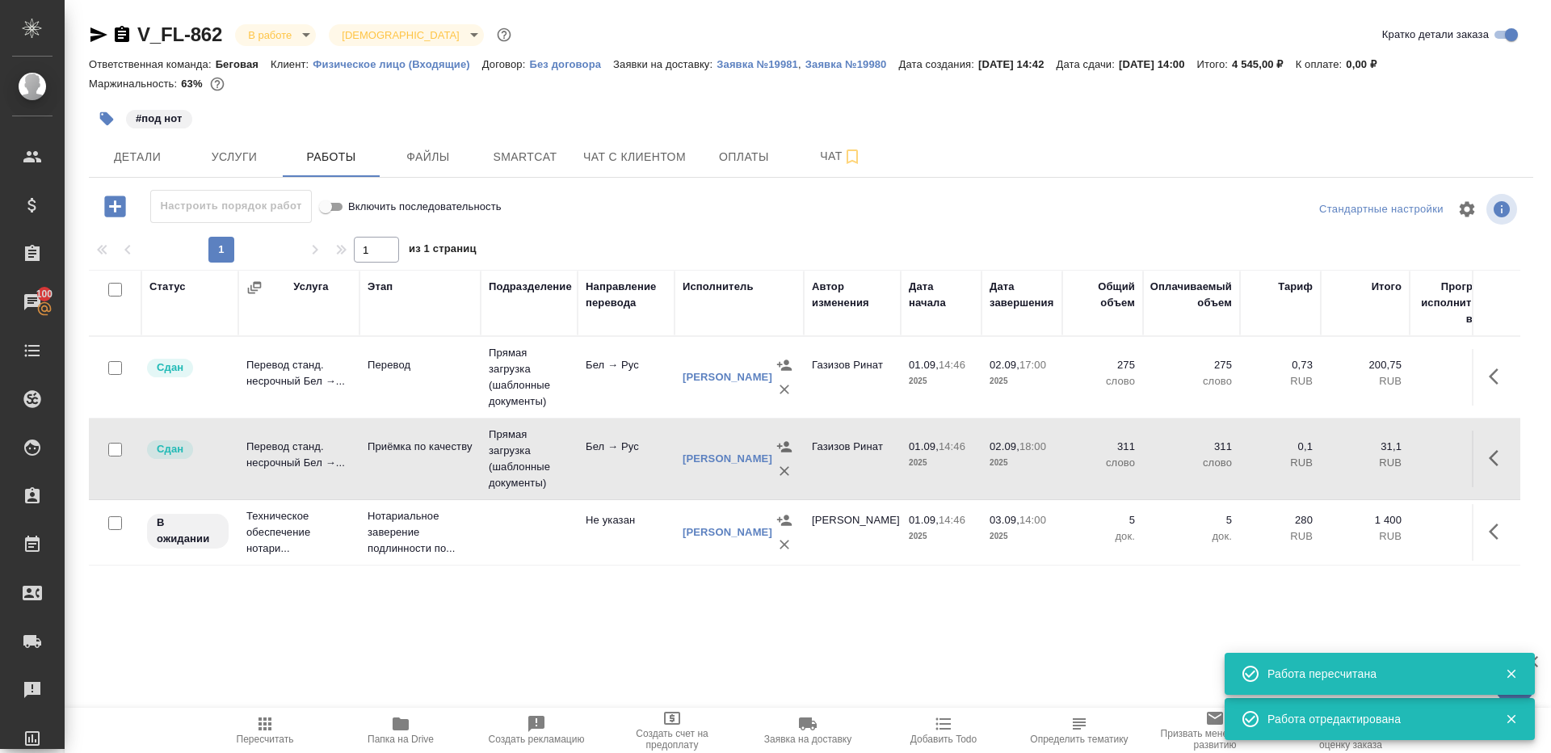
click at [299, 37] on body "🙏 .cls-1 fill:#fff; AWATERA Gazizov Rinat Клиенты Спецификации Заказы 100 Чаты …" at bounding box center [775, 376] width 1551 height 753
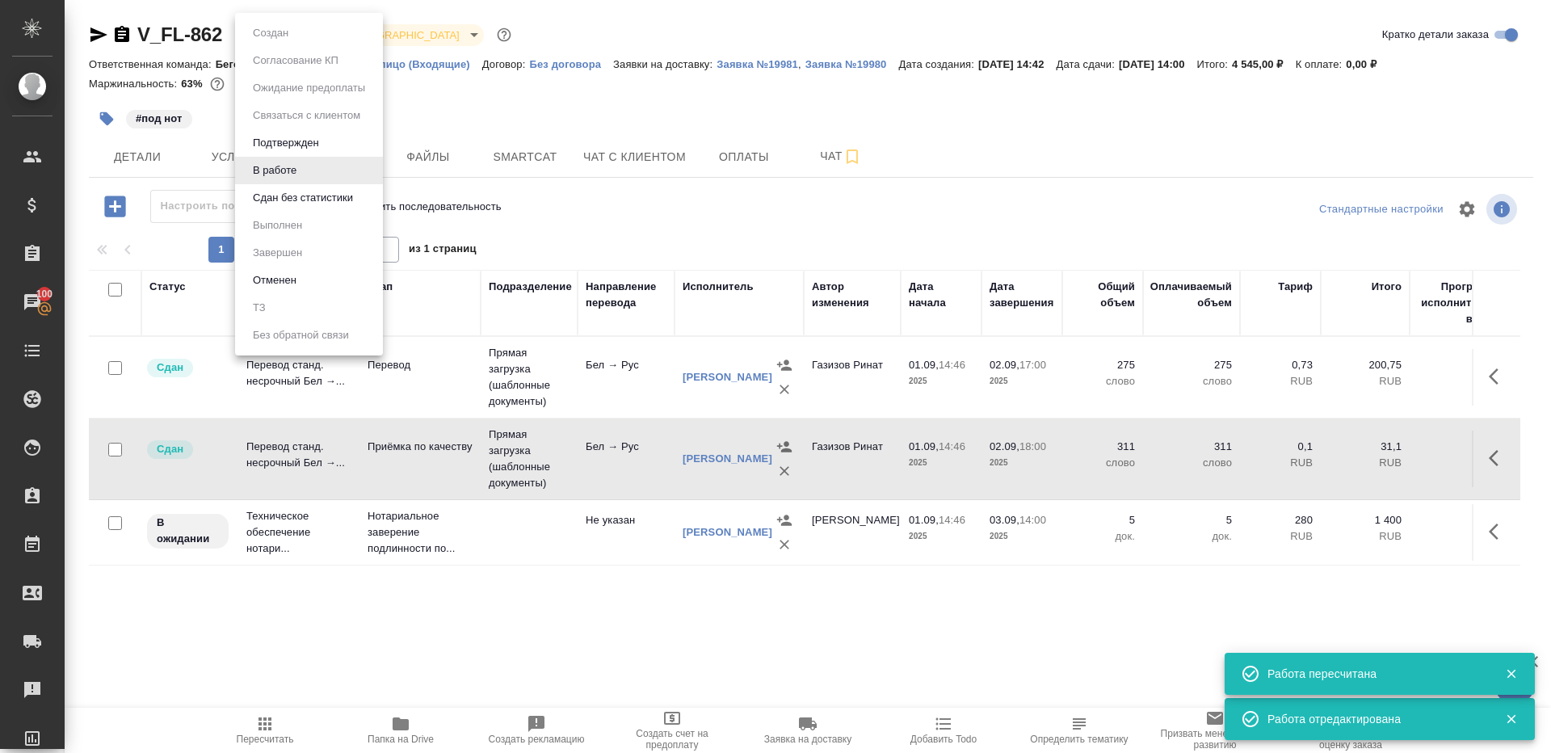
click at [321, 196] on button "Сдан без статистики" at bounding box center [303, 198] width 110 height 18
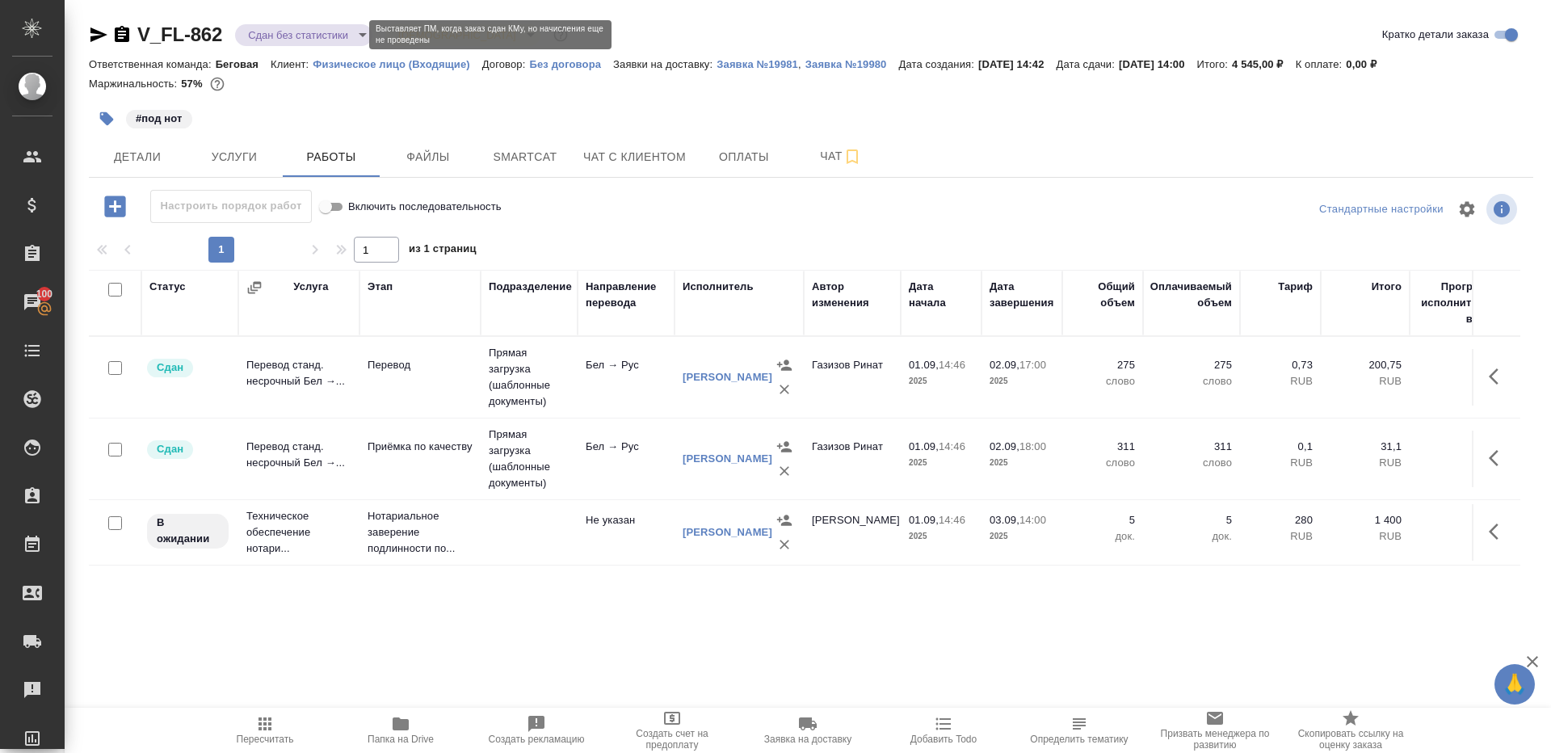
click at [345, 37] on body "🙏 .cls-1 fill:#fff; AWATERA Gazizov Rinat Клиенты Спецификации Заказы 100 Чаты …" at bounding box center [775, 376] width 1551 height 753
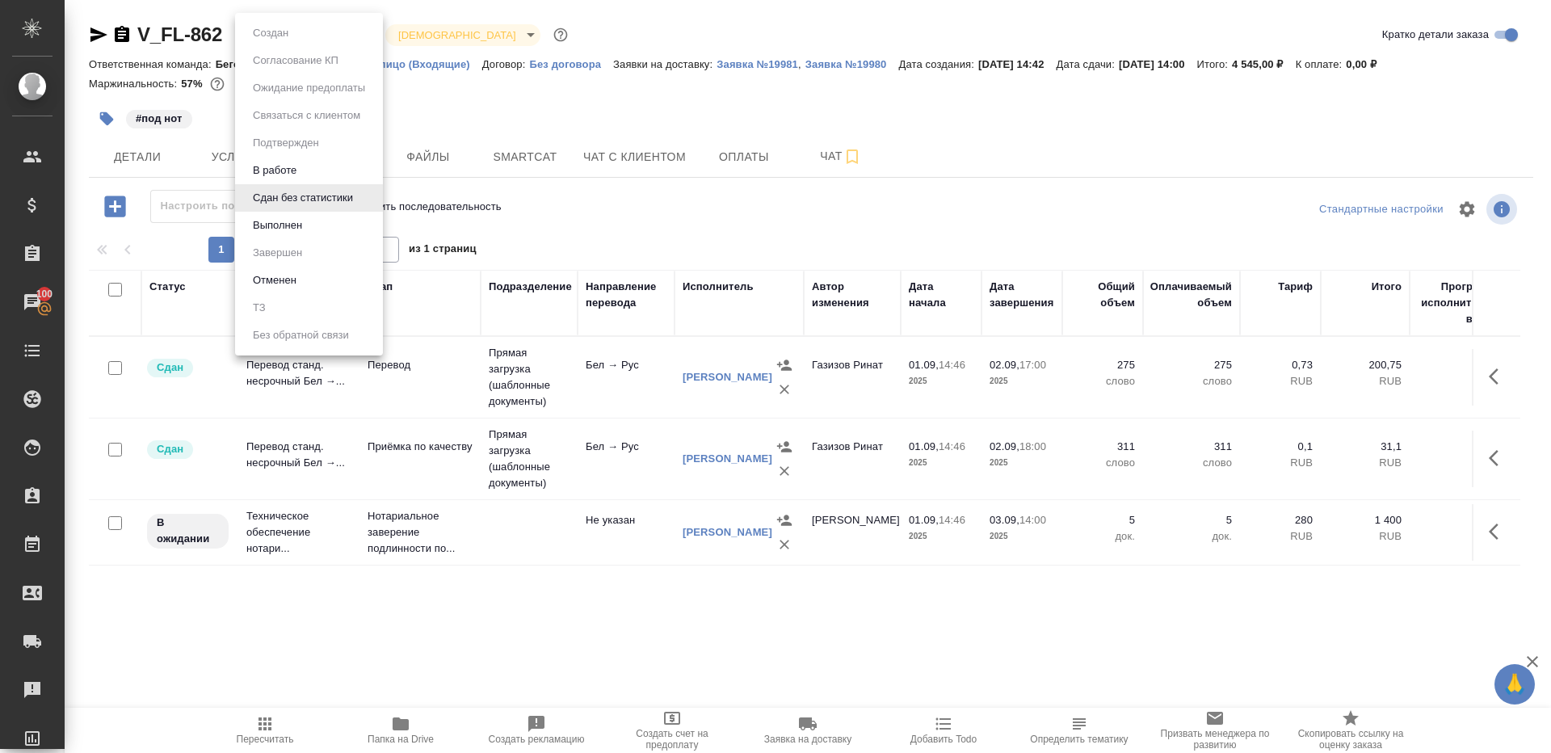
click at [340, 218] on li "Выполнен" at bounding box center [309, 225] width 148 height 27
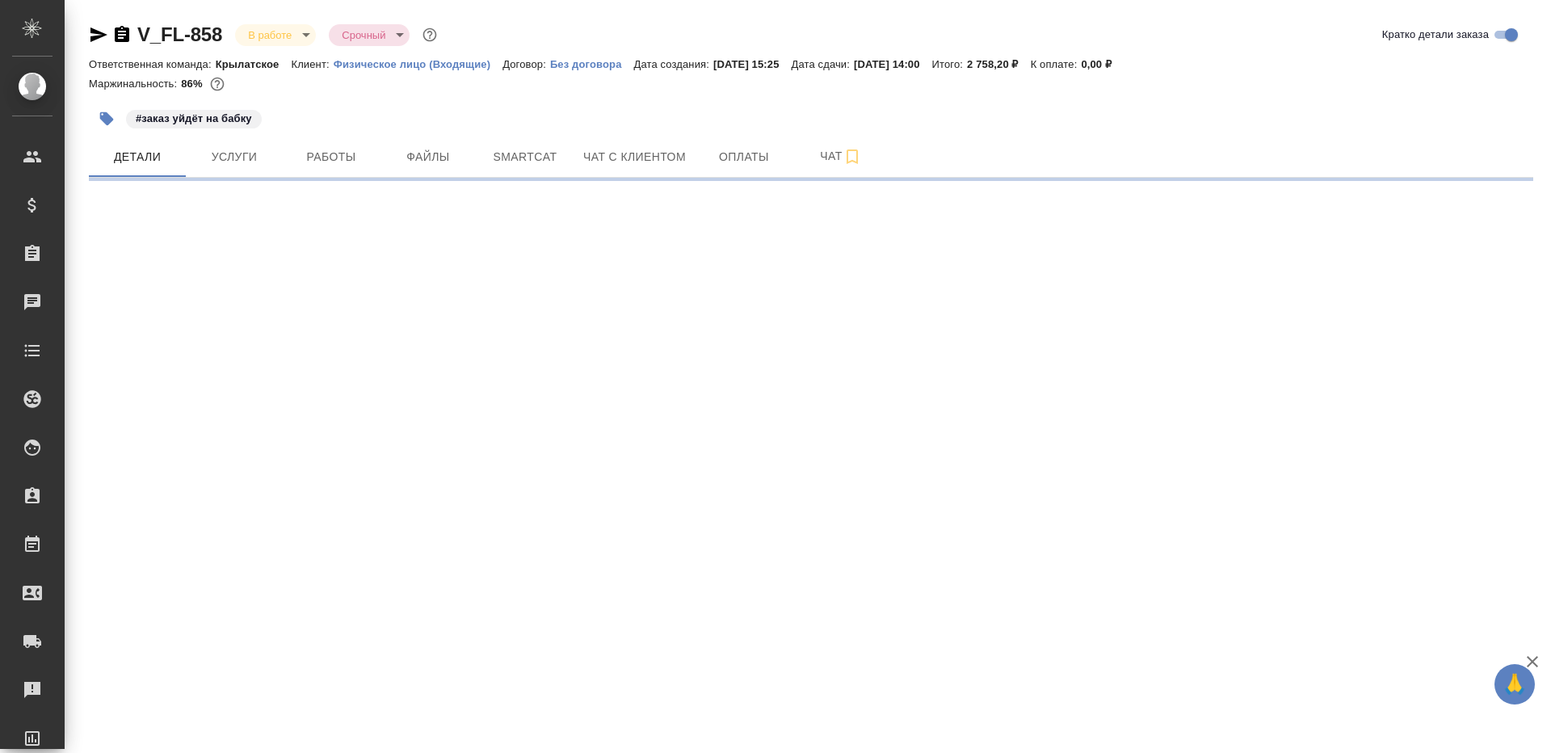
select select "RU"
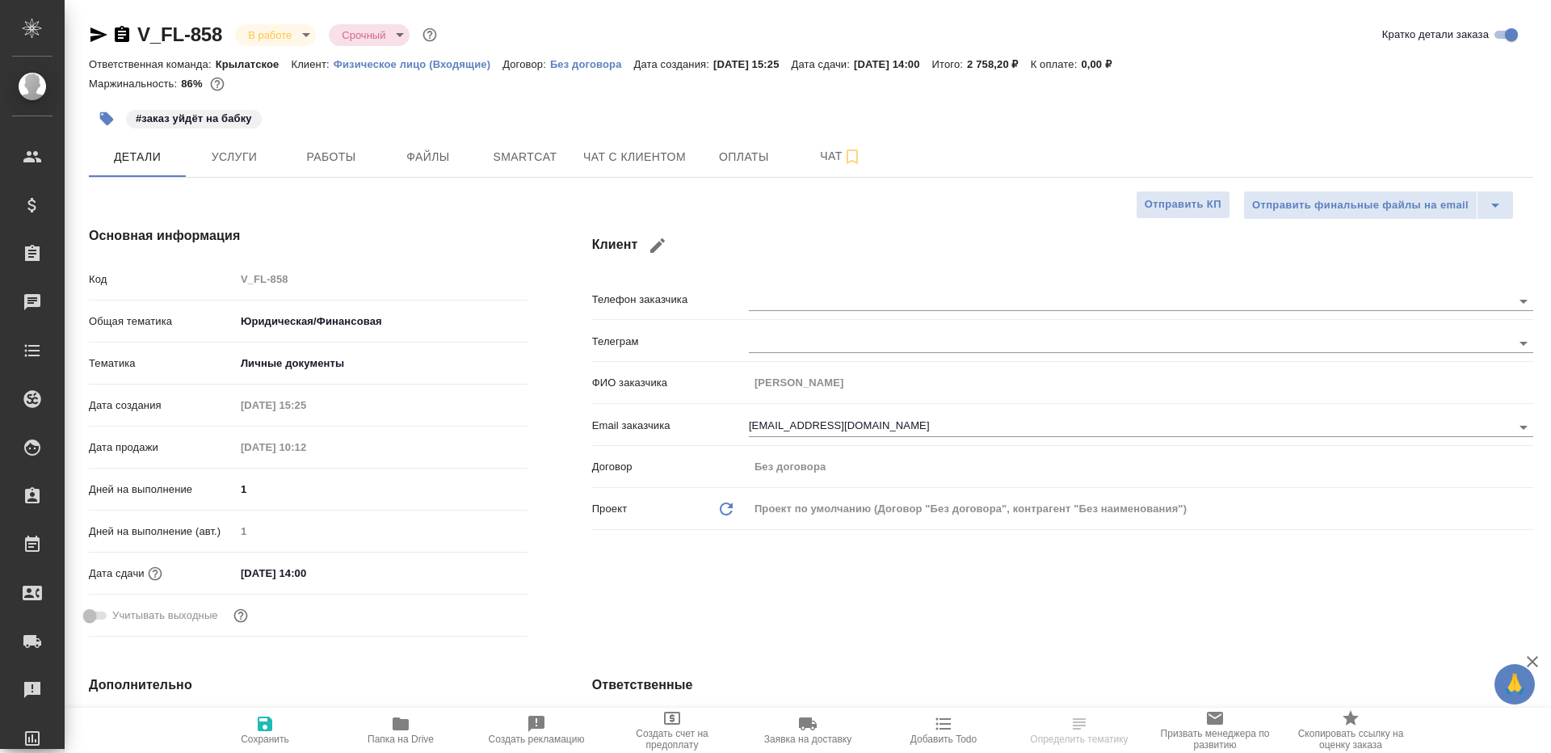
type textarea "x"
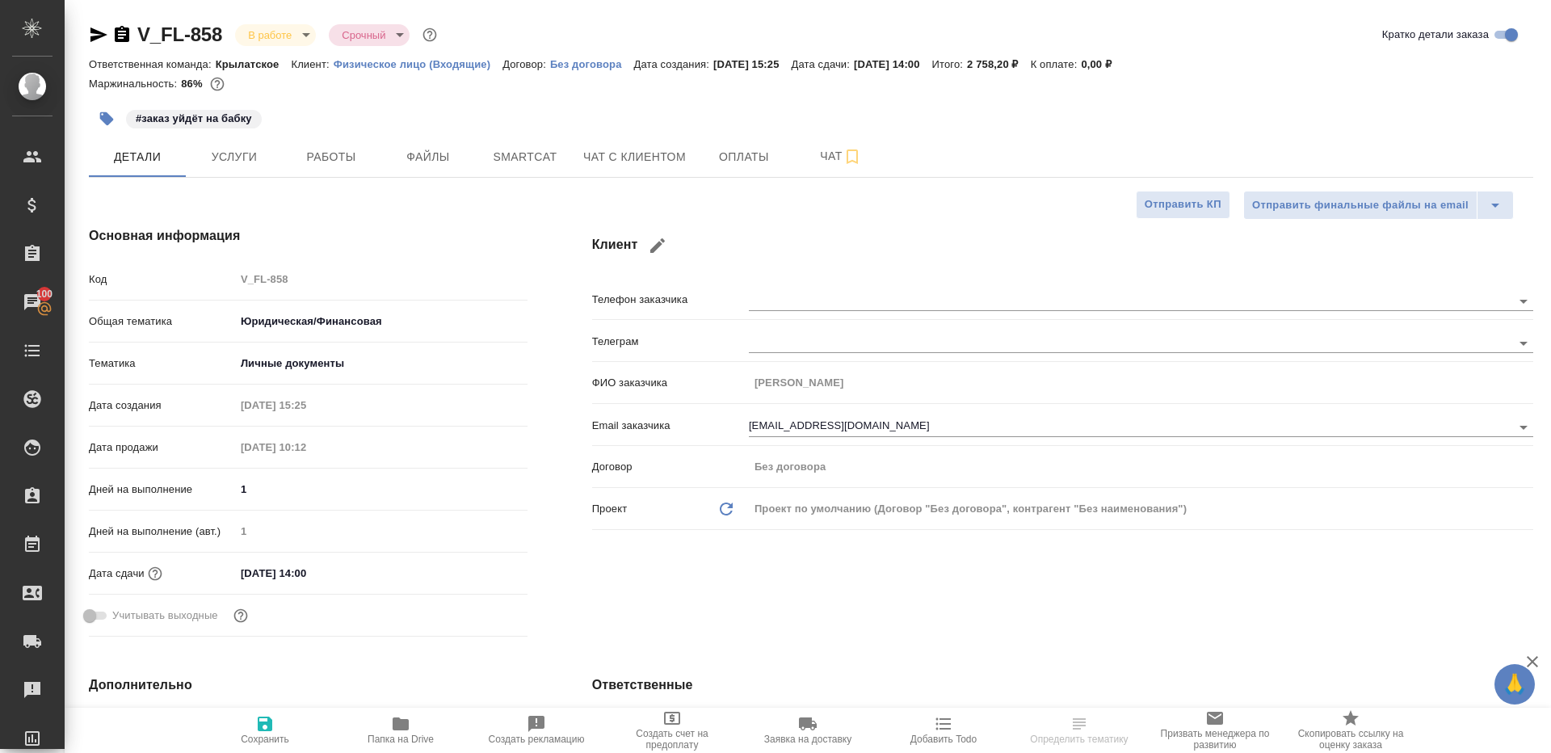
type textarea "x"
click at [349, 132] on div "#заказ уйдёт на бабку" at bounding box center [570, 119] width 963 height 36
click at [344, 144] on button "Работы" at bounding box center [331, 156] width 97 height 40
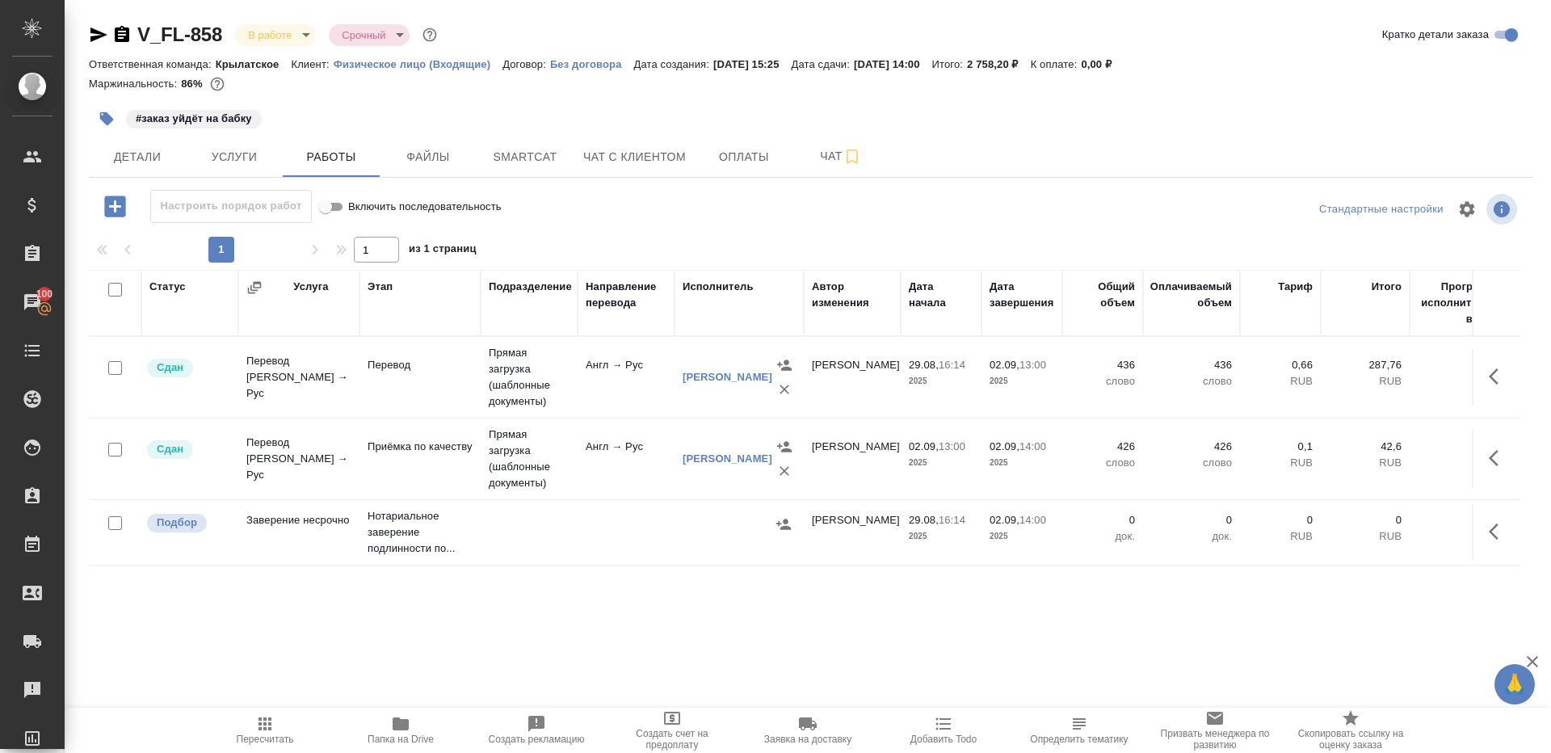
click at [278, 34] on body "🙏 .cls-1 fill:#fff; AWATERA Gazizov Rinat Клиенты Спецификации Заказы 100 Чаты …" at bounding box center [775, 376] width 1551 height 753
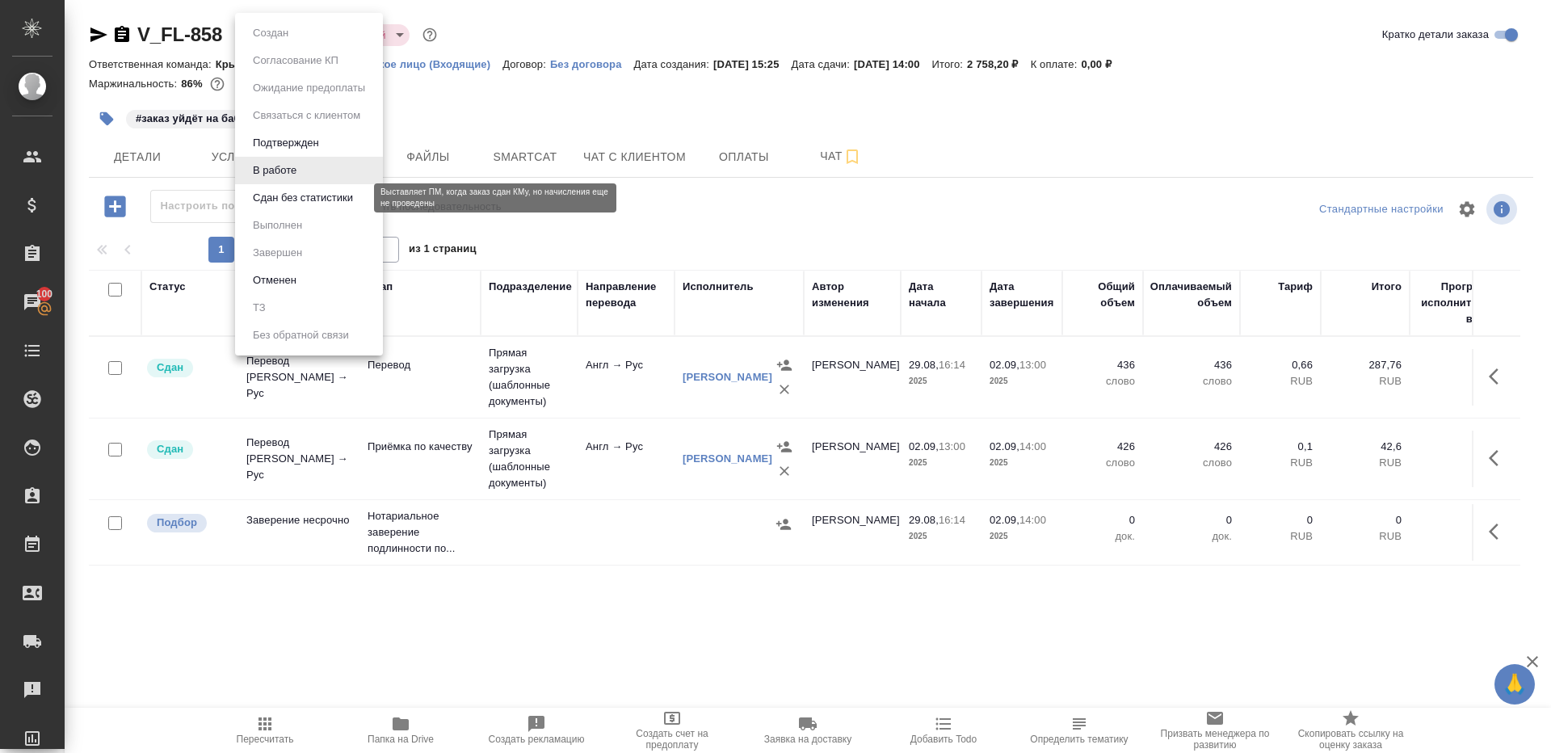
click at [298, 203] on button "Сдан без статистики" at bounding box center [303, 198] width 110 height 18
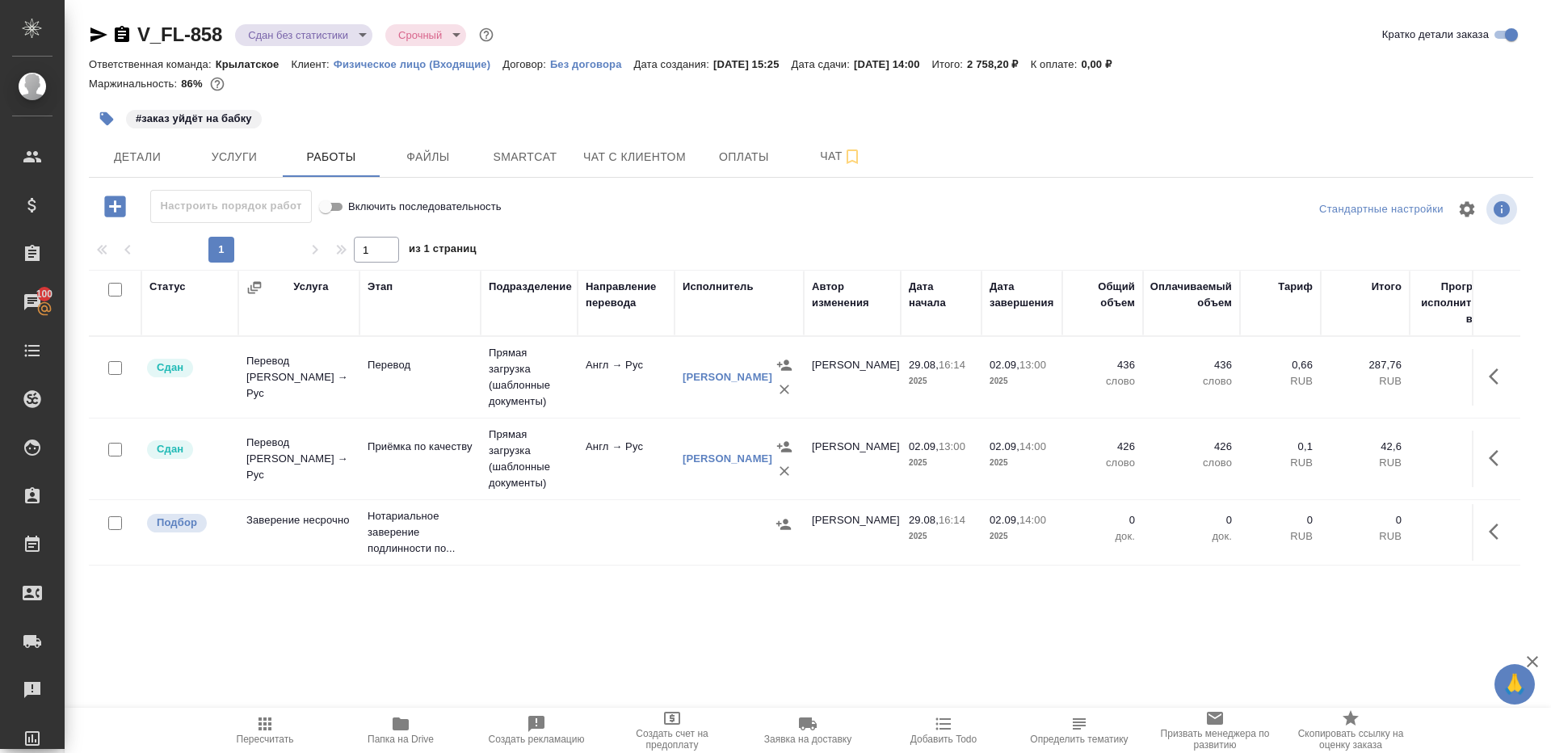
click at [337, 39] on body "🙏 .cls-1 fill:#fff; AWATERA Gazizov Rinat Клиенты Спецификации Заказы 100 Чаты …" at bounding box center [775, 376] width 1551 height 753
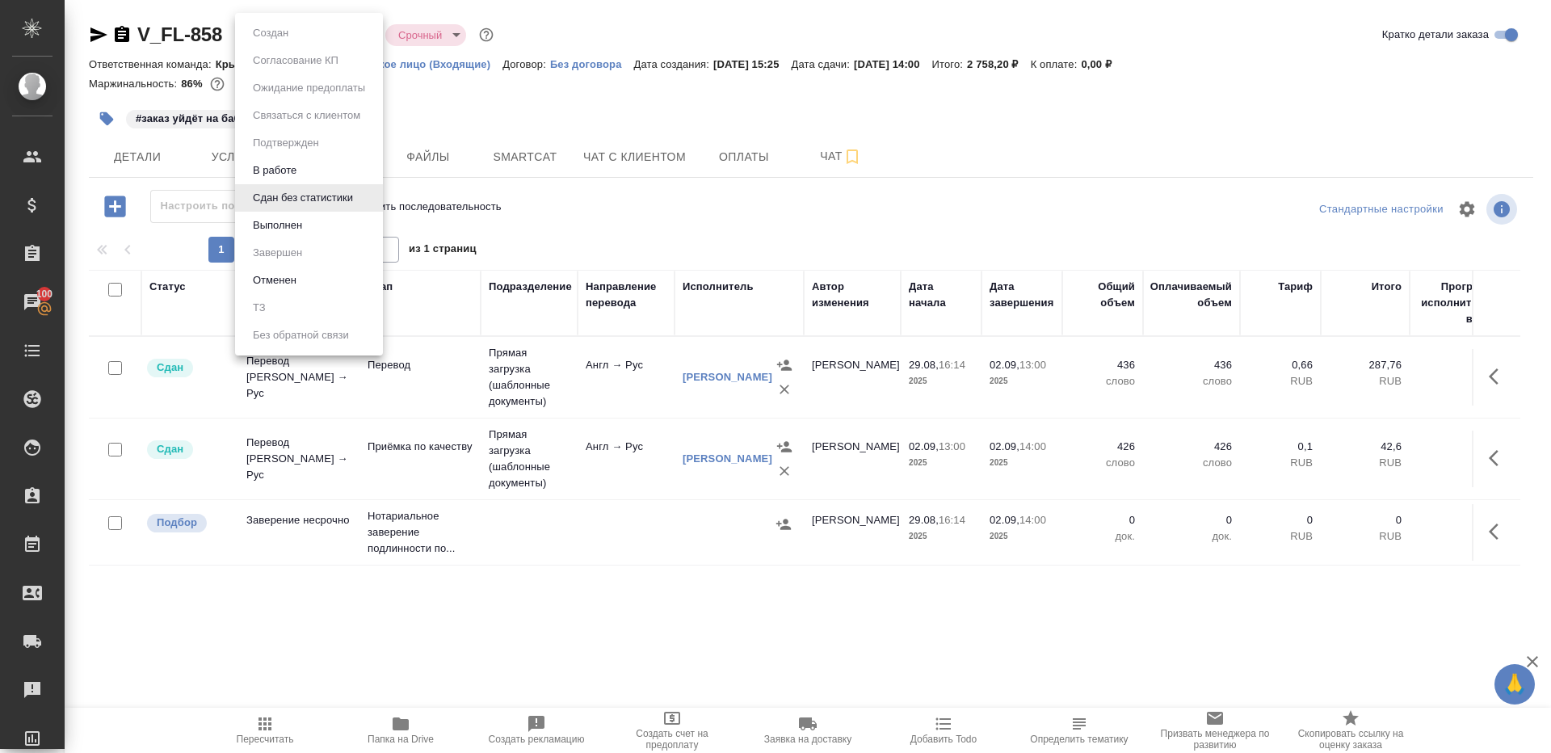
click at [325, 227] on li "Выполнен" at bounding box center [309, 225] width 148 height 27
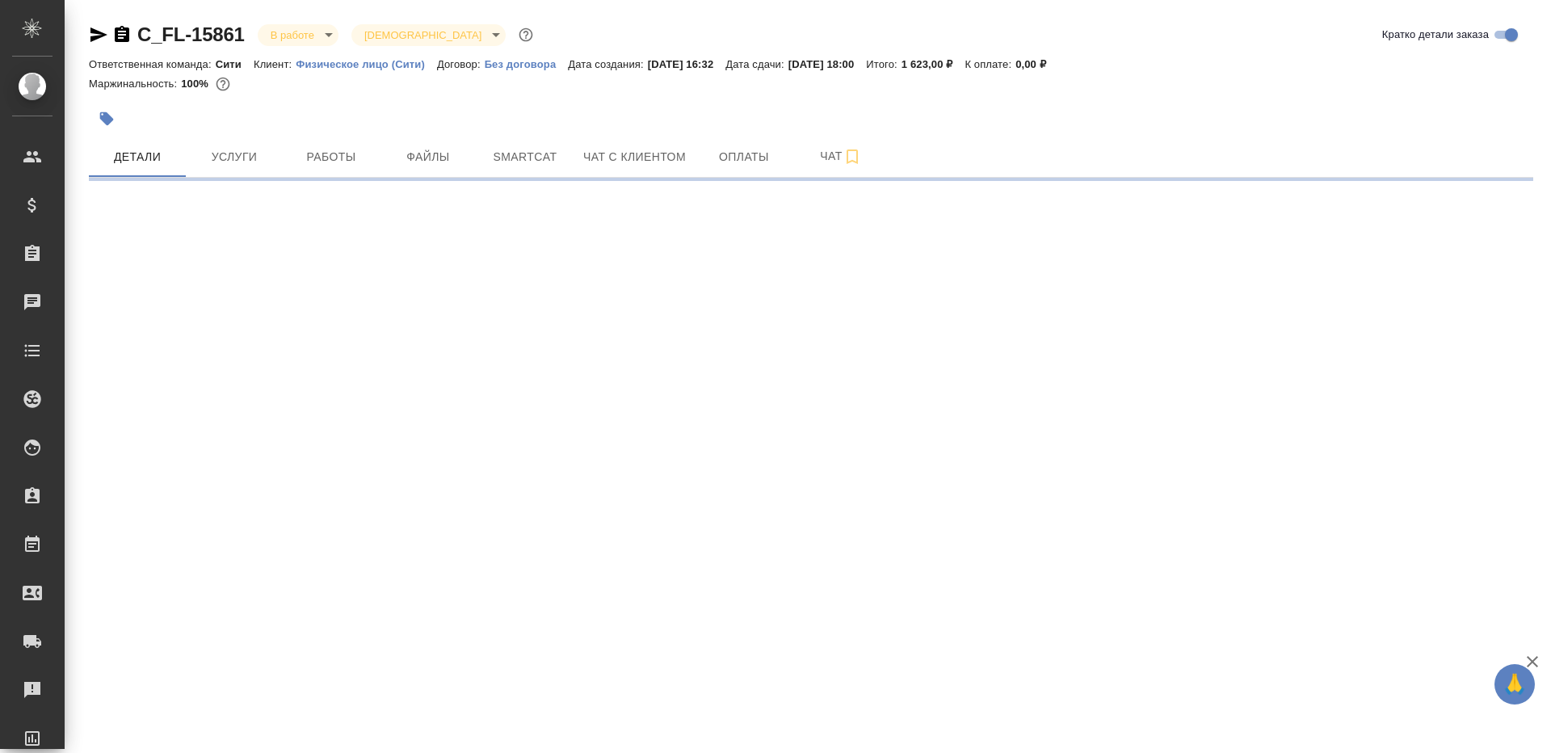
select select "RU"
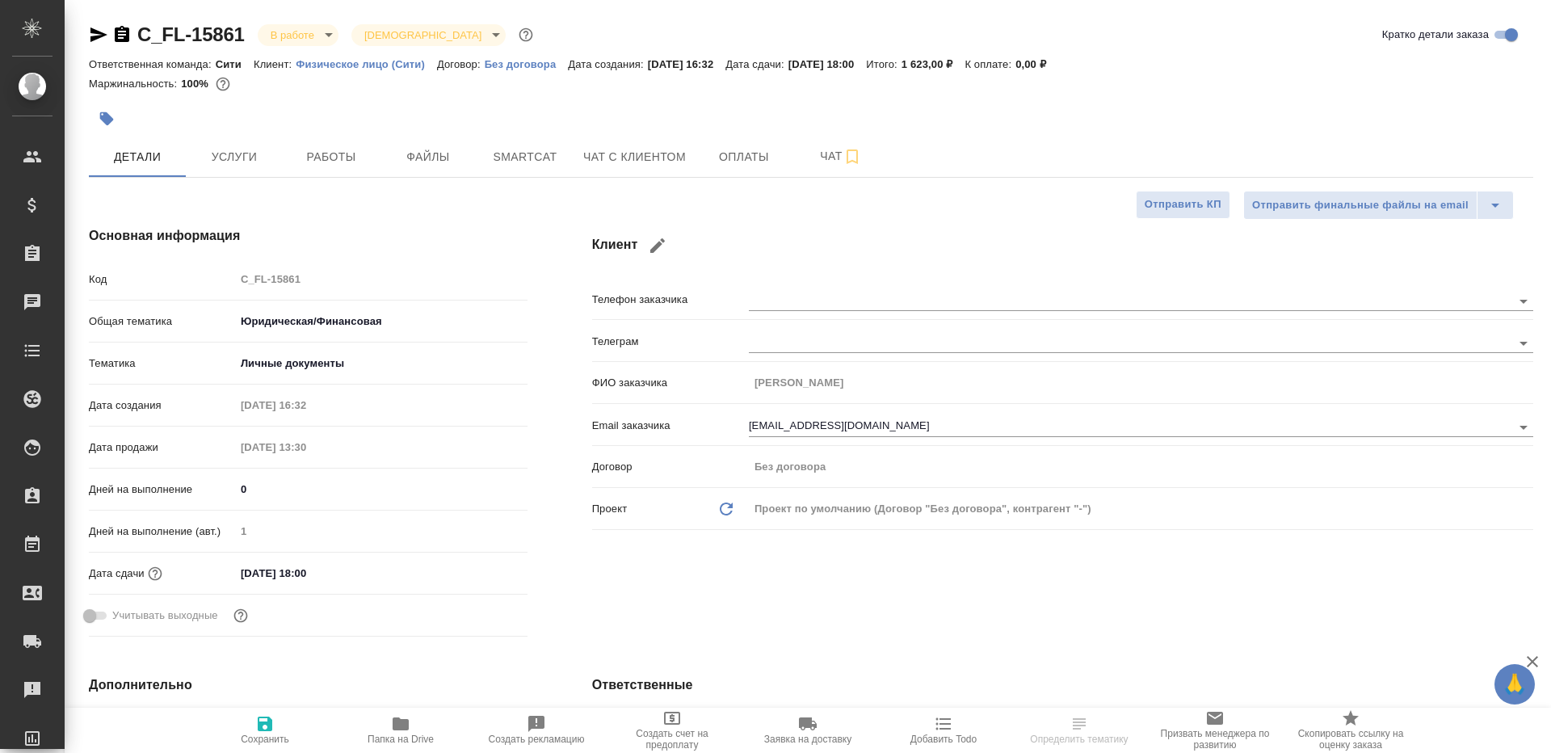
type textarea "x"
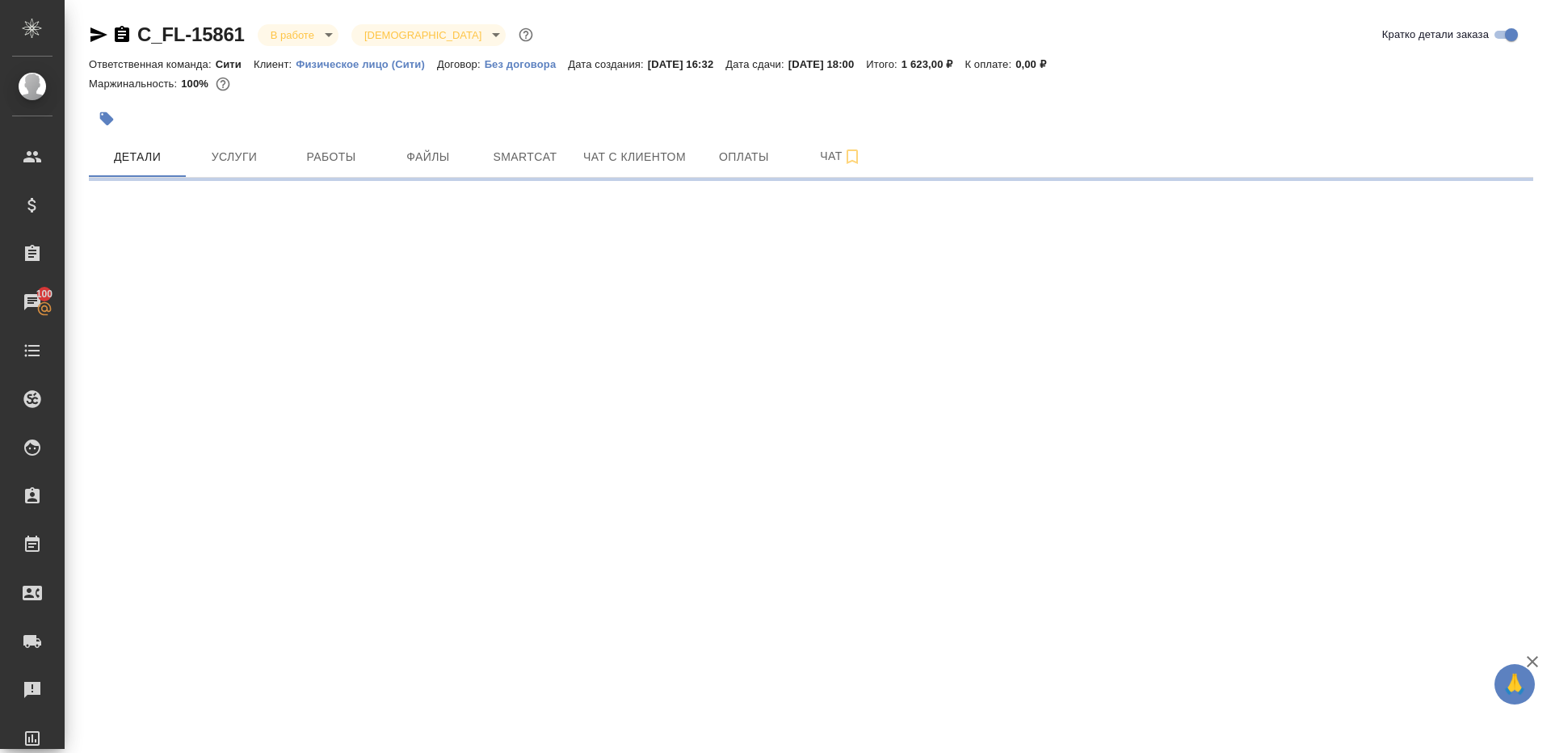
select select "RU"
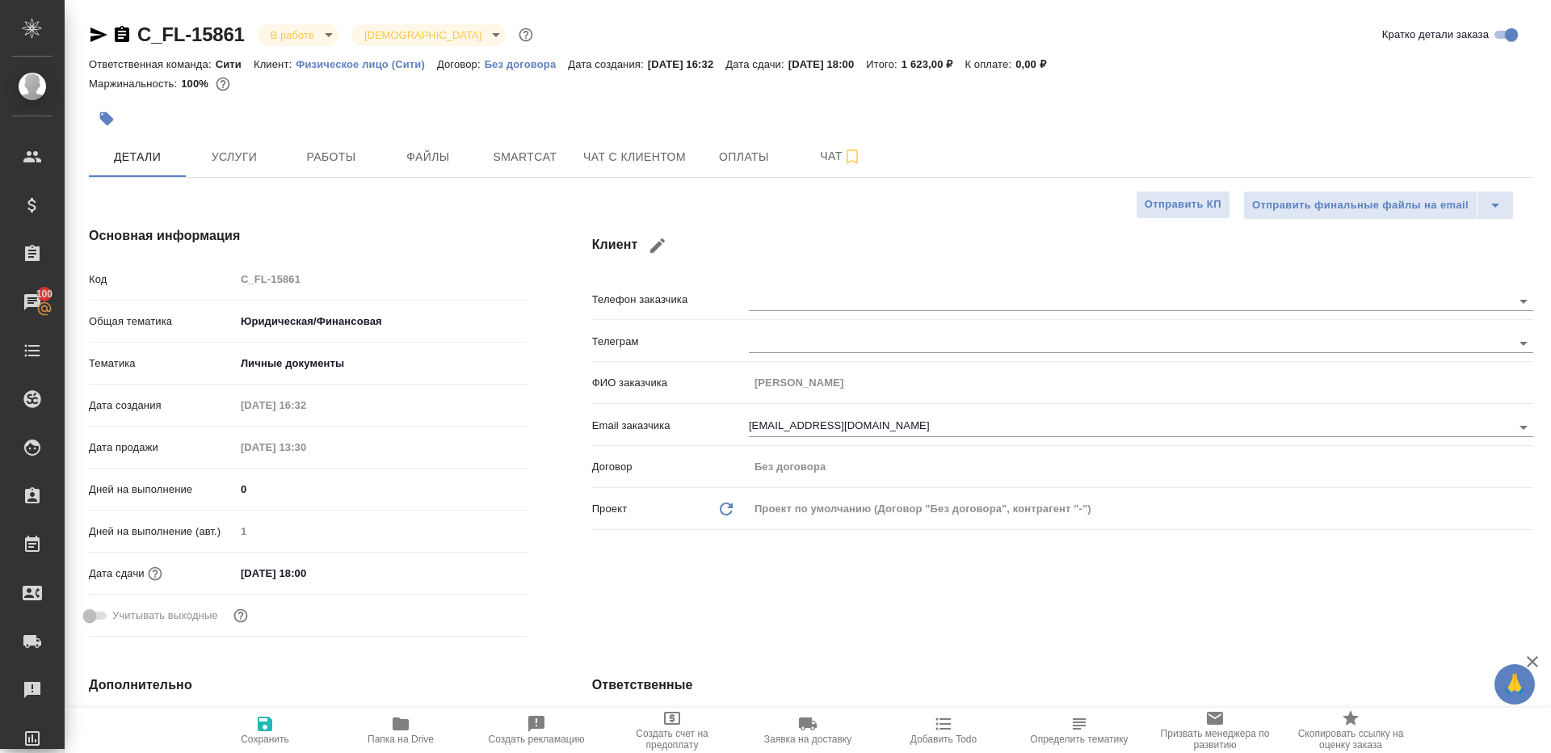
type textarea "x"
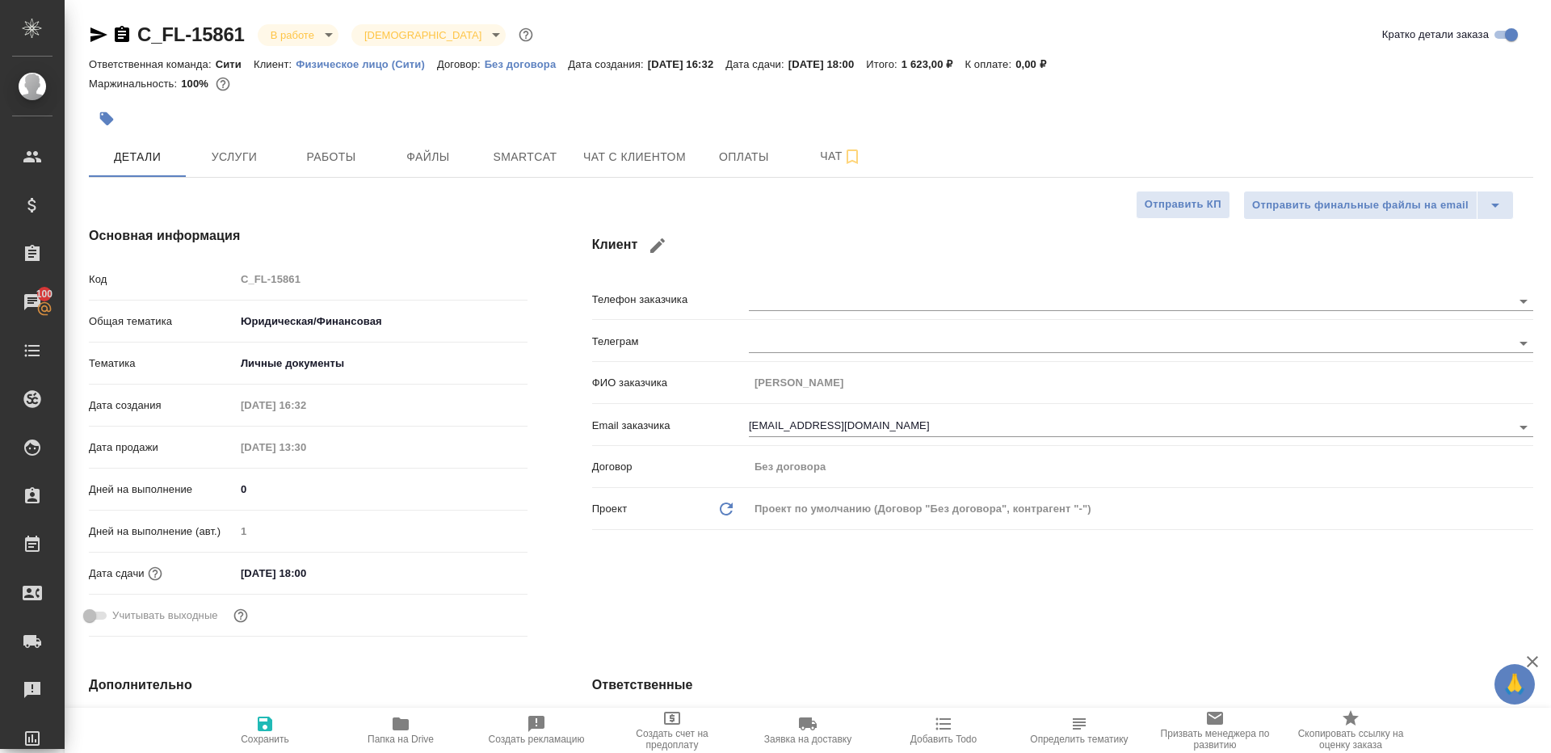
type textarea "x"
click at [324, 131] on div at bounding box center [570, 119] width 963 height 36
click at [324, 144] on button "Работы" at bounding box center [331, 156] width 97 height 40
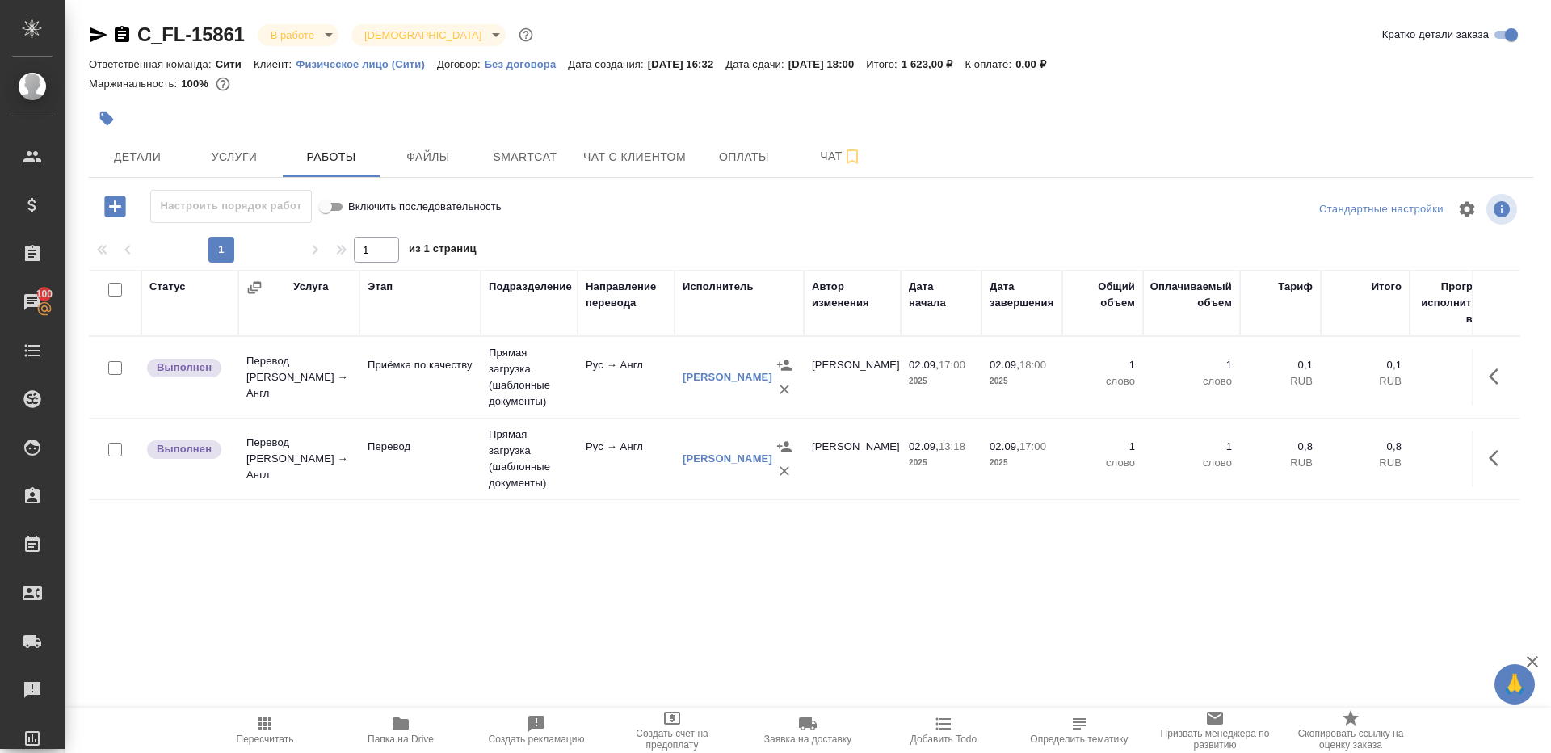
click at [306, 34] on body "🙏 .cls-1 fill:#fff; AWATERA Gazizov Rinat Клиенты Спецификации Заказы 100 Чаты …" at bounding box center [775, 376] width 1551 height 753
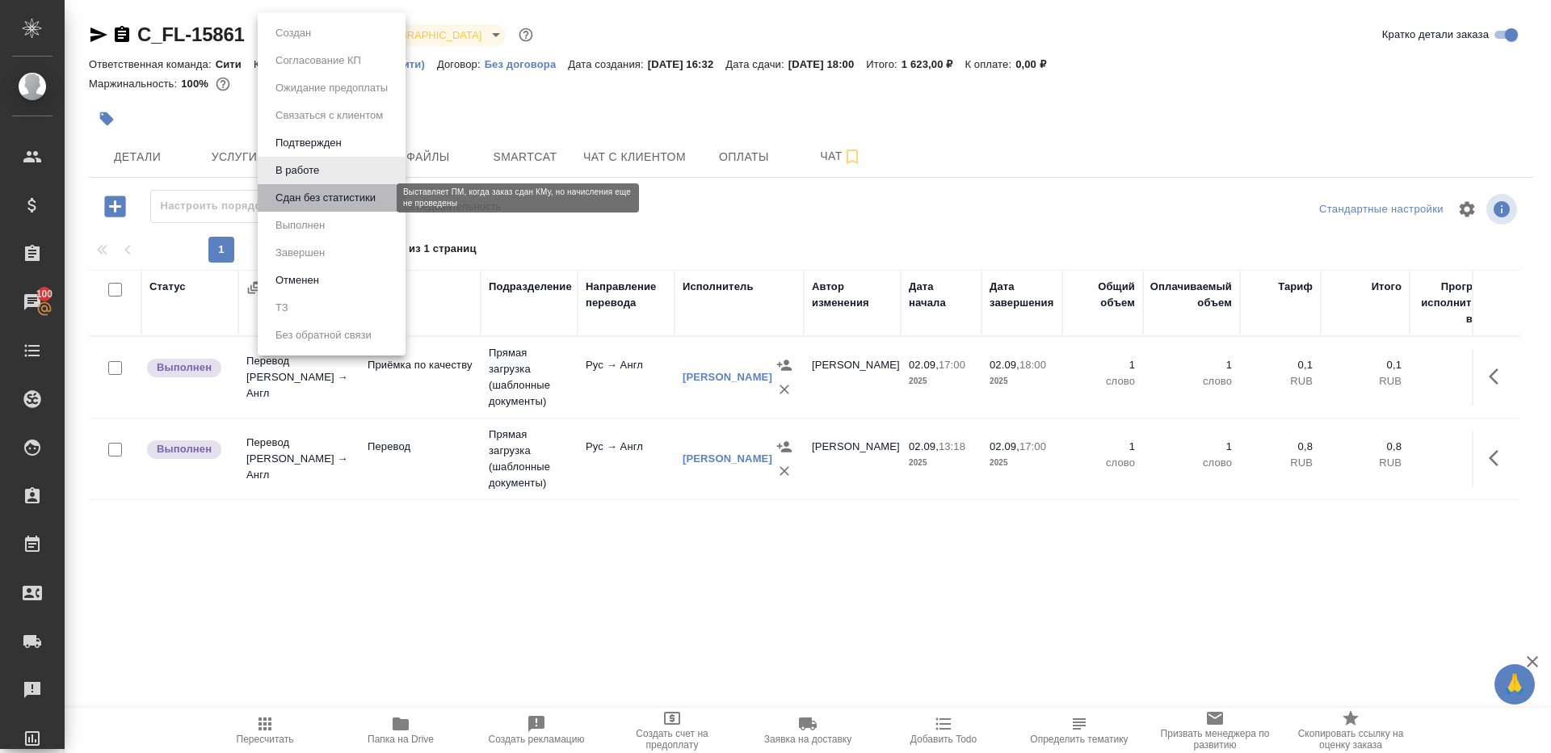
click at [331, 195] on button "Сдан без статистики" at bounding box center [326, 198] width 110 height 18
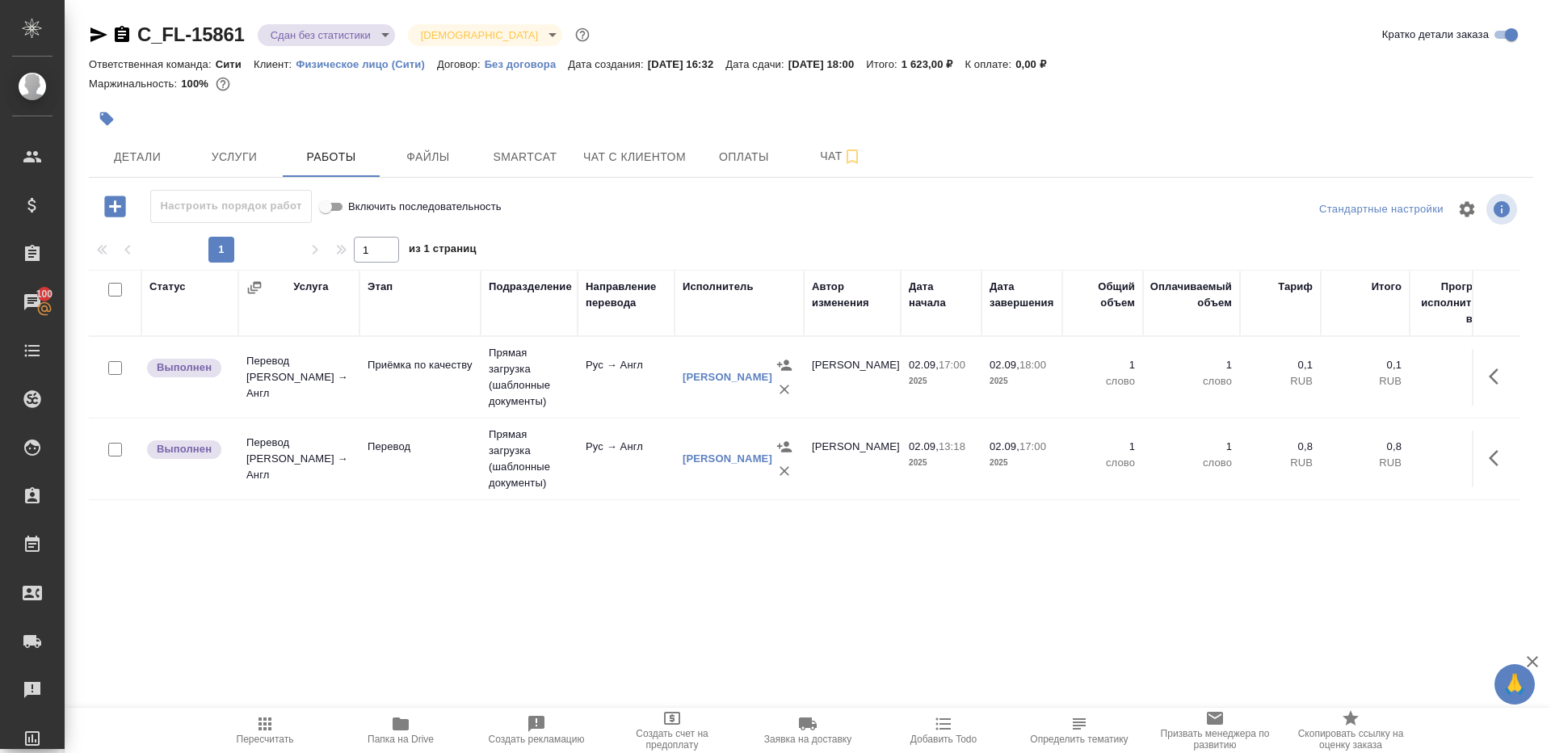
click at [329, 34] on body "🙏 .cls-1 fill:#fff; AWATERA Gazizov Rinat Клиенты Спецификации Заказы 100 Чаты …" at bounding box center [775, 376] width 1551 height 753
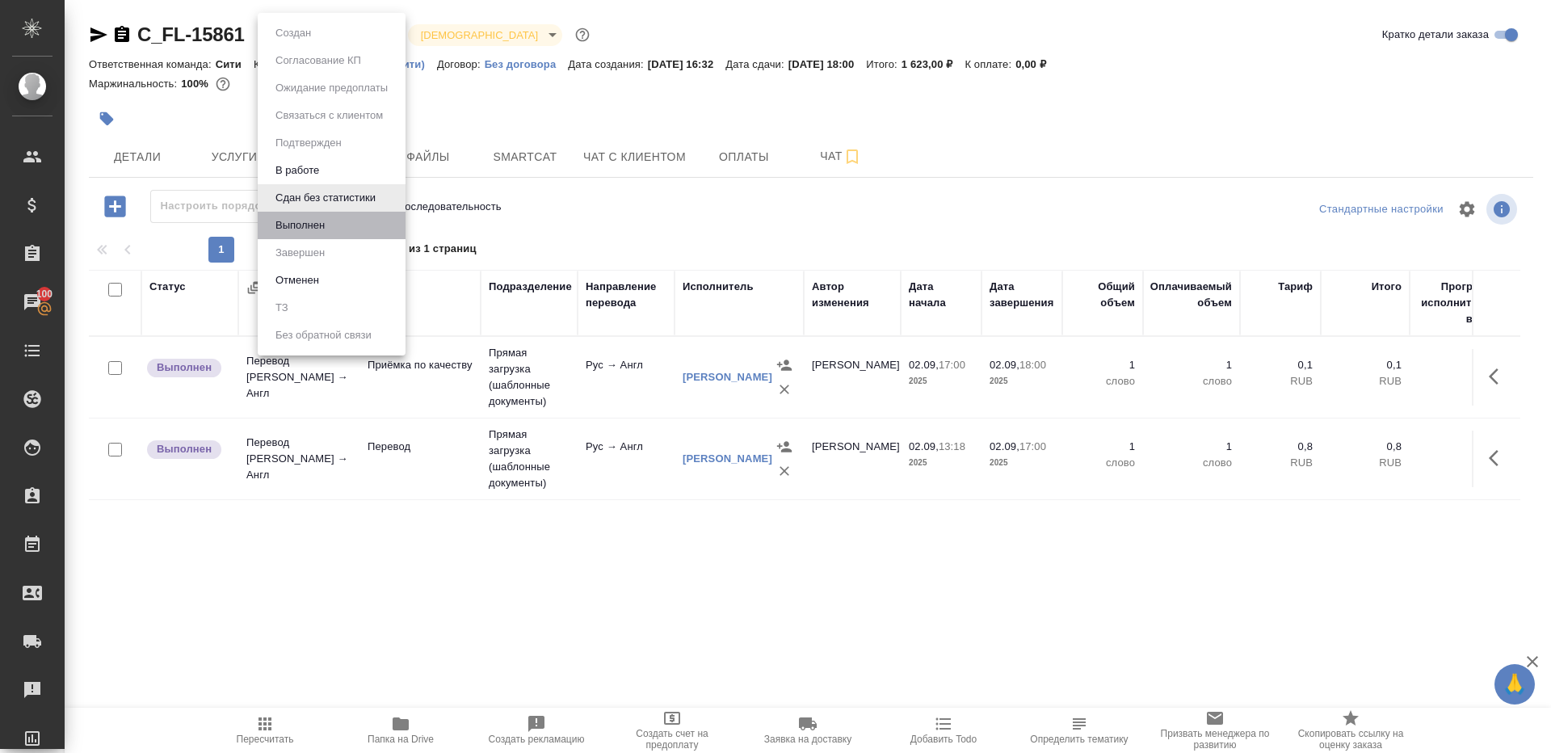
click at [334, 226] on li "Выполнен" at bounding box center [332, 225] width 148 height 27
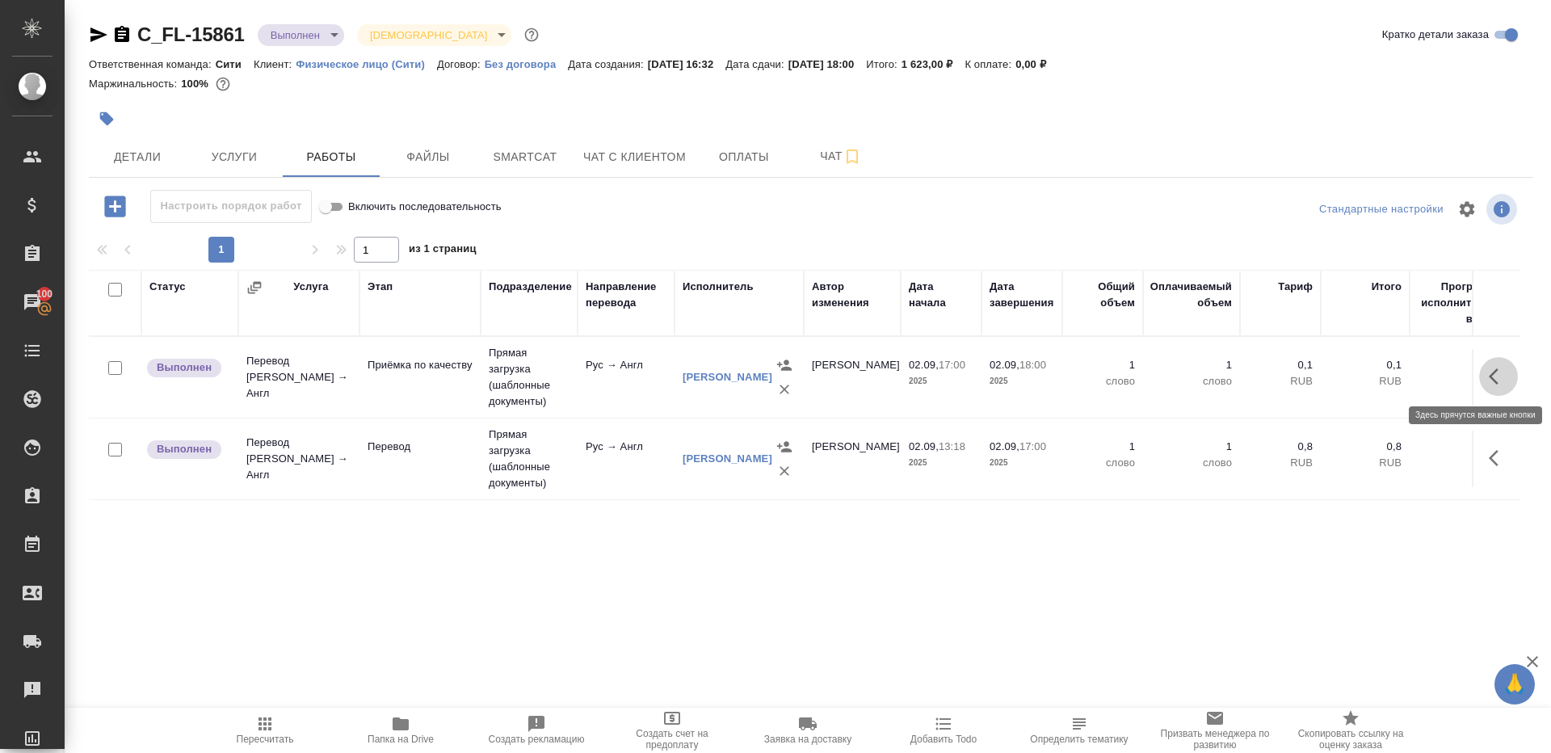
click at [1486, 367] on button "button" at bounding box center [1498, 376] width 39 height 39
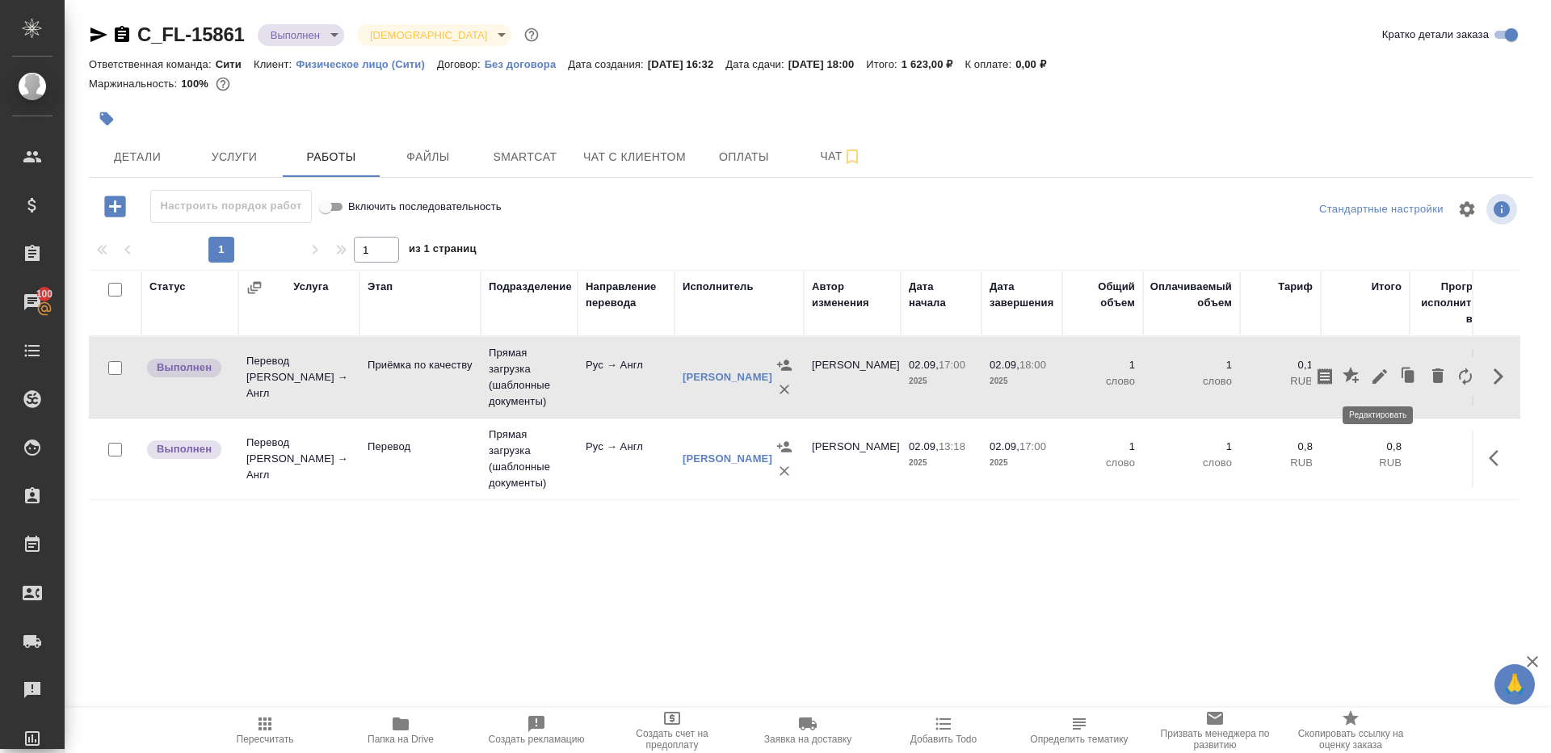
click at [1378, 367] on icon "button" at bounding box center [1379, 376] width 19 height 19
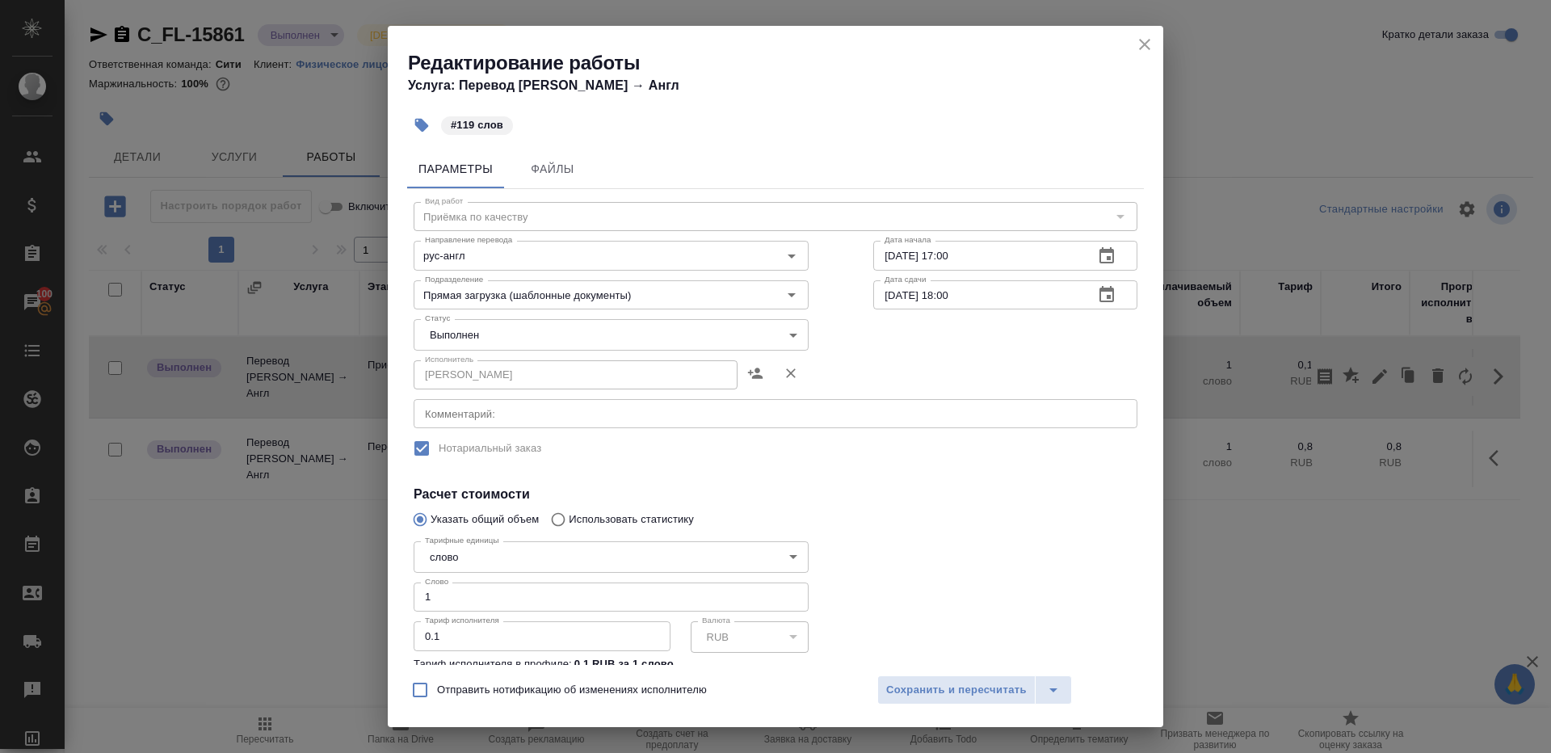
drag, startPoint x: 600, startPoint y: 312, endPoint x: 586, endPoint y: 317, distance: 15.6
click at [598, 311] on div "Статус Выполнен completed Статус" at bounding box center [611, 332] width 460 height 105
click at [567, 325] on body "🙏 .cls-1 fill:#fff; AWATERA Gazizov Rinat Клиенты Спецификации Заказы 100 Чаты …" at bounding box center [775, 376] width 1551 height 753
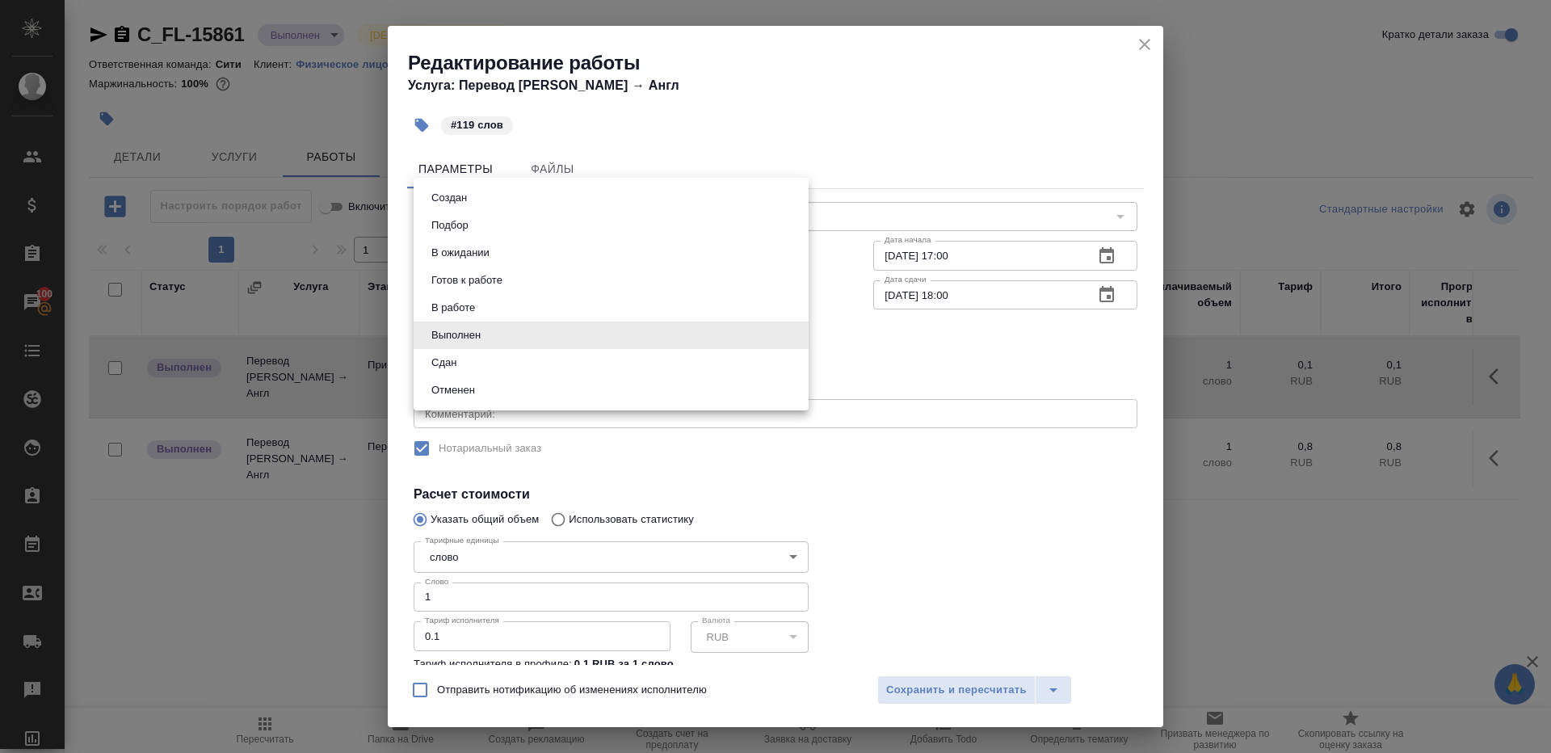
click at [486, 364] on li "Сдан" at bounding box center [611, 362] width 395 height 27
type input "closed"
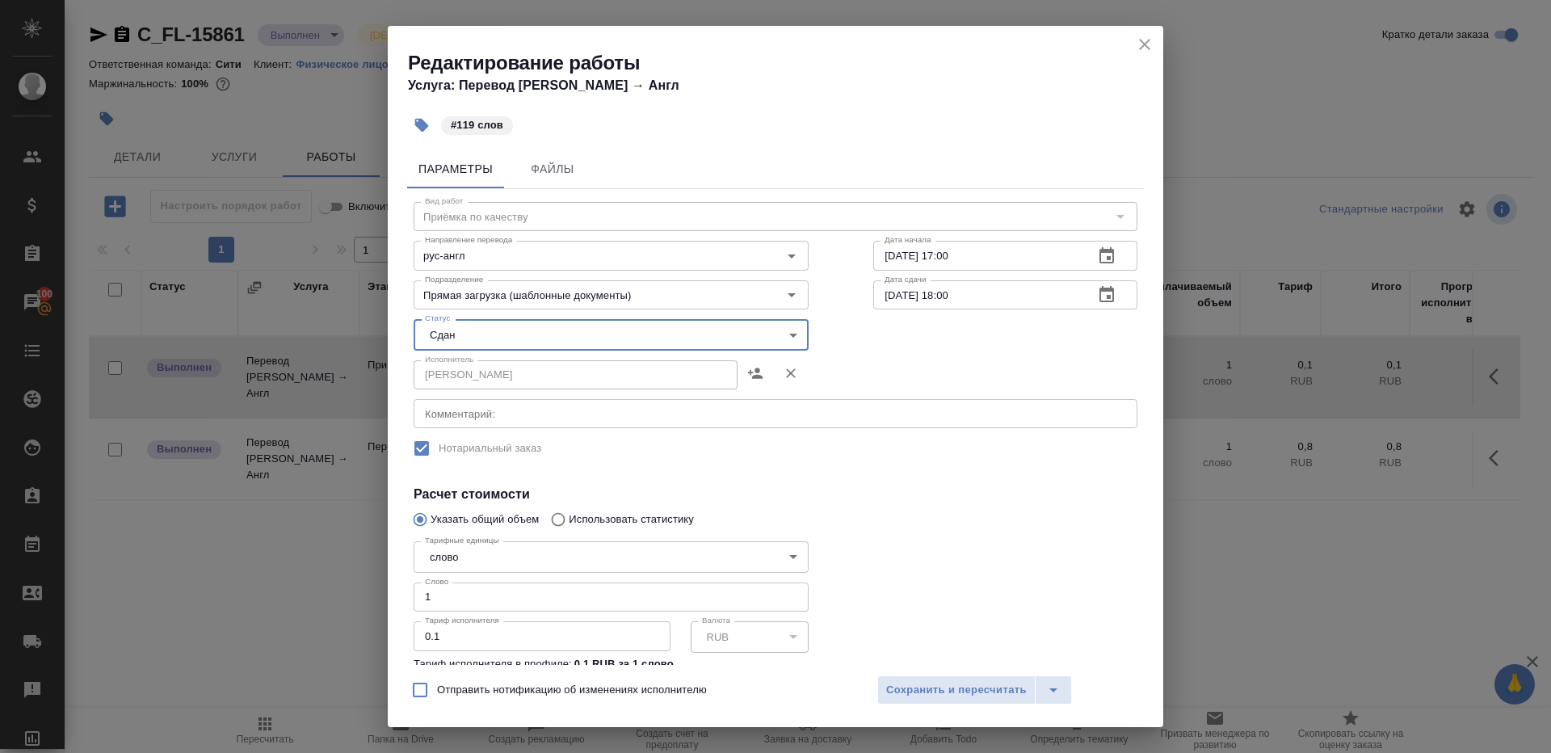
click at [464, 601] on input "1" at bounding box center [611, 596] width 395 height 29
type input "119"
click at [901, 686] on span "Сохранить и пересчитать" at bounding box center [956, 690] width 141 height 19
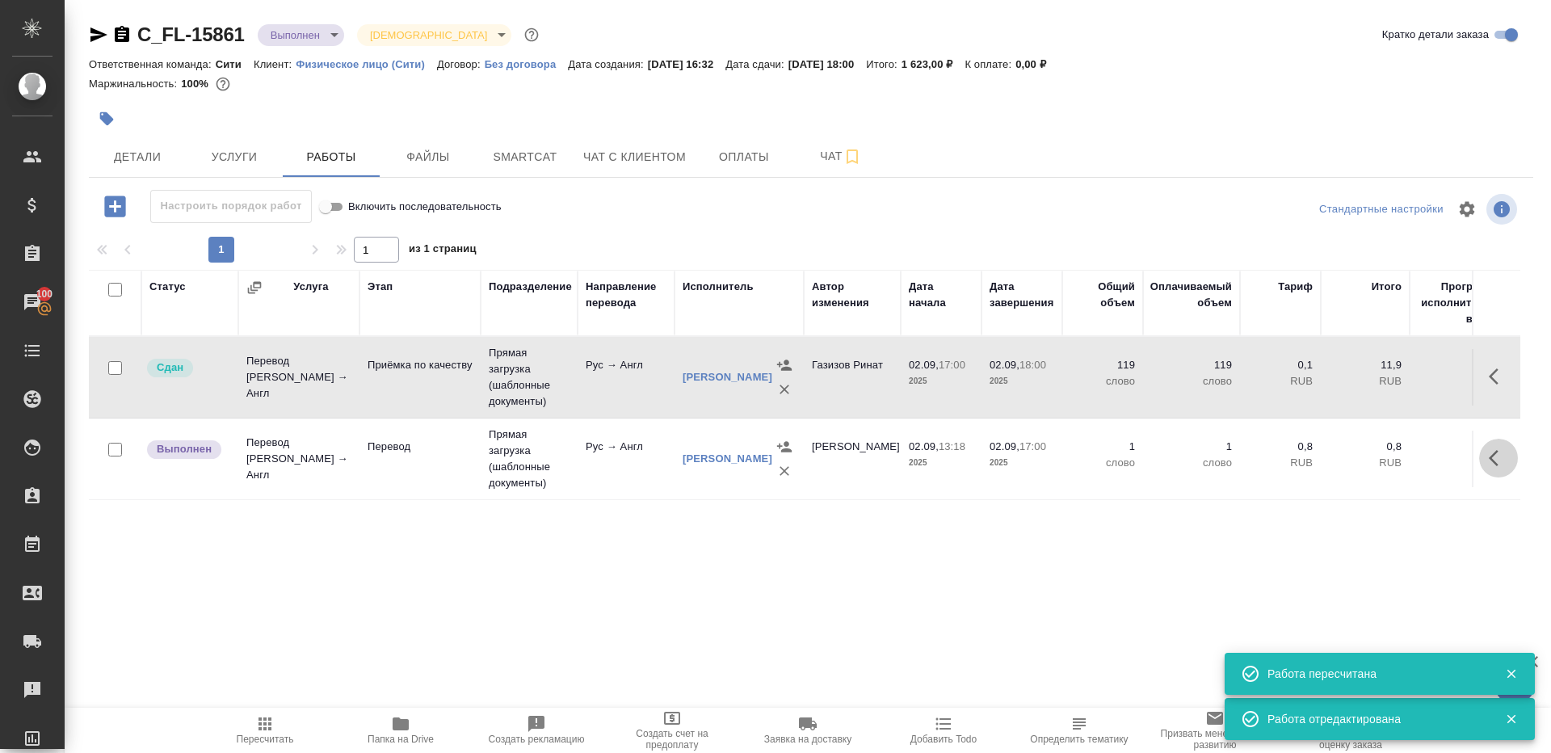
click at [1489, 452] on icon "button" at bounding box center [1498, 457] width 19 height 19
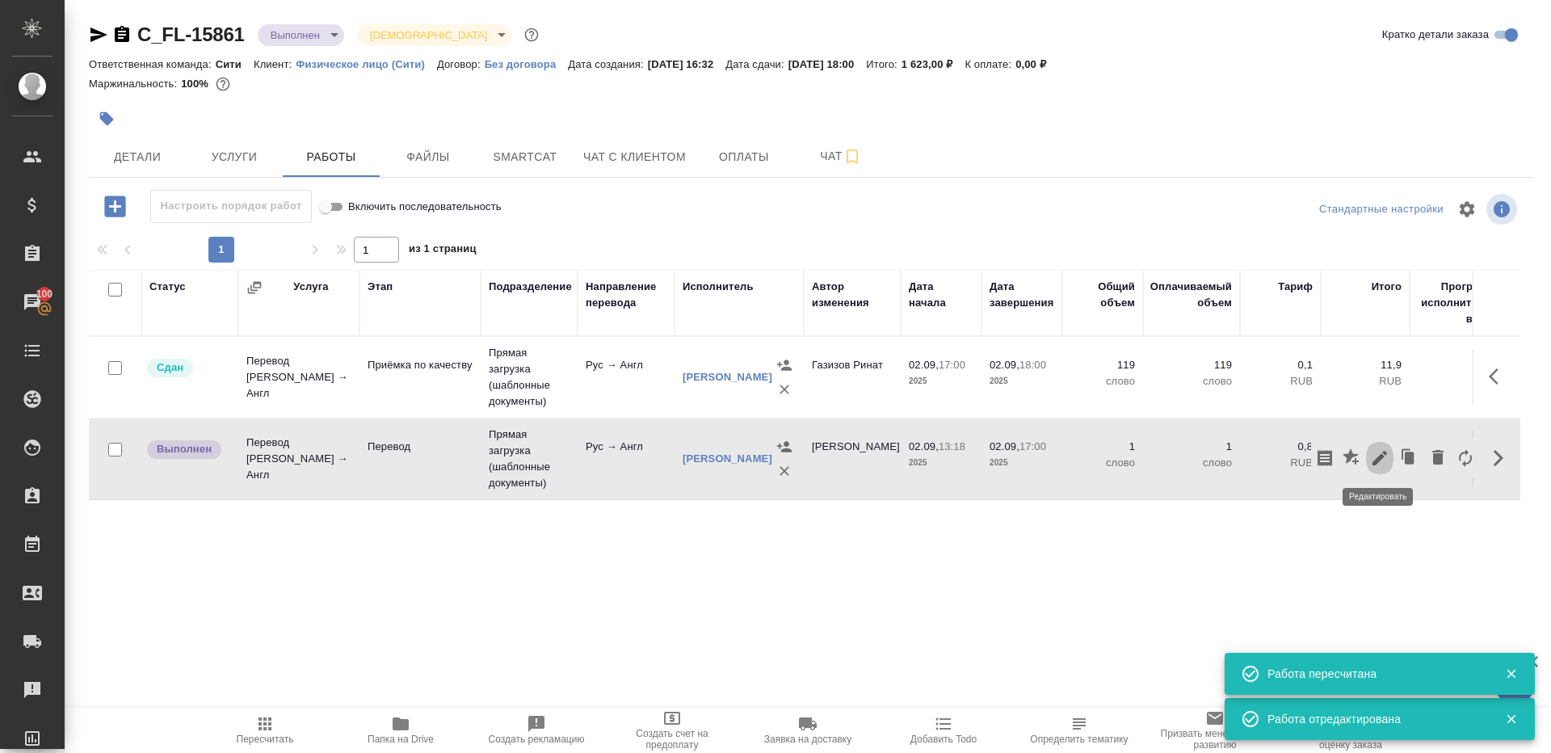
click at [1373, 460] on icon "button" at bounding box center [1379, 457] width 19 height 19
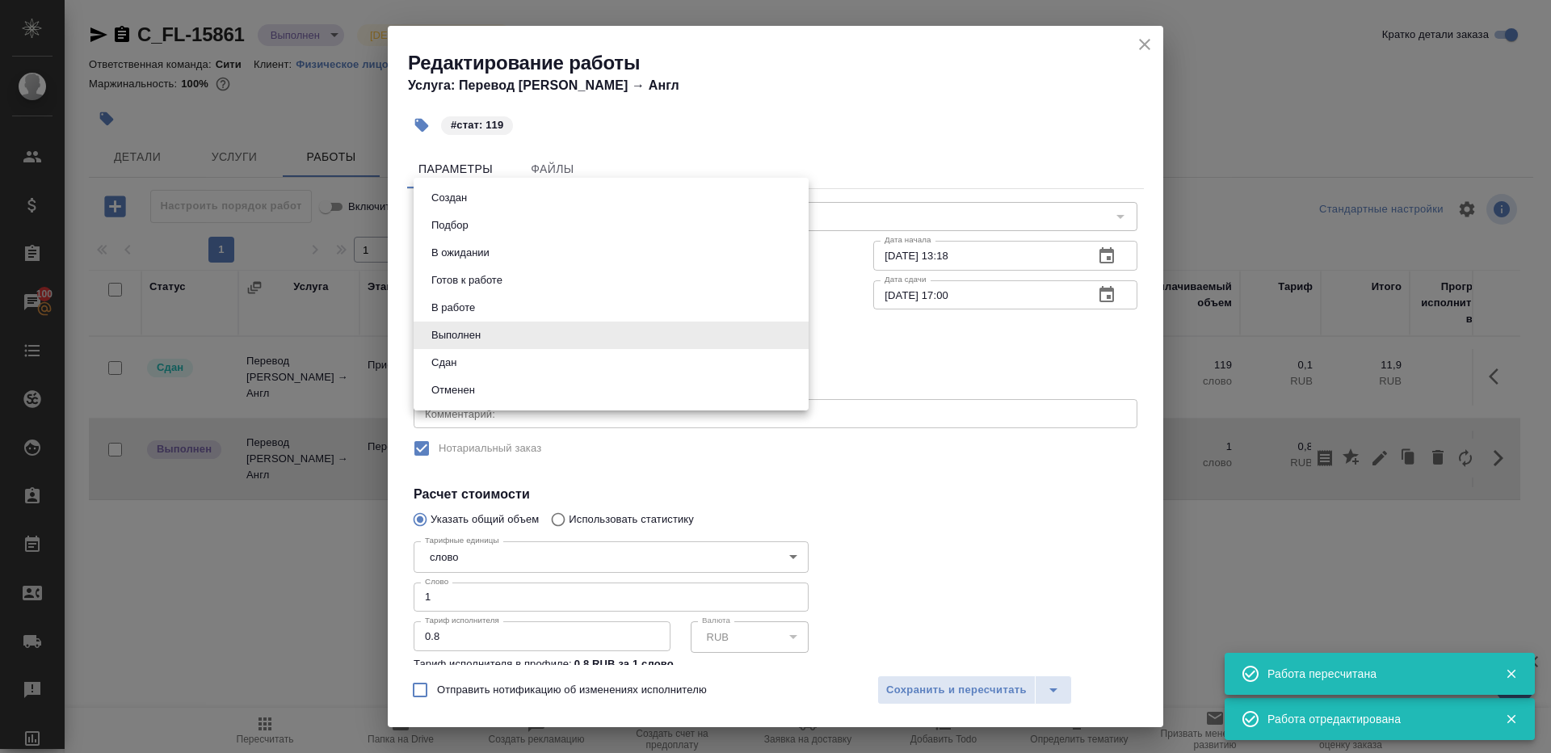
click at [491, 320] on body "🙏 .cls-1 fill:#fff; AWATERA Gazizov Rinat Клиенты Спецификации Заказы 100 Чаты …" at bounding box center [775, 376] width 1551 height 753
click at [471, 351] on li "Сдан" at bounding box center [611, 362] width 395 height 27
type input "closed"
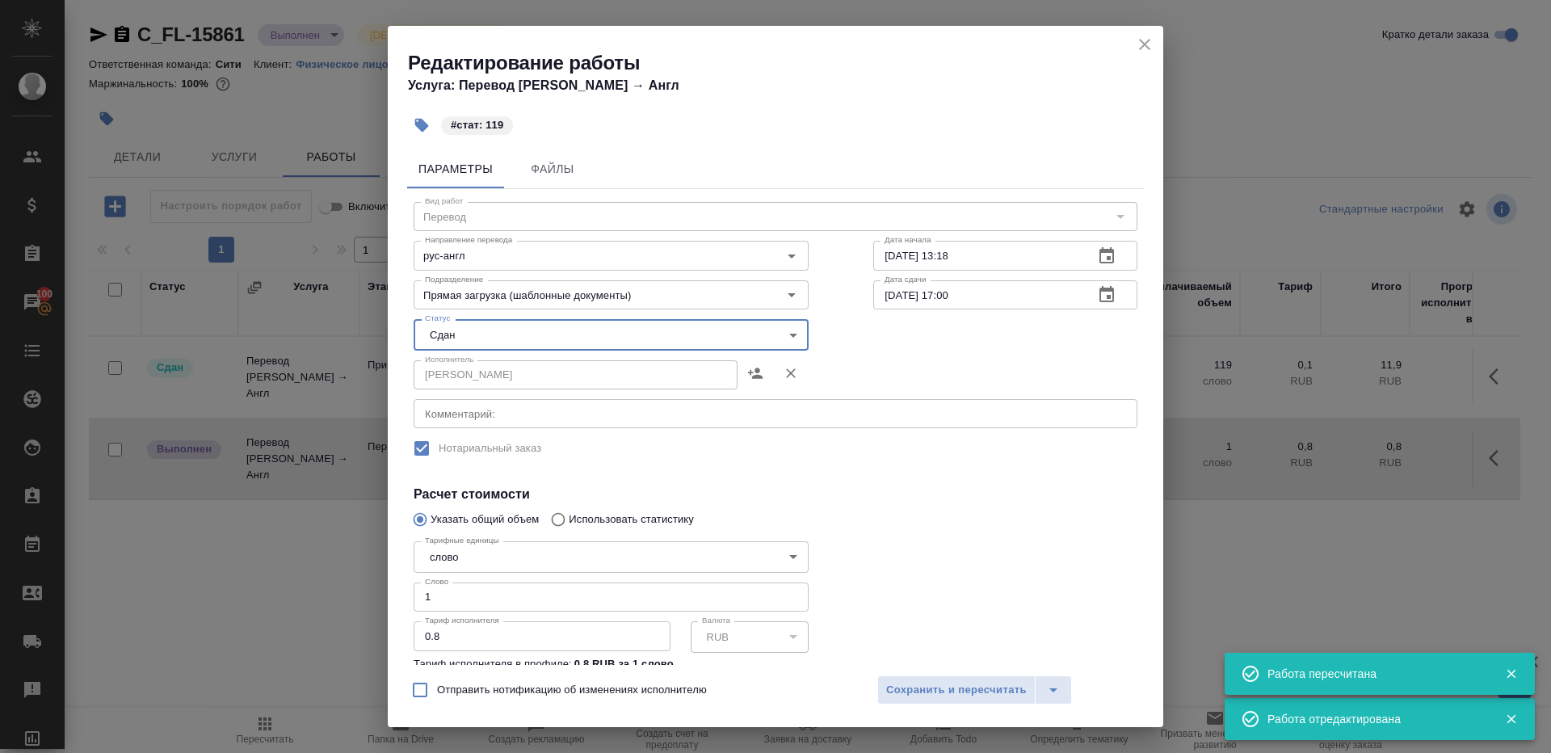
click at [465, 604] on input "1" at bounding box center [611, 596] width 395 height 29
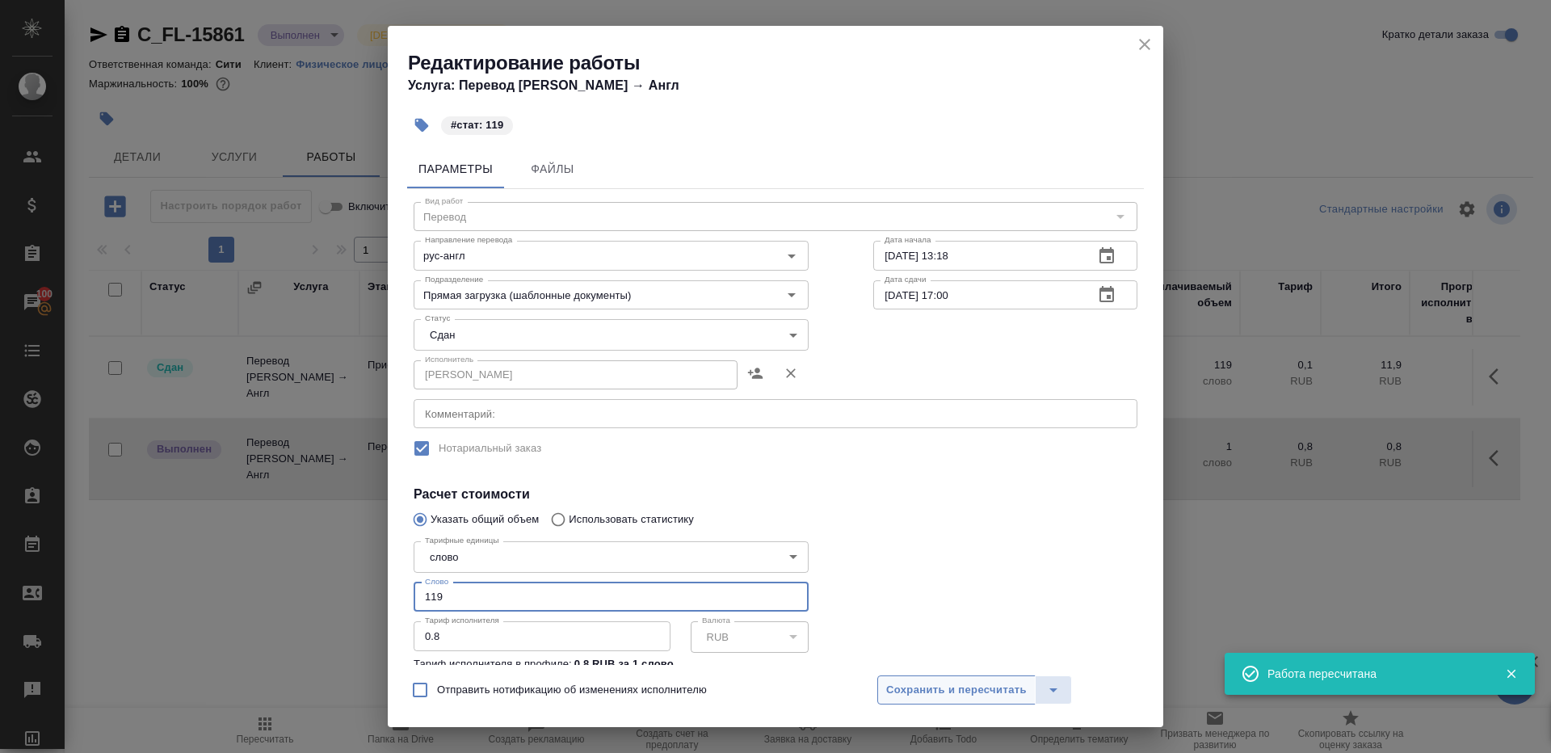
type input "119"
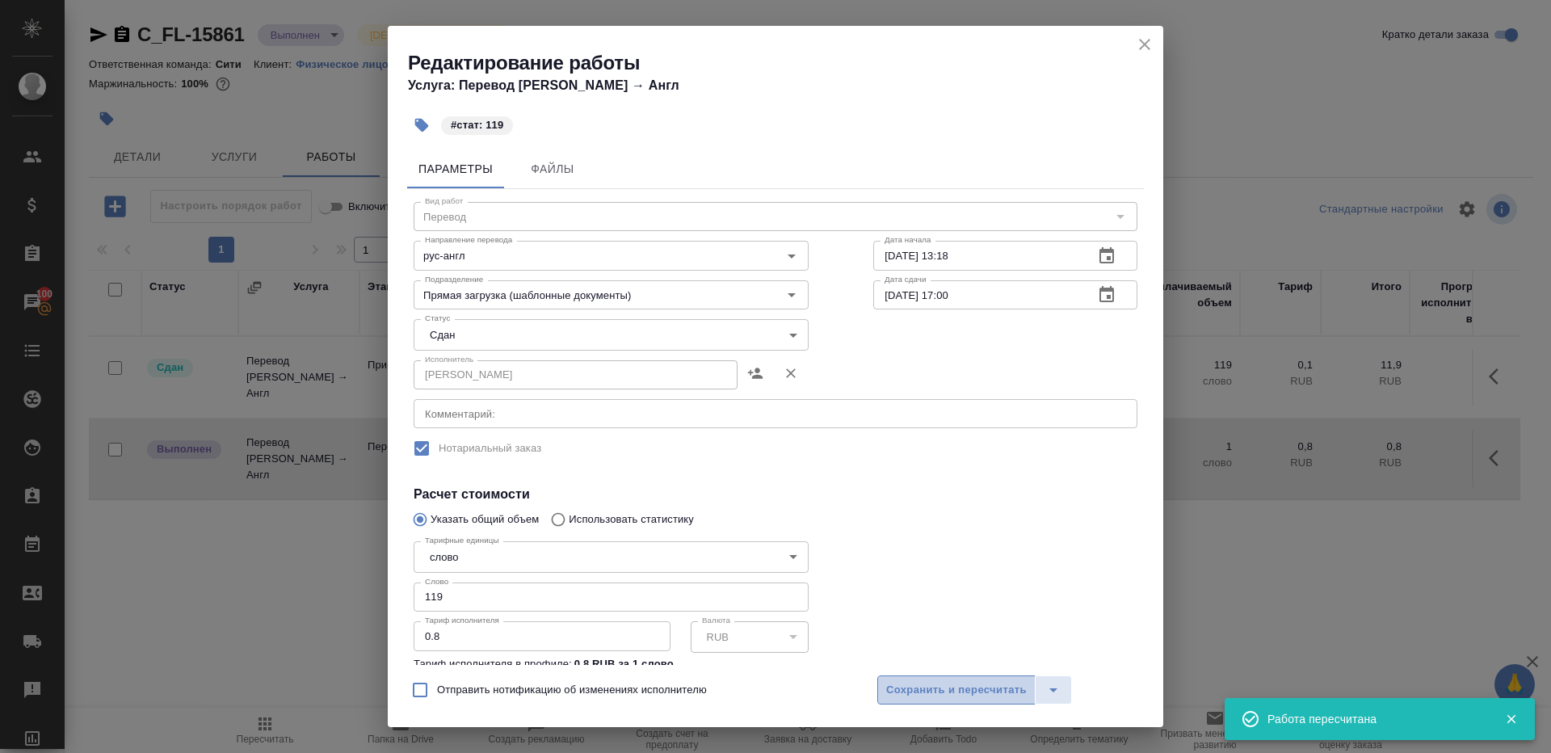
click at [933, 686] on span "Сохранить и пересчитать" at bounding box center [956, 690] width 141 height 19
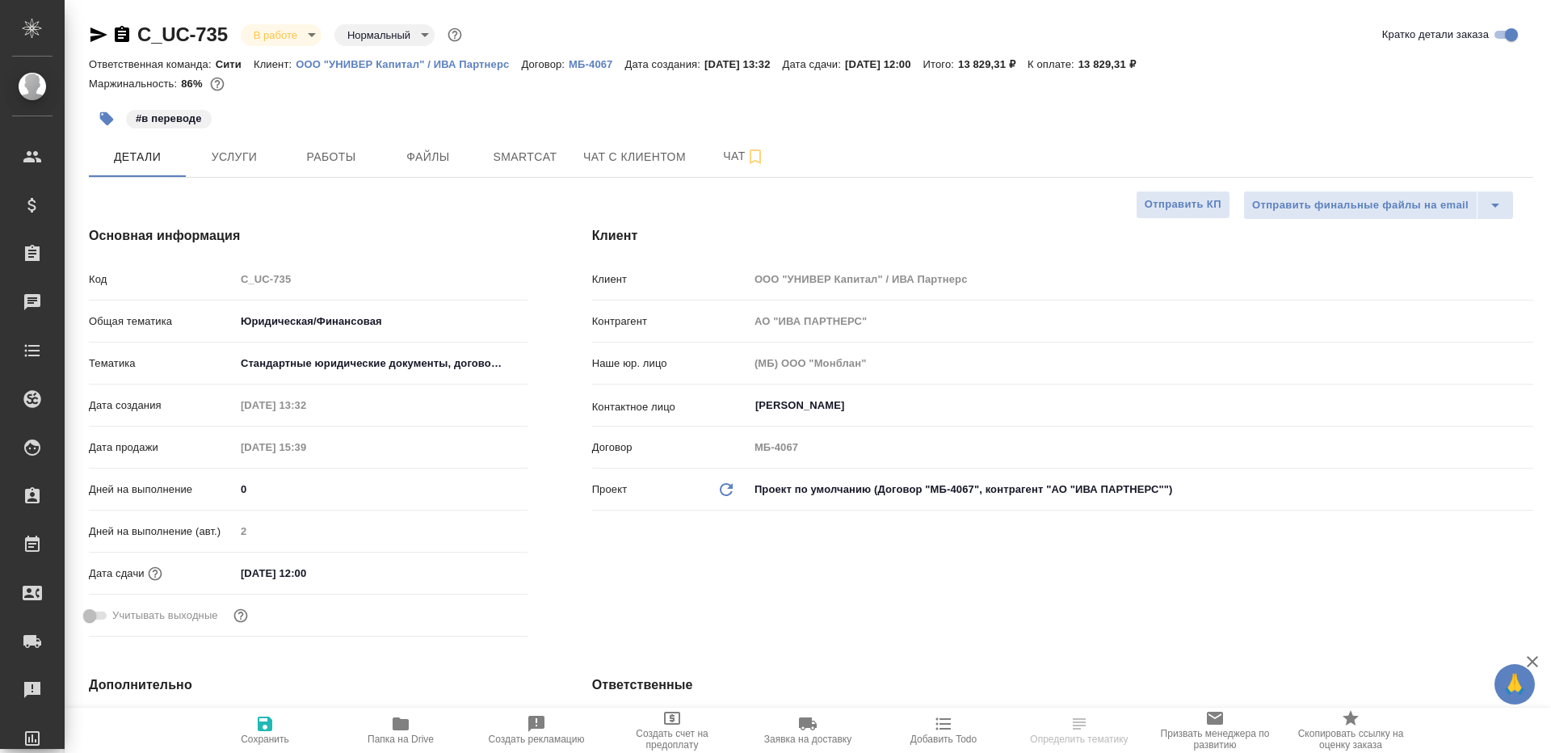
select select "RU"
type textarea "x"
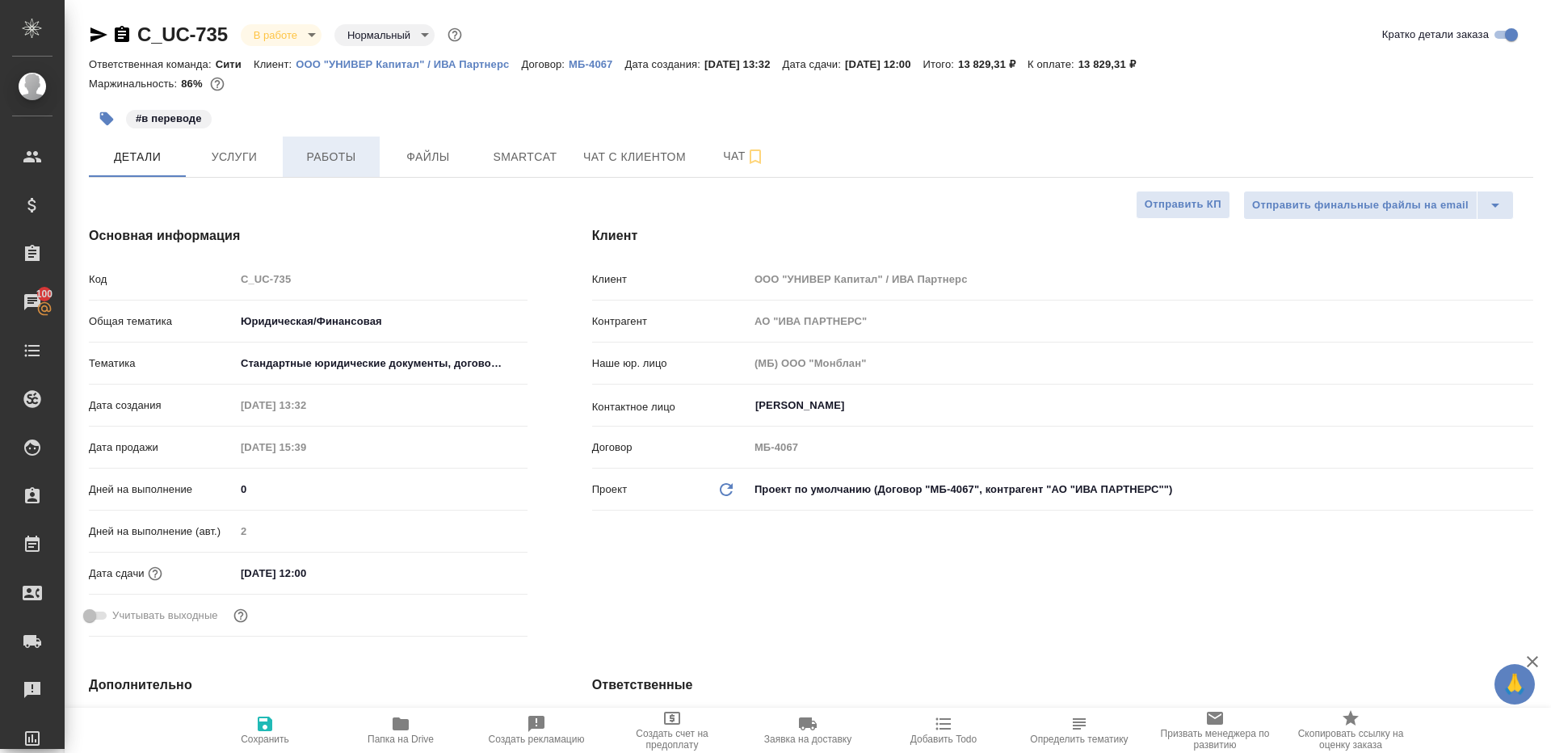
type textarea "x"
click at [350, 163] on span "Работы" at bounding box center [331, 157] width 78 height 20
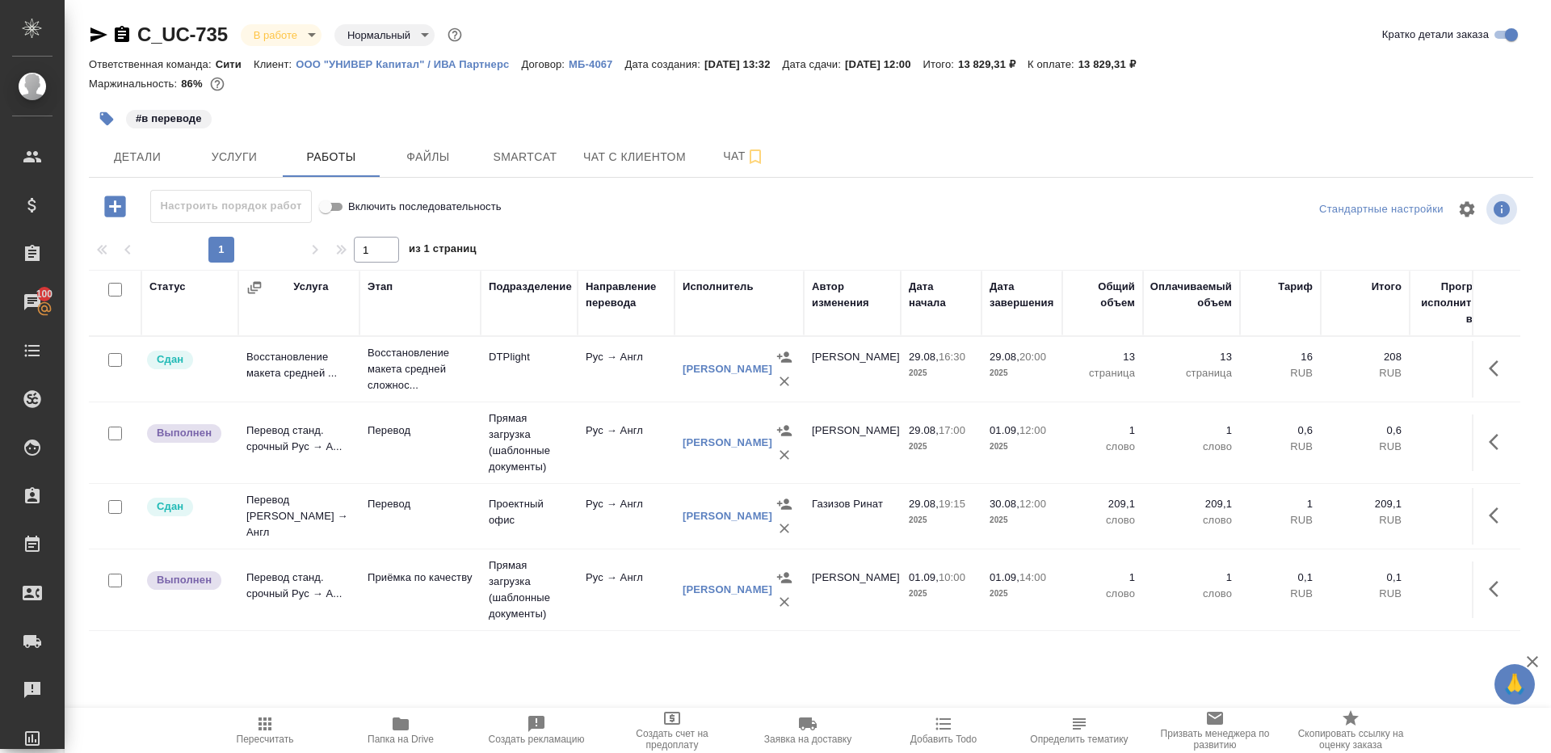
click at [291, 36] on body "🙏 .cls-1 fill:#fff; AWATERA [PERSON_NAME] Клиенты Спецификации Заказы 100 Чаты …" at bounding box center [775, 376] width 1551 height 753
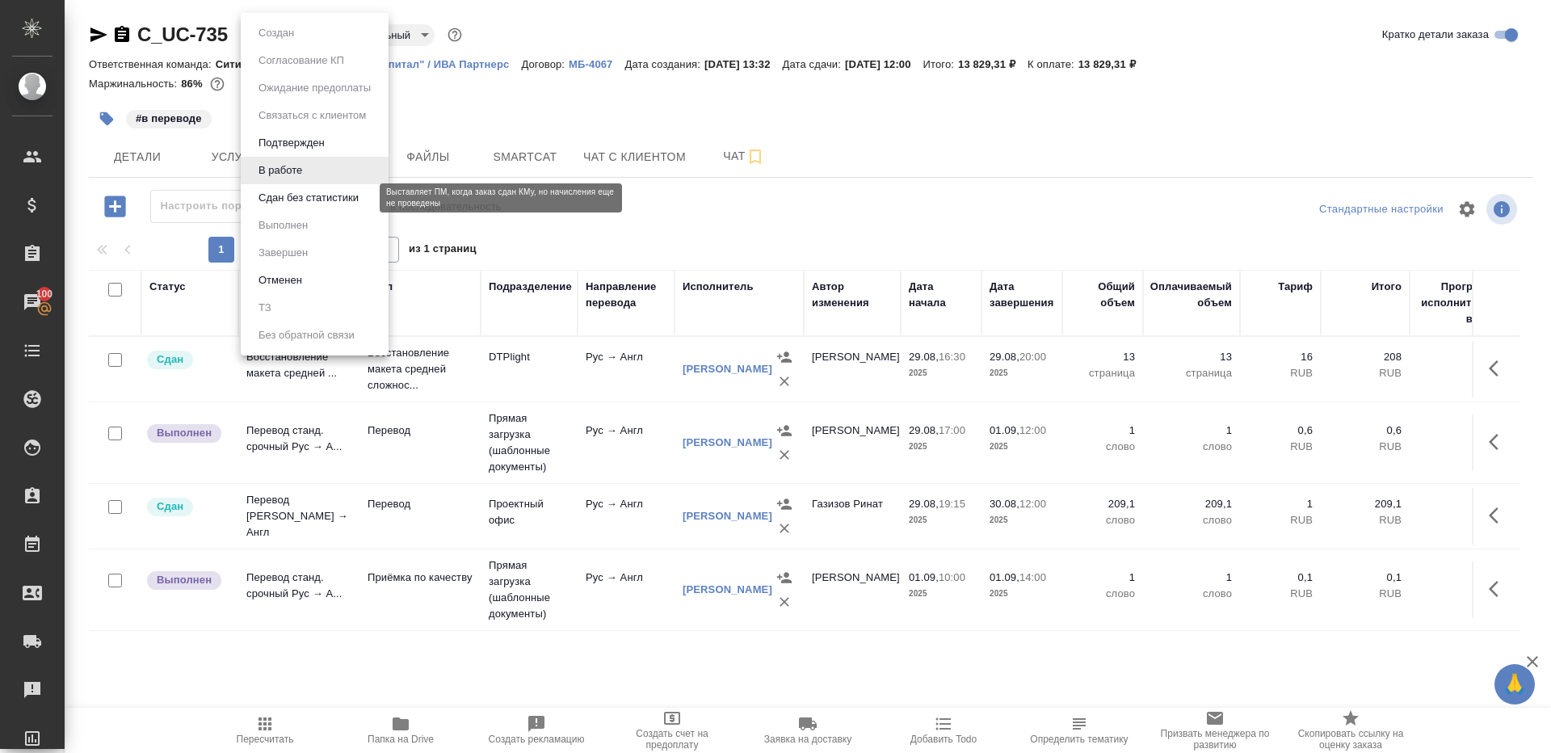
click at [326, 201] on button "Сдан без статистики" at bounding box center [309, 198] width 110 height 18
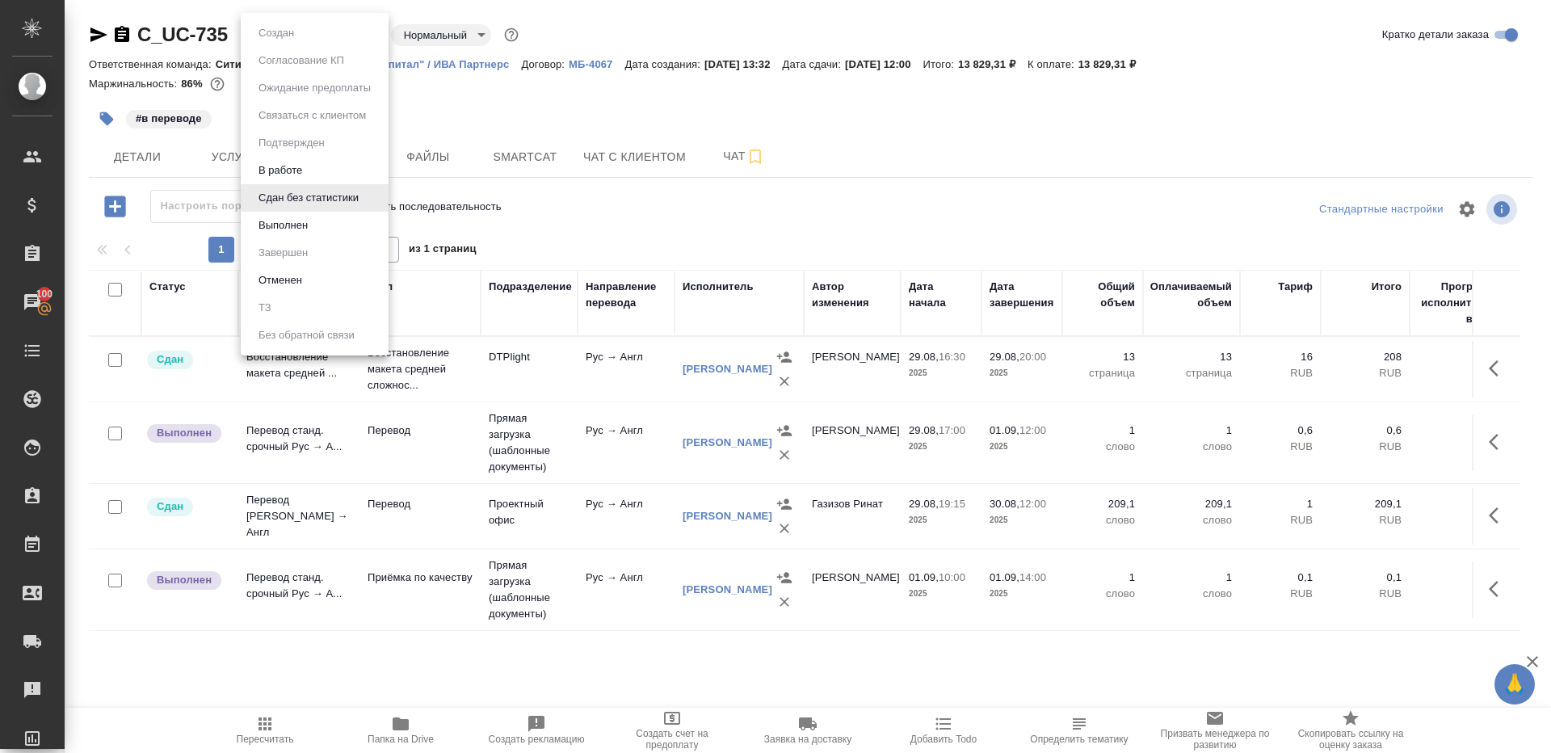
click at [313, 36] on body "🙏 .cls-1 fill:#fff; AWATERA [PERSON_NAME] Клиенты Спецификации Заказы 100 Чаты …" at bounding box center [775, 376] width 1551 height 753
click at [321, 229] on li "Выполнен" at bounding box center [315, 225] width 148 height 27
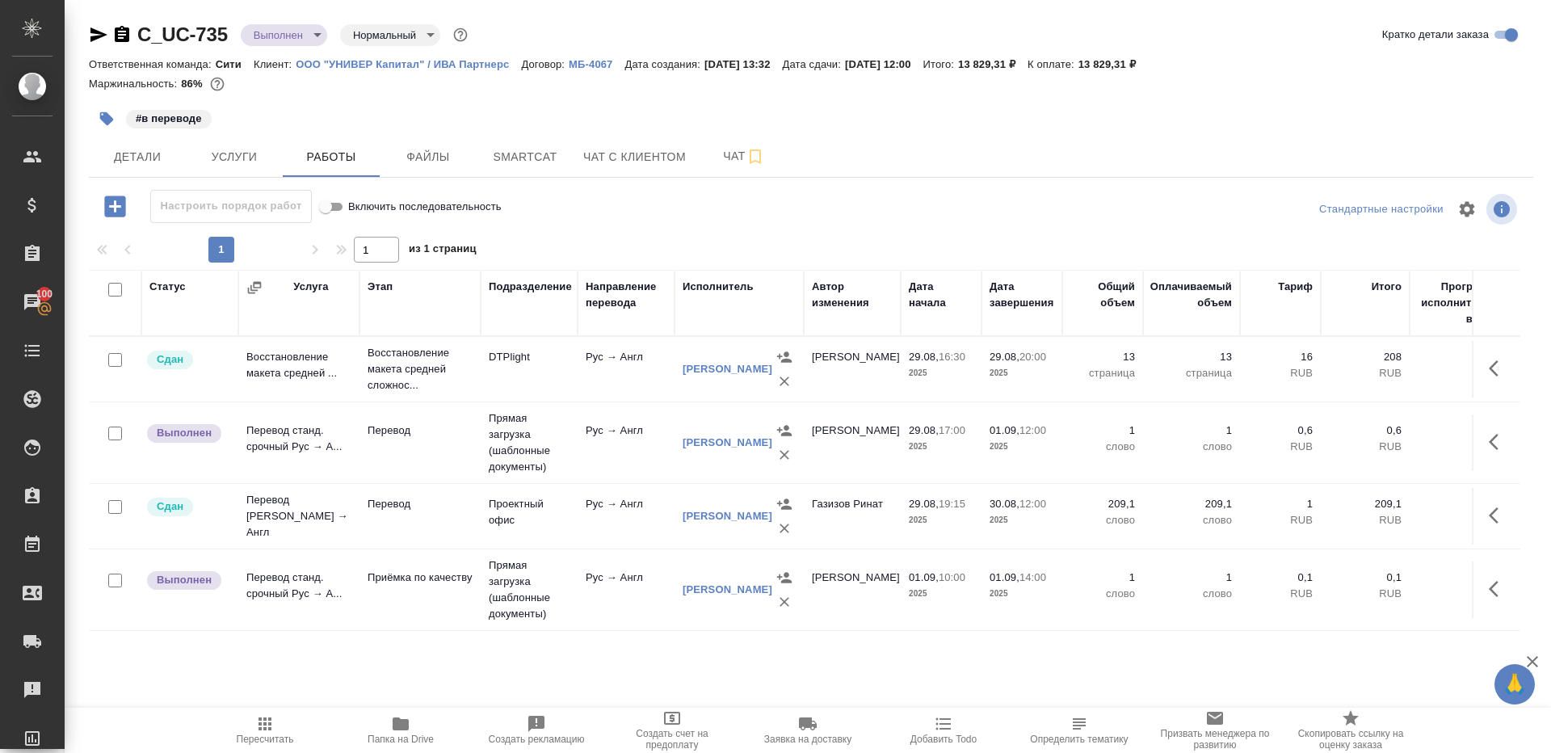
click at [1501, 438] on icon "button" at bounding box center [1498, 441] width 19 height 19
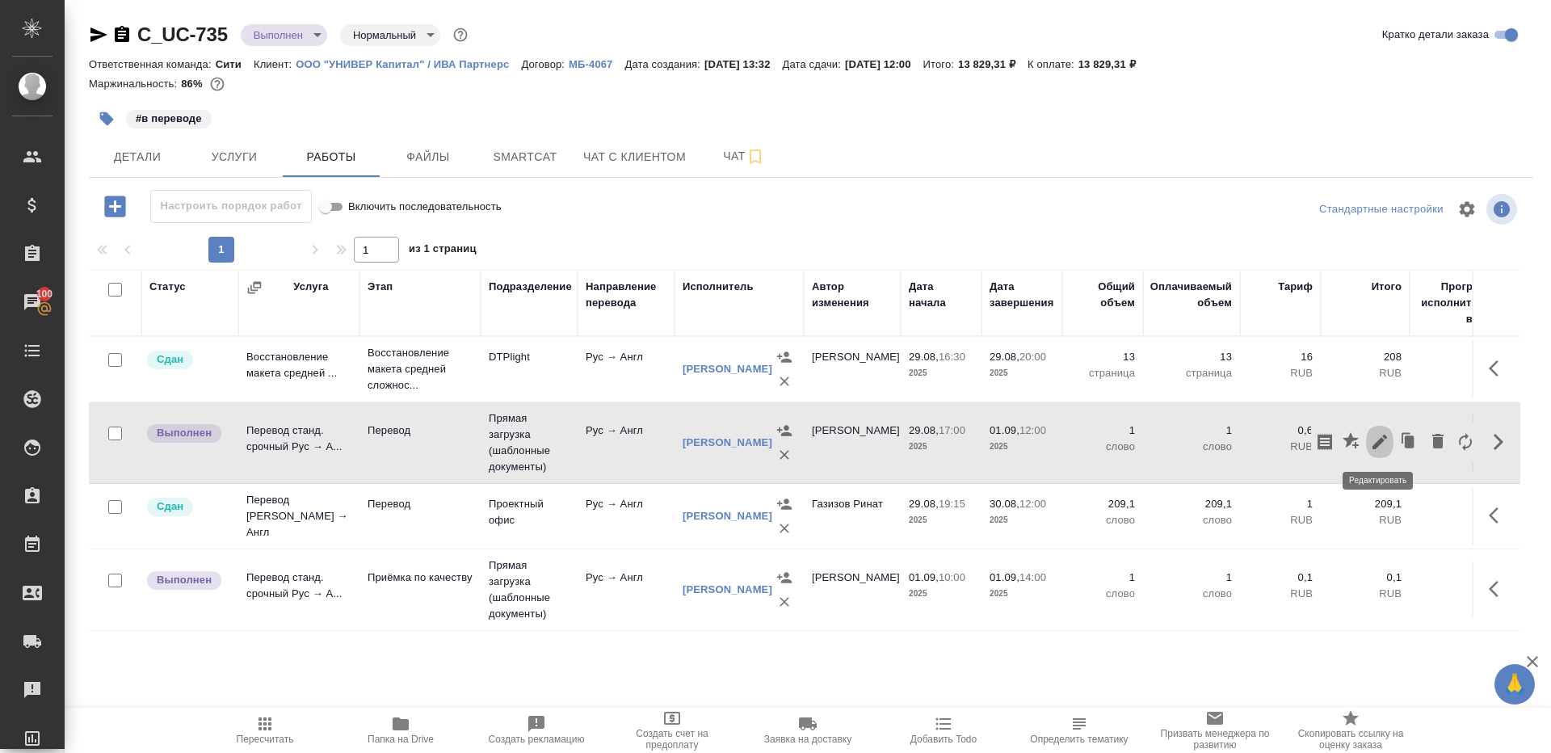
click at [1379, 439] on icon "button" at bounding box center [1379, 442] width 15 height 15
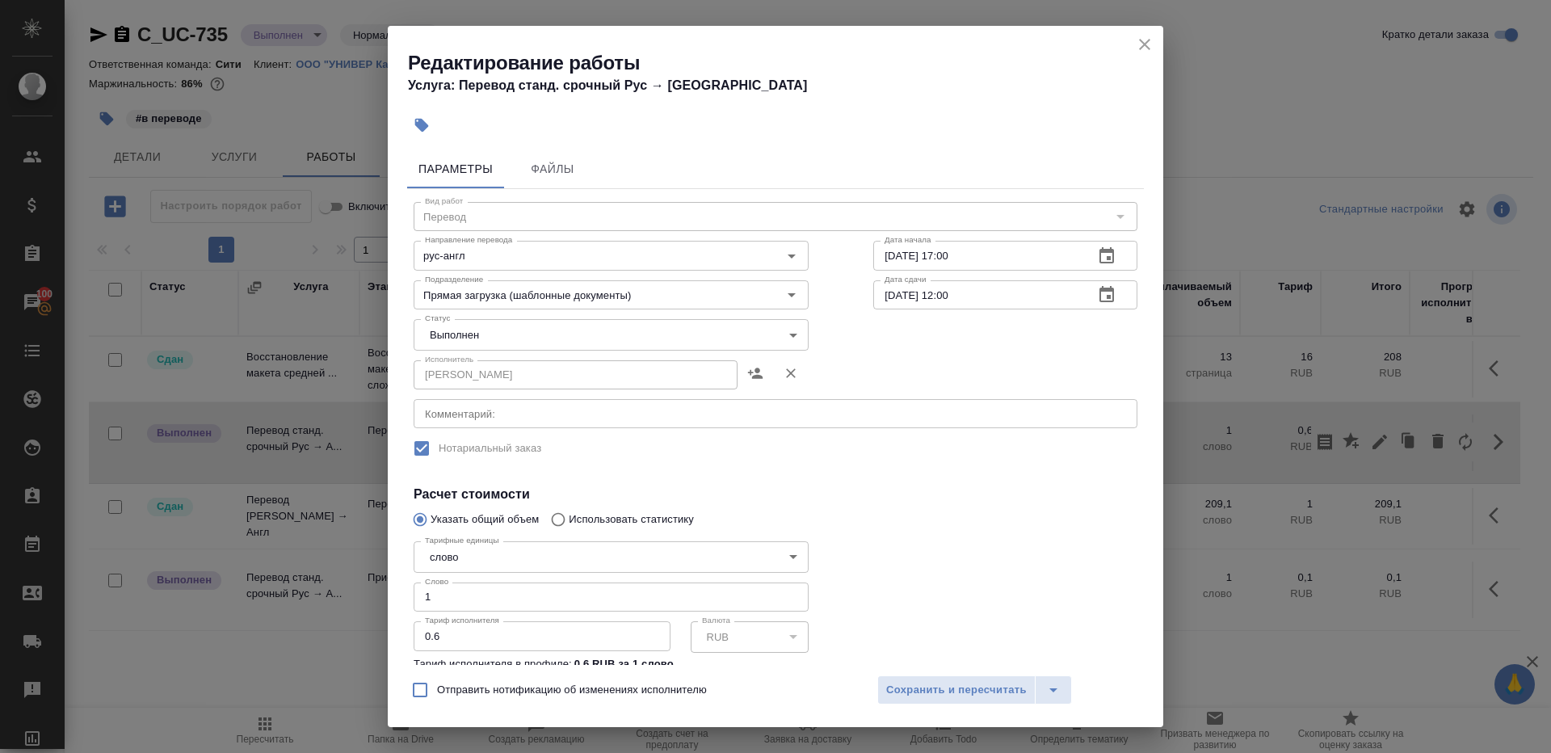
click at [477, 343] on body "🙏 .cls-1 fill:#fff; AWATERA [PERSON_NAME] Клиенты Спецификации Заказы 100 Чаты …" at bounding box center [775, 376] width 1551 height 753
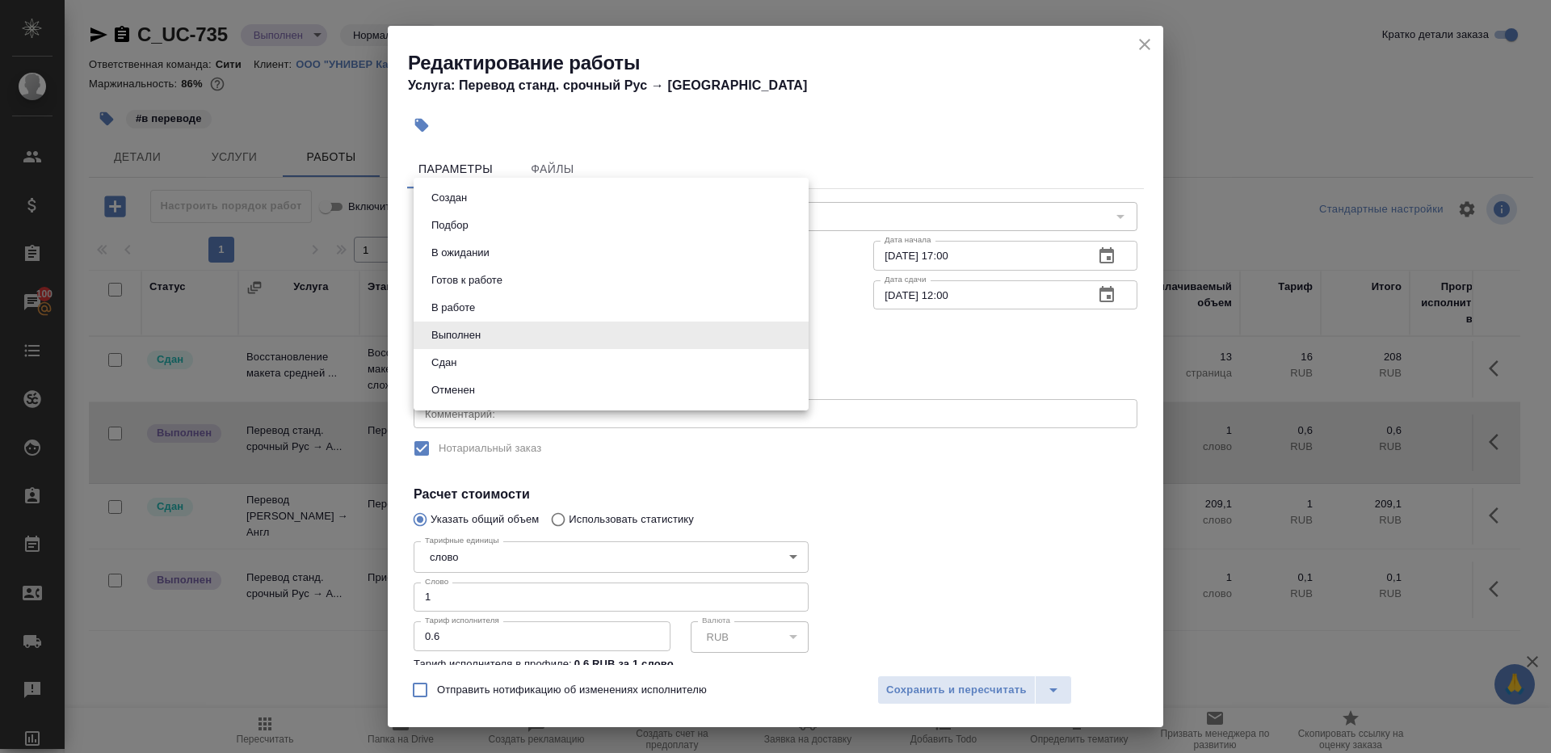
click at [477, 359] on li "Сдан" at bounding box center [611, 362] width 395 height 27
type input "closed"
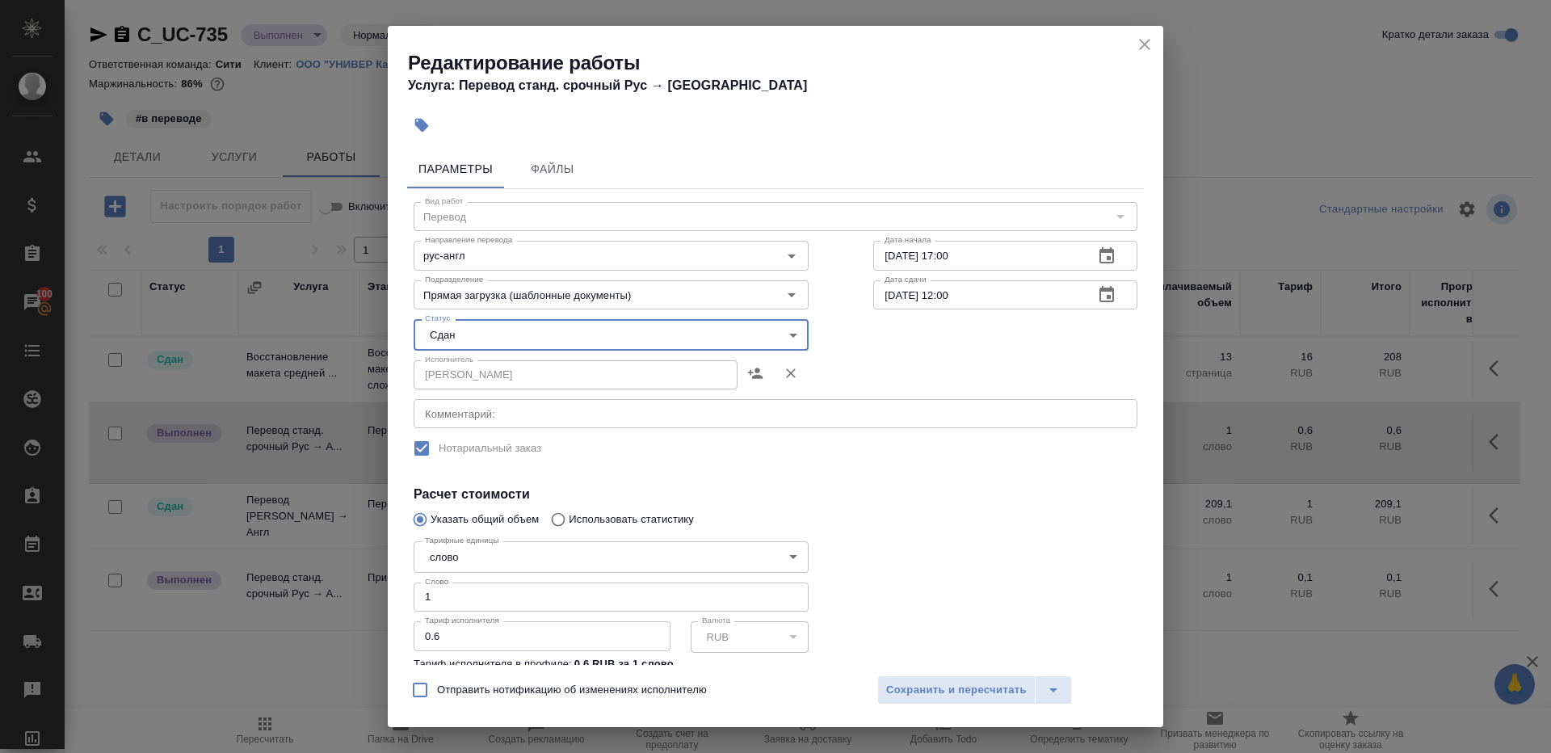
click at [892, 584] on div at bounding box center [1005, 622] width 329 height 240
click at [908, 705] on div "Отправить нотификацию об изменениях исполнителю Сохранить и пересчитать" at bounding box center [775, 696] width 775 height 62
click at [909, 693] on span "Сохранить и пересчитать" at bounding box center [956, 690] width 141 height 19
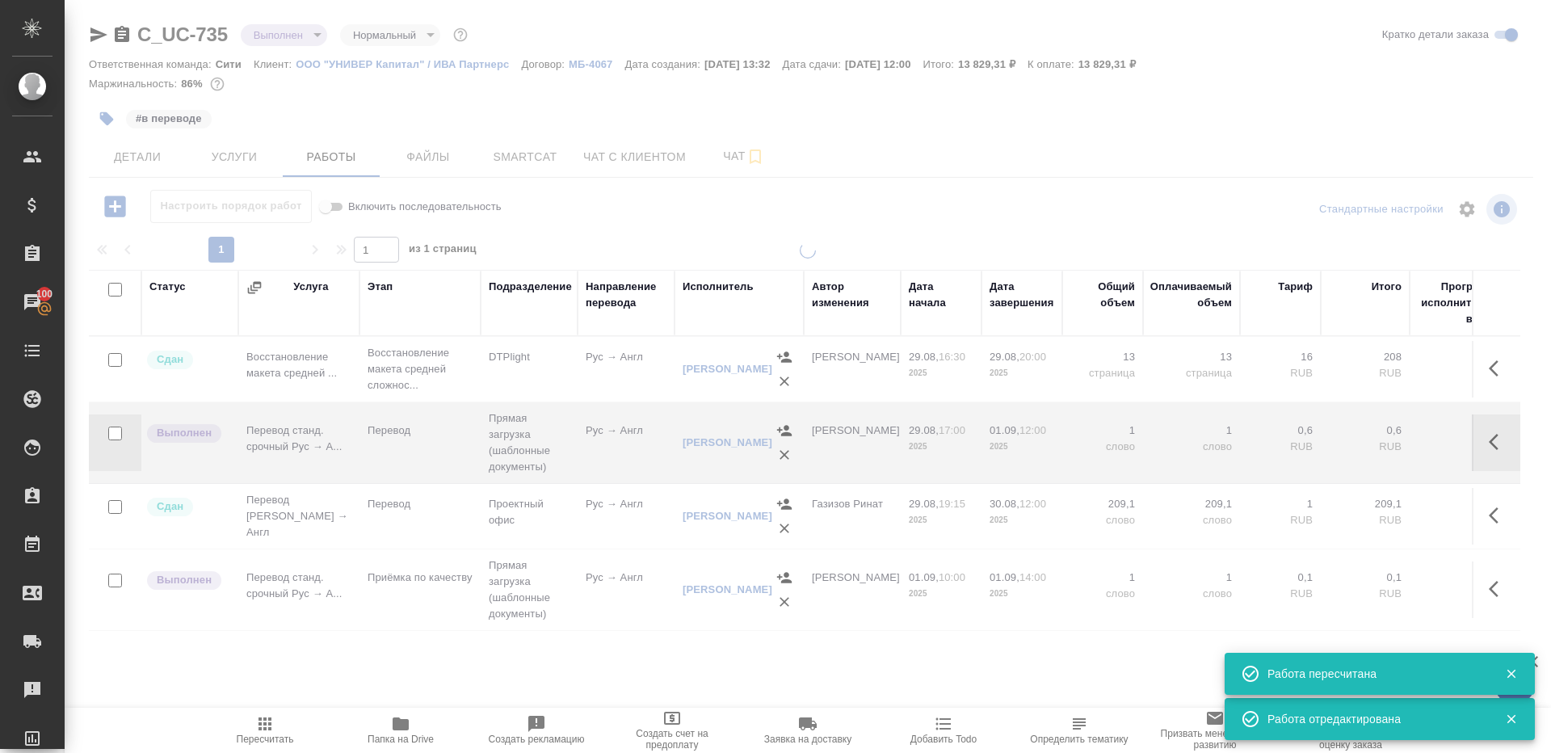
scroll to position [61, 0]
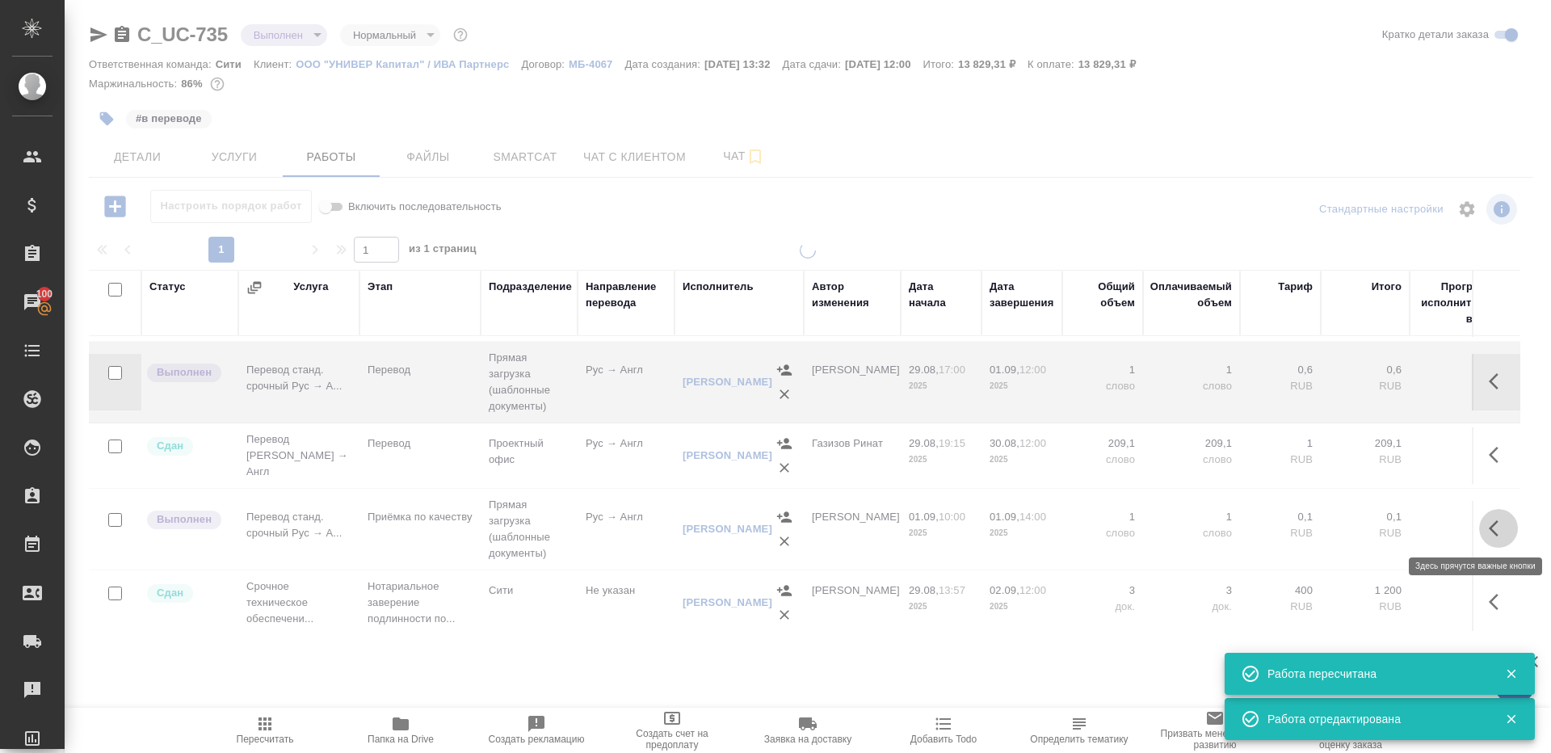
click at [1513, 520] on button "button" at bounding box center [1498, 528] width 39 height 39
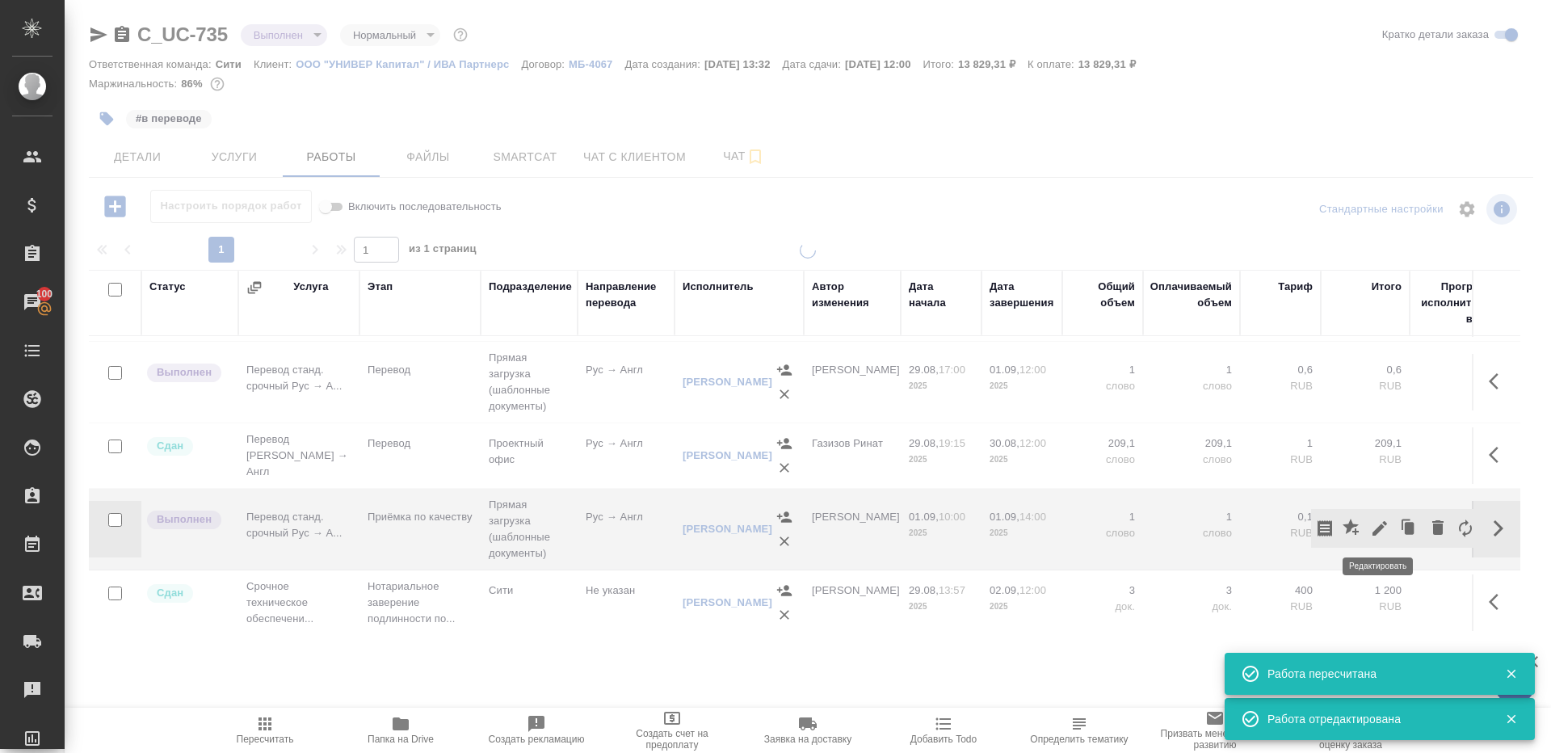
click at [1367, 520] on button "button" at bounding box center [1379, 528] width 27 height 39
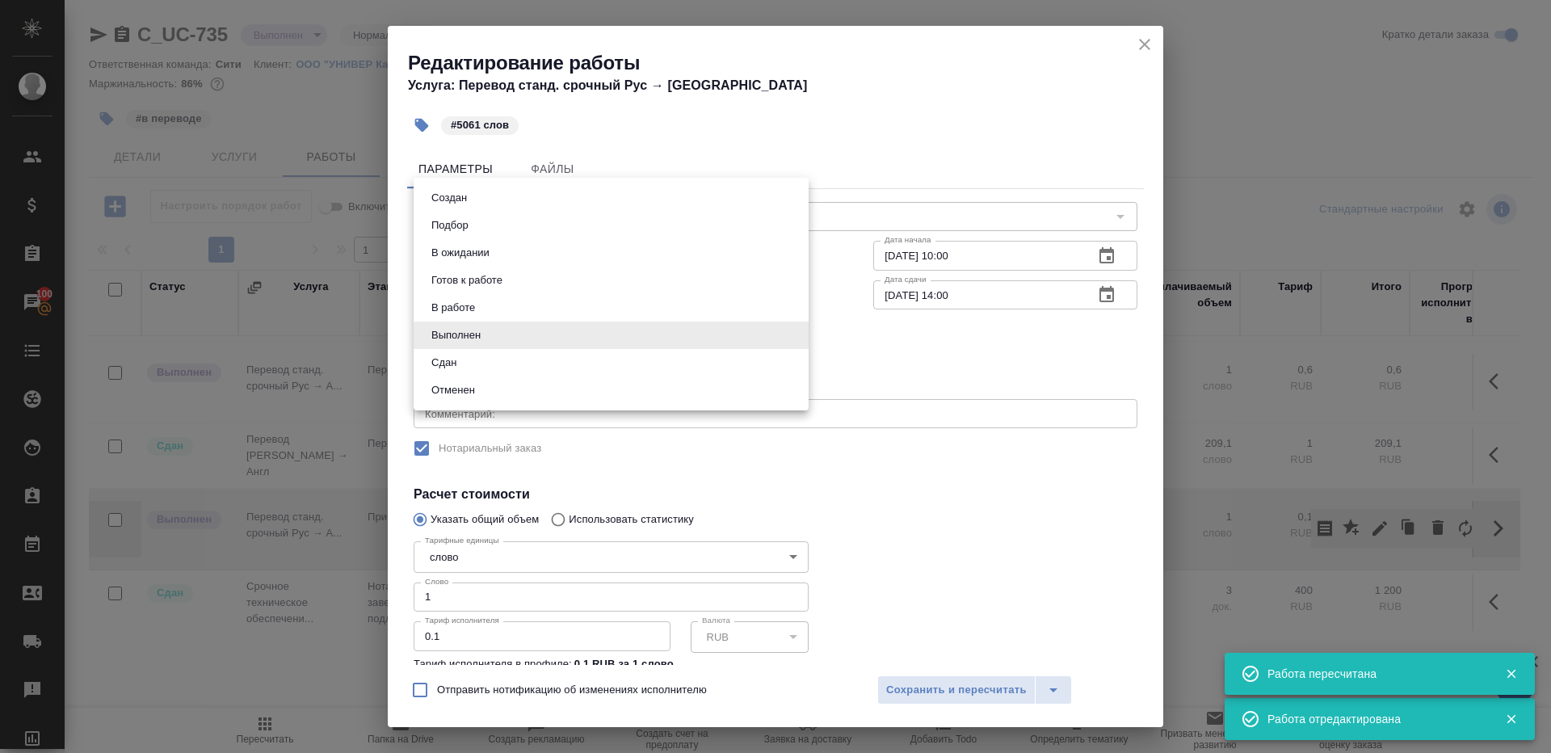
click at [530, 341] on body "🙏 .cls-1 fill:#fff; AWATERA Gazizov Rinat Клиенты Спецификации Заказы 100 Чаты …" at bounding box center [775, 376] width 1551 height 753
click at [517, 362] on li "Сдан" at bounding box center [611, 362] width 395 height 27
type input "closed"
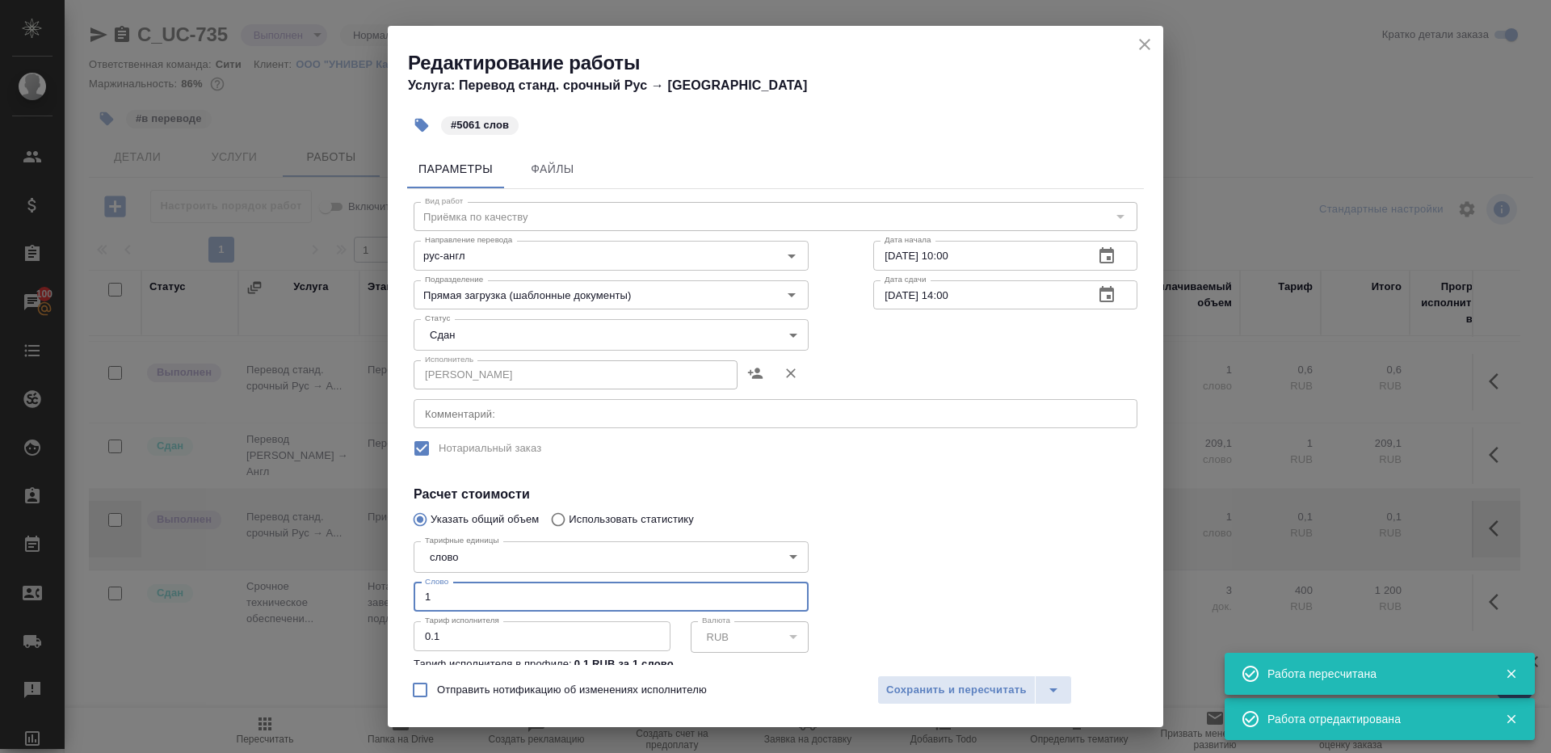
drag, startPoint x: 462, startPoint y: 602, endPoint x: 240, endPoint y: 570, distance: 224.3
click at [240, 570] on div "Редактирование работы Услуга: Перевод станд. срочный Рус → Англ #5061 слов Пара…" at bounding box center [775, 376] width 1551 height 753
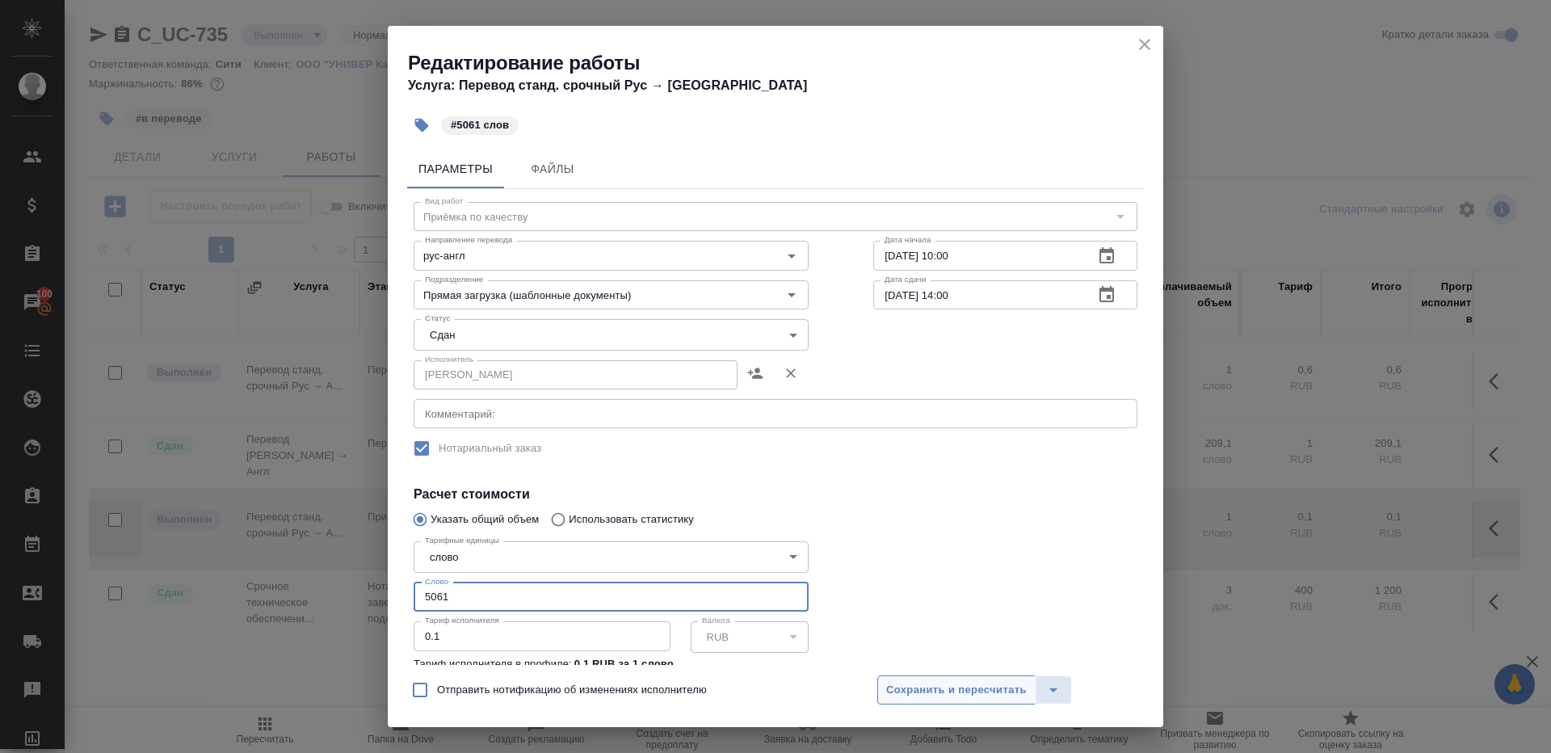
type input "5061"
click at [933, 692] on span "Сохранить и пересчитать" at bounding box center [956, 690] width 141 height 19
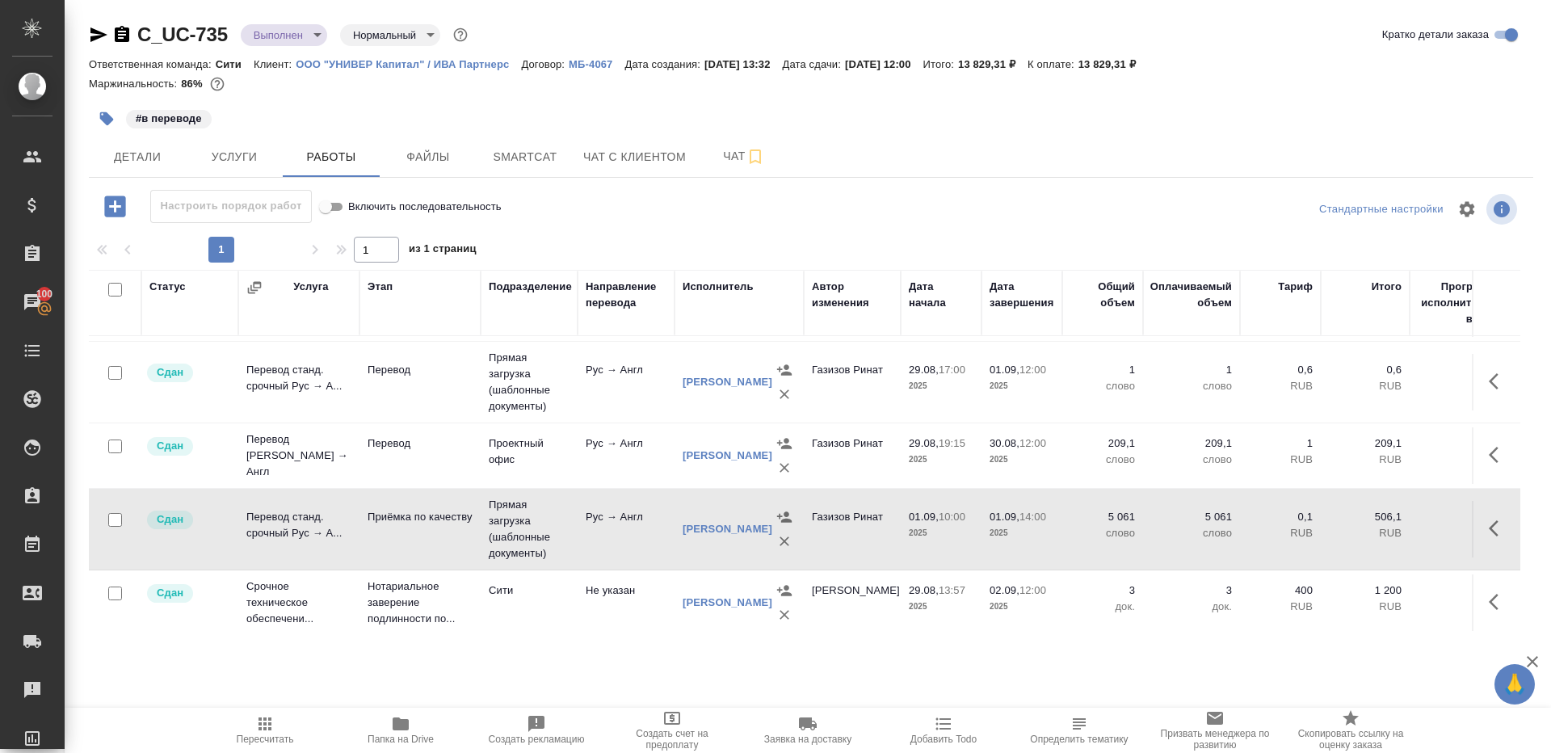
scroll to position [0, 0]
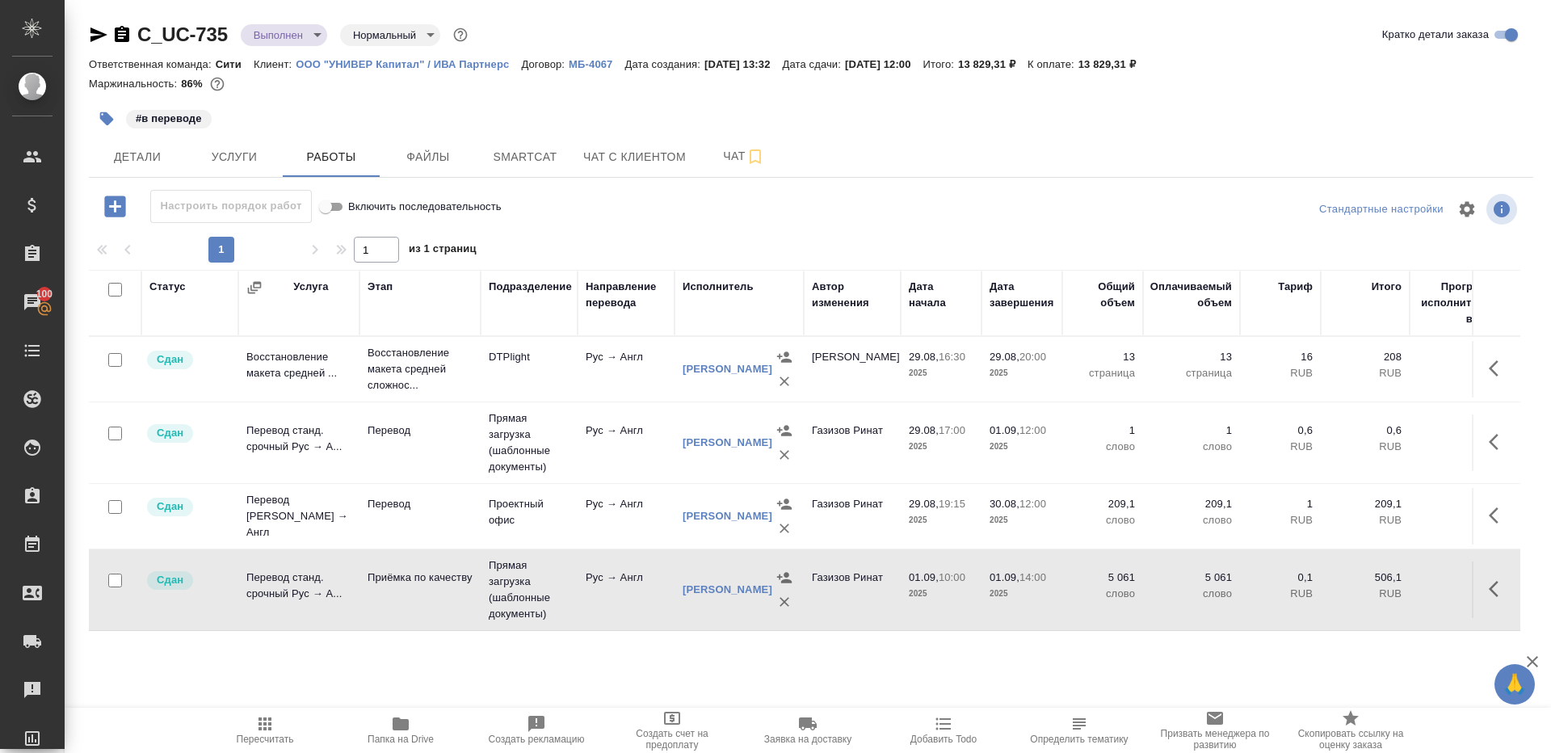
click at [519, 442] on td "Прямая загрузка (шаблонные документы)" at bounding box center [529, 442] width 97 height 81
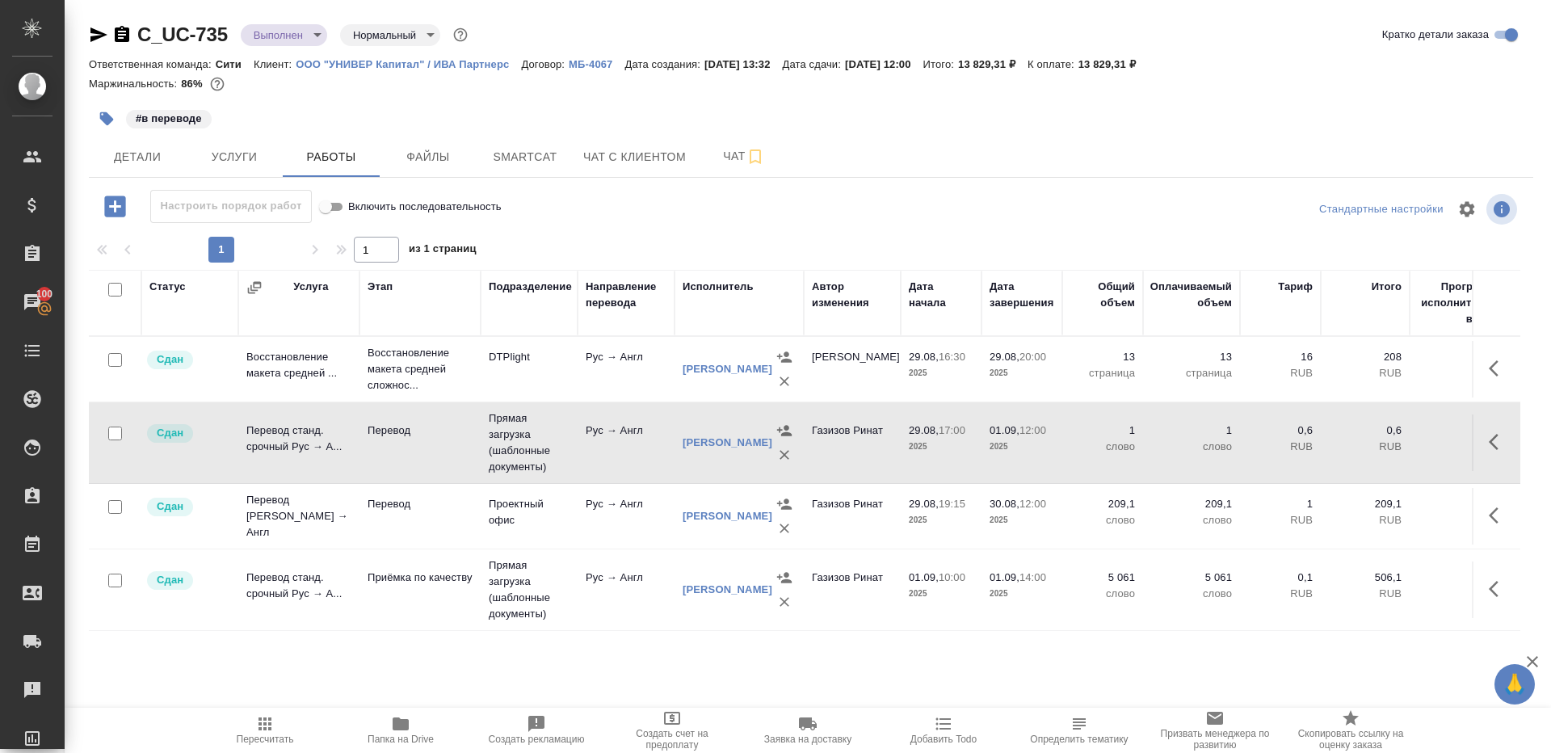
click at [519, 442] on td "Прямая загрузка (шаблонные документы)" at bounding box center [529, 442] width 97 height 81
click at [393, 727] on icon "button" at bounding box center [401, 723] width 16 height 13
click at [1514, 453] on td at bounding box center [1496, 442] width 48 height 57
click at [1476, 440] on td at bounding box center [1496, 442] width 48 height 57
click at [1493, 440] on icon "button" at bounding box center [1498, 441] width 19 height 19
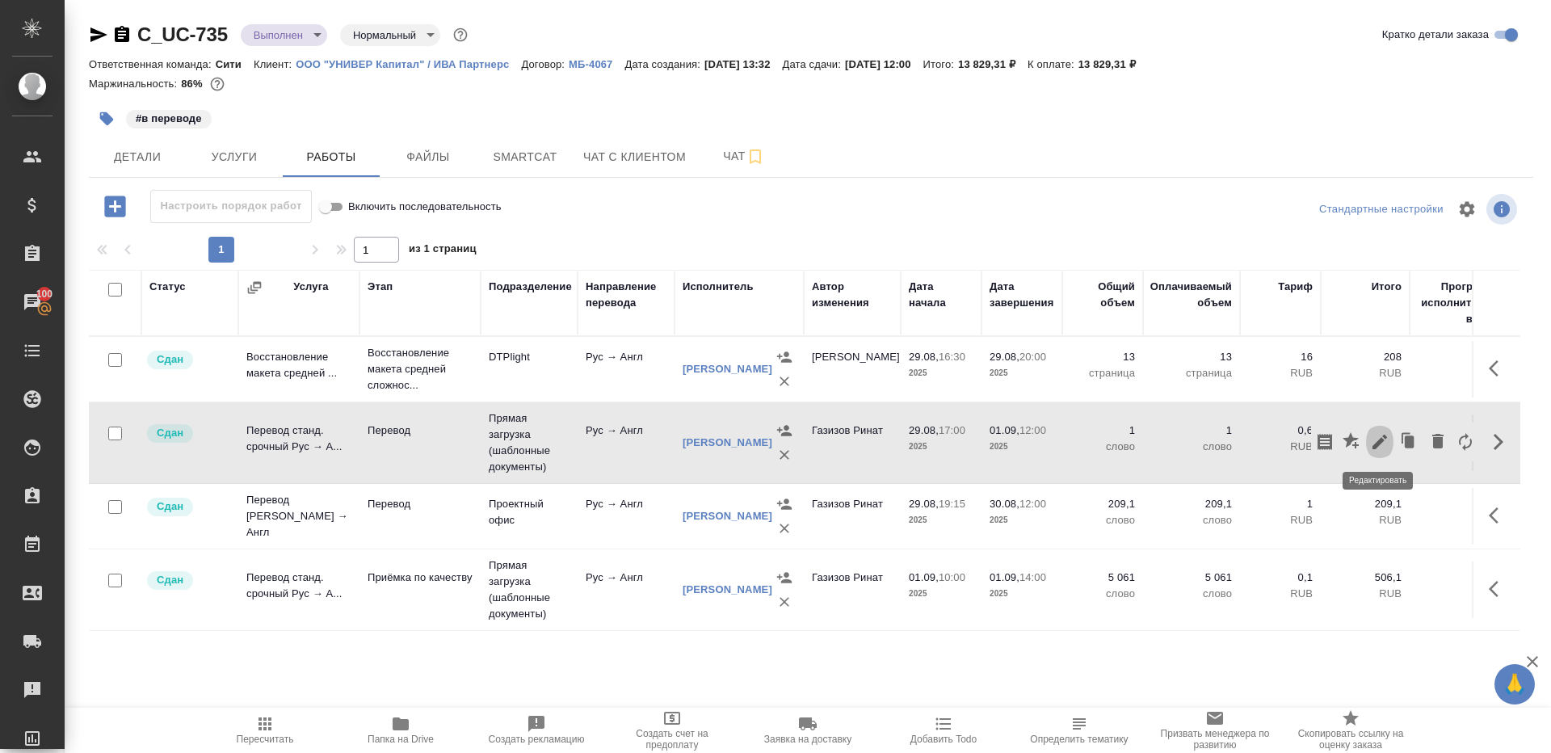
click at [1378, 444] on icon "button" at bounding box center [1379, 442] width 15 height 15
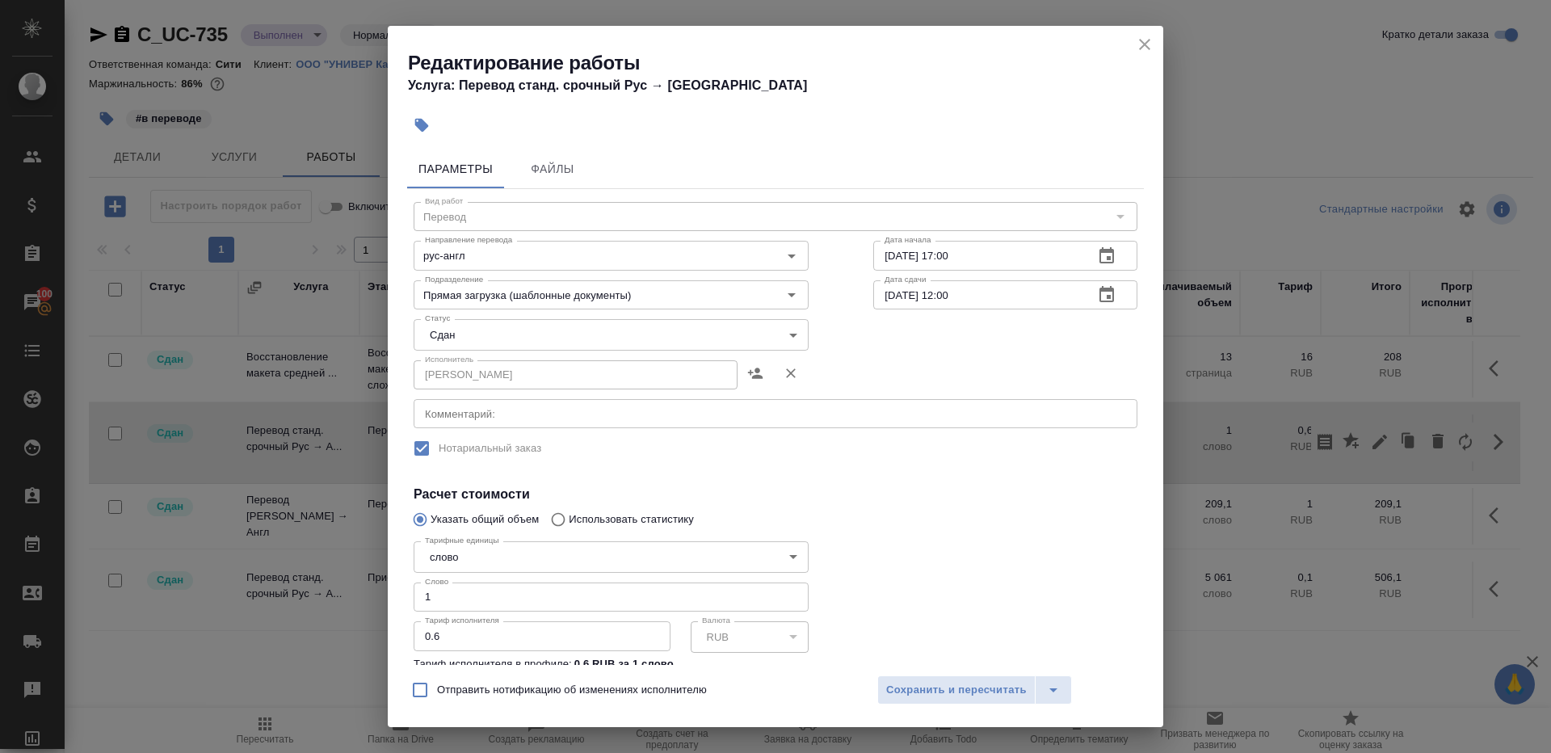
drag, startPoint x: 457, startPoint y: 611, endPoint x: 191, endPoint y: 499, distance: 288.5
click at [191, 499] on div "Редактирование работы Услуга: Перевод станд. срочный Рус → Англ Параметры Файлы…" at bounding box center [775, 376] width 1551 height 753
type input "250"
click at [923, 692] on span "Сохранить и пересчитать" at bounding box center [956, 690] width 141 height 19
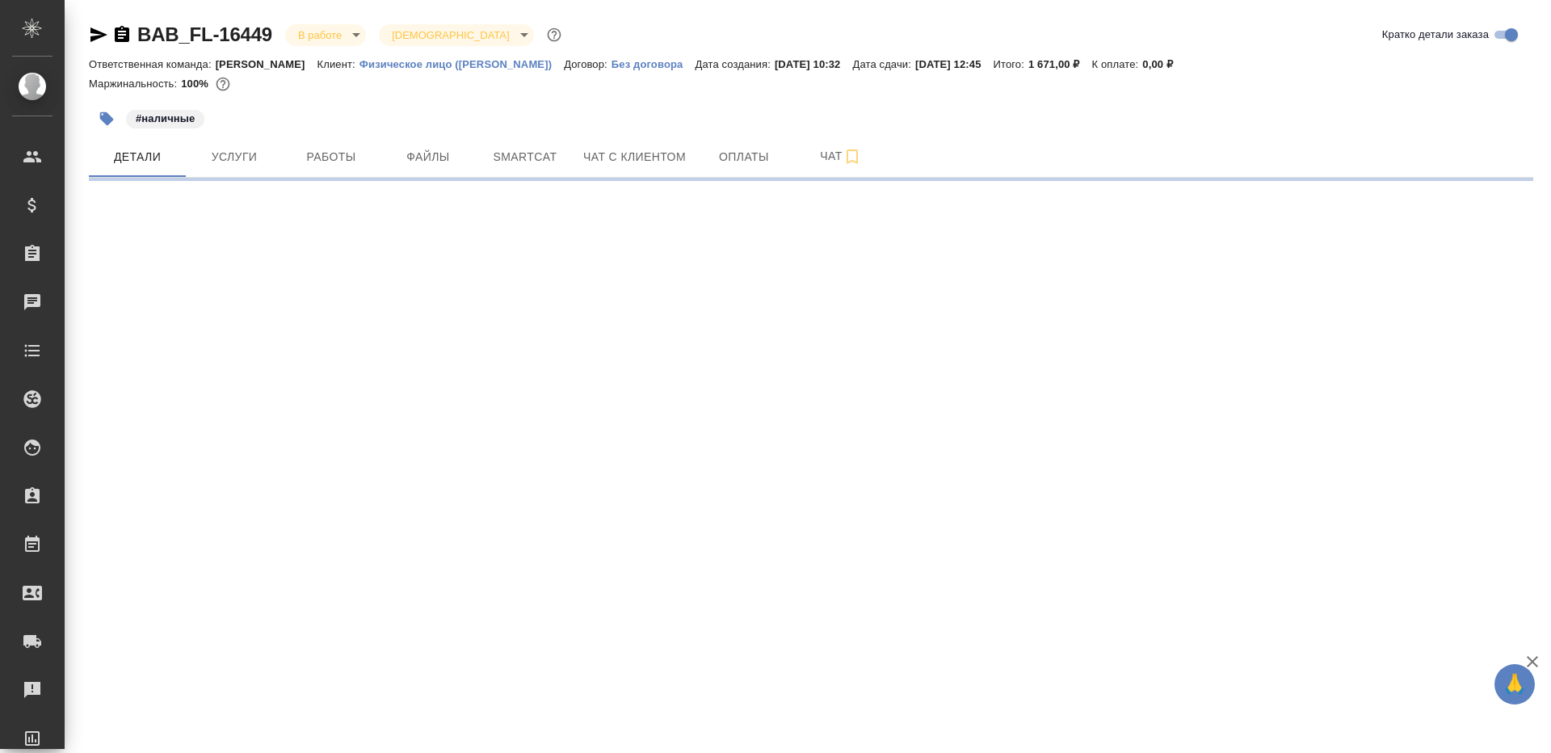
select select "RU"
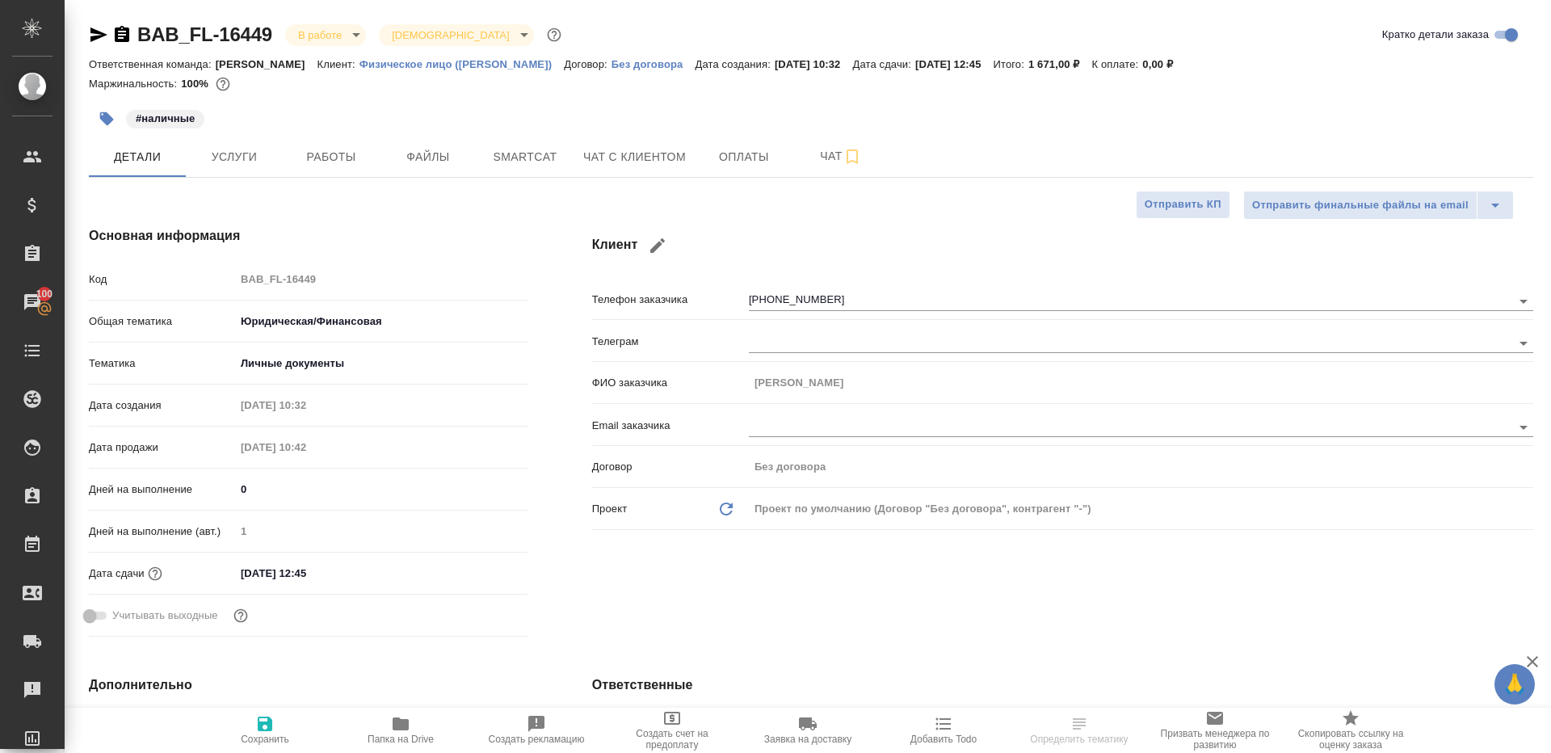
type textarea "x"
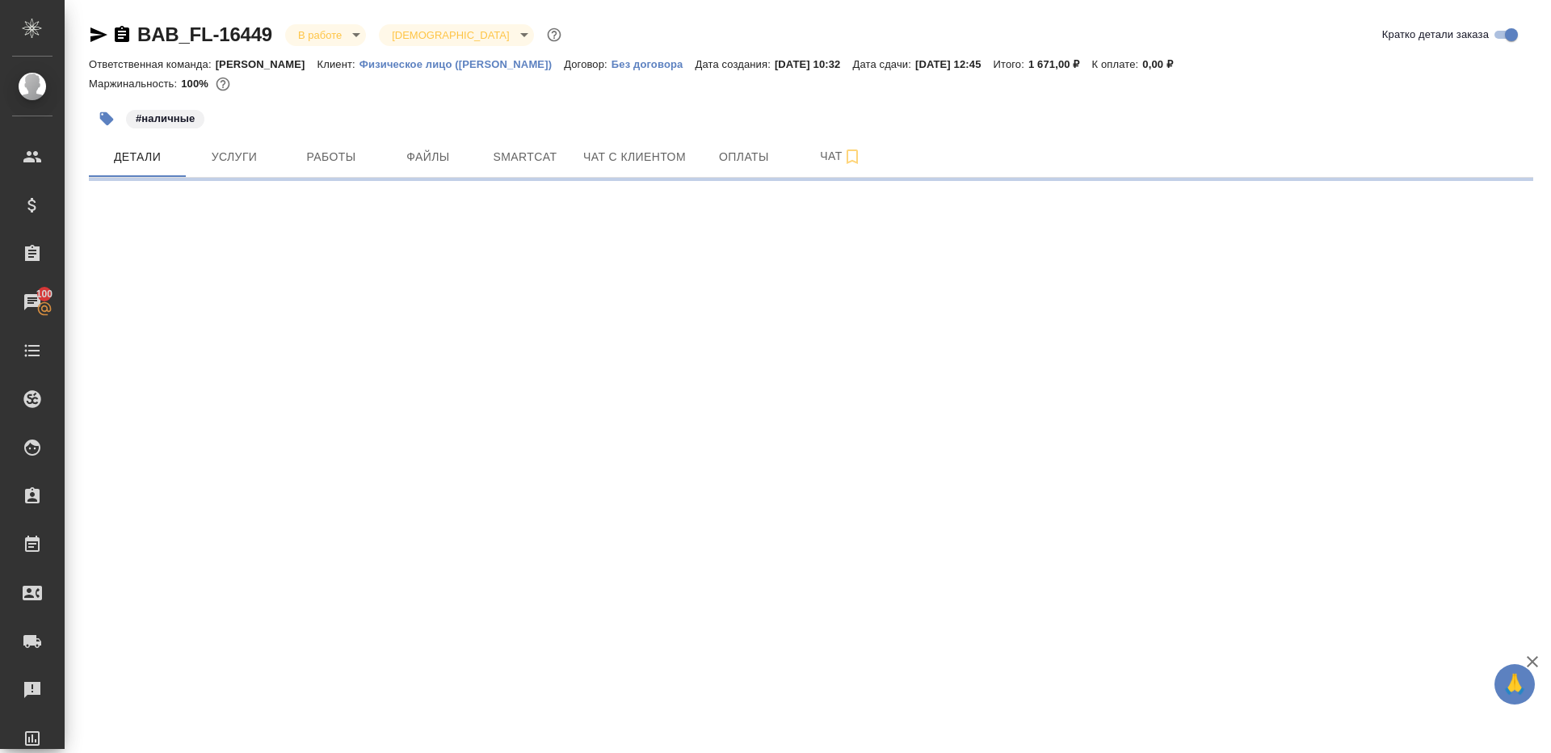
select select "RU"
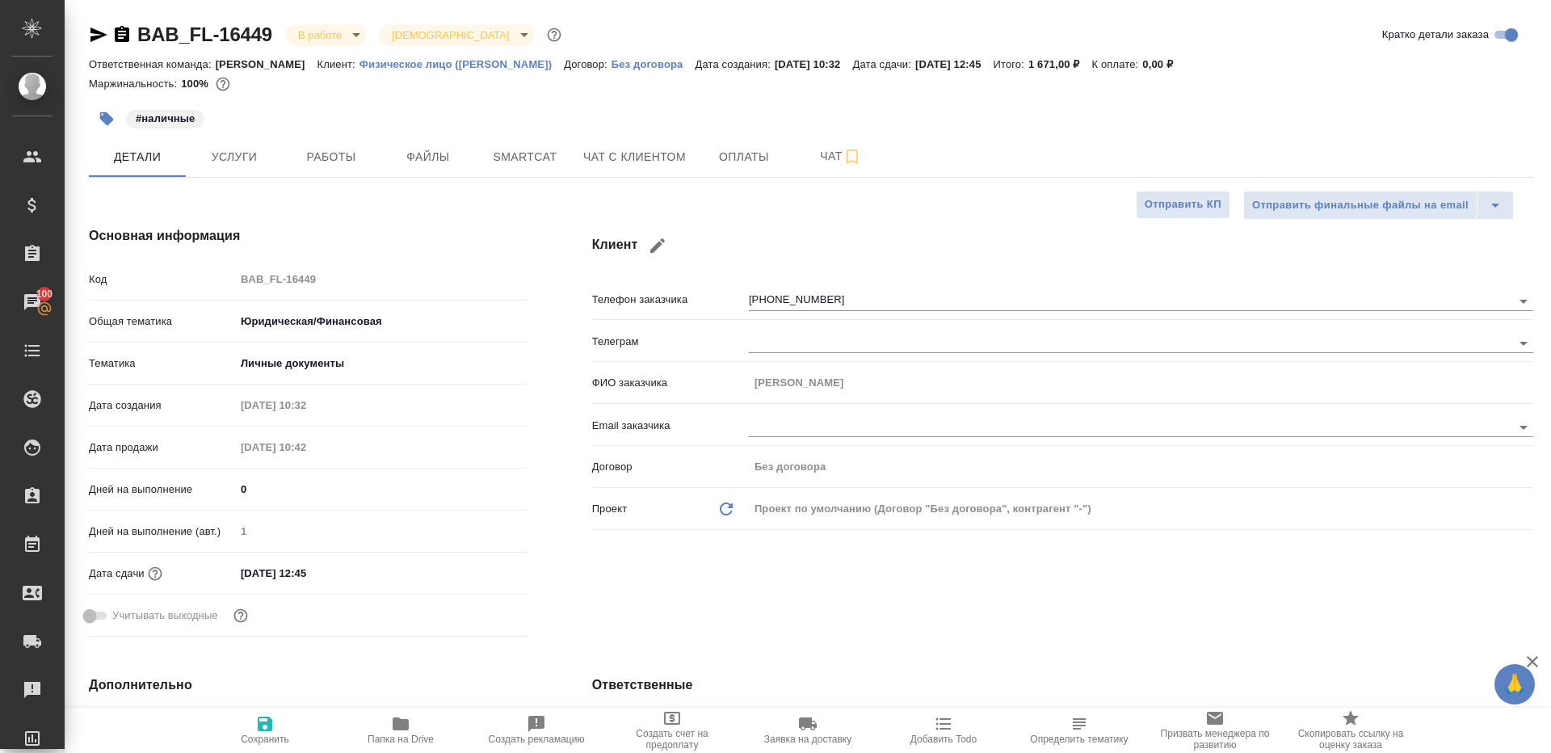
type textarea "x"
click at [325, 157] on span "Работы" at bounding box center [331, 157] width 78 height 20
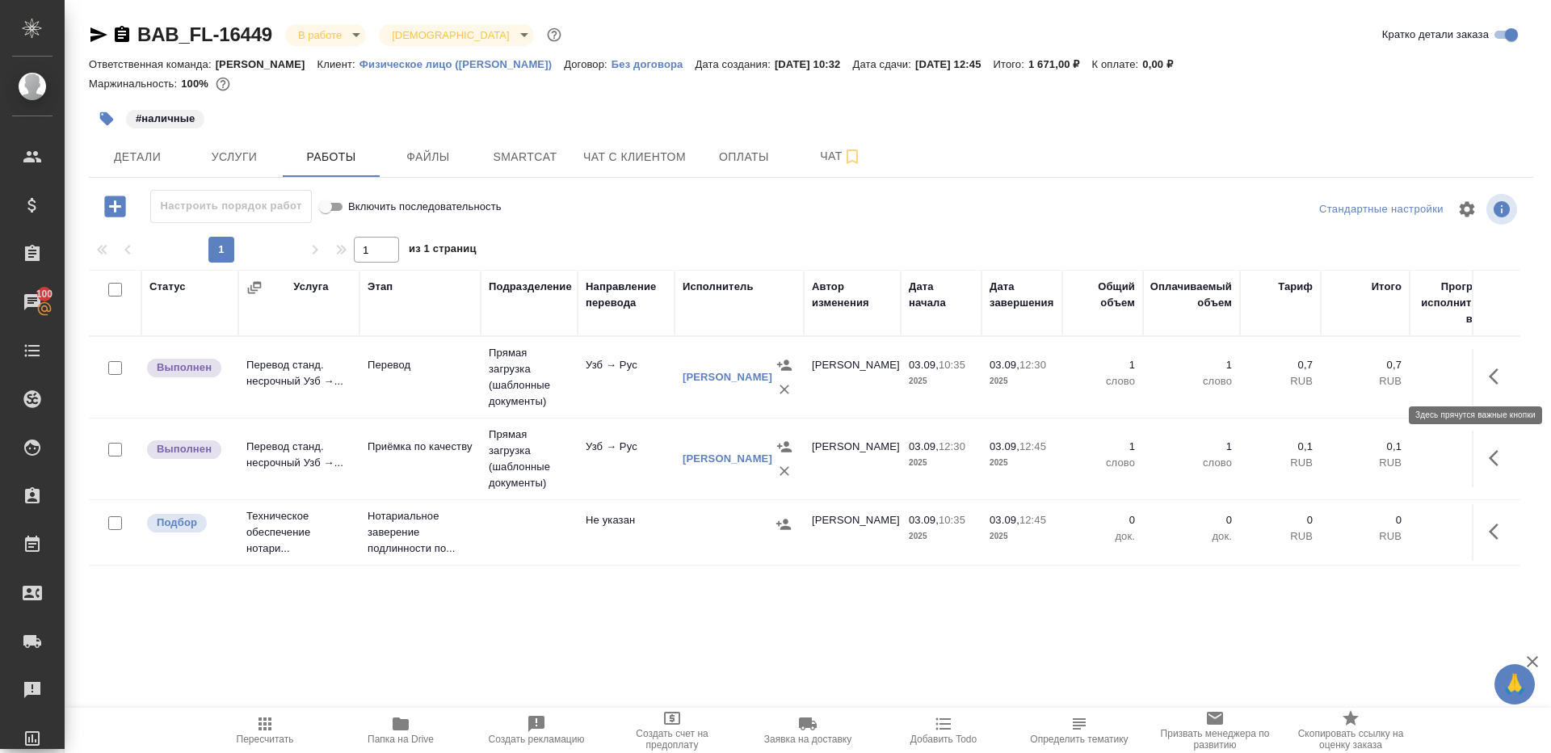
click at [1509, 371] on button "button" at bounding box center [1498, 376] width 39 height 39
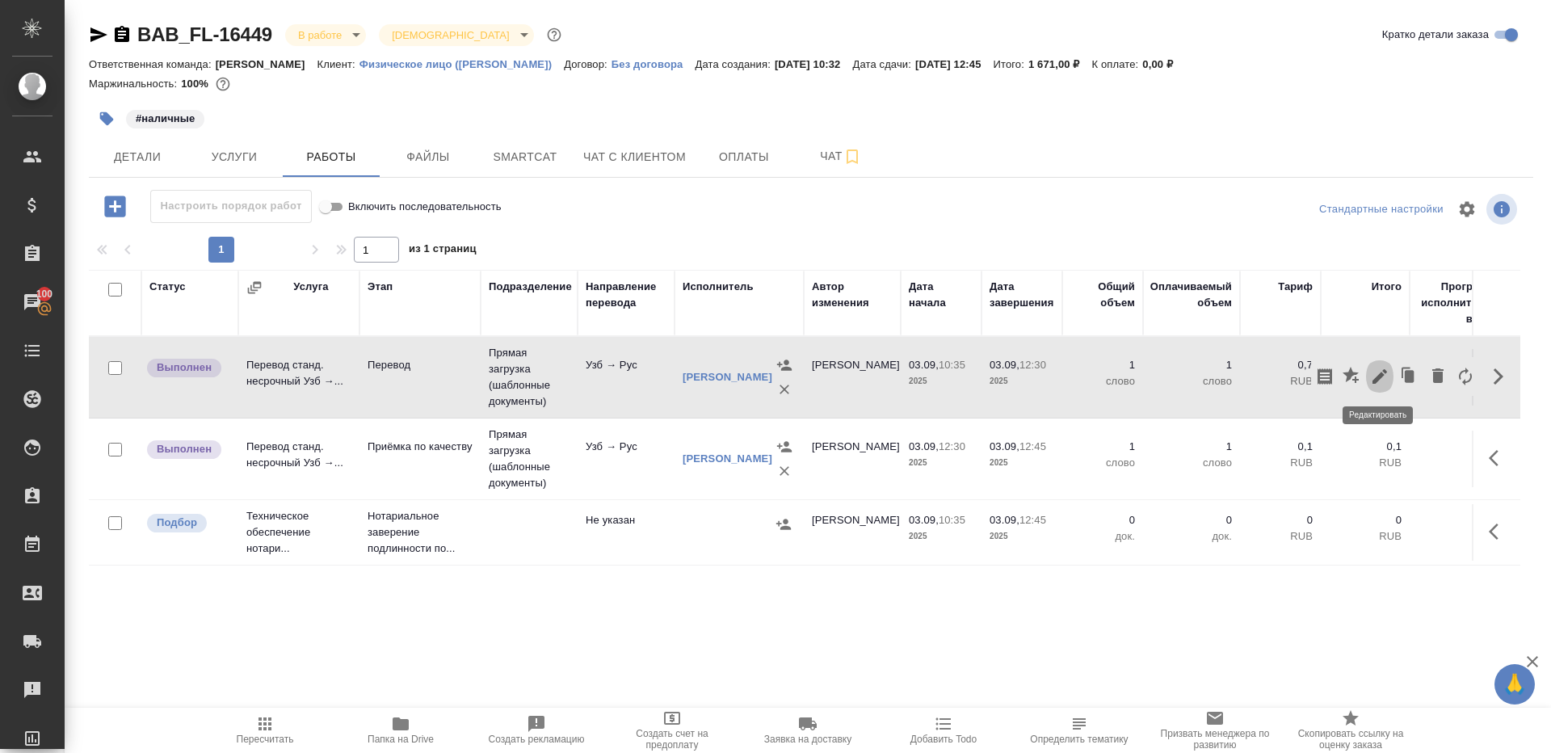
click at [1375, 371] on icon "button" at bounding box center [1379, 376] width 19 height 19
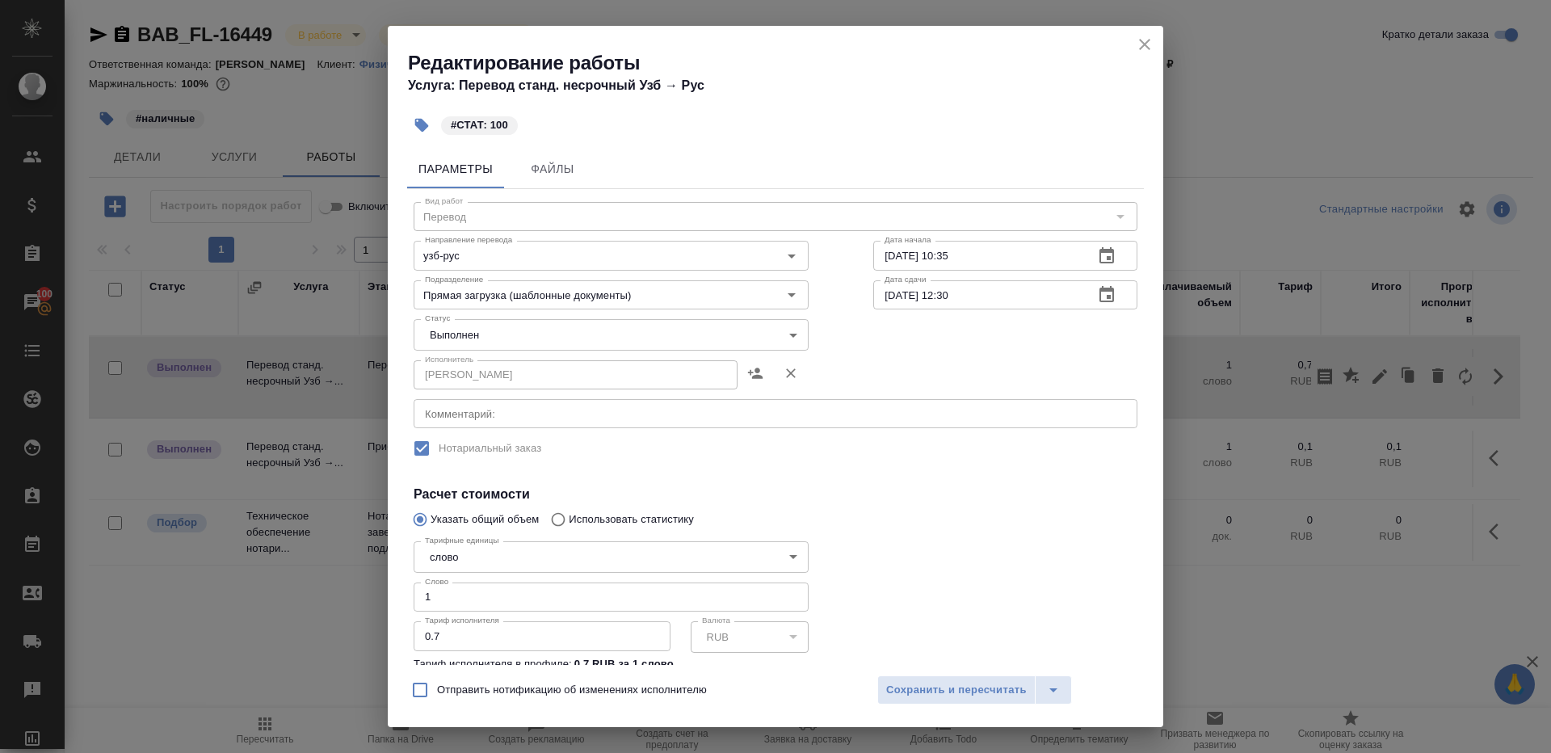
click at [458, 325] on body "🙏 .cls-1 fill:#fff; AWATERA [PERSON_NAME] Клиенты Спецификации Заказы 100 Чаты …" at bounding box center [775, 376] width 1551 height 753
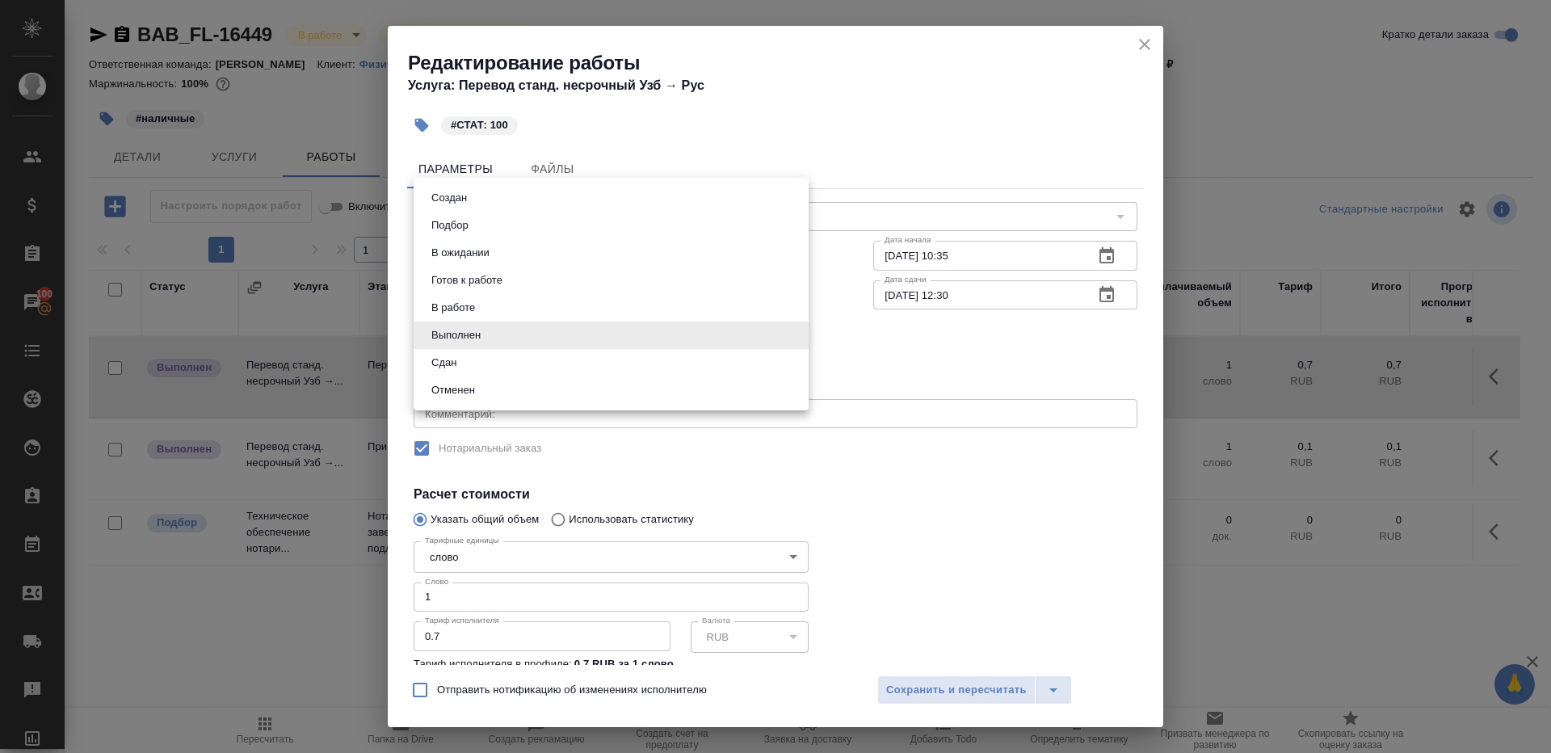
click at [479, 372] on li "Сдан" at bounding box center [611, 362] width 395 height 27
type input "closed"
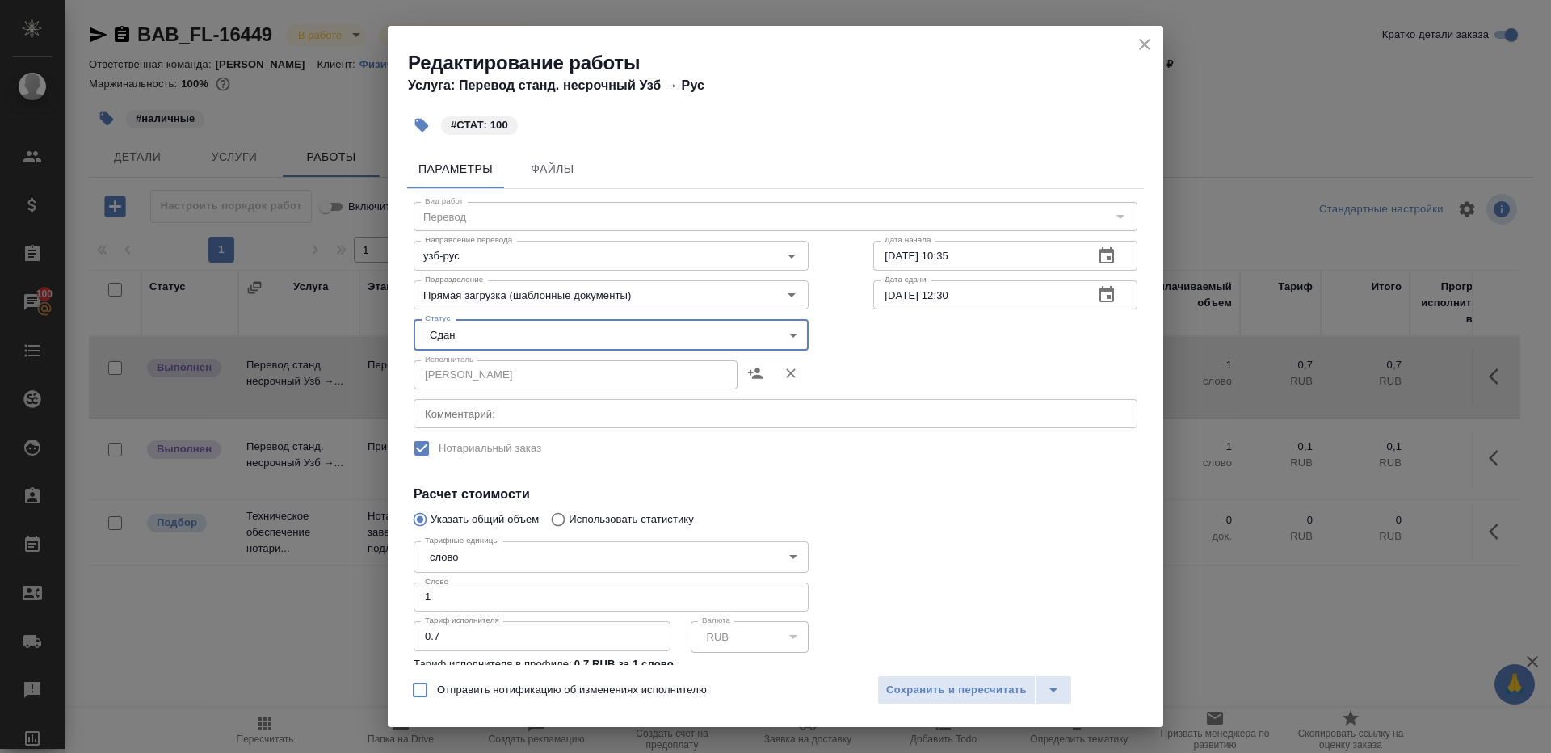
click at [479, 602] on input "1" at bounding box center [611, 596] width 395 height 29
type input "100"
click at [984, 699] on button "Сохранить и пересчитать" at bounding box center [956, 689] width 158 height 29
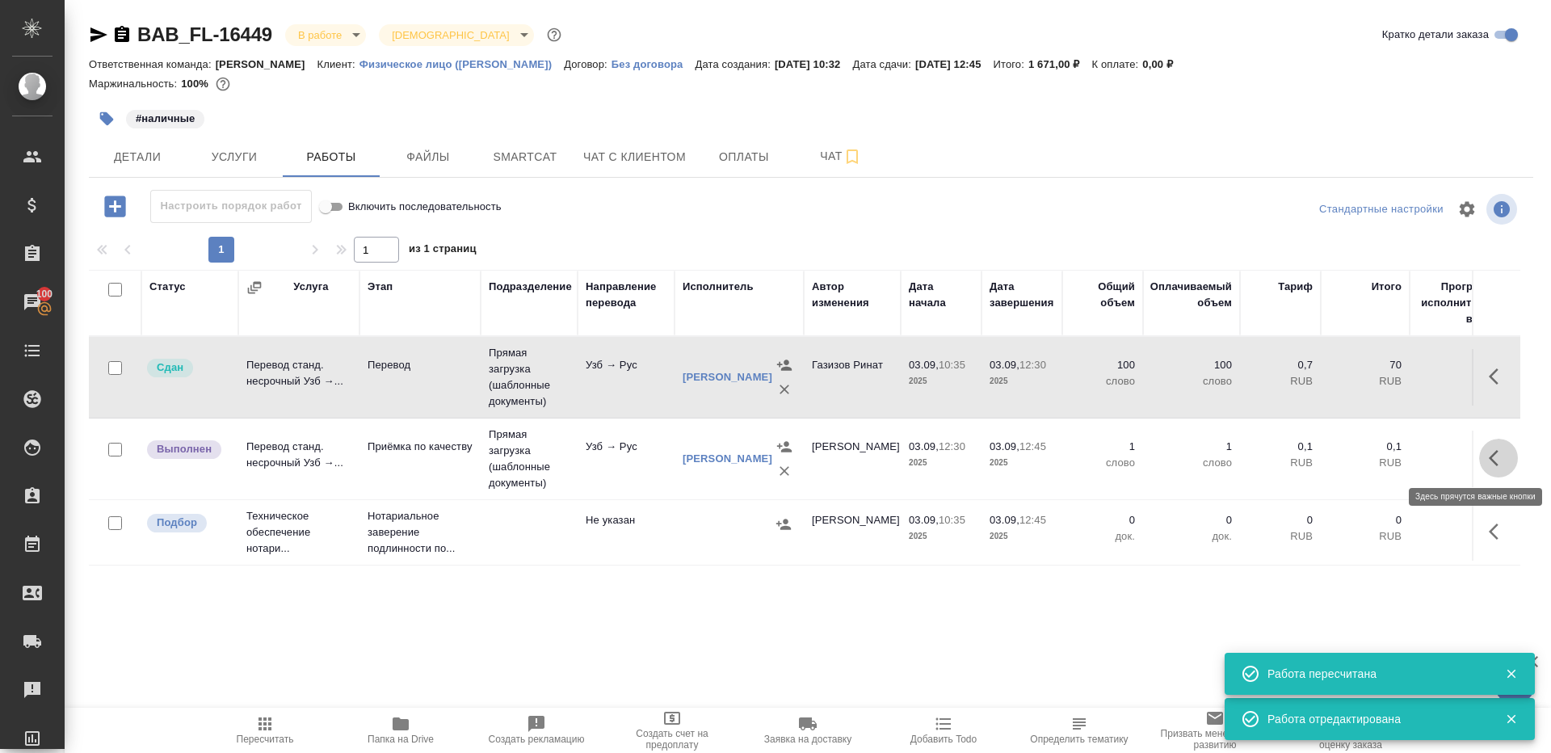
click at [1495, 448] on icon "button" at bounding box center [1498, 457] width 19 height 19
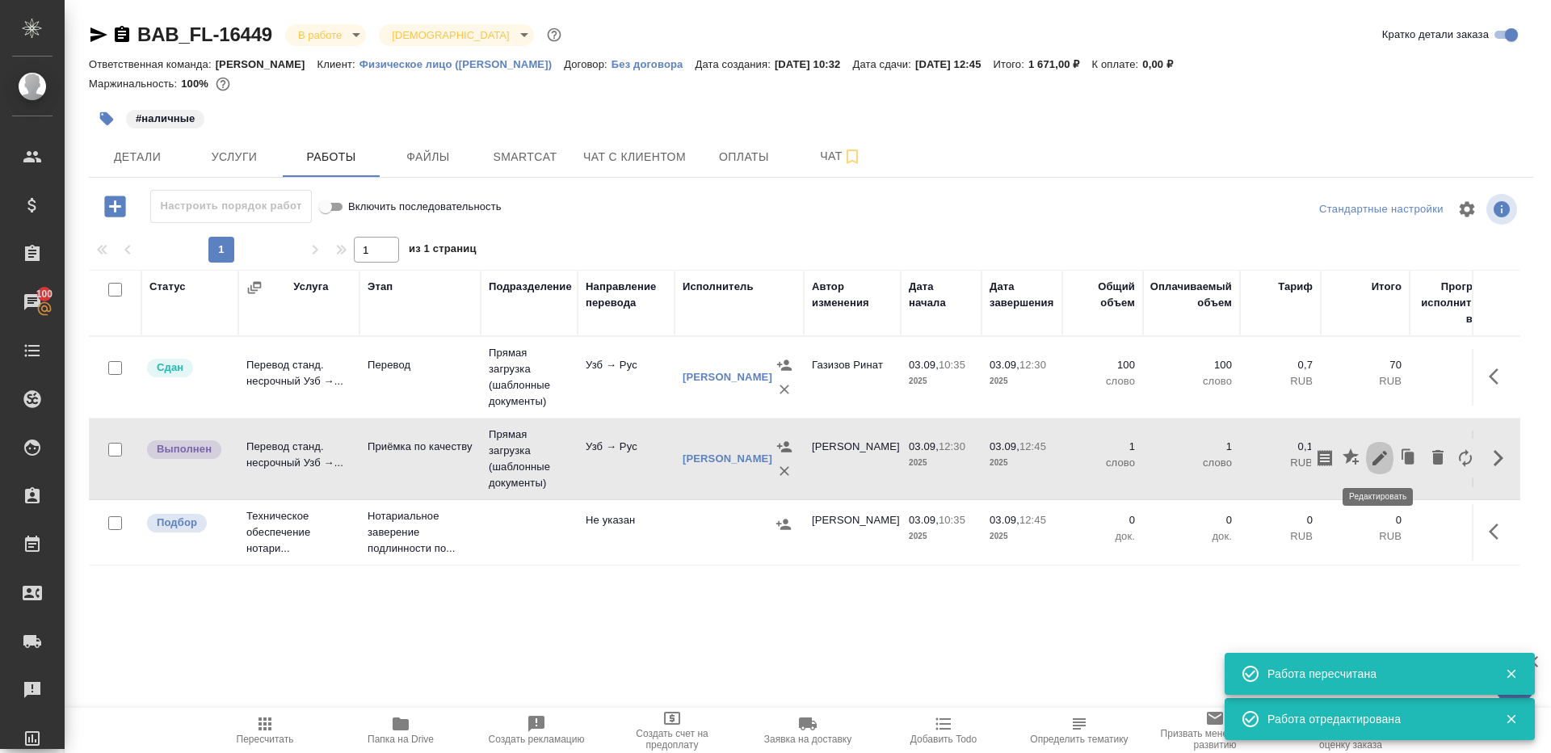
click at [1388, 455] on icon "button" at bounding box center [1379, 457] width 19 height 19
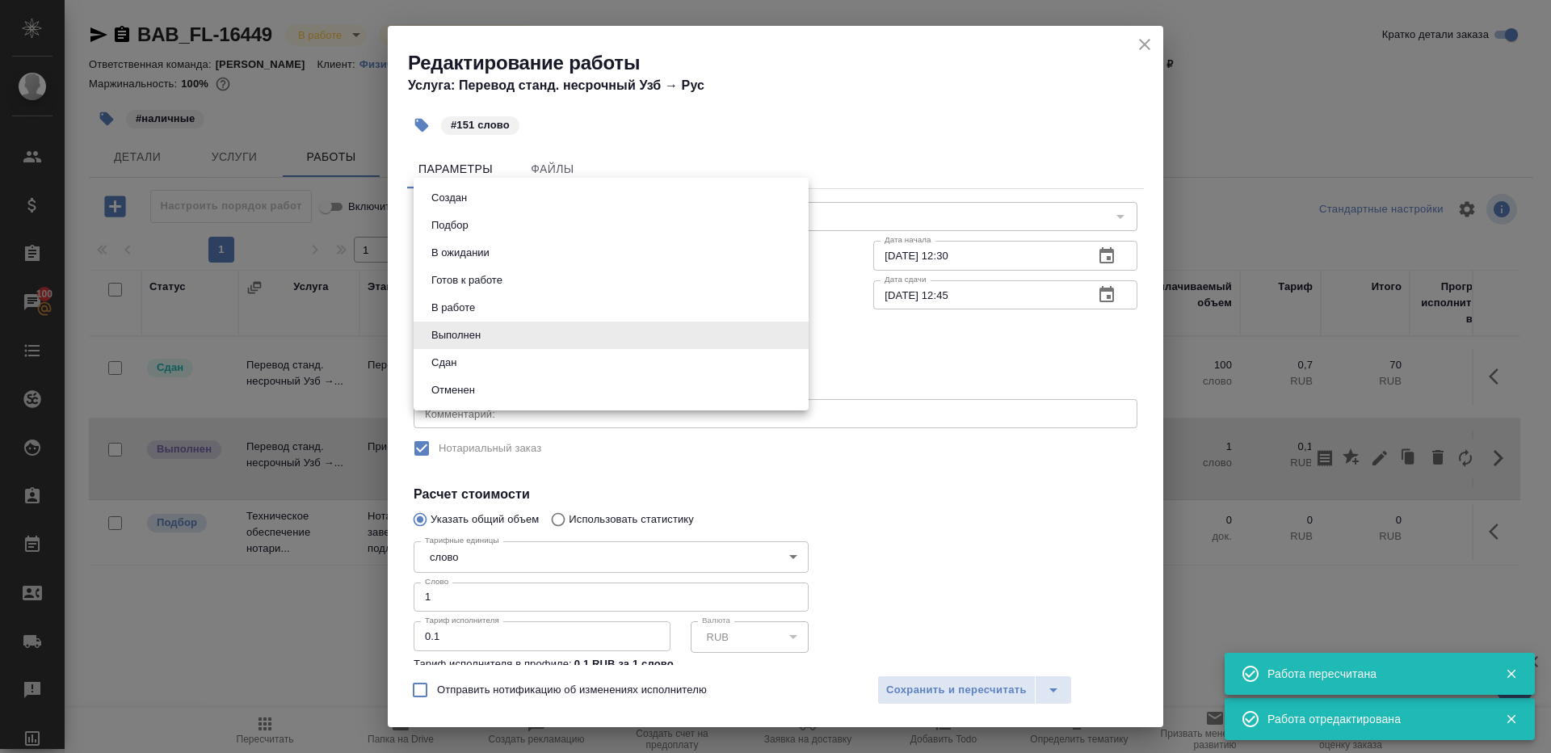
click at [473, 326] on body "🙏 .cls-1 fill:#fff; AWATERA [PERSON_NAME] Клиенты Спецификации Заказы 100 Чаты …" at bounding box center [775, 376] width 1551 height 753
click at [473, 357] on li "Сдан" at bounding box center [611, 362] width 395 height 27
type input "closed"
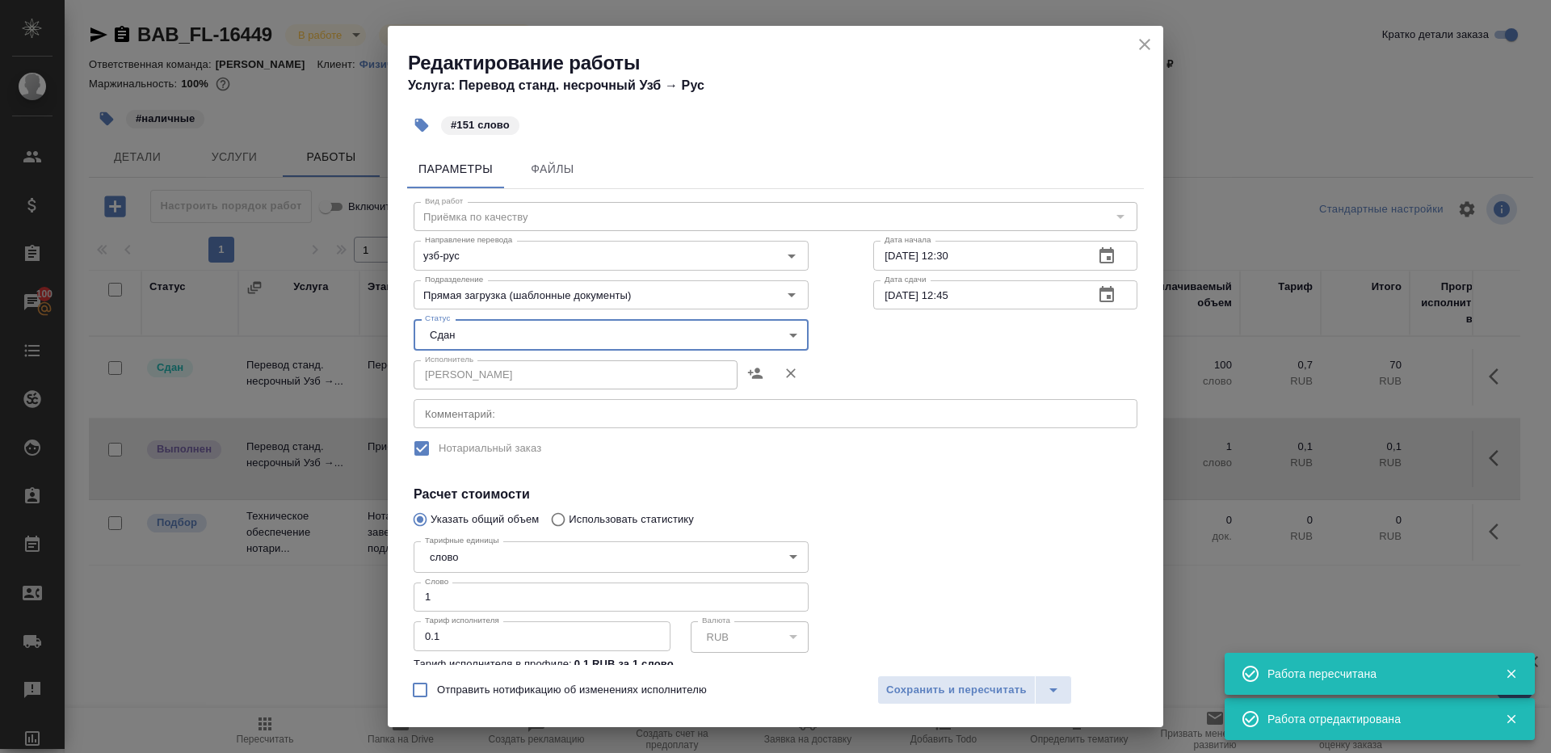
click at [477, 603] on input "1" at bounding box center [611, 596] width 395 height 29
type input "151"
click at [928, 676] on button "Сохранить и пересчитать" at bounding box center [956, 689] width 158 height 29
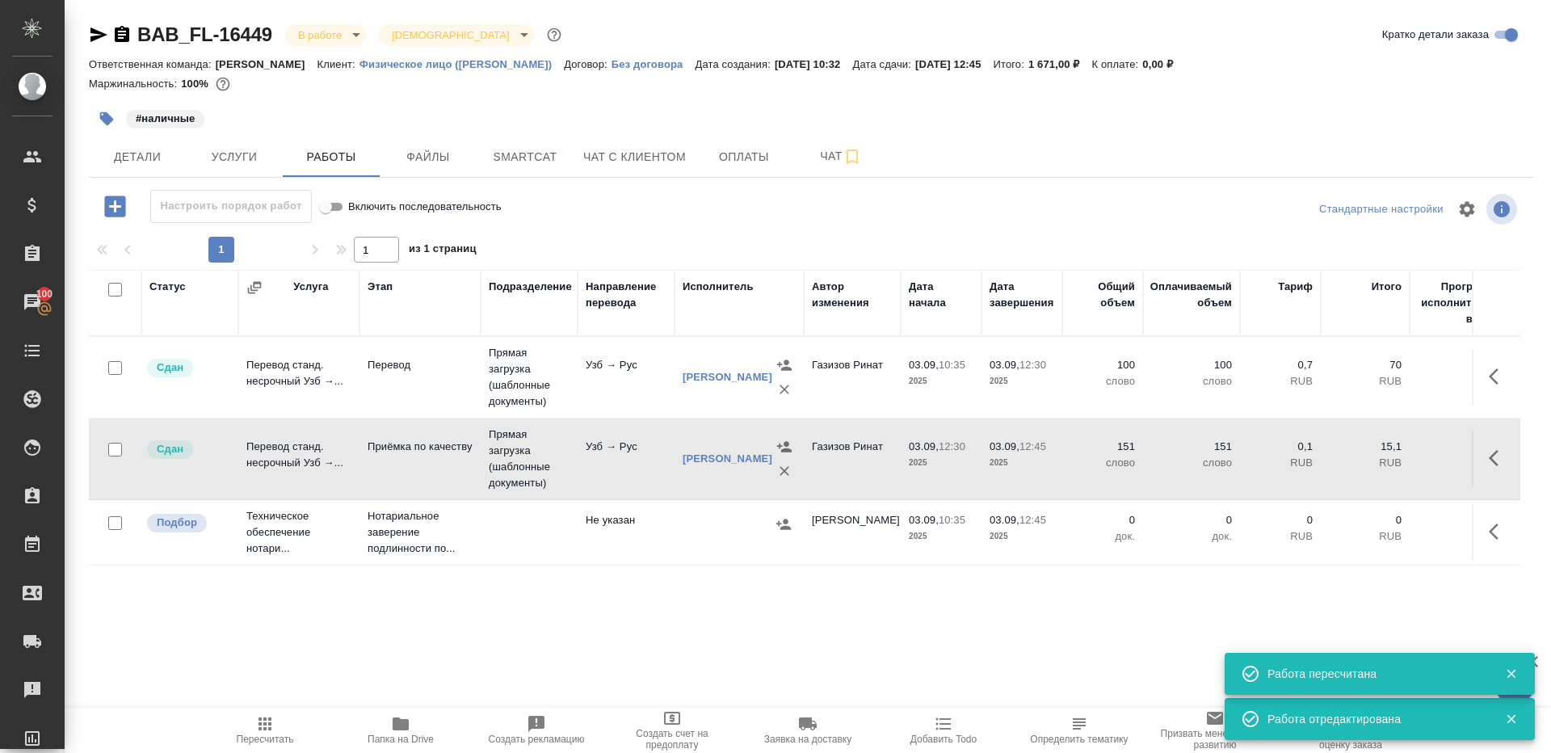
click at [323, 43] on body "🙏 .cls-1 fill:#fff; AWATERA [PERSON_NAME] Клиенты Спецификации Заказы 100 Чаты …" at bounding box center [775, 376] width 1551 height 753
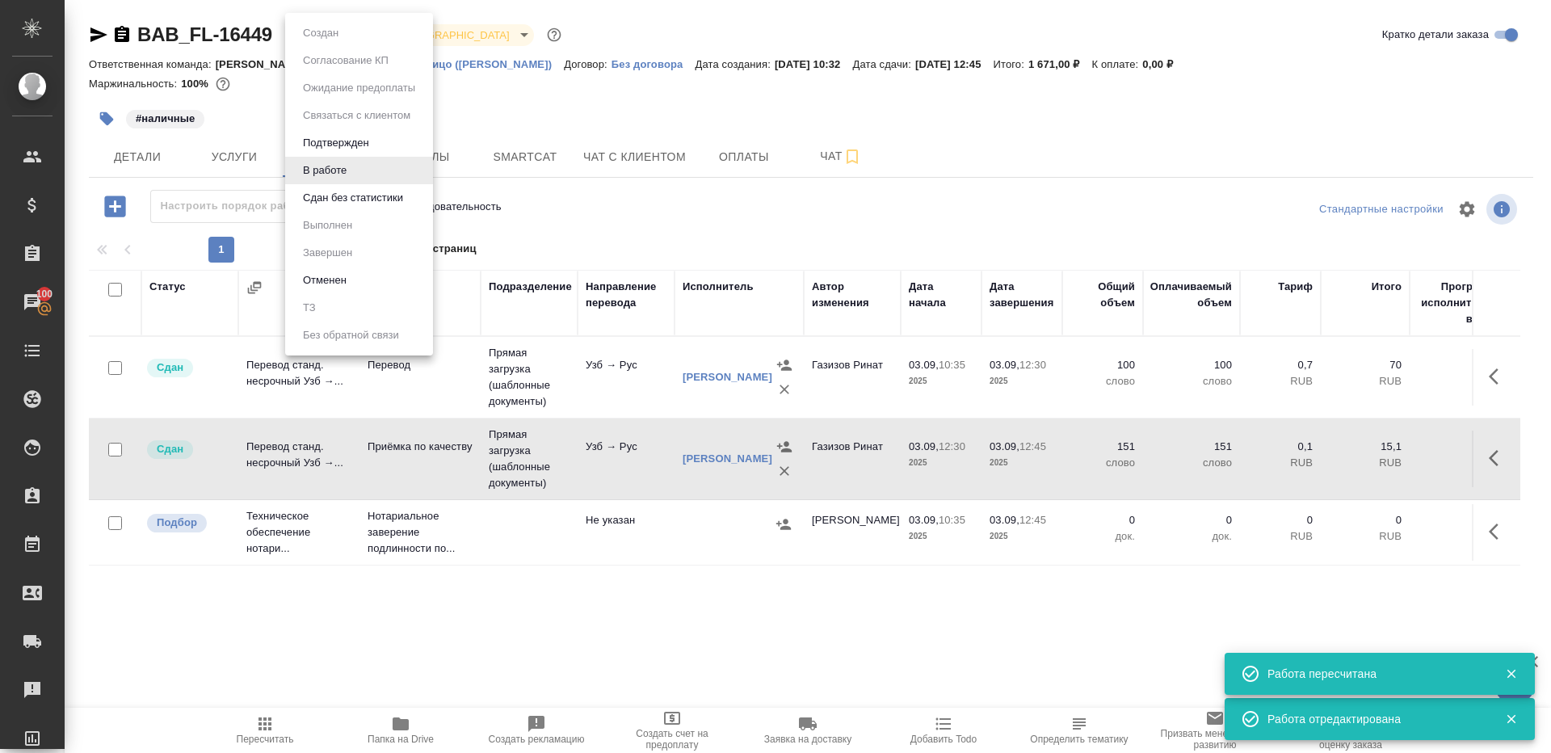
click at [363, 210] on li "Сдан без статистики" at bounding box center [359, 197] width 148 height 27
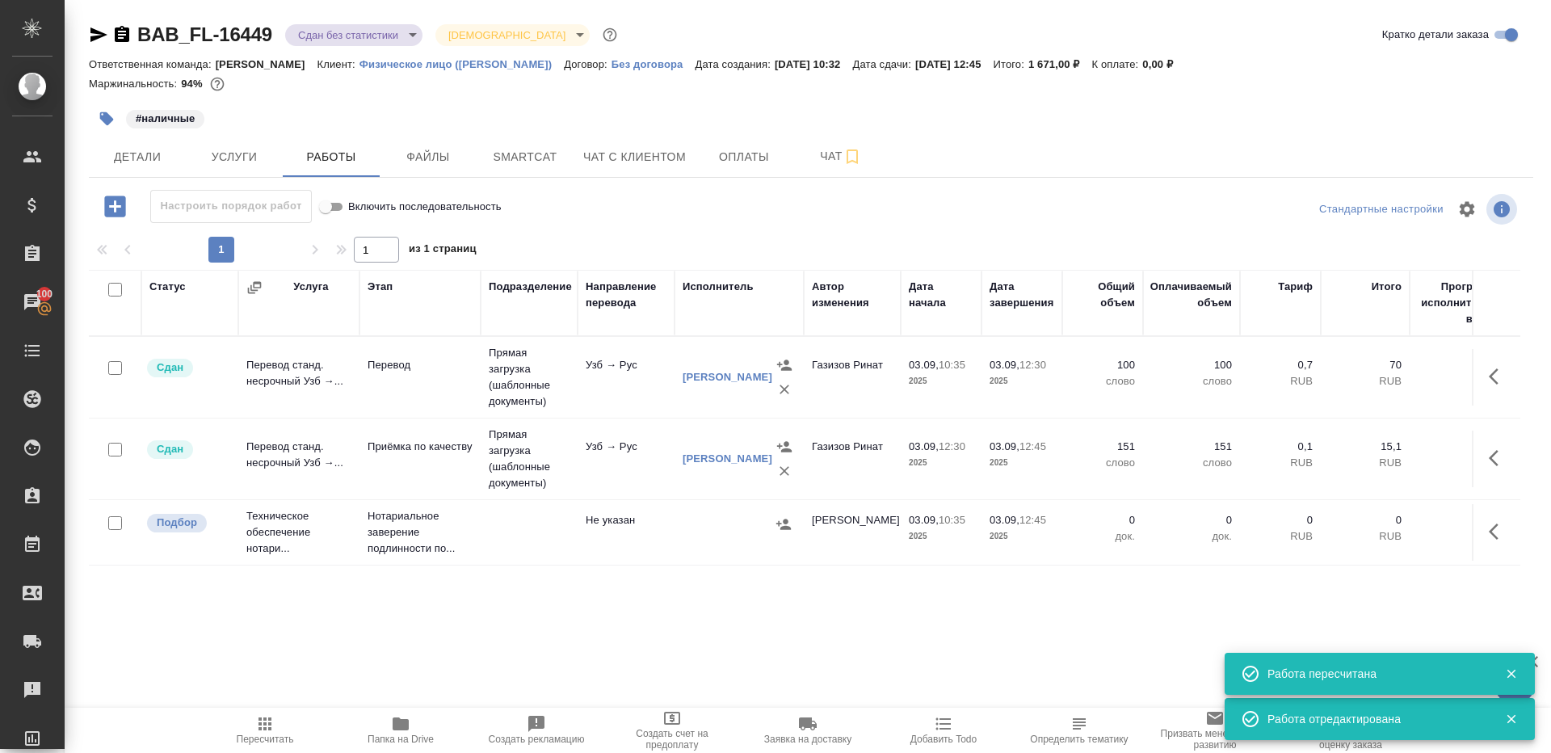
click at [343, 37] on body "🙏 .cls-1 fill:#fff; AWATERA [PERSON_NAME] Клиенты Спецификации Заказы 100 Чаты …" at bounding box center [775, 376] width 1551 height 753
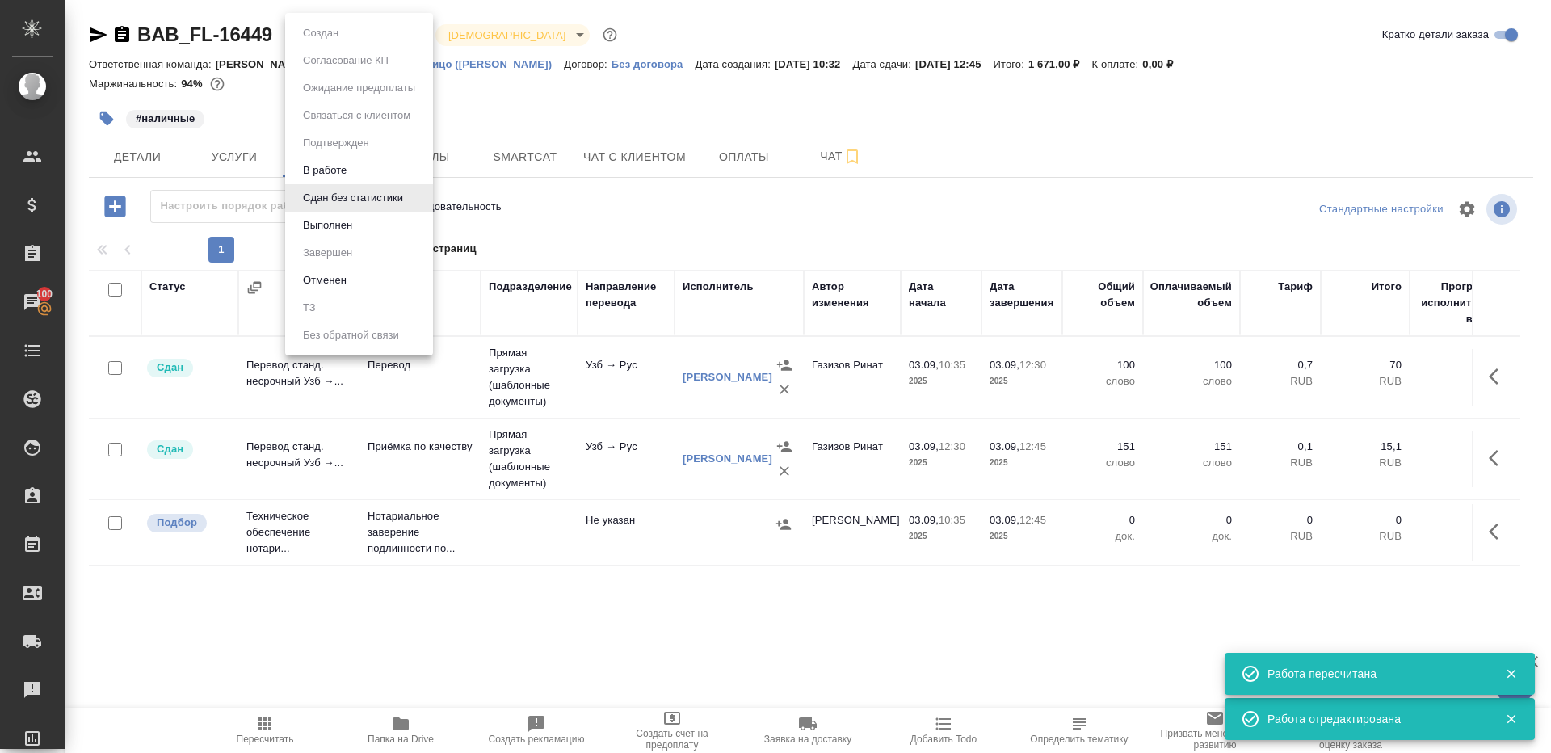
click at [346, 229] on button "Выполнен" at bounding box center [327, 225] width 59 height 18
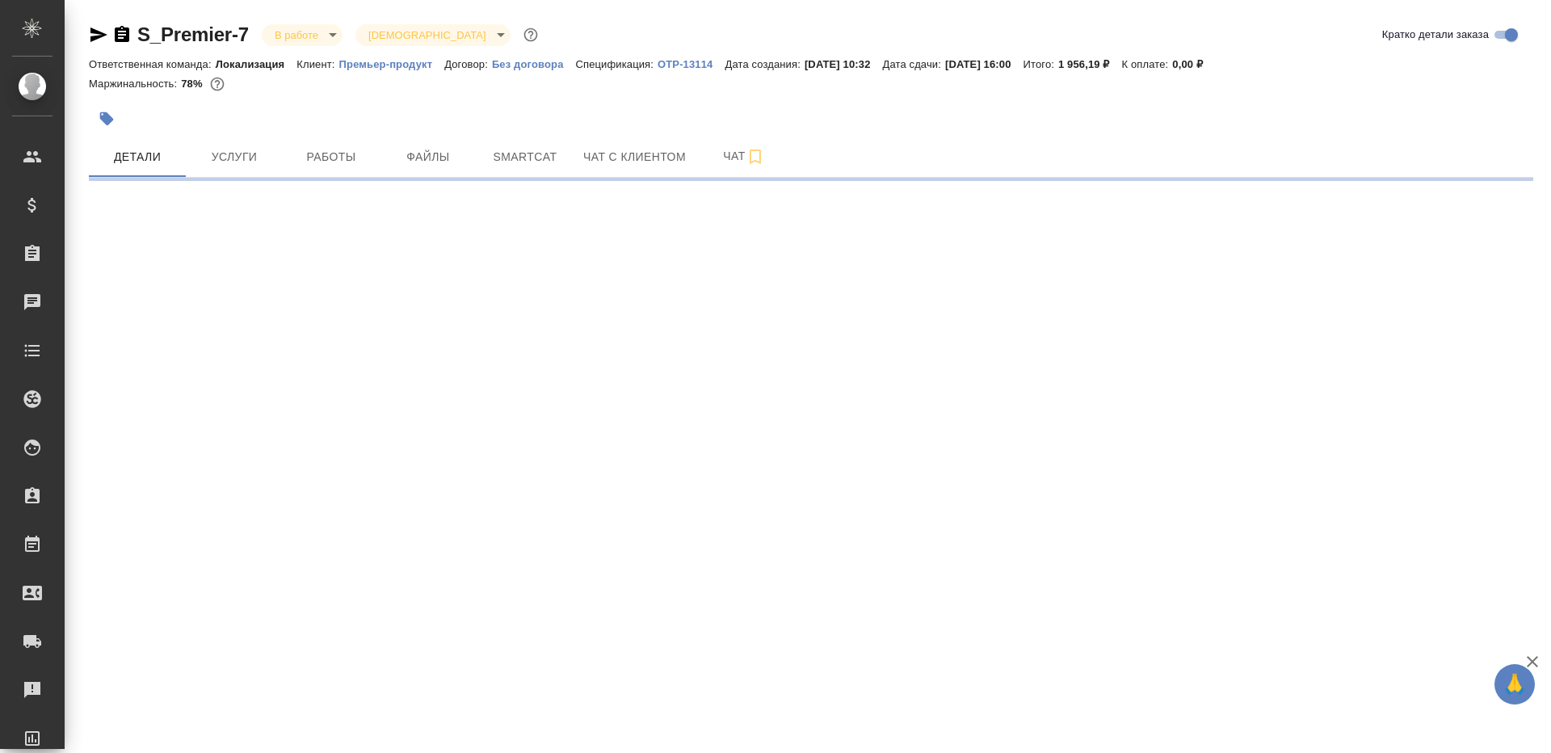
select select "RU"
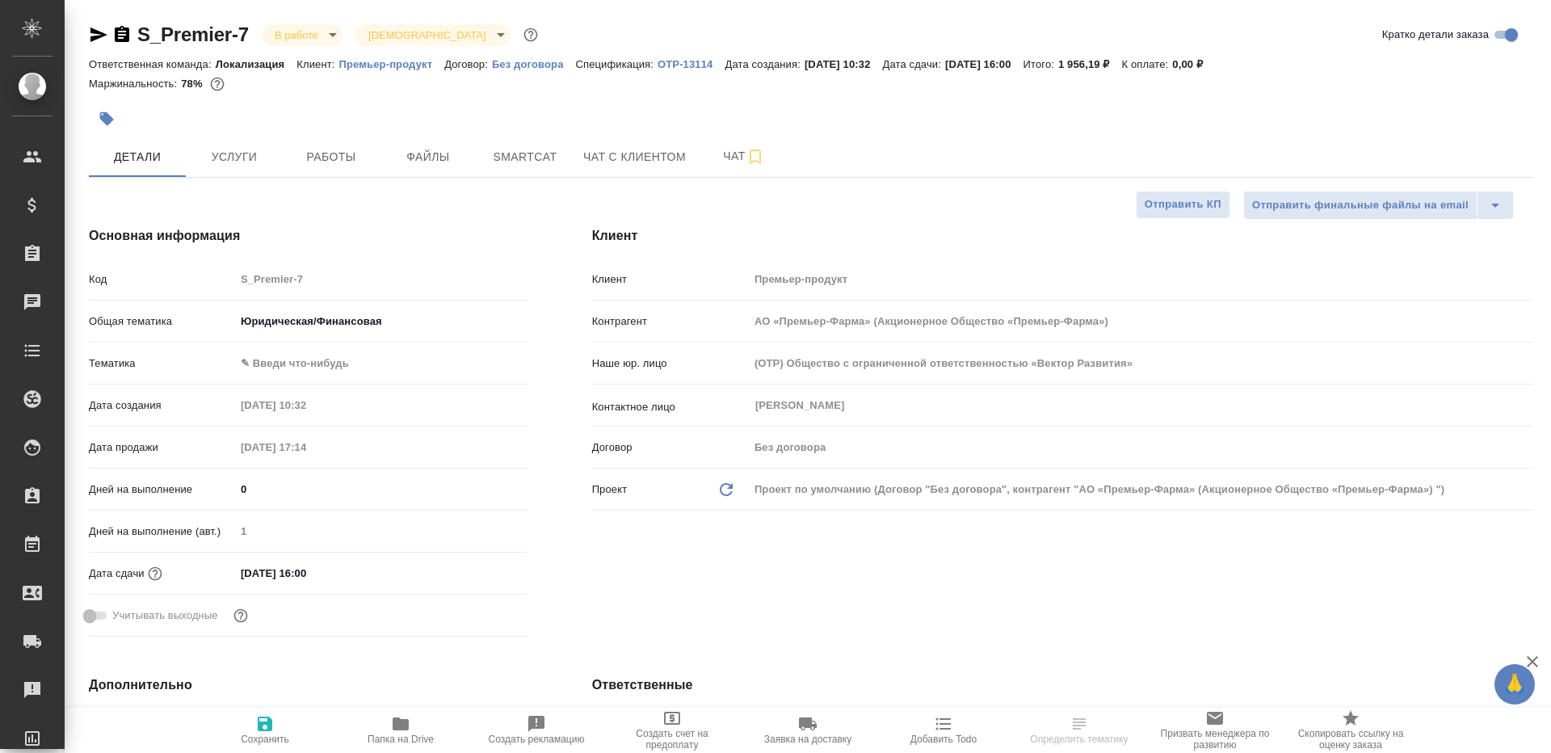
type textarea "x"
select select "RU"
type input "АО «Премьер-Фарма» (Акционерное Общество «Премьер-Фарма»)"
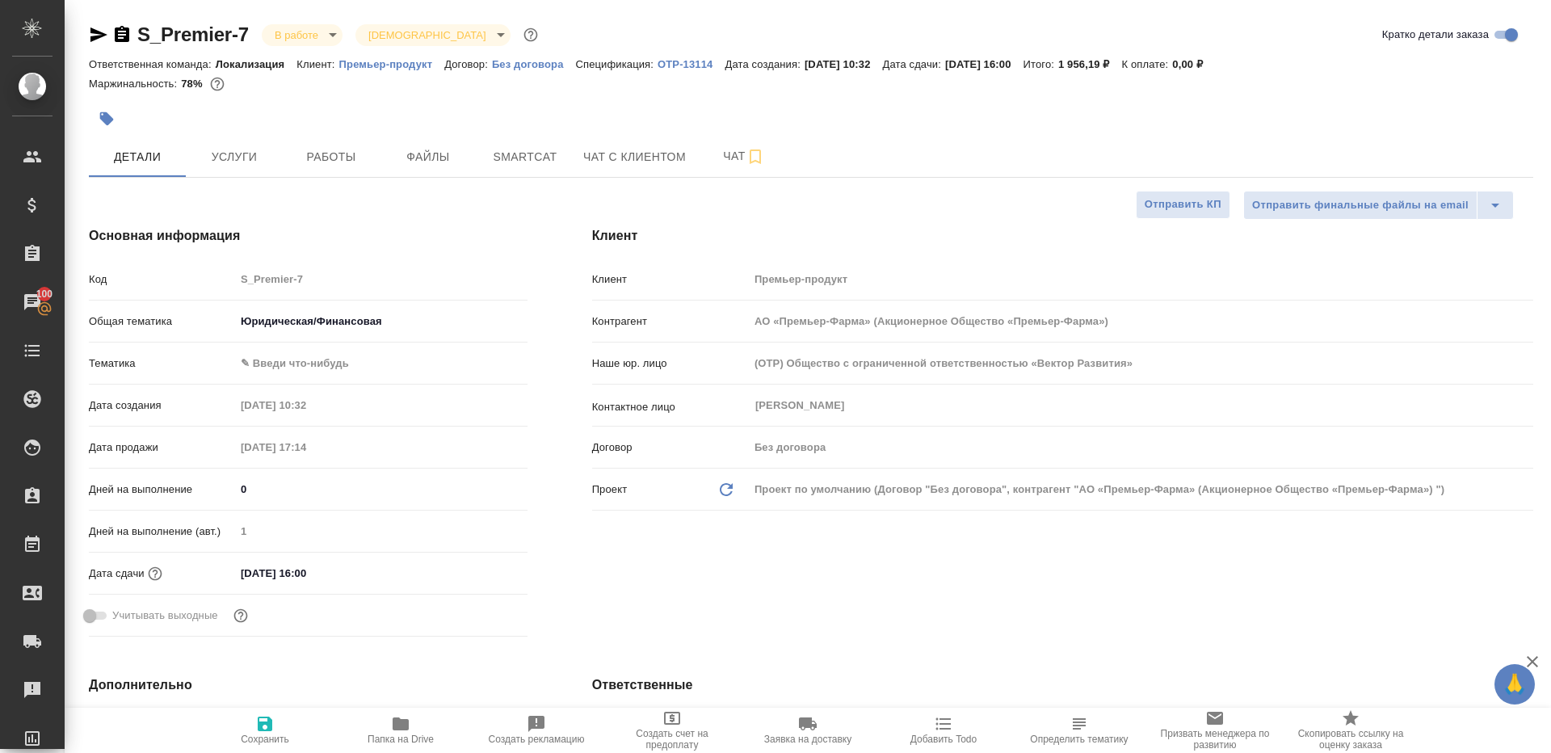
type textarea "x"
click at [318, 140] on button "Работы" at bounding box center [331, 156] width 97 height 40
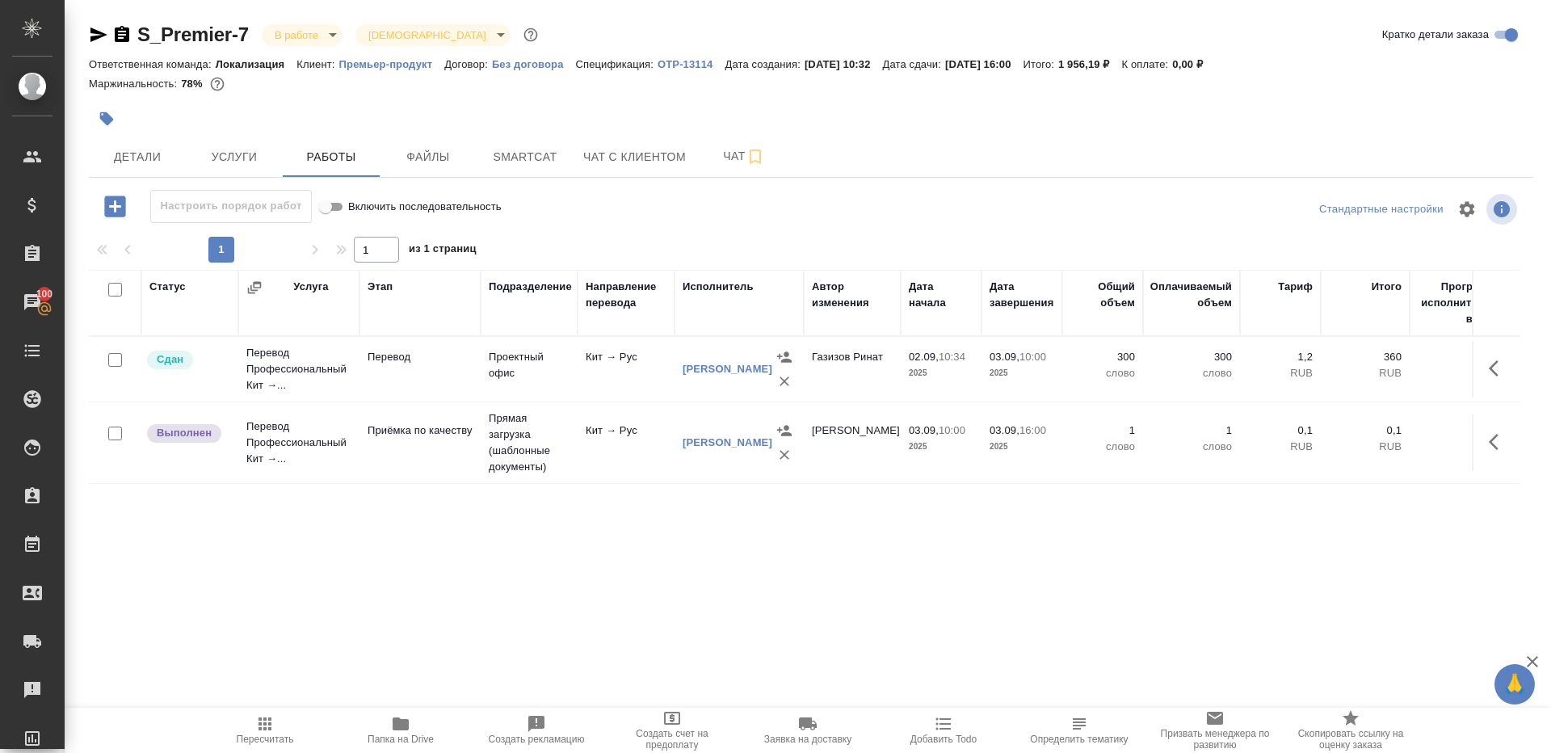
click at [1503, 438] on icon "button" at bounding box center [1498, 441] width 19 height 19
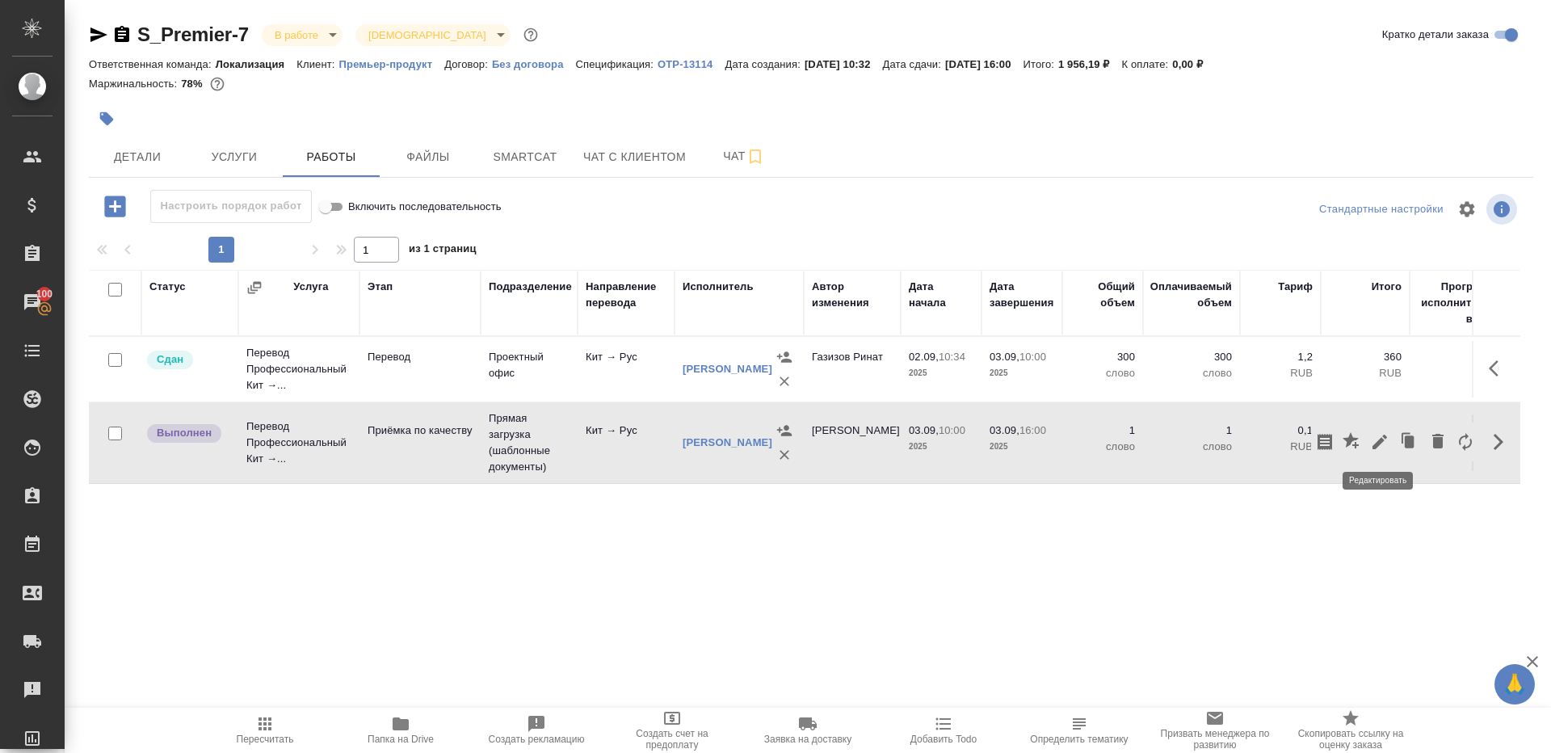
click at [1380, 438] on icon "button" at bounding box center [1379, 442] width 15 height 15
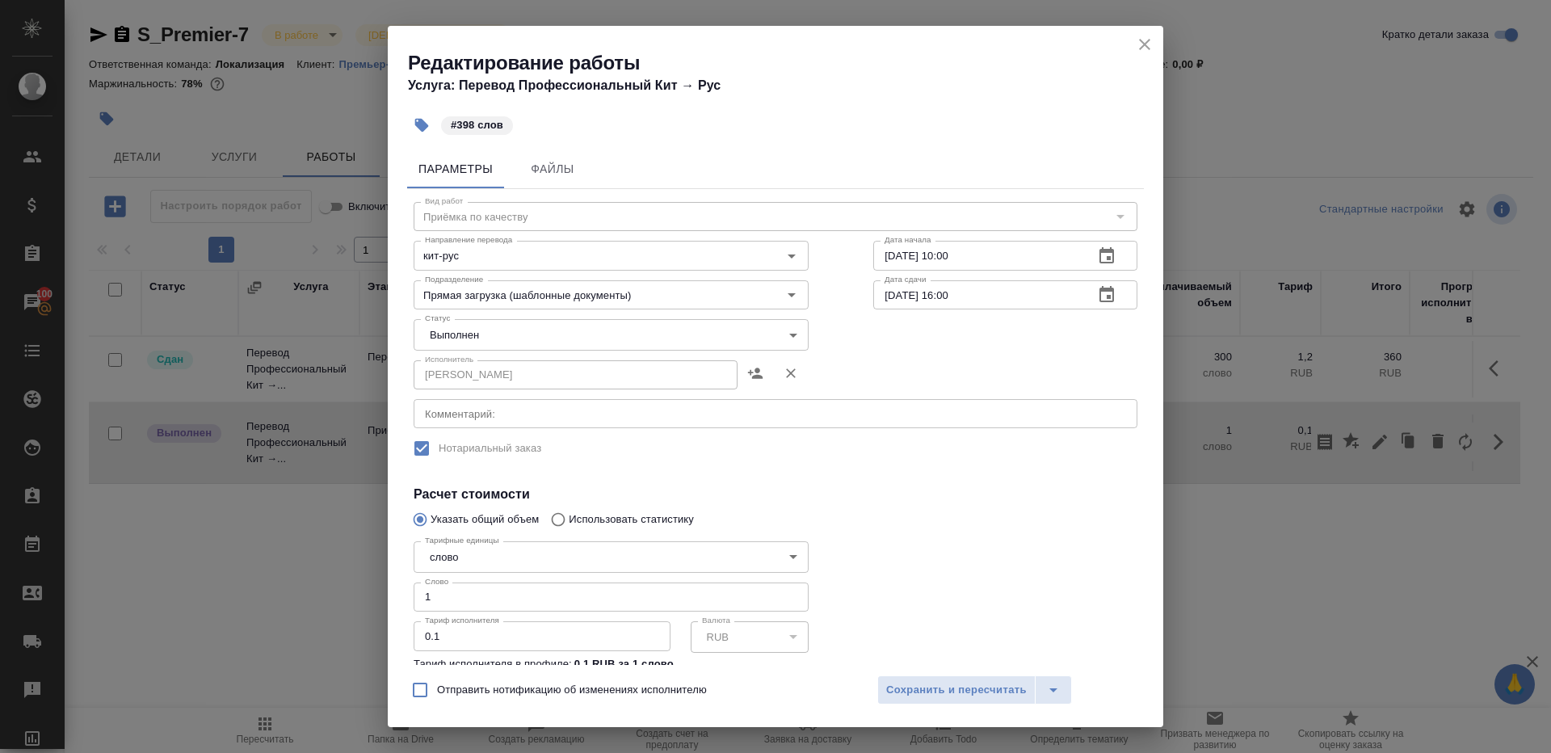
click at [514, 342] on body "🙏 .cls-1 fill:#fff; AWATERA Gazizov Rinat Клиенты Спецификации Заказы 100 Чаты …" at bounding box center [775, 376] width 1551 height 753
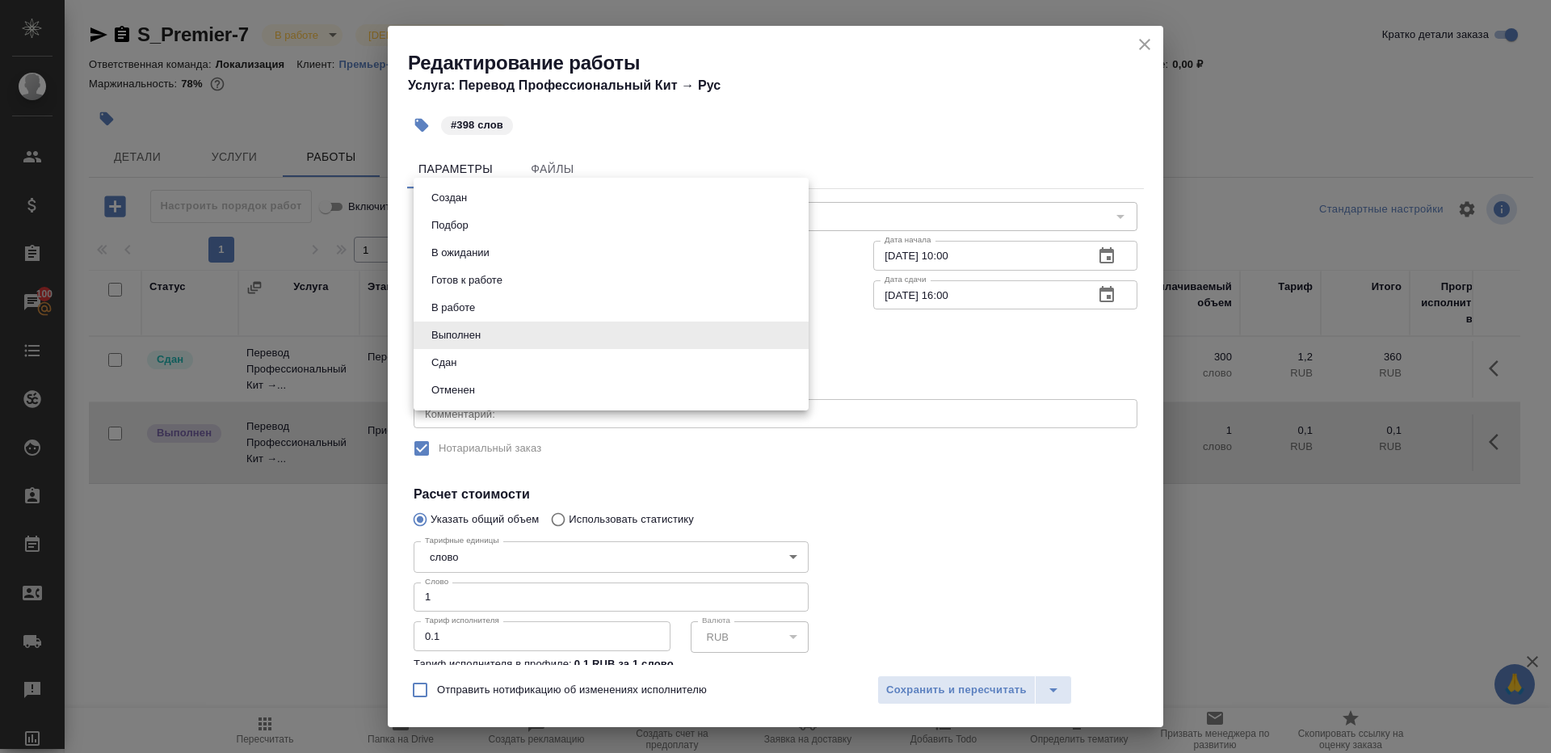
click at [511, 367] on li "Сдан" at bounding box center [611, 362] width 395 height 27
type input "closed"
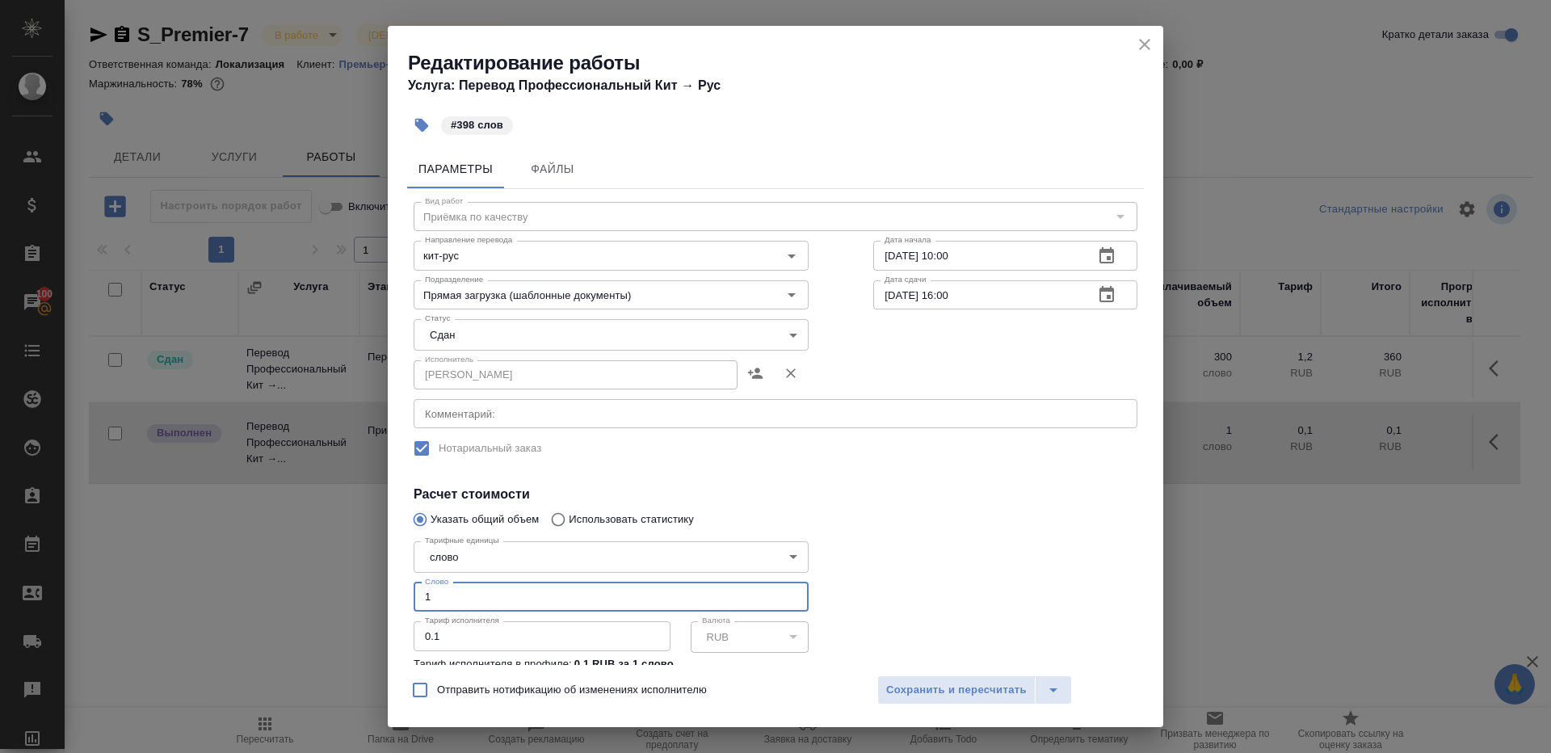
drag, startPoint x: 444, startPoint y: 607, endPoint x: 262, endPoint y: 536, distance: 194.8
click at [262, 536] on div "Редактирование работы Услуга: Перевод Профессиональный Кит → Рус #398 слов Пара…" at bounding box center [775, 376] width 1551 height 753
type input "398"
click at [934, 706] on div "Отправить нотификацию об изменениях исполнителю Сохранить и пересчитать" at bounding box center [775, 696] width 775 height 62
click at [934, 687] on span "Сохранить и пересчитать" at bounding box center [956, 690] width 141 height 19
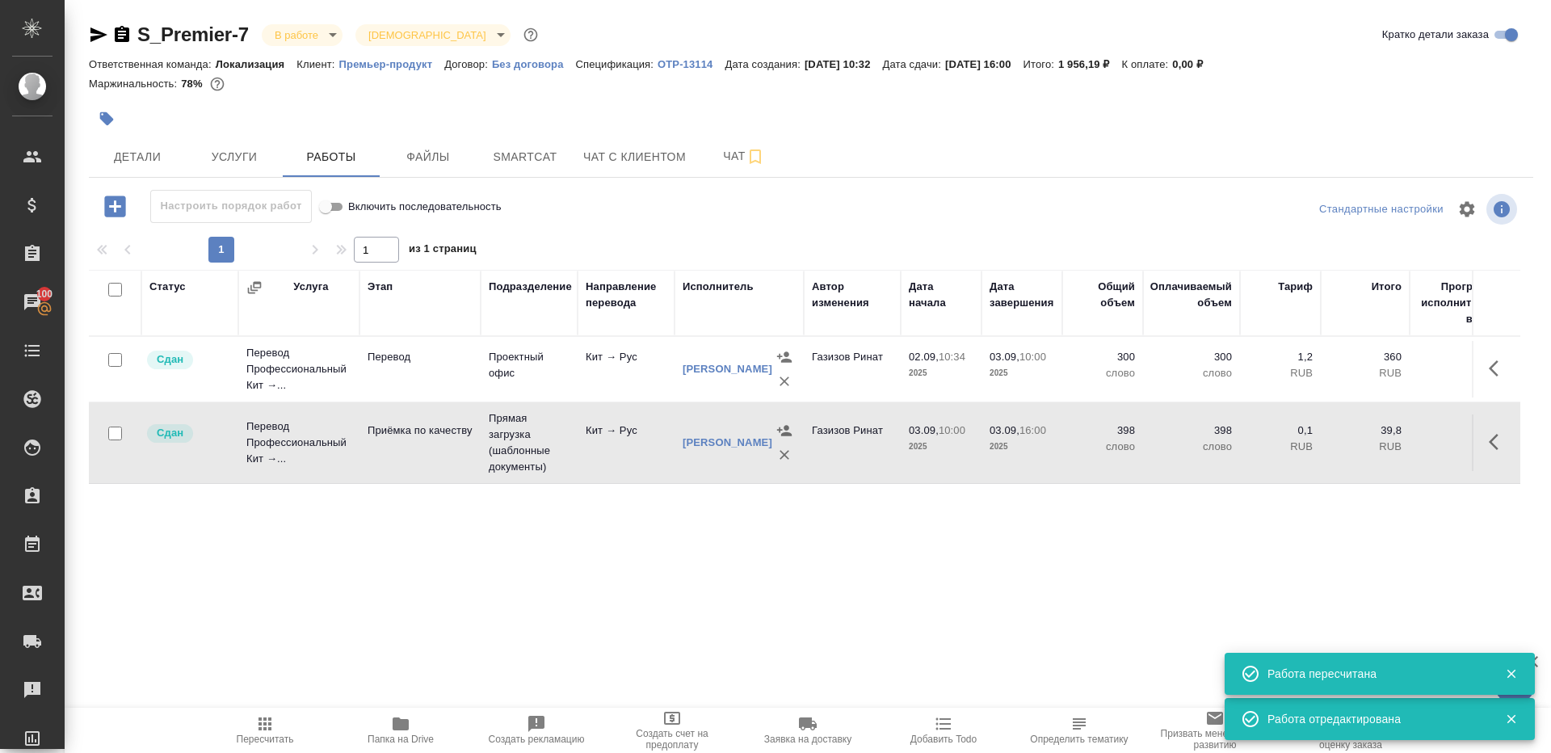
click at [318, 33] on body "🙏 .cls-1 fill:#fff; AWATERA Gazizov Rinat Клиенты Спецификации Заказы 100 Чаты …" at bounding box center [775, 376] width 1551 height 753
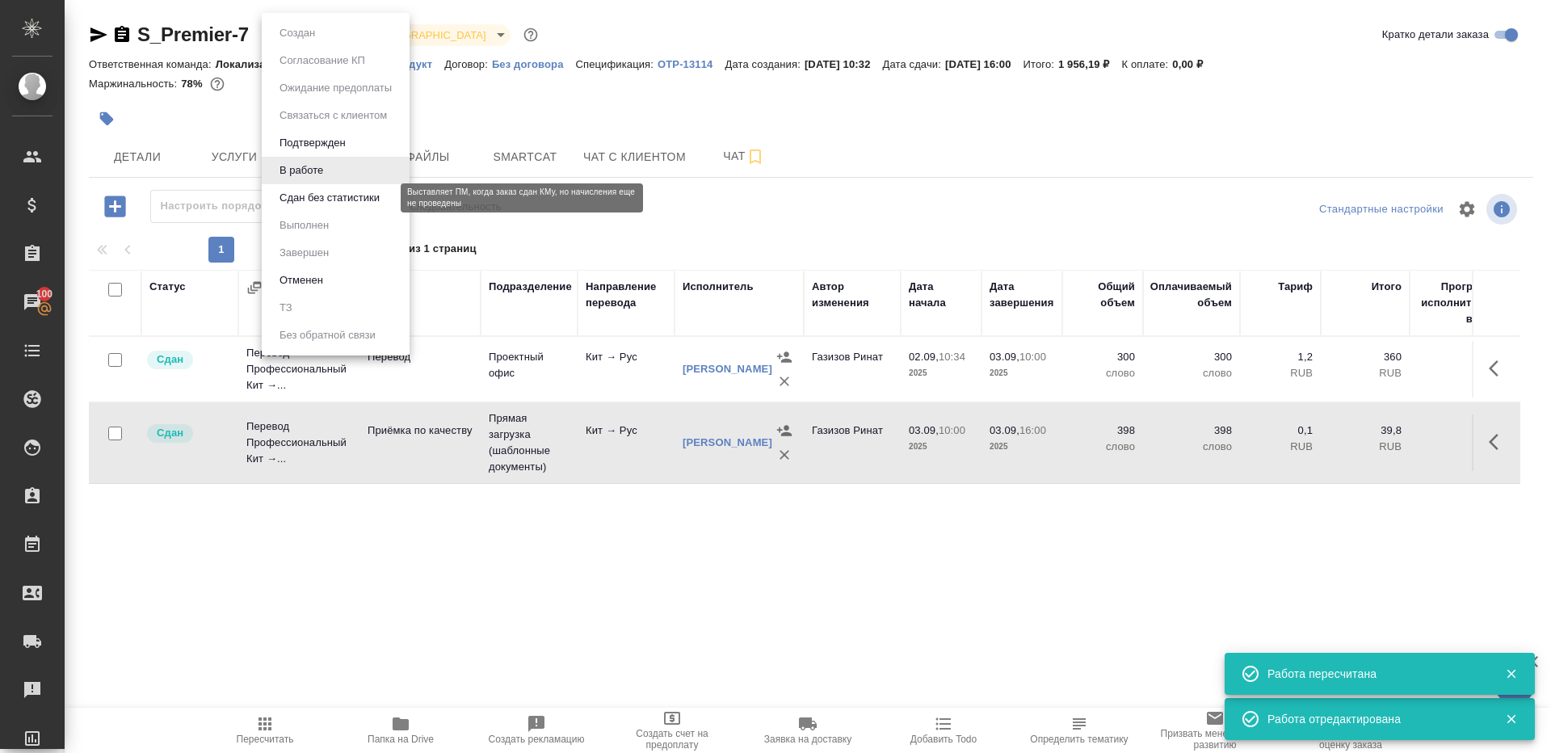
click at [333, 205] on button "Сдан без статистики" at bounding box center [330, 198] width 110 height 18
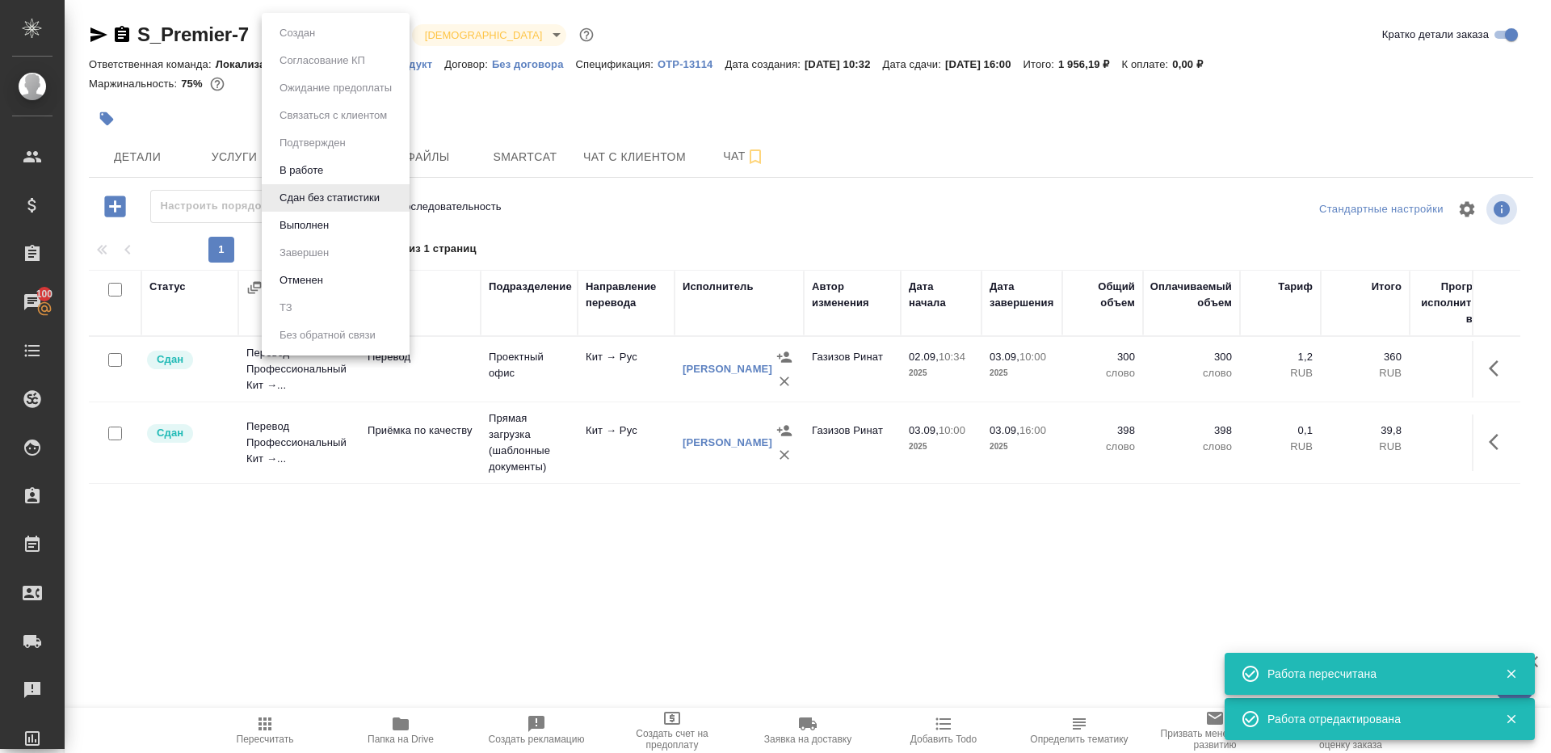
click at [297, 34] on body "🙏 .cls-1 fill:#fff; AWATERA Gazizov Rinat Клиенты Спецификации Заказы 100 Чаты …" at bounding box center [775, 376] width 1551 height 753
click at [330, 215] on li "Выполнен" at bounding box center [336, 225] width 148 height 27
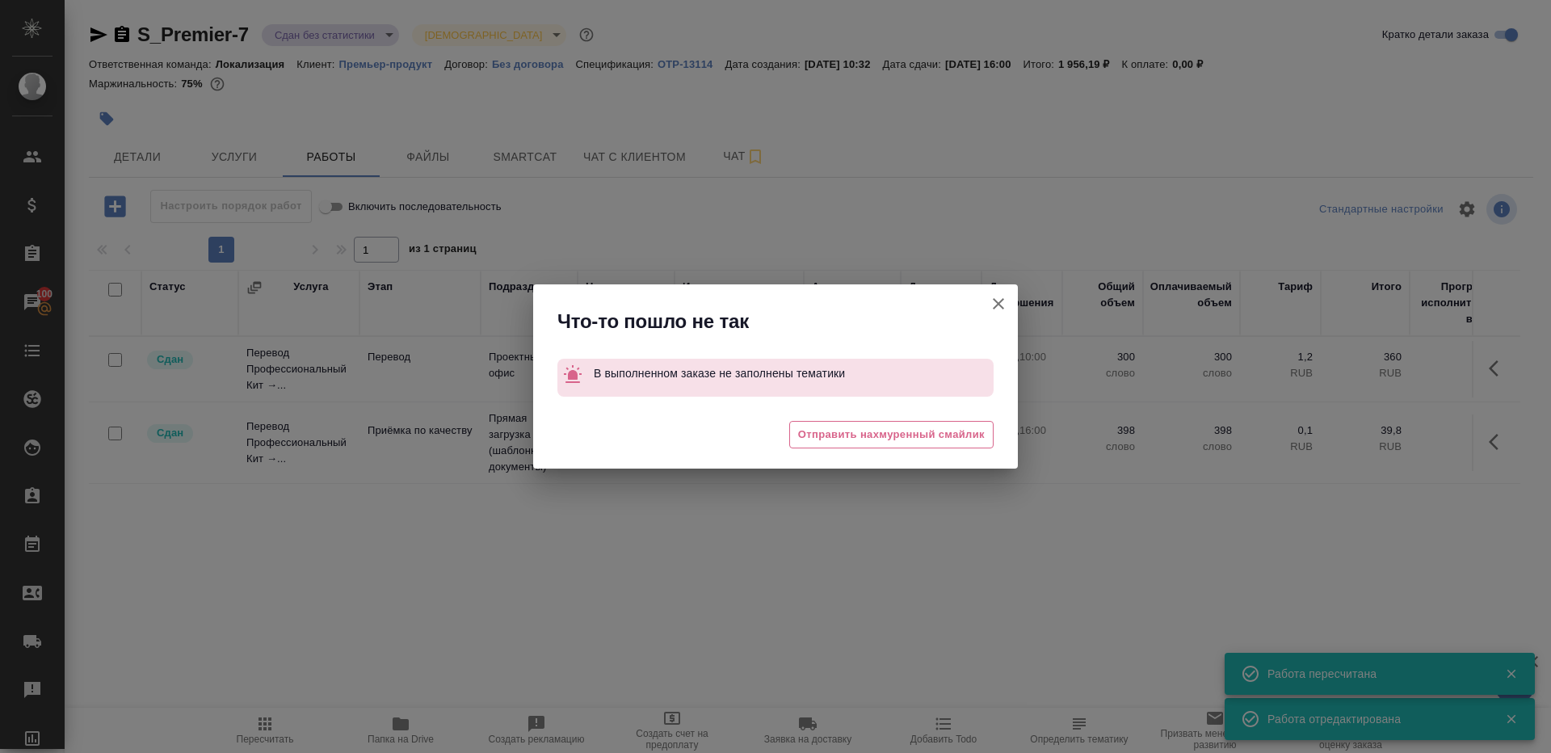
click at [990, 292] on button "Группировать работы по услугам" at bounding box center [998, 303] width 39 height 39
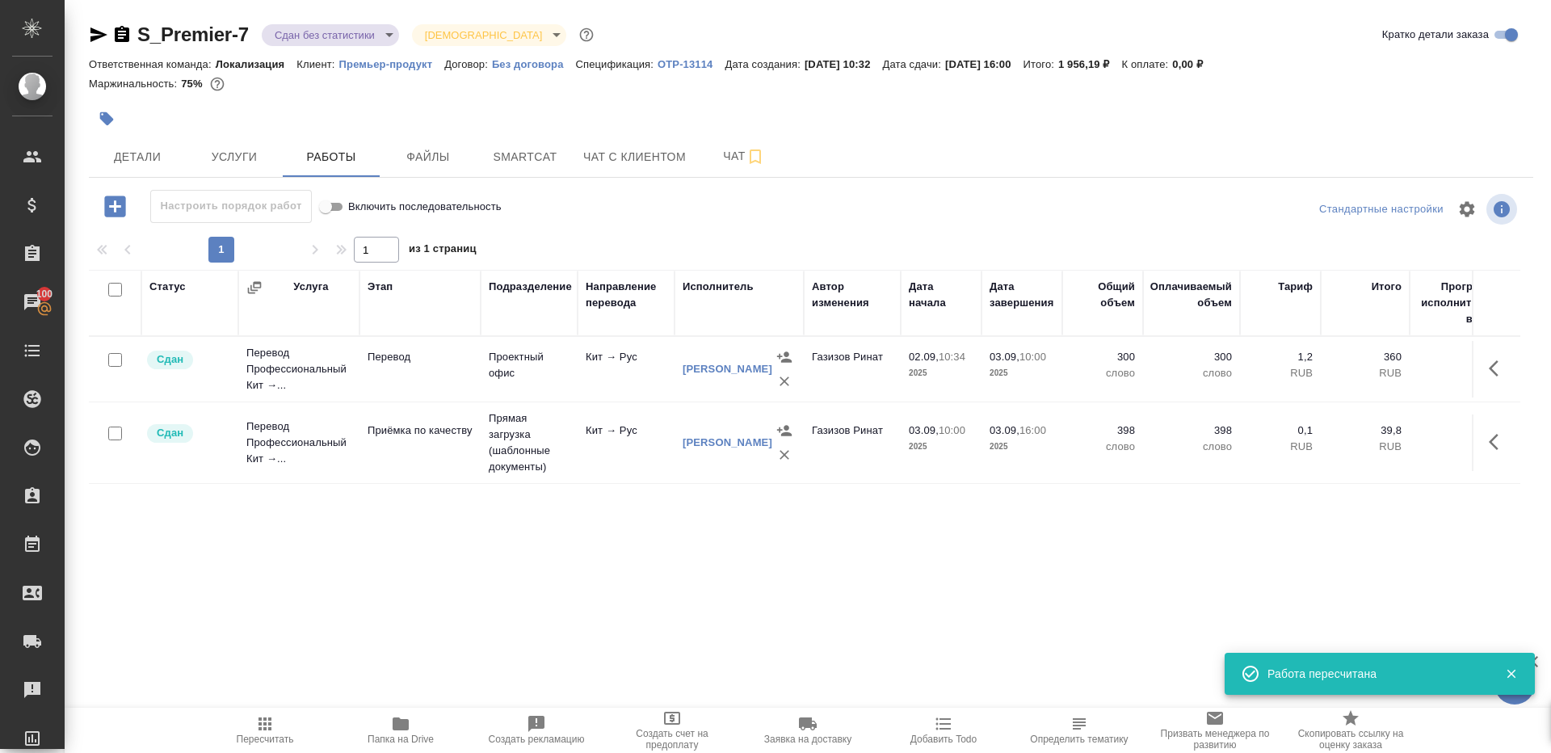
click at [102, 134] on button "button" at bounding box center [107, 119] width 36 height 36
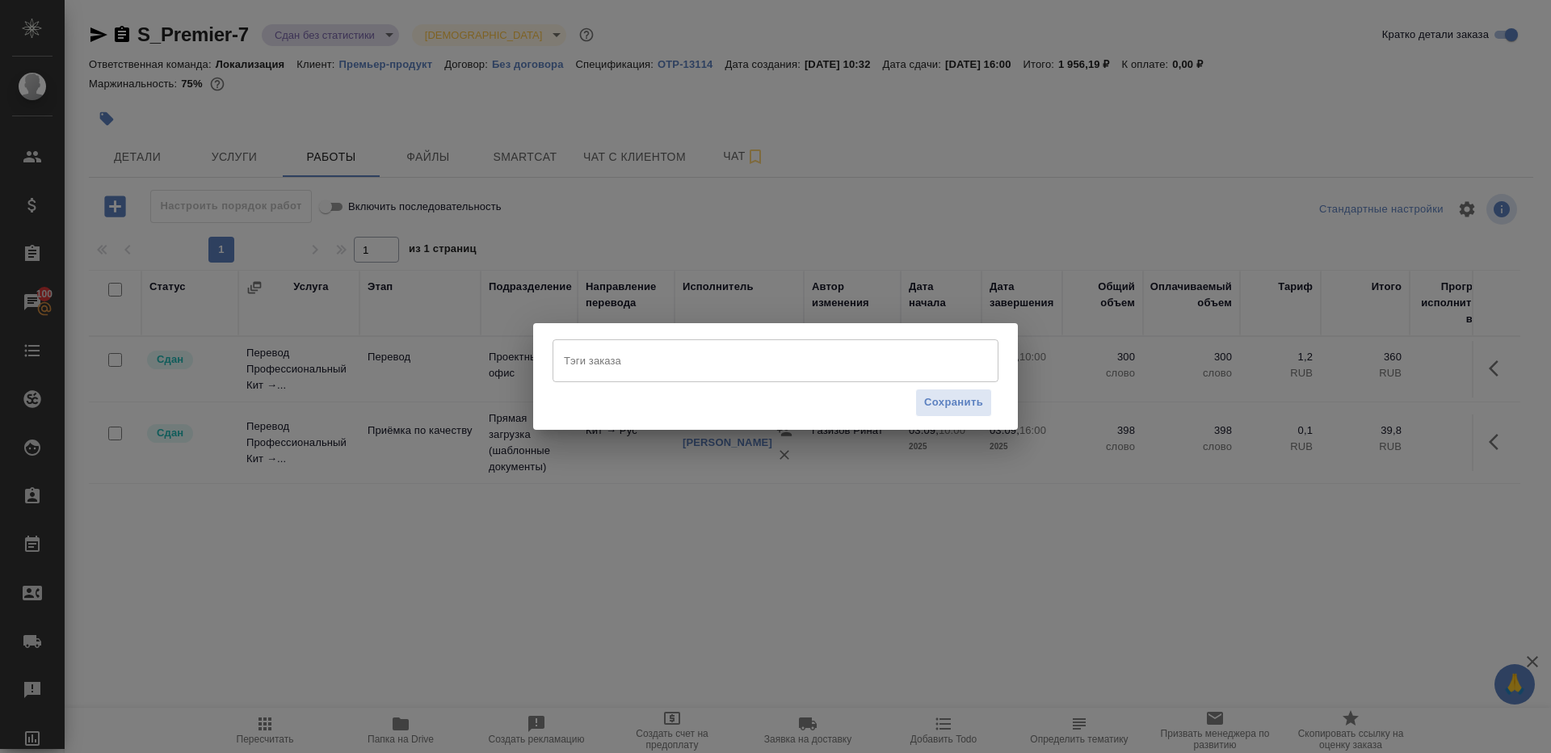
click at [241, 102] on div "Тэги заказа Тэги заказа Сохранить" at bounding box center [775, 376] width 1551 height 753
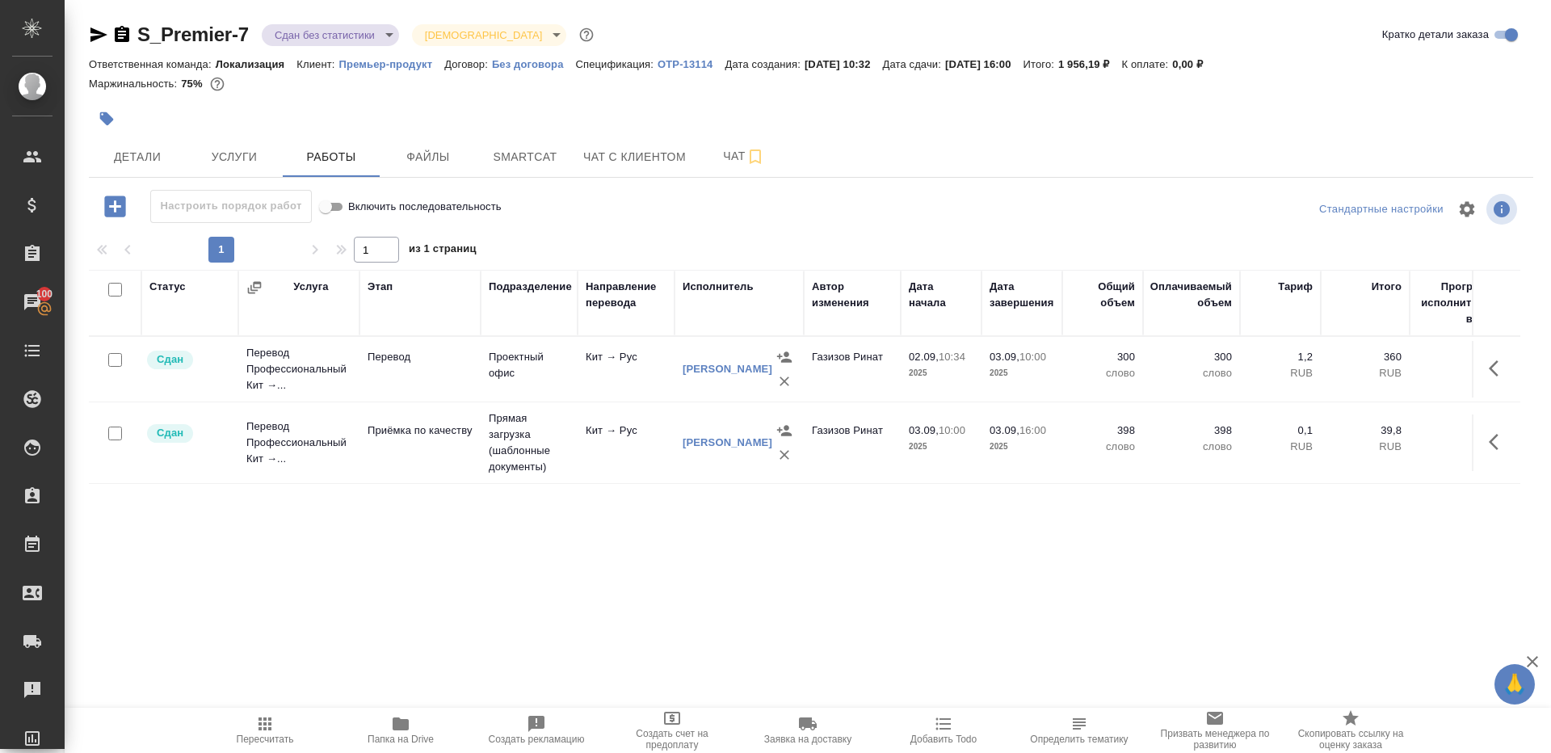
click at [126, 128] on div at bounding box center [570, 119] width 963 height 36
click at [126, 140] on button "Детали" at bounding box center [137, 156] width 97 height 40
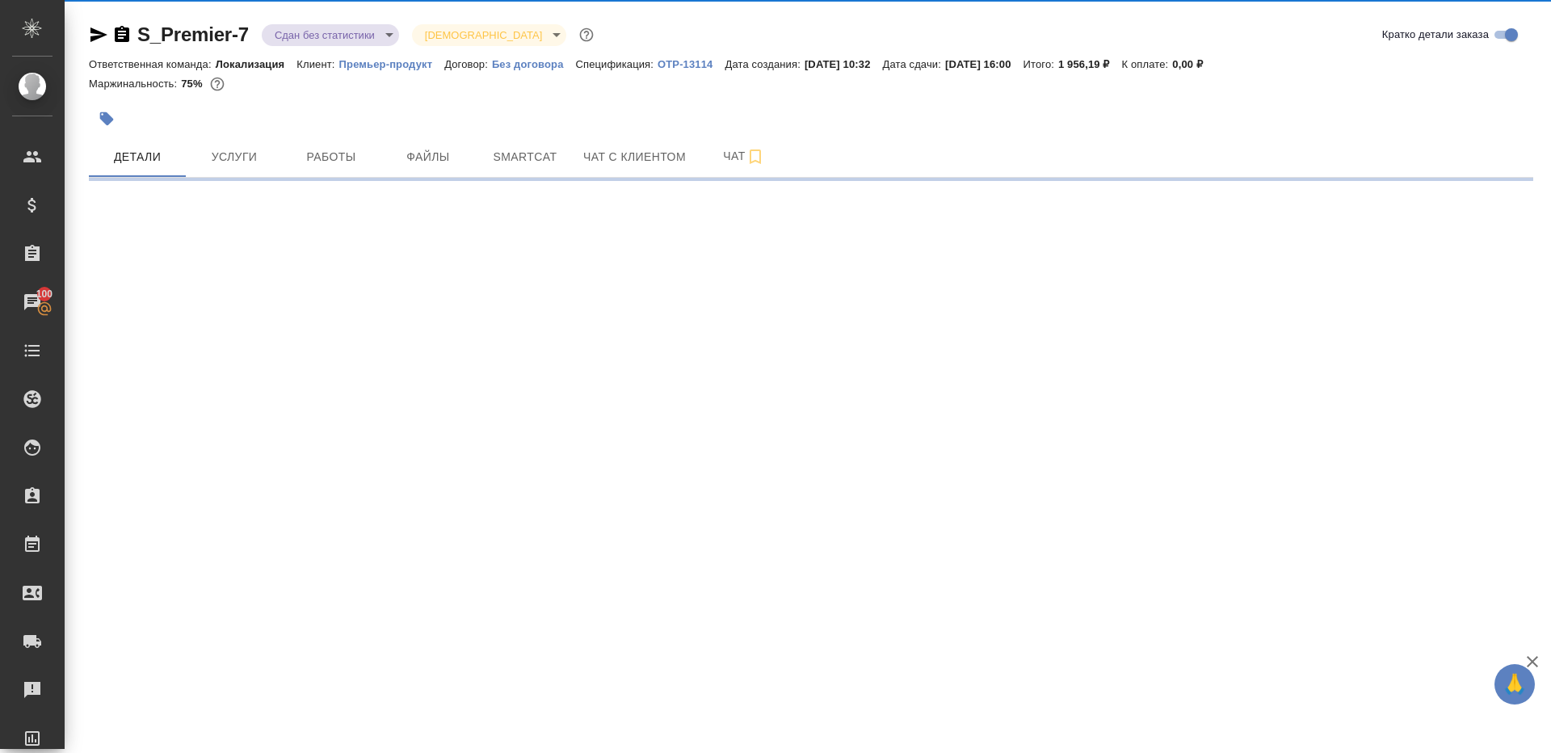
select select "RU"
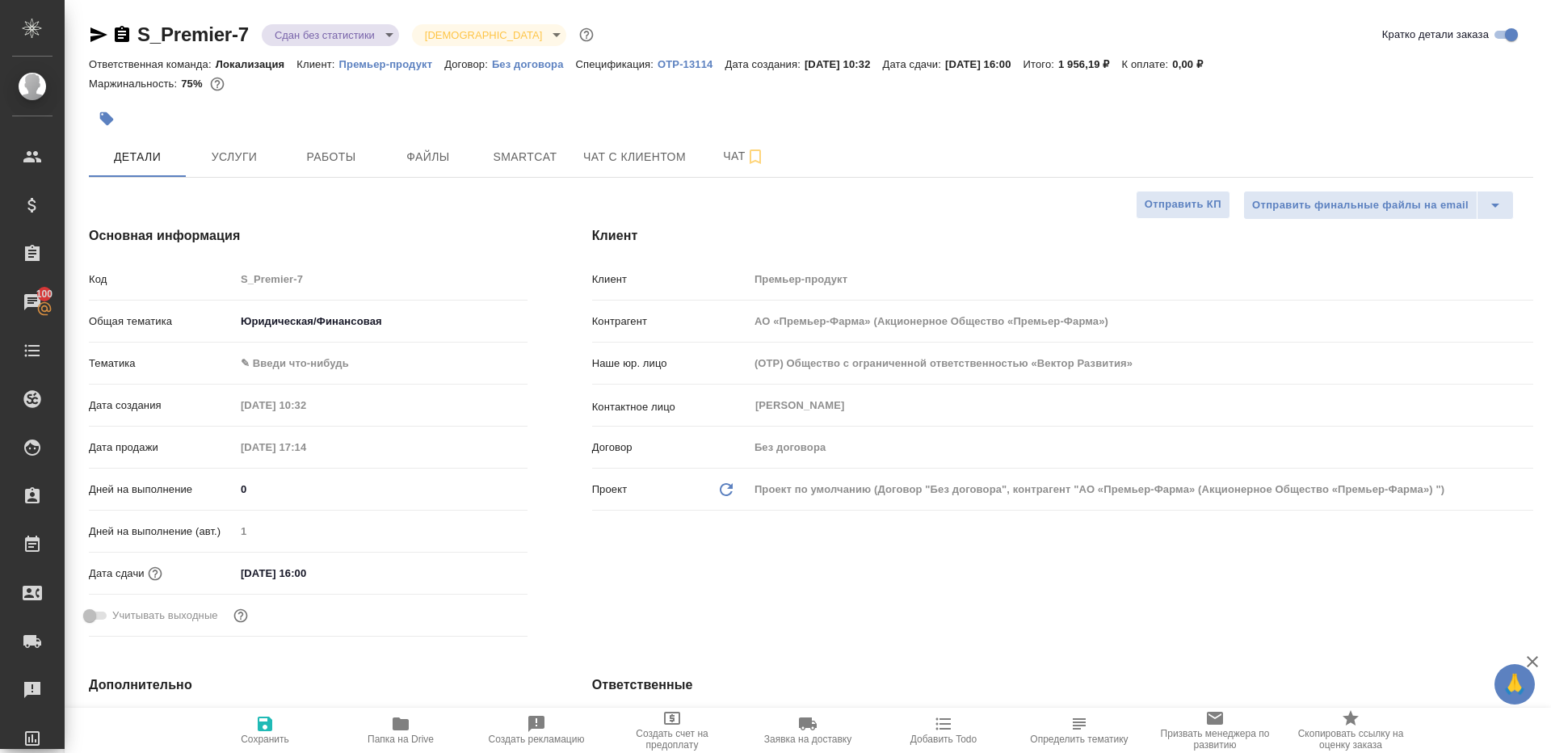
type textarea "x"
click at [309, 359] on body "🙏 .cls-1 fill:#fff; AWATERA Gazizov Rinat Клиенты Спецификации Заказы 100 Чаты …" at bounding box center [775, 376] width 1551 height 753
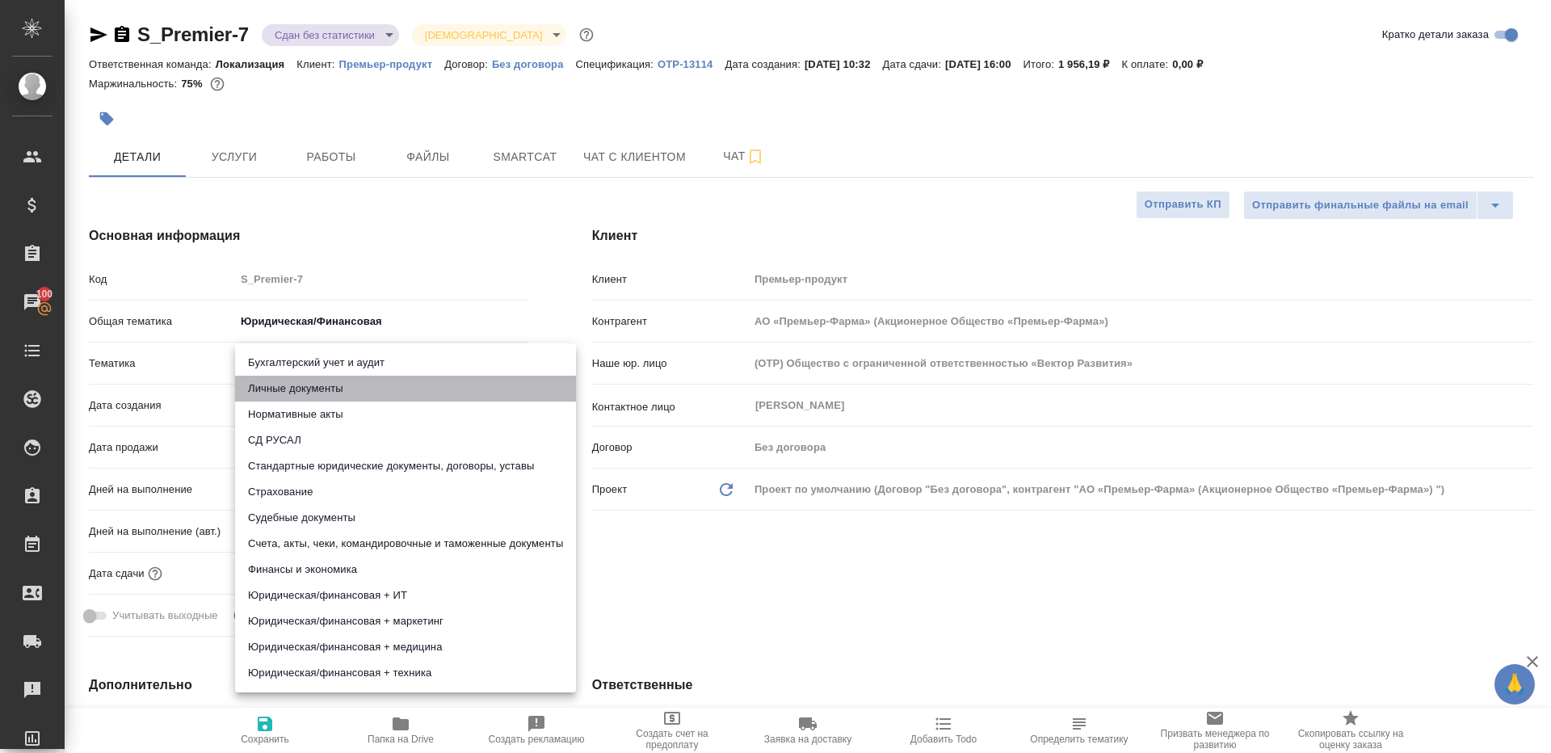
click at [318, 376] on li "Личные документы" at bounding box center [405, 389] width 341 height 26
type input "5a8b8b956a9677013d343cfe"
type input "АО «Премьер-Фарма» (Акционерное Общество «Премьер-Фарма»)"
type textarea "x"
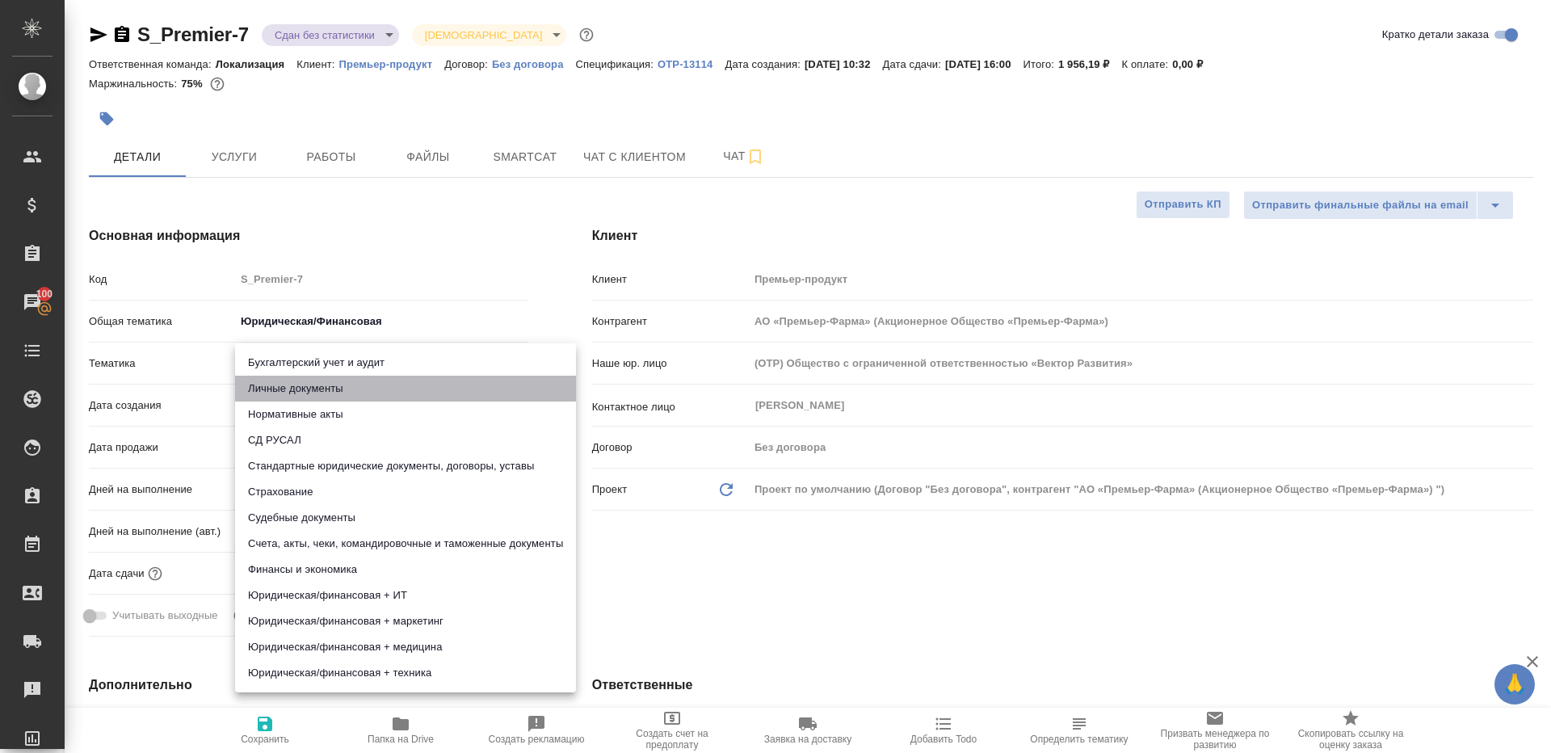
type textarea "x"
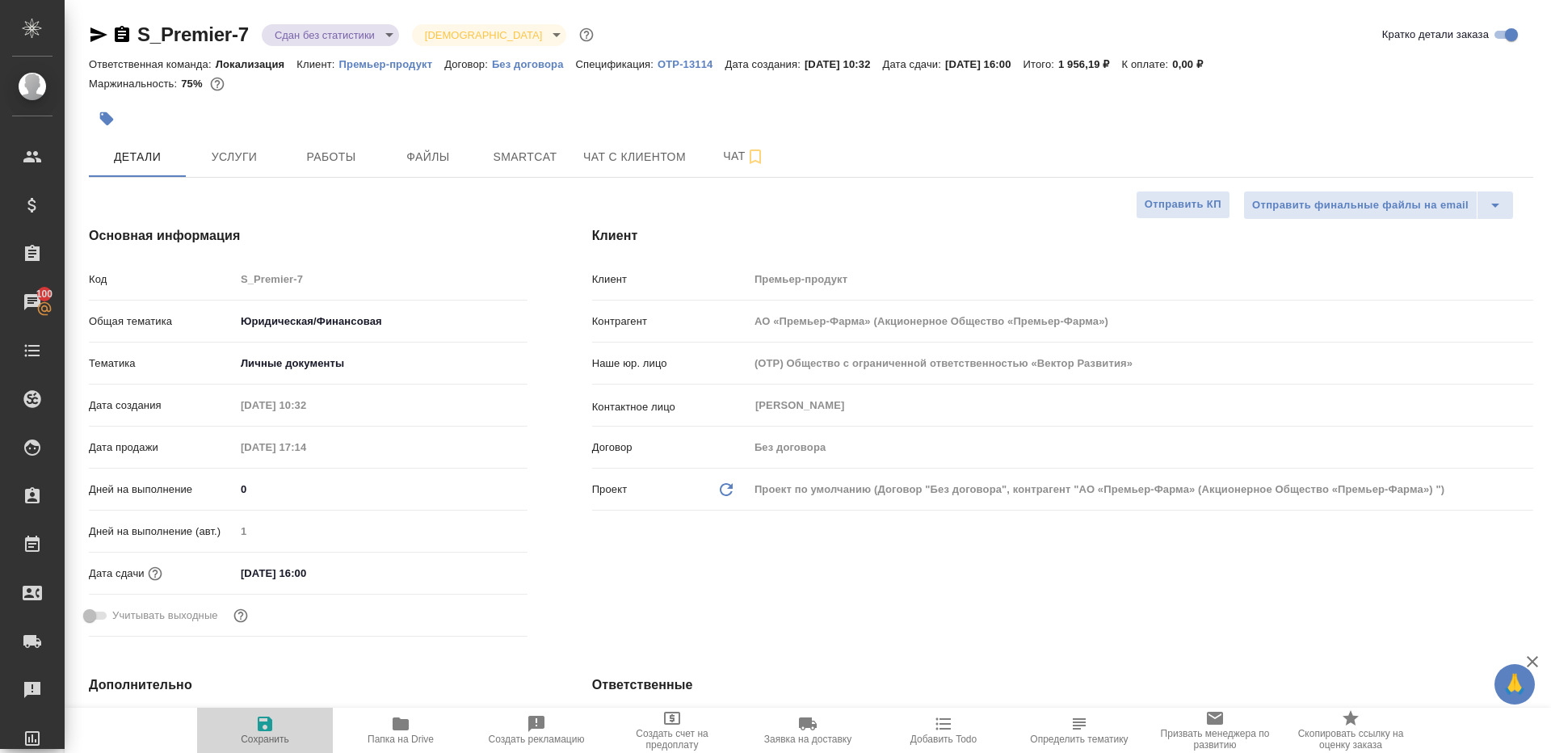
click at [270, 724] on icon "button" at bounding box center [265, 723] width 15 height 15
type input "АО «Премьер-Фарма» (Акционерное Общество «Премьер-Фарма»)"
type textarea "x"
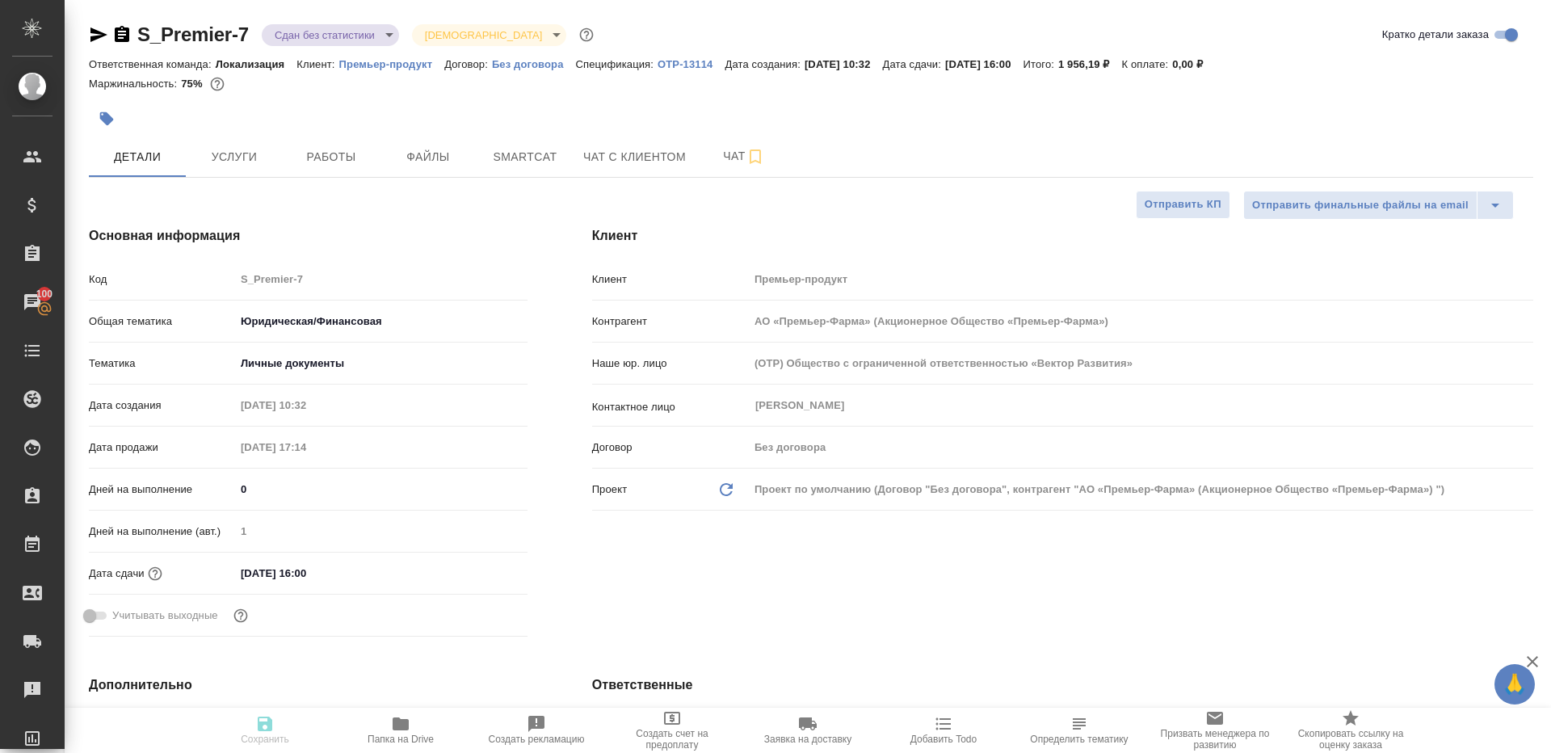
type input "АО «Премьер-Фарма» (Акционерное Общество «Премьер-Фарма»)"
type textarea "x"
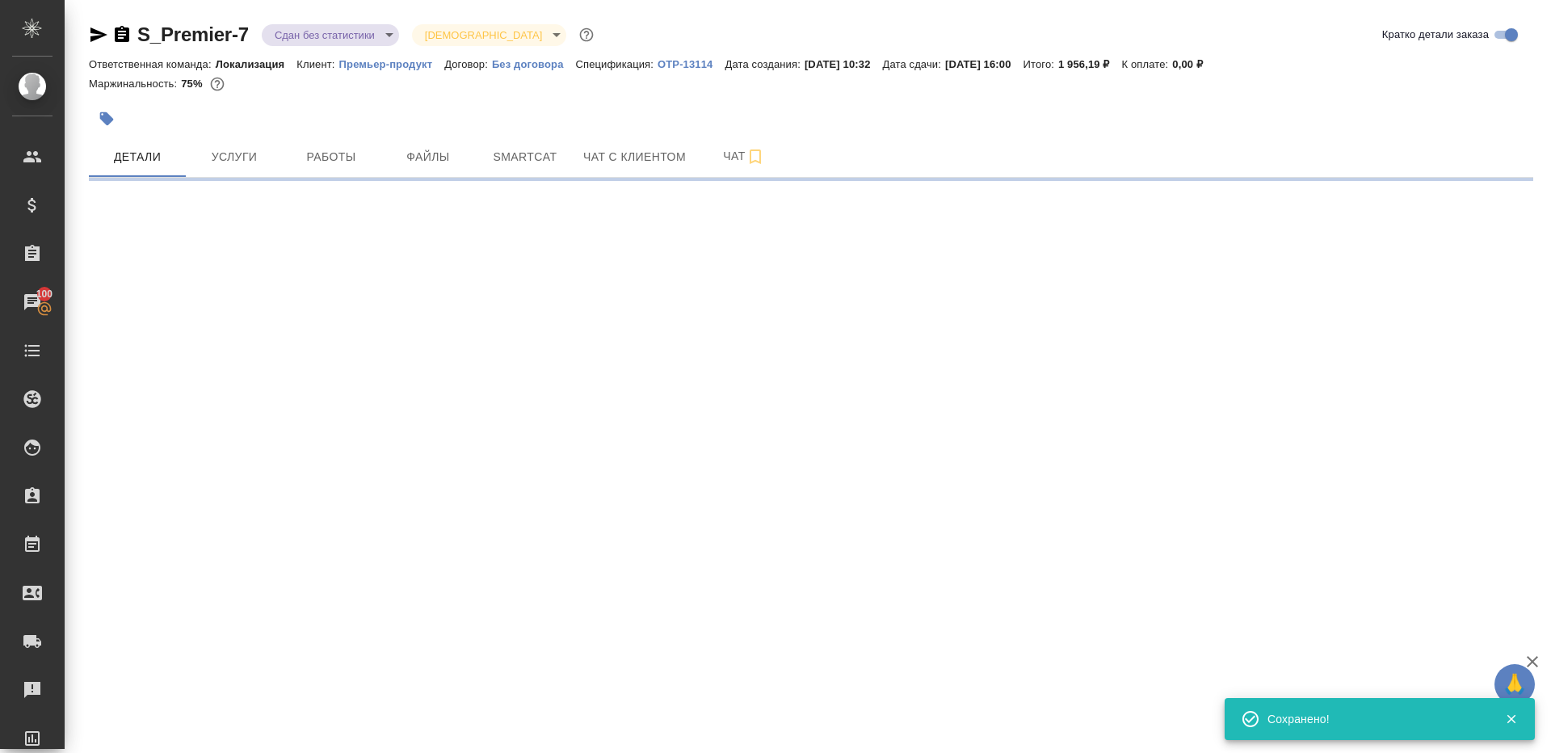
select select "RU"
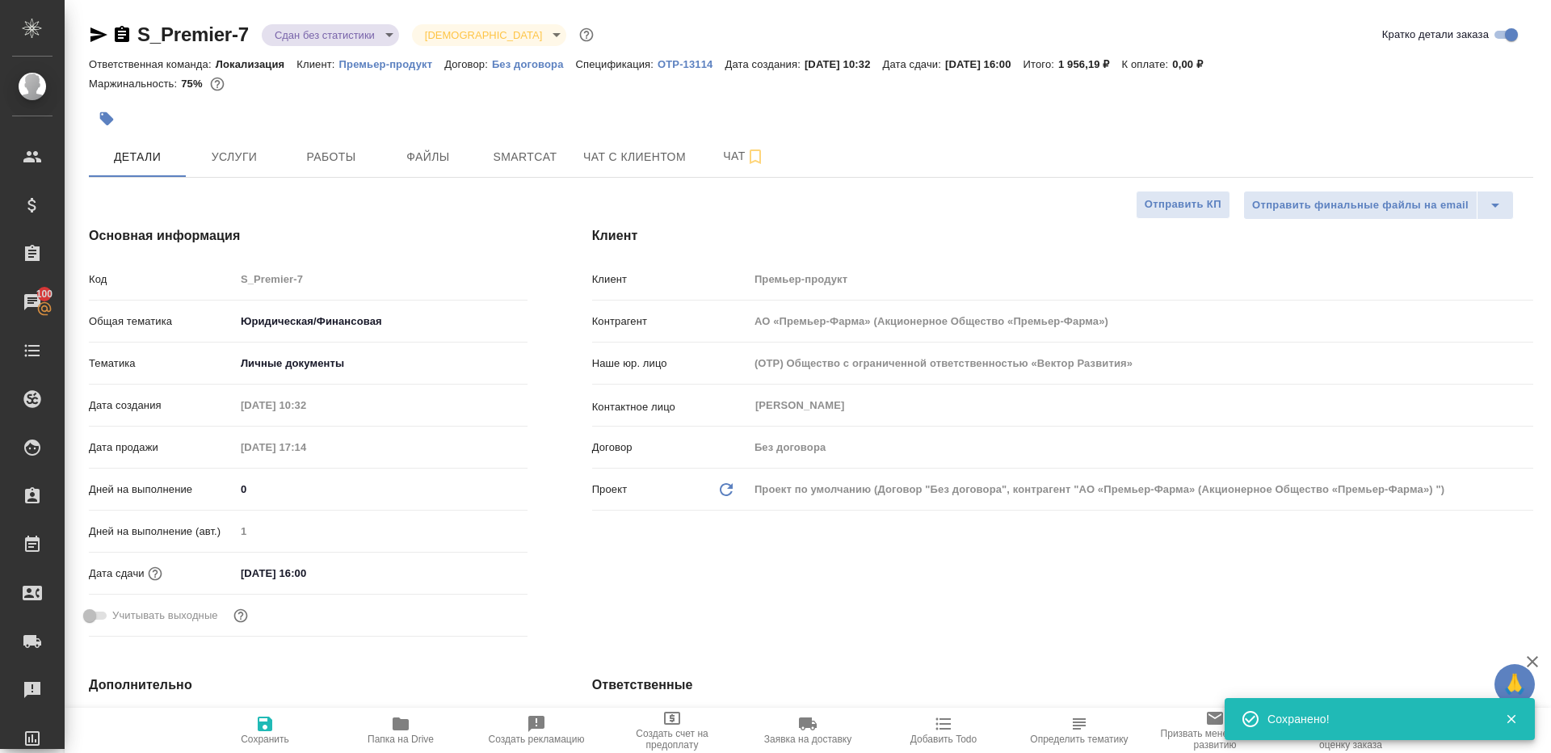
type textarea "x"
click at [317, 43] on body "🙏 .cls-1 fill:#fff; AWATERA Gazizov Rinat Клиенты Спецификации Заказы 100 Чаты …" at bounding box center [775, 376] width 1551 height 753
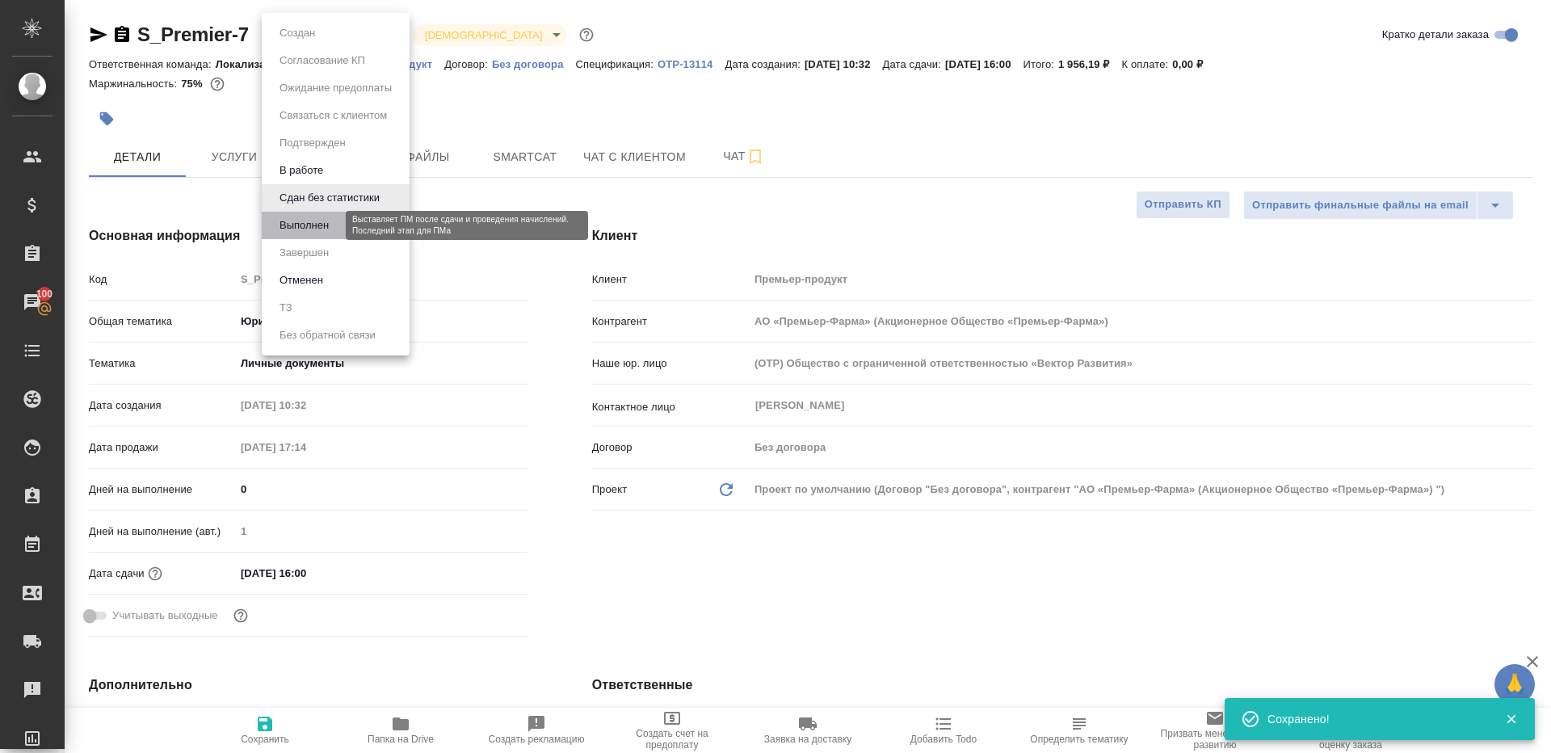
click at [325, 228] on button "Выполнен" at bounding box center [304, 225] width 59 height 18
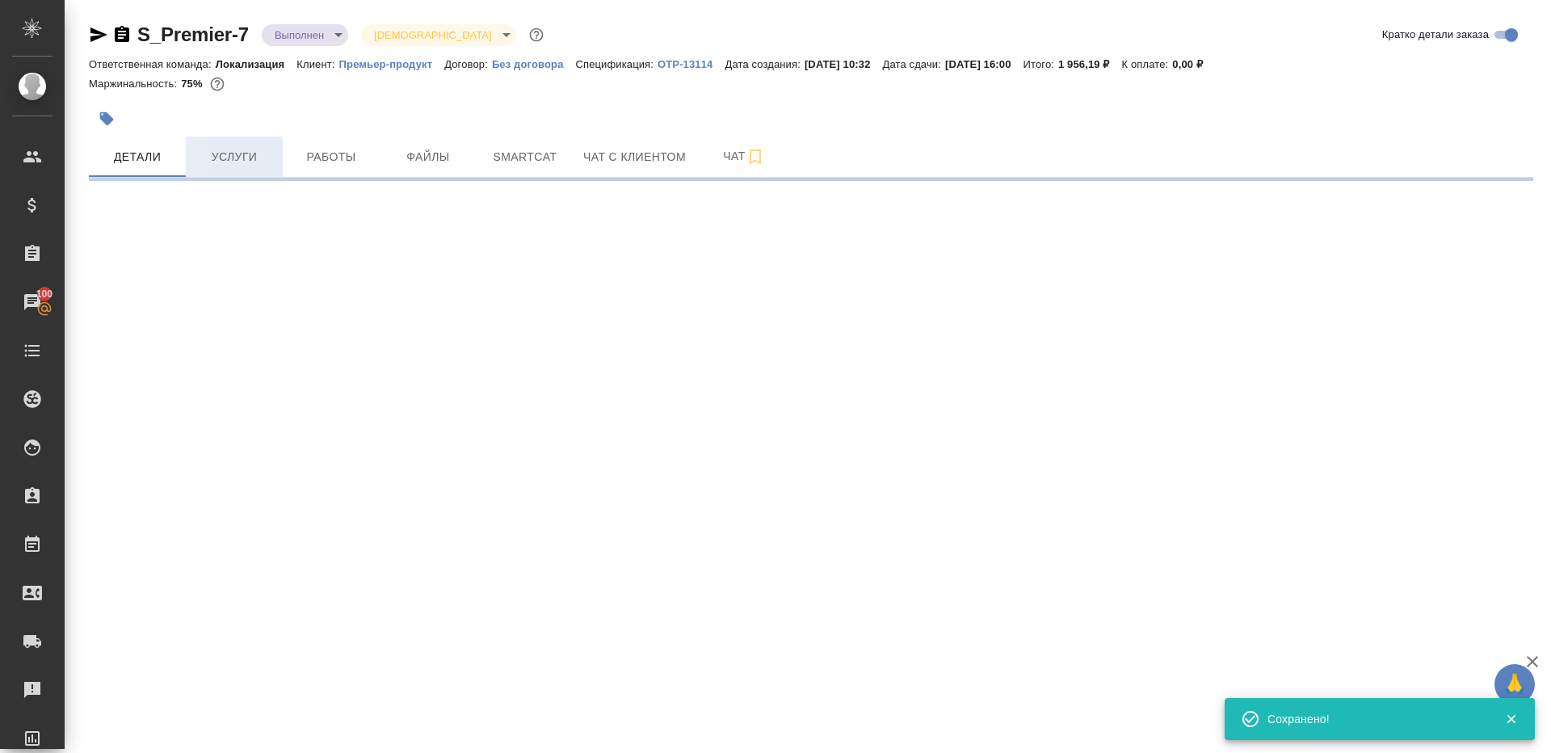
click at [237, 158] on span "Услуги" at bounding box center [234, 157] width 78 height 20
select select "RU"
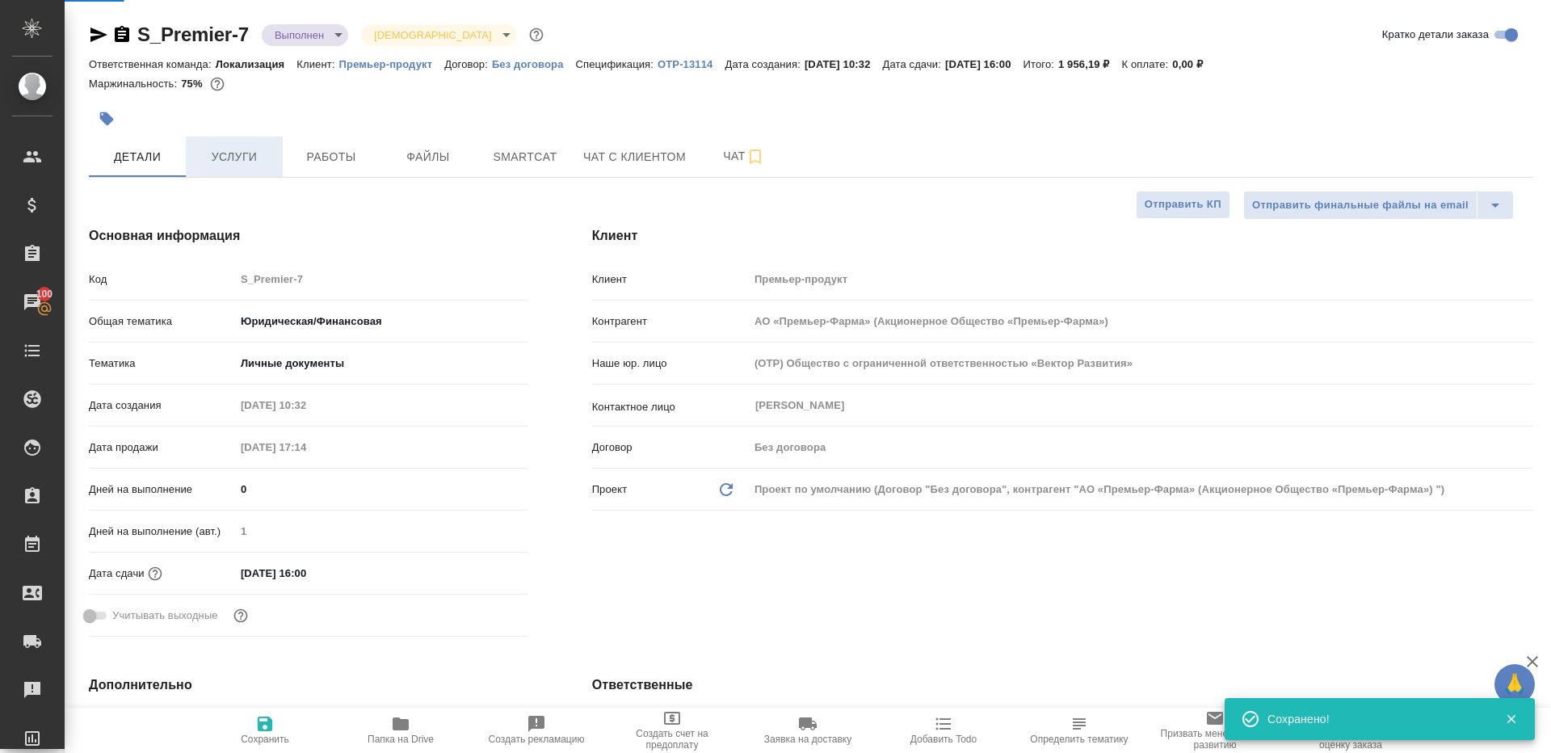
type textarea "x"
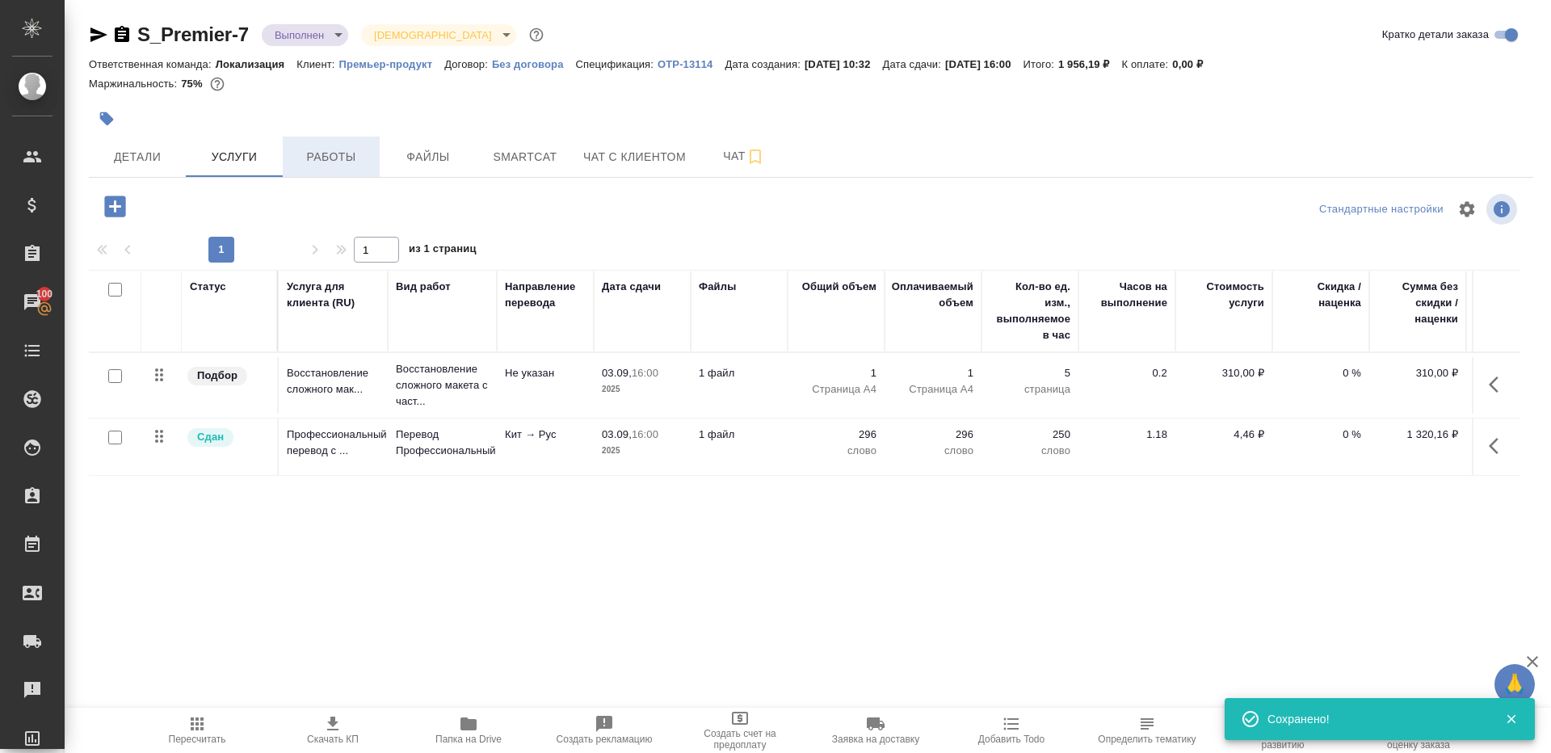
click at [354, 148] on span "Работы" at bounding box center [331, 157] width 78 height 20
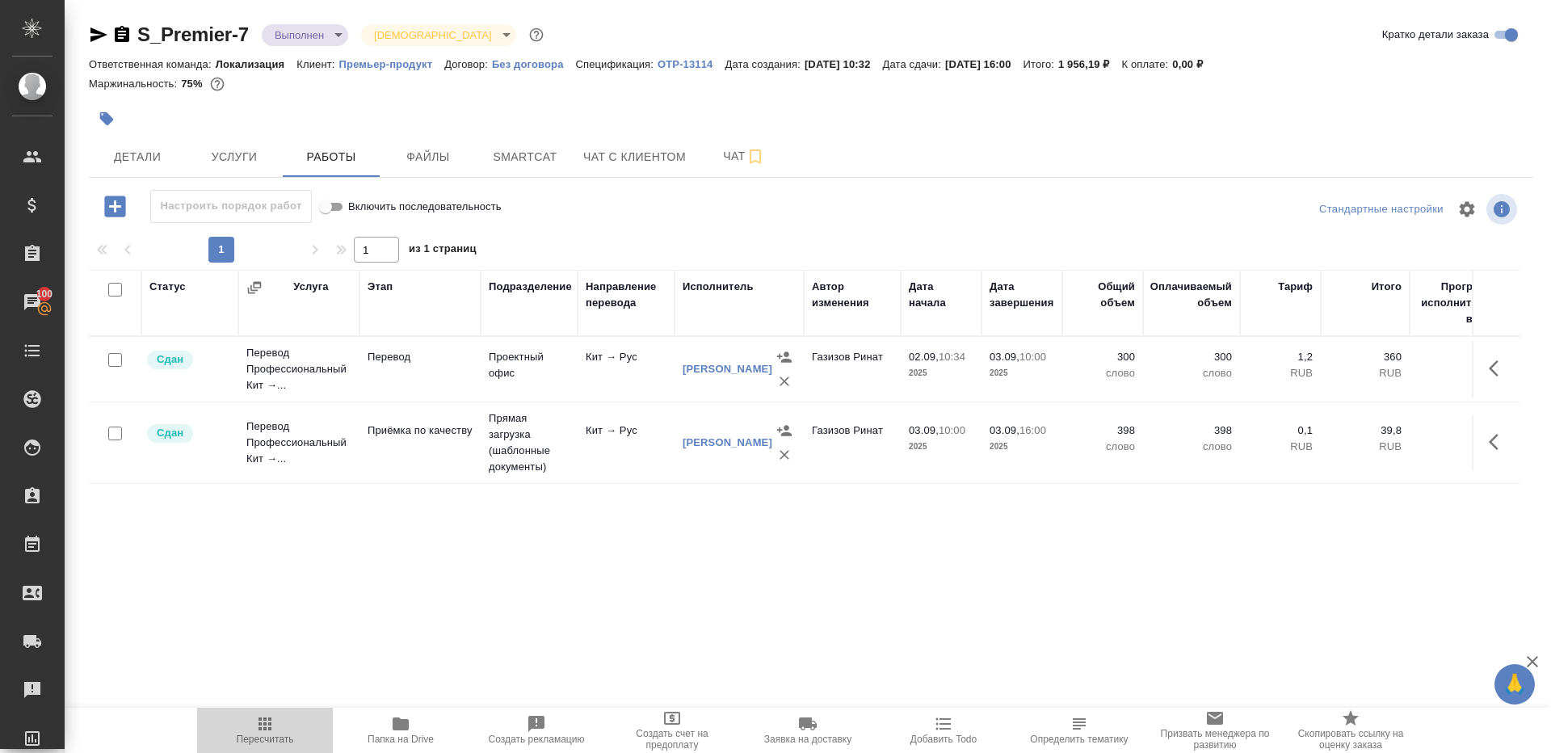
click at [266, 724] on icon "button" at bounding box center [264, 723] width 13 height 13
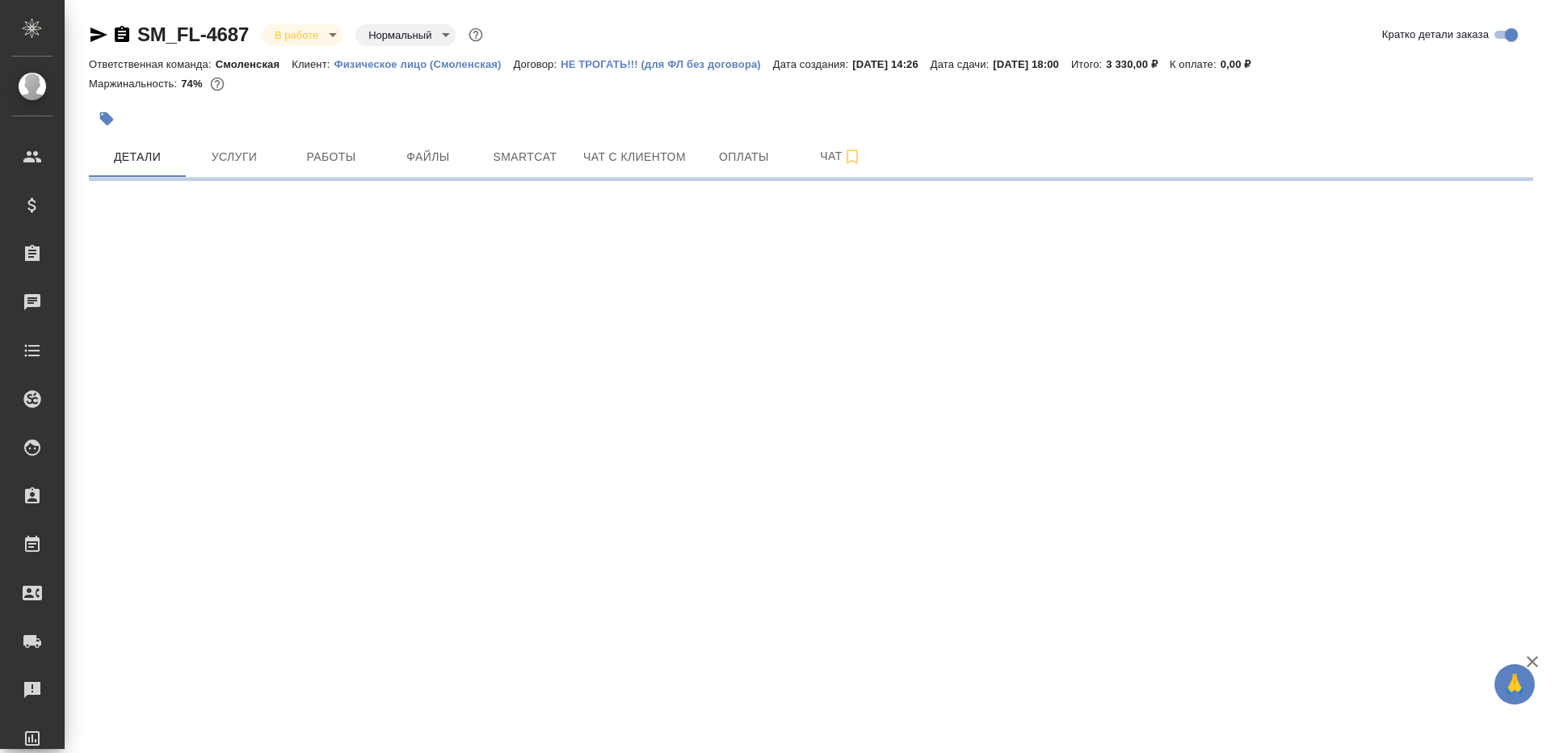
select select "RU"
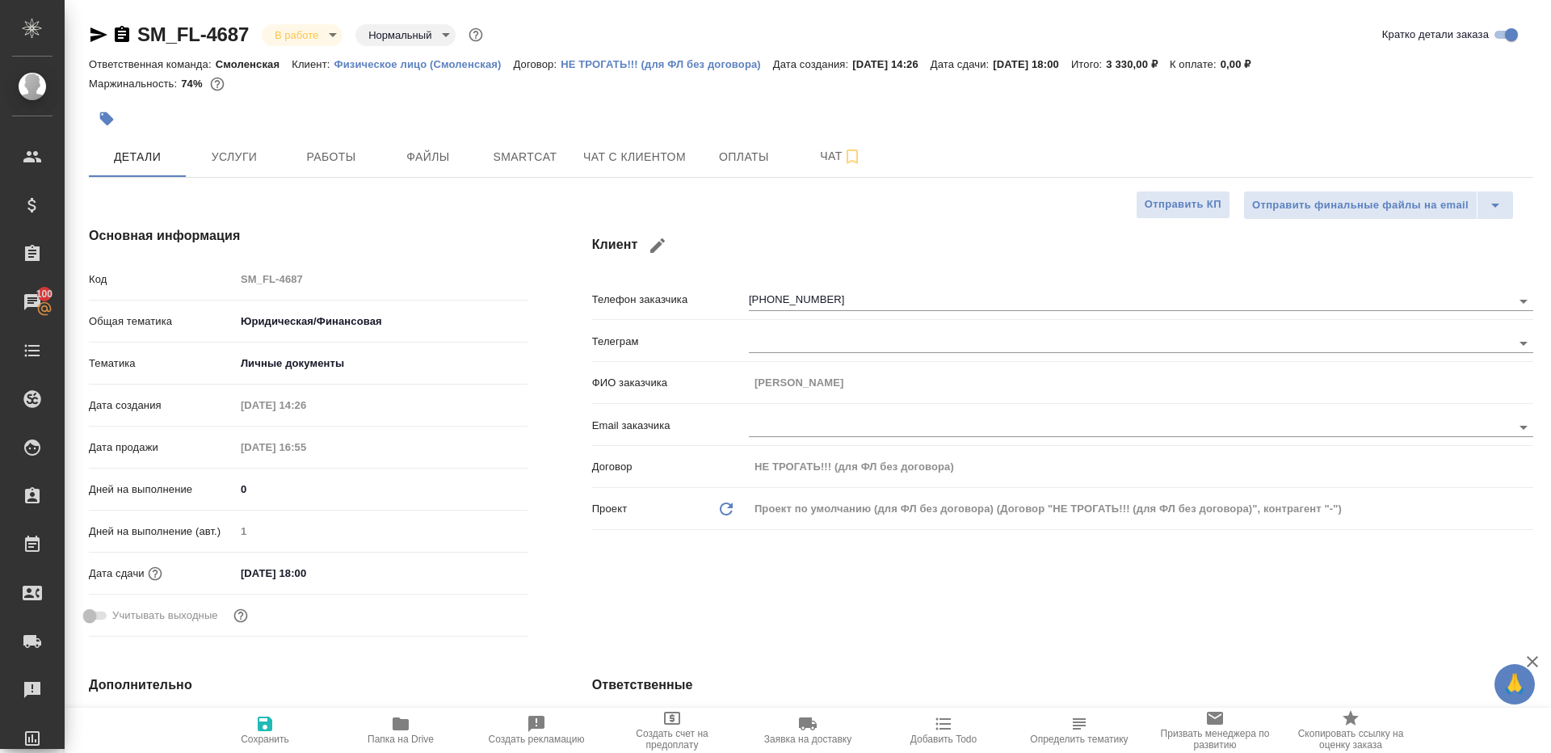
type textarea "x"
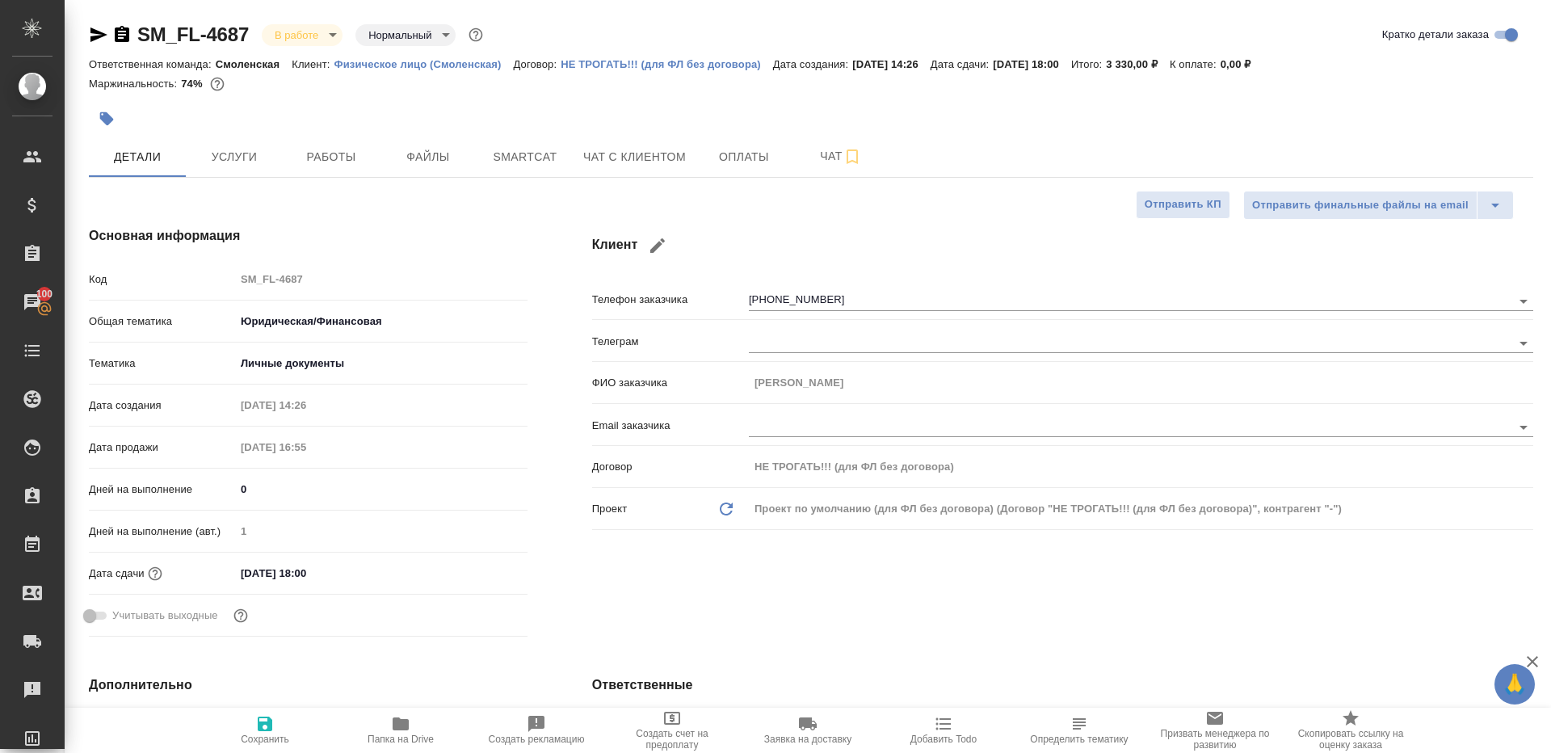
type textarea "x"
click at [296, 149] on span "Работы" at bounding box center [331, 157] width 78 height 20
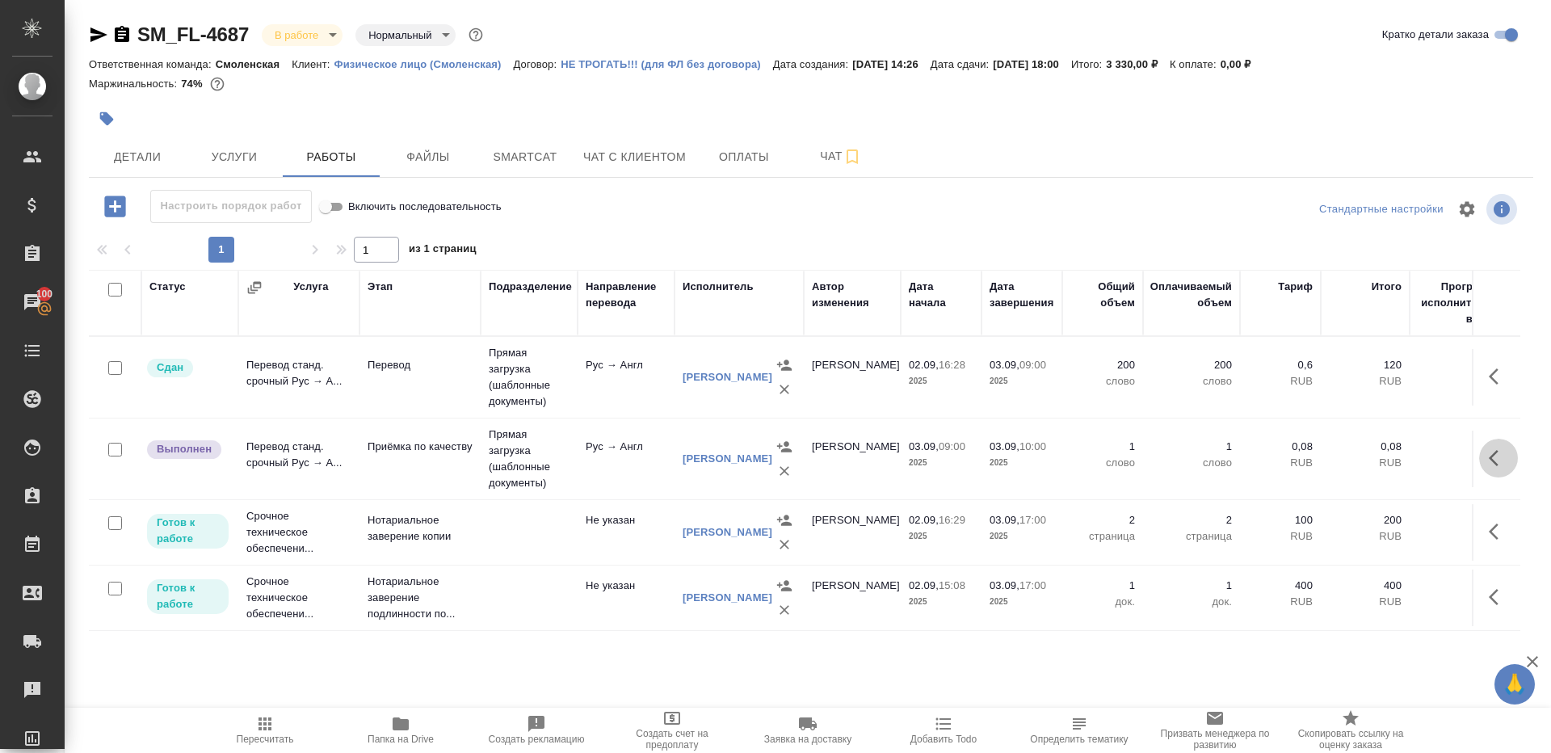
click at [1511, 458] on button "button" at bounding box center [1498, 458] width 39 height 39
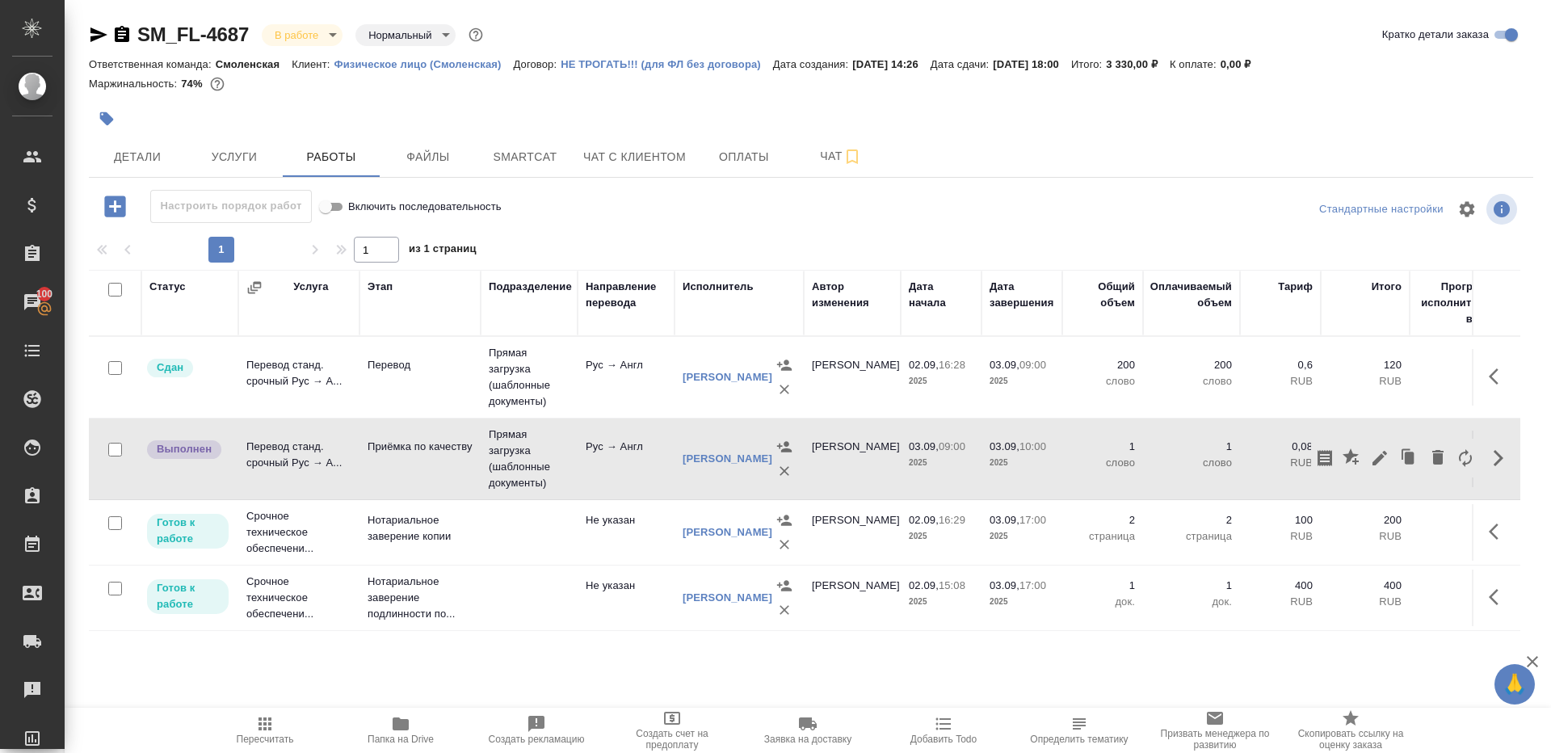
click at [1376, 448] on icon "button" at bounding box center [1379, 457] width 19 height 19
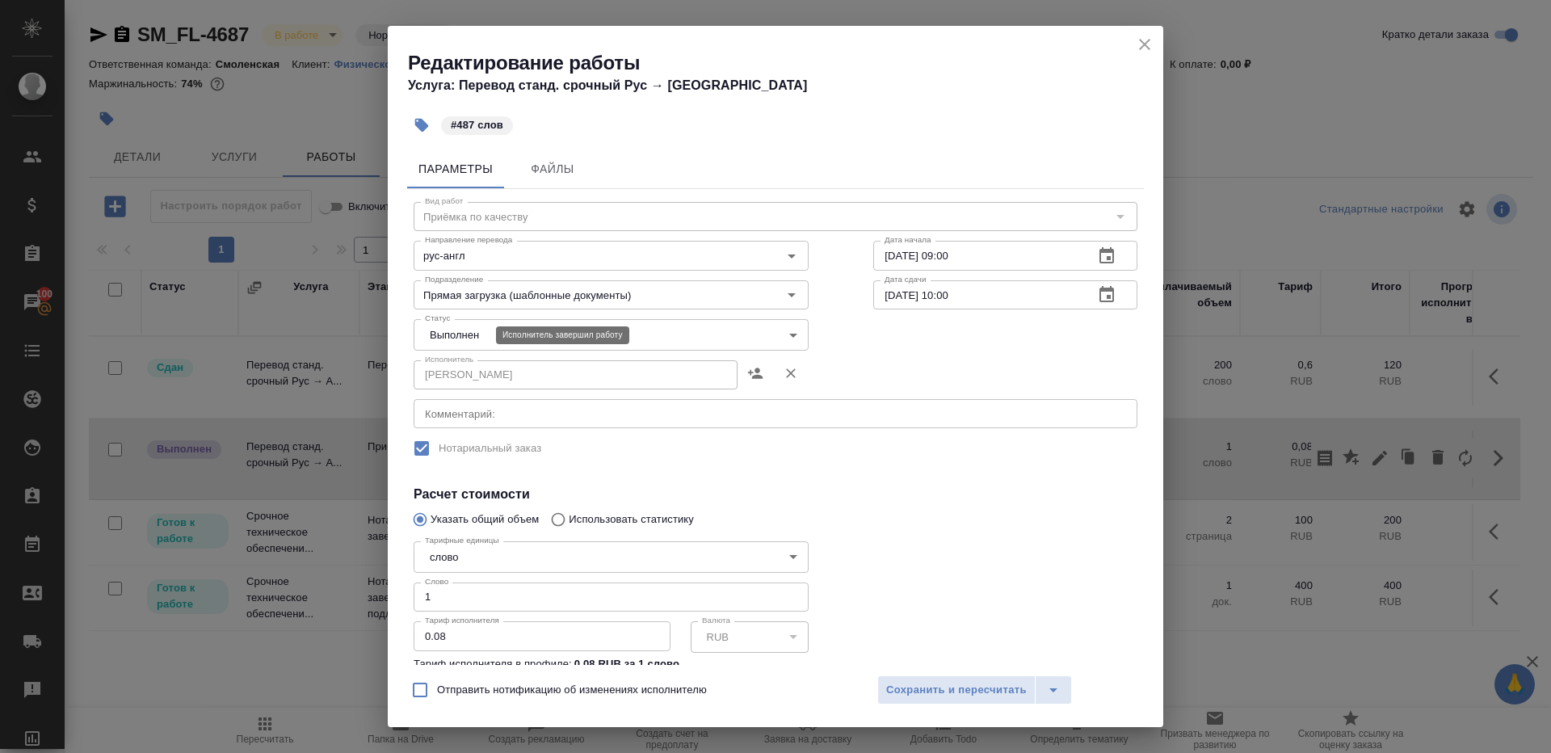
click at [446, 333] on body "🙏 .cls-1 fill:#fff; AWATERA [PERSON_NAME] Клиенты Спецификации Заказы 100 Чаты …" at bounding box center [775, 376] width 1551 height 753
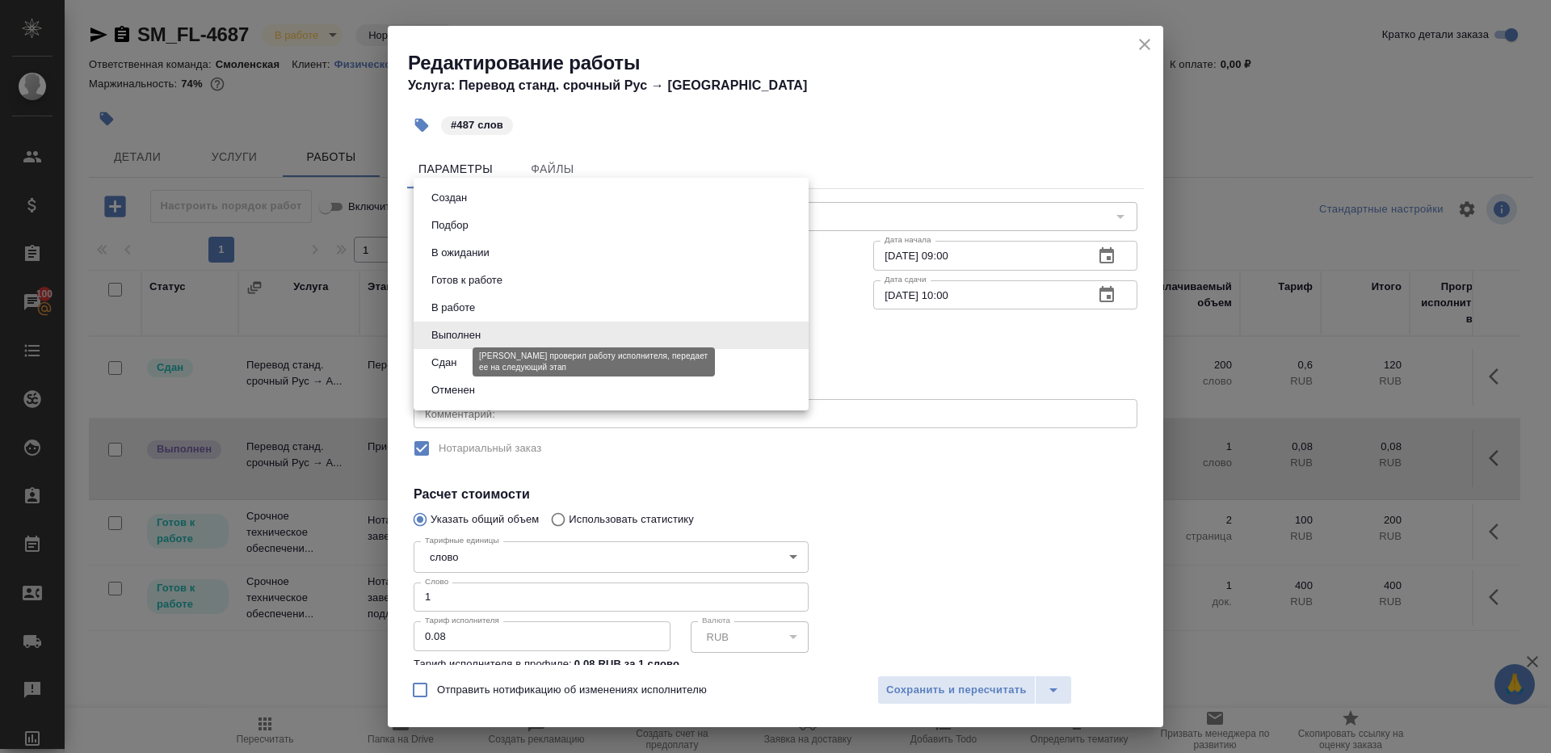
click at [456, 361] on button "Сдан" at bounding box center [443, 363] width 35 height 18
type input "closed"
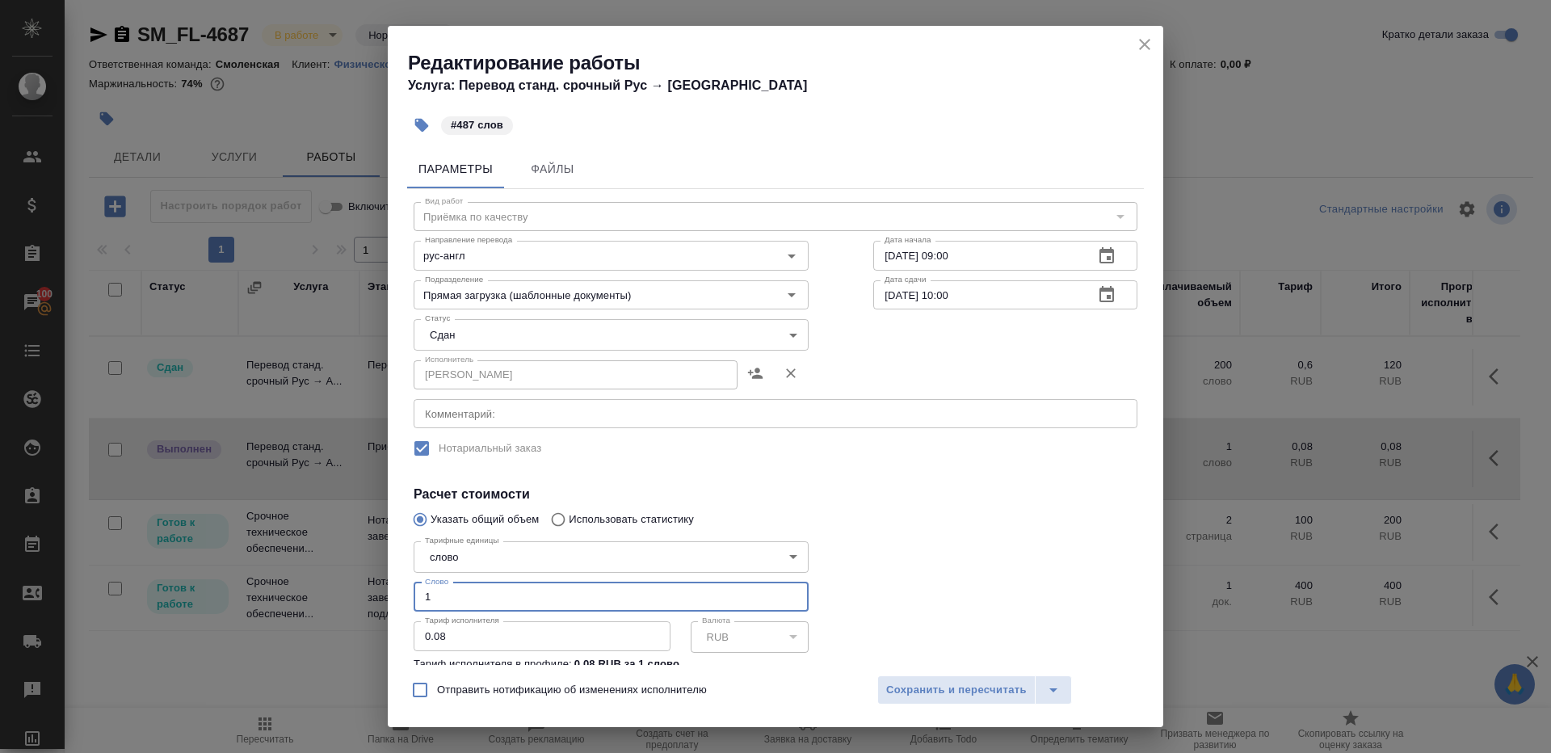
drag, startPoint x: 483, startPoint y: 594, endPoint x: 275, endPoint y: 550, distance: 212.9
click at [281, 550] on div "Редактирование работы Услуга: Перевод станд. срочный Рус → Англ #487 слов Парам…" at bounding box center [775, 376] width 1551 height 753
type input "487"
click at [901, 689] on span "Сохранить и пересчитать" at bounding box center [956, 690] width 141 height 19
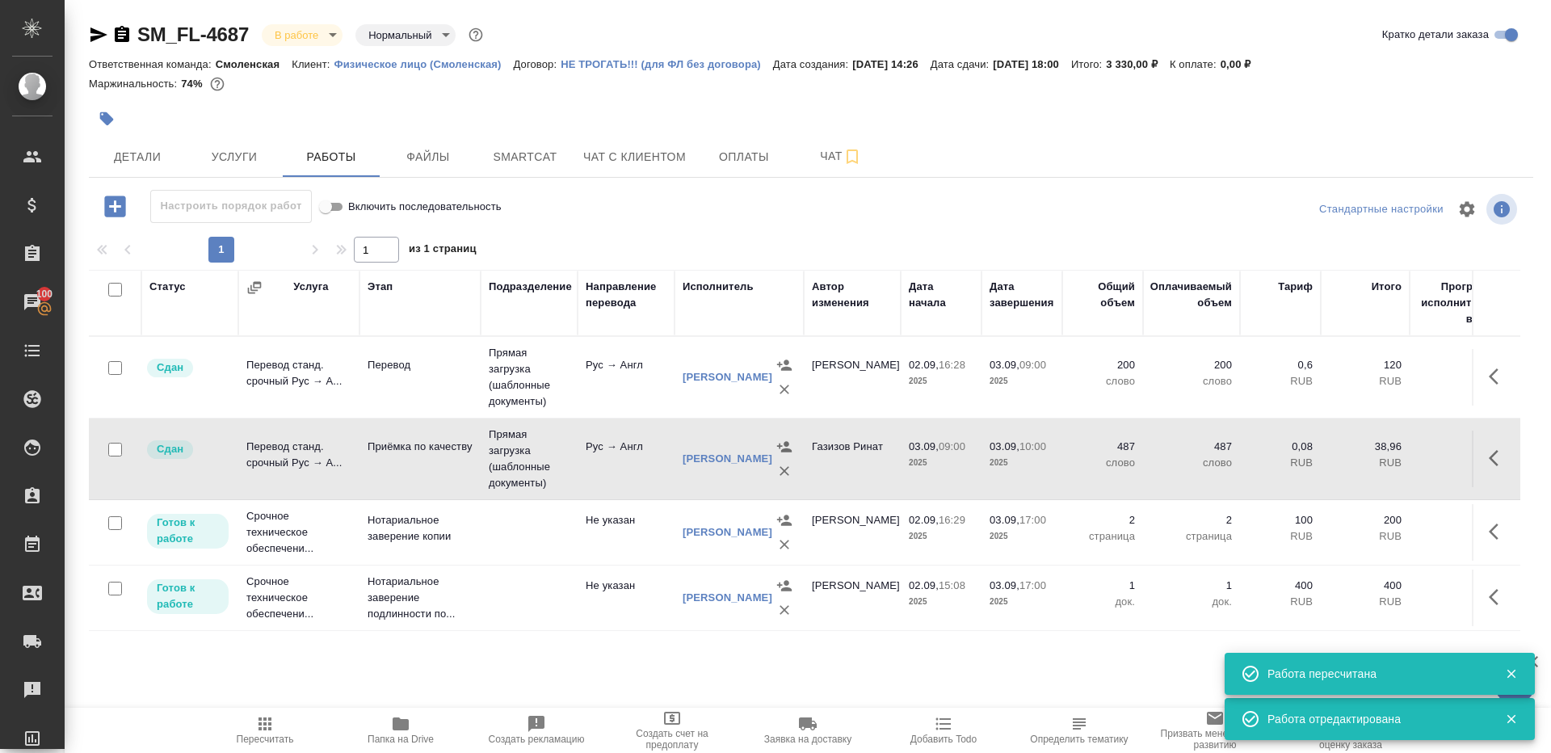
click at [285, 32] on body "🙏 .cls-1 fill:#fff; AWATERA Gazizov Rinat Клиенты Спецификации Заказы 100 Чаты …" at bounding box center [775, 376] width 1551 height 753
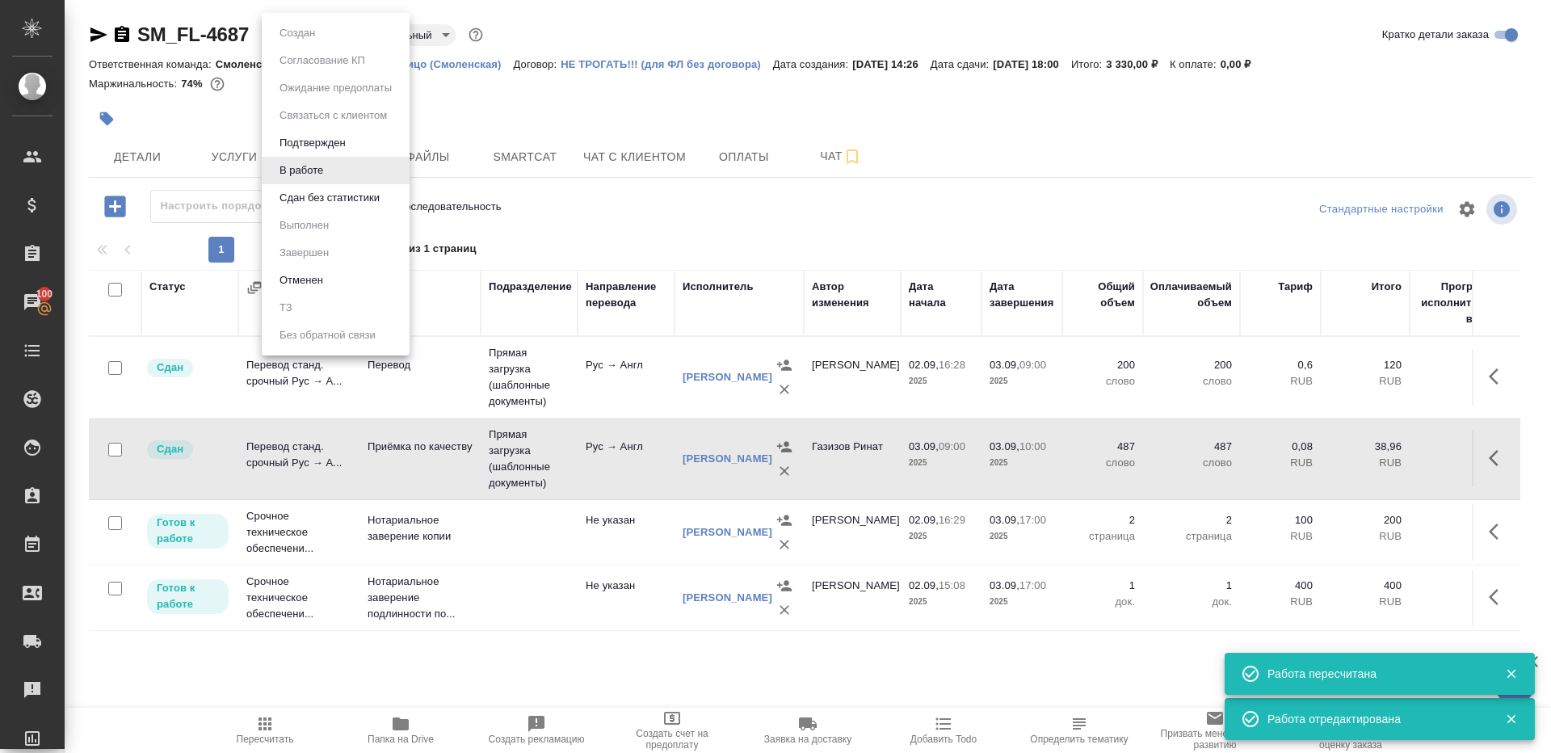
click at [333, 175] on li "В работе" at bounding box center [336, 170] width 148 height 27
click at [301, 27] on body "🙏 .cls-1 fill:#fff; AWATERA Gazizov Rinat Клиенты Спецификации Заказы 100 Чаты …" at bounding box center [775, 376] width 1551 height 753
click at [338, 215] on ul "Создан Согласование КП Ожидание предоплаты Связаться с клиентом Подтвержден В р…" at bounding box center [336, 184] width 148 height 342
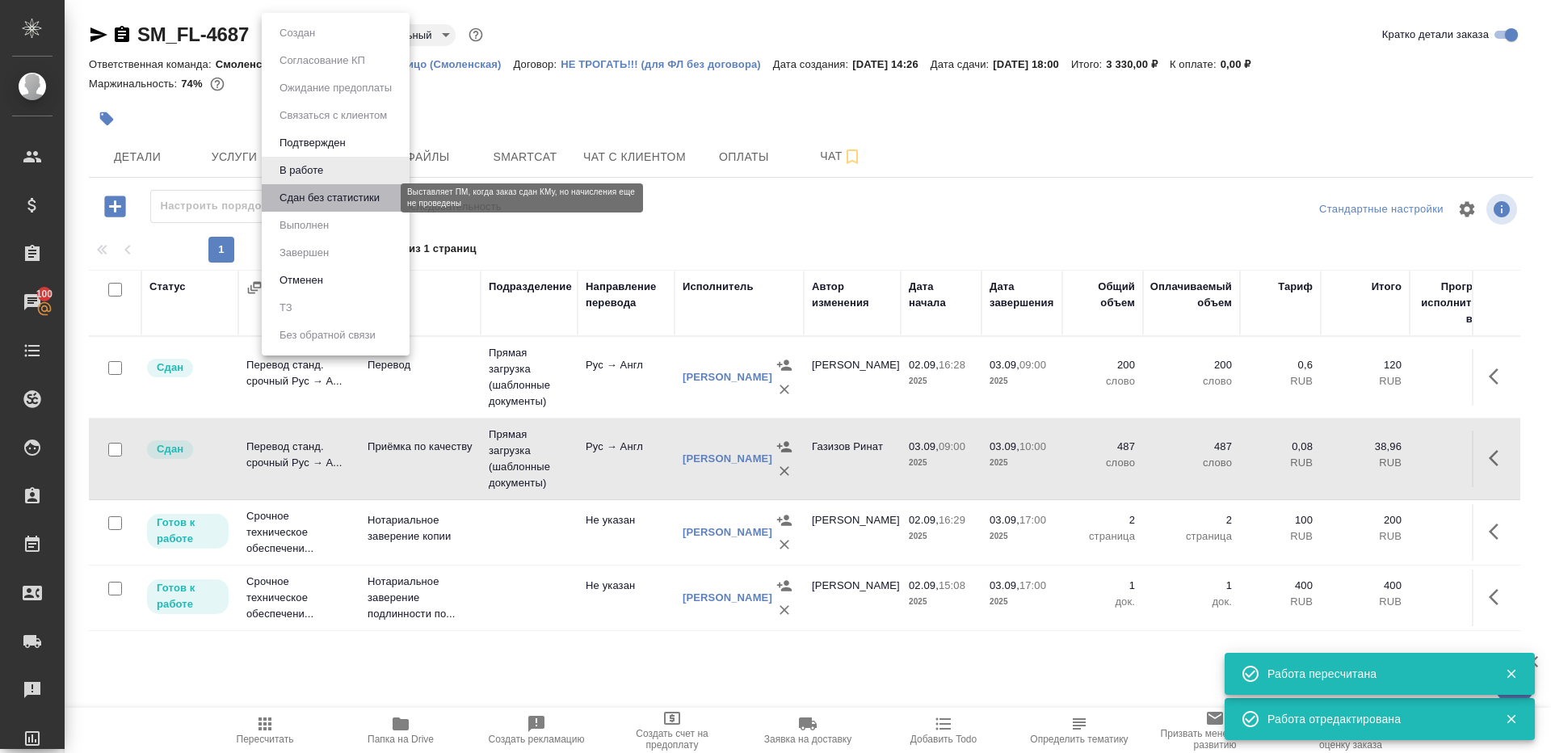
click at [338, 200] on button "Сдан без статистики" at bounding box center [330, 198] width 110 height 18
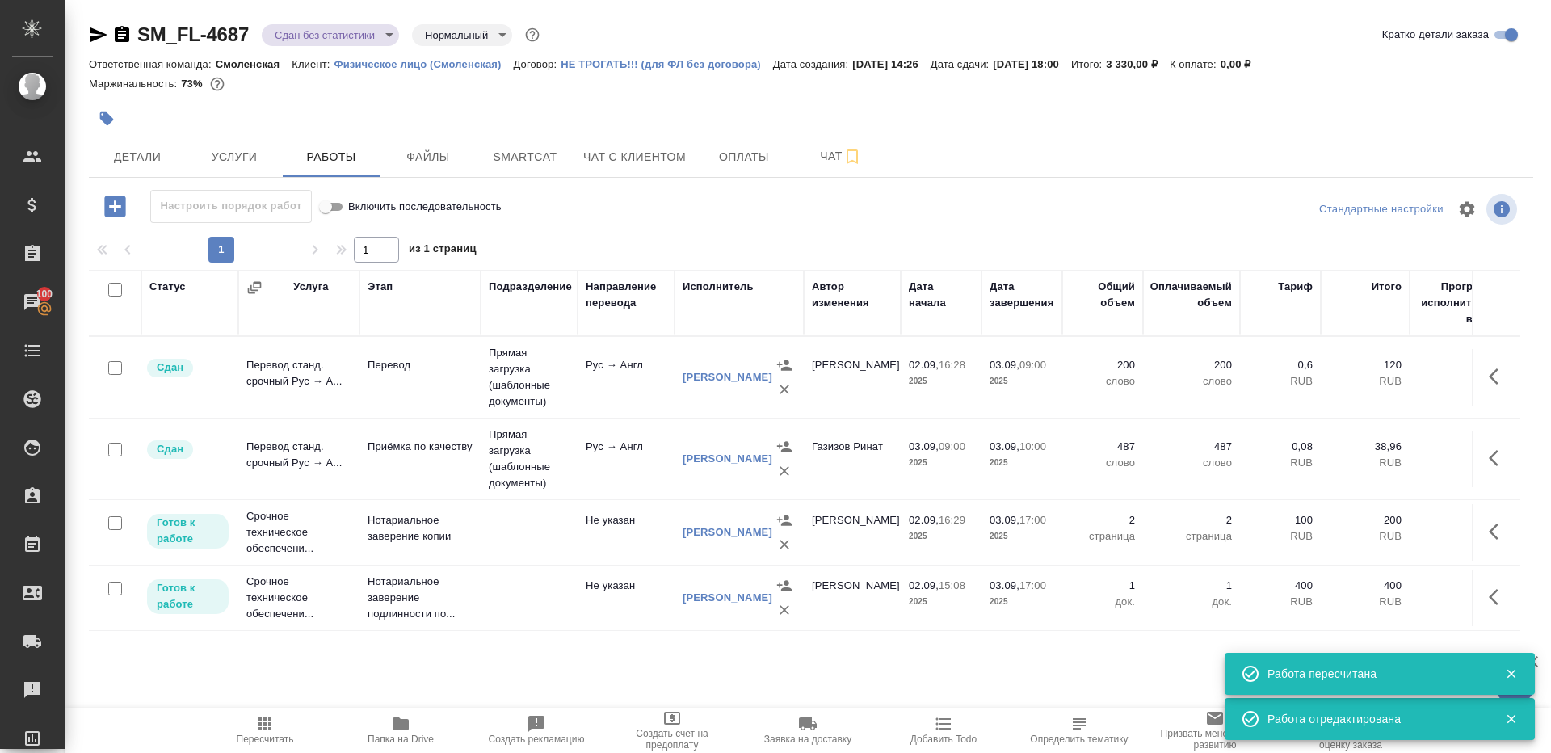
click at [314, 23] on div "SM_FL-4687 Сдан без статистики distributed Нормальный normal" at bounding box center [316, 35] width 454 height 26
click at [315, 44] on body "🙏 .cls-1 fill:#fff; AWATERA Gazizov Rinat Клиенты Спецификации Заказы 100 Чаты …" at bounding box center [775, 376] width 1551 height 753
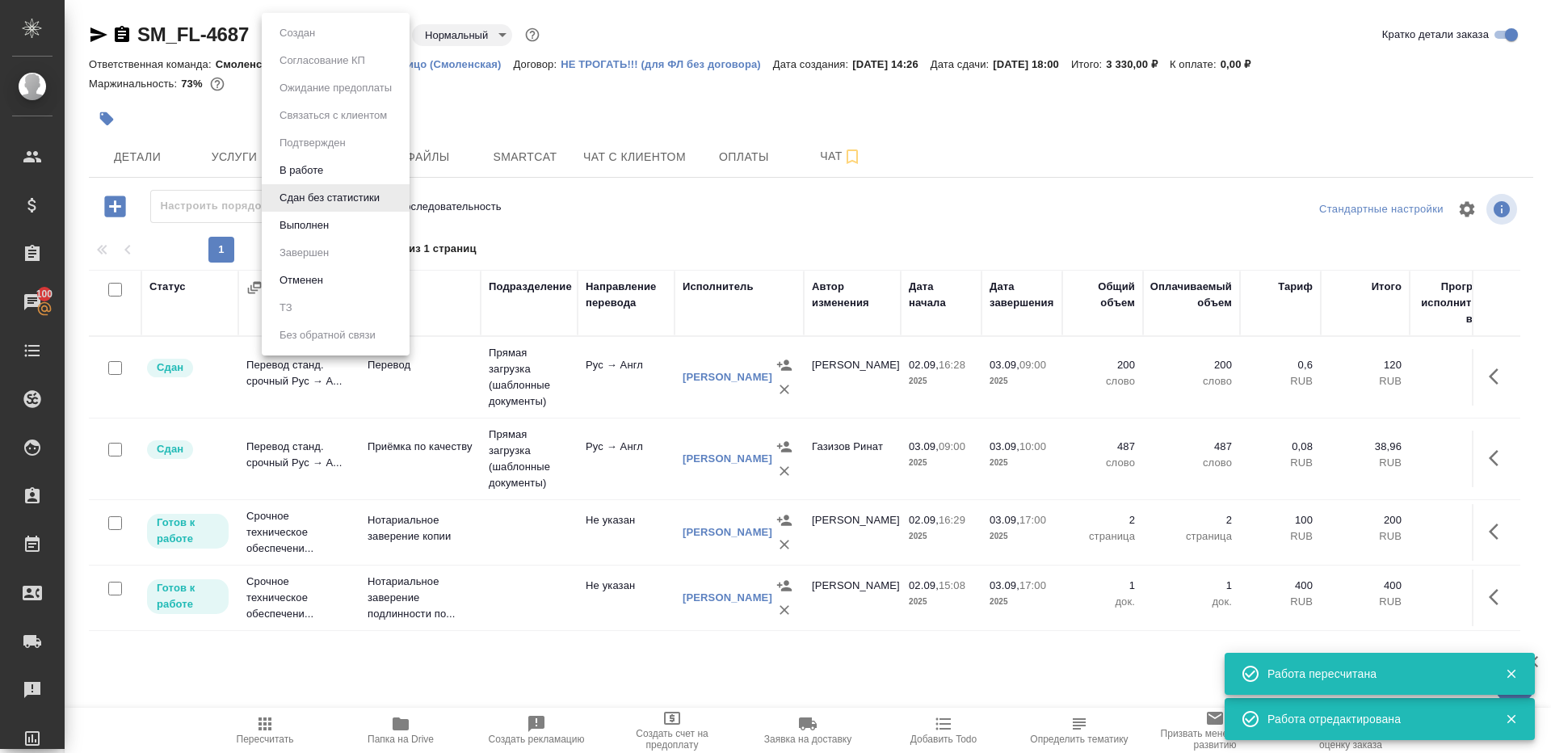
click at [347, 230] on li "Выполнен" at bounding box center [336, 225] width 148 height 27
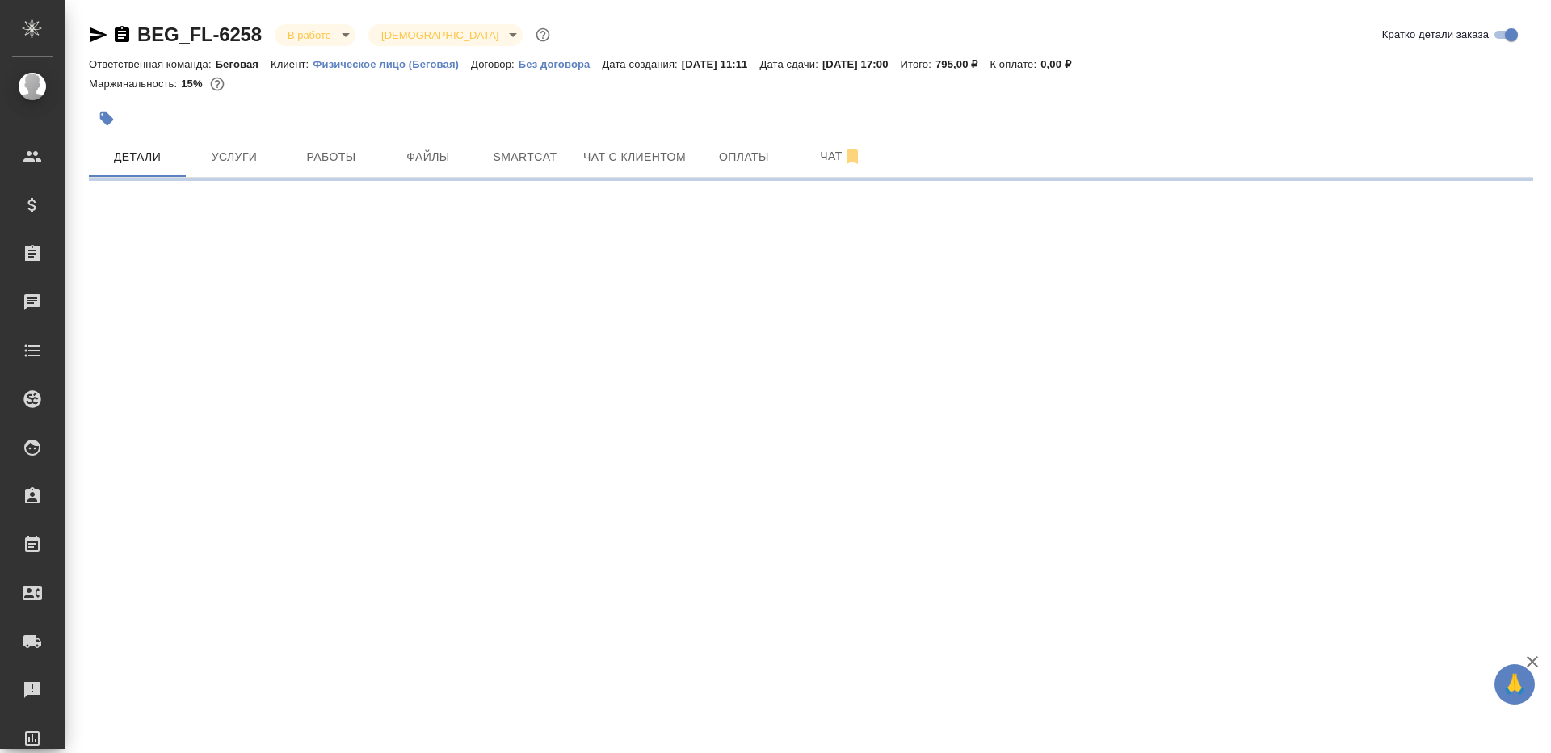
select select "RU"
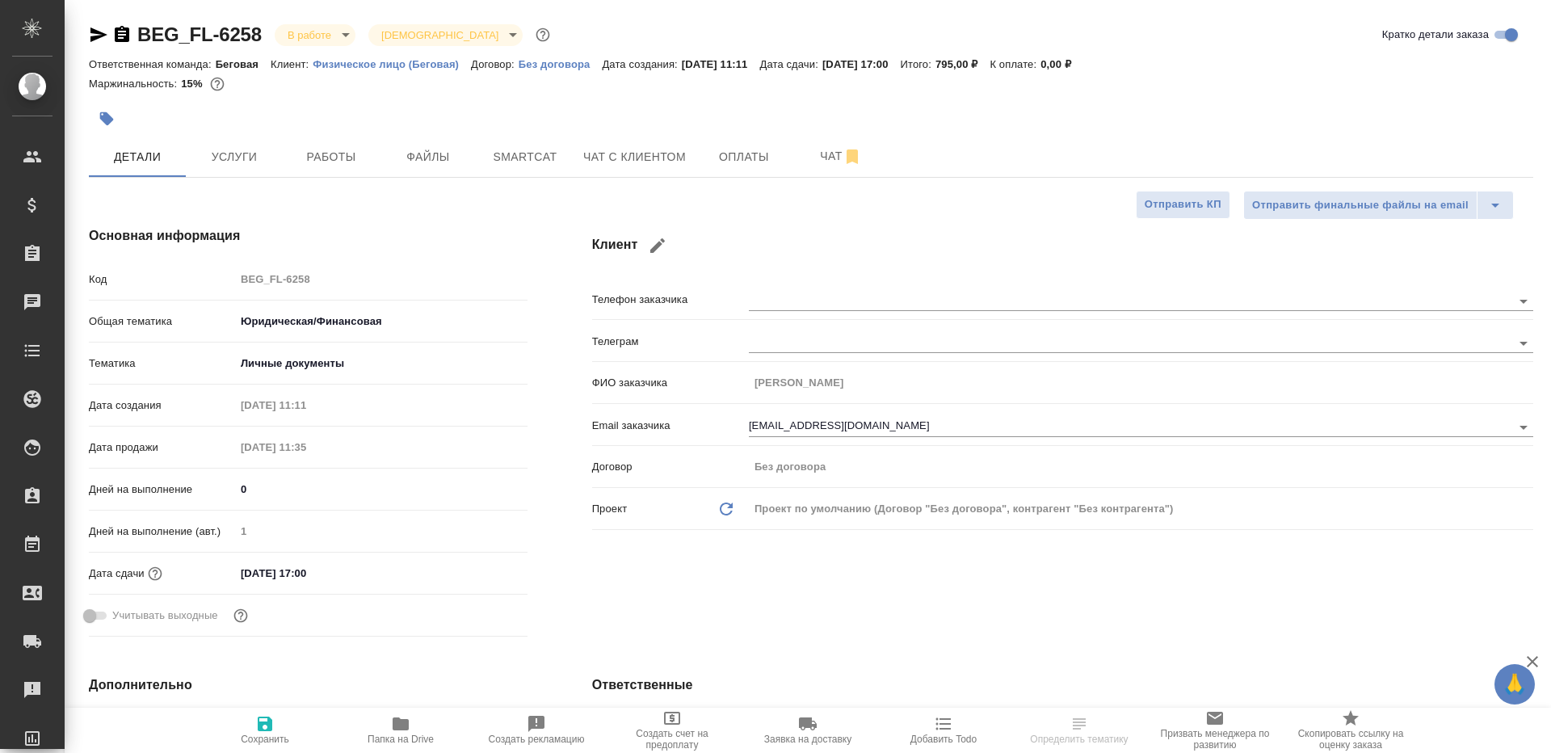
type textarea "x"
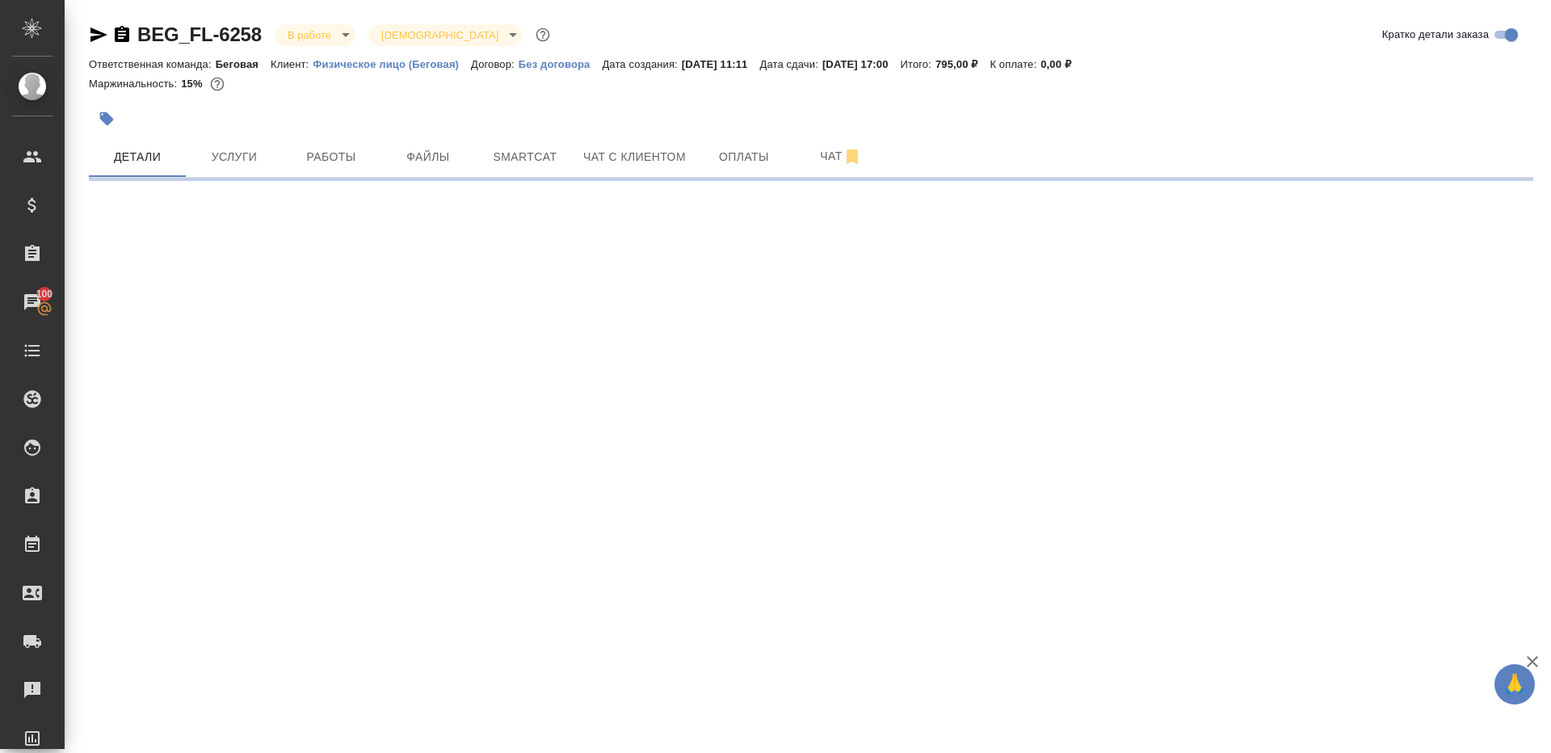
select select "RU"
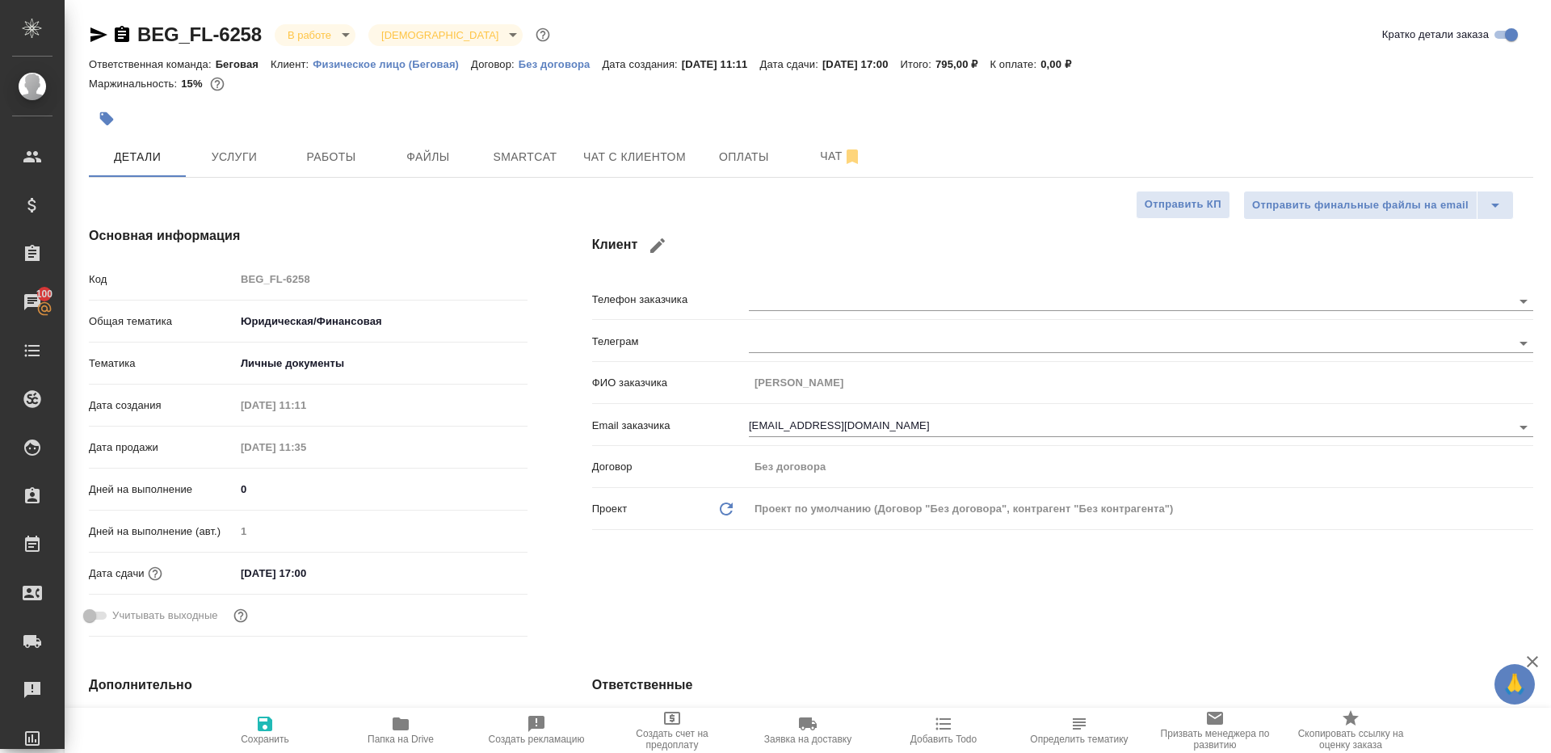
type textarea "x"
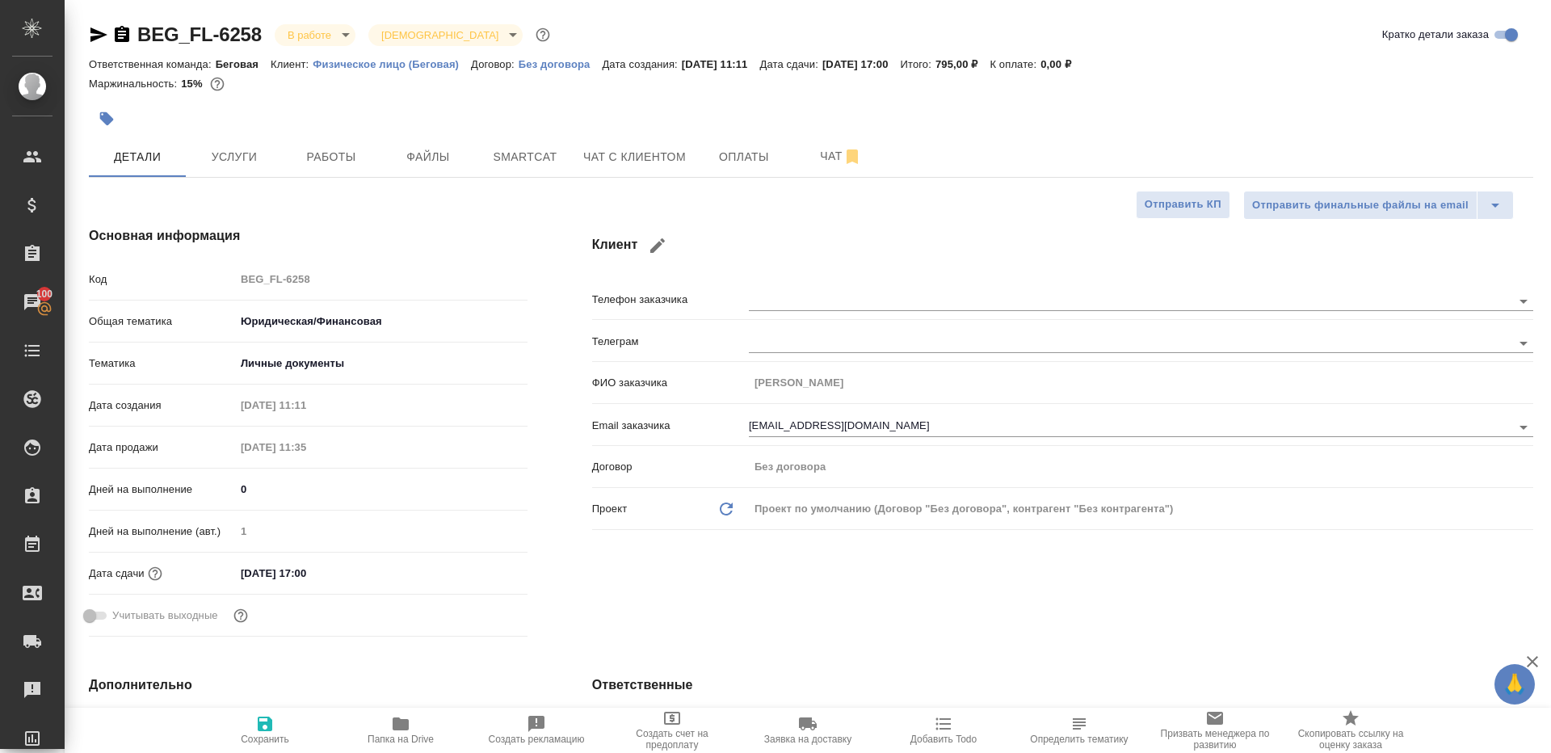
type textarea "x"
click at [324, 159] on span "Работы" at bounding box center [331, 157] width 78 height 20
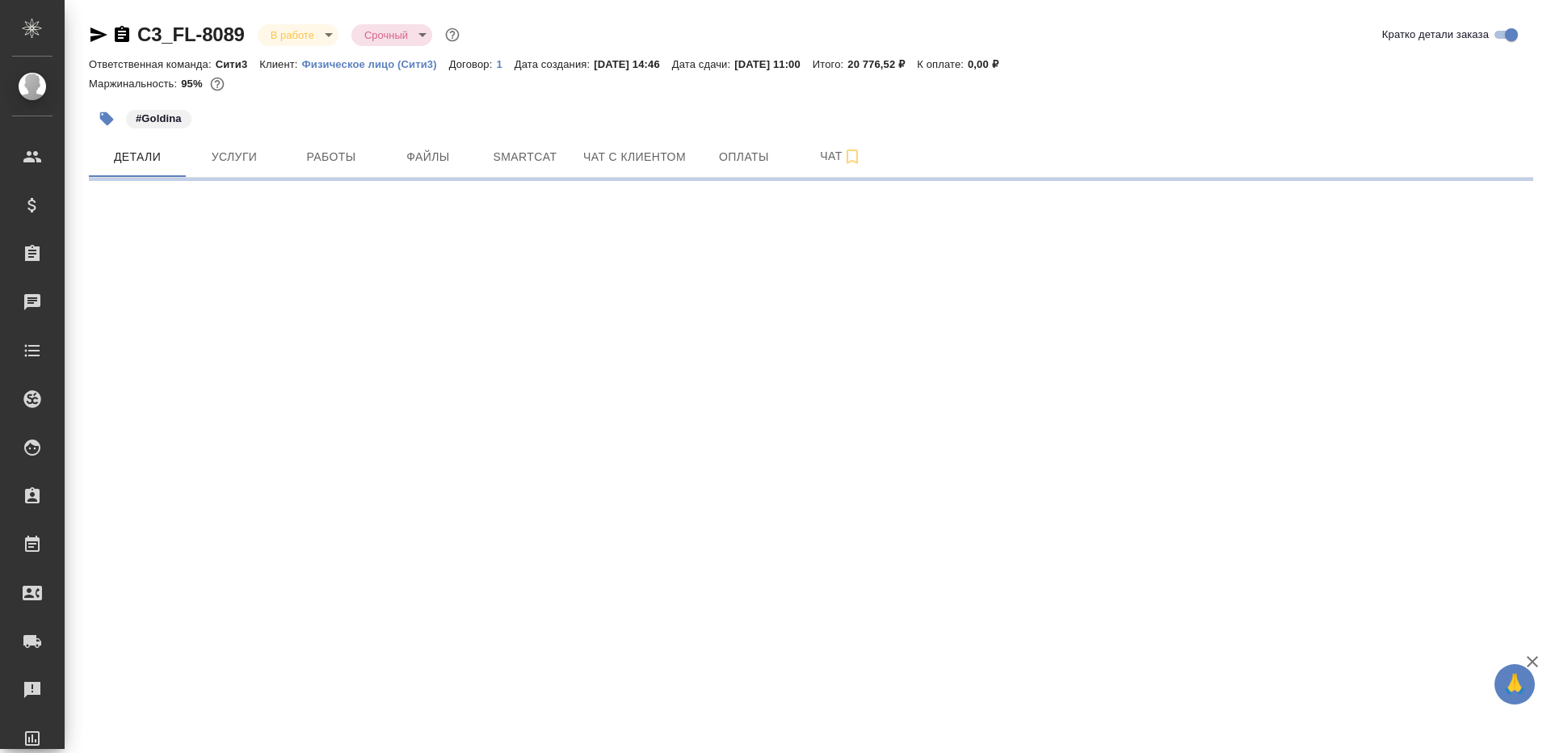
select select "RU"
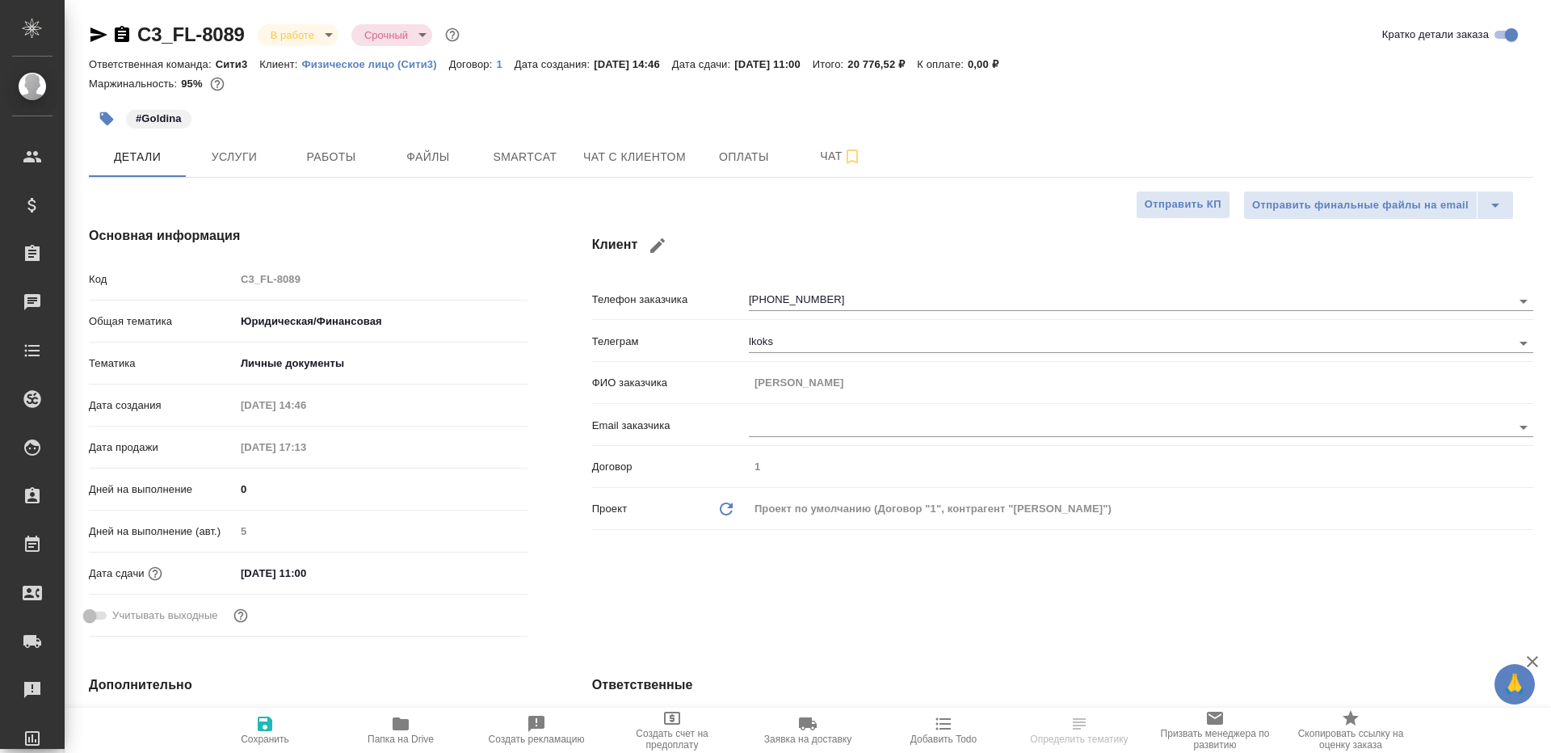
type textarea "x"
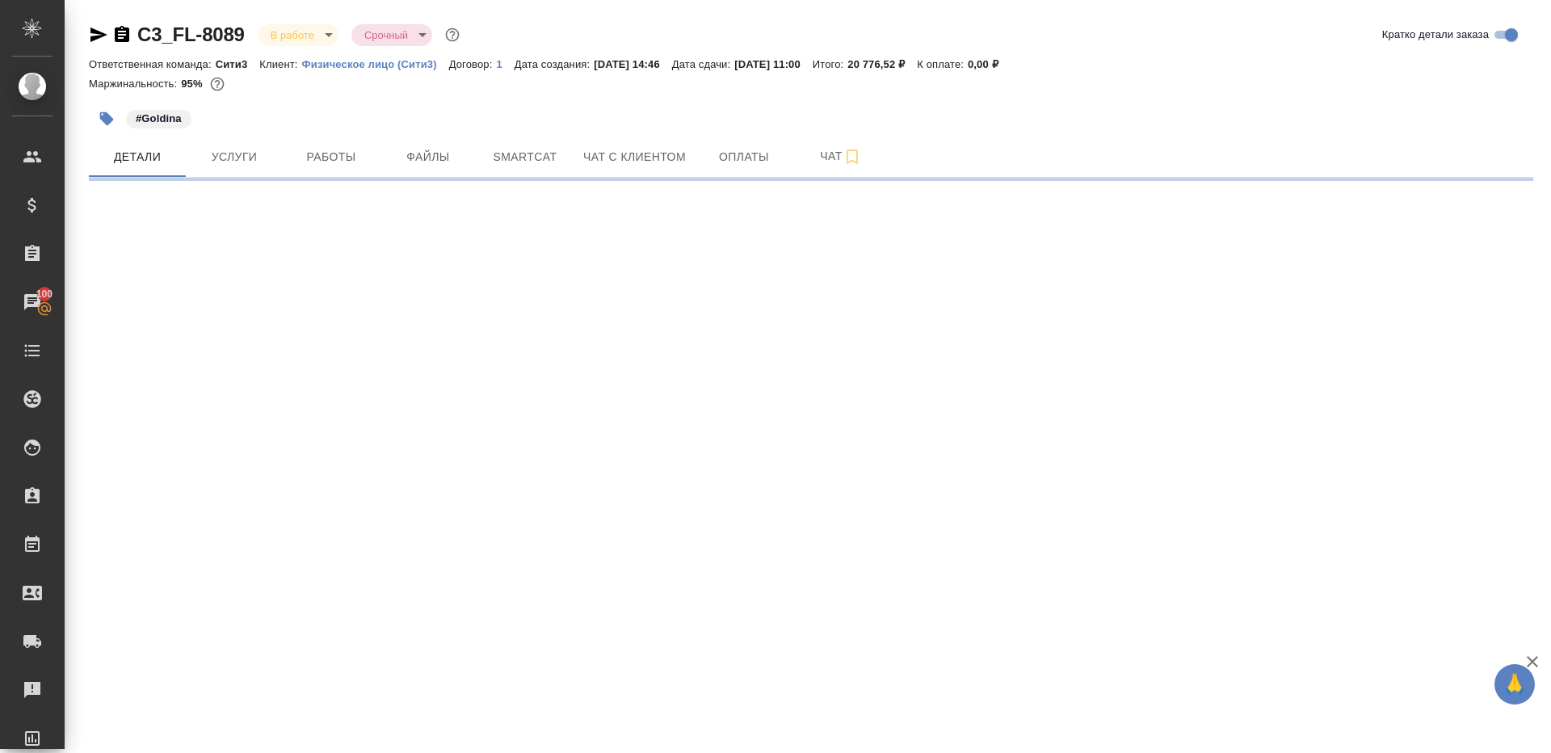
select select "RU"
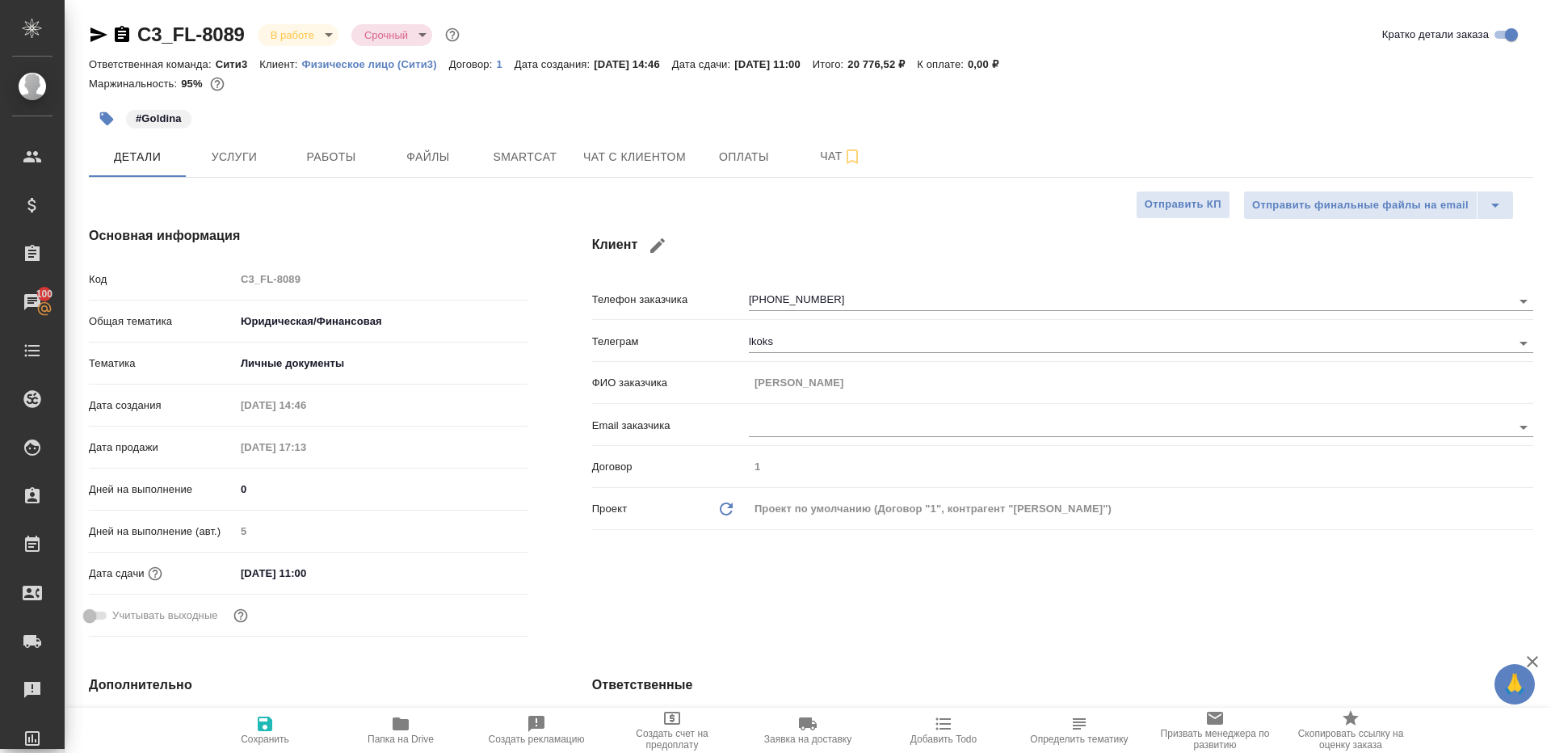
type textarea "x"
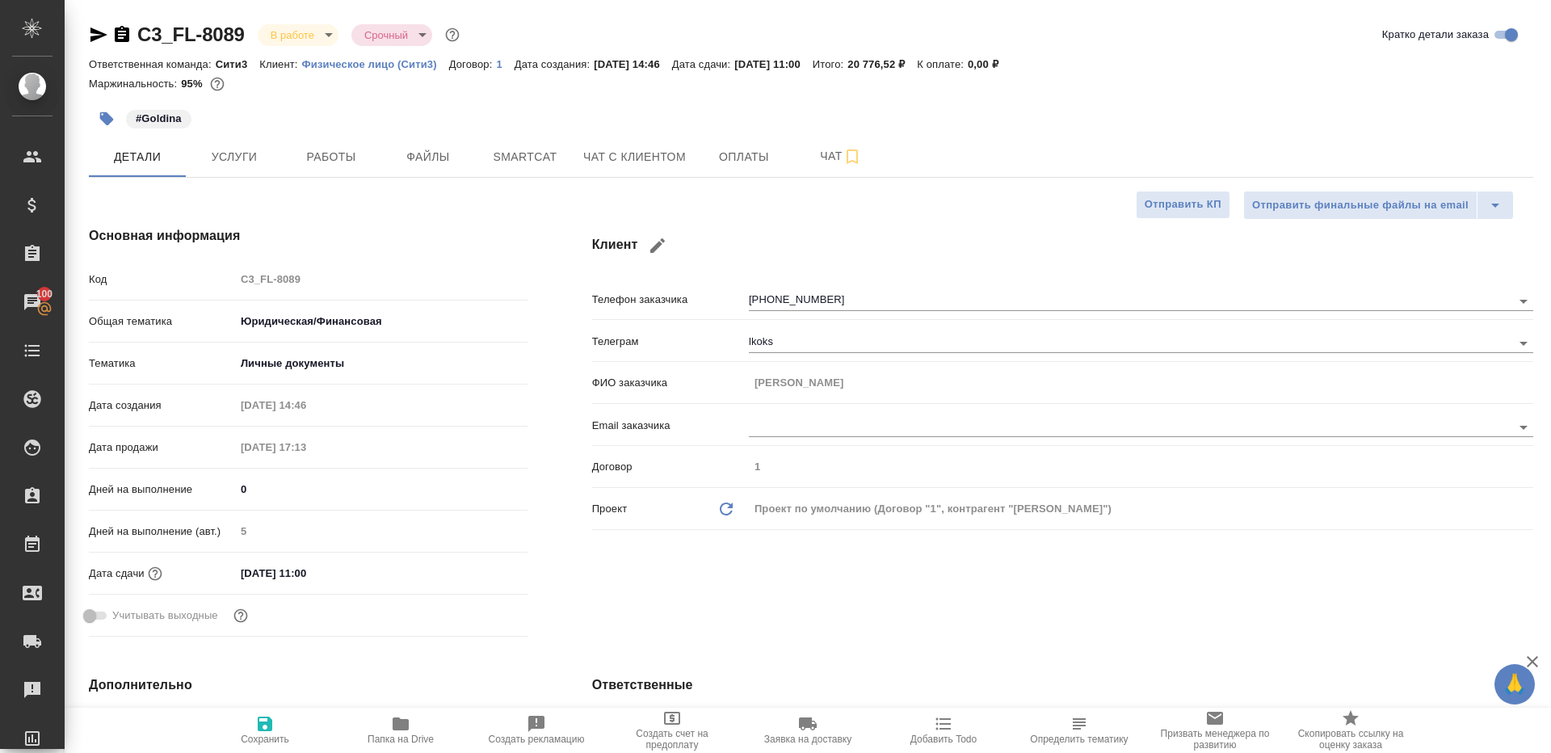
type textarea "x"
click at [336, 153] on span "Работы" at bounding box center [331, 157] width 78 height 20
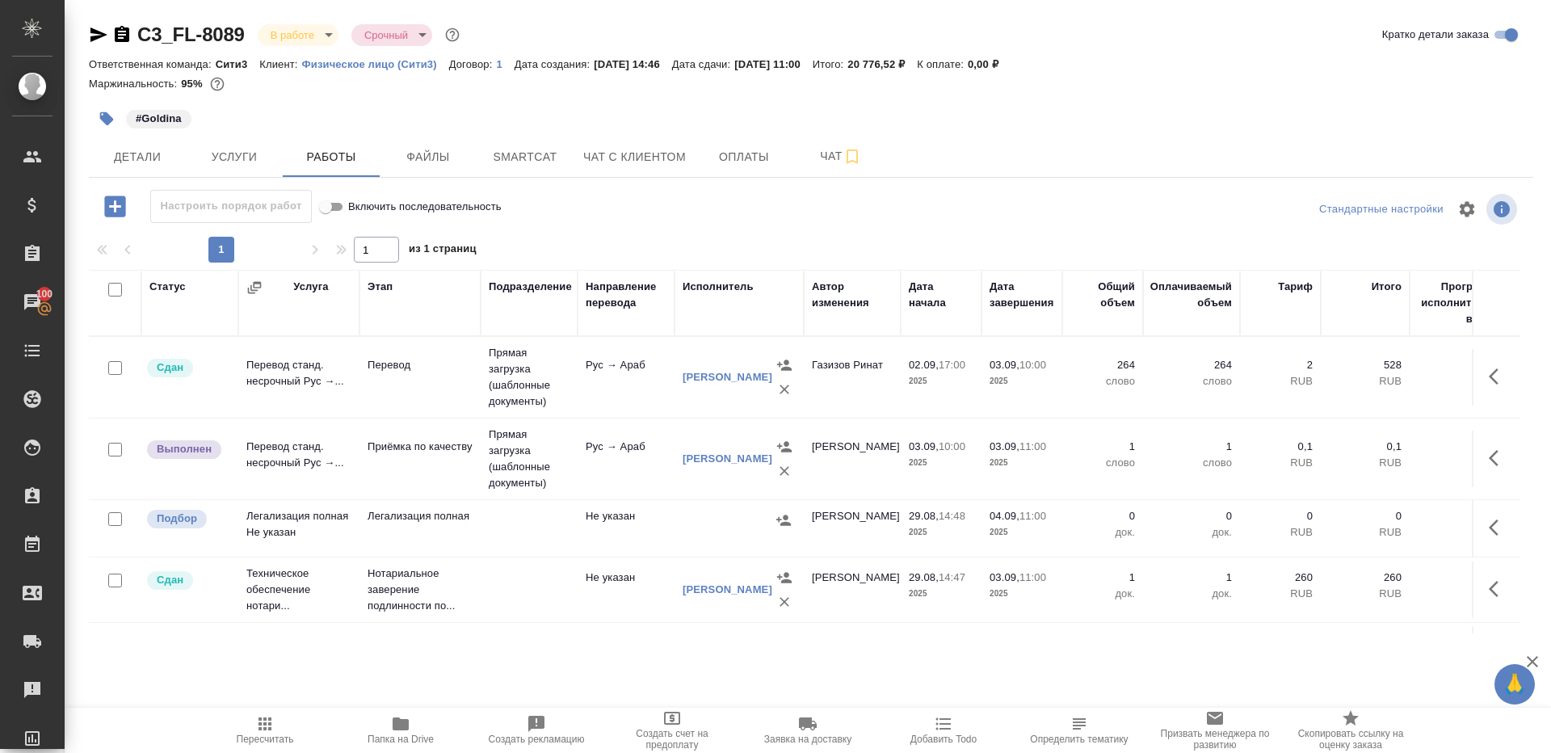
click at [307, 27] on body "🙏 .cls-1 fill:#fff; AWATERA [PERSON_NAME] Клиенты Спецификации Заказы 100 Чаты …" at bounding box center [775, 376] width 1551 height 753
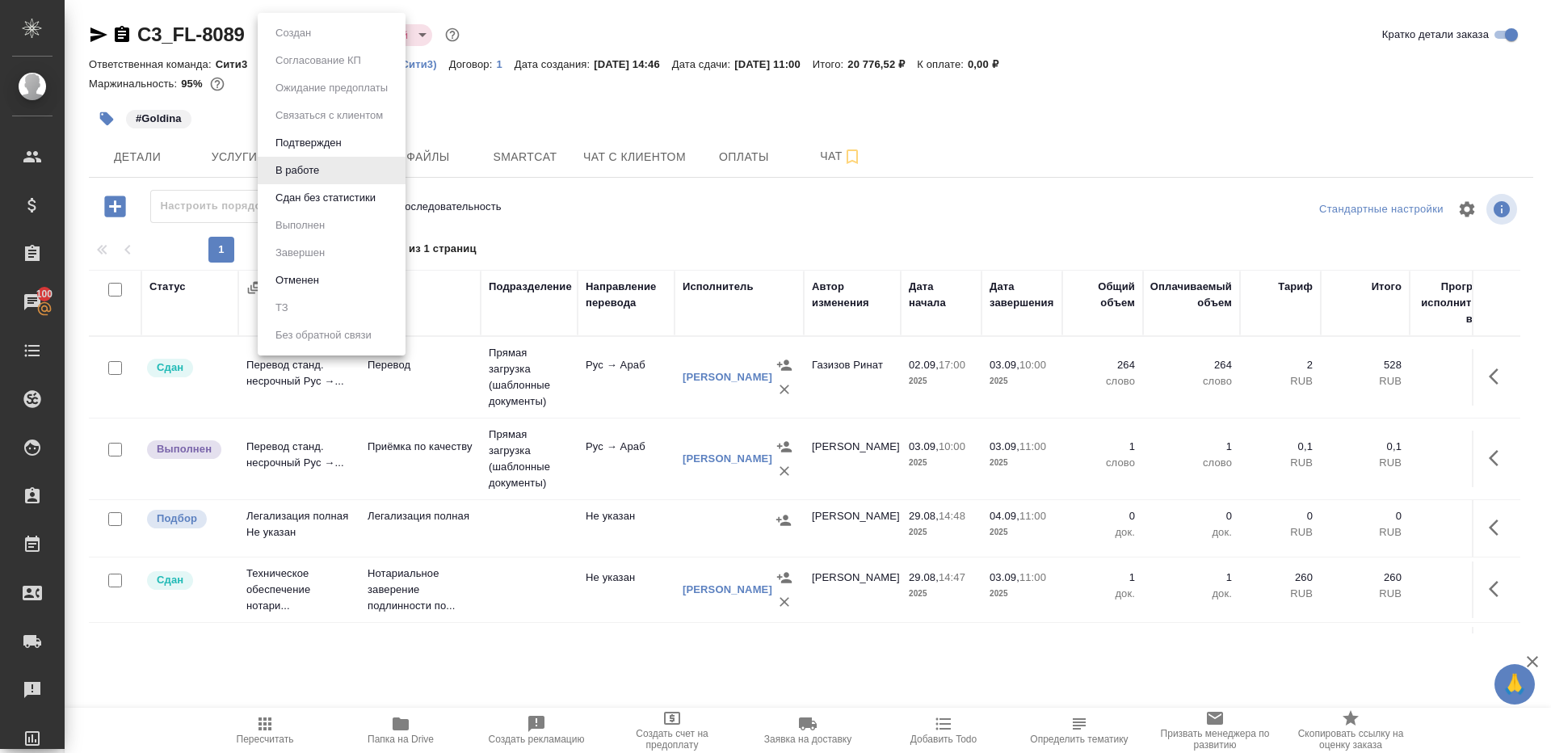
click at [370, 207] on li "Сдан без статистики" at bounding box center [332, 197] width 148 height 27
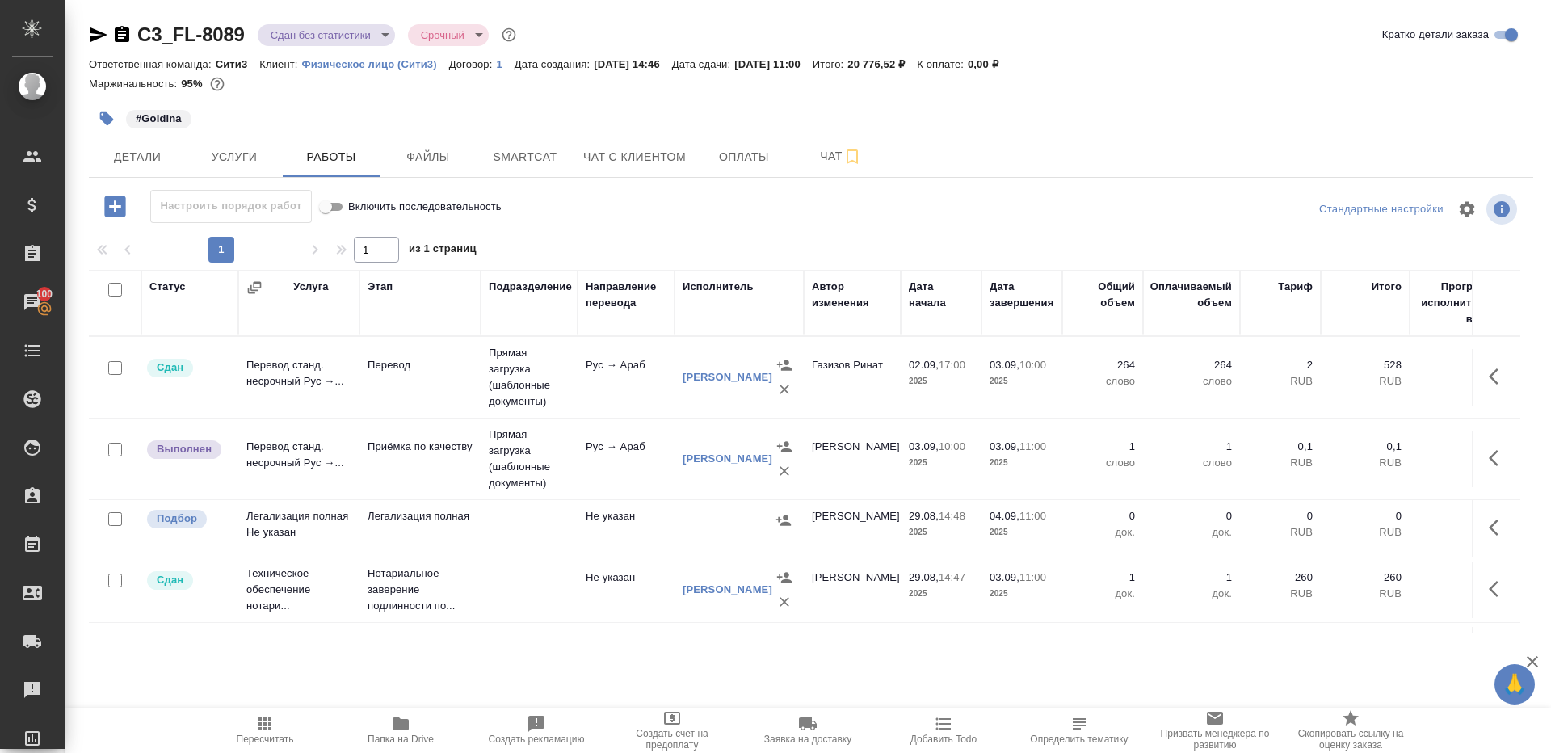
click at [304, 28] on body "🙏 .cls-1 fill:#fff; AWATERA [PERSON_NAME] Клиенты Спецификации Заказы 100 Чаты …" at bounding box center [775, 376] width 1551 height 753
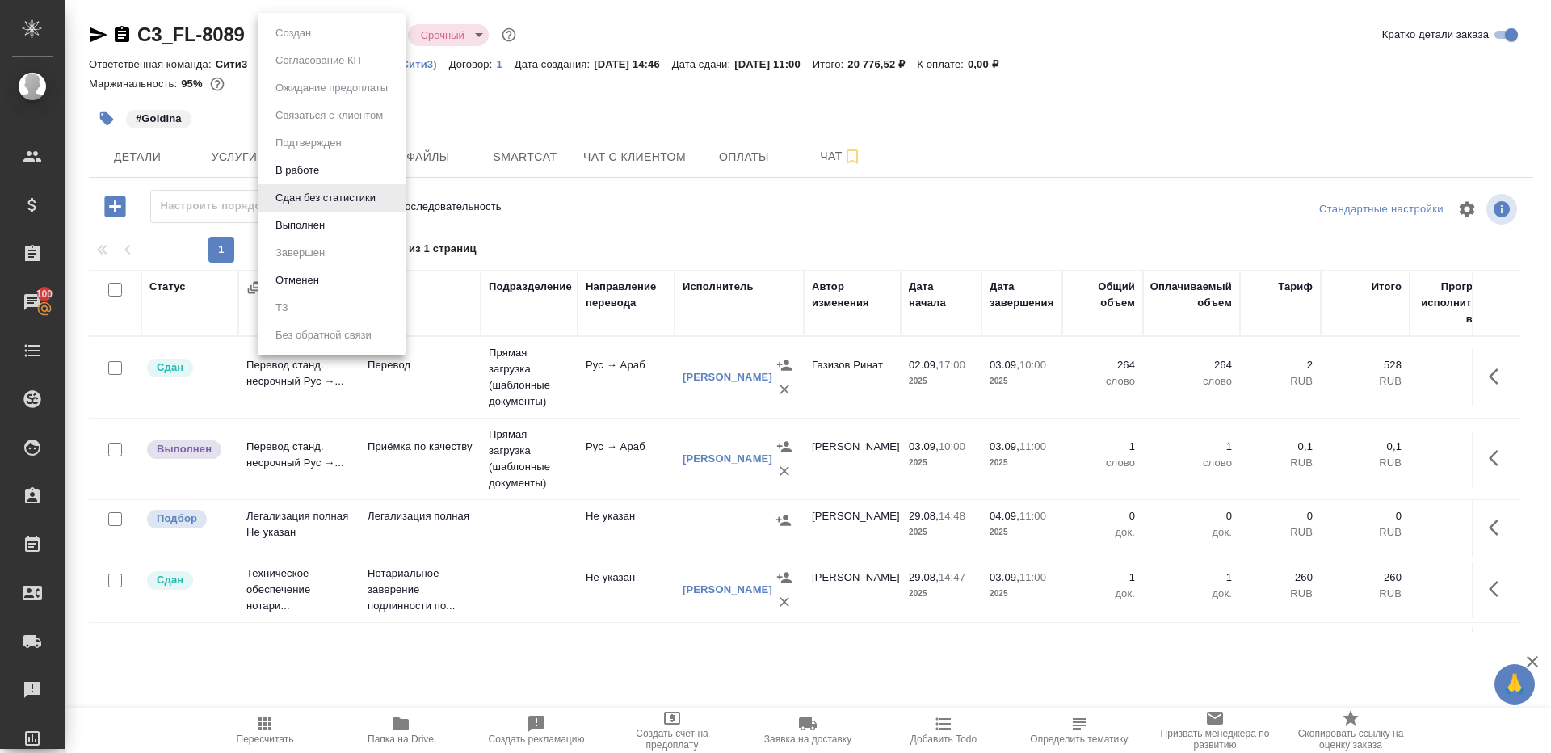
click at [327, 223] on button "Выполнен" at bounding box center [300, 225] width 59 height 18
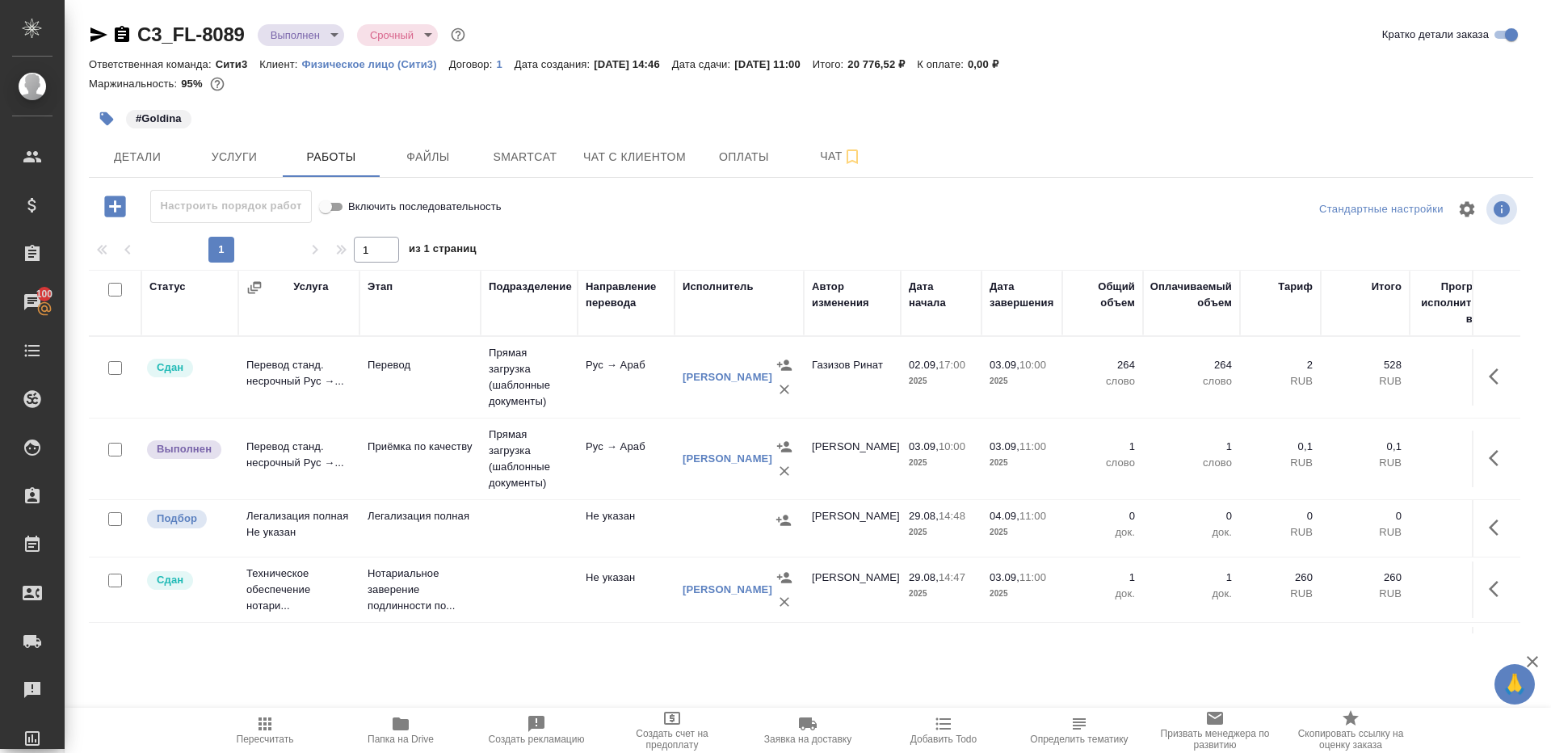
click at [1505, 448] on icon "button" at bounding box center [1498, 457] width 19 height 19
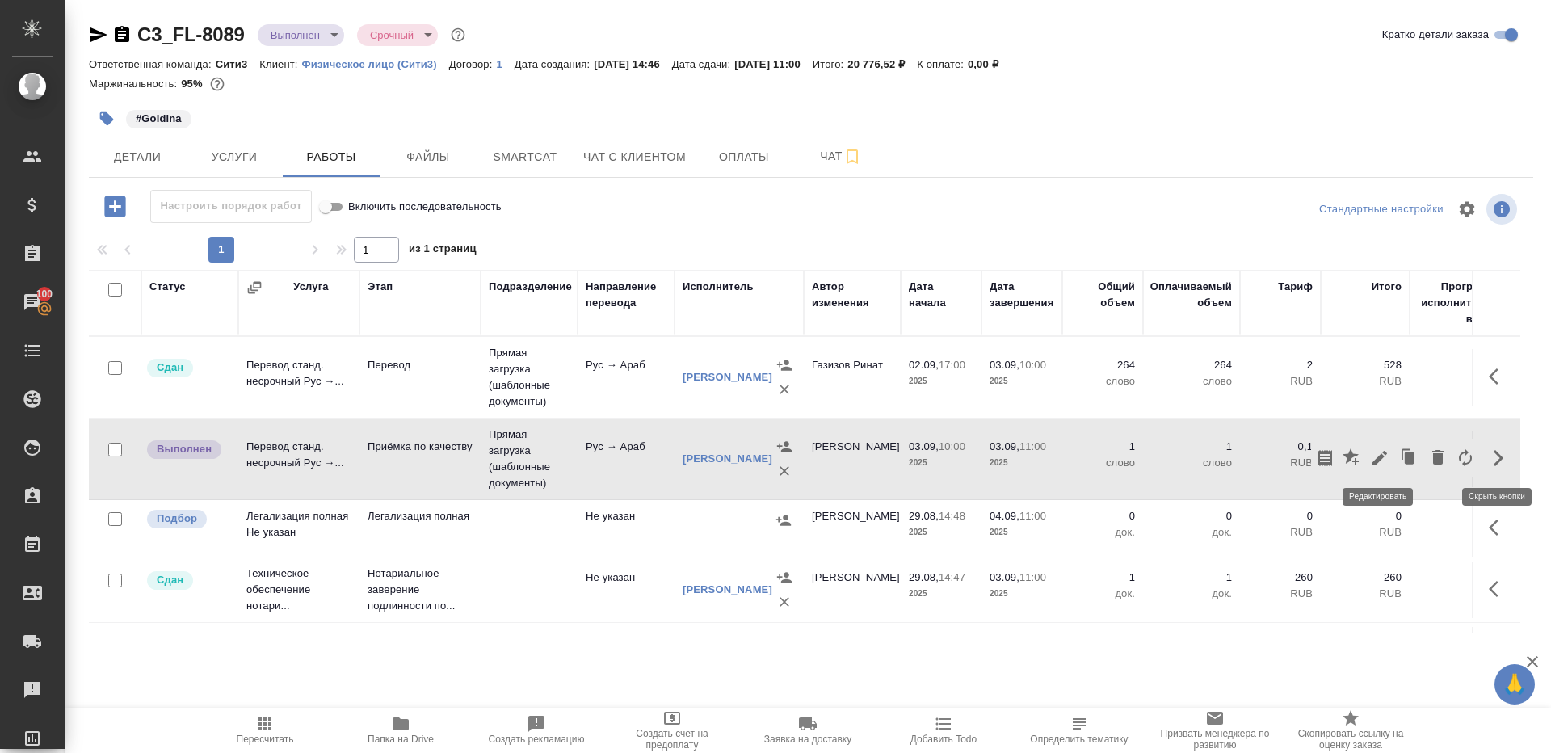
click at [1387, 451] on icon "button" at bounding box center [1379, 457] width 19 height 19
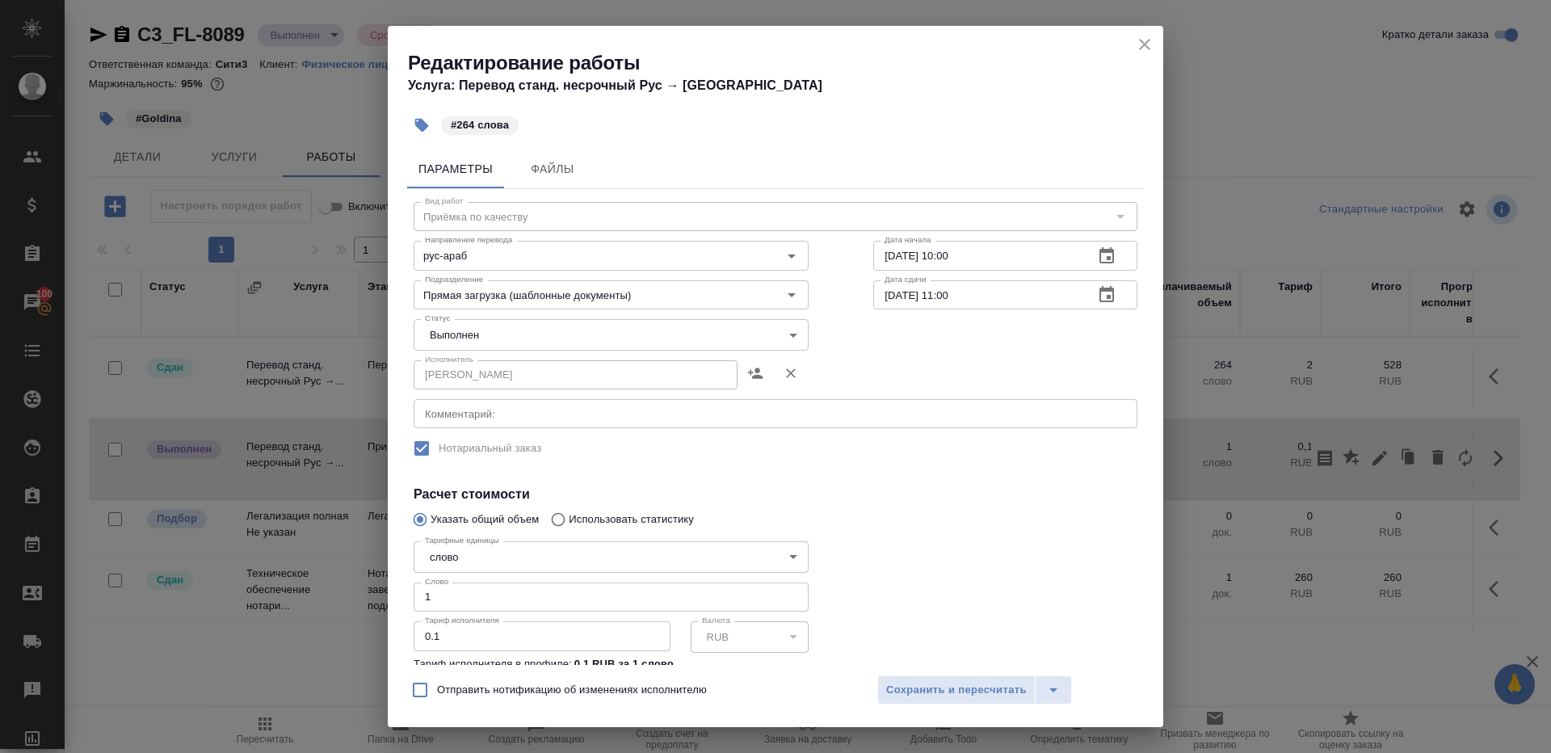
click at [423, 338] on body "🙏 .cls-1 fill:#fff; AWATERA [PERSON_NAME] Клиенты Спецификации Заказы 100 Чаты …" at bounding box center [775, 376] width 1551 height 753
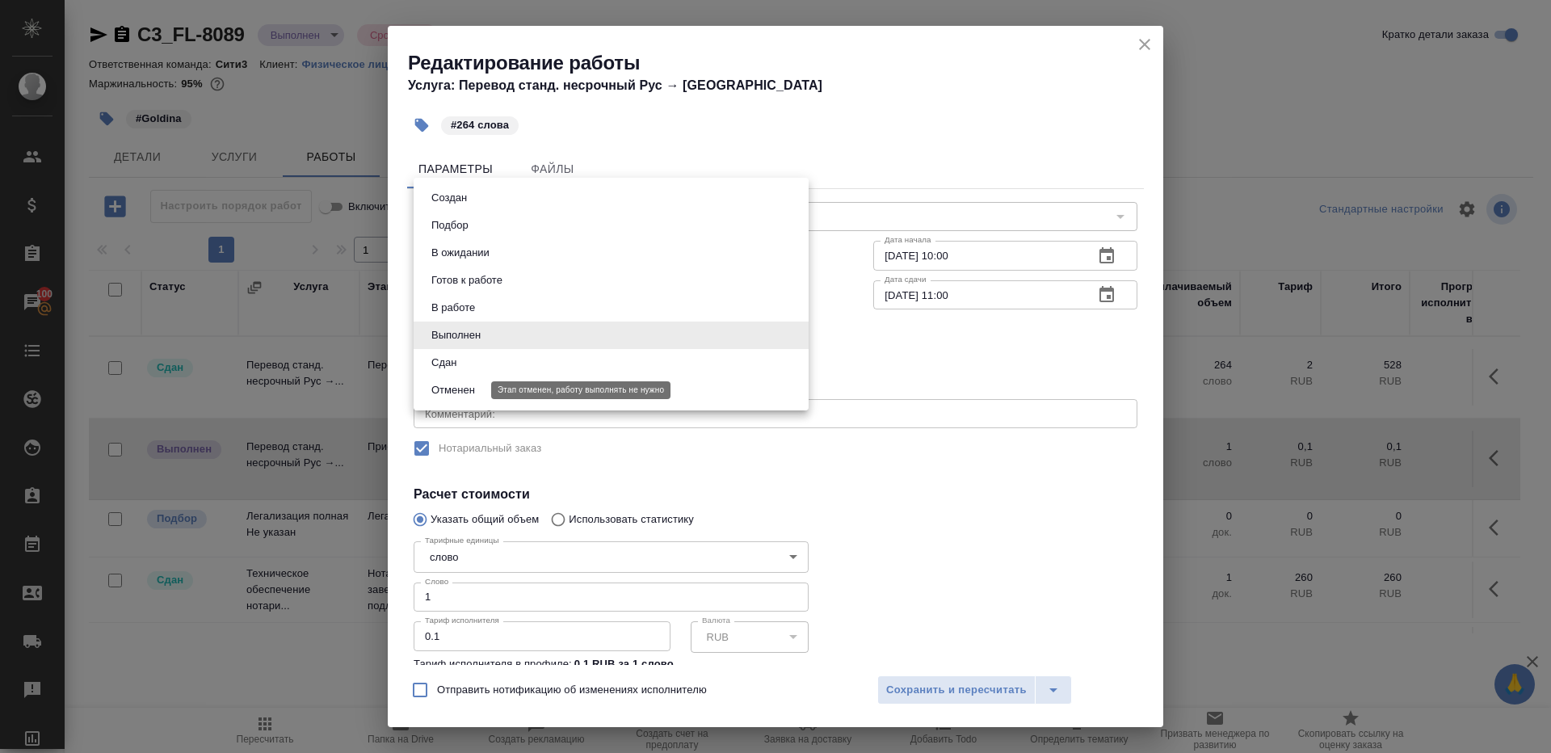
click at [472, 392] on button "Отменен" at bounding box center [452, 390] width 53 height 18
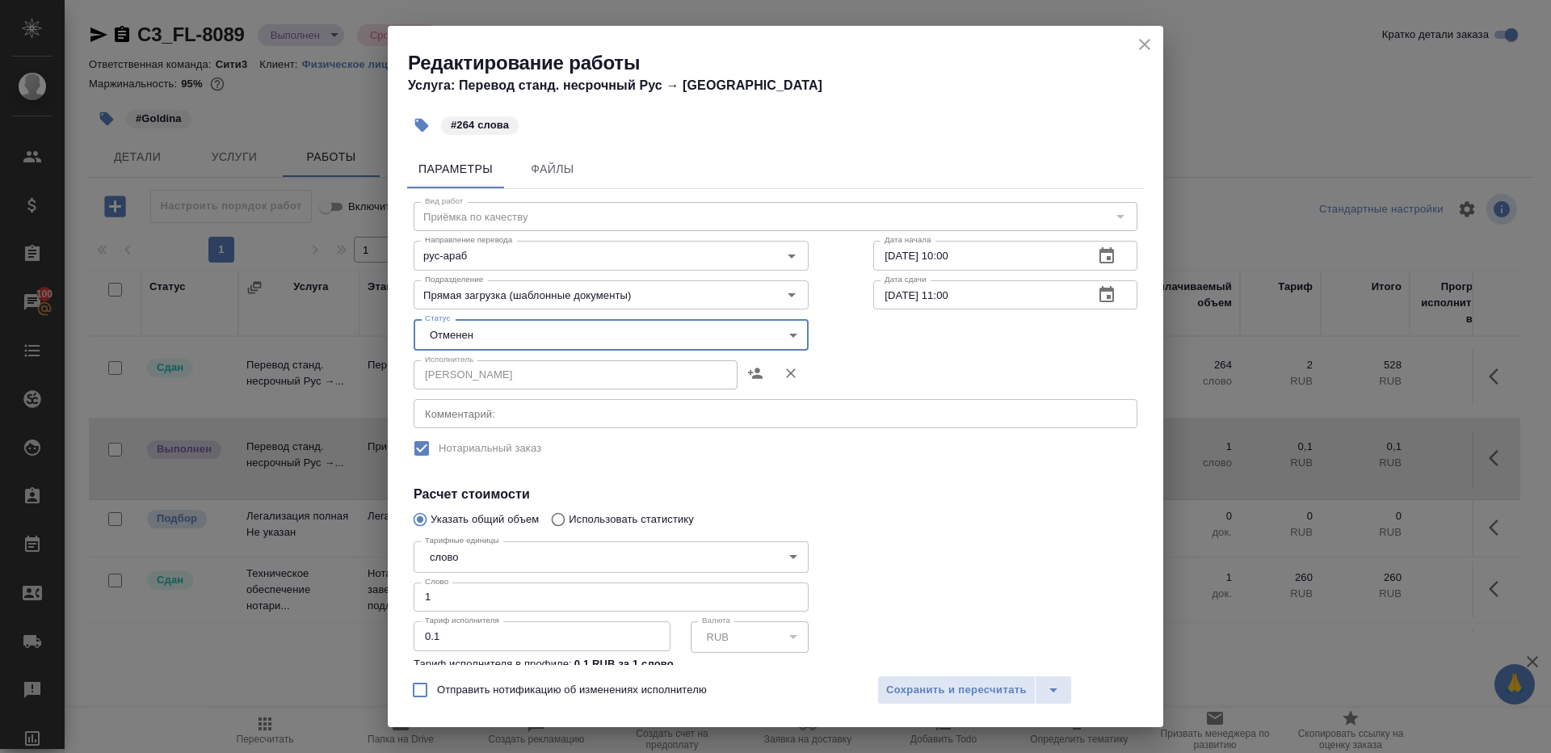
click at [458, 341] on body "🙏 .cls-1 fill:#fff; AWATERA [PERSON_NAME] Клиенты Спецификации Заказы 100 Чаты …" at bounding box center [775, 376] width 1551 height 753
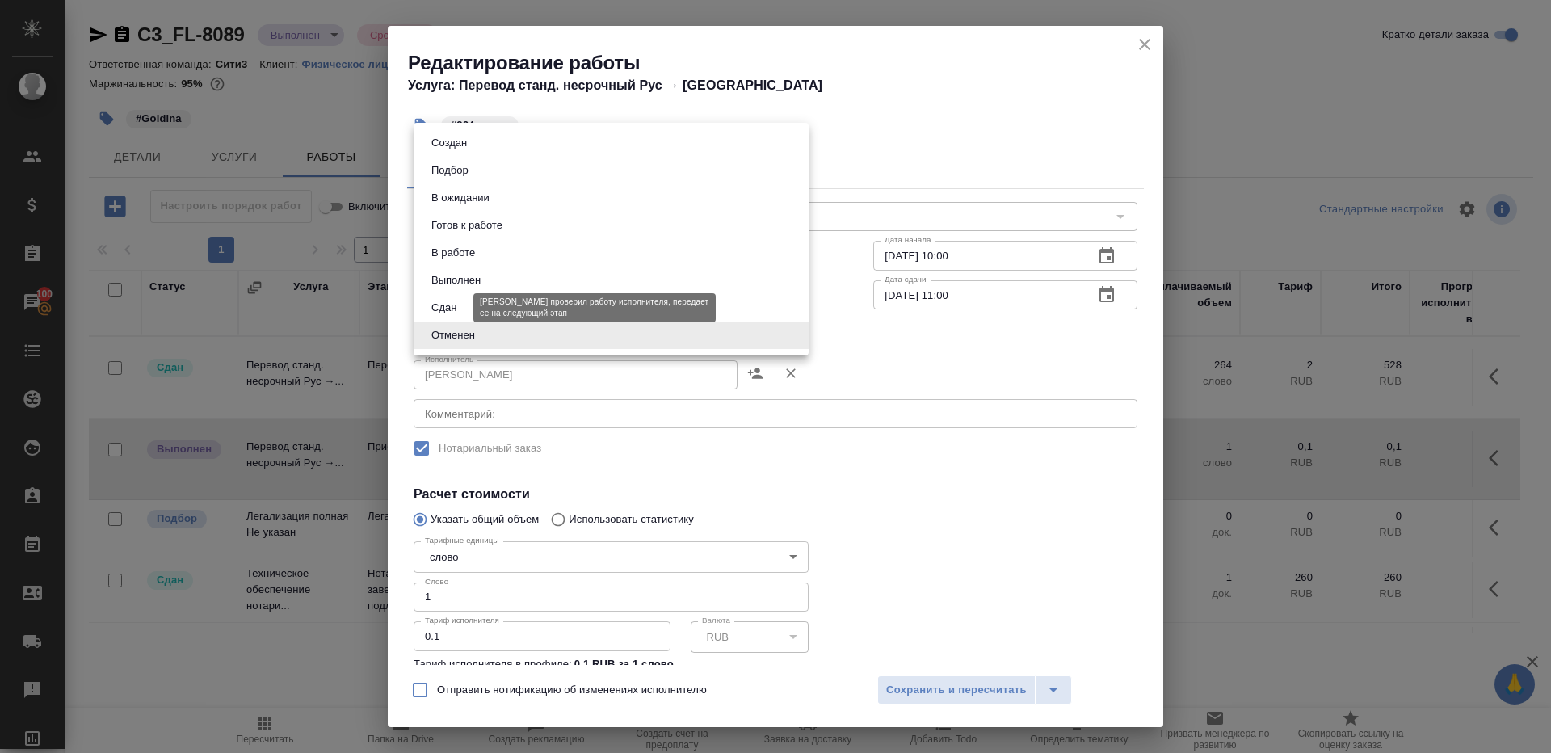
click at [458, 305] on button "Сдан" at bounding box center [443, 308] width 35 height 18
type input "closed"
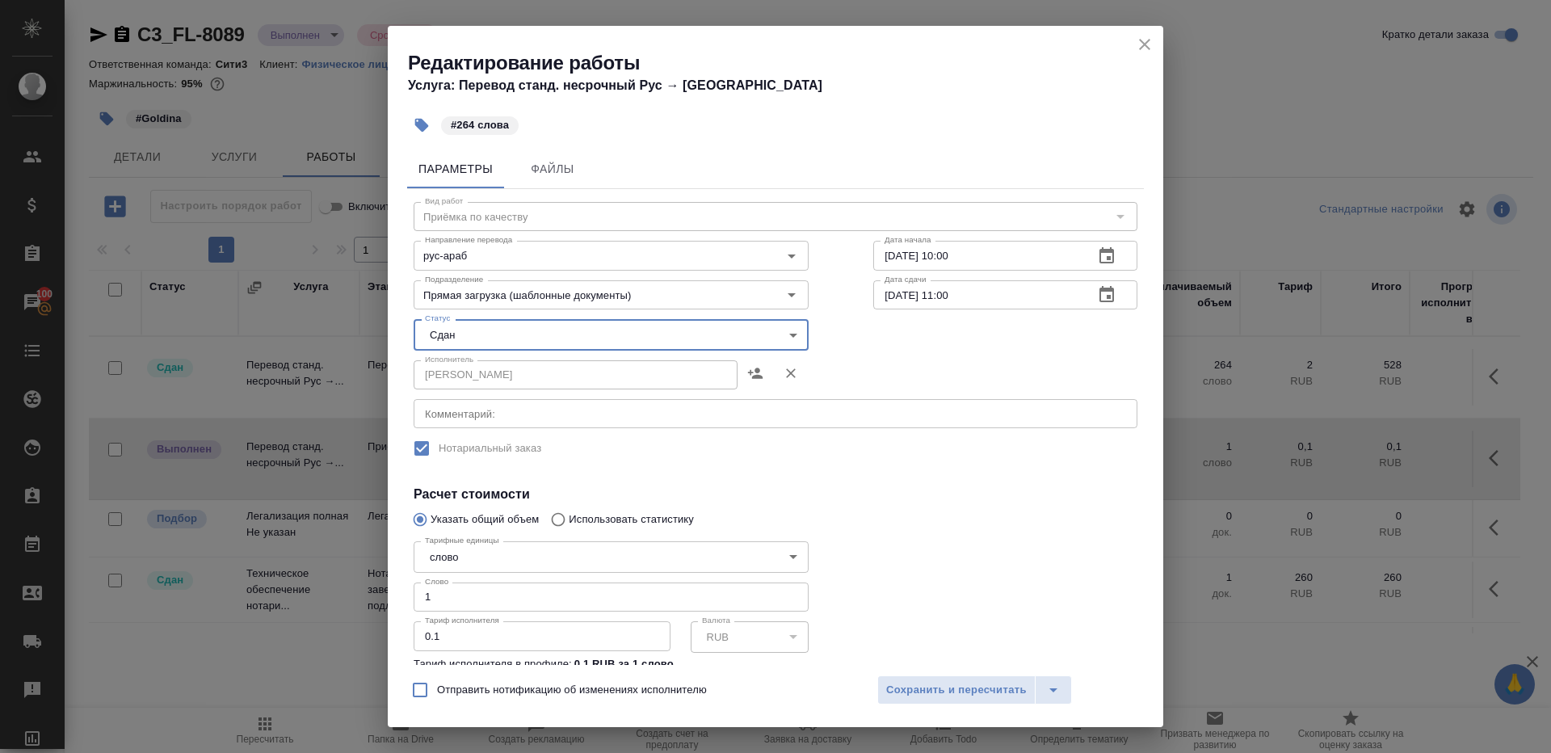
drag, startPoint x: 465, startPoint y: 601, endPoint x: 274, endPoint y: 595, distance: 191.5
click at [296, 598] on div "Редактирование работы Услуга: Перевод станд. несрочный Рус → Араб #264 слова Па…" at bounding box center [775, 376] width 1551 height 753
type input "264"
click at [886, 691] on span "Сохранить и пересчитать" at bounding box center [956, 690] width 141 height 19
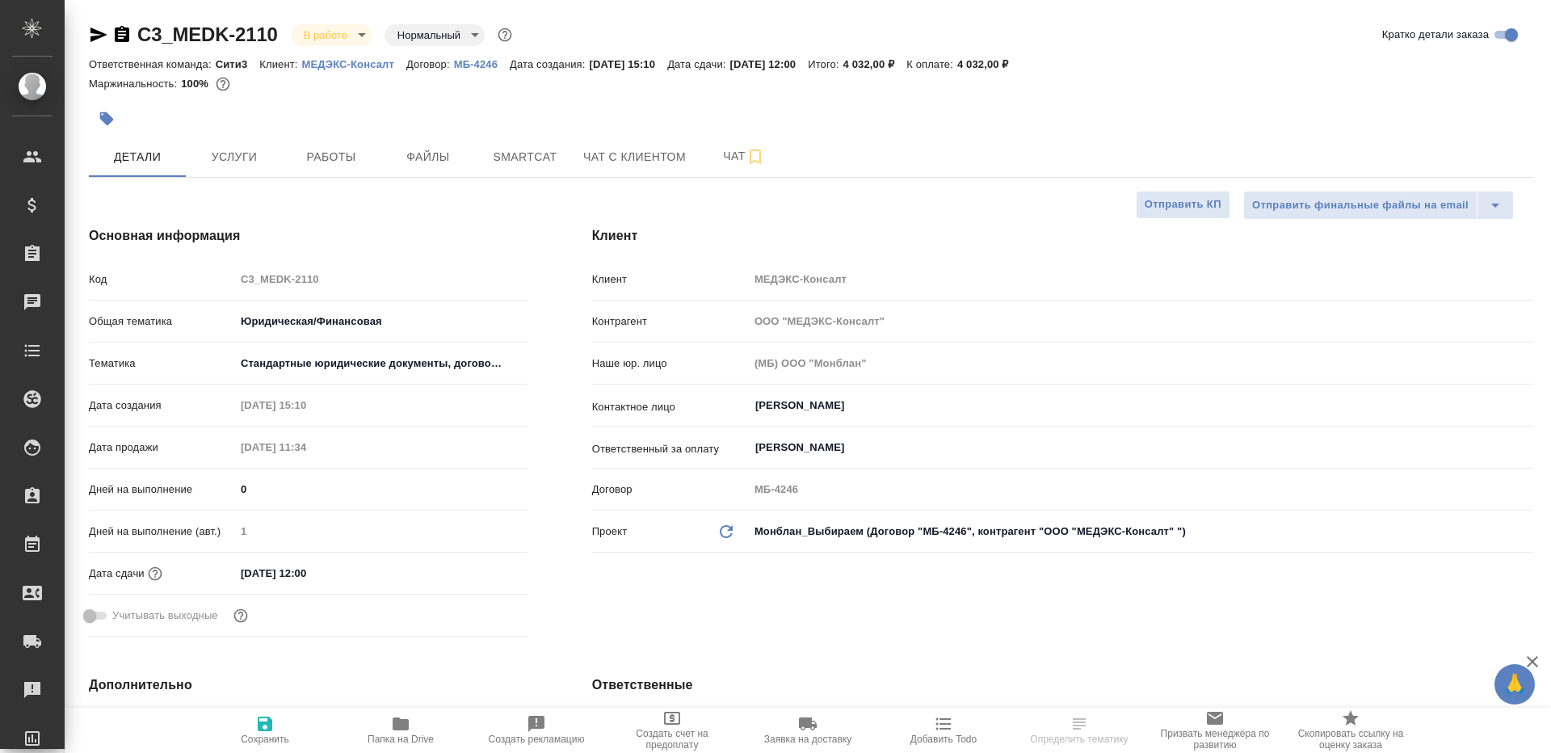
select select "RU"
click at [315, 175] on button "Работы" at bounding box center [331, 156] width 97 height 40
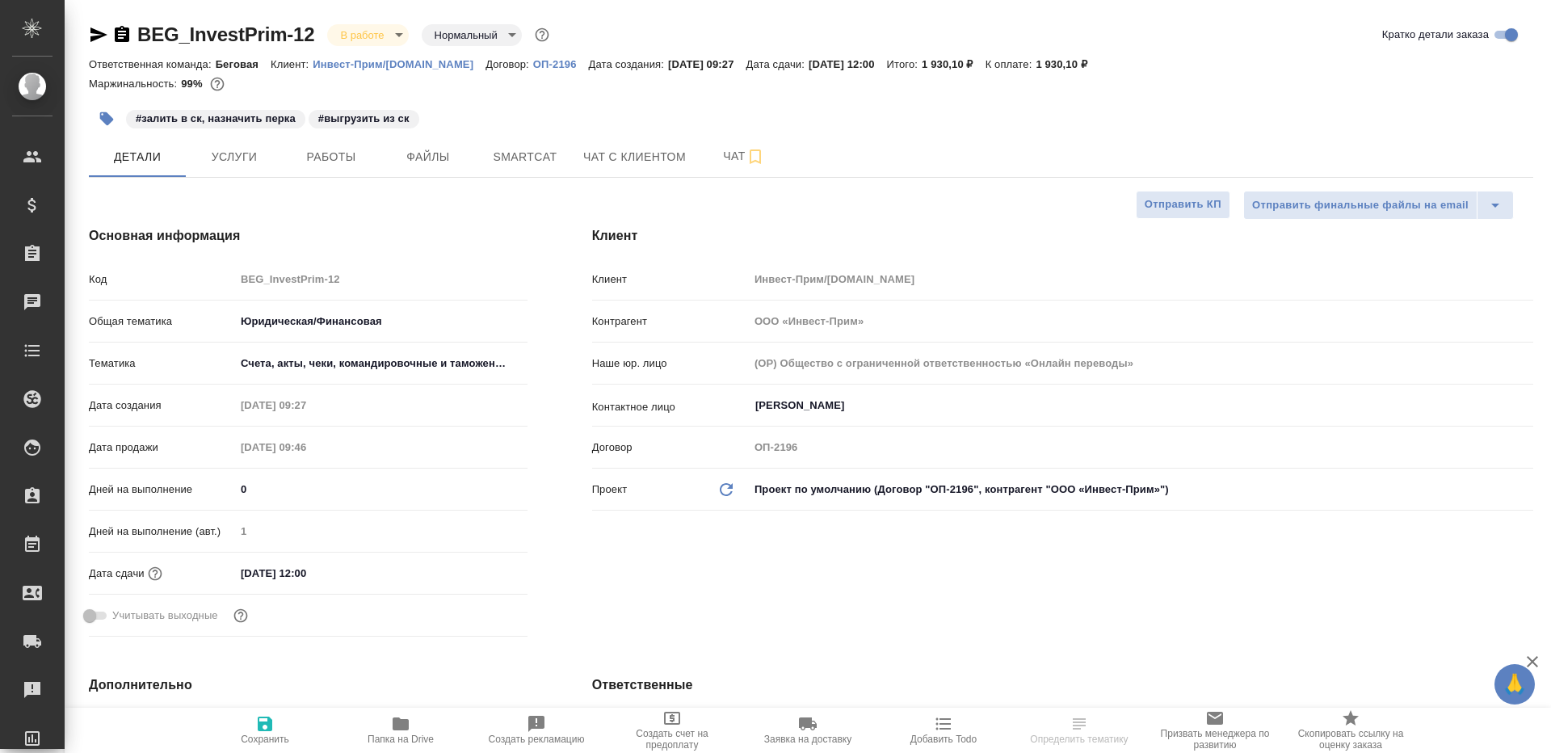
select select "RU"
click at [338, 162] on span "Работы" at bounding box center [331, 157] width 78 height 20
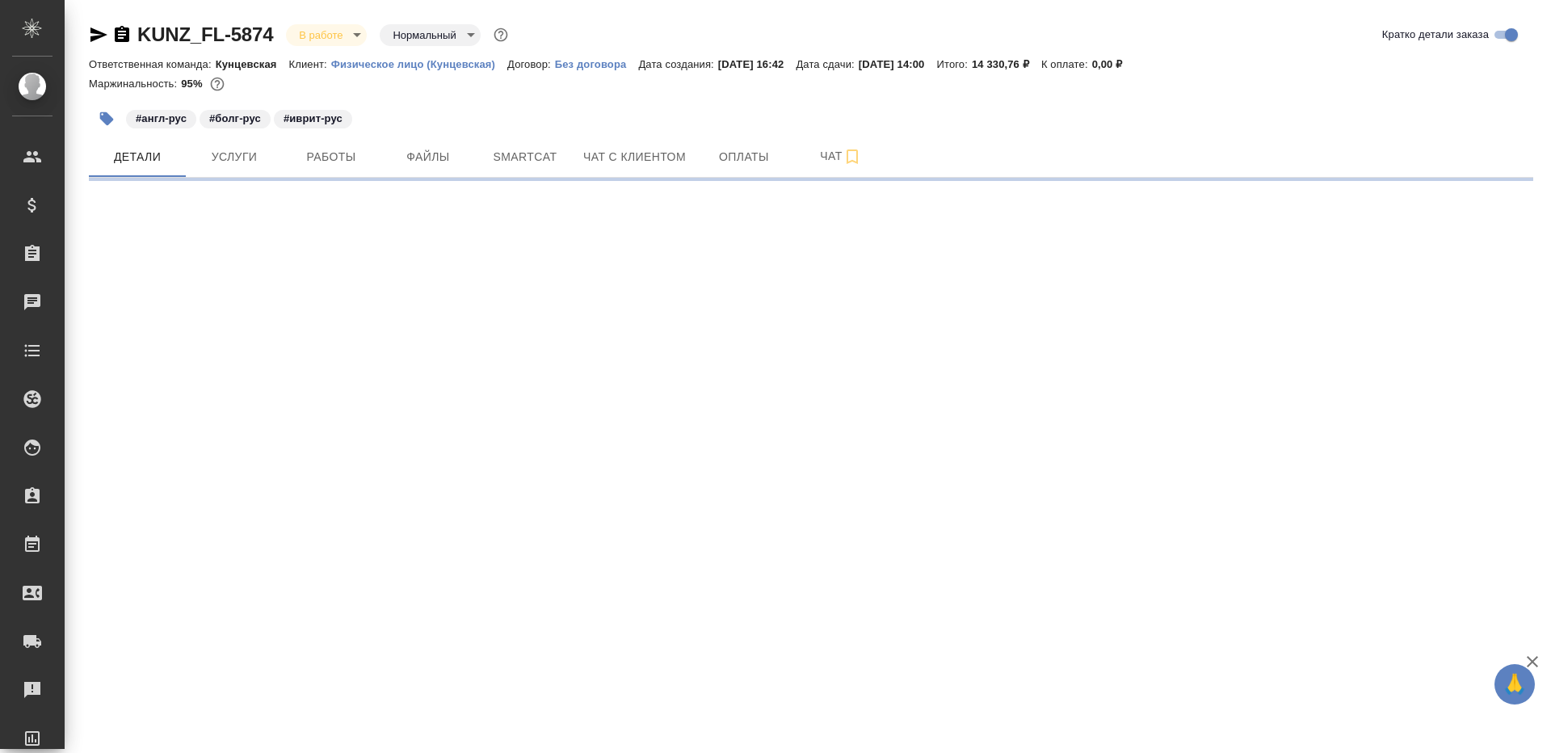
select select "RU"
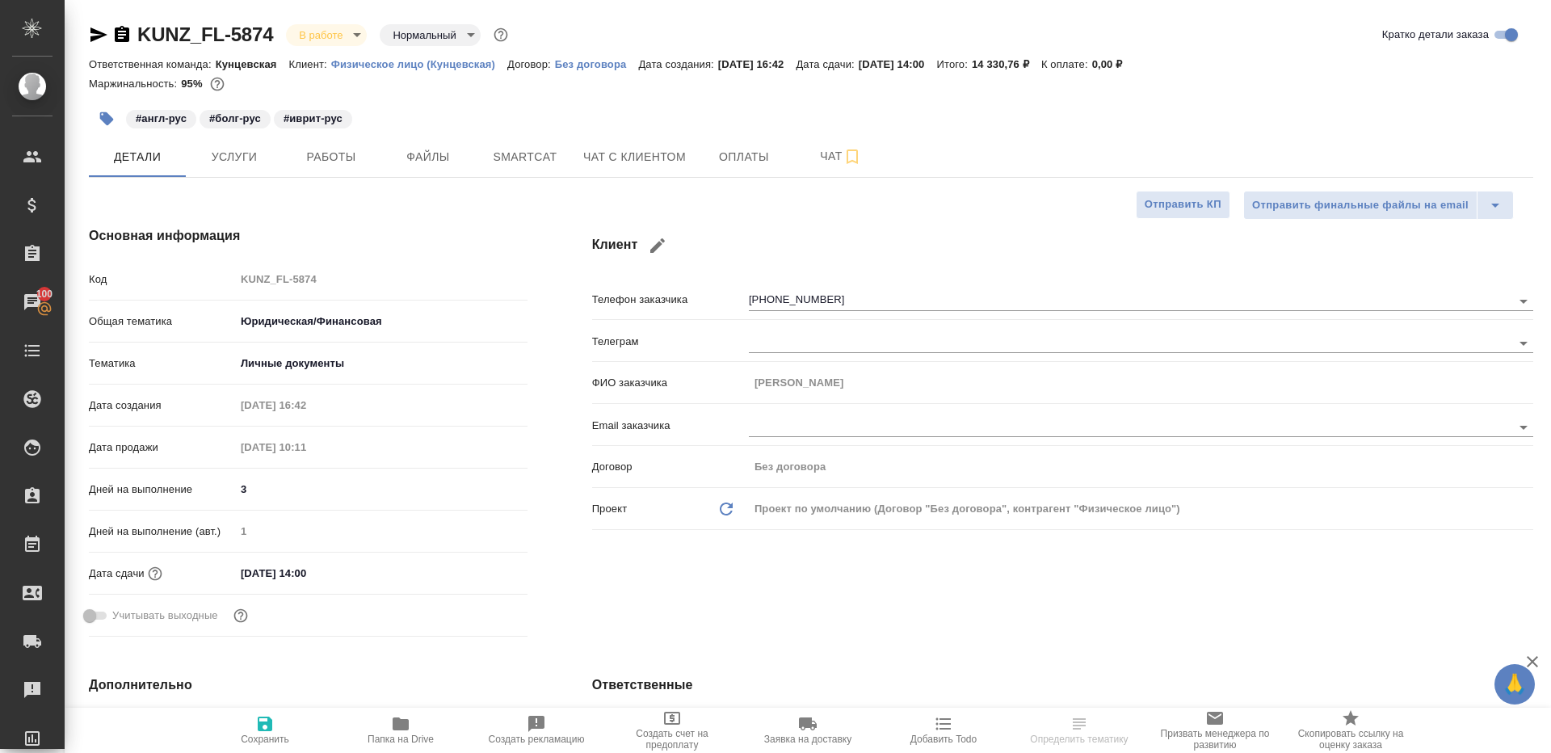
type textarea "x"
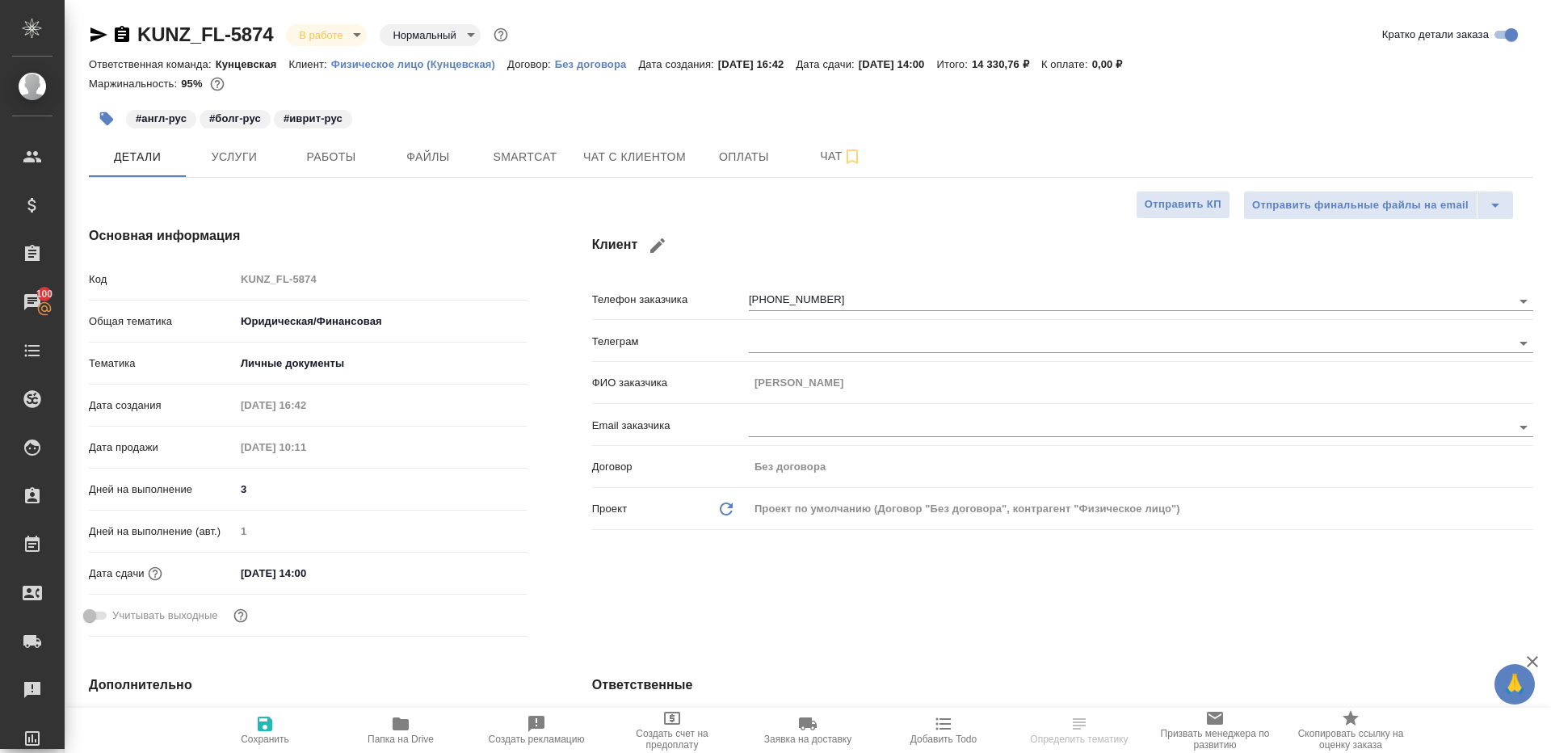
type textarea "x"
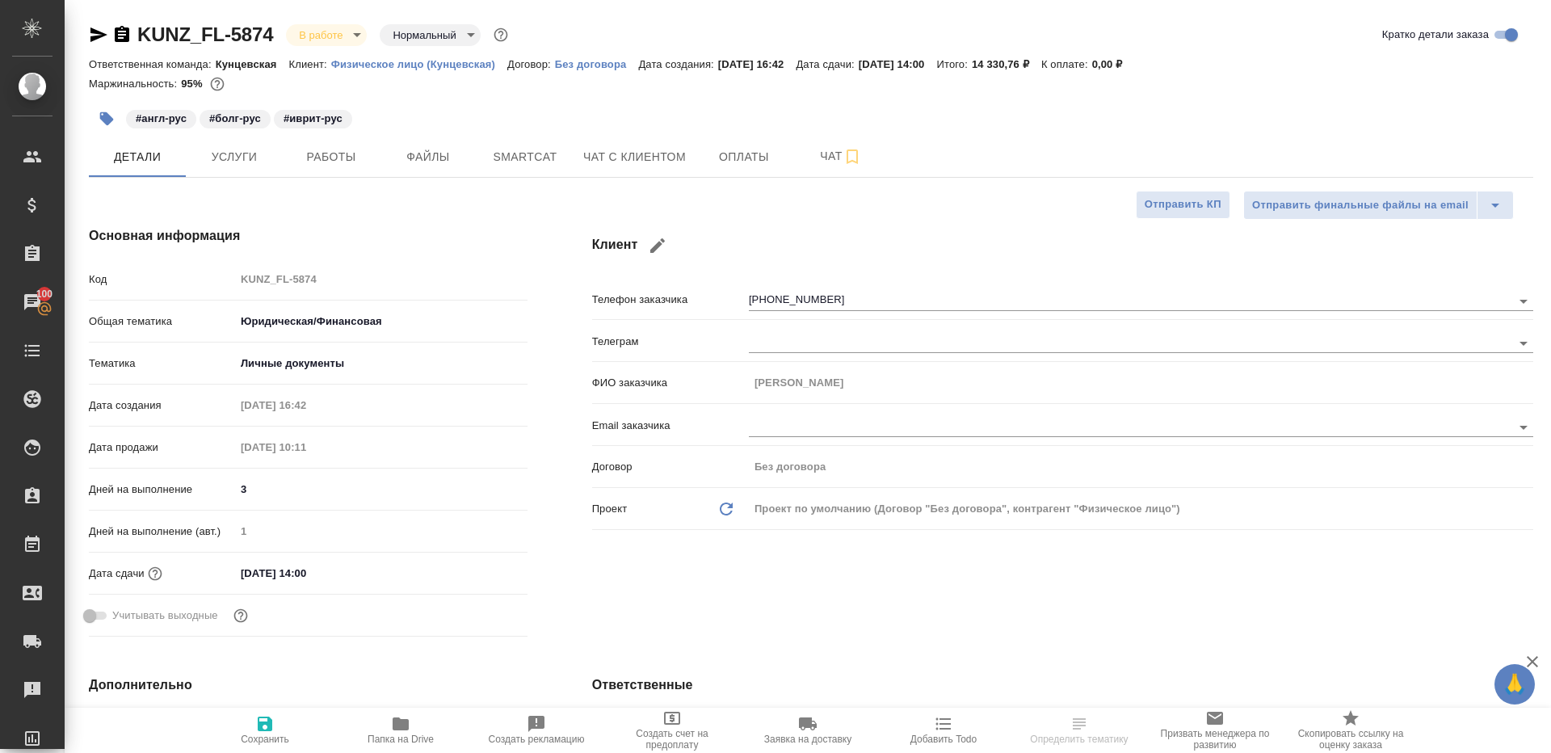
type textarea "x"
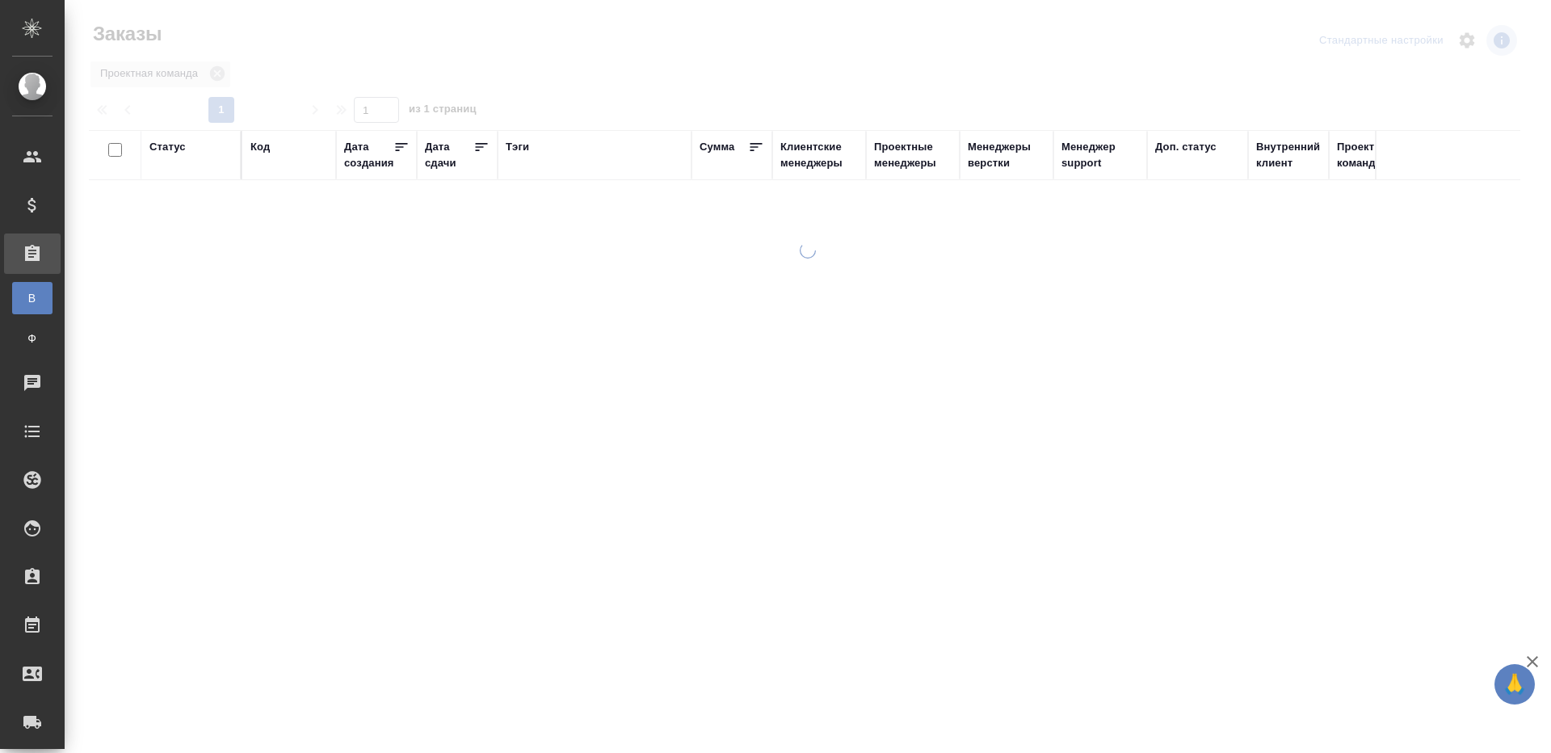
click at [506, 142] on div "Тэги" at bounding box center [517, 147] width 23 height 16
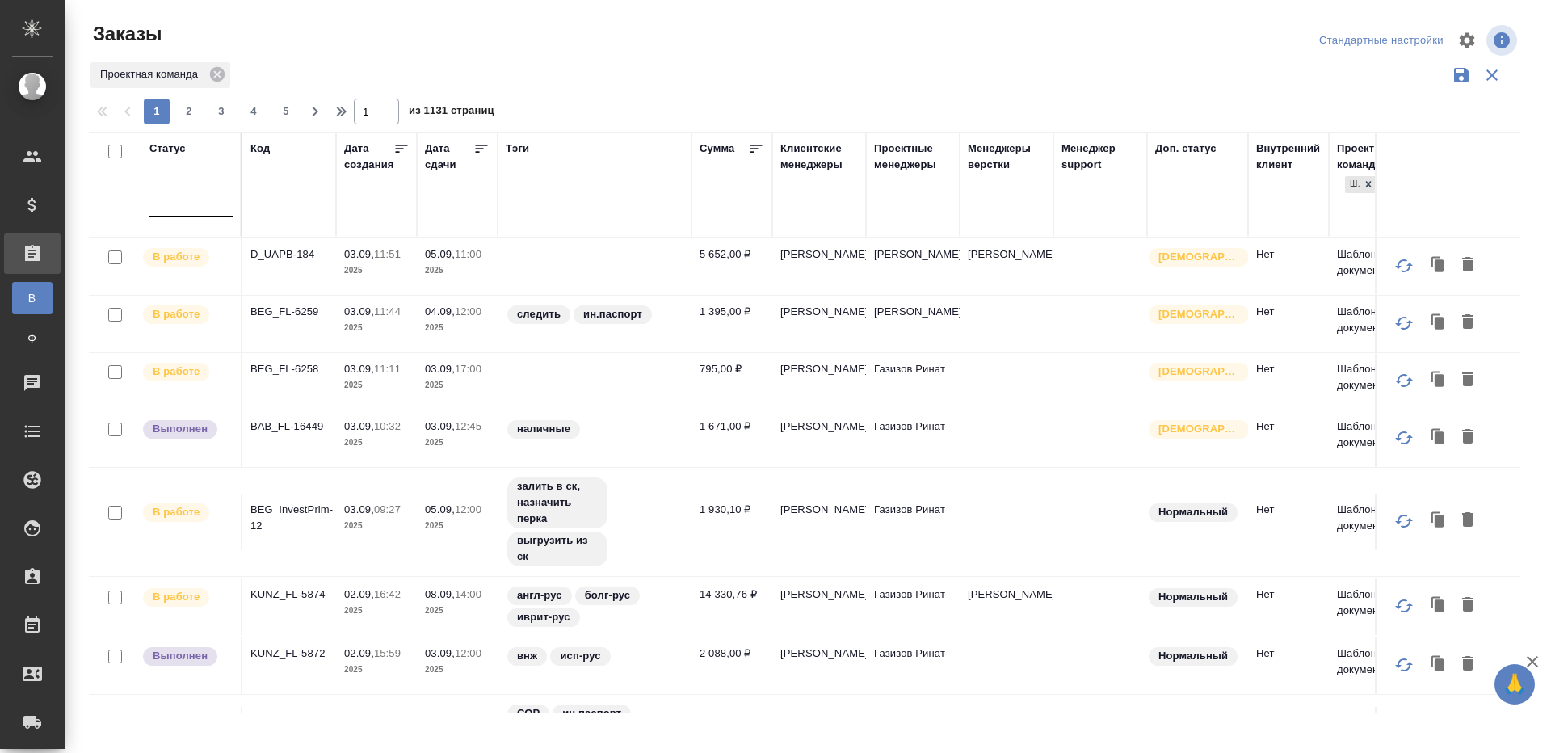
click at [194, 195] on div at bounding box center [190, 200] width 83 height 23
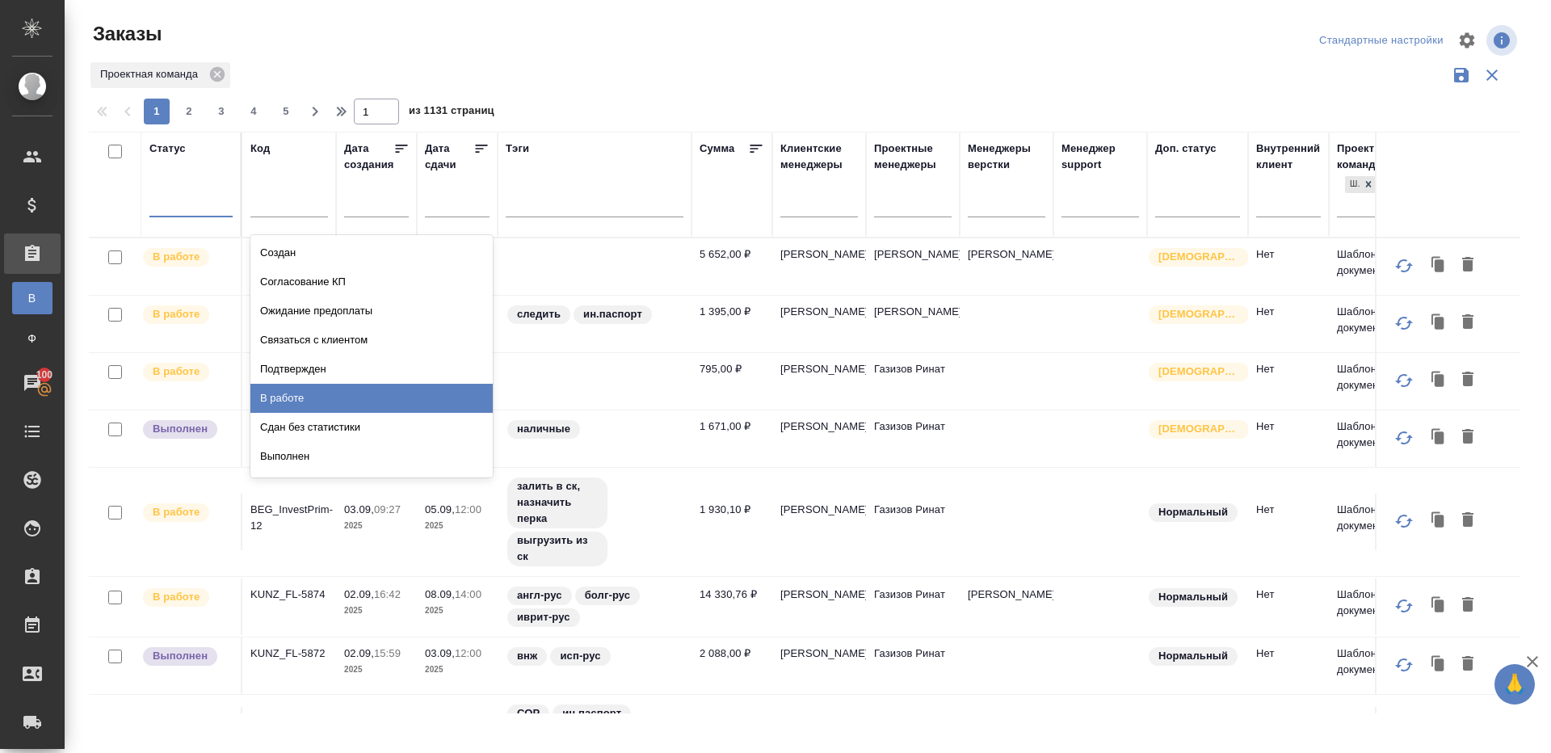
click at [328, 388] on div "В работе" at bounding box center [371, 398] width 242 height 29
click at [474, 148] on icon at bounding box center [481, 149] width 16 height 16
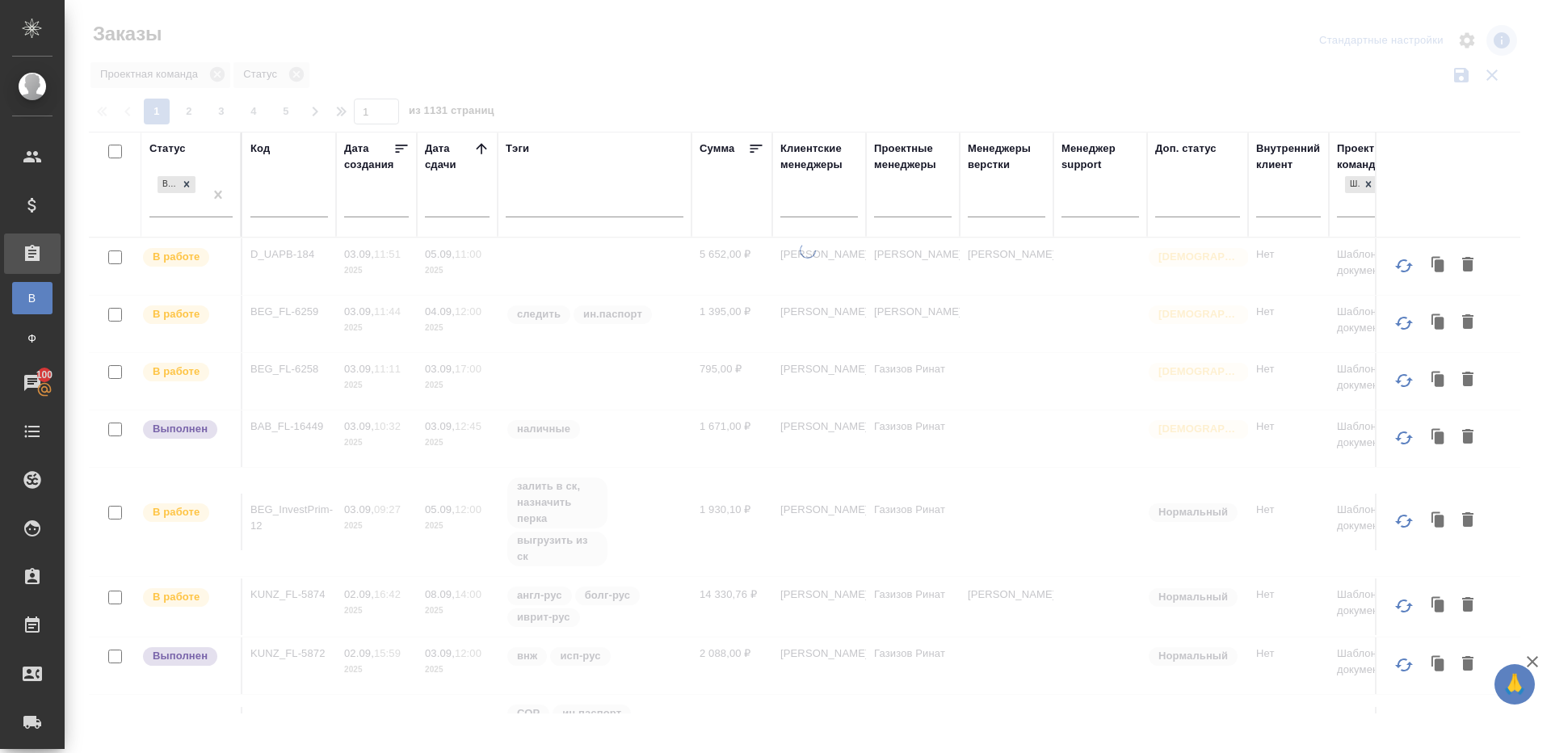
click at [594, 74] on div at bounding box center [808, 361] width 1486 height 722
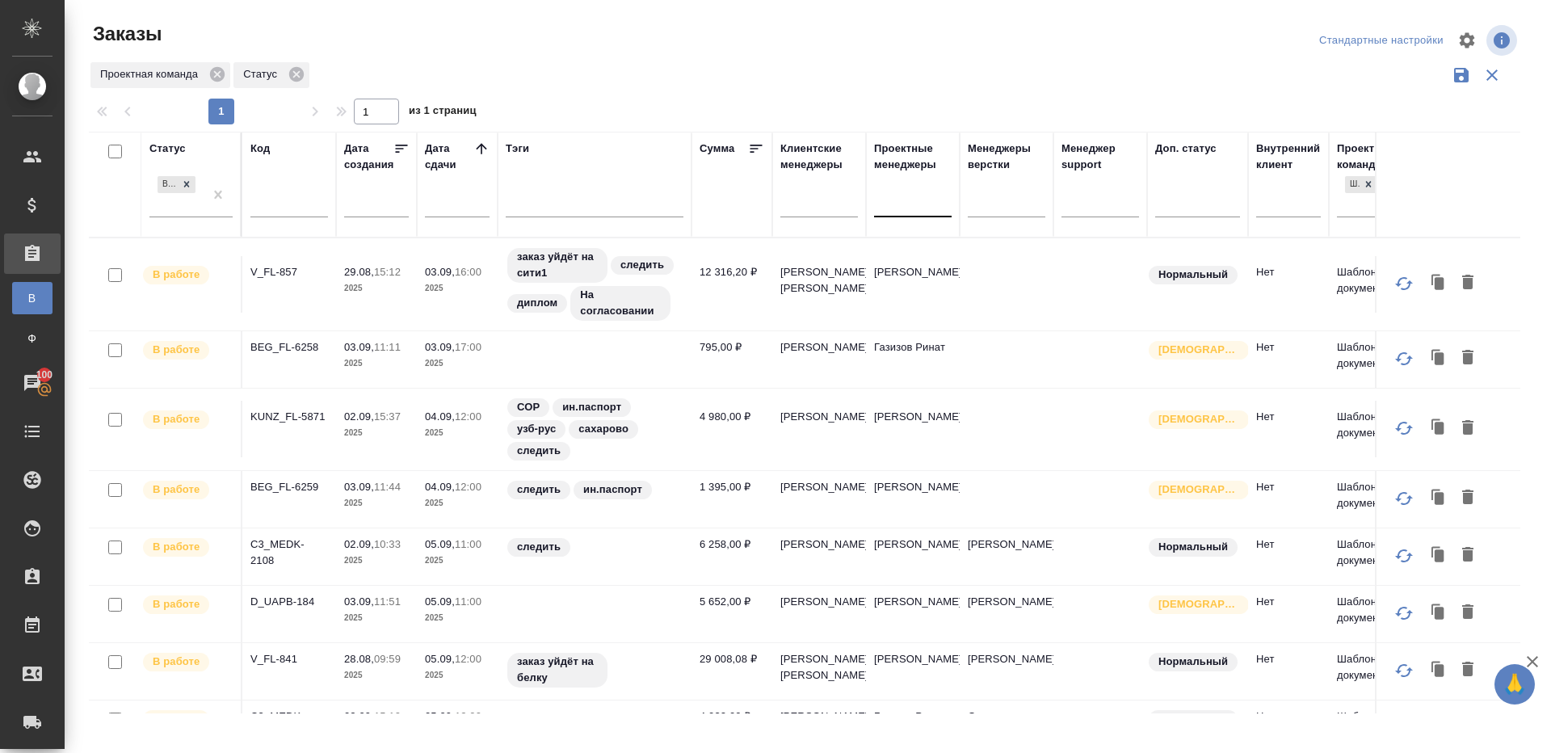
click at [929, 206] on div at bounding box center [913, 200] width 78 height 23
click at [538, 69] on div "Проектная команда Статус" at bounding box center [804, 75] width 1431 height 31
